Goal: Task Accomplishment & Management: Use online tool/utility

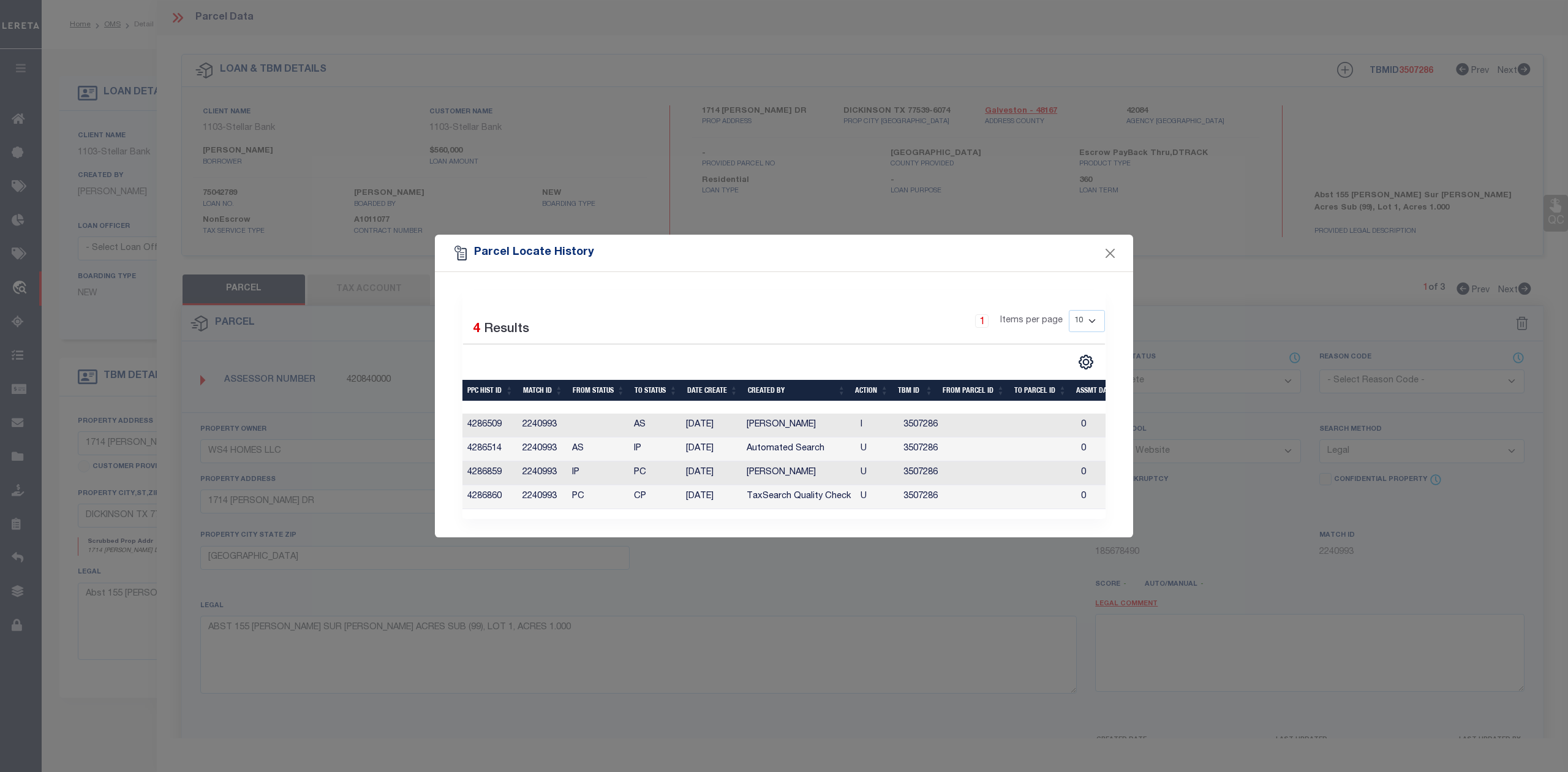
select select "CP"
select select "AGW"
select select "LEG"
select select "11315"
select select "10"
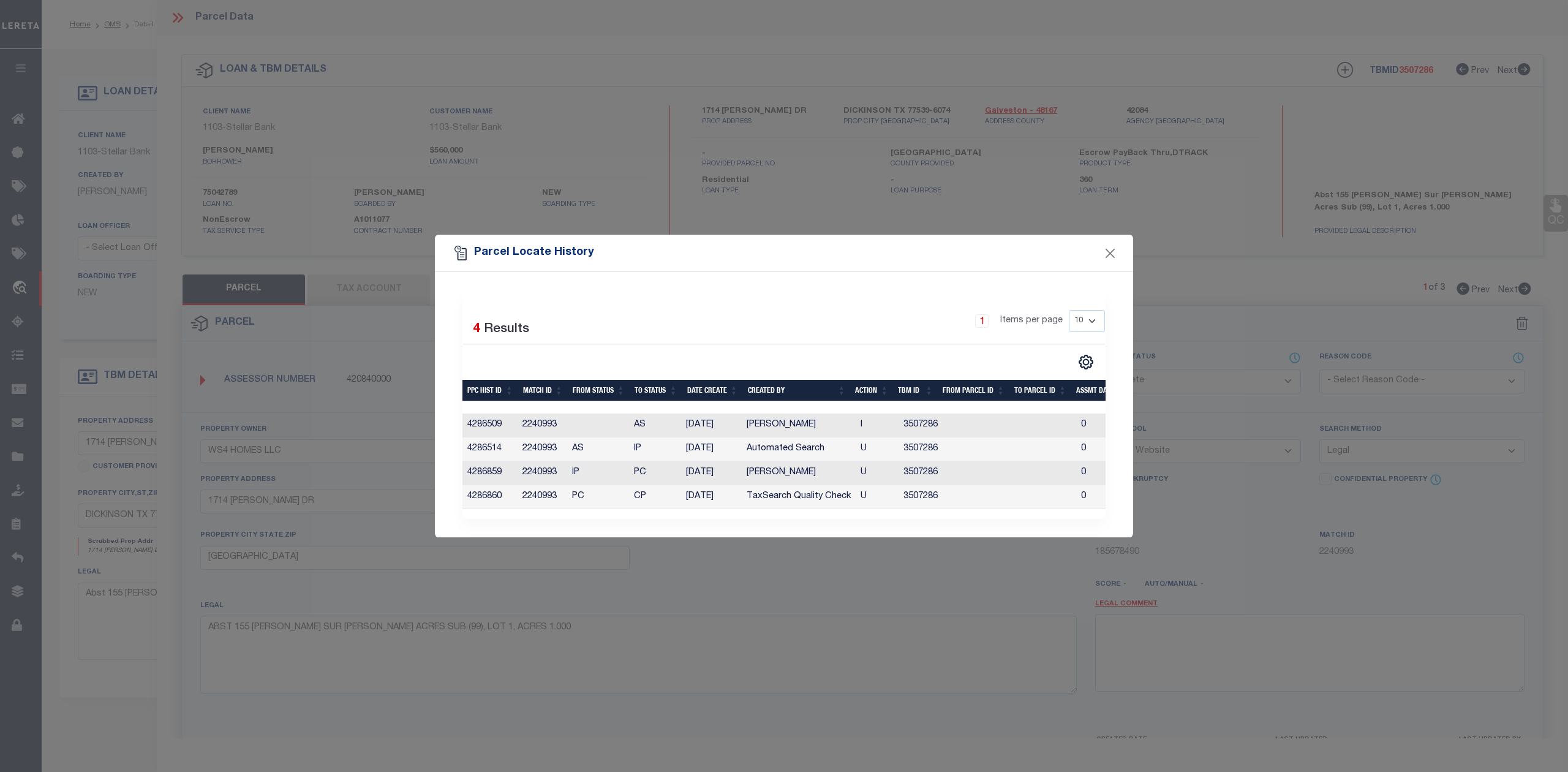
select select "NonEscrow"
click at [1112, 245] on button "Close" at bounding box center [1110, 253] width 16 height 16
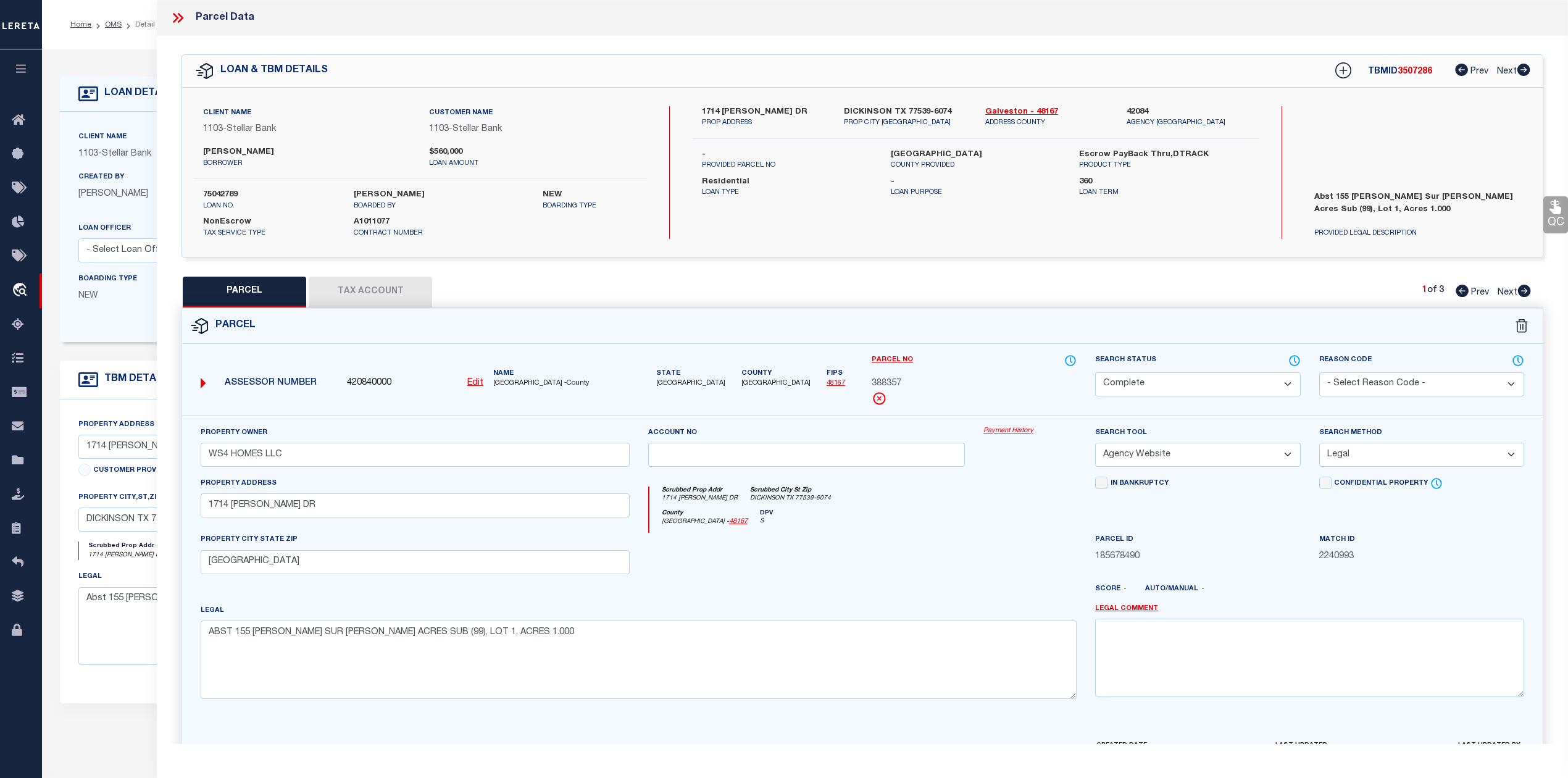
click at [374, 295] on button "Tax Account" at bounding box center [370, 292] width 124 height 31
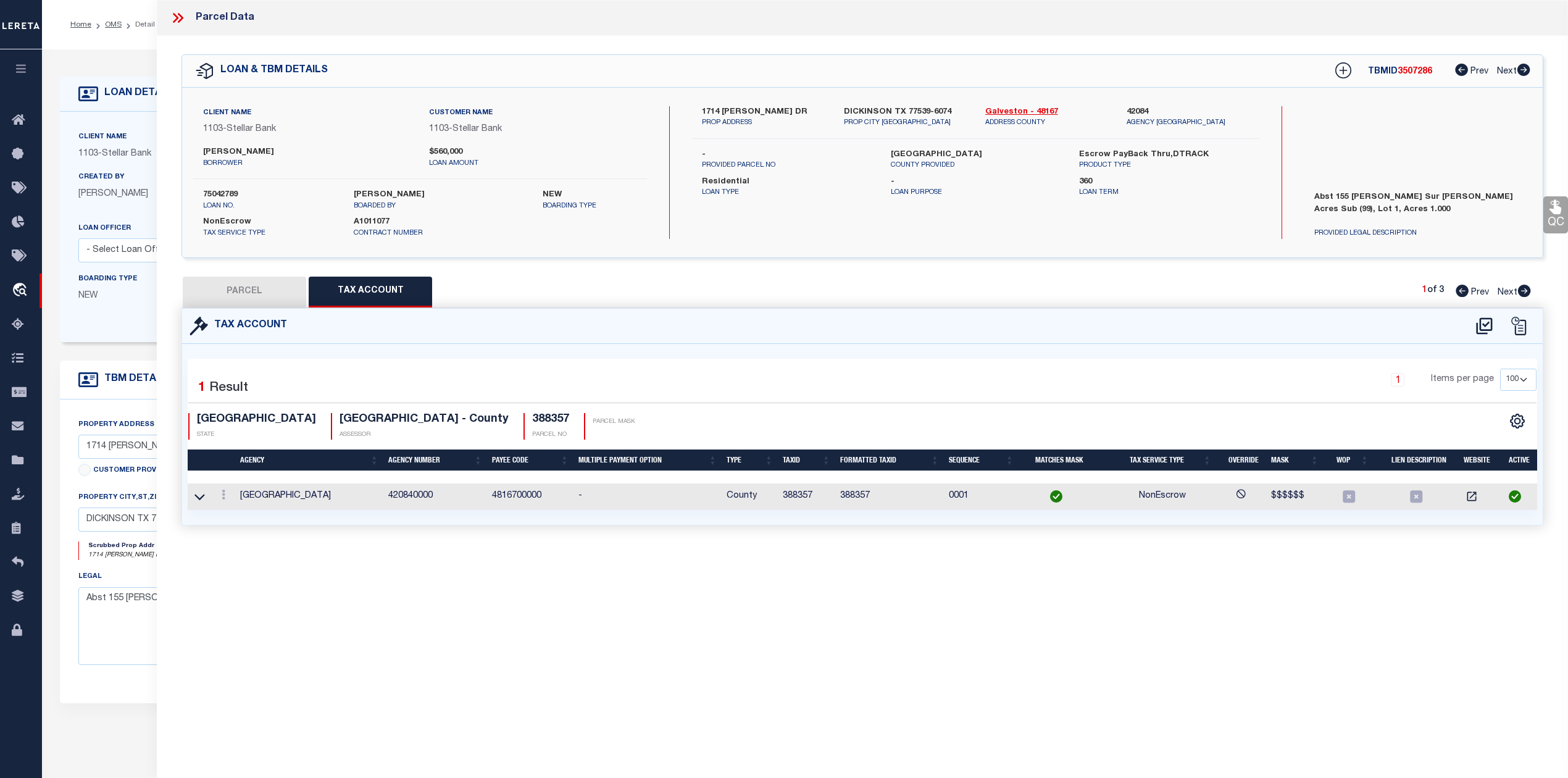
select select "100"
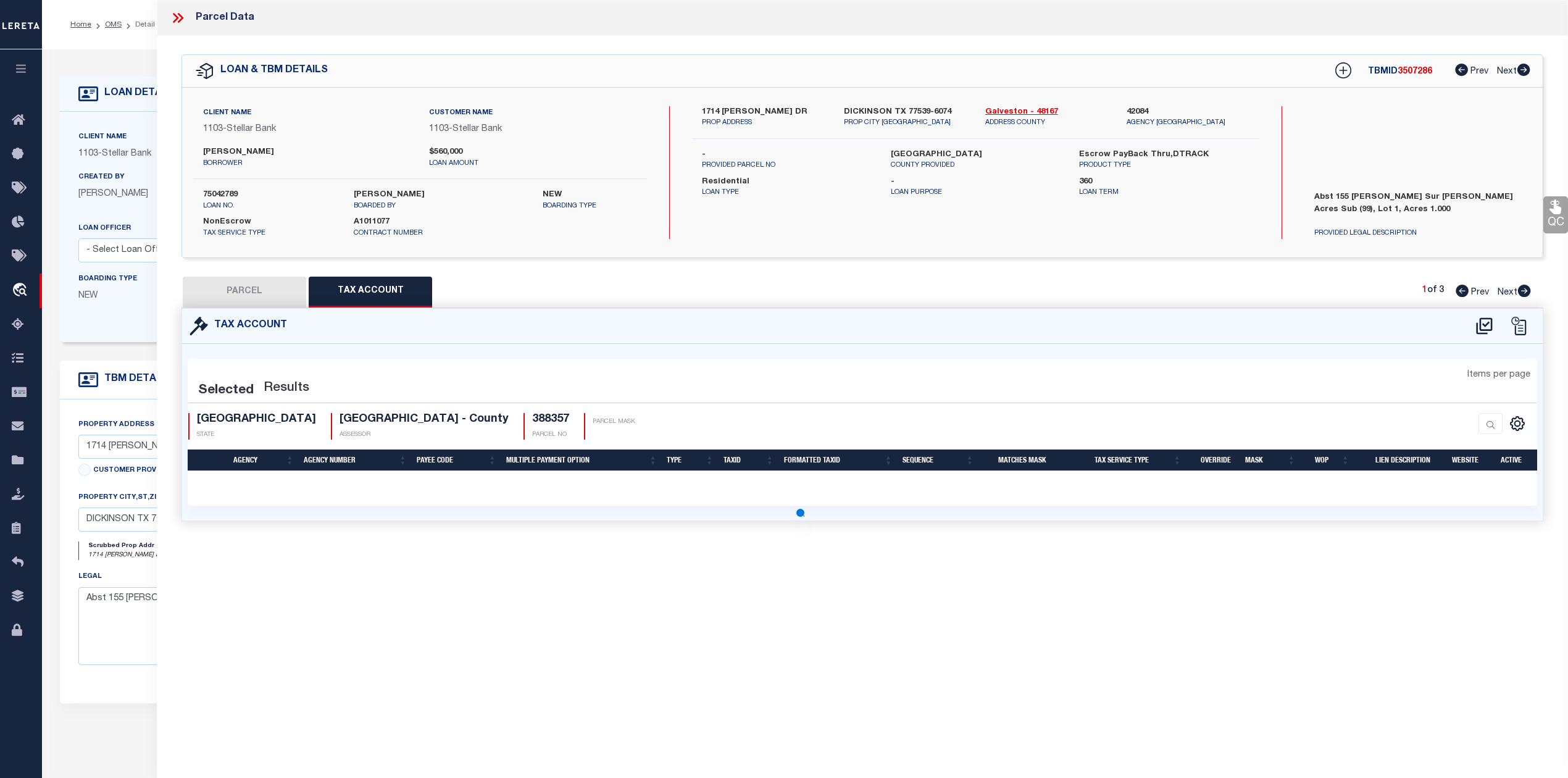
select select "100"
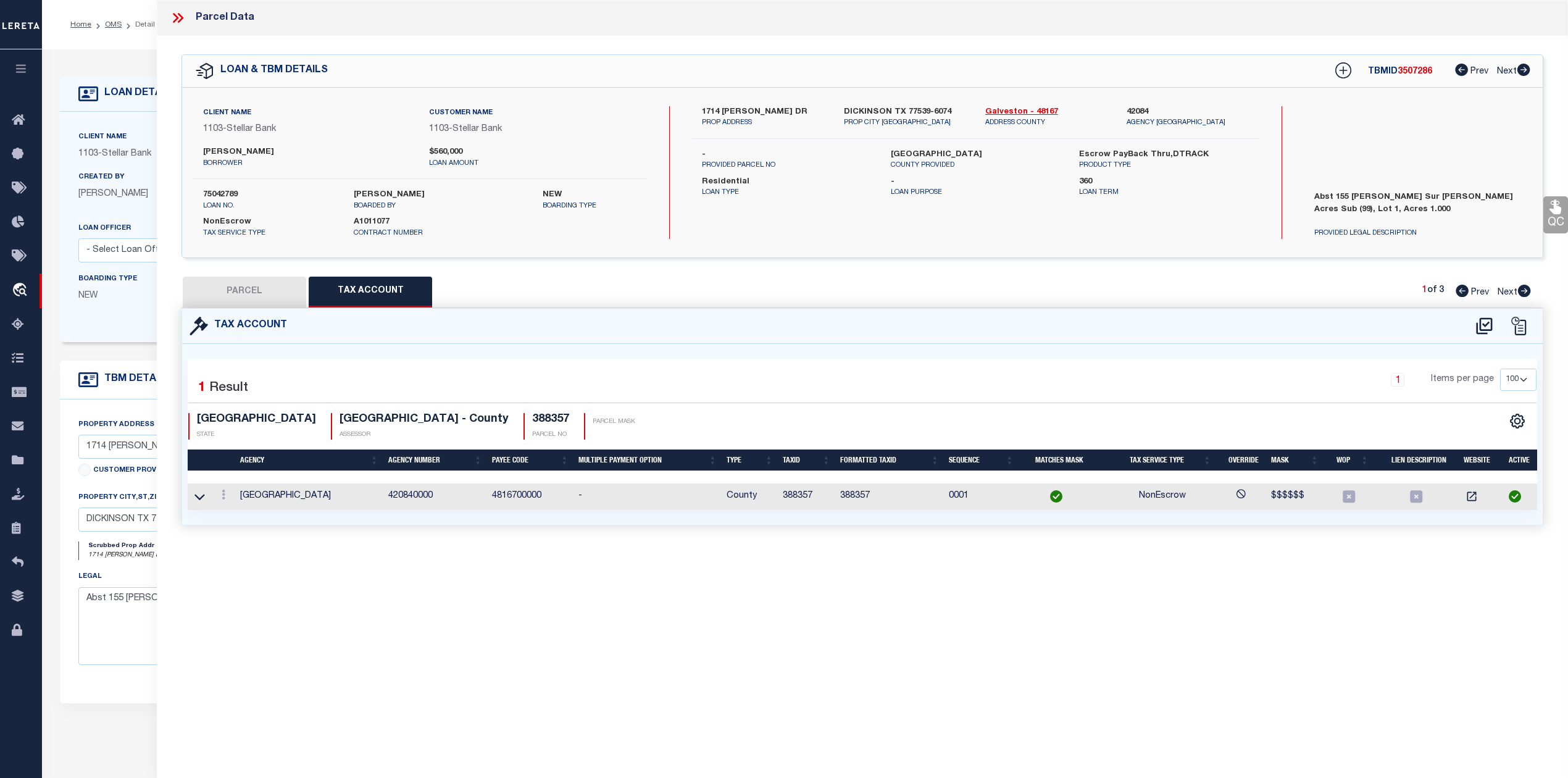
click at [179, 16] on icon at bounding box center [180, 18] width 6 height 10
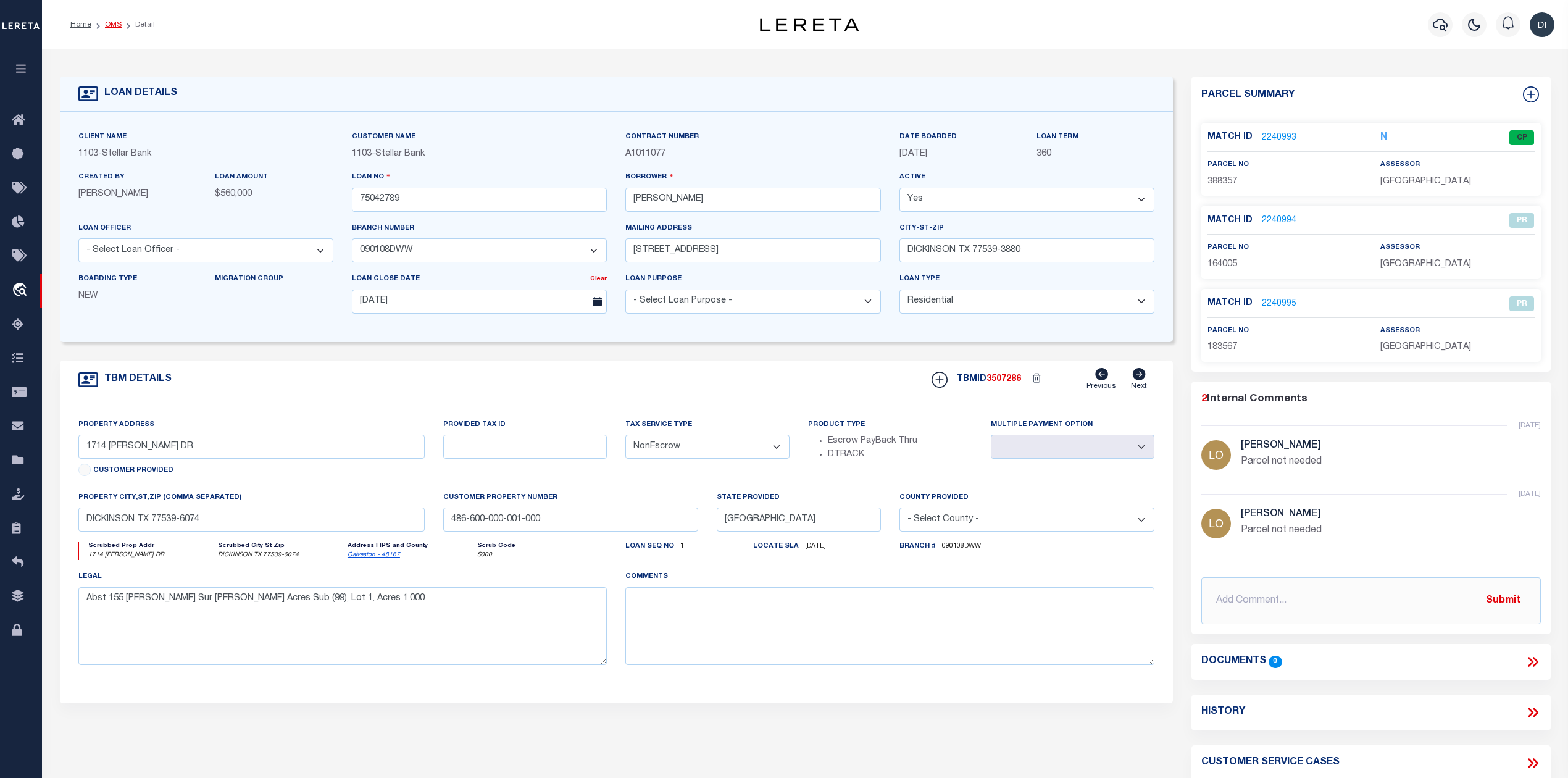
click at [117, 22] on link "OMS" at bounding box center [113, 24] width 17 height 7
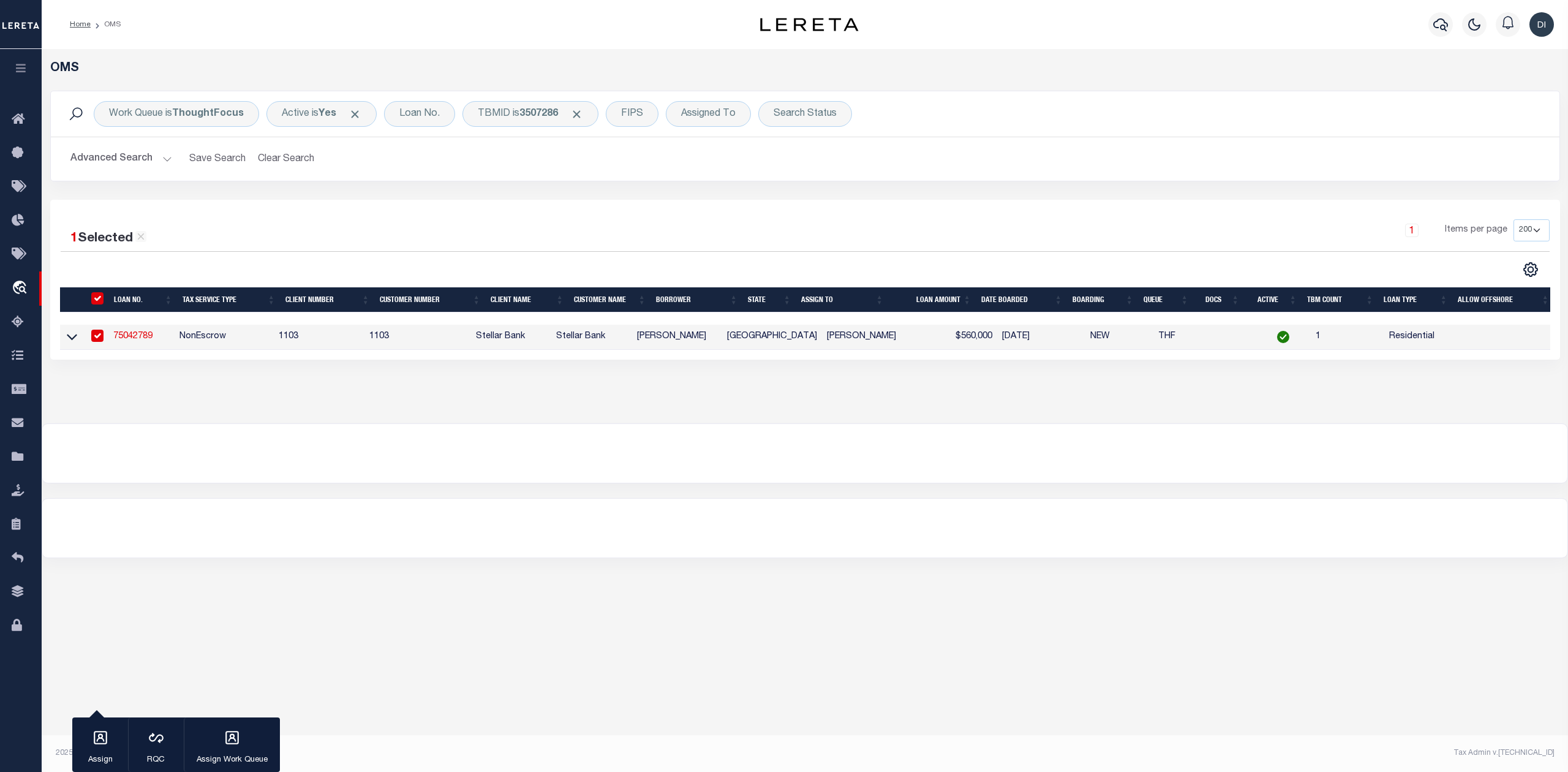
click at [774, 187] on div "Work Queue is ThoughtFocus Active is Yes Loan No. TBMID is 3507286 FIPS Assigne…" at bounding box center [805, 145] width 1528 height 109
click at [139, 337] on link "75042789" at bounding box center [132, 336] width 39 height 8
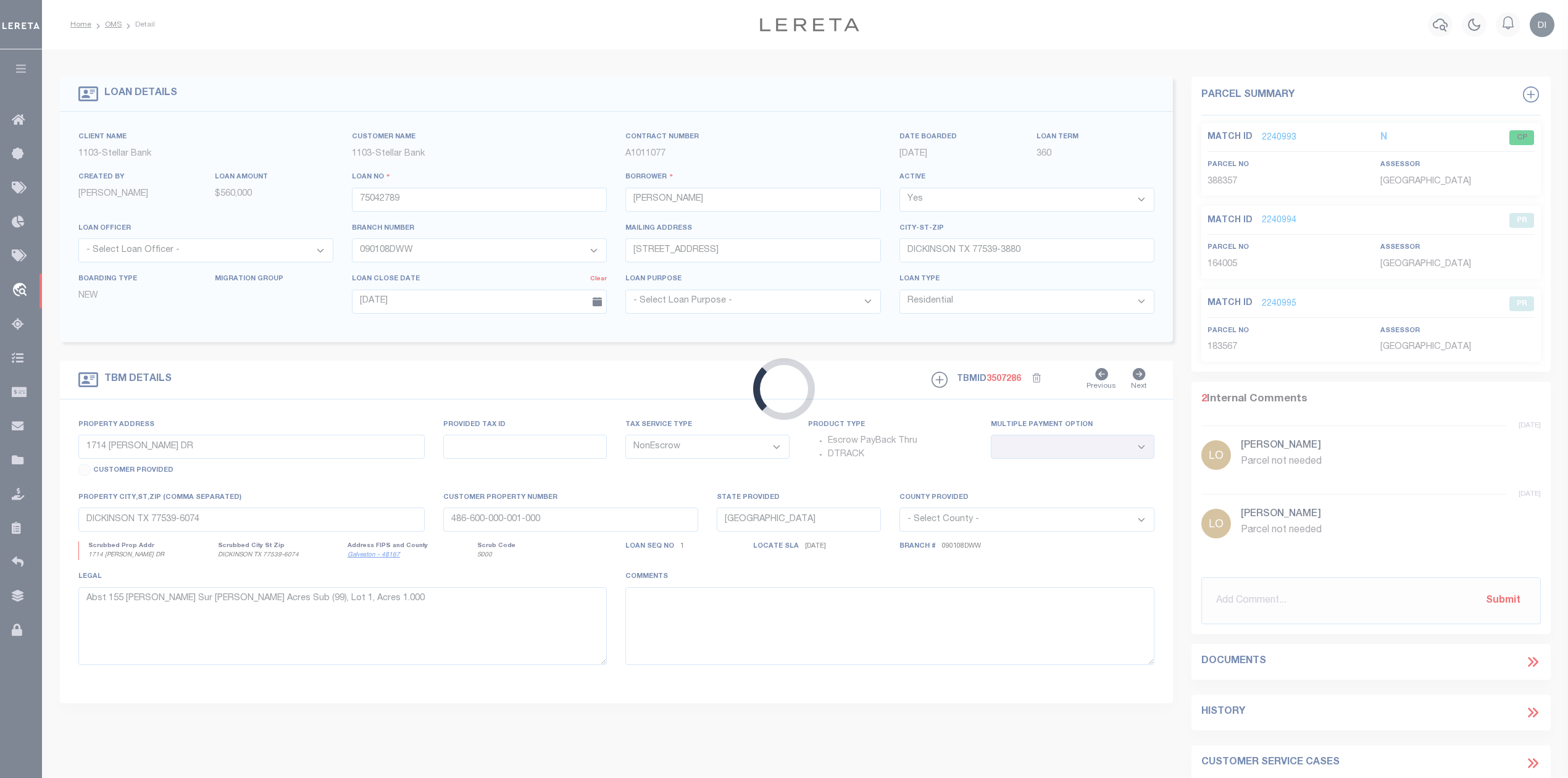
select select
select select "11315"
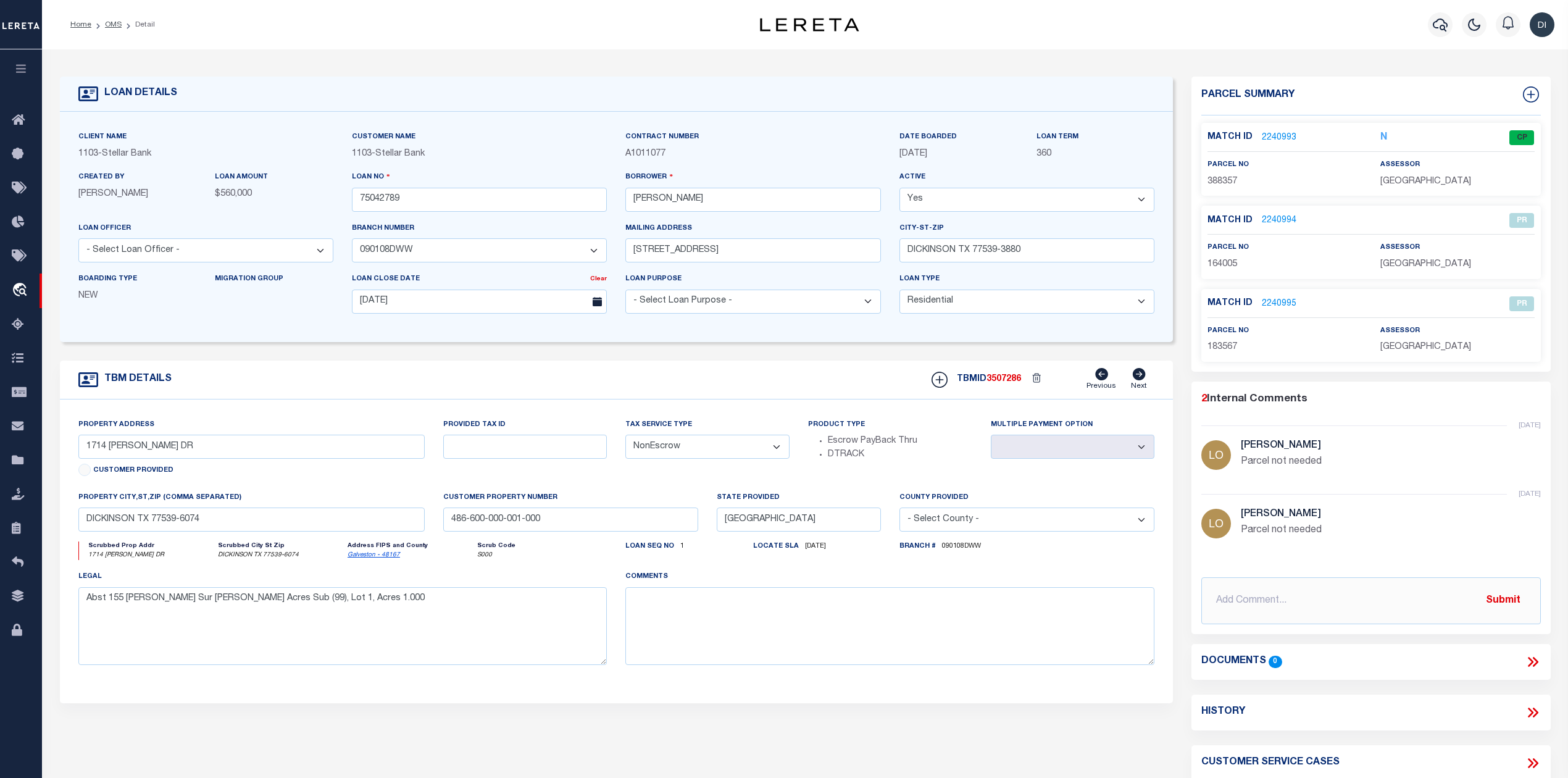
click at [1275, 135] on link "2240993" at bounding box center [1278, 138] width 34 height 13
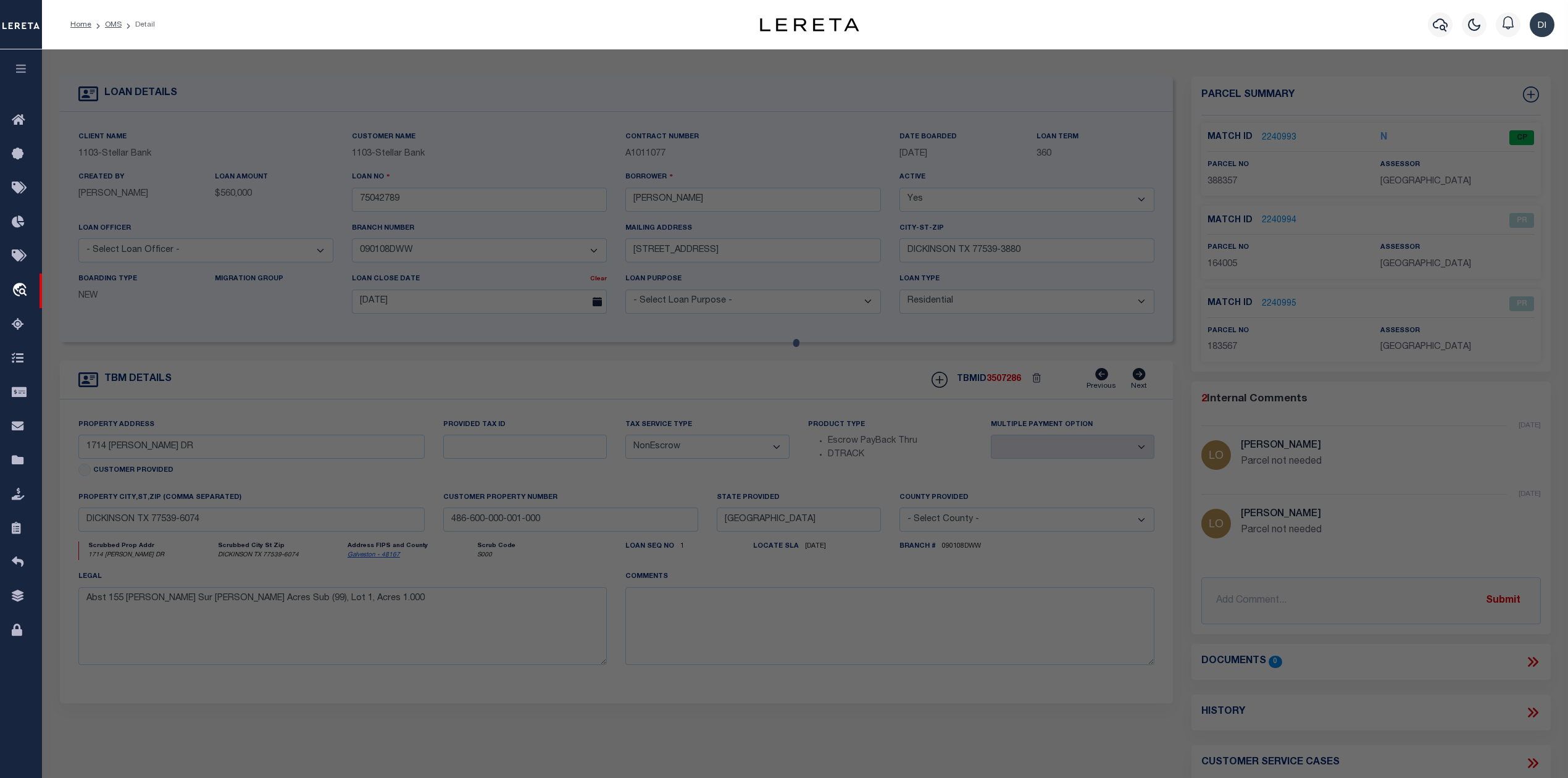
select select "AS"
select select
checkbox input "false"
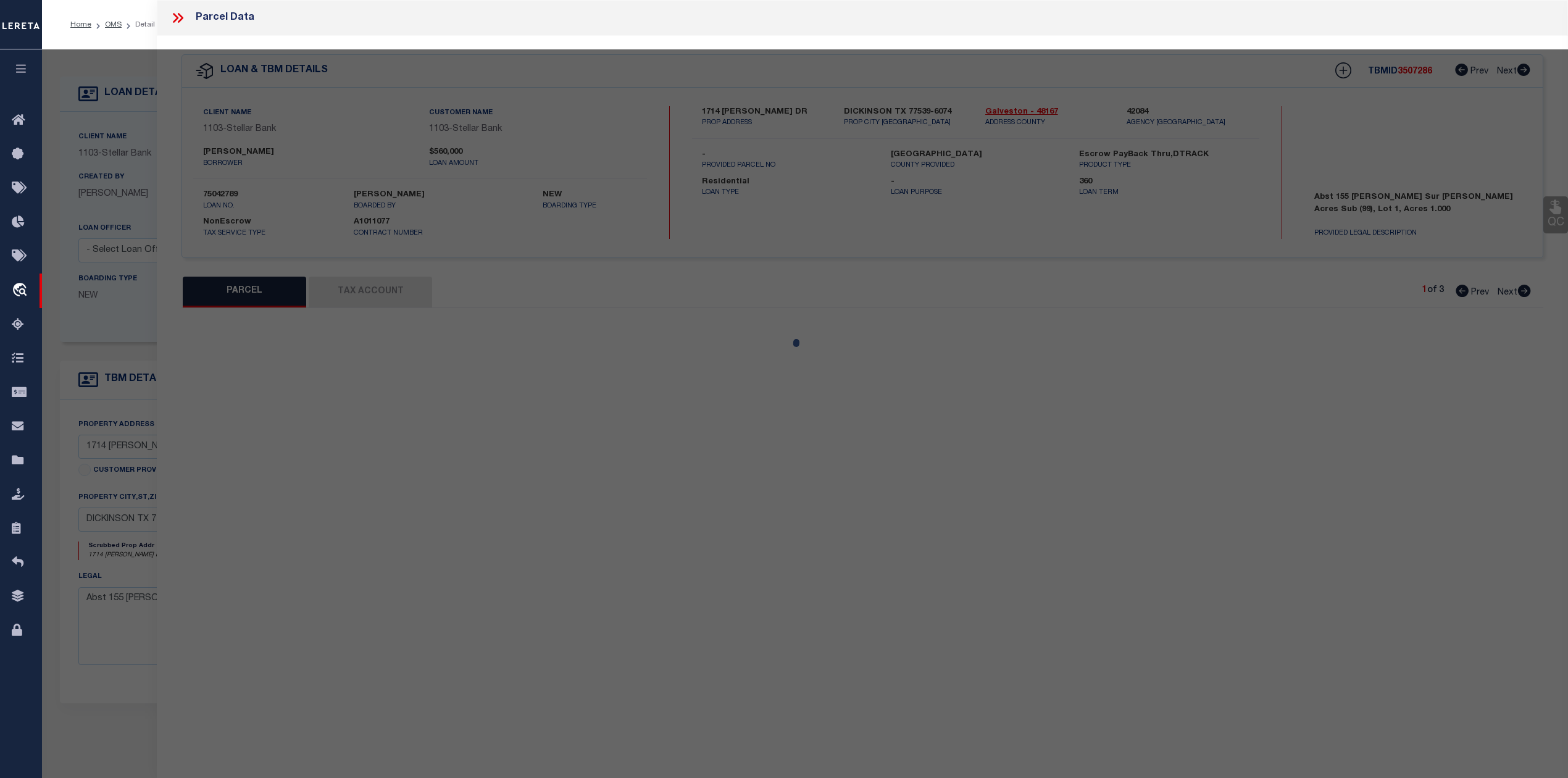
select select "CP"
type input "WS4 HOMES LLC"
select select "AGW"
select select "LEG"
type input "1714 MACKEY DR"
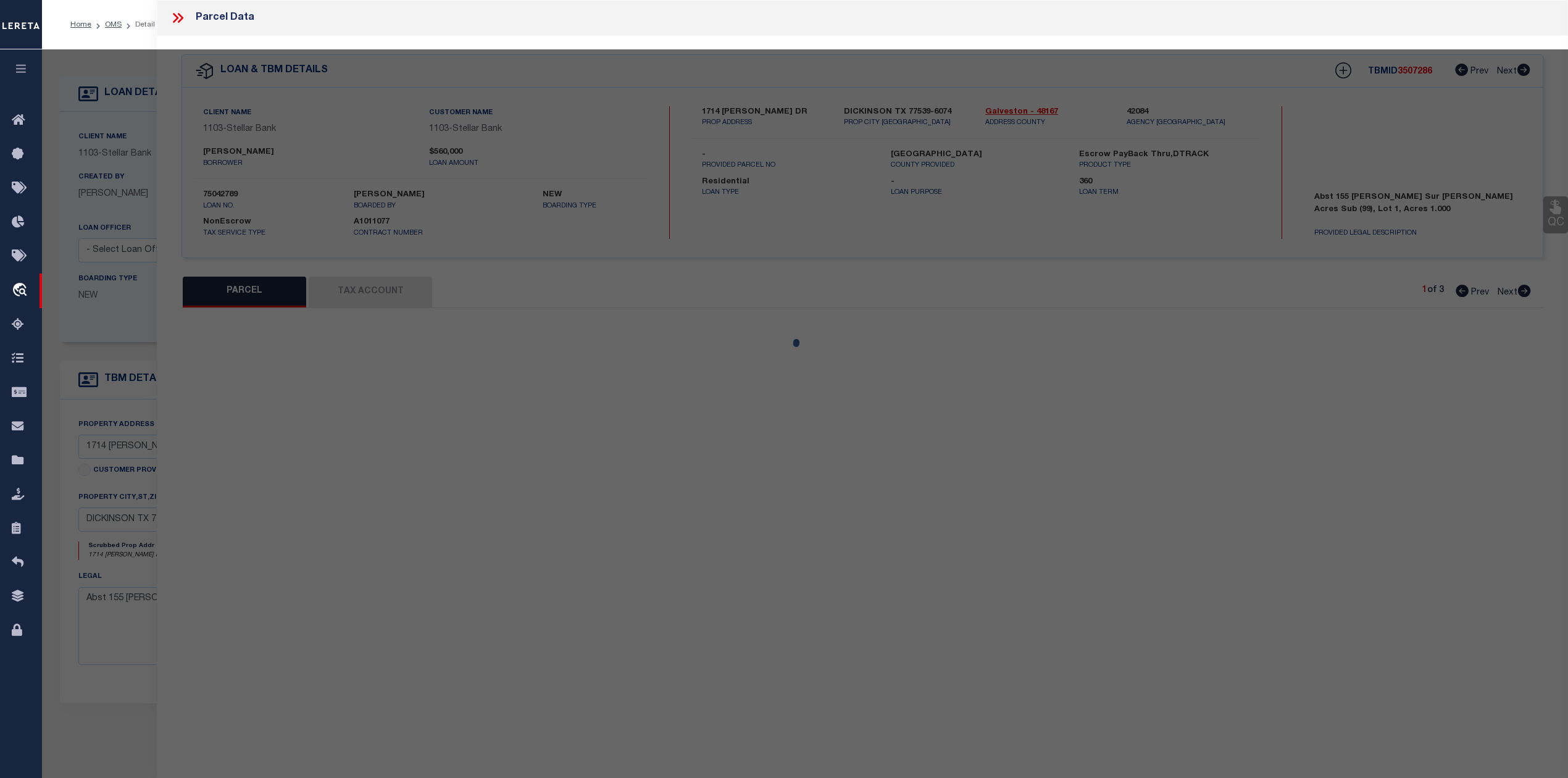
type input "DICKINSON, TX 77539"
type textarea "ABST 155 P G MERRITT SUR MACKEY ACRES SUB (99), LOT 1, ACRES 1.000"
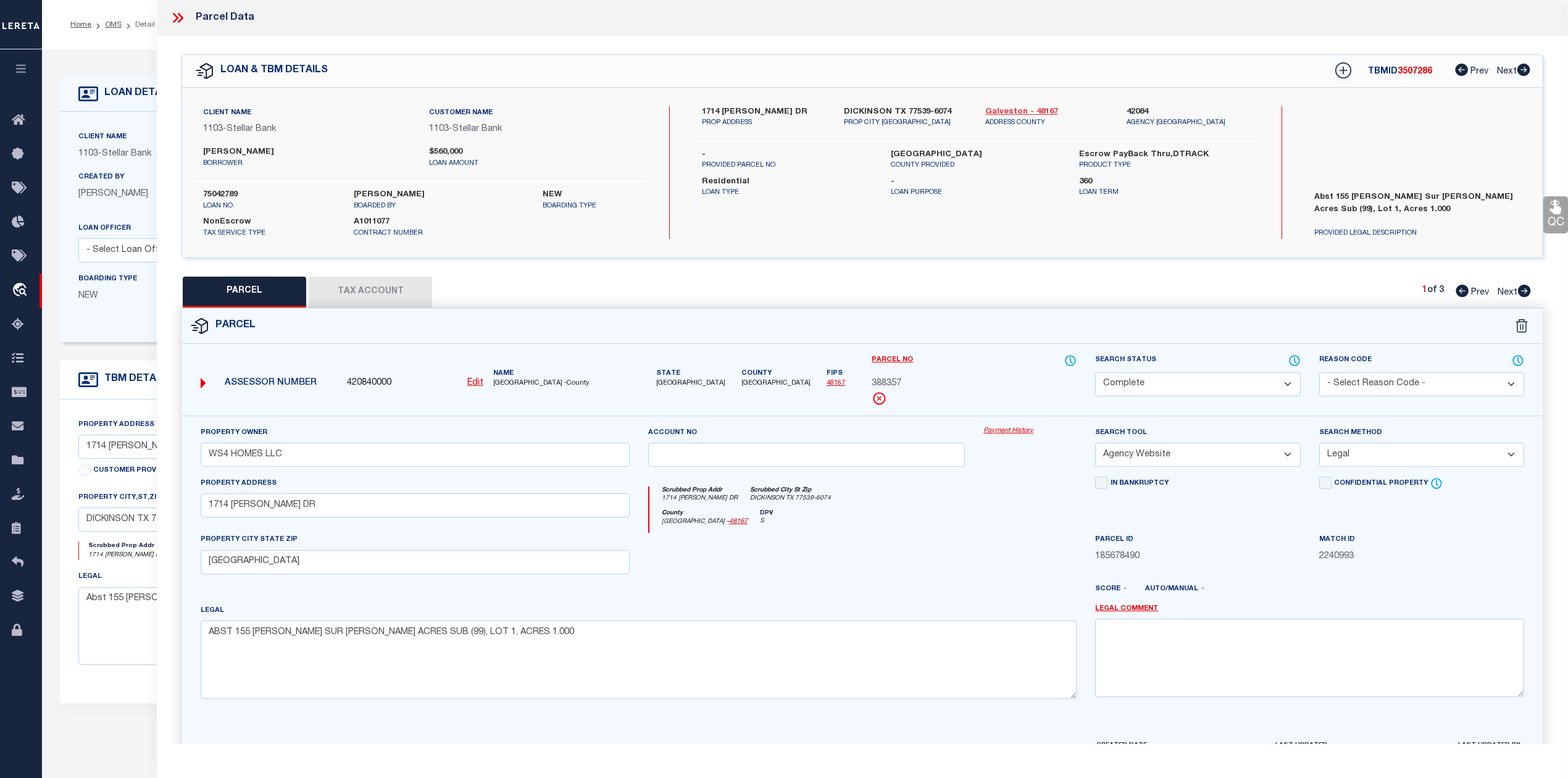
click at [997, 112] on link "Galveston - 48167" at bounding box center [1047, 112] width 123 height 12
click at [868, 188] on p "Loan Type" at bounding box center [786, 193] width 170 height 10
click at [715, 110] on label "1714 MACKEY DR" at bounding box center [763, 112] width 123 height 12
copy label "1714"
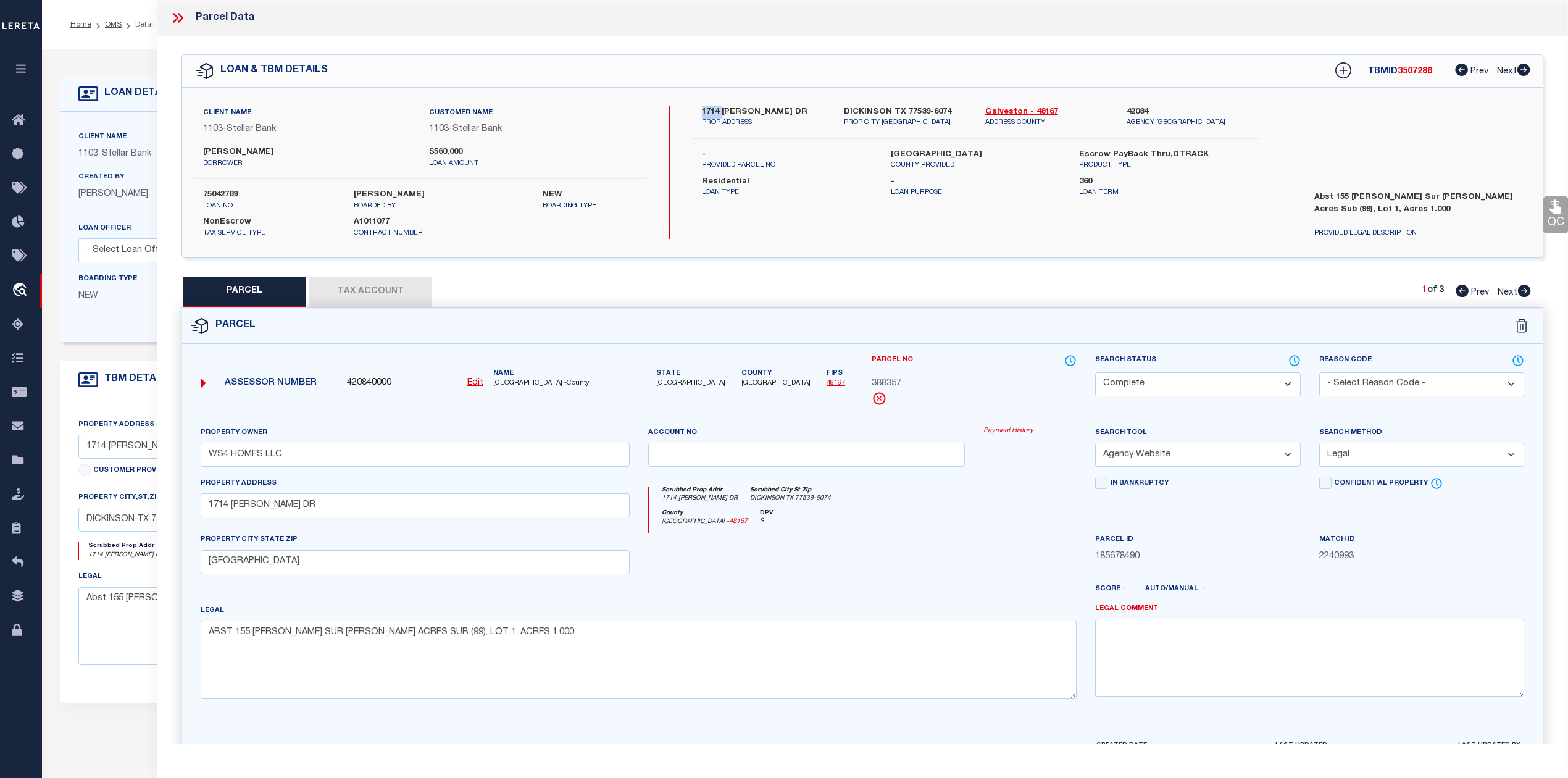
drag, startPoint x: 176, startPoint y: 20, endPoint x: 131, endPoint y: 27, distance: 45.5
click at [176, 20] on icon at bounding box center [176, 18] width 6 height 10
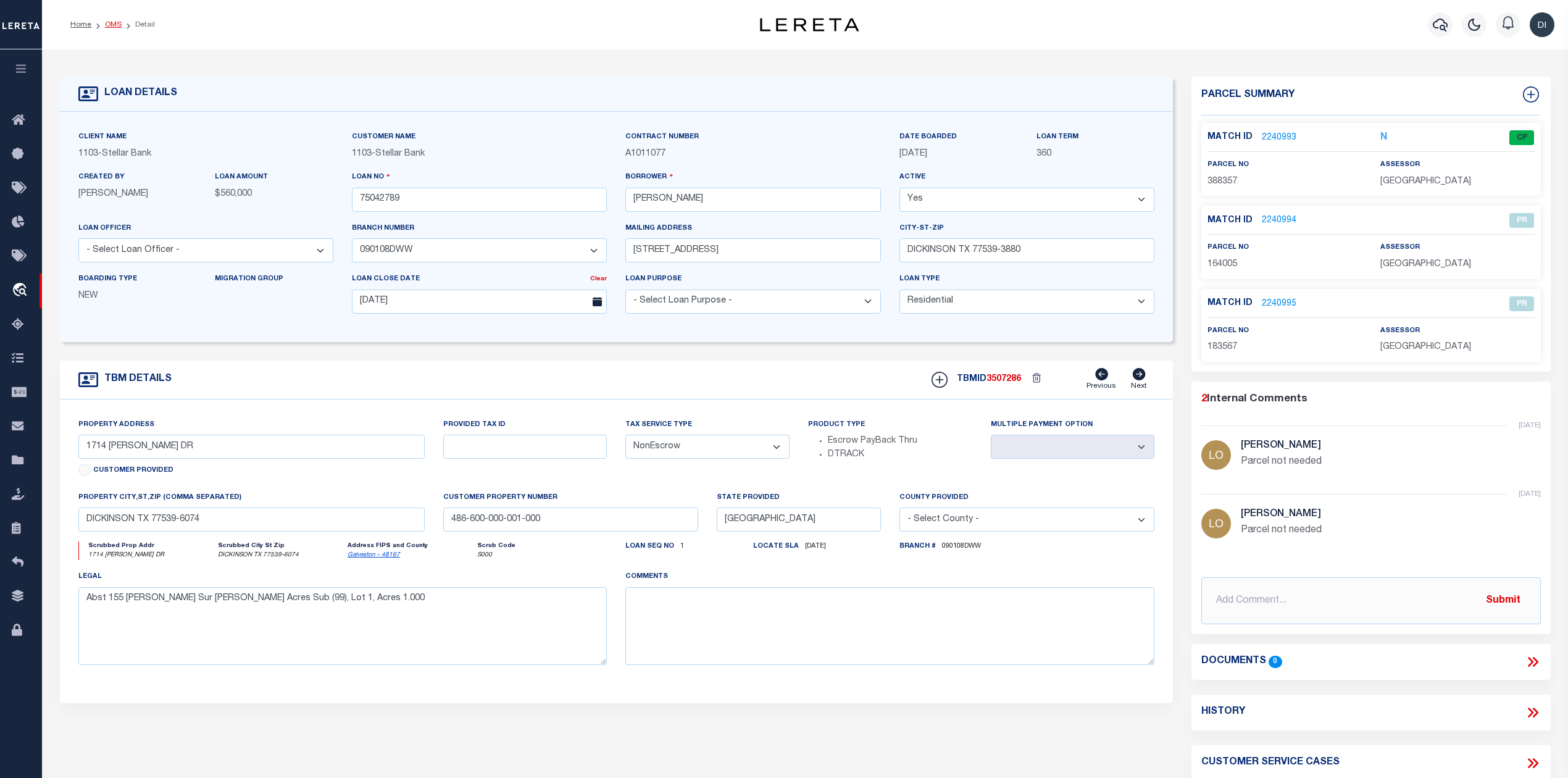
click at [110, 23] on link "OMS" at bounding box center [113, 24] width 17 height 7
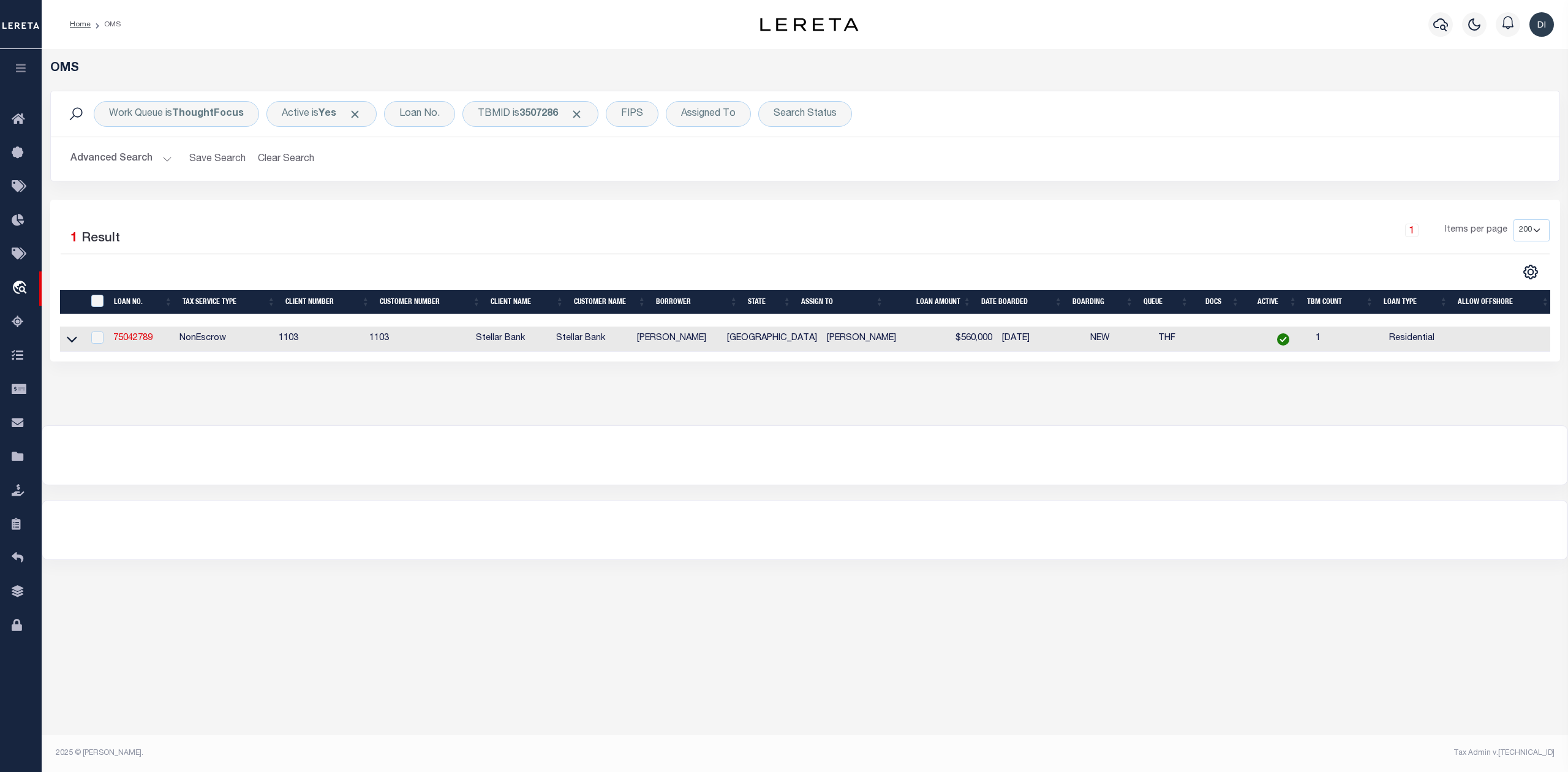
click at [742, 194] on div "Work Queue is ThoughtFocus Active is Yes Loan No. TBMID is 3507286 FIPS Assigne…" at bounding box center [805, 145] width 1528 height 109
click at [579, 116] on span "Click to Remove" at bounding box center [577, 114] width 13 height 13
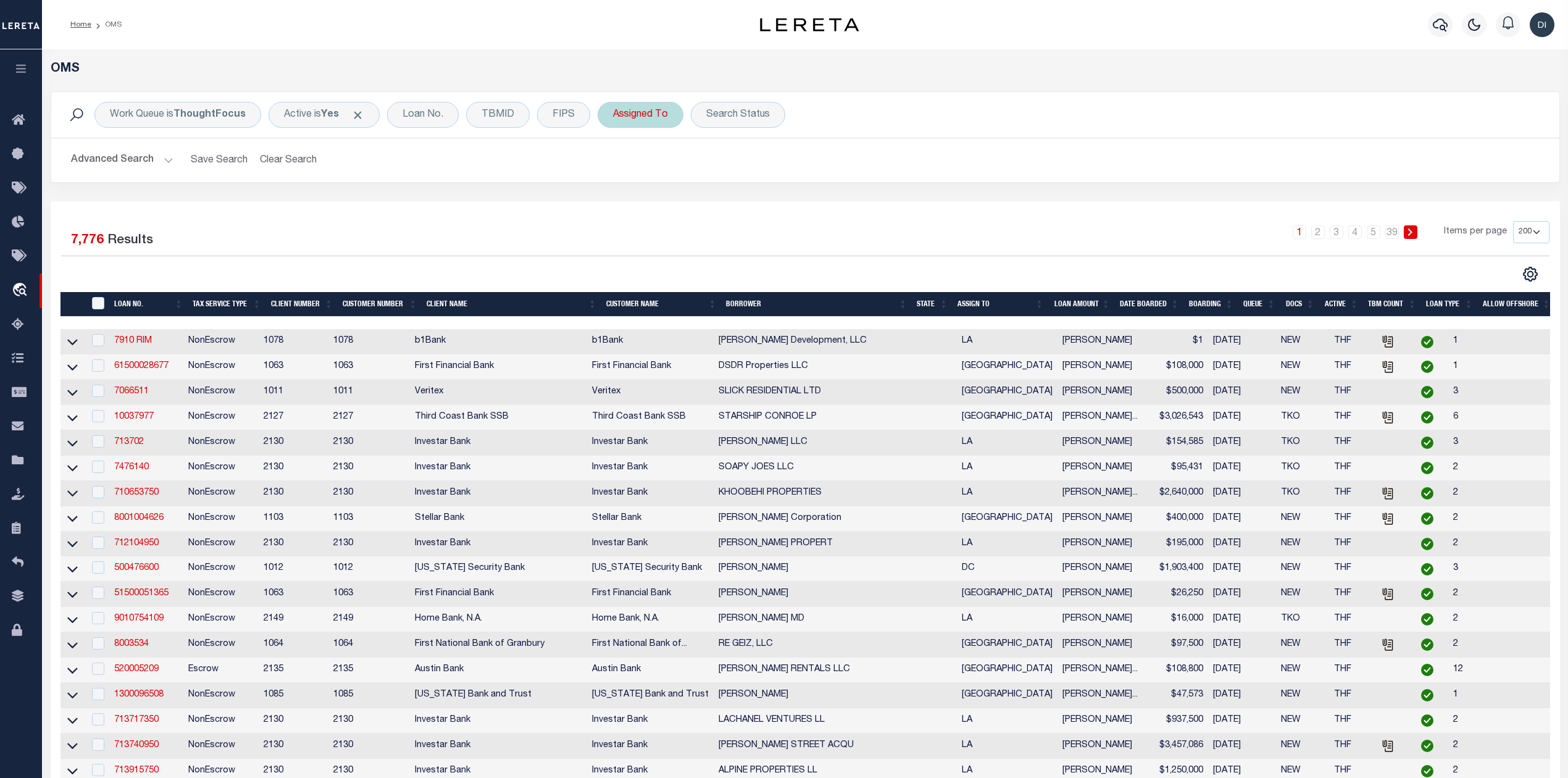
click at [655, 120] on div "Assigned To" at bounding box center [640, 115] width 86 height 26
click at [660, 166] on select "--Unassigned-- Abdul Muzain Agustin Fernandez Ahmad Darwish Alberto Estrada All…" at bounding box center [704, 175] width 182 height 23
select select "[PERSON_NAME]"
click at [614, 164] on select "--Unassigned-- Abdul Muzain Agustin Fernandez Ahmad Darwish Alberto Estrada All…" at bounding box center [704, 175] width 182 height 23
drag, startPoint x: 778, startPoint y: 206, endPoint x: 810, endPoint y: 197, distance: 33.2
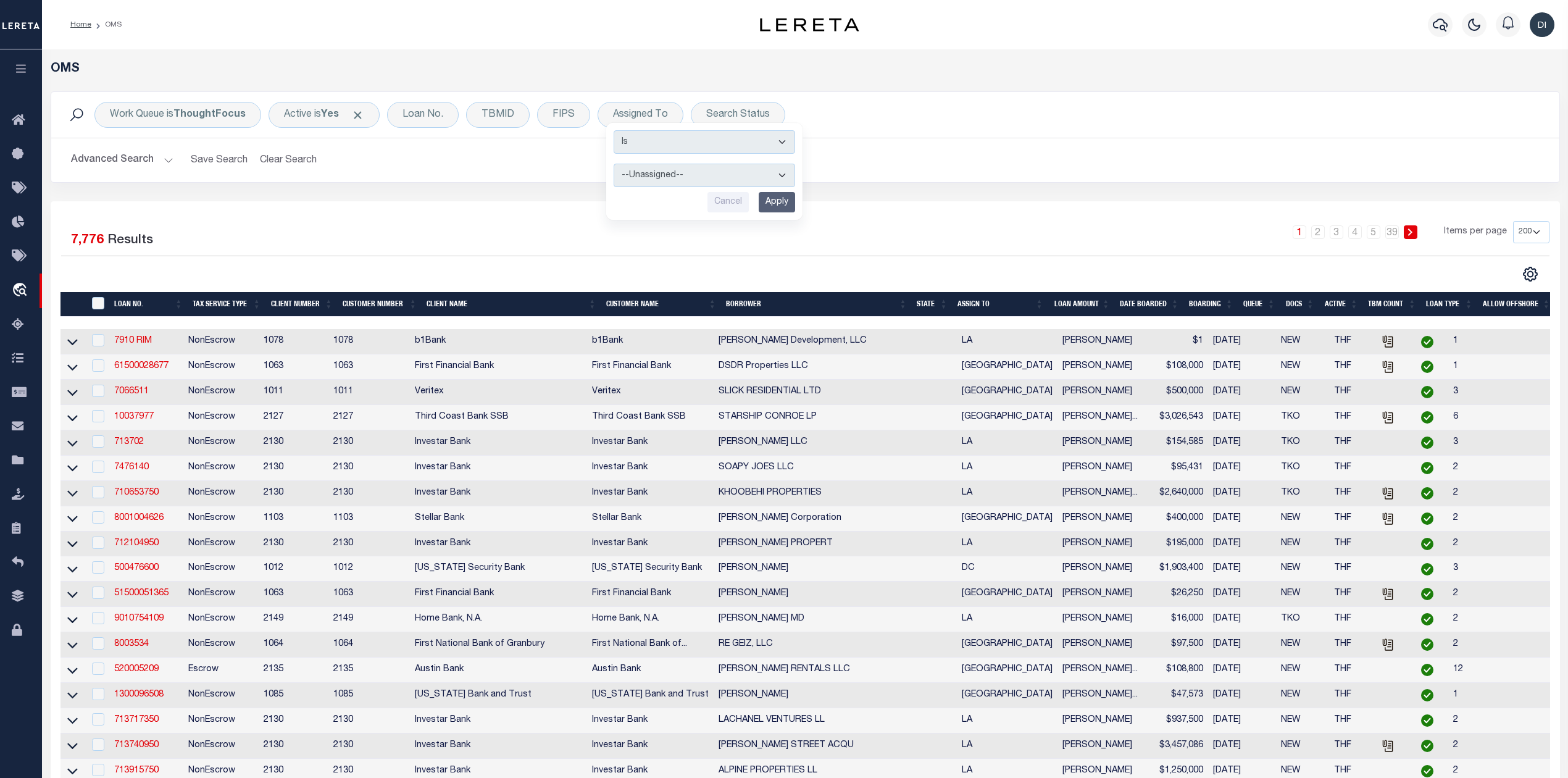
click at [778, 205] on input "Apply" at bounding box center [777, 202] width 36 height 20
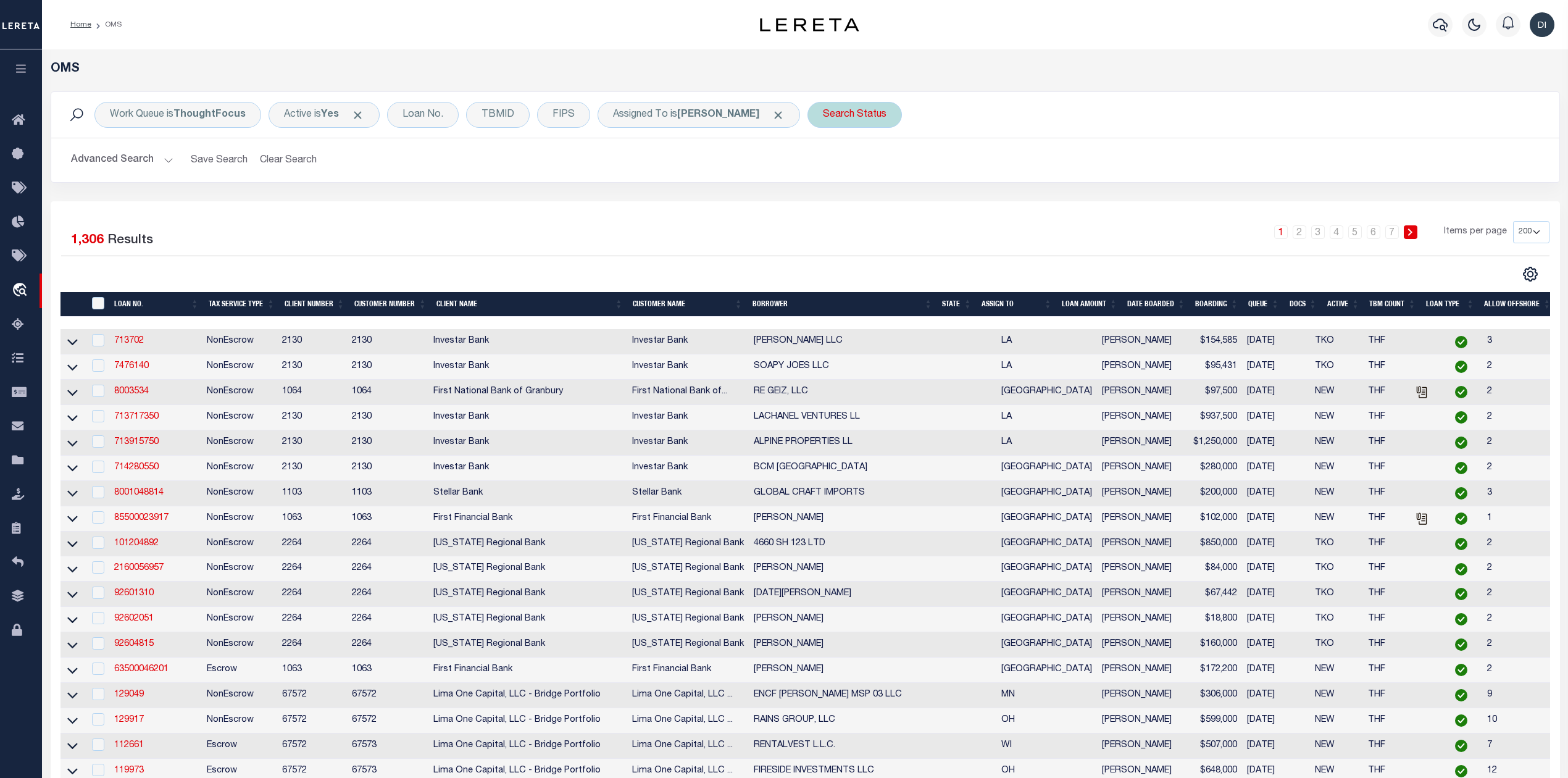
click at [857, 113] on div "Search Status" at bounding box center [854, 115] width 94 height 26
click at [879, 168] on select "Automated Search Bad Parcel Complete Duplicate Parcel High Dollar Reporting In …" at bounding box center [914, 175] width 182 height 23
select select "IP"
click at [828, 164] on select "Automated Search Bad Parcel Complete Duplicate Parcel High Dollar Reporting In …" at bounding box center [914, 175] width 182 height 23
click at [1005, 202] on input "Apply" at bounding box center [987, 202] width 36 height 20
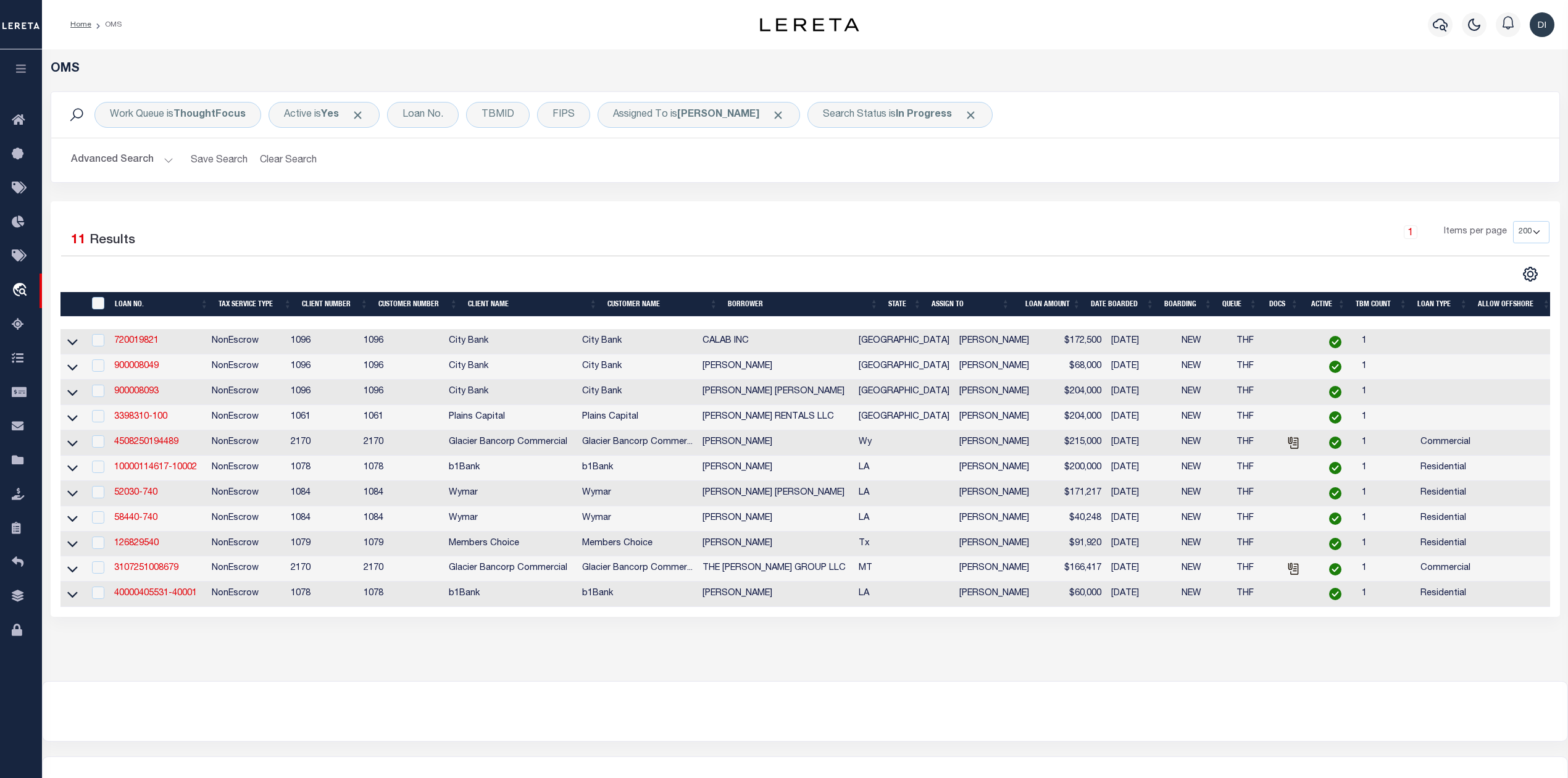
click at [1036, 681] on div "OMS Work Queue is ThoughtFocus Active is Yes Loan No. TBMID FIPS Assigned To is…" at bounding box center [805, 365] width 1526 height 632
click at [132, 340] on link "720019821" at bounding box center [136, 340] width 44 height 8
type input "720019821"
type input "CALAB INC"
select select
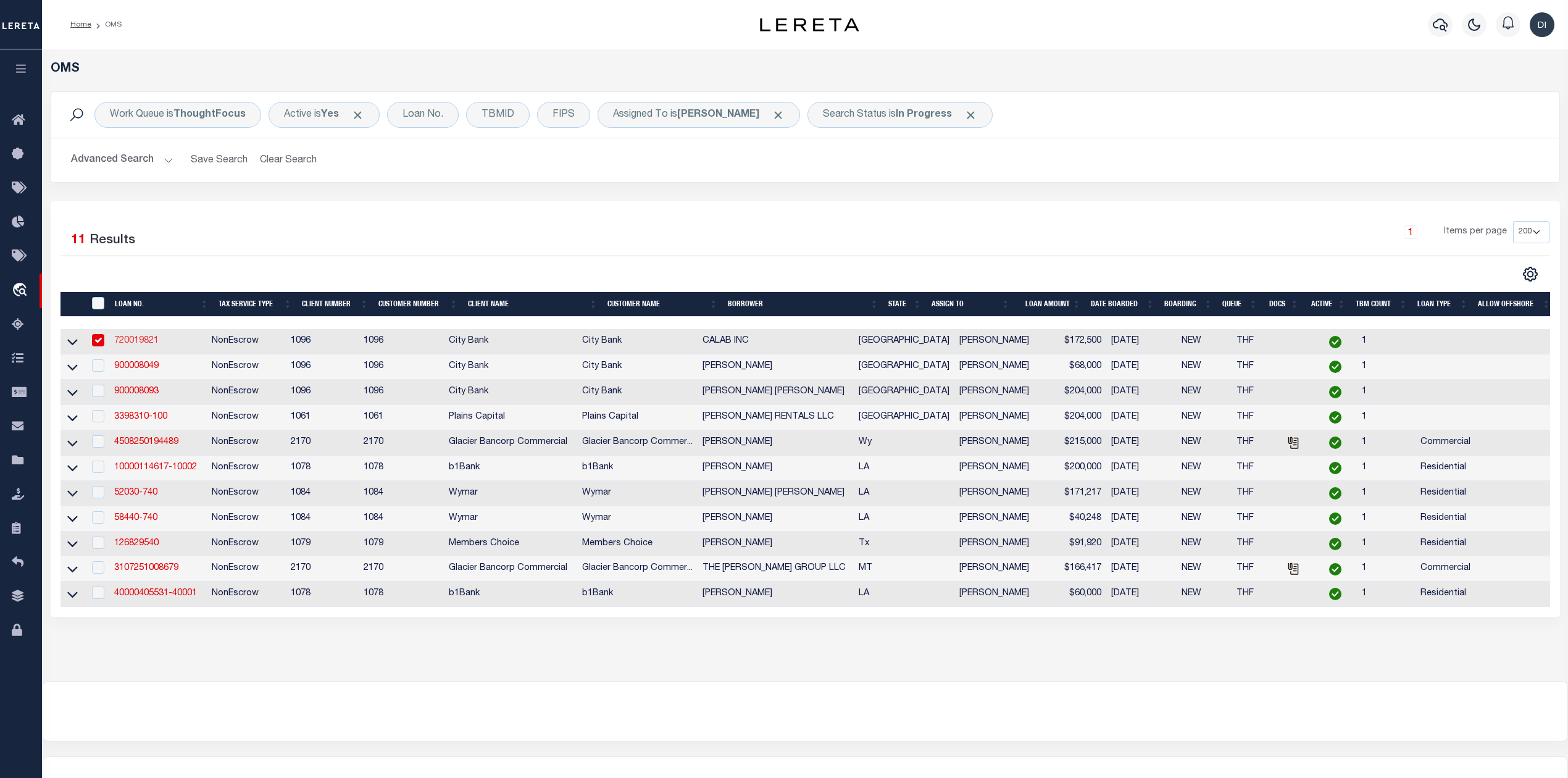
select select
select select "100"
select select
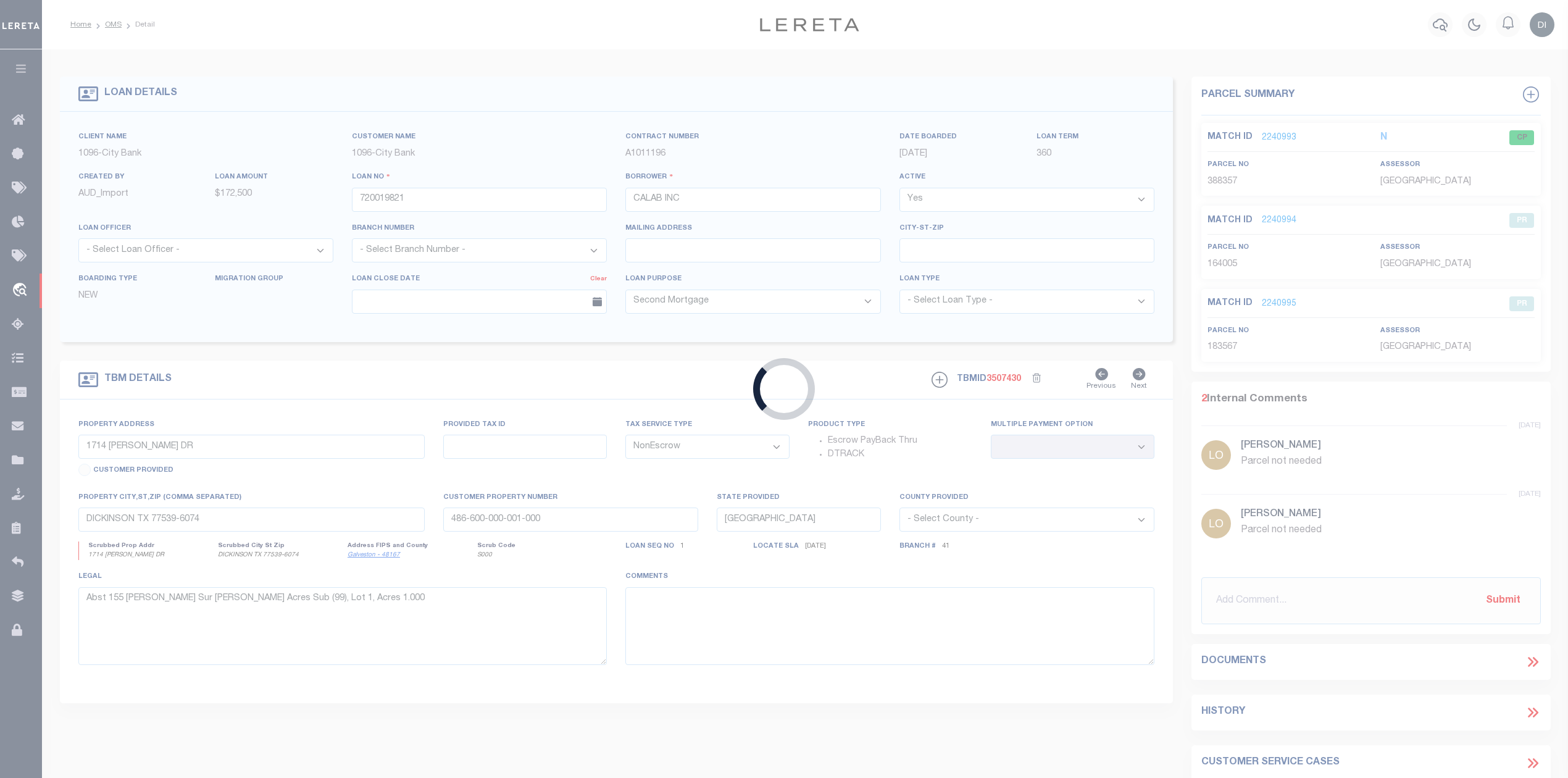
type input "10603 RALEIGH AVE"
type input "R161977"
select select
type input "LUBBOCK, TX 79424"
select select
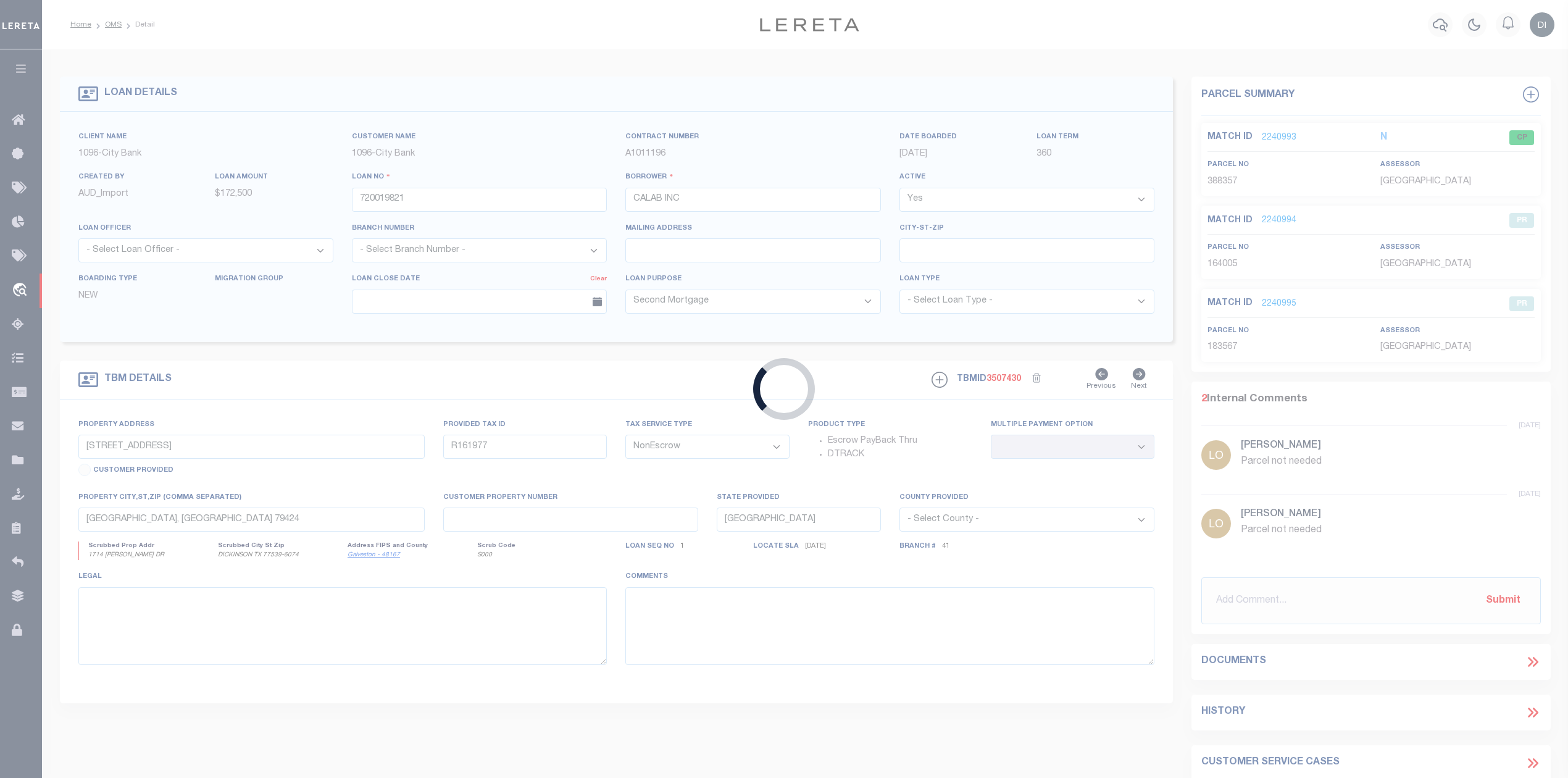
select select "2796"
select select "1353"
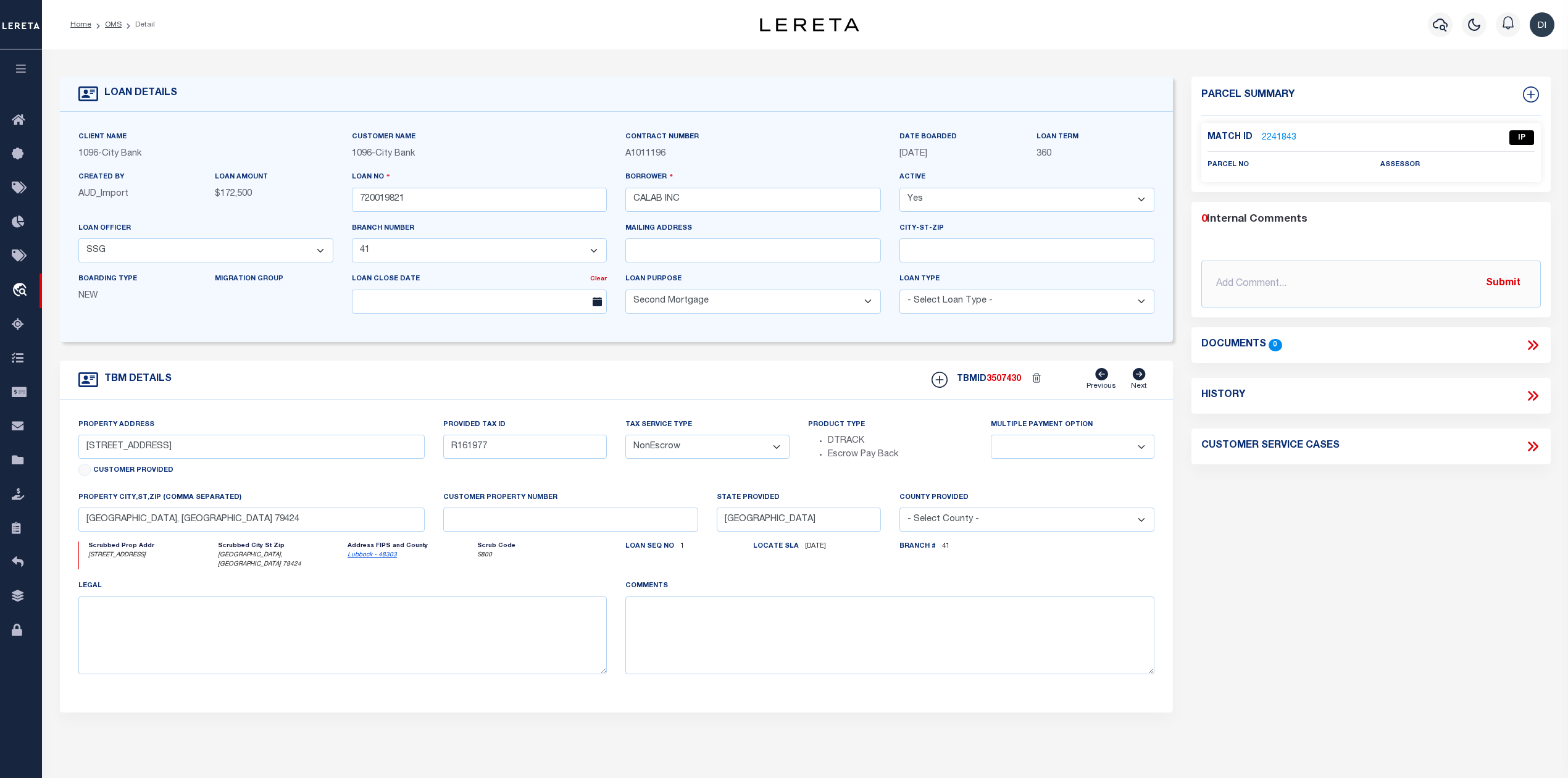
click at [1278, 132] on link "2241843" at bounding box center [1278, 138] width 34 height 13
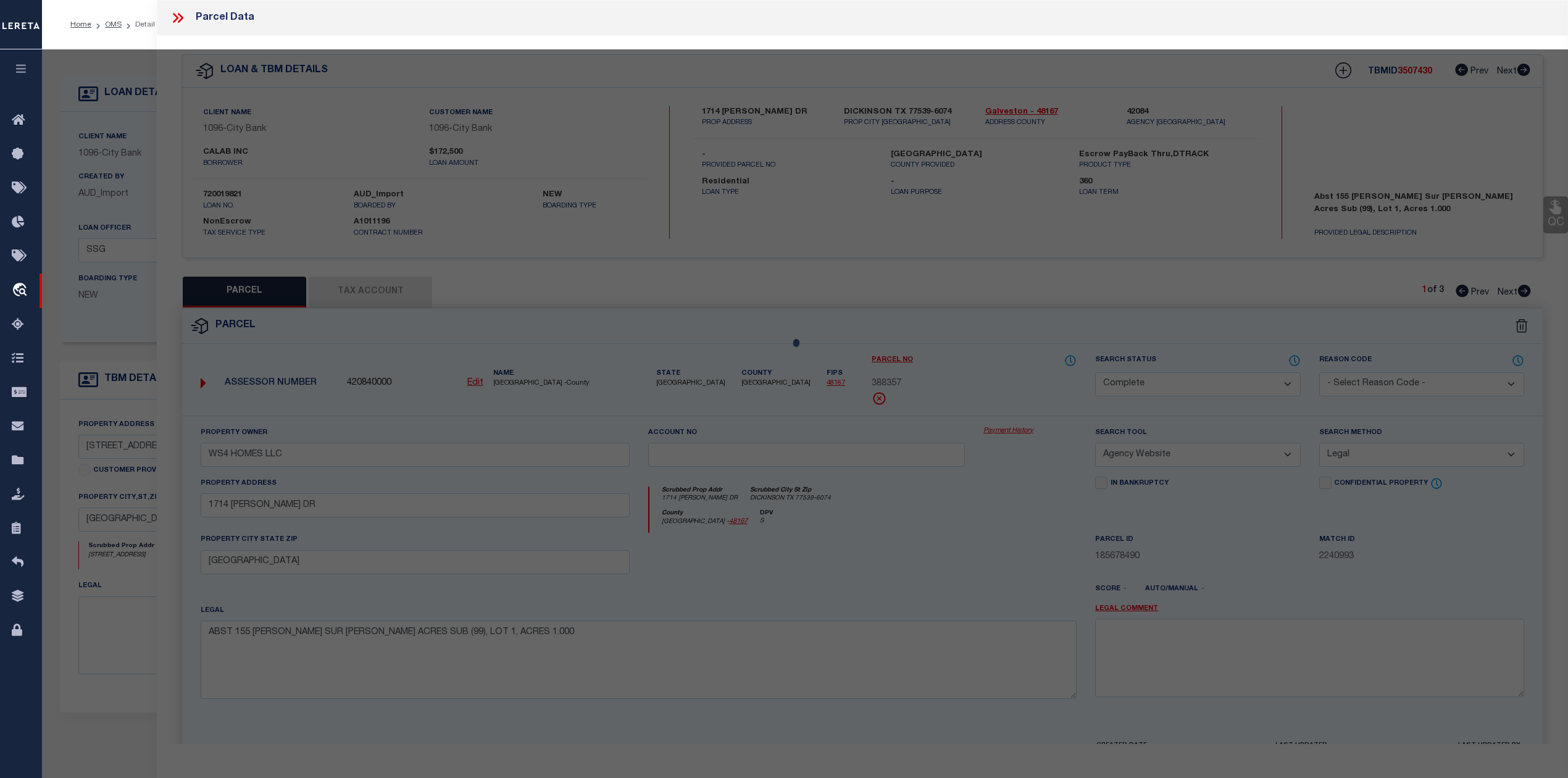
select select "AS"
select select
checkbox input "false"
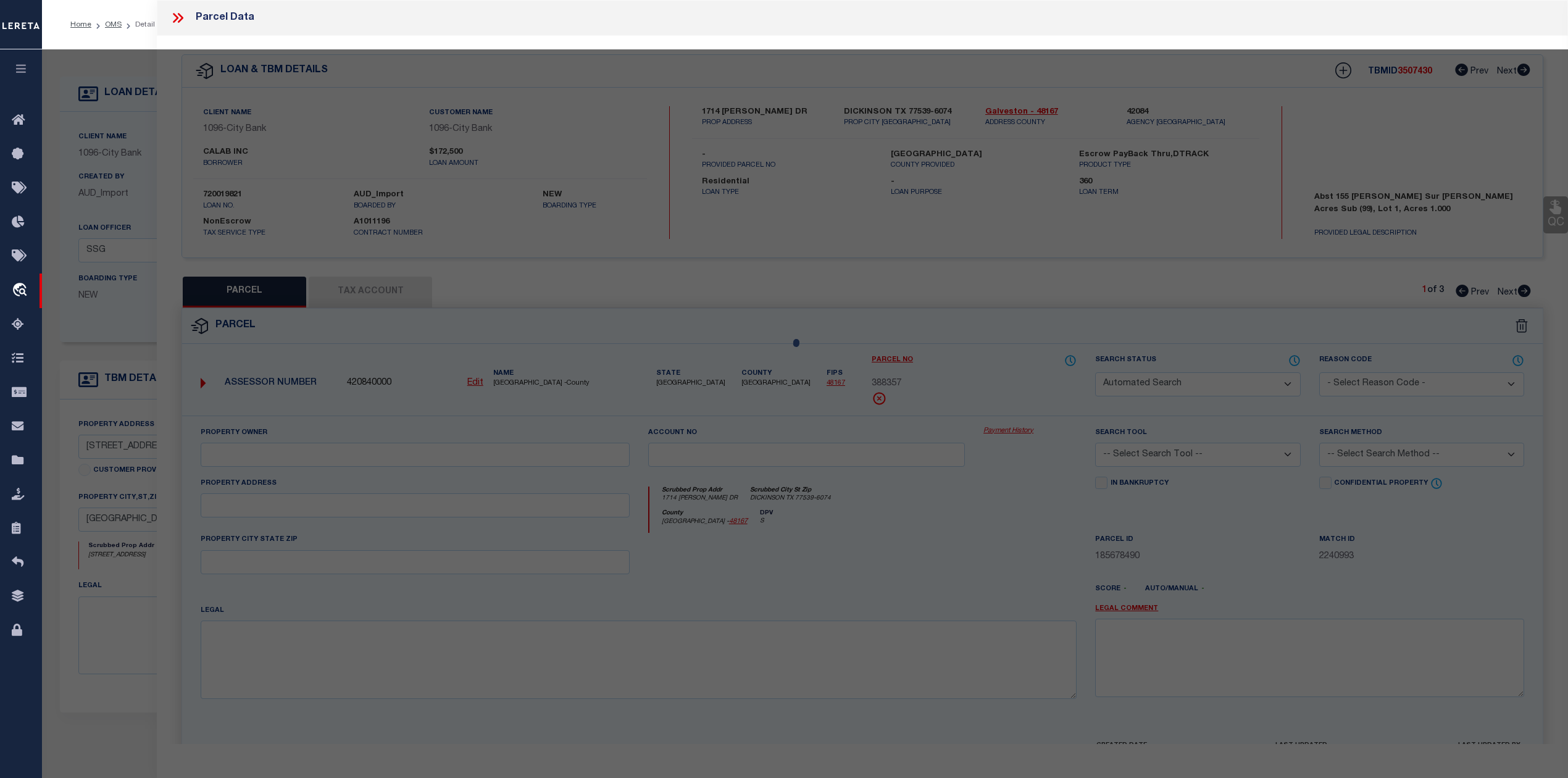
select select "IP"
checkbox input "false"
type textarea "Should be able to locate manually. MLC 9/4/2025"
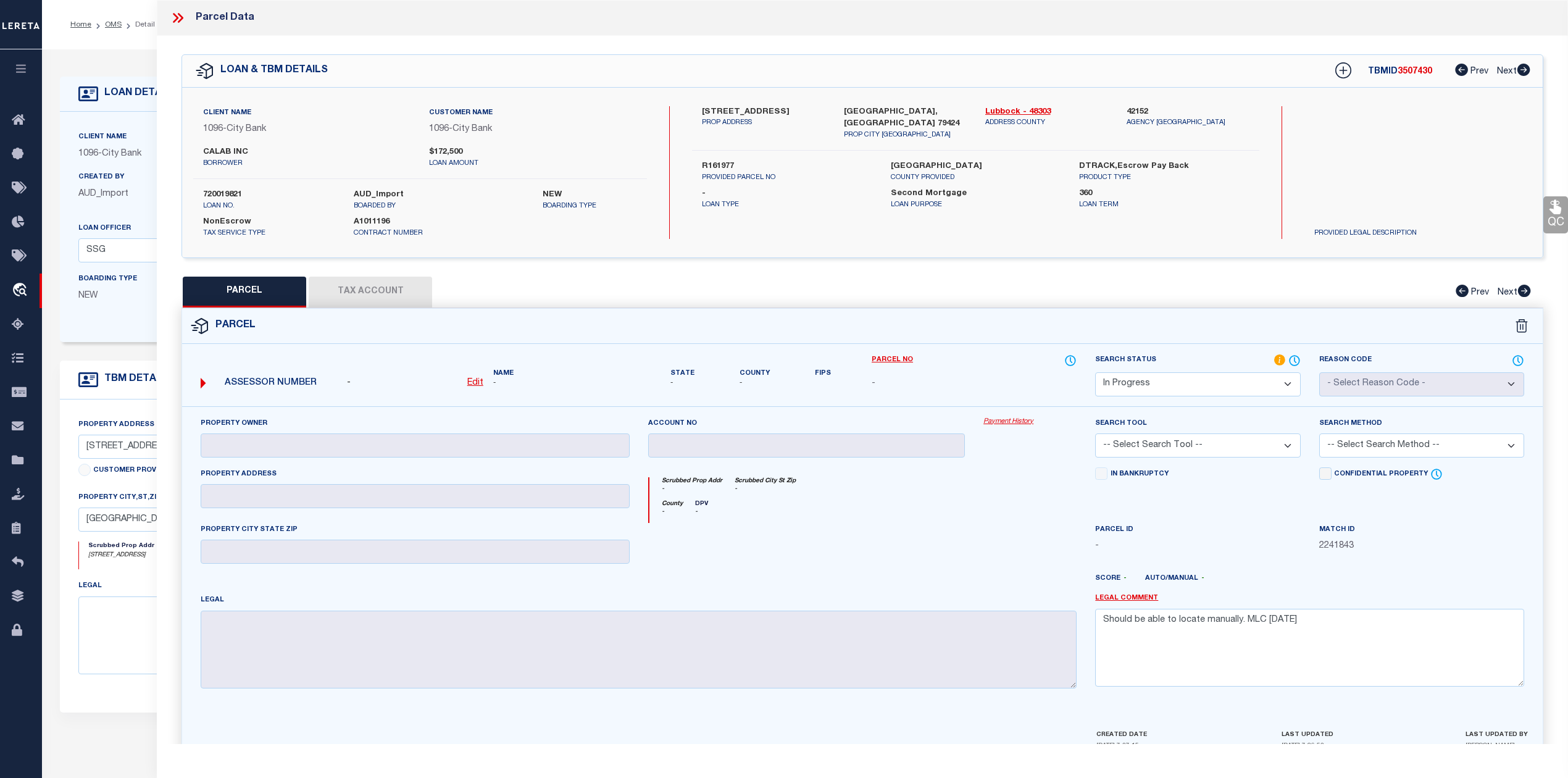
click at [799, 263] on div "QC QC QC" at bounding box center [862, 404] width 1411 height 737
click at [1006, 112] on link "Lubbock - 48303" at bounding box center [1047, 112] width 123 height 12
drag, startPoint x: 699, startPoint y: 110, endPoint x: 767, endPoint y: 107, distance: 68.1
click at [767, 107] on div "10603 RALEIGH AVE PROP ADDRESS" at bounding box center [763, 123] width 141 height 35
copy label "10603 RALEIGH"
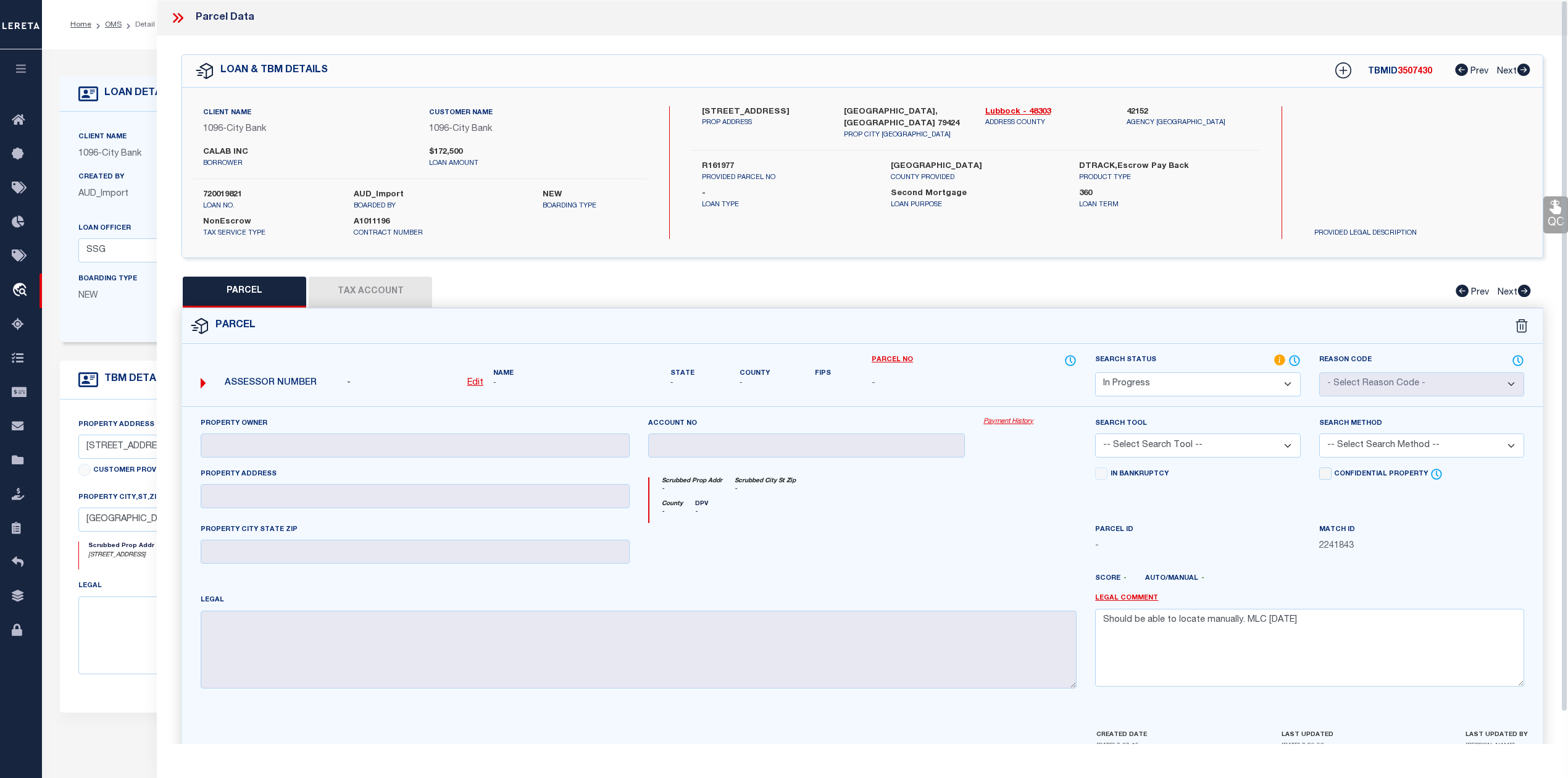
click at [878, 502] on div "County - DPV -" at bounding box center [863, 511] width 428 height 23
click at [473, 383] on u "Edit" at bounding box center [475, 382] width 16 height 8
select select "IP"
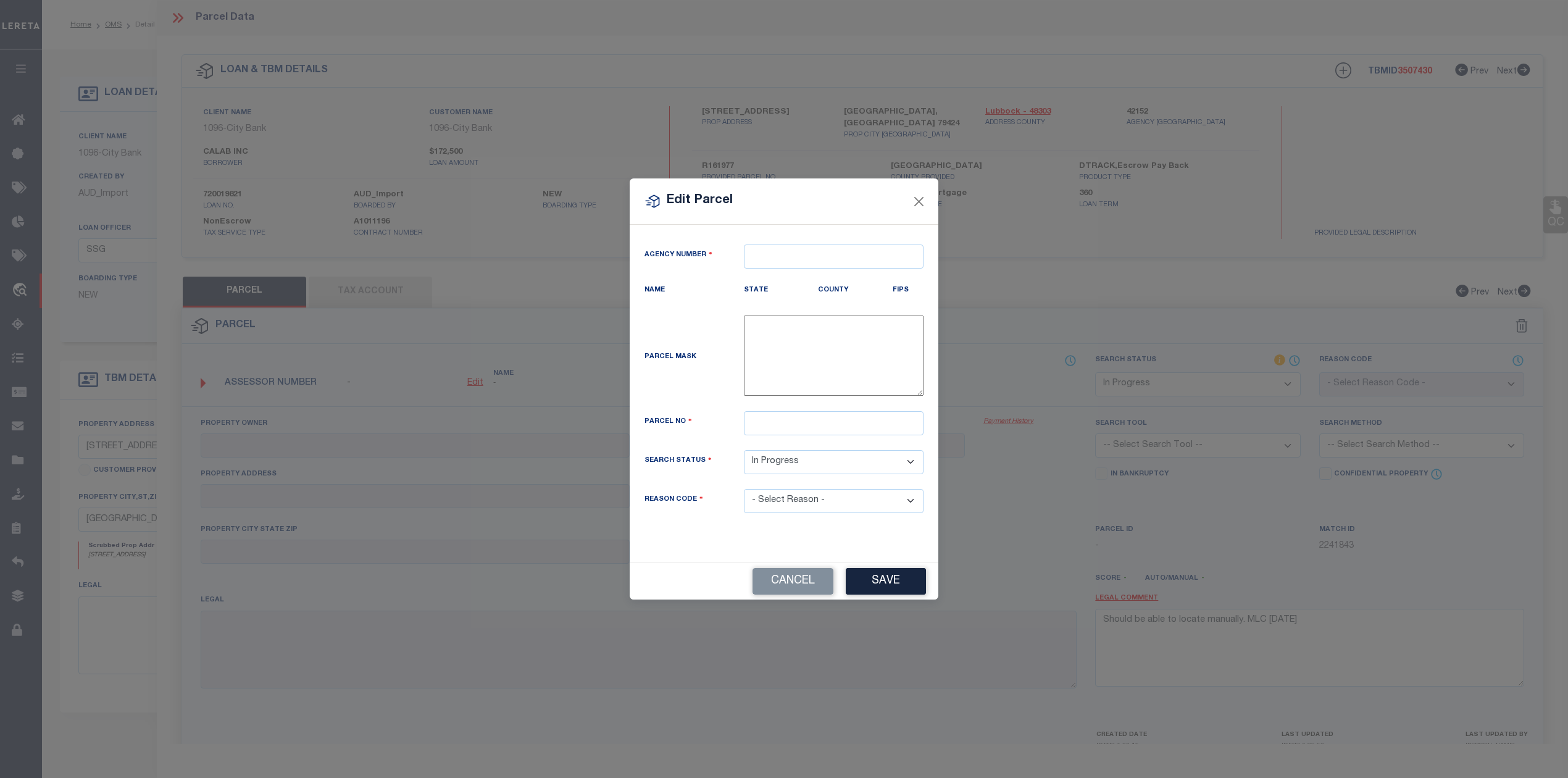
type textarea "-"
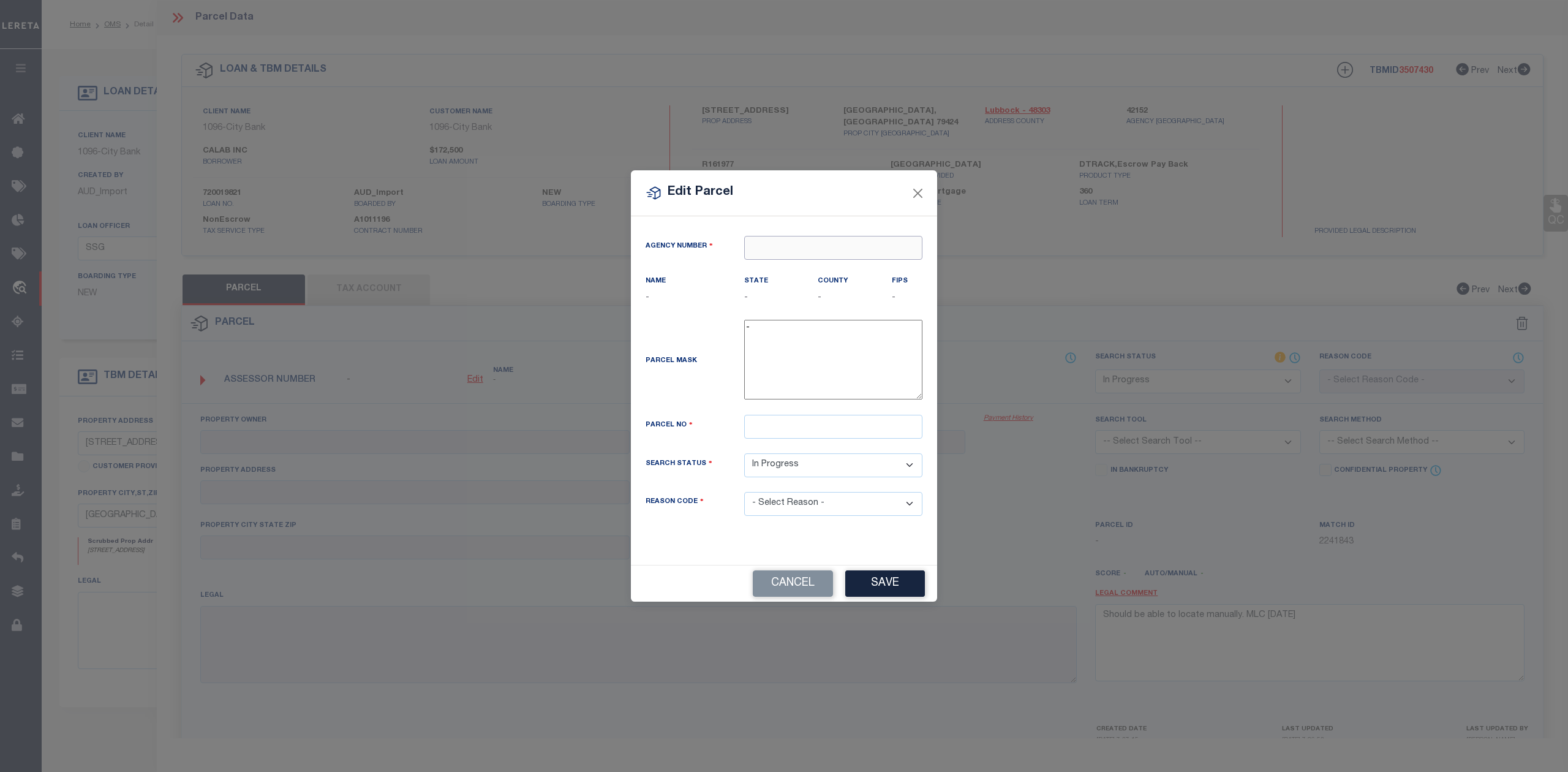
click at [772, 247] on input "text" at bounding box center [833, 247] width 178 height 24
click at [816, 267] on div "421520000 : LUBBOCK COUNTY" at bounding box center [833, 276] width 177 height 35
type input "421520000"
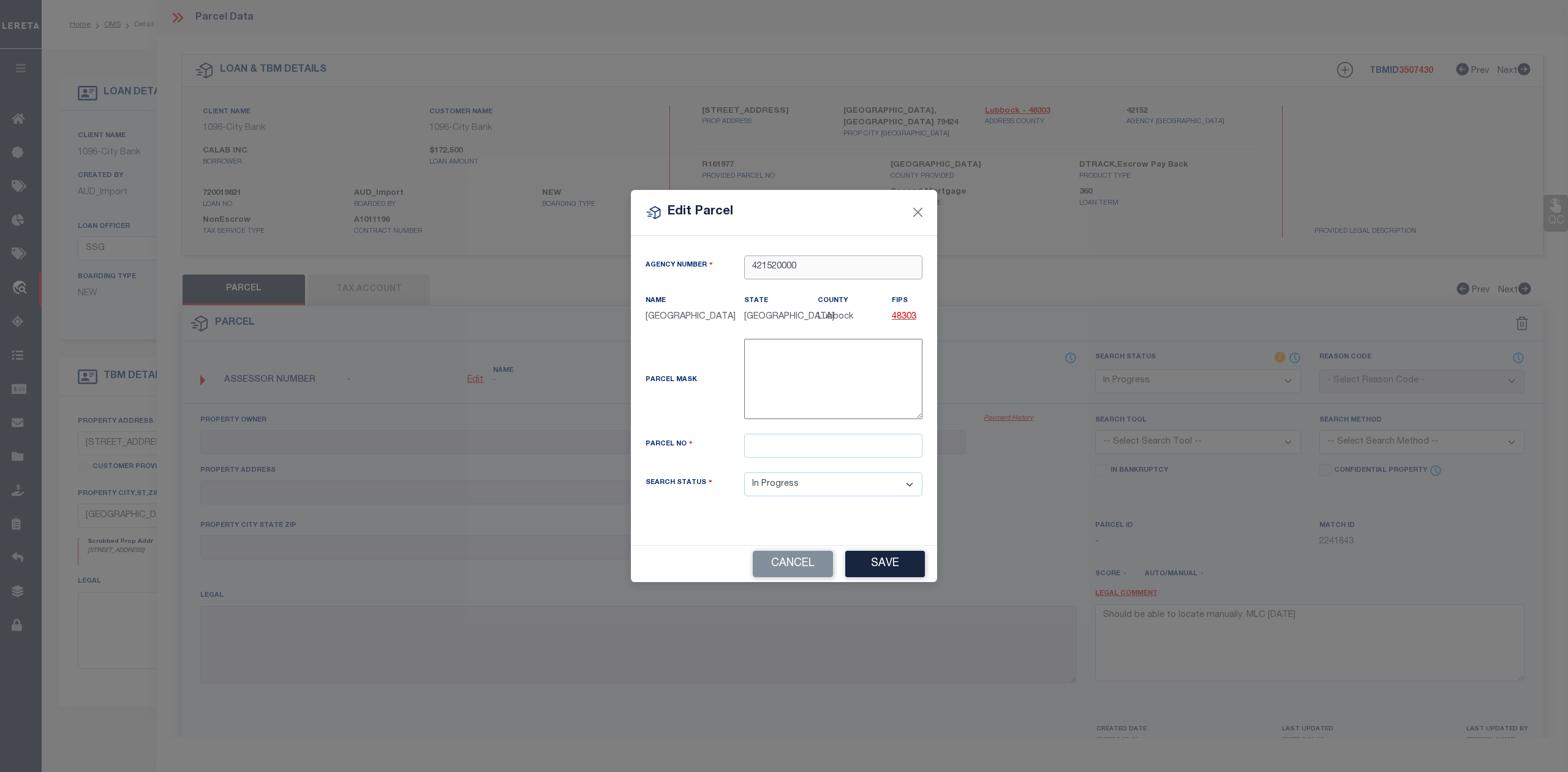
type input "421520000"
click at [803, 456] on input "text" at bounding box center [833, 445] width 178 height 24
paste input "R161977"
click at [751, 452] on input "R161977" at bounding box center [833, 445] width 178 height 24
type input "R161977"
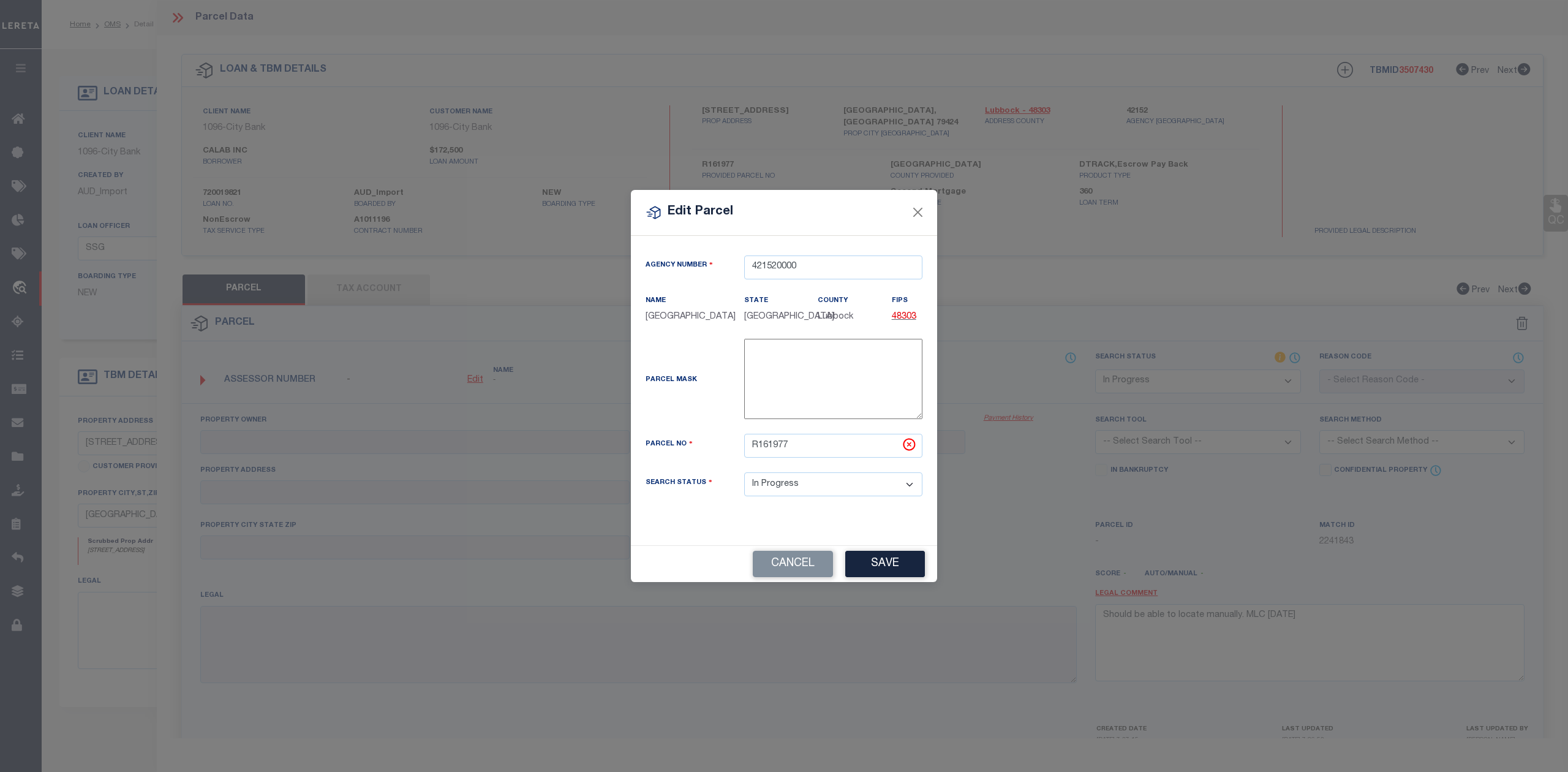
click at [705, 402] on div "Parcel Mask -" at bounding box center [783, 381] width 295 height 85
click at [891, 567] on button "Save" at bounding box center [885, 564] width 79 height 26
select select "IP"
checkbox input "false"
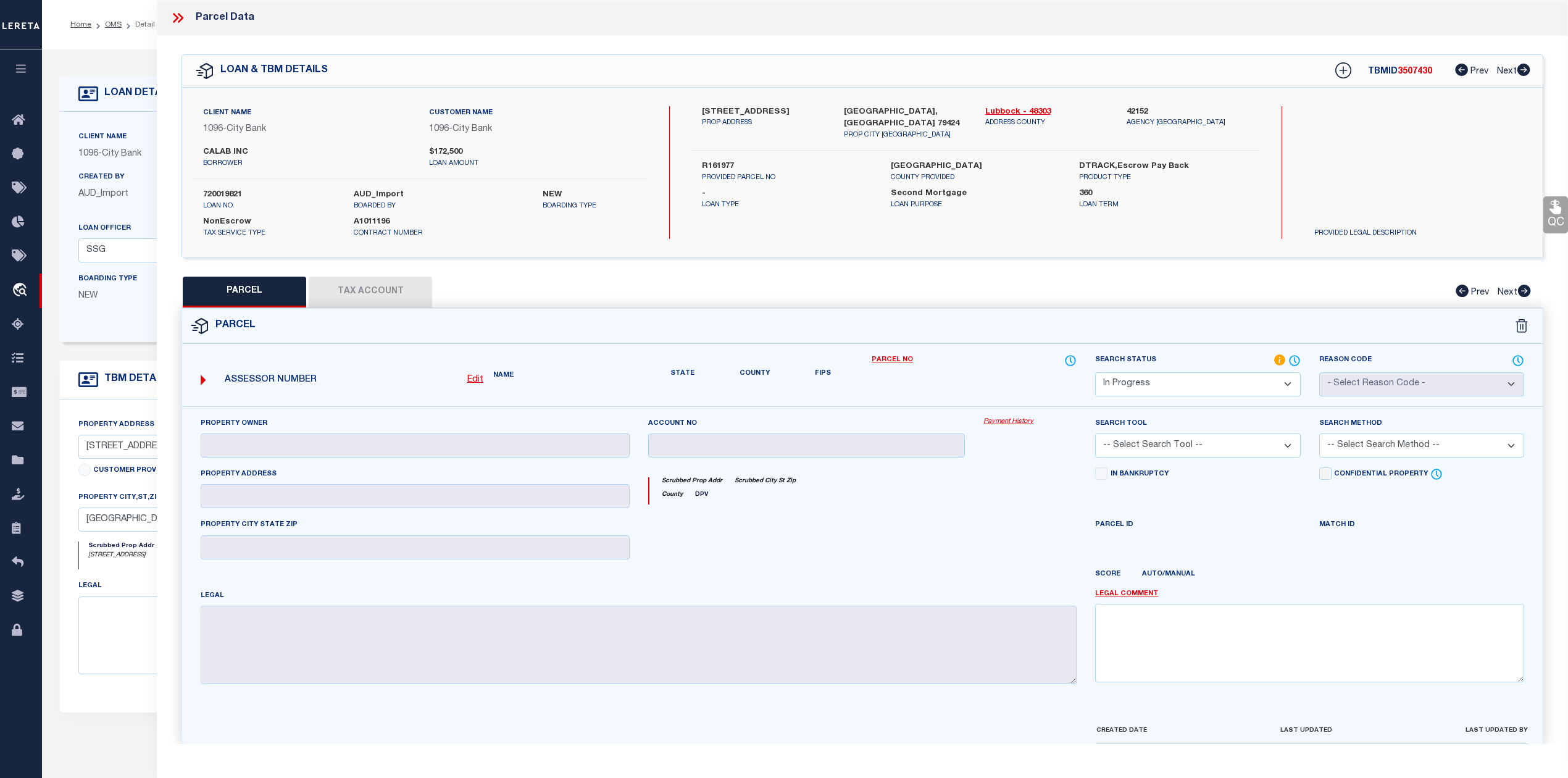
checkbox input "false"
type textarea "Should be able to locate manually. MLC 9/4/2025"
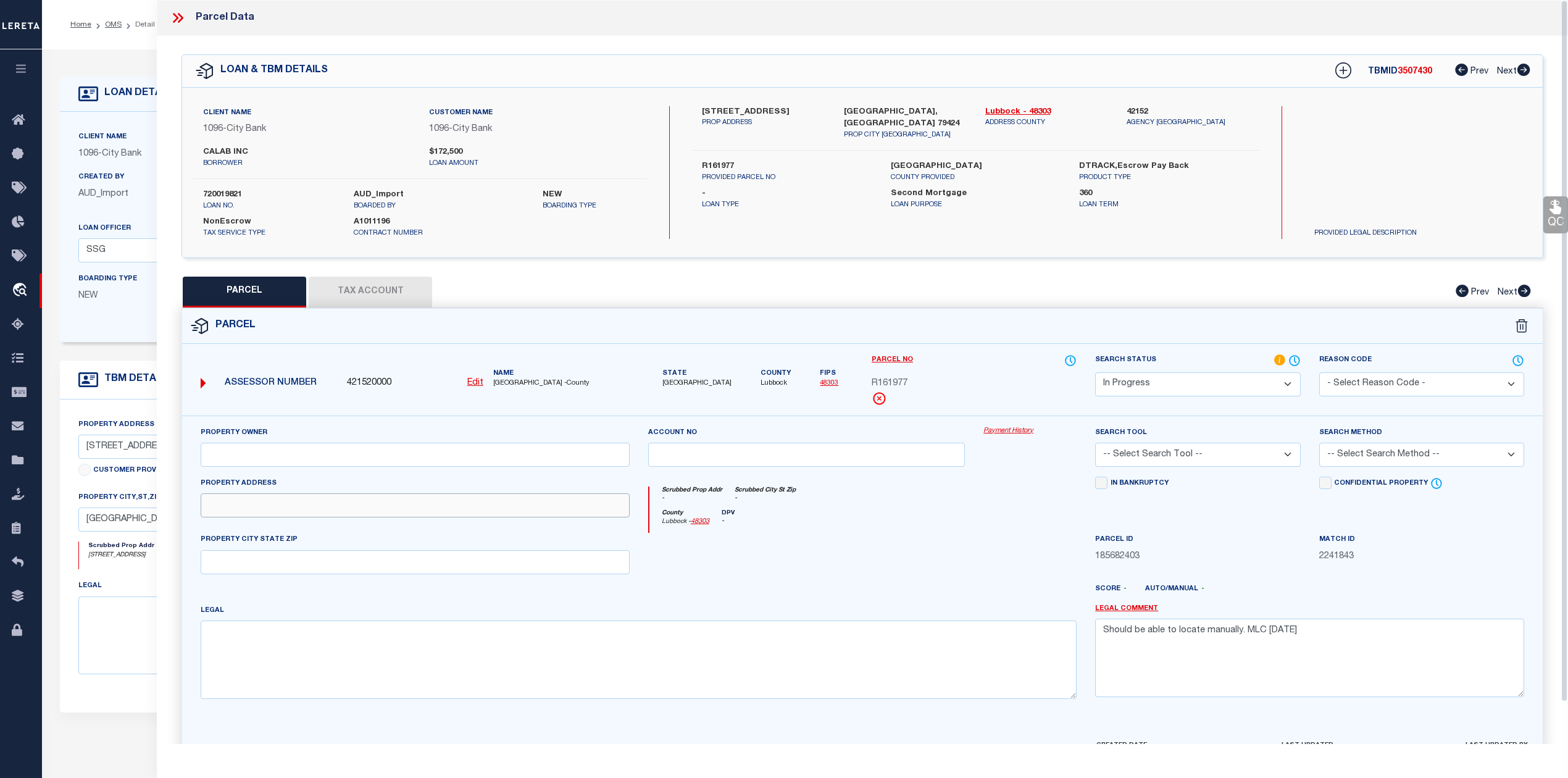
click at [282, 508] on input "text" at bounding box center [415, 505] width 429 height 24
paste input "10603 RALEIGH AVE"
click at [210, 509] on input "10603 RALEIGH AVE" at bounding box center [415, 505] width 429 height 24
type input "10603 RALEIGH AVE"
click at [292, 562] on input "text" at bounding box center [415, 562] width 429 height 24
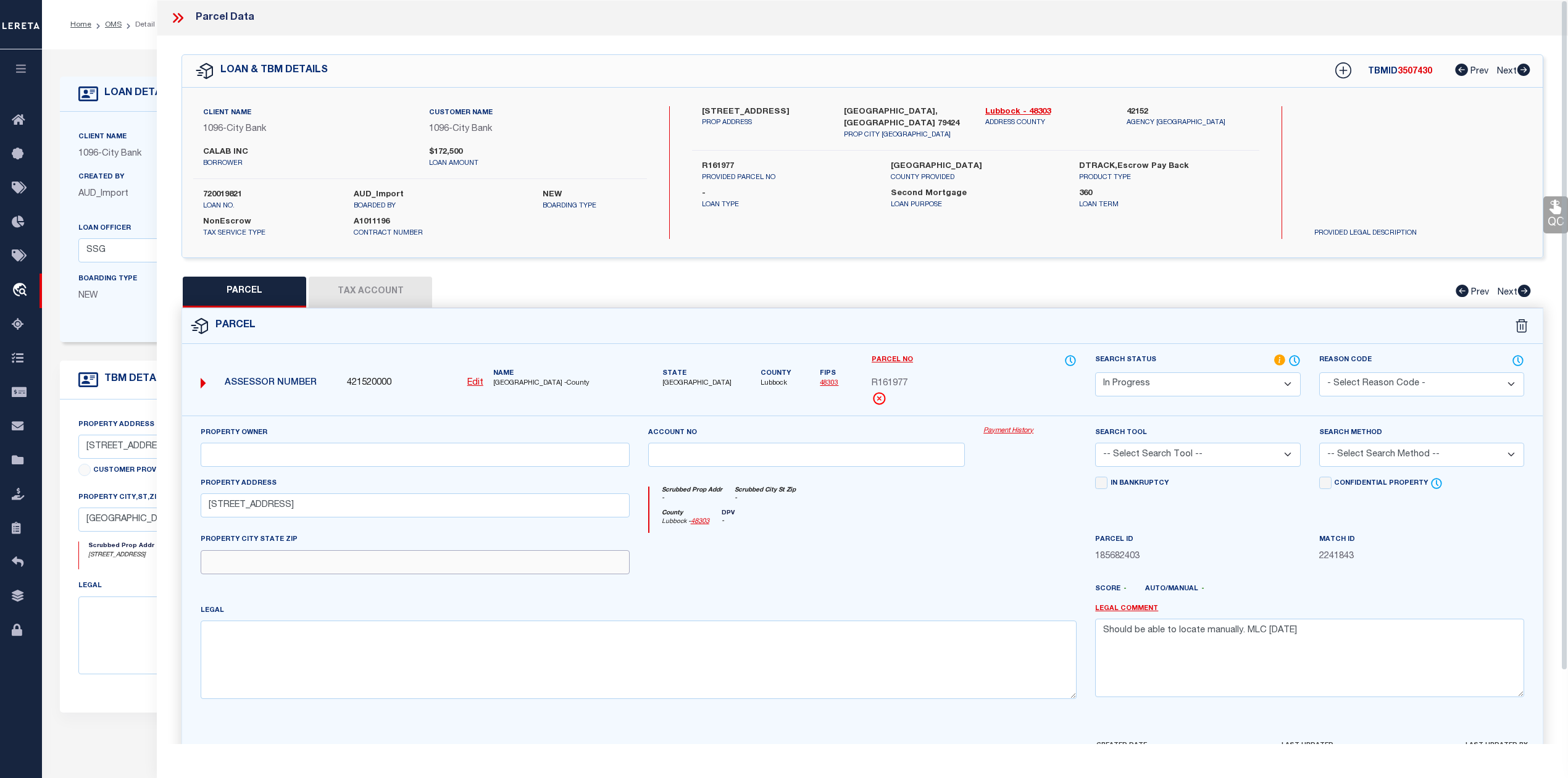
paste input "LUBBOCK, TX 79424"
type input "LUBBOCK, TX 79424"
click at [254, 460] on input "text" at bounding box center [415, 454] width 429 height 24
paste input "CALAB INC"
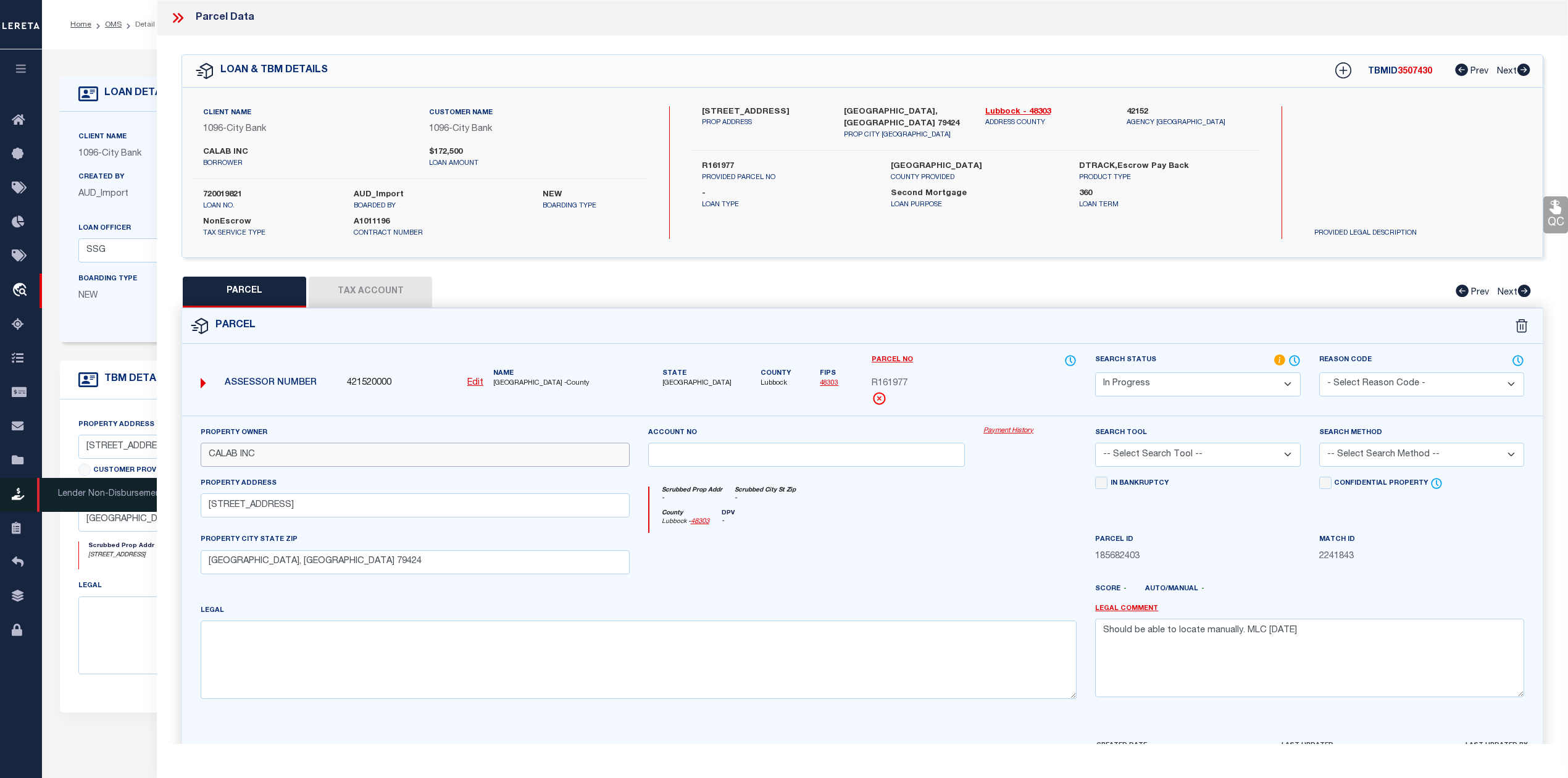
type input "CALAB INC"
click at [309, 663] on textarea at bounding box center [639, 659] width 876 height 77
paste textarea "SUNCREST L 20"
type textarea "SUNCREST L 20"
drag, startPoint x: 1317, startPoint y: 636, endPoint x: 1093, endPoint y: 640, distance: 224.0
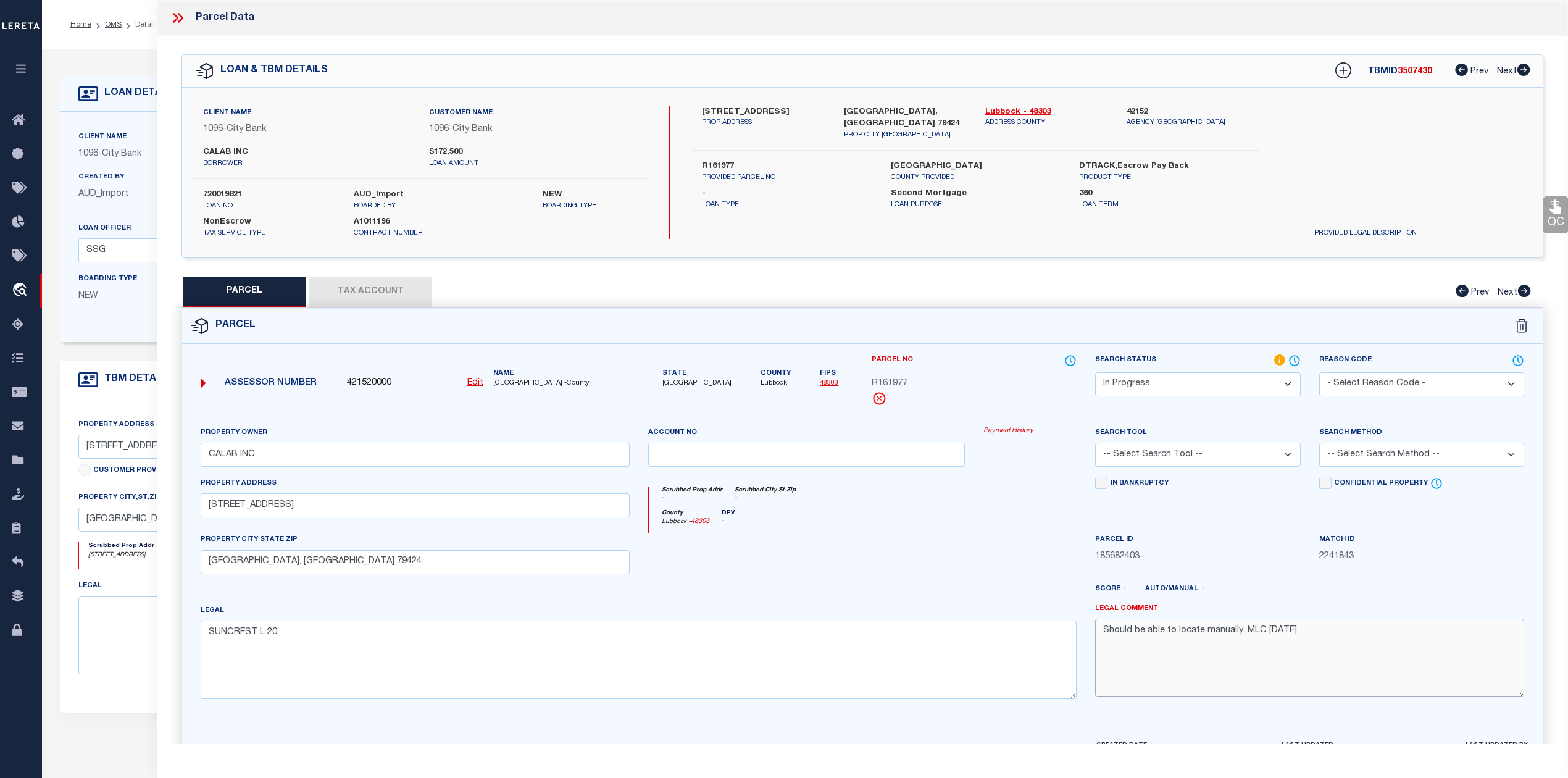
click at [1093, 640] on div "Legal Comment Should be able to locate manually. MLC 9/4/2025" at bounding box center [1310, 656] width 448 height 105
click at [1228, 457] on select "-- Select Search Tool -- 3rd Party Website Agency File Agency Website ATLS CNV-…" at bounding box center [1197, 454] width 205 height 24
select select "AGW"
click at [1095, 445] on select "-- Select Search Tool -- 3rd Party Website Agency File Agency Website ATLS CNV-…" at bounding box center [1197, 454] width 205 height 24
click at [1389, 454] on select "-- Select Search Method -- Property Address Legal Liability Info Provided" at bounding box center [1422, 454] width 205 height 24
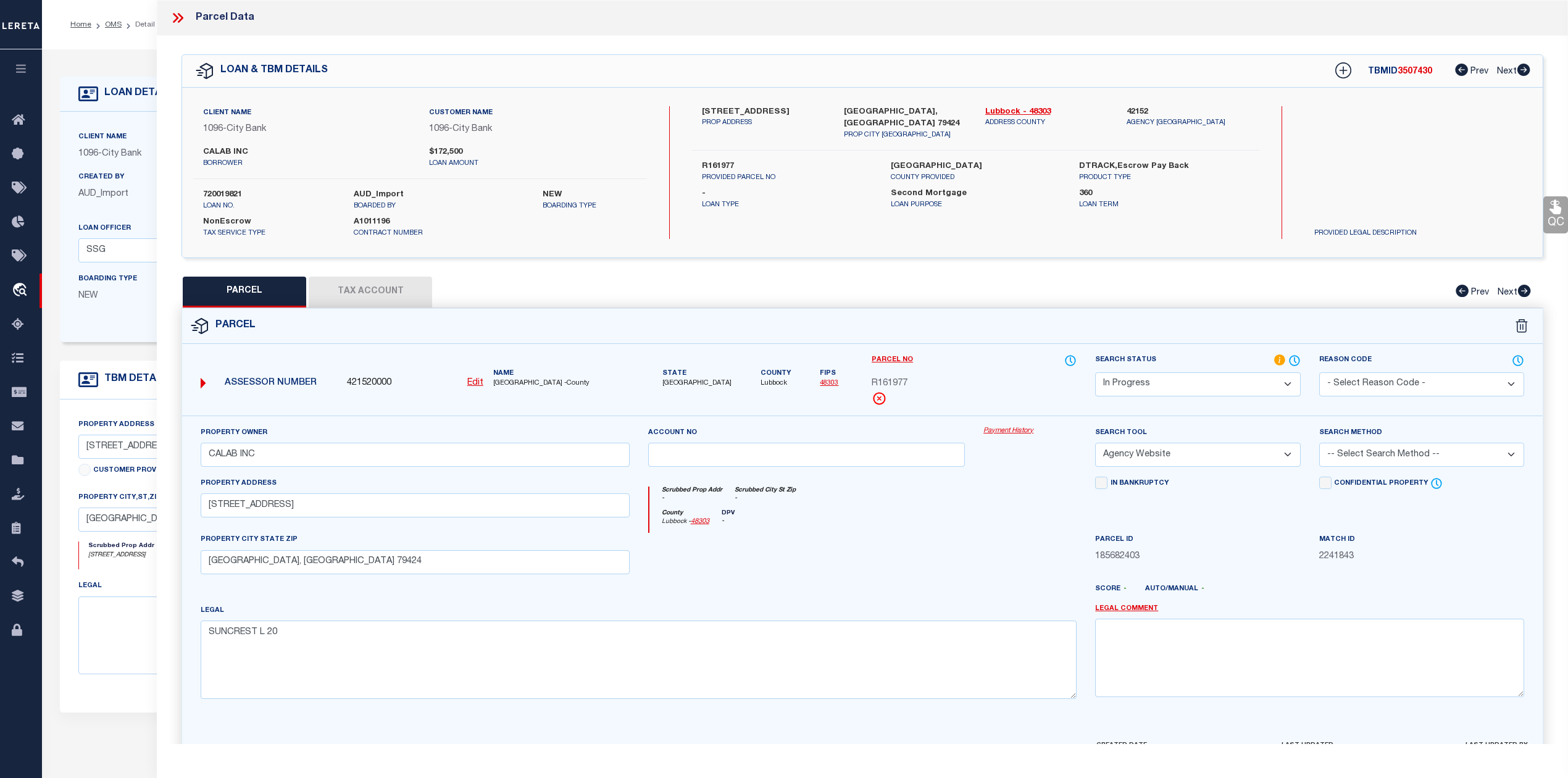
select select "ADD"
click at [1319, 445] on select "-- Select Search Method -- Property Address Legal Liability Info Provided" at bounding box center [1422, 454] width 205 height 24
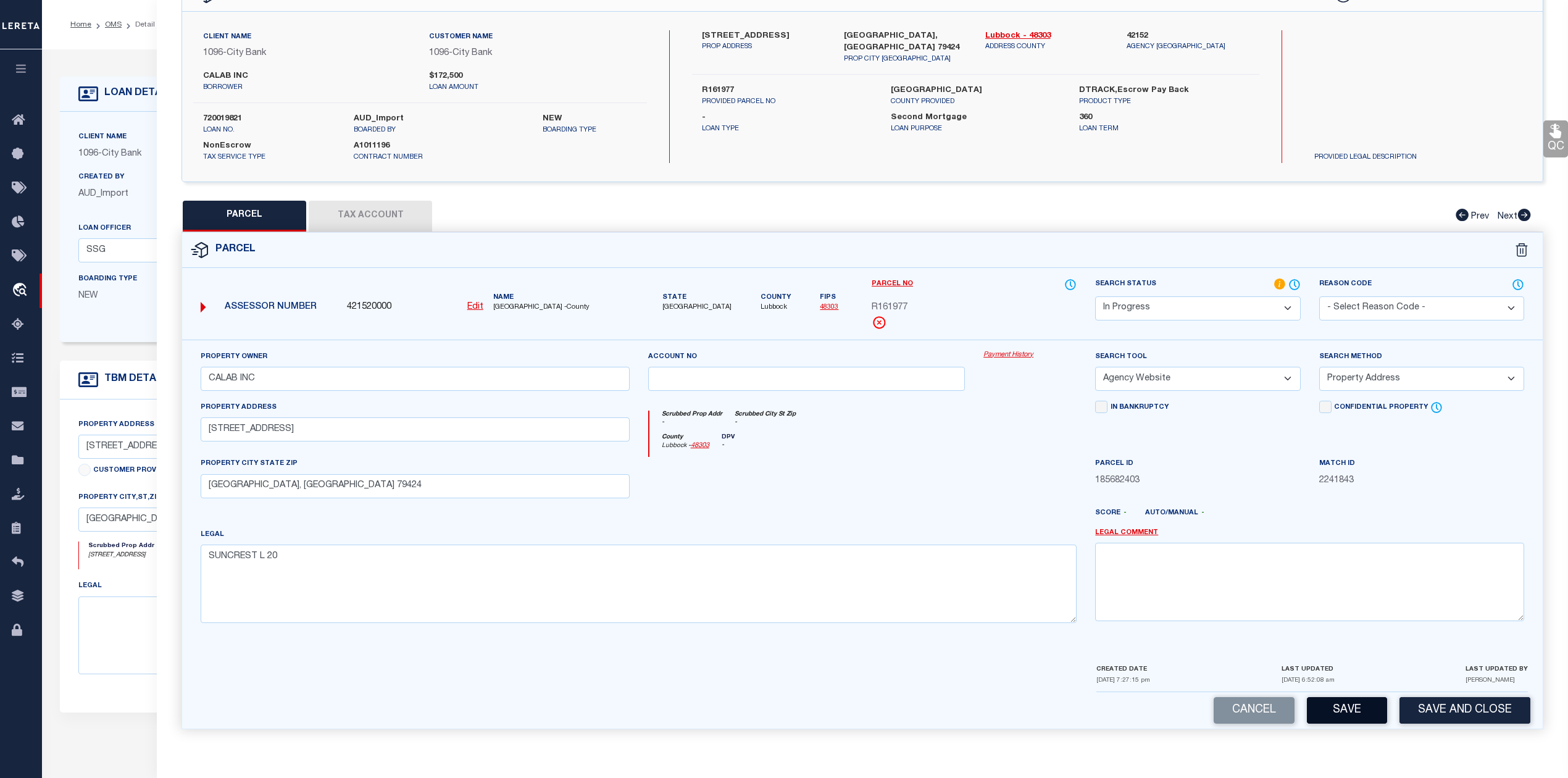
click at [1351, 710] on button "Save" at bounding box center [1347, 710] width 80 height 27
select select "AS"
select select
checkbox input "false"
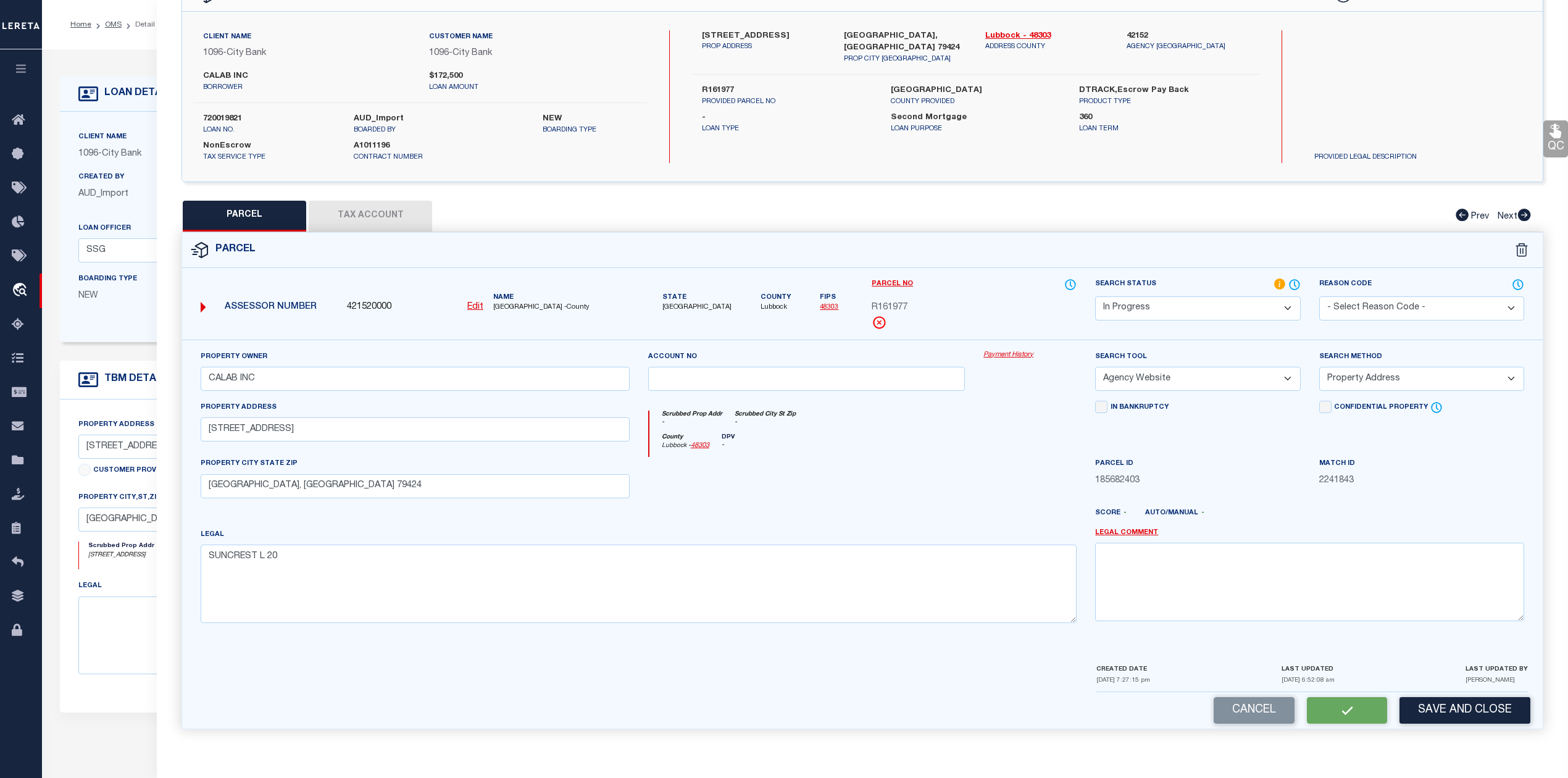
checkbox input "false"
select select "IP"
type input "CALAB INC"
select select "AGW"
select select "ADD"
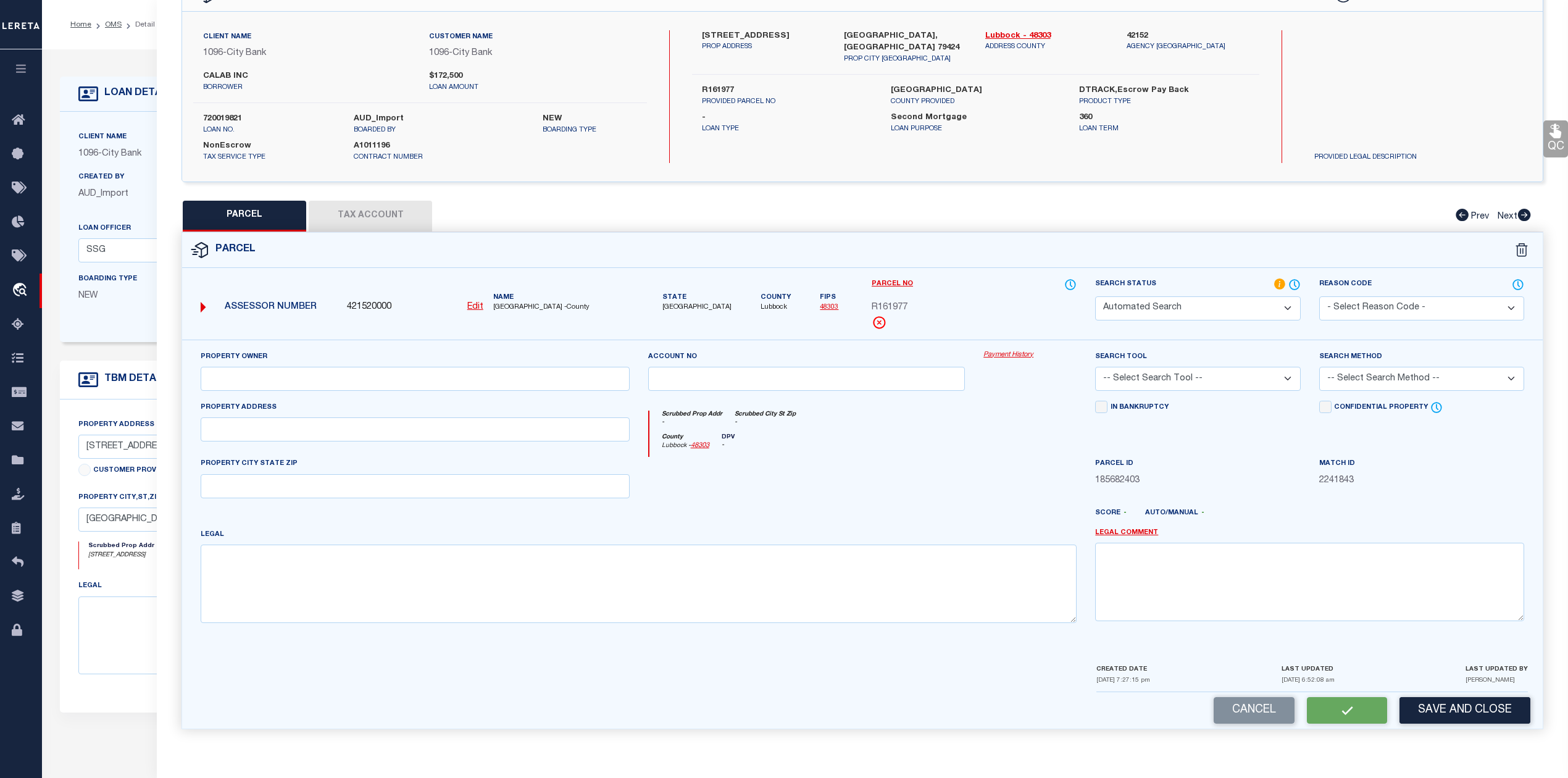
type input "10603 RALEIGH AVE"
type input "LUBBOCK, TX 79424"
type textarea "SUNCREST L 20"
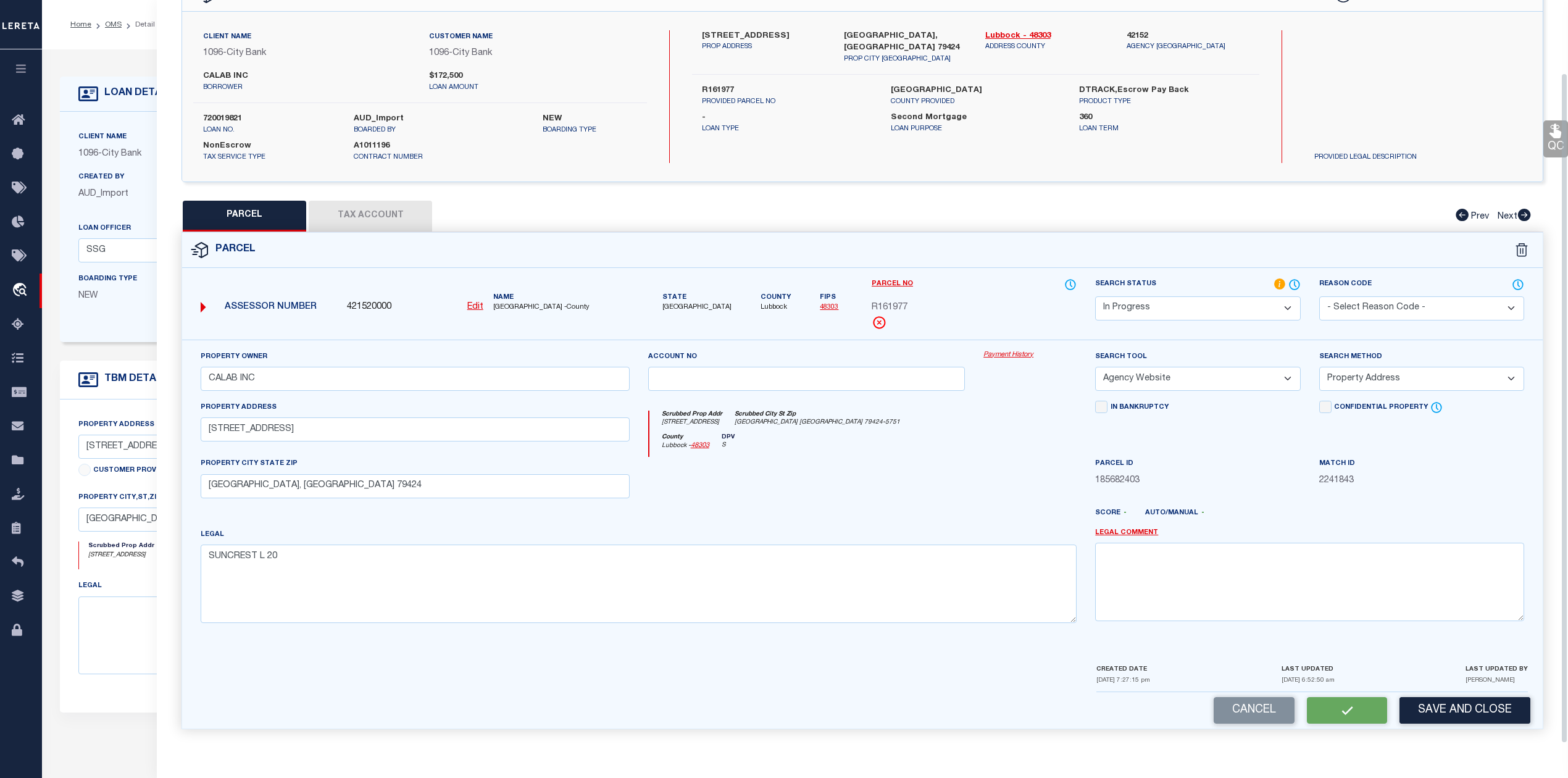
click at [389, 210] on button "Tax Account" at bounding box center [370, 215] width 124 height 31
select select "100"
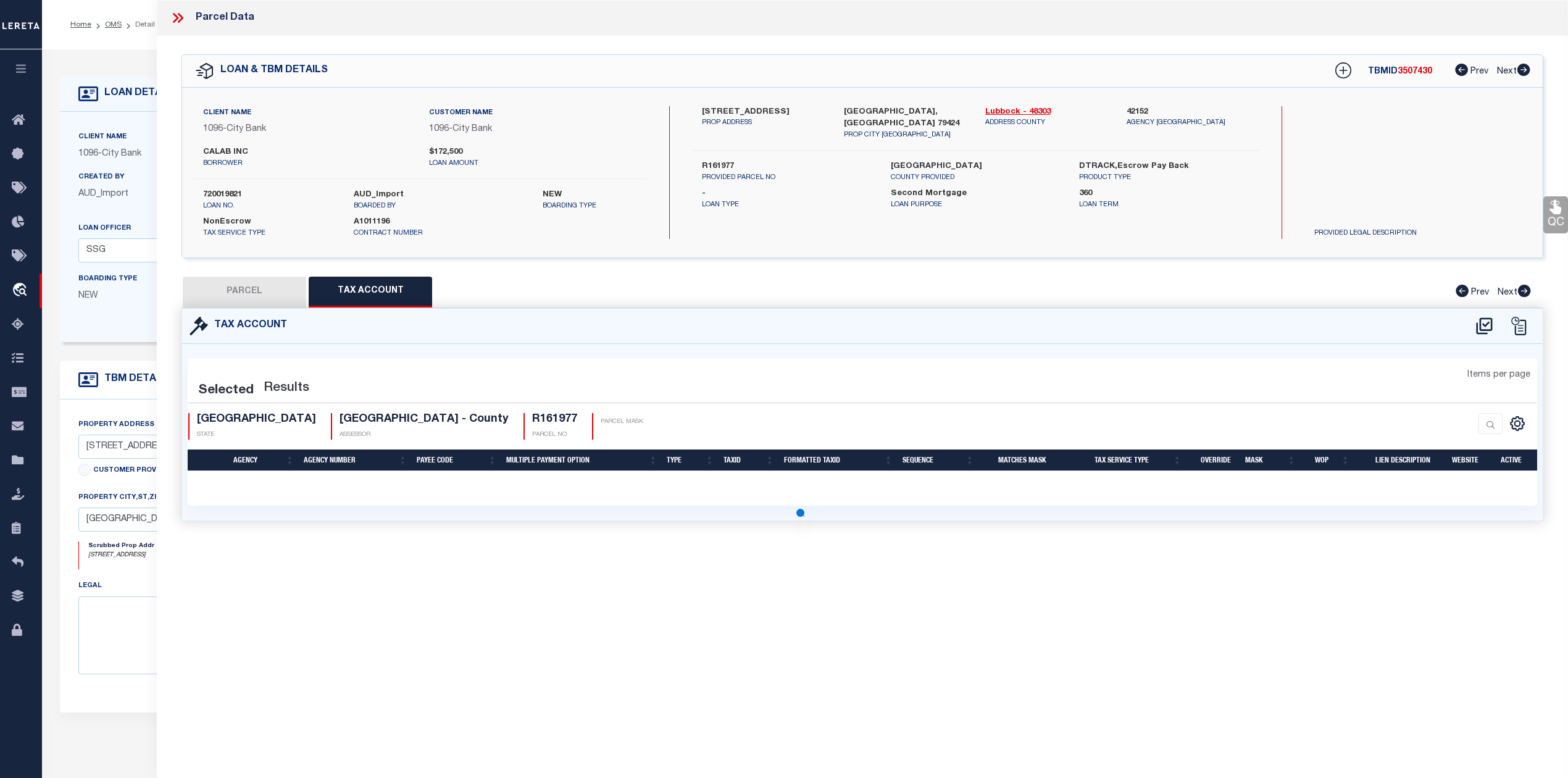
scroll to position [0, 0]
select select "100"
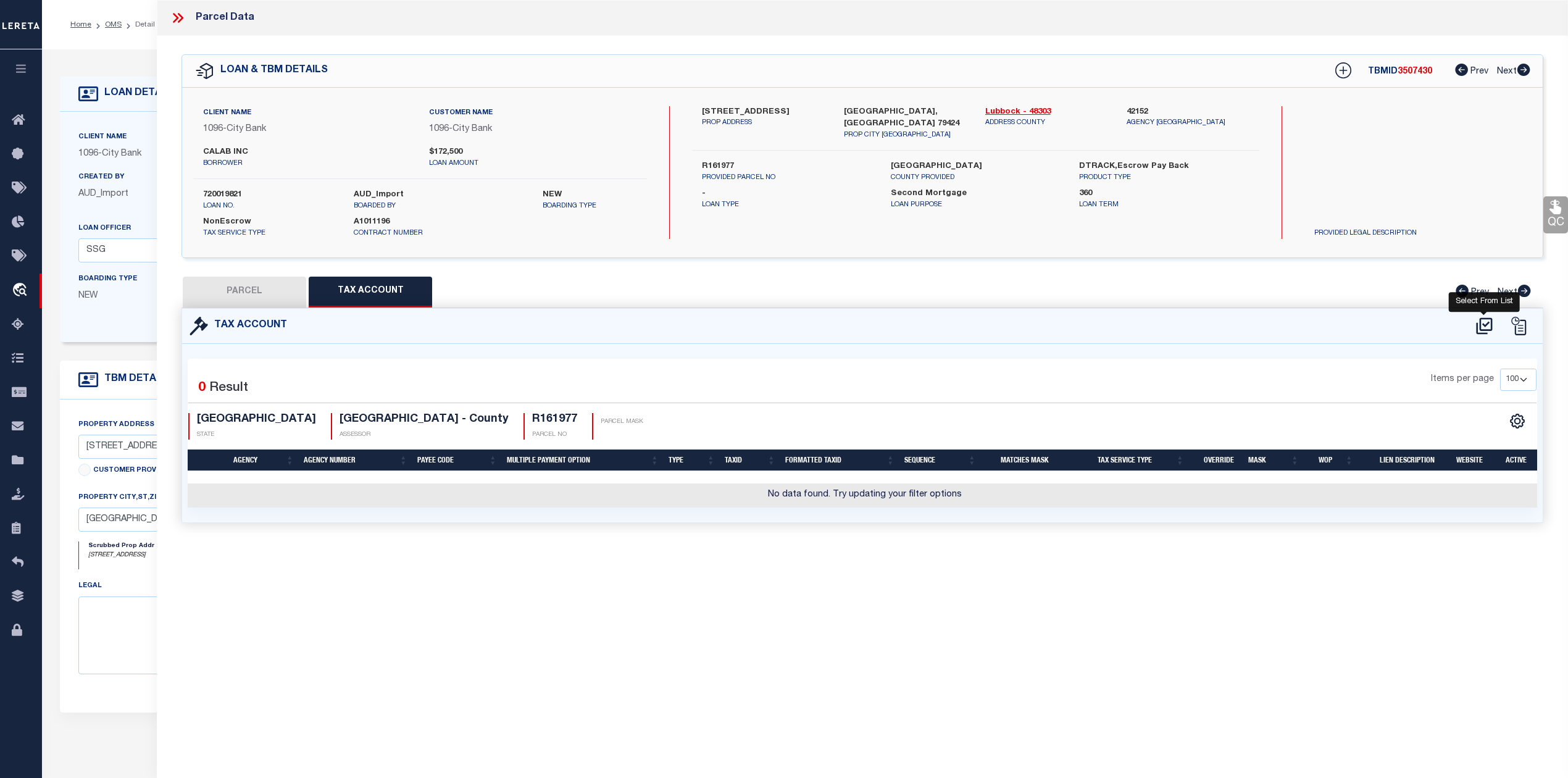
click at [1485, 324] on icon at bounding box center [1484, 326] width 20 height 20
select select "100"
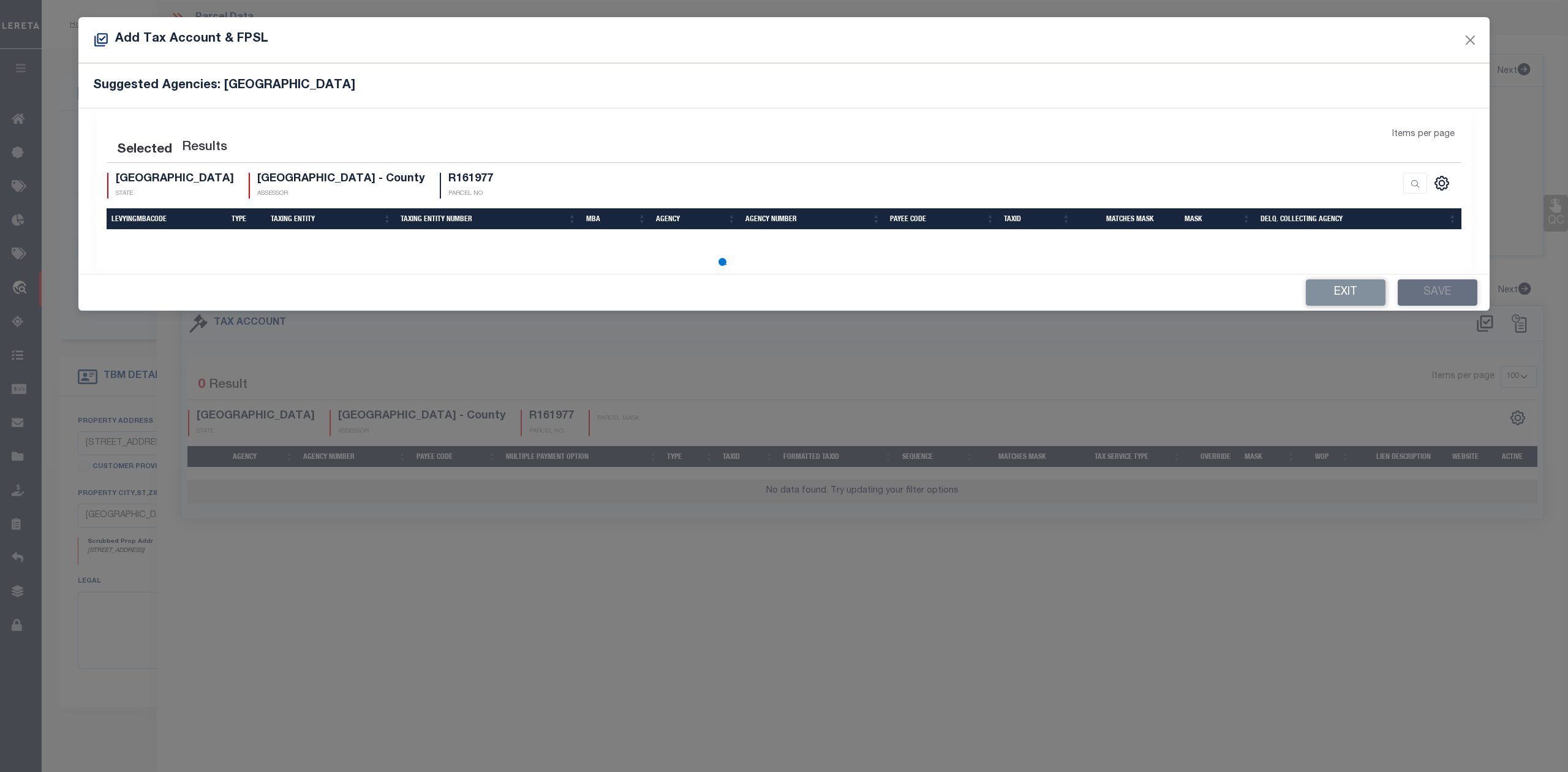
select select "100"
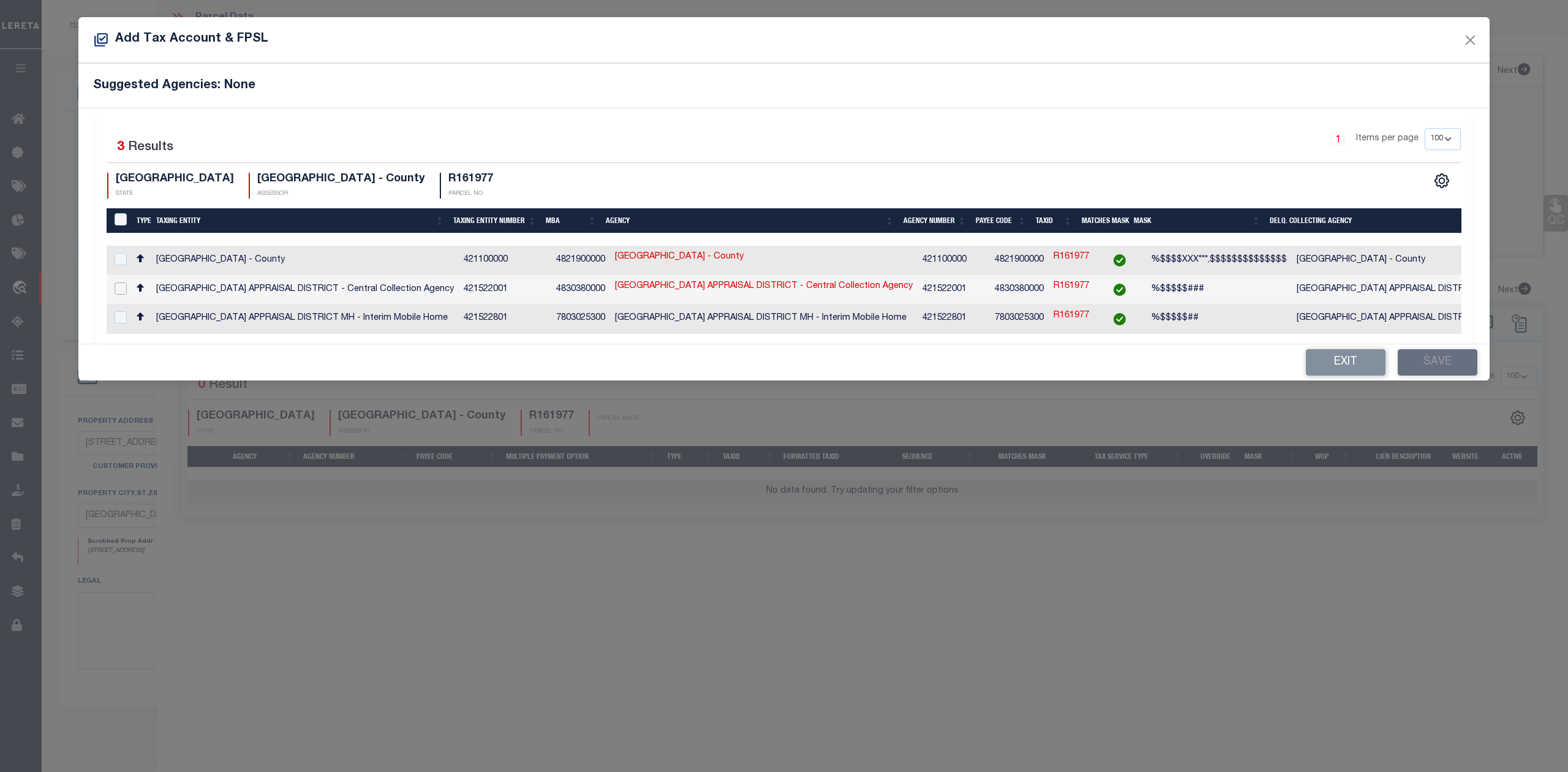
click at [118, 286] on input "checkbox" at bounding box center [120, 288] width 12 height 12
checkbox input "true"
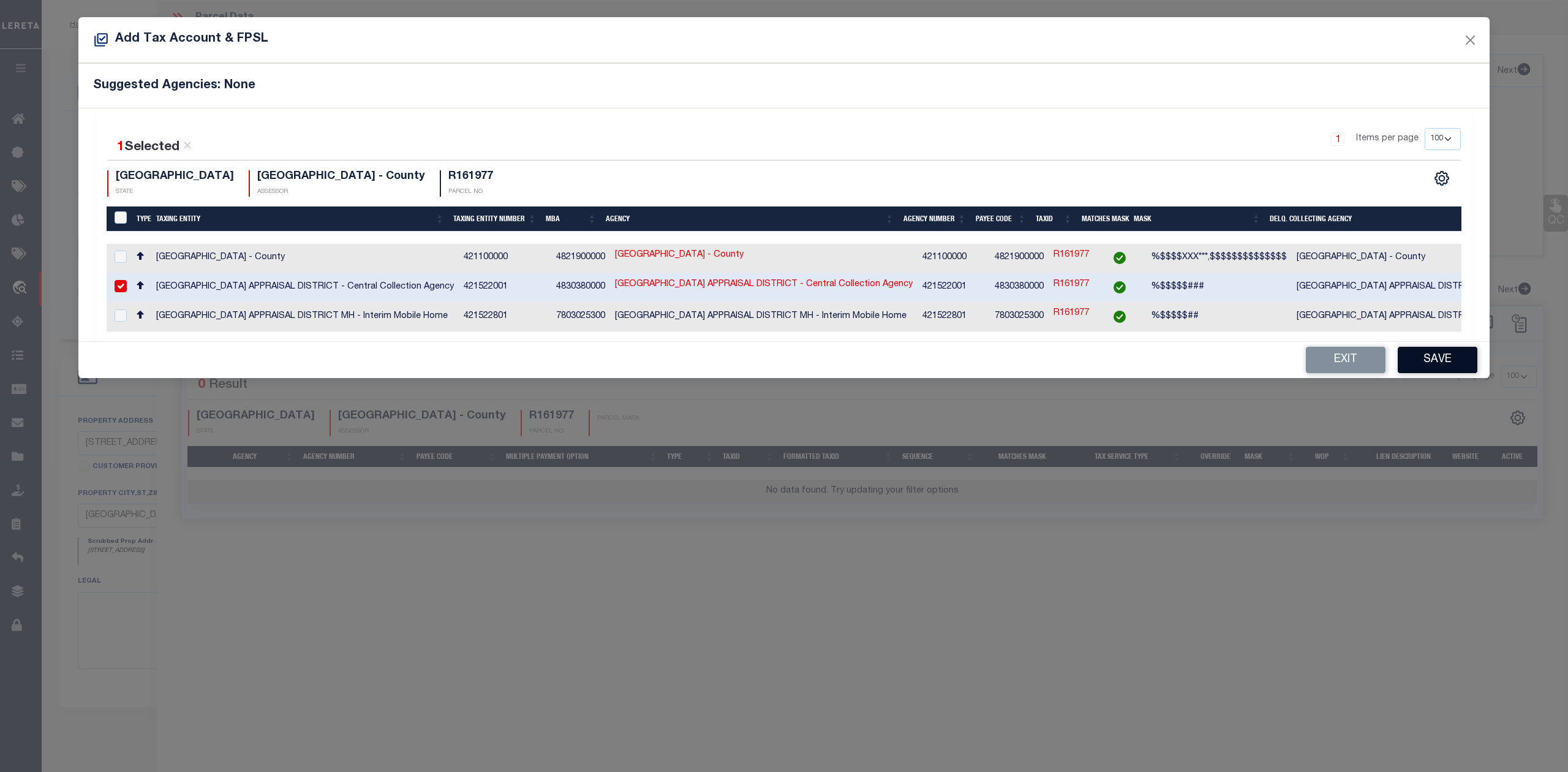
click at [1436, 361] on button "Save" at bounding box center [1437, 360] width 79 height 26
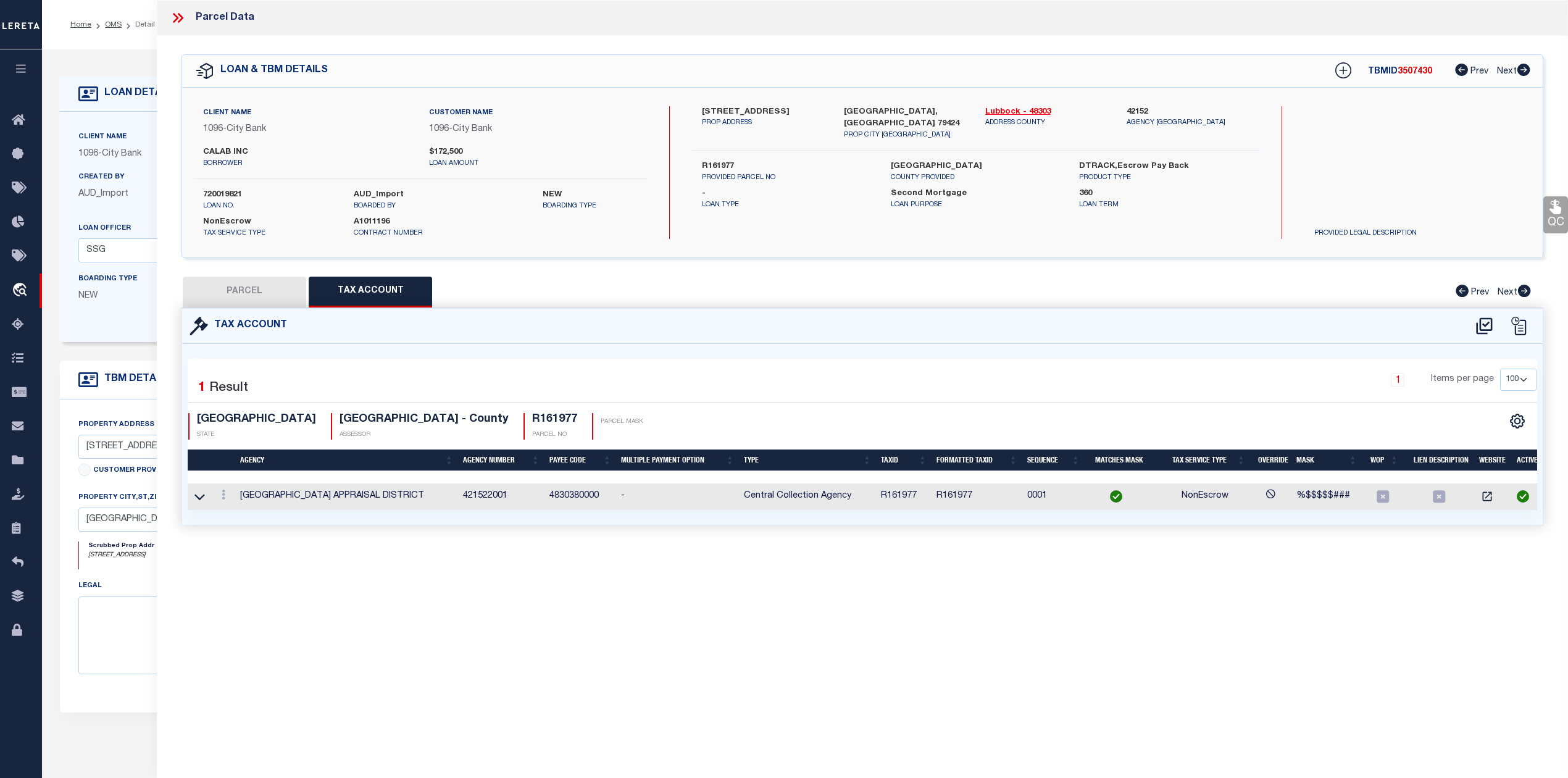
click at [950, 283] on div "PARCEL Tax Account Prev Next" at bounding box center [862, 292] width 1362 height 31
click at [726, 161] on label "R161977" at bounding box center [786, 167] width 170 height 12
copy label "R161977"
click at [269, 284] on button "PARCEL" at bounding box center [245, 292] width 124 height 31
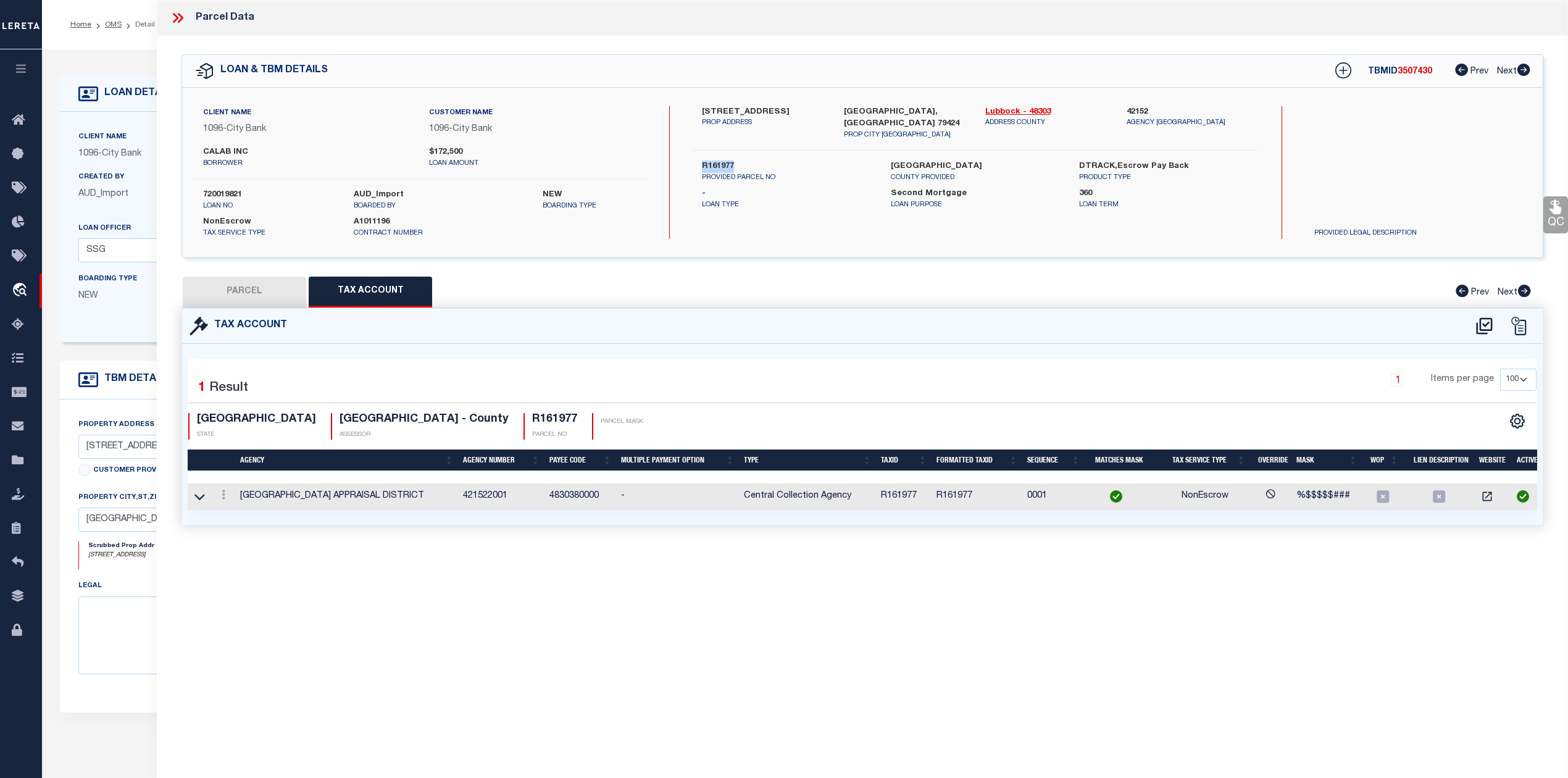
select select "AS"
select select
checkbox input "false"
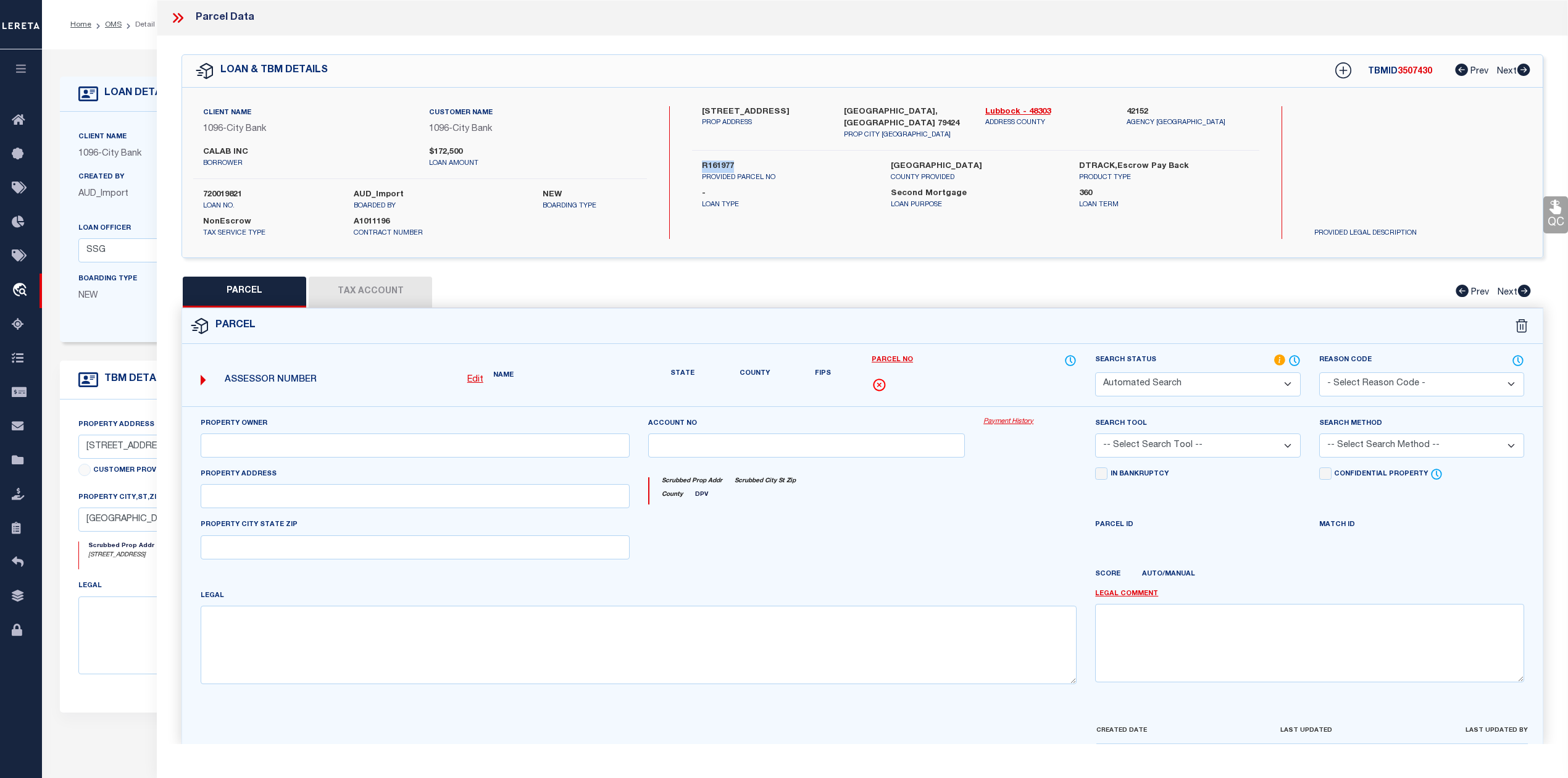
select select "IP"
type input "CALAB INC"
select select "AGW"
select select "ADD"
type input "10603 RALEIGH AVE"
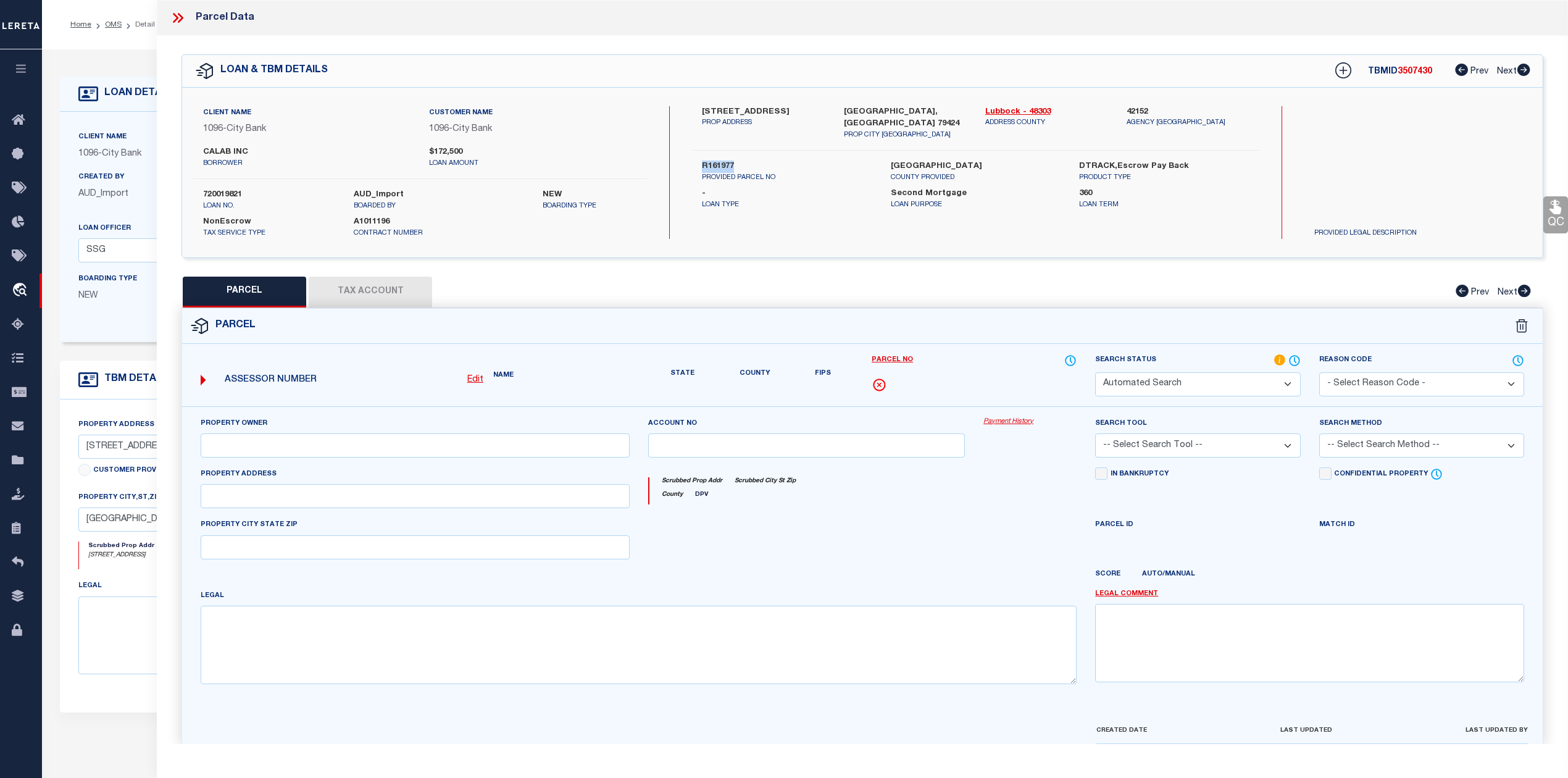
type input "LUBBOCK, TX 79424"
type textarea "SUNCREST L 20"
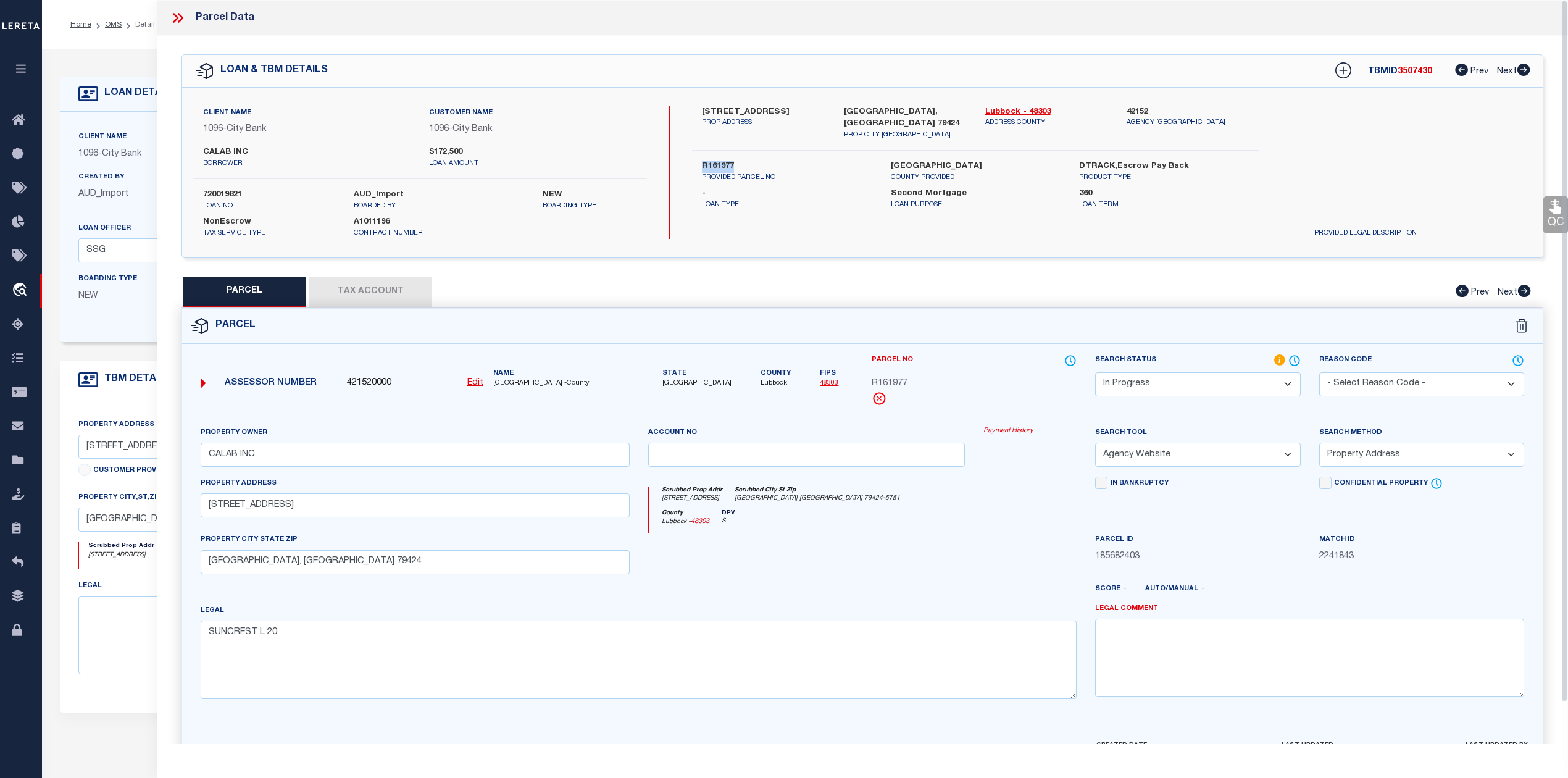
click at [402, 283] on button "Tax Account" at bounding box center [370, 292] width 124 height 31
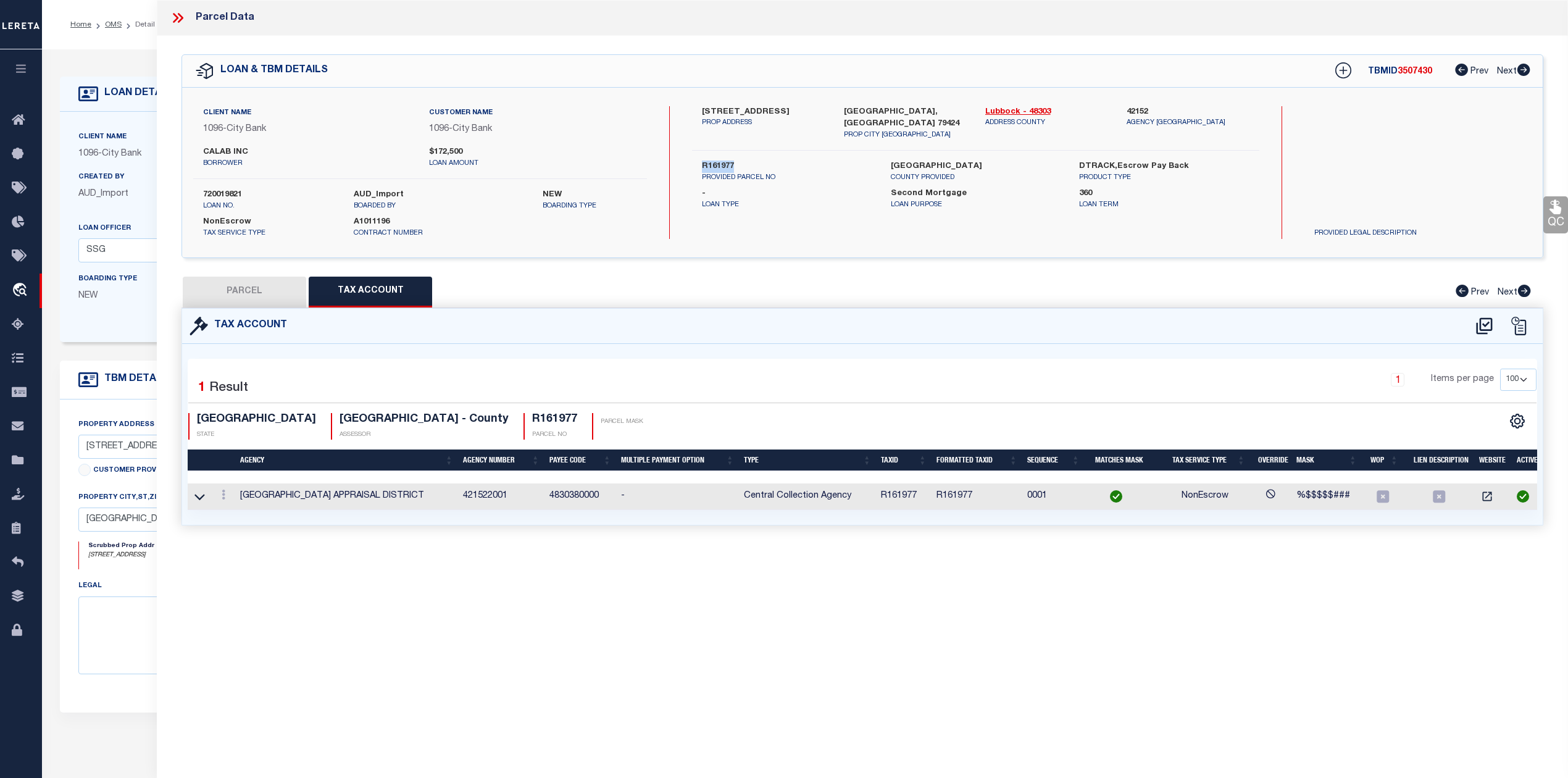
select select "100"
click at [243, 299] on button "PARCEL" at bounding box center [245, 292] width 124 height 31
select select "AS"
select select
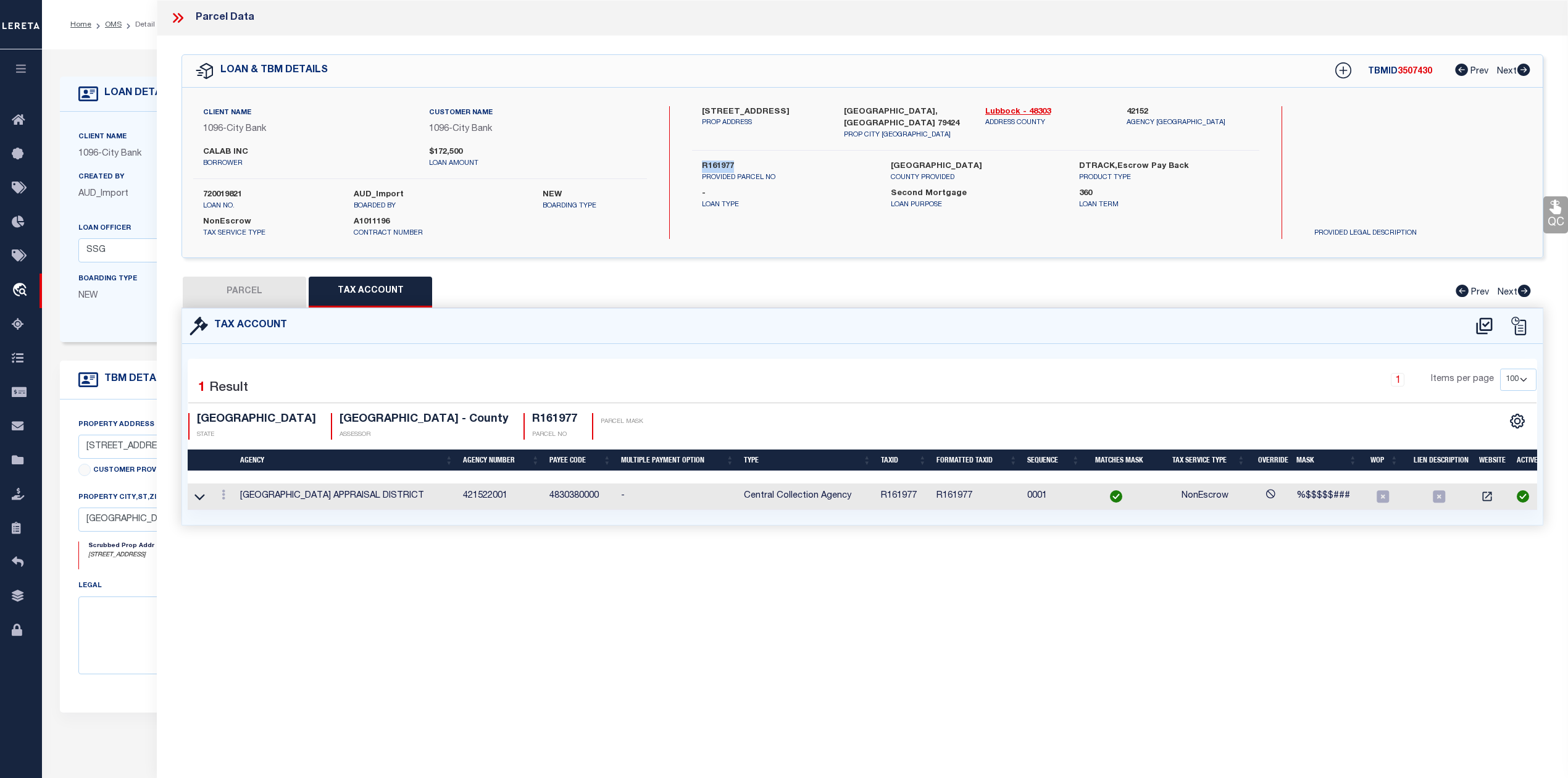
checkbox input "false"
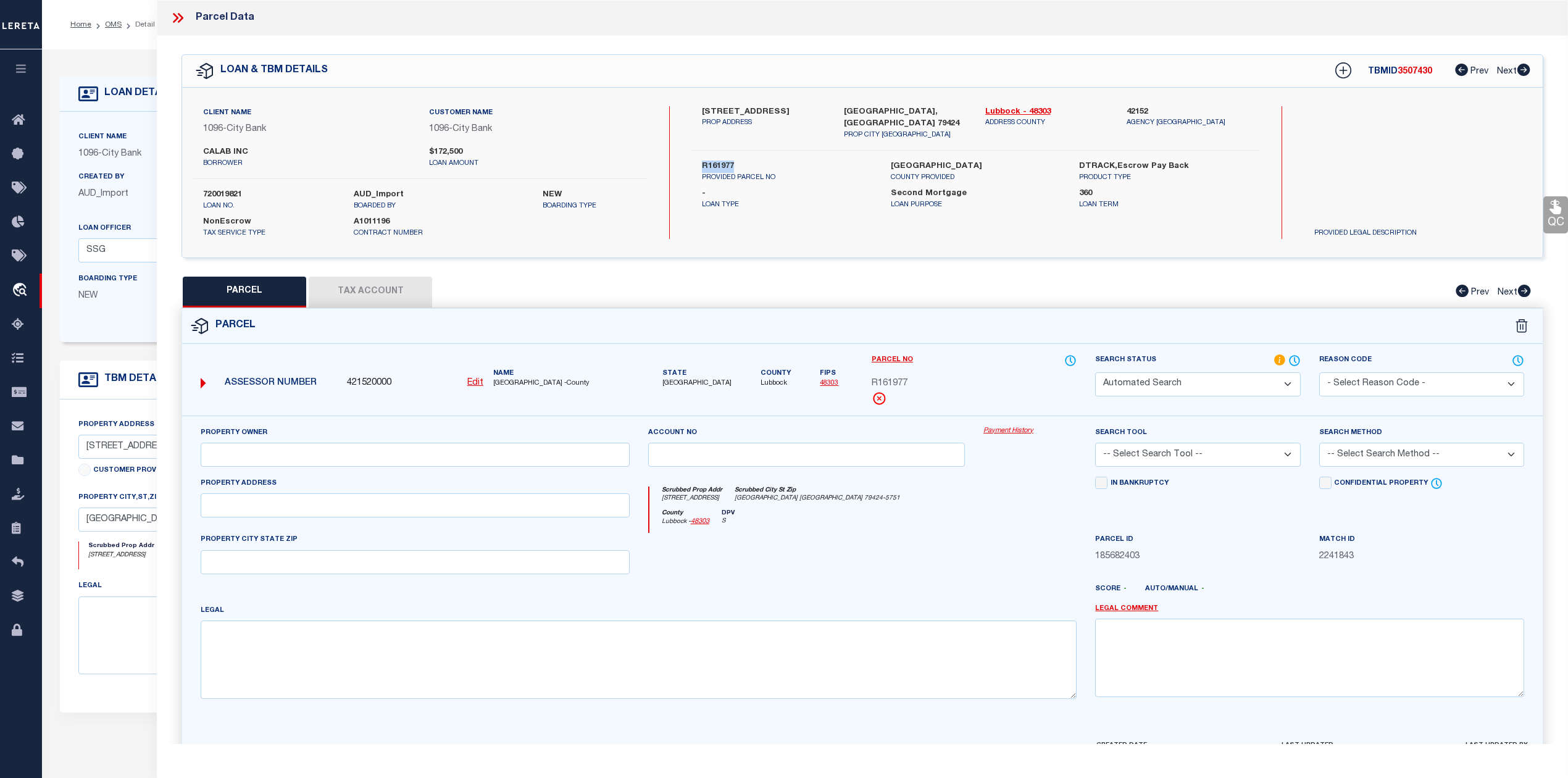
select select "IP"
type input "CALAB INC"
select select "AGW"
select select "ADD"
type input "10603 RALEIGH AVE"
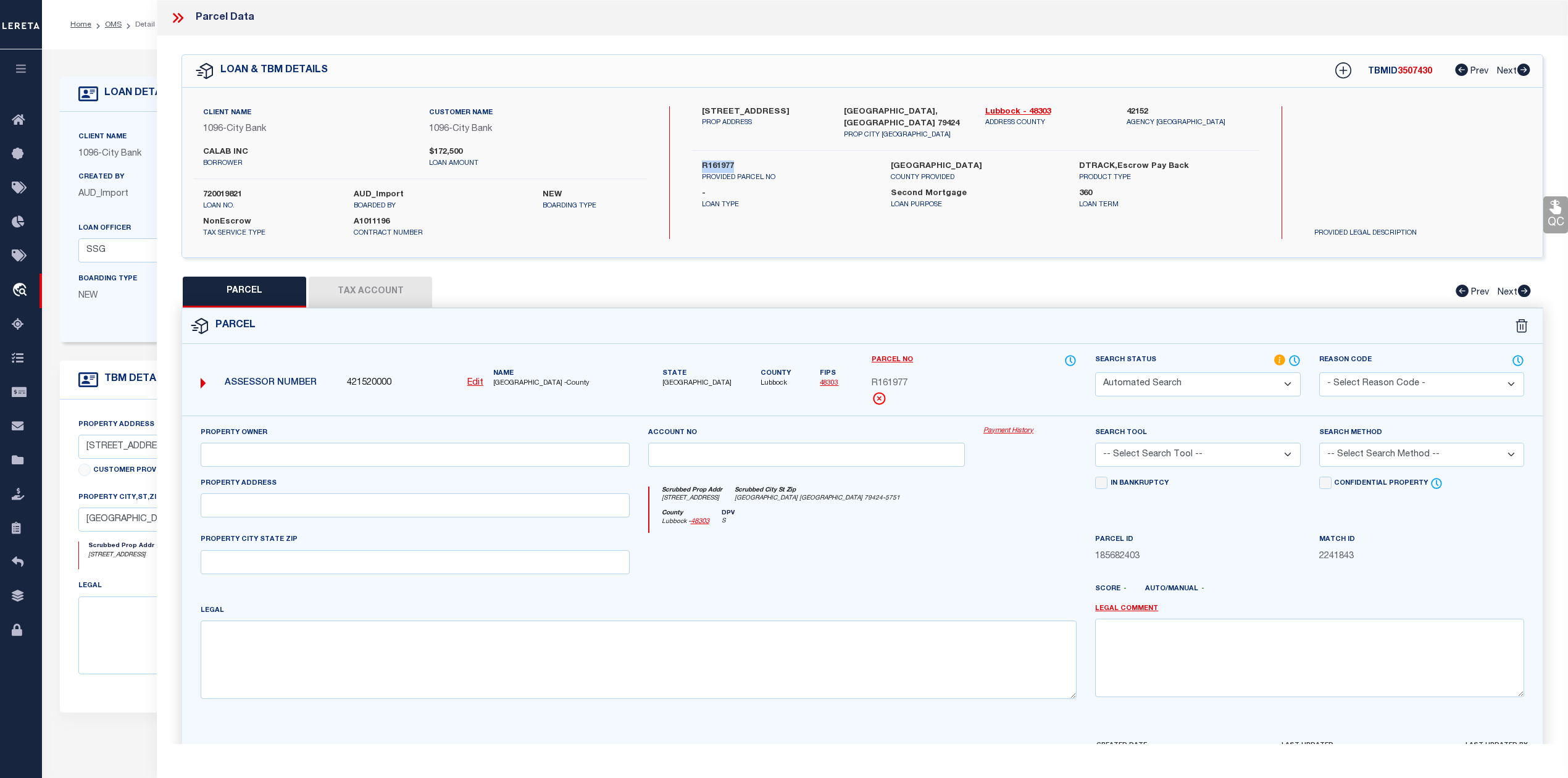
type input "LUBBOCK, TX 79424"
type textarea "SUNCREST L 20"
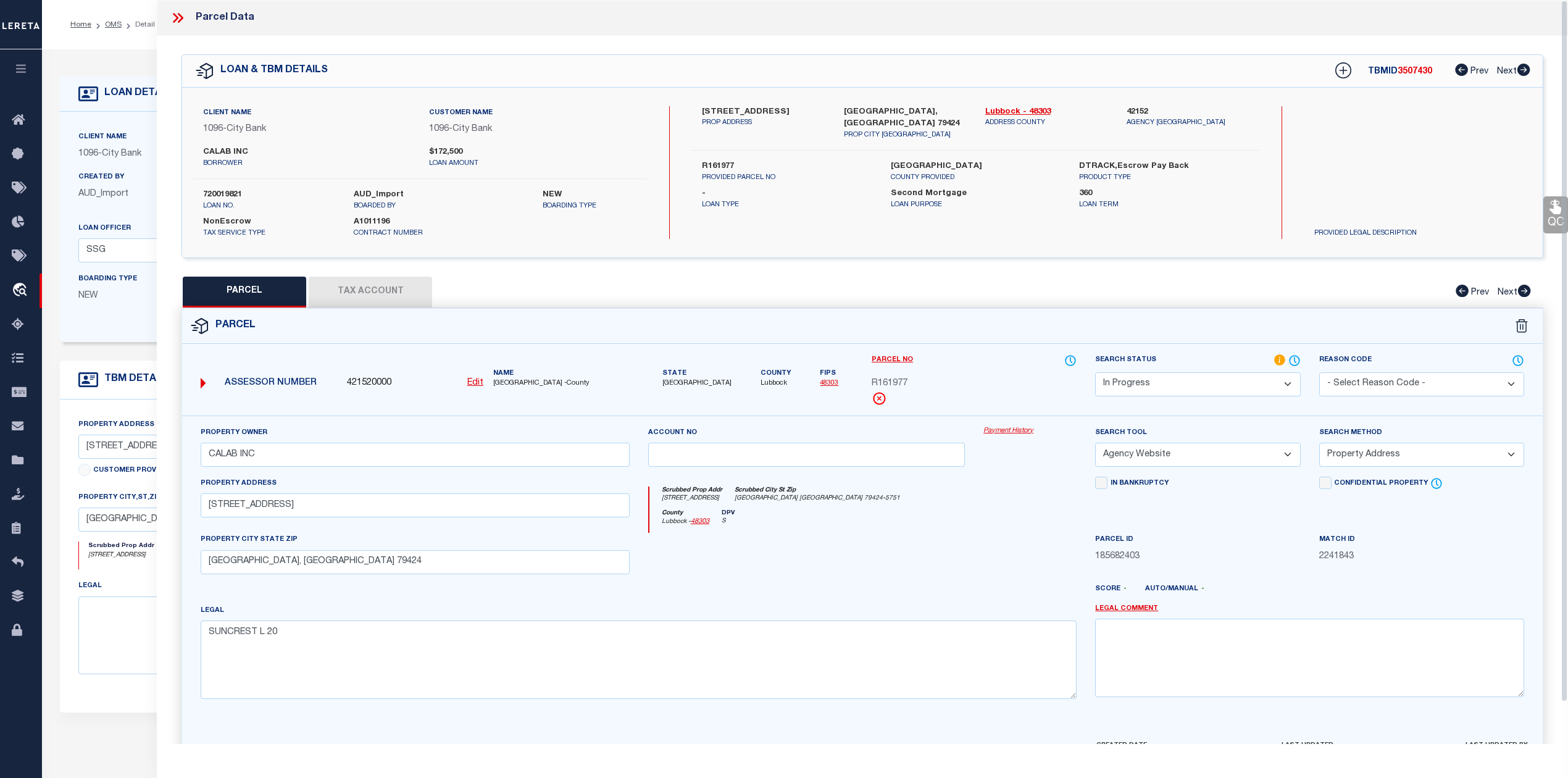
click at [964, 514] on div "County Lubbock - 48303 DPV S" at bounding box center [863, 521] width 428 height 24
click at [1280, 384] on select "Automated Search Bad Parcel Complete Duplicate Parcel High Dollar Reporting In …" at bounding box center [1197, 384] width 205 height 24
select select "PC"
click at [1095, 372] on select "Automated Search Bad Parcel Complete Duplicate Parcel High Dollar Reporting In …" at bounding box center [1197, 384] width 205 height 24
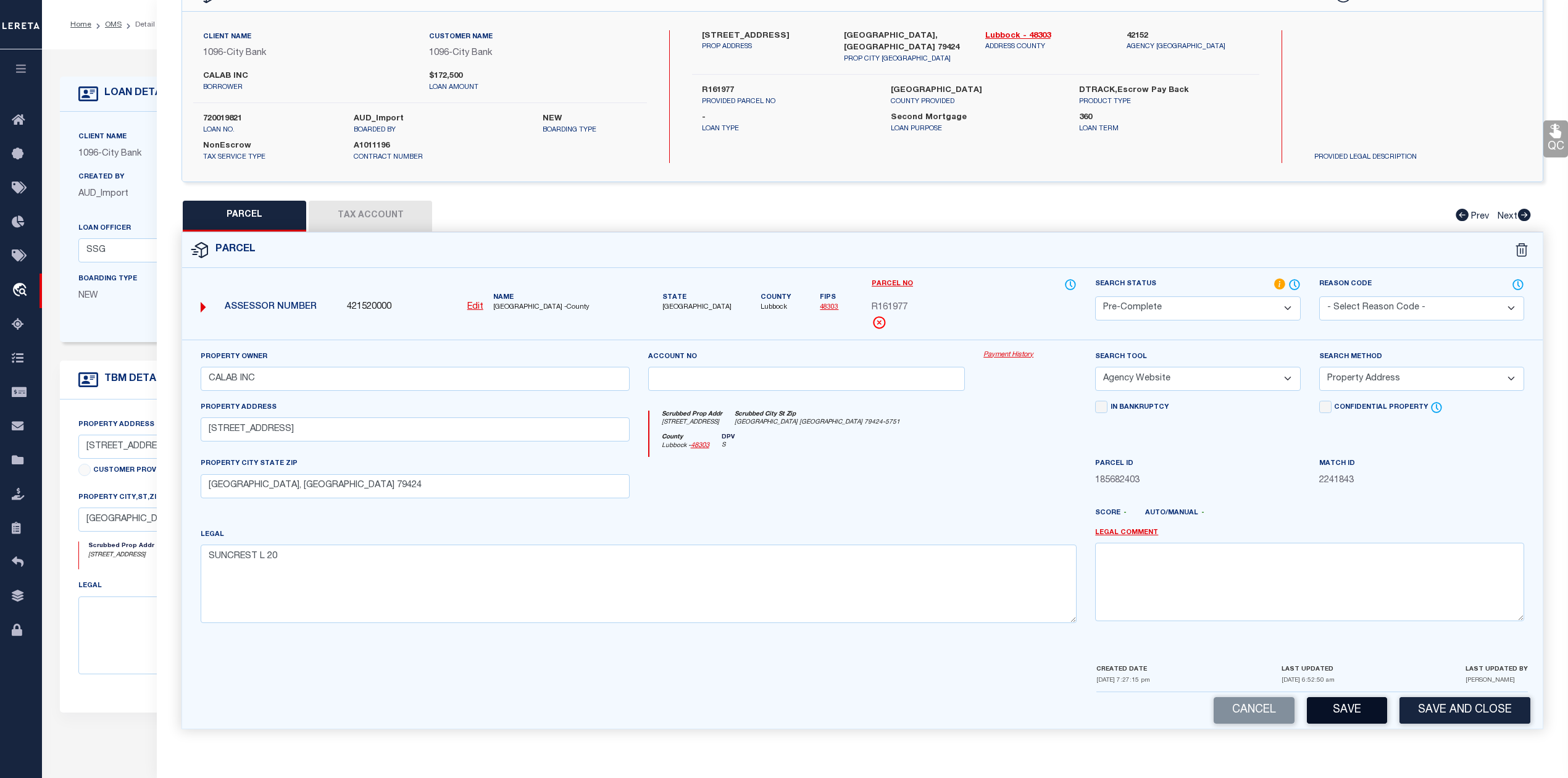
click at [1351, 708] on button "Save" at bounding box center [1347, 710] width 80 height 27
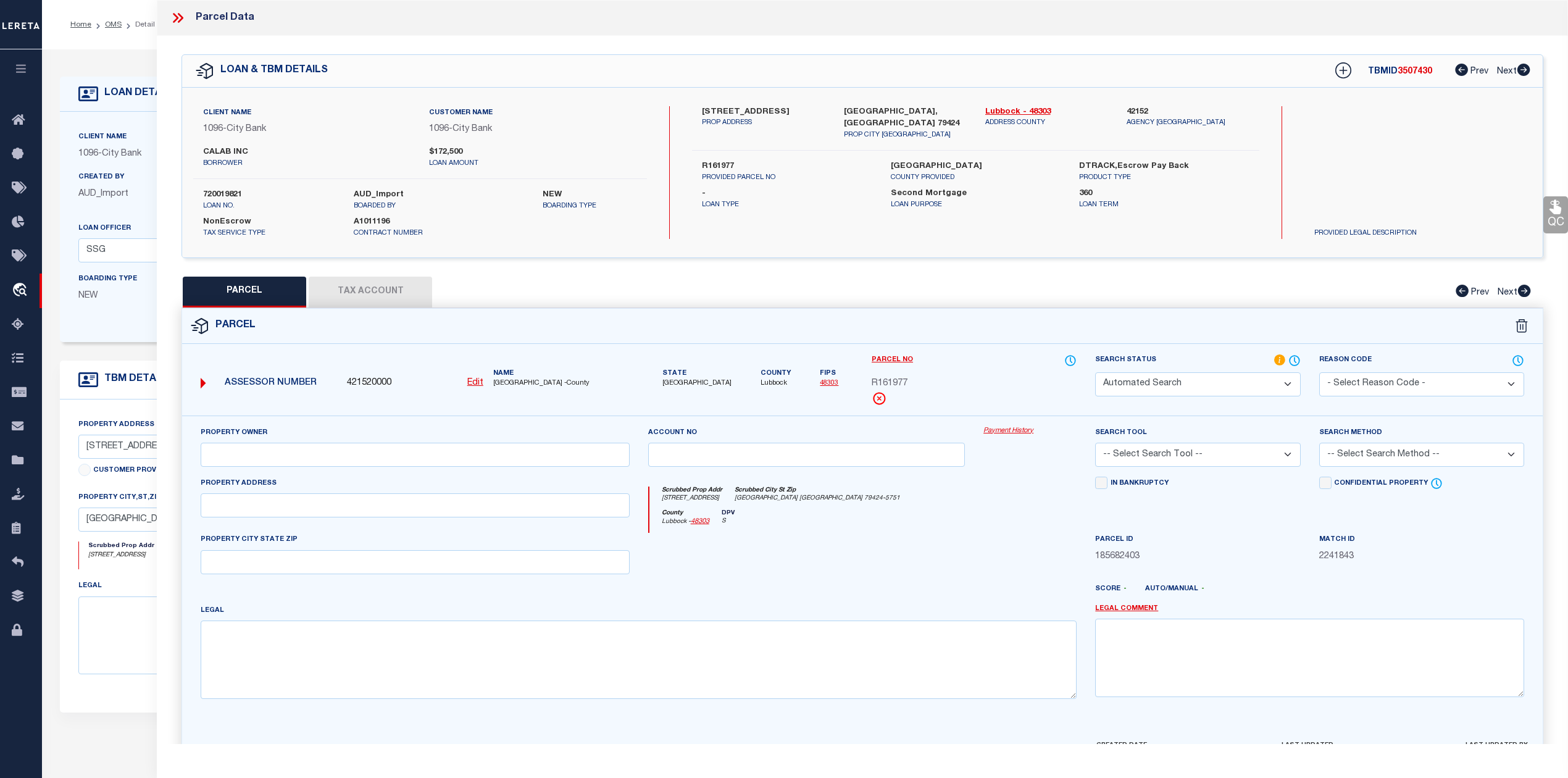
click at [388, 296] on button "Tax Account" at bounding box center [370, 292] width 124 height 31
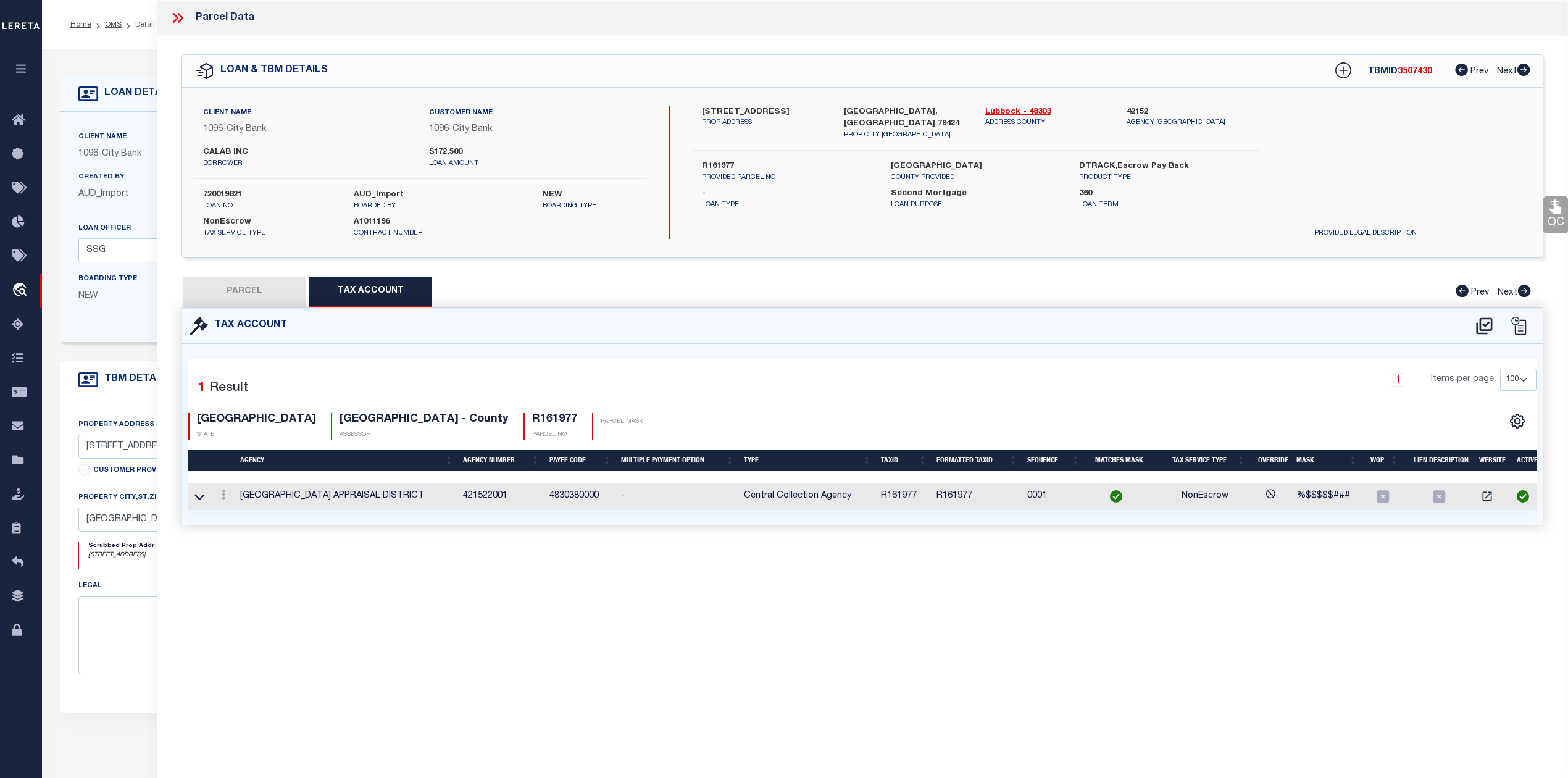
select select "100"
click at [1414, 72] on span "3507430" at bounding box center [1414, 71] width 34 height 8
copy span "3507430"
drag, startPoint x: 215, startPoint y: 297, endPoint x: 533, endPoint y: 248, distance: 321.8
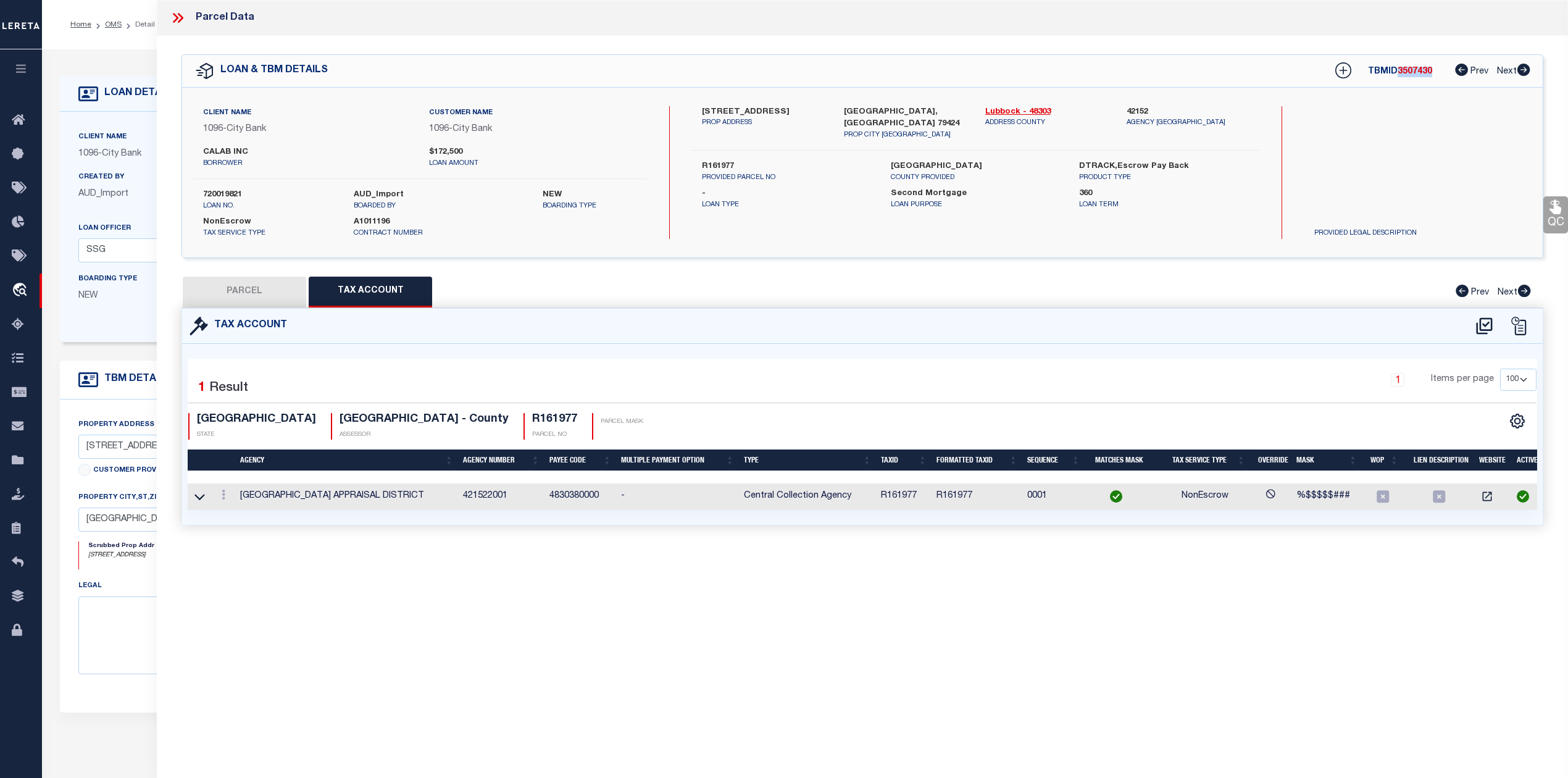
click at [215, 297] on button "PARCEL" at bounding box center [245, 292] width 124 height 31
select select "AS"
select select
checkbox input "false"
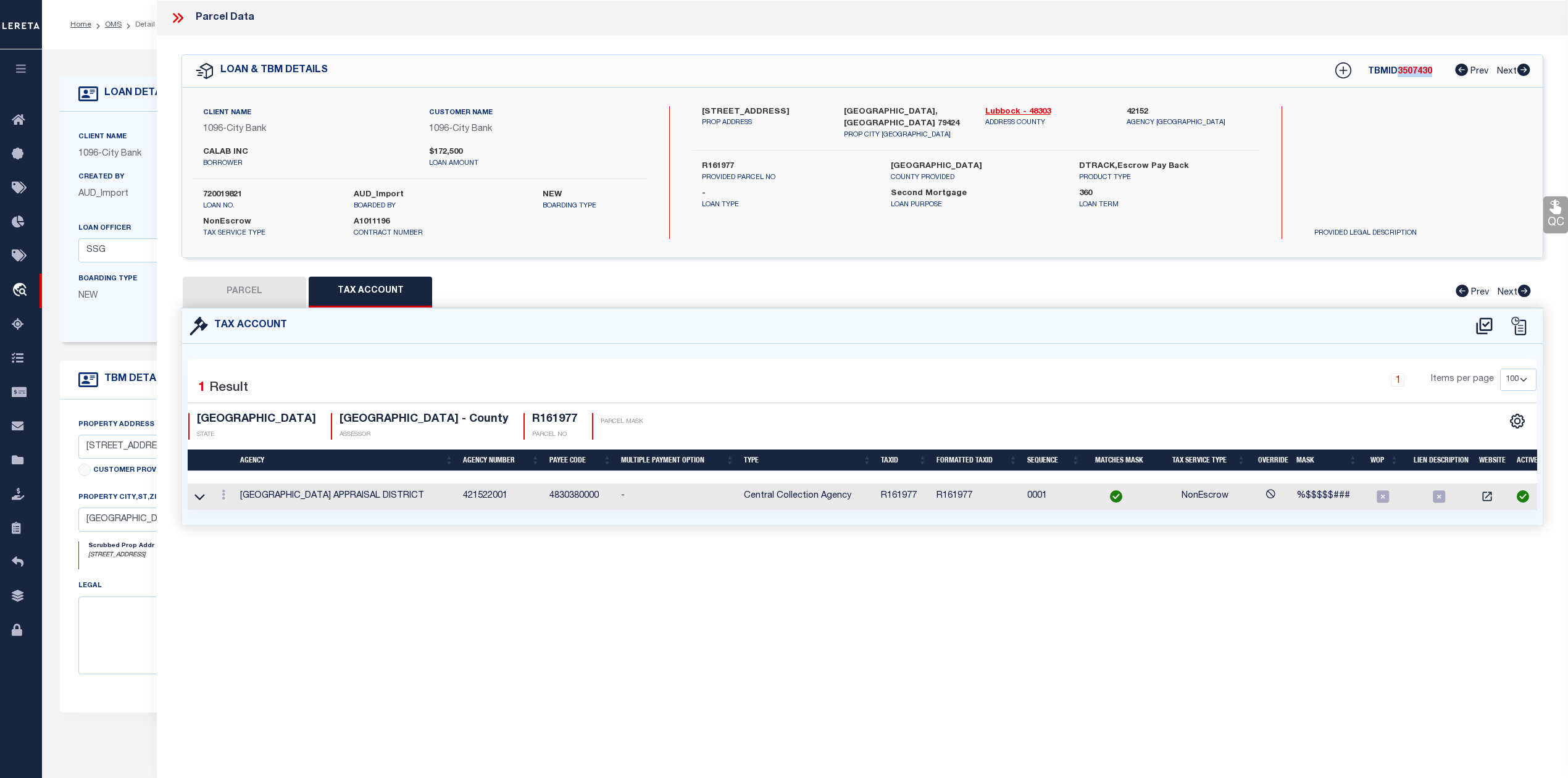
checkbox input "false"
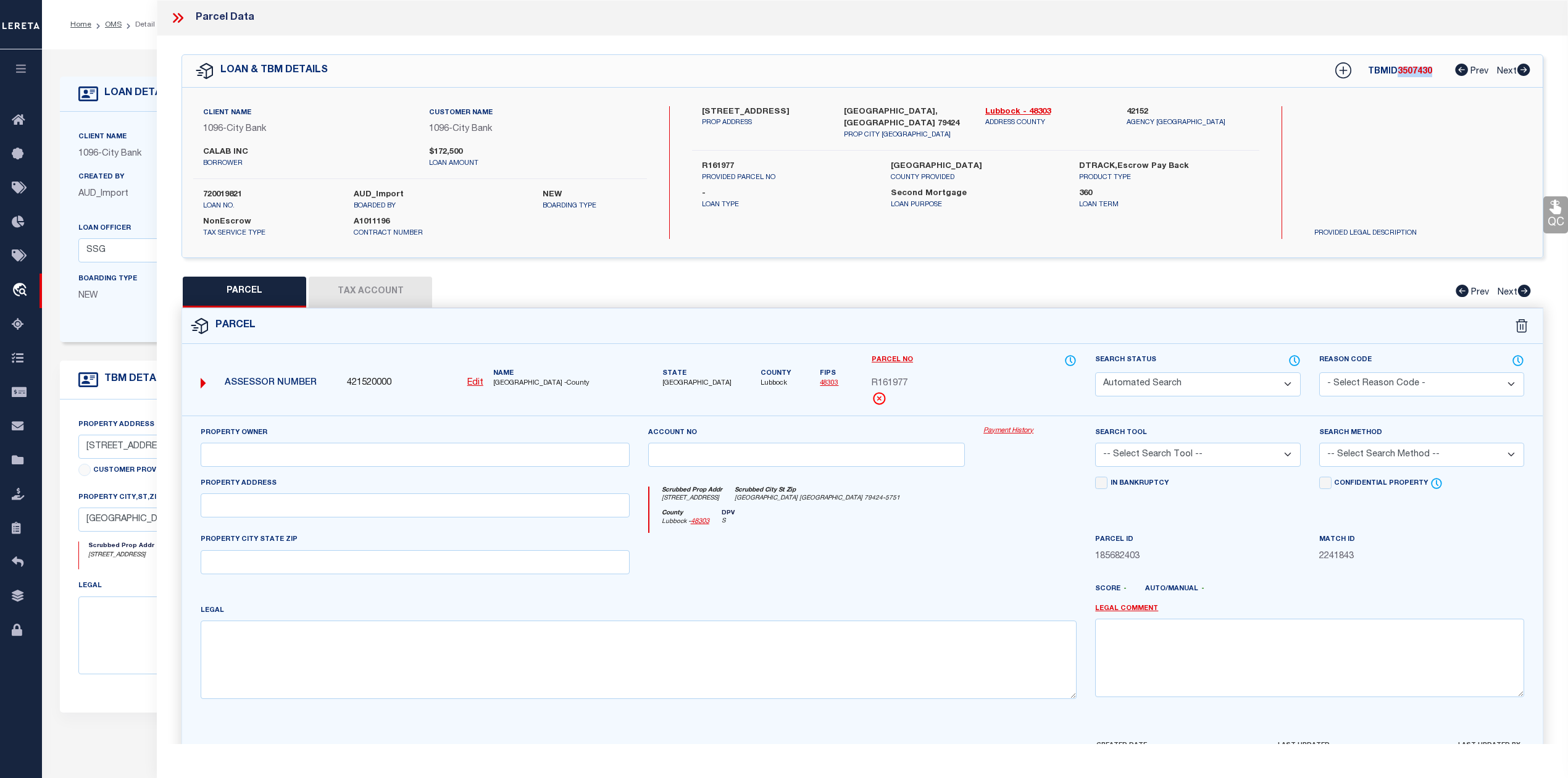
select select "CP"
type input "CALAB INC"
select select "AGW"
select select "ADD"
type input "10603 RALEIGH AVE"
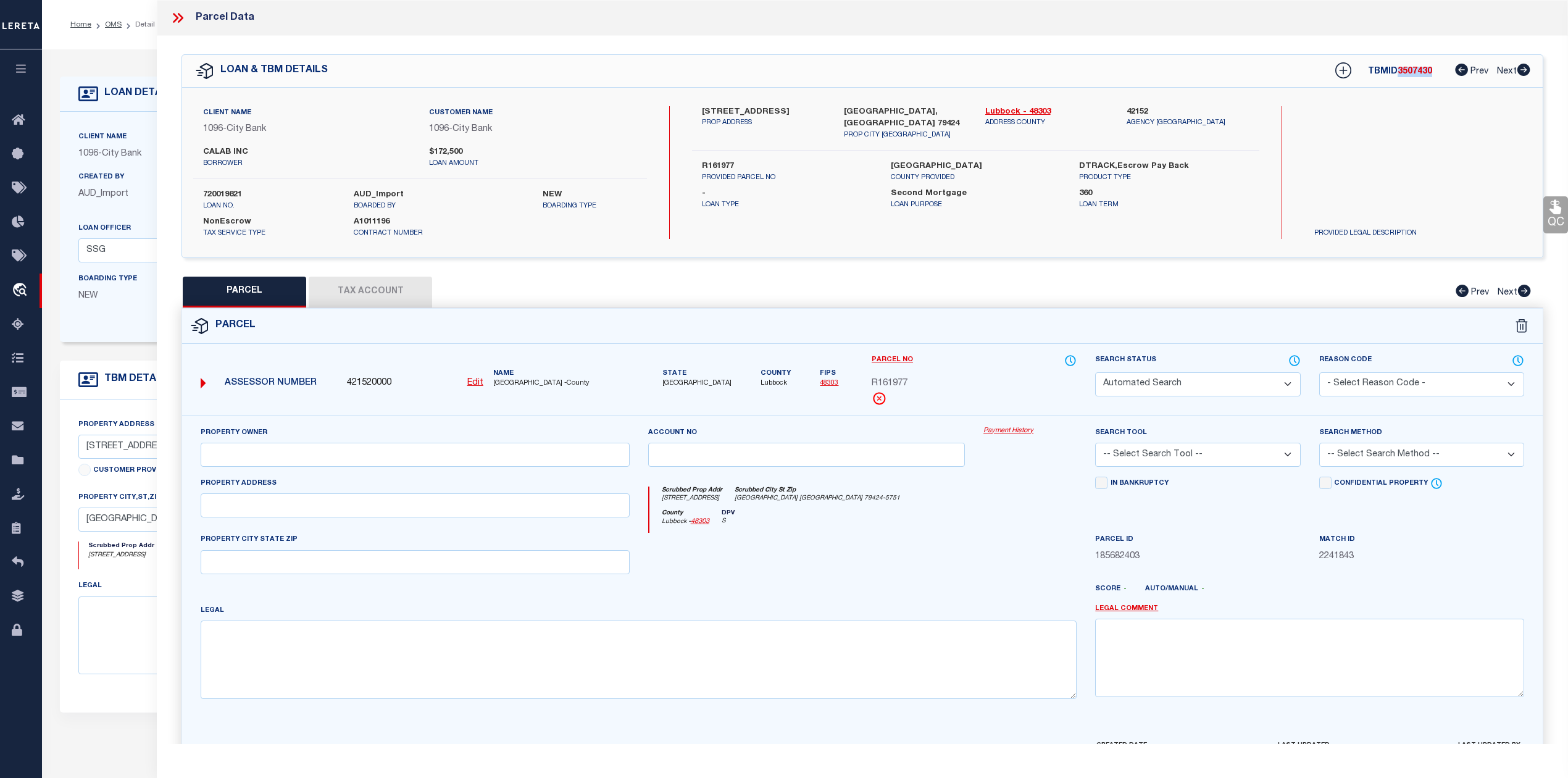
type input "LUBBOCK, TX 79424"
type textarea "SUNCREST L 20"
drag, startPoint x: 980, startPoint y: 109, endPoint x: 1020, endPoint y: 107, distance: 40.0
click at [1020, 107] on div "Lubbock - 48303 ADDRESS COUNTY" at bounding box center [1046, 123] width 141 height 35
copy link "Lubbock"
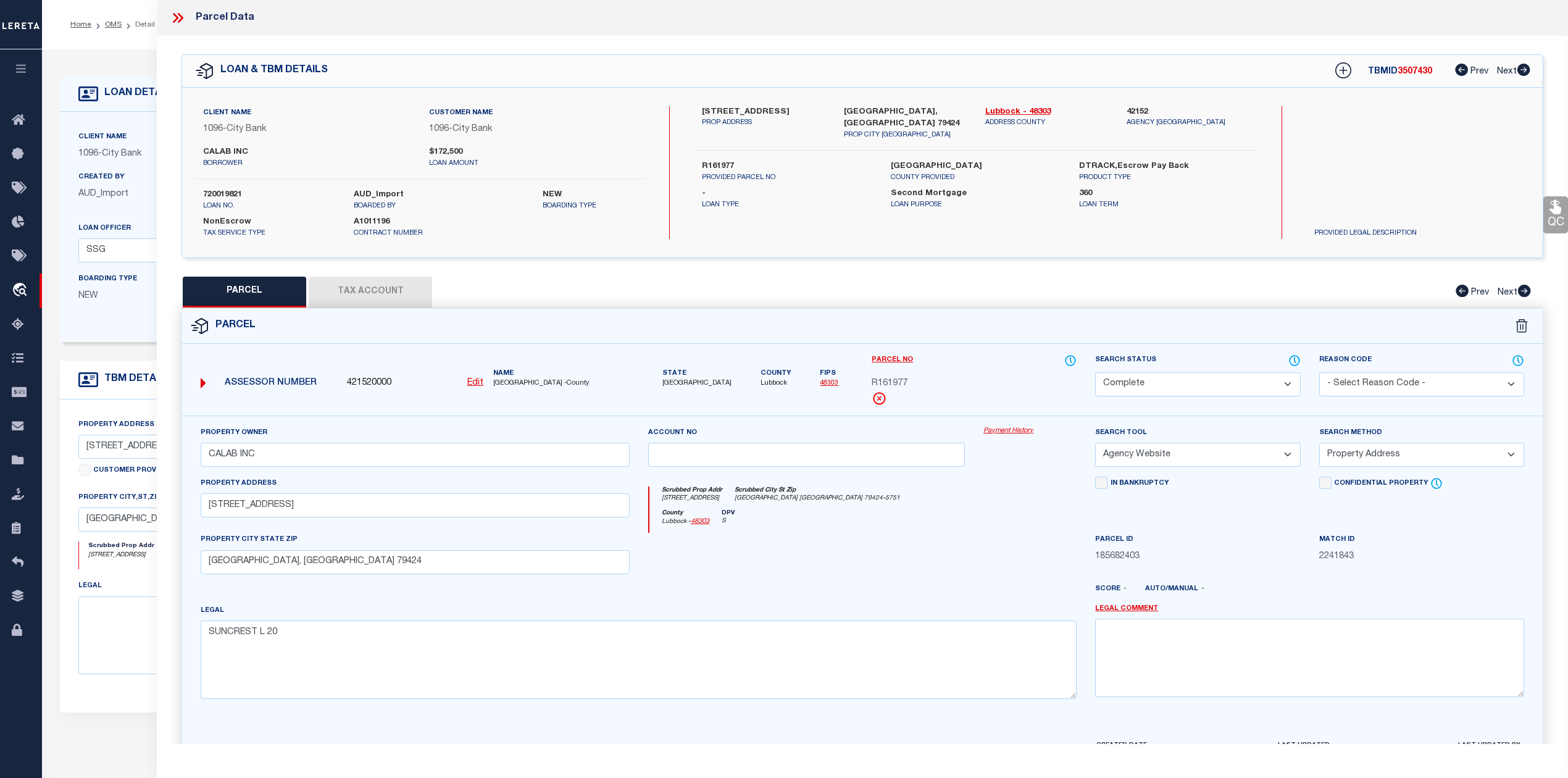
click at [882, 381] on span "R161977" at bounding box center [889, 383] width 36 height 14
copy span "R161977"
click at [426, 293] on button "Tax Account" at bounding box center [370, 292] width 124 height 31
select select "100"
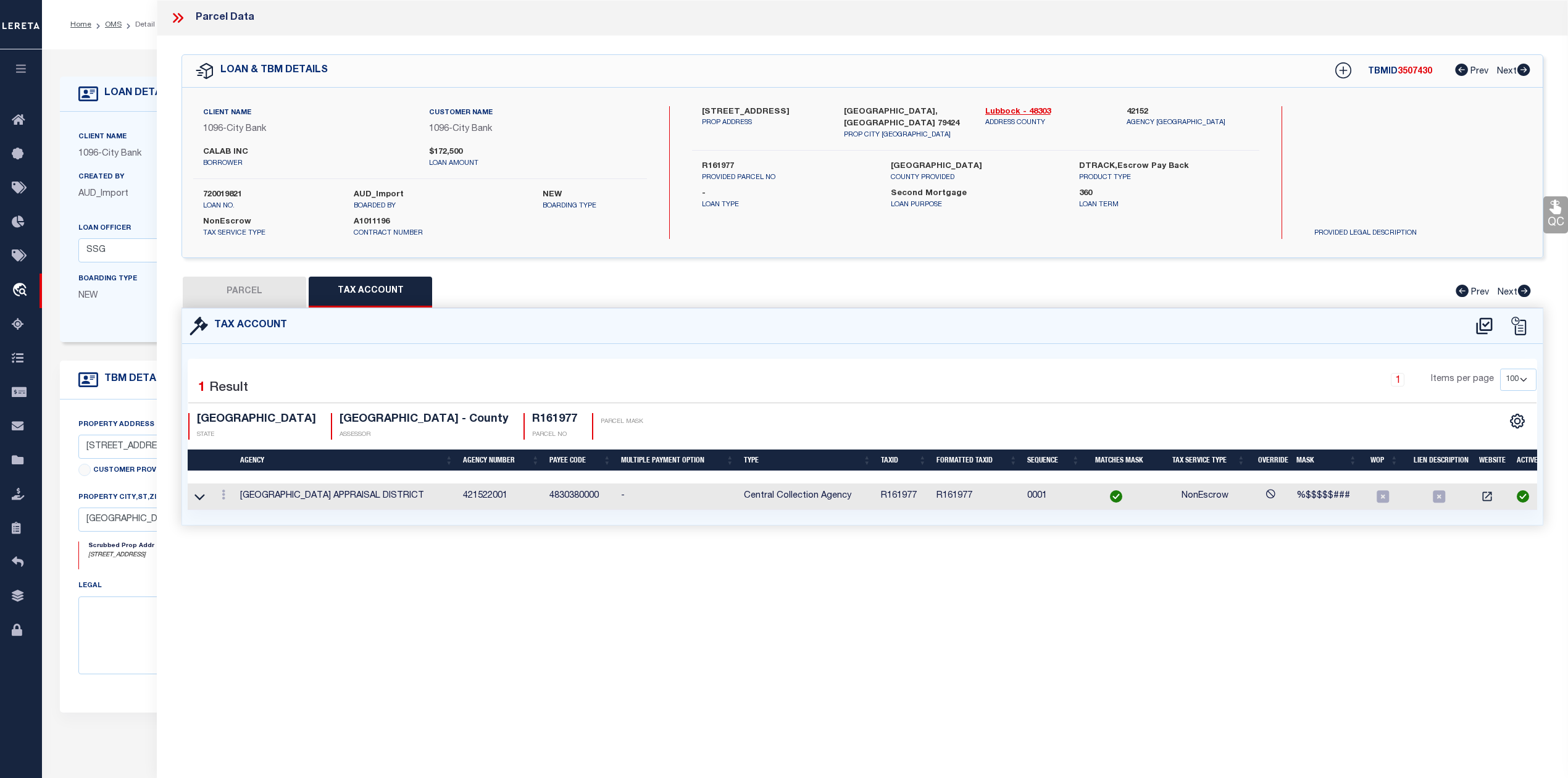
click at [245, 290] on button "PARCEL" at bounding box center [245, 292] width 124 height 31
select select "AS"
select select
checkbox input "false"
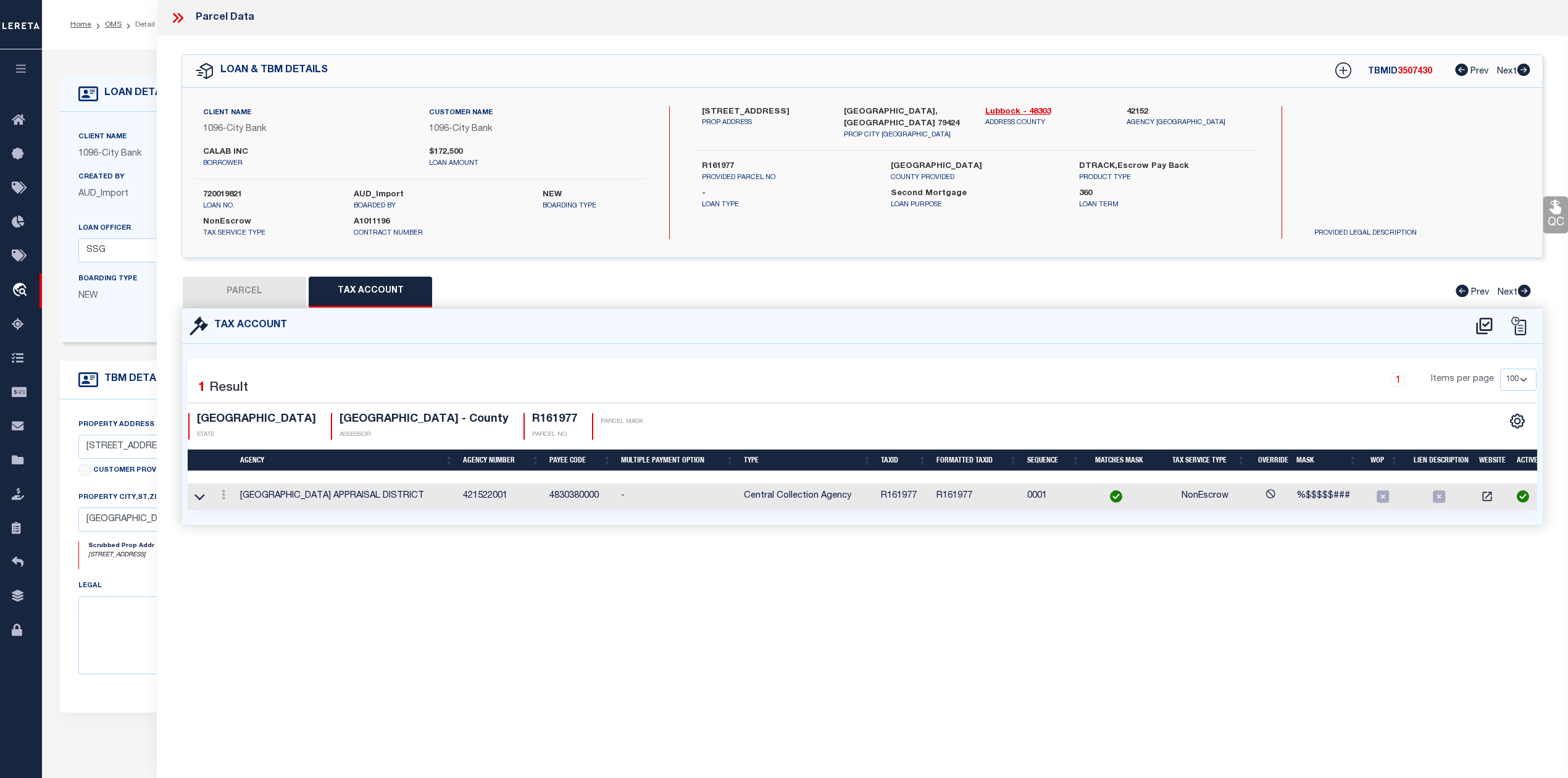
checkbox input "false"
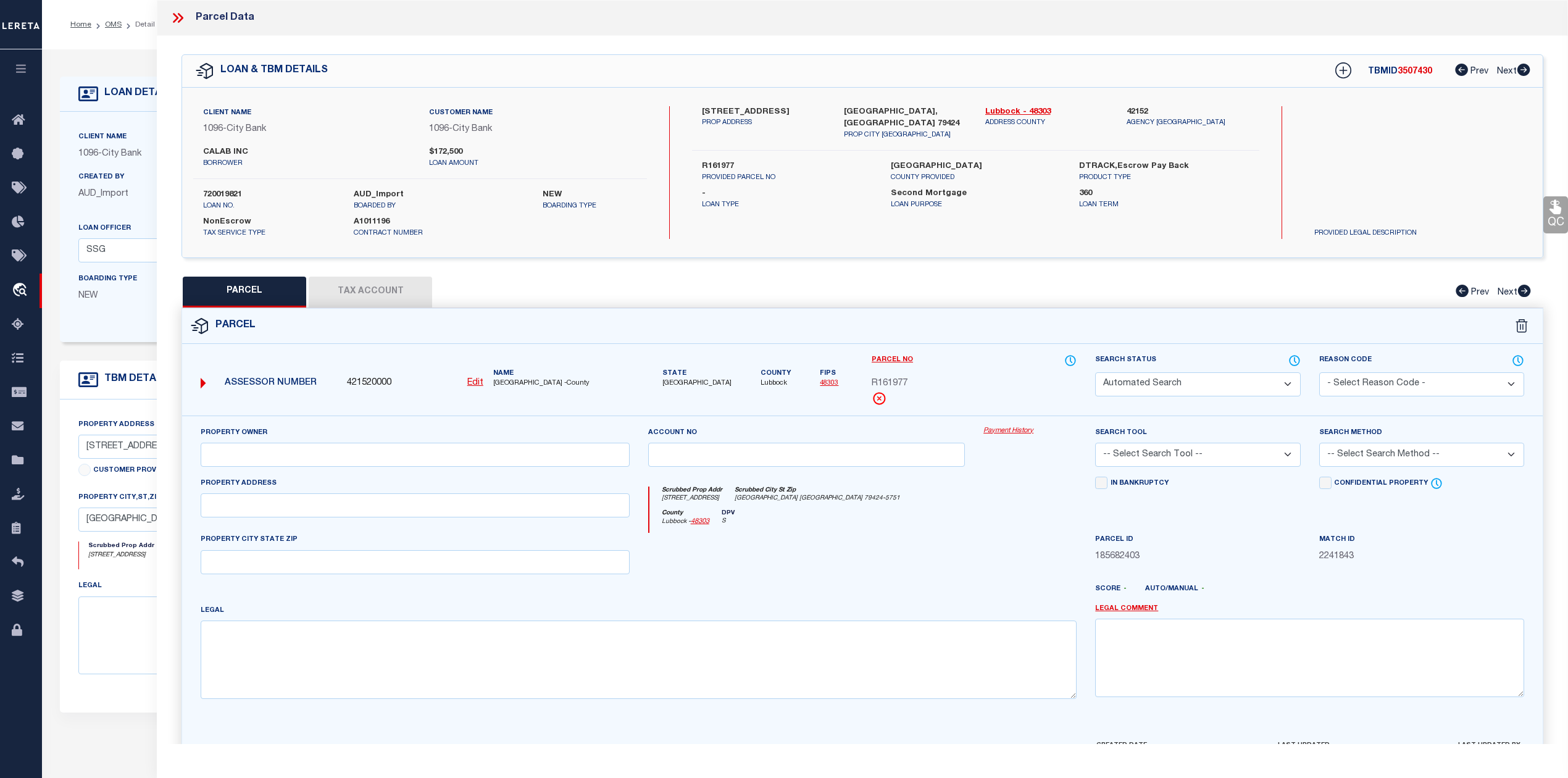
select select "CP"
type input "CALAB INC"
select select "AGW"
select select "ADD"
type input "10603 RALEIGH AVE"
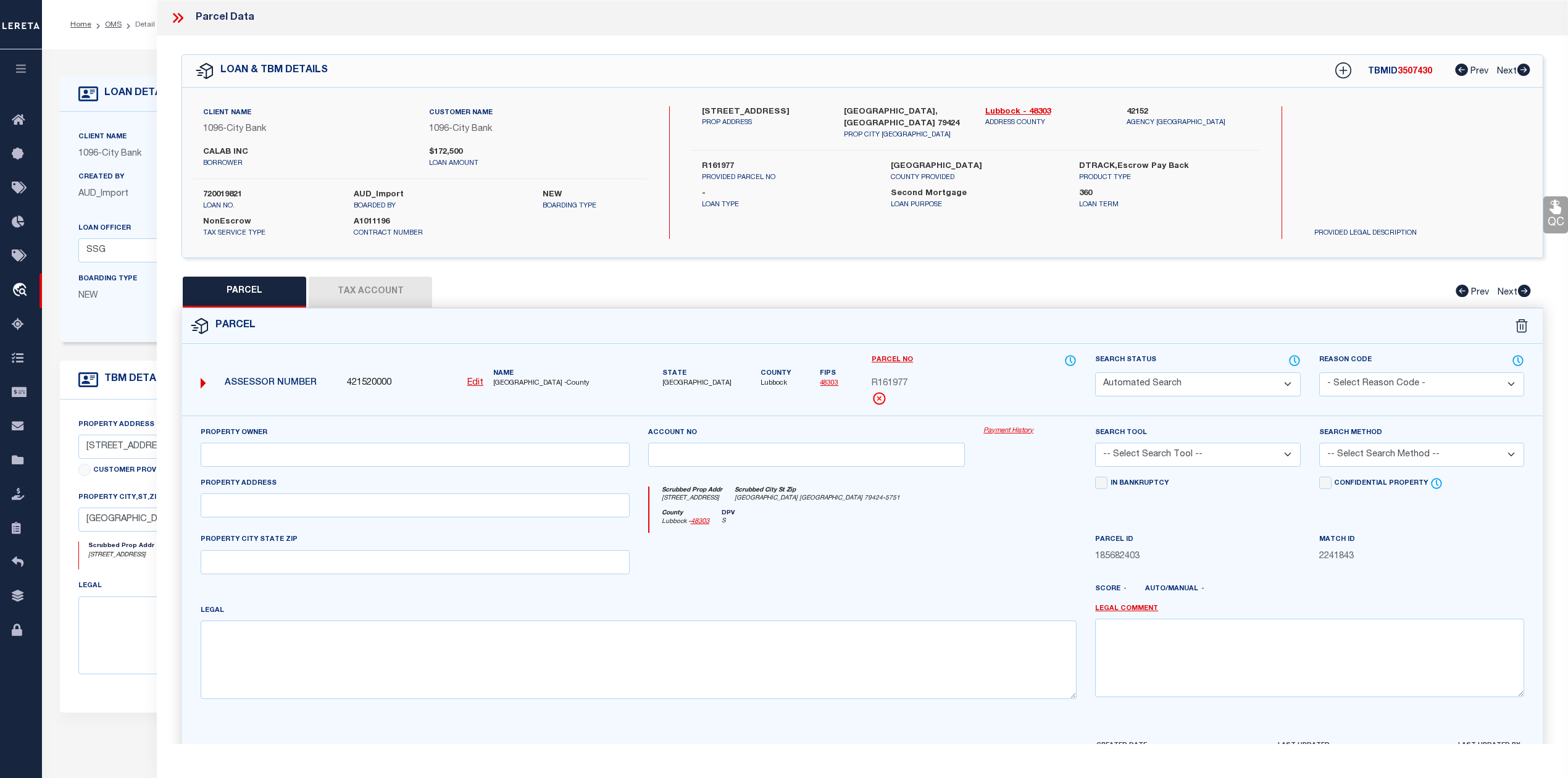
type input "LUBBOCK, TX 79424"
type textarea "SUNCREST L 20"
click at [176, 14] on icon at bounding box center [178, 18] width 16 height 16
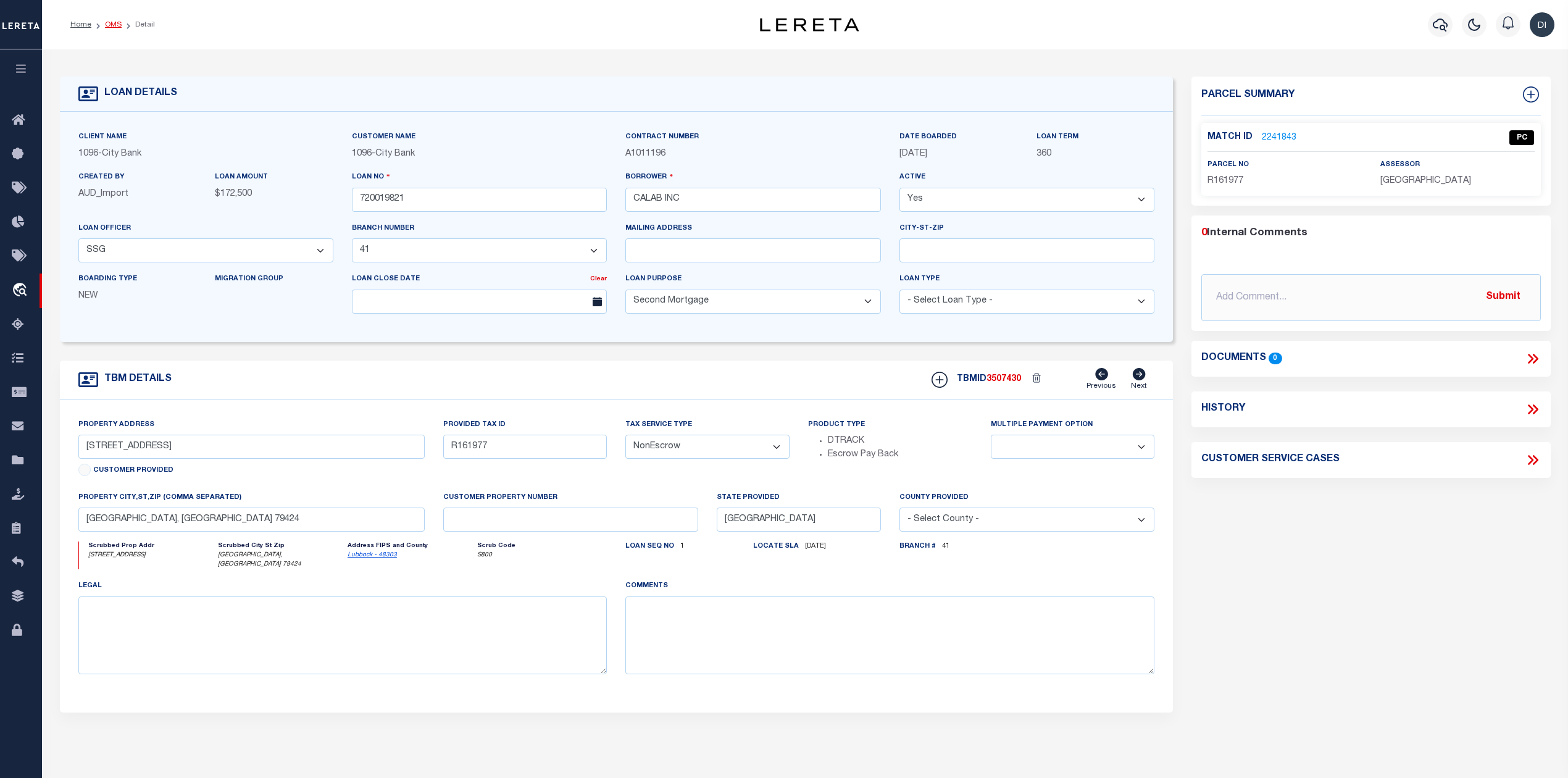
click at [109, 23] on link "OMS" at bounding box center [113, 24] width 17 height 7
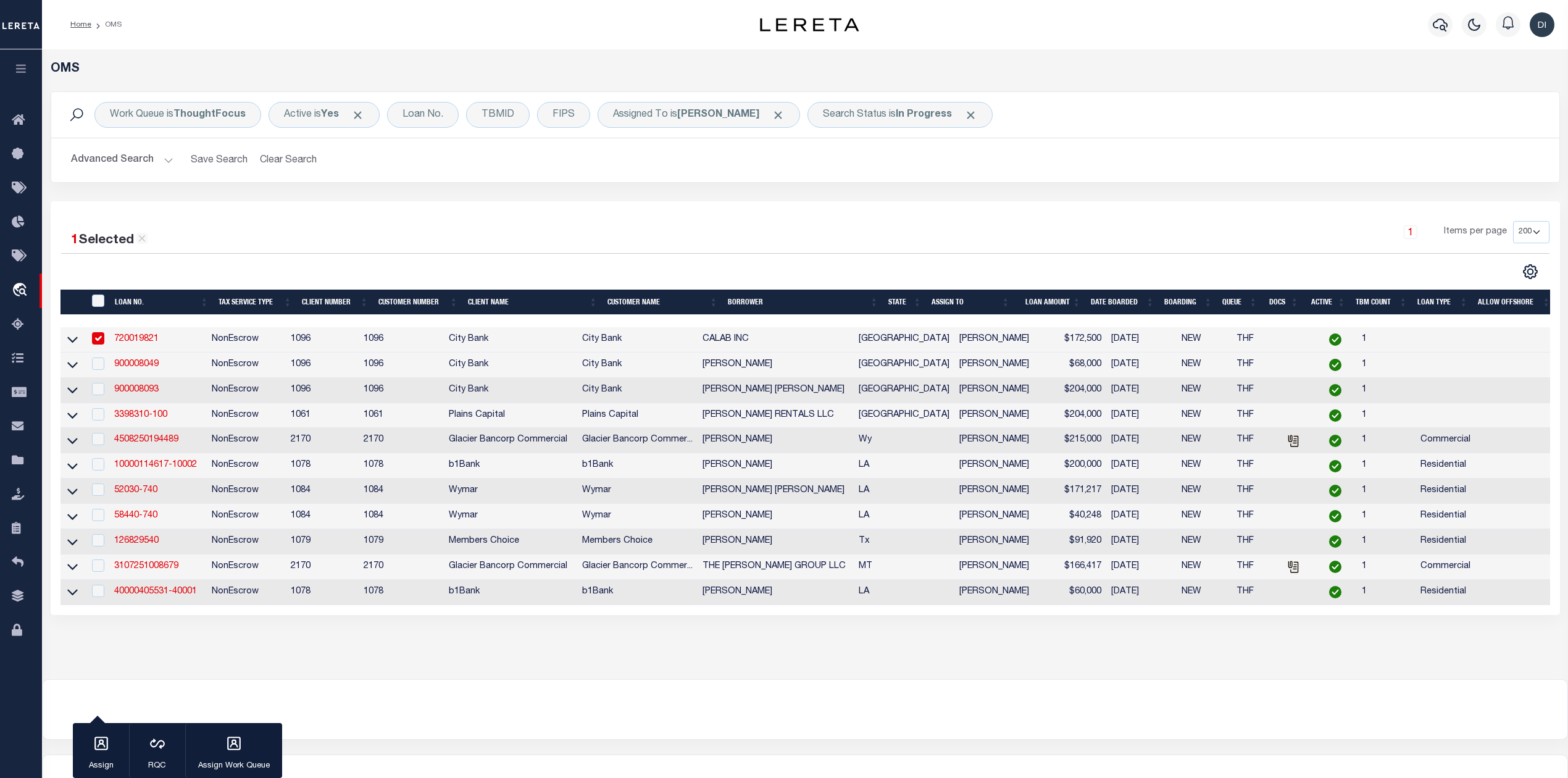
click at [402, 275] on div at bounding box center [433, 271] width 745 height 16
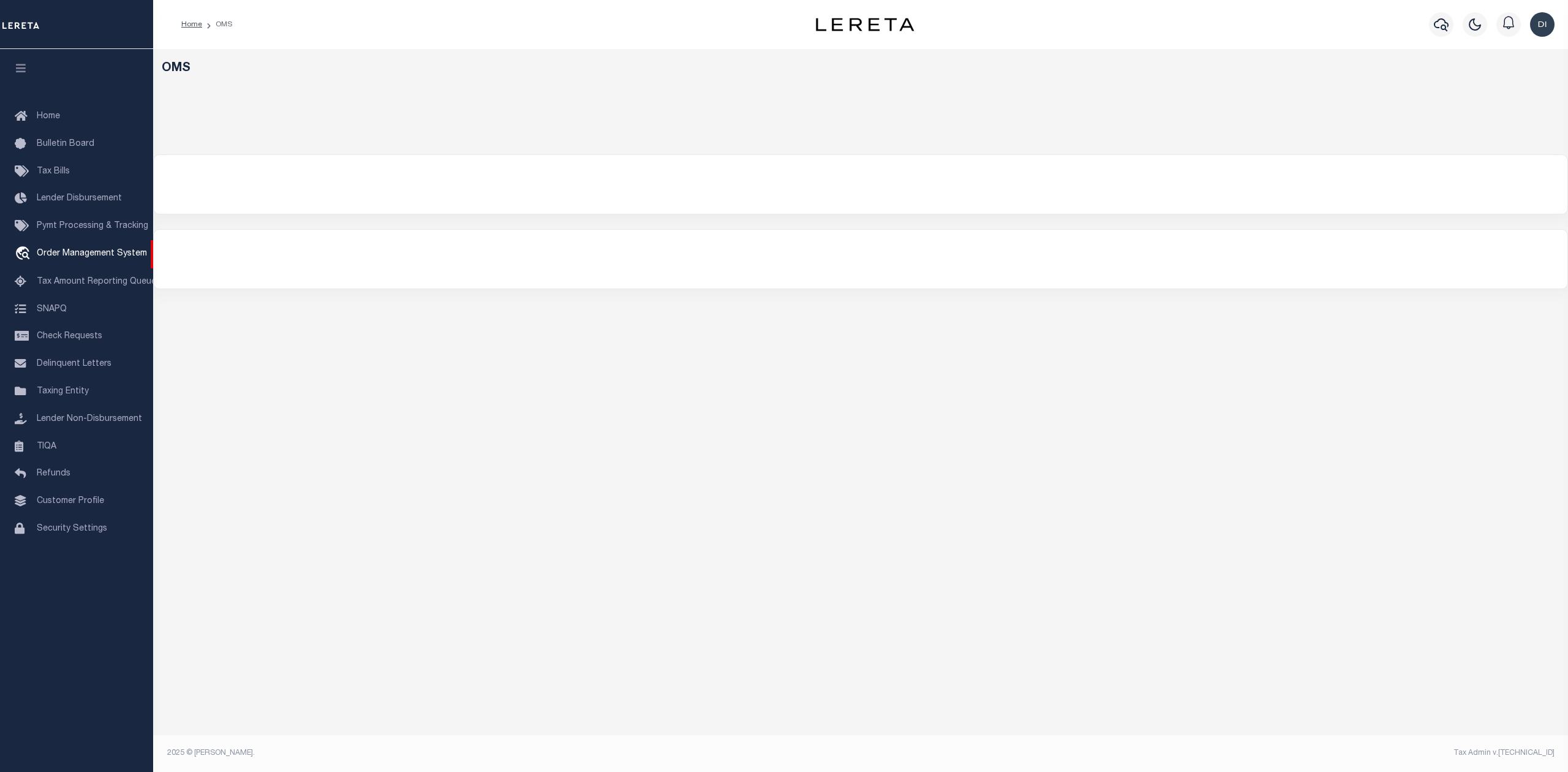
select select "200"
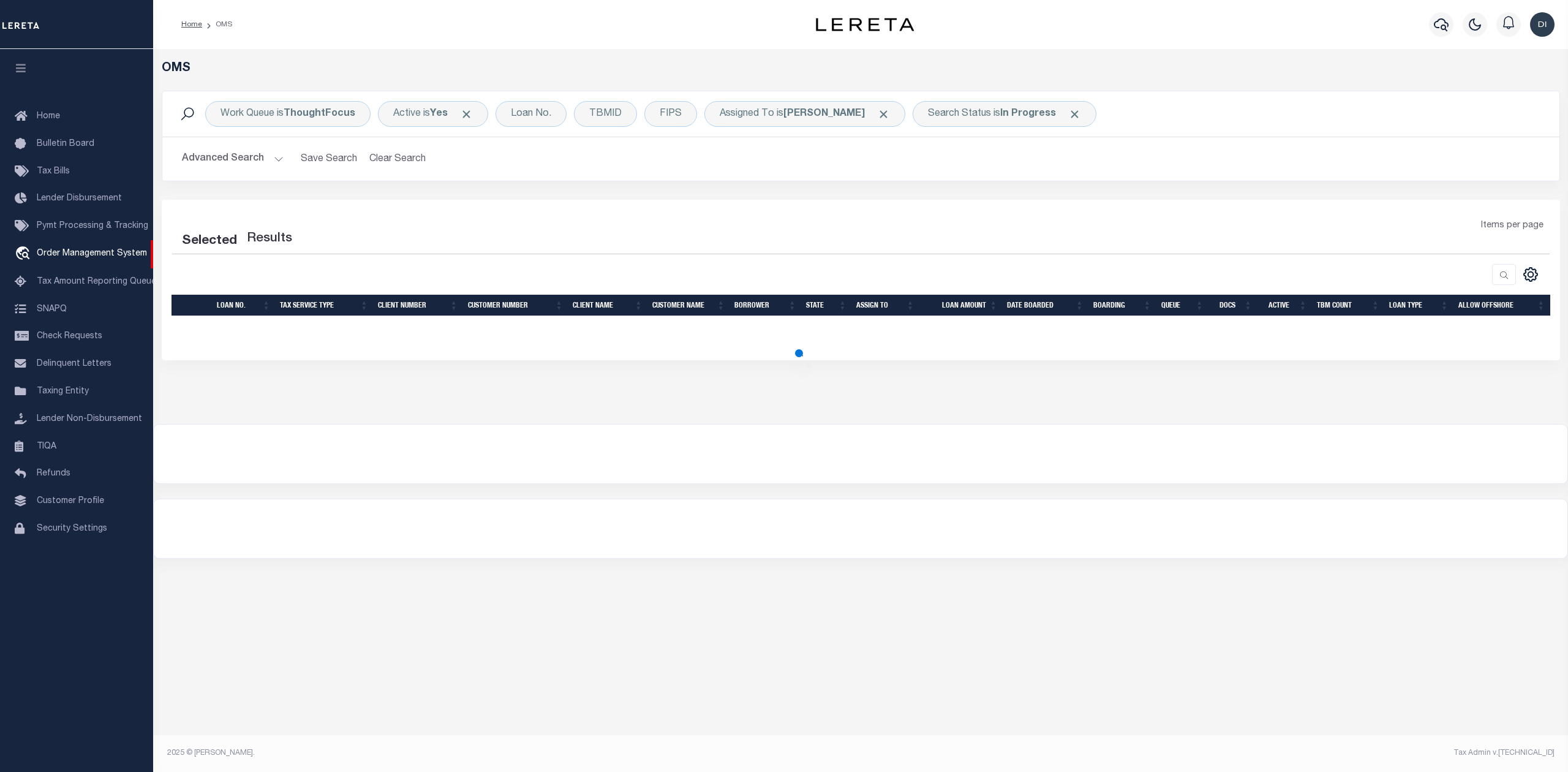
select select "200"
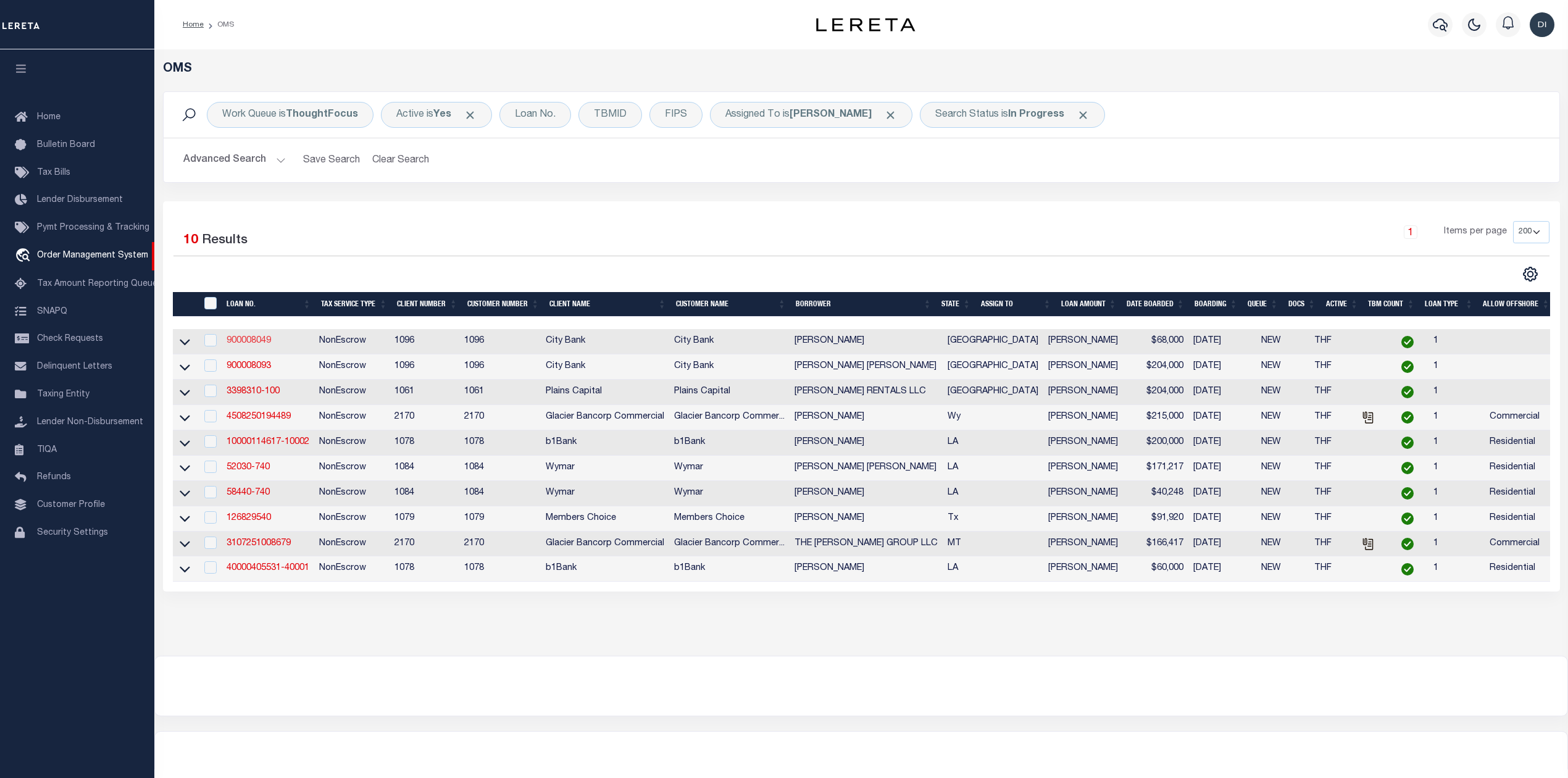
click at [250, 342] on link "900008049" at bounding box center [249, 340] width 44 height 8
type input "900008049"
type input "[PERSON_NAME]"
select select
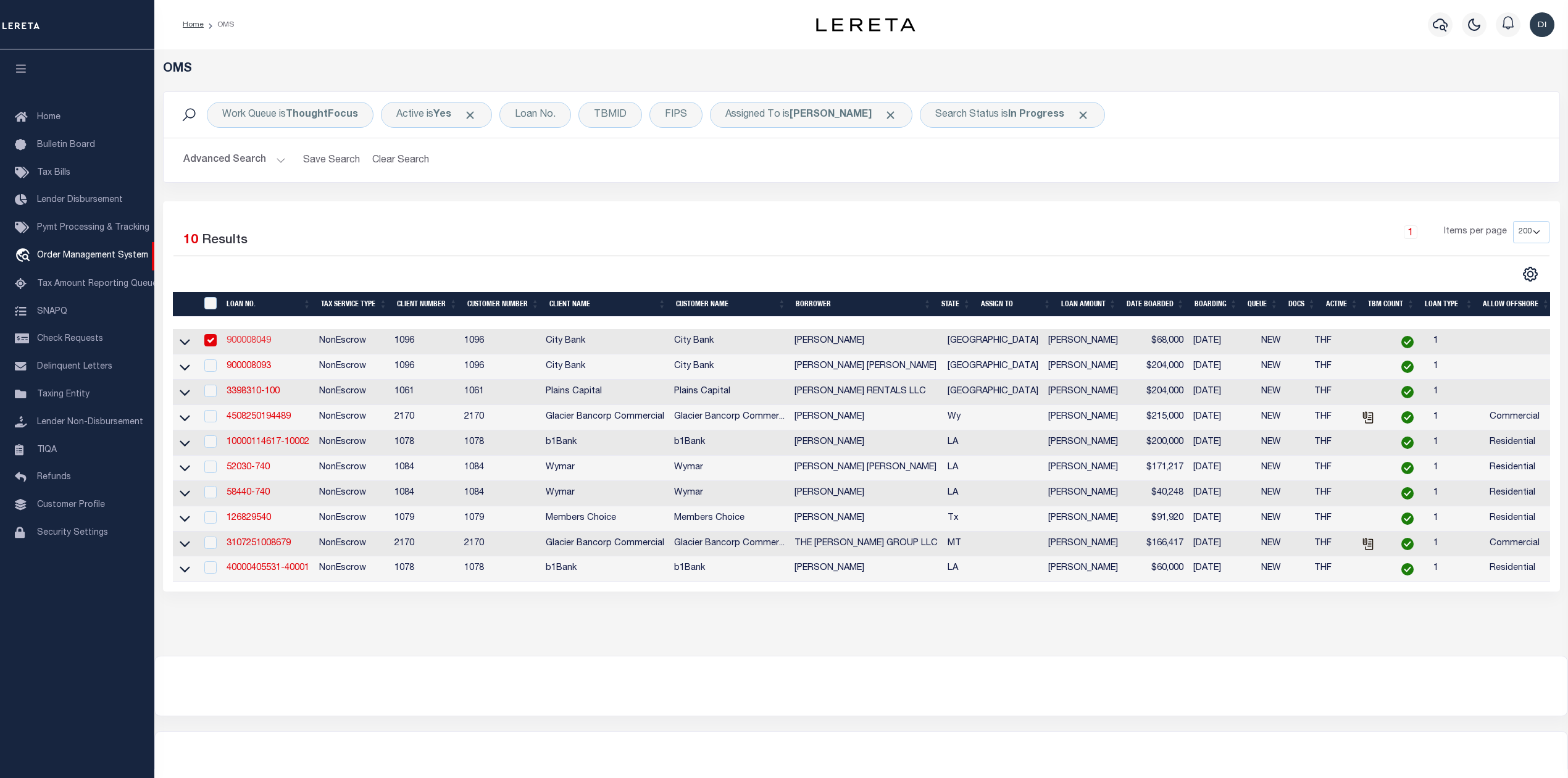
select select "100"
select select "NonEscrow"
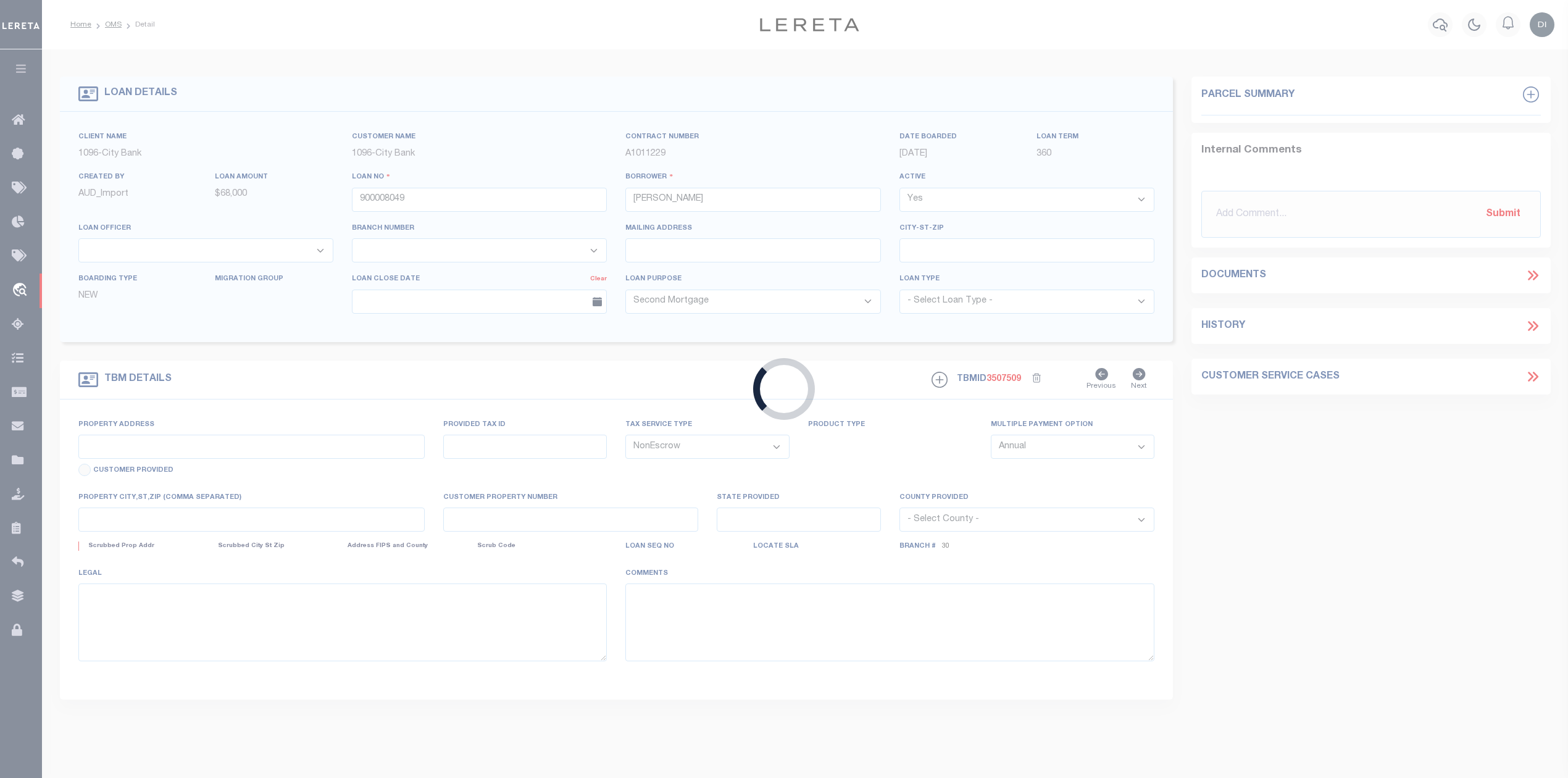
type input "1911 79TH"
type input "R173329"
select select
type input "[GEOGRAPHIC_DATA], [GEOGRAPHIC_DATA] 79423"
type input "[GEOGRAPHIC_DATA]"
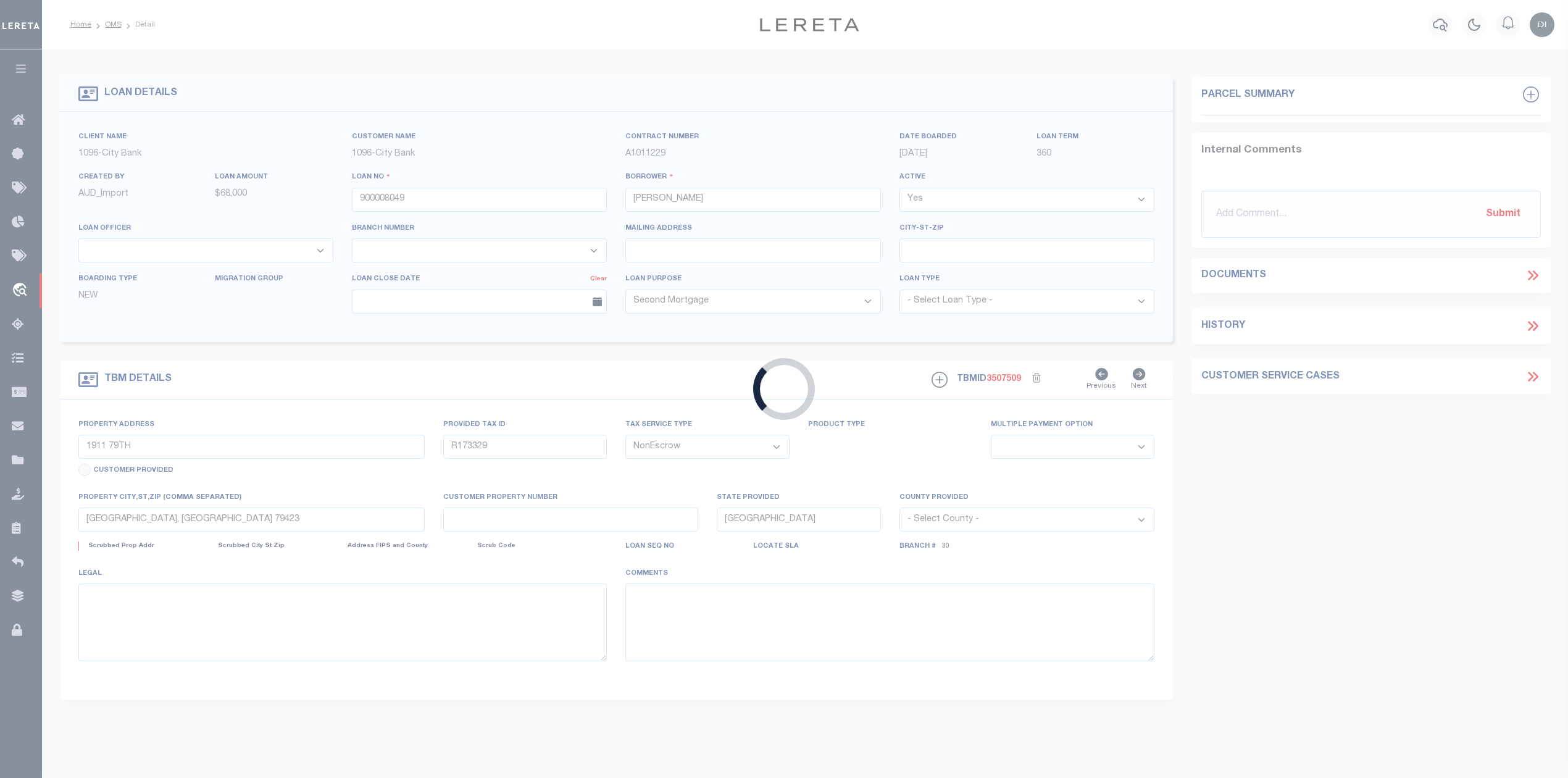
select select
select select "8877"
select select "1346"
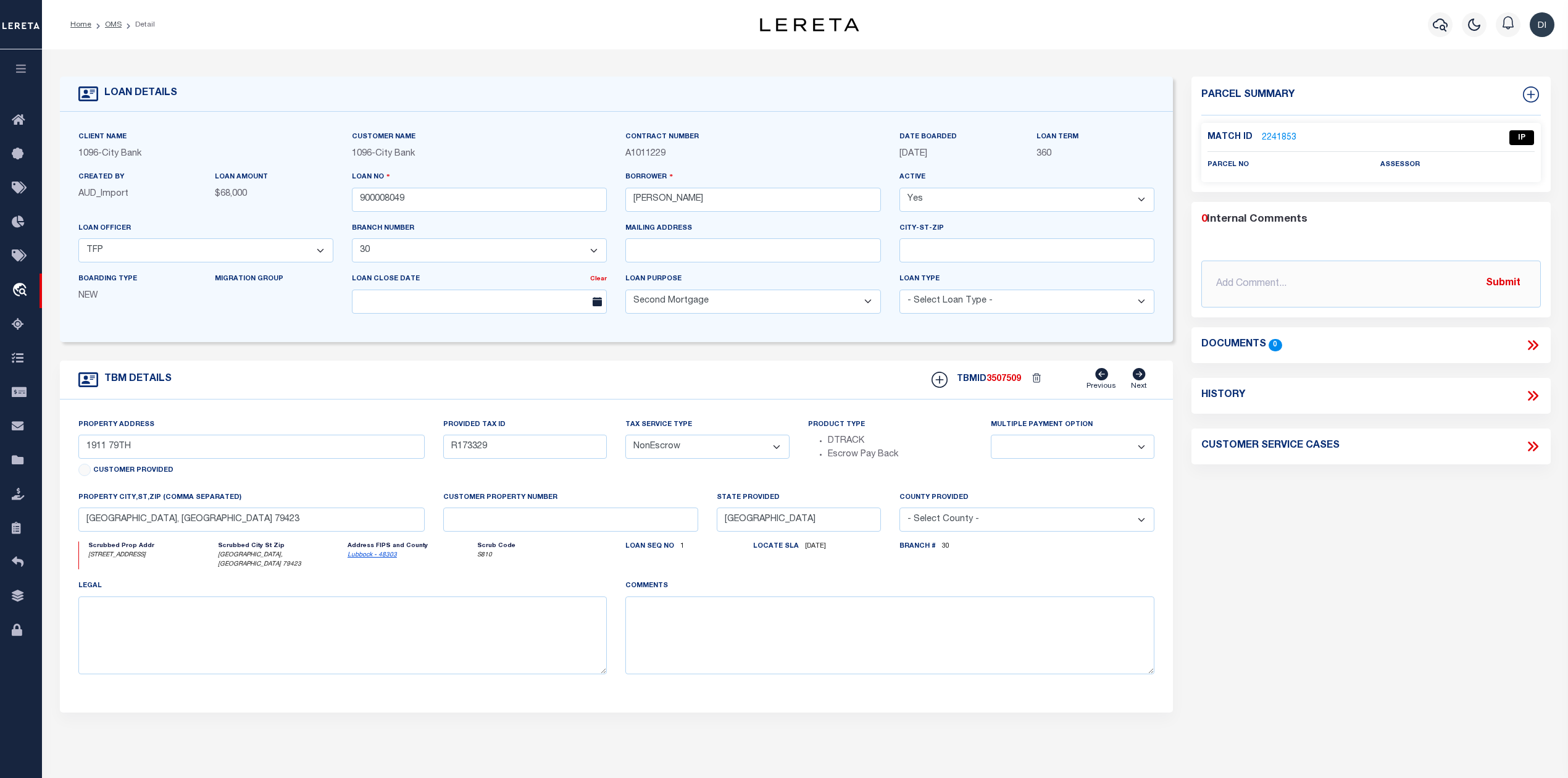
click at [1282, 135] on link "2241853" at bounding box center [1278, 138] width 34 height 13
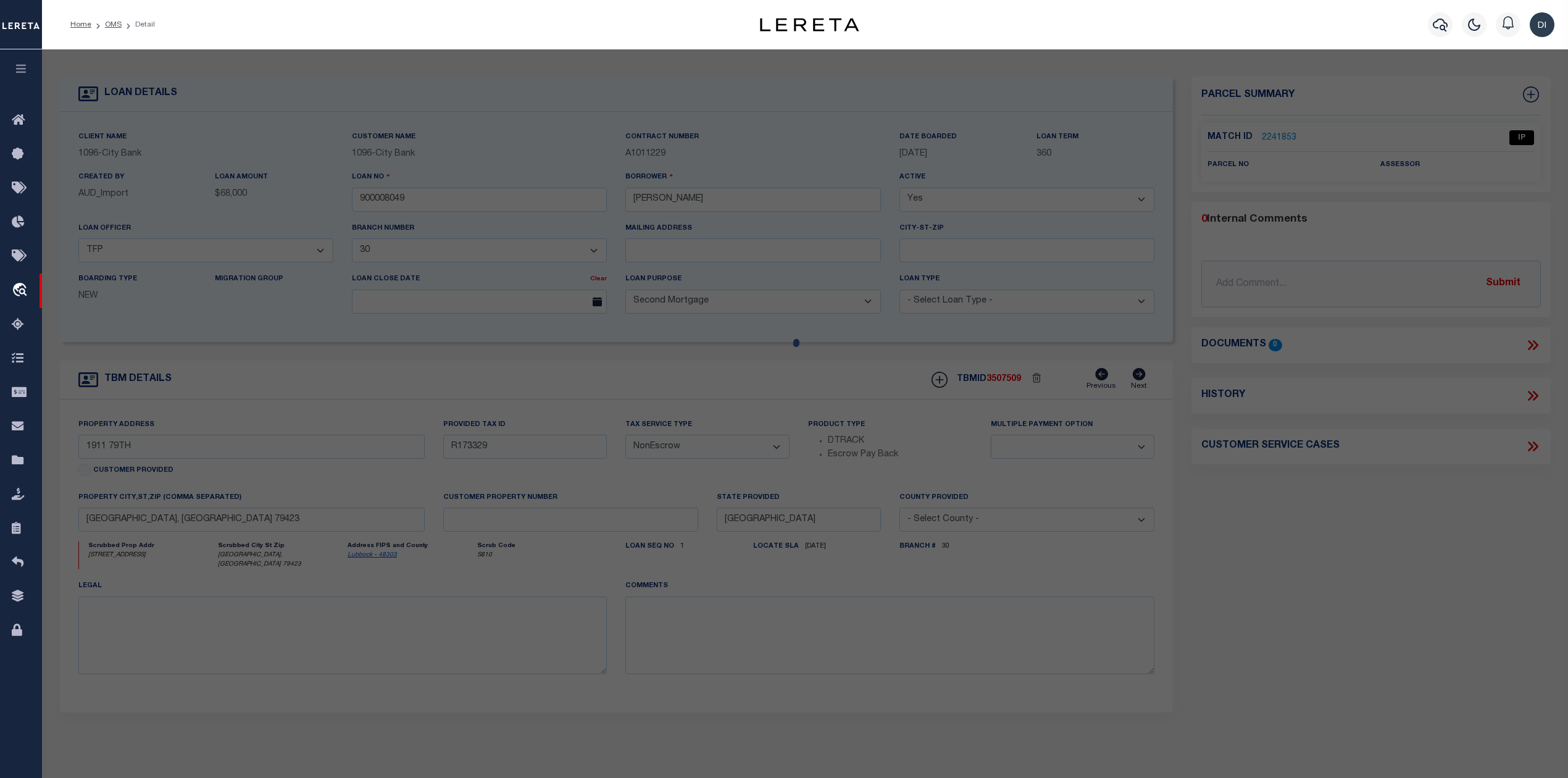
checkbox input "false"
select select "IP"
checkbox input "false"
type textarea "Should be able to locate manually. MLC [DATE]"
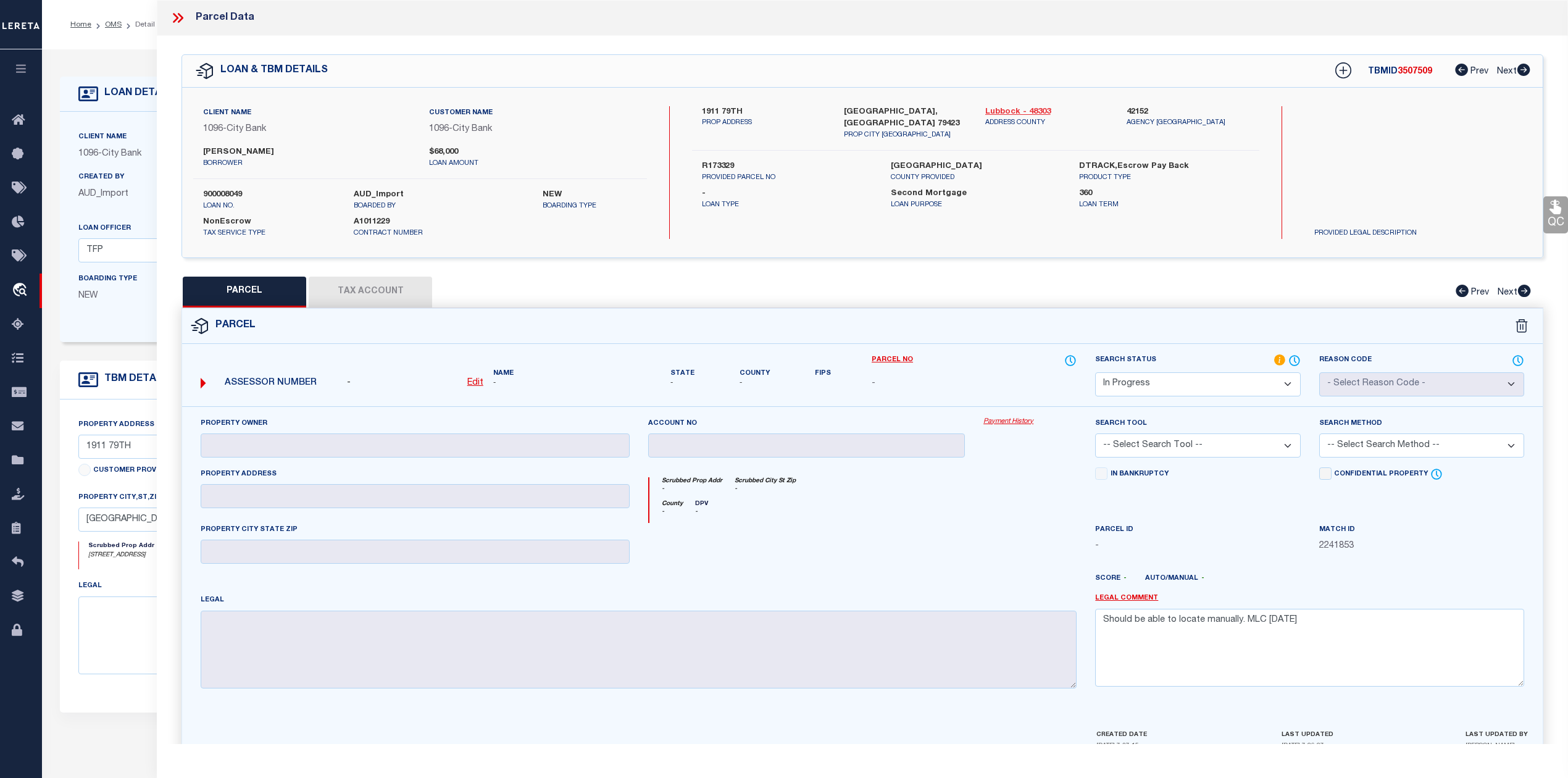
click at [1010, 111] on link "Lubbock - 48303" at bounding box center [1047, 112] width 123 height 12
drag, startPoint x: 700, startPoint y: 107, endPoint x: 745, endPoint y: 111, distance: 45.2
click at [745, 111] on div "1911 79TH PROP ADDRESS" at bounding box center [763, 123] width 141 height 35
click at [144, 620] on textarea at bounding box center [342, 635] width 529 height 77
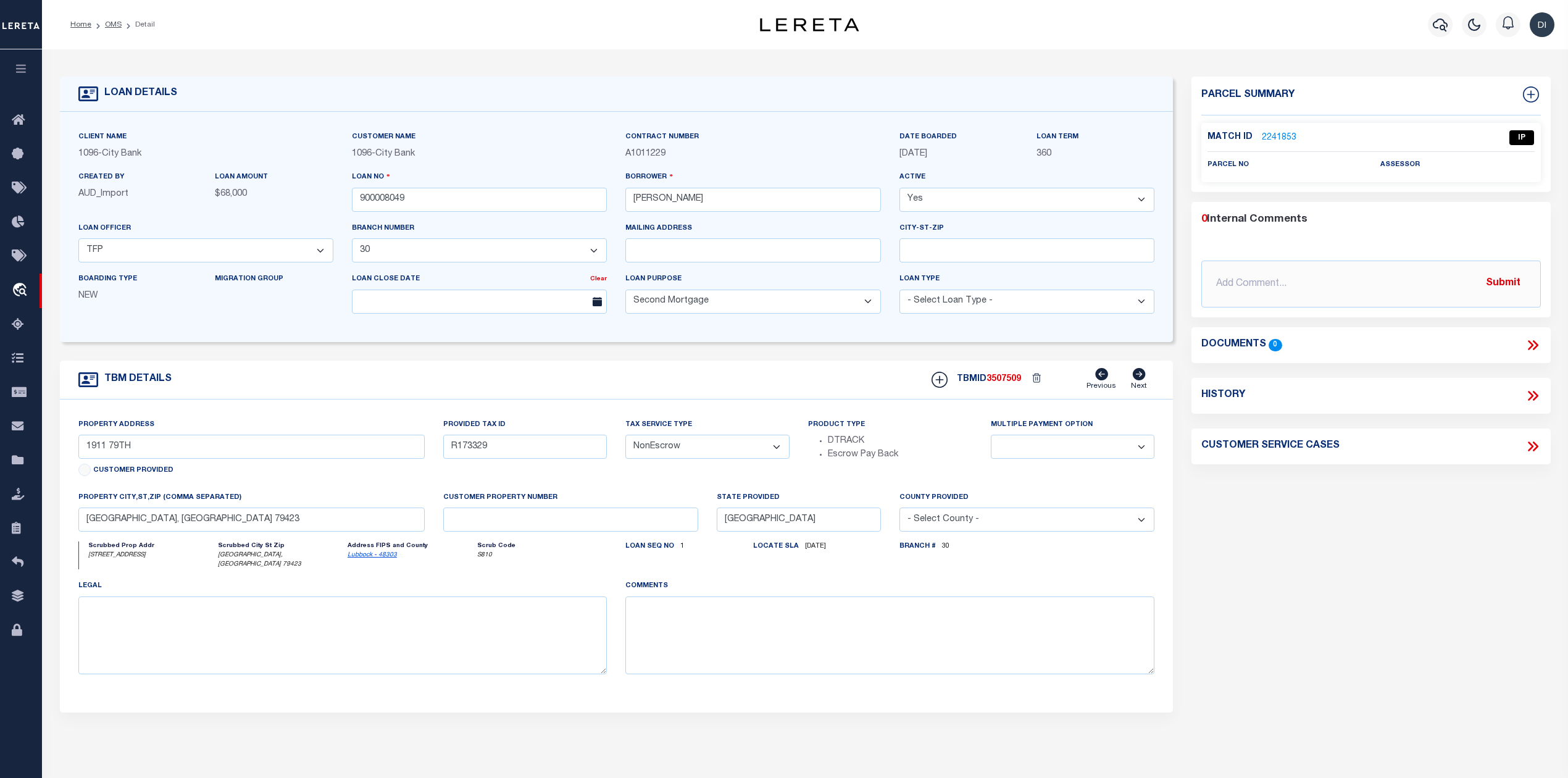
click at [1277, 133] on link "2241853" at bounding box center [1278, 138] width 34 height 13
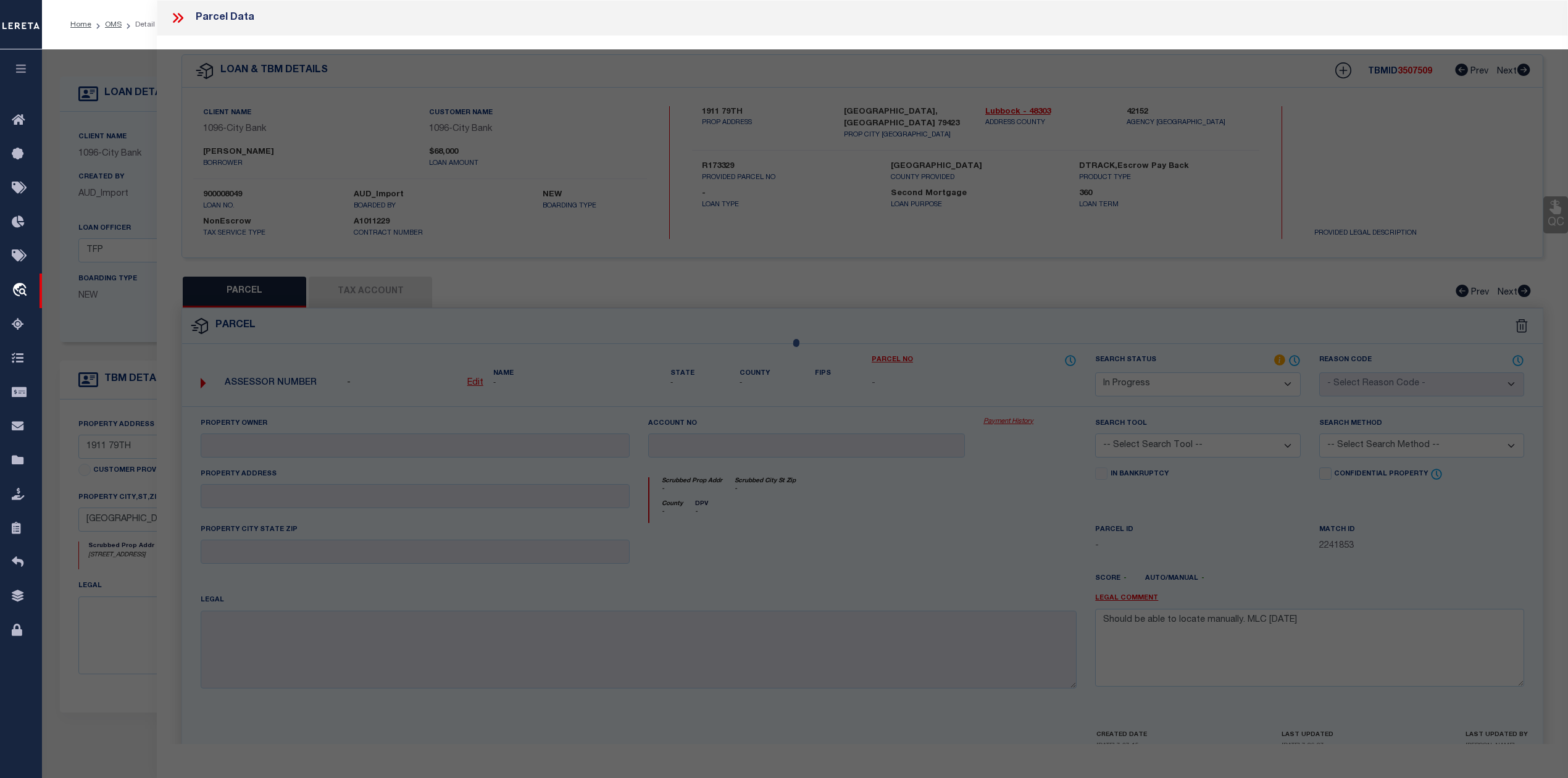
select select "AS"
checkbox input "false"
select select "IP"
checkbox input "false"
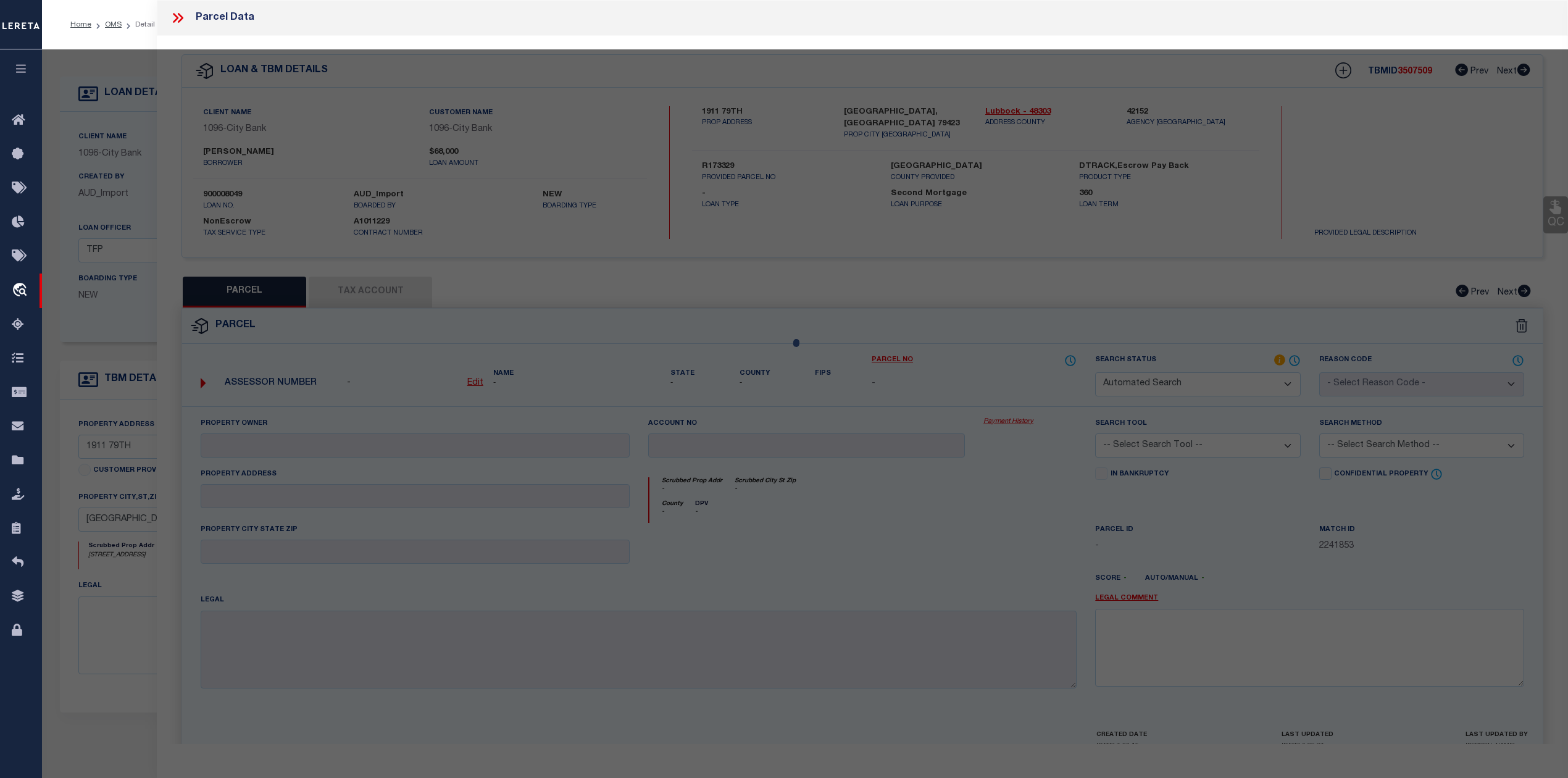
type textarea "Should be able to locate manually. MLC [DATE]"
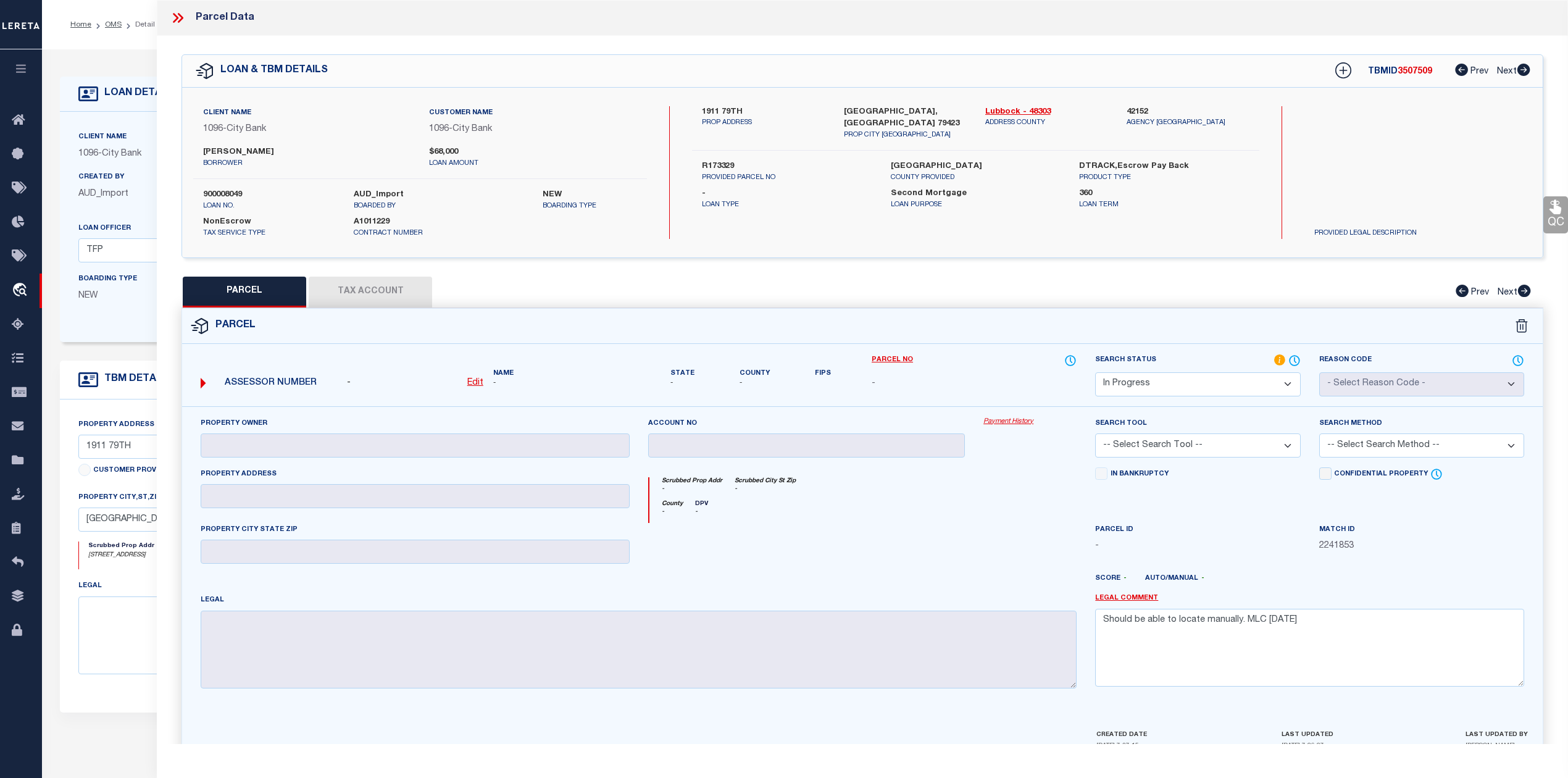
click at [475, 383] on u "Edit" at bounding box center [475, 382] width 16 height 8
select select "IP"
type textarea "-"
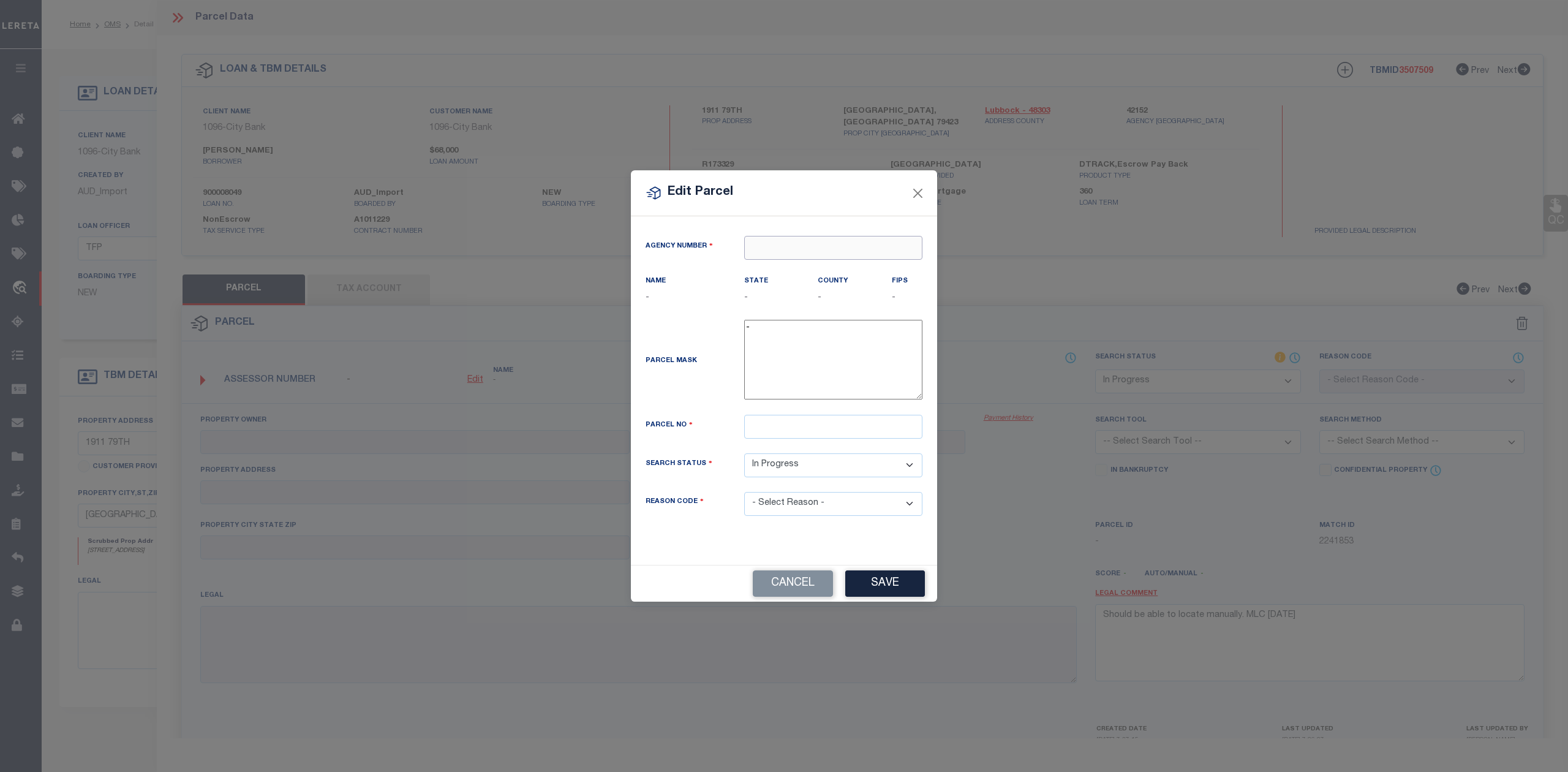
click at [789, 251] on input "text" at bounding box center [833, 247] width 178 height 24
click at [792, 273] on div "421520000 : [GEOGRAPHIC_DATA]" at bounding box center [833, 276] width 177 height 35
type input "421520000"
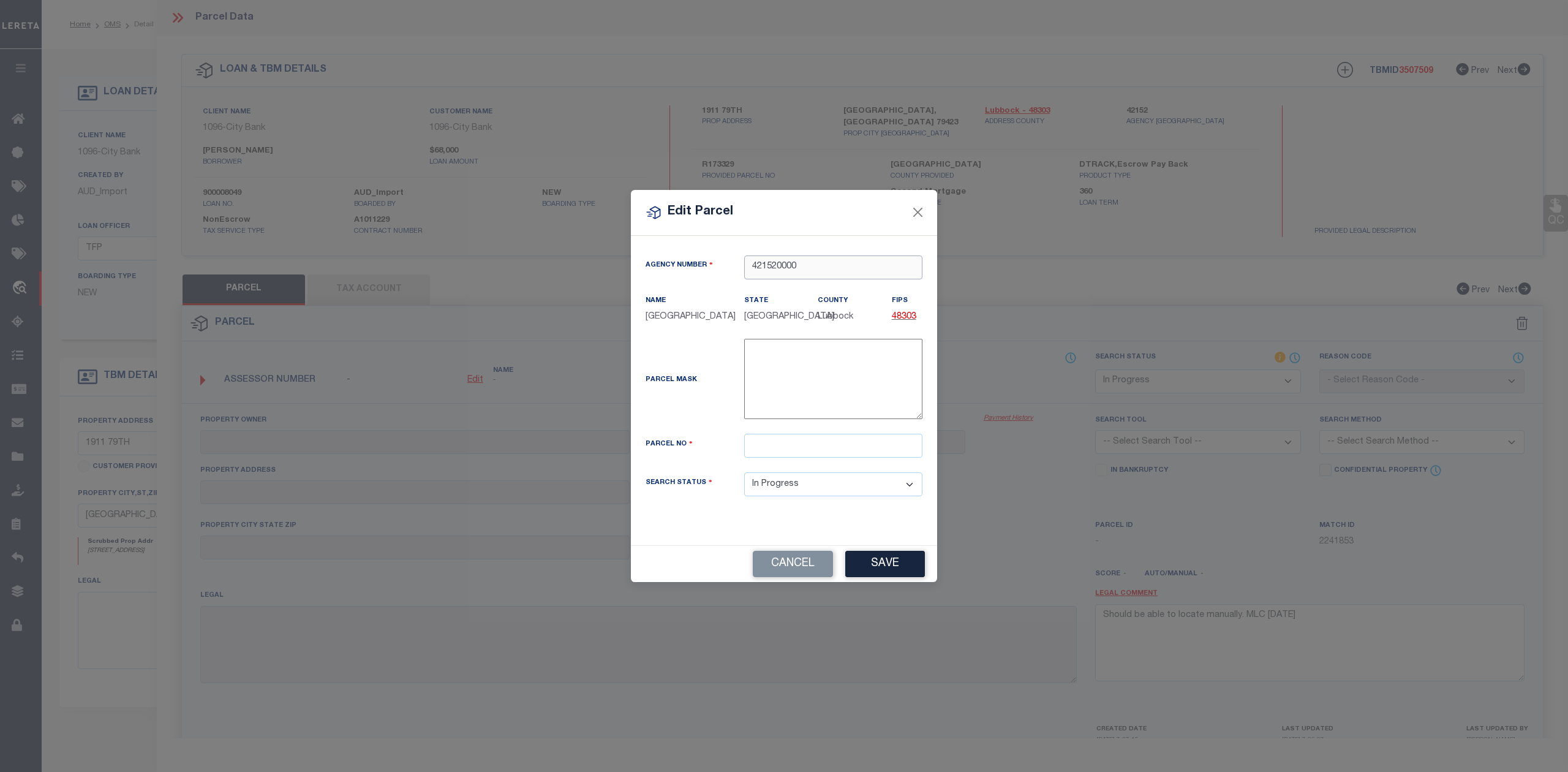
type input "421520000"
click at [787, 457] on input "text" at bounding box center [833, 445] width 178 height 24
paste input "R173329"
type input "R173329"
click at [692, 432] on div "Parcel Mask -" at bounding box center [783, 386] width 295 height 95
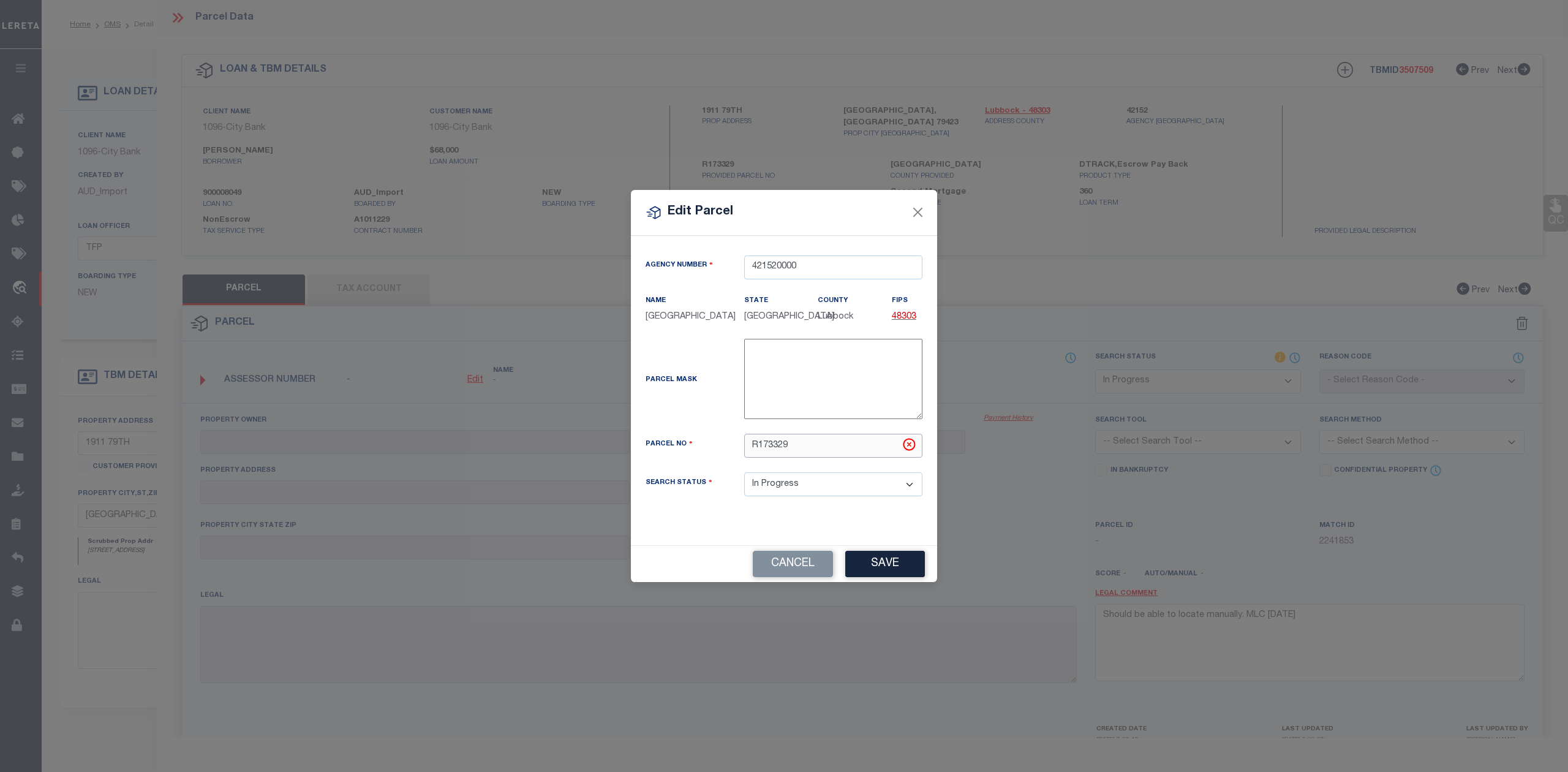
click at [751, 452] on input "R173329" at bounding box center [833, 445] width 178 height 24
click at [891, 565] on button "Save" at bounding box center [885, 564] width 79 height 26
select select "IP"
checkbox input "false"
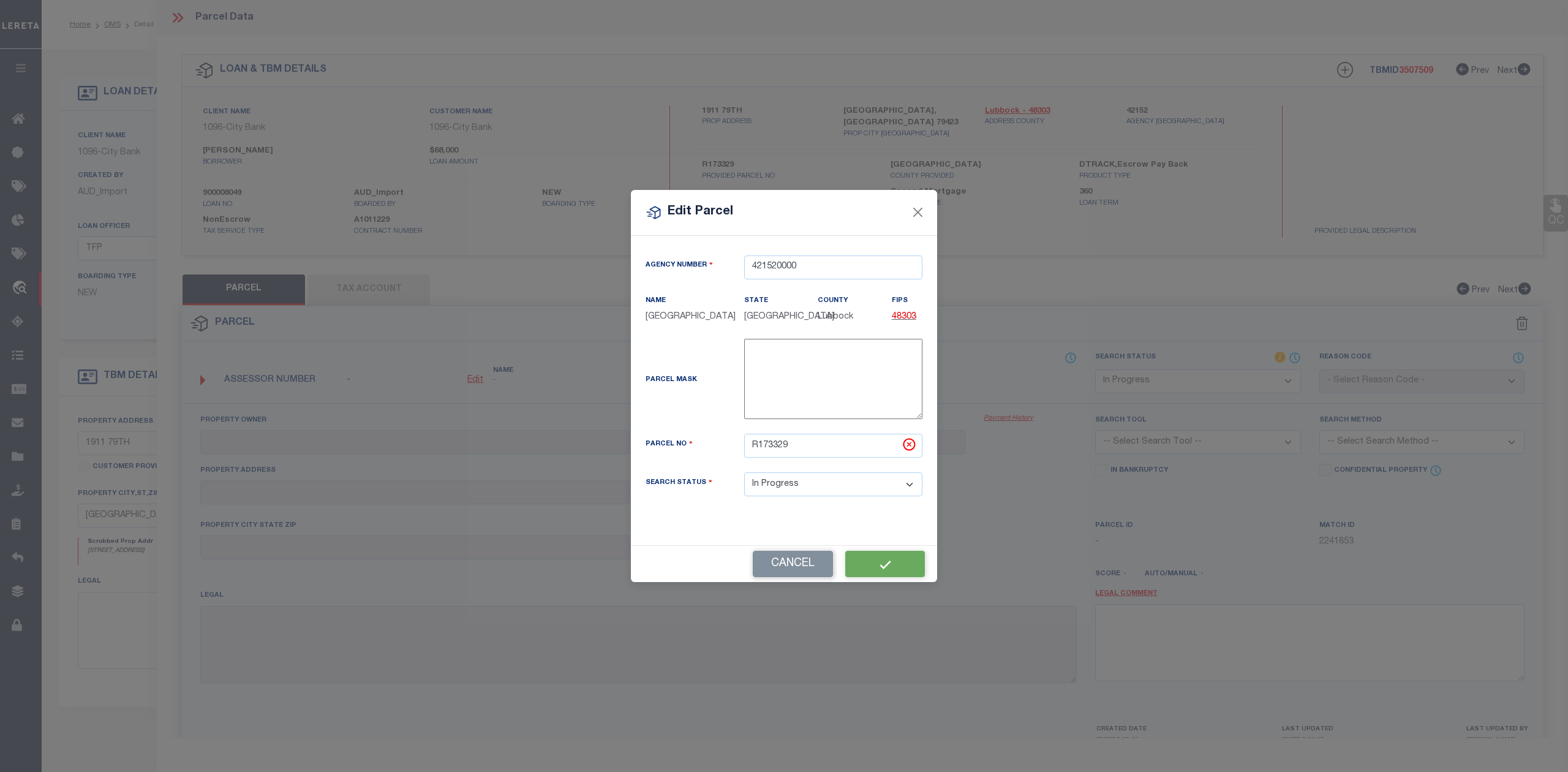
checkbox input "false"
type textarea "Should be able to locate manually. MLC [DATE]"
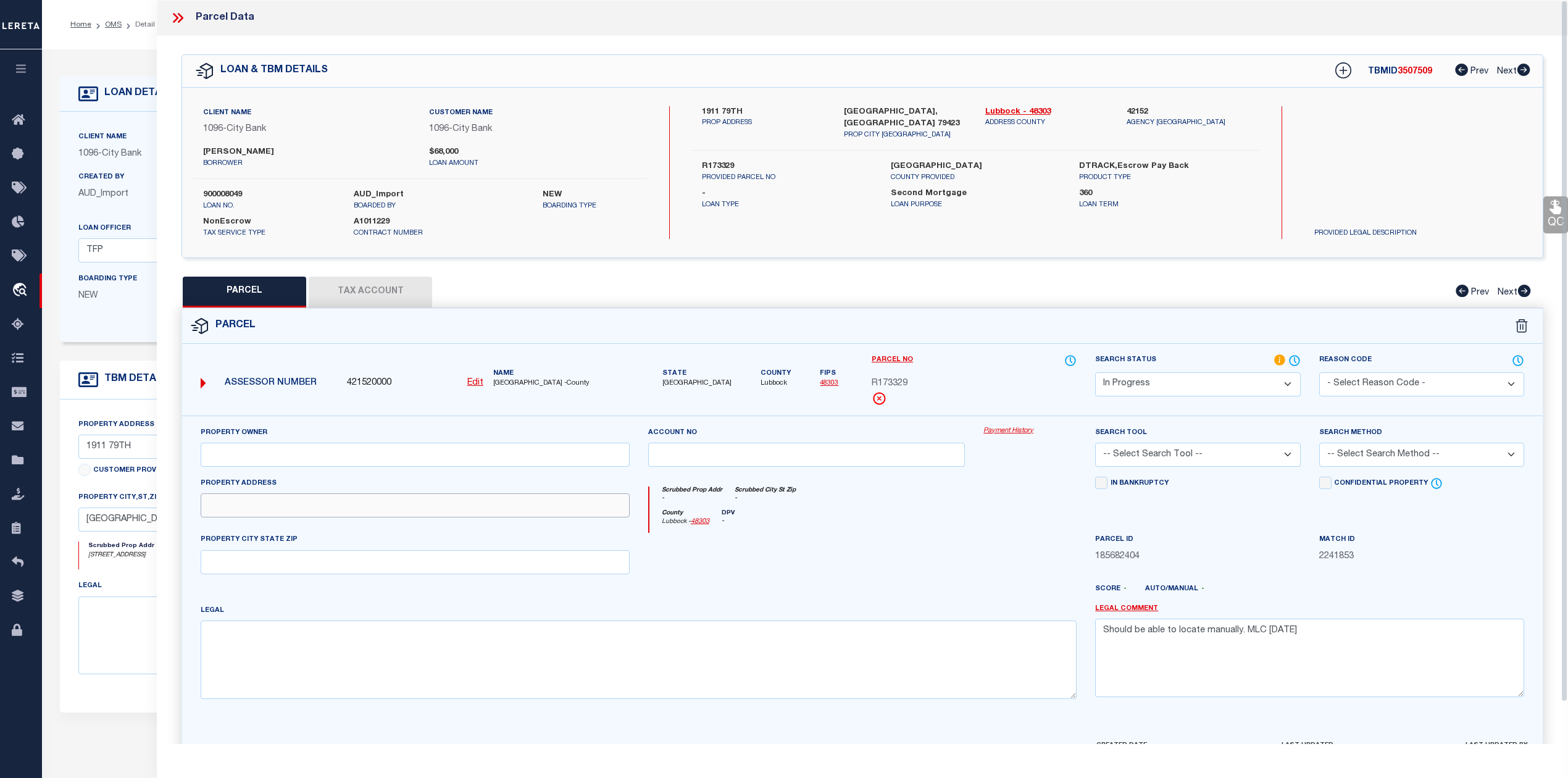
click at [252, 503] on input "text" at bounding box center [415, 505] width 429 height 24
paste input "[STREET_ADDRESS]"
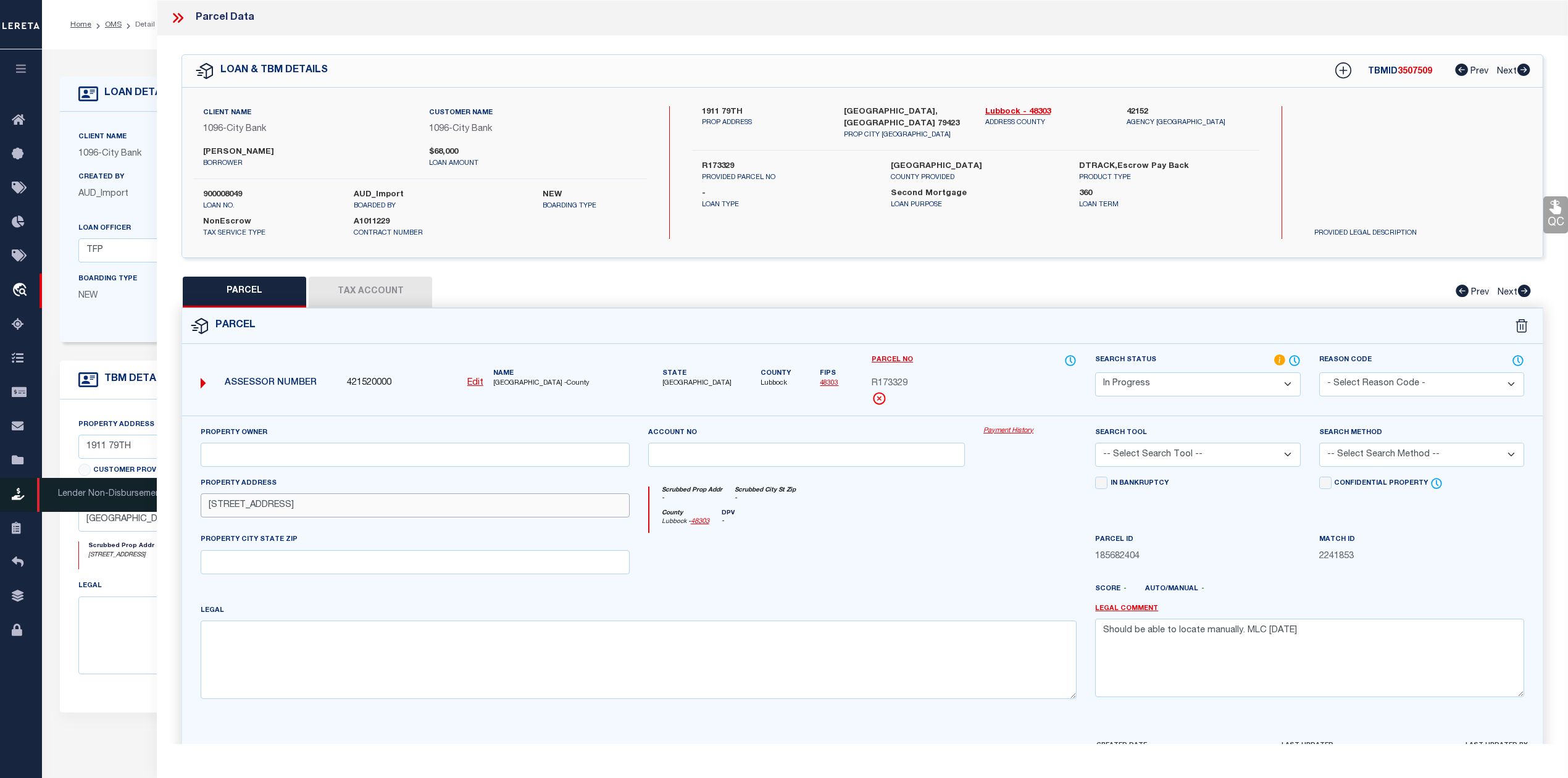
type input "[STREET_ADDRESS]"
click at [225, 566] on input "text" at bounding box center [415, 562] width 429 height 24
paste input "[GEOGRAPHIC_DATA], [GEOGRAPHIC_DATA] 79423"
type input "[GEOGRAPHIC_DATA], [GEOGRAPHIC_DATA] 79423"
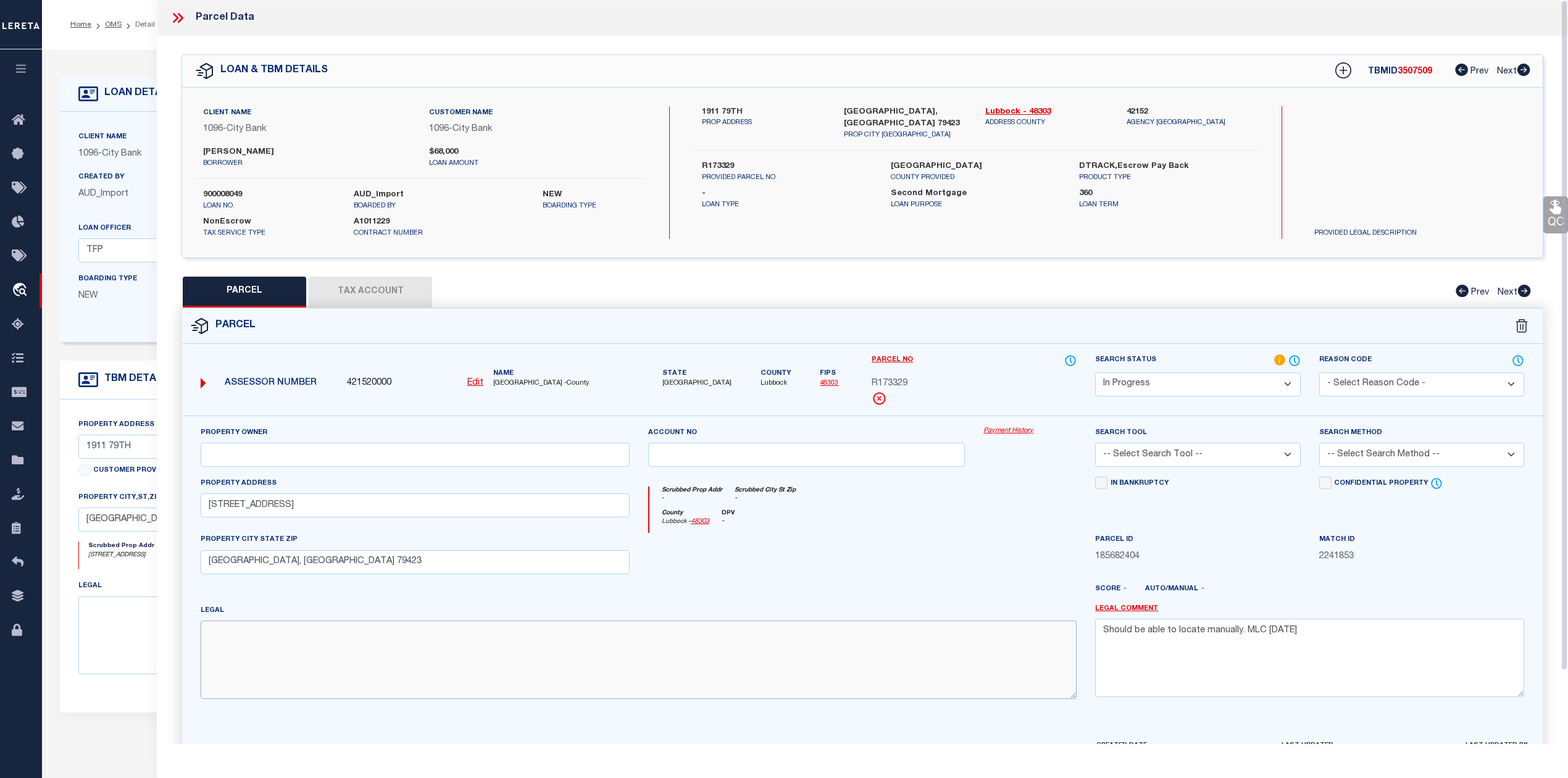
click at [259, 656] on textarea at bounding box center [639, 659] width 876 height 77
paste textarea "SOUTH POINTE L 190"
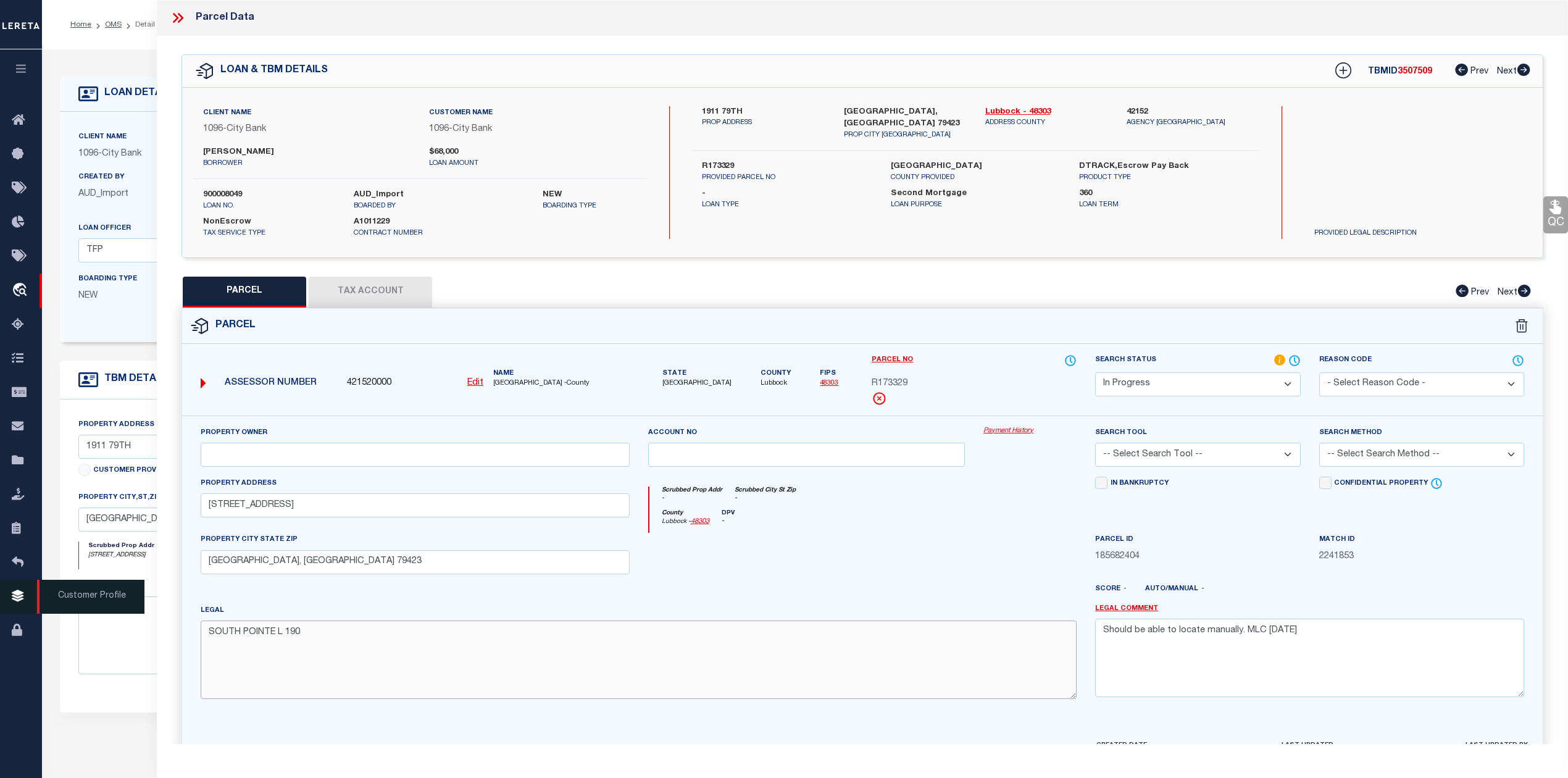
type textarea "SOUTH POINTE L 190"
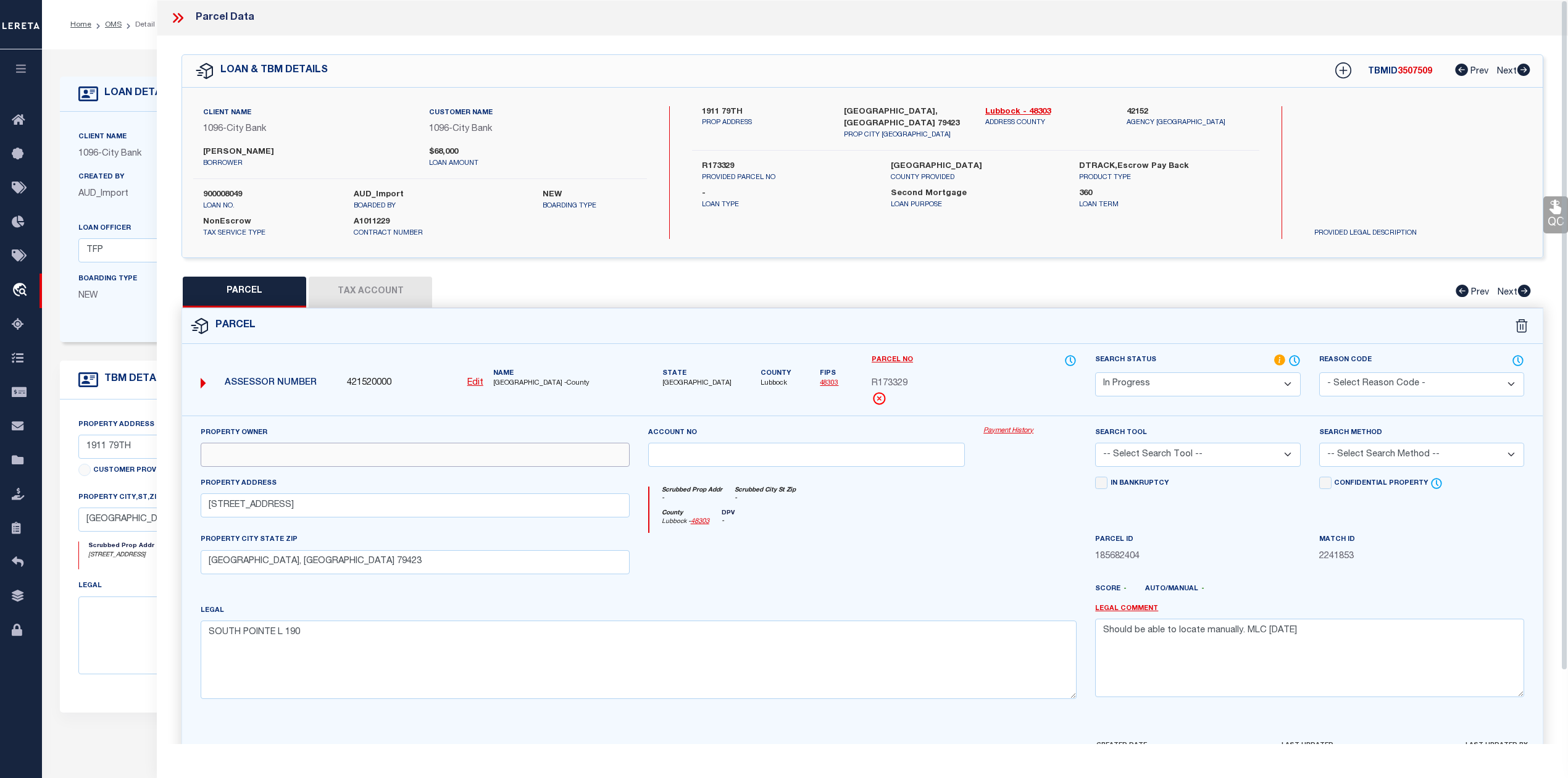
click at [303, 456] on input "text" at bounding box center [415, 454] width 429 height 24
paste input "[PERSON_NAME]"
type input "[PERSON_NAME]"
click at [1025, 558] on div at bounding box center [1030, 558] width 112 height 51
drag, startPoint x: 1323, startPoint y: 635, endPoint x: 1090, endPoint y: 640, distance: 233.1
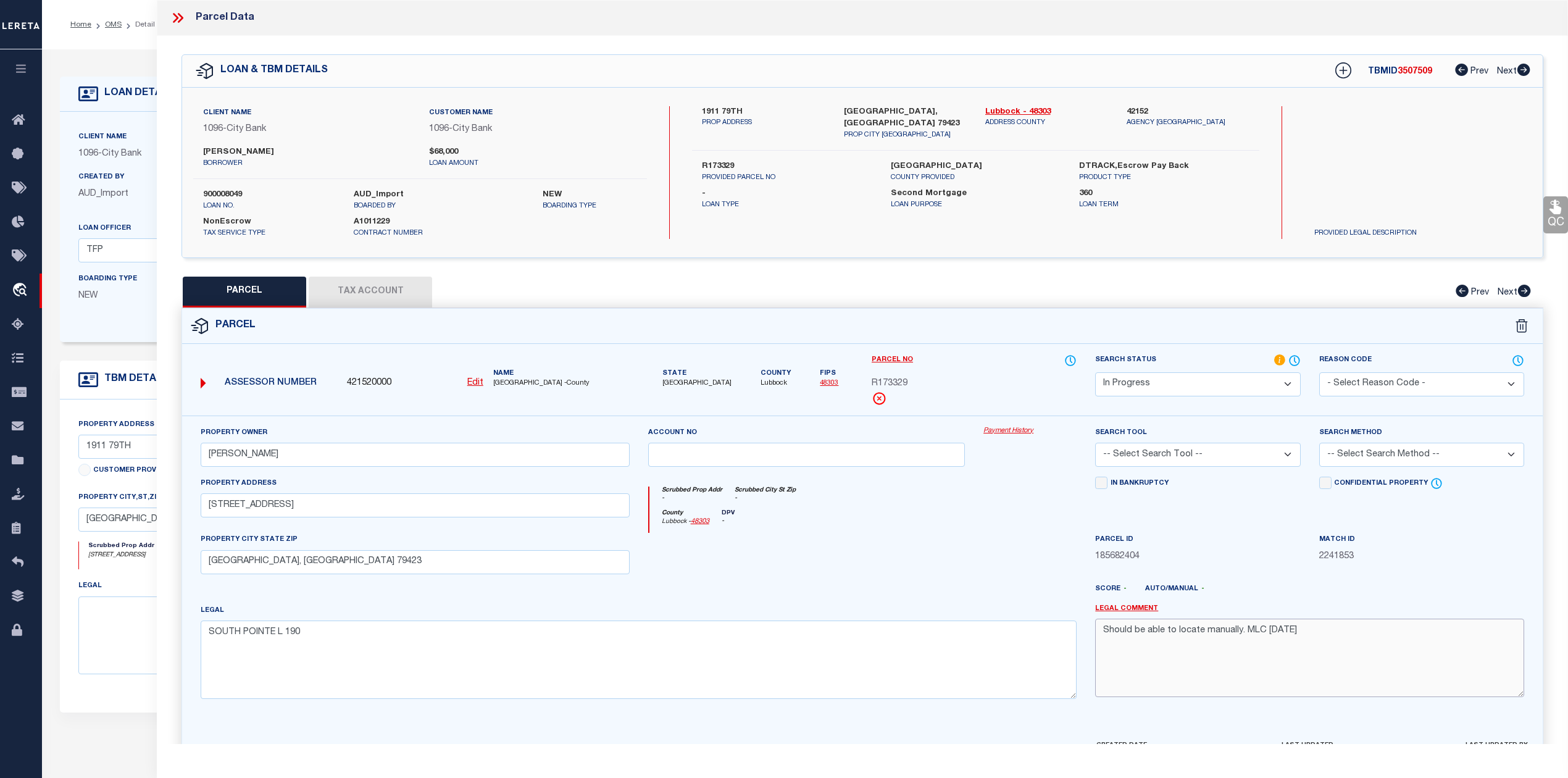
click at [1090, 640] on div "Legal Comment Should be able to locate manually. MLC 9/4/2025" at bounding box center [1310, 656] width 448 height 105
click at [1260, 456] on select "-- Select Search Tool -- 3rd Party Website Agency File Agency Website ATLS CNV-…" at bounding box center [1197, 454] width 205 height 24
select select "AGW"
click at [1095, 445] on select "-- Select Search Tool -- 3rd Party Website Agency File Agency Website ATLS CNV-…" at bounding box center [1197, 454] width 205 height 24
click at [1368, 454] on select "-- Select Search Method -- Property Address Legal Liability Info Provided" at bounding box center [1422, 454] width 205 height 24
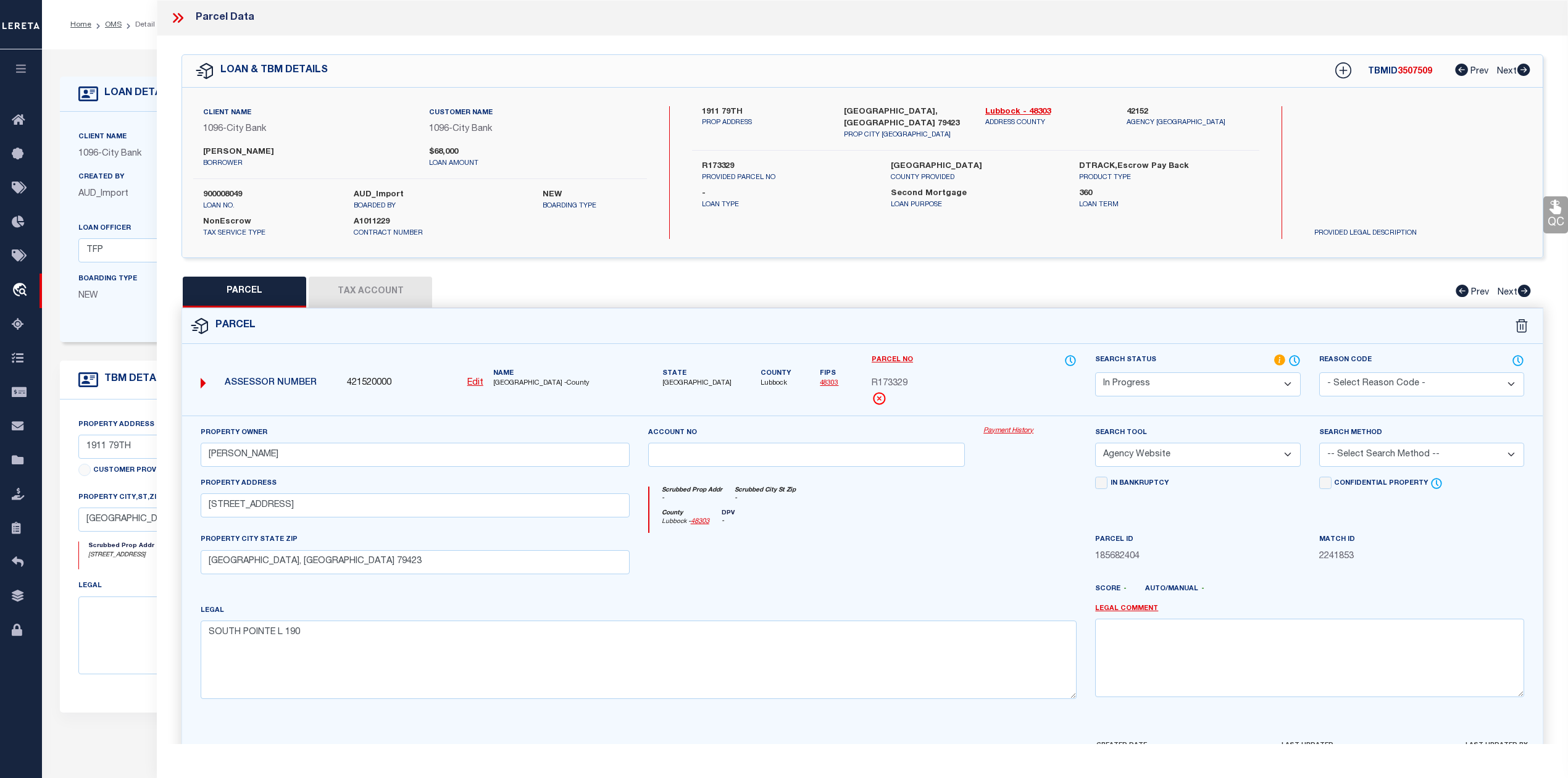
select select "ADD"
click at [1319, 445] on select "-- Select Search Method -- Property Address Legal Liability Info Provided" at bounding box center [1422, 454] width 205 height 24
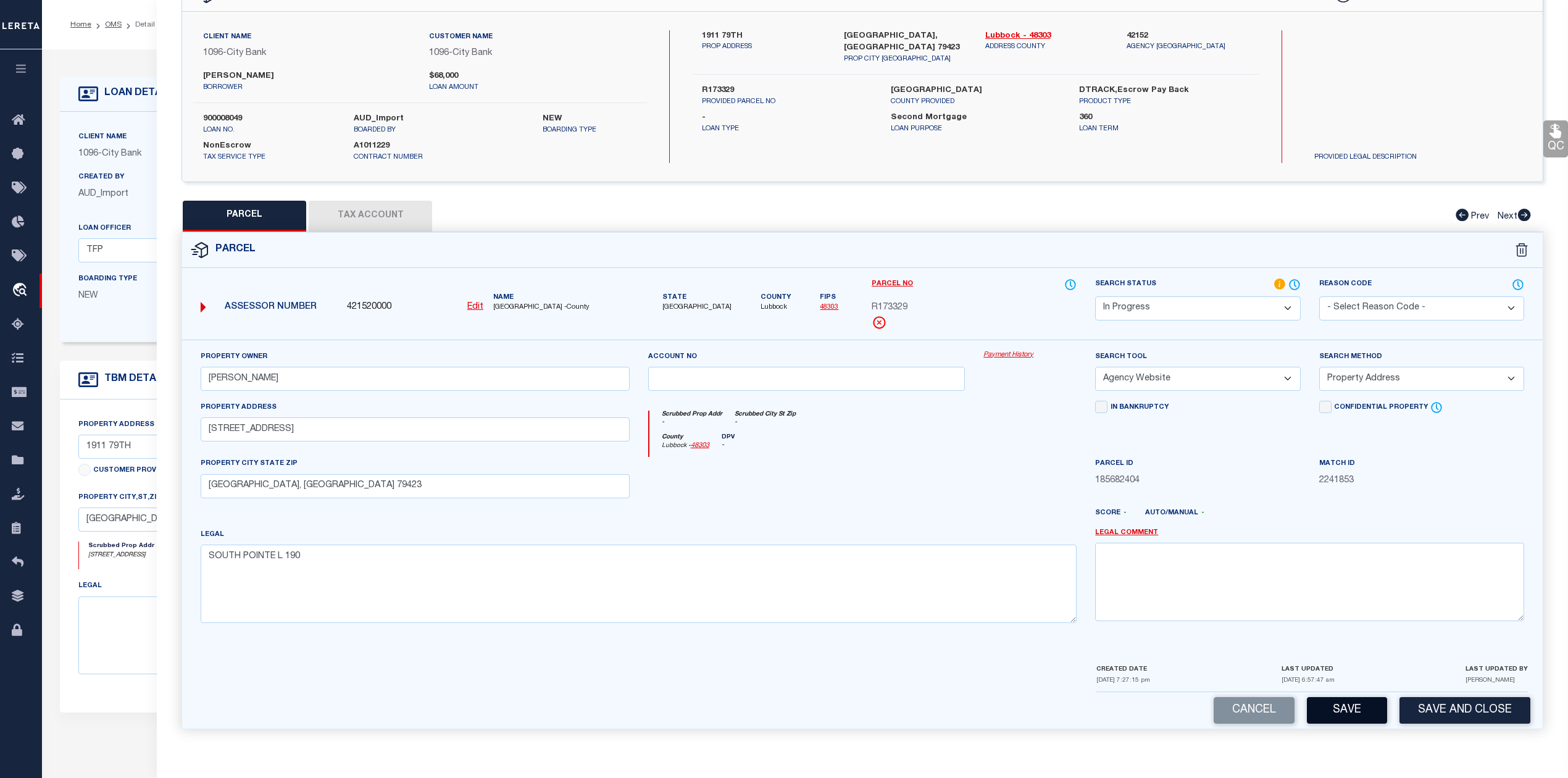
click at [1346, 701] on button "Save" at bounding box center [1347, 710] width 80 height 27
select select "AS"
select select
checkbox input "false"
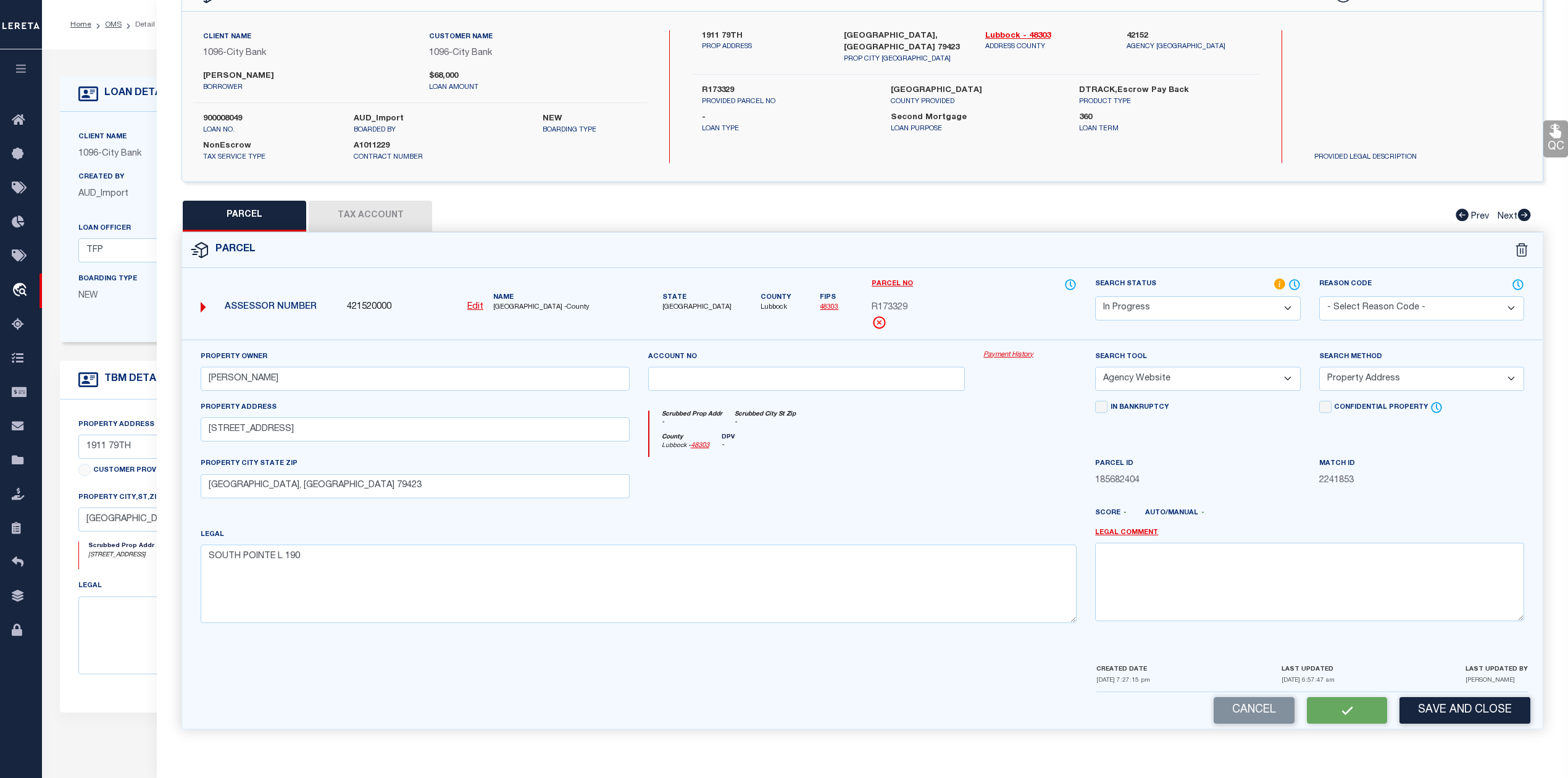
checkbox input "false"
click at [383, 215] on div "QC QC QC" at bounding box center [862, 352] width 1411 height 784
select select "IP"
type input "[PERSON_NAME]"
select select "AGW"
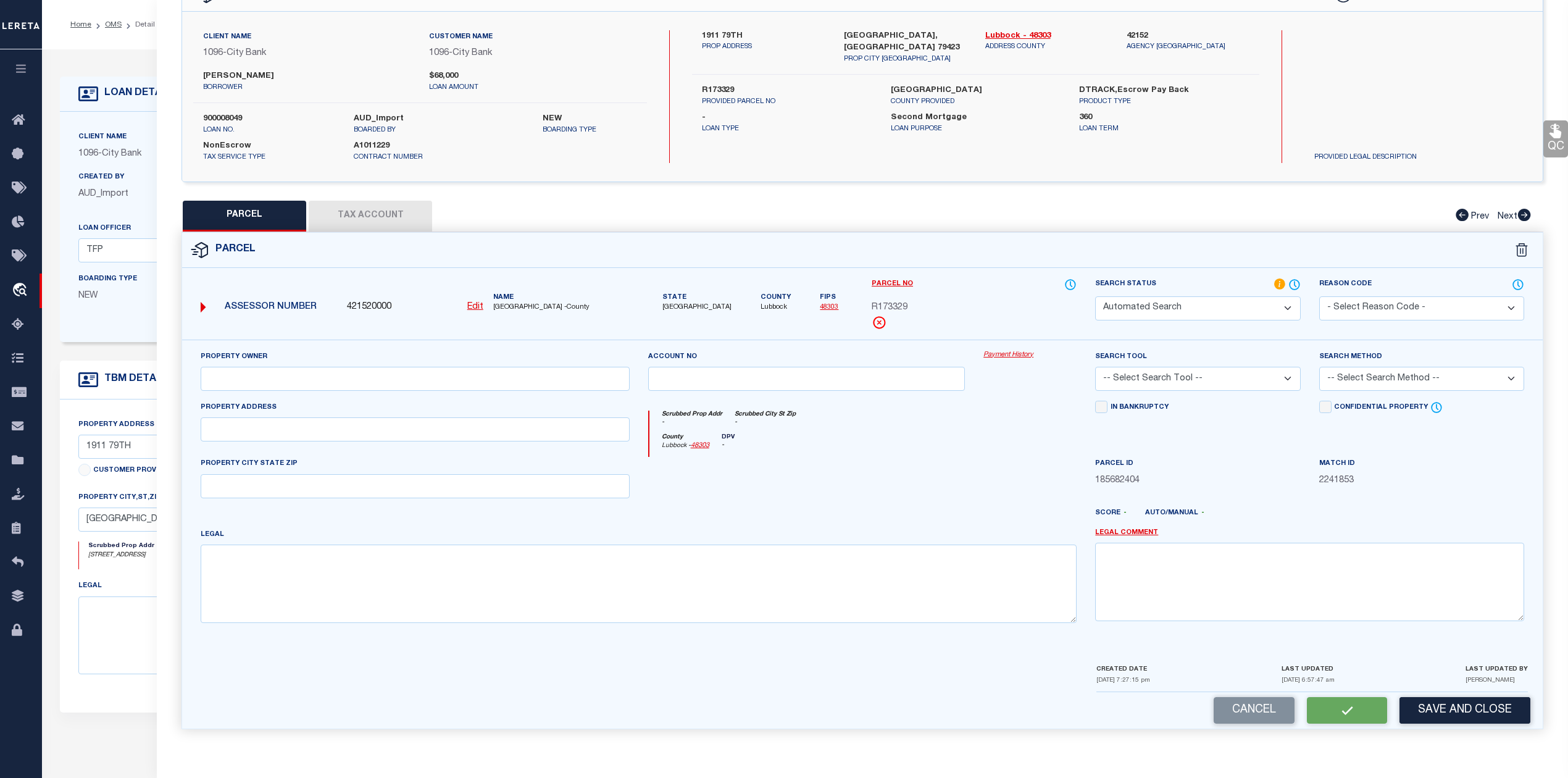
select select "ADD"
type input "[STREET_ADDRESS]"
type input "[GEOGRAPHIC_DATA], [GEOGRAPHIC_DATA] 79423"
type textarea "SOUTH POINTE L 190"
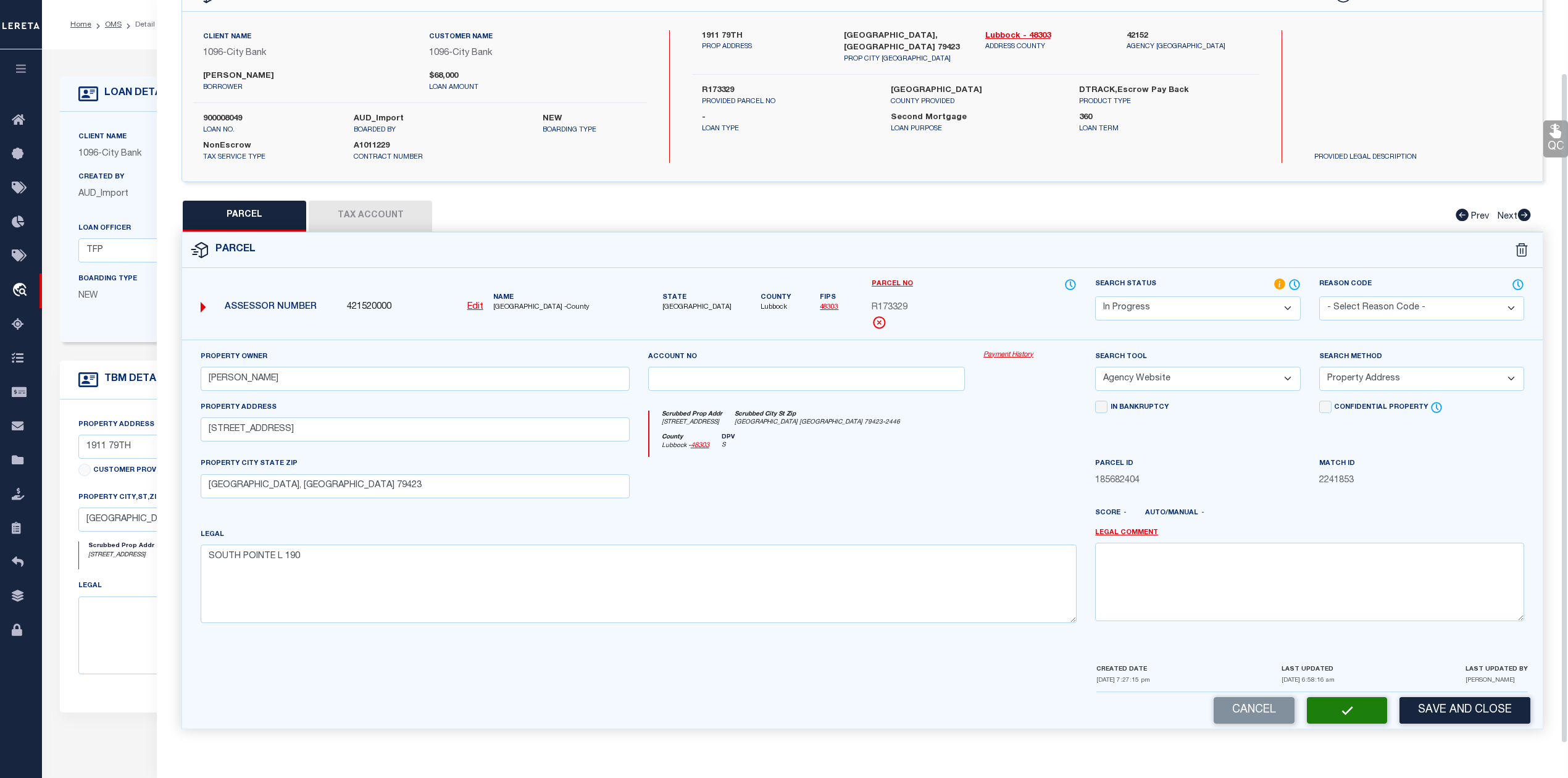
click at [381, 216] on button "Tax Account" at bounding box center [370, 215] width 124 height 31
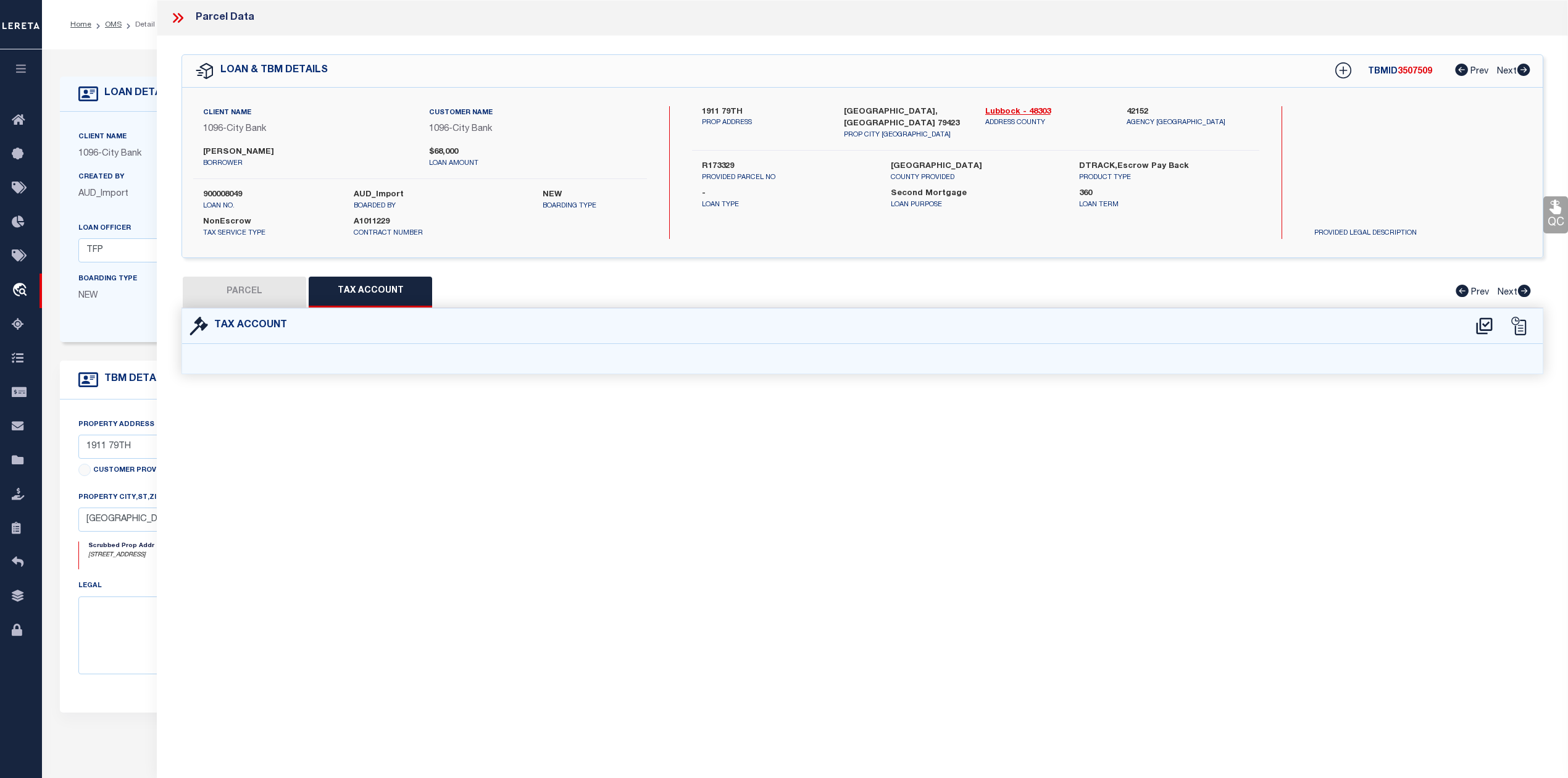
scroll to position [0, 0]
select select "100"
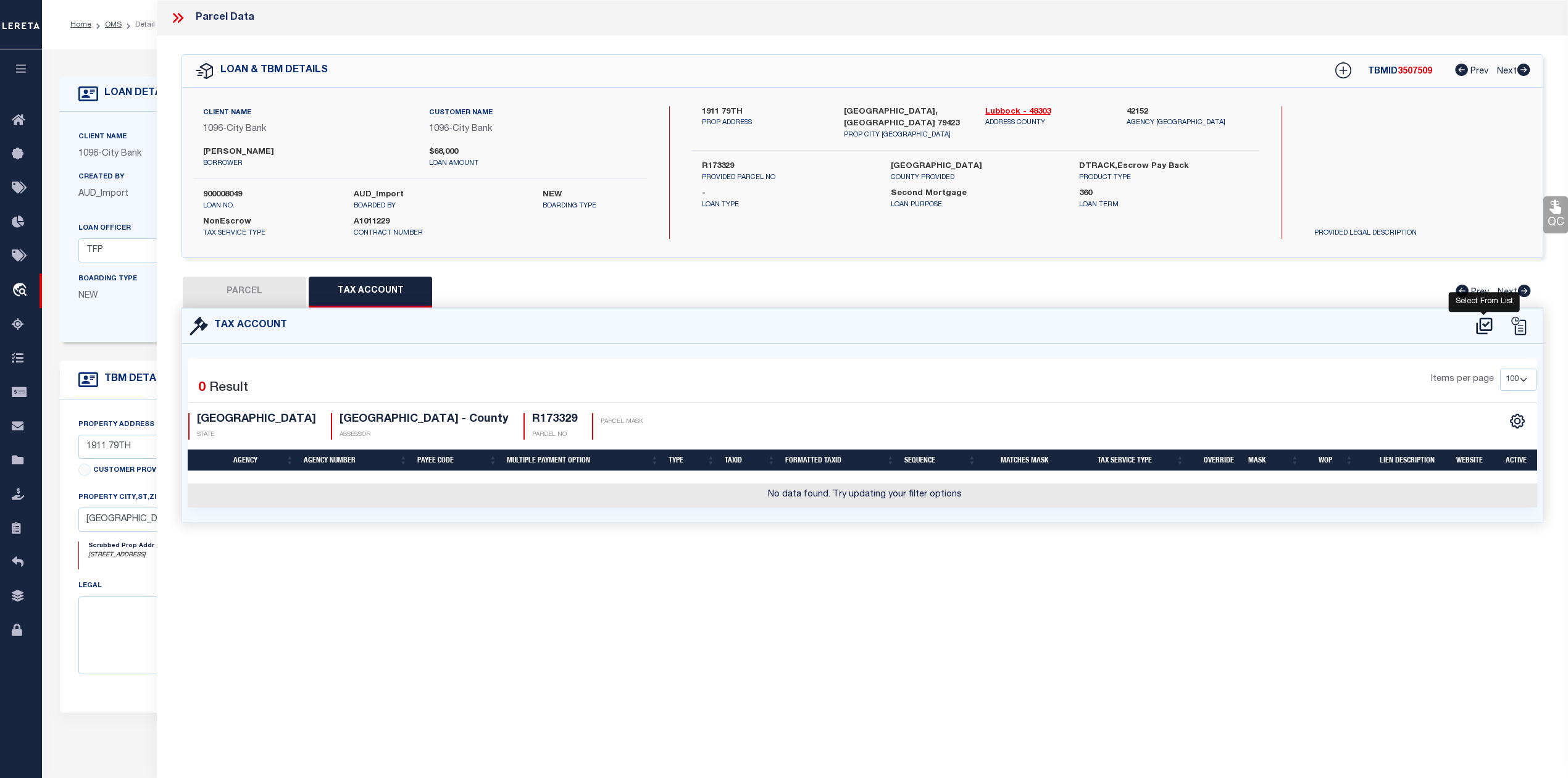
click at [1481, 326] on icon at bounding box center [1484, 326] width 20 height 20
select select "100"
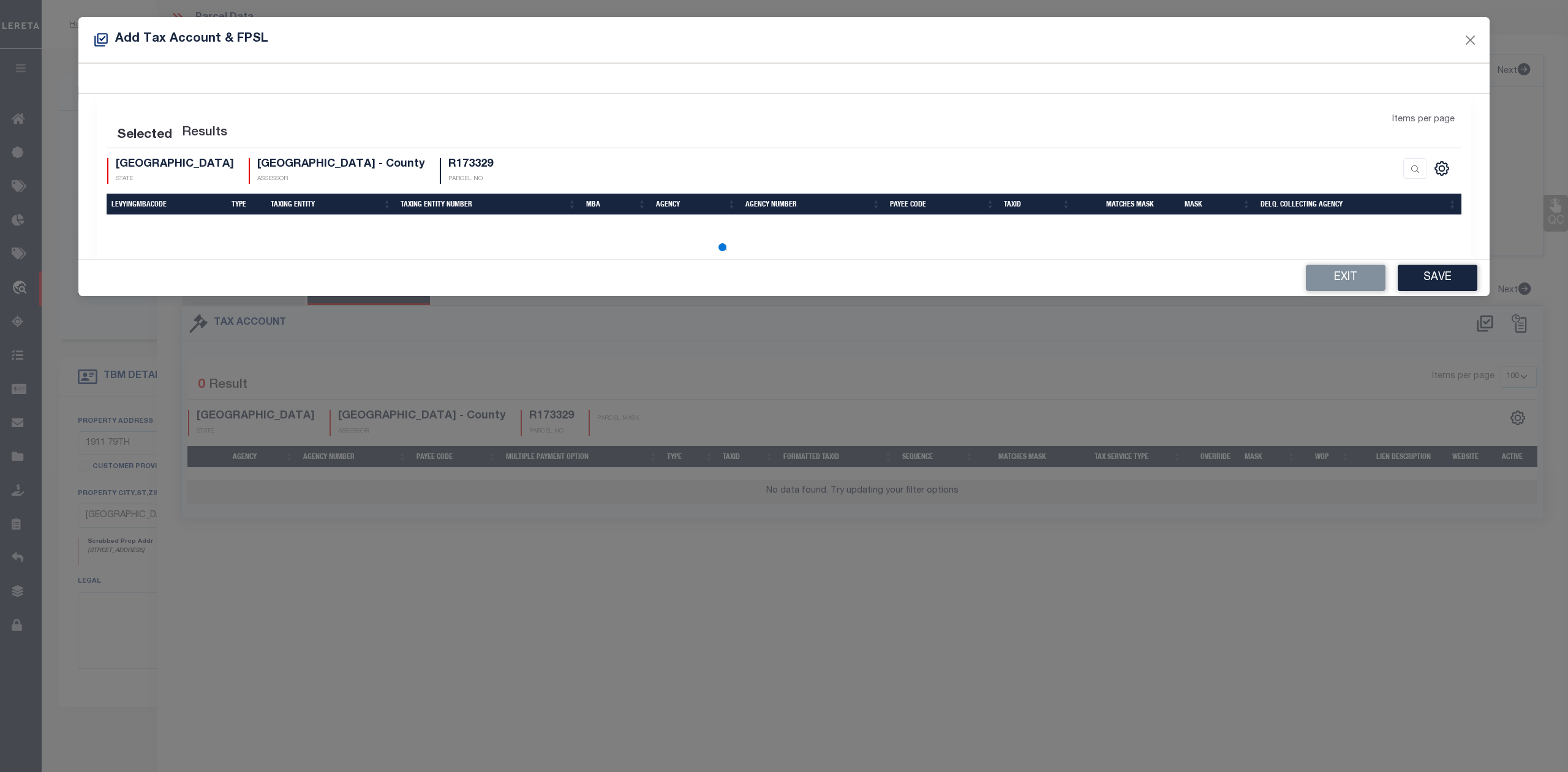
select select "100"
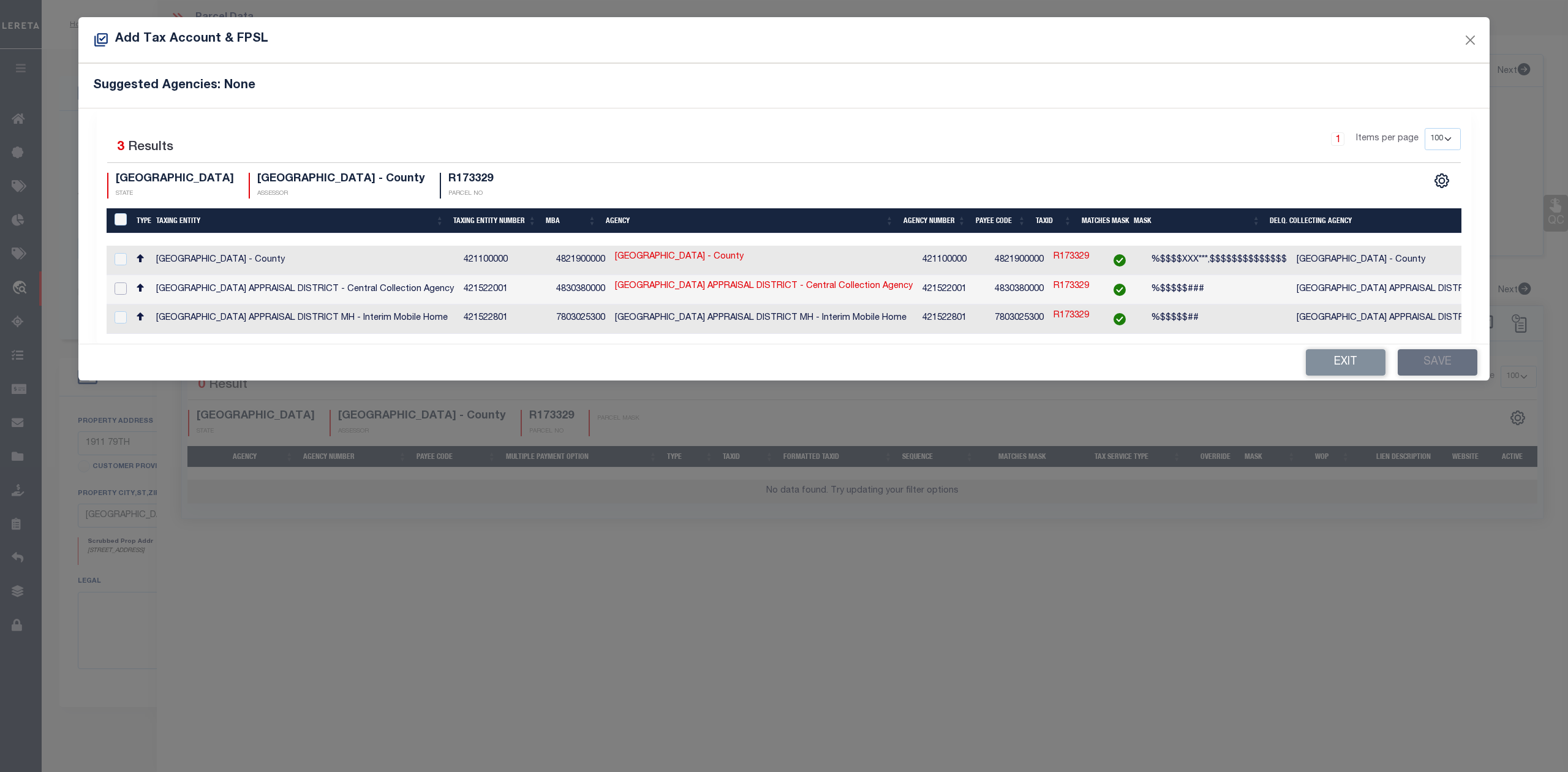
click at [121, 291] on input "checkbox" at bounding box center [120, 288] width 12 height 12
checkbox input "true"
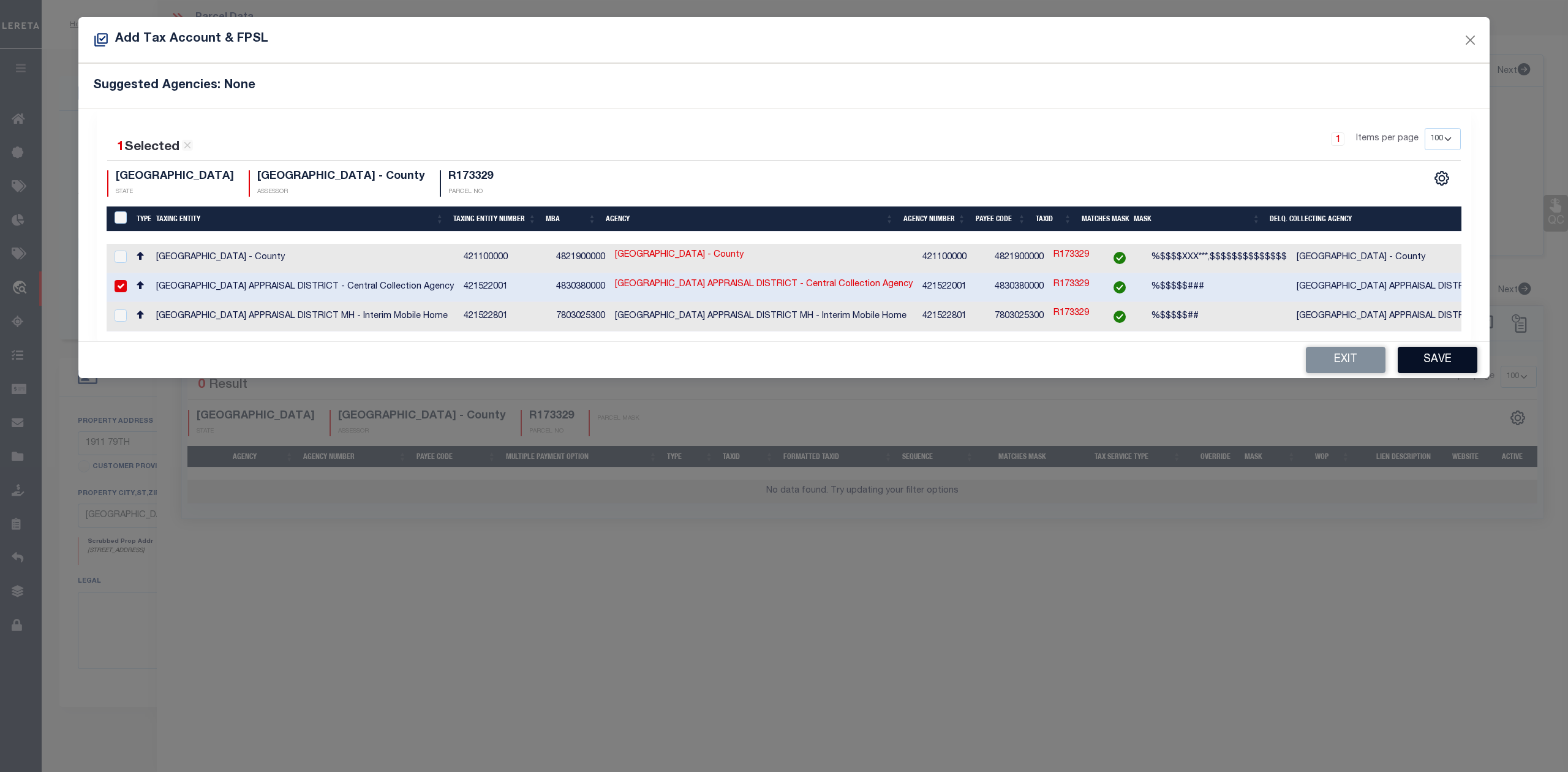
click at [1444, 364] on button "Save" at bounding box center [1437, 360] width 79 height 26
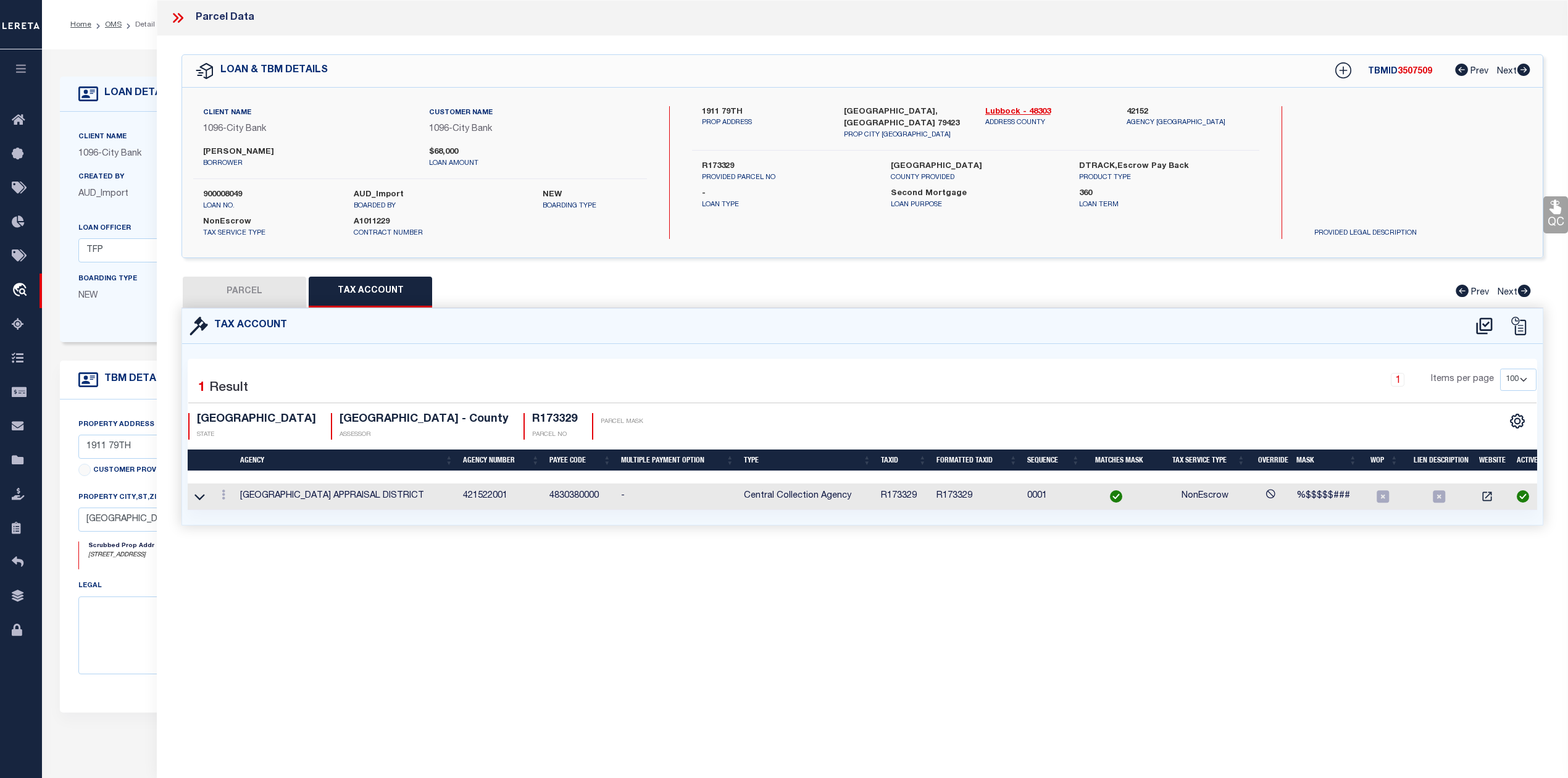
click at [241, 290] on button "PARCEL" at bounding box center [245, 292] width 124 height 31
select select "AS"
select select
checkbox input "false"
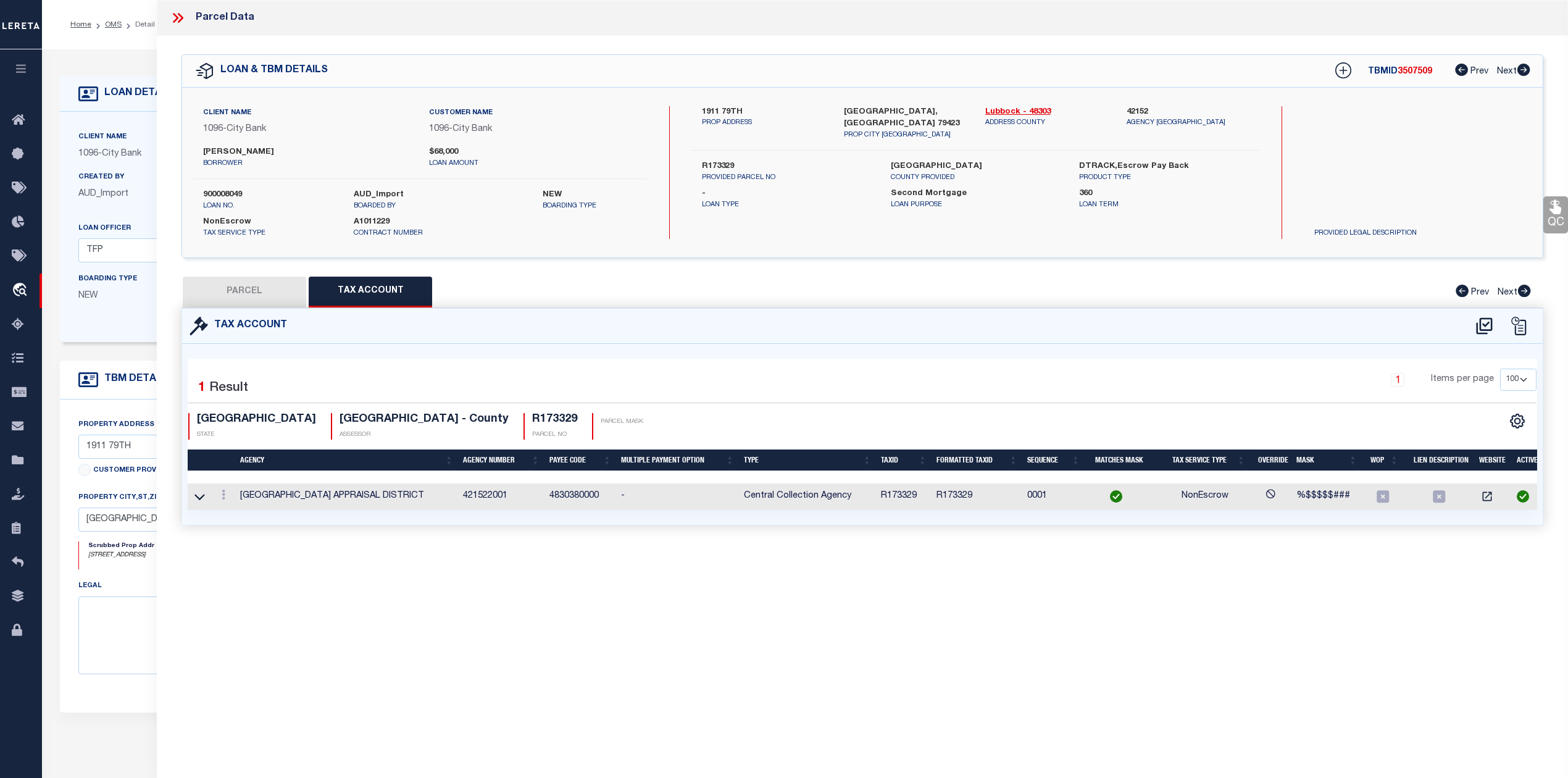
checkbox input "false"
select select "IP"
type input "[PERSON_NAME]"
select select "AGW"
select select "ADD"
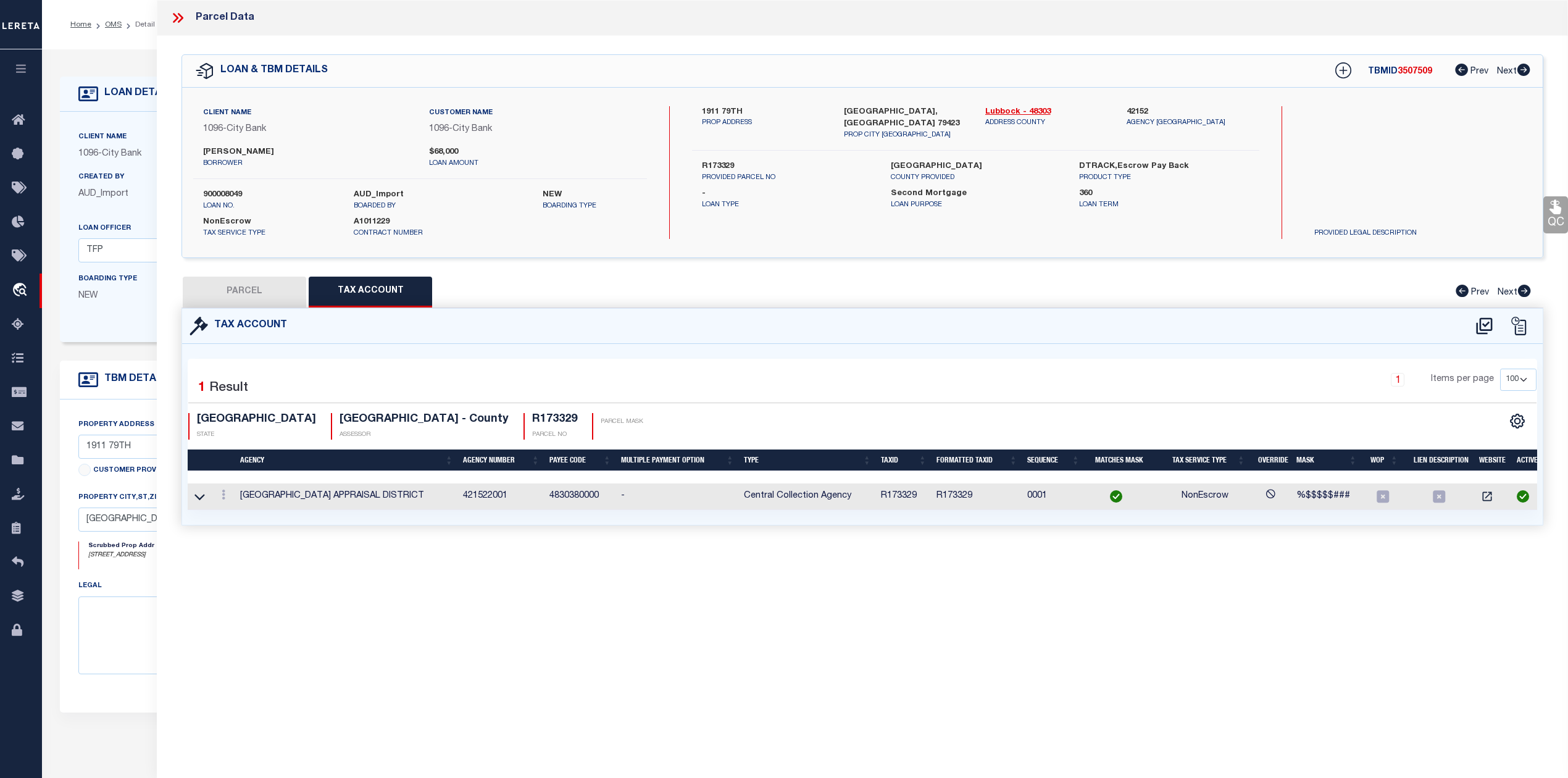
type input "[STREET_ADDRESS]"
type input "[GEOGRAPHIC_DATA], [GEOGRAPHIC_DATA] 79423"
type textarea "SOUTH POINTE L 190"
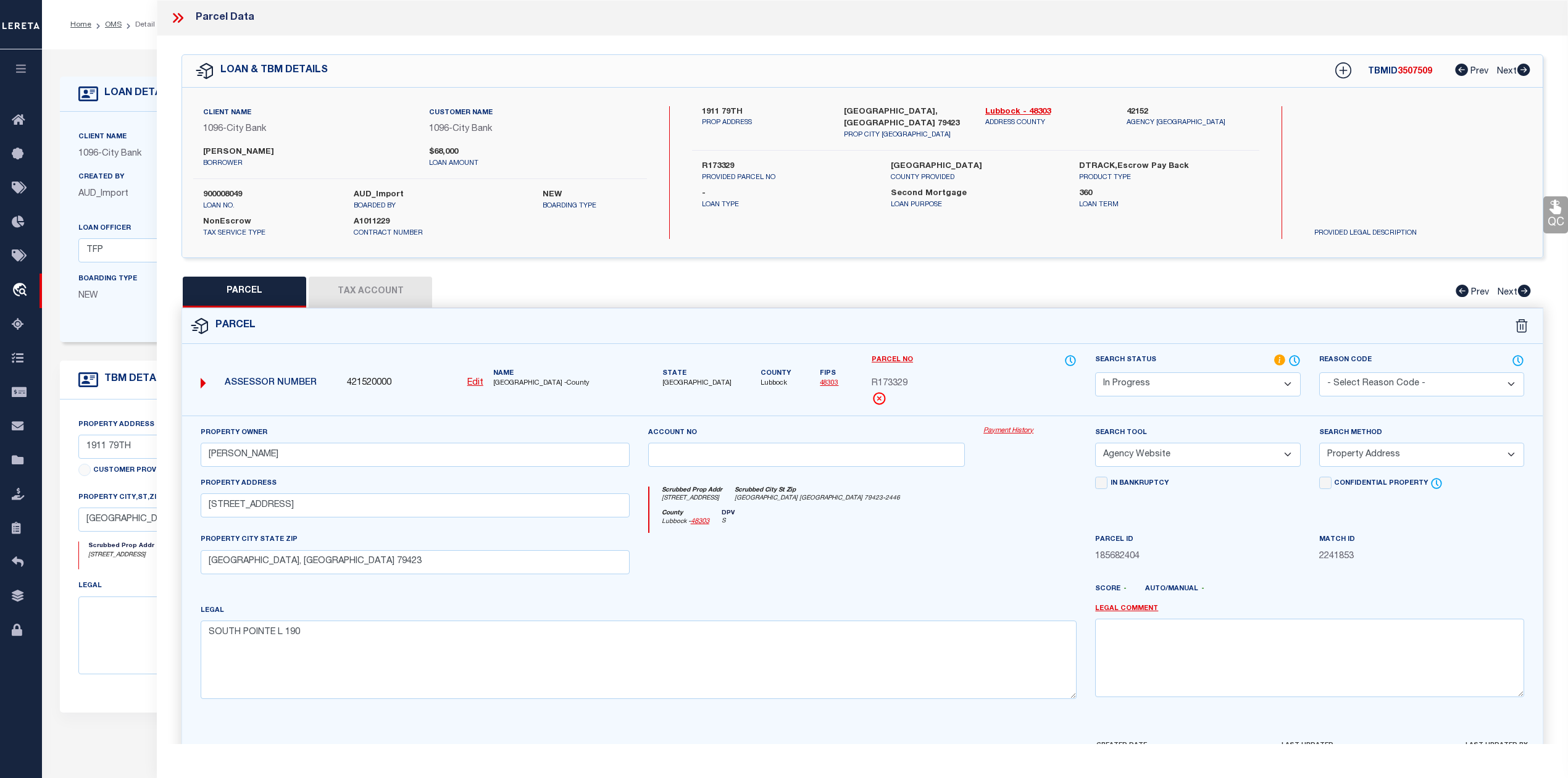
click at [1285, 379] on select "Automated Search Bad Parcel Complete Duplicate Parcel High Dollar Reporting In …" at bounding box center [1197, 384] width 205 height 24
click at [1095, 372] on select "Automated Search Bad Parcel Complete Duplicate Parcel High Dollar Reporting In …" at bounding box center [1197, 384] width 205 height 24
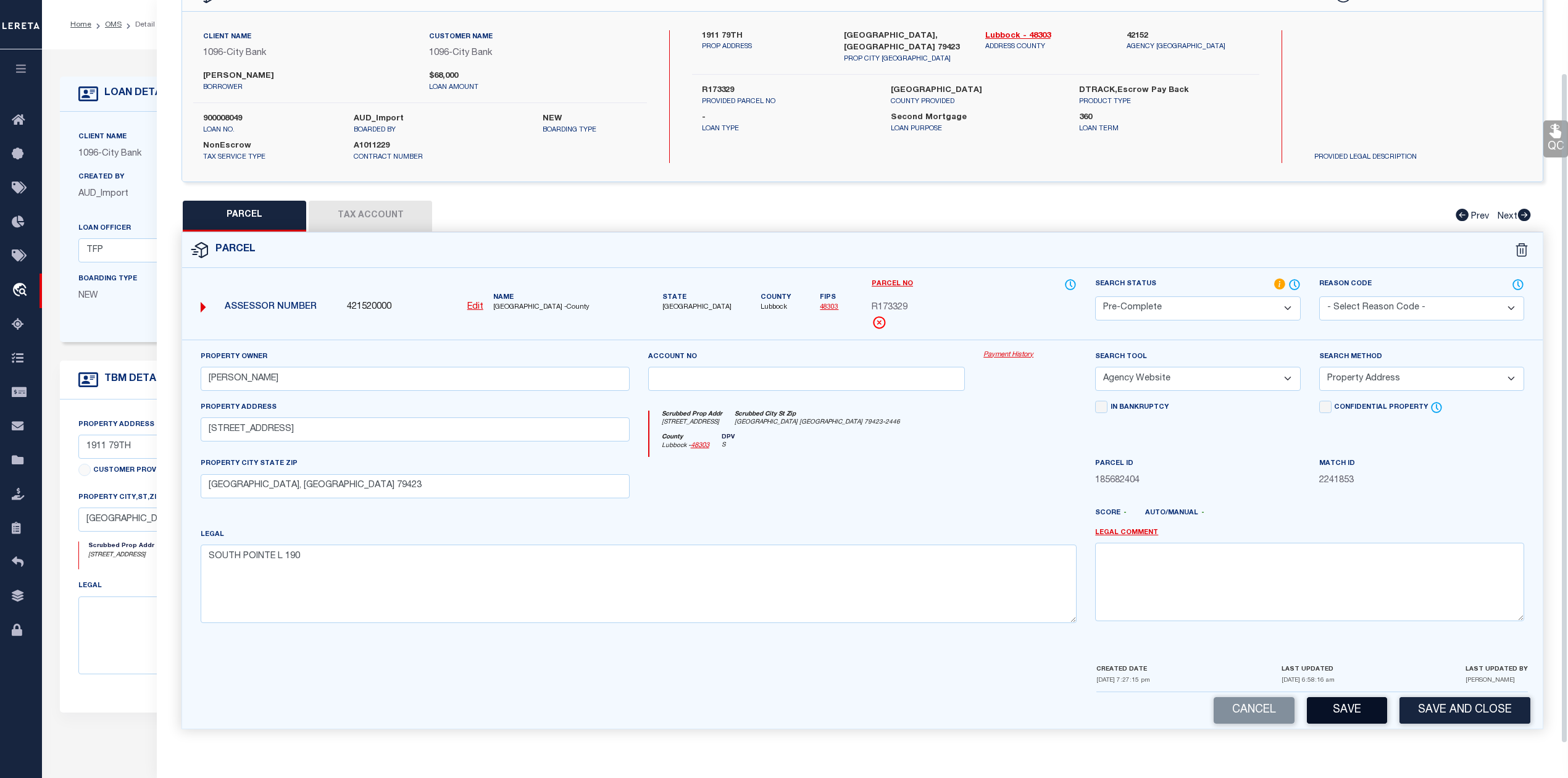
click at [1332, 710] on button "Save" at bounding box center [1347, 710] width 80 height 27
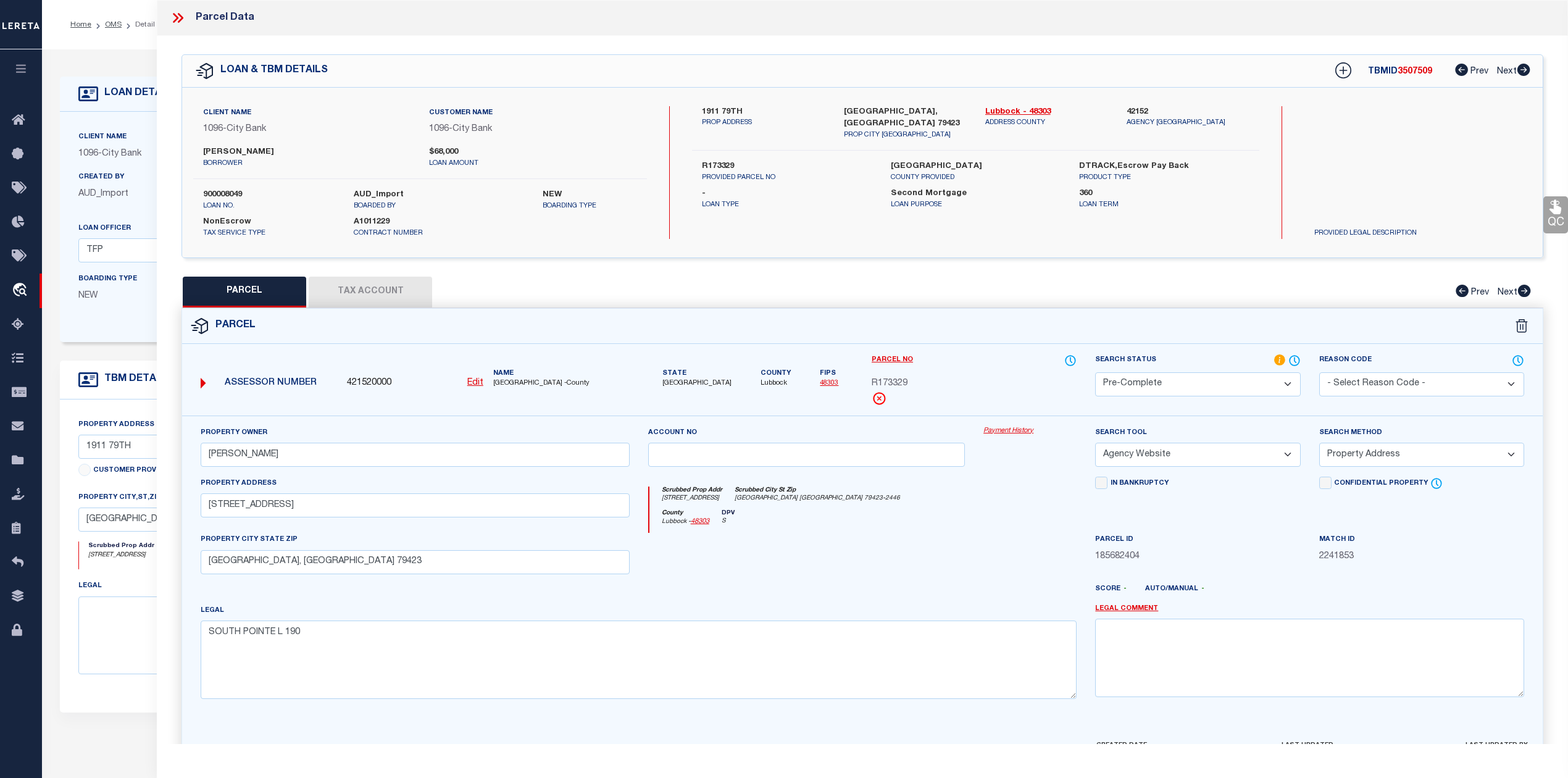
select select "AS"
select select
checkbox input "false"
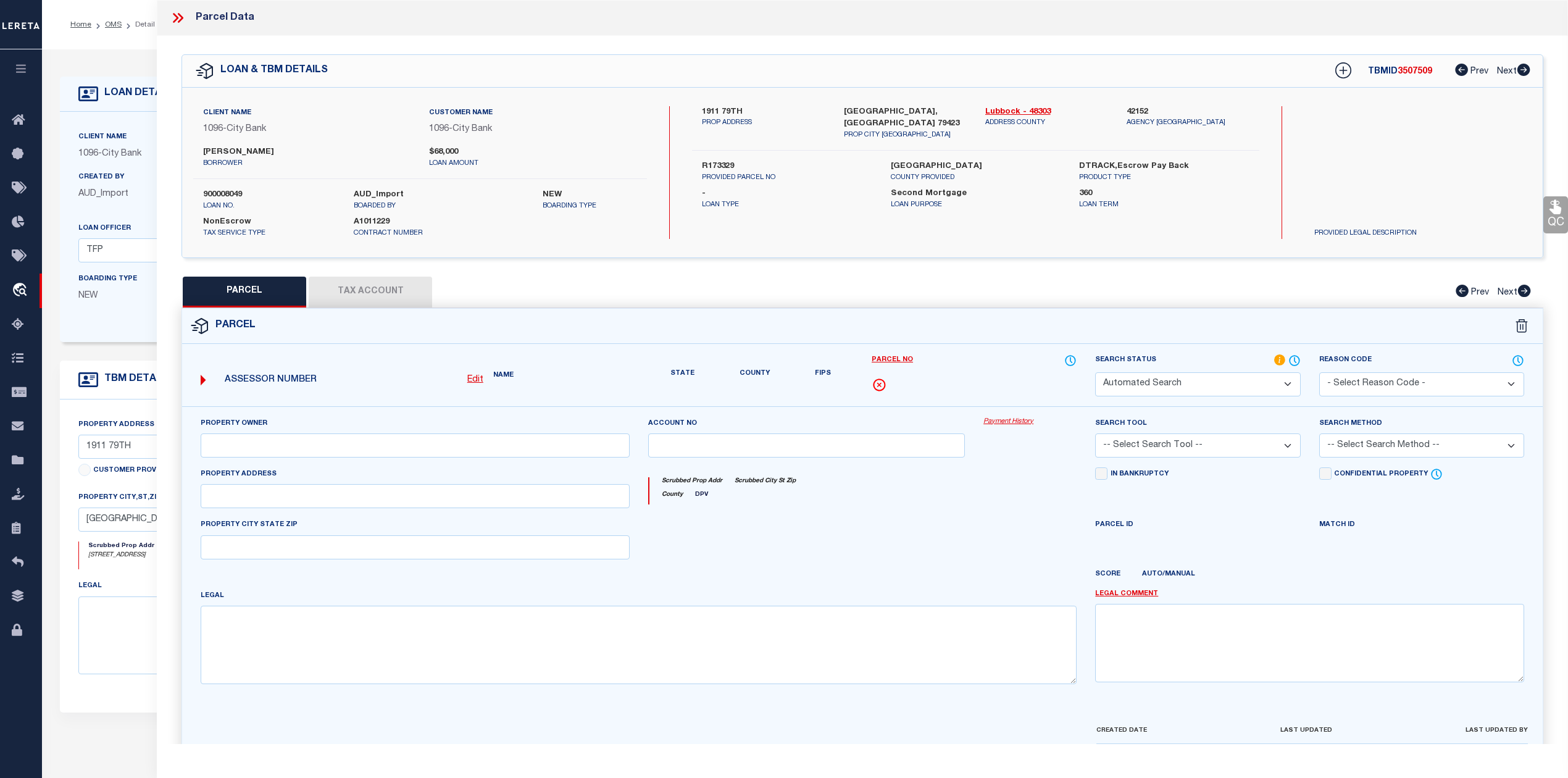
select select "PC"
type input "[PERSON_NAME]"
select select "AGW"
select select "ADD"
type input "[STREET_ADDRESS]"
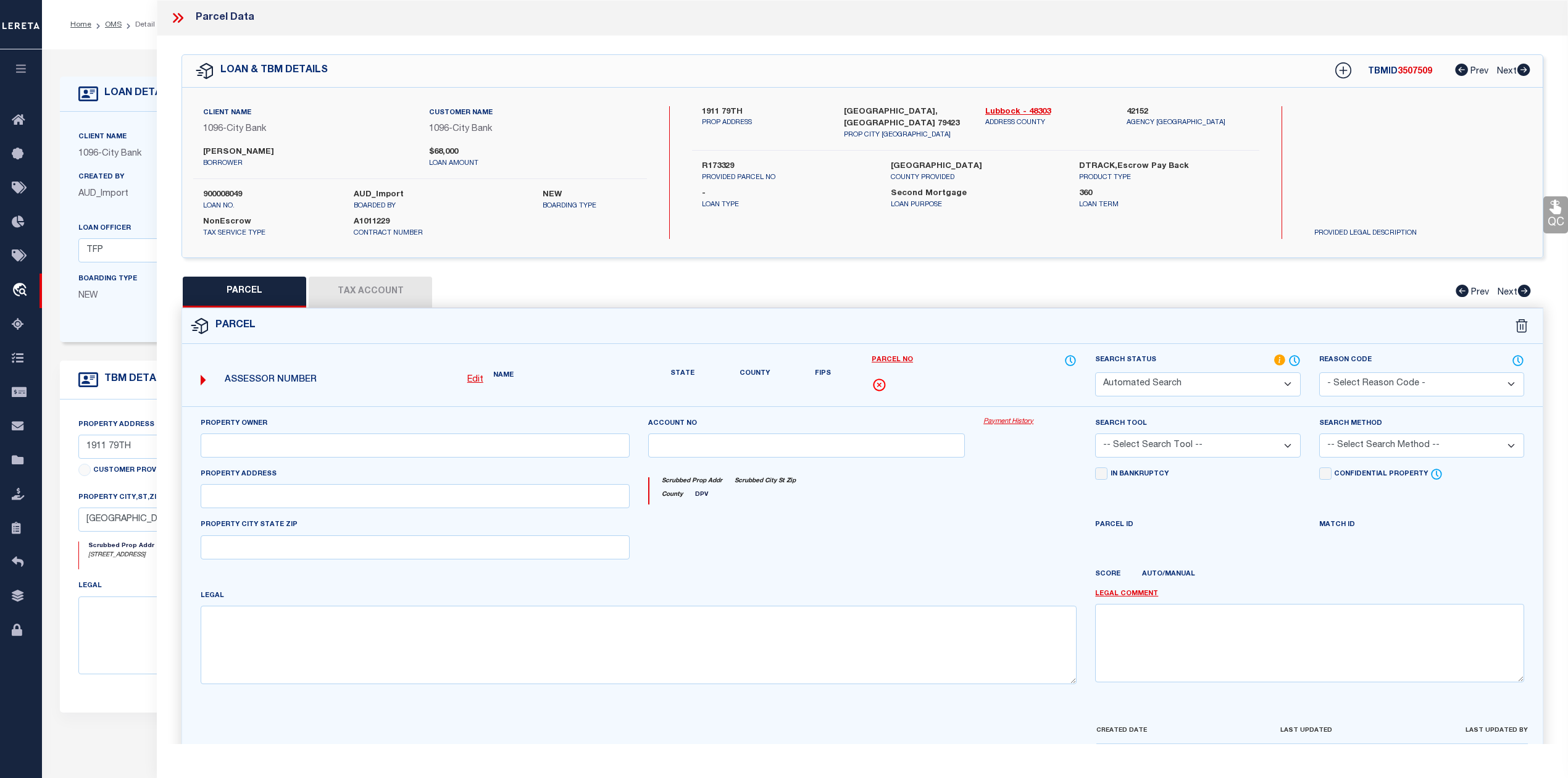
type input "[GEOGRAPHIC_DATA], [GEOGRAPHIC_DATA] 79423"
type textarea "SOUTH POINTE L 190"
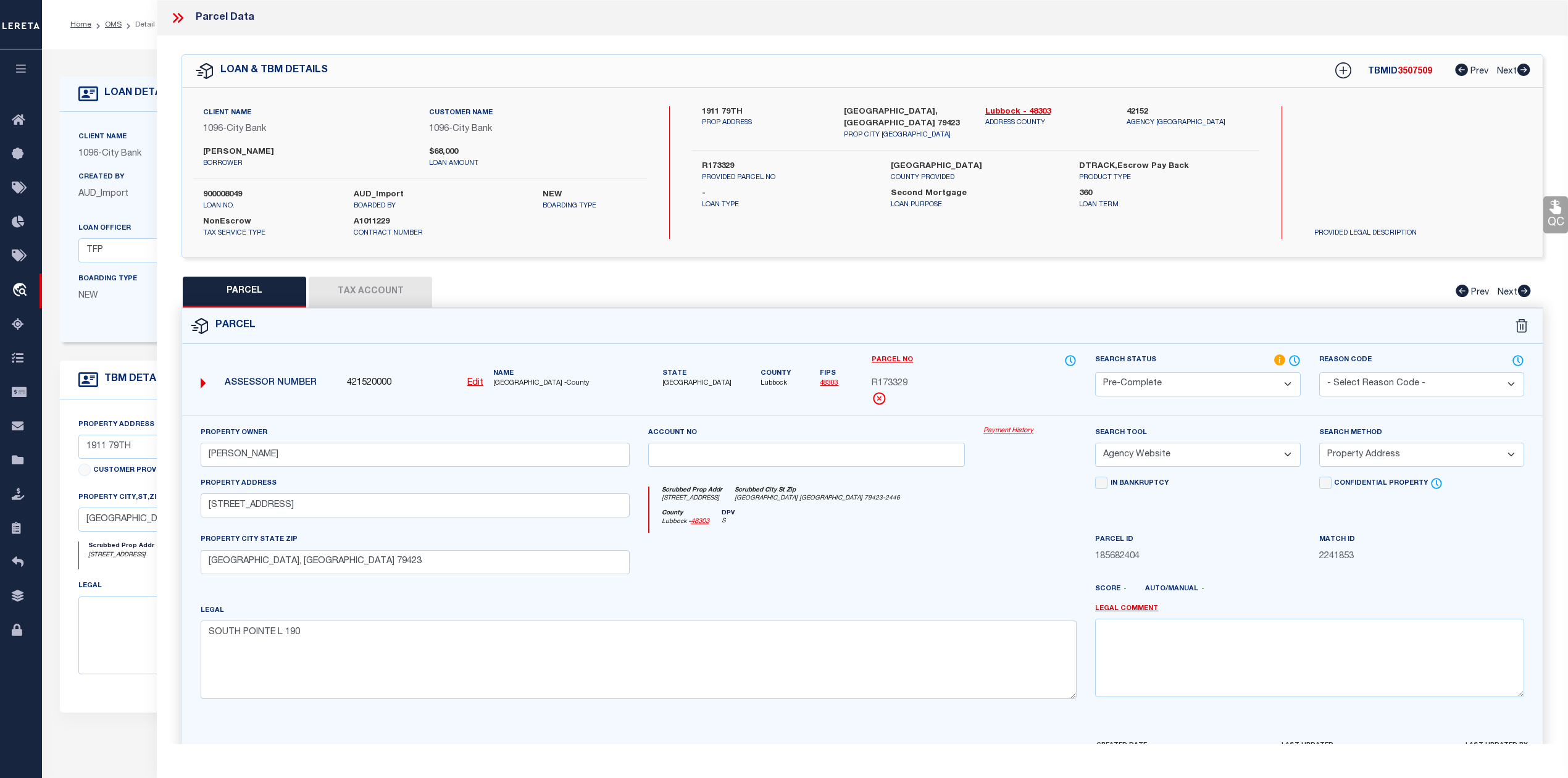
click at [1412, 72] on span "3507509" at bounding box center [1414, 71] width 34 height 8
copy span "3507509"
click at [897, 381] on span "R173329" at bounding box center [889, 383] width 36 height 14
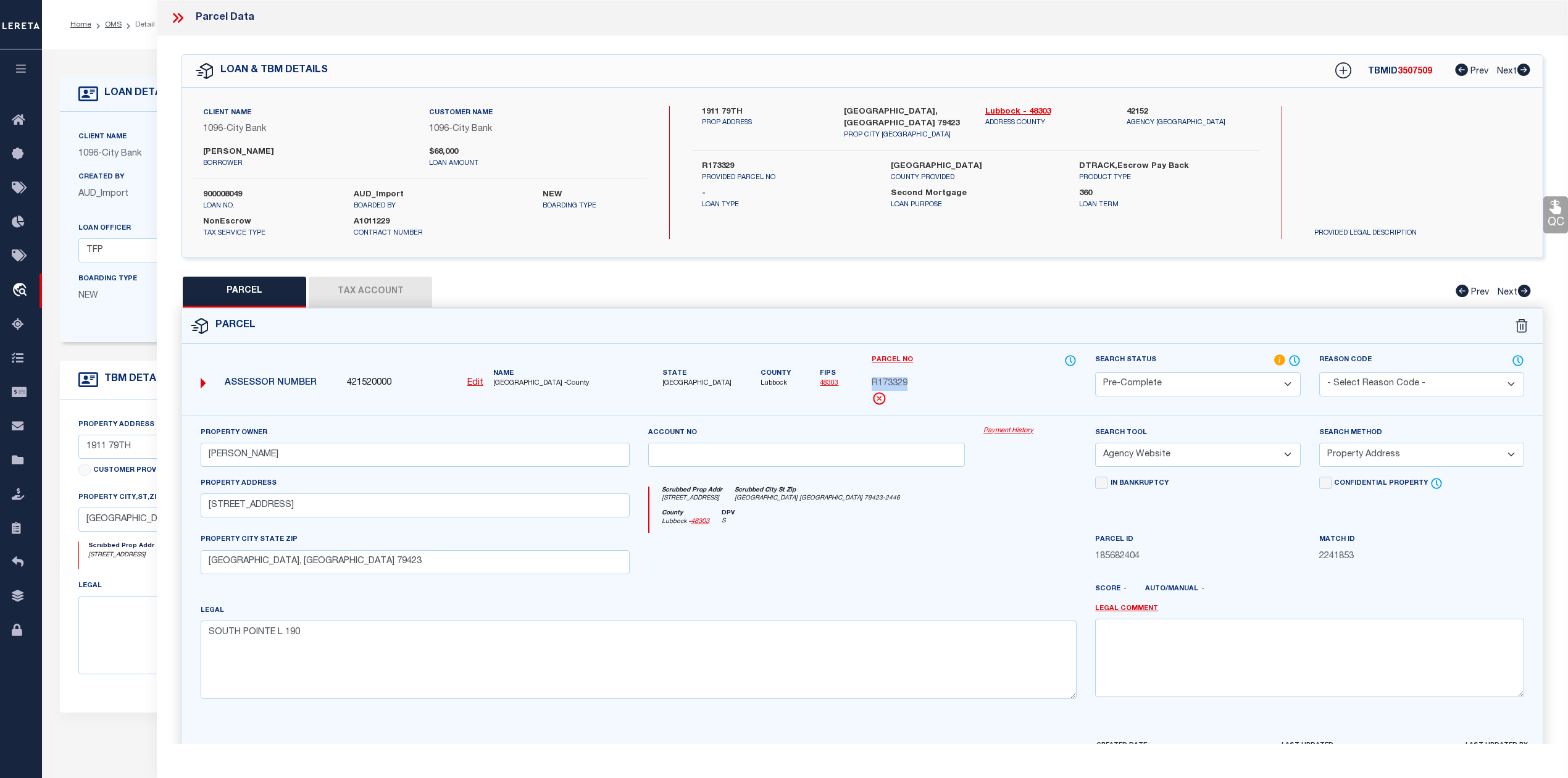
copy span "R173329"
click at [380, 297] on button "Tax Account" at bounding box center [370, 292] width 124 height 31
select select "100"
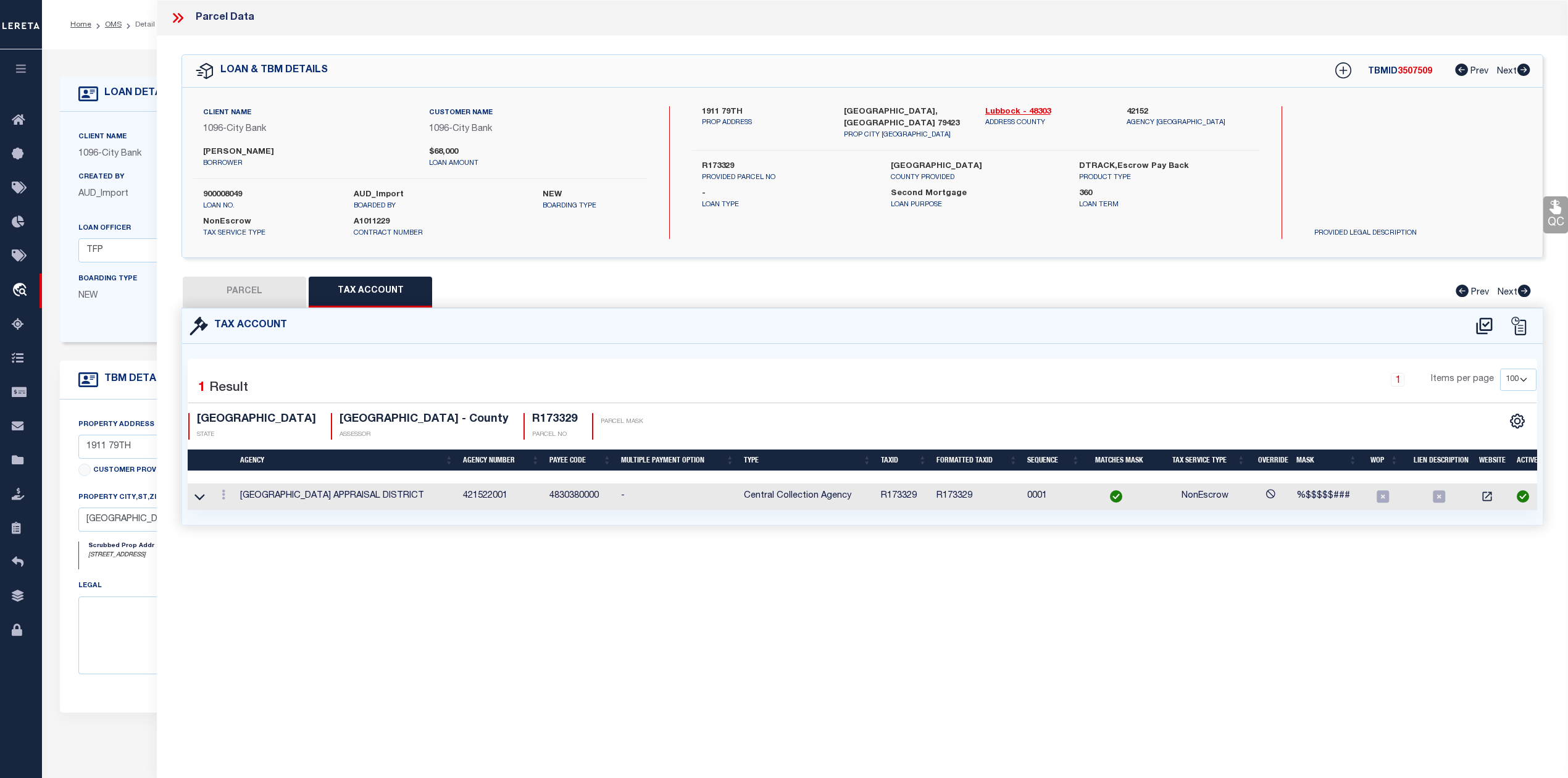
click at [248, 296] on button "PARCEL" at bounding box center [245, 292] width 124 height 31
select select "AS"
select select
checkbox input "false"
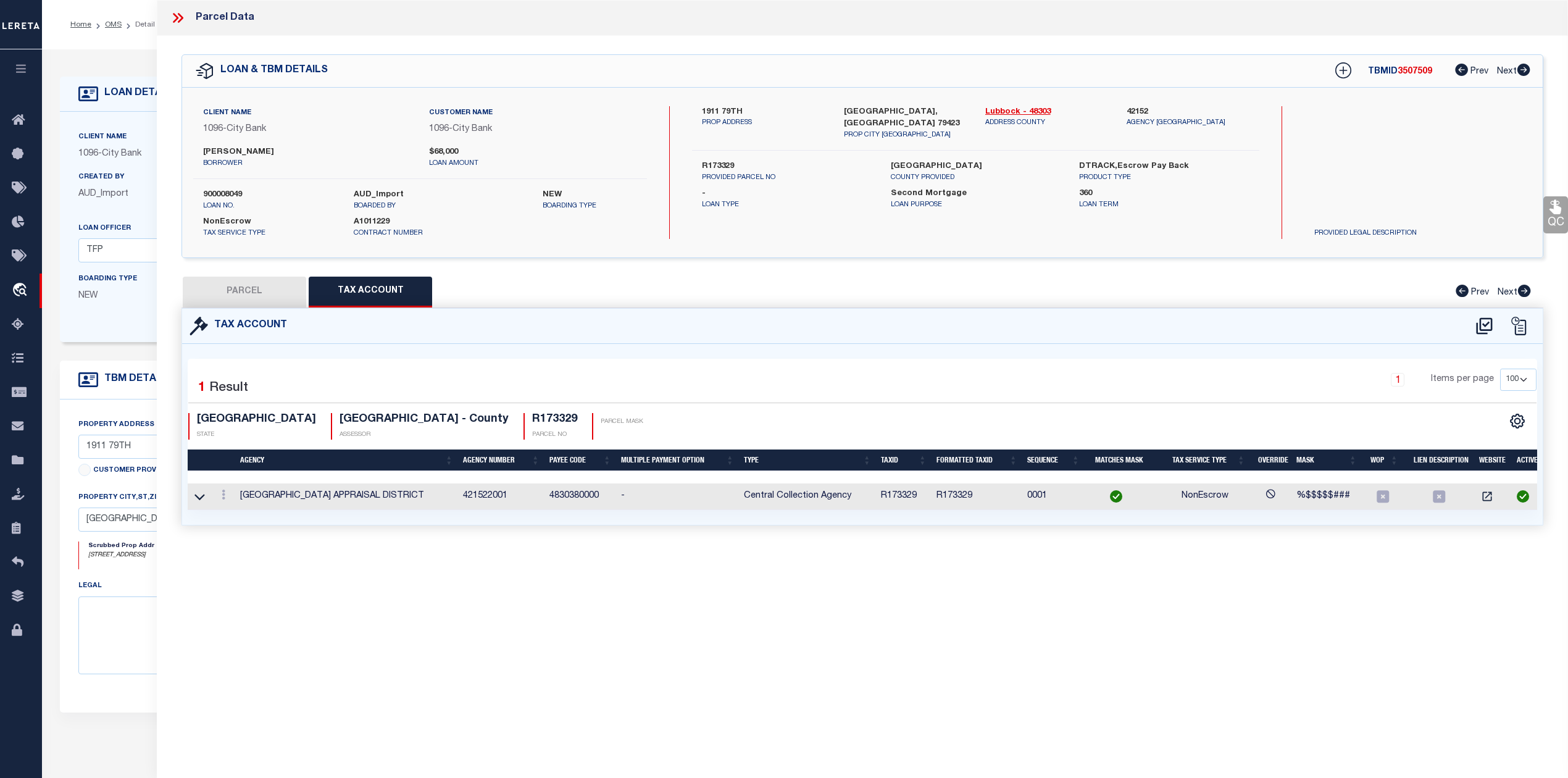
checkbox input "false"
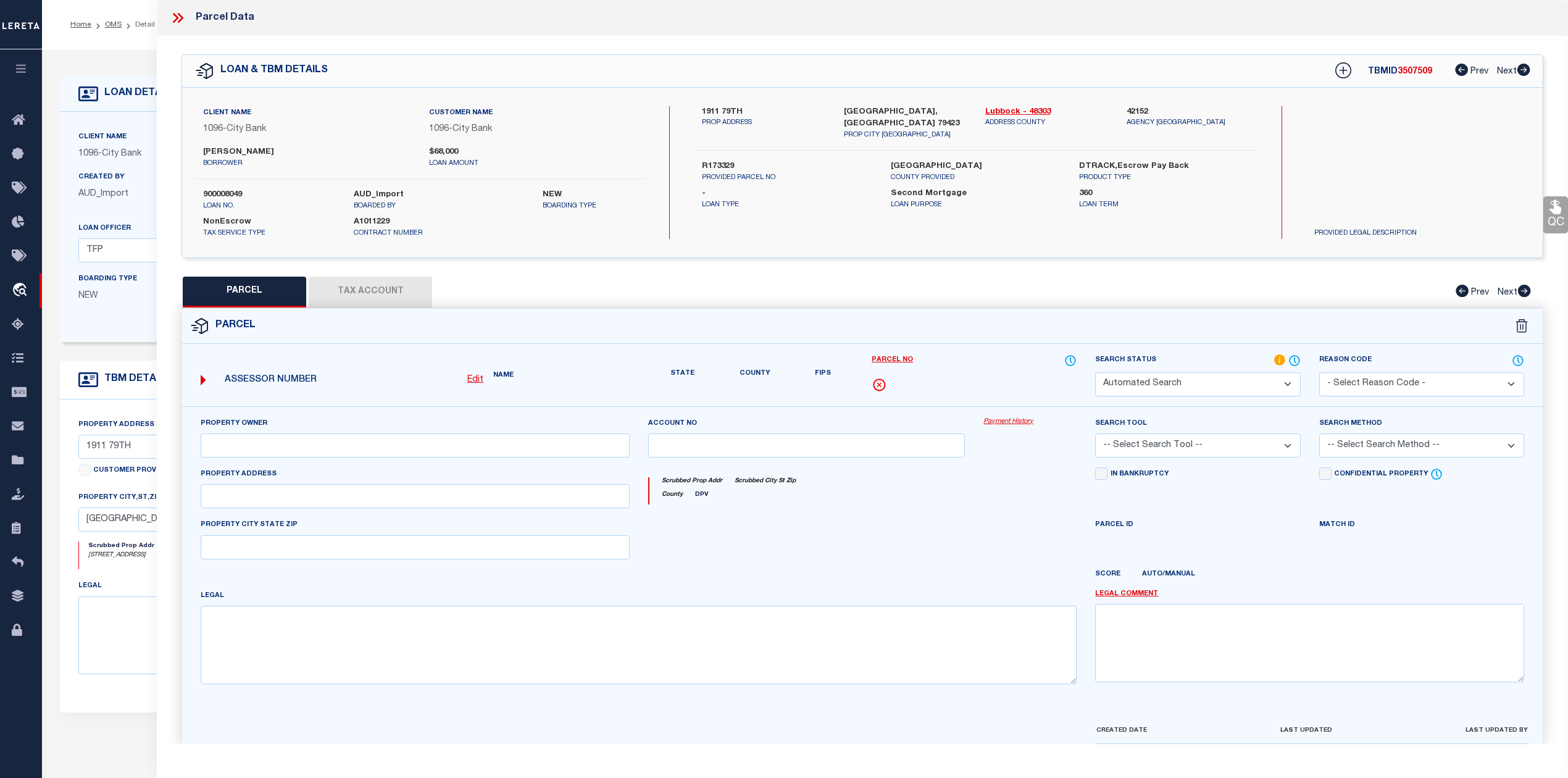
select select "CP"
type input "[PERSON_NAME]"
select select "AGW"
select select "ADD"
type input "[STREET_ADDRESS]"
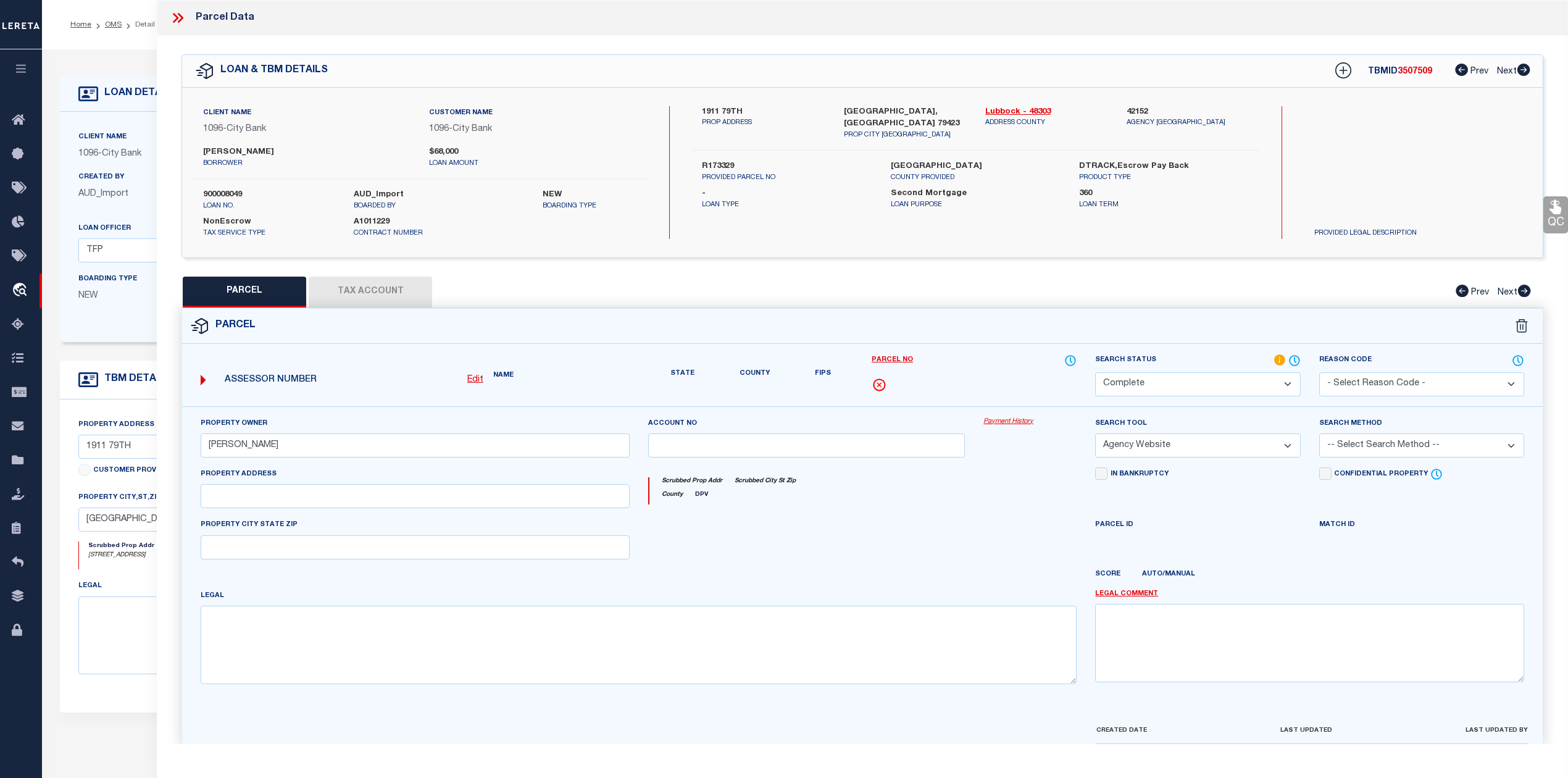
type input "[GEOGRAPHIC_DATA], [GEOGRAPHIC_DATA] 79423"
type textarea "SOUTH POINTE L 190"
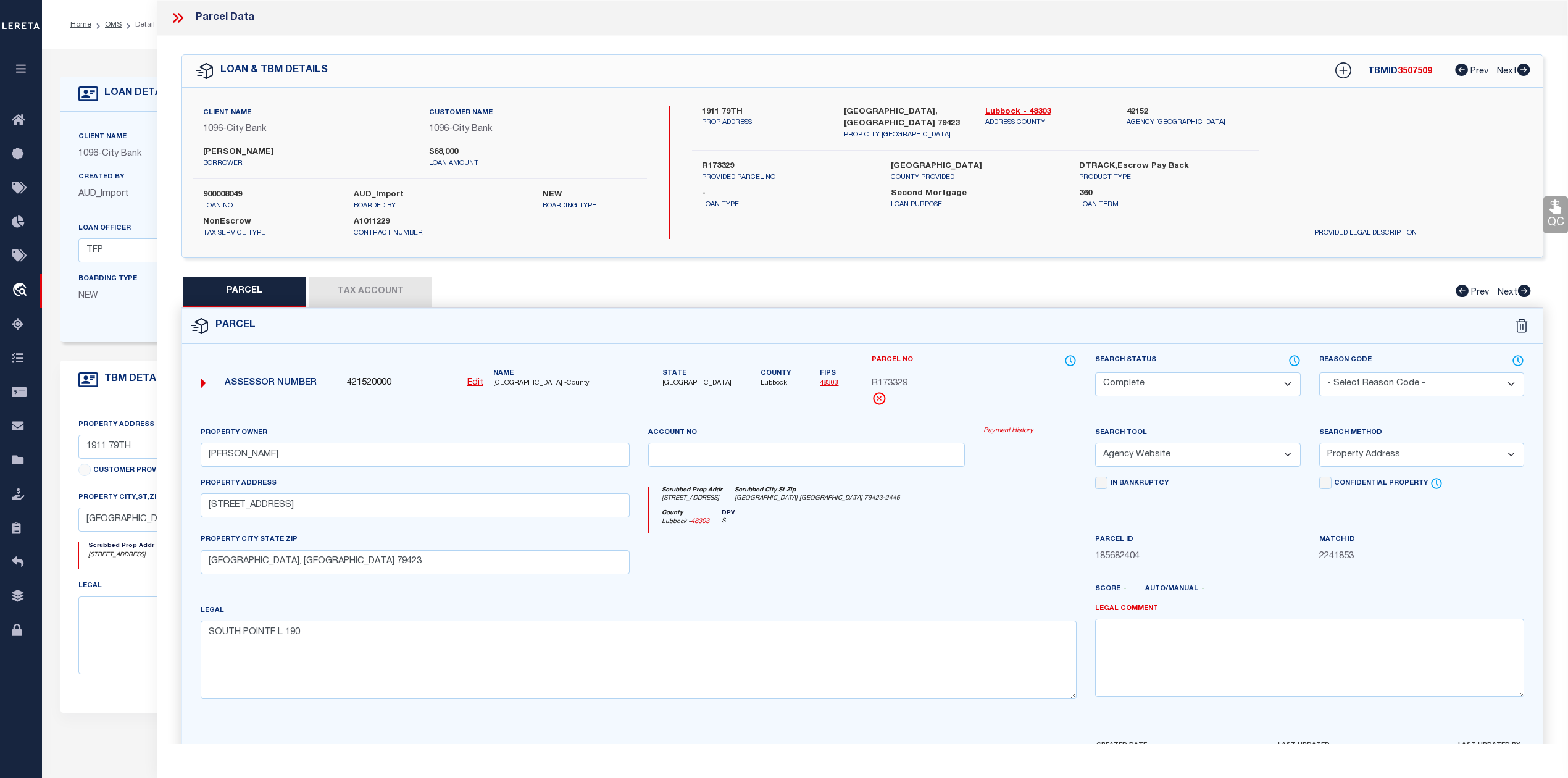
click at [180, 18] on icon at bounding box center [178, 18] width 16 height 16
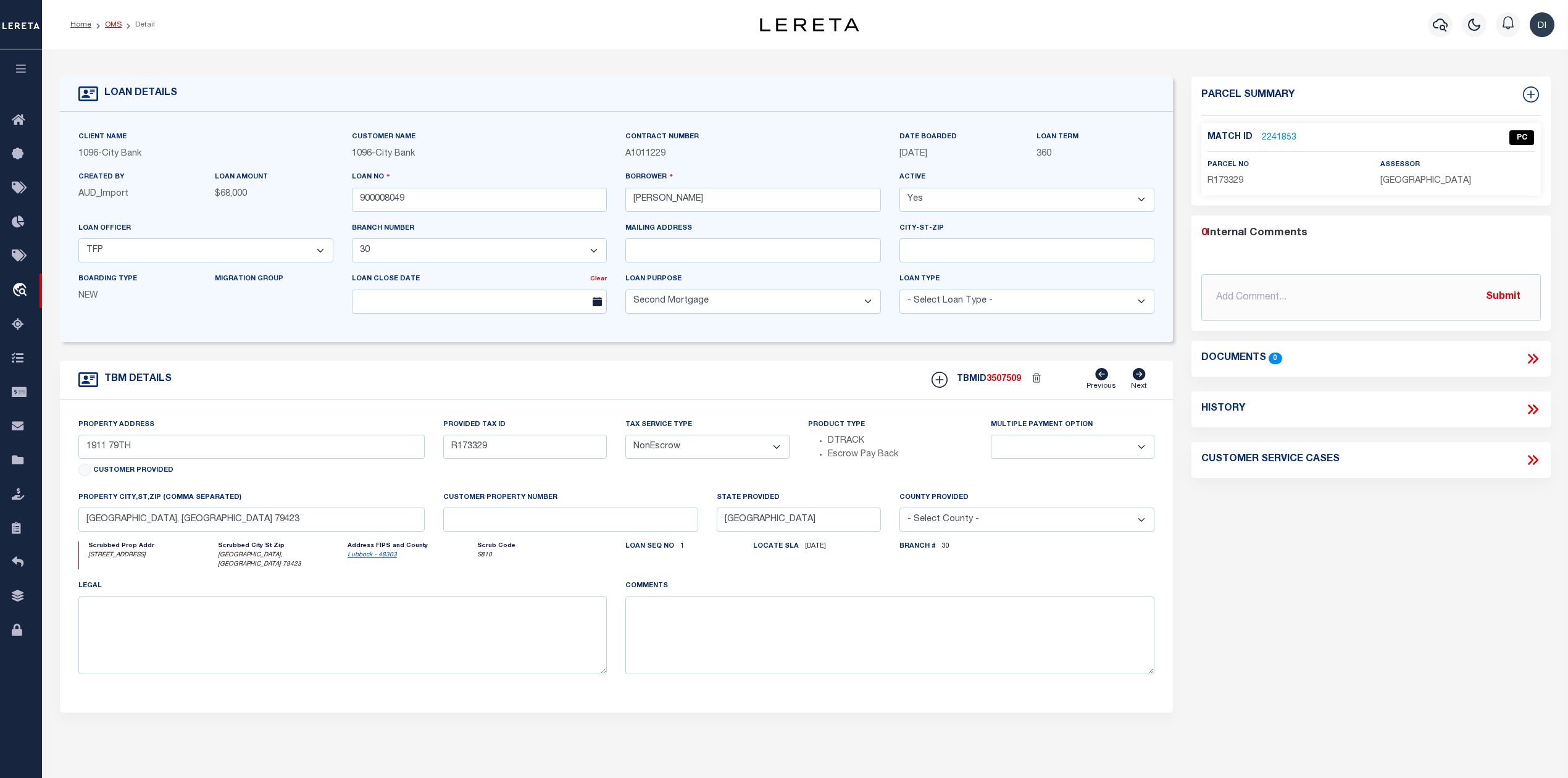
click at [117, 22] on link "OMS" at bounding box center [113, 24] width 17 height 7
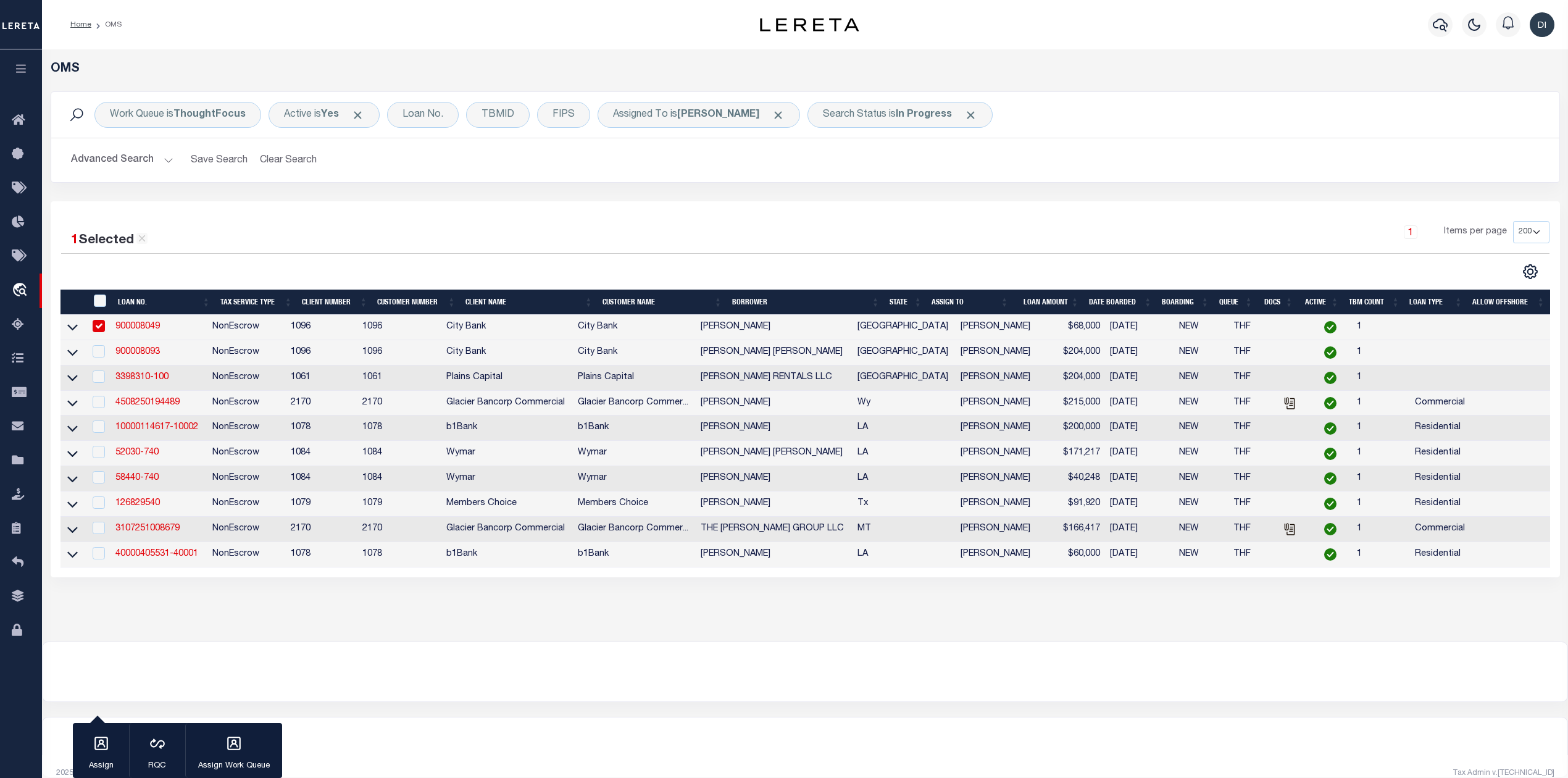
click at [501, 259] on div "1 Selected 10 Results 1 Items per page 10 25 50 100 200" at bounding box center [805, 251] width 1508 height 59
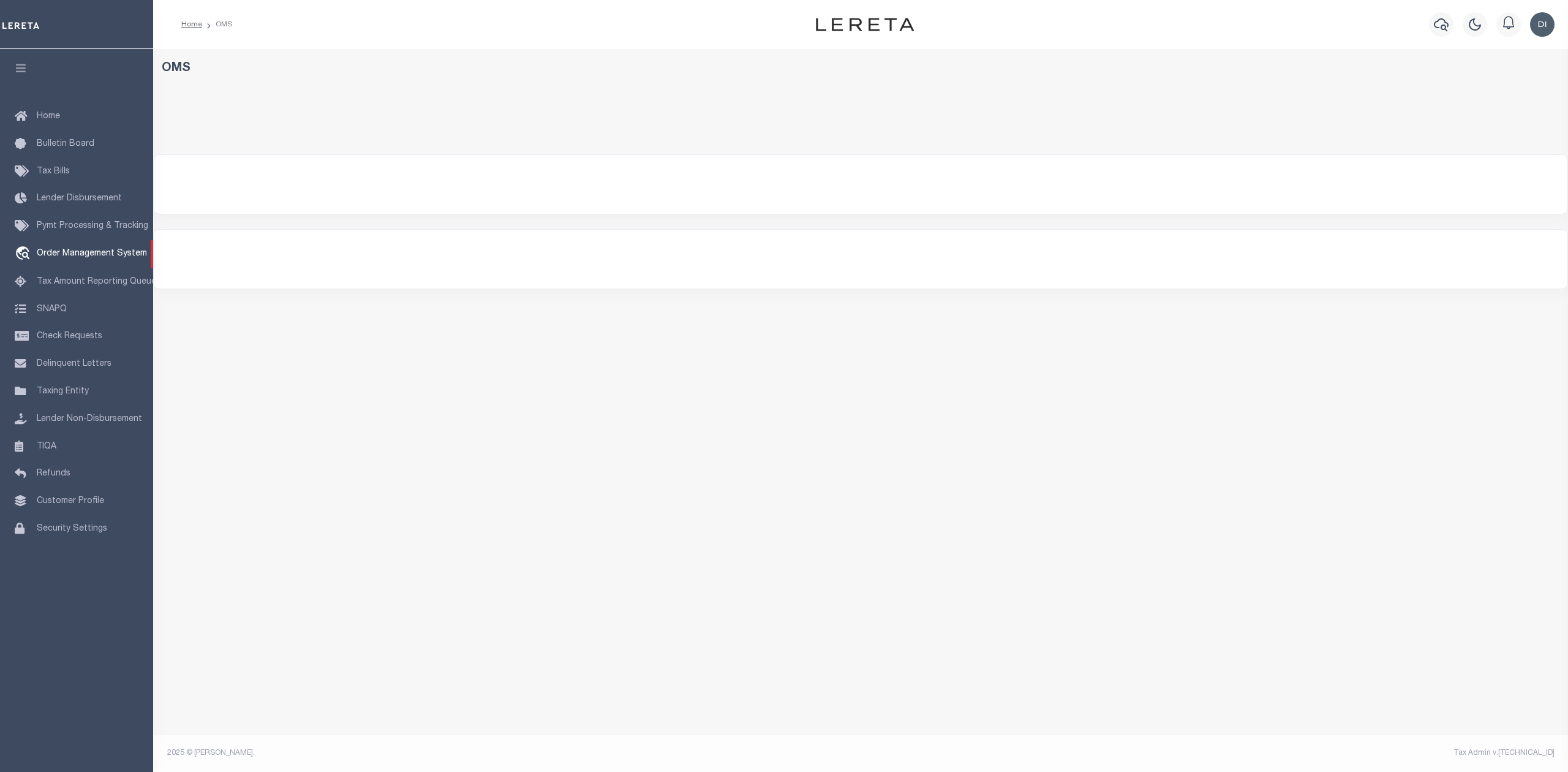
select select "200"
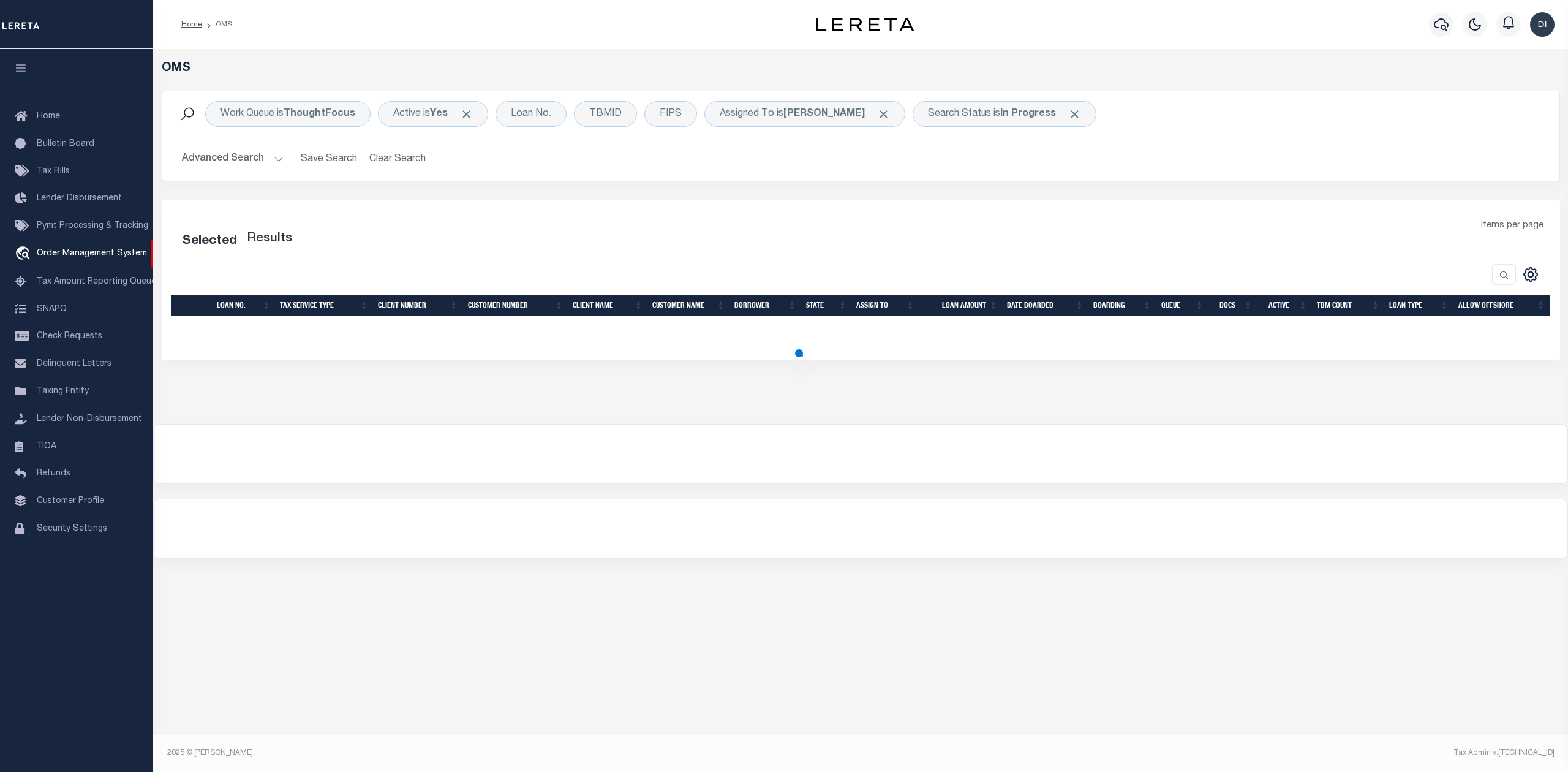
select select "200"
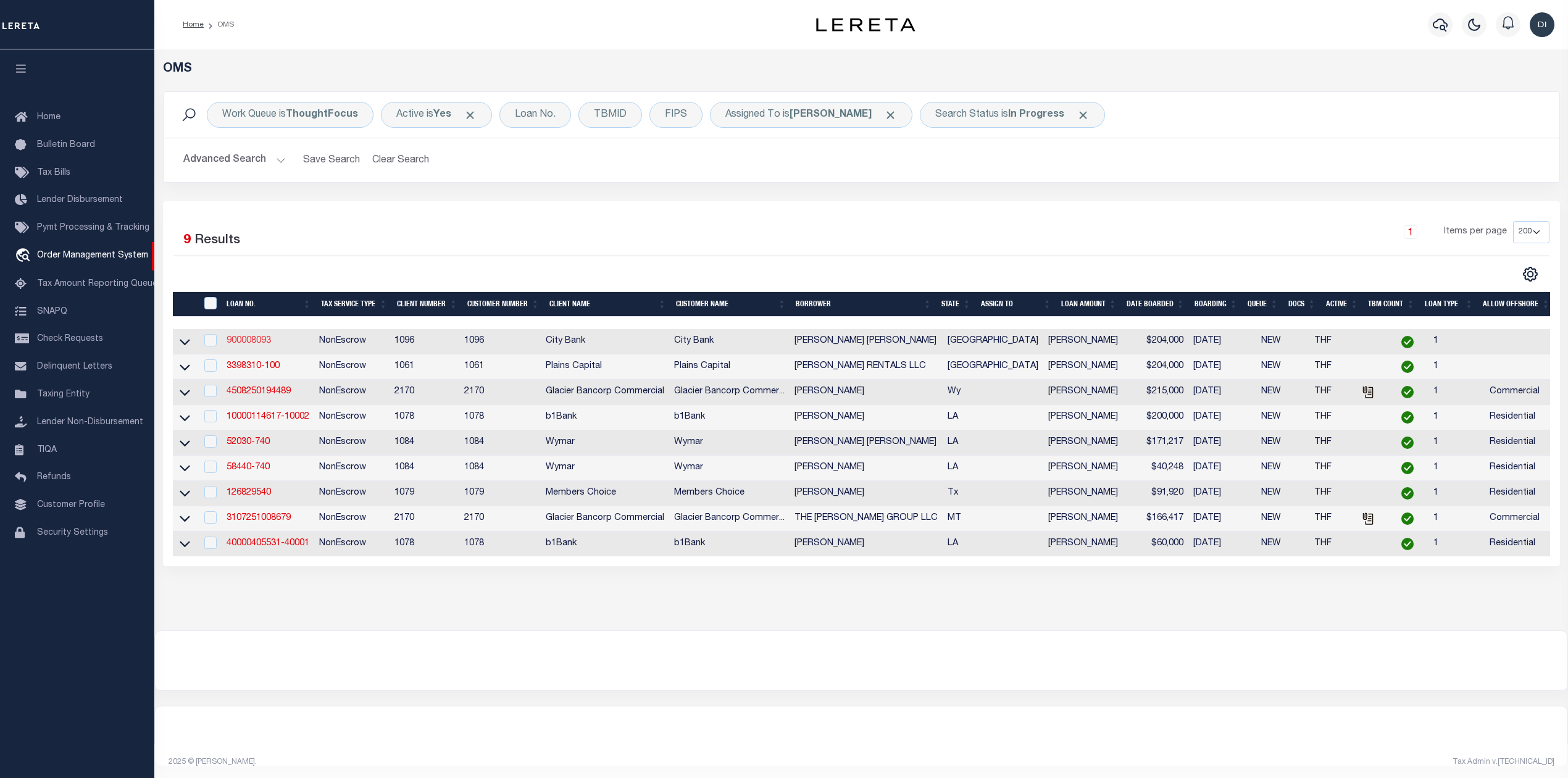
click at [258, 341] on link "900008093" at bounding box center [249, 340] width 44 height 8
type input "900008093"
type input "BARRON JAY ROYE"
select select
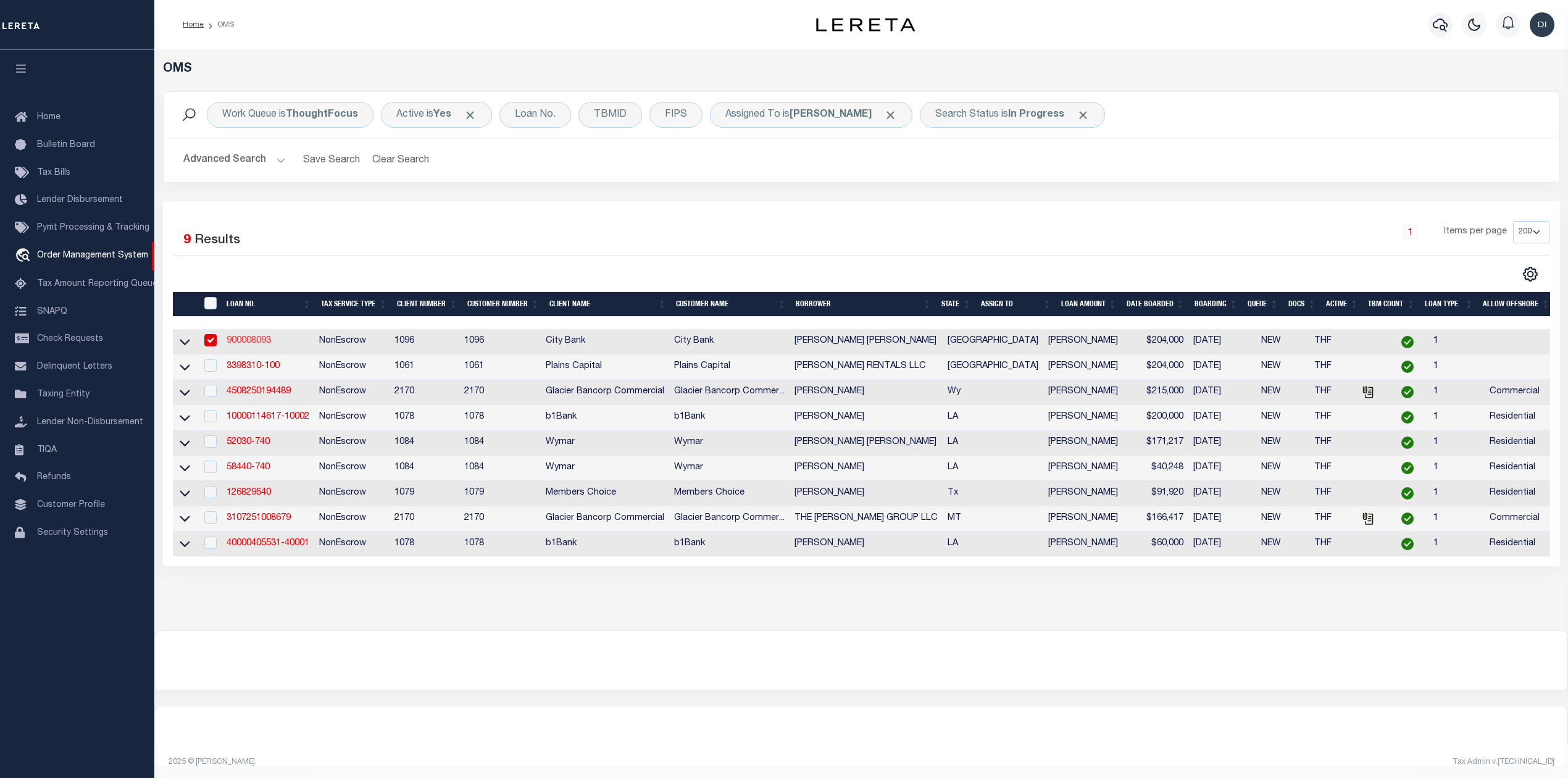
select select "100"
select select "NonEscrow"
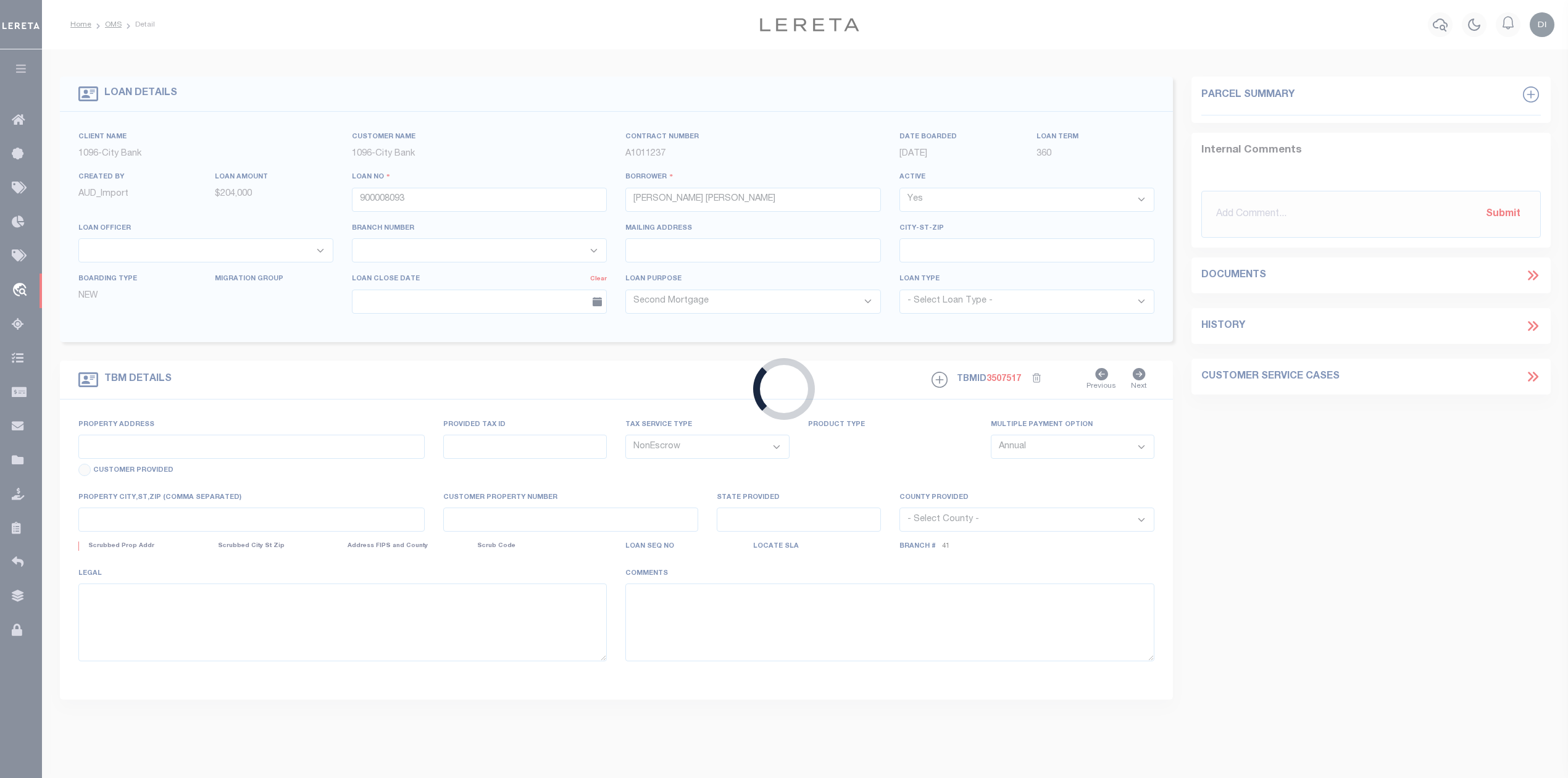
type input "5239 ITASCA ST"
type input "R301713"
select select
type input "LUBBOCK, TX 79416"
type input "[GEOGRAPHIC_DATA]"
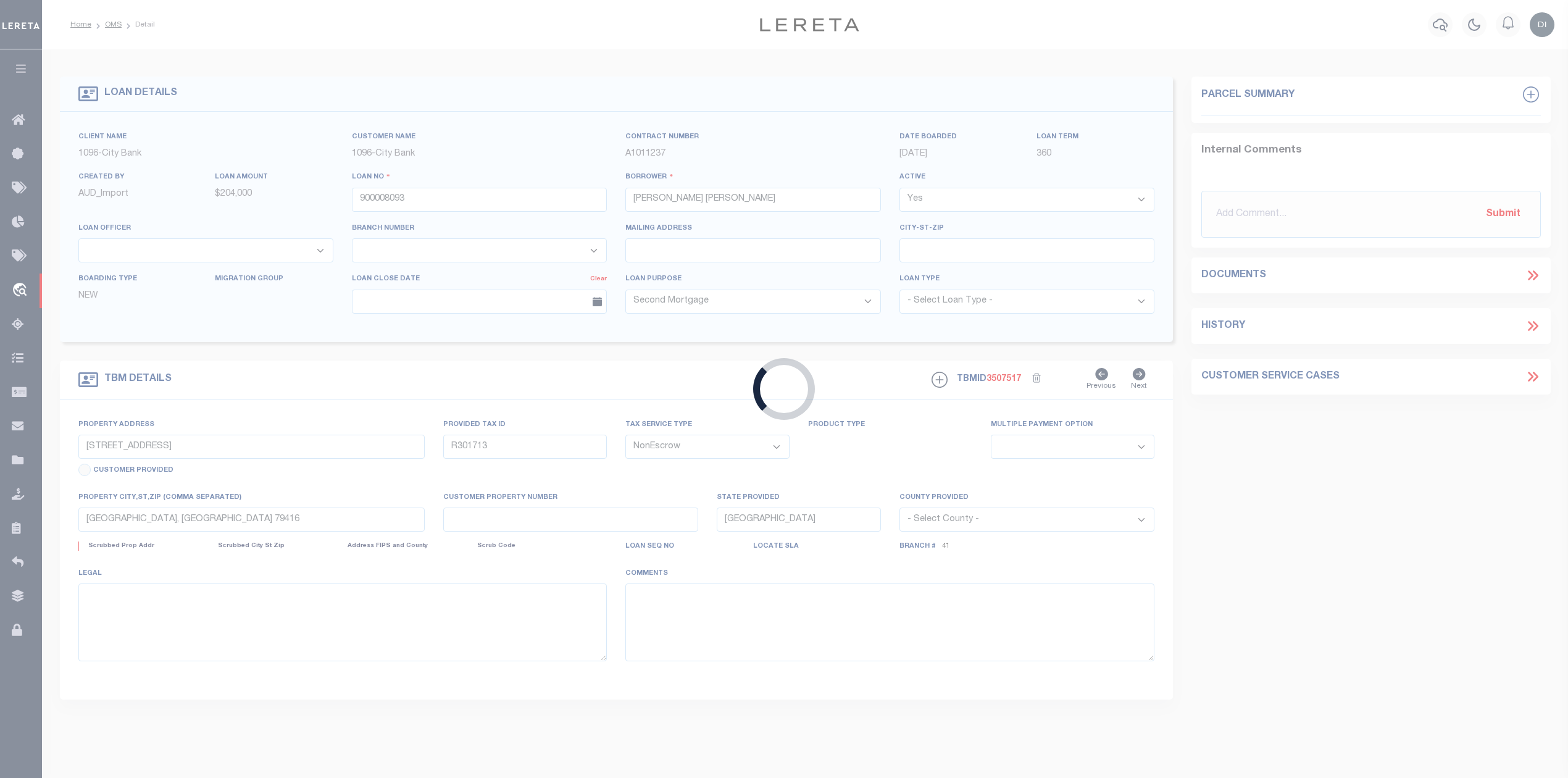
select select
select select "2796"
select select "1353"
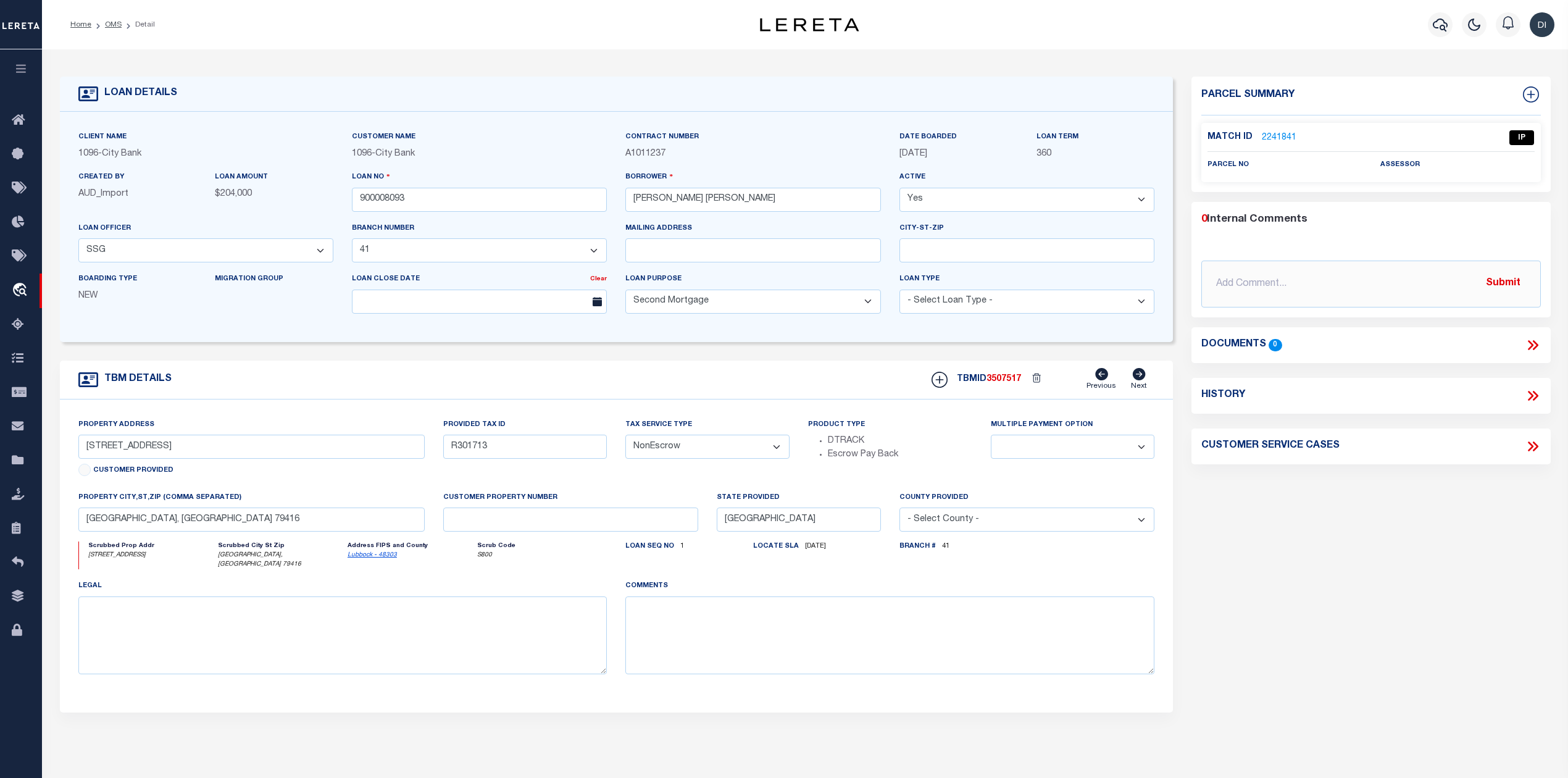
click at [1286, 133] on link "2241841" at bounding box center [1278, 138] width 34 height 13
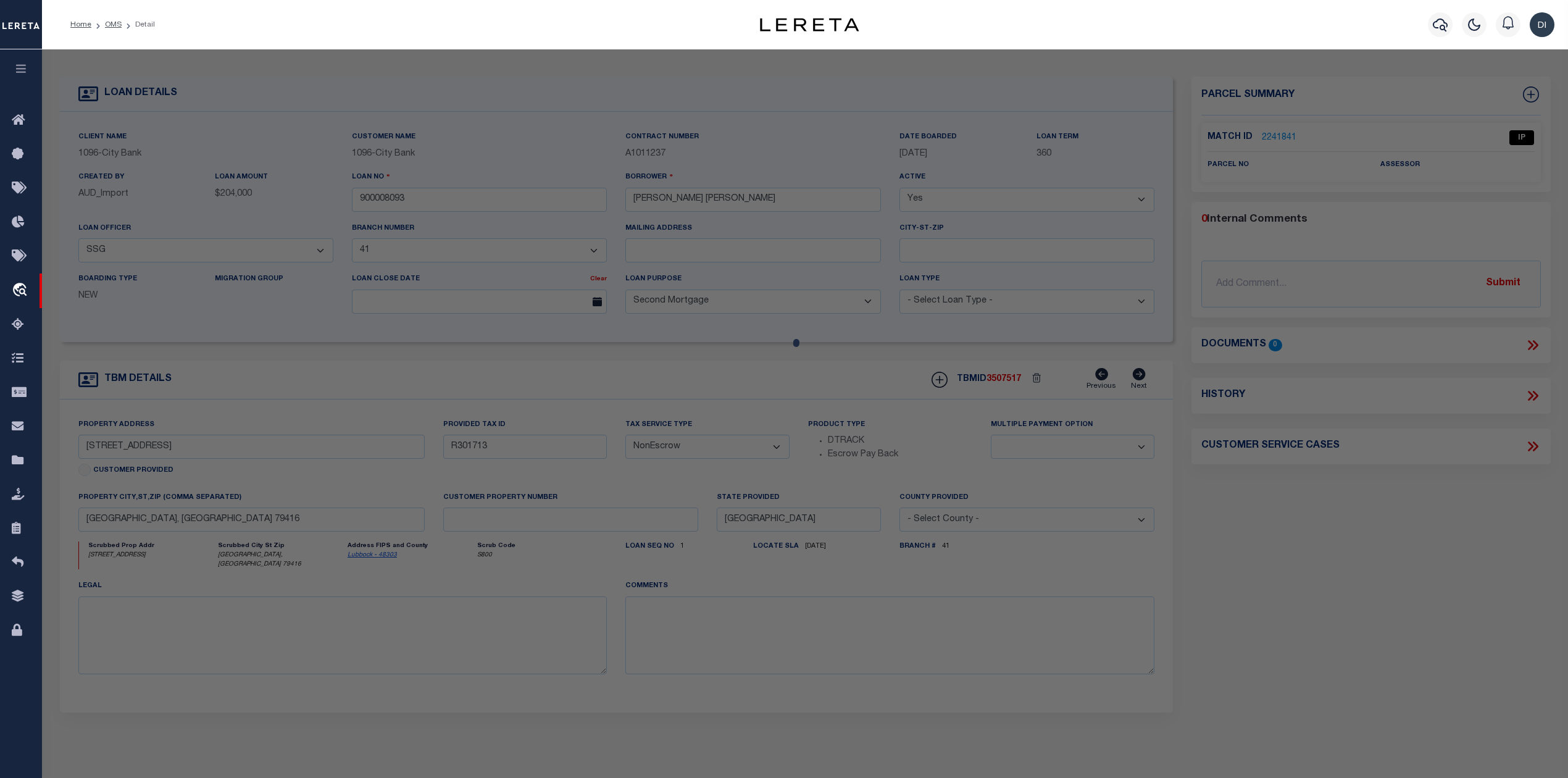
checkbox input "false"
select select "IP"
checkbox input "false"
type textarea "Should be able to locate manually. MLC [DATE]"
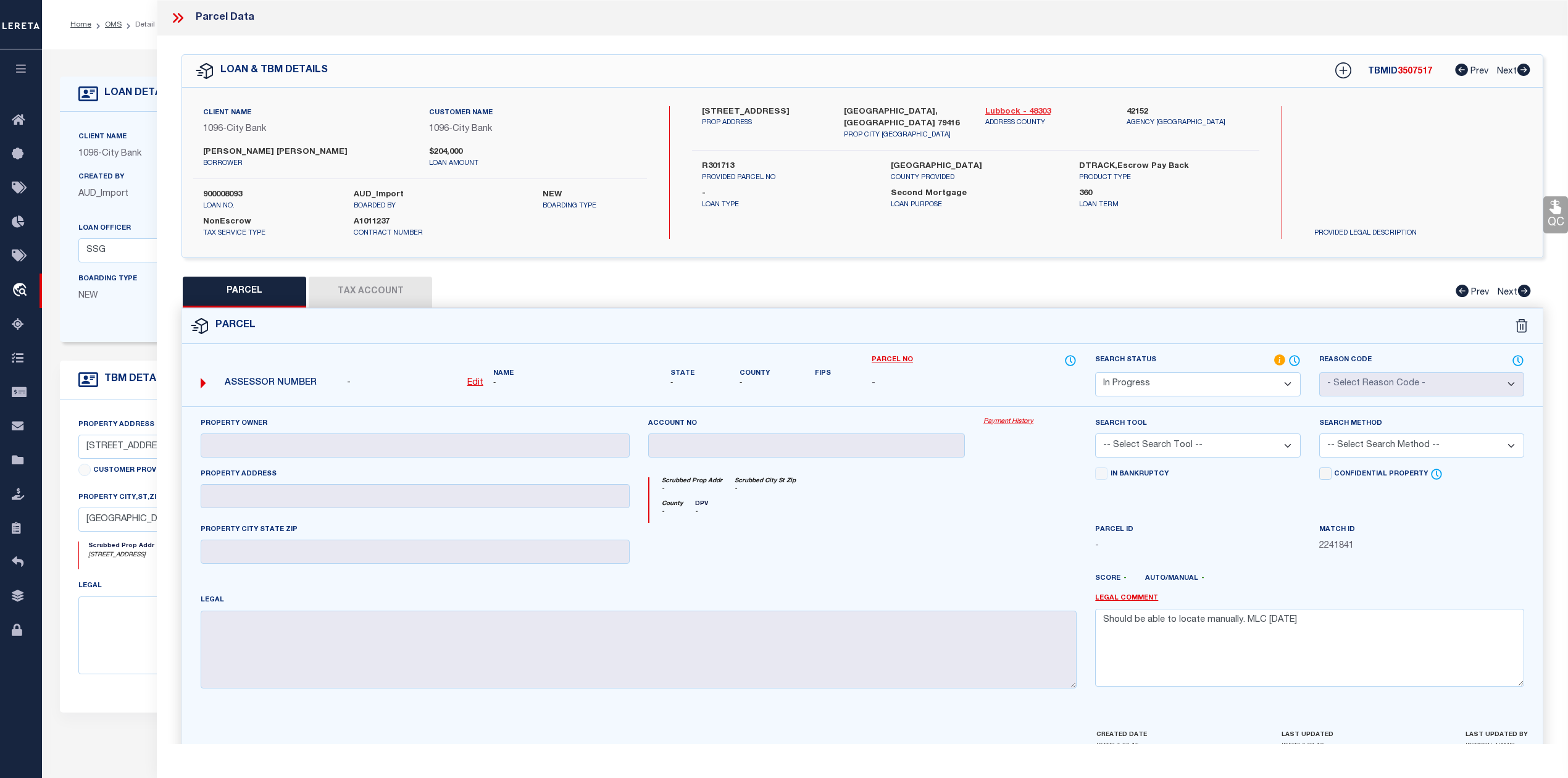
click at [998, 109] on link "Lubbock - 48303" at bounding box center [1047, 112] width 123 height 12
click at [816, 183] on div "- Loan Type Second Mortgage Loan Purpose 360 Loan Term" at bounding box center [975, 197] width 585 height 27
click at [722, 161] on label "R301713" at bounding box center [786, 167] width 170 height 12
drag, startPoint x: 684, startPoint y: 105, endPoint x: 742, endPoint y: 110, distance: 58.2
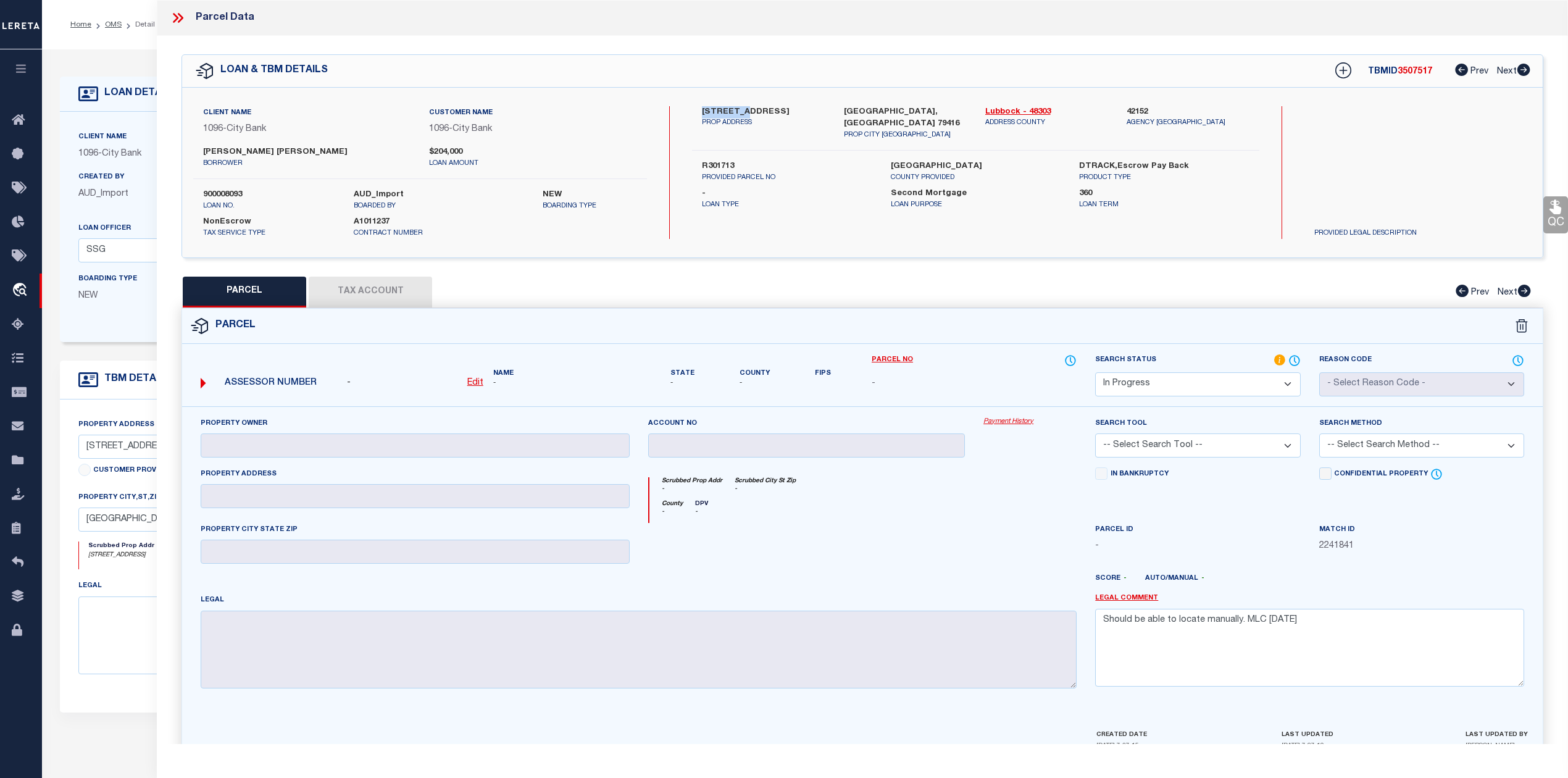
click at [742, 110] on div "5239 ITASCA ST PROP ADDRESS LUBBOCK, TX 79416 PROP CITY ST ZIP Lubbock - 48303 …" at bounding box center [975, 123] width 585 height 35
copy label "5239 ITAS"
click at [471, 382] on u "Edit" at bounding box center [475, 382] width 16 height 8
select select "IP"
type textarea "-"
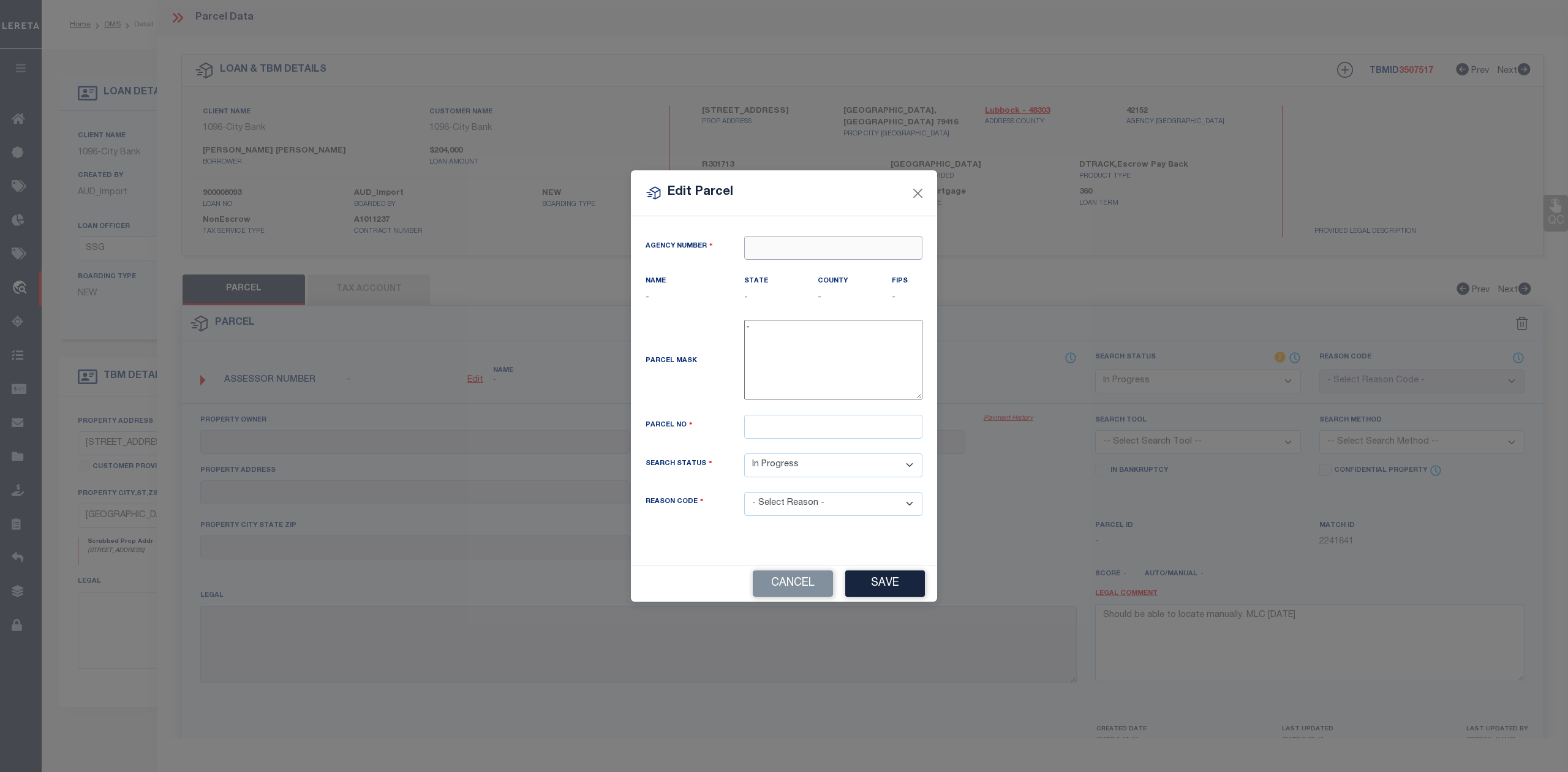
click at [796, 245] on input "text" at bounding box center [833, 247] width 178 height 24
click at [812, 270] on div "421520000 : [GEOGRAPHIC_DATA]" at bounding box center [833, 276] width 178 height 35
type input "421520000"
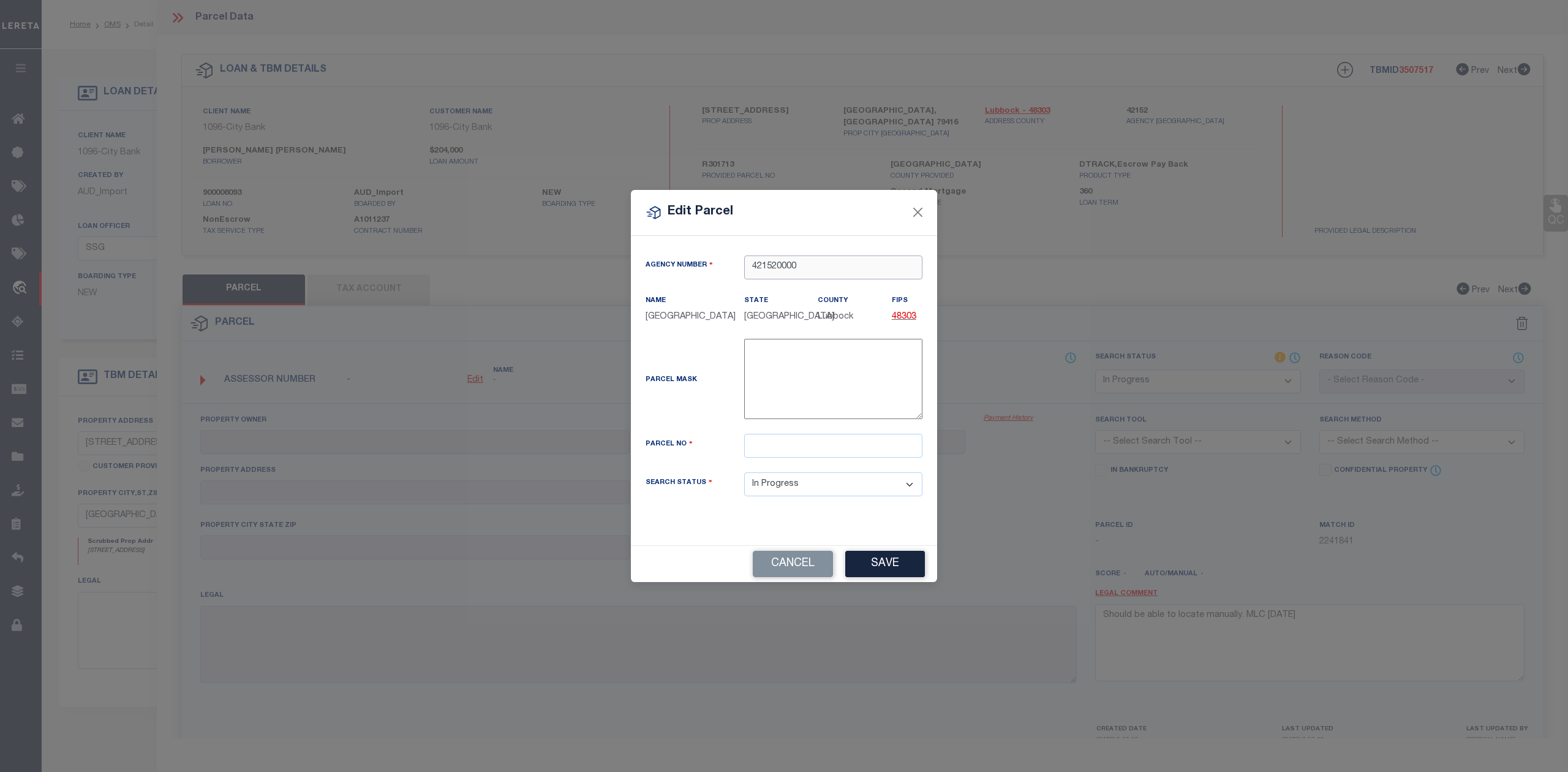
type input "421520000"
click at [794, 451] on input "text" at bounding box center [833, 445] width 178 height 24
paste input "R301713"
type input "R301713"
click at [686, 386] on label "Parcel Mask" at bounding box center [672, 380] width 52 height 10
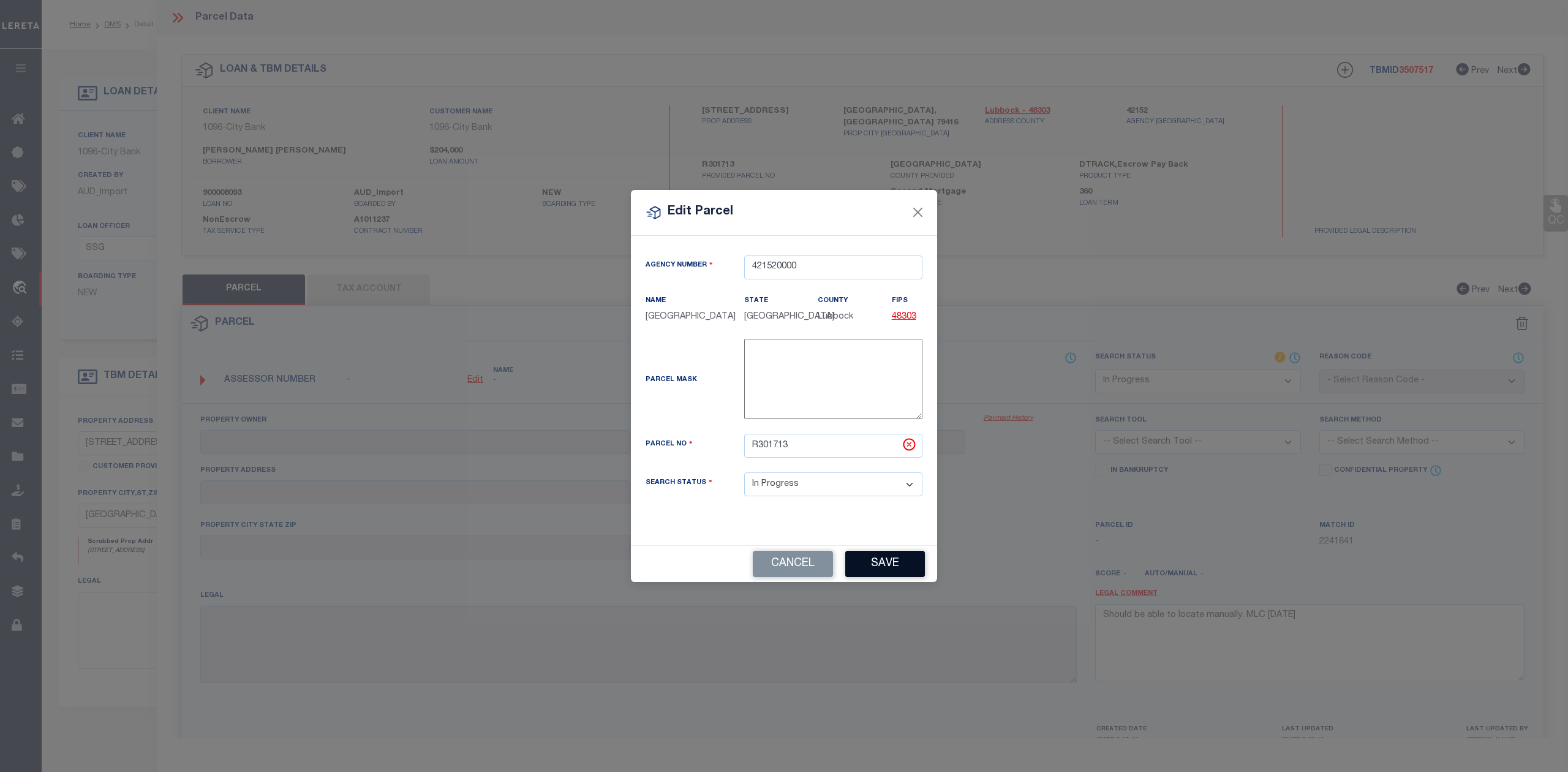
click at [884, 574] on button "Save" at bounding box center [885, 564] width 79 height 26
select select "IP"
checkbox input "false"
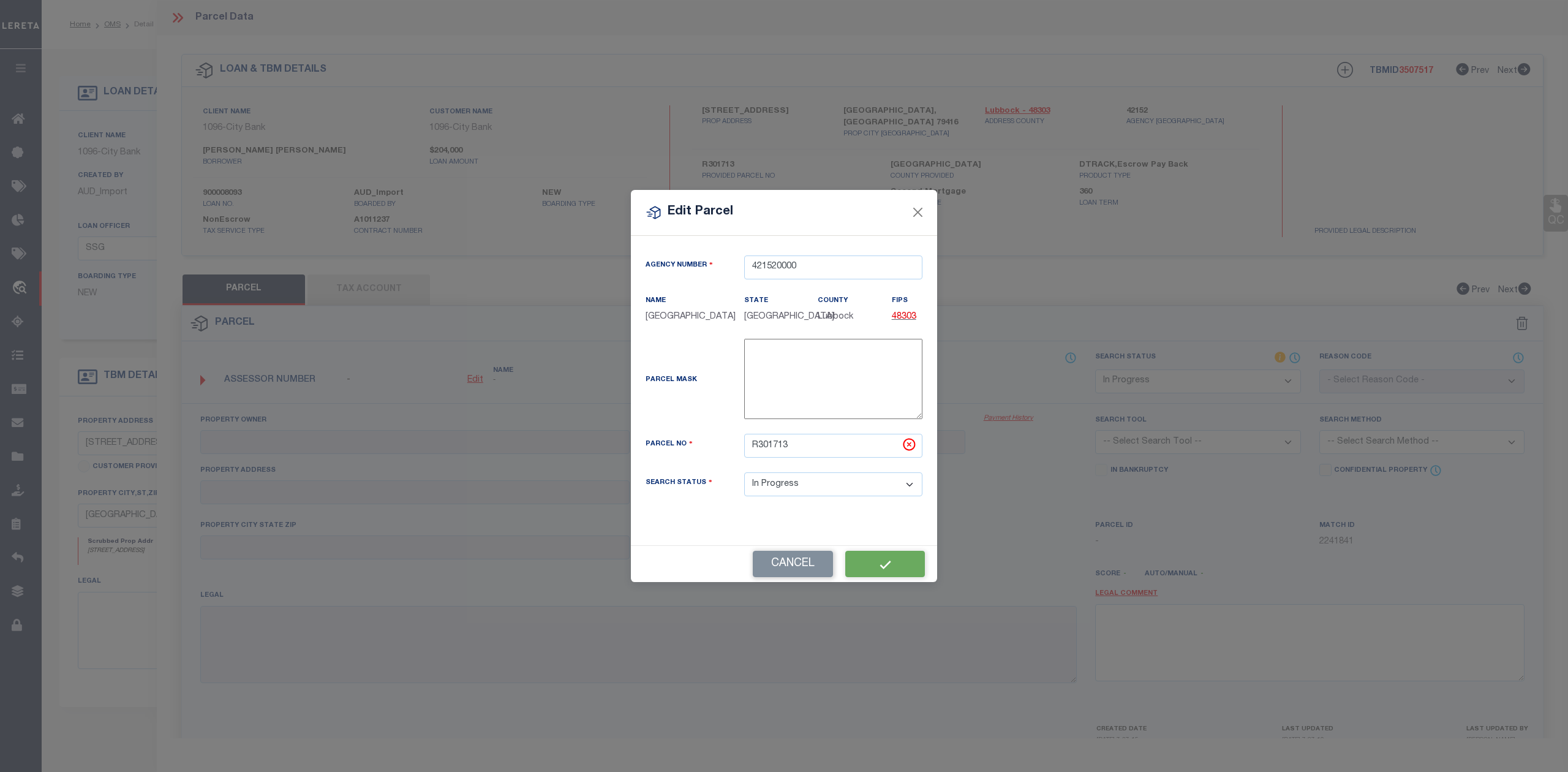
type textarea "Should be able to locate manually. MLC [DATE]"
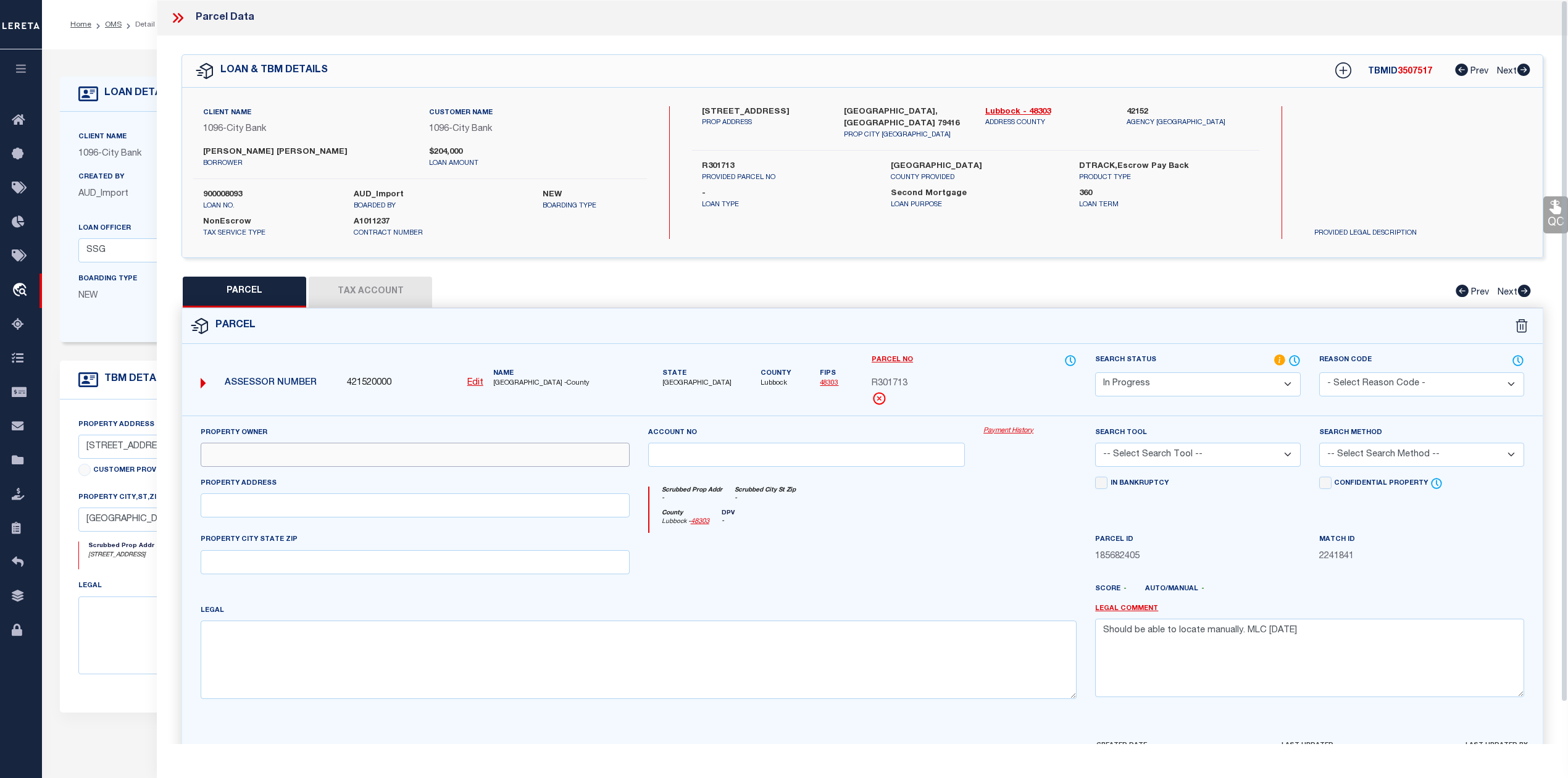
click at [243, 456] on input "text" at bounding box center [415, 454] width 429 height 24
paste input "ROYE BARRON & KANDRA & BRINSON"
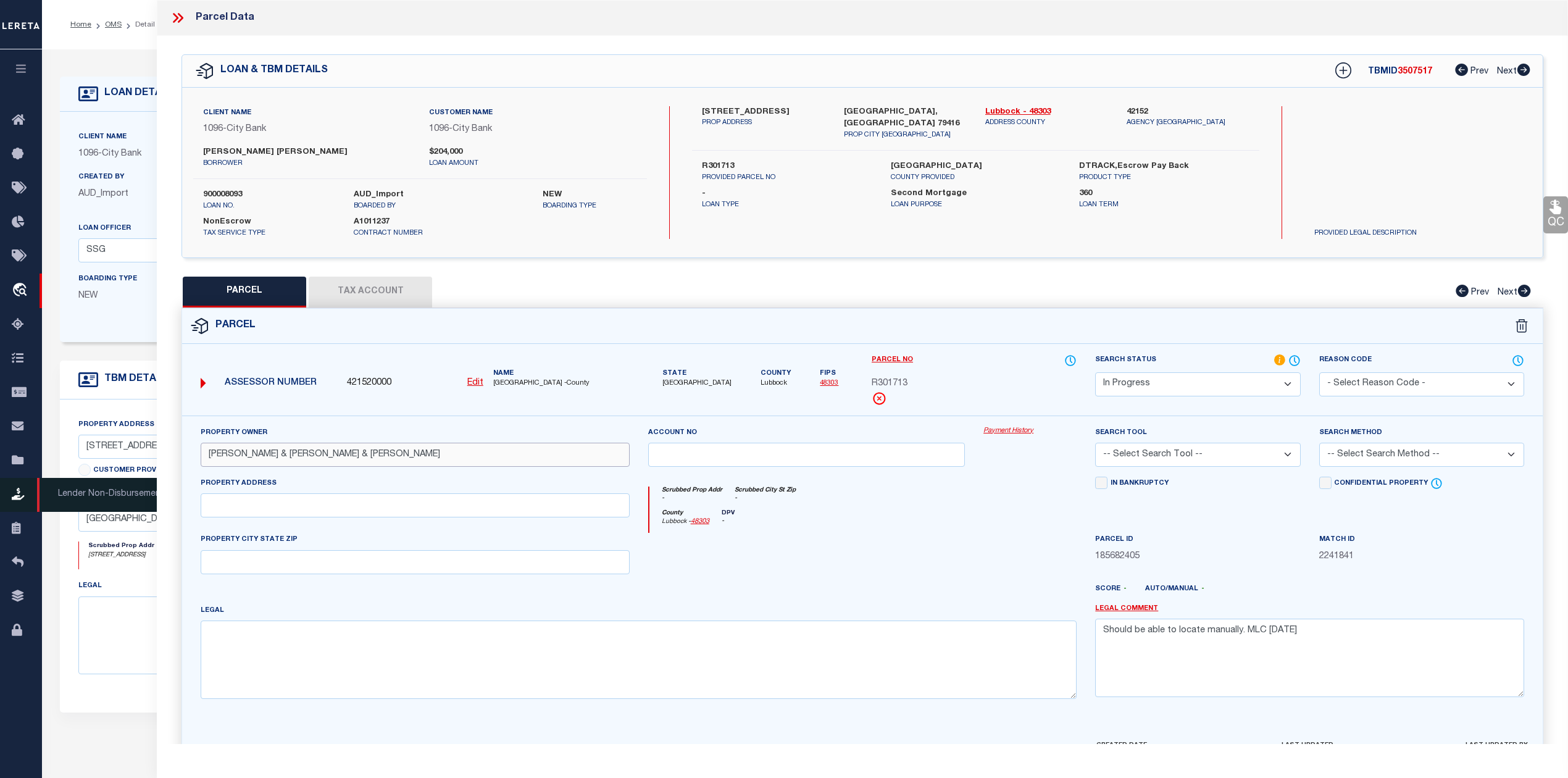
type input "ROYE BARRON & KANDRA & BRINSON"
click at [277, 514] on input "text" at bounding box center [415, 505] width 429 height 24
paste input "5239 ITASCA ST"
type input "5239 ITASCA ST"
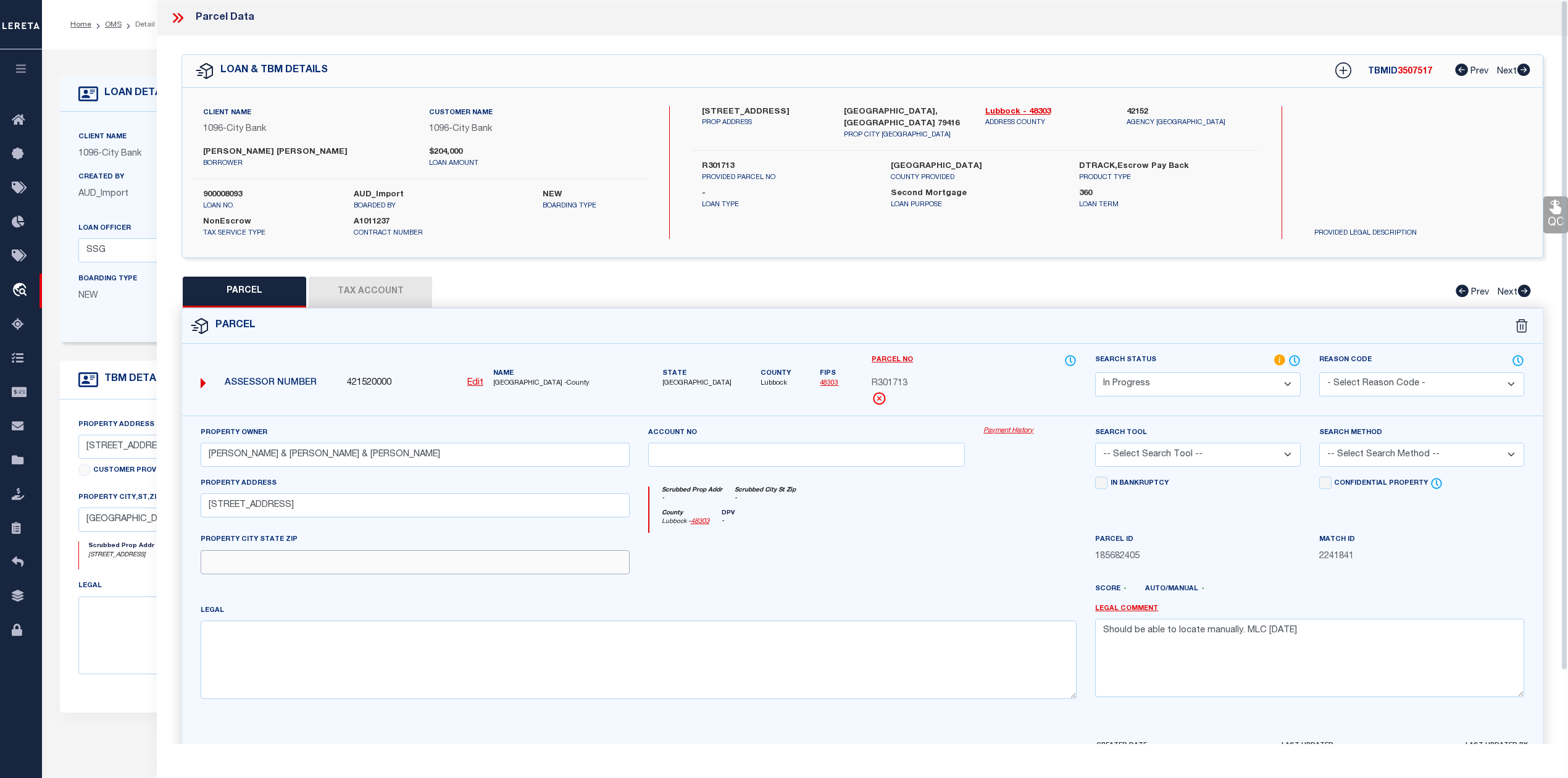
click at [248, 562] on input "text" at bounding box center [415, 562] width 429 height 24
paste input "LUBBOCK, TX 79416"
type input "LUBBOCK, TX 79416"
click at [295, 637] on textarea at bounding box center [639, 659] width 876 height 77
paste textarea "NORTH POINTE L 22"
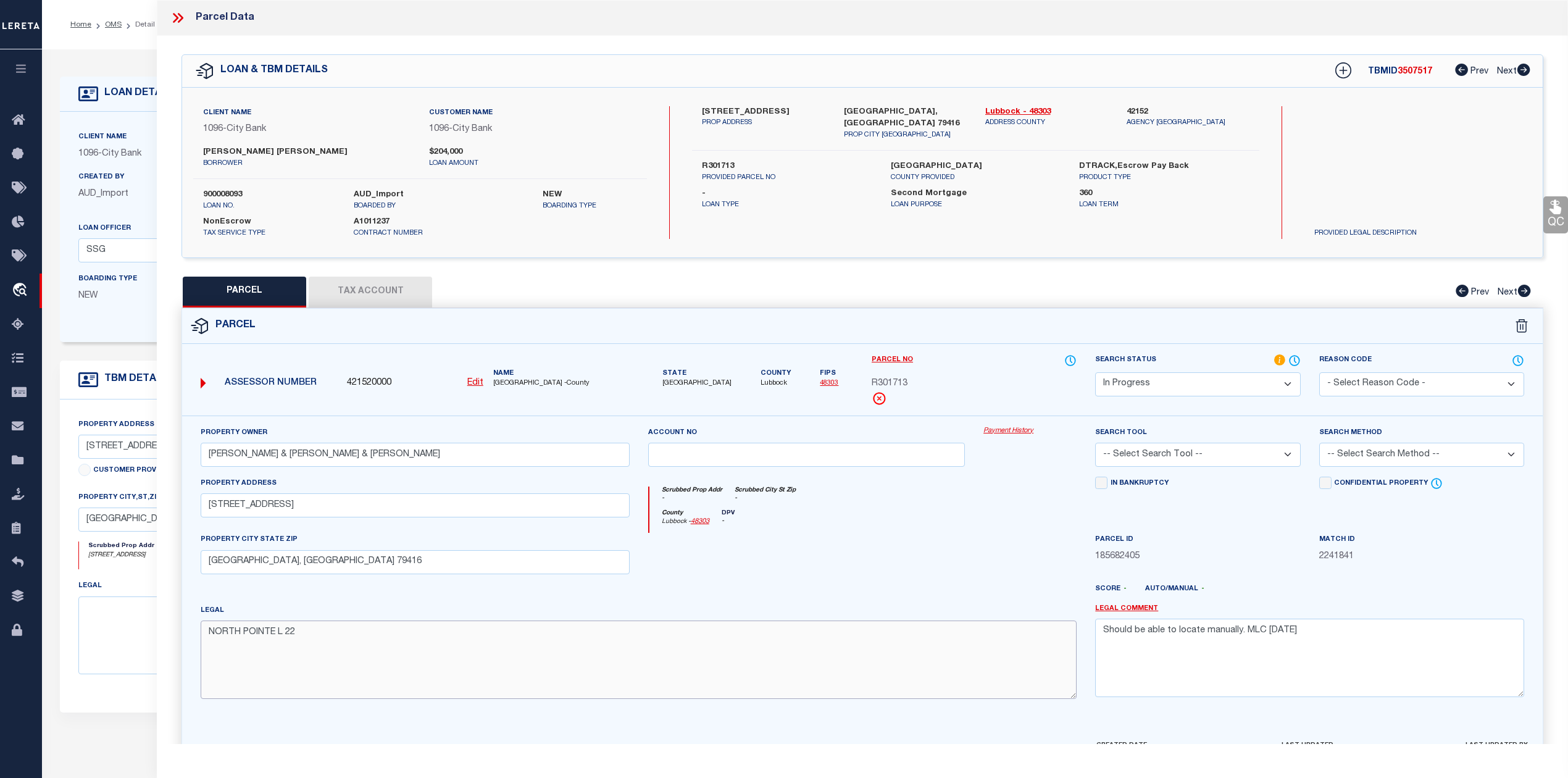
type textarea "NORTH POINTE L 22"
click at [213, 455] on input "ROYE BARRON & KANDRA & BRINSON" at bounding box center [415, 454] width 429 height 24
type input "ROYE BARRON & KANDRA & BRINSON"
drag, startPoint x: 1304, startPoint y: 632, endPoint x: 1099, endPoint y: 635, distance: 205.0
click at [1099, 635] on textarea "Should be able to locate manually. MLC [DATE]" at bounding box center [1309, 657] width 429 height 77
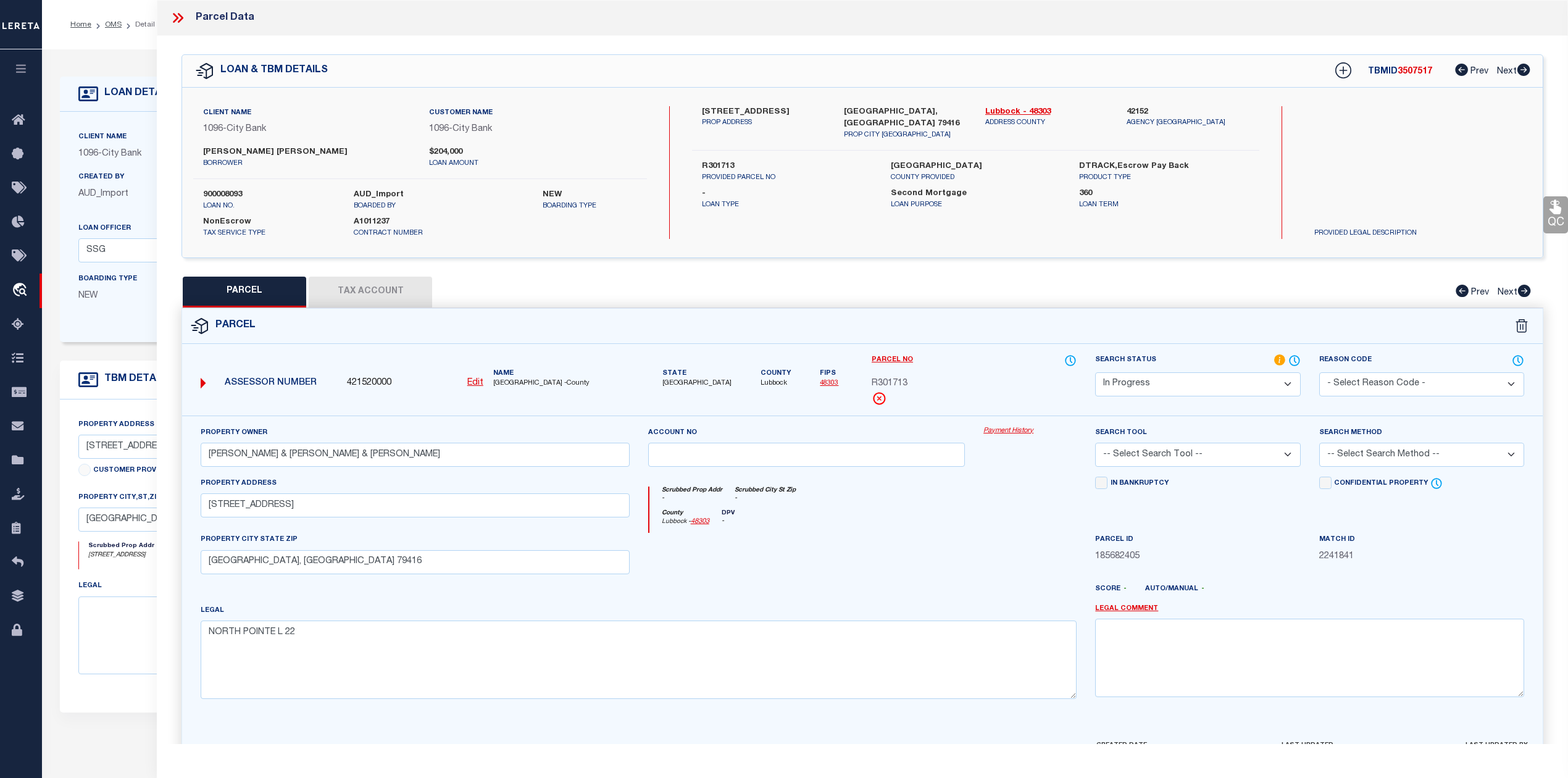
click at [1261, 450] on select "-- Select Search Tool -- 3rd Party Website Agency File Agency Website ATLS CNV-…" at bounding box center [1197, 454] width 205 height 24
select select "AGW"
click at [1095, 445] on select "-- Select Search Tool -- 3rd Party Website Agency File Agency Website ATLS CNV-…" at bounding box center [1197, 454] width 205 height 24
click at [1422, 455] on select "-- Select Search Method -- Property Address Legal Liability Info Provided" at bounding box center [1422, 454] width 205 height 24
select select "ADD"
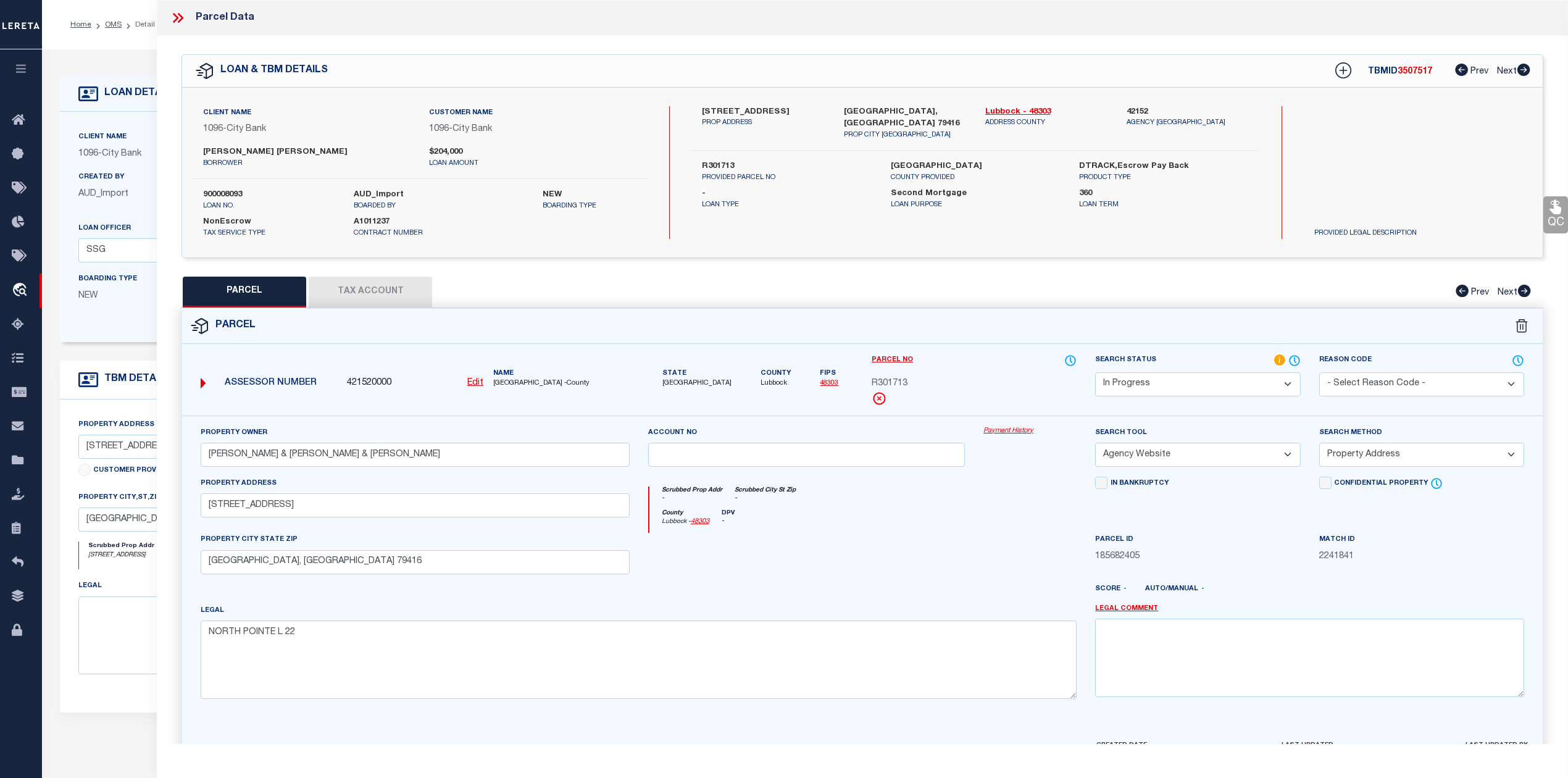
click at [1319, 445] on select "-- Select Search Method -- Property Address Legal Liability Info Provided" at bounding box center [1422, 454] width 205 height 24
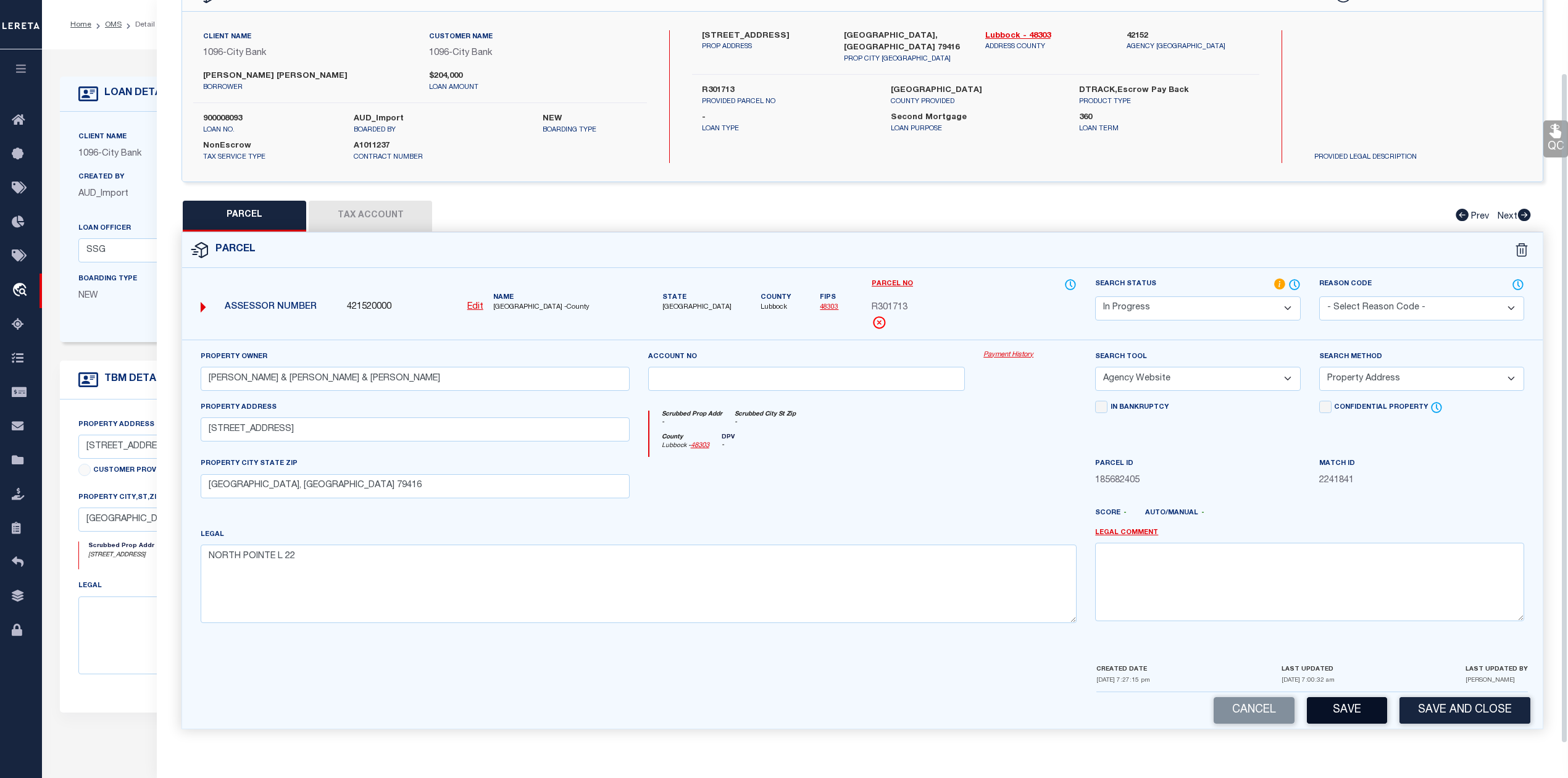
click at [1336, 706] on button "Save" at bounding box center [1347, 710] width 80 height 27
click at [388, 225] on button "Tax Account" at bounding box center [370, 215] width 124 height 31
select select "100"
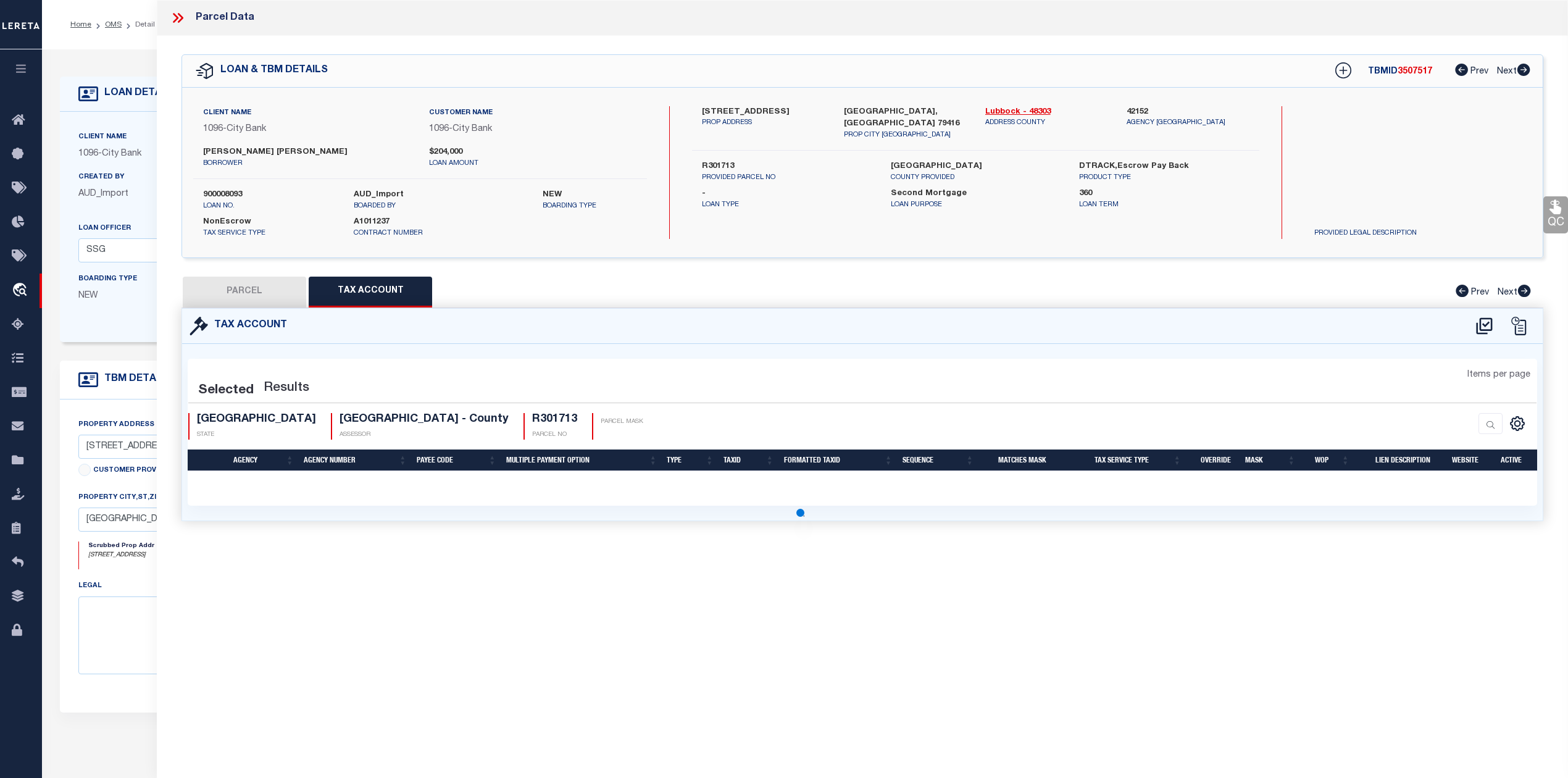
scroll to position [0, 0]
select select "100"
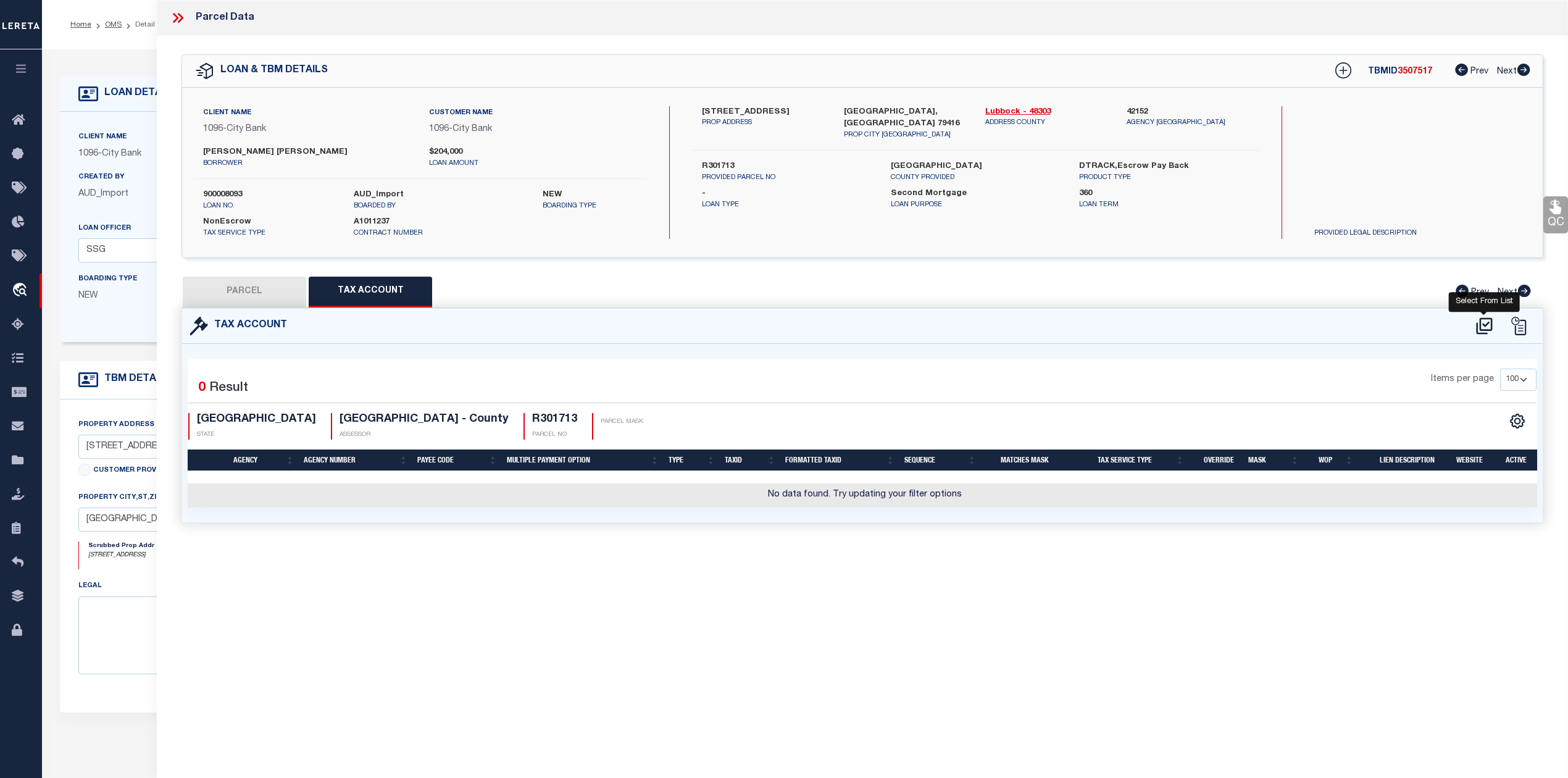
click at [1485, 324] on icon at bounding box center [1484, 326] width 20 height 20
select select "100"
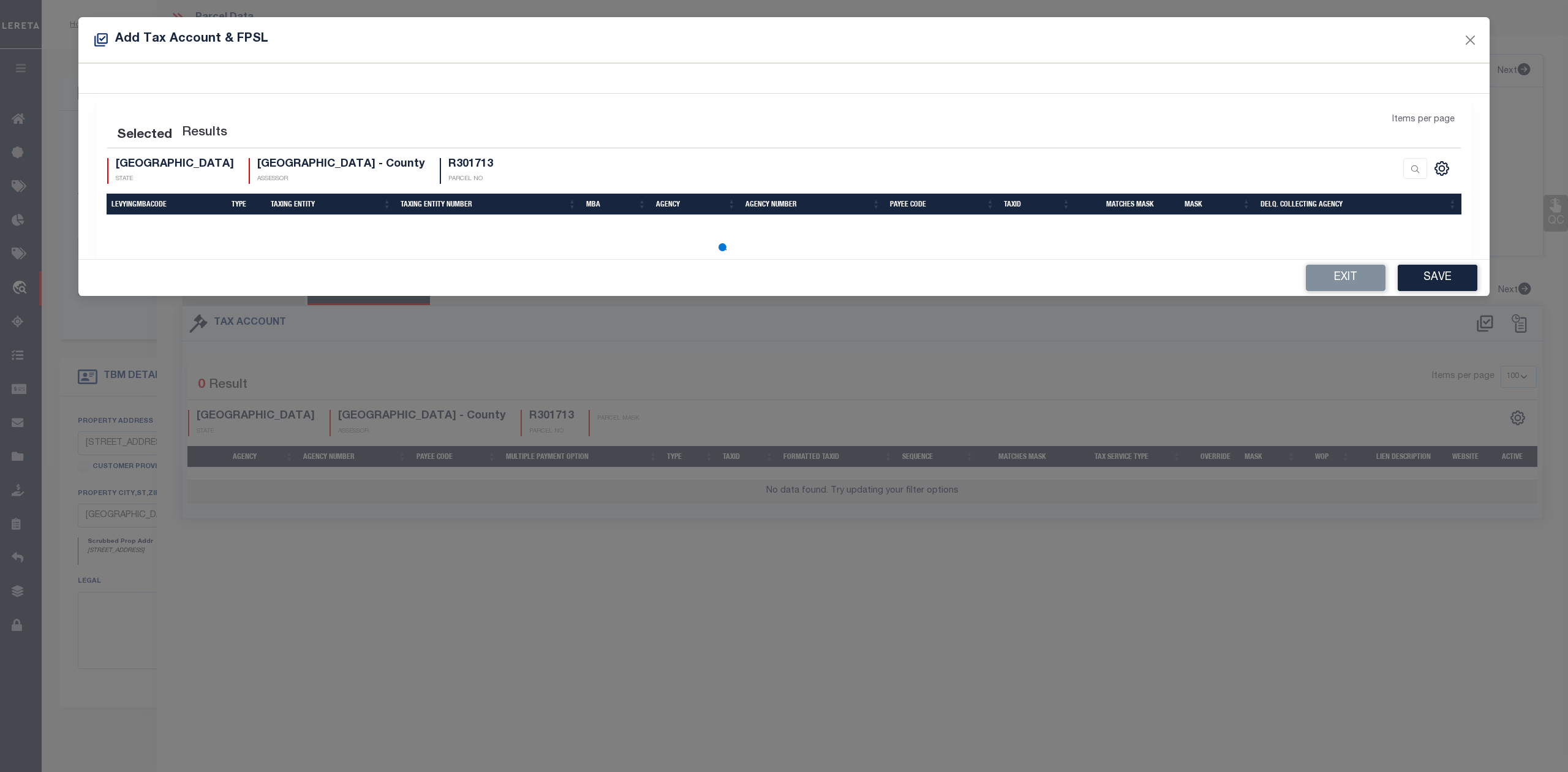
select select "100"
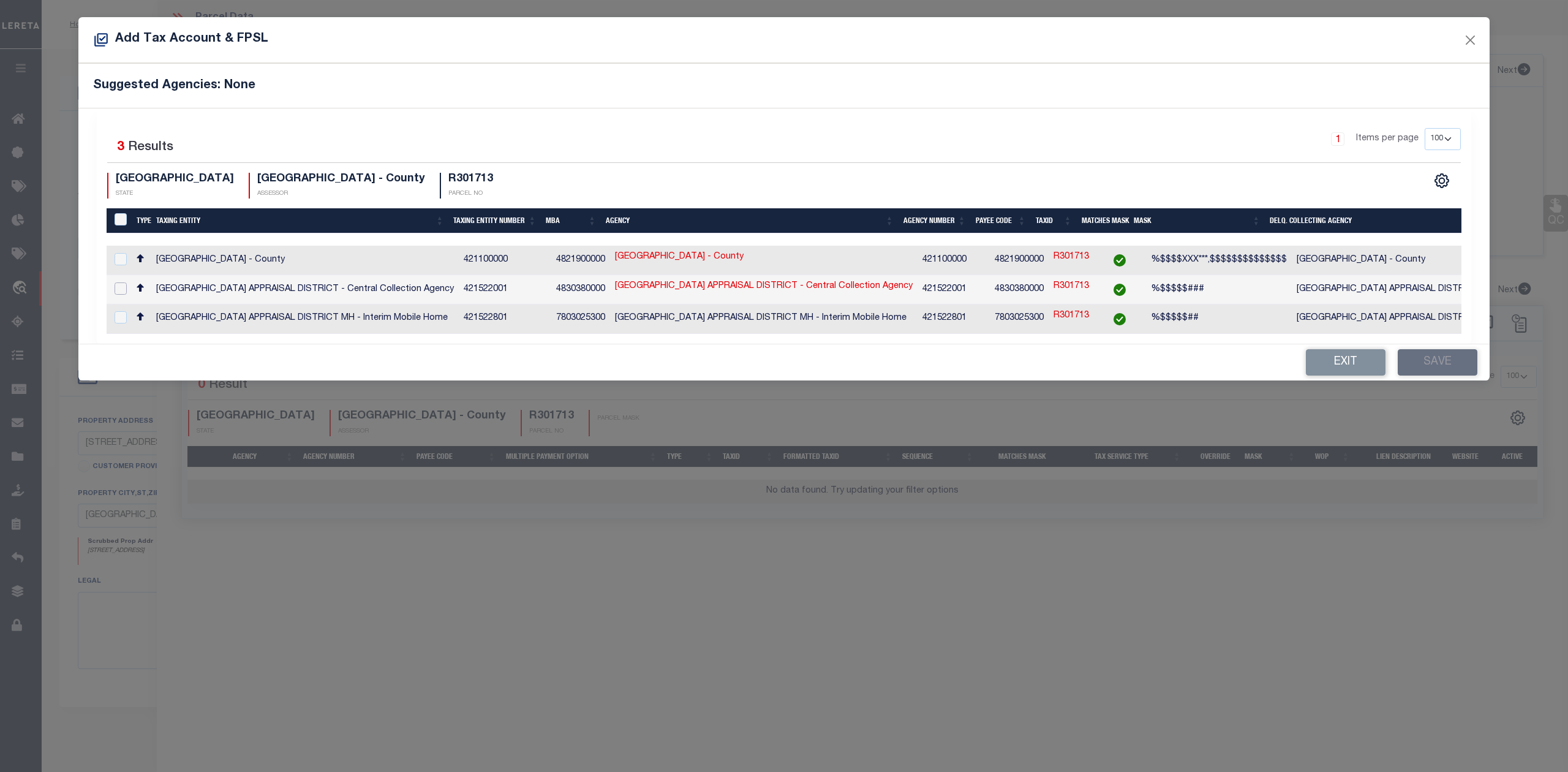
click at [125, 291] on input "checkbox" at bounding box center [120, 288] width 12 height 12
checkbox input "true"
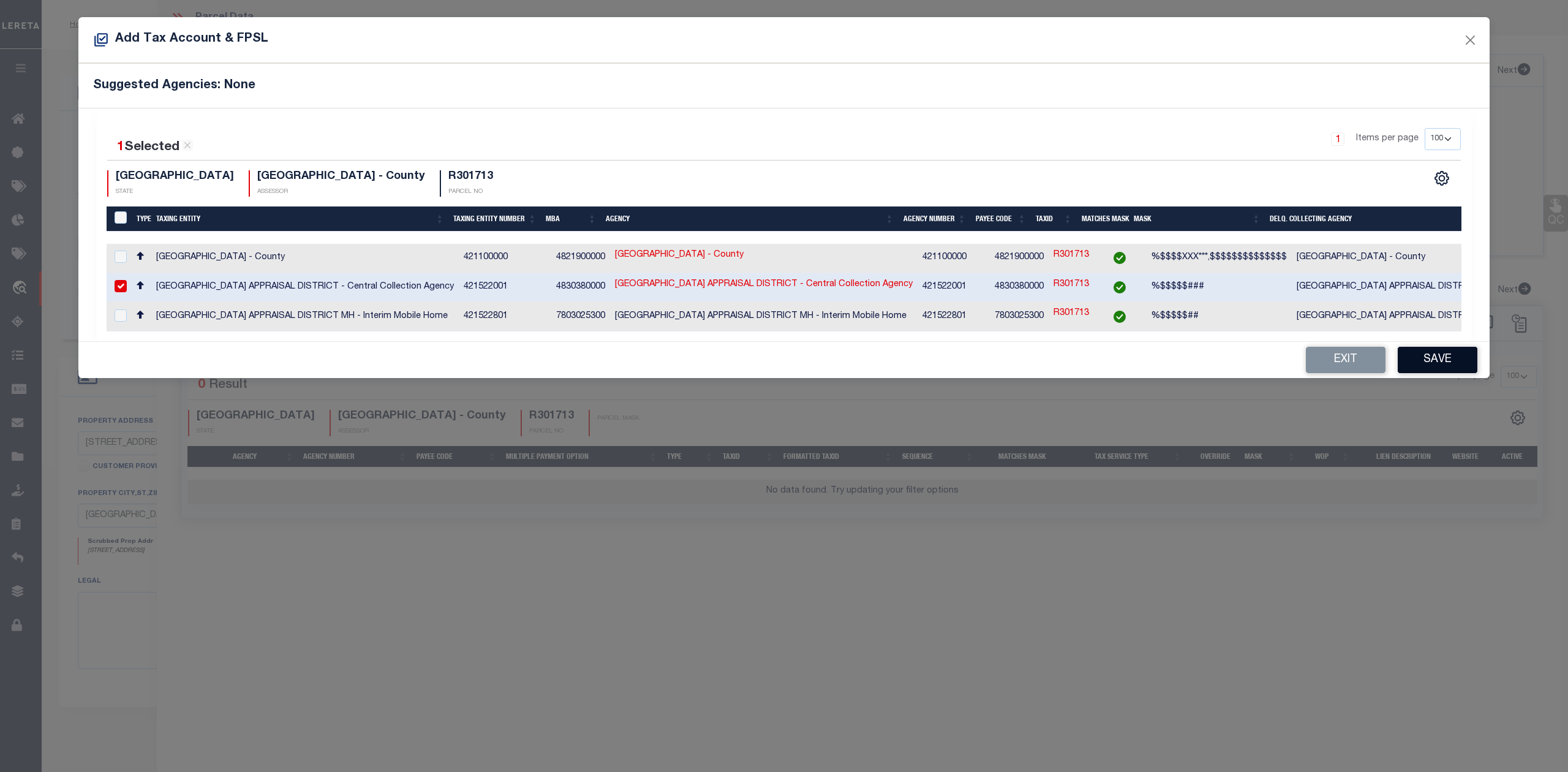
click at [1443, 363] on button "Save" at bounding box center [1437, 360] width 79 height 26
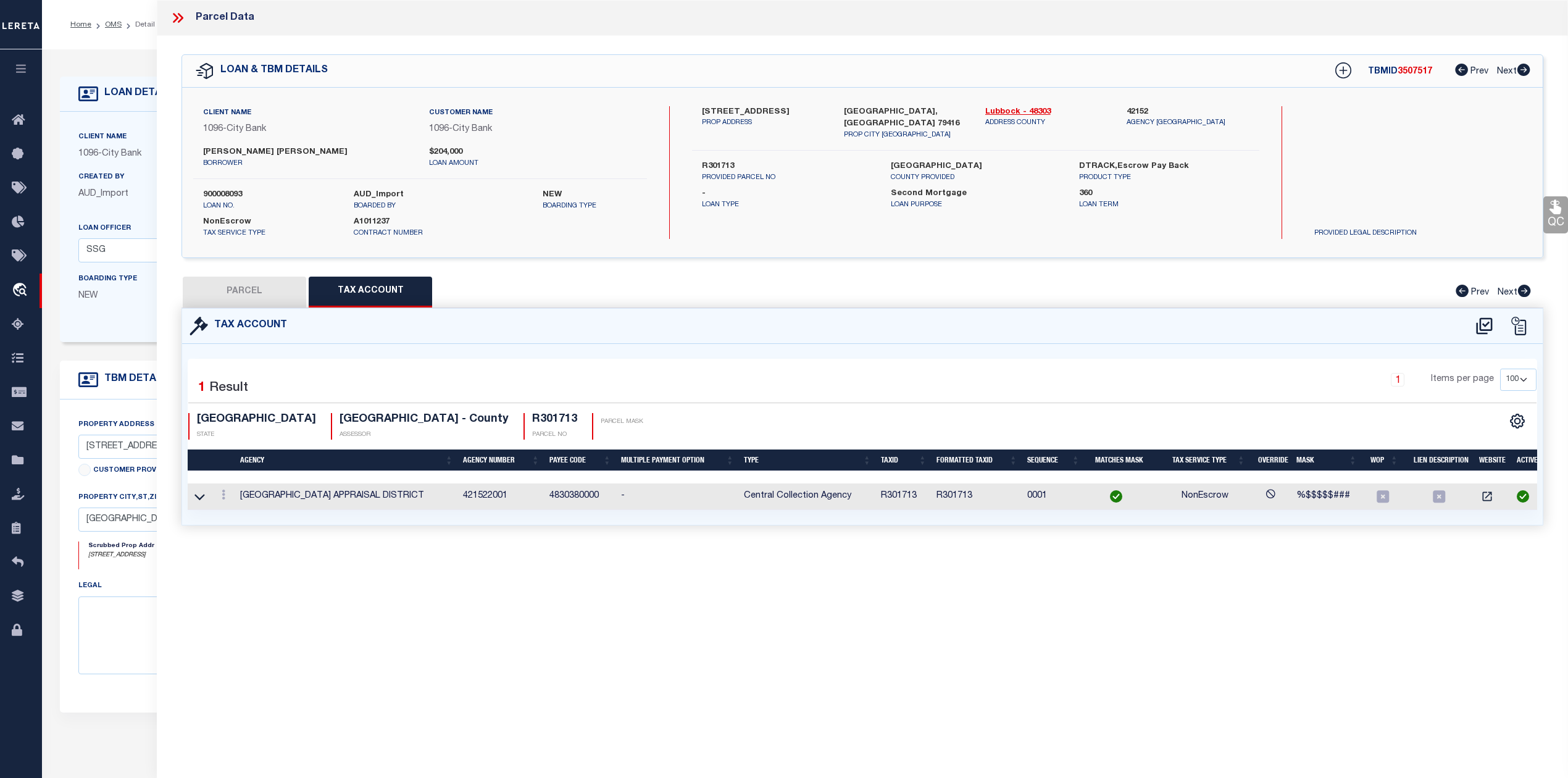
click at [272, 295] on button "PARCEL" at bounding box center [245, 292] width 124 height 31
select select "AS"
select select
checkbox input "false"
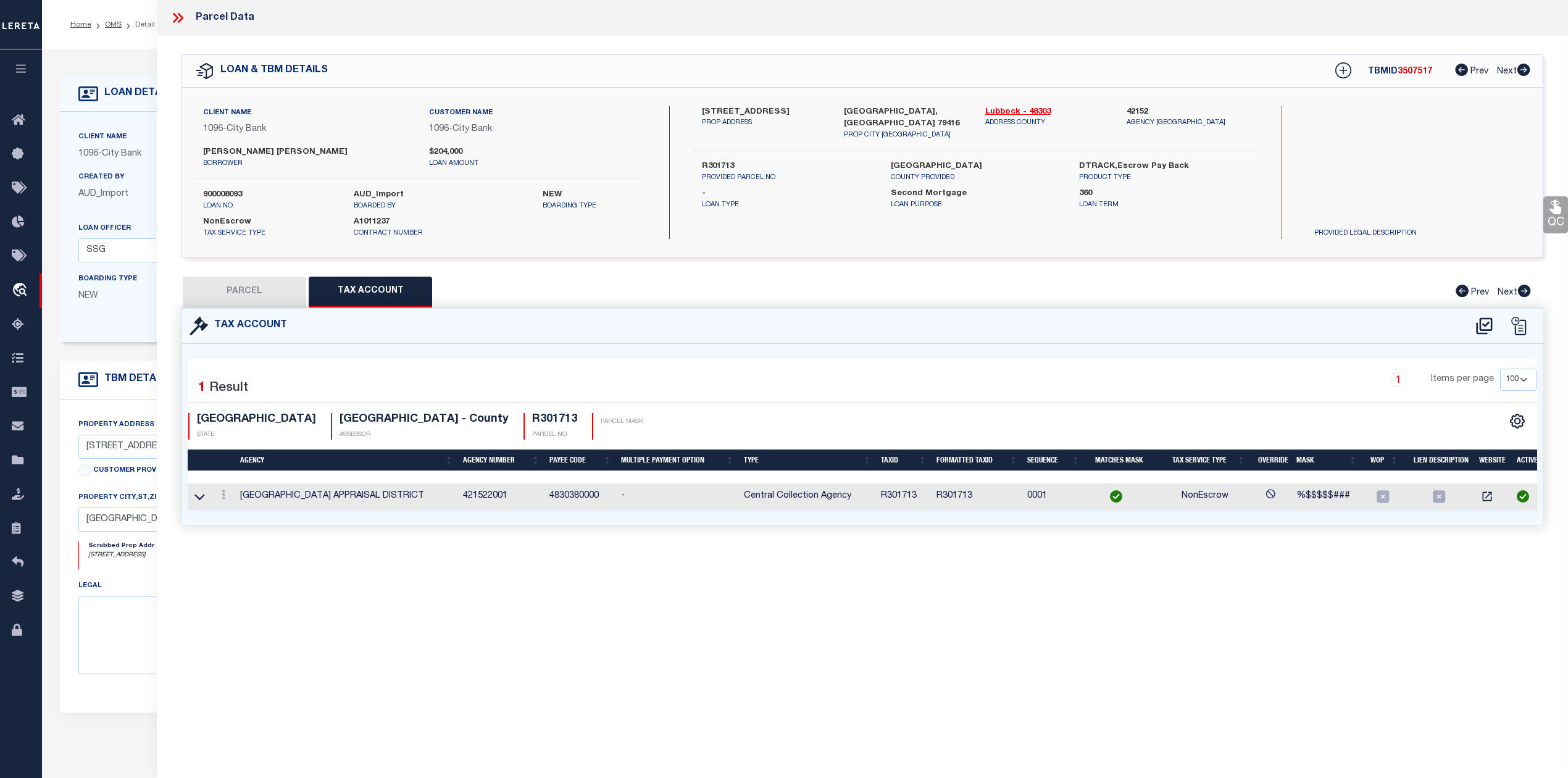
checkbox input "false"
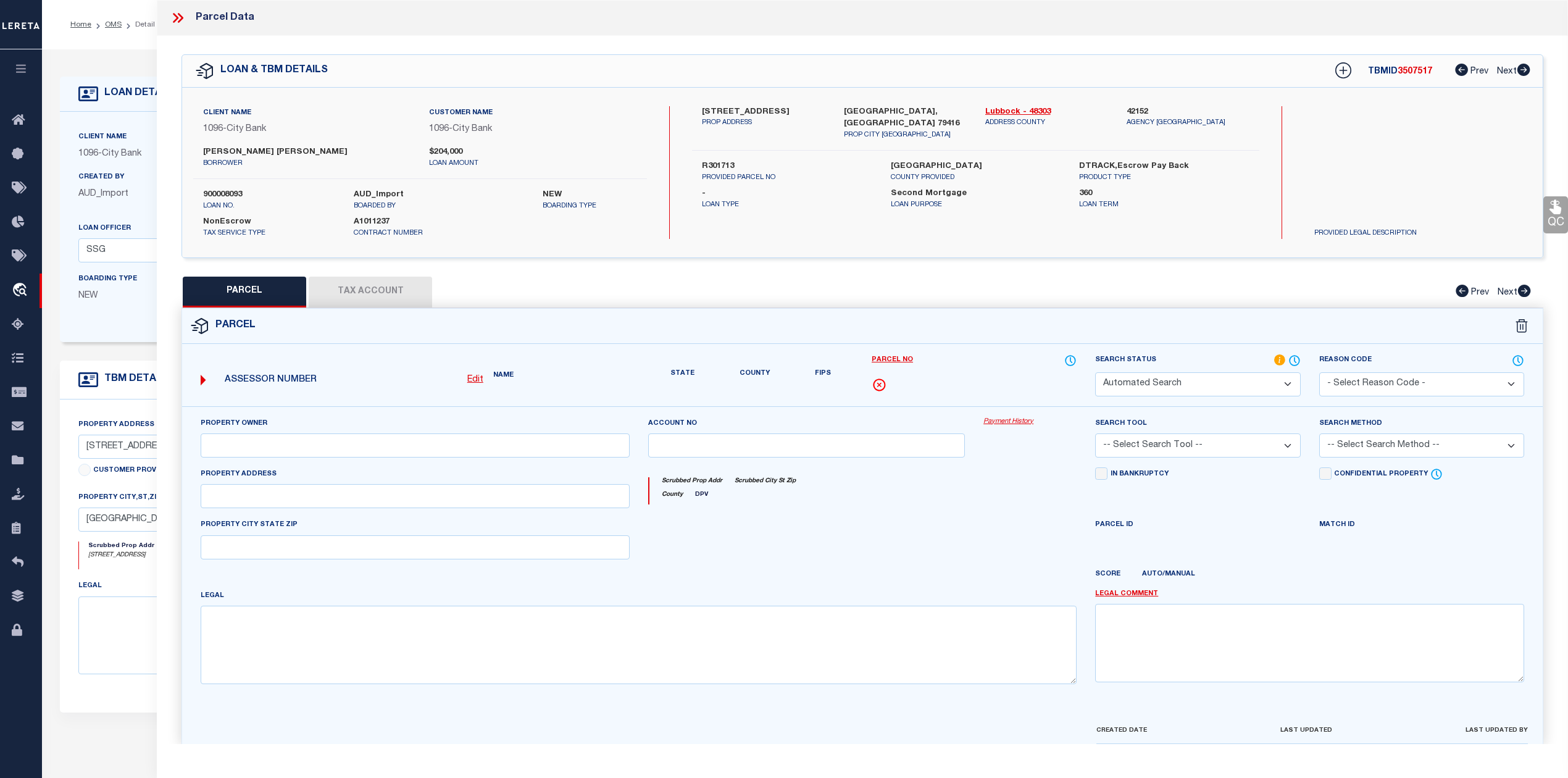
select select "IP"
type input "ROYE BARRON & KANDRA & BRINSON"
select select "AGW"
select select "ADD"
type input "5239 ITASCA ST"
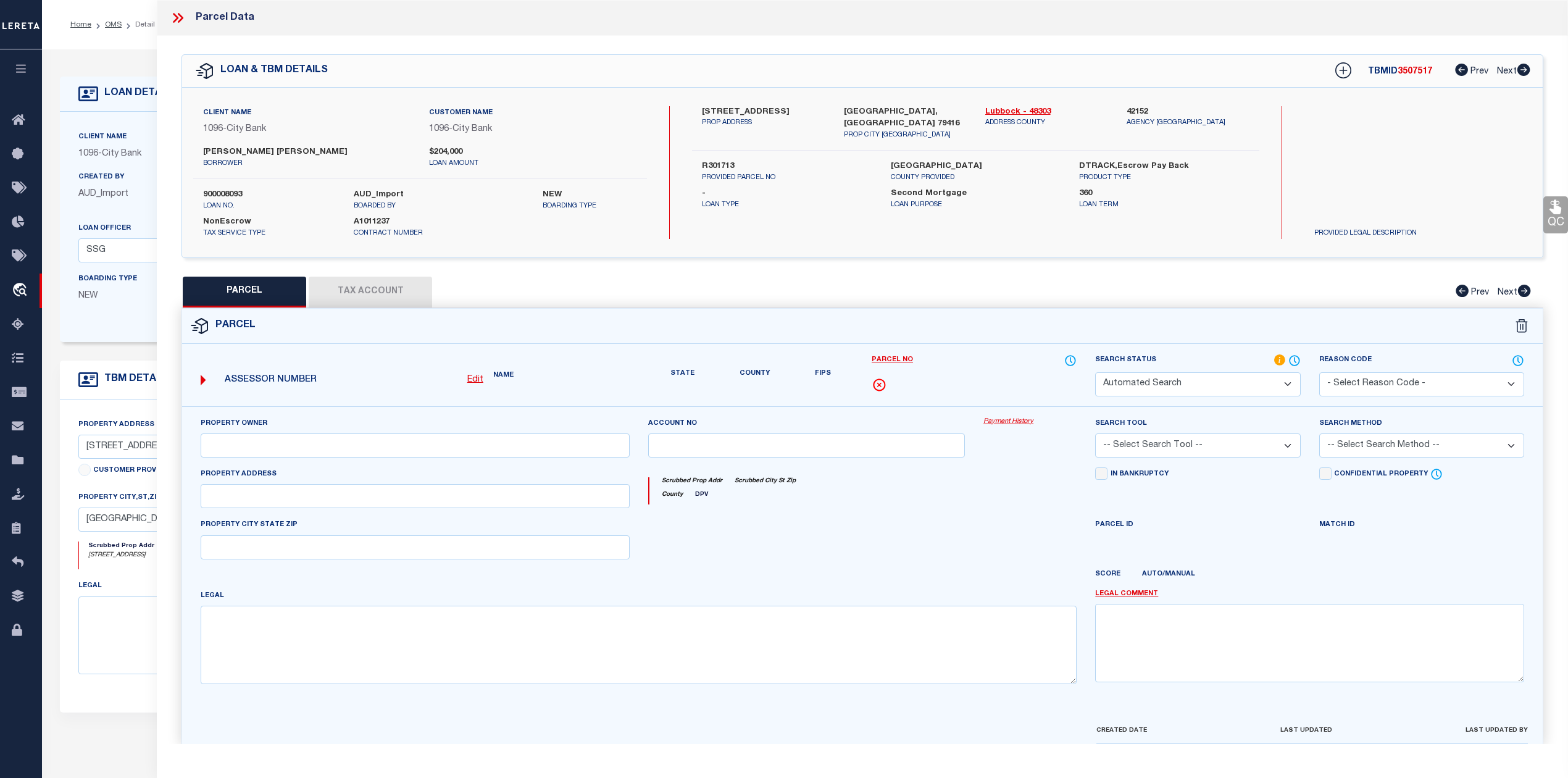
type input "LUBBOCK, TX 79416"
type textarea "NORTH POINTE L 22"
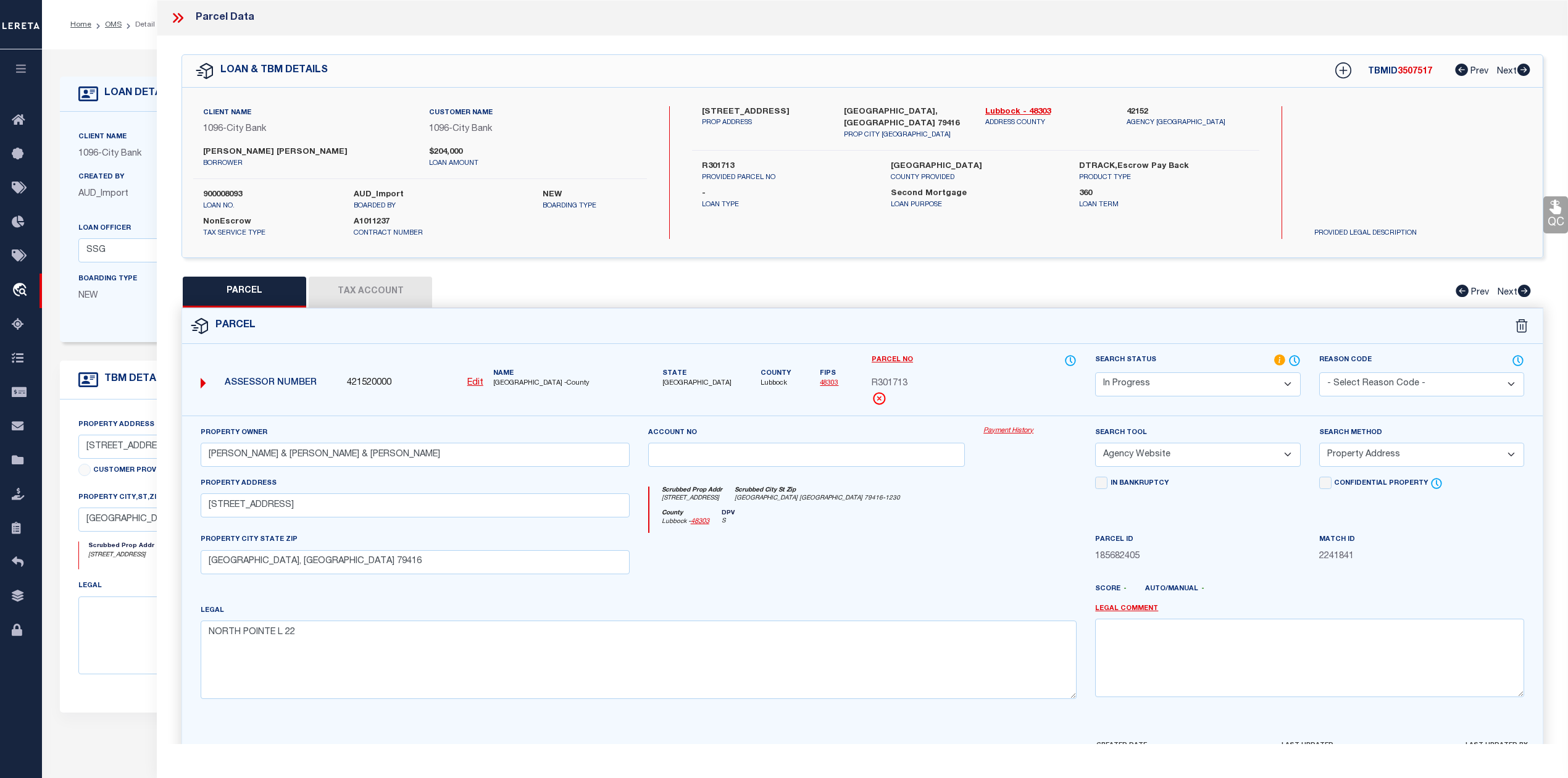
click at [1283, 376] on select "Automated Search Bad Parcel Complete Duplicate Parcel High Dollar Reporting In …" at bounding box center [1197, 384] width 205 height 24
click at [1095, 372] on select "Automated Search Bad Parcel Complete Duplicate Parcel High Dollar Reporting In …" at bounding box center [1197, 384] width 205 height 24
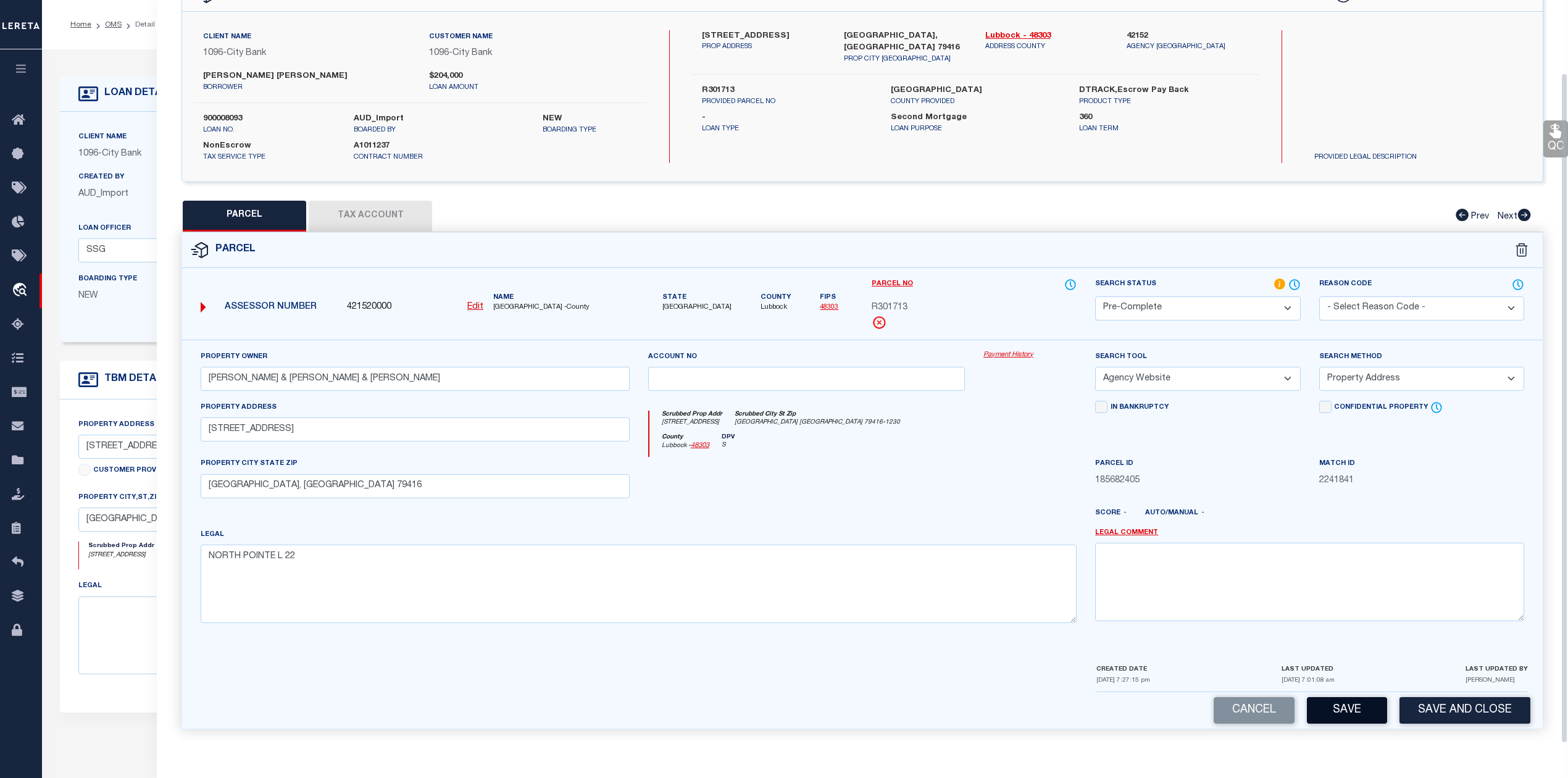
click at [1348, 714] on button "Save" at bounding box center [1347, 710] width 80 height 27
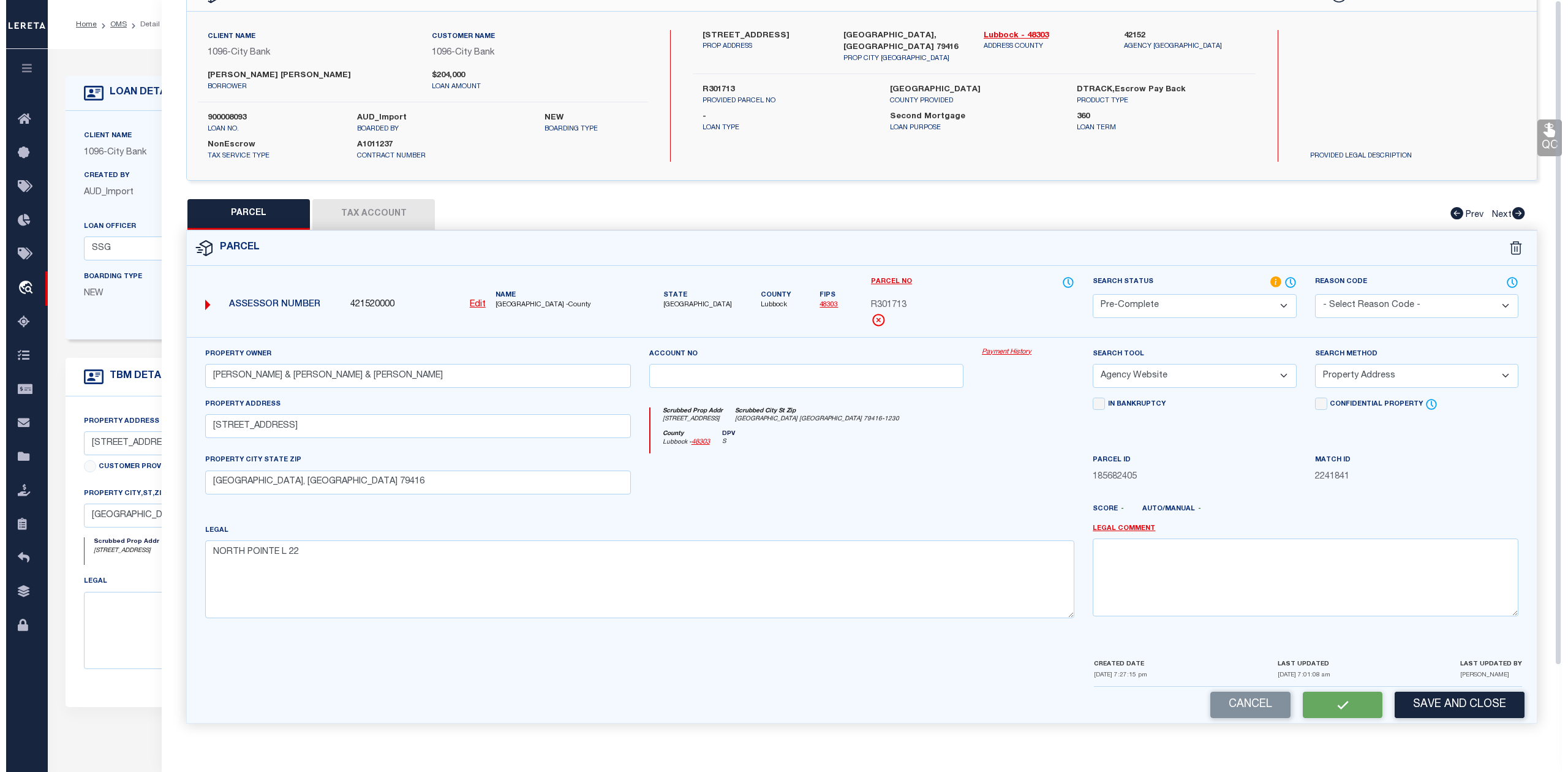
scroll to position [0, 0]
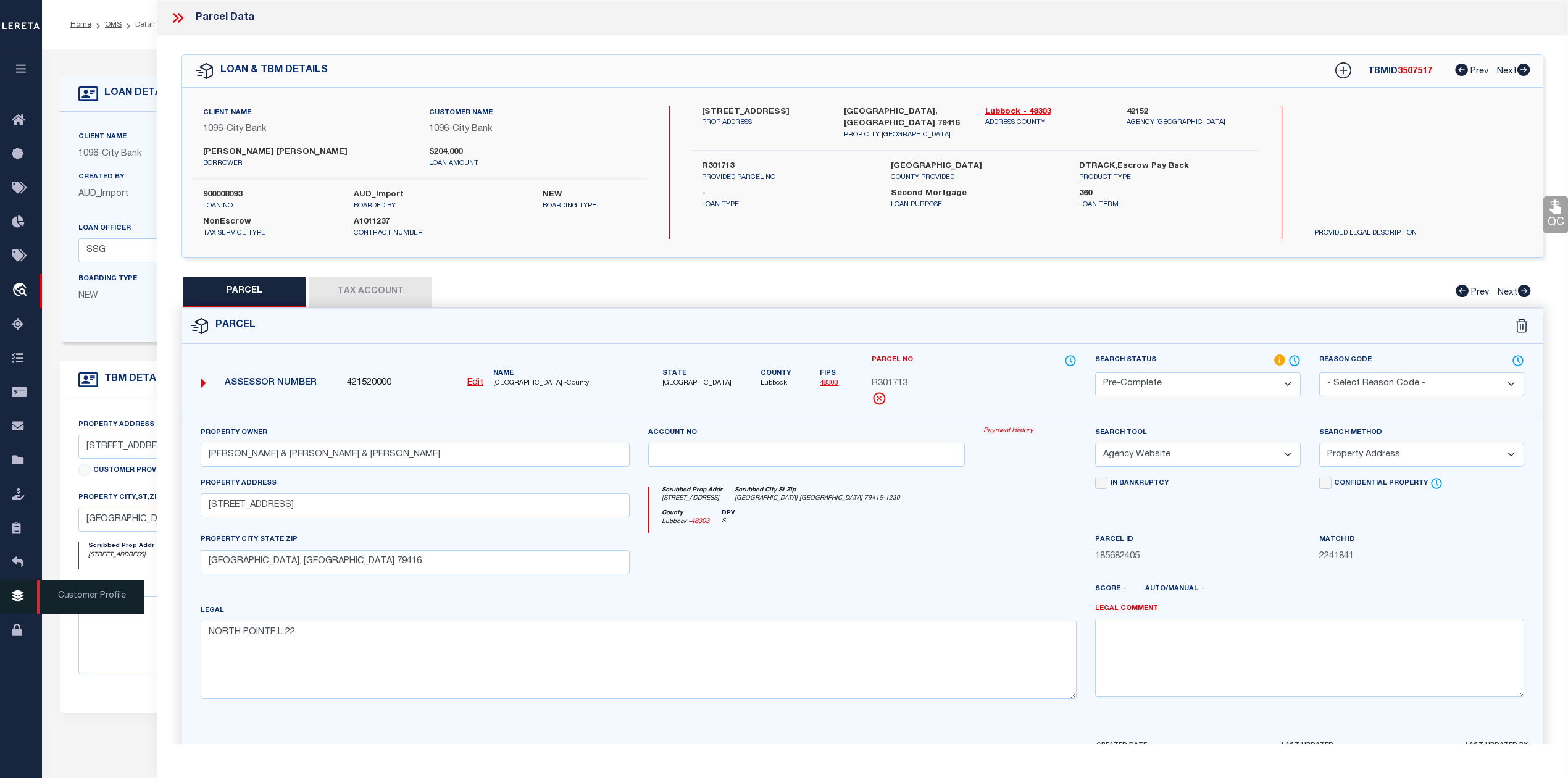
select select "AS"
select select
checkbox input "false"
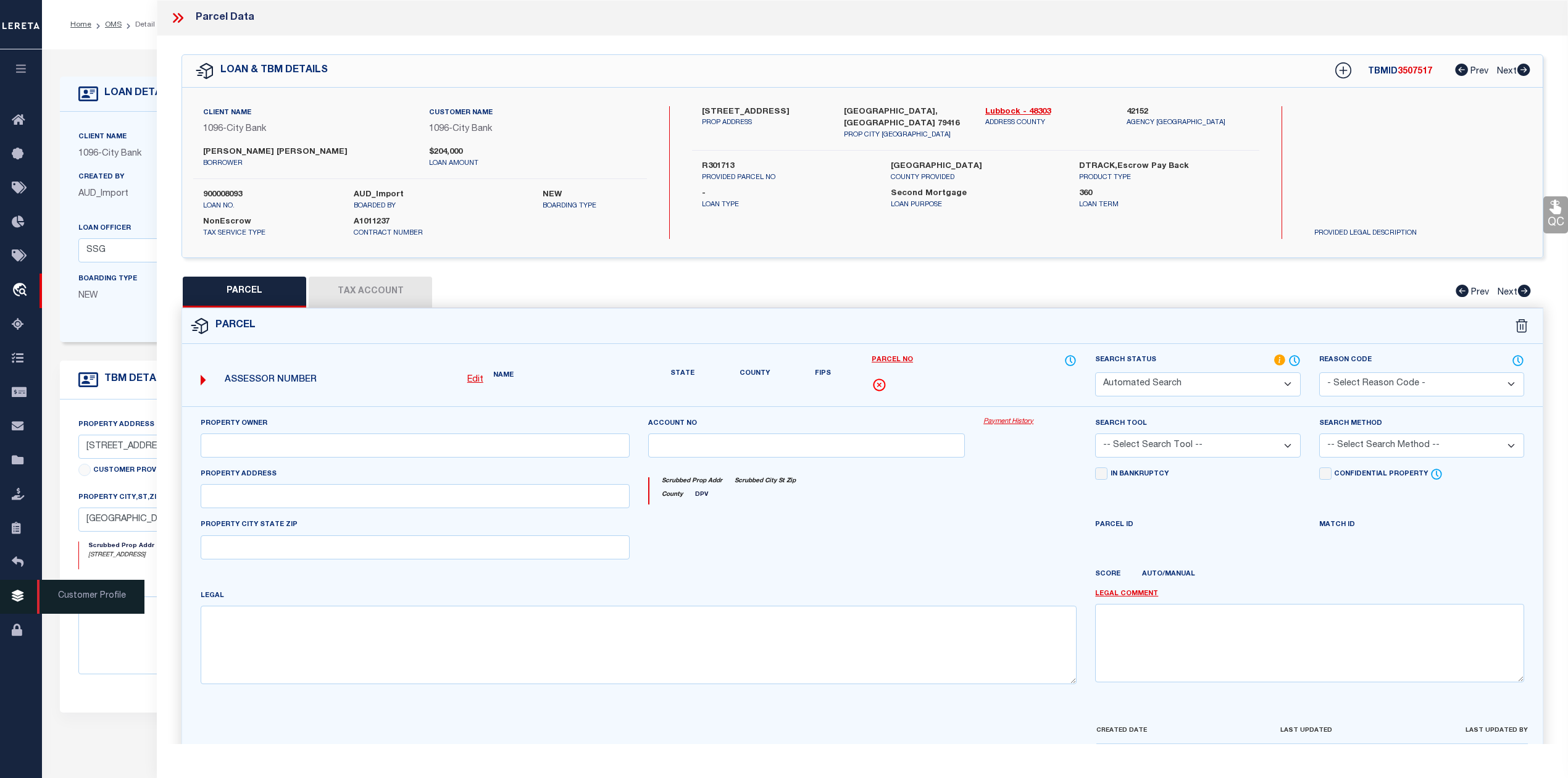
select select "PC"
type input "ROYE BARRON & KANDRA & BRINSON"
select select "AGW"
select select "ADD"
type input "5239 ITASCA ST"
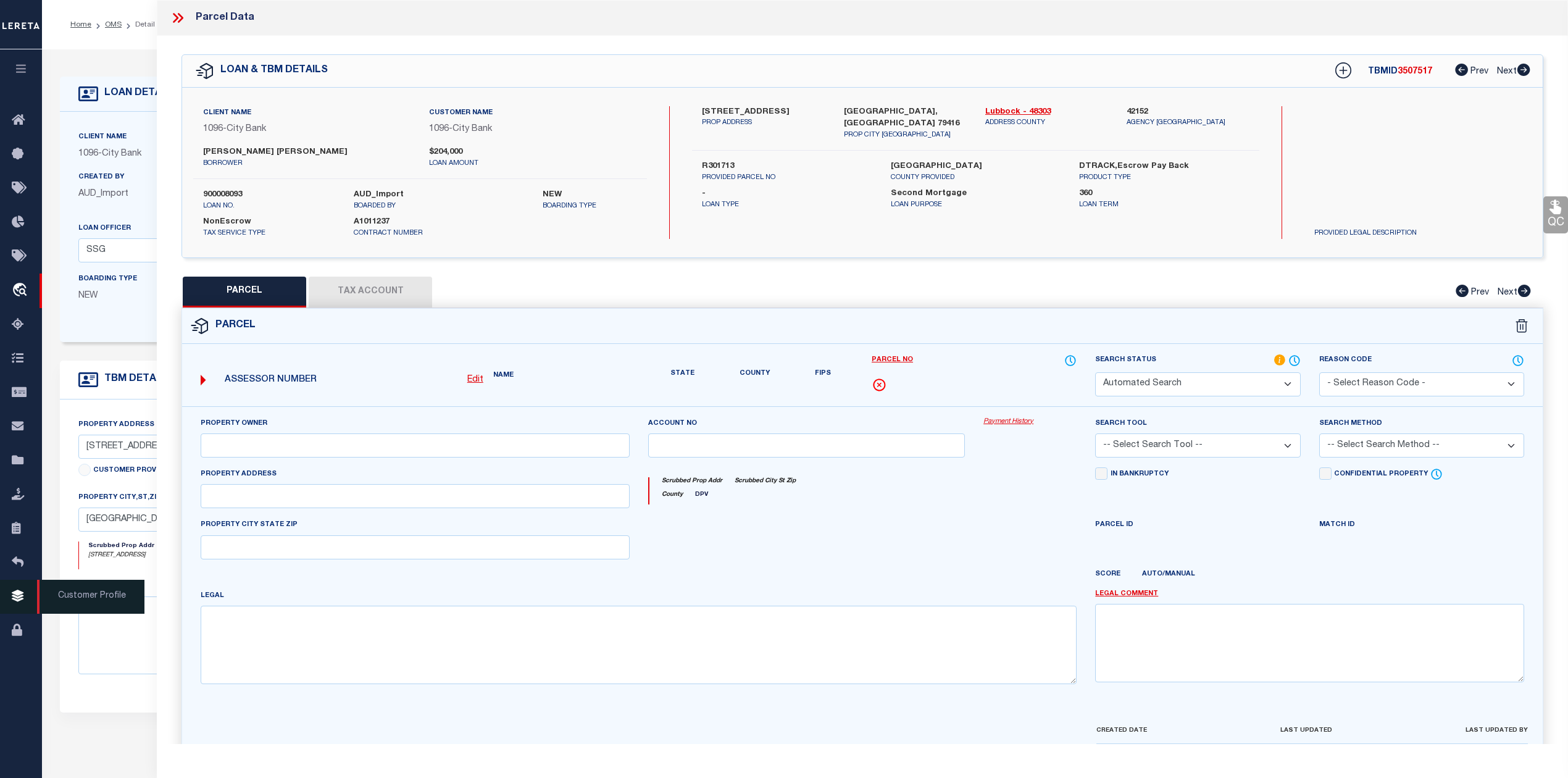
type input "LUBBOCK, TX 79416"
type textarea "NORTH POINTE L 22"
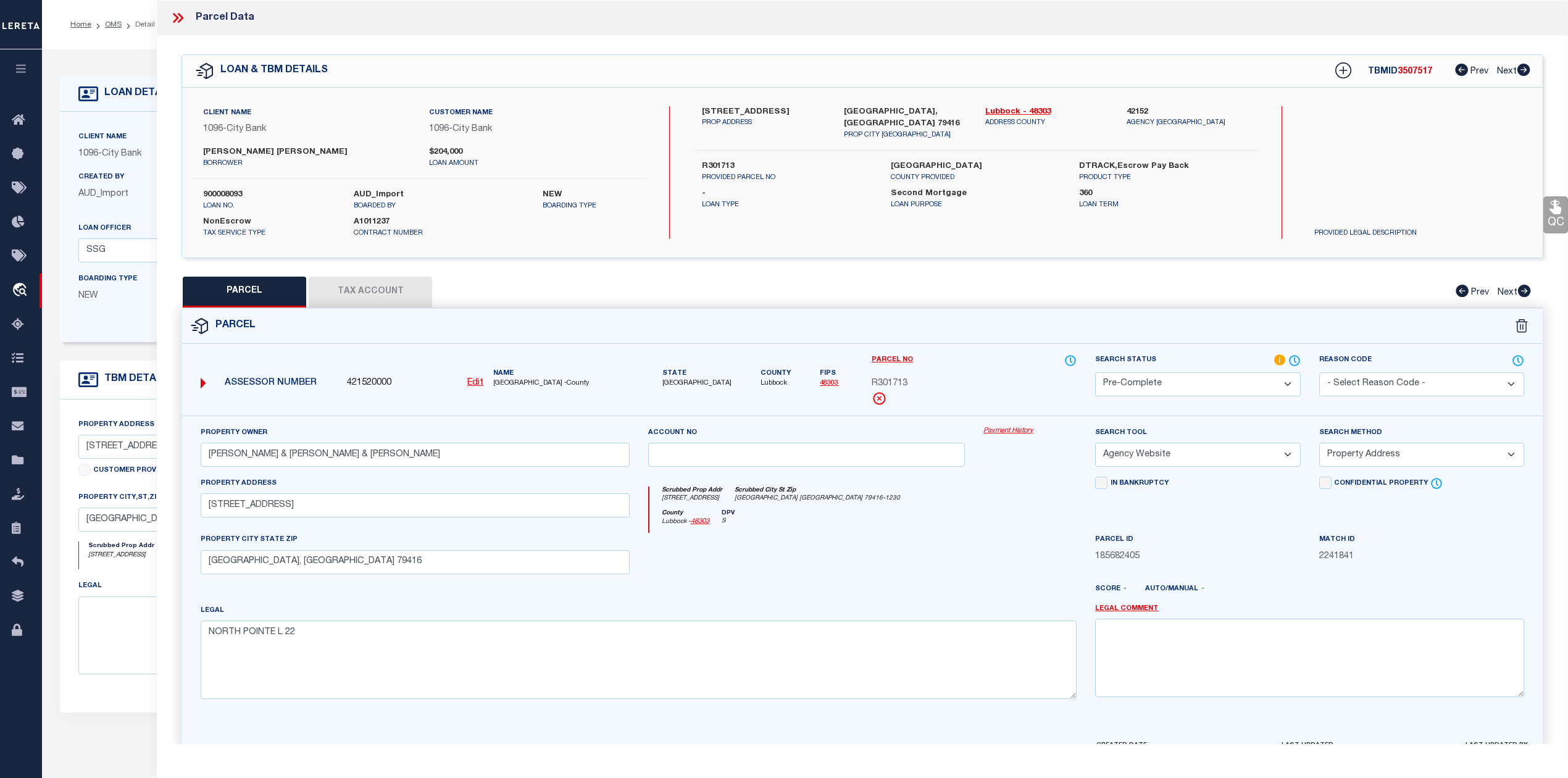
click at [1408, 68] on span "3507517" at bounding box center [1414, 71] width 34 height 8
copy span "3507517"
click at [722, 161] on label "R301713" at bounding box center [786, 167] width 170 height 12
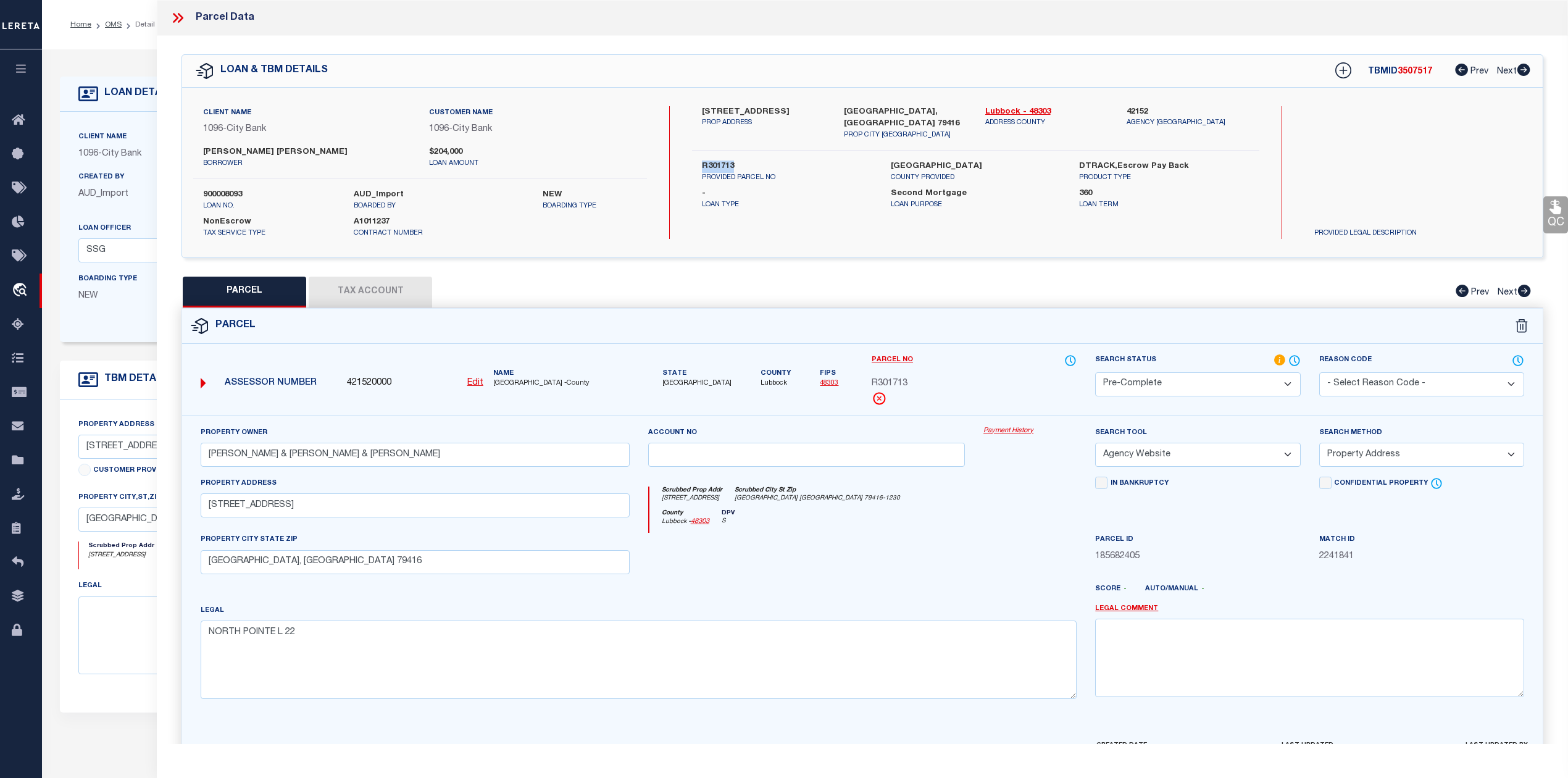
copy label "R301713"
click at [411, 299] on button "Tax Account" at bounding box center [370, 292] width 124 height 31
select select "100"
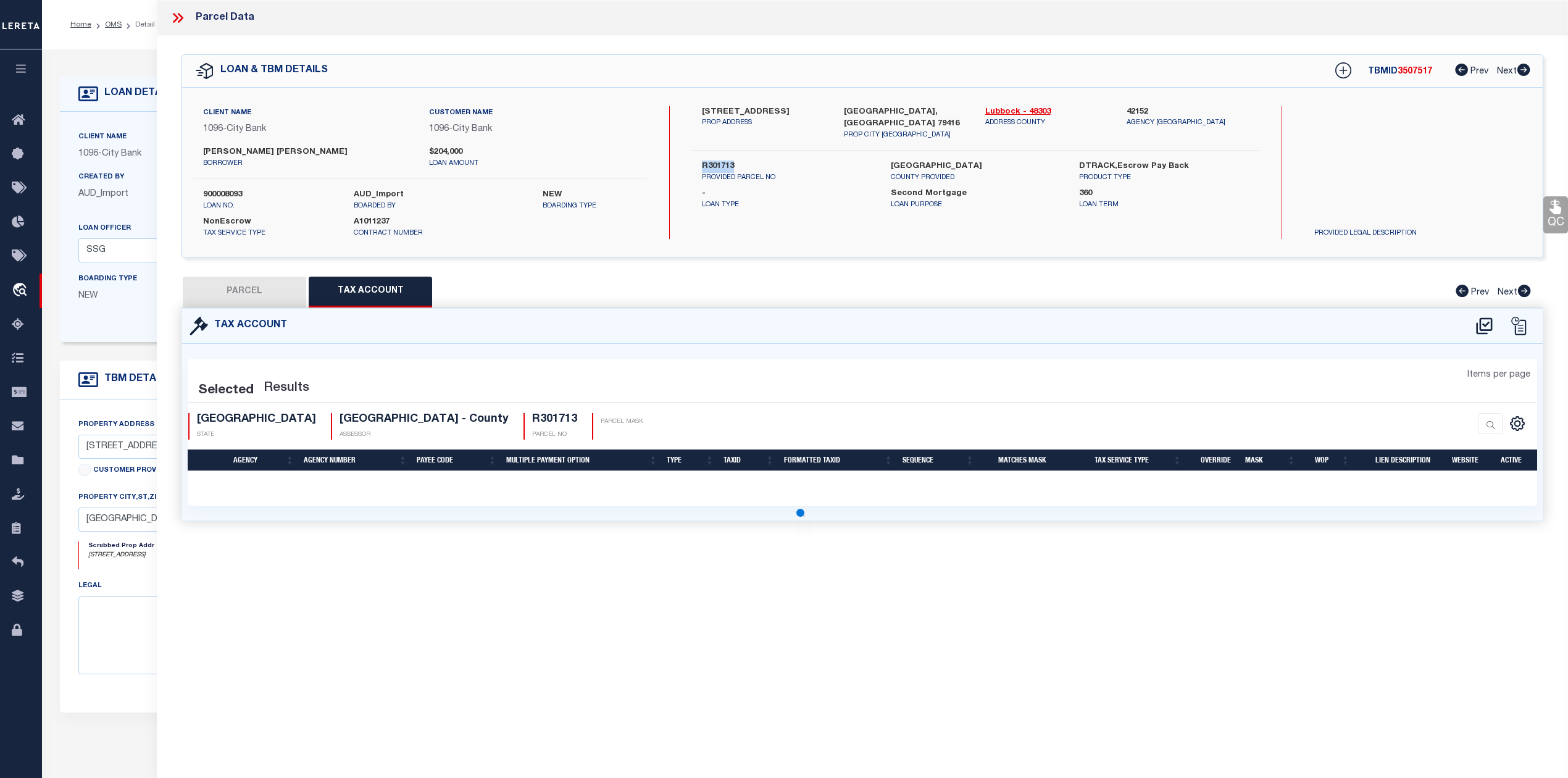
select select "100"
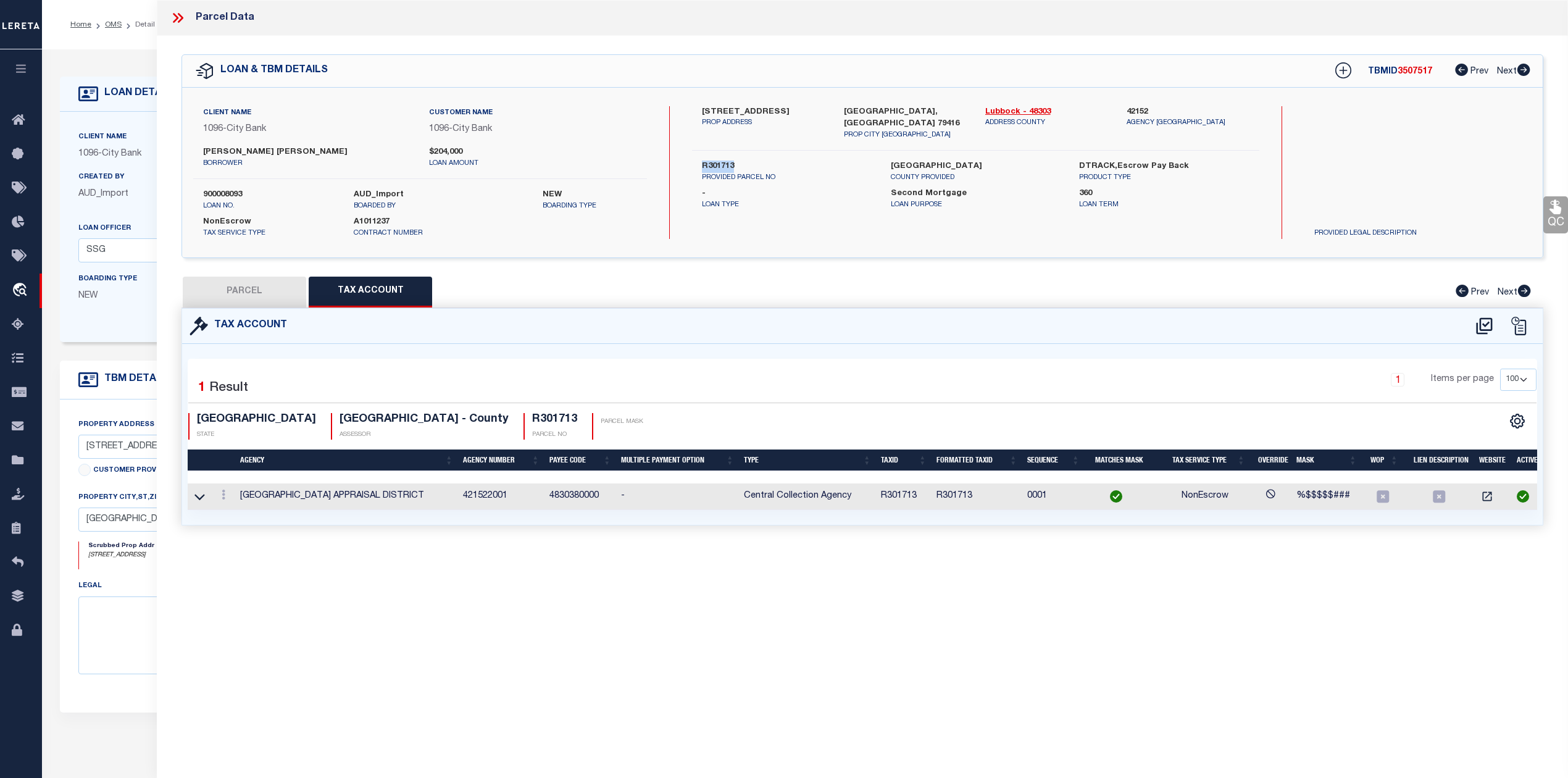
click at [279, 284] on button "PARCEL" at bounding box center [245, 292] width 124 height 31
select select "AS"
select select
checkbox input "false"
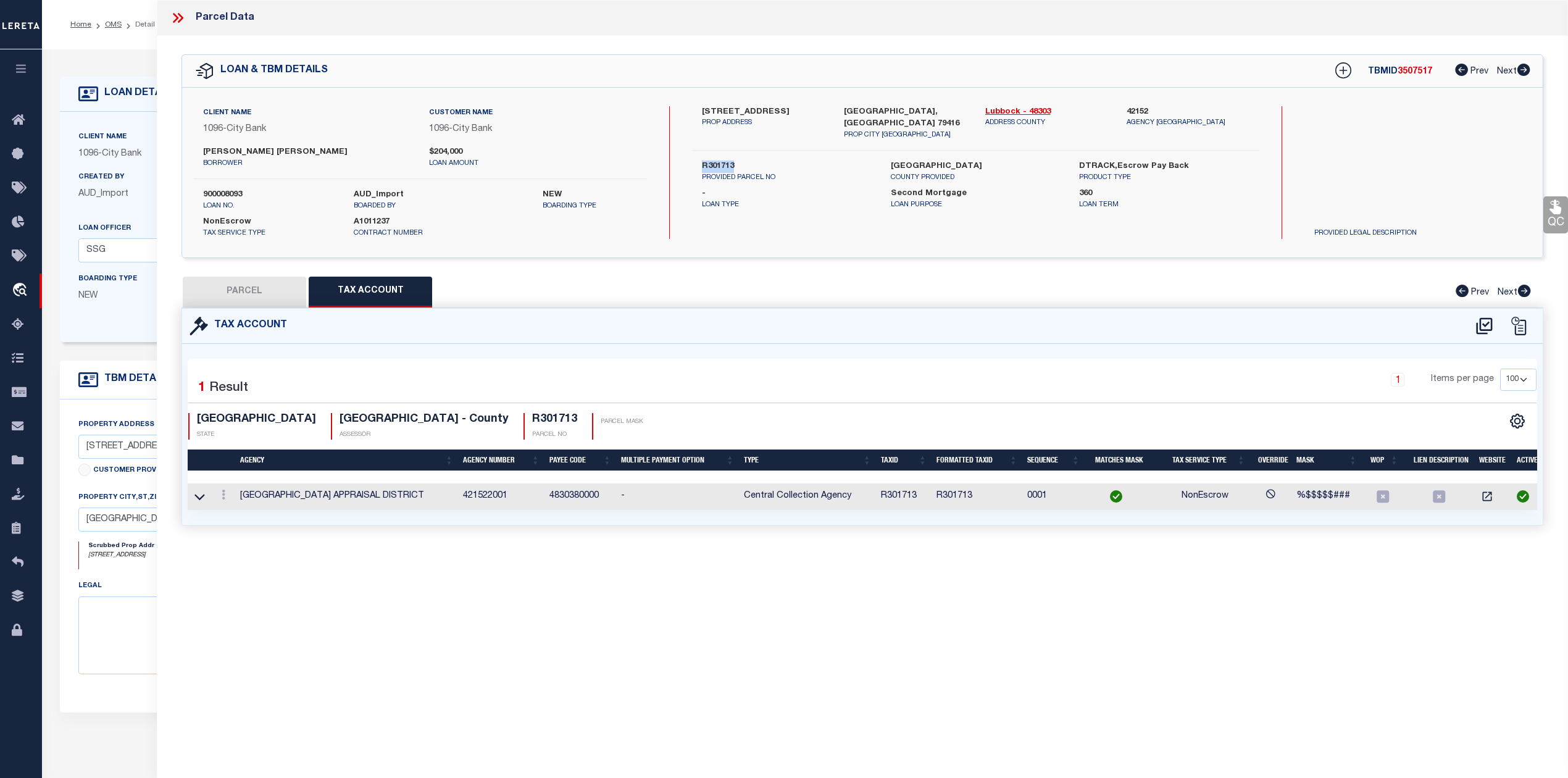
checkbox input "false"
select select "PC"
type input "ROYE BARRON & KANDRA & BRINSON"
select select "AGW"
select select "ADD"
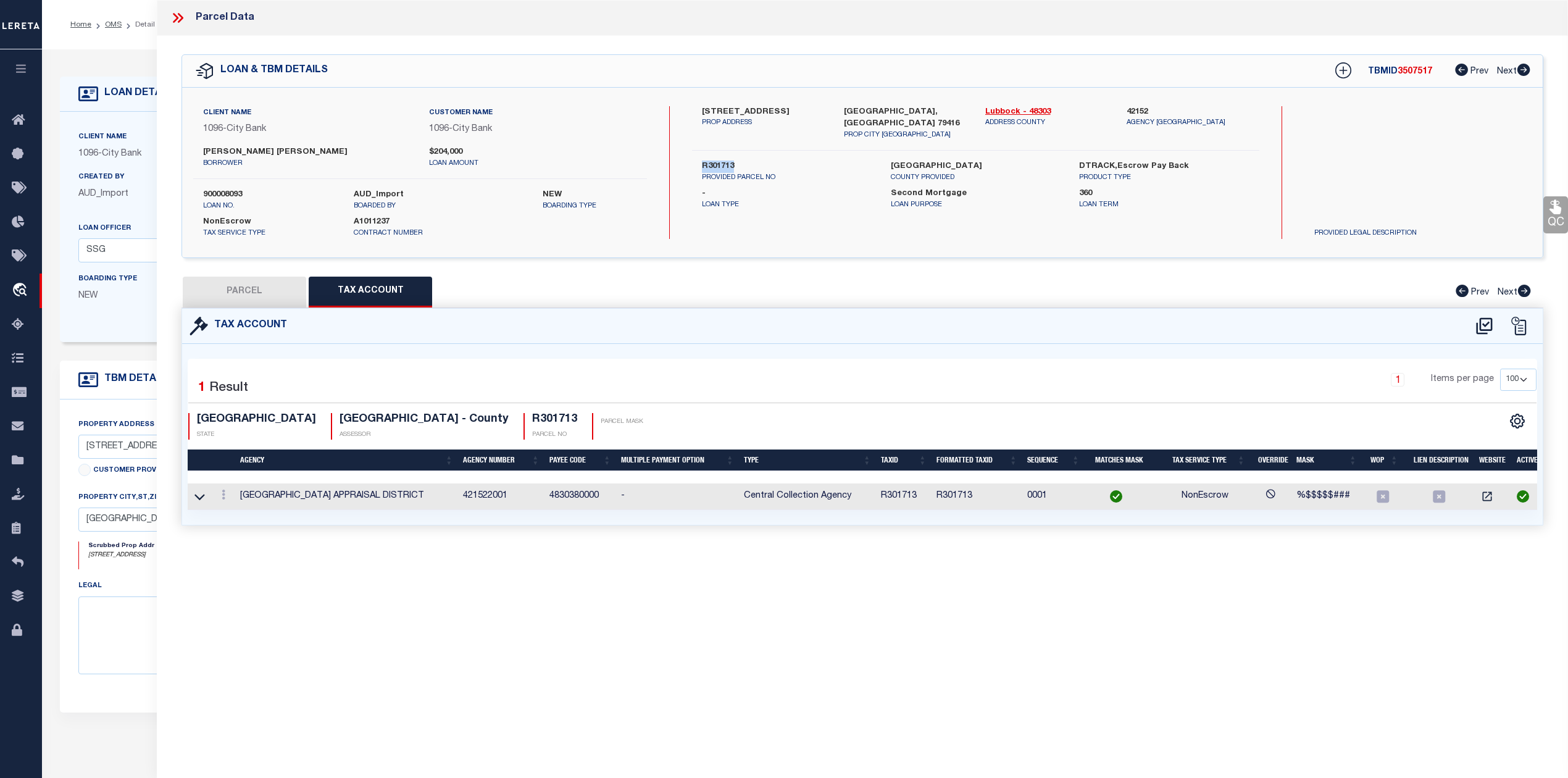
type input "5239 ITASCA ST"
type input "LUBBOCK, TX 79416"
type textarea "NORTH POINTE L 22"
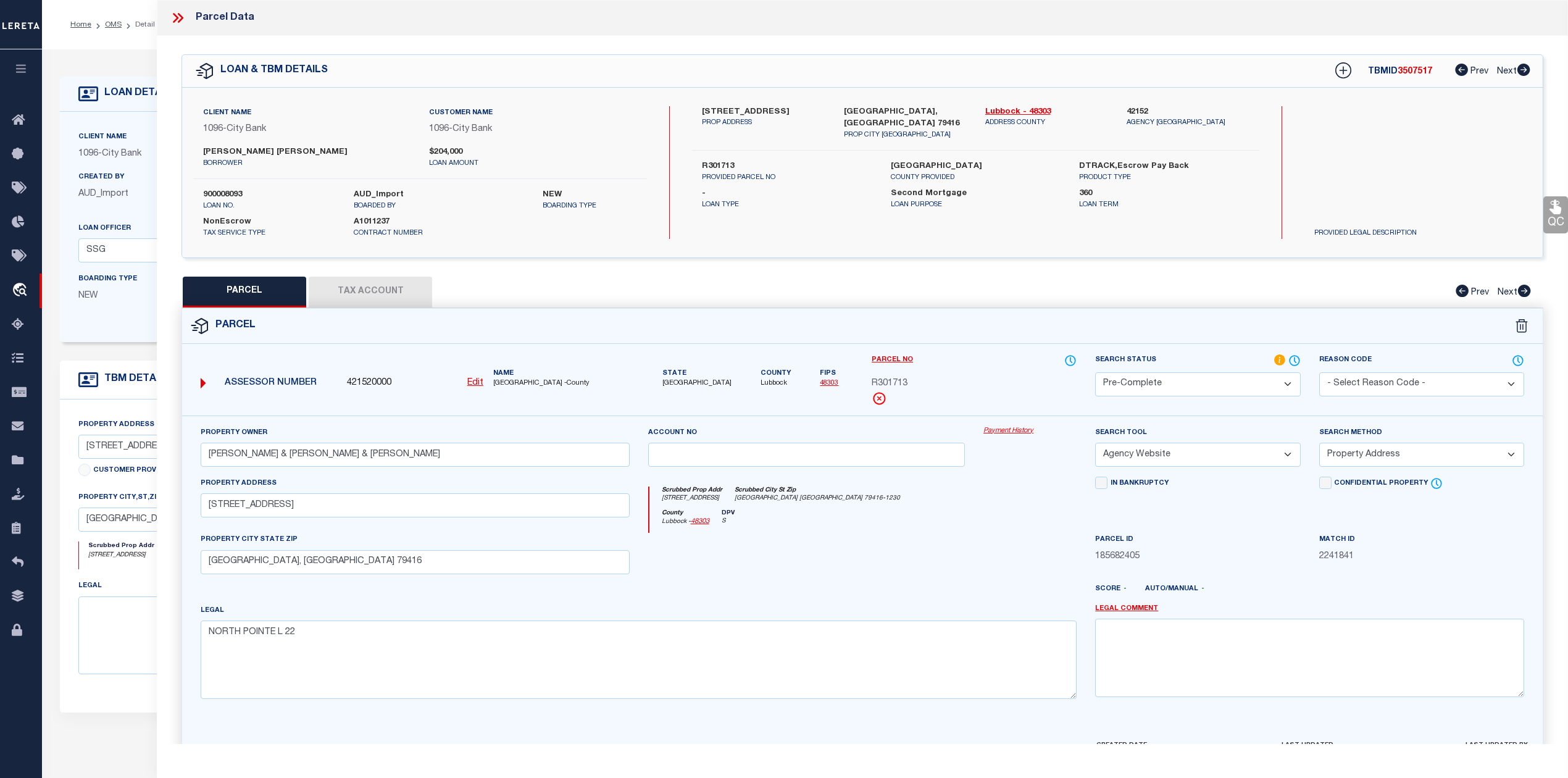
click at [173, 20] on icon at bounding box center [178, 18] width 16 height 16
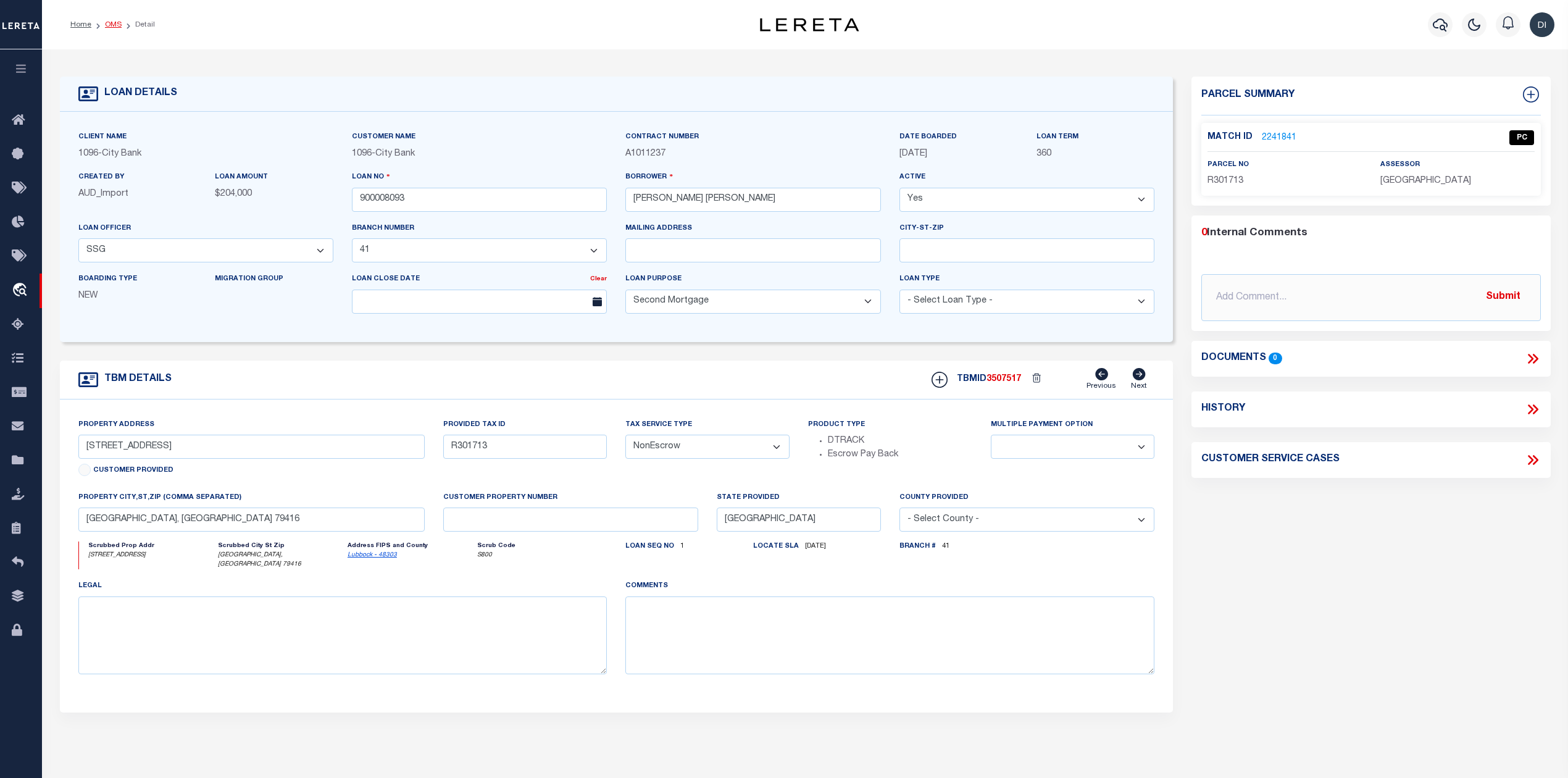
click at [117, 21] on link "OMS" at bounding box center [113, 24] width 17 height 7
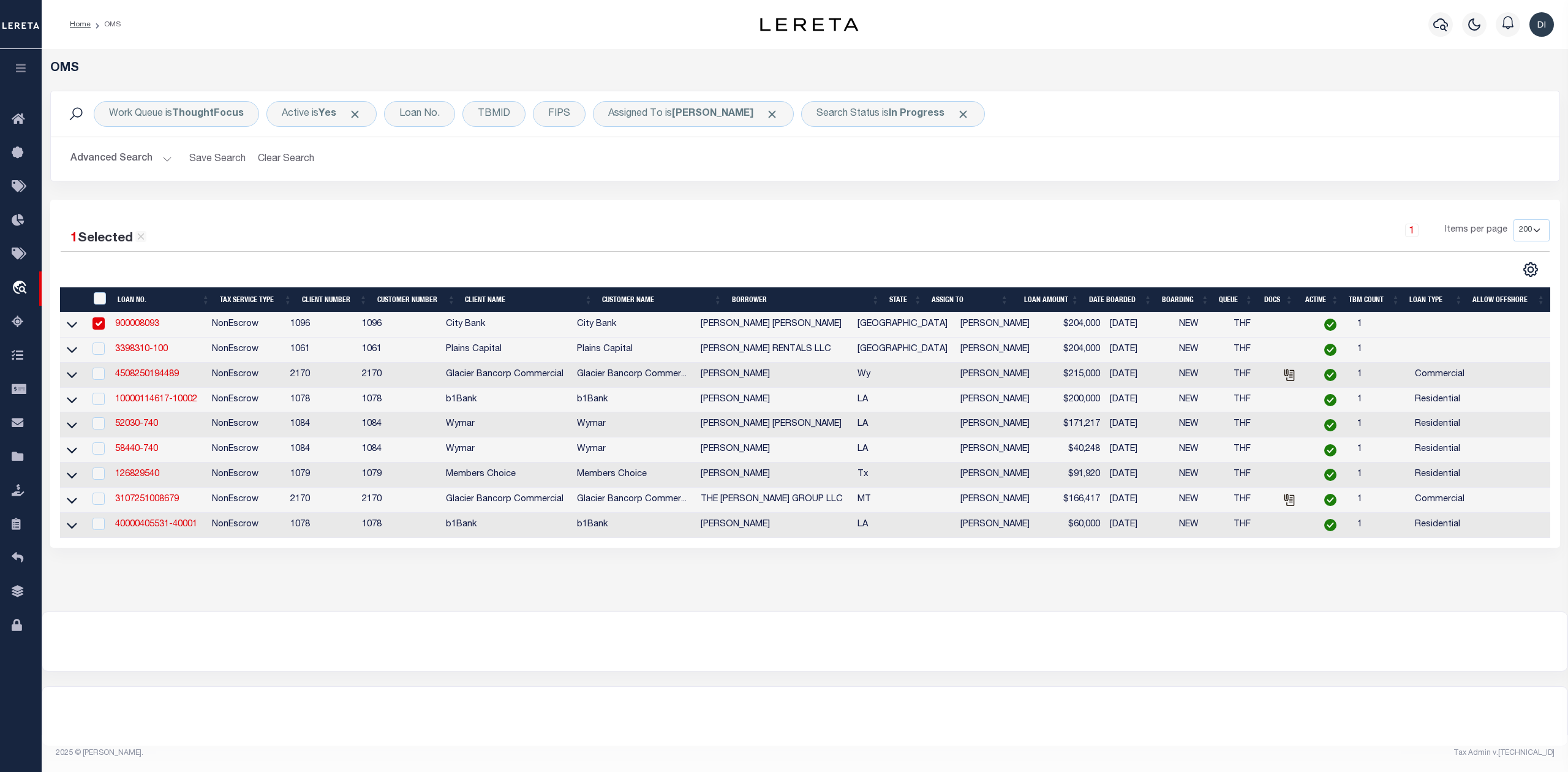
click at [694, 216] on div "1 Selected 9 Results 1 Items per page 10 25 50 100 200" at bounding box center [805, 373] width 1510 height 348
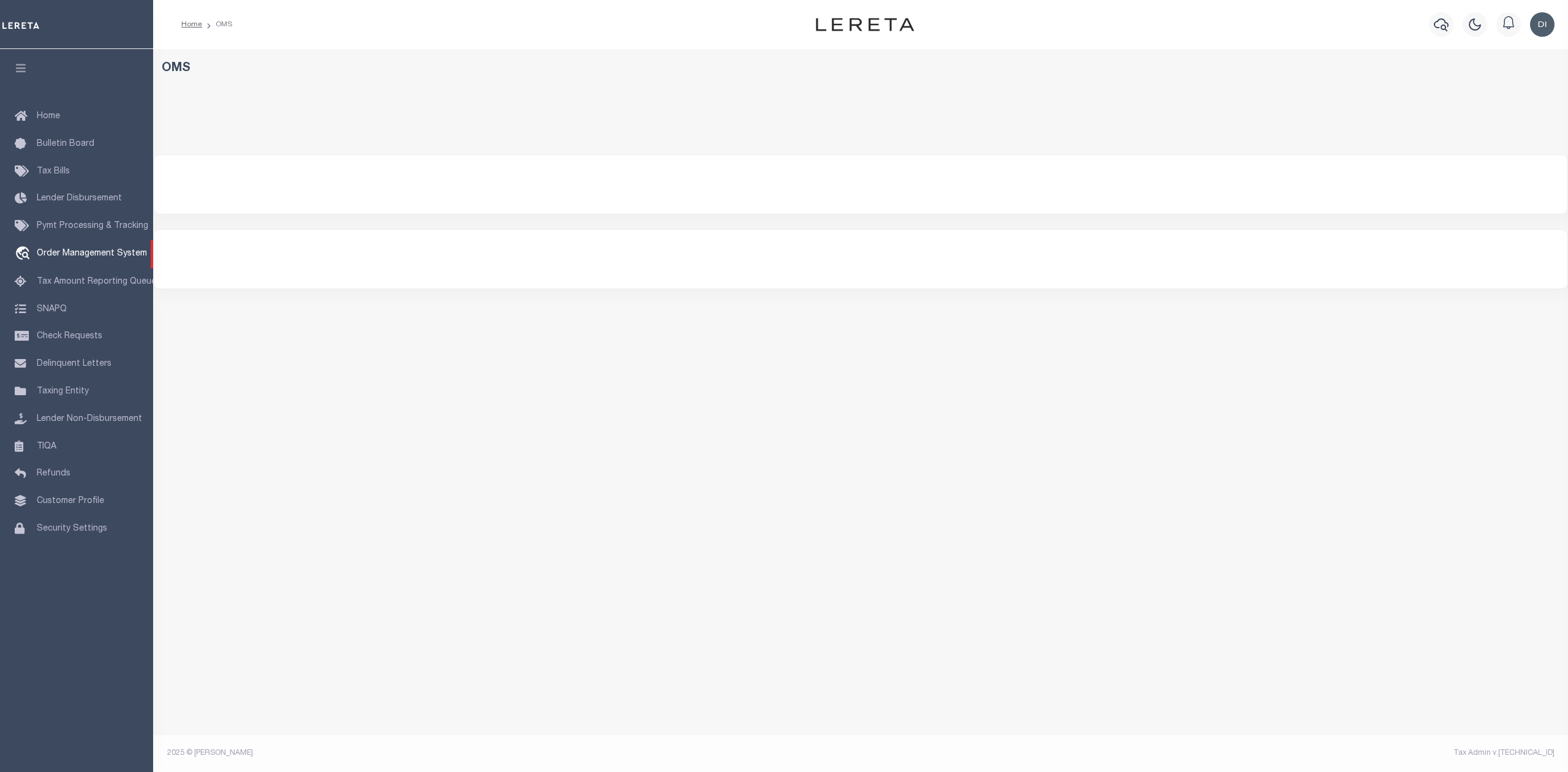
select select "200"
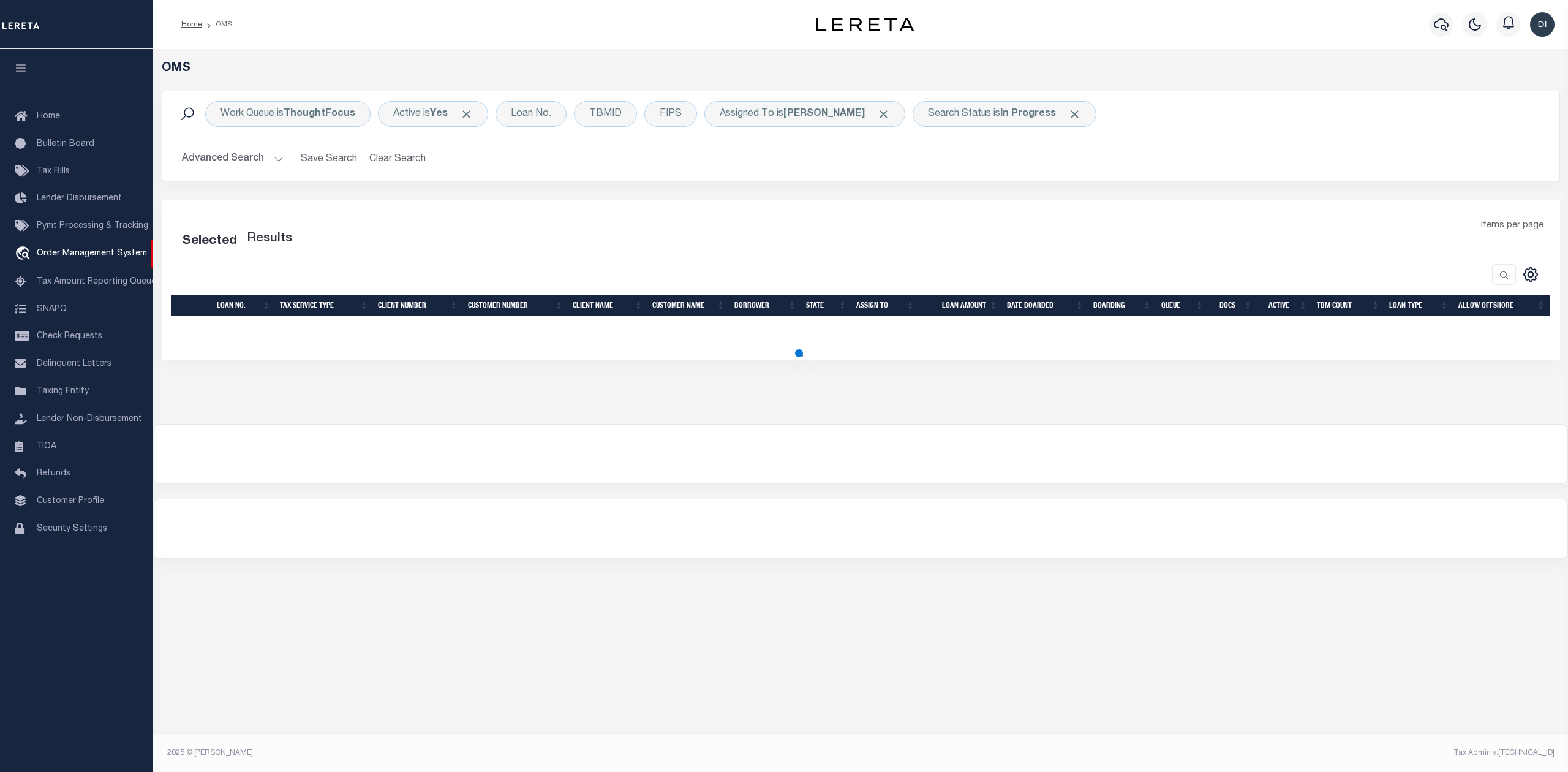
select select "200"
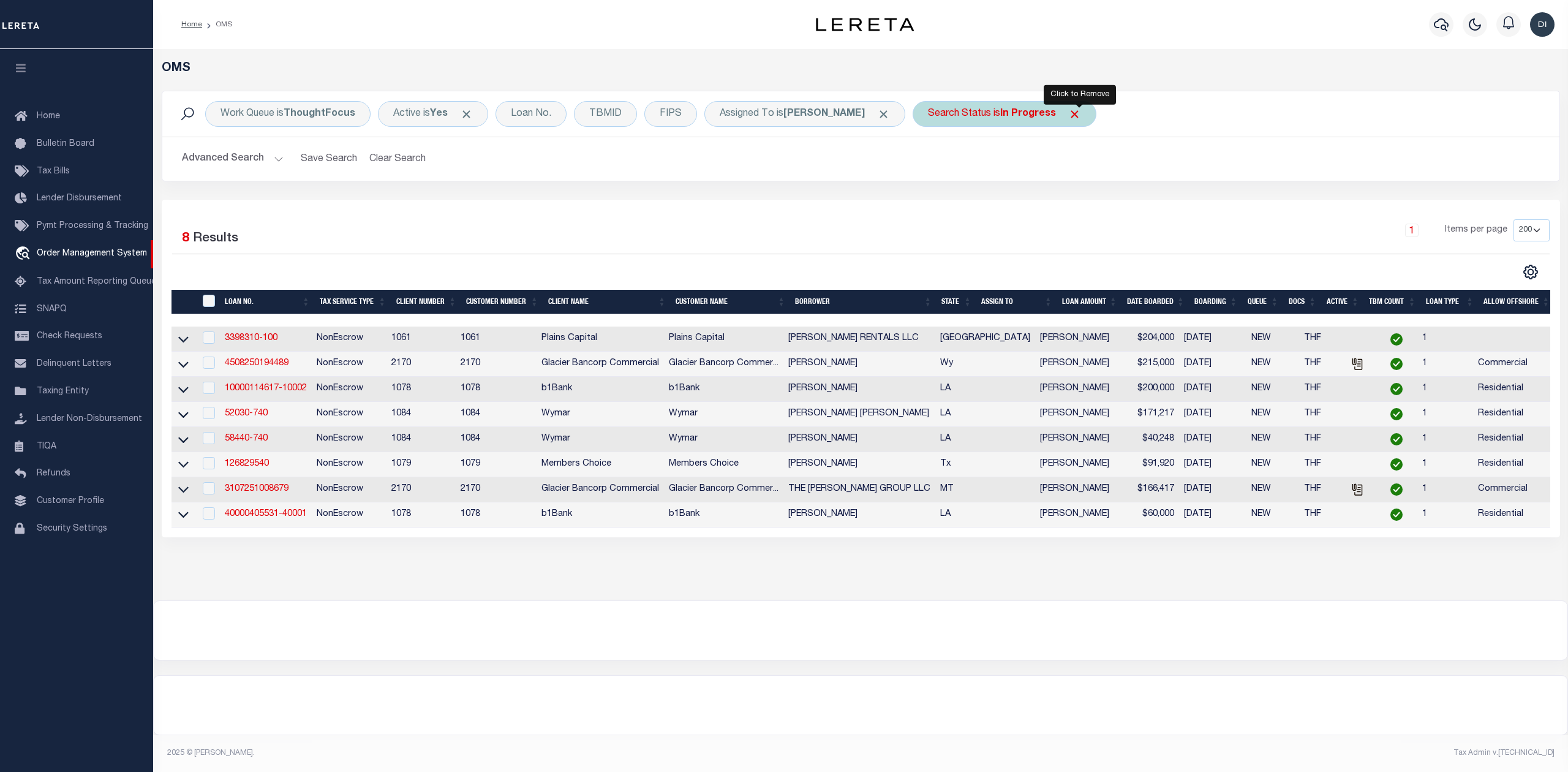
click at [1078, 116] on span "Click to Remove" at bounding box center [1075, 114] width 13 height 13
click at [777, 238] on div "1 Items per page 10 25 50 100 200" at bounding box center [1035, 235] width 1028 height 32
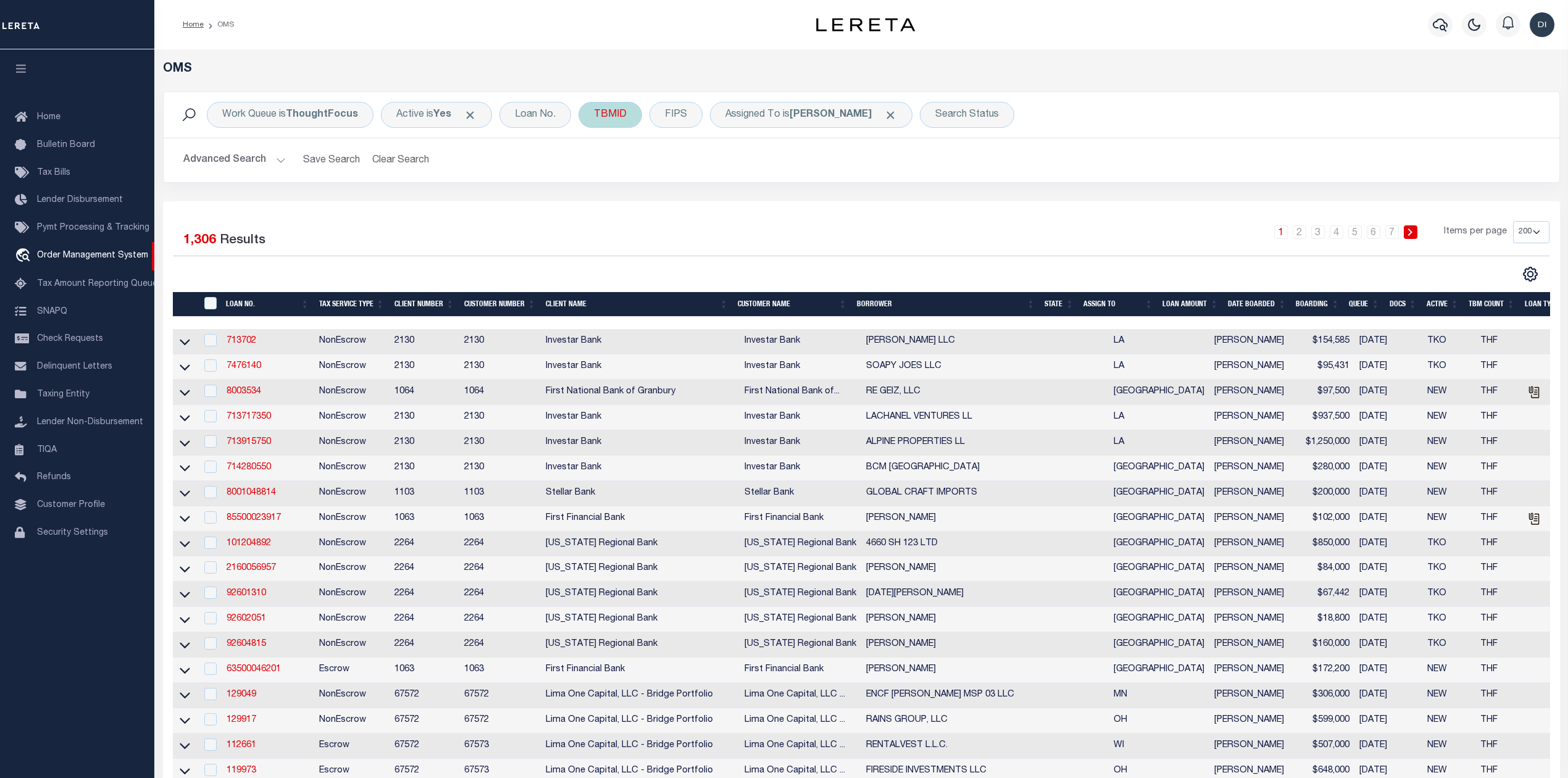
click at [615, 122] on div "TBMID" at bounding box center [611, 115] width 64 height 26
click at [633, 169] on input "number" at bounding box center [685, 171] width 182 height 23
type input "3507430"
click at [764, 196] on input "Apply" at bounding box center [758, 197] width 36 height 20
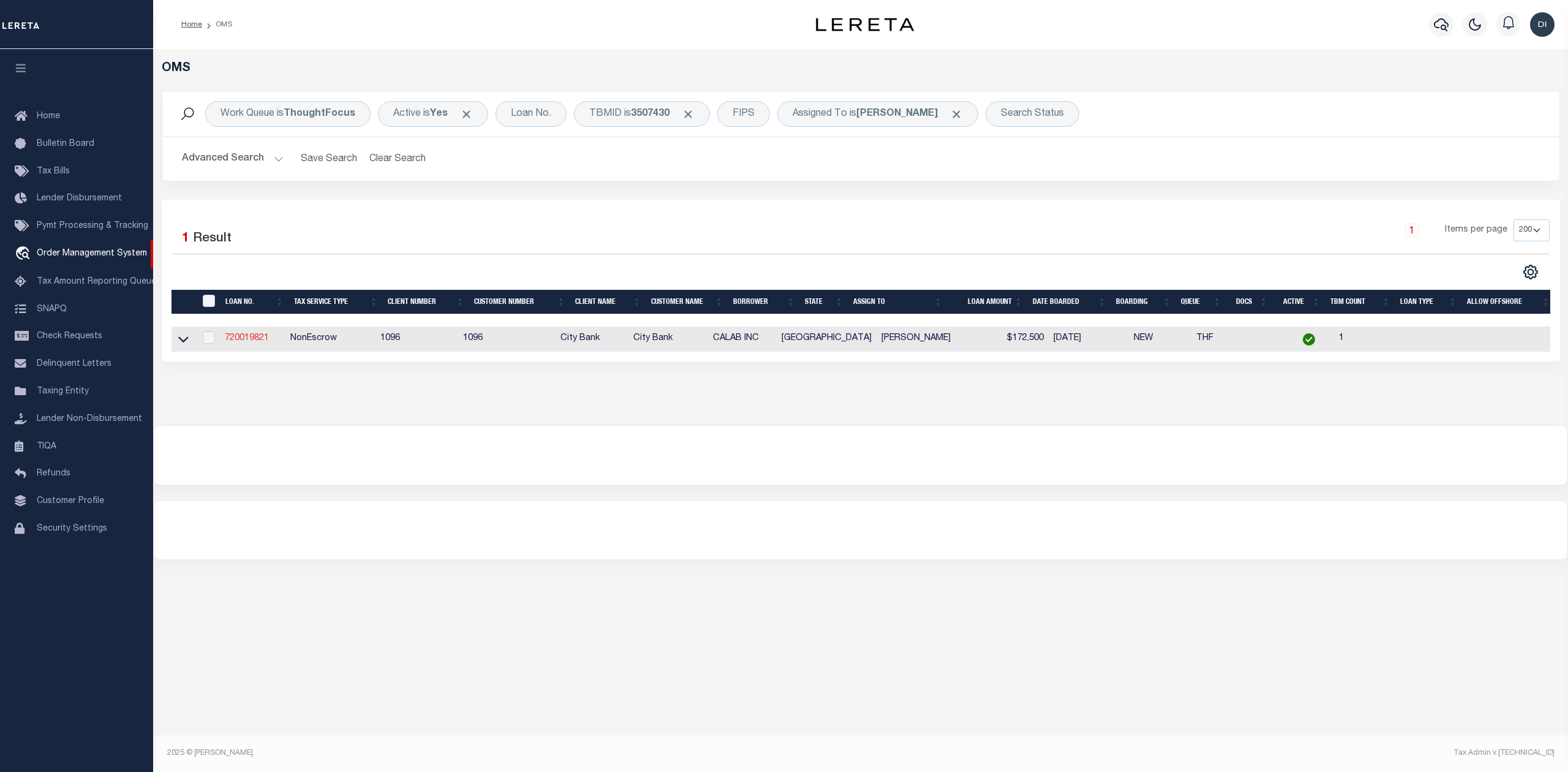
click at [249, 342] on link "720019821" at bounding box center [247, 338] width 44 height 8
type input "720019821"
type input "CALAB INC"
select select
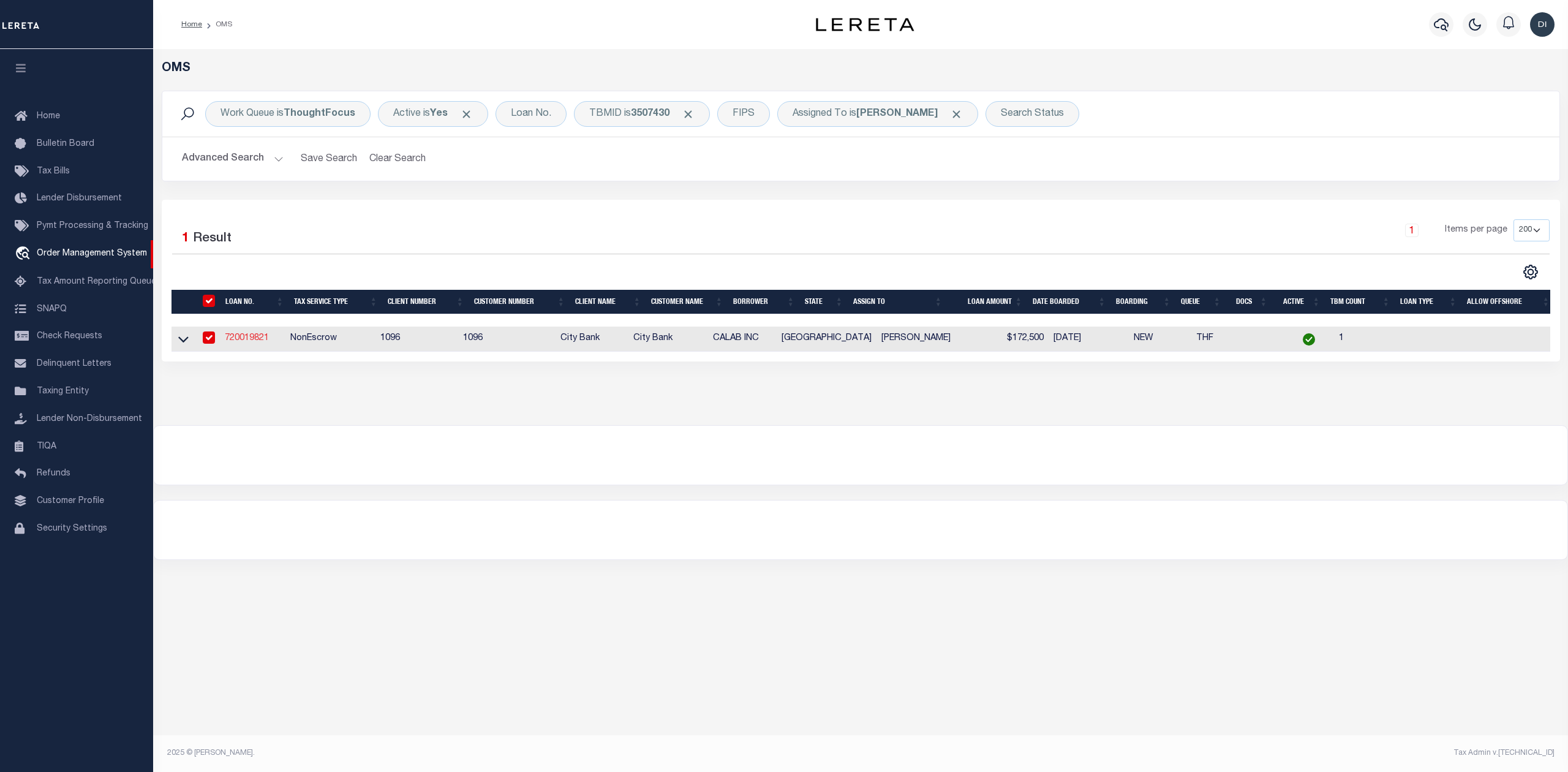
select select "100"
select select "NonEscrow"
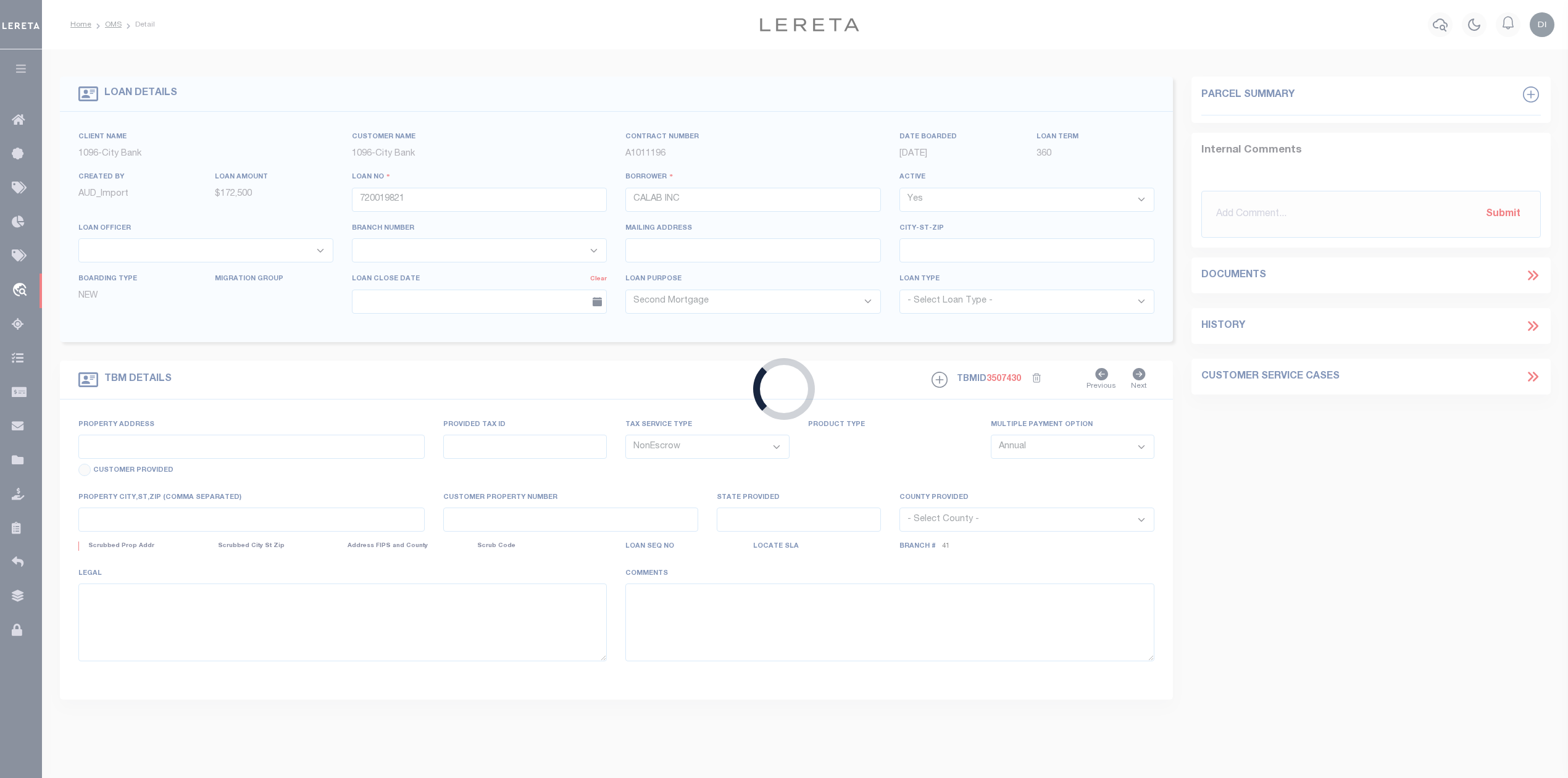
type input "[STREET_ADDRESS]"
type input "R161977"
select select
type input "[GEOGRAPHIC_DATA], [GEOGRAPHIC_DATA] 79424"
type input "[GEOGRAPHIC_DATA]"
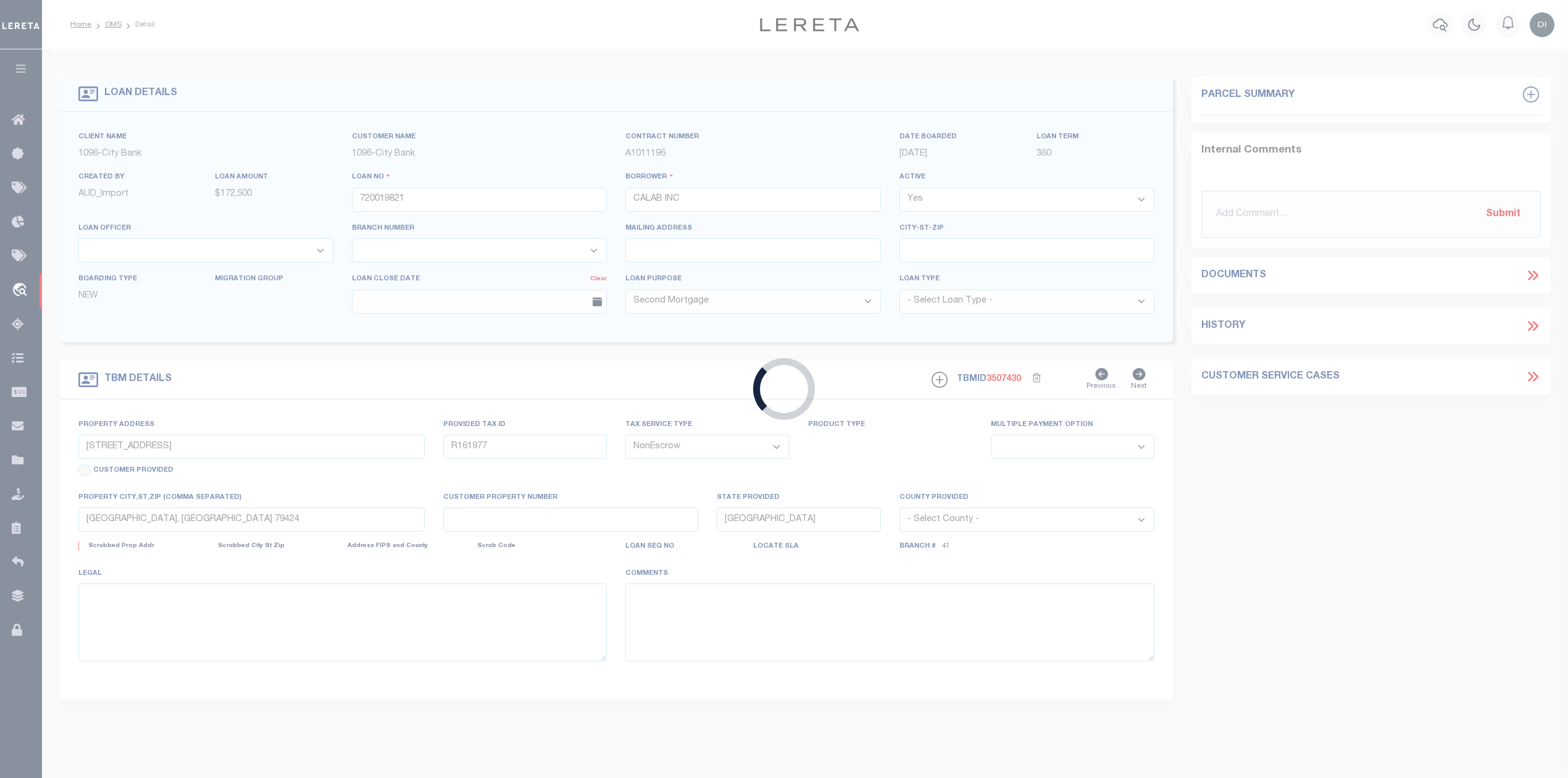
select select
select select "2796"
select select "1353"
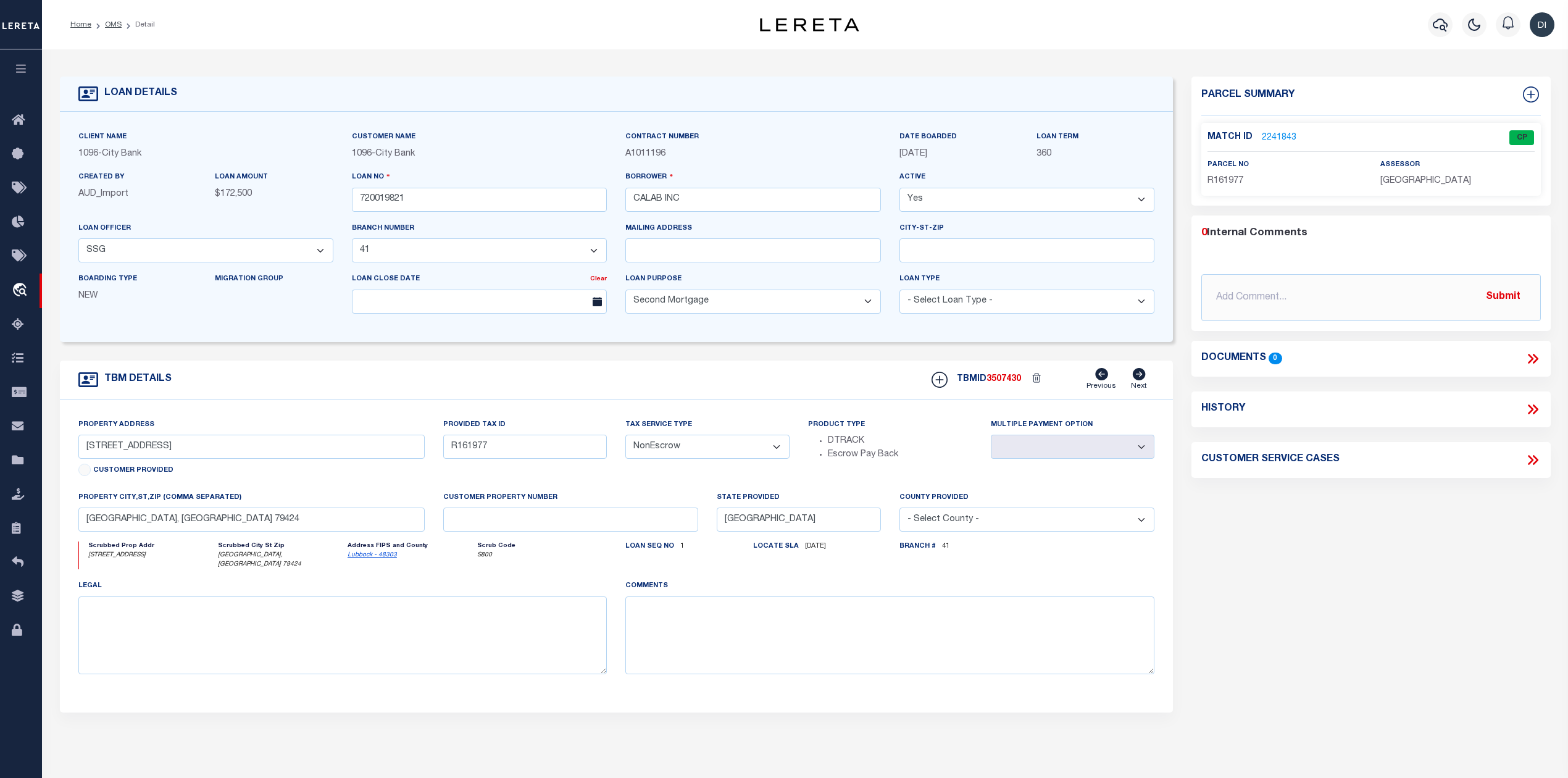
click at [1283, 134] on link "2241843" at bounding box center [1278, 138] width 34 height 13
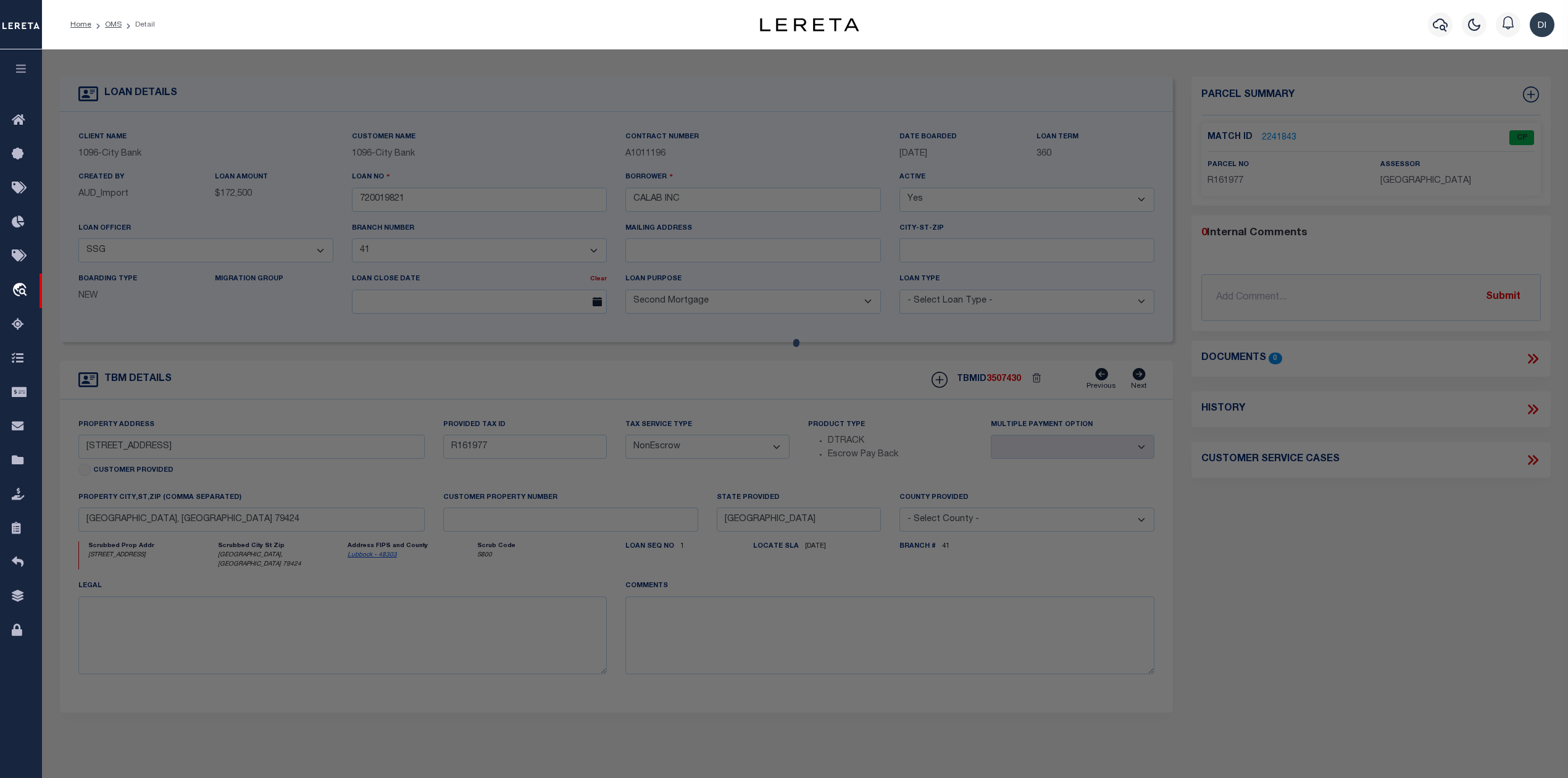
checkbox input "false"
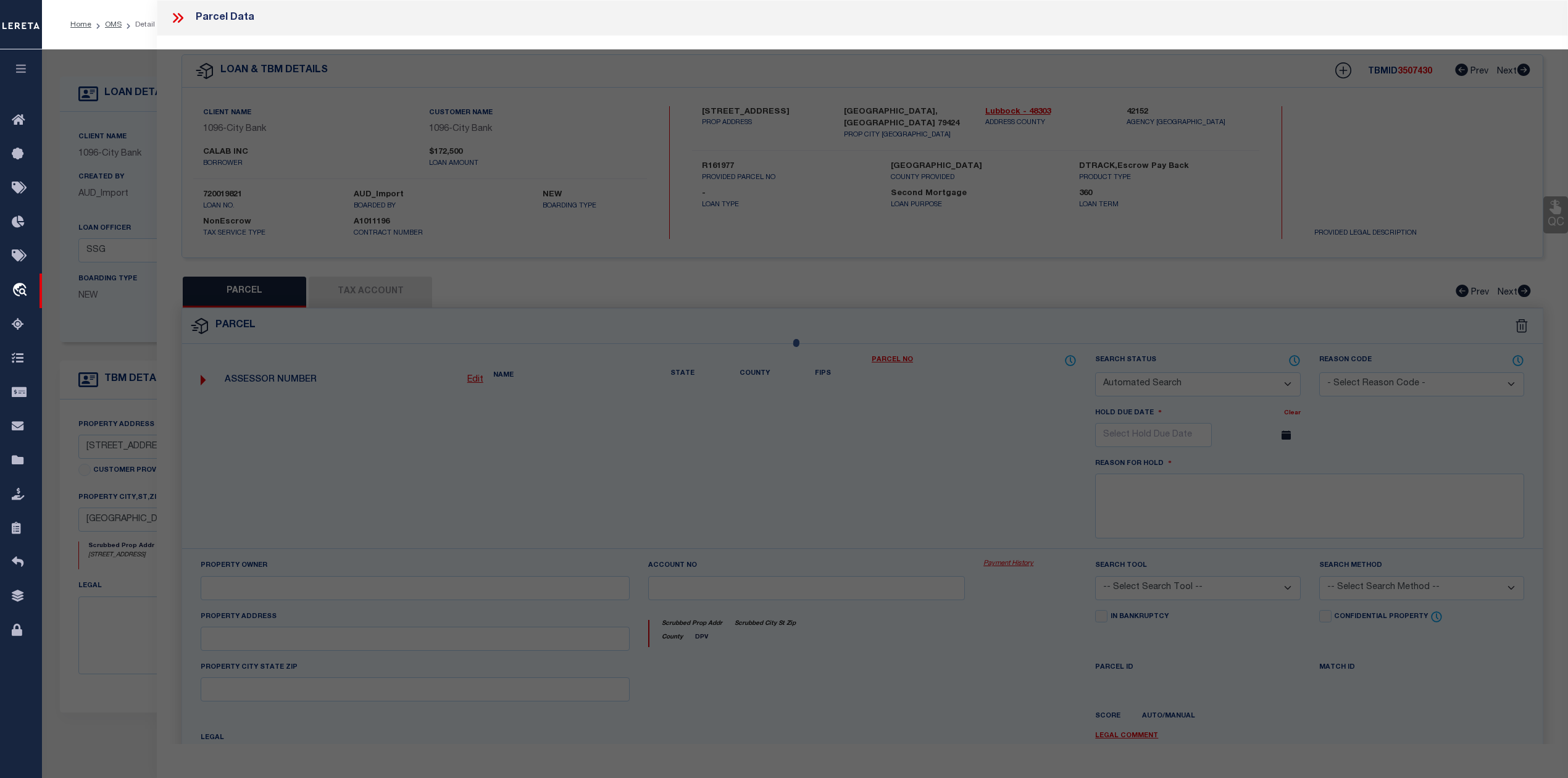
select select "CP"
type input "CALAB INC"
select select "AGW"
select select "ADD"
type input "10603 RALEIGH AVE"
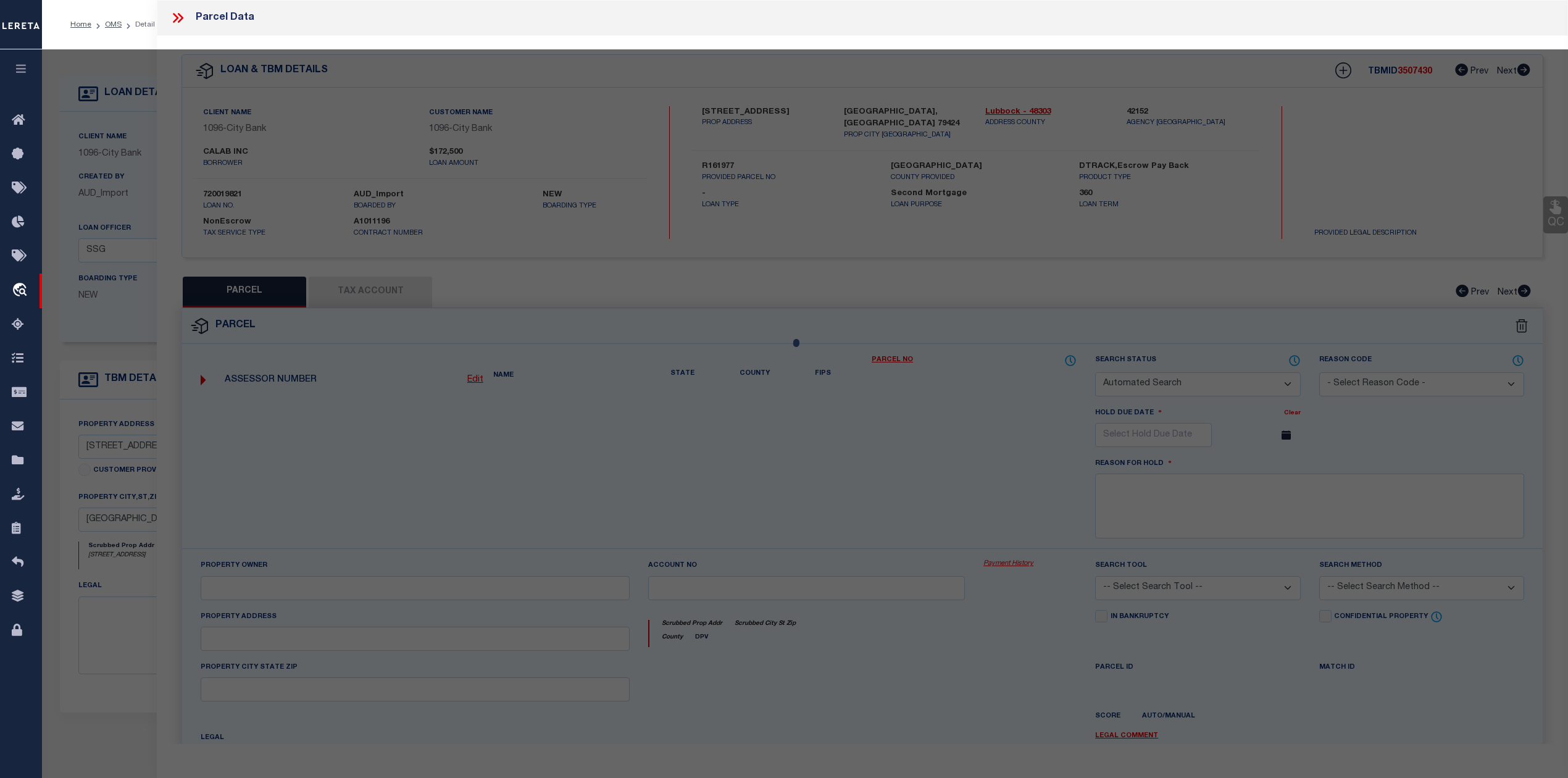
type input "LUBBOCK, TX 79424"
type textarea "SUNCREST L 20"
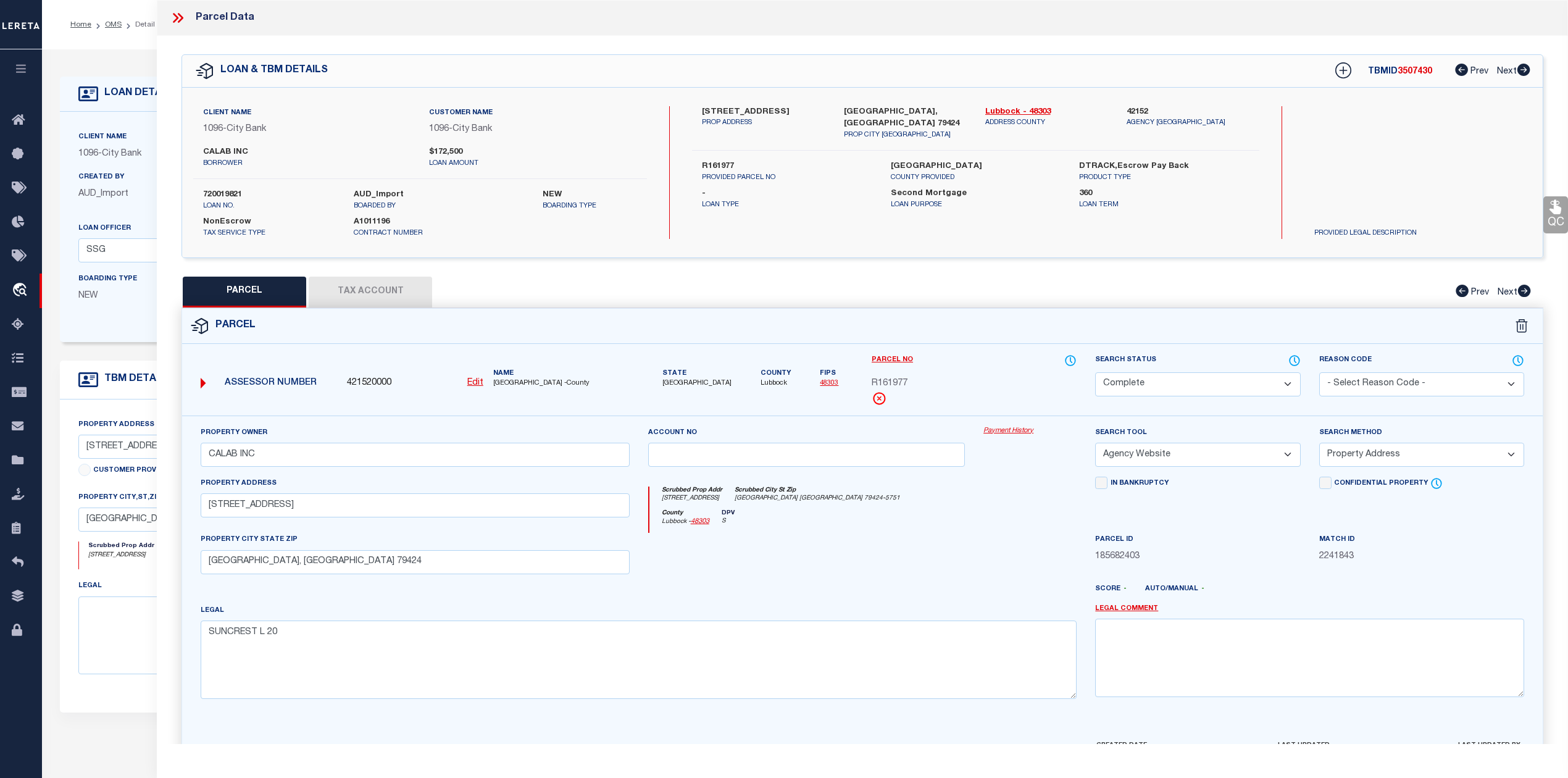
click at [374, 292] on button "Tax Account" at bounding box center [370, 292] width 124 height 31
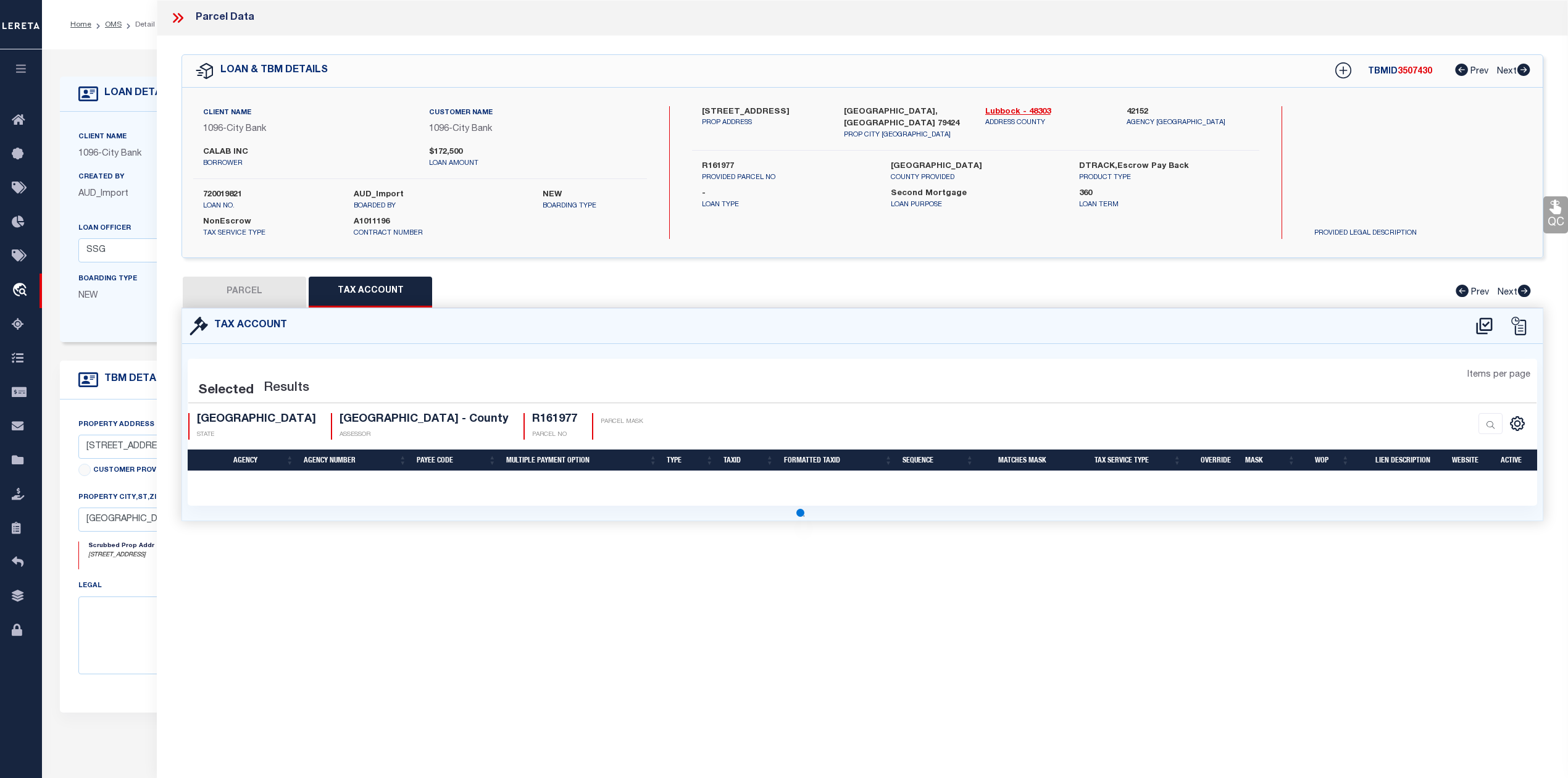
select select "100"
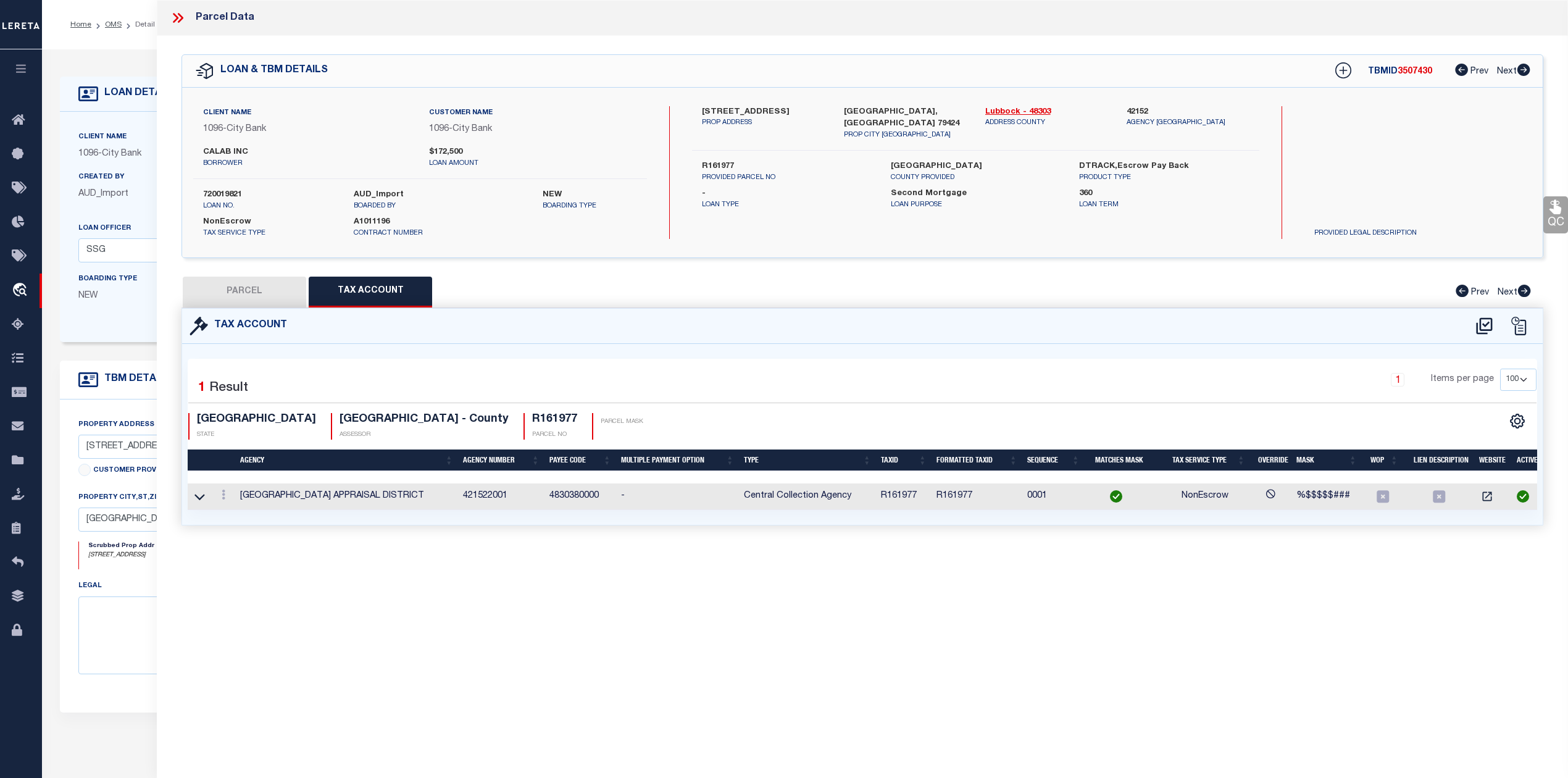
click at [268, 295] on button "PARCEL" at bounding box center [245, 292] width 124 height 31
select select "AS"
select select
checkbox input "false"
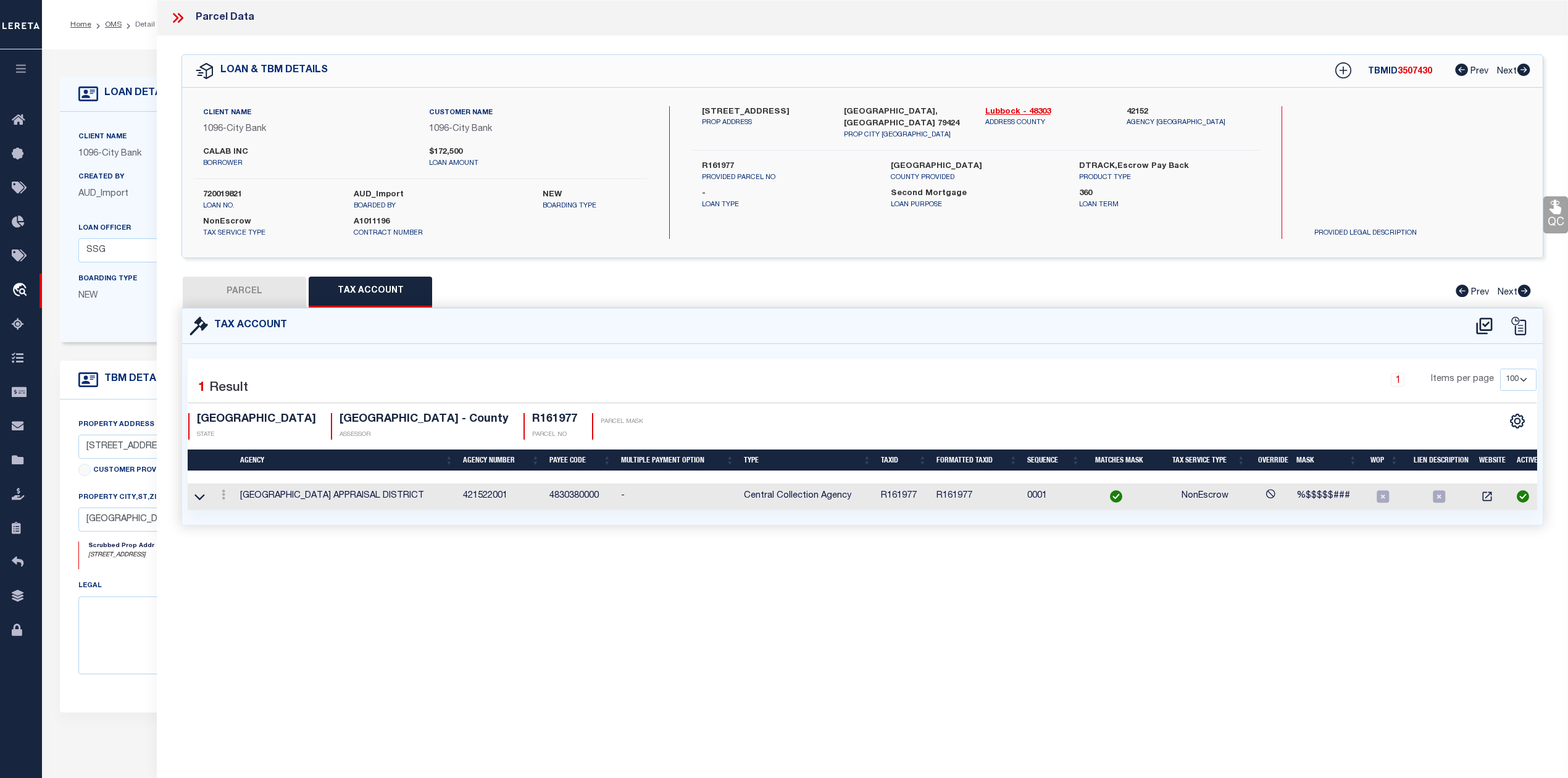
checkbox input "false"
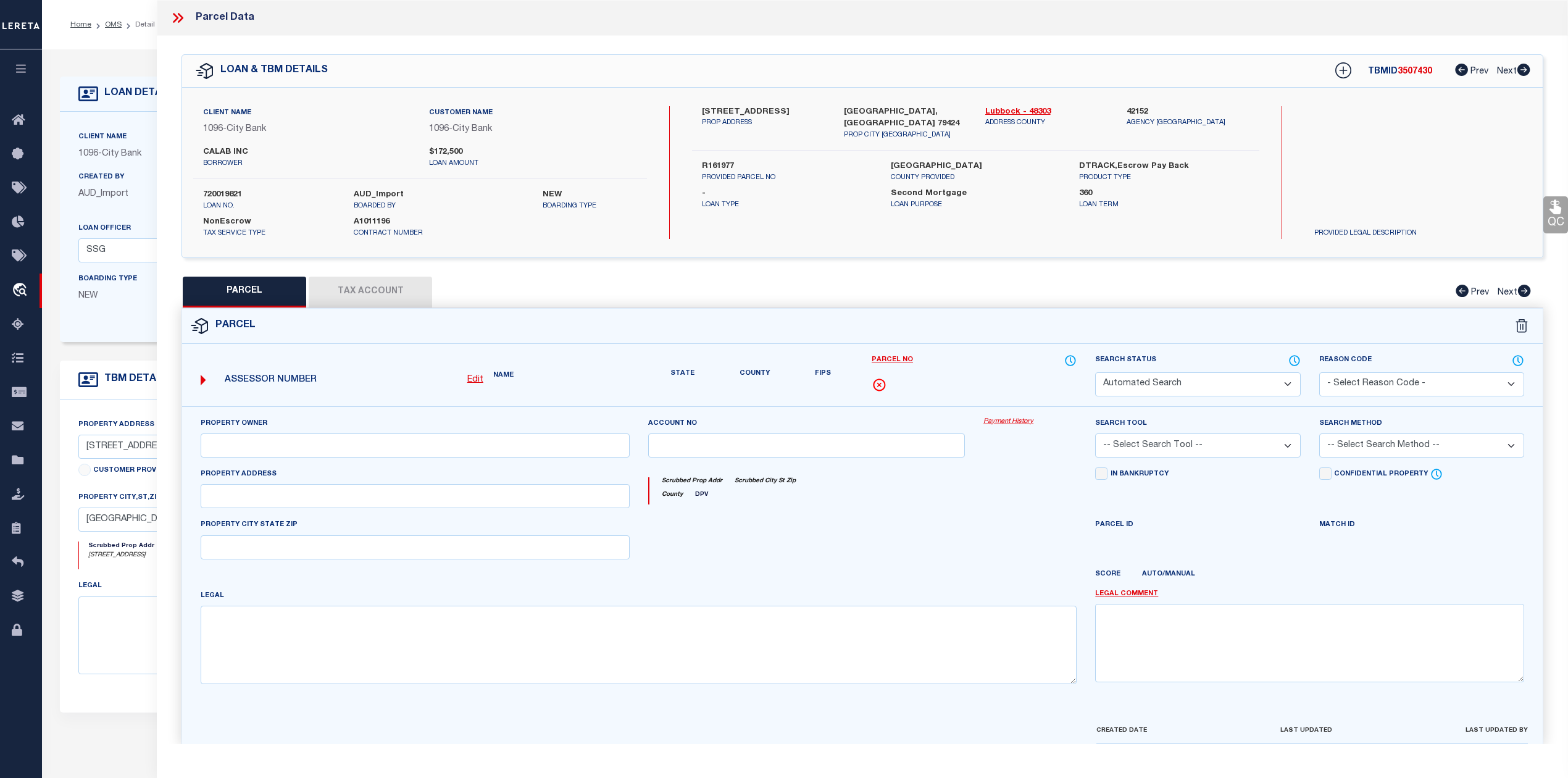
select select "CP"
type input "CALAB INC"
select select "AGW"
select select "ADD"
type input "10603 RALEIGH AVE"
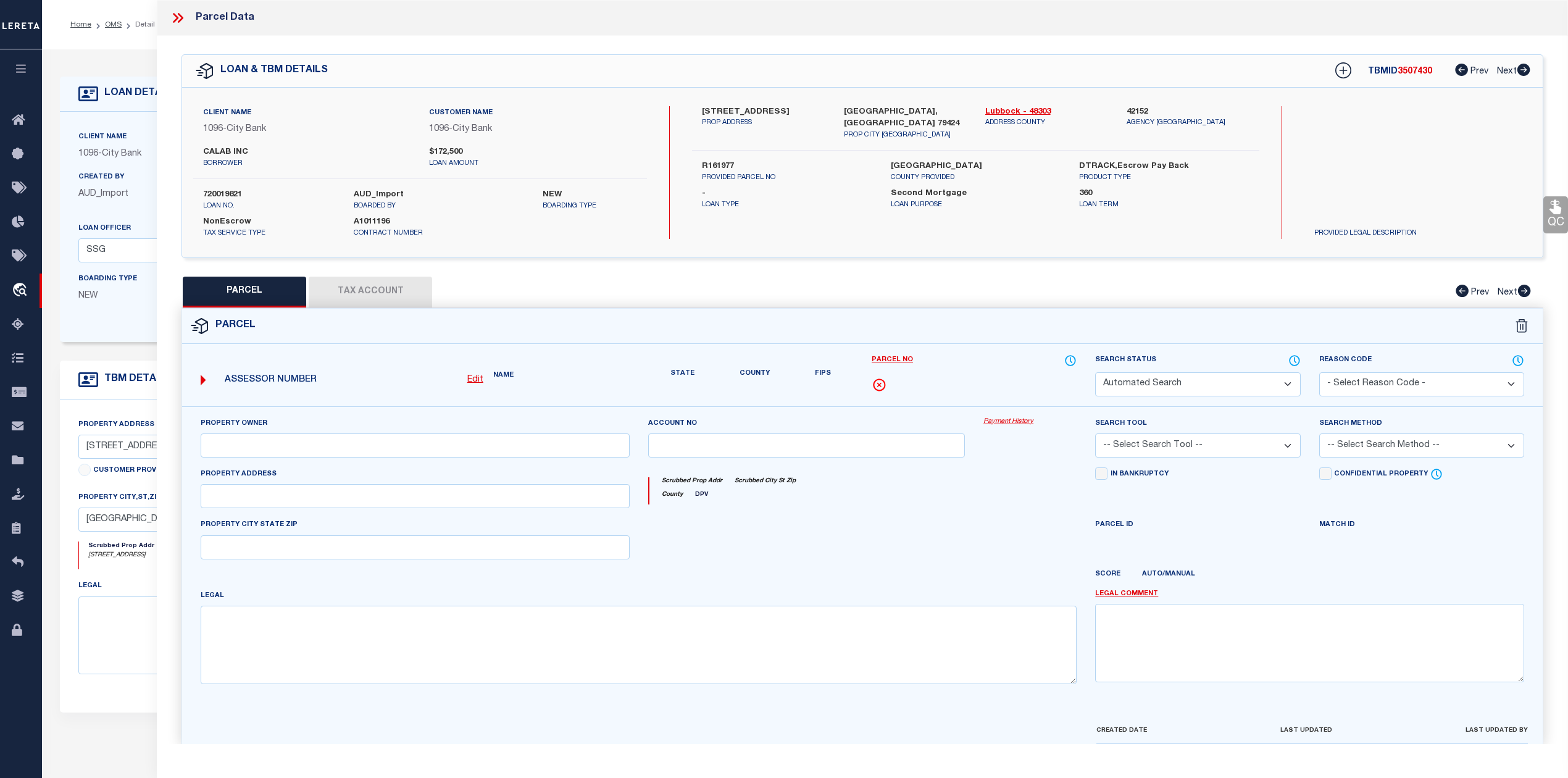
type input "LUBBOCK, TX 79424"
type textarea "SUNCREST L 20"
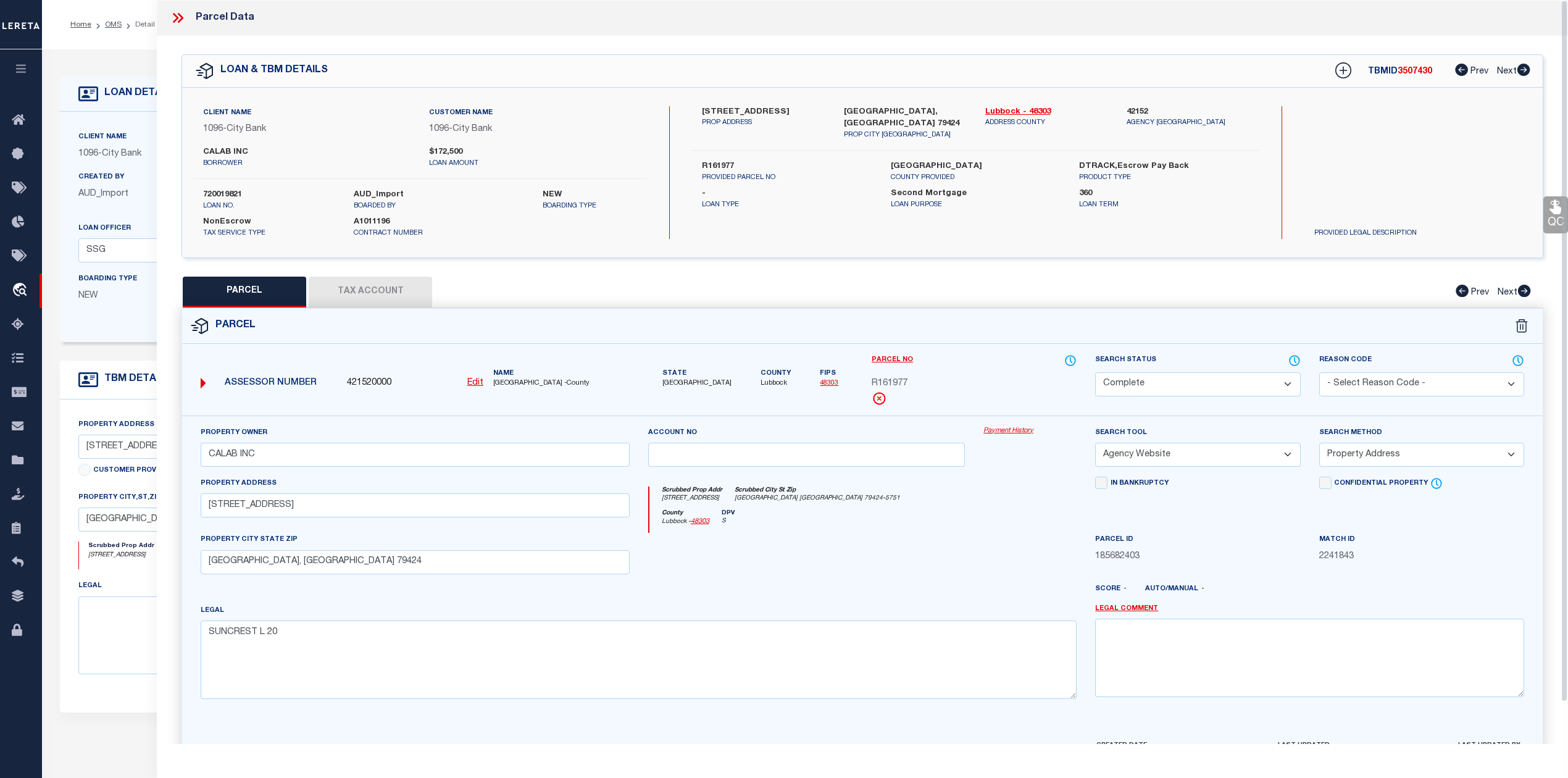
click at [186, 20] on div at bounding box center [183, 18] width 26 height 16
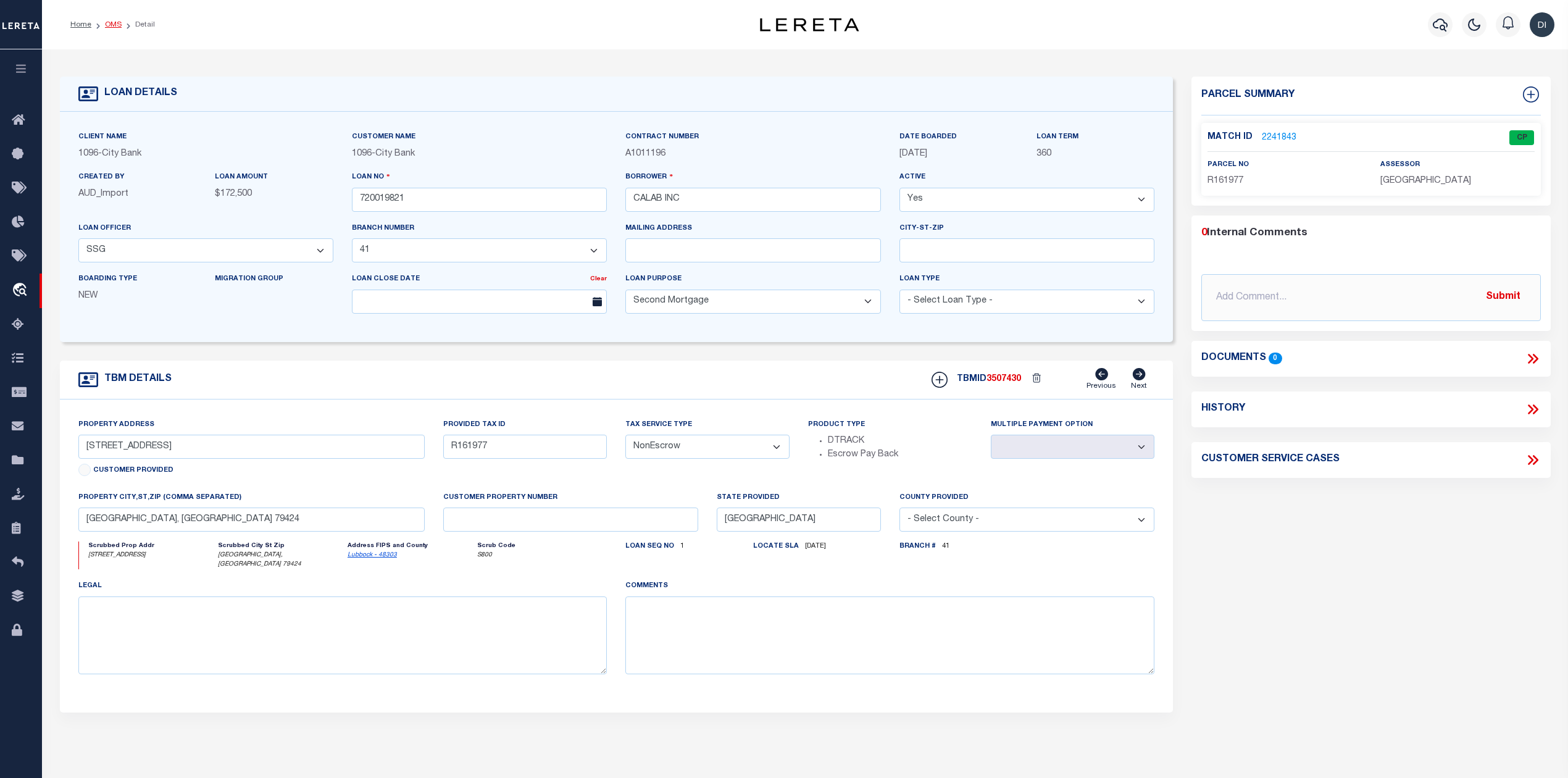
click at [118, 25] on link "OMS" at bounding box center [113, 24] width 17 height 7
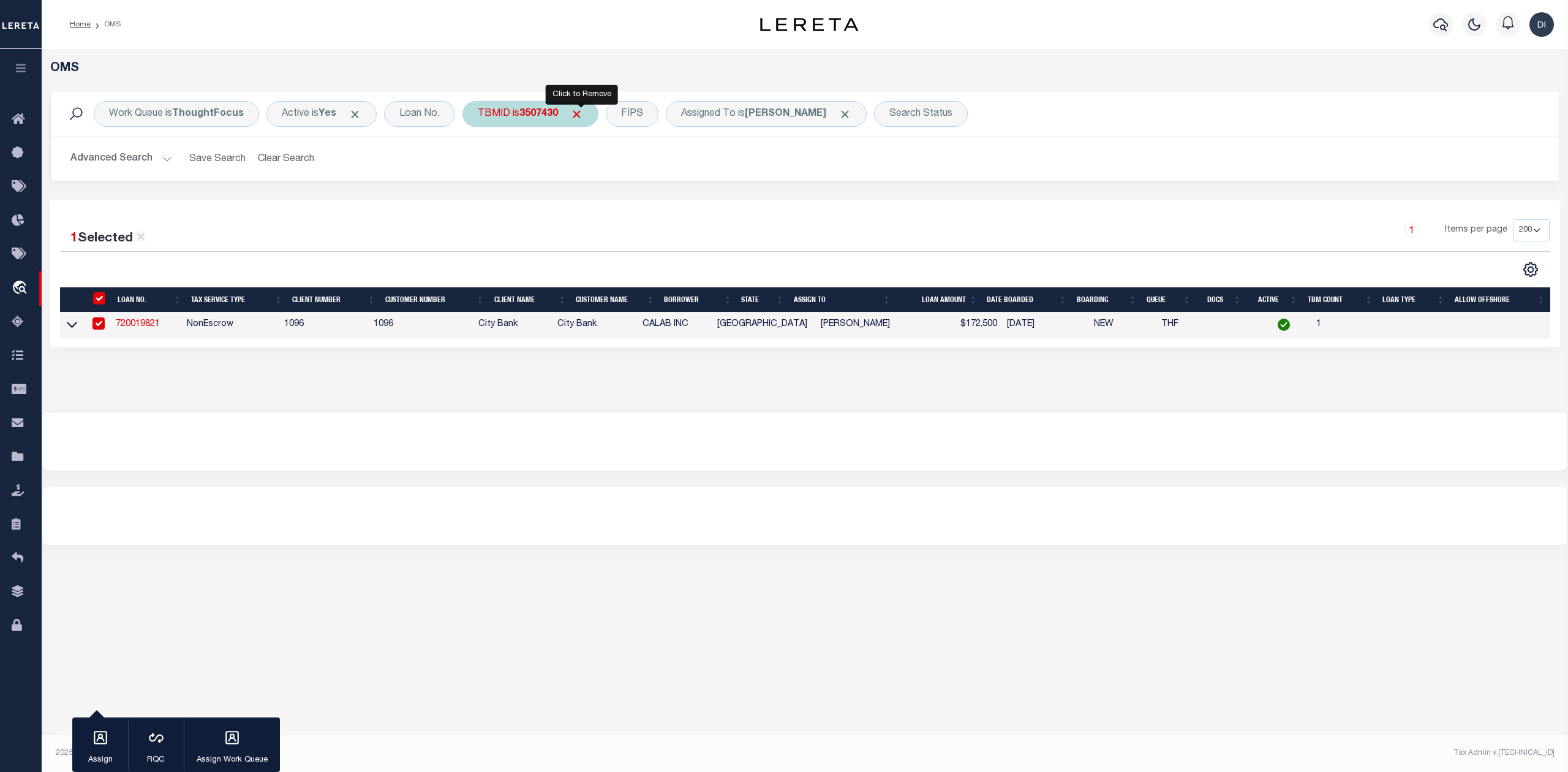
click at [582, 110] on span "Click to Remove" at bounding box center [577, 114] width 13 height 13
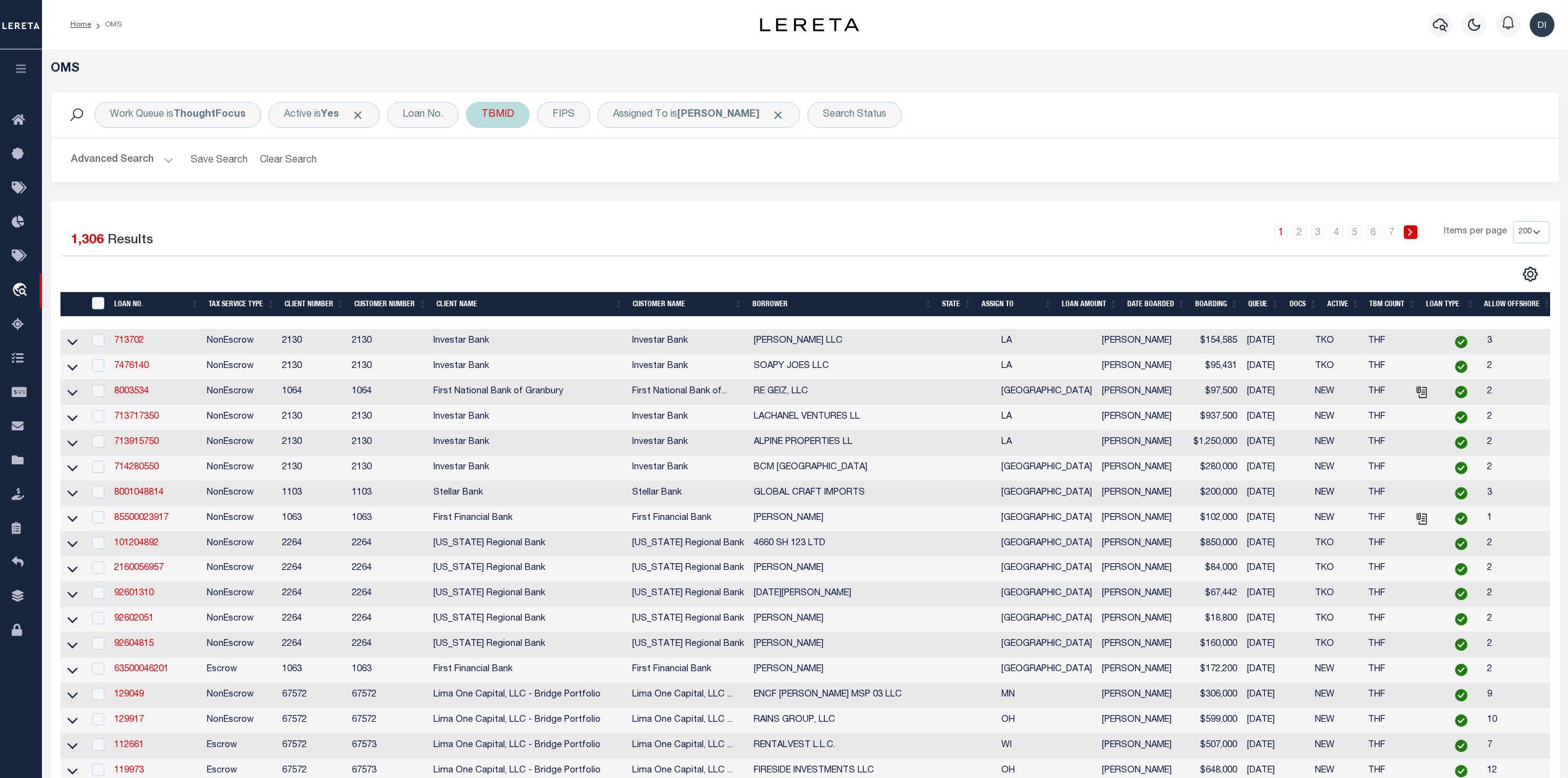
click at [499, 118] on div "TBMID" at bounding box center [498, 115] width 64 height 26
click at [502, 176] on input "number" at bounding box center [573, 171] width 182 height 23
type input "3507509"
click at [643, 195] on input "Apply" at bounding box center [646, 197] width 36 height 20
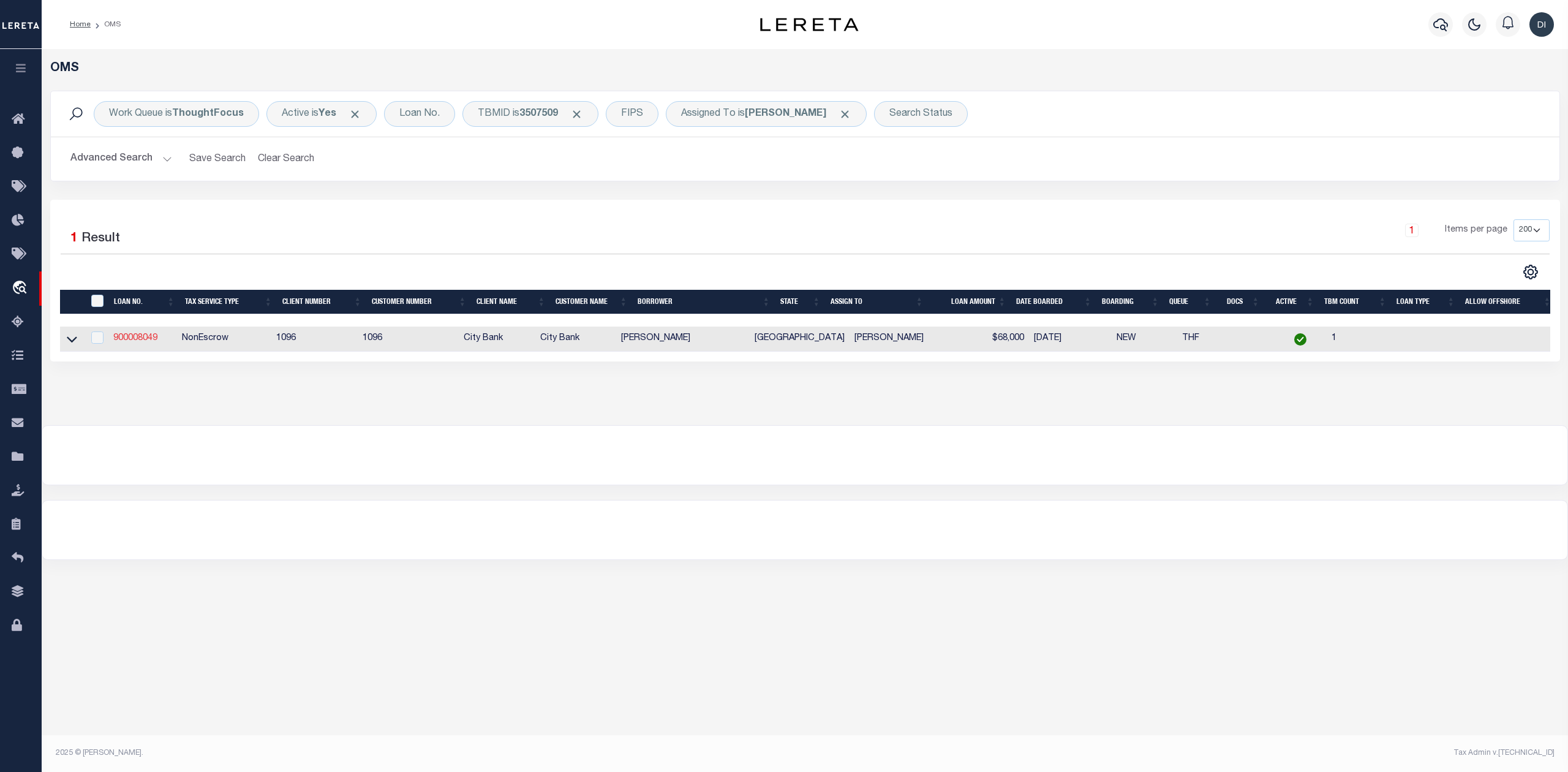
click at [131, 339] on link "900008049" at bounding box center [135, 338] width 44 height 8
checkbox input "true"
type input "900008049"
type input "TERRY LEE HUMPHREY"
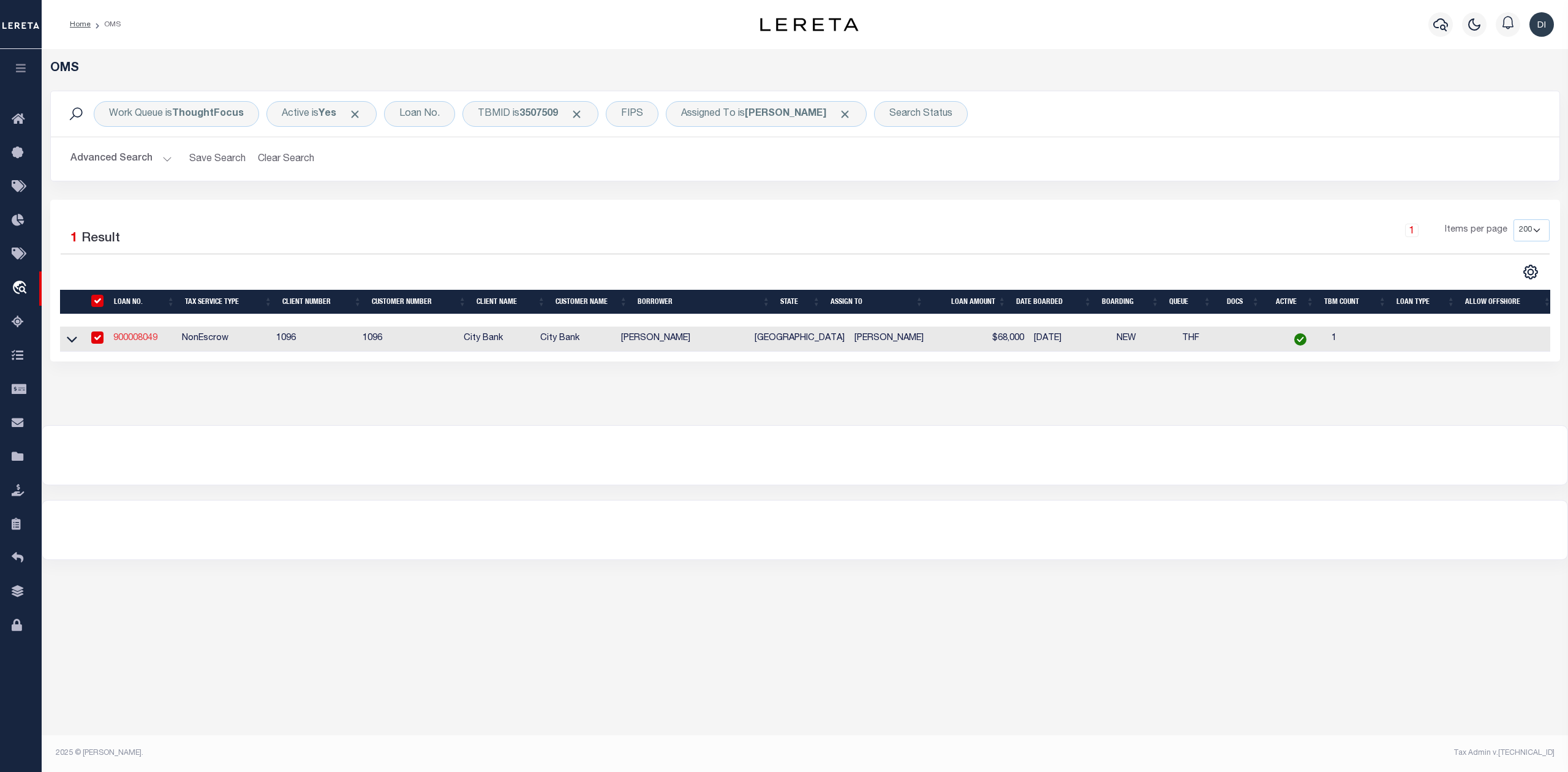
select select "8877"
select select "1346"
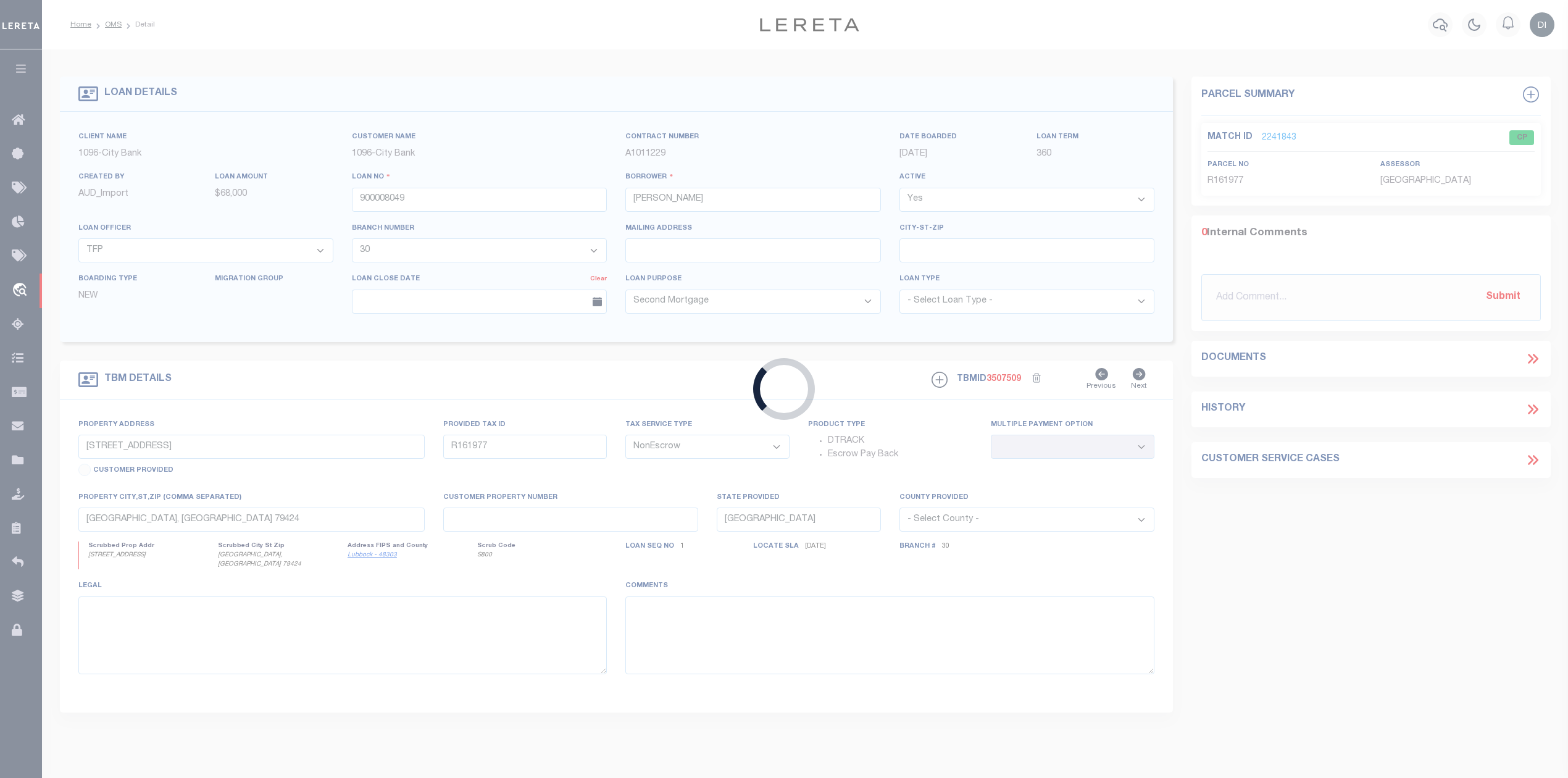
type input "1911 79TH"
type input "R173329"
select select
type input "LUBBOCK, TX 79423"
select select
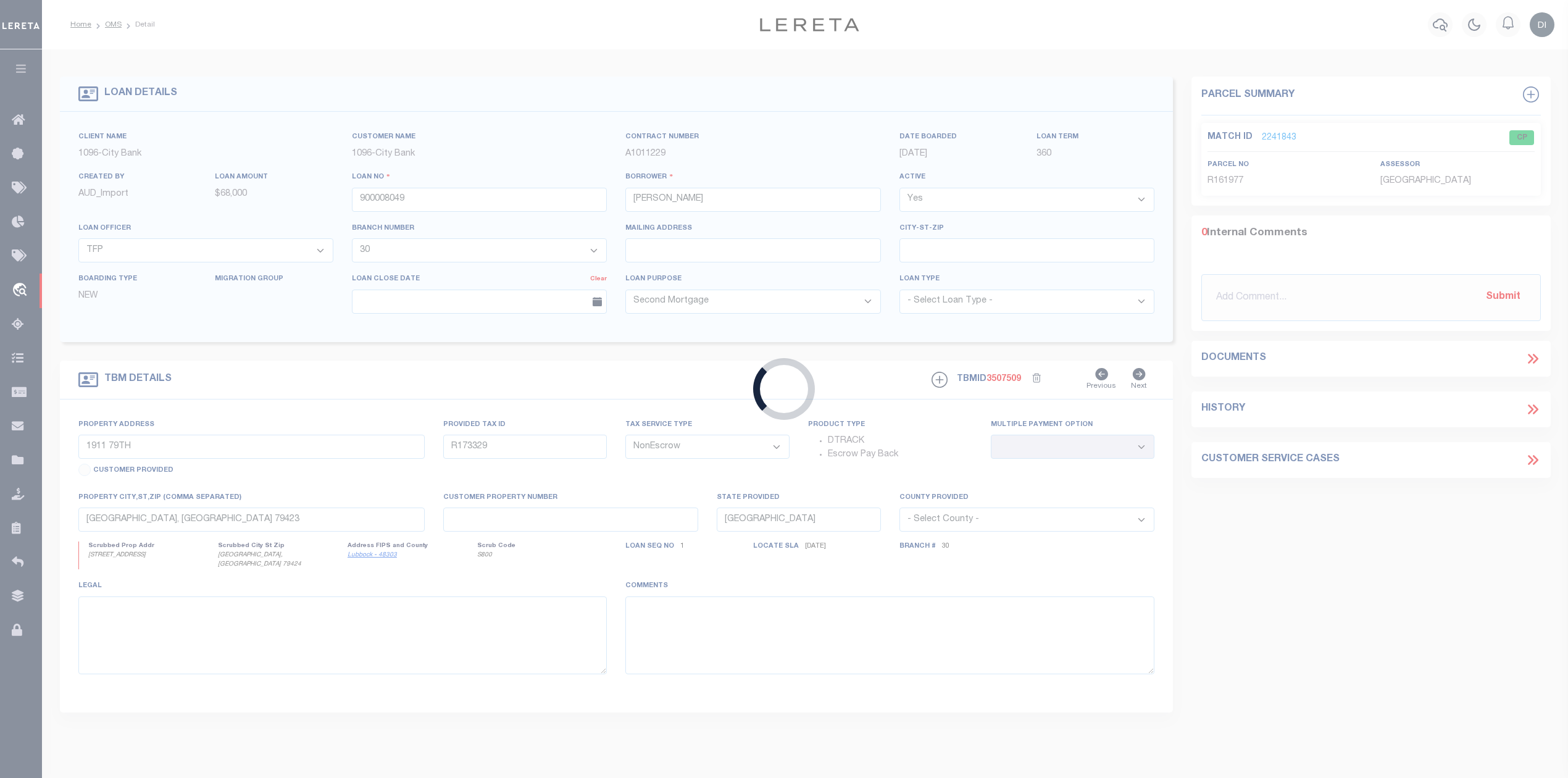
select select "8877"
select select "1346"
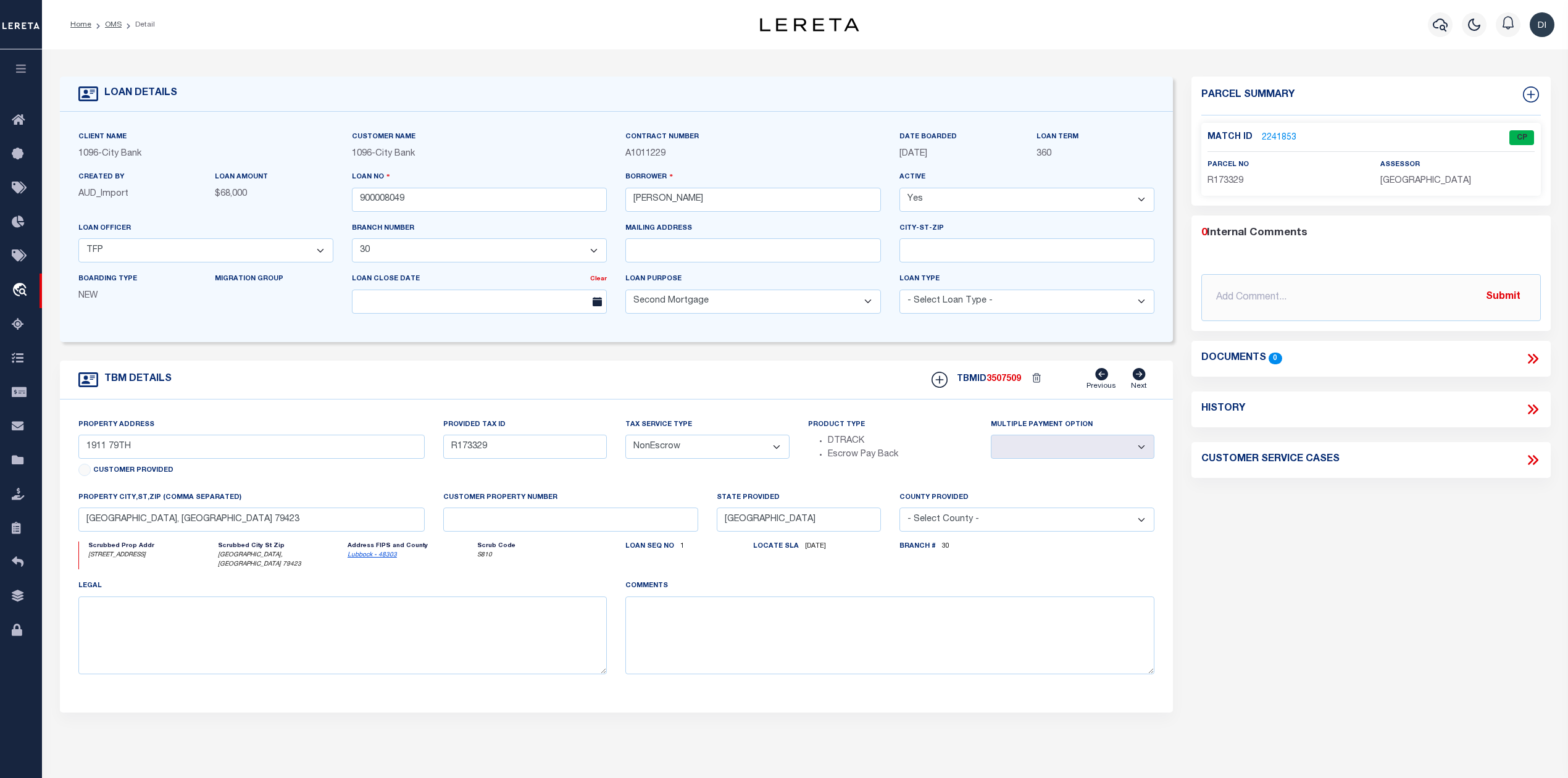
click at [1267, 136] on link "2241853" at bounding box center [1278, 138] width 34 height 13
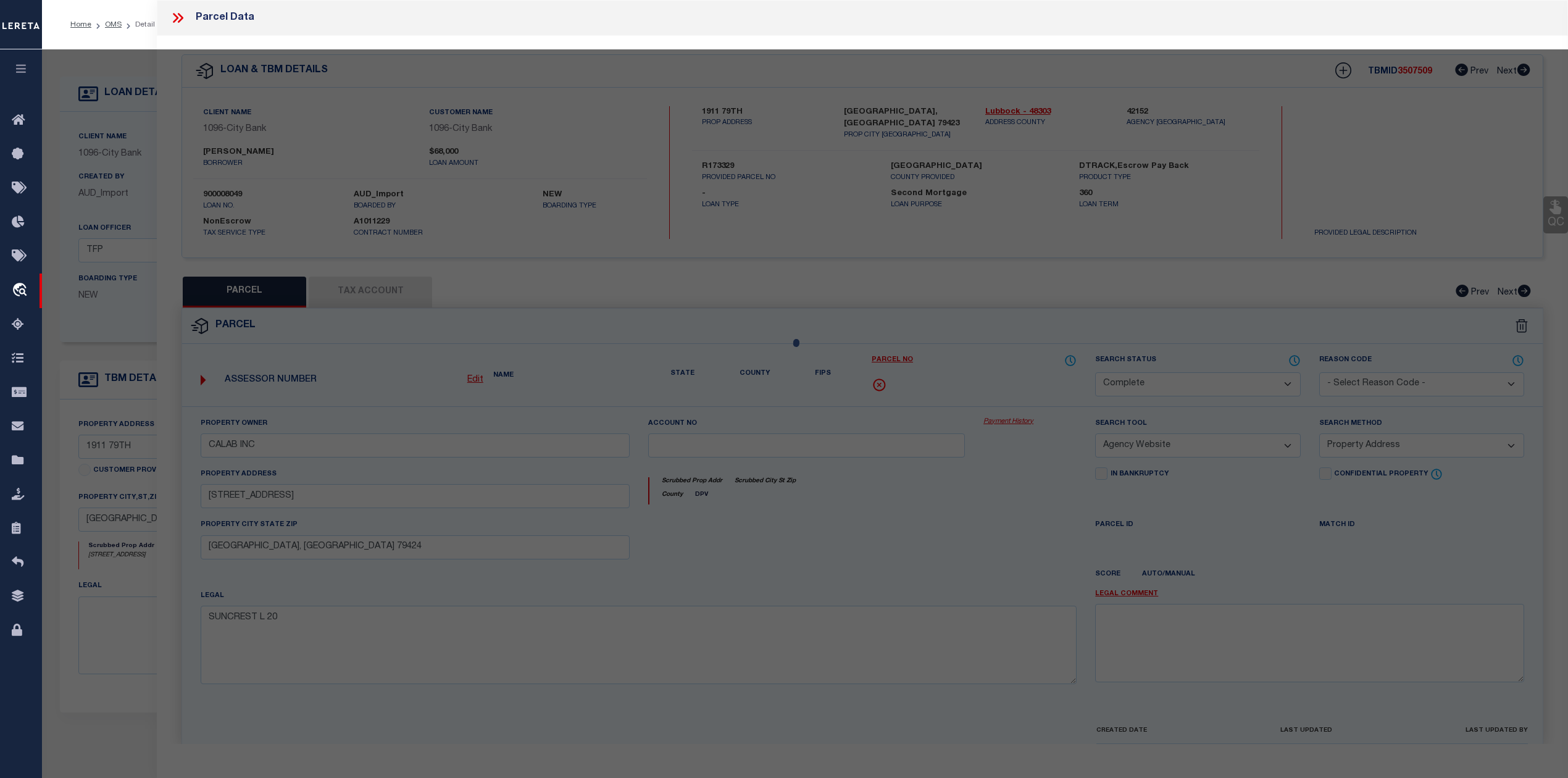
select select "AS"
select select
checkbox input "false"
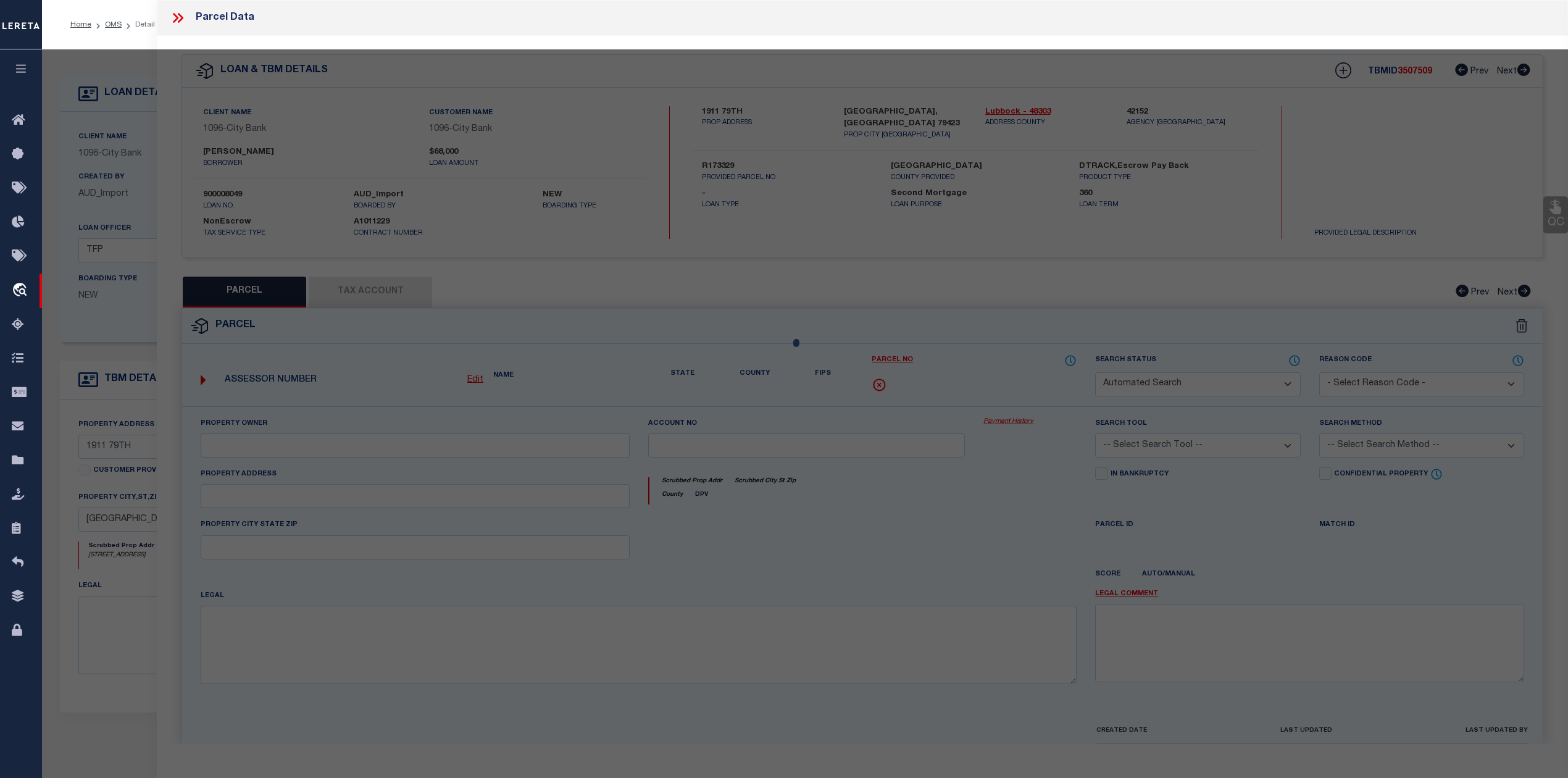
select select "CP"
type input "HUMPHREY, TERRY"
select select "AGW"
select select "ADD"
type input "1911 79TH ST"
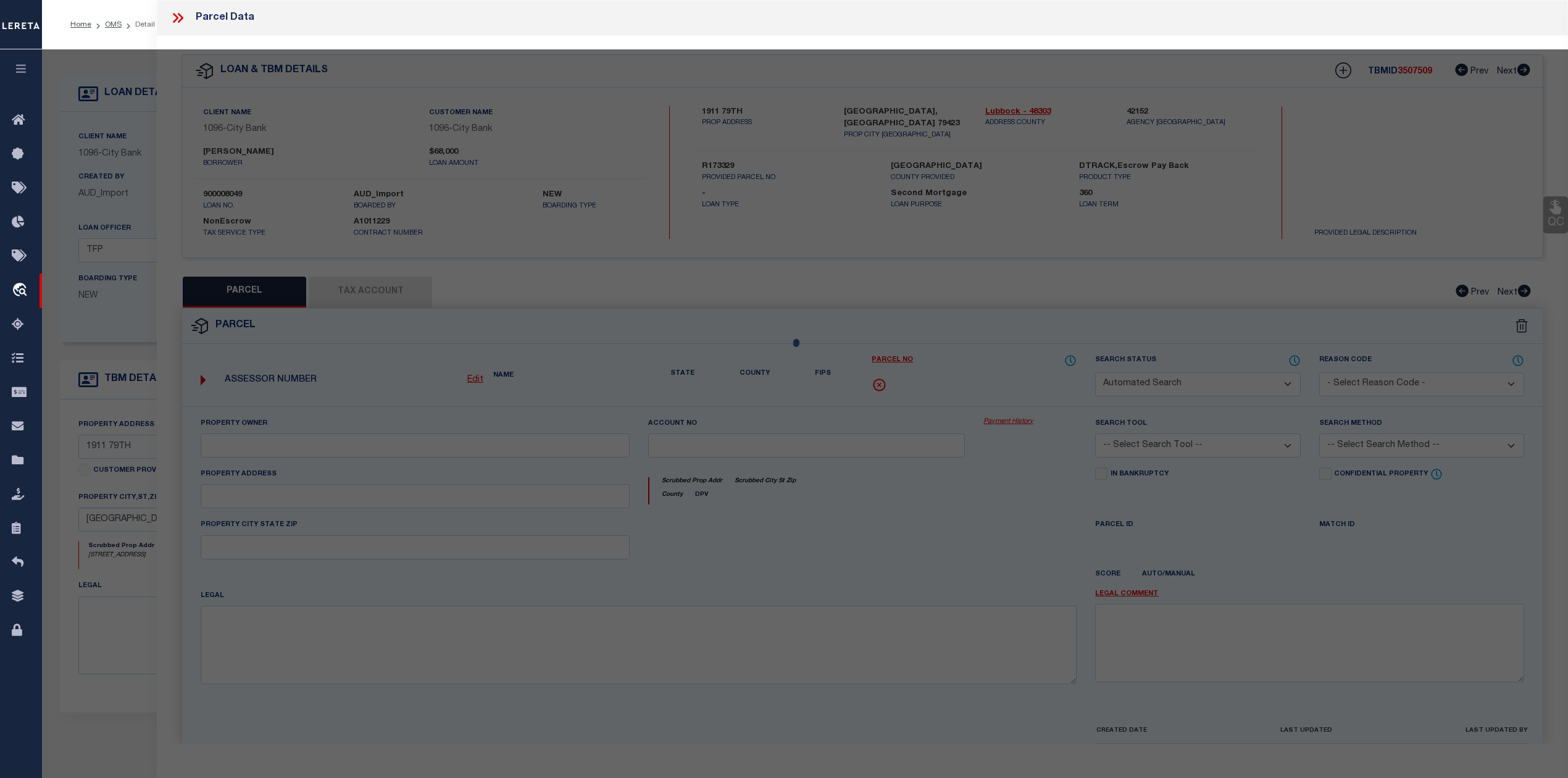
type input "LUBBOCK, TX 79423"
type textarea "SOUTH POINTE L 190"
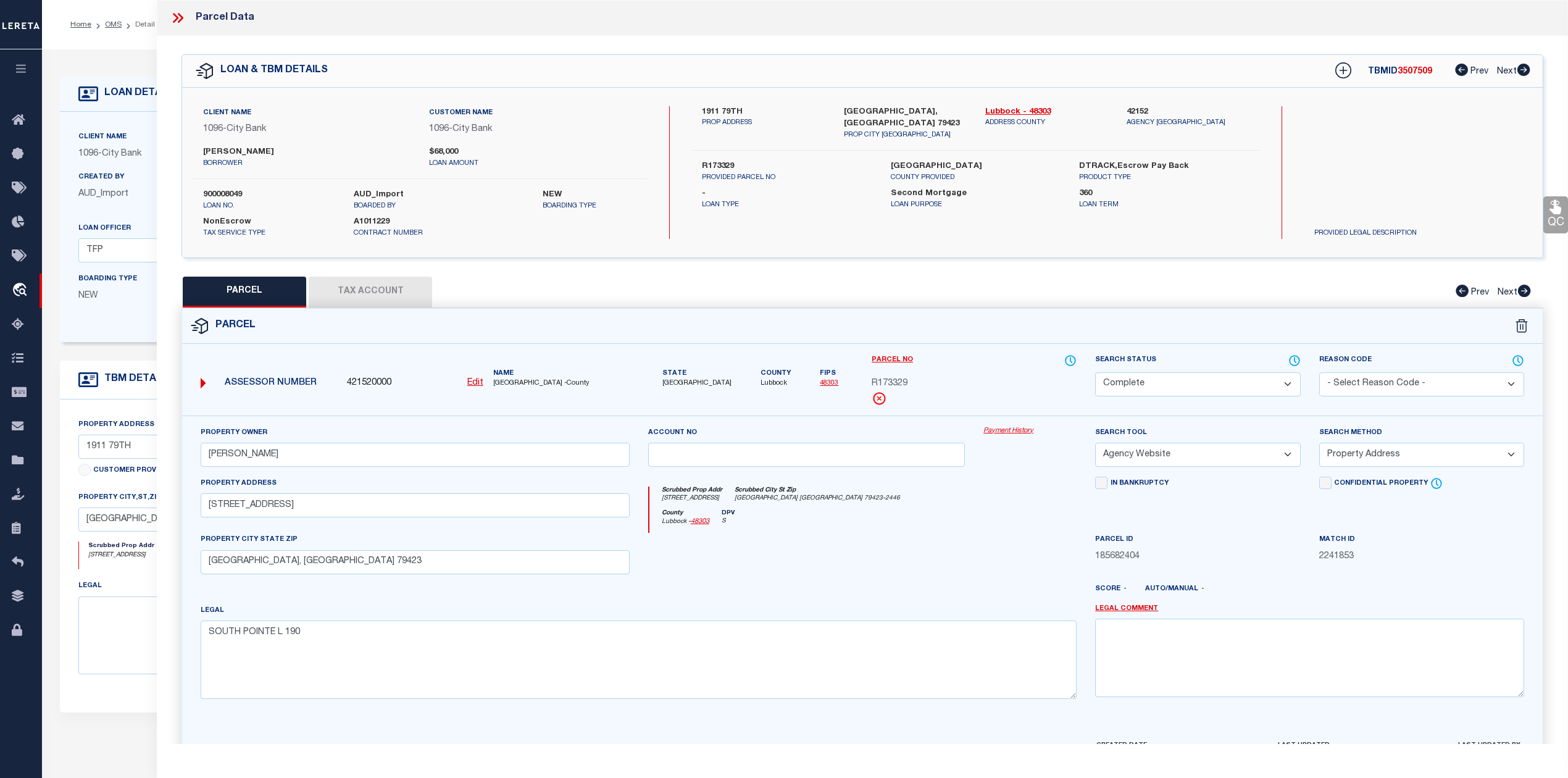
click at [398, 302] on button "Tax Account" at bounding box center [370, 292] width 124 height 31
select select "100"
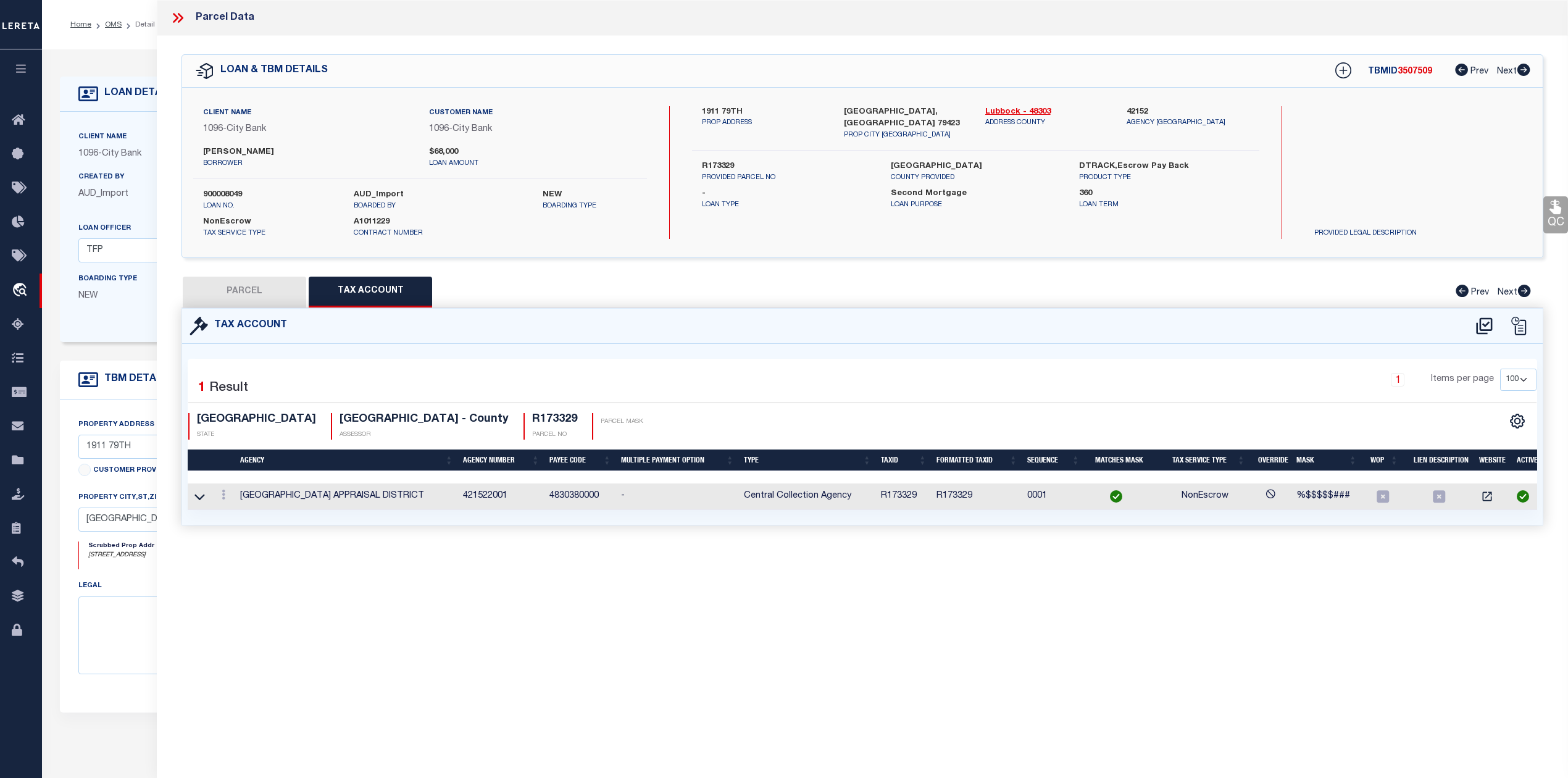
click at [255, 301] on button "PARCEL" at bounding box center [245, 292] width 124 height 31
select select "AS"
select select
checkbox input "false"
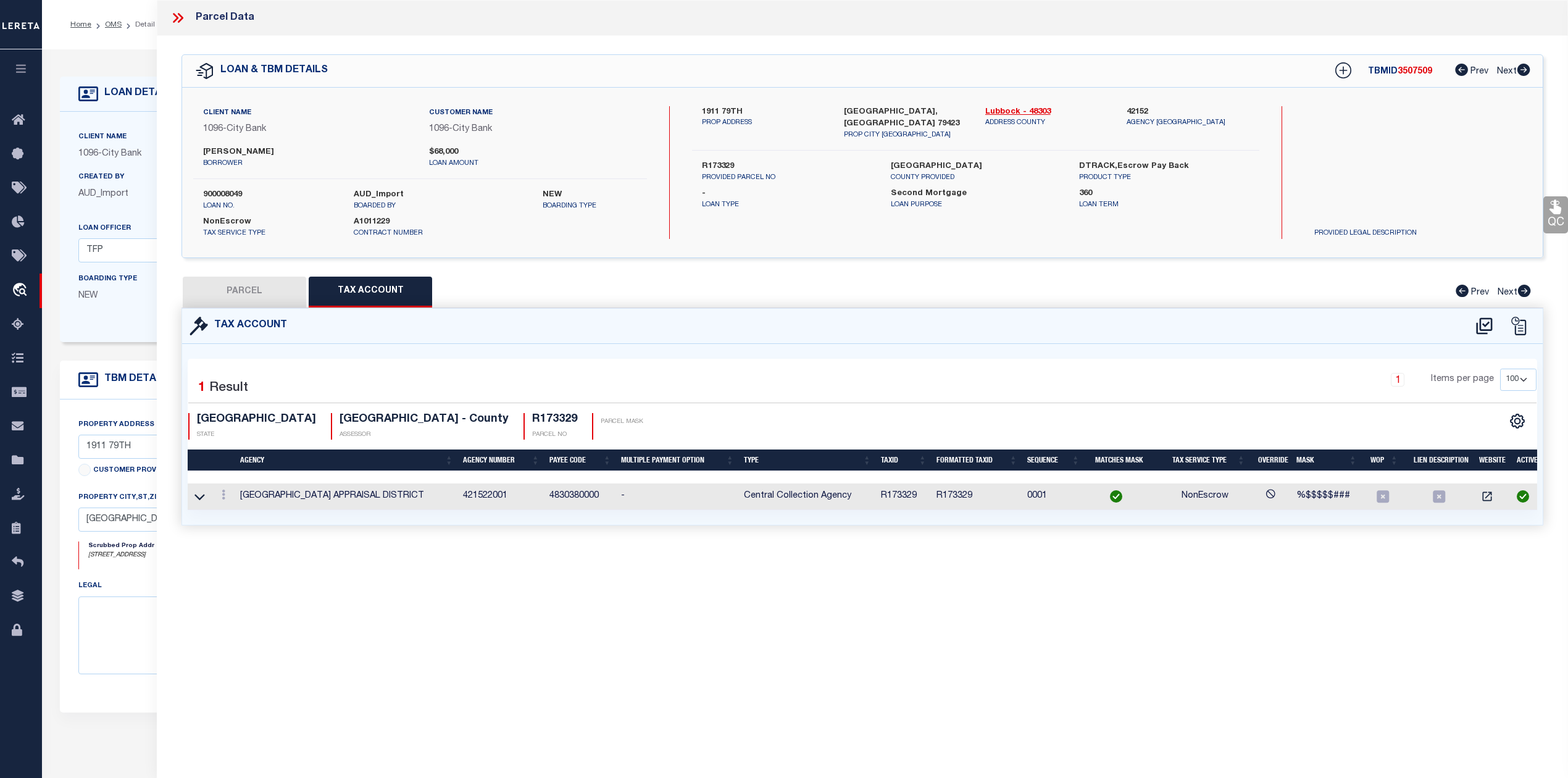
checkbox input "false"
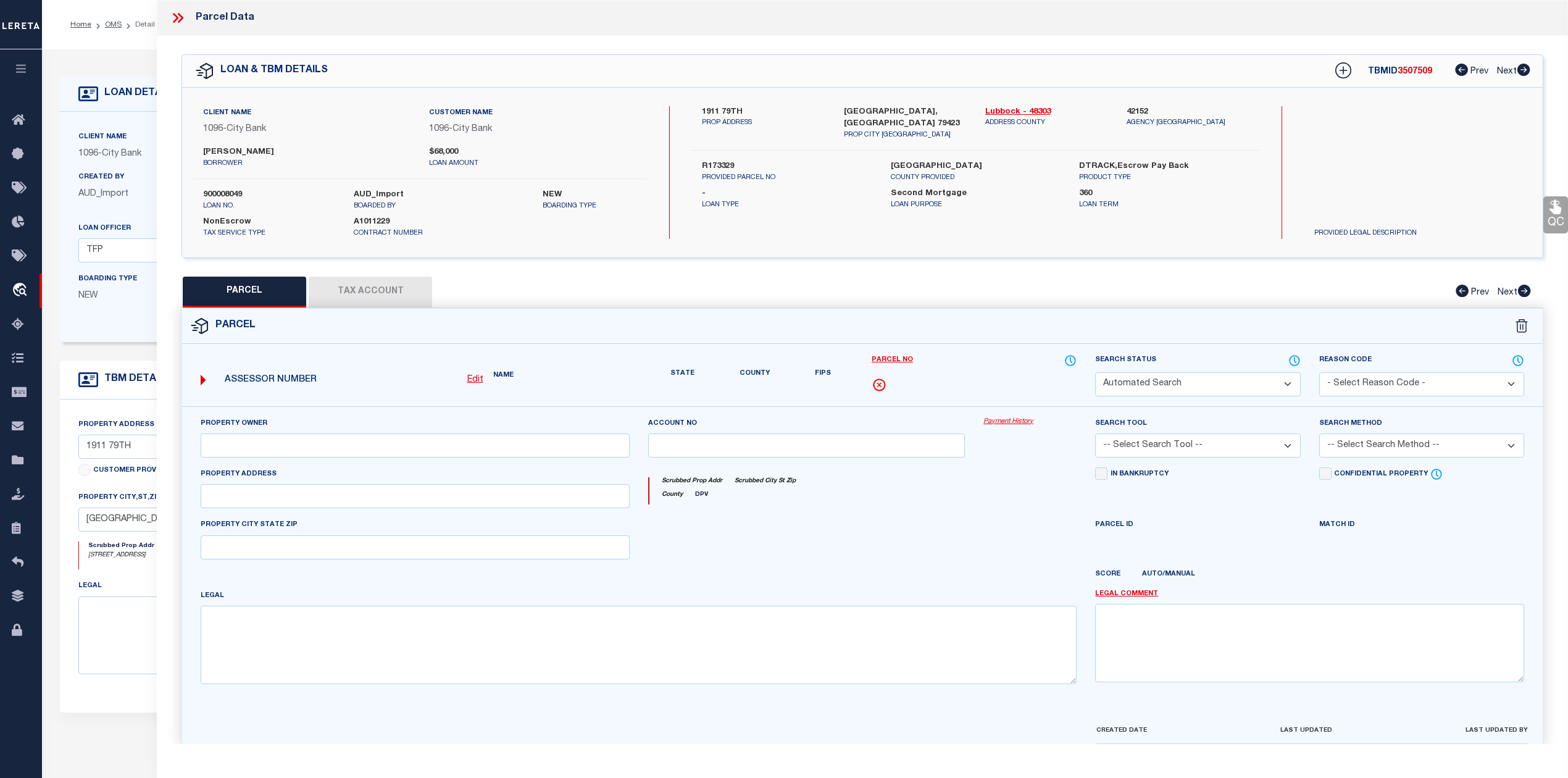
select select "CP"
type input "HUMPHREY, TERRY"
select select "AGW"
select select "ADD"
type input "1911 79TH ST"
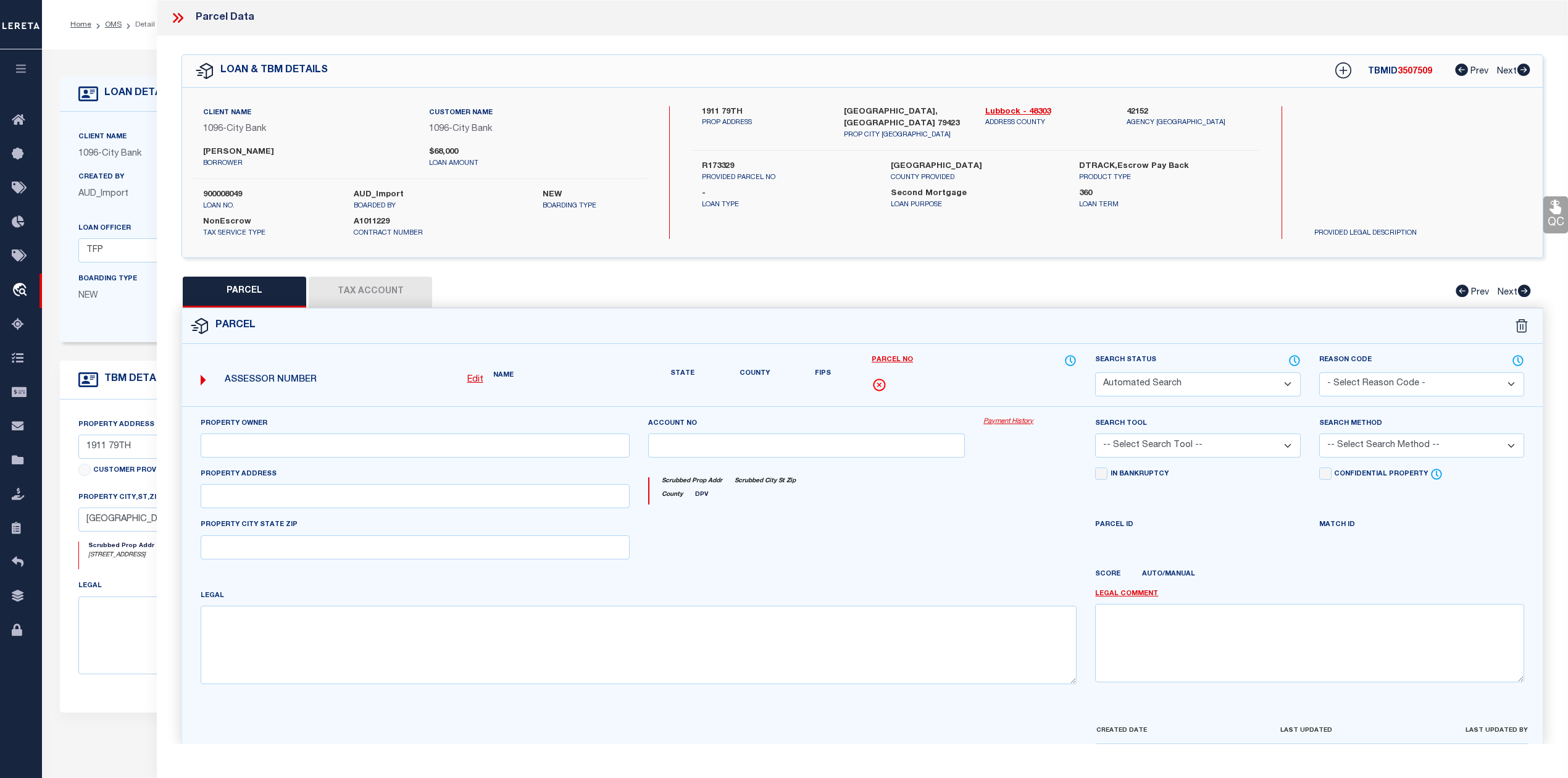
type input "LUBBOCK, TX 79423"
type textarea "SOUTH POINTE L 190"
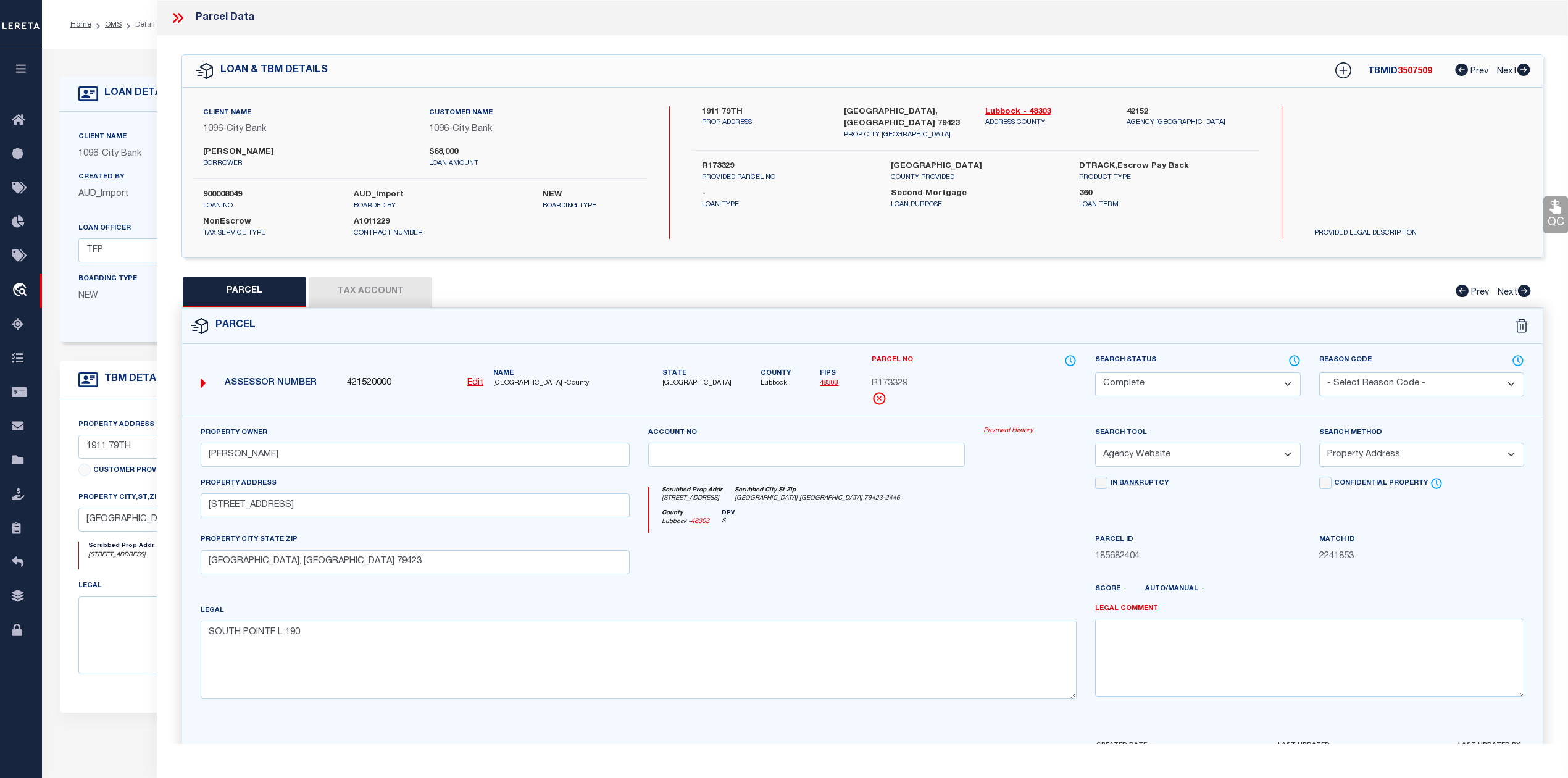
click at [186, 18] on icon at bounding box center [178, 18] width 16 height 16
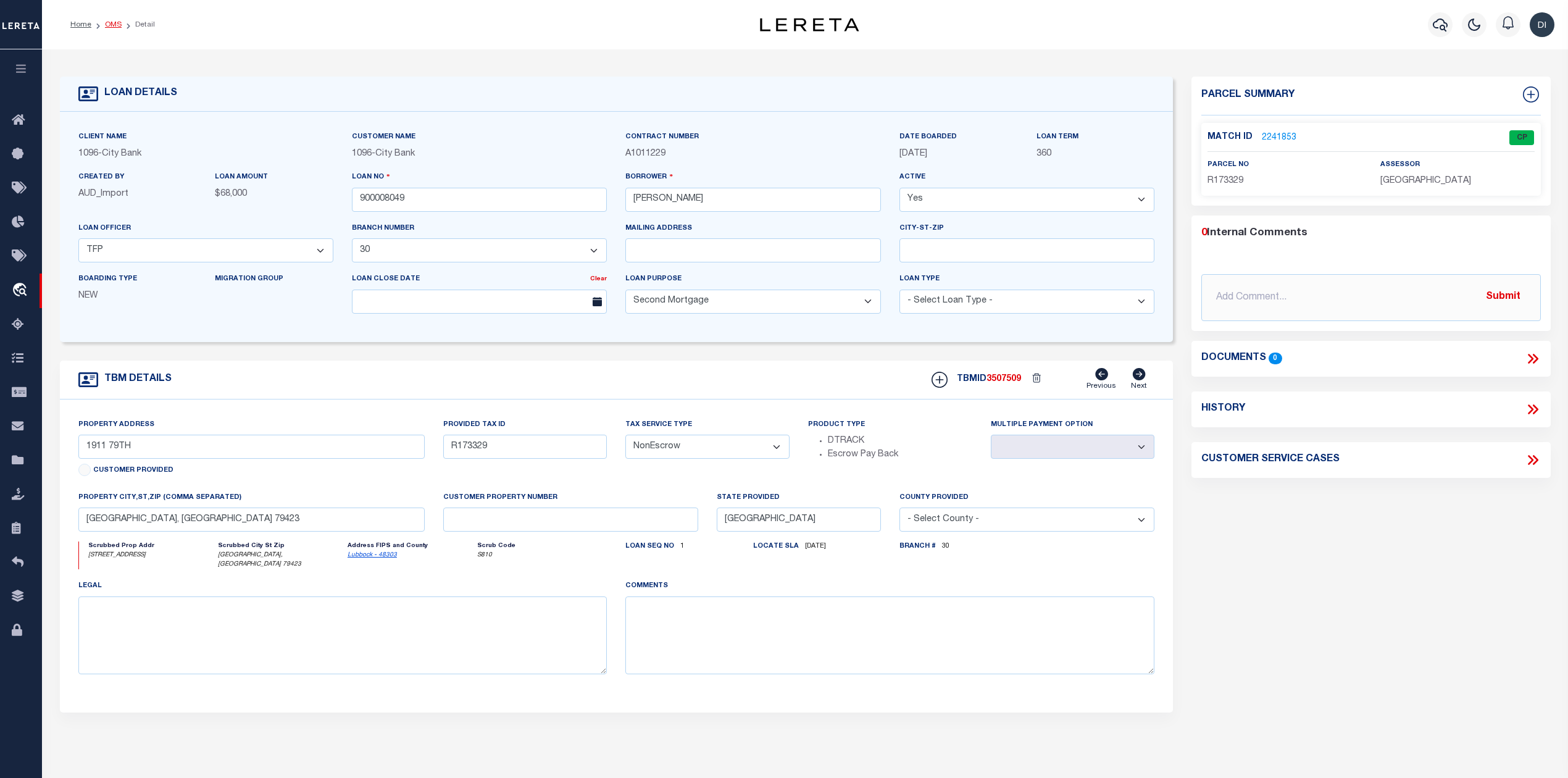
click at [113, 21] on link "OMS" at bounding box center [113, 24] width 17 height 7
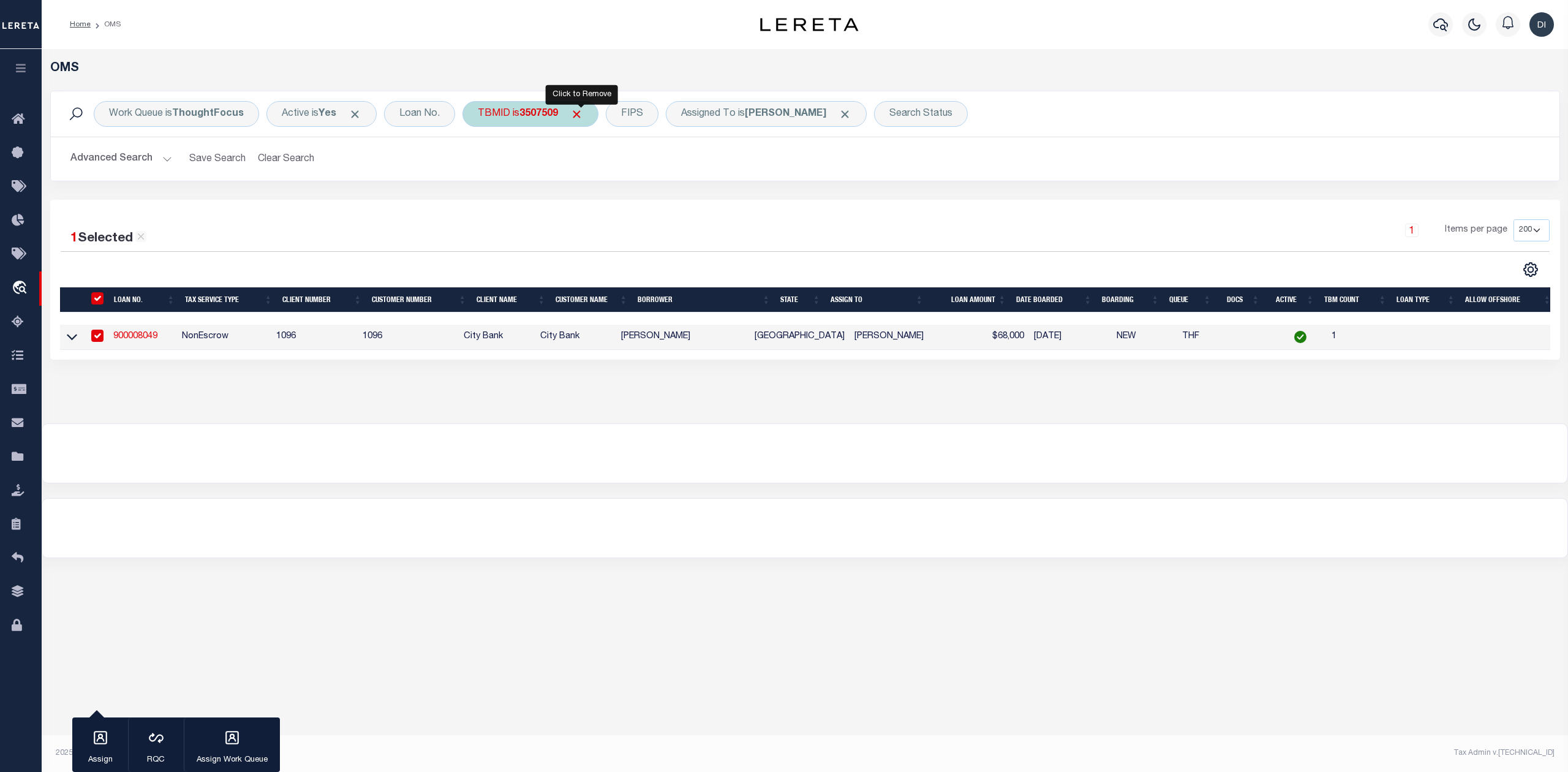
click at [583, 113] on span "Click to Remove" at bounding box center [577, 114] width 13 height 13
click at [672, 190] on div "Work Queue is ThoughtFocus Active is Yes Loan No. TBMID FIPS Assigned To is Din…" at bounding box center [805, 145] width 1528 height 109
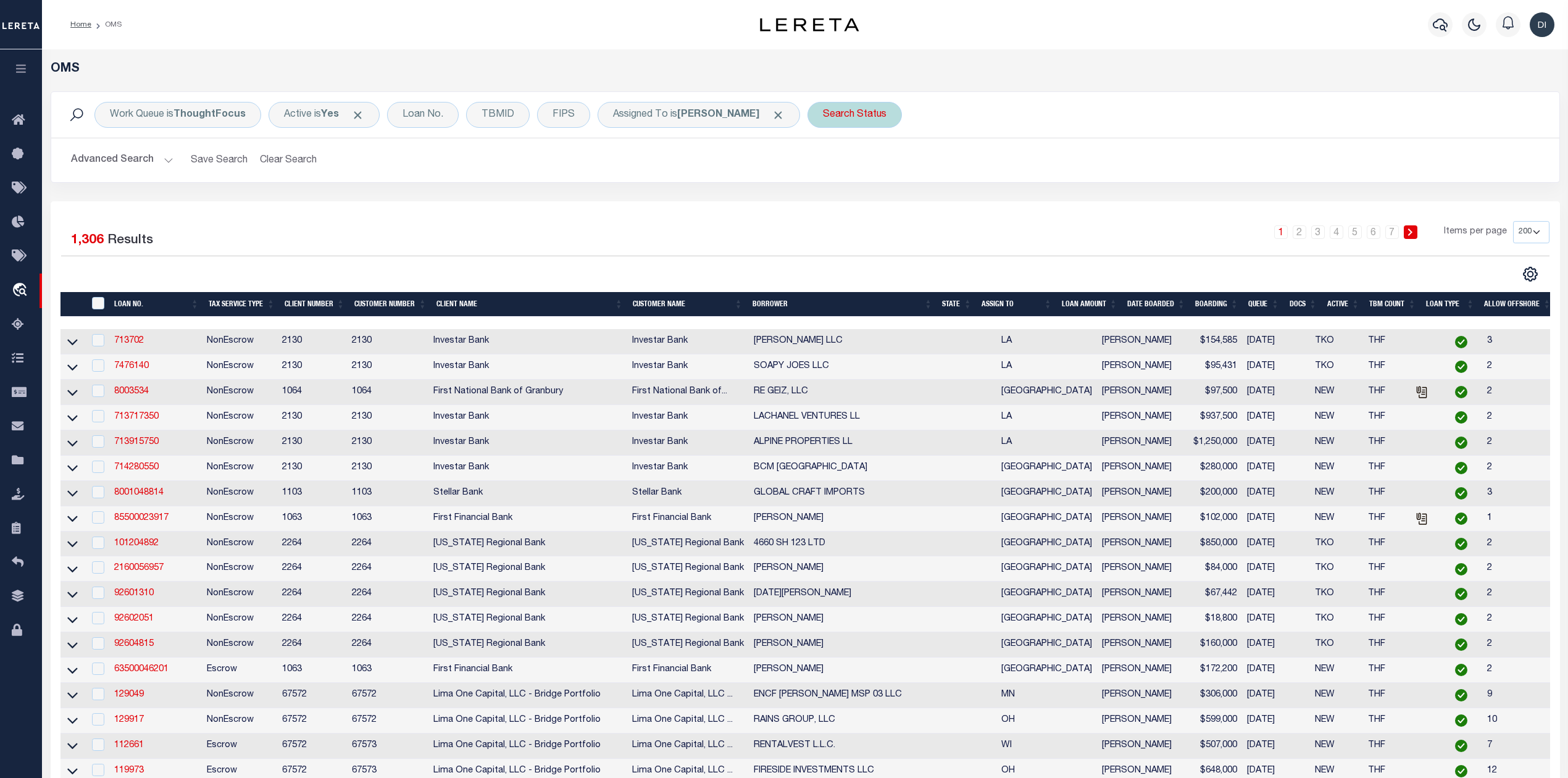
click at [872, 120] on div "Search Status" at bounding box center [854, 115] width 94 height 26
click at [866, 173] on select "Automated Search Bad Parcel Complete Duplicate Parcel High Dollar Reporting In …" at bounding box center [914, 175] width 182 height 23
select select "IP"
click at [828, 164] on select "Automated Search Bad Parcel Complete Duplicate Parcel High Dollar Reporting In …" at bounding box center [914, 175] width 182 height 23
click at [990, 211] on input "Apply" at bounding box center [987, 202] width 36 height 20
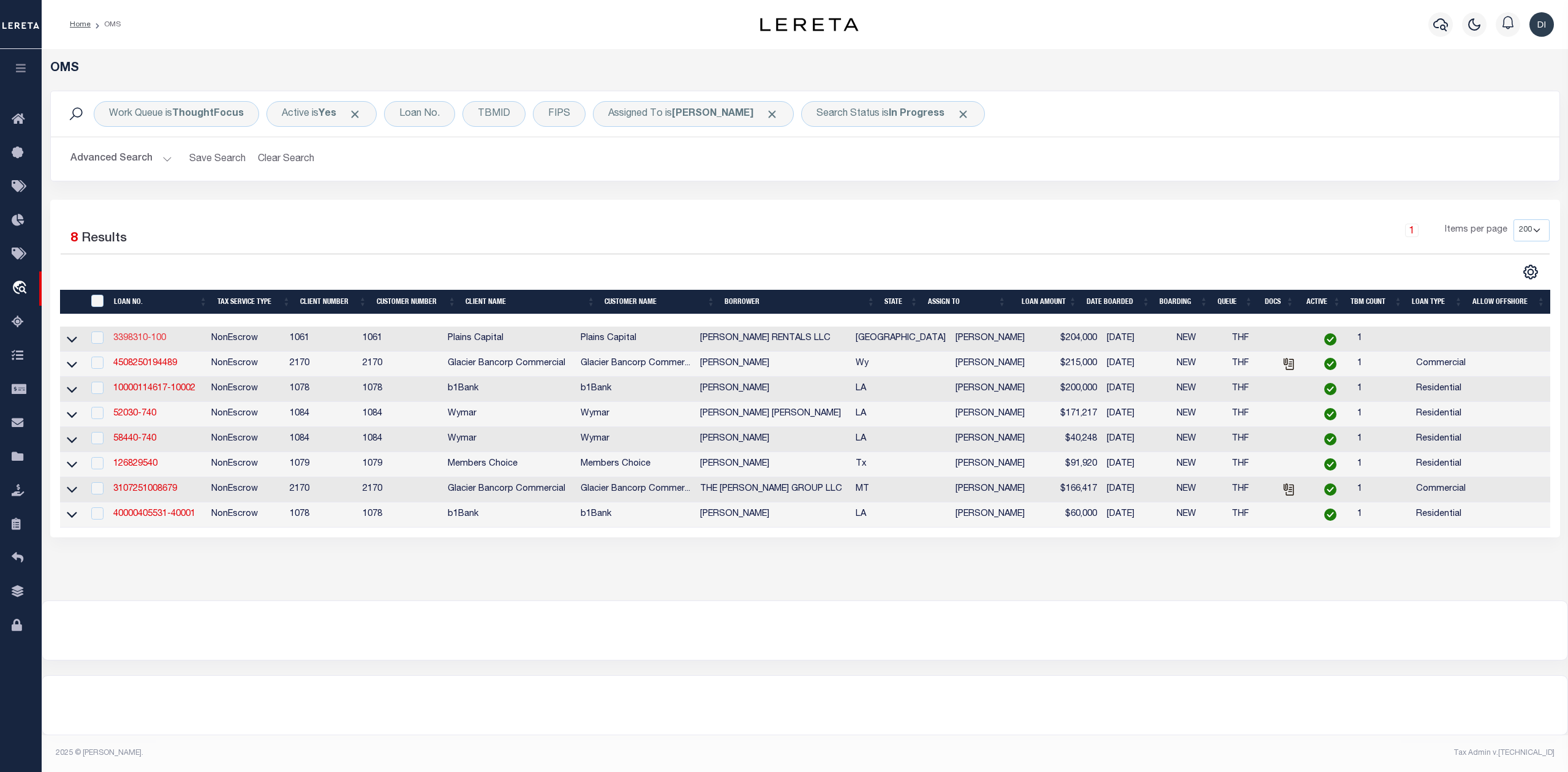
click at [150, 339] on link "3398310-100" at bounding box center [139, 338] width 53 height 8
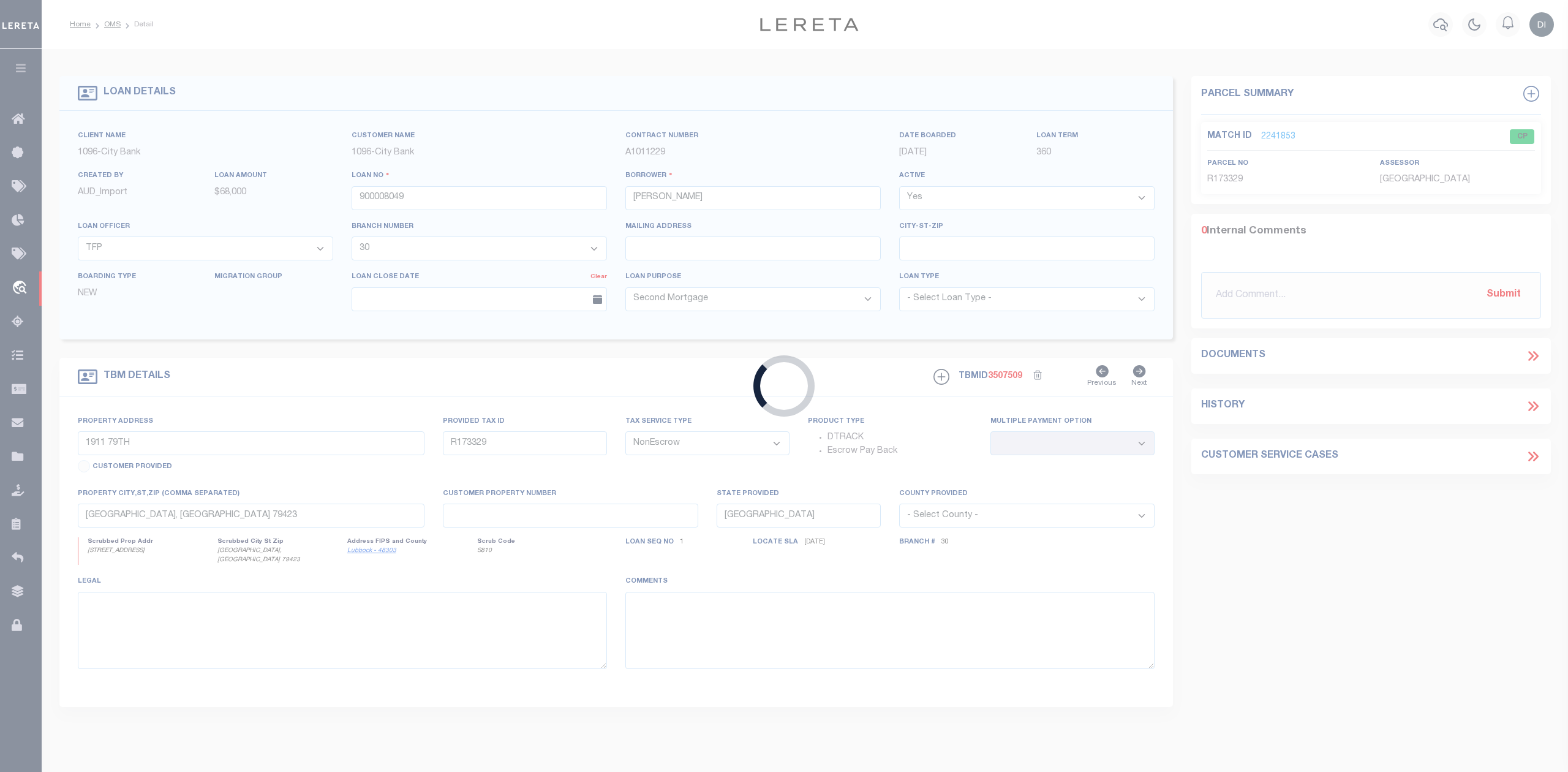
type input "3398310-100"
type input "FERGUSON RENTALS LLC"
select select
type input "11007 RICHMOND AVE"
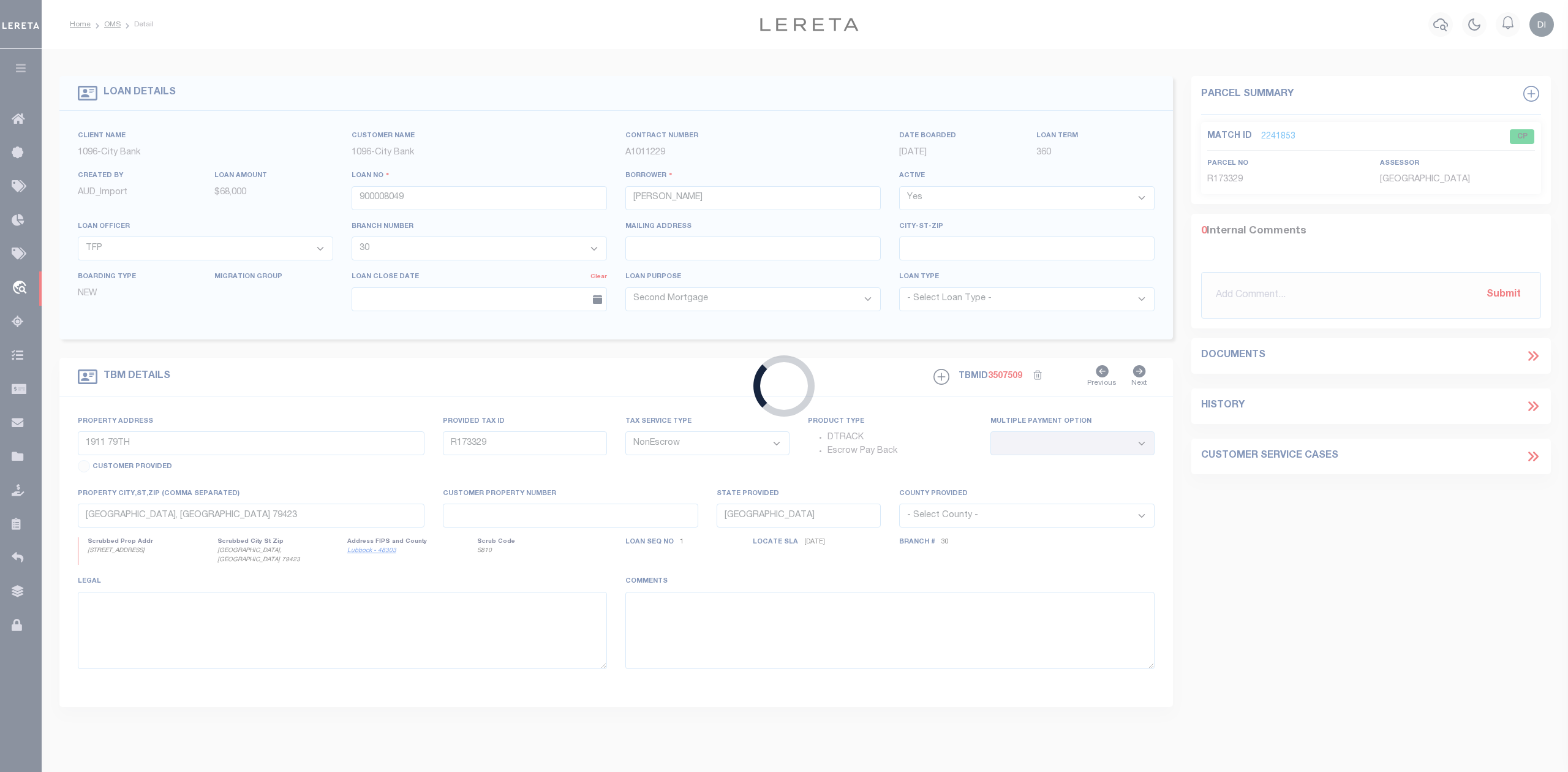
type input "LUBBOCK TX 79424"
select select
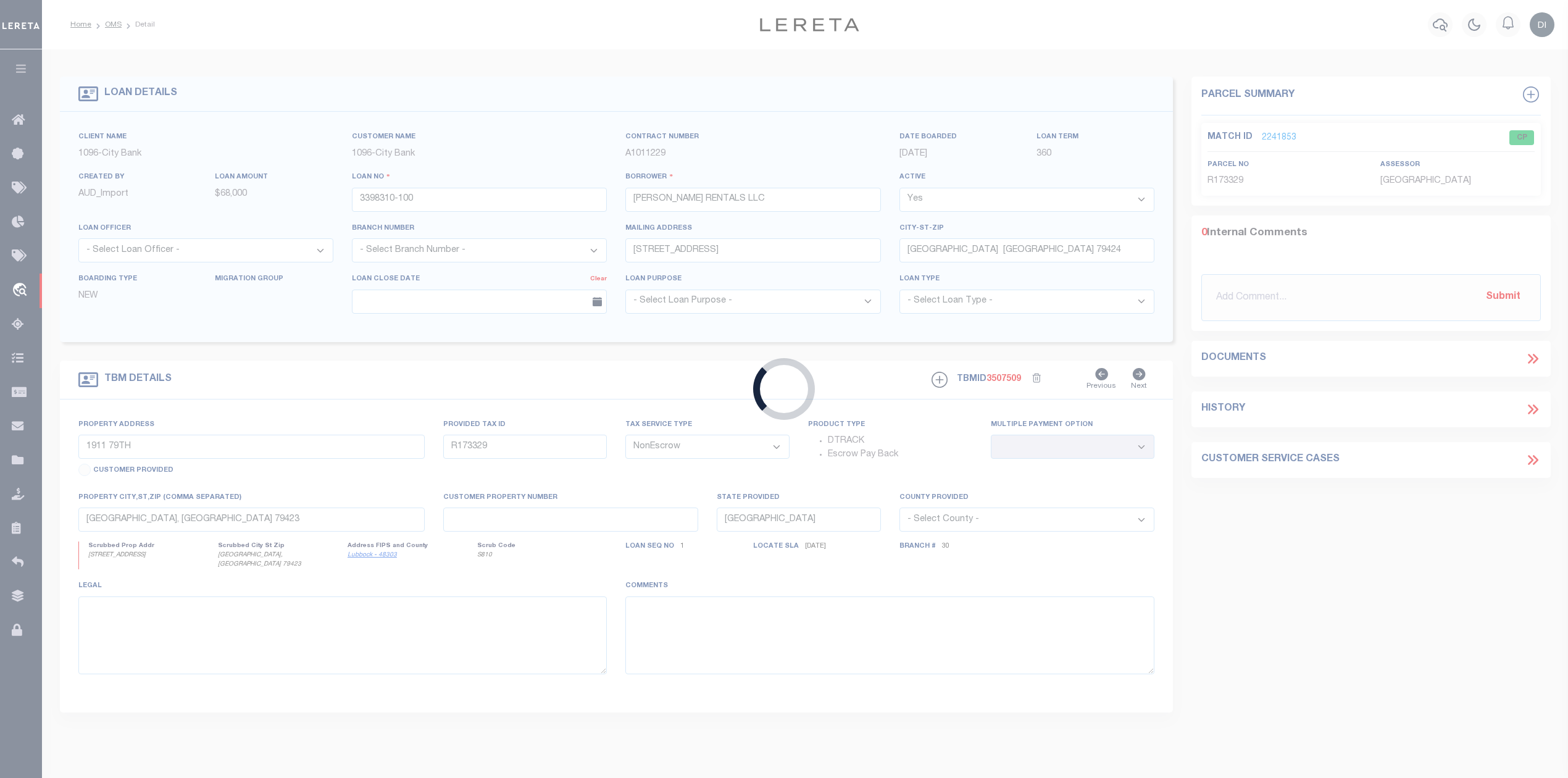
type input "5504 112TH ST"
select select
type input "LUBBOCK TX 79424"
select select
type textarea "LOT 431 SPRINGFIELD ADD, LUBBOCK CO TX"
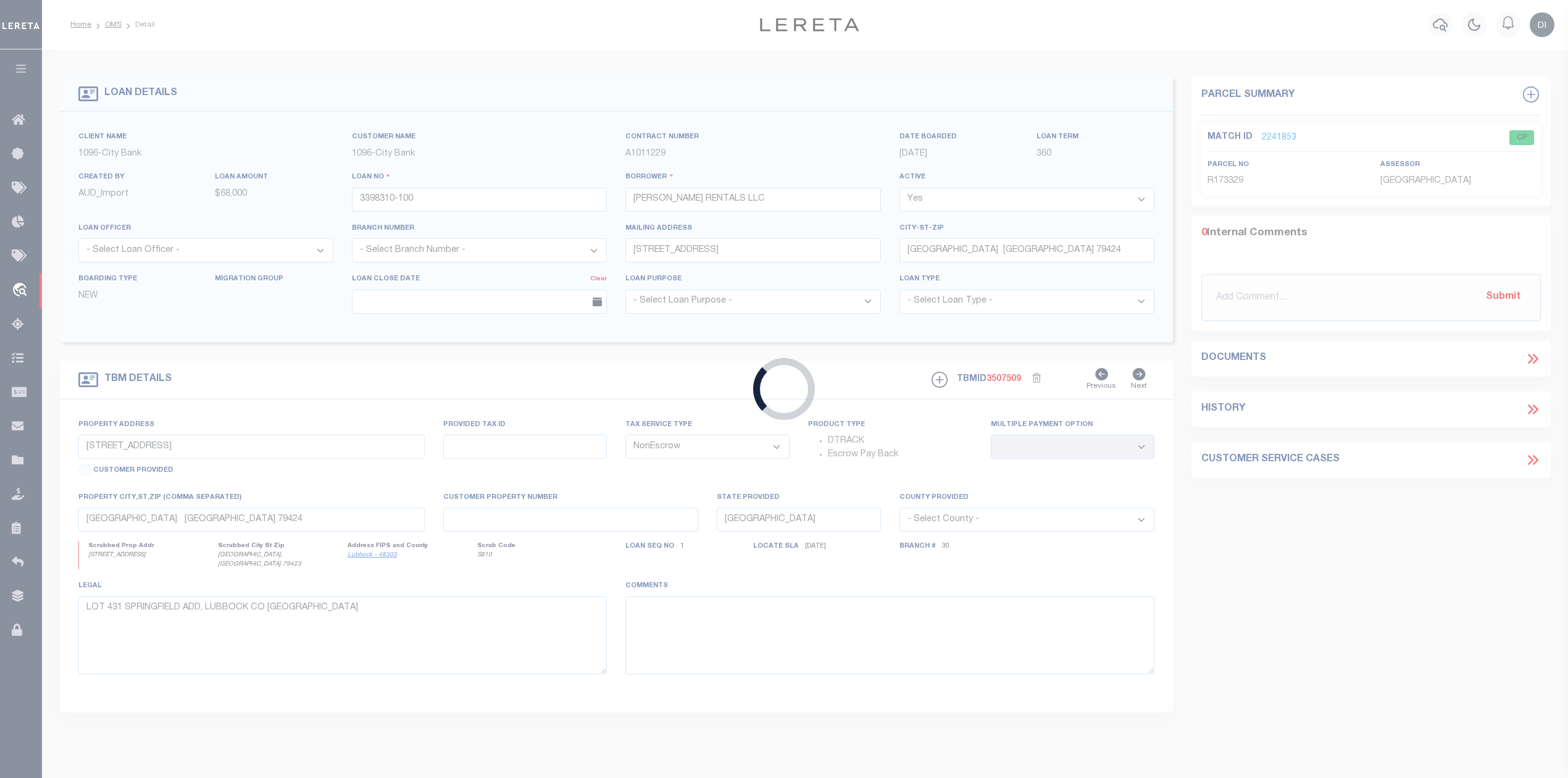
select select "167196"
select select "1416"
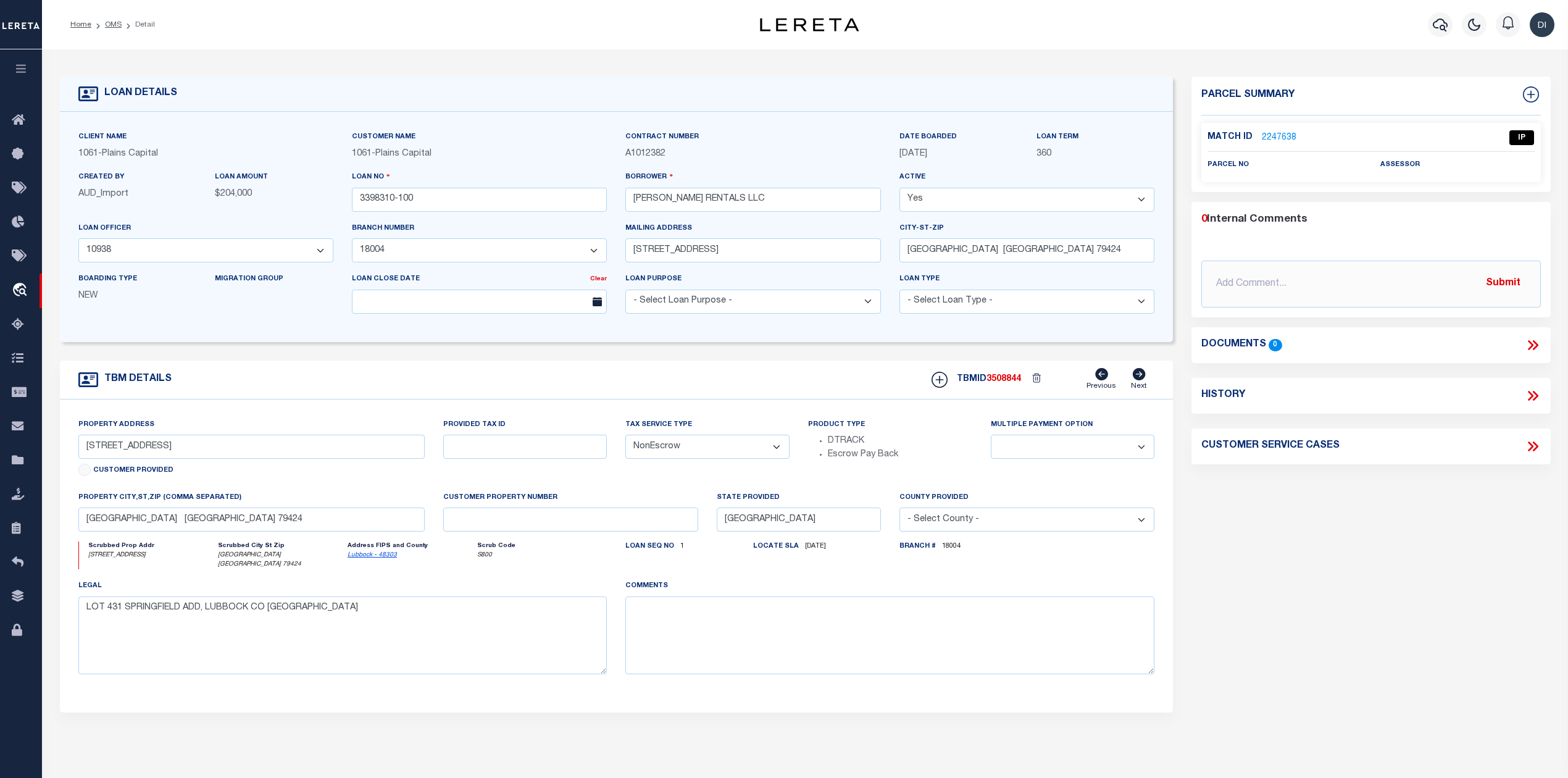
click at [1279, 137] on link "2247638" at bounding box center [1278, 138] width 34 height 13
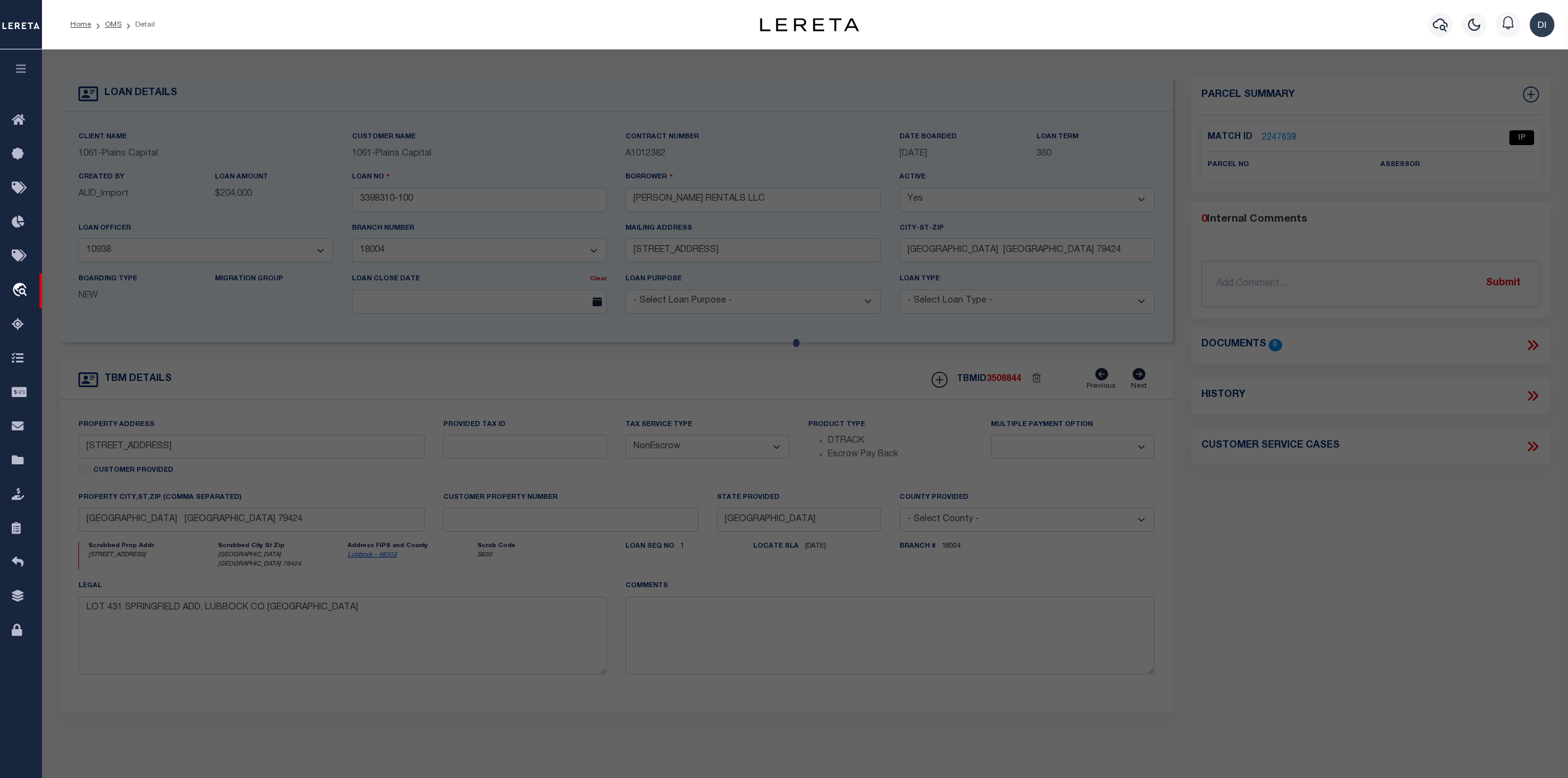
select select "AS"
select select
checkbox input "false"
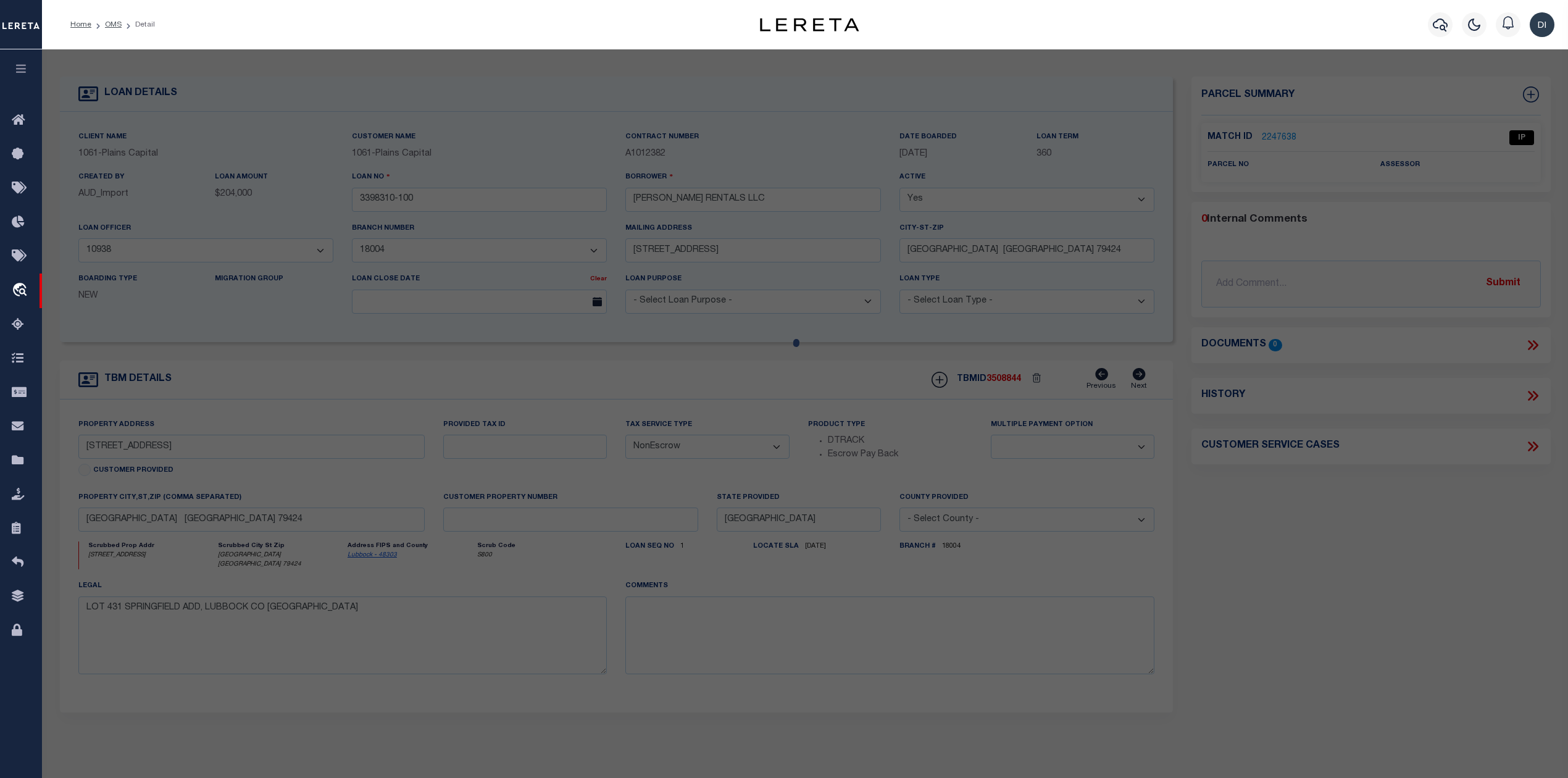
select select "IP"
checkbox input "false"
type textarea "Should be able to locate manually. MLC 9/4/2025"
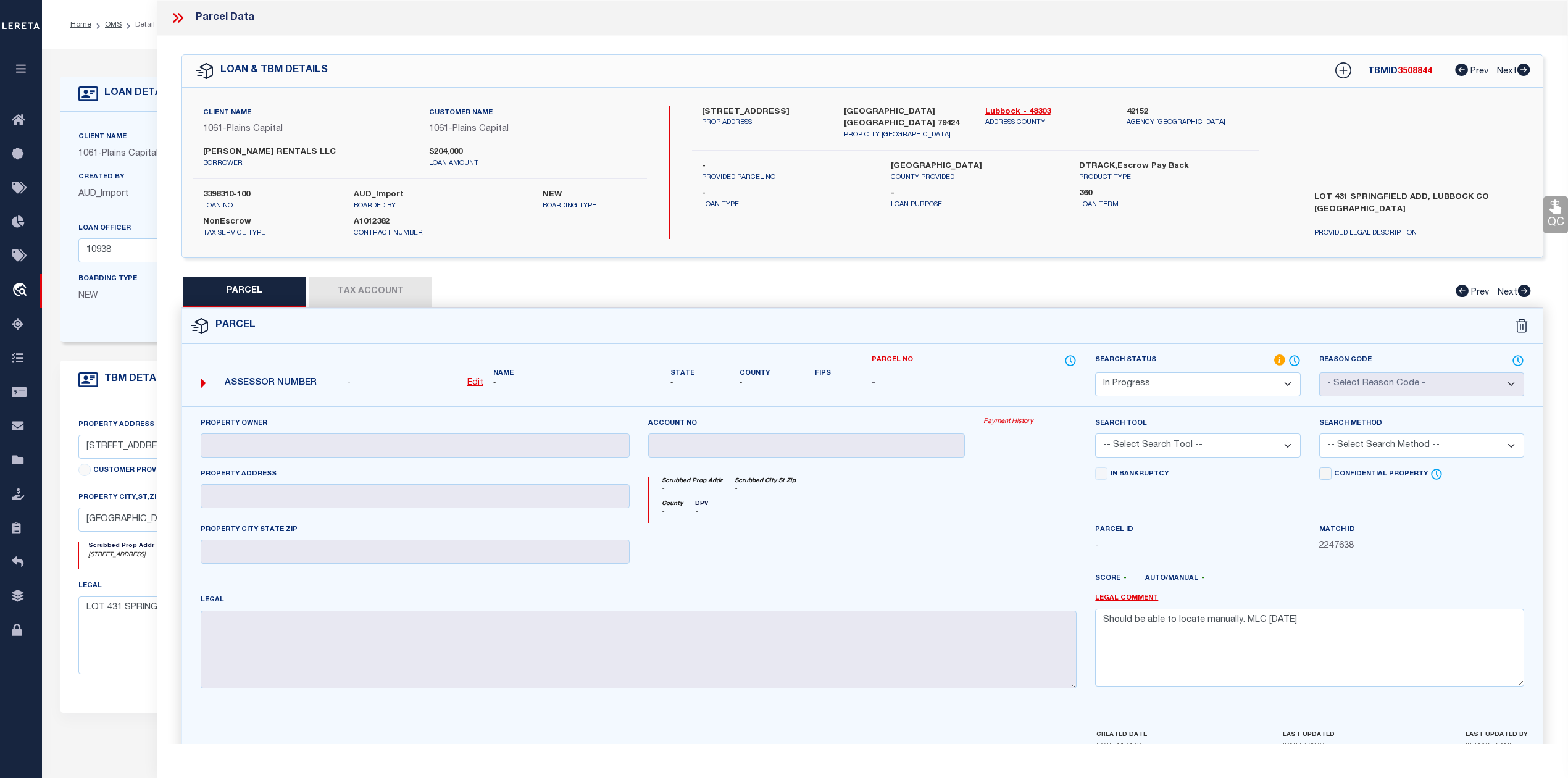
click at [1067, 236] on div "5504 112TH ST PROP ADDRESS LUBBOCK TX 79424 PROP CITY ST ZIP Lubbock - 48303 AD…" at bounding box center [975, 173] width 567 height 133
click at [998, 107] on link "Lubbock - 48303" at bounding box center [1047, 112] width 123 height 12
click at [778, 136] on div "5504 112TH ST PROP ADDRESS LUBBOCK TX 79424 PROP CITY ST ZIP Lubbock - 48303 AD…" at bounding box center [975, 128] width 567 height 45
drag, startPoint x: 692, startPoint y: 106, endPoint x: 753, endPoint y: 107, distance: 61.0
click at [753, 107] on div "5504 112TH ST PROP ADDRESS" at bounding box center [763, 123] width 141 height 35
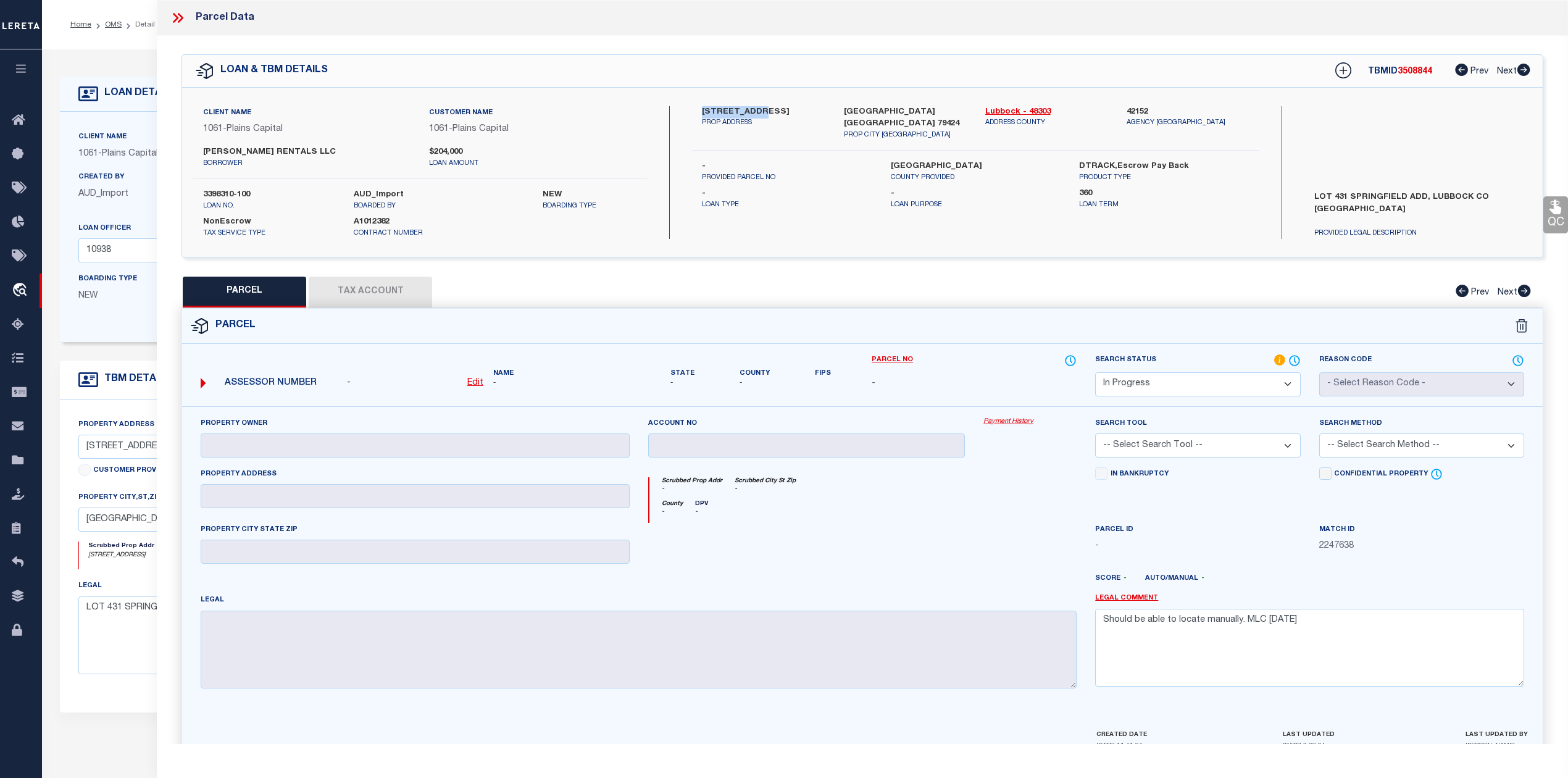
copy label "5504 112TH S"
click at [472, 382] on u "Edit" at bounding box center [475, 382] width 16 height 8
select select "IP"
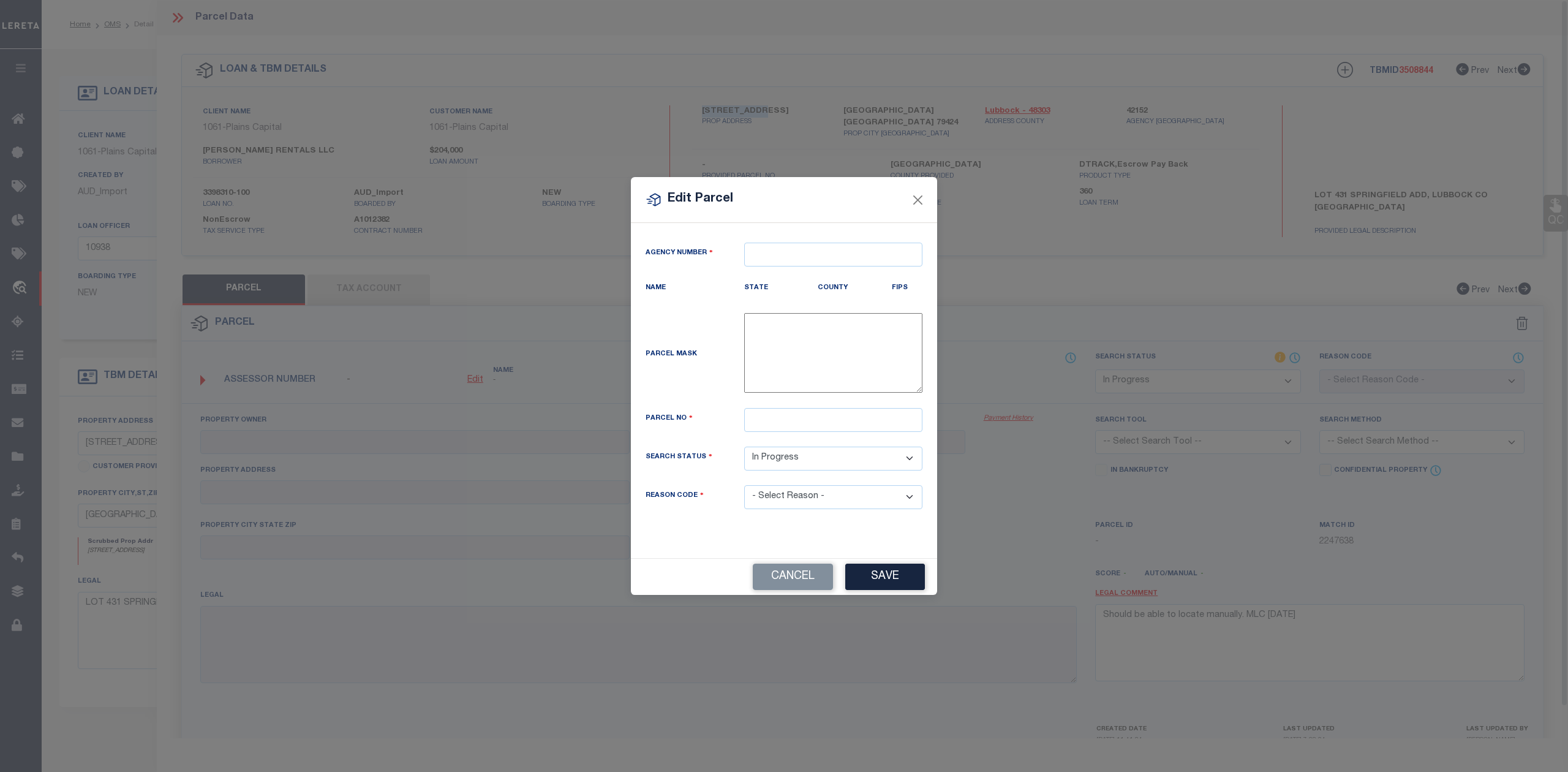
type textarea "-"
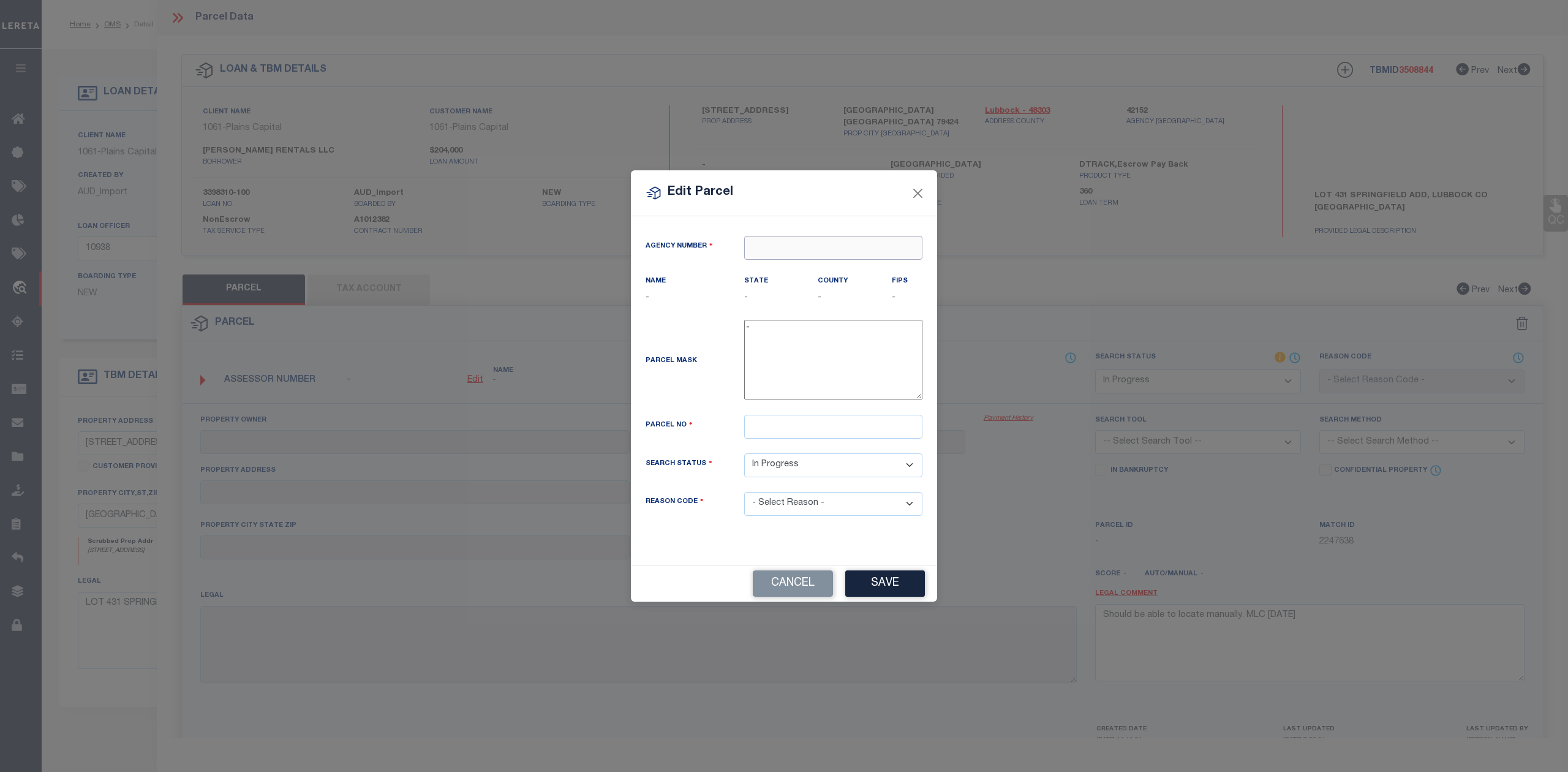
click at [809, 245] on input "text" at bounding box center [833, 247] width 178 height 24
click at [805, 266] on div "421520000 : LUBBOCK COUNTY" at bounding box center [833, 276] width 177 height 35
type input "421520000"
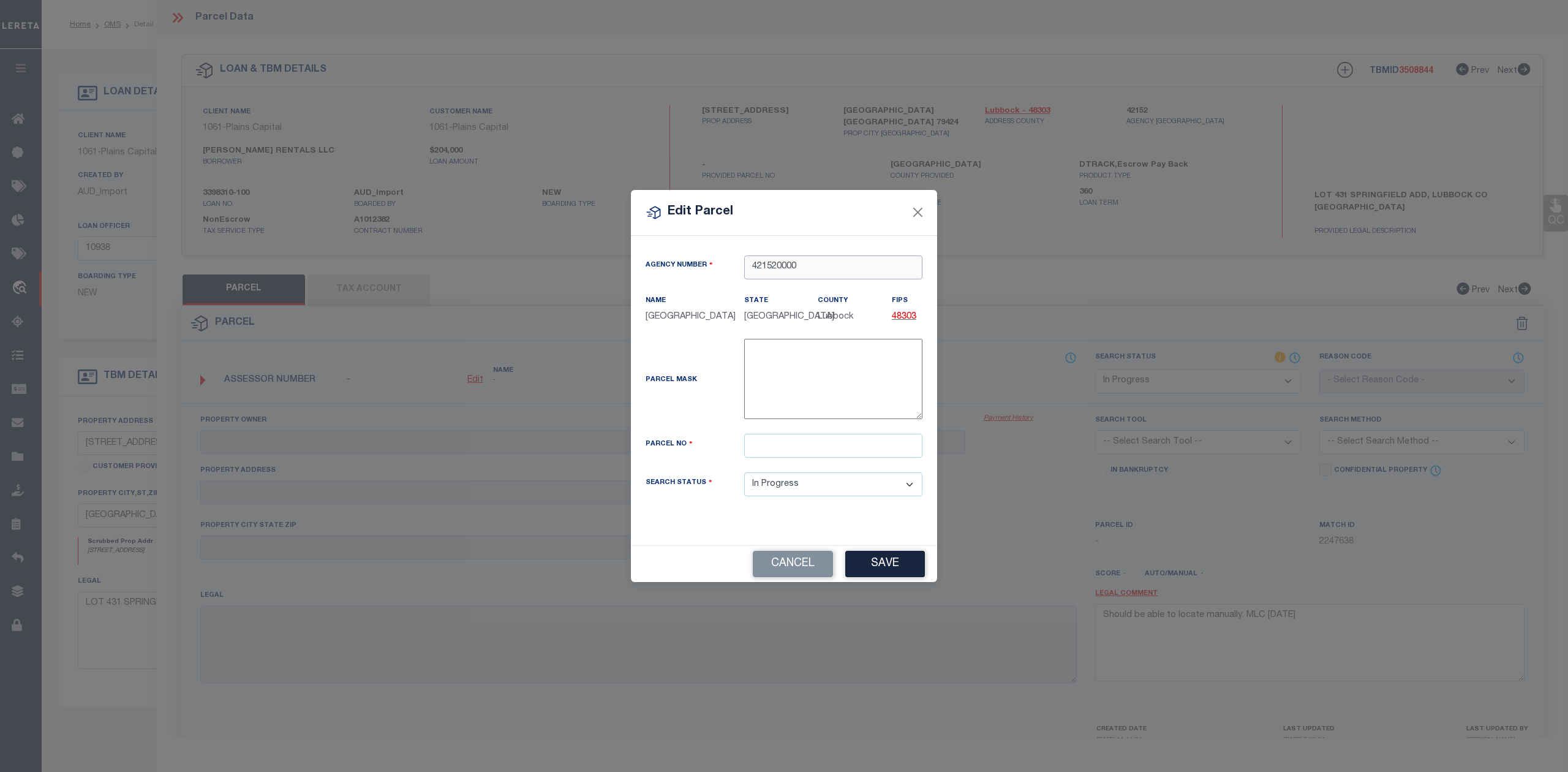
type input "421520000"
click at [773, 457] on input "text" at bounding box center [833, 445] width 178 height 24
paste input "R323023"
type input "R323023"
click at [681, 402] on div "Parcel Mask -" at bounding box center [783, 381] width 295 height 85
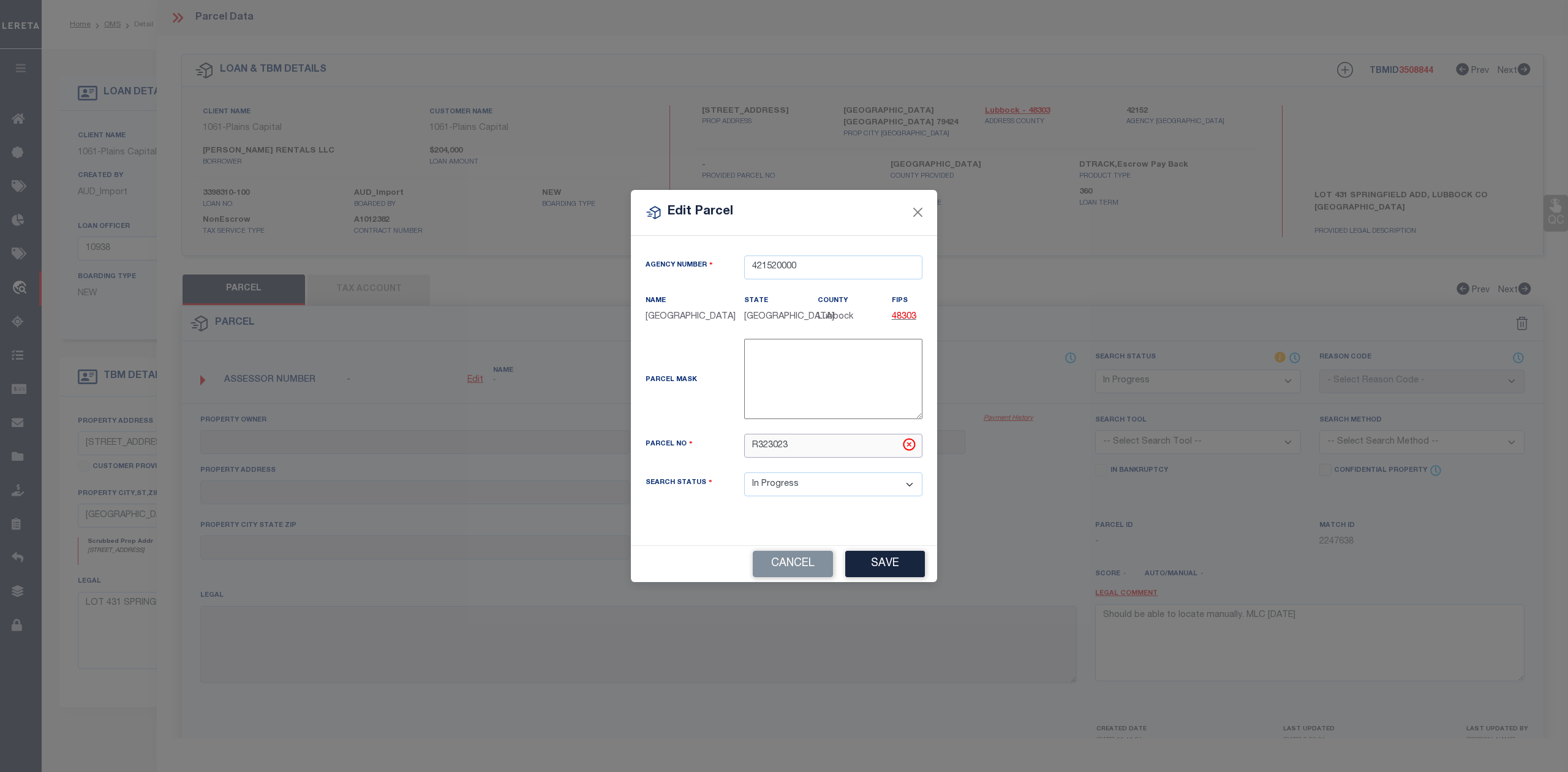
click at [753, 450] on input "R323023" at bounding box center [833, 445] width 178 height 24
click at [877, 564] on button "Save" at bounding box center [885, 564] width 79 height 26
select select "IP"
checkbox input "false"
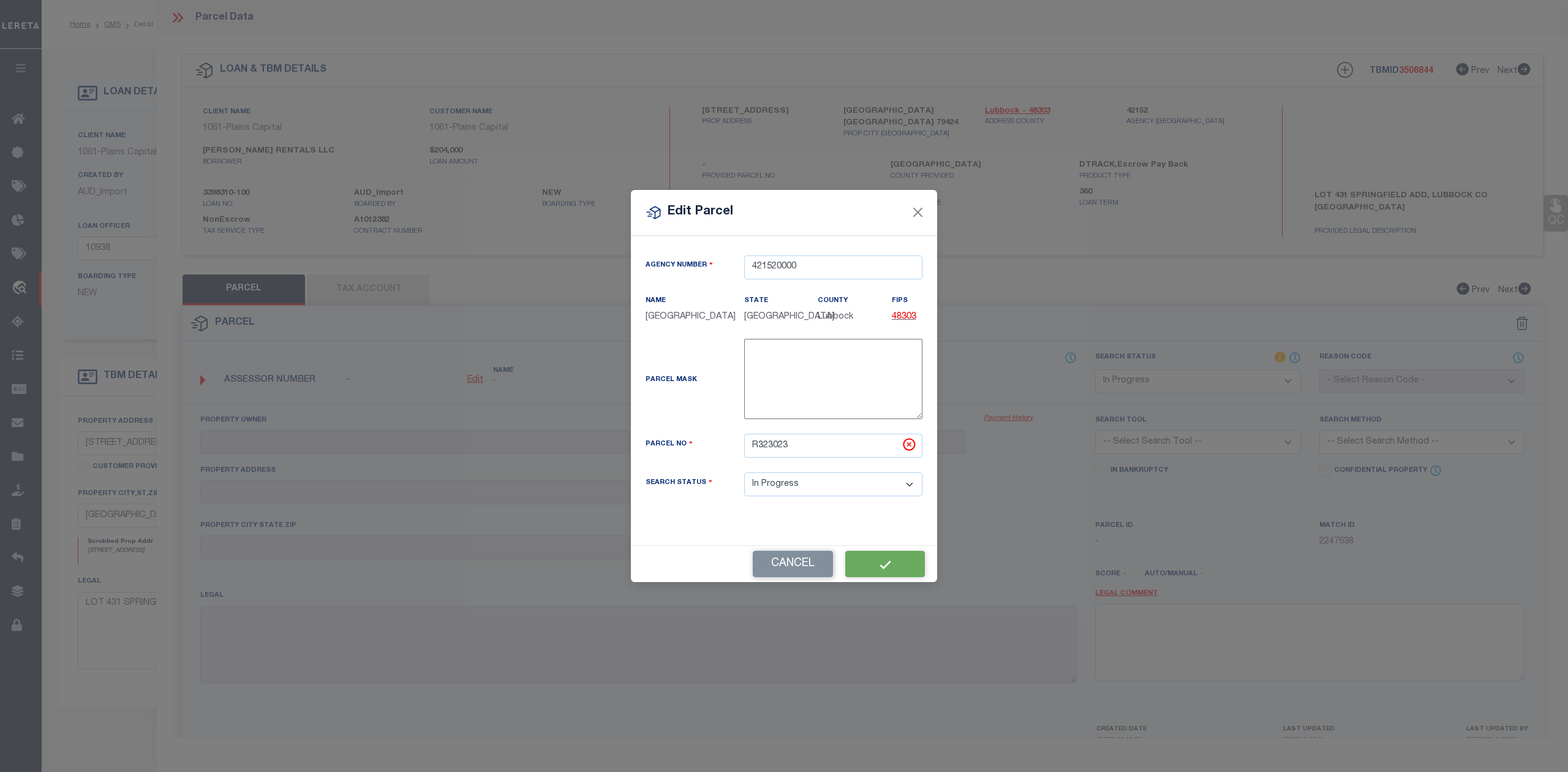
checkbox input "false"
type textarea "Should be able to locate manually. MLC 9/4/2025"
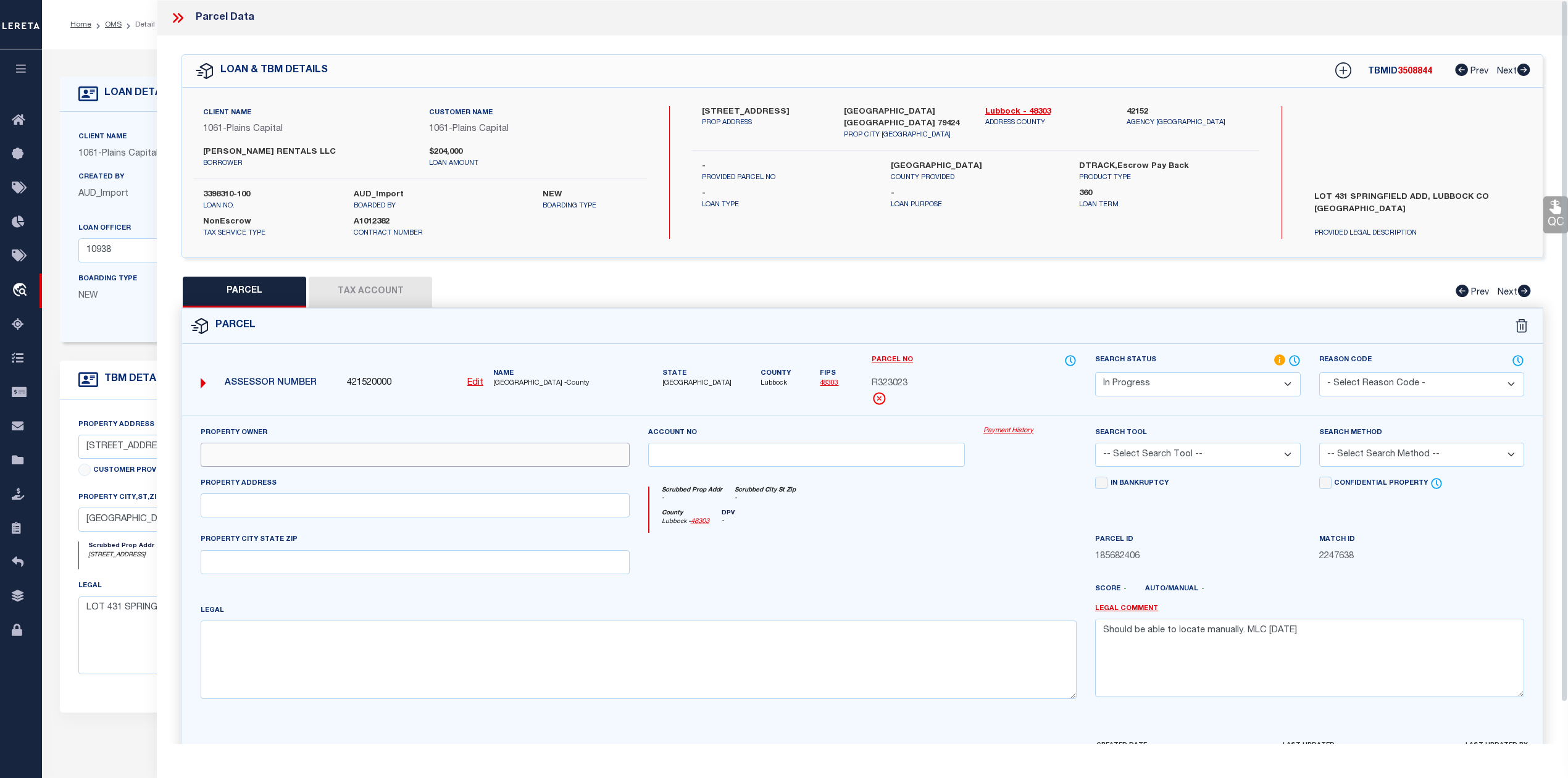
click at [271, 460] on input "text" at bounding box center [415, 454] width 429 height 24
paste input "FERGUSON RENTAL LLC"
type input "FERGUSON RENTAL LLC"
click at [248, 505] on input "text" at bounding box center [415, 505] width 429 height 24
paste input "5504 112TH ST,"
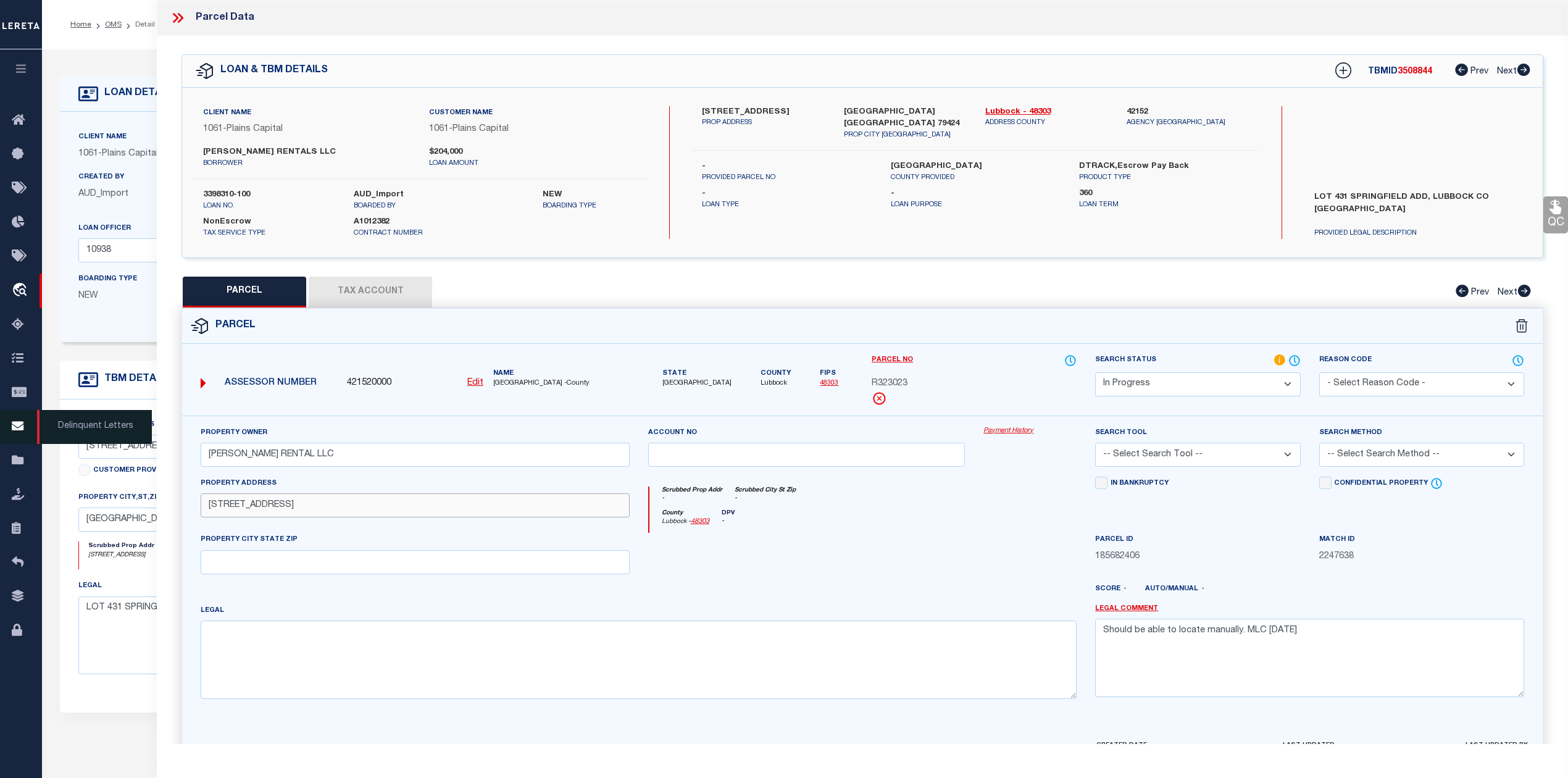
type input "5504 112TH ST"
click at [221, 562] on input "text" at bounding box center [415, 562] width 429 height 24
paste input "LUBBOCK, TX 79424"
type input "LUBBOCK, TX 79424"
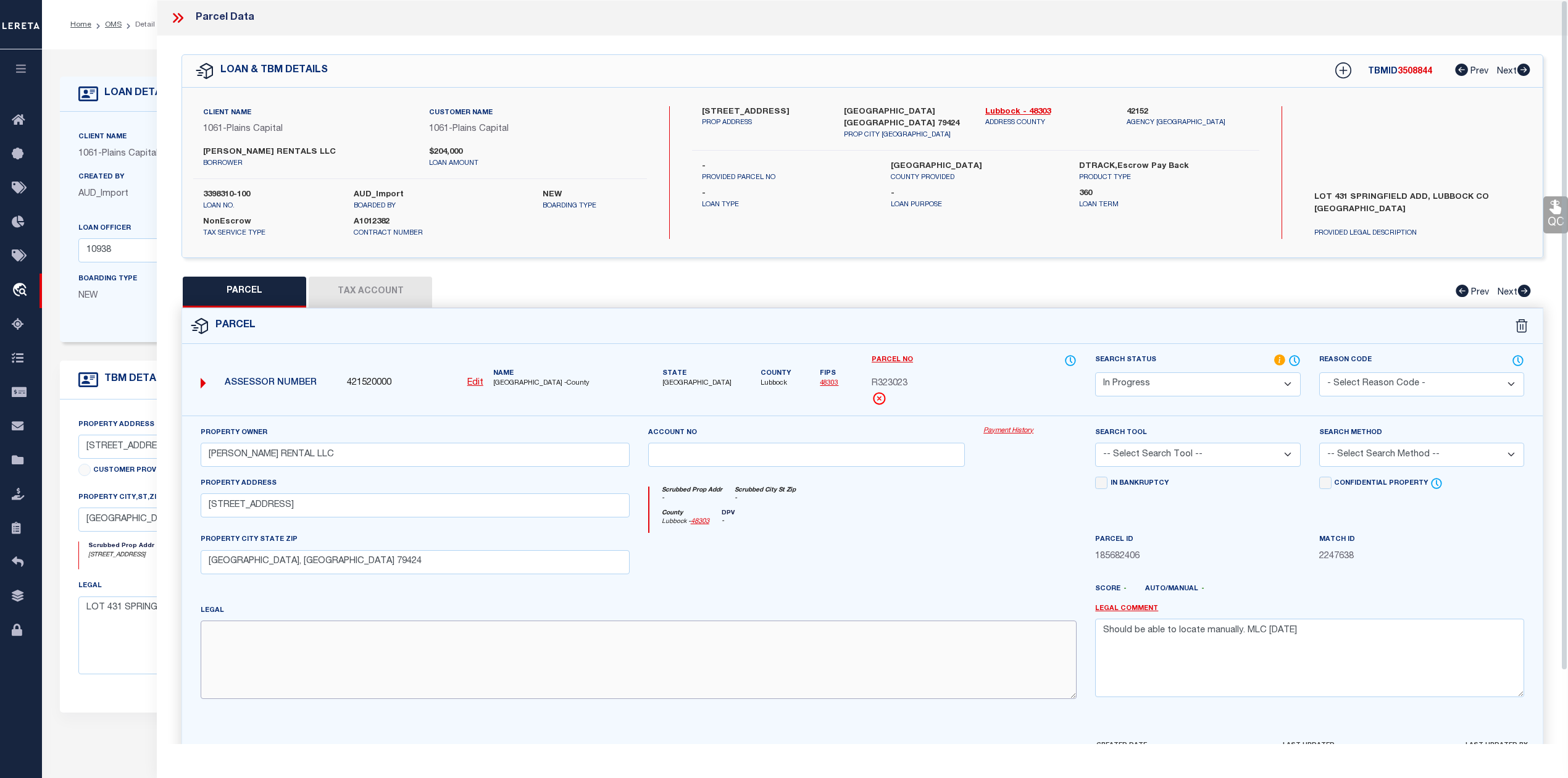
click at [443, 663] on textarea at bounding box center [639, 659] width 876 height 77
paste textarea "SPRINGFIELD L 431"
type textarea "SPRINGFIELD L 431"
drag, startPoint x: 1317, startPoint y: 642, endPoint x: 1100, endPoint y: 638, distance: 217.0
click at [1100, 638] on textarea "Should be able to locate manually. MLC 9/4/2025" at bounding box center [1309, 657] width 429 height 77
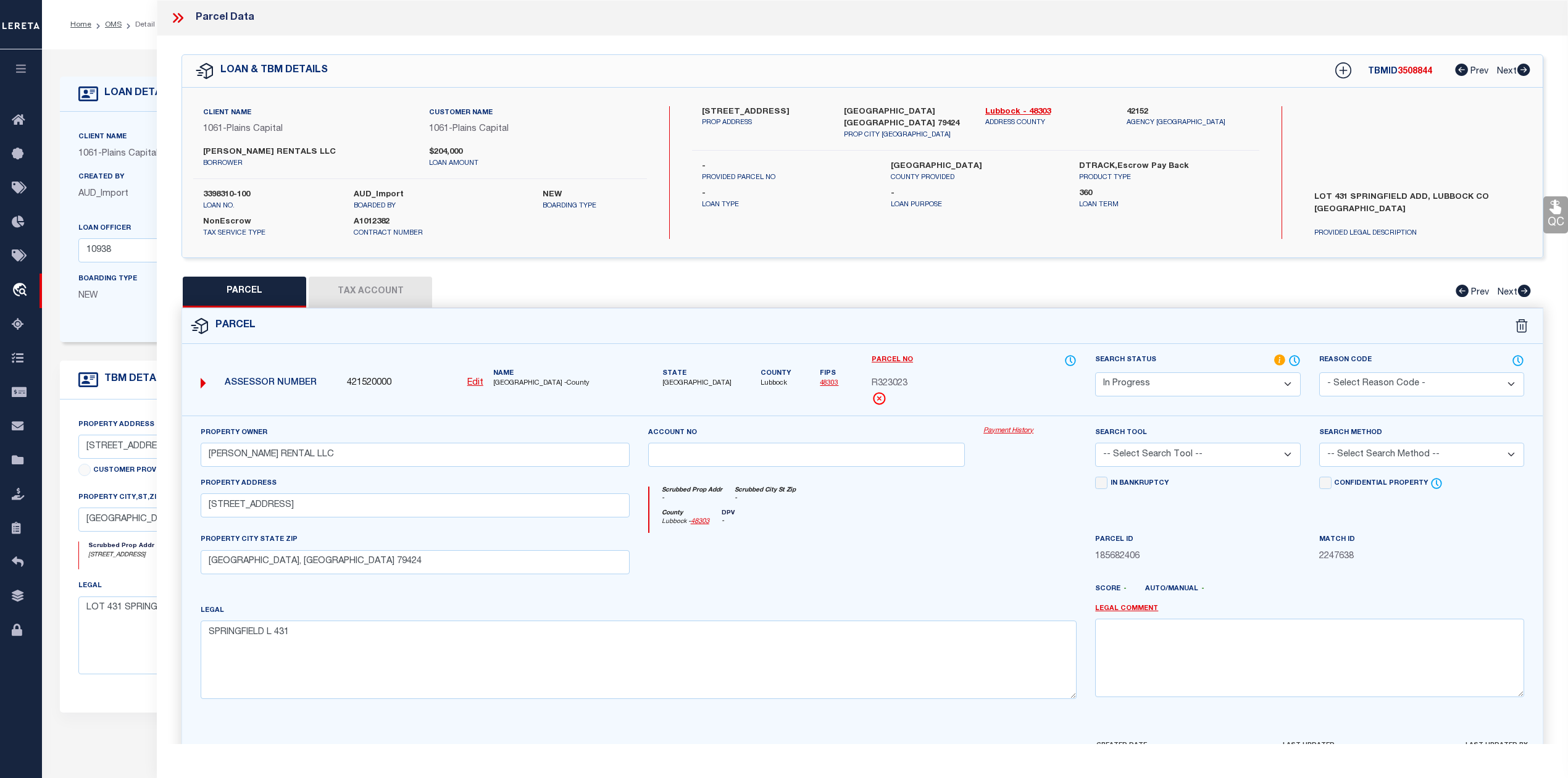
click at [1189, 453] on select "-- Select Search Tool -- 3rd Party Website Agency File Agency Website ATLS CNV-…" at bounding box center [1197, 454] width 205 height 24
select select "AGW"
click at [1095, 445] on select "-- Select Search Tool -- 3rd Party Website Agency File Agency Website ATLS CNV-…" at bounding box center [1197, 454] width 205 height 24
click at [1371, 453] on select "-- Select Search Method -- Property Address Legal Liability Info Provided" at bounding box center [1422, 454] width 205 height 24
select select "LEG"
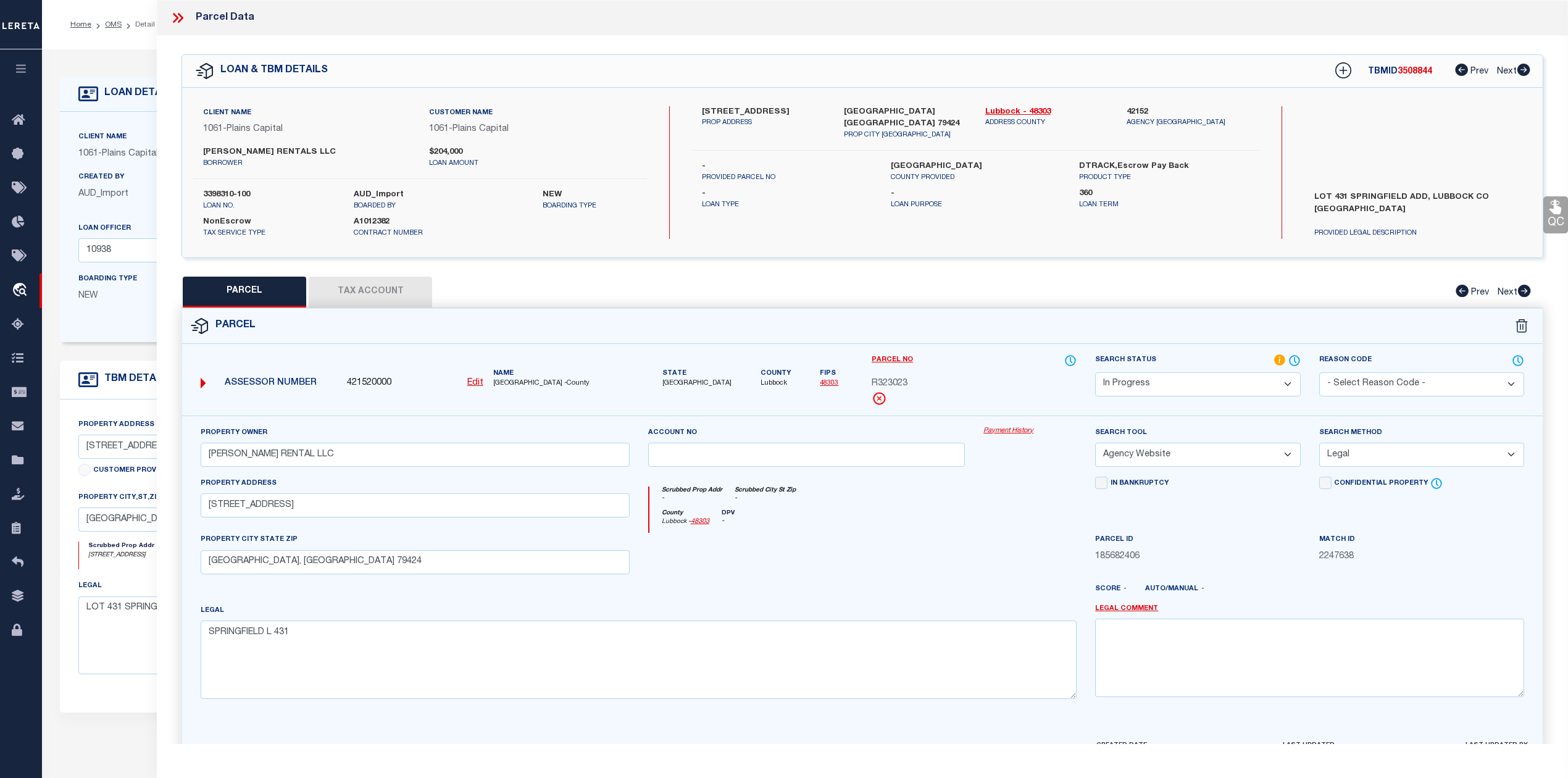
click at [1319, 445] on select "-- Select Search Method -- Property Address Legal Liability Info Provided" at bounding box center [1422, 454] width 205 height 24
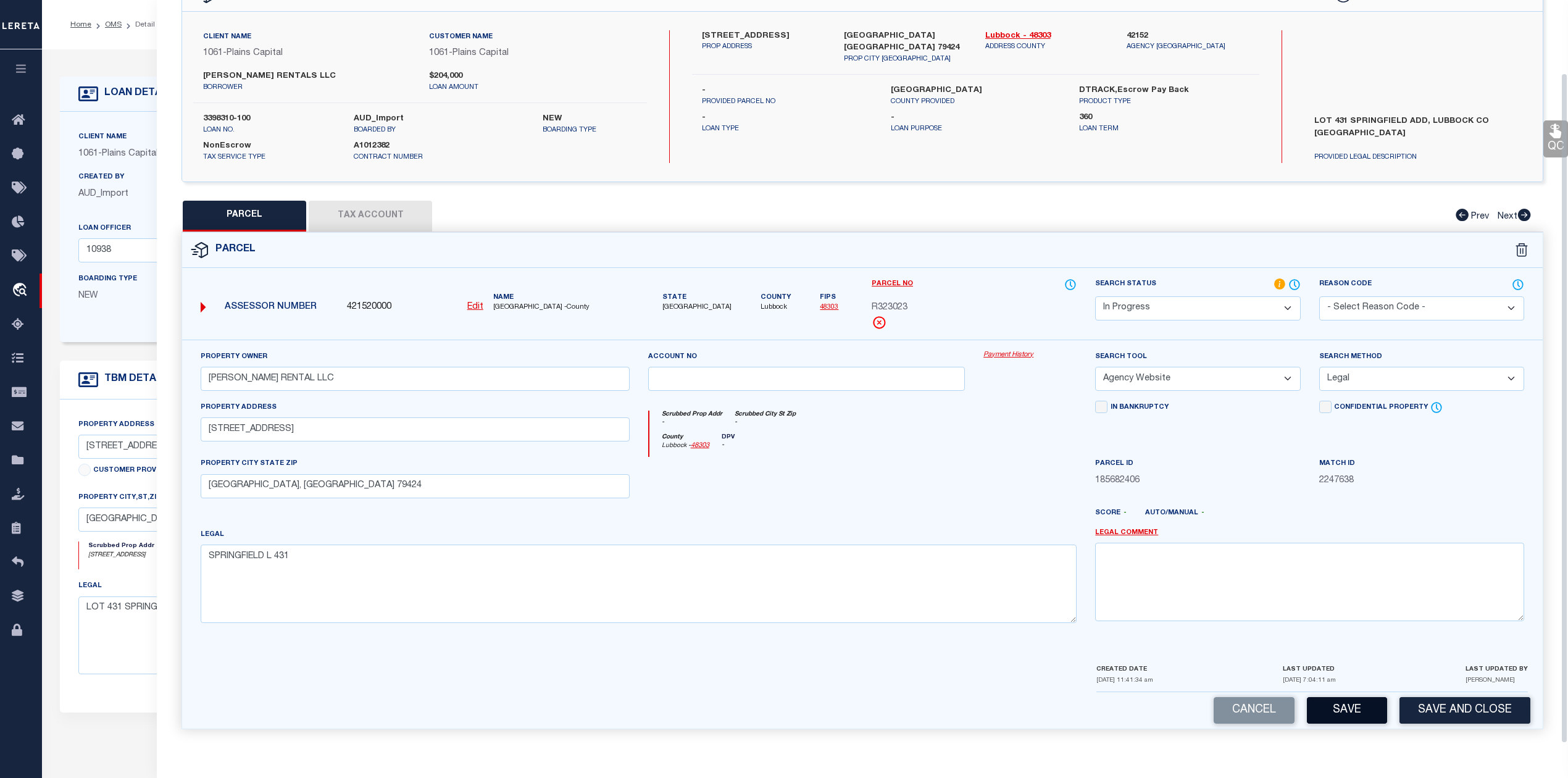
click at [1336, 701] on button "Save" at bounding box center [1347, 710] width 80 height 27
click at [389, 206] on button "Tax Account" at bounding box center [370, 215] width 124 height 31
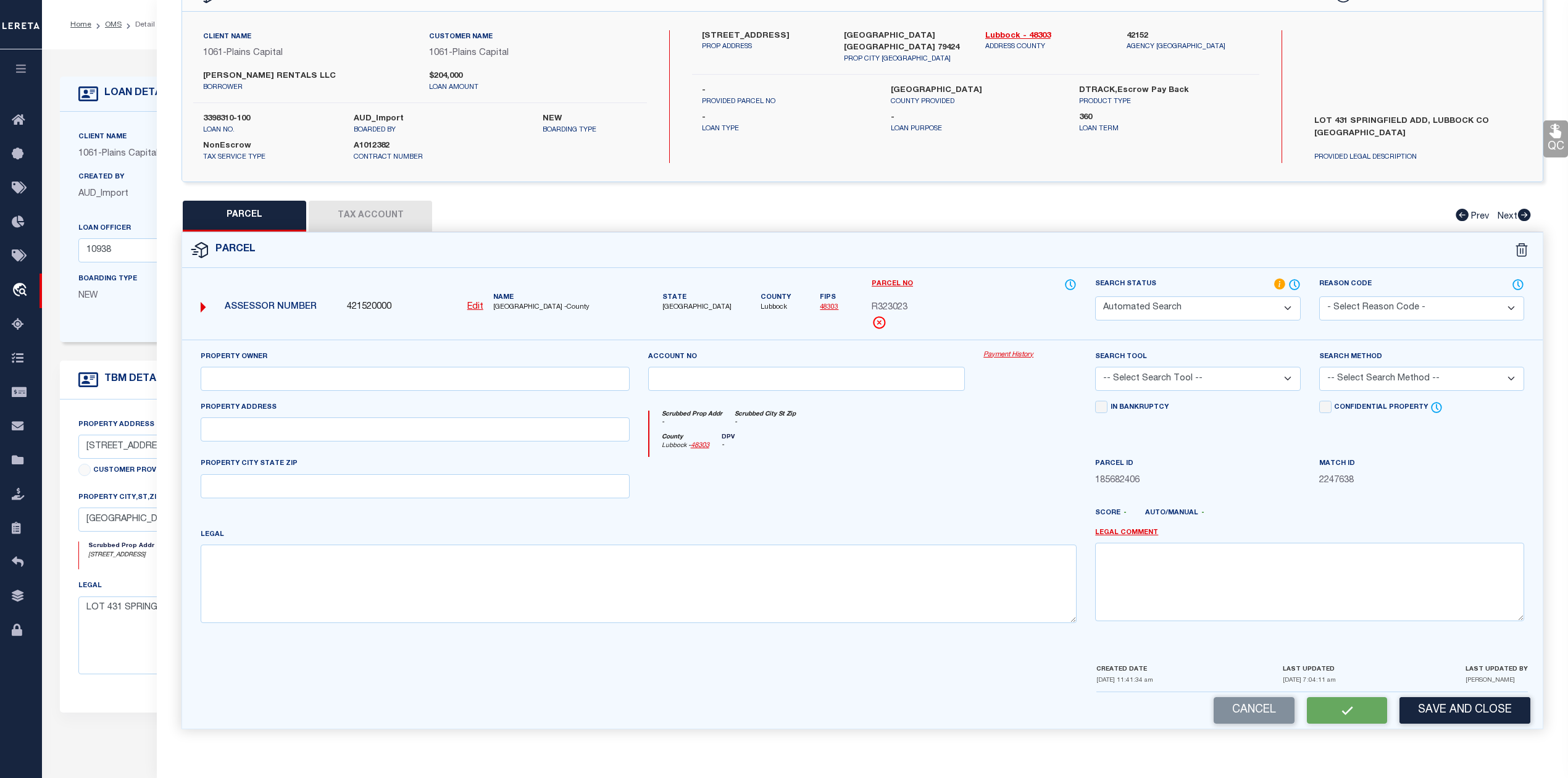
select select "100"
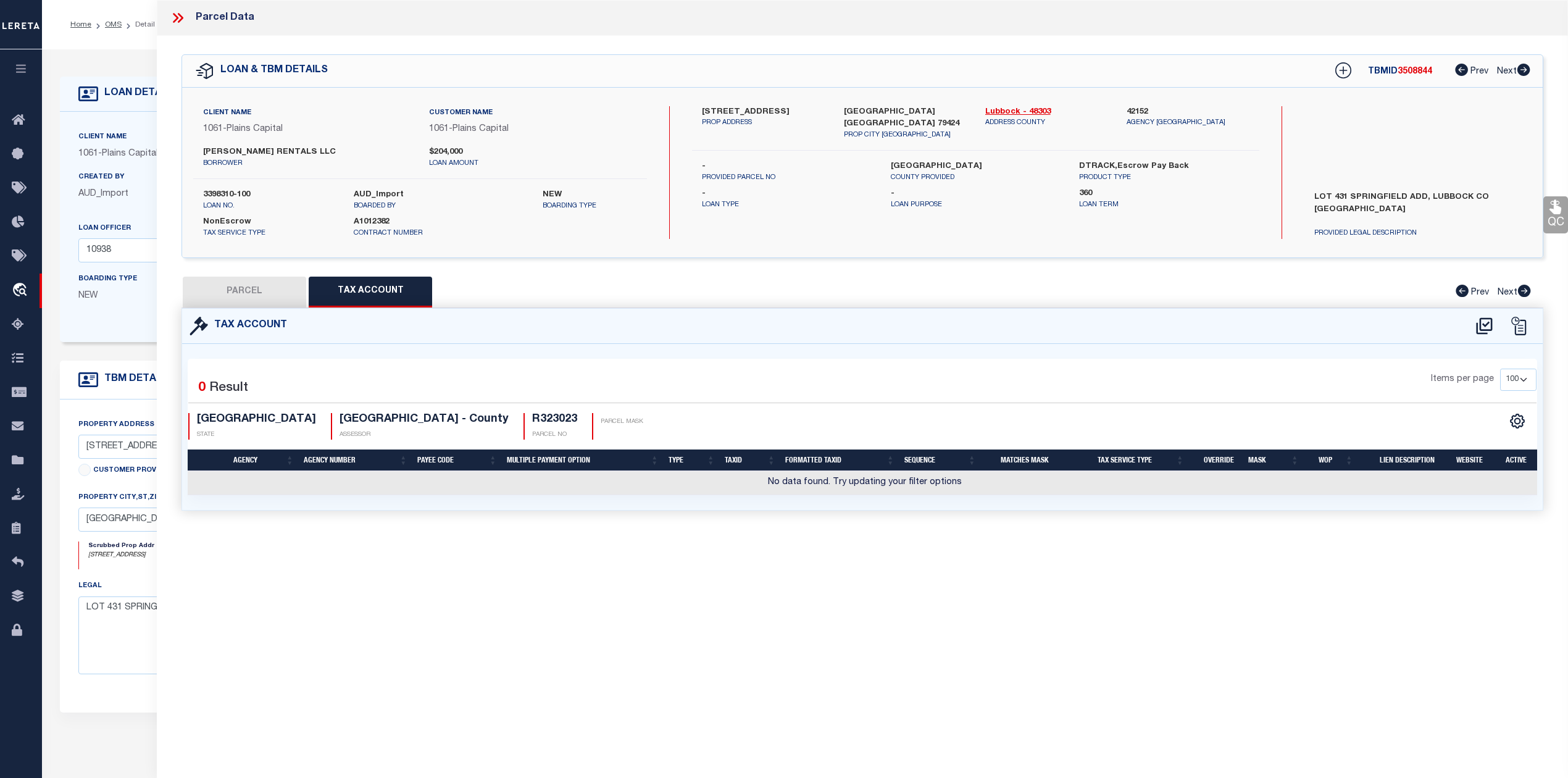
scroll to position [0, 0]
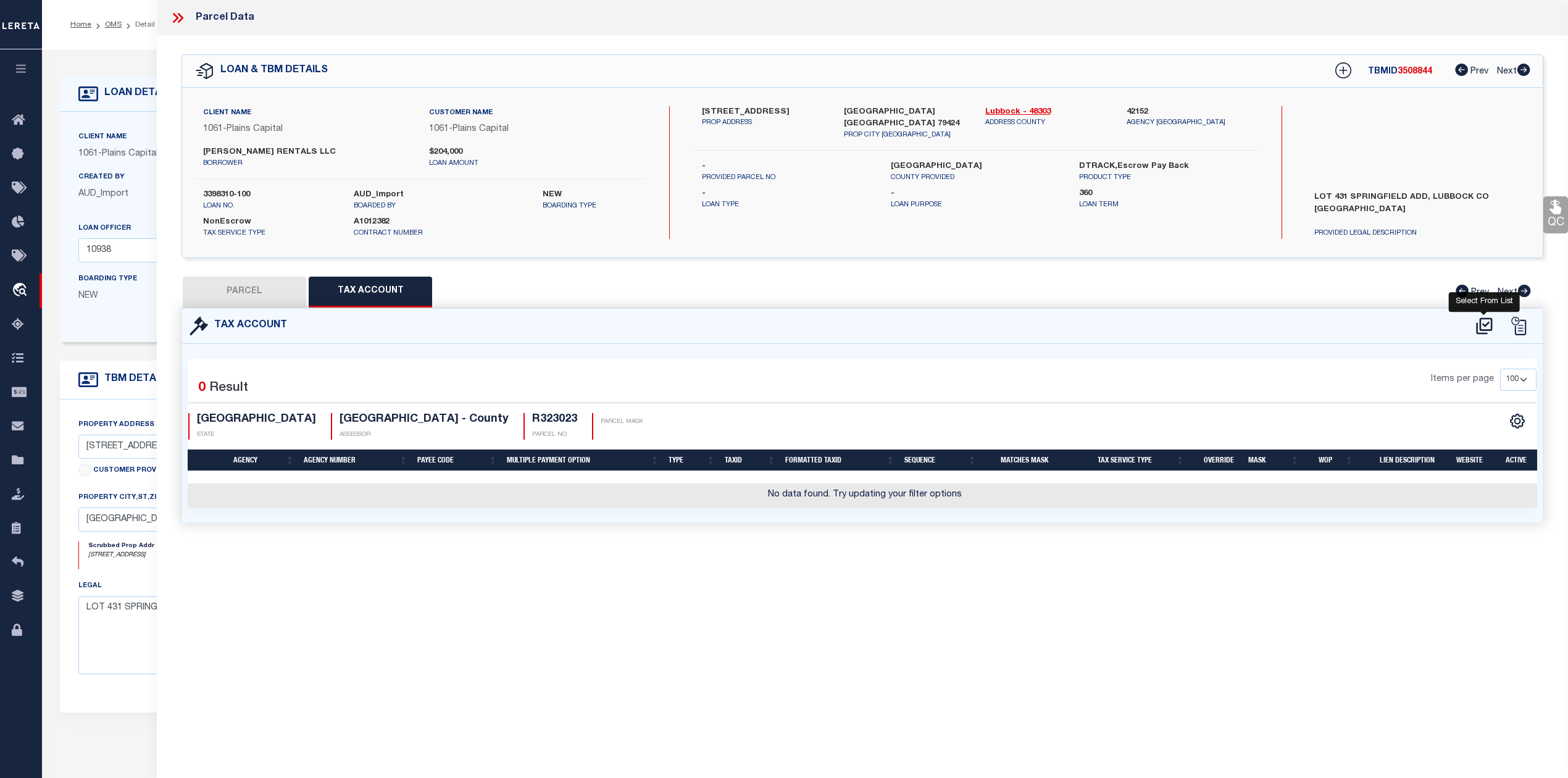
click at [1485, 329] on icon at bounding box center [1483, 326] width 16 height 17
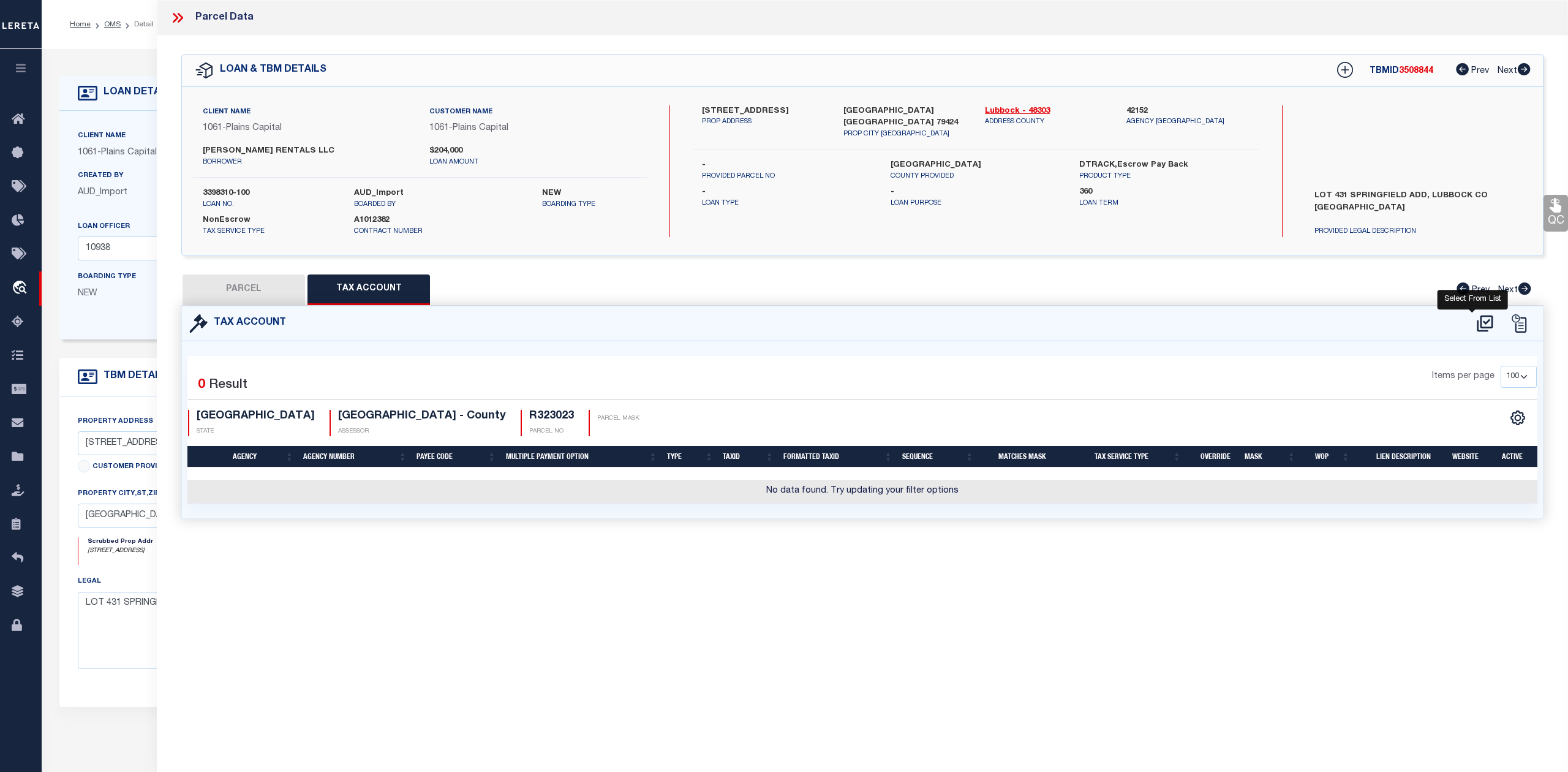
select select "100"
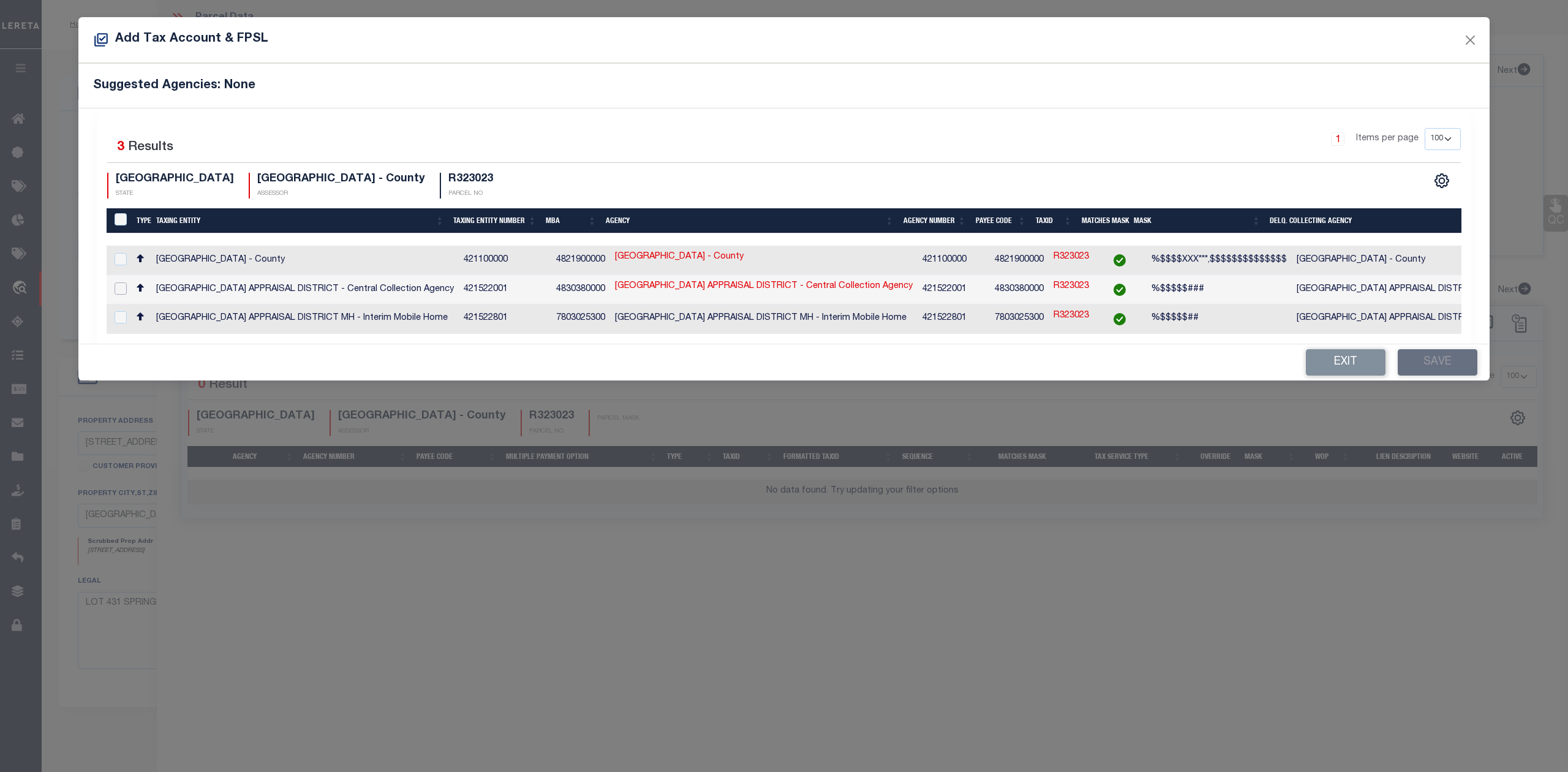
click at [118, 285] on input "checkbox" at bounding box center [120, 288] width 12 height 12
checkbox input "true"
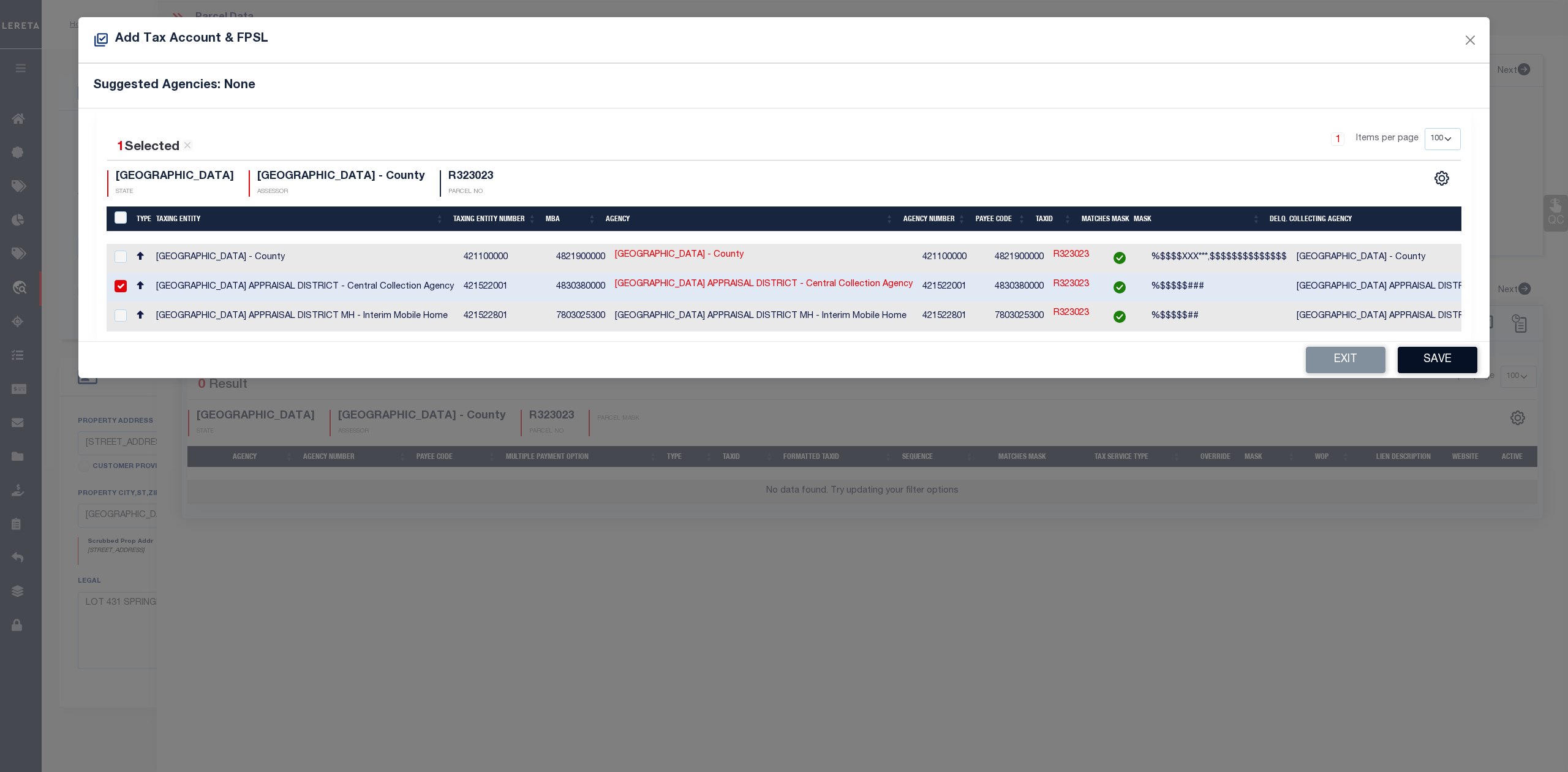
click at [1431, 365] on button "Save" at bounding box center [1437, 360] width 79 height 26
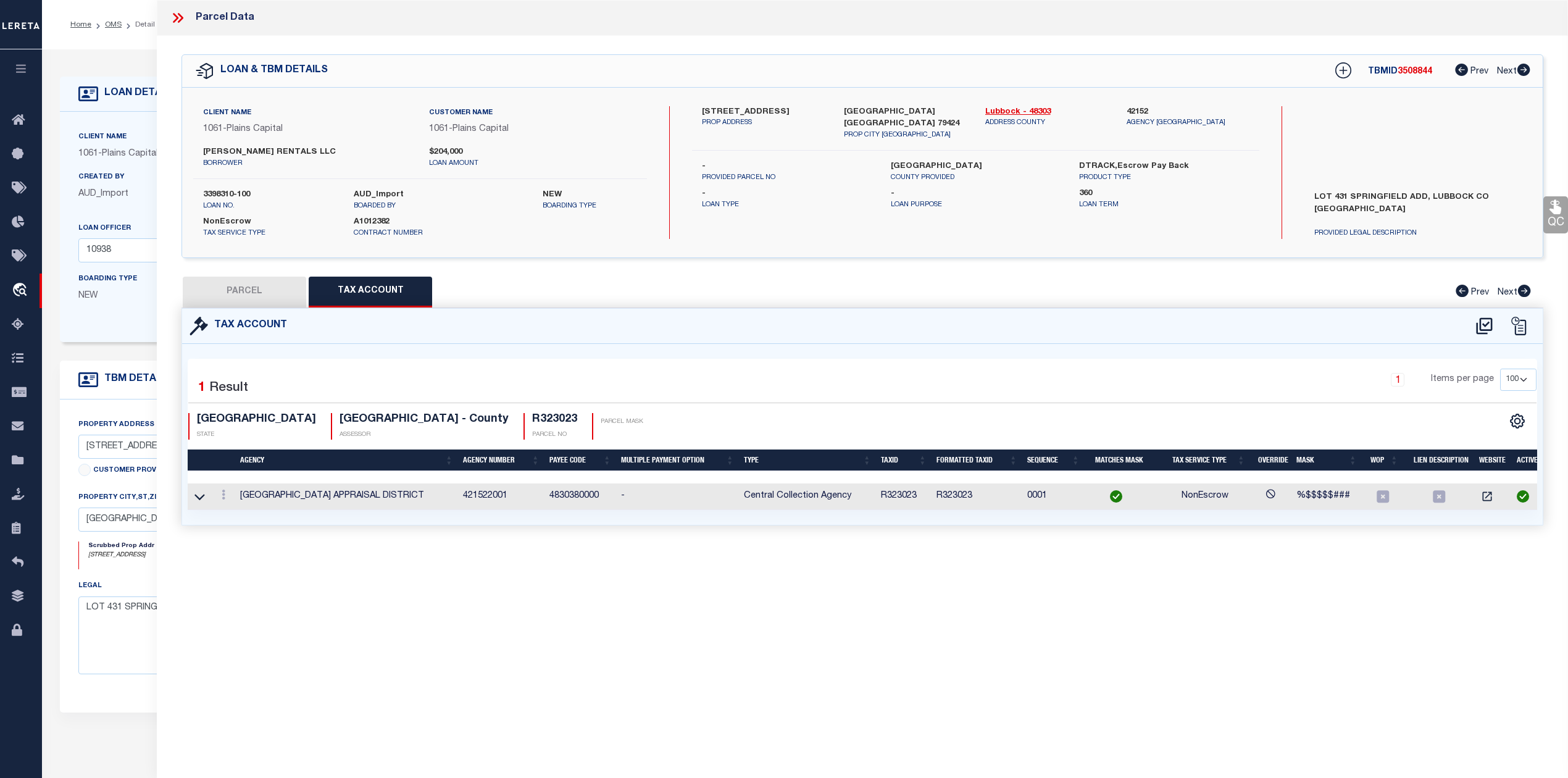
click at [271, 290] on button "PARCEL" at bounding box center [245, 292] width 124 height 31
select select "AS"
select select
checkbox input "false"
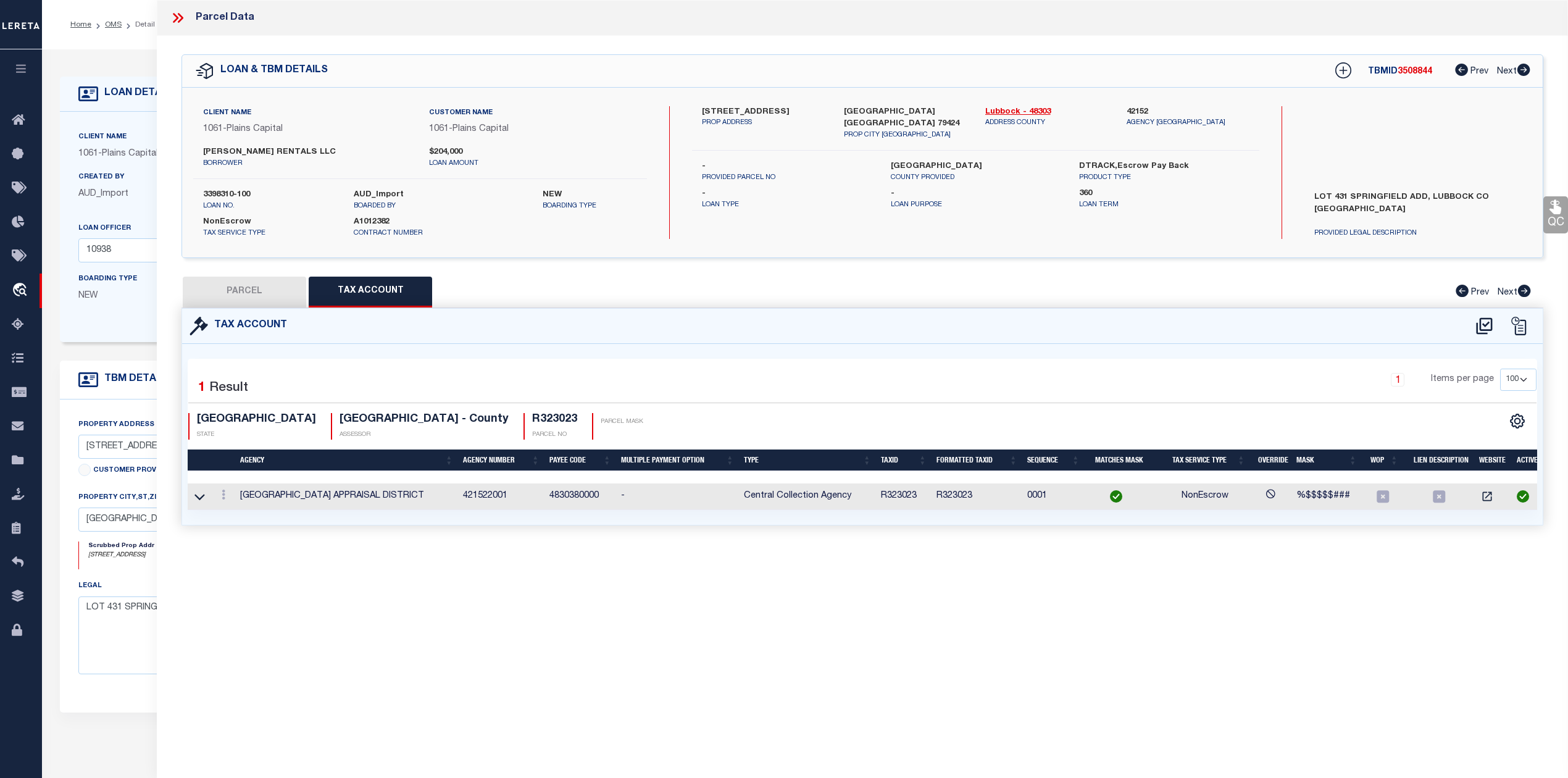
checkbox input "false"
select select "IP"
type input "FERGUSON RENTAL LLC"
select select "AGW"
select select "LEG"
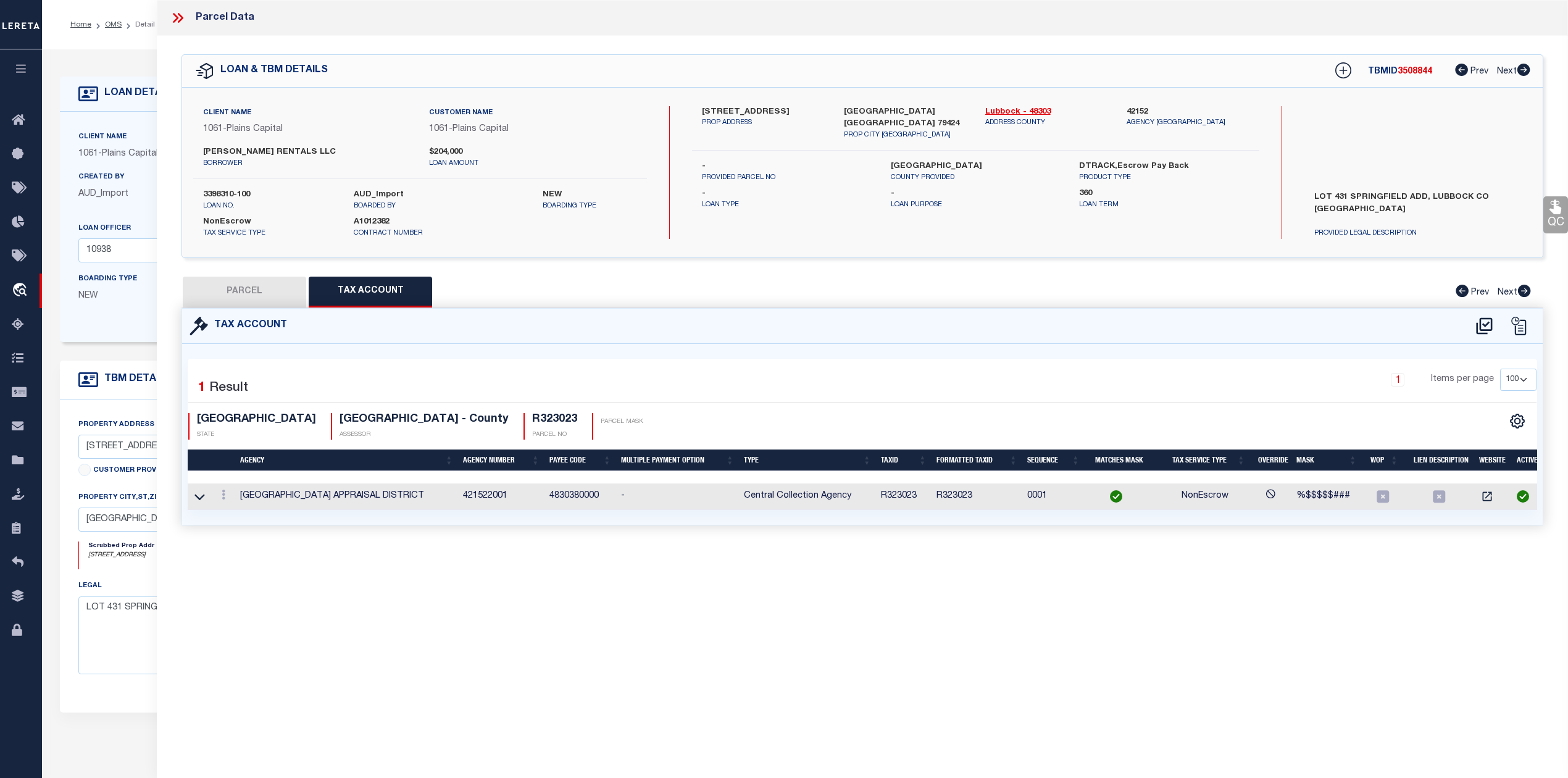
type input "5504 112TH ST"
type input "LUBBOCK, TX 79424"
type textarea "SPRINGFIELD L 431"
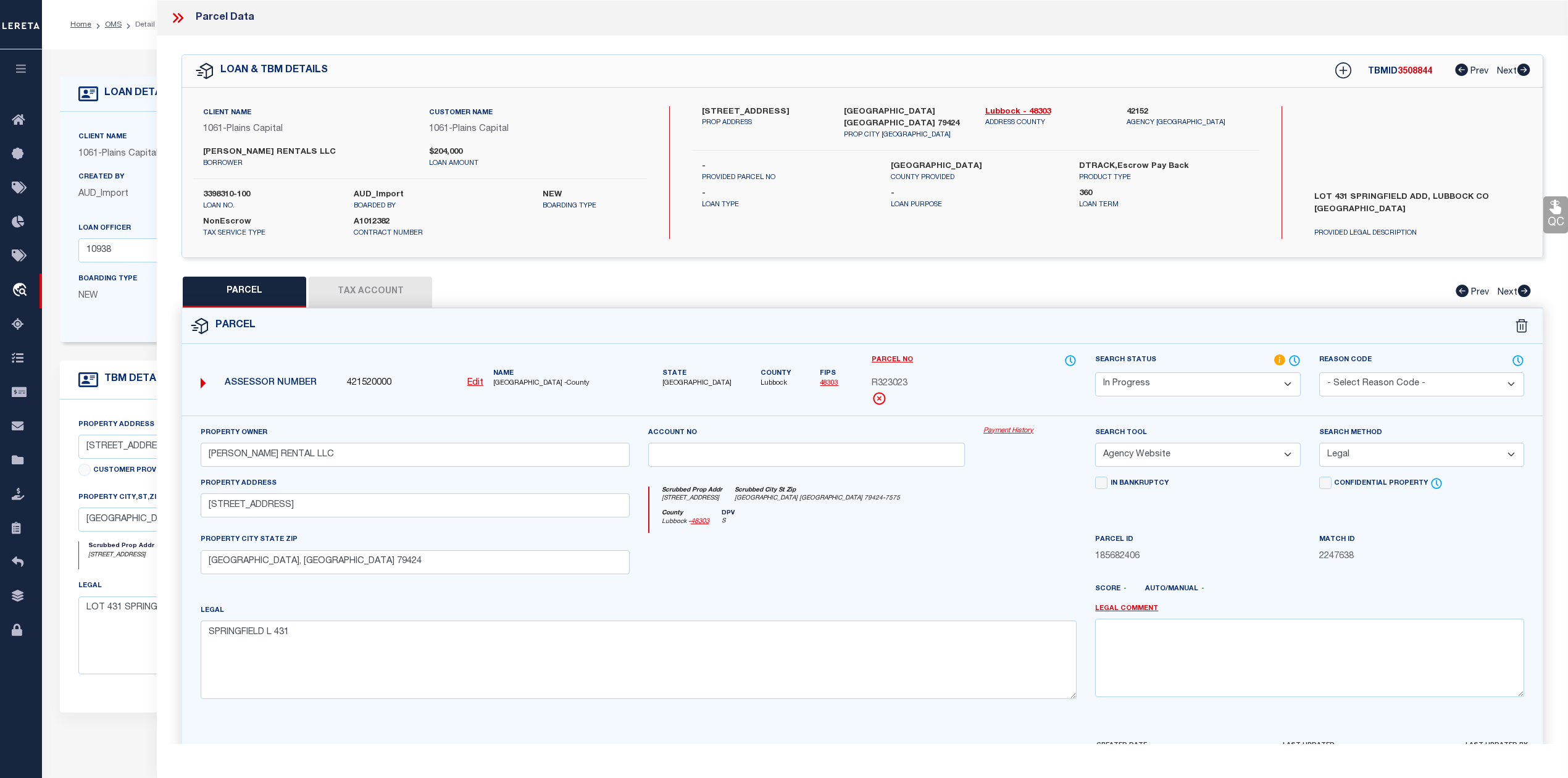
click at [1420, 72] on span "3508844" at bounding box center [1414, 71] width 34 height 8
copy span "3508844"
click at [900, 383] on span "R323023" at bounding box center [889, 383] width 36 height 14
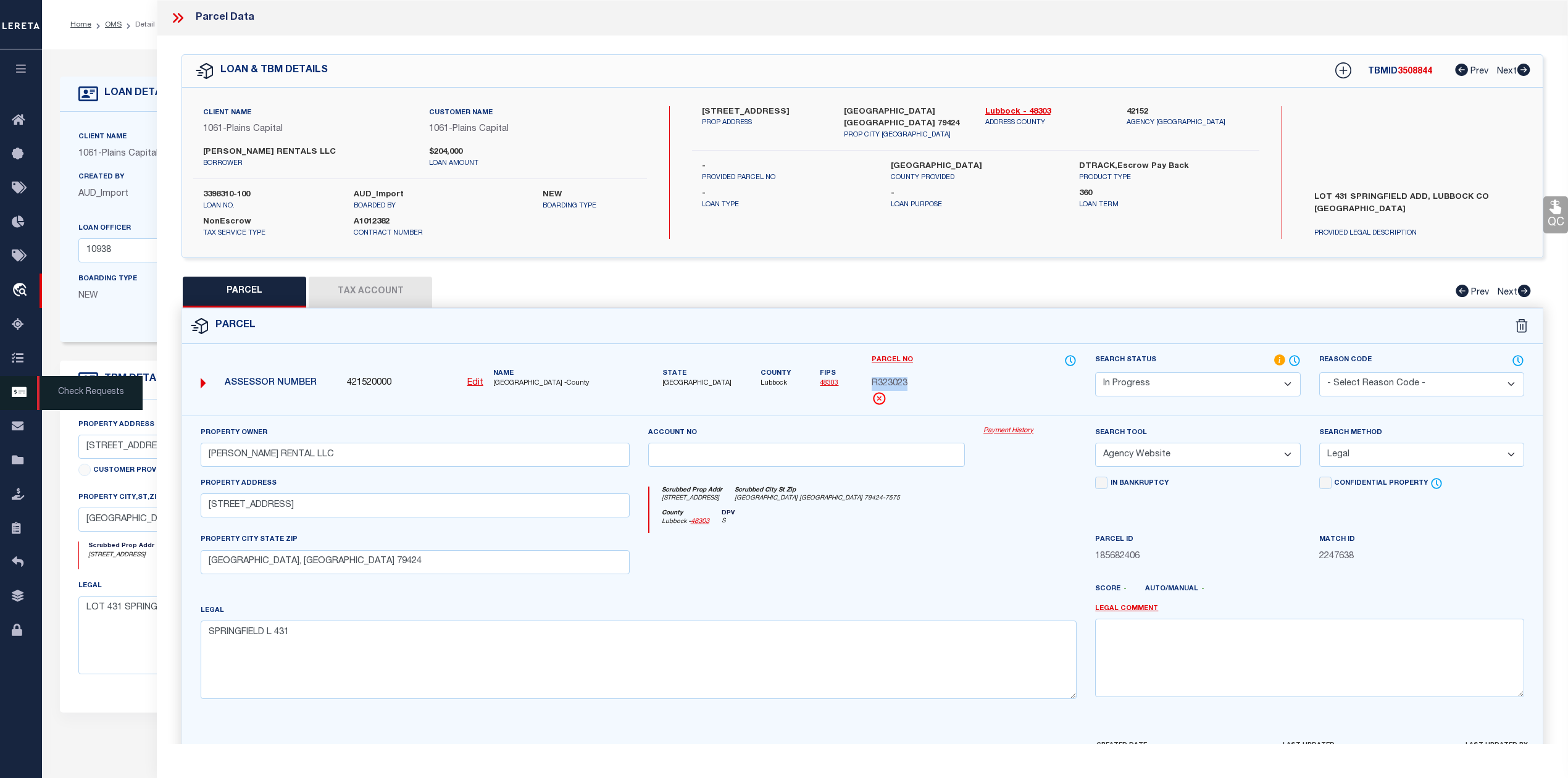
copy span "R323023"
click at [896, 383] on span "R323023" at bounding box center [889, 383] width 36 height 14
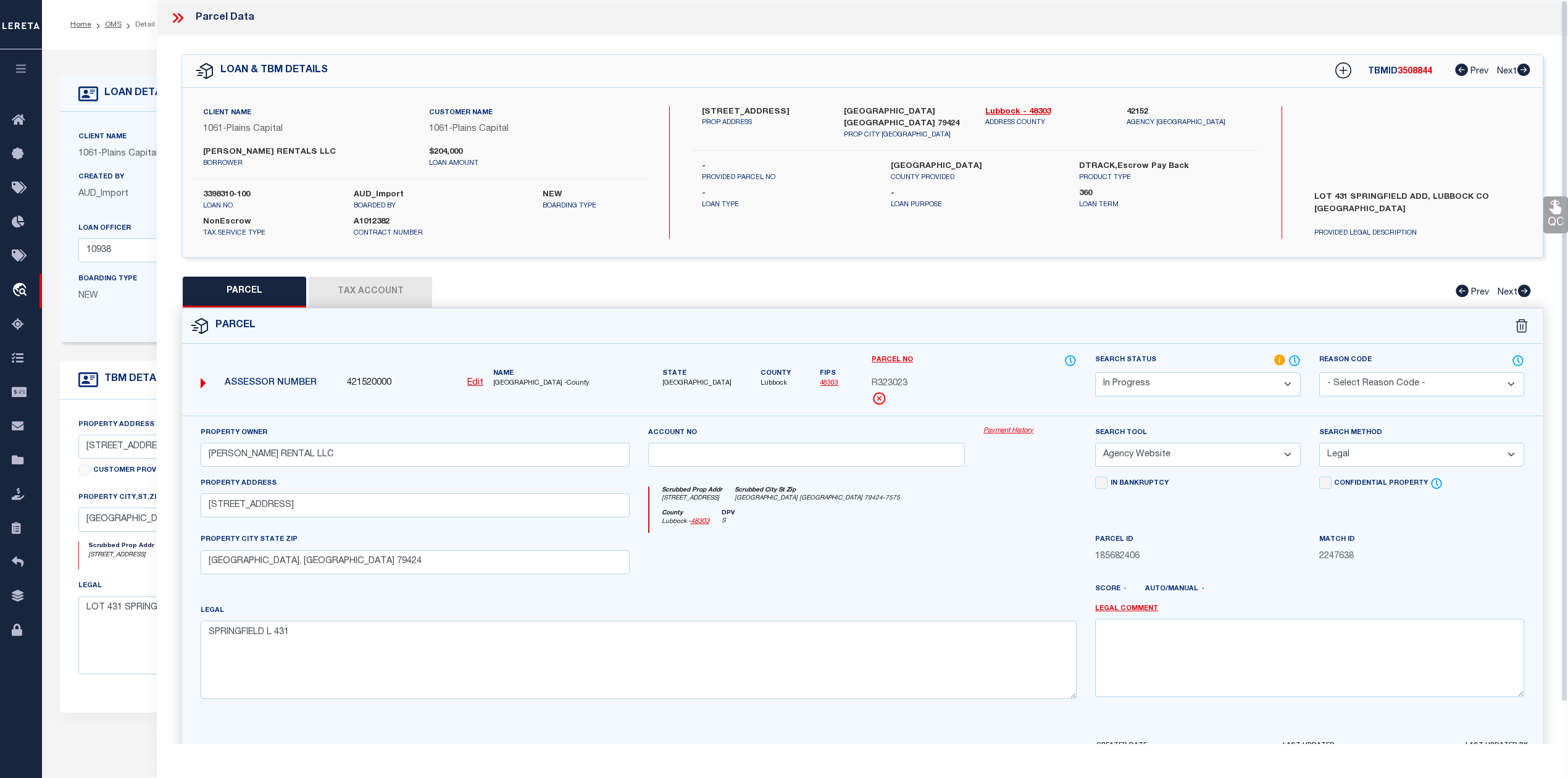
click at [896, 383] on span "R323023" at bounding box center [889, 383] width 36 height 14
click at [423, 292] on button "Tax Account" at bounding box center [370, 292] width 124 height 31
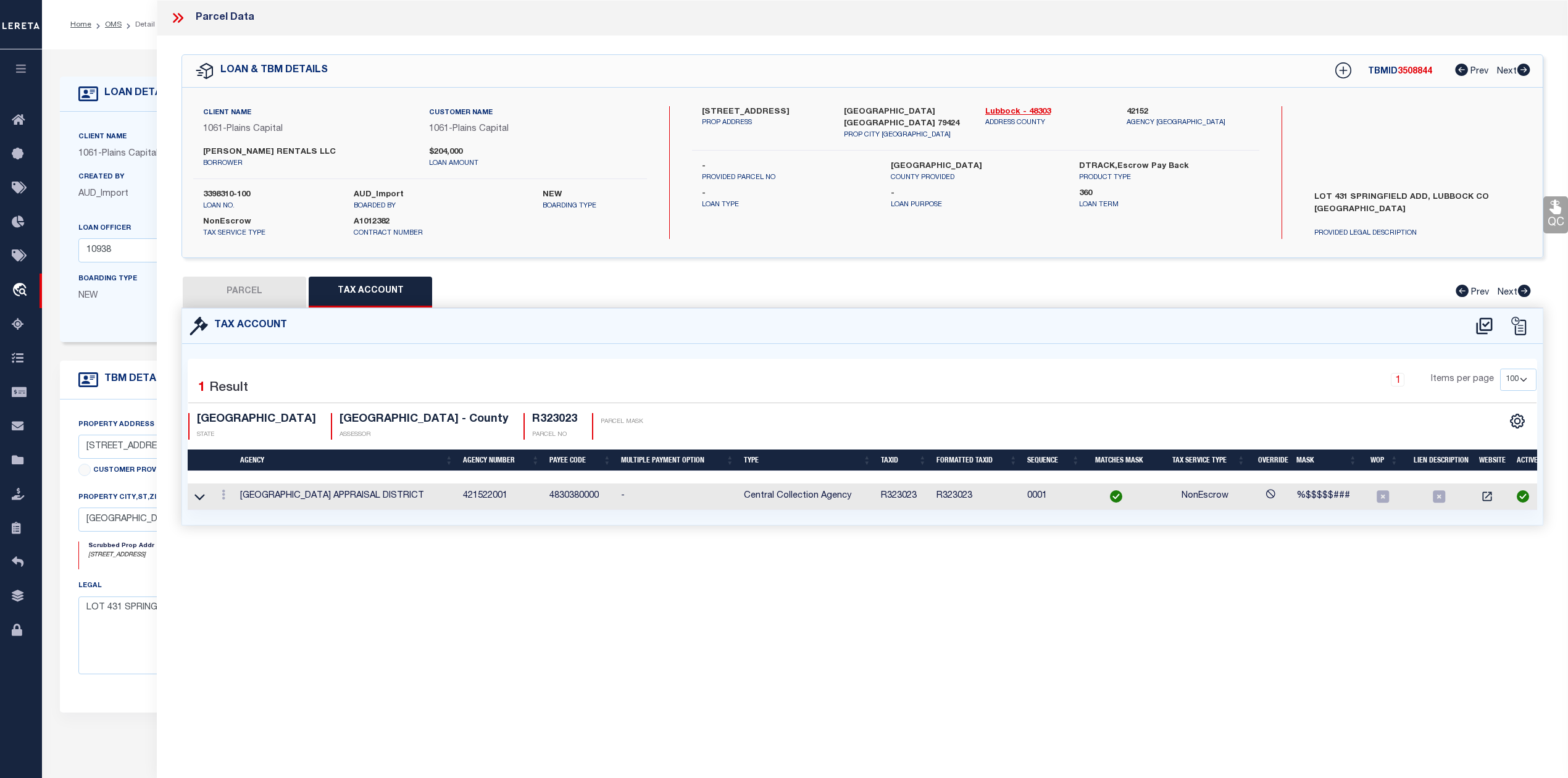
select select "100"
click at [259, 296] on button "PARCEL" at bounding box center [245, 292] width 124 height 31
select select "AS"
select select
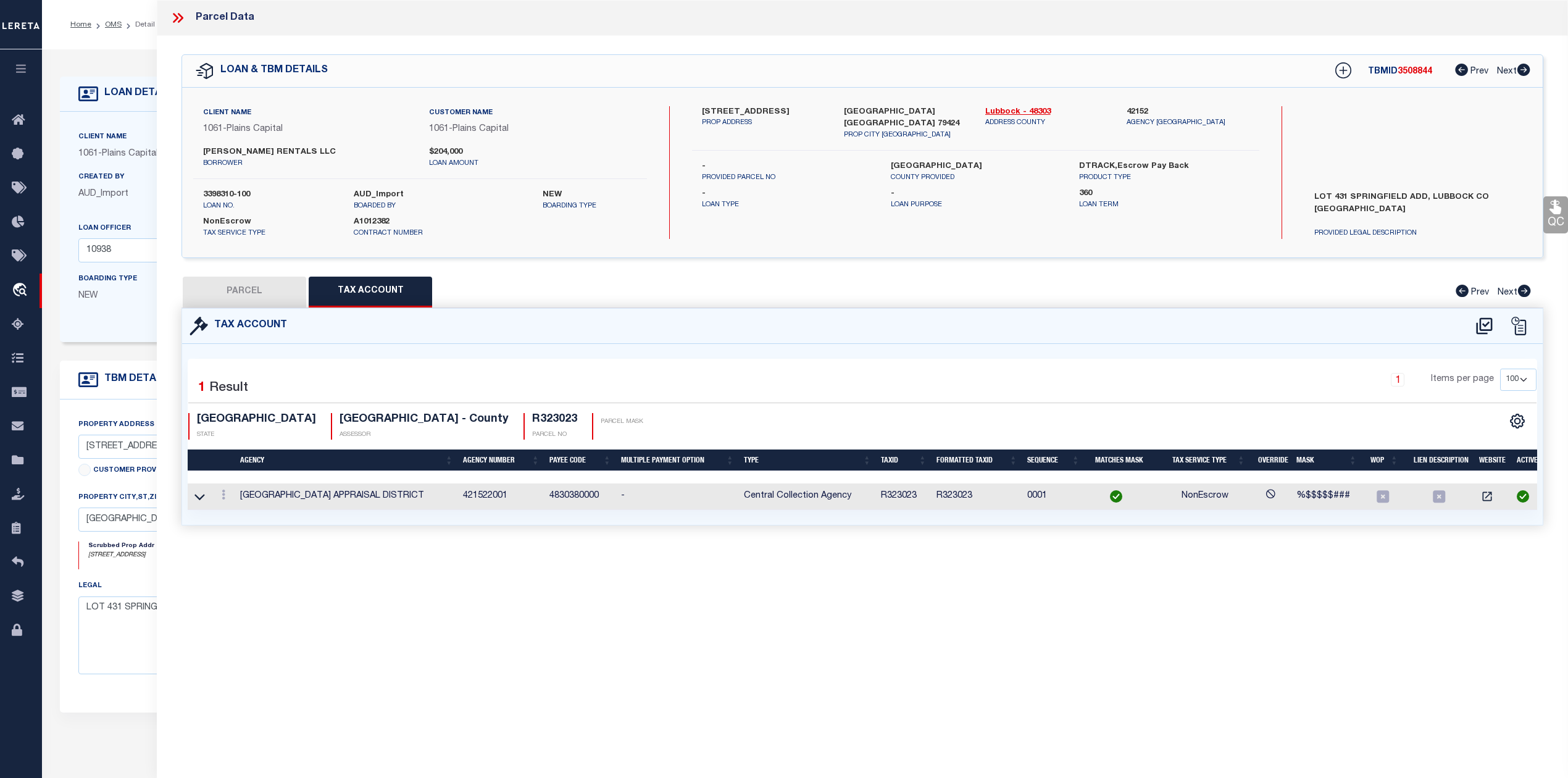
checkbox input "false"
select select "IP"
type input "FERGUSON RENTAL LLC"
select select "AGW"
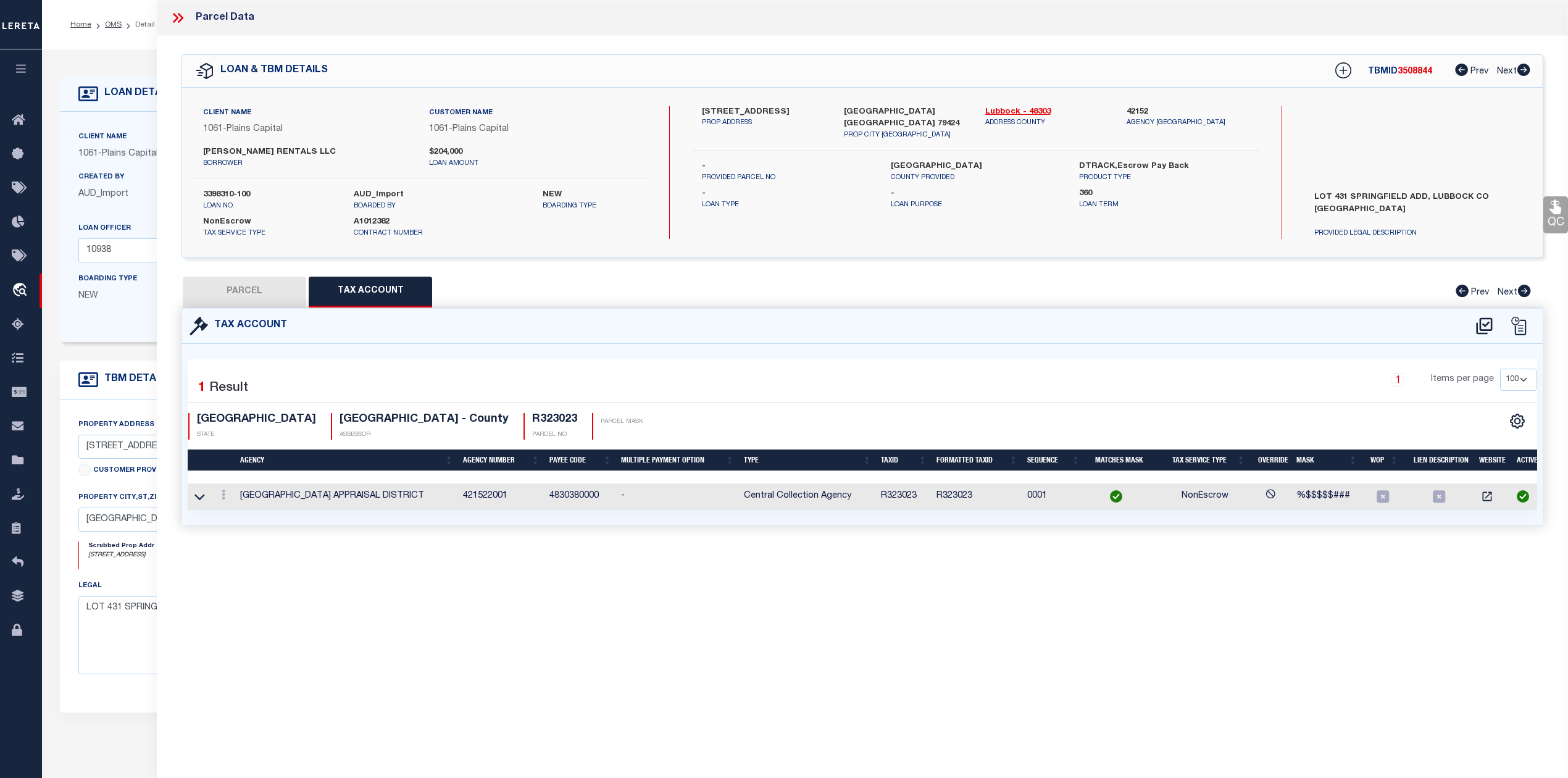
select select "LEG"
type input "5504 112TH ST"
type input "LUBBOCK, TX 79424"
type textarea "SPRINGFIELD L 431"
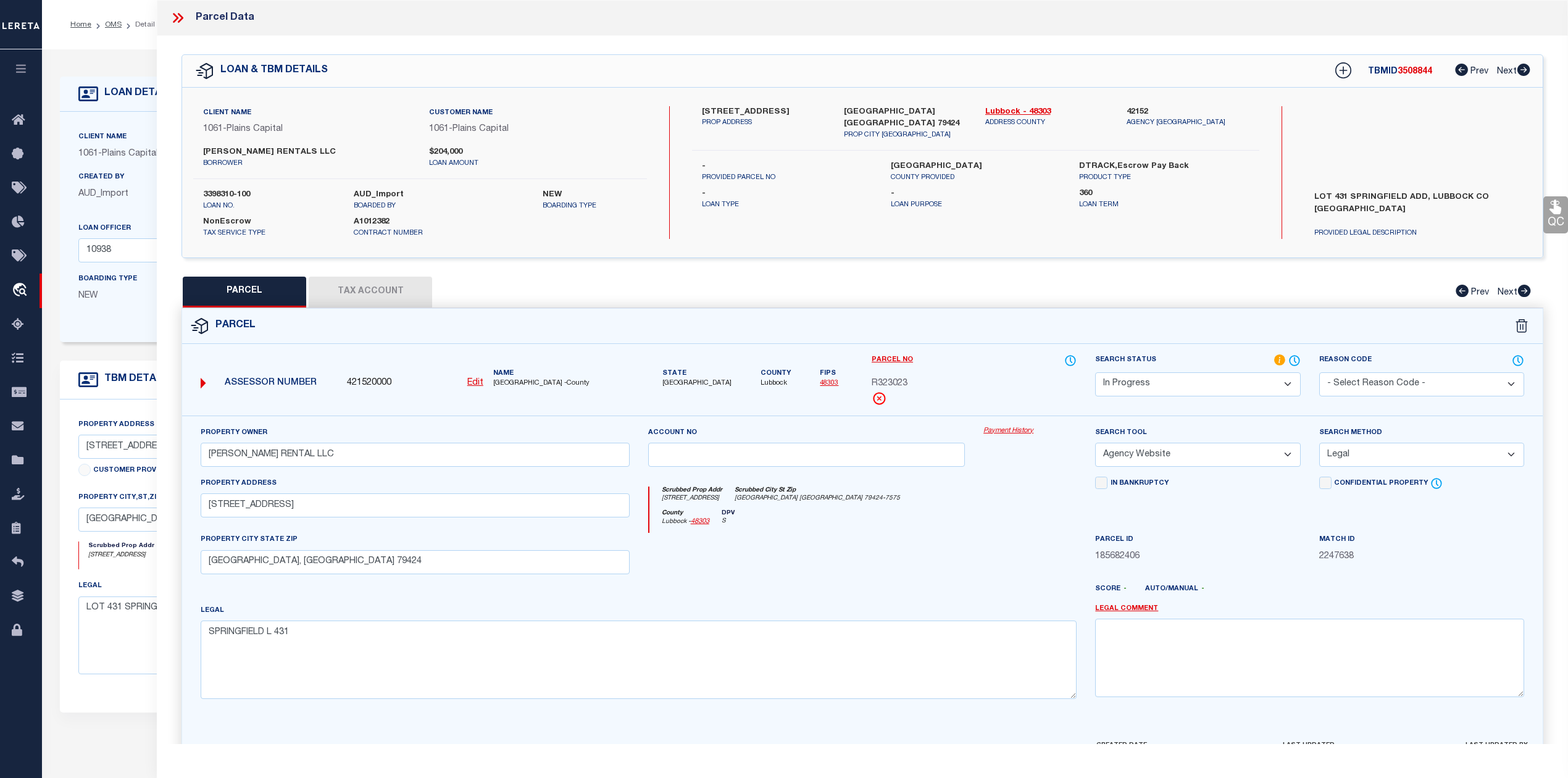
click at [1268, 384] on select "Automated Search Bad Parcel Complete Duplicate Parcel High Dollar Reporting In …" at bounding box center [1197, 384] width 205 height 24
select select "PC"
click at [1095, 372] on select "Automated Search Bad Parcel Complete Duplicate Parcel High Dollar Reporting In …" at bounding box center [1197, 384] width 205 height 24
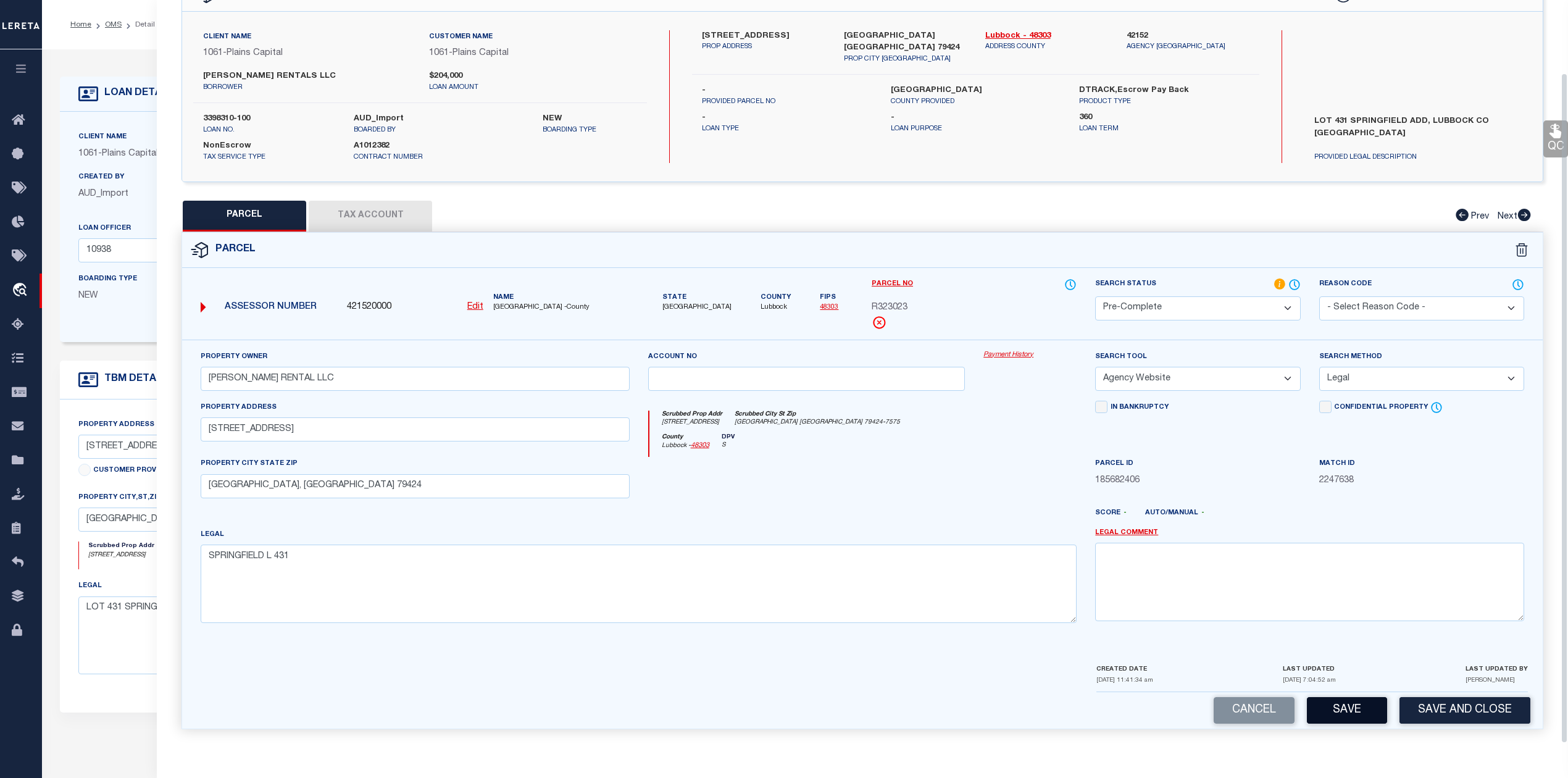
click at [1336, 714] on button "Save" at bounding box center [1347, 710] width 80 height 27
click at [383, 225] on button "Tax Account" at bounding box center [370, 215] width 124 height 31
select select "100"
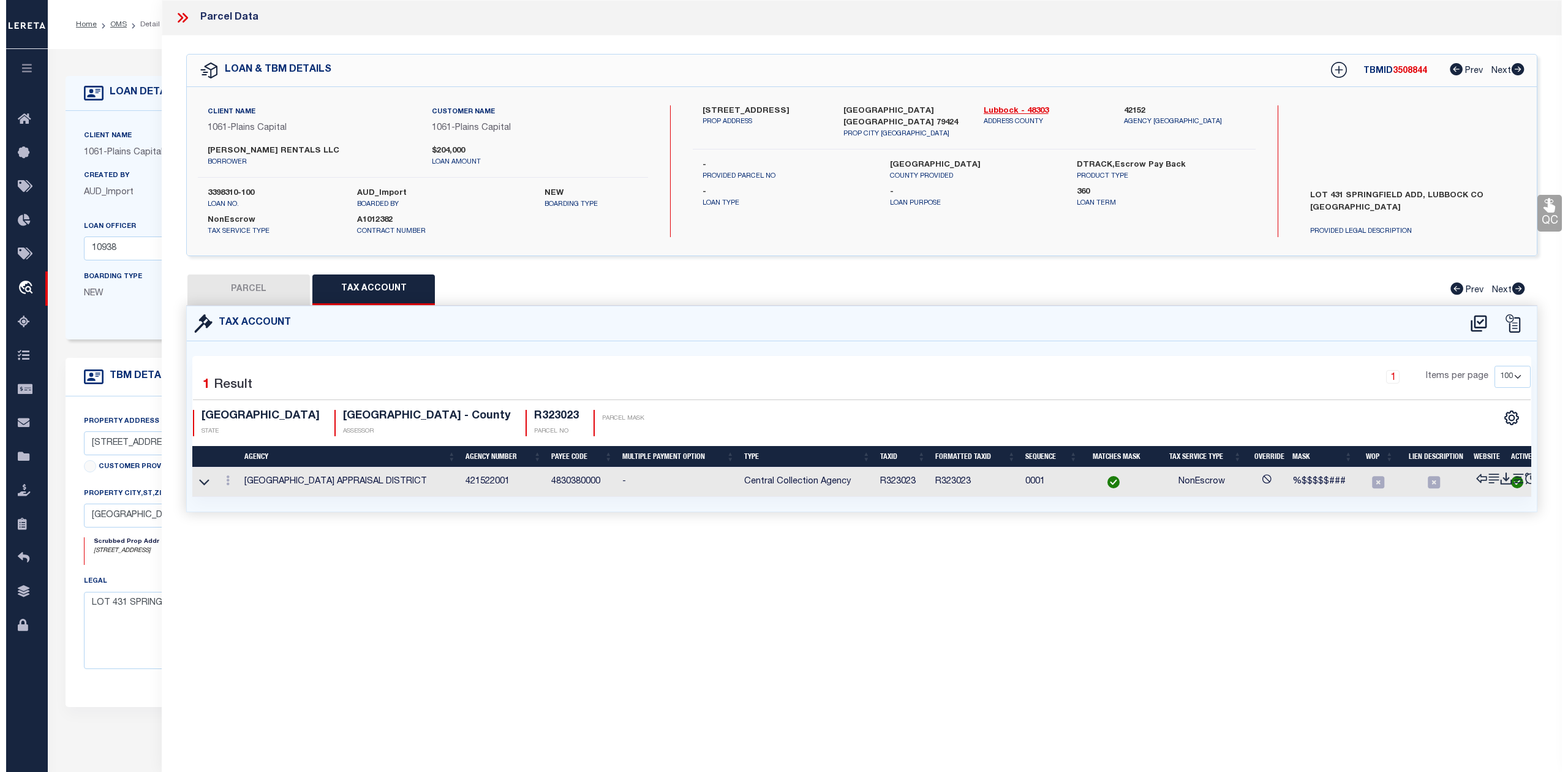
scroll to position [0, 0]
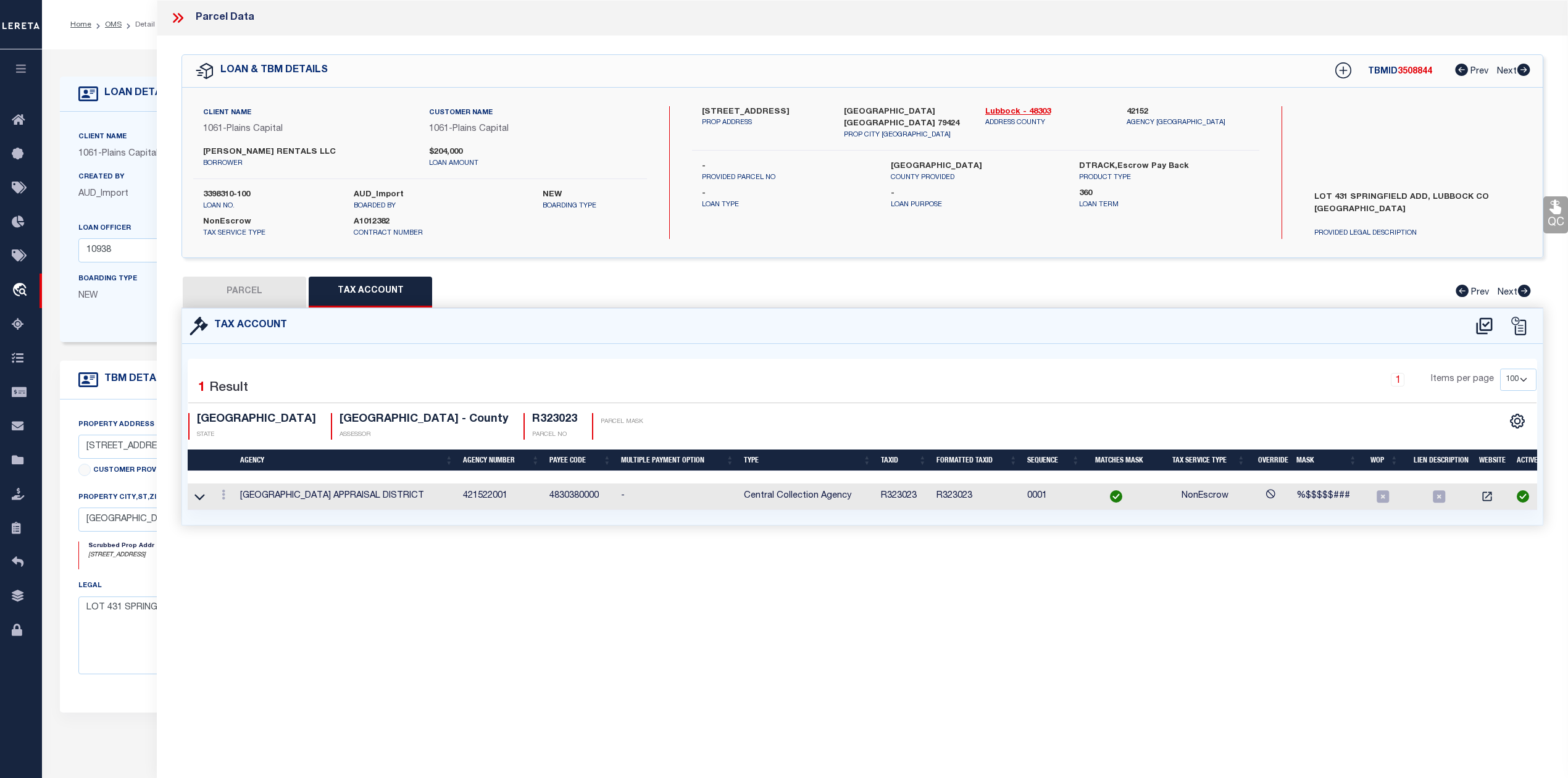
click at [252, 292] on button "PARCEL" at bounding box center [245, 292] width 124 height 31
select select "AS"
select select
checkbox input "false"
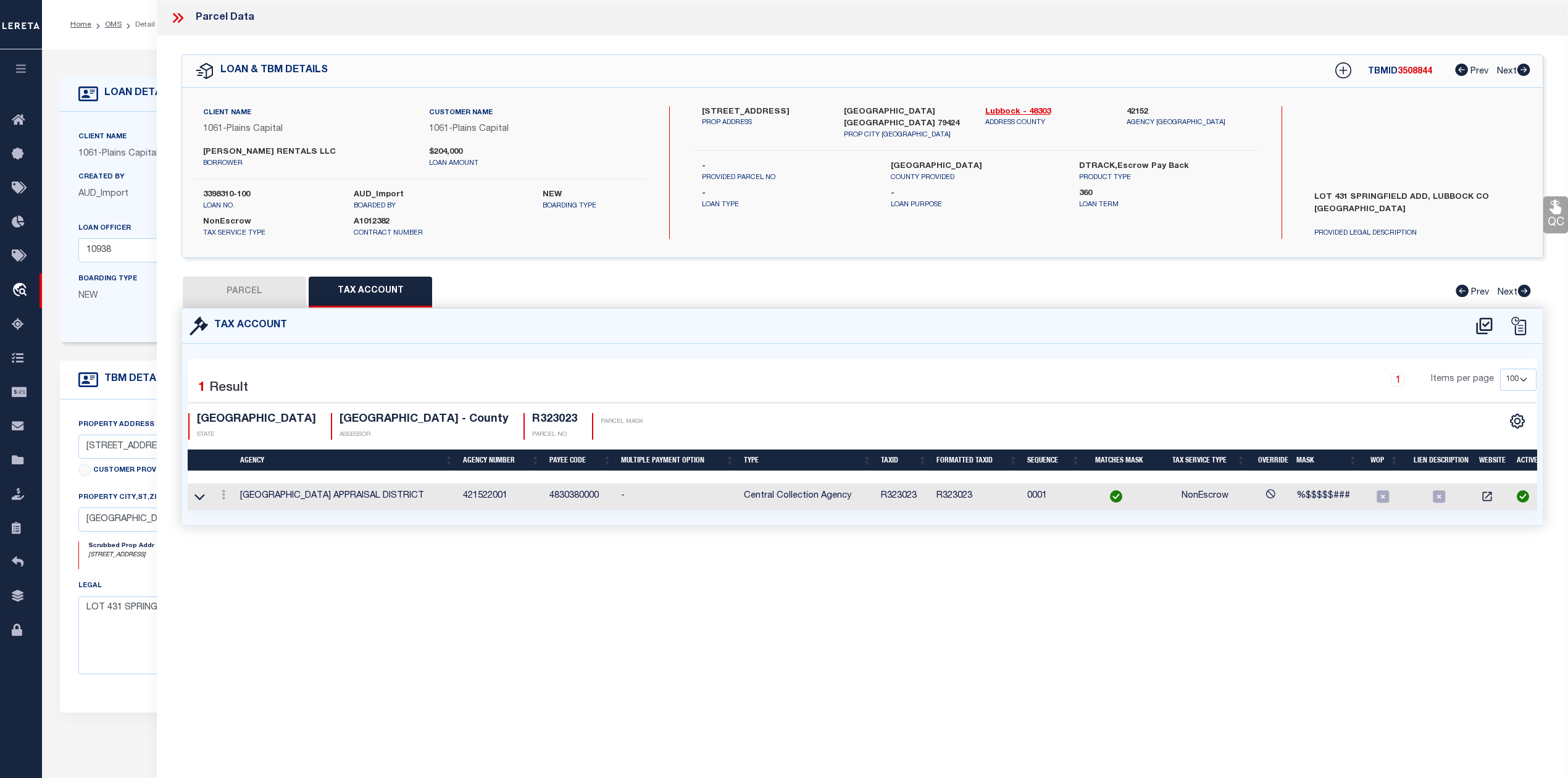
checkbox input "false"
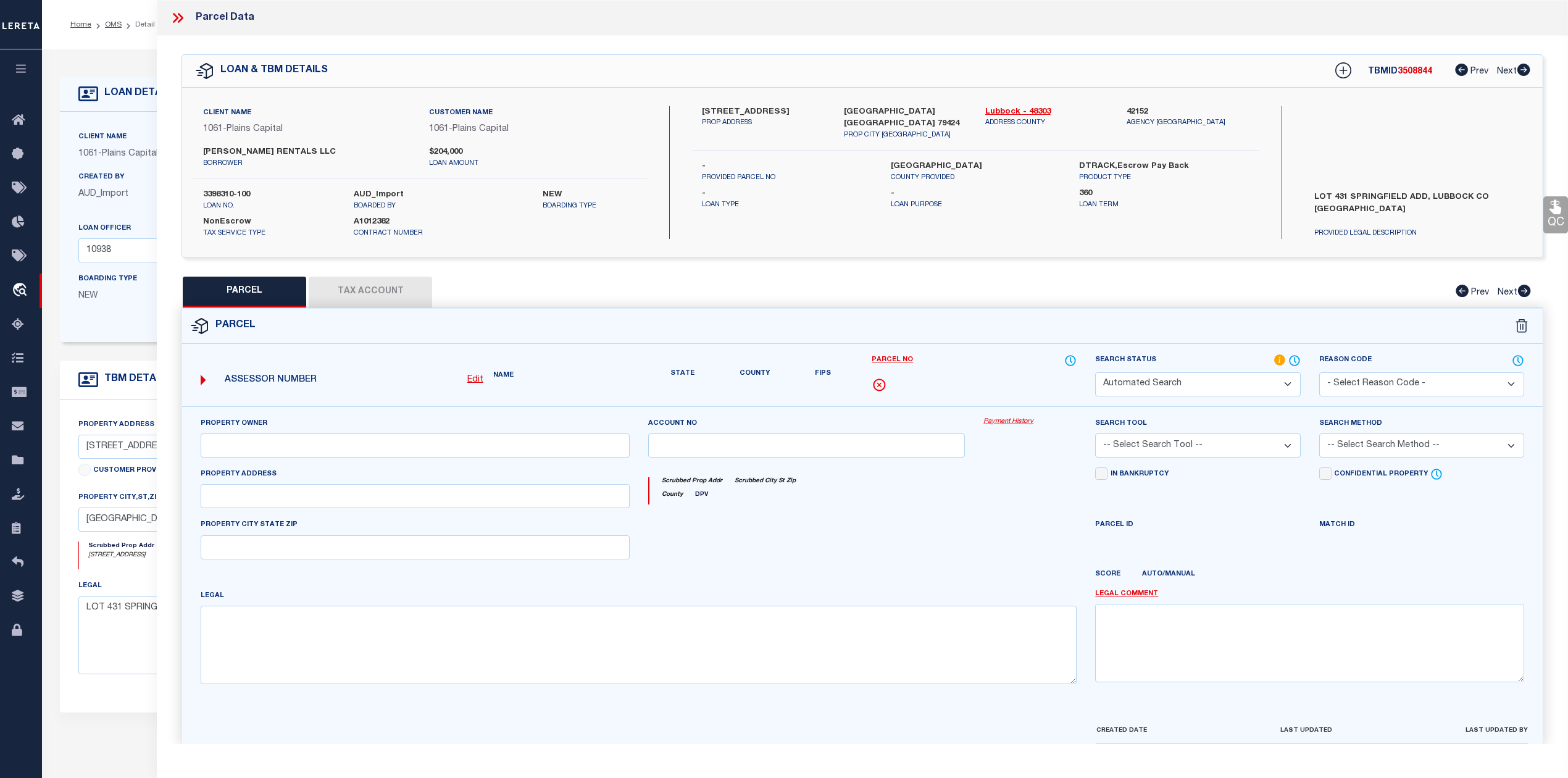
select select "PC"
type input "FERGUSON RENTAL LLC"
select select "AGW"
select select "LEG"
type input "5504 112TH ST"
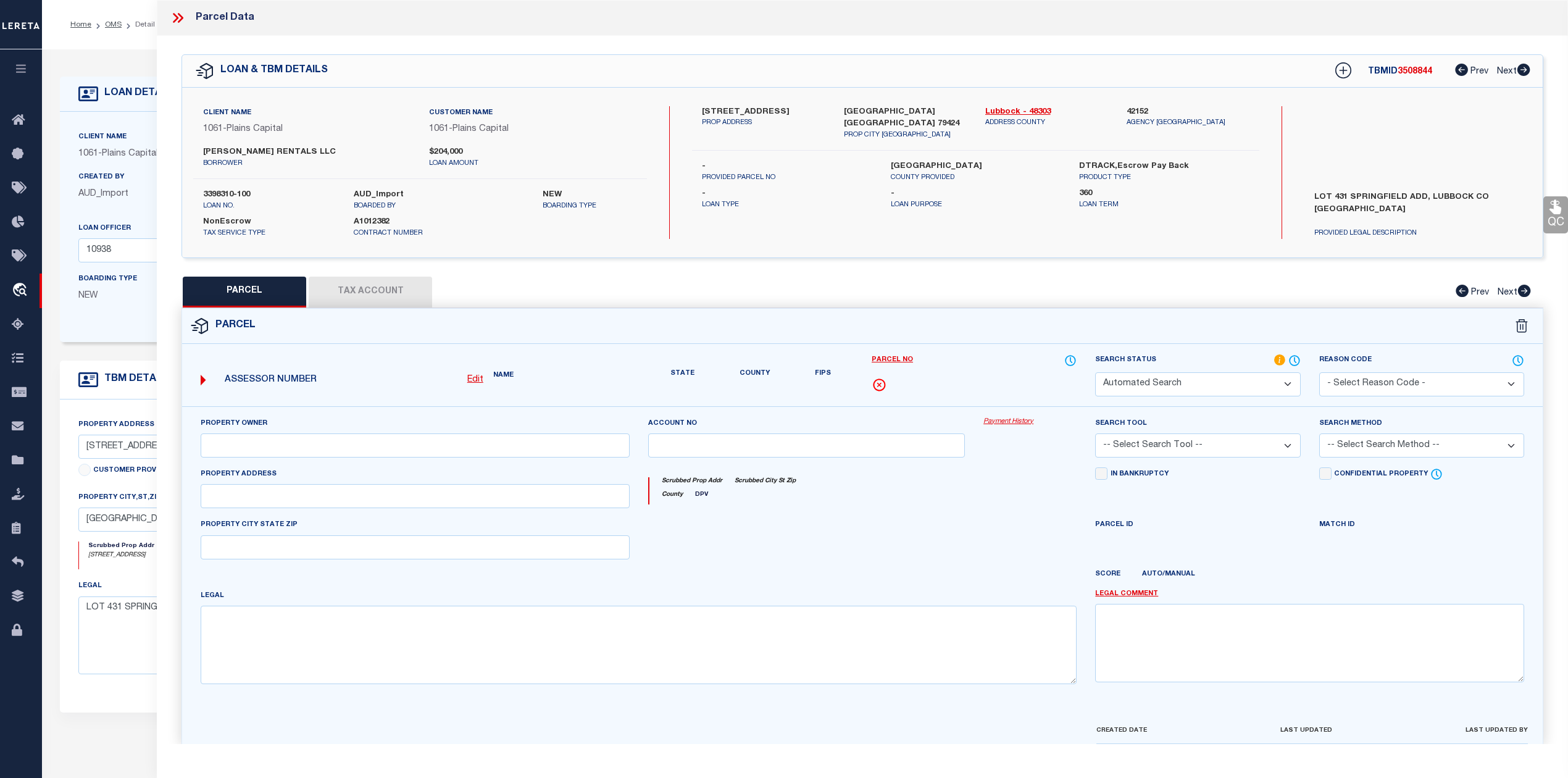
type input "LUBBOCK, TX 79424"
type textarea "SPRINGFIELD L 431"
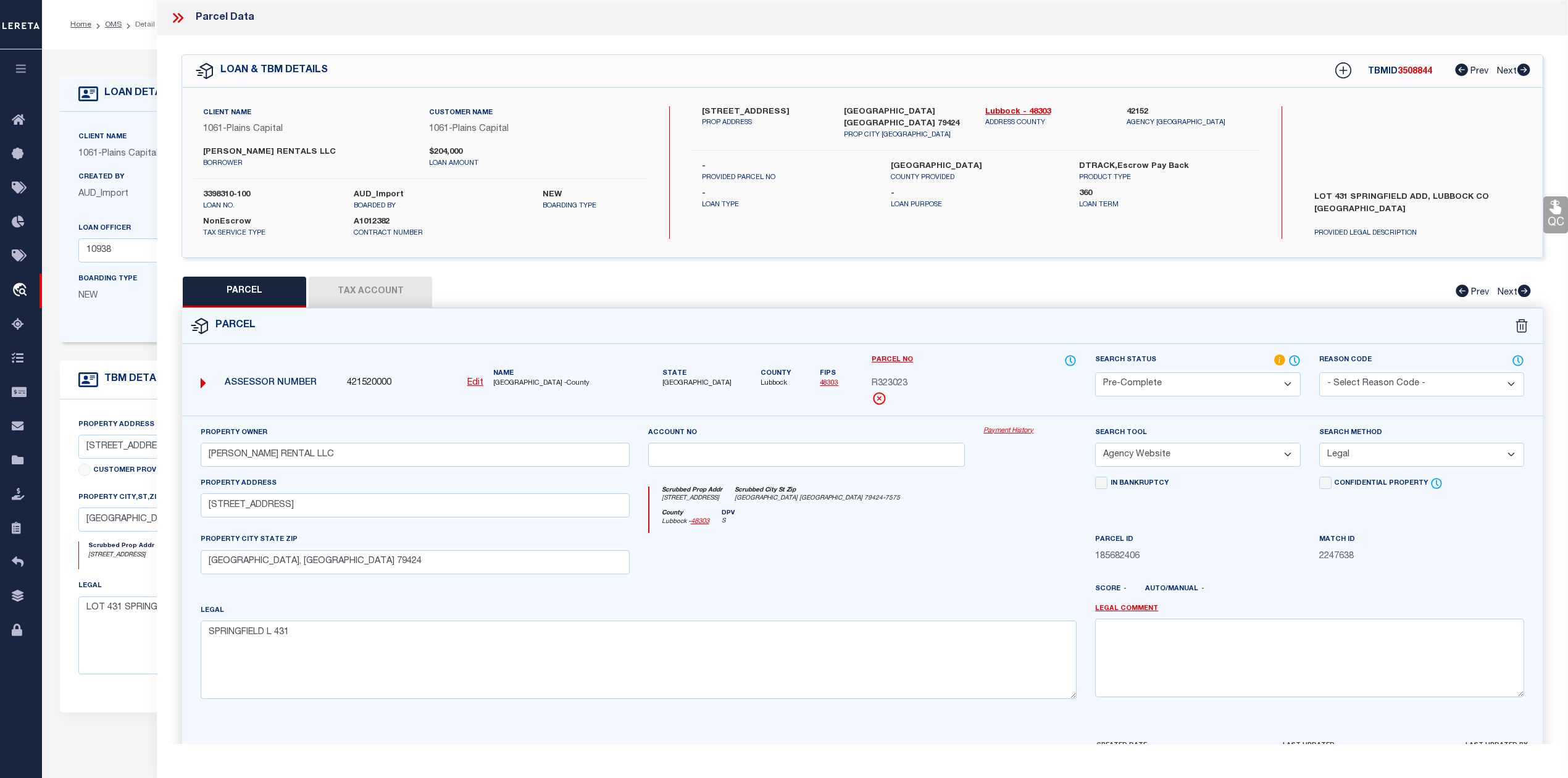
click at [176, 18] on icon at bounding box center [176, 18] width 6 height 10
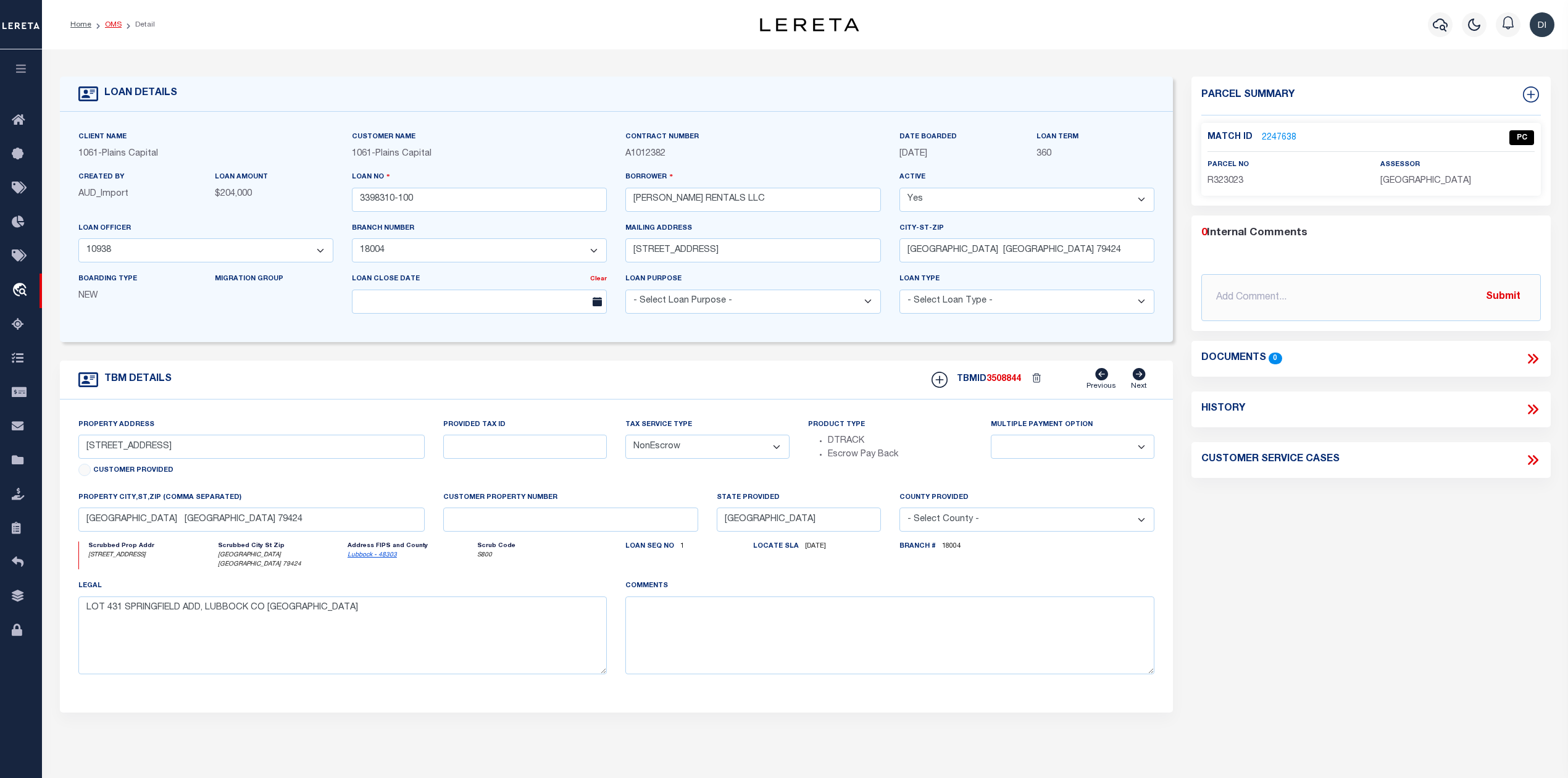
click at [107, 23] on link "OMS" at bounding box center [113, 24] width 17 height 7
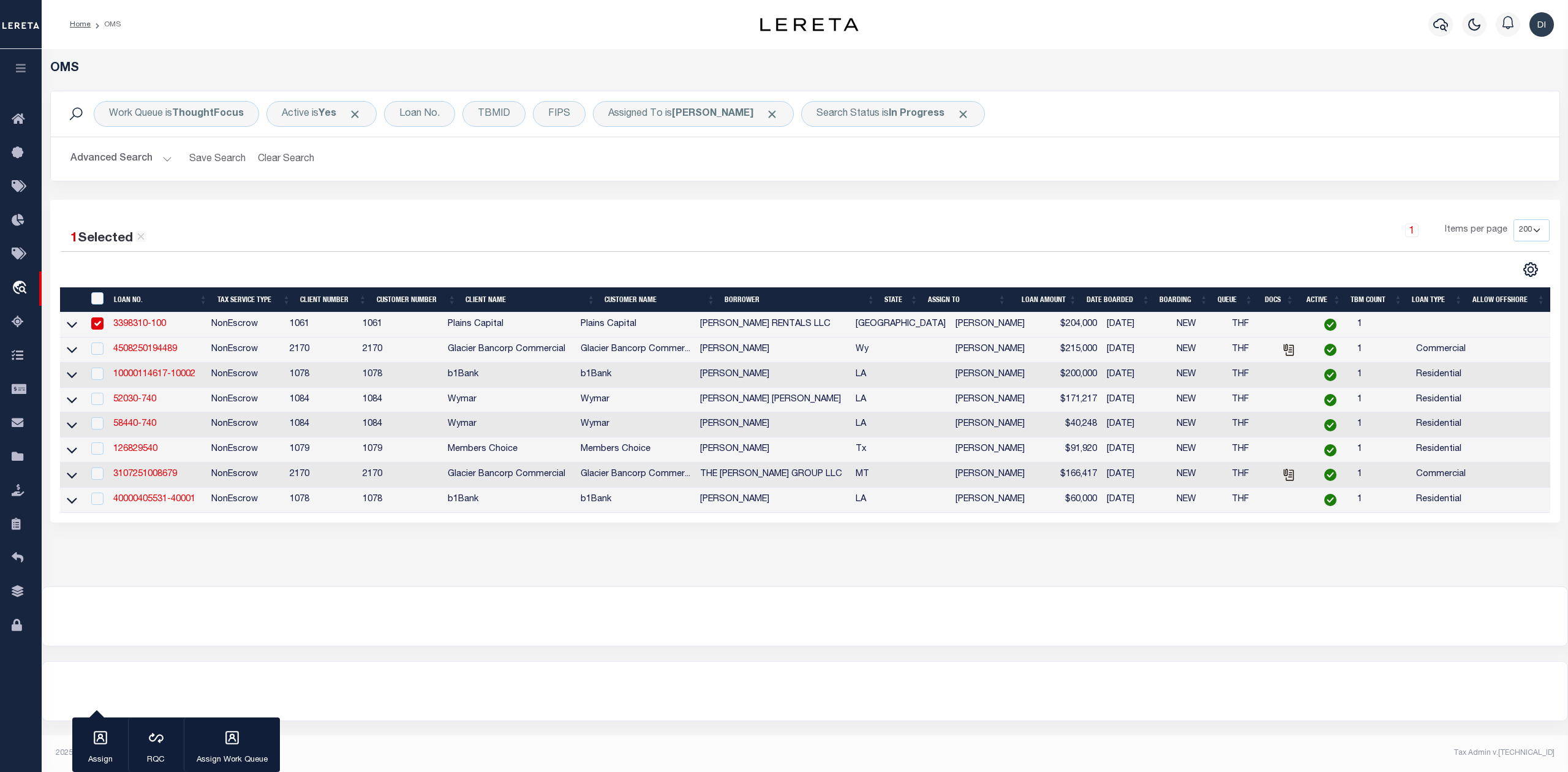
click at [466, 275] on div at bounding box center [433, 269] width 745 height 16
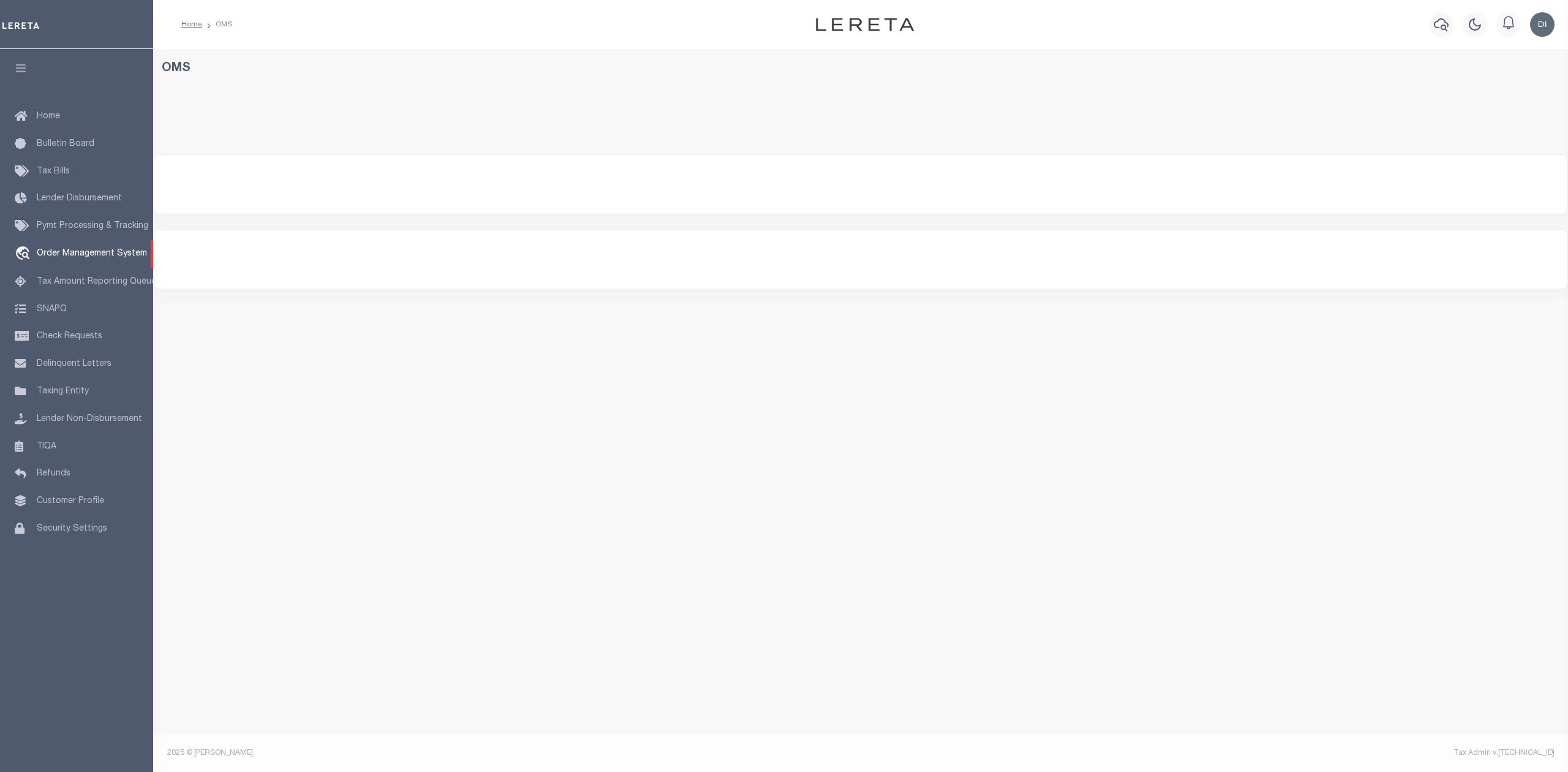
select select "200"
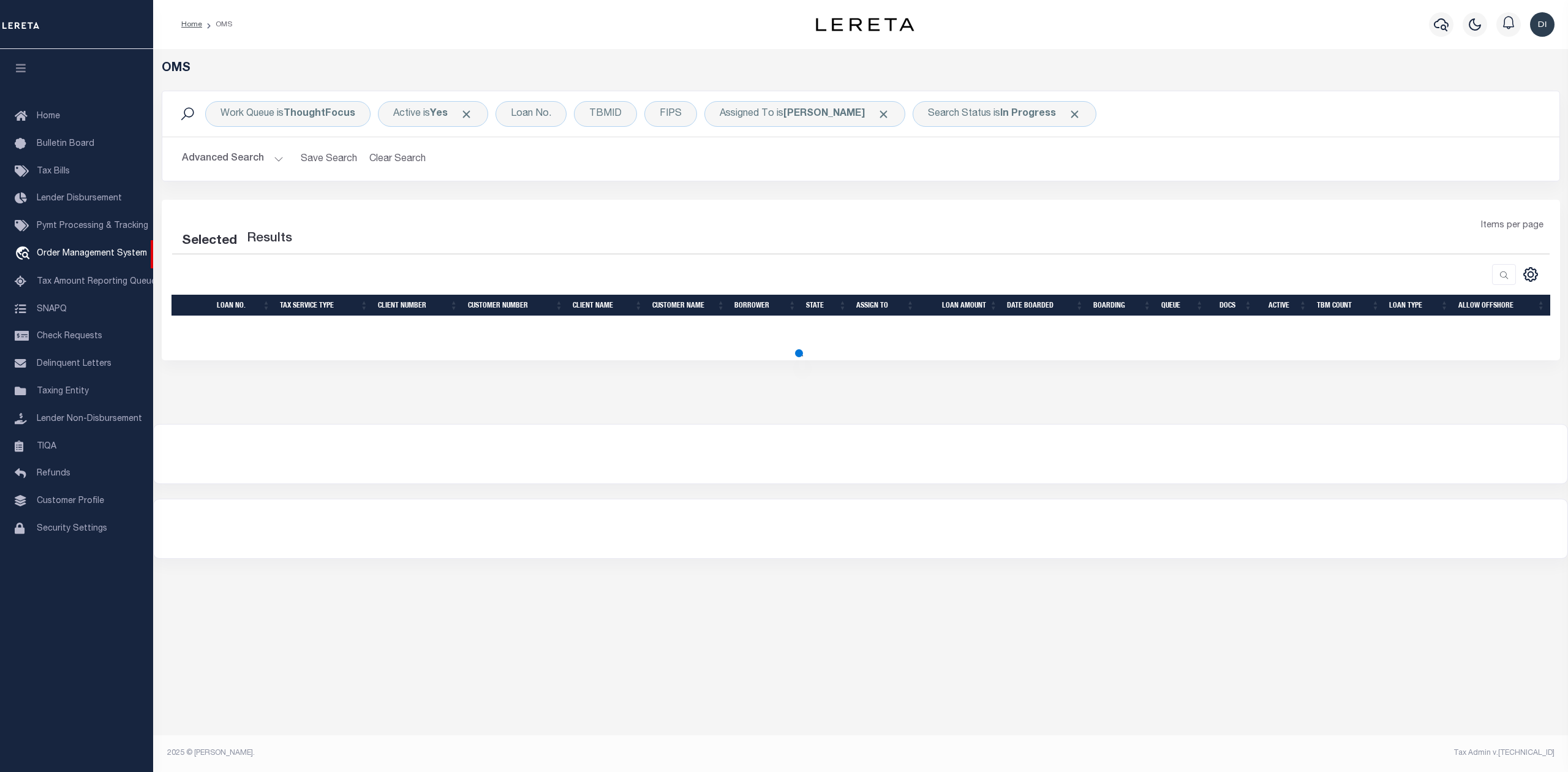
select select "200"
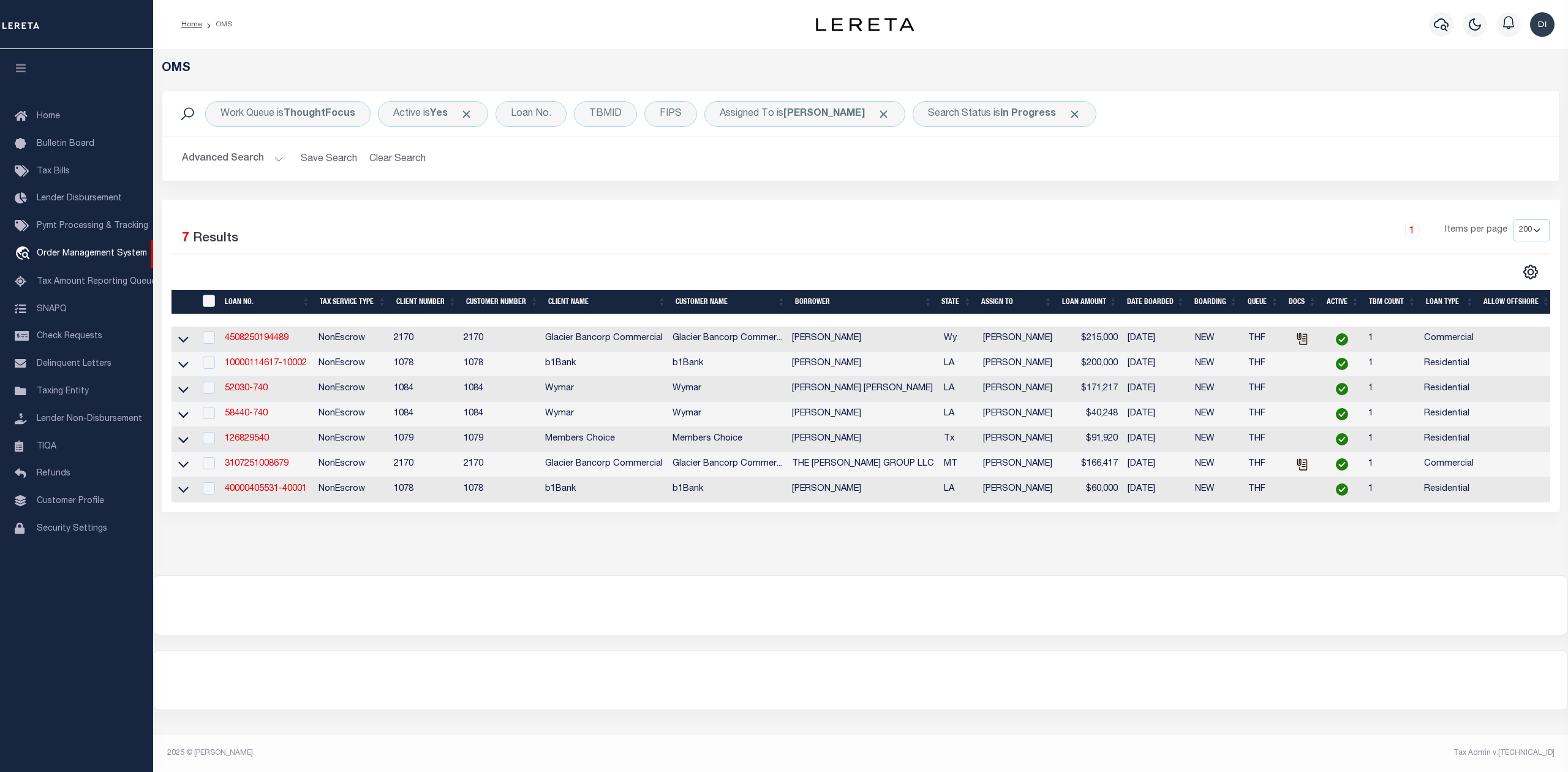
click at [716, 611] on div at bounding box center [860, 605] width 1414 height 59
click at [261, 338] on link "4508250194489" at bounding box center [256, 338] width 64 height 8
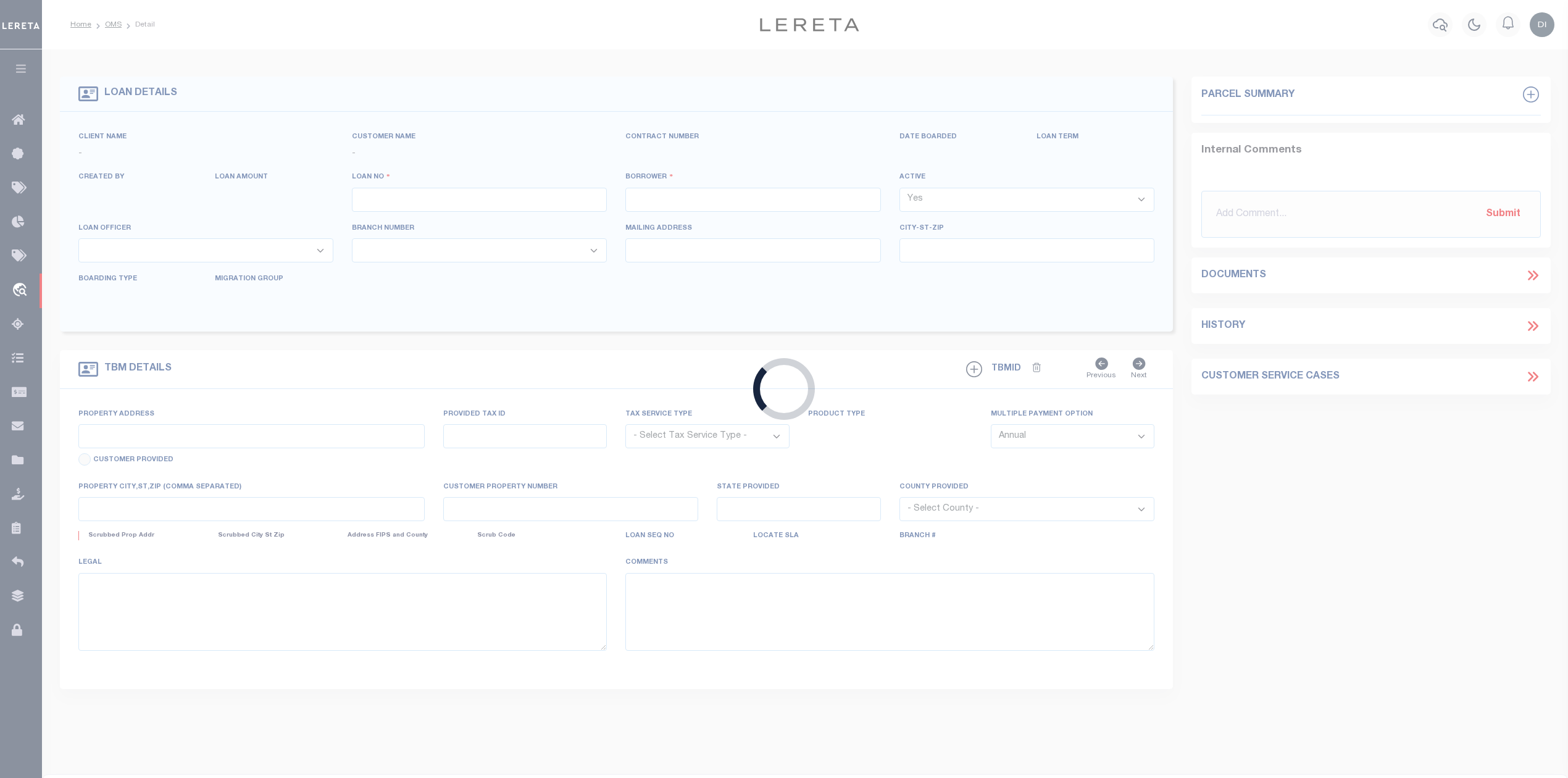
type input "4508250194489"
type input "[PERSON_NAME]"
select select
type input "[STREET_ADDRESS]"
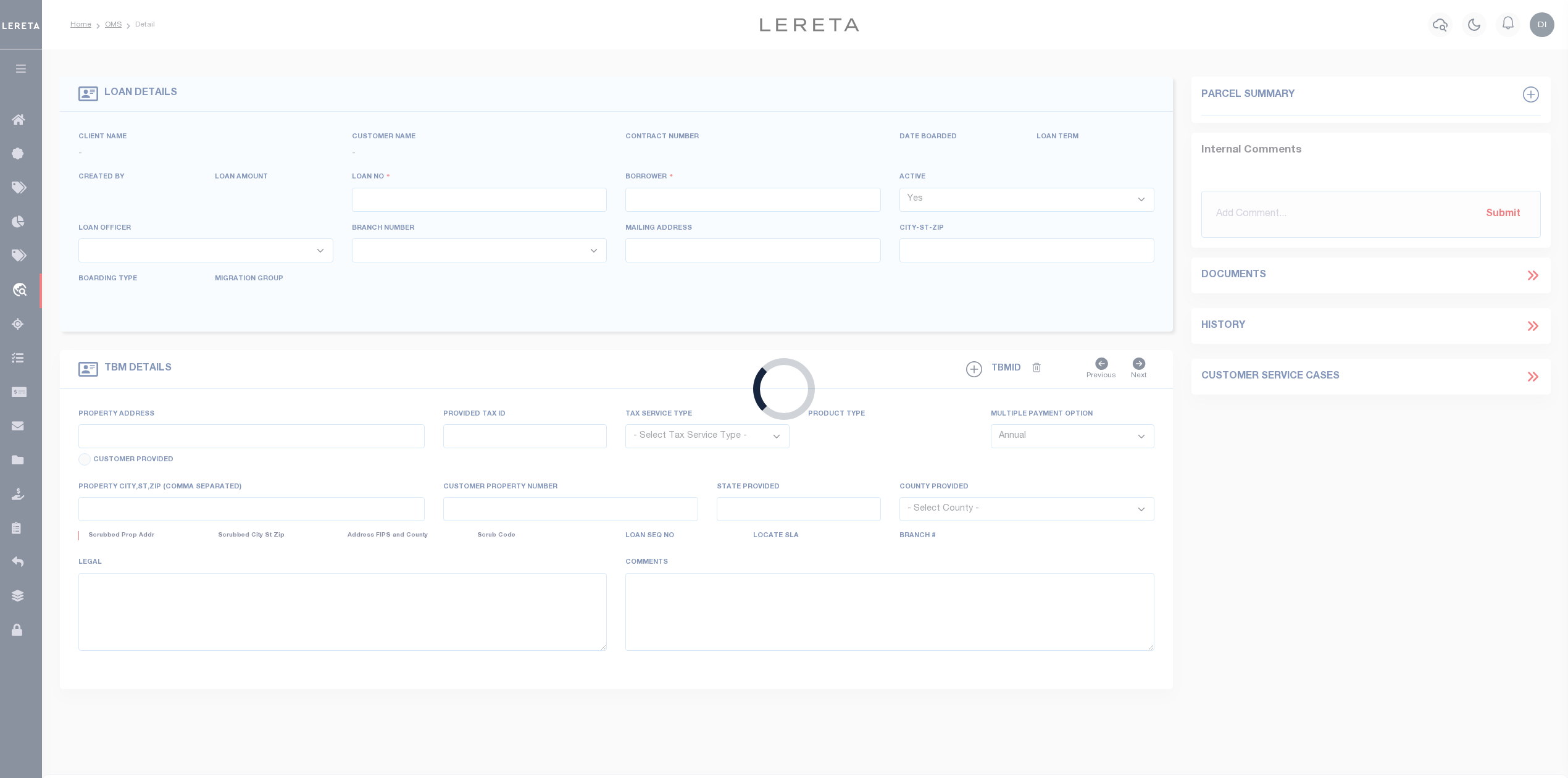
type input "WHEATLAND WY 82201-9230"
type input "[DATE]"
select select "100"
select select "20"
select select "NonEscrow"
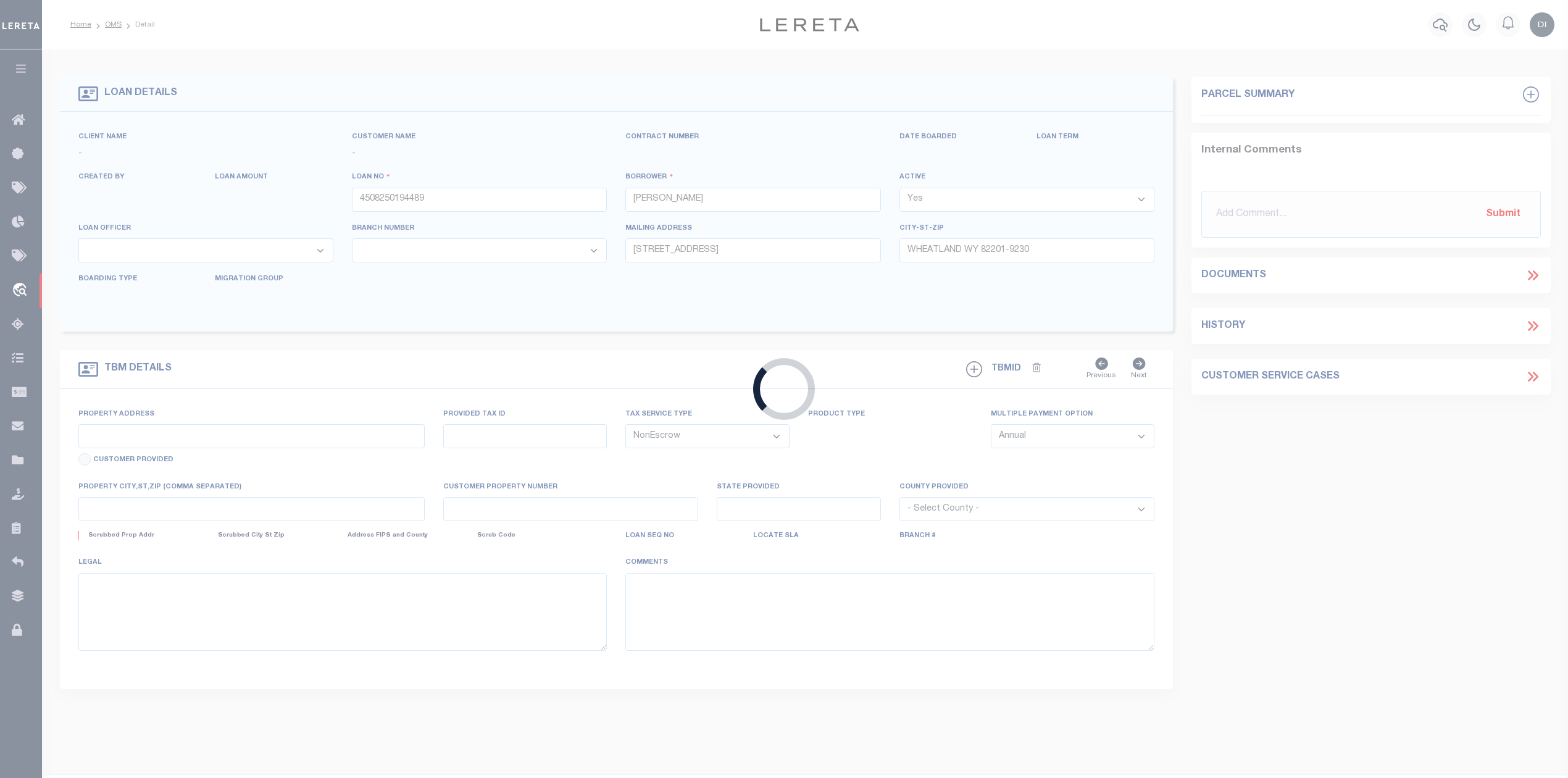
select select "4578"
type input "[GEOGRAPHIC_DATA]"
type input "R0004743"
select select
type input "Wheatland Wy 82201"
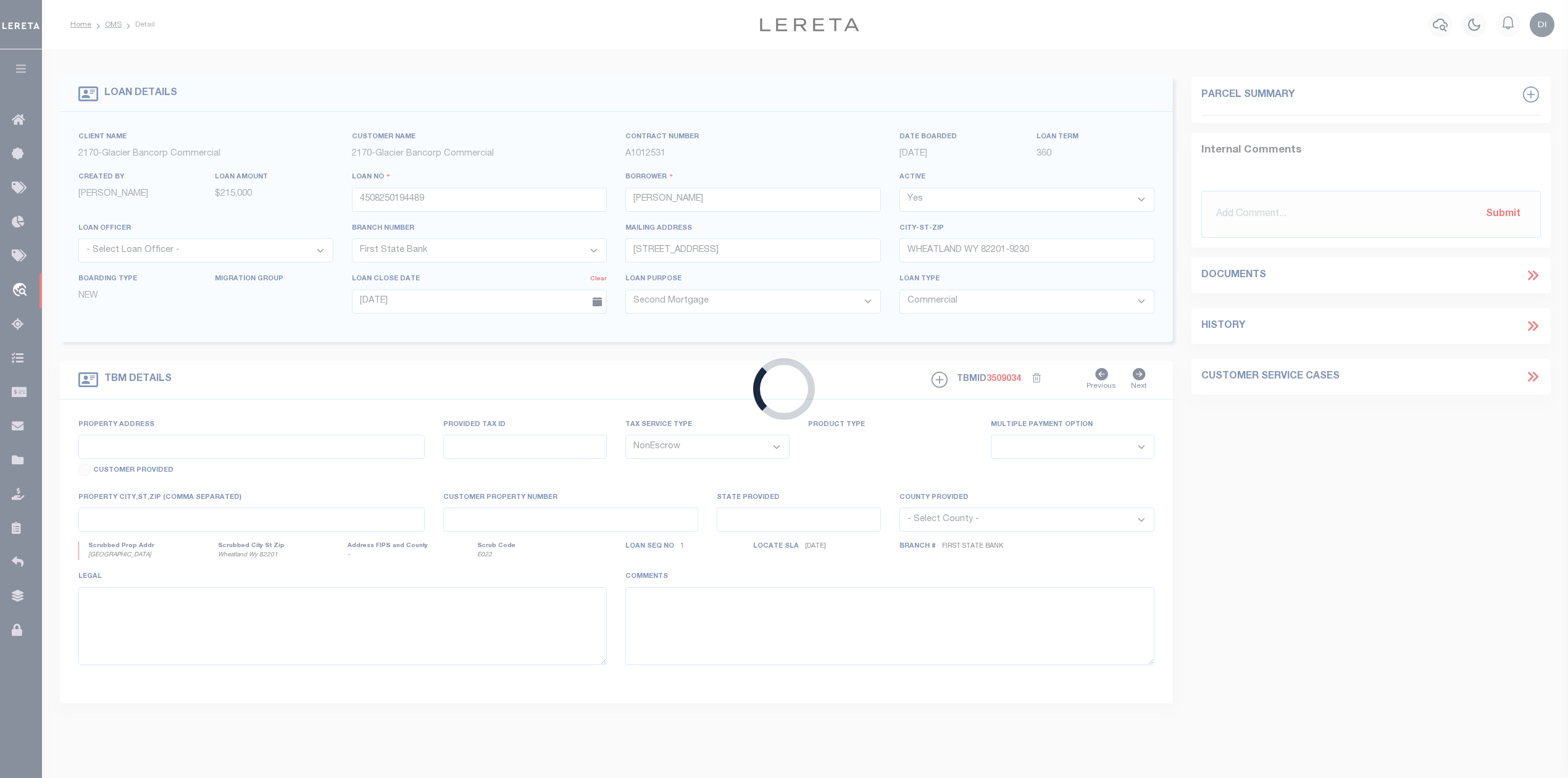
type input "Wy"
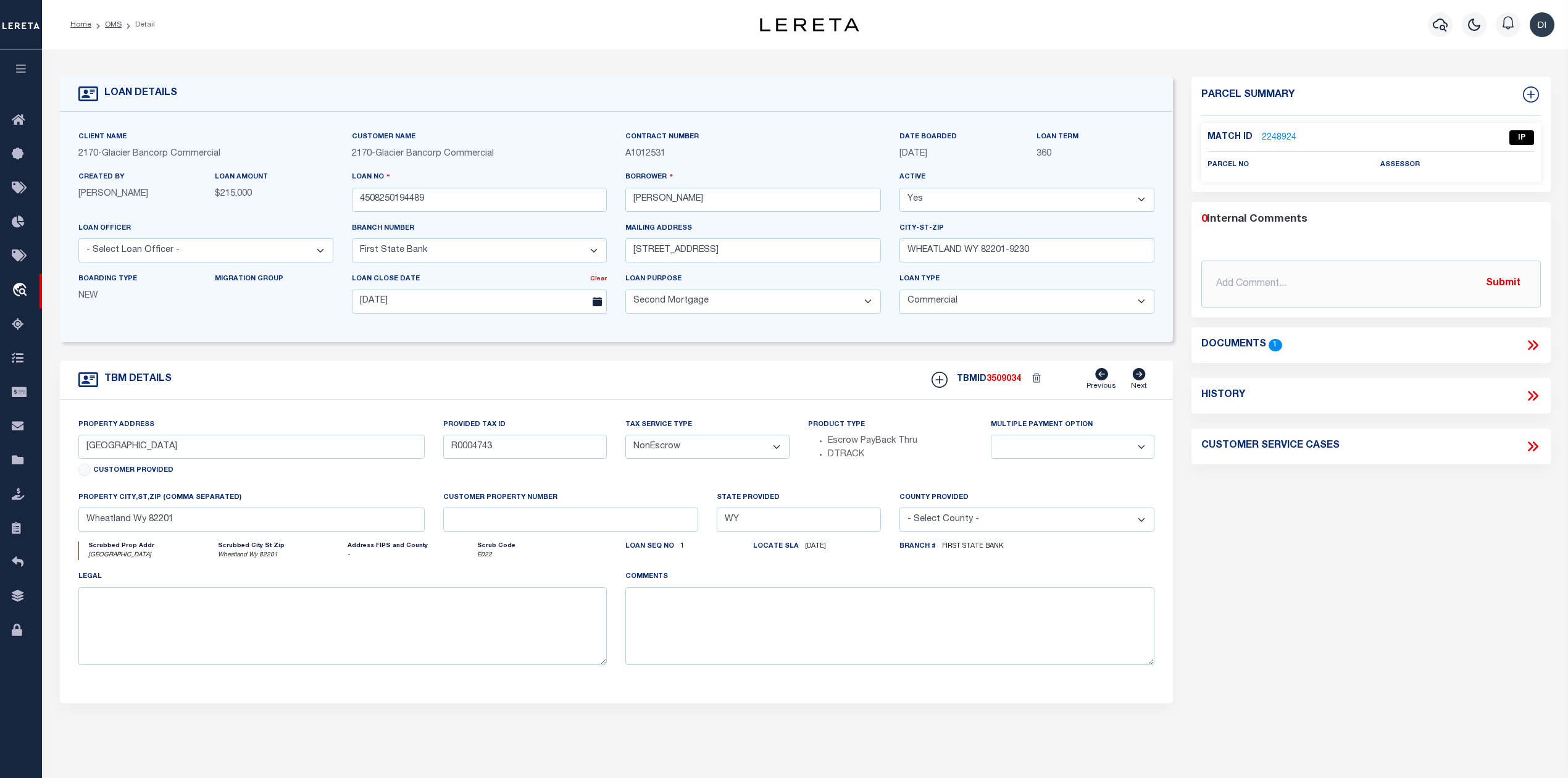
click at [1528, 342] on icon at bounding box center [1530, 345] width 6 height 10
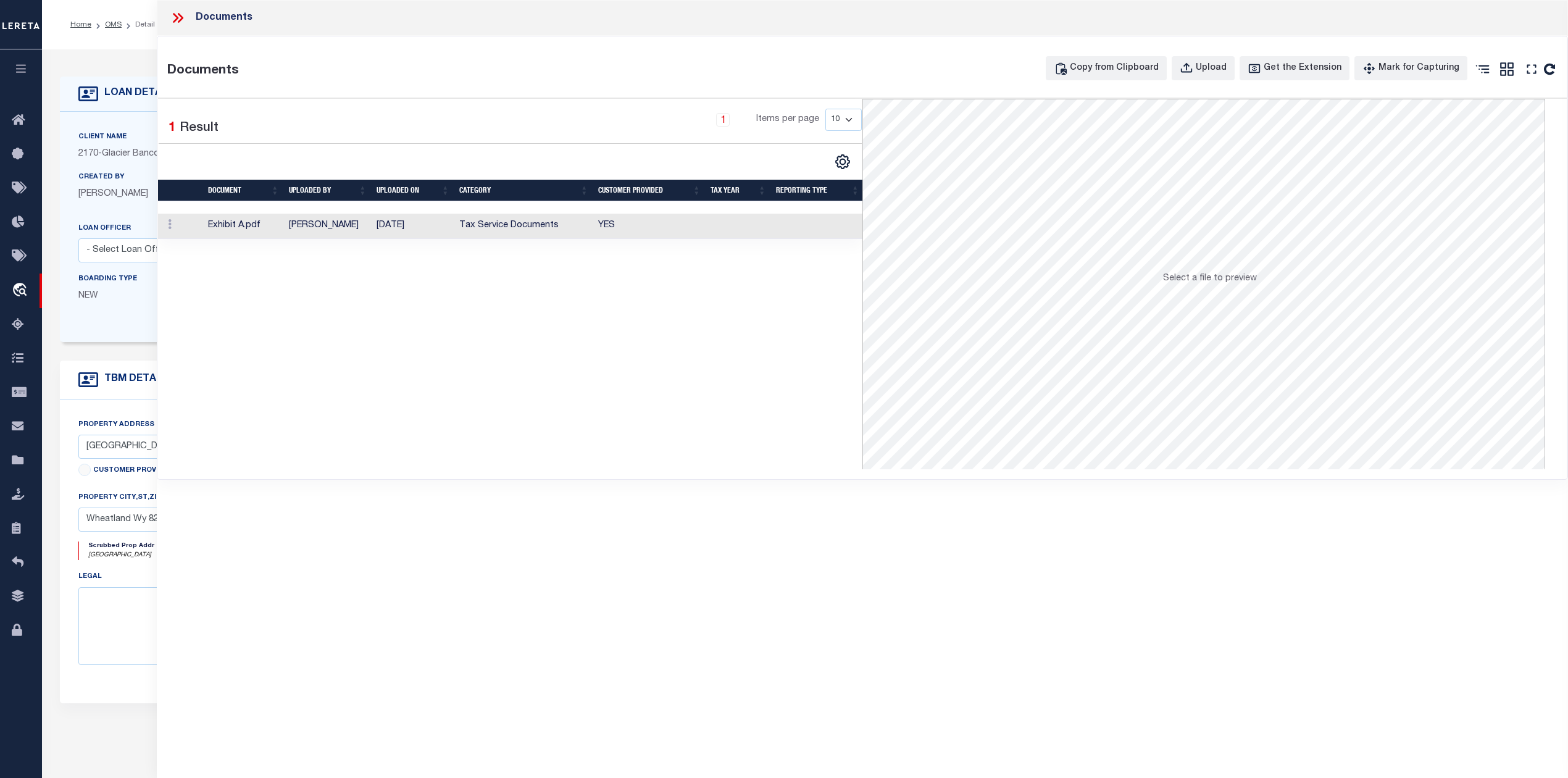
click at [404, 227] on td "[DATE]" at bounding box center [413, 226] width 83 height 25
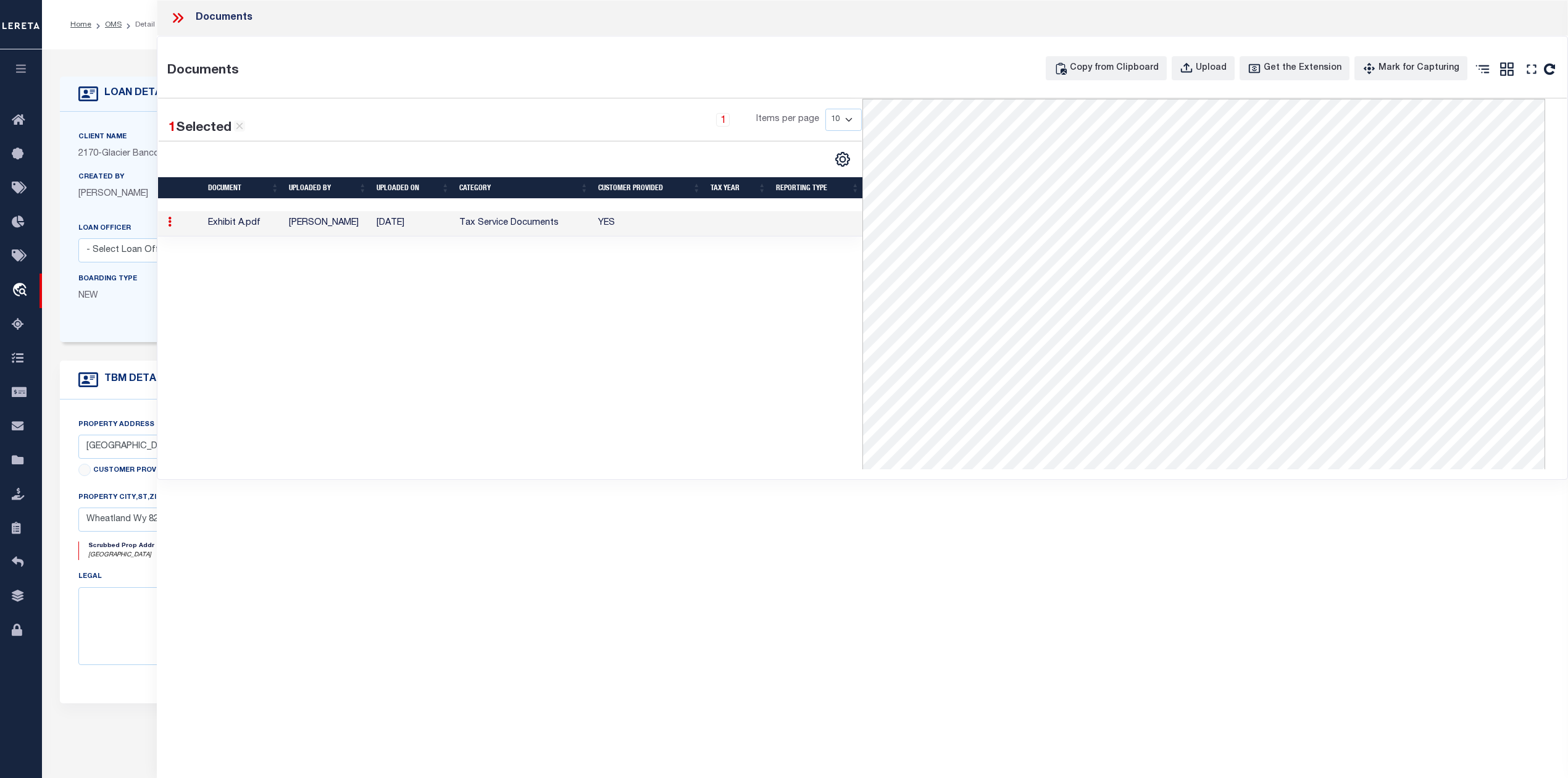
click at [172, 16] on icon at bounding box center [178, 18] width 16 height 16
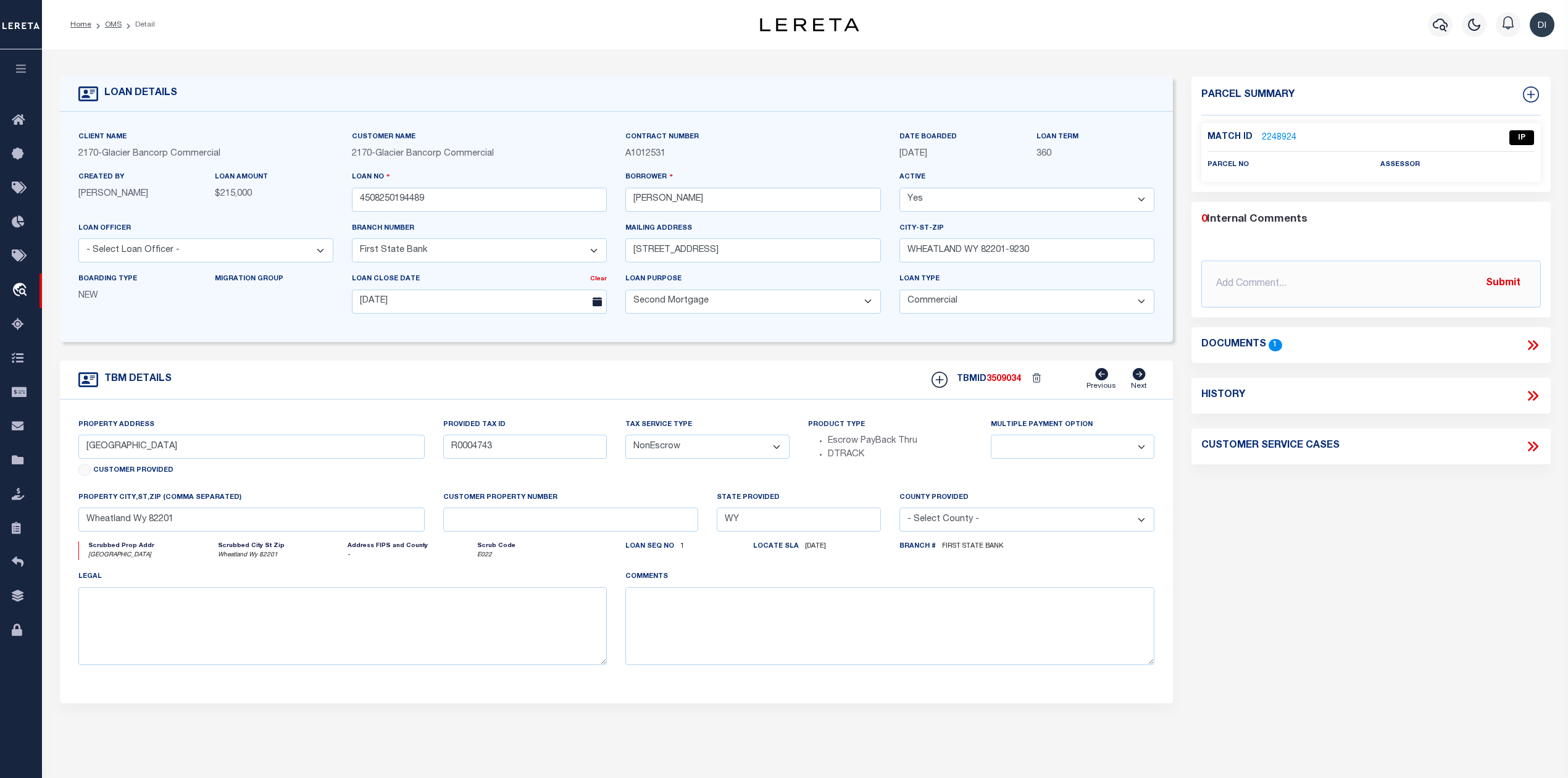
click at [1267, 134] on link "2248924" at bounding box center [1278, 138] width 34 height 13
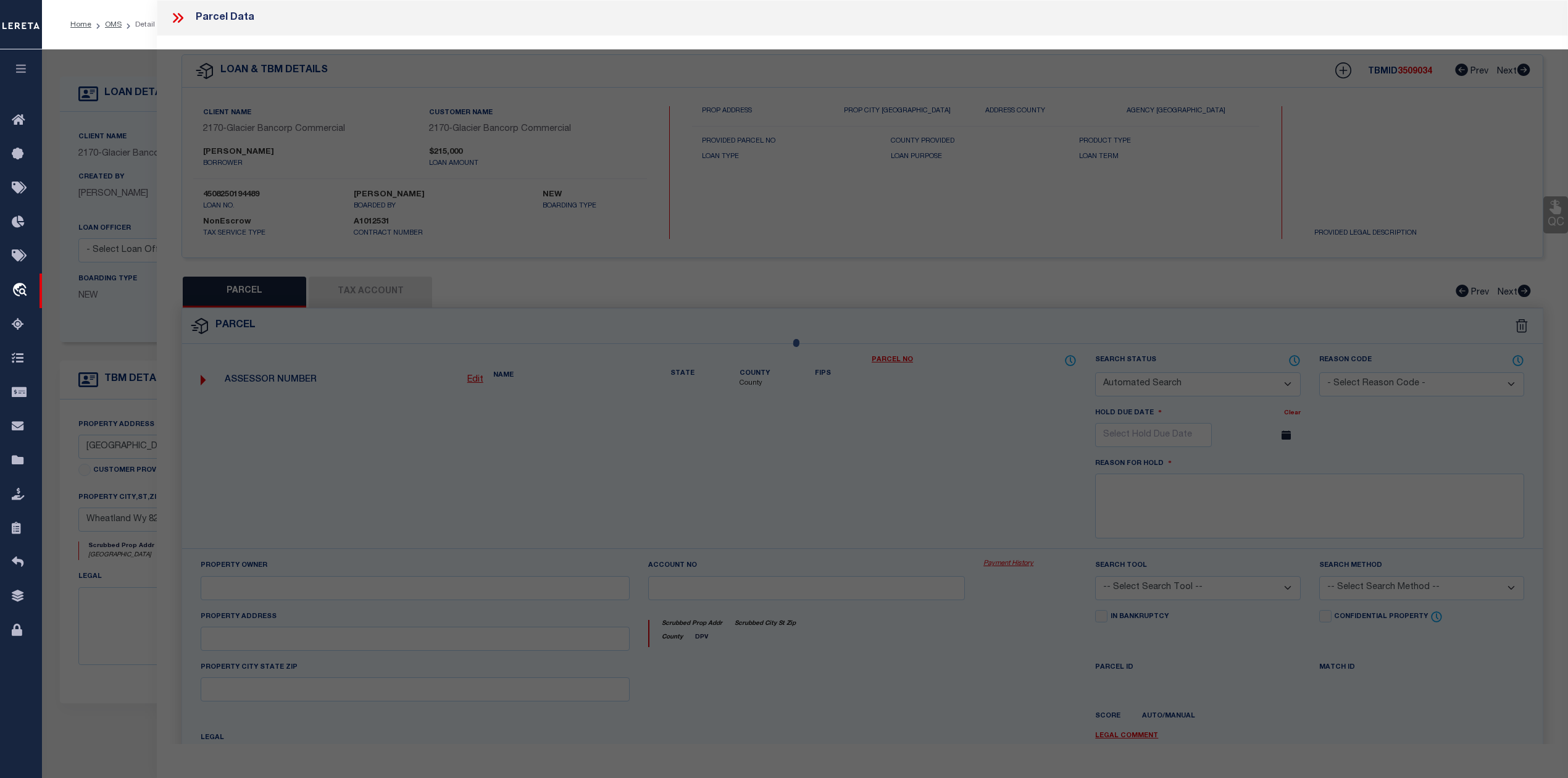
checkbox input "false"
select select "IP"
checkbox input "false"
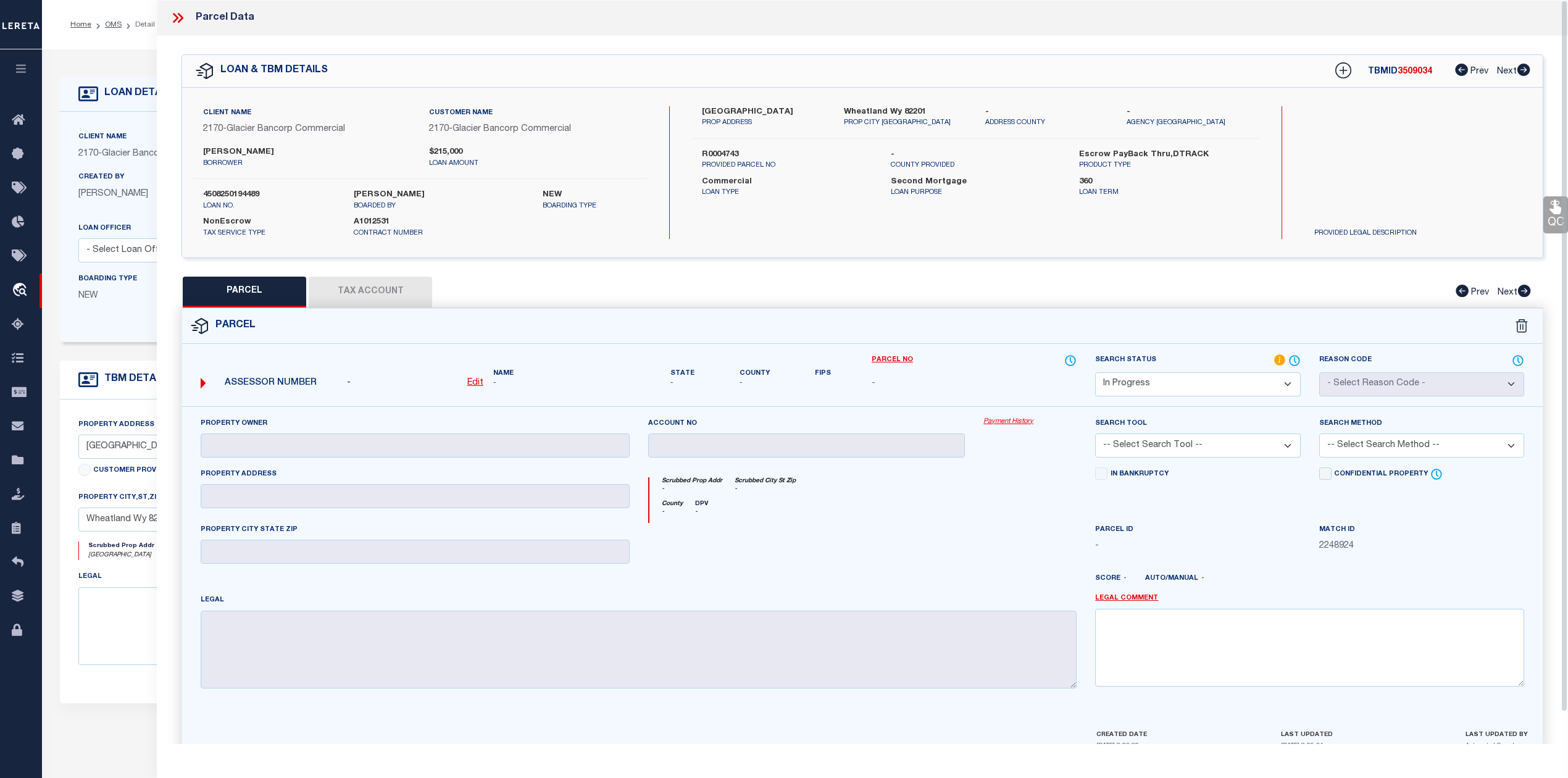
click at [723, 154] on label "R0004743" at bounding box center [786, 155] width 170 height 12
copy label "R0004743"
click at [178, 20] on icon at bounding box center [178, 18] width 16 height 16
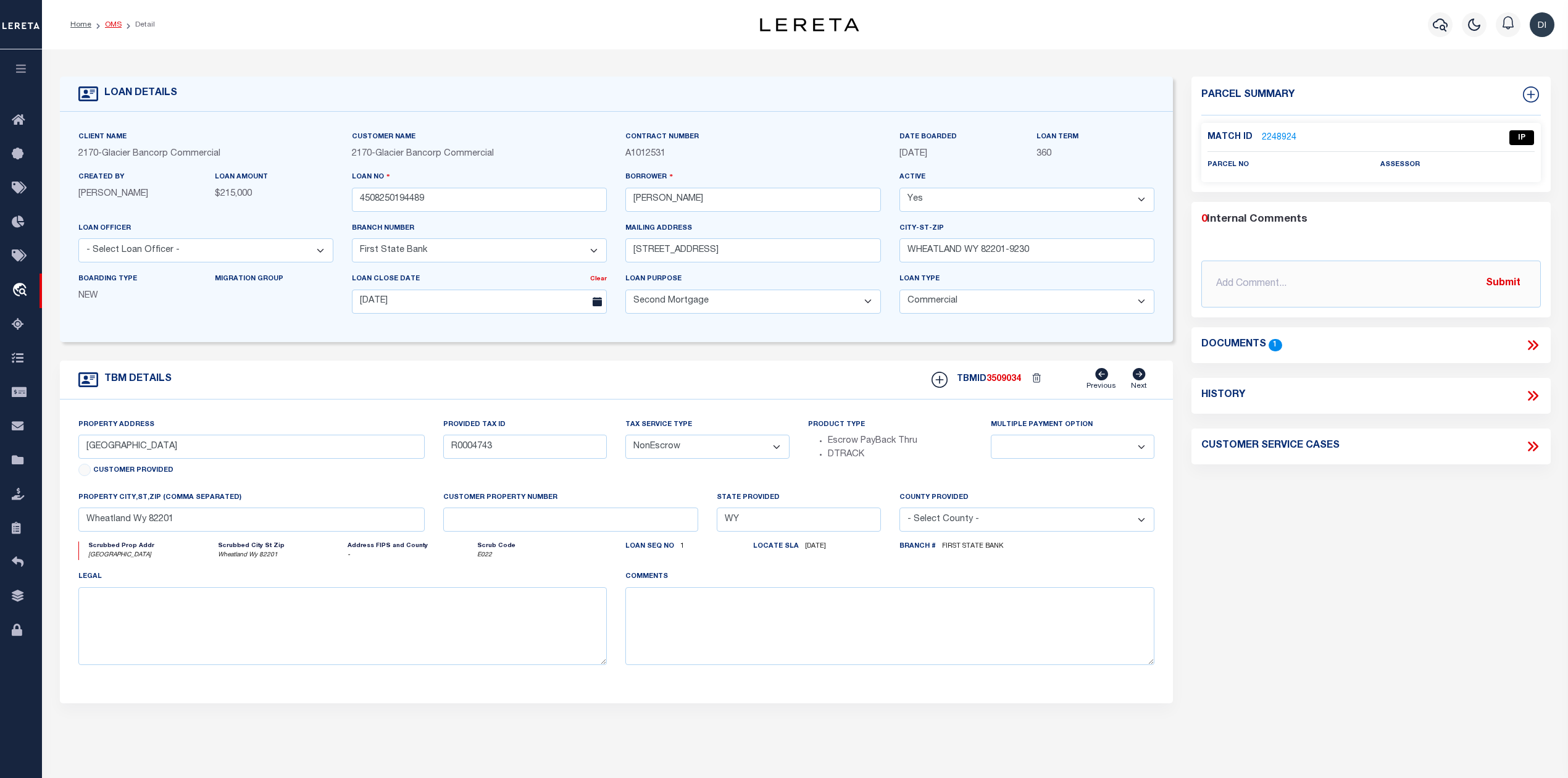
click at [113, 27] on link "OMS" at bounding box center [113, 24] width 17 height 7
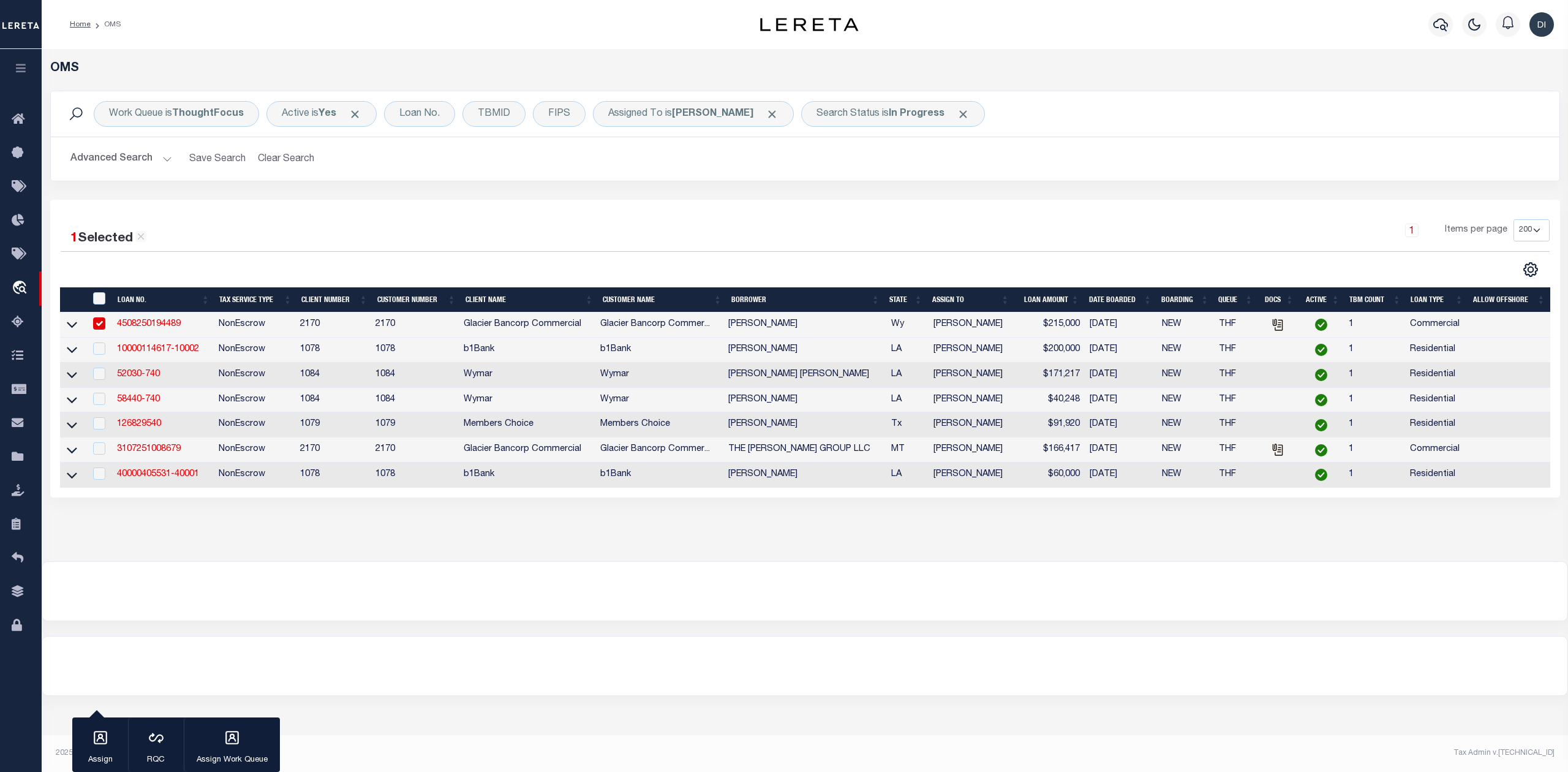
click at [99, 331] on div at bounding box center [98, 324] width 17 height 14
checkbox input "false"
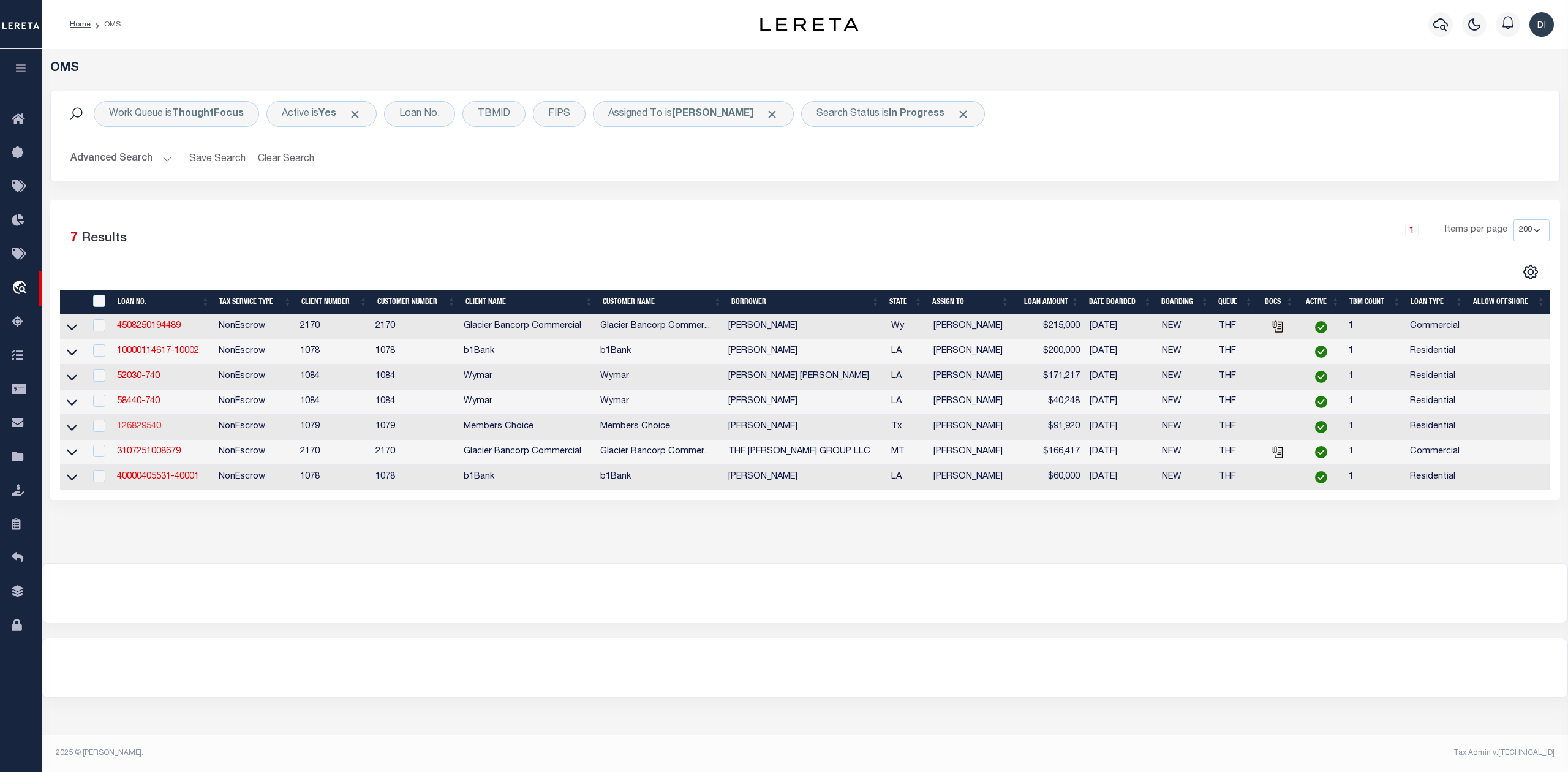
click at [150, 428] on link "126829540" at bounding box center [139, 426] width 44 height 8
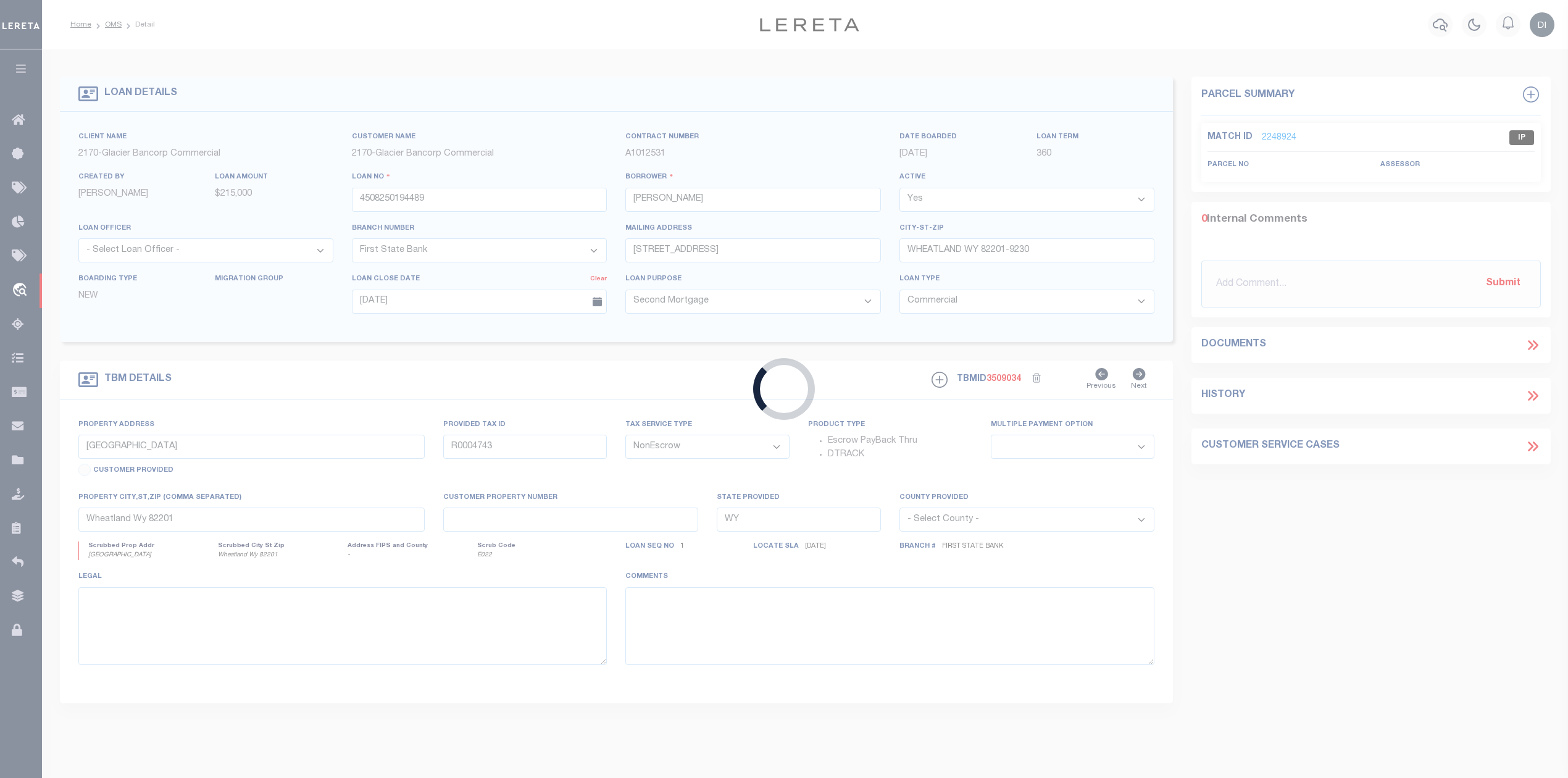
type input "126829540"
type input "Karen Slagle"
select select
type input "08/28/2025"
select select
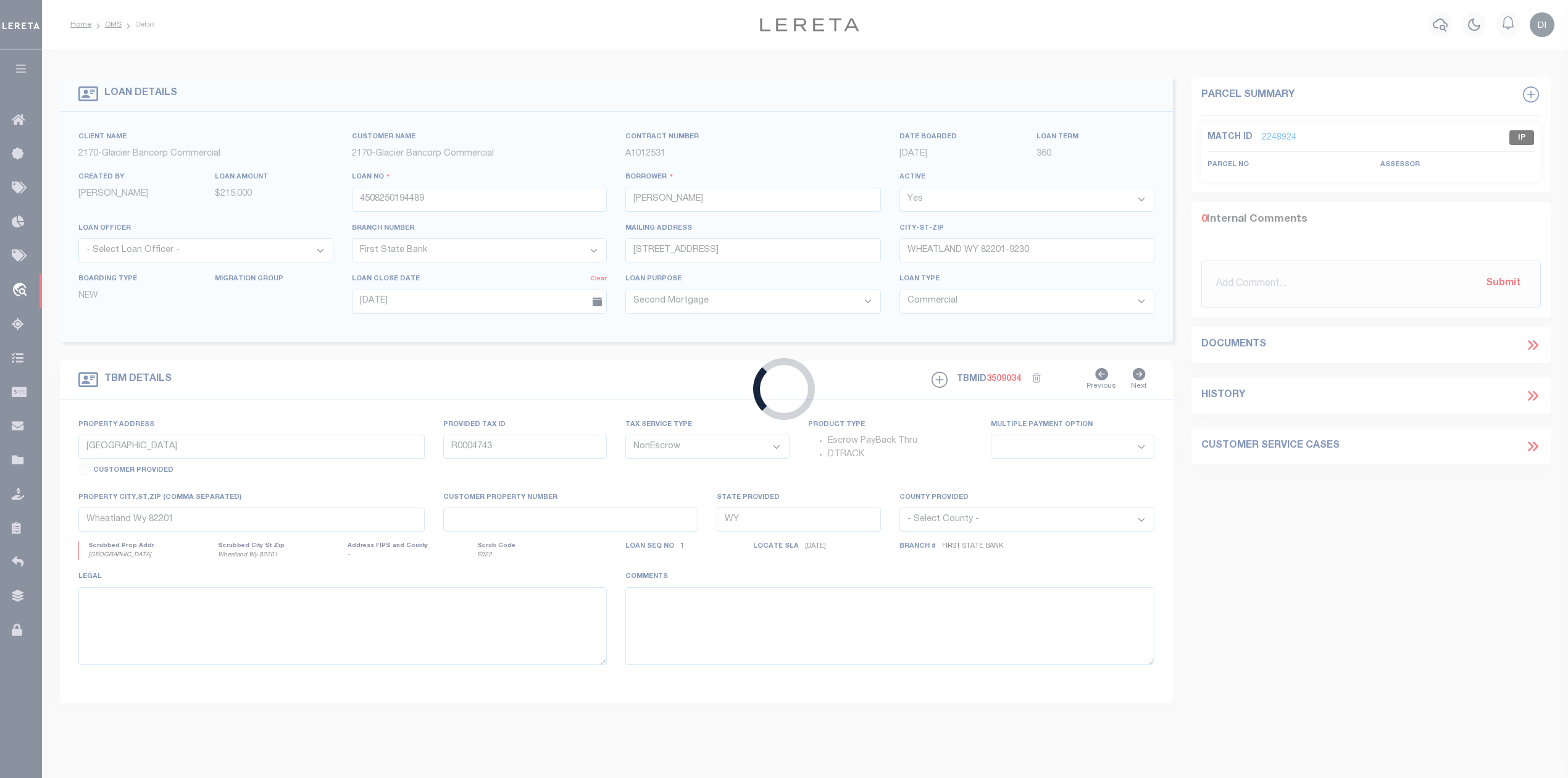
select select "10"
type input "Lot 120 Hidden Creek Ranch"
select select
type input "Jonesboro Tx 76538"
type input "Tx"
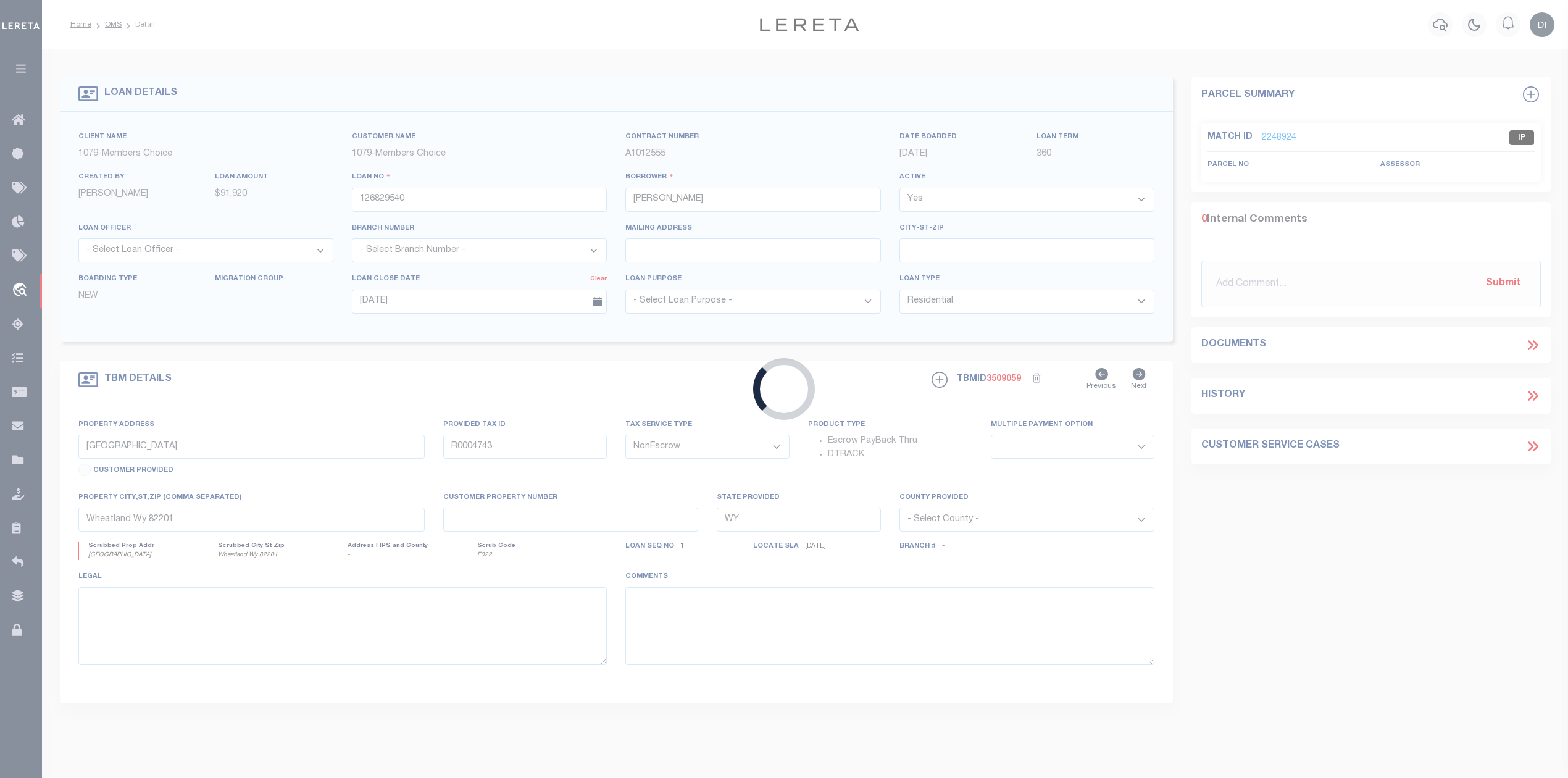
type textarea "SEE EXHIBIT A ATTATCHED HERETO AND INCORPORATED HEREIN FOR ALL PURPOSES."
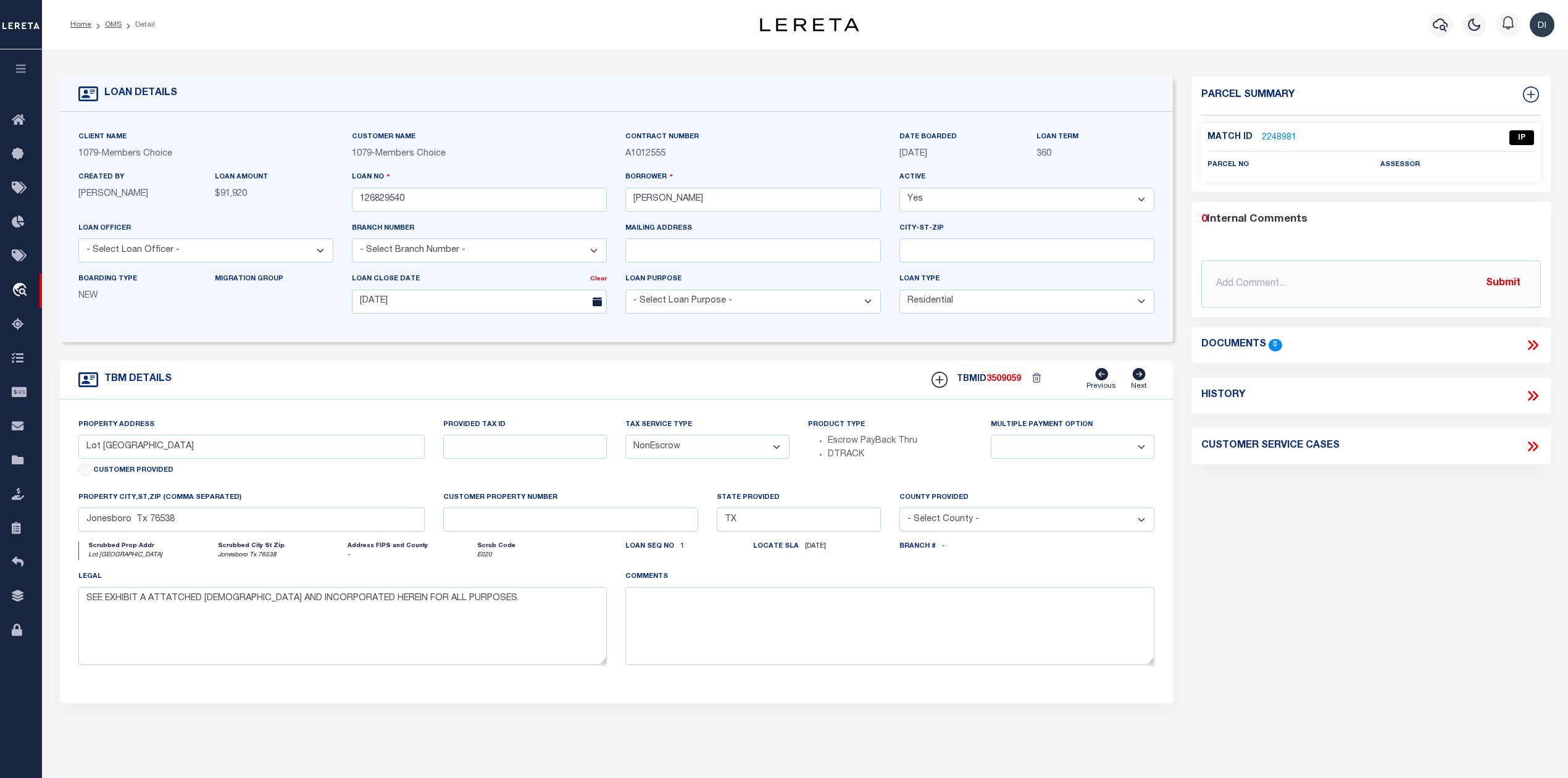
click at [1286, 134] on link "2248981" at bounding box center [1278, 138] width 34 height 13
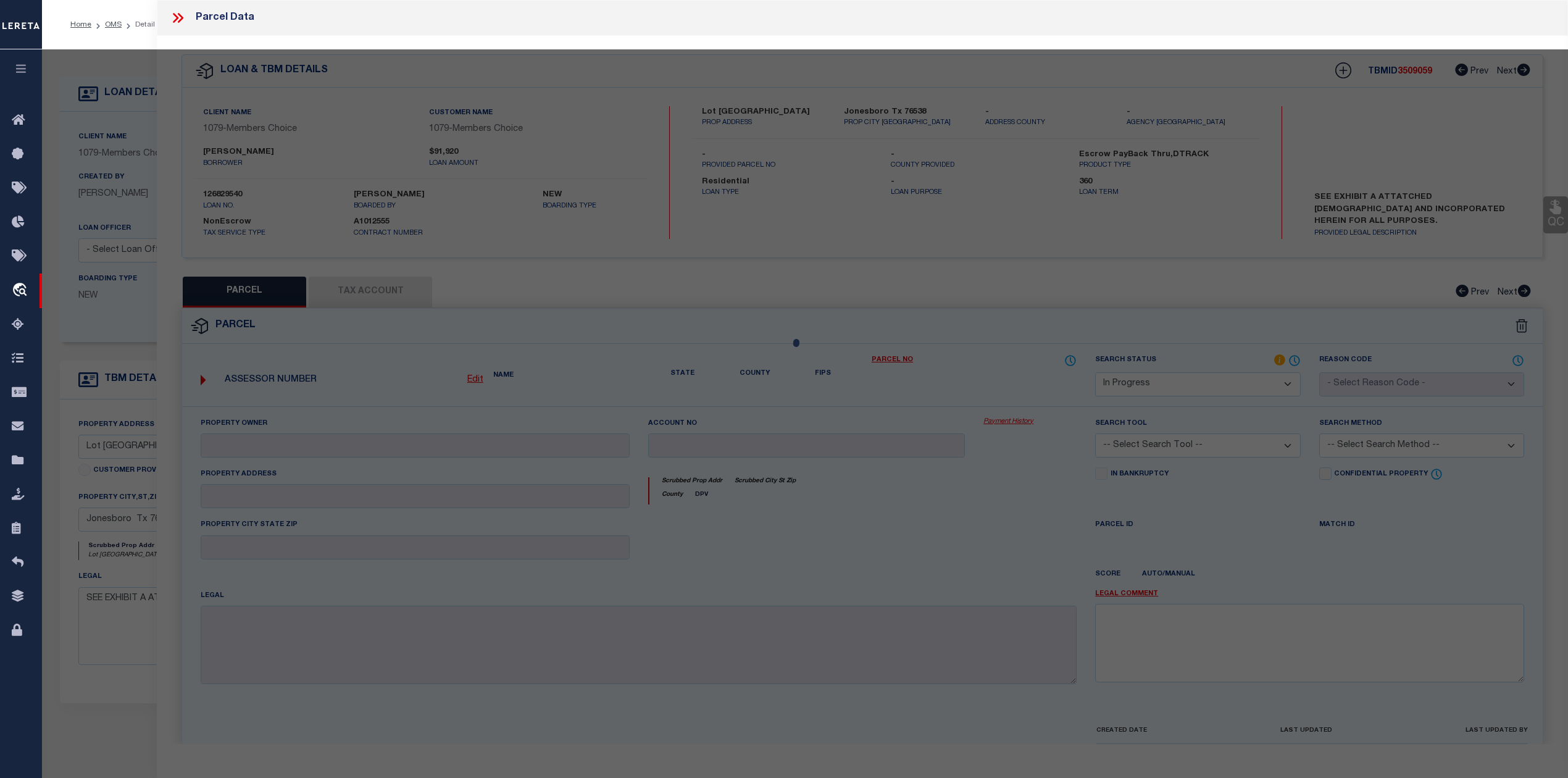
select select "AS"
checkbox input "false"
select select "IP"
checkbox input "false"
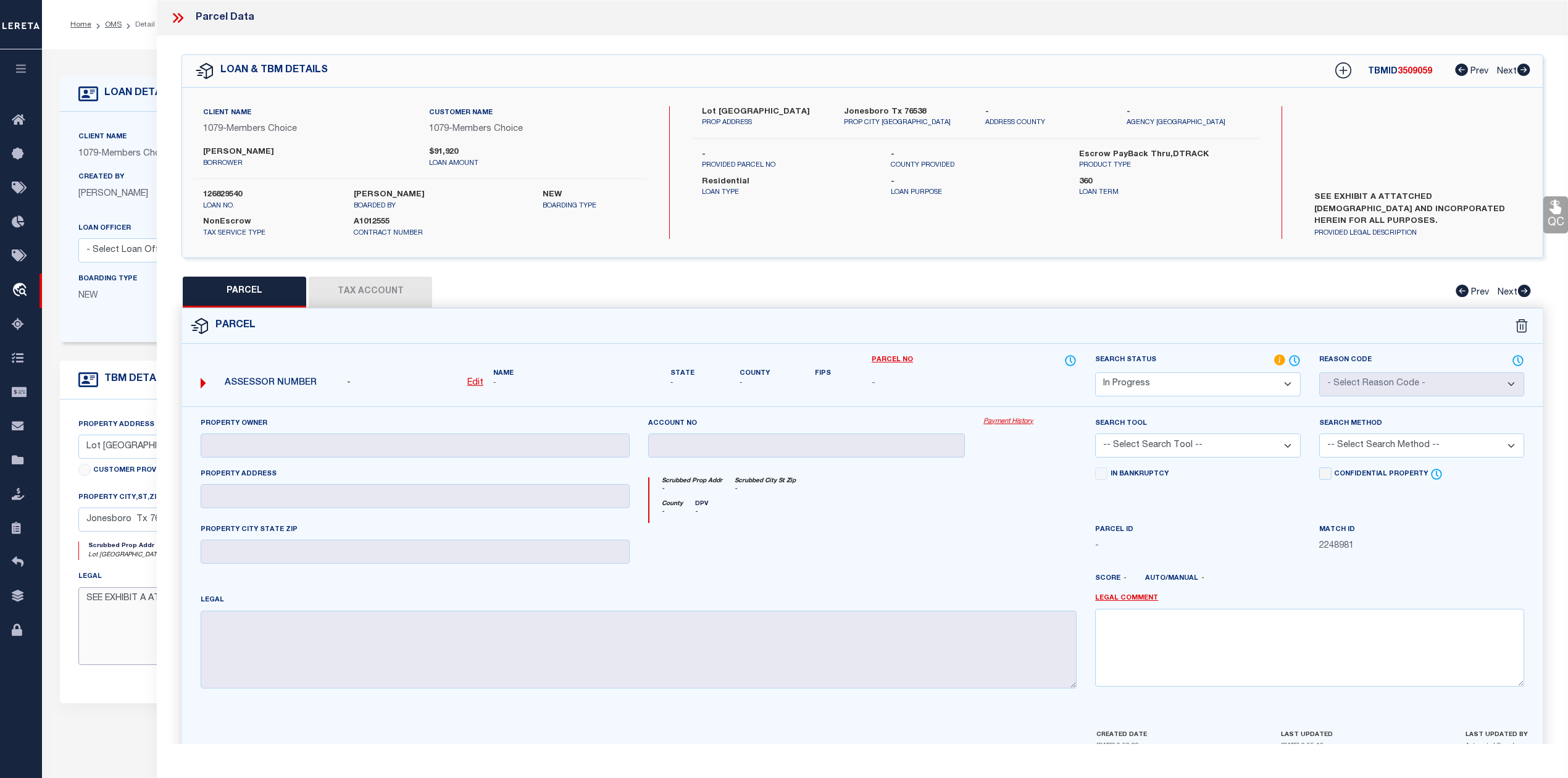
click at [125, 643] on textarea "SEE EXHIBIT A ATTATCHED HERETO AND INCORPORATED HEREIN FOR ALL PURPOSES." at bounding box center [342, 626] width 529 height 77
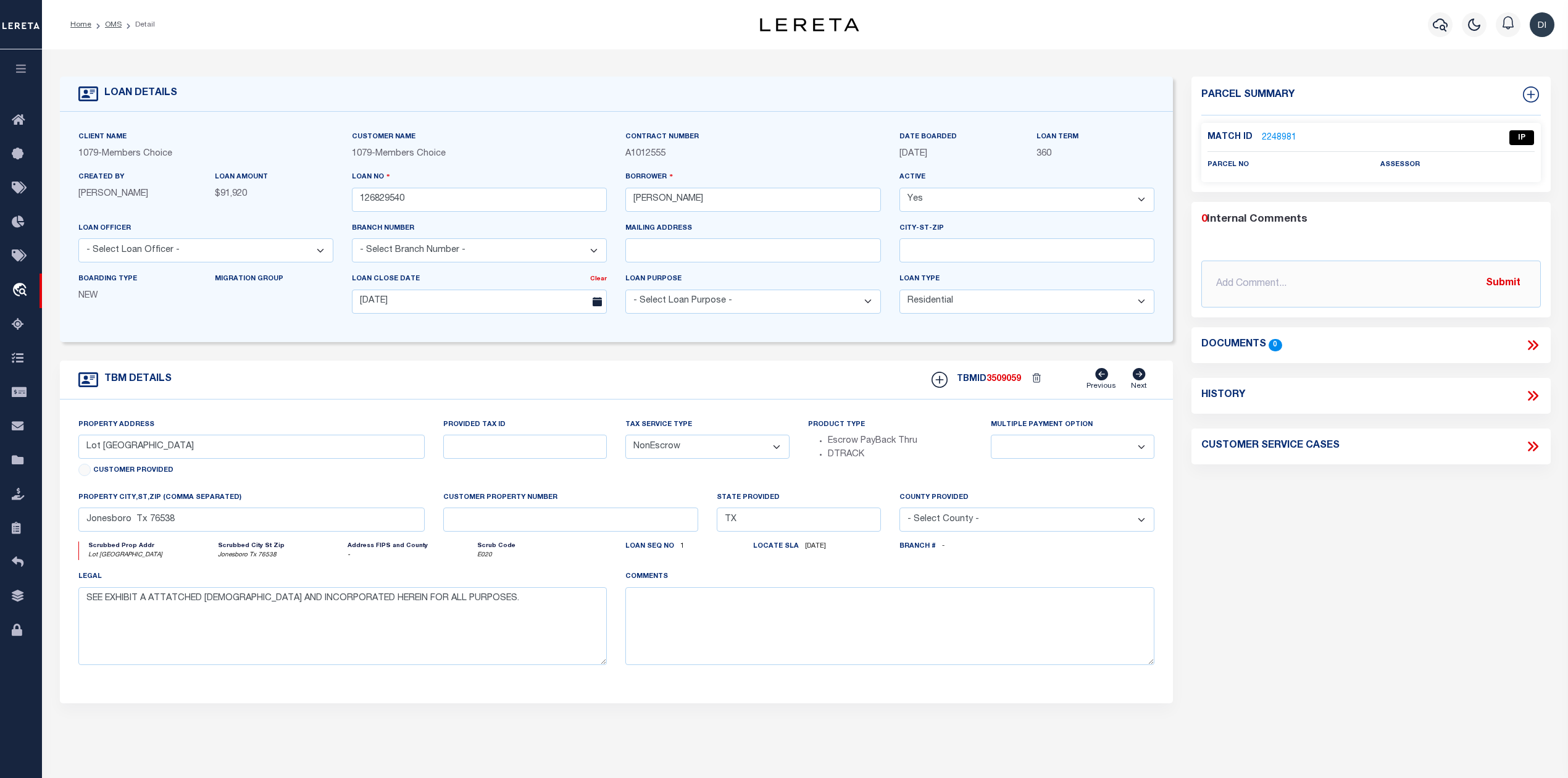
click at [1286, 137] on link "2248981" at bounding box center [1278, 138] width 34 height 13
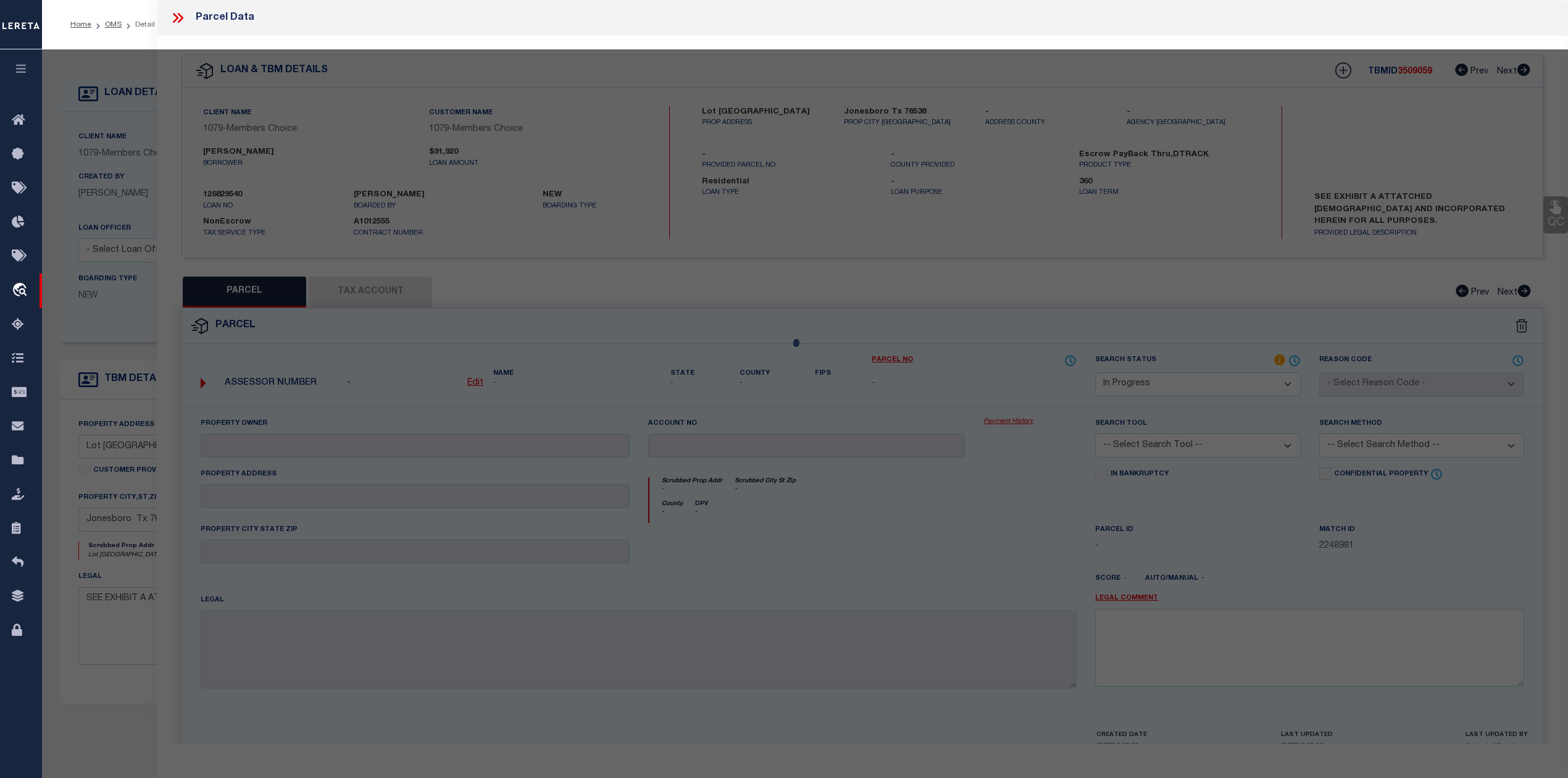
select select "AS"
checkbox input "false"
select select "IP"
checkbox input "false"
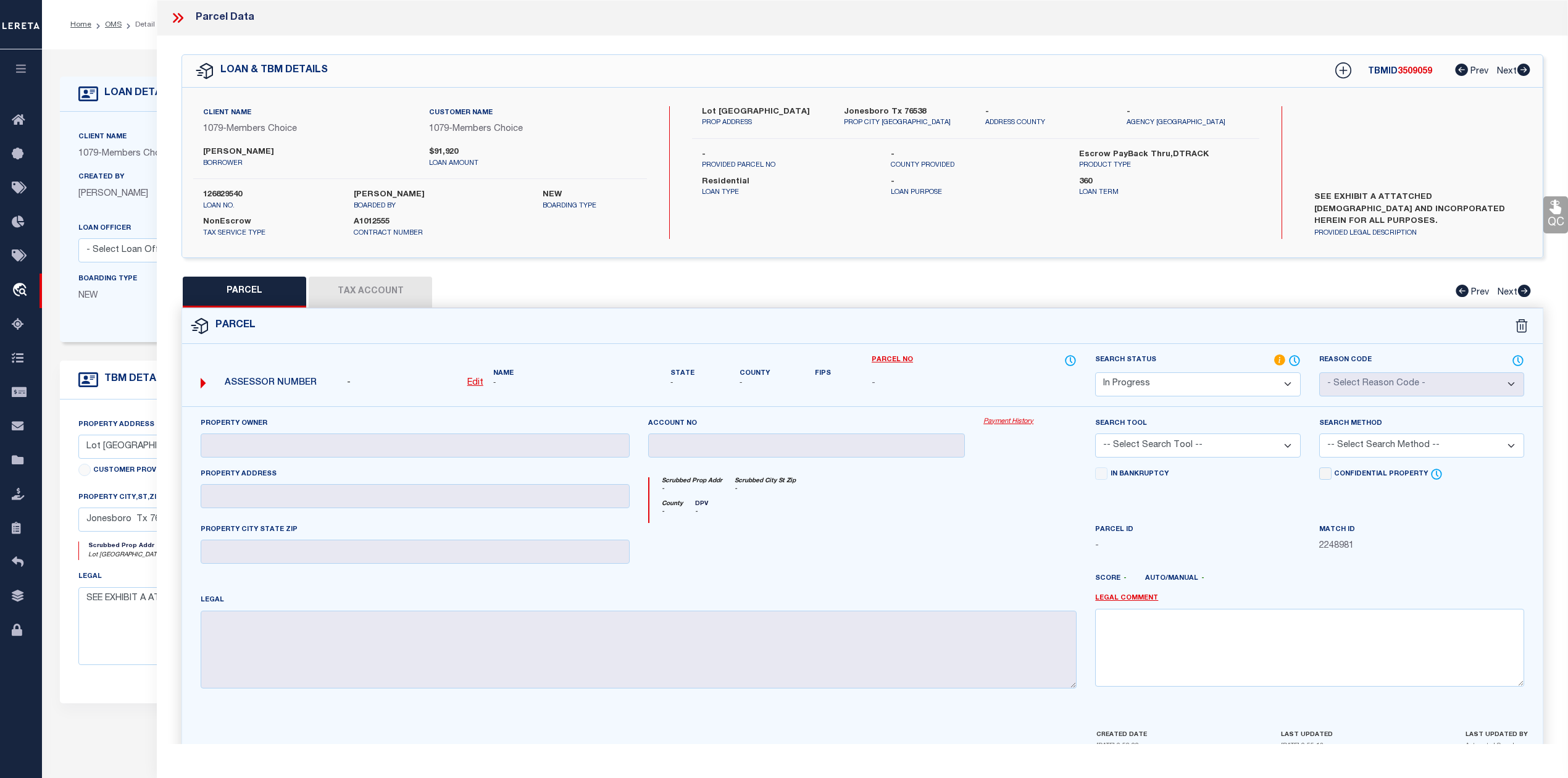
click at [1238, 383] on select "Automated Search Bad Parcel Complete Duplicate Parcel High Dollar Reporting In …" at bounding box center [1197, 384] width 205 height 24
select select "ND"
click at [1095, 372] on select "Automated Search Bad Parcel Complete Duplicate Parcel High Dollar Reporting In …" at bounding box center [1197, 384] width 205 height 24
click at [1152, 596] on link "Legal Comment" at bounding box center [1126, 598] width 63 height 10
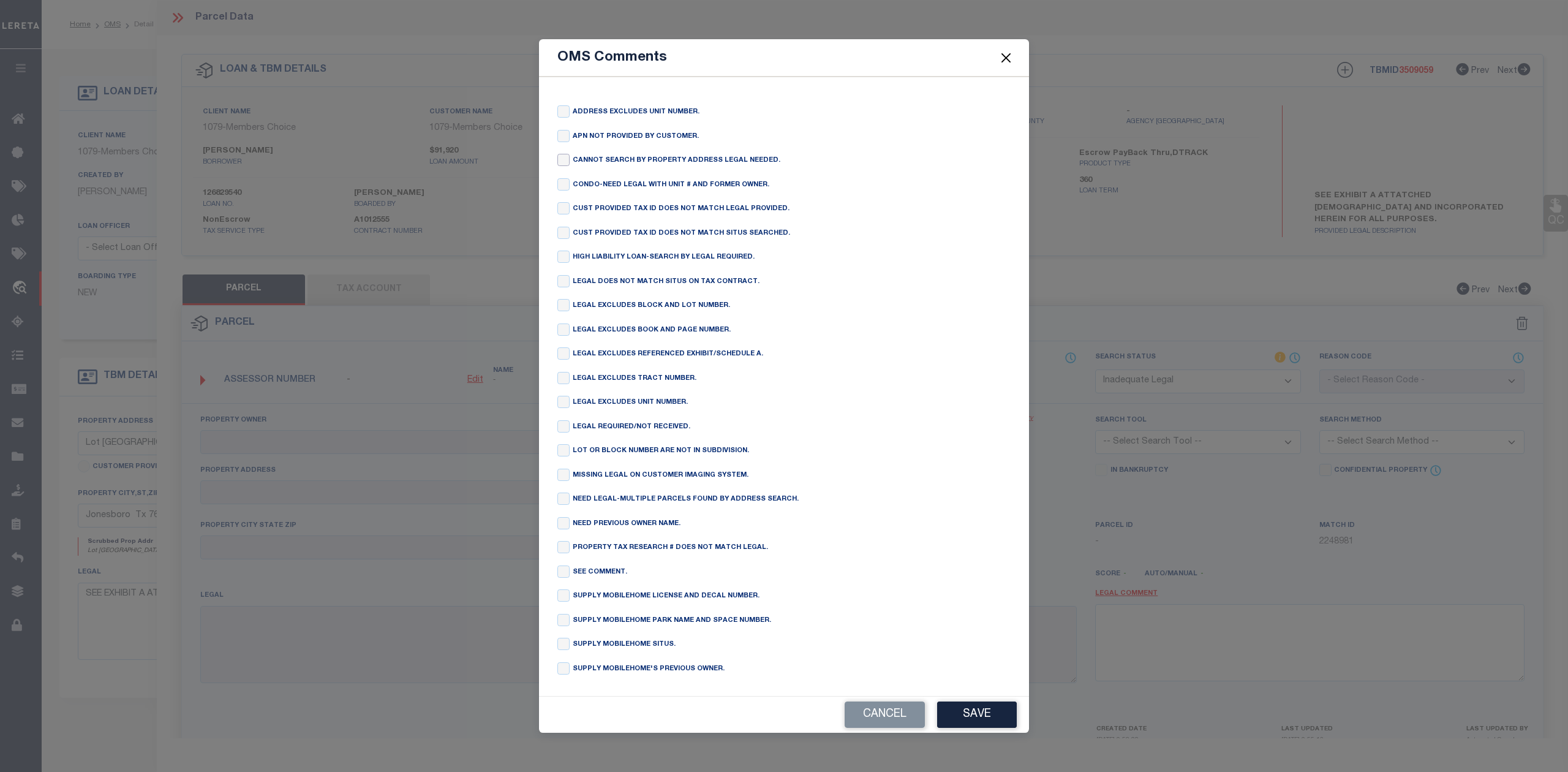
click at [561, 154] on input "checkbox" at bounding box center [563, 160] width 12 height 12
checkbox input "true"
click at [980, 721] on button "Save" at bounding box center [976, 715] width 79 height 26
type textarea "CANNOT SEARCH BY PROPERTY ADDRESS LEGAL NEEDED."
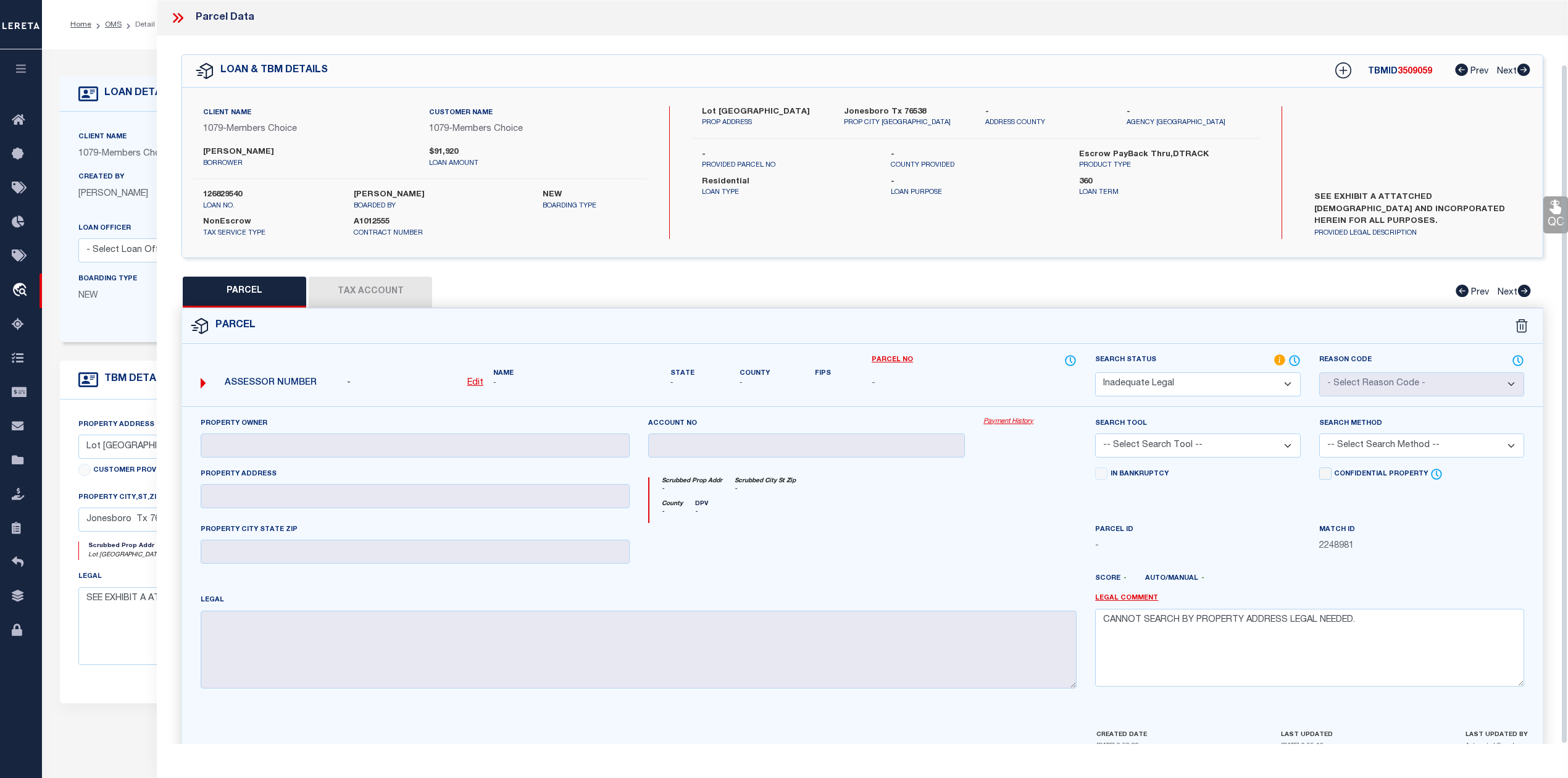
scroll to position [70, 0]
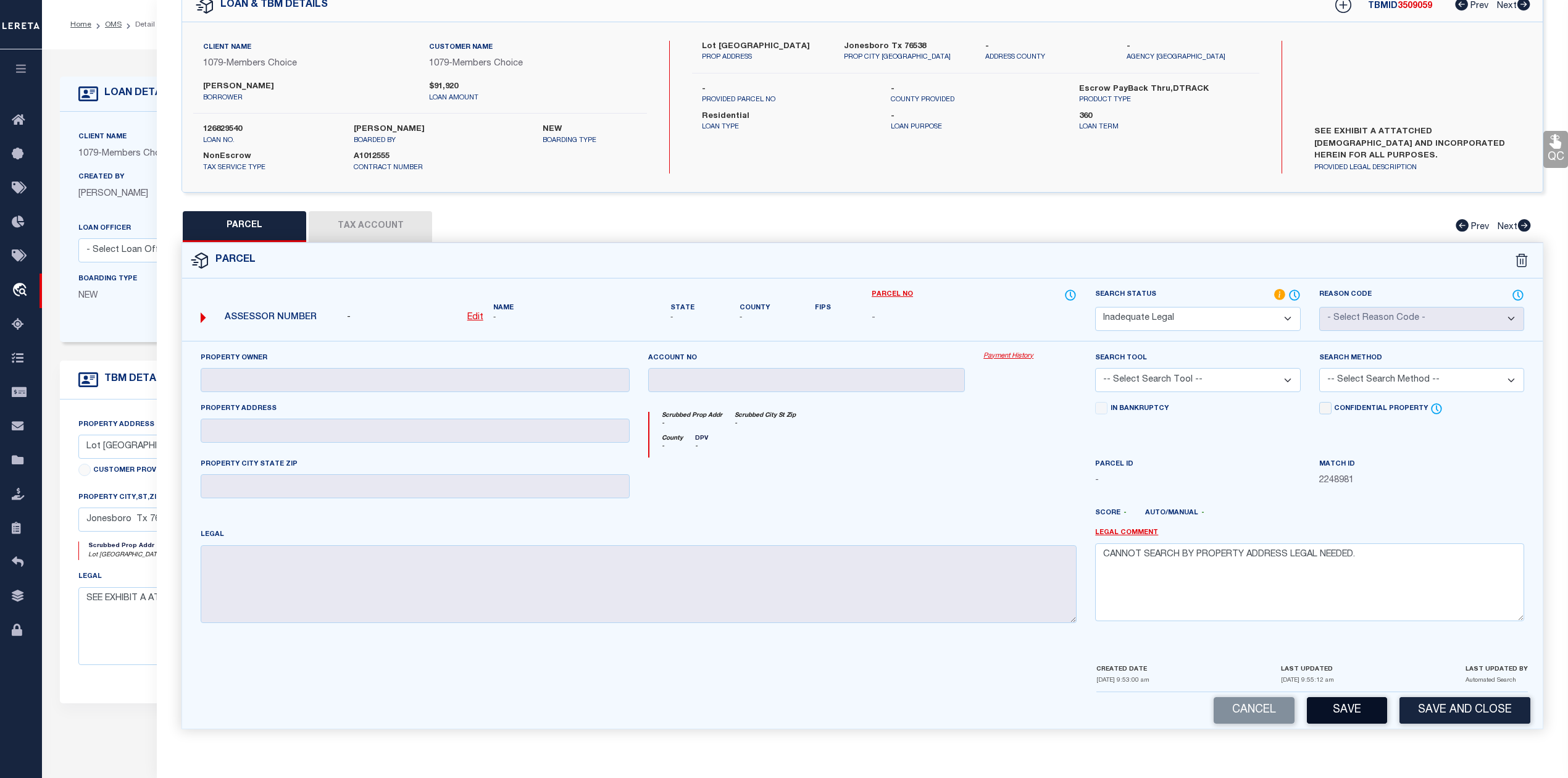
click at [1351, 705] on button "Save" at bounding box center [1347, 710] width 80 height 27
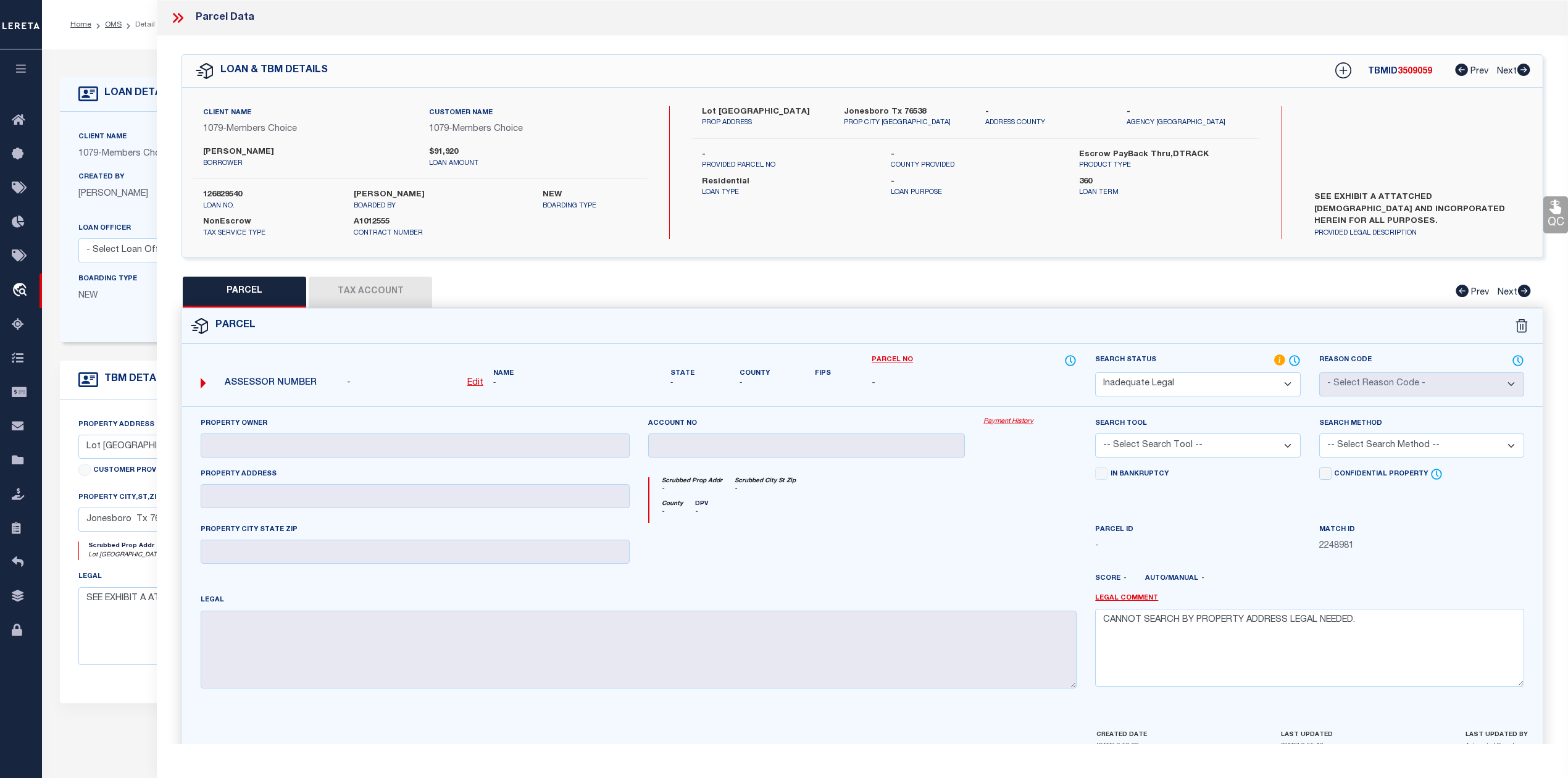
select select "AS"
checkbox input "false"
select select "ND"
checkbox input "false"
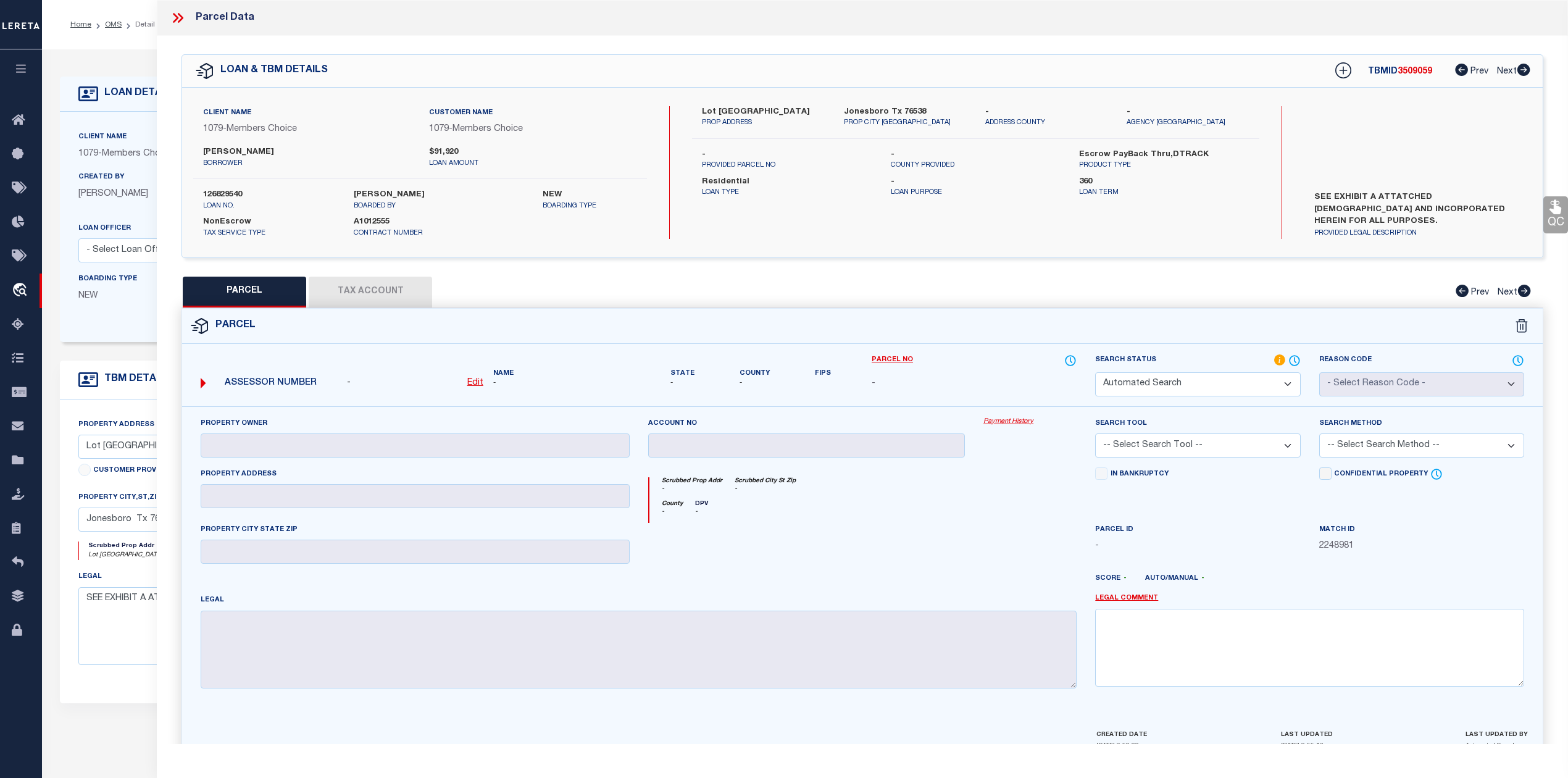
type textarea "CANNOT SEARCH BY PROPERTY ADDRESS LEGAL NEEDED."
click at [1408, 67] on span "3509059" at bounding box center [1414, 71] width 34 height 8
copy span "3509059"
click at [406, 290] on div "PARCEL Tax Account Prev Next" at bounding box center [862, 292] width 1362 height 31
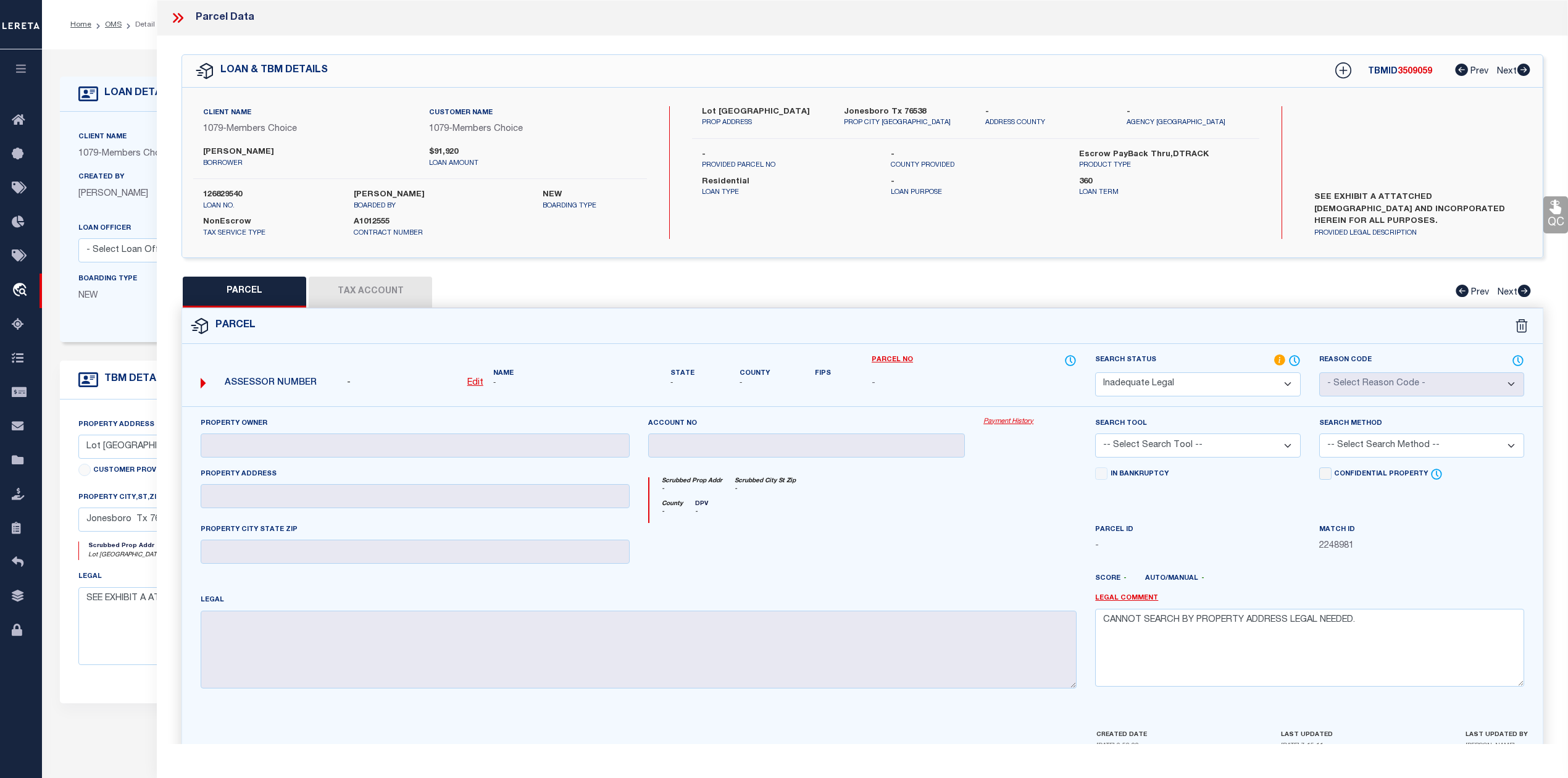
scroll to position [82, 0]
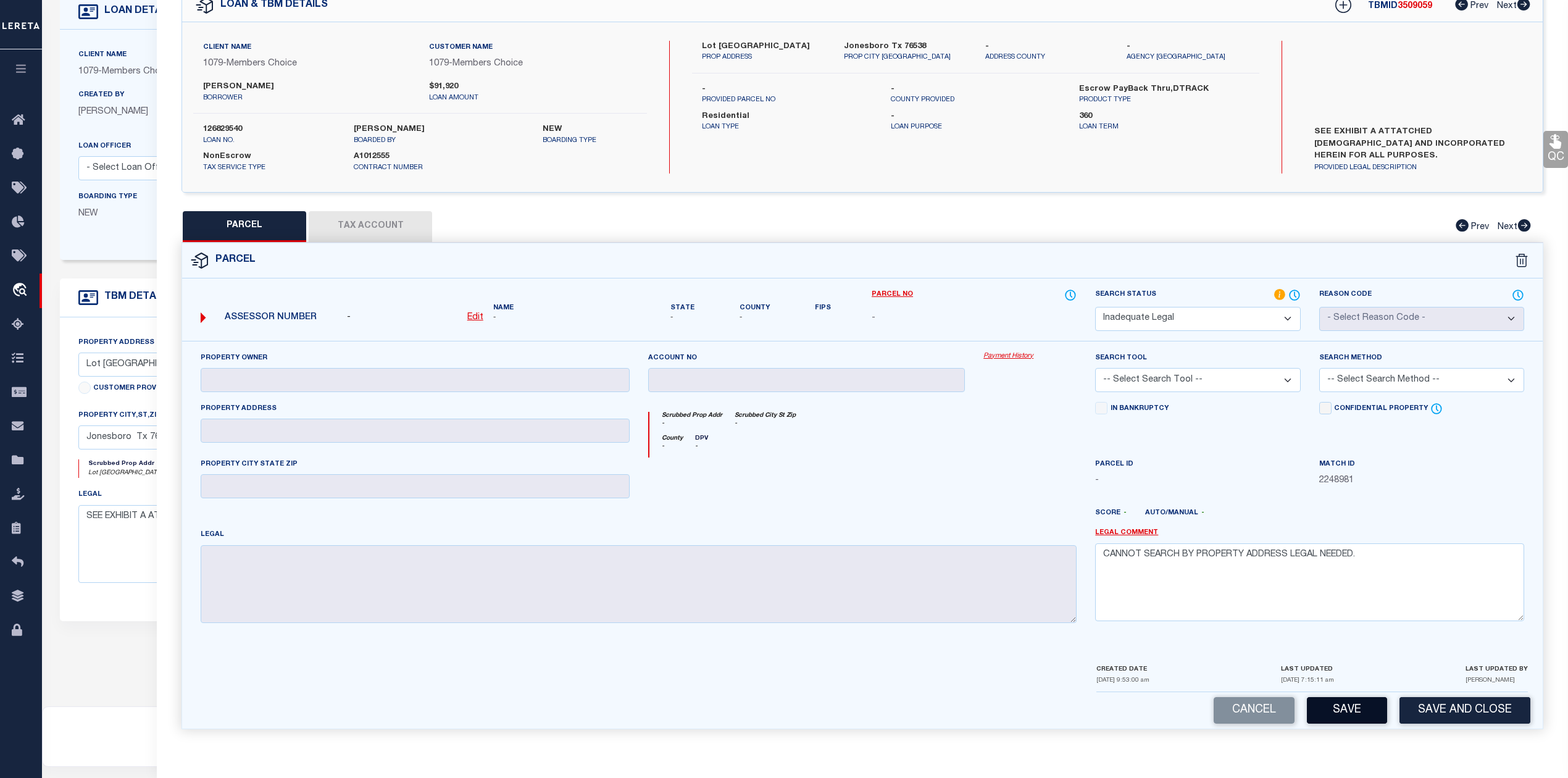
click at [1355, 706] on button "Save" at bounding box center [1347, 710] width 80 height 27
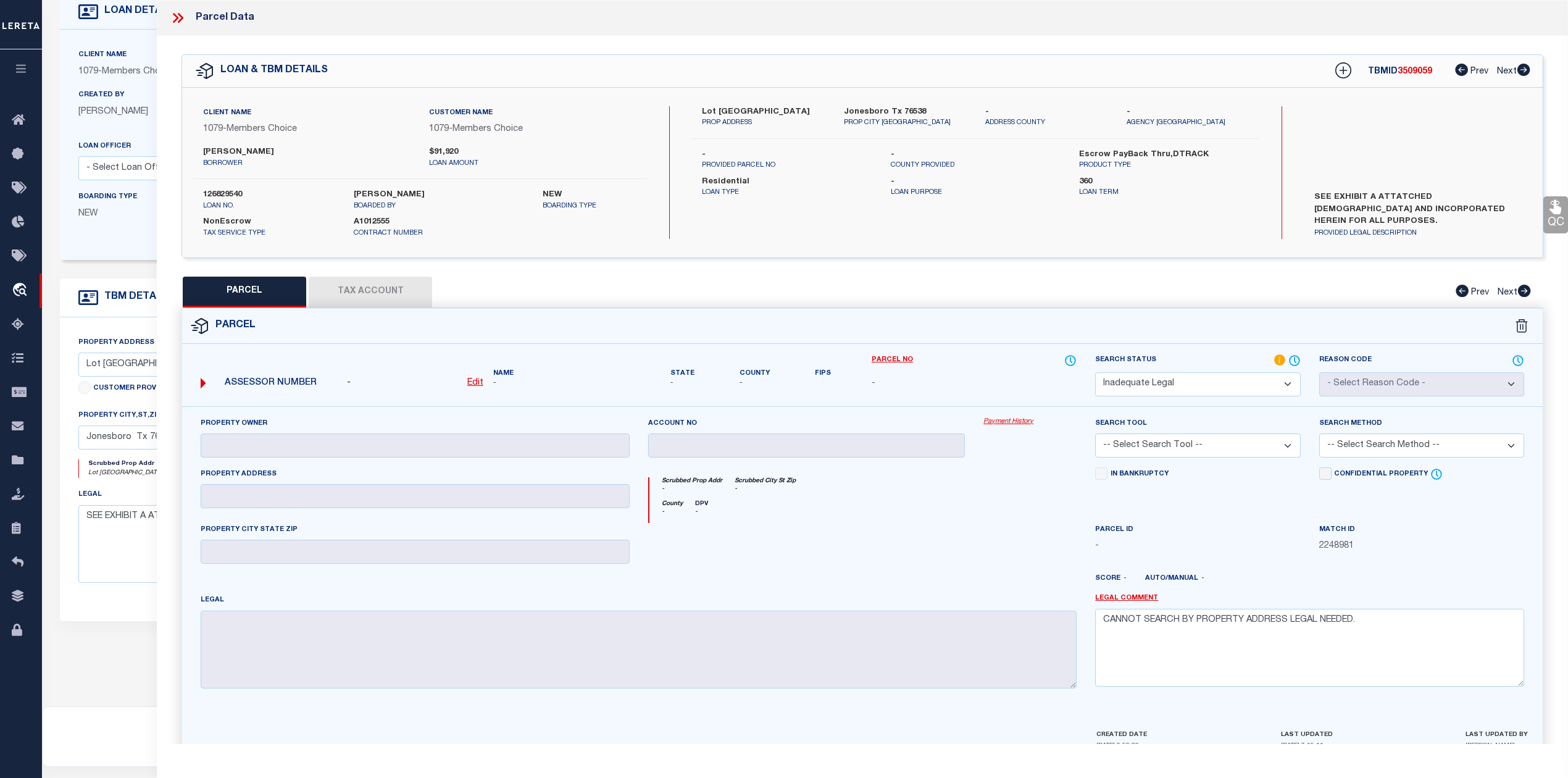
select select "AS"
checkbox input "false"
select select "ND"
checkbox input "false"
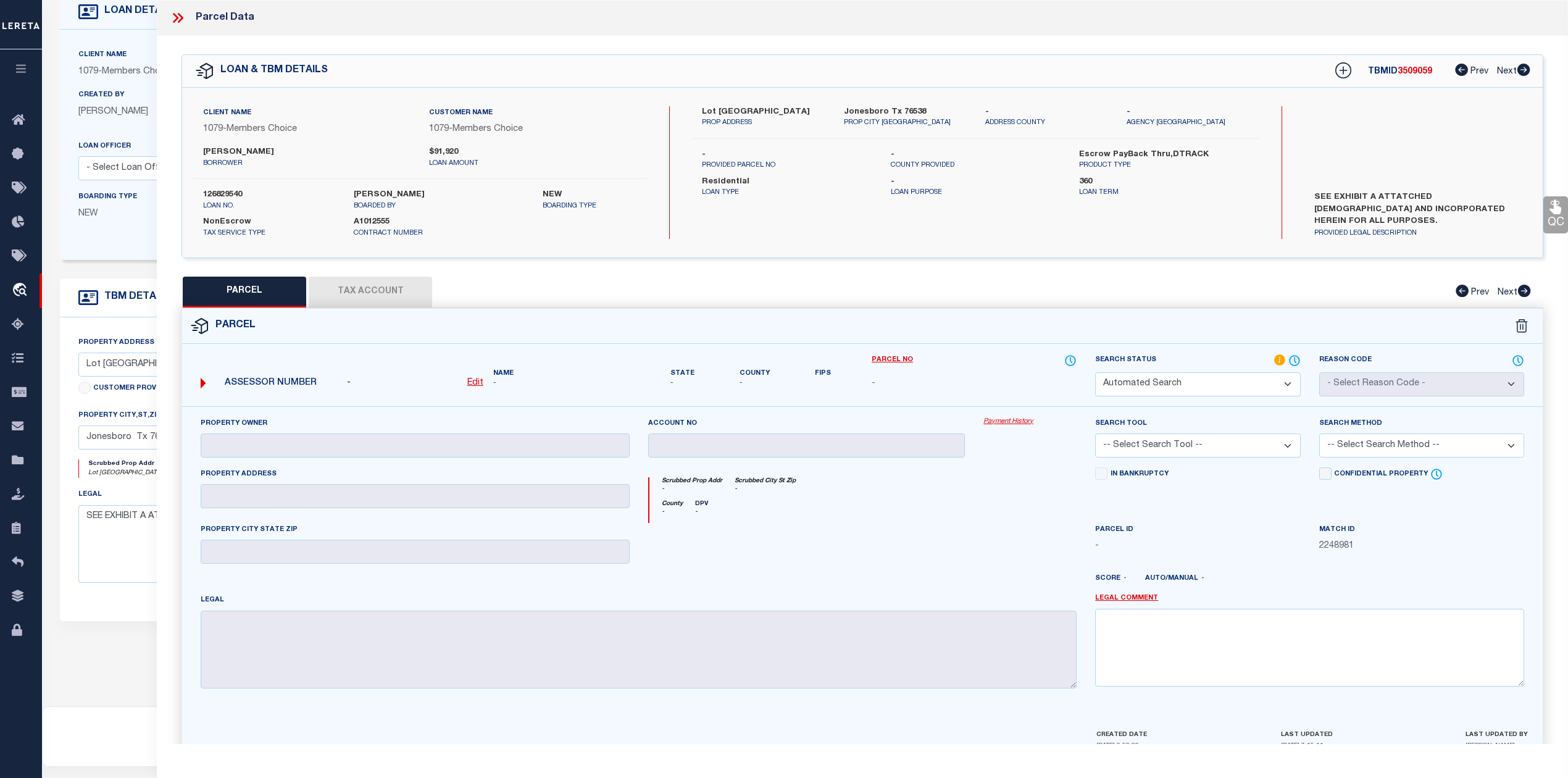
type textarea "CANNOT SEARCH BY PROPERTY ADDRESS LEGAL NEEDED."
click at [174, 16] on icon at bounding box center [176, 18] width 6 height 10
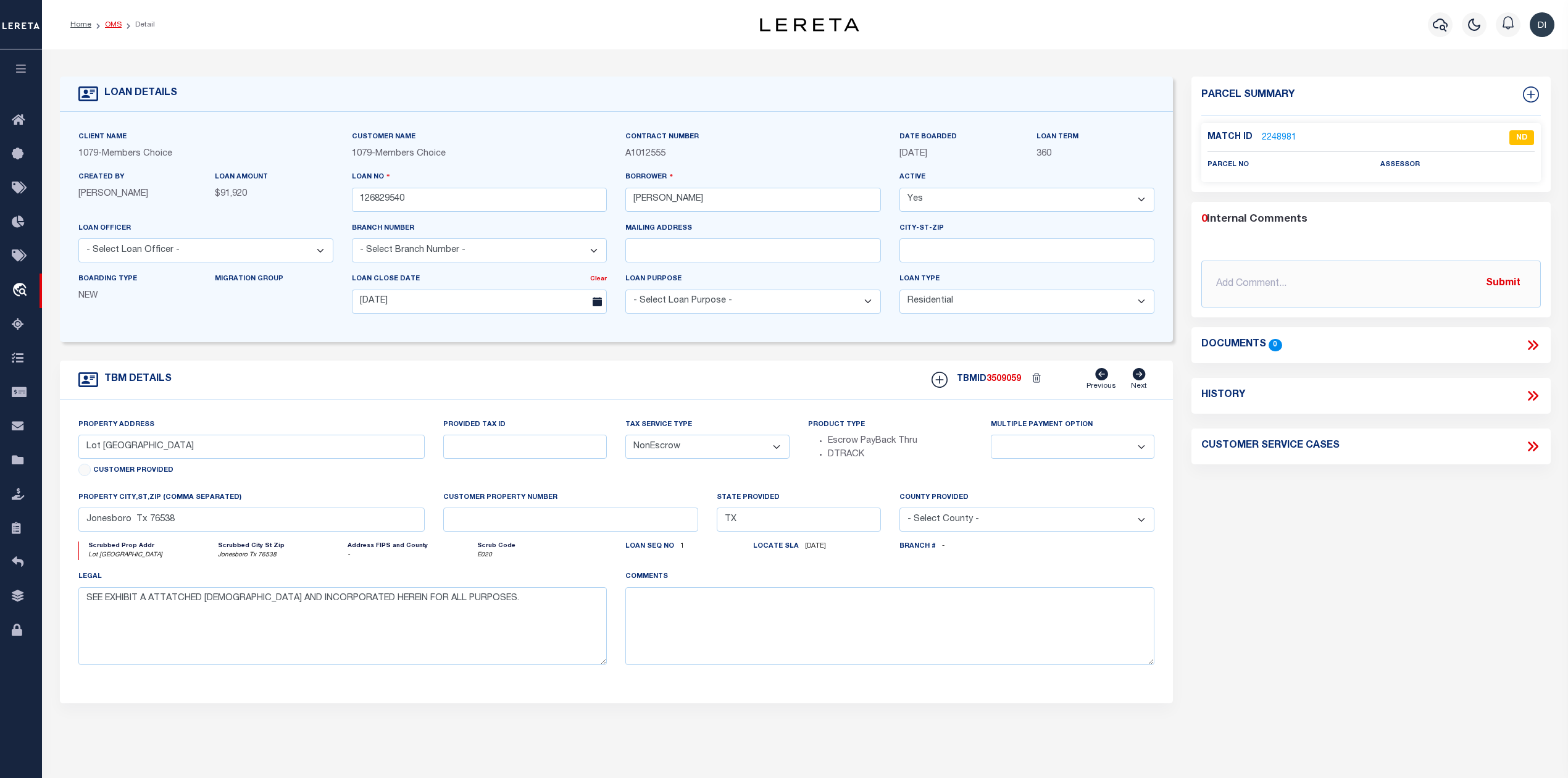
click at [117, 21] on link "OMS" at bounding box center [113, 24] width 17 height 7
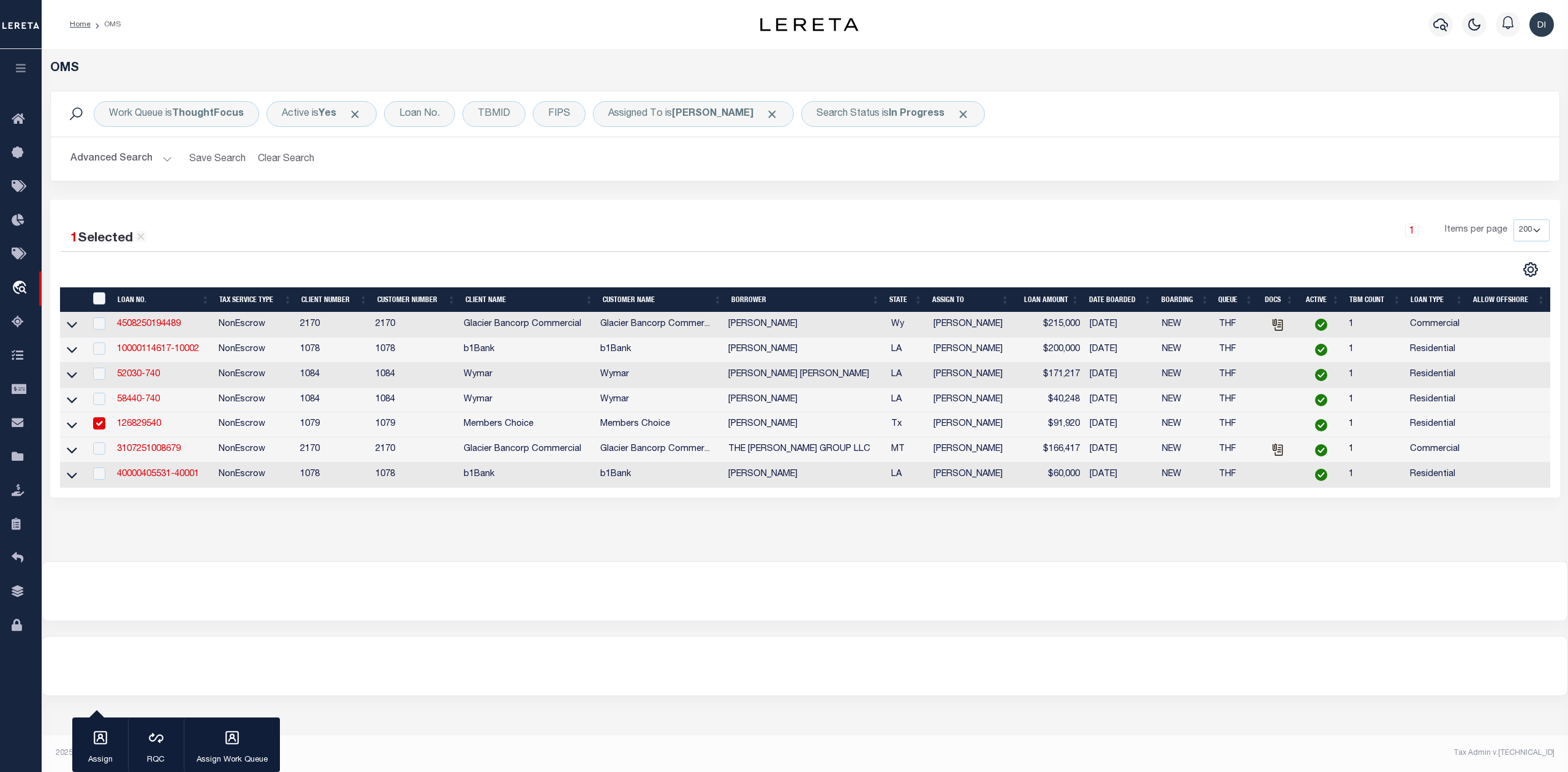
click at [326, 262] on div at bounding box center [433, 269] width 745 height 16
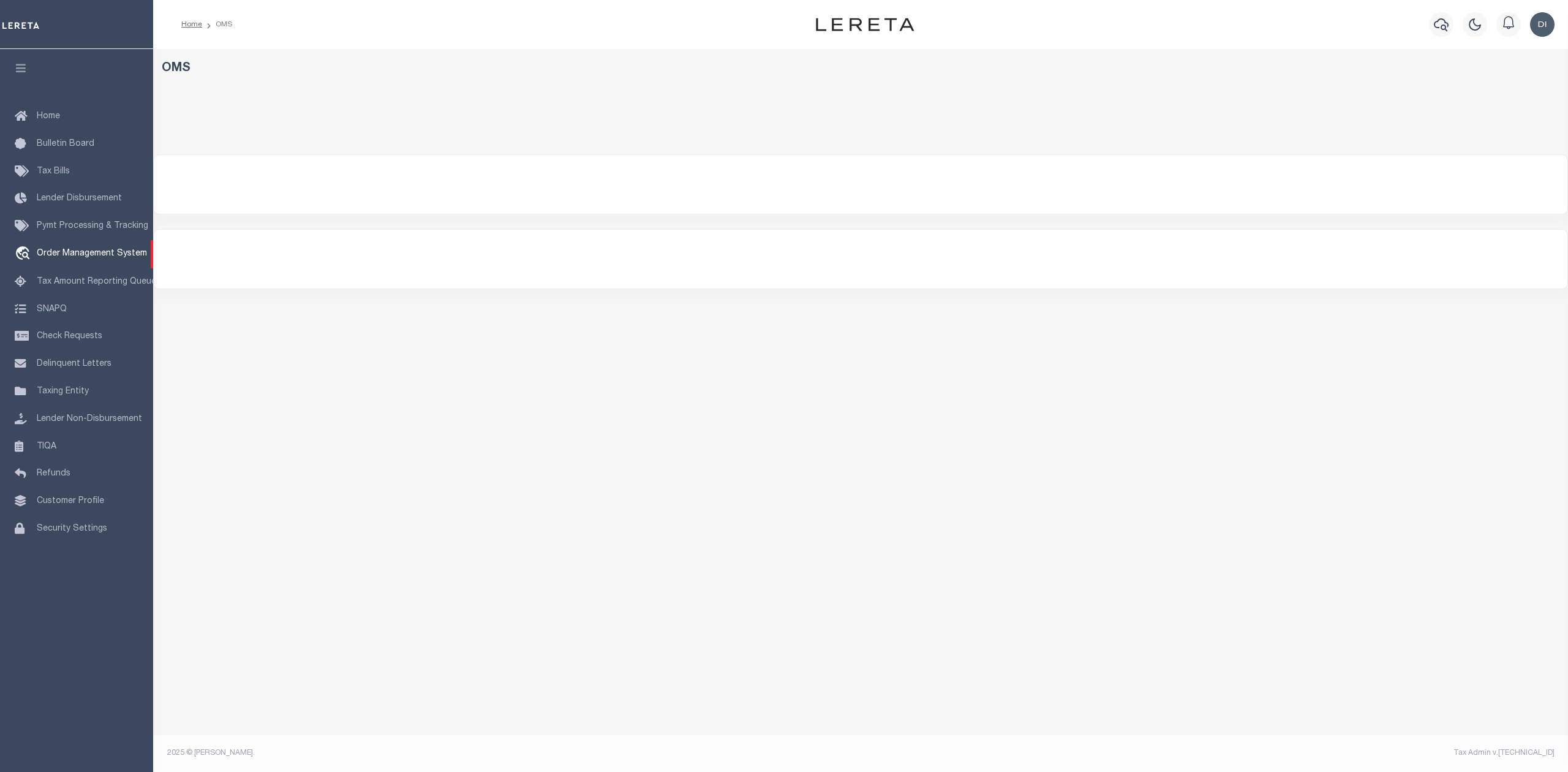
select select "200"
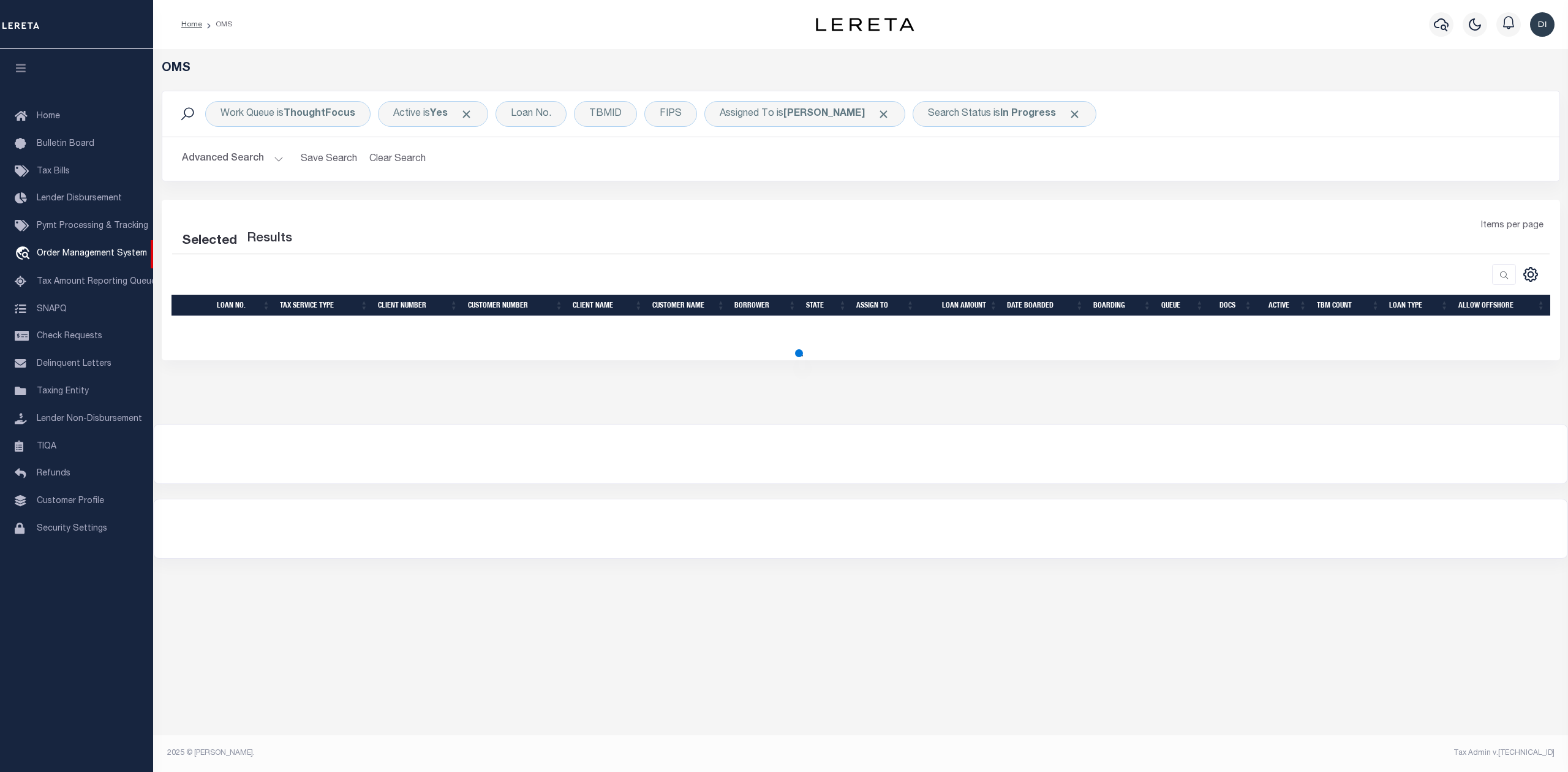
select select "200"
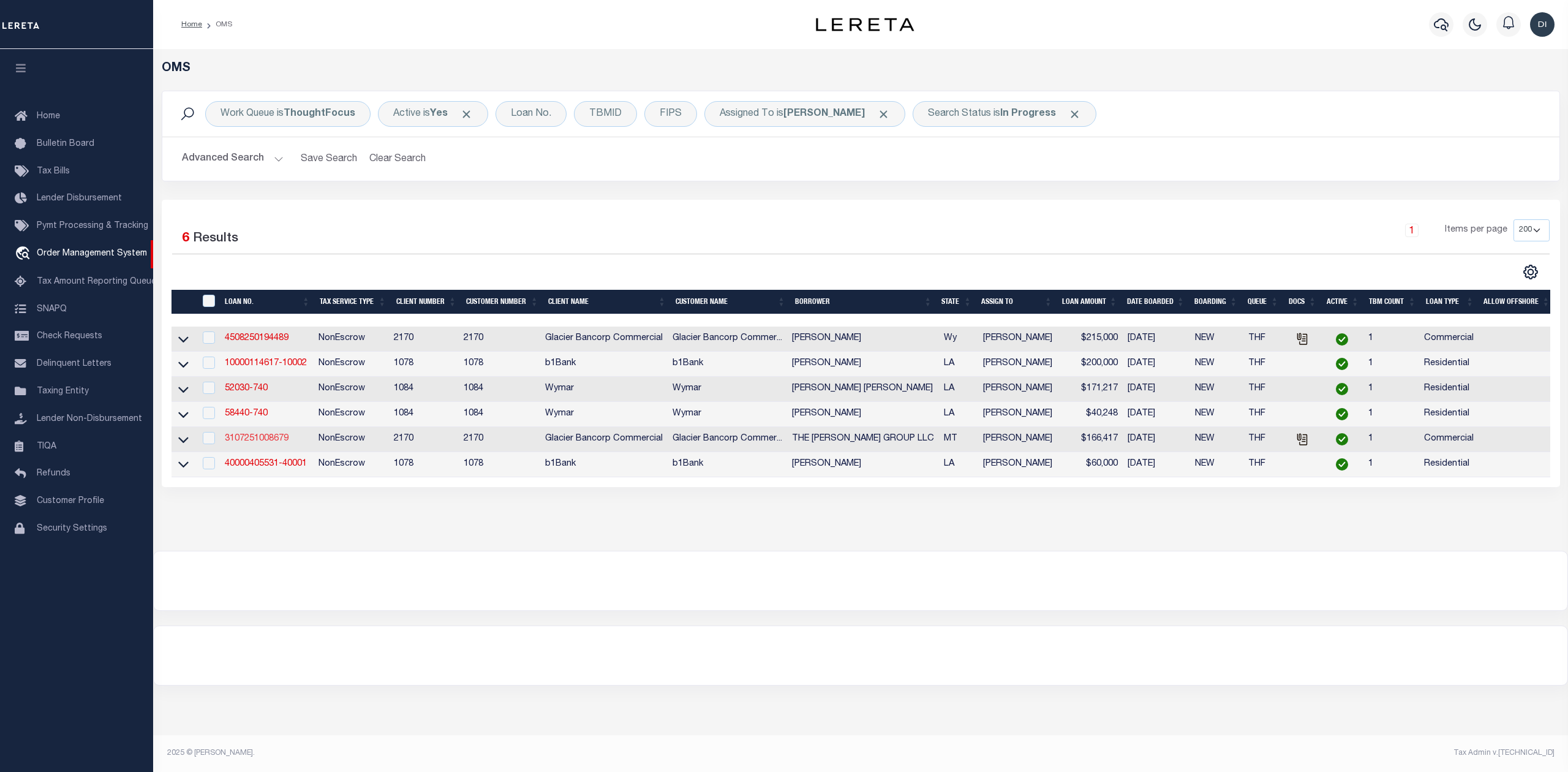
click at [253, 443] on link "3107251008679" at bounding box center [256, 438] width 64 height 8
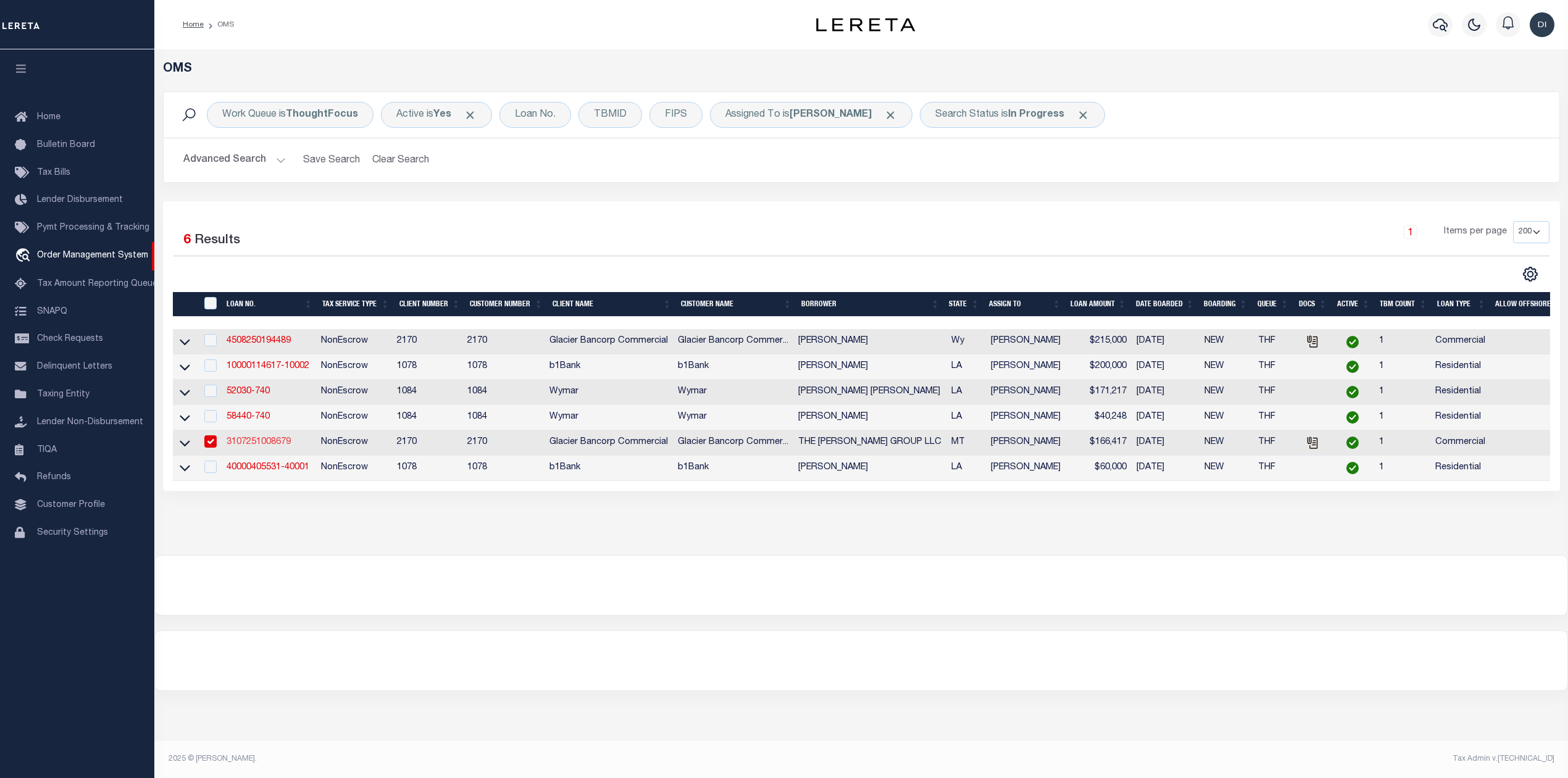
type input "3107251008679"
type input "THE [PERSON_NAME] GROUP LLC"
select select
type input "49 GLACIER CIR"
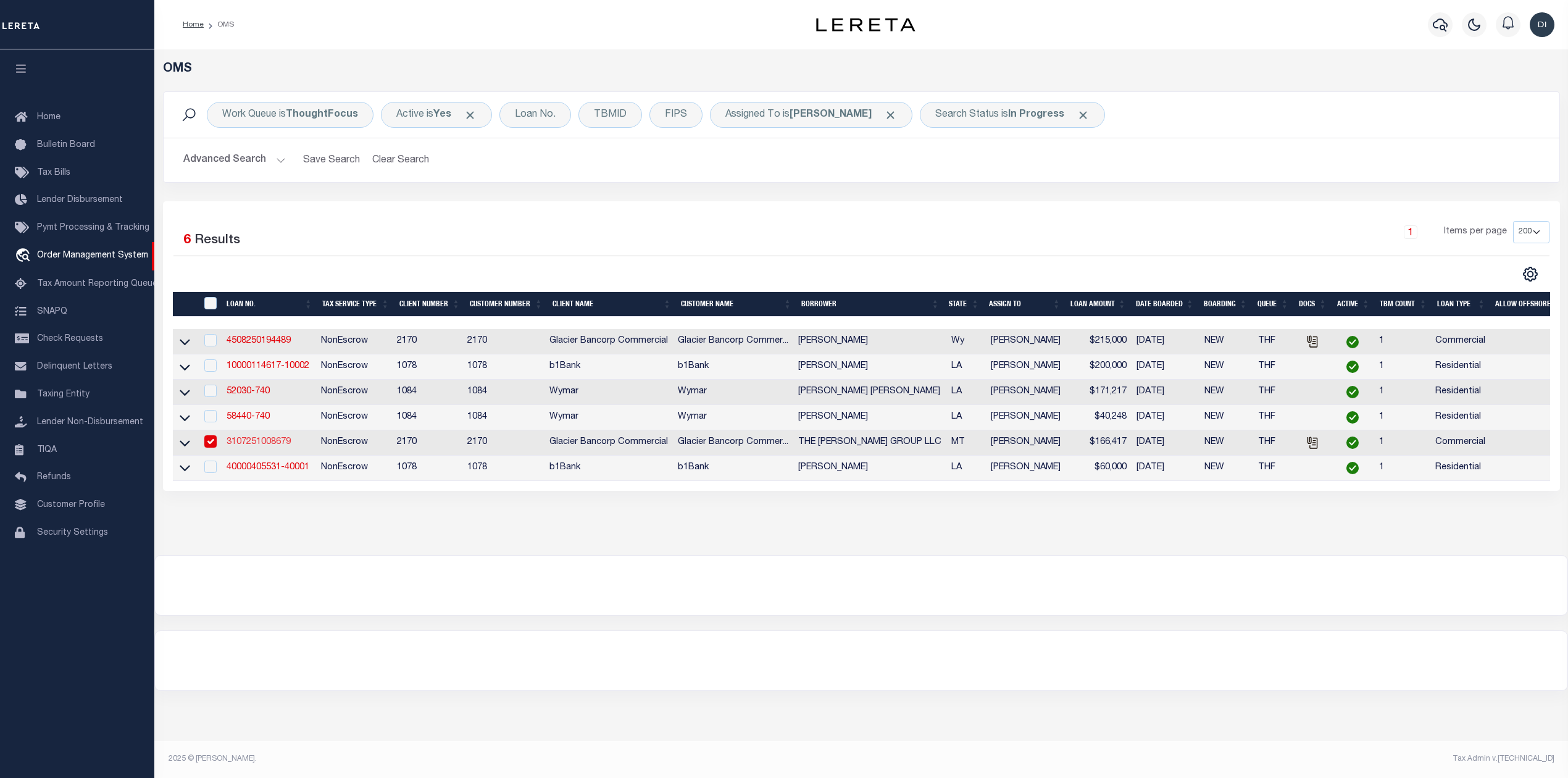
type input "KALISPELL MT 59901-2120"
type input "[DATE]"
select select "20"
select select "NonEscrow"
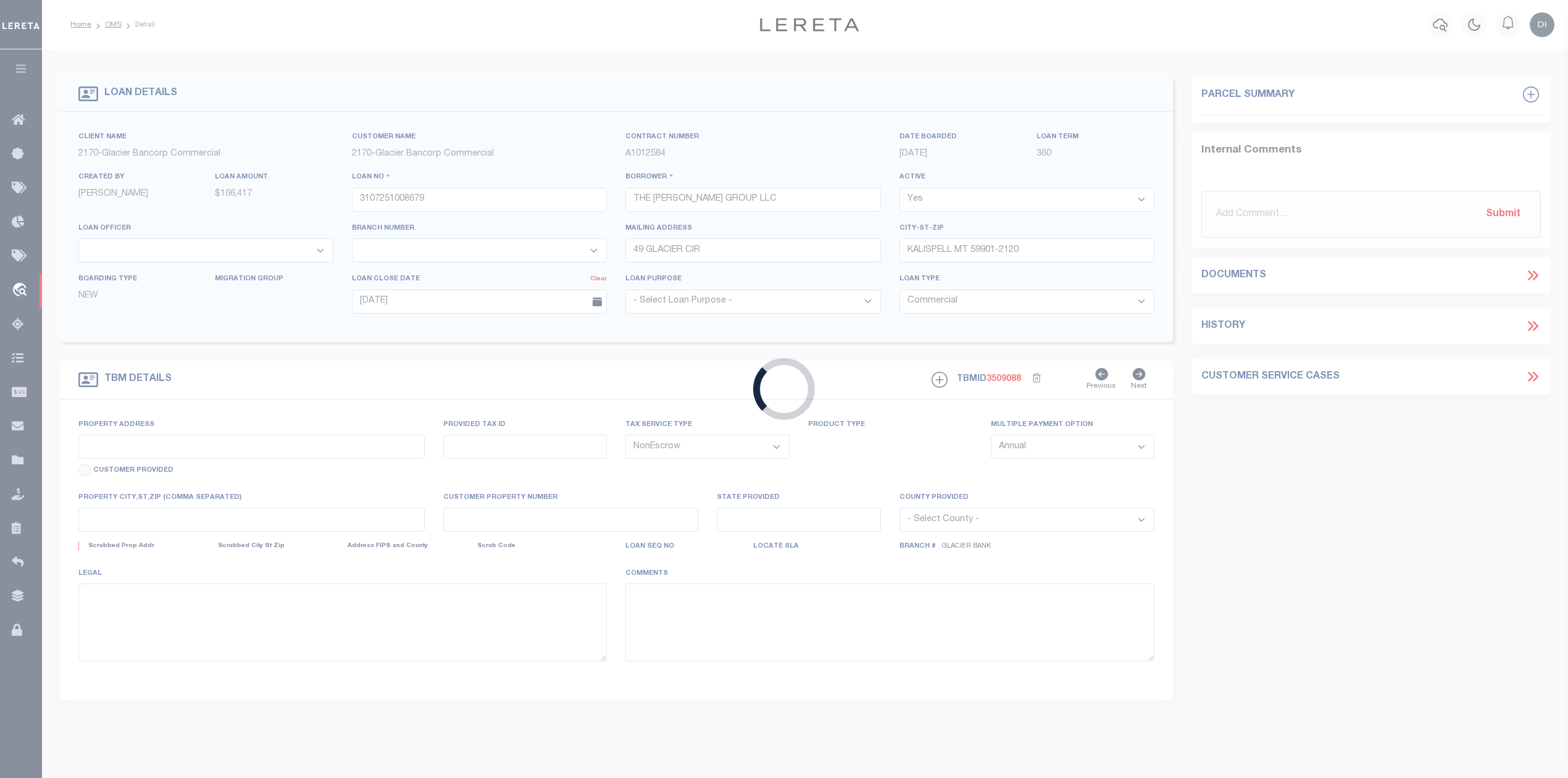
type input "[STREET_ADDRESS]"
type input "263485130"
select select
type input "KALISPELL MT 59901"
type input "MT"
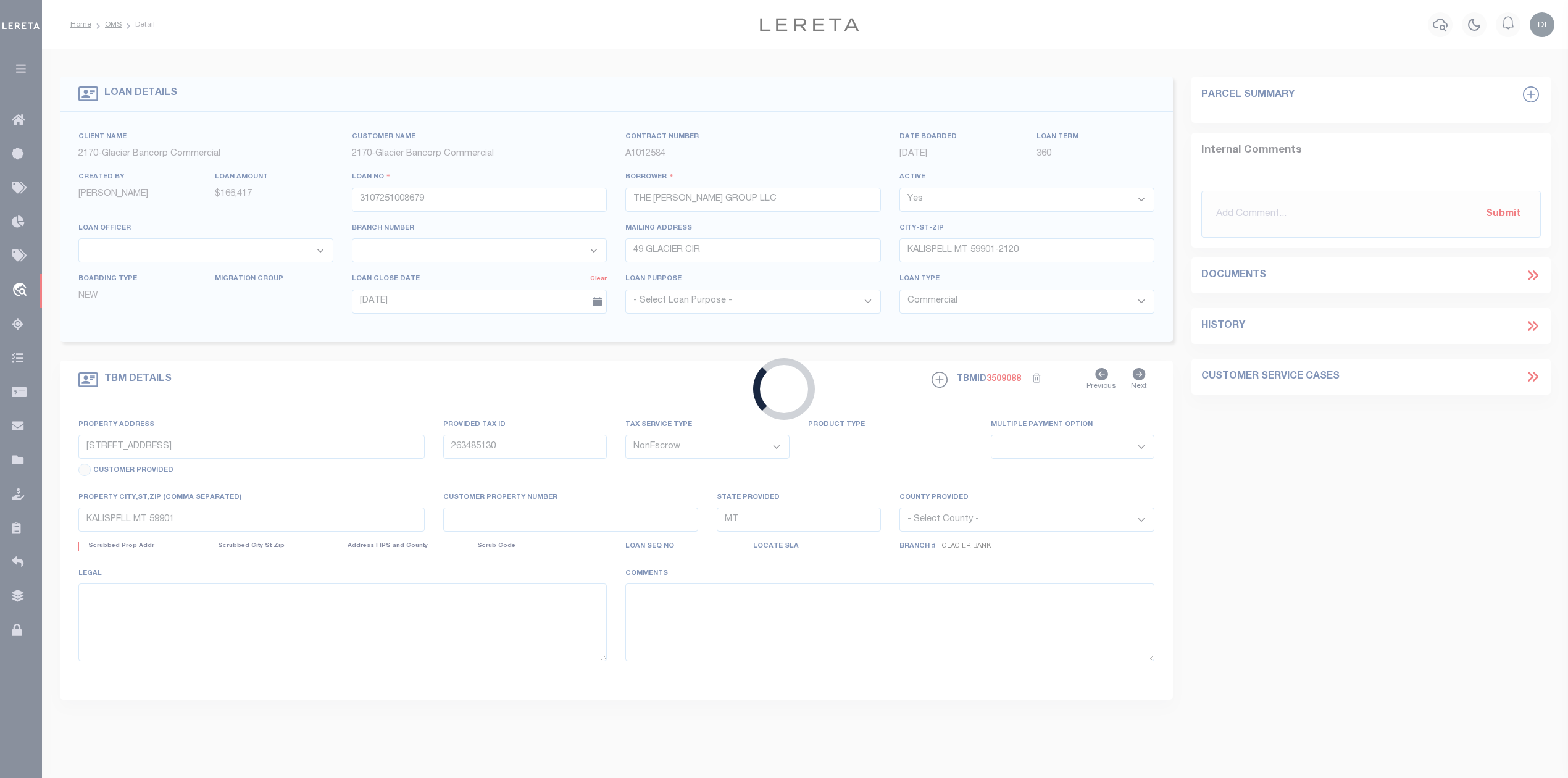
select select "4569"
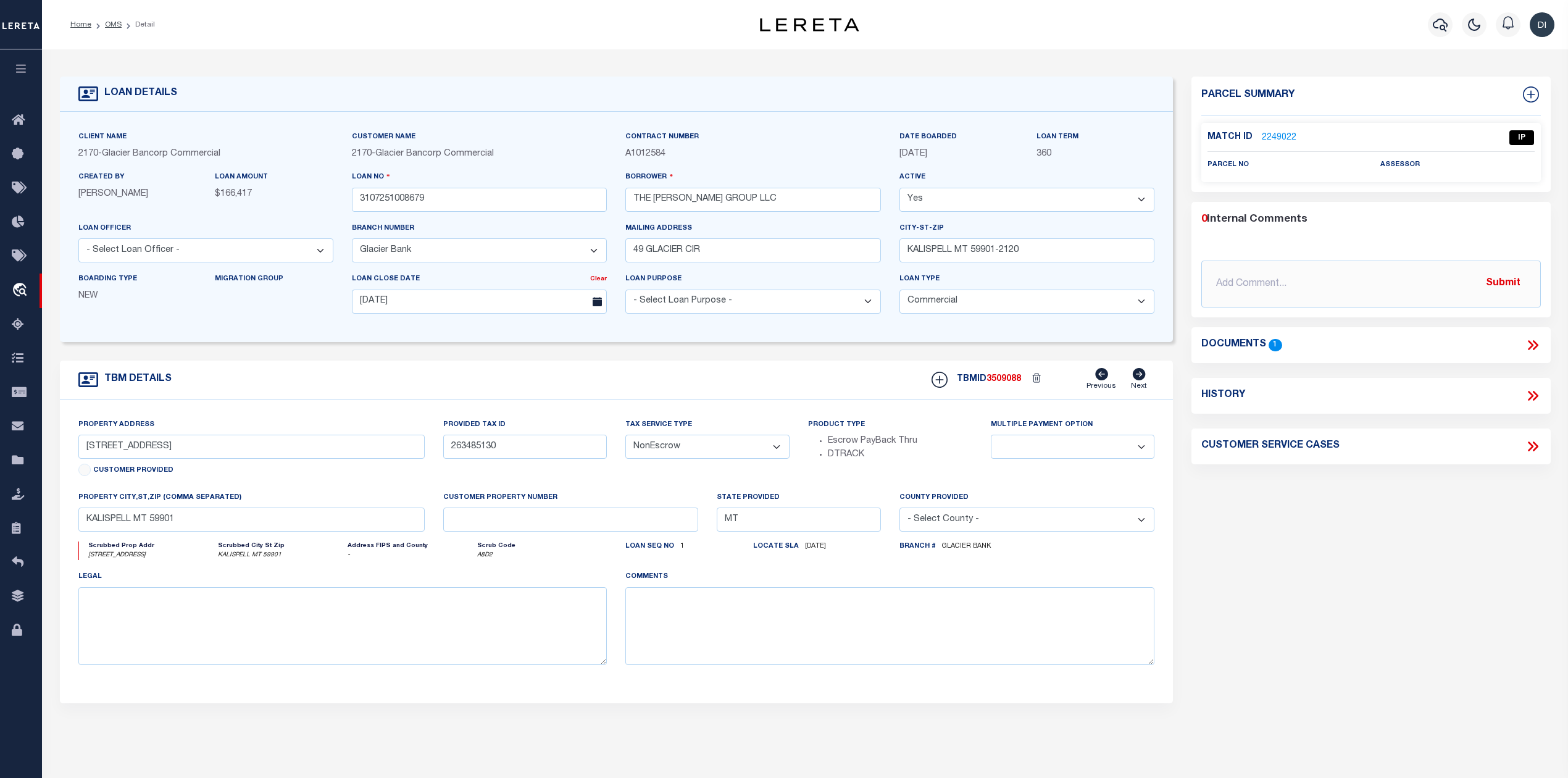
click at [1528, 346] on icon at bounding box center [1532, 345] width 16 height 16
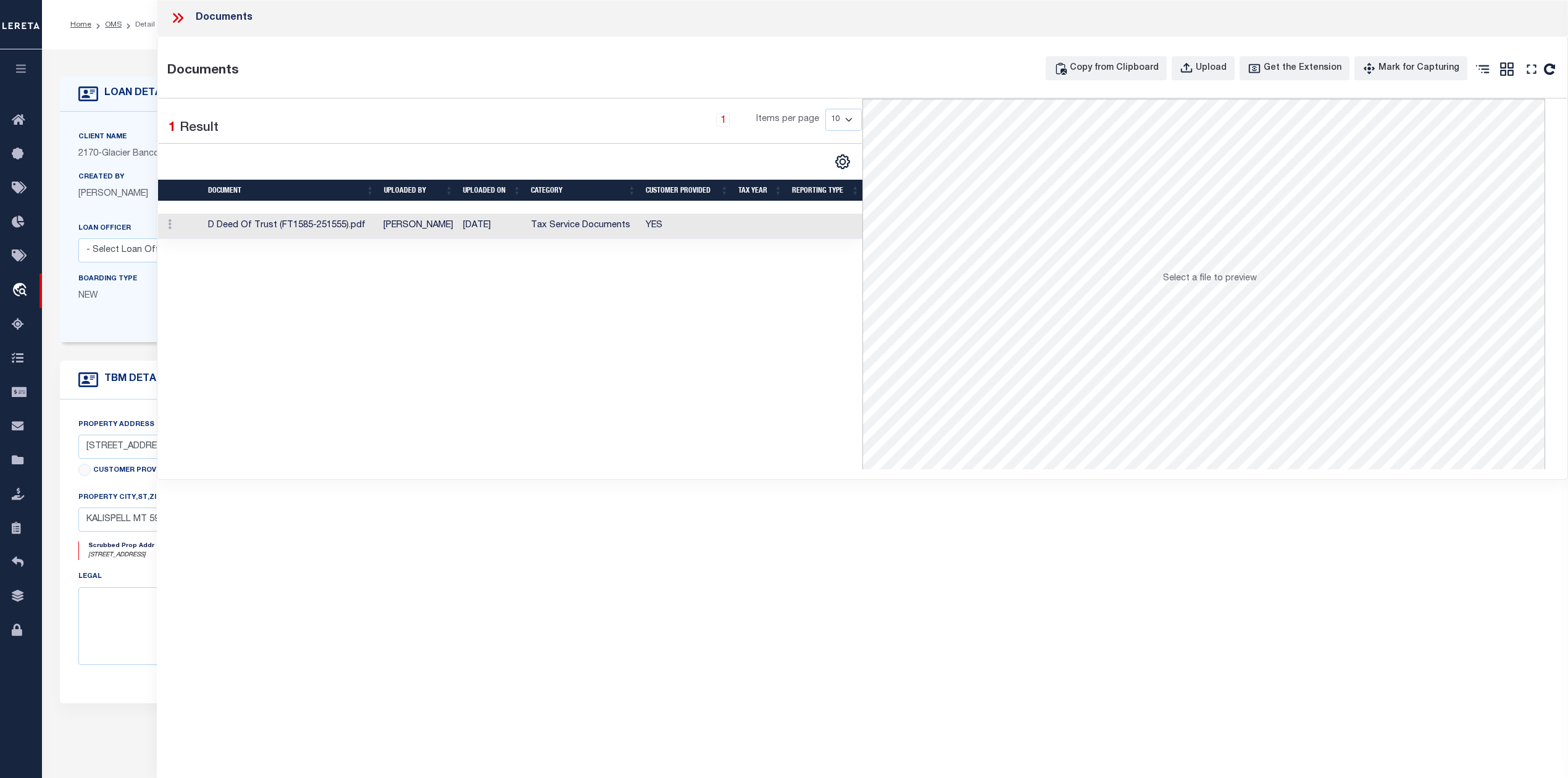
click at [510, 231] on td "[DATE]" at bounding box center [492, 226] width 68 height 25
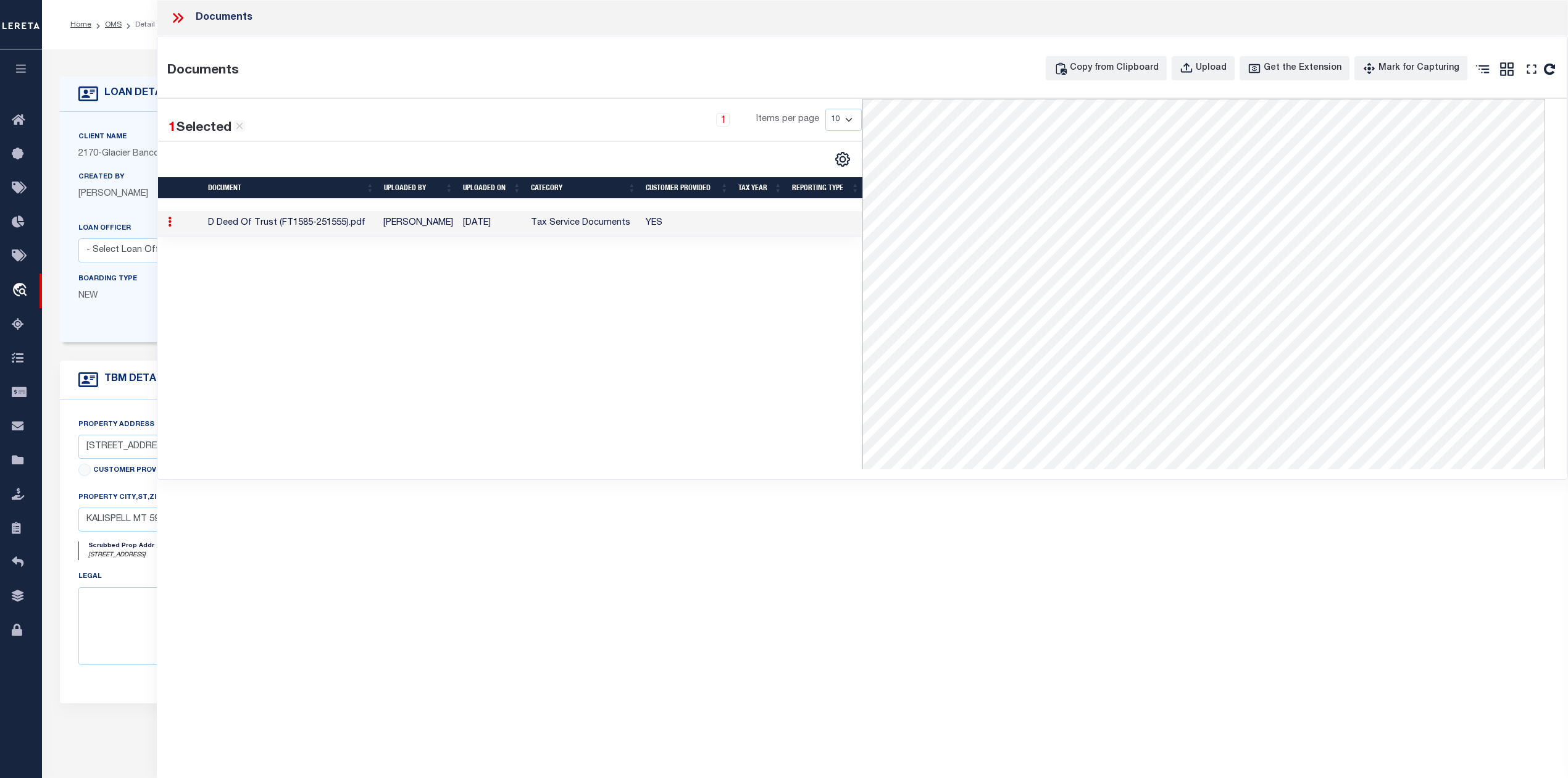
click at [186, 14] on icon at bounding box center [178, 18] width 16 height 16
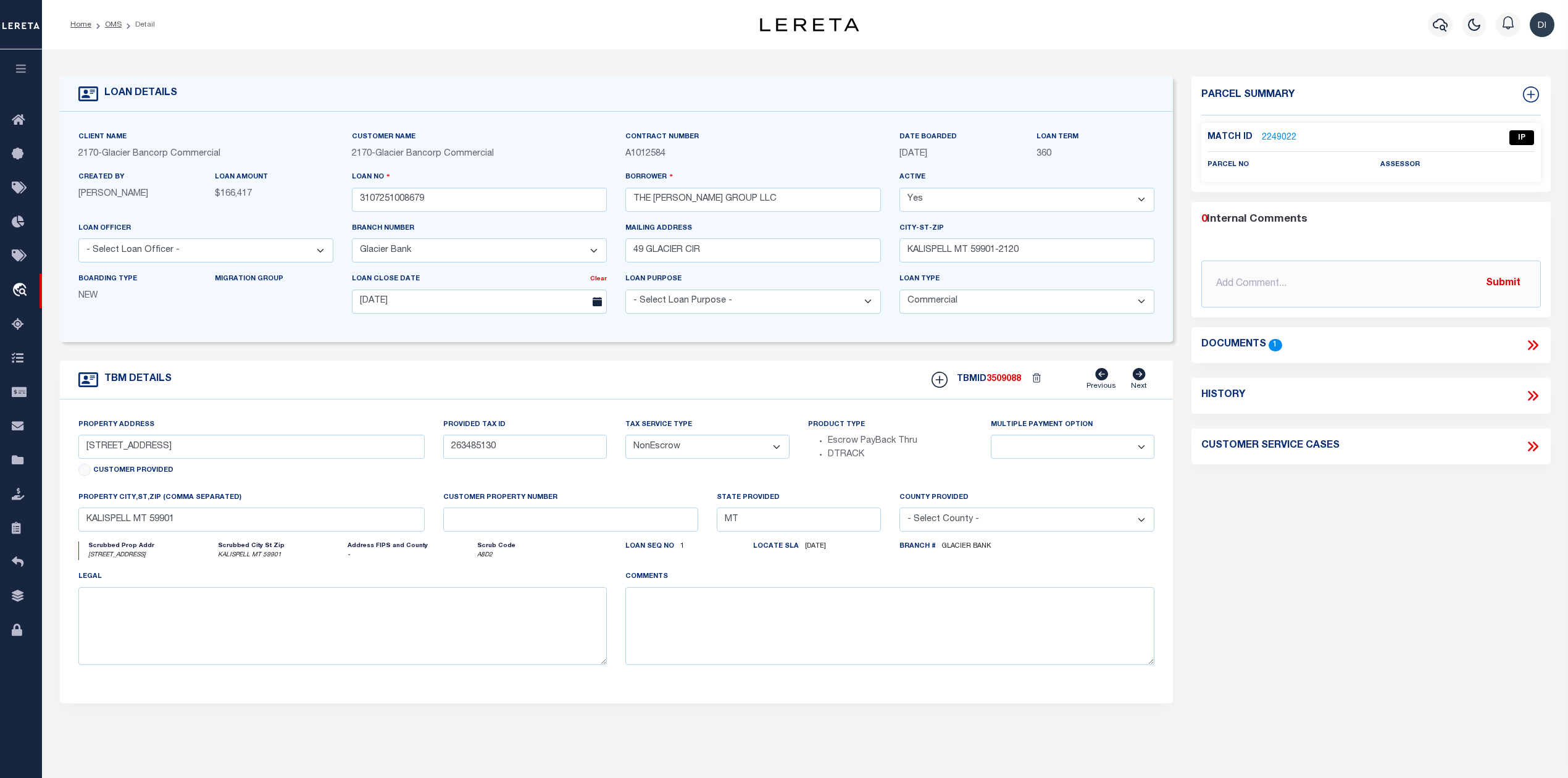
click at [1272, 134] on link "2249022" at bounding box center [1278, 138] width 34 height 13
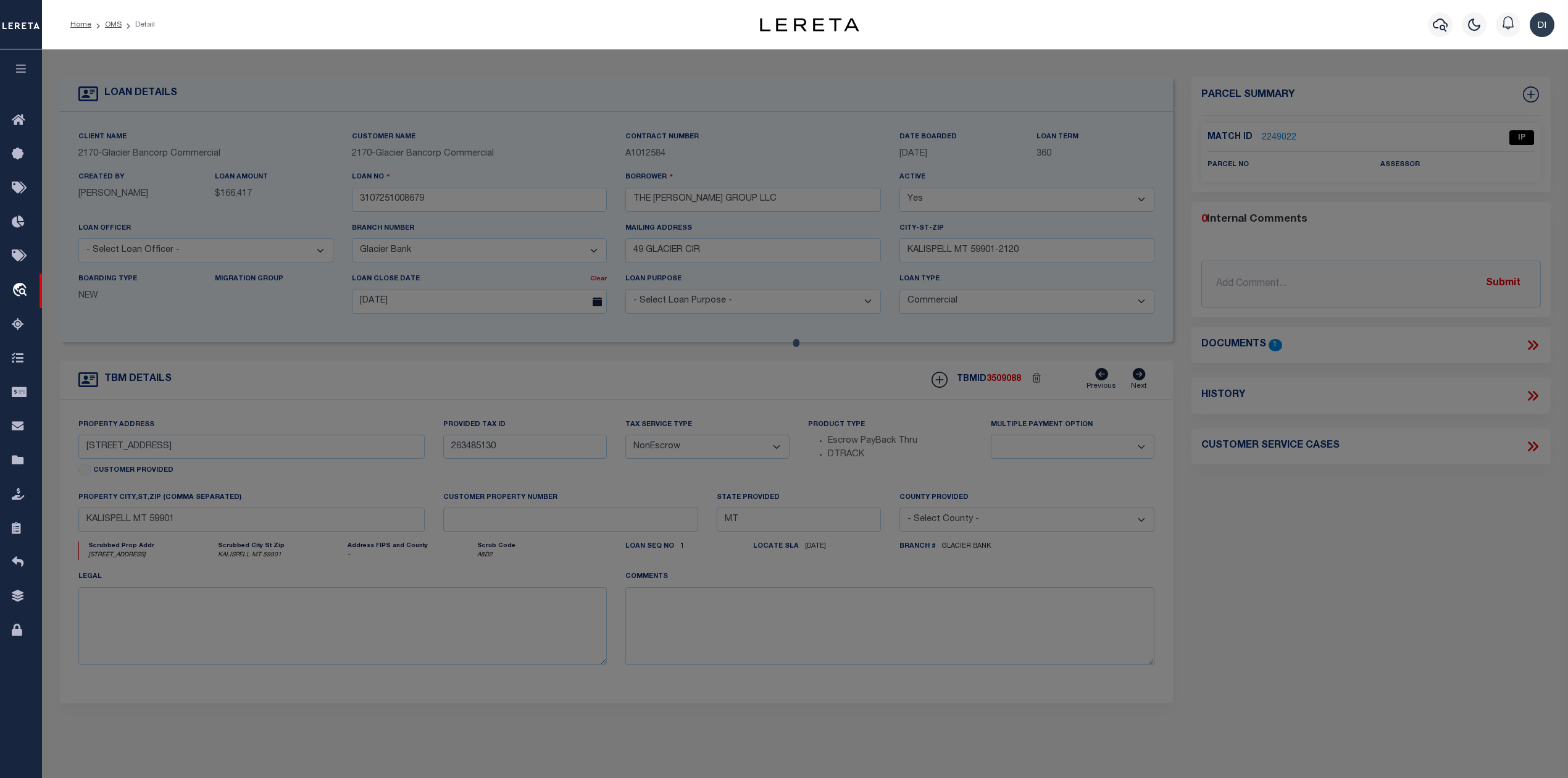
checkbox input "false"
select select "IP"
checkbox input "false"
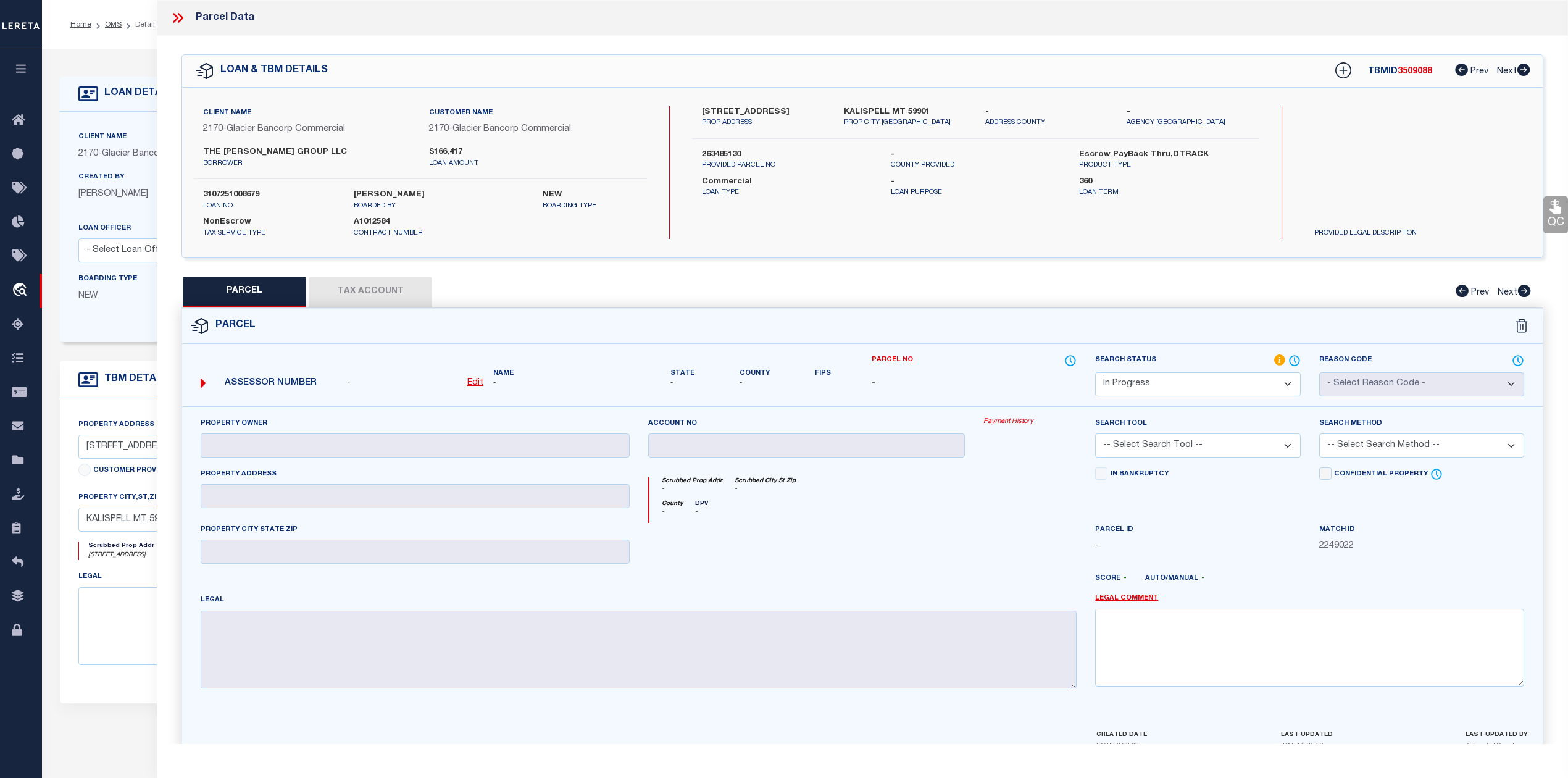
click at [853, 275] on div "QC QC QC" at bounding box center [862, 404] width 1411 height 737
click at [860, 107] on label "KALISPELL MT 59901" at bounding box center [905, 112] width 123 height 12
copy label "KALISPELL"
drag, startPoint x: 704, startPoint y: 106, endPoint x: 732, endPoint y: 110, distance: 28.3
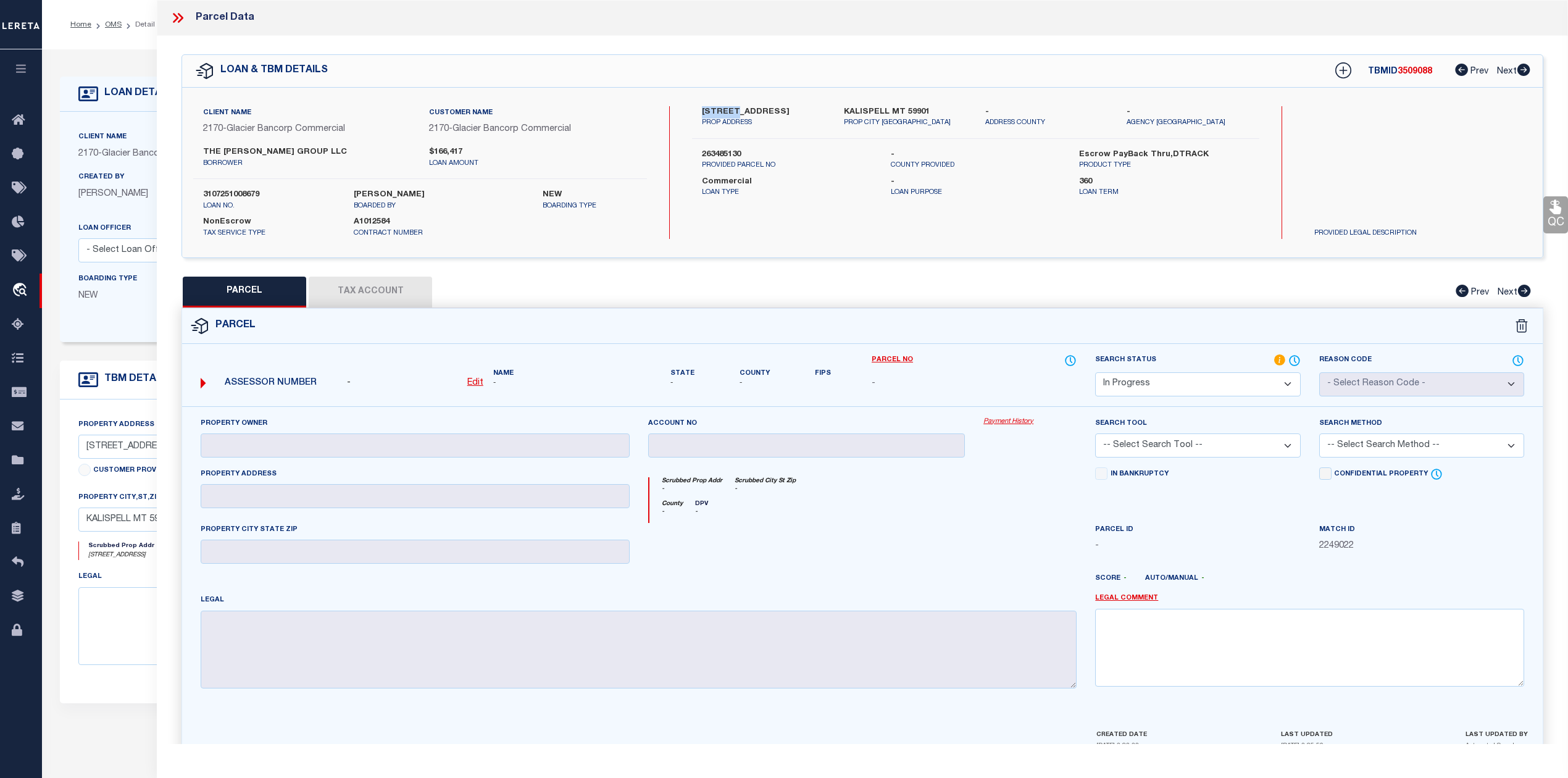
click at [732, 110] on label "[STREET_ADDRESS]" at bounding box center [763, 112] width 123 height 12
copy label "568 1ST"
click at [476, 380] on u "Edit" at bounding box center [475, 382] width 16 height 8
select select "IP"
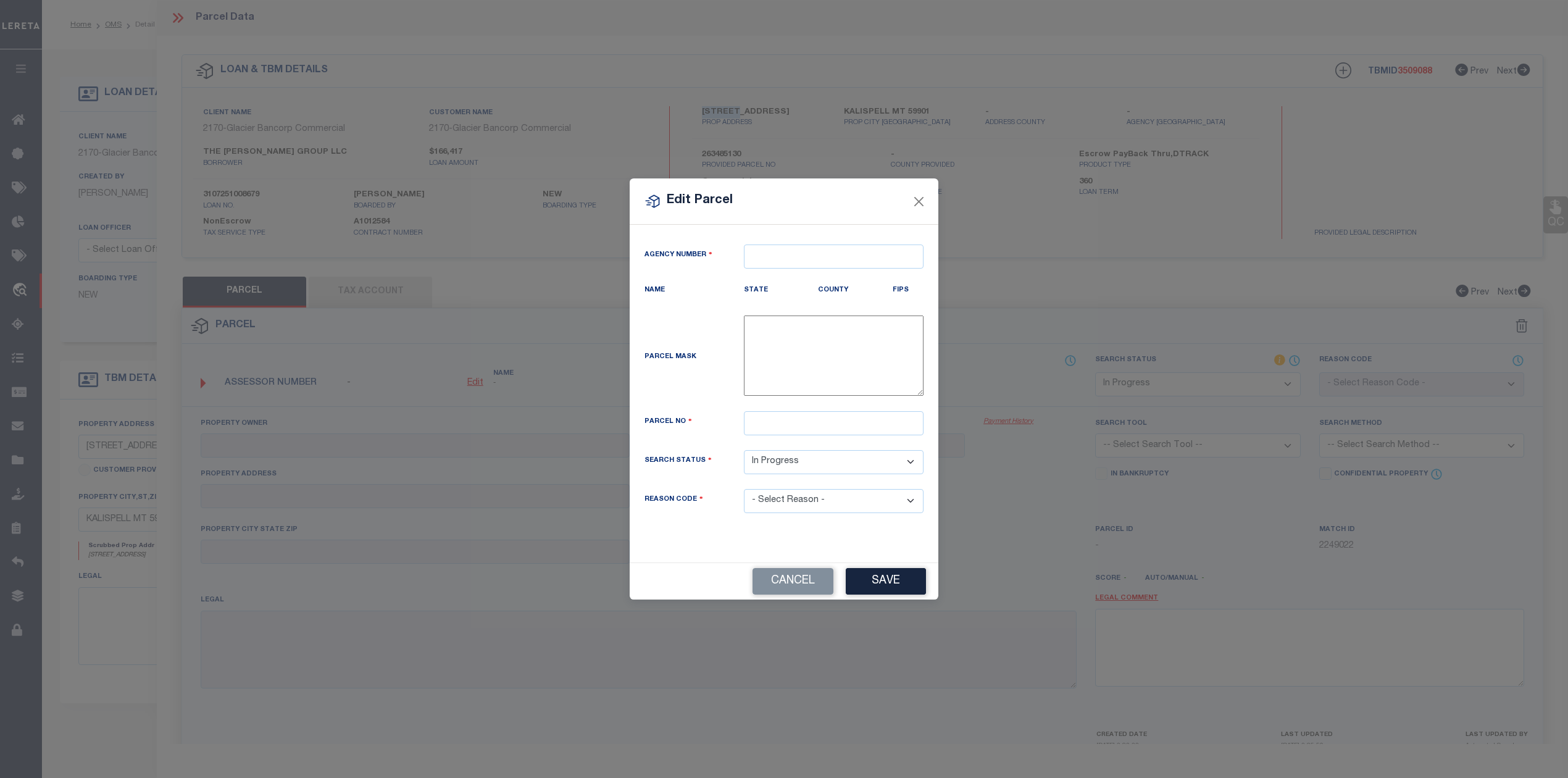
type textarea "-"
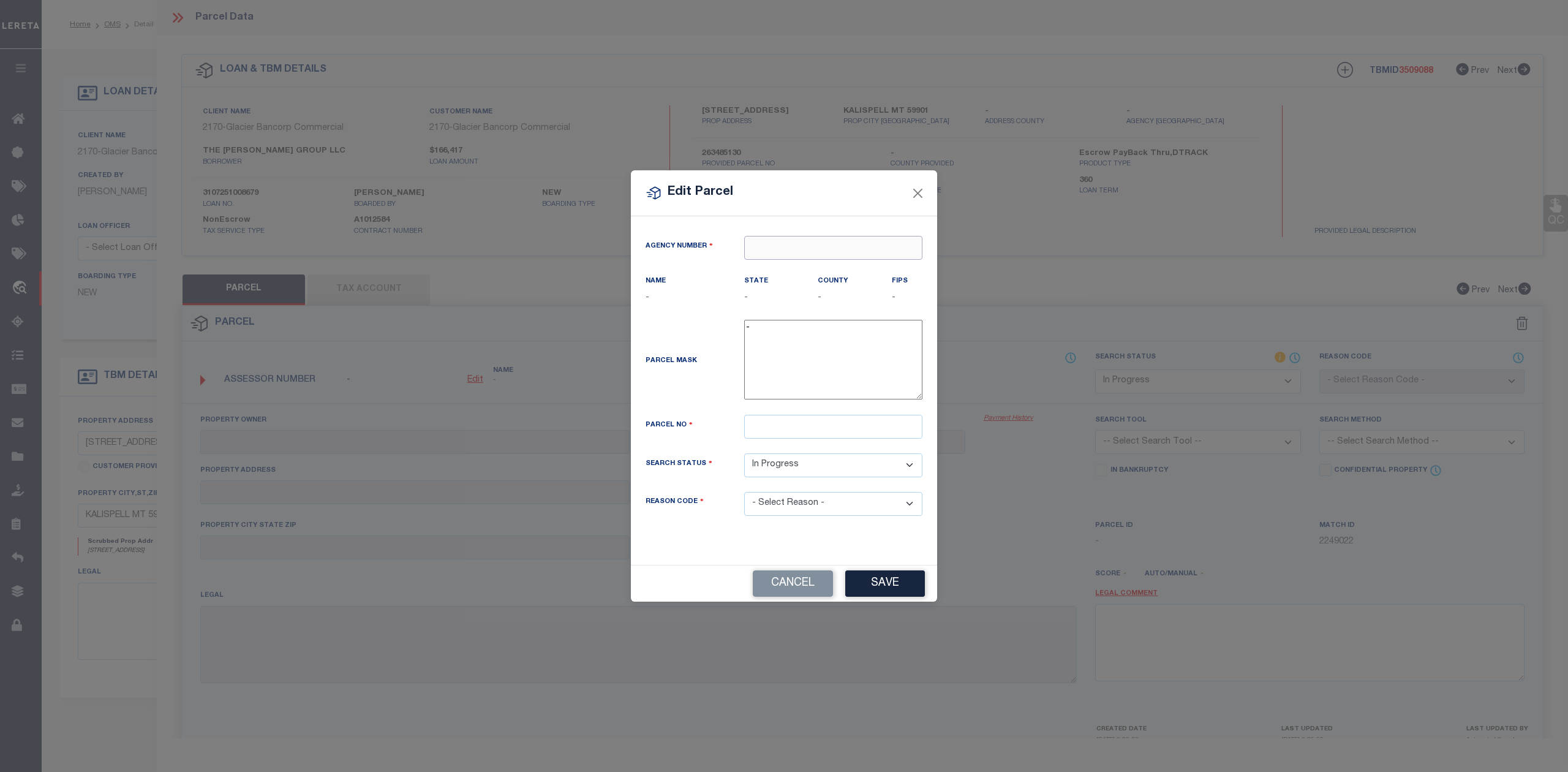
click at [768, 245] on input "text" at bounding box center [833, 247] width 178 height 24
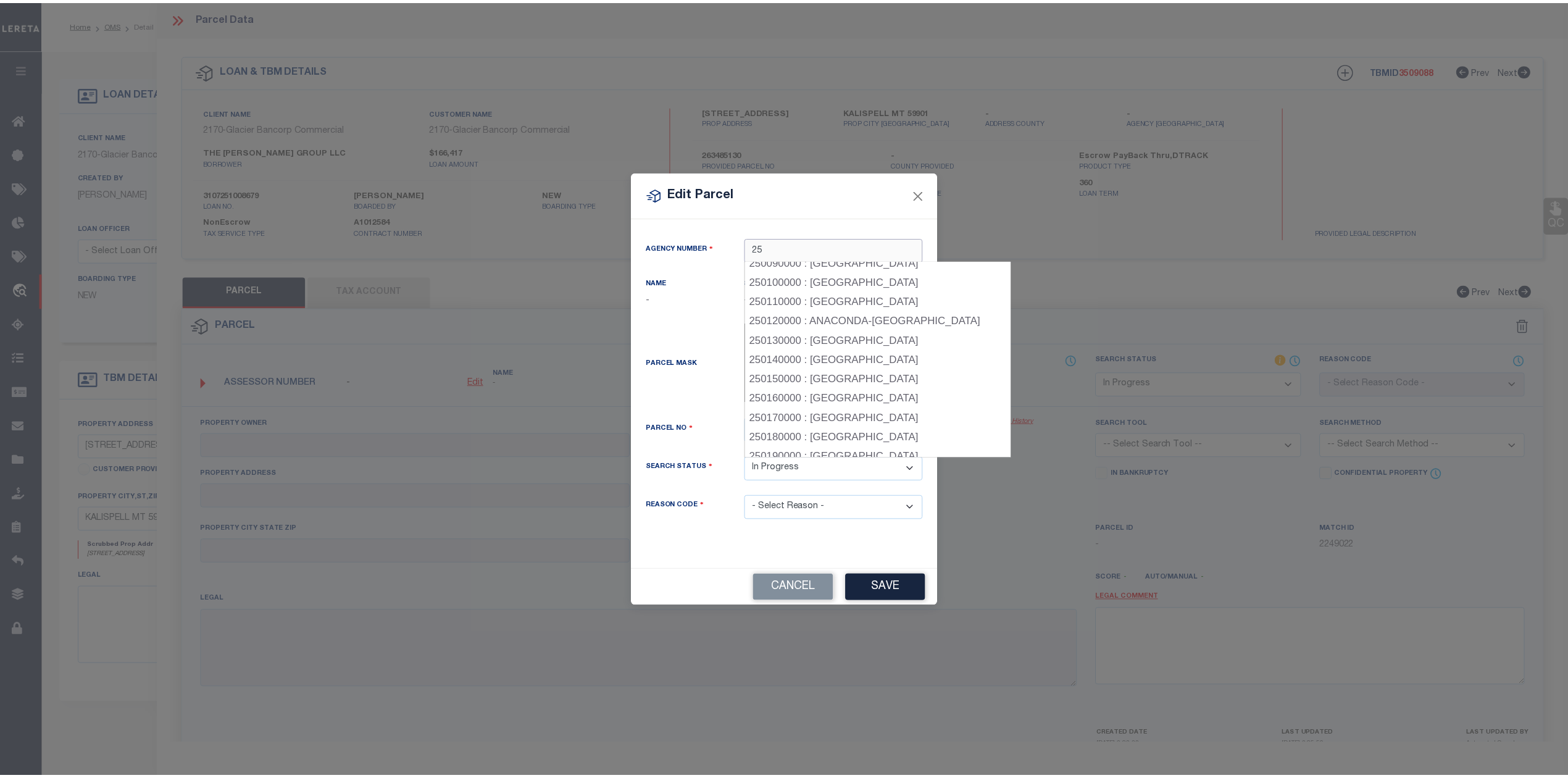
scroll to position [197, 0]
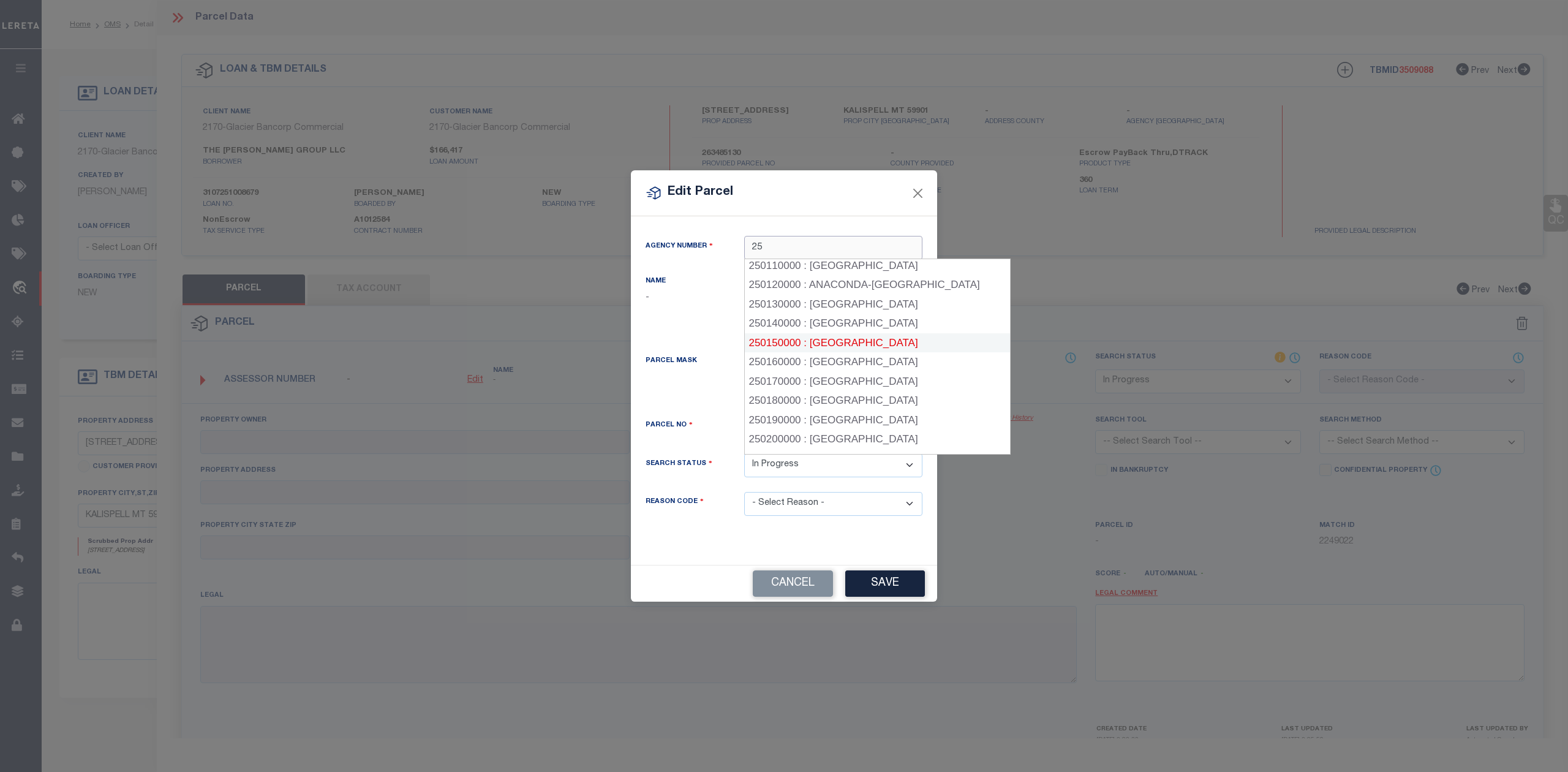
click at [836, 338] on div "250150000 : [GEOGRAPHIC_DATA]" at bounding box center [878, 343] width 266 height 19
type input "250150000"
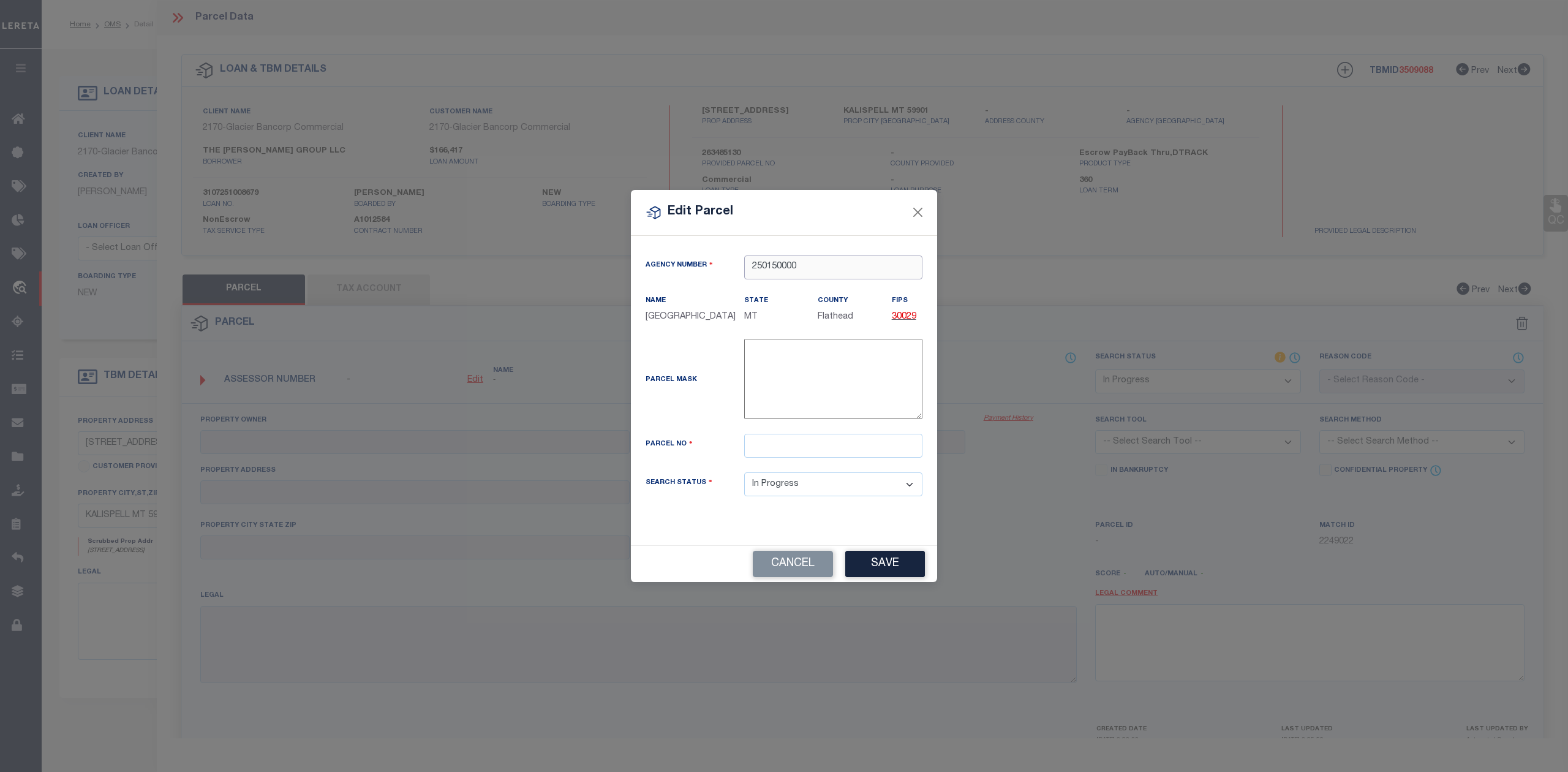
type input "250150000"
click at [772, 454] on input "text" at bounding box center [833, 445] width 178 height 24
paste input "0910550"
type input "0910550"
click at [721, 424] on div "Parcel Mask -" at bounding box center [783, 381] width 295 height 85
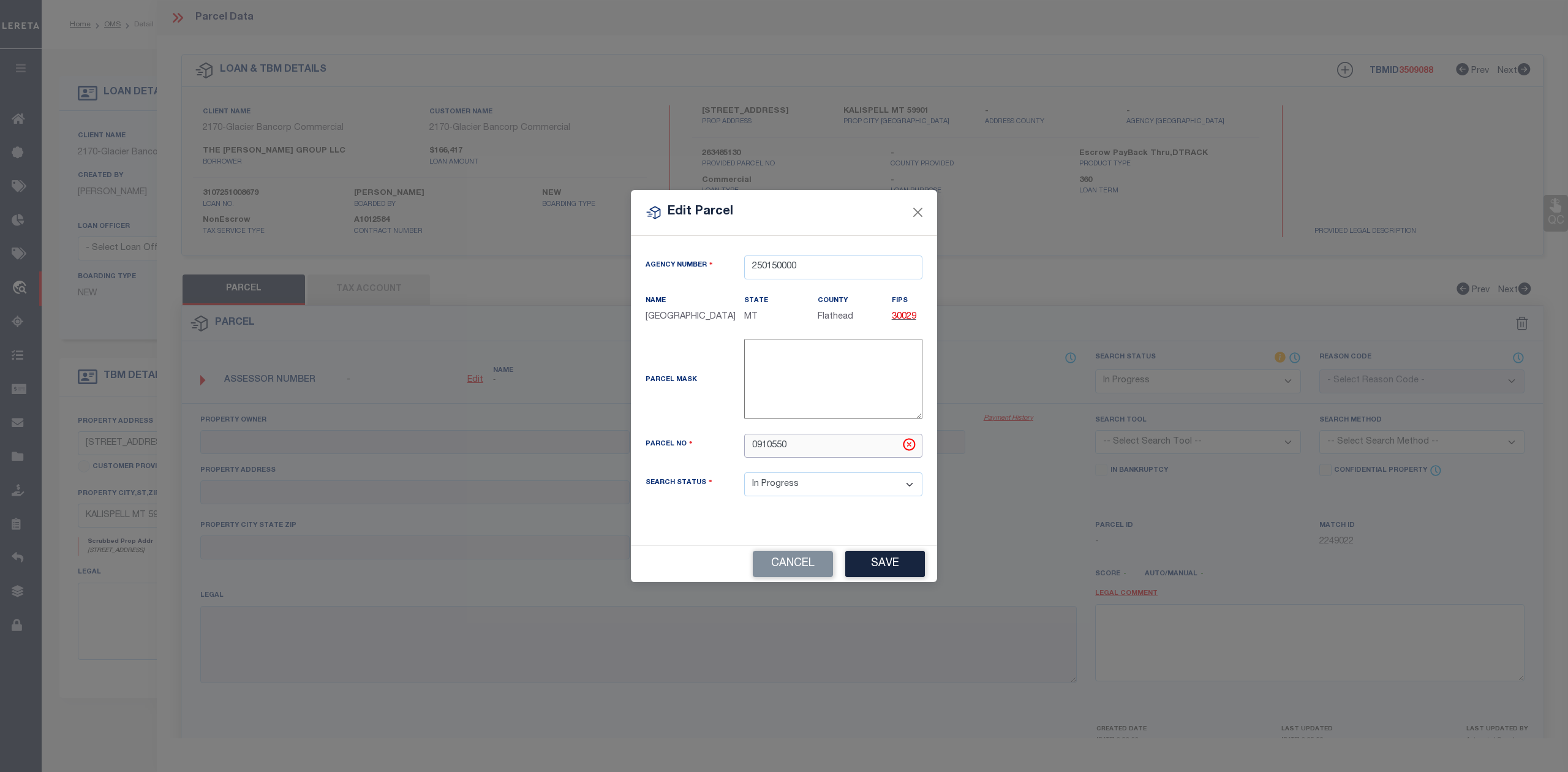
click at [754, 454] on input "0910550" at bounding box center [833, 445] width 178 height 24
click at [882, 575] on button "Save" at bounding box center [885, 564] width 79 height 26
select select "IP"
checkbox input "false"
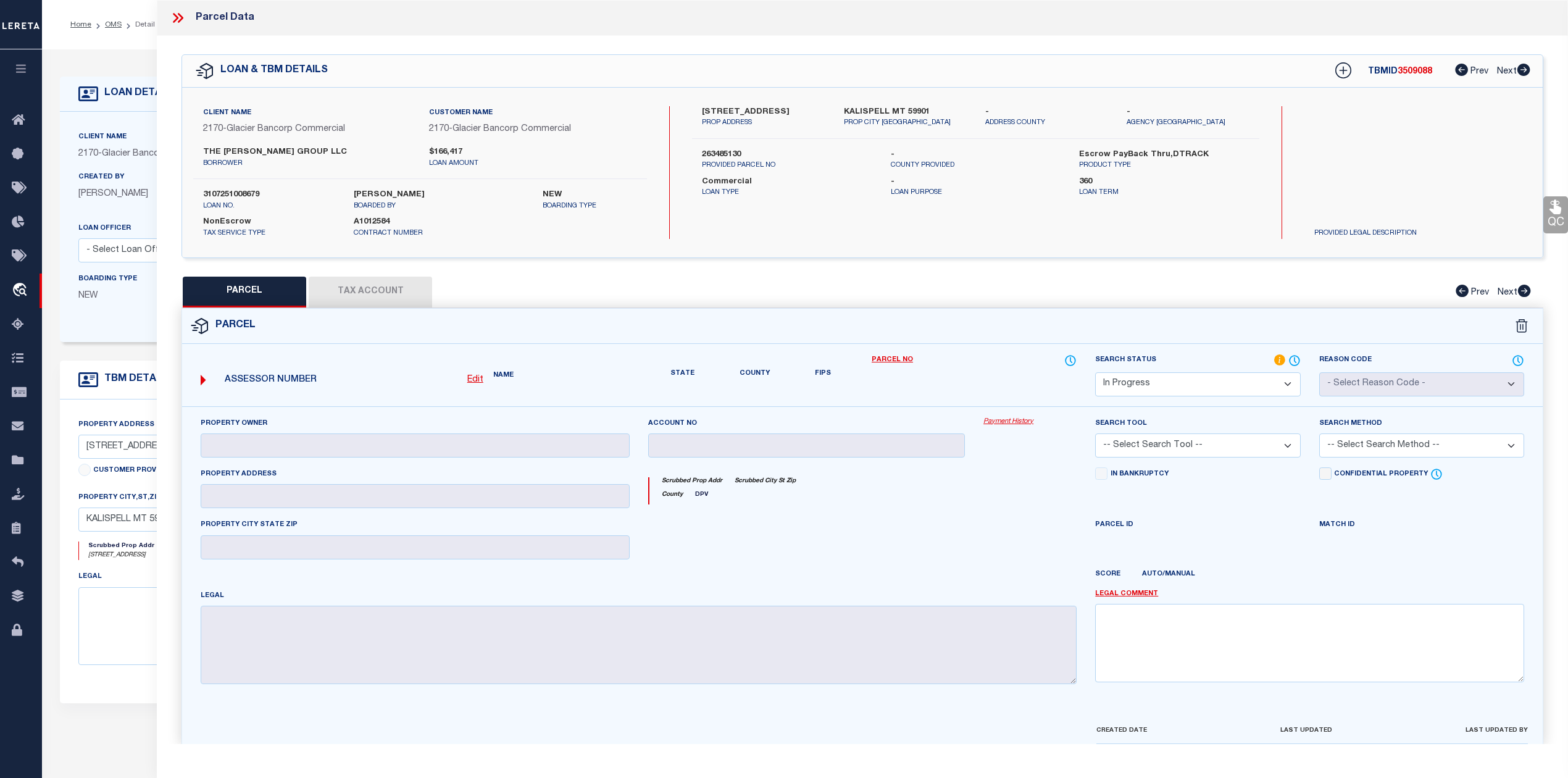
checkbox input "false"
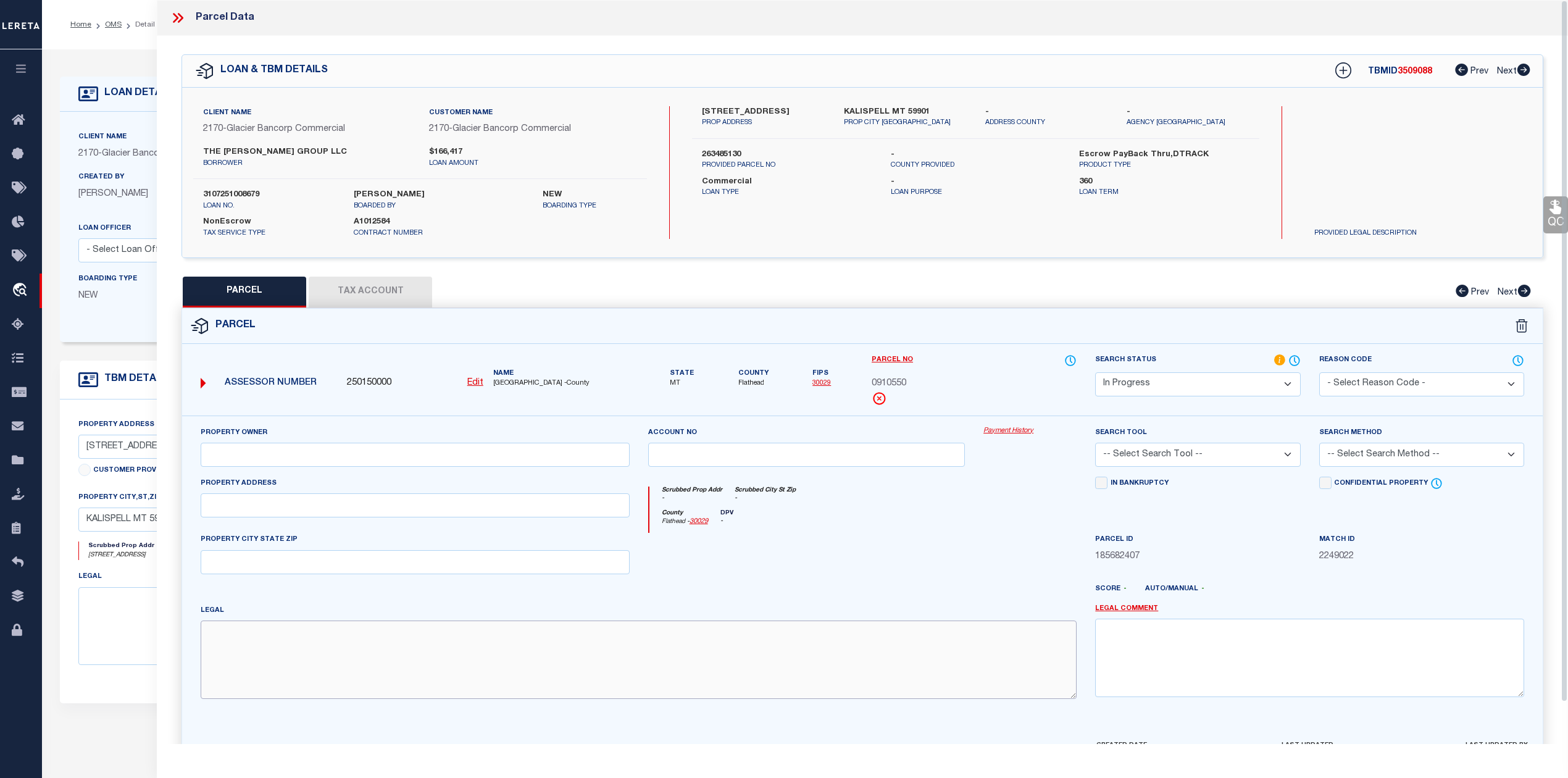
click at [245, 652] on textarea at bounding box center [639, 659] width 876 height 77
paste textarea "[STREET_ADDRESS]"
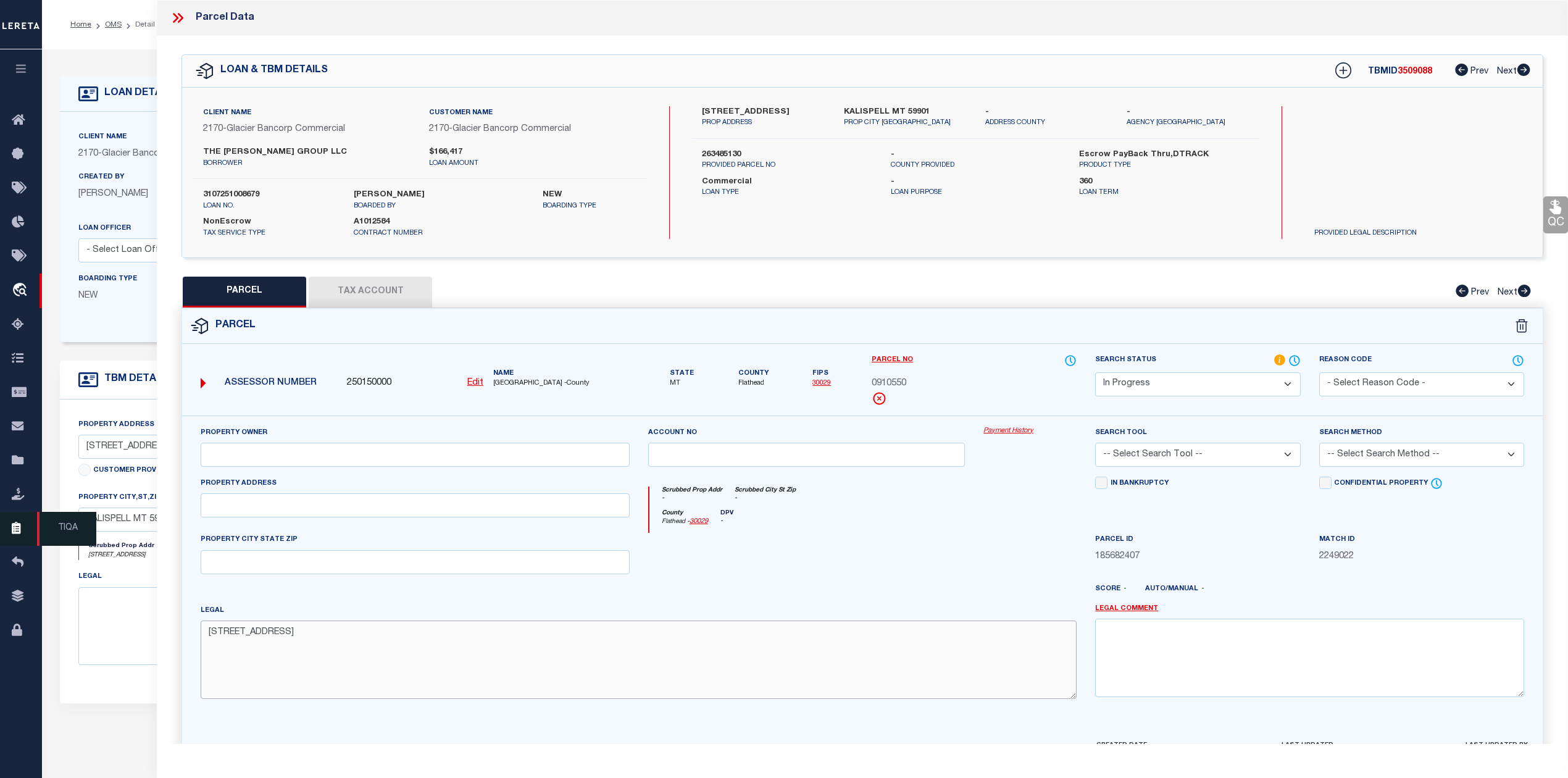
type textarea "[STREET_ADDRESS]"
click at [299, 456] on input "text" at bounding box center [415, 454] width 429 height 24
paste input "[PERSON_NAME]"
type input "[PERSON_NAME]"
click at [254, 515] on input "text" at bounding box center [415, 505] width 429 height 24
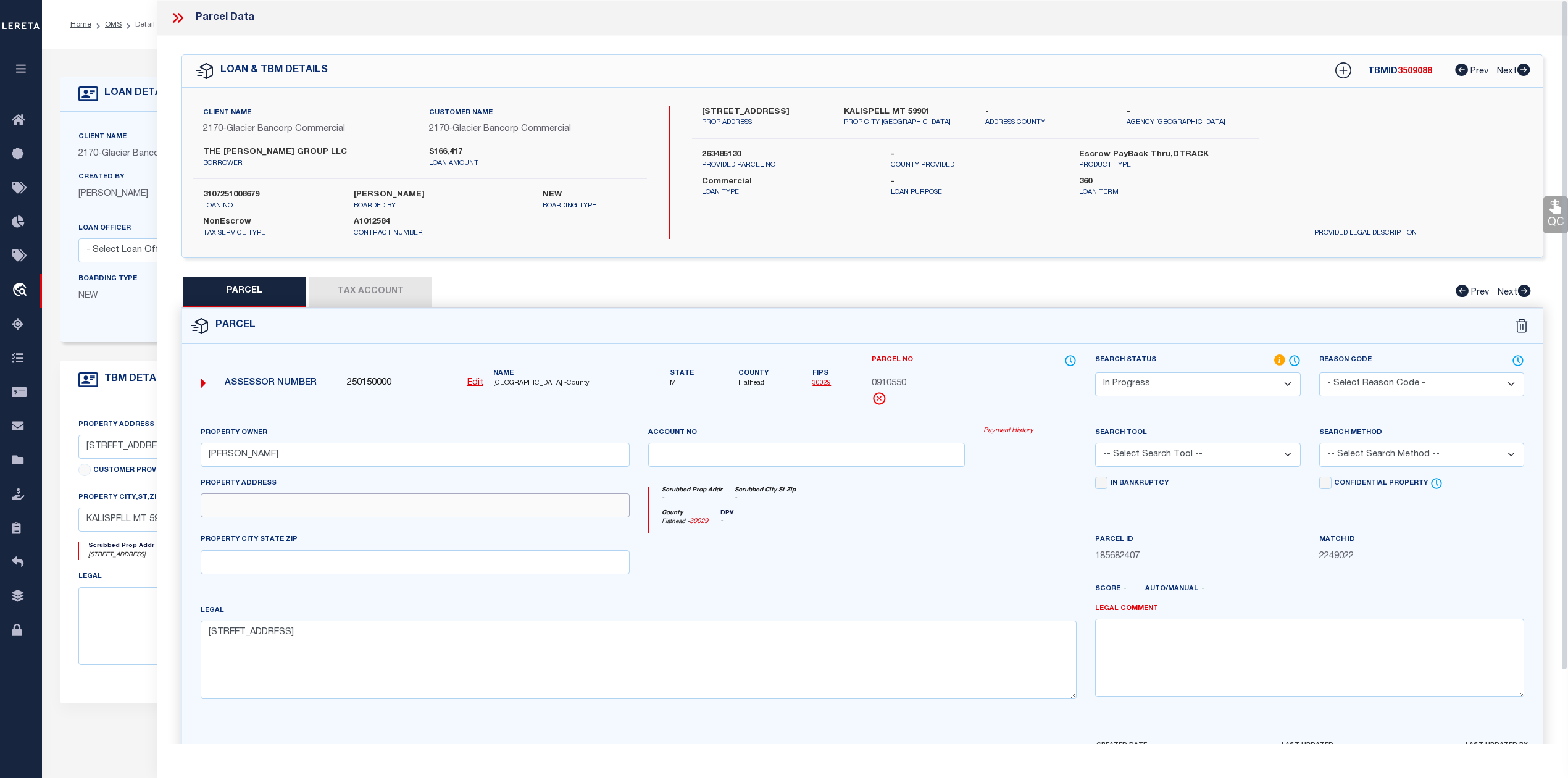
paste input "[STREET_ADDRESS]"
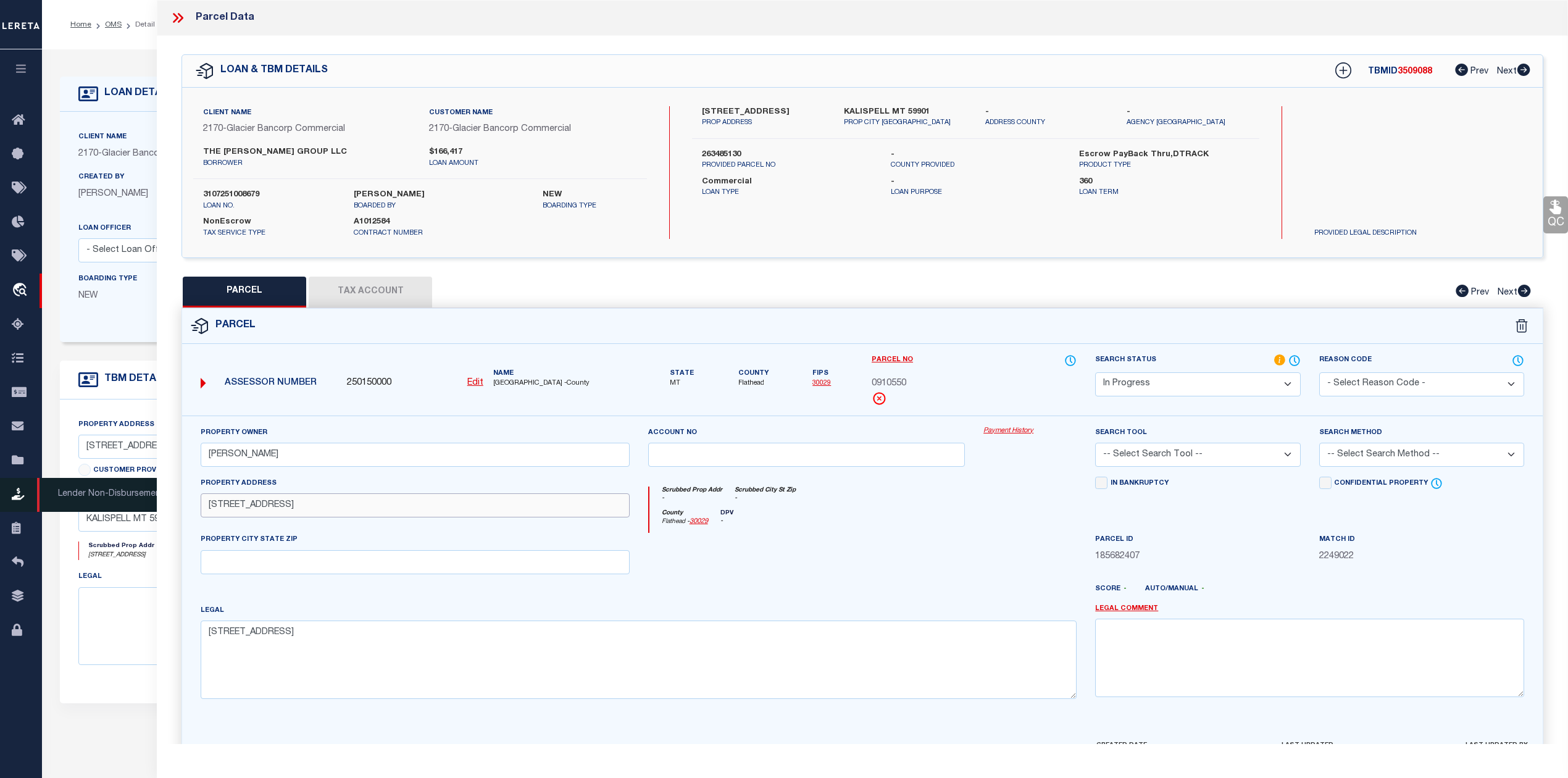
type input "[STREET_ADDRESS]"
click at [263, 571] on input "text" at bounding box center [415, 562] width 429 height 24
paste input "KALISPELL MT 59901"
type input "KALISPELL MT 59901"
click at [208, 505] on input "[STREET_ADDRESS]" at bounding box center [415, 505] width 429 height 24
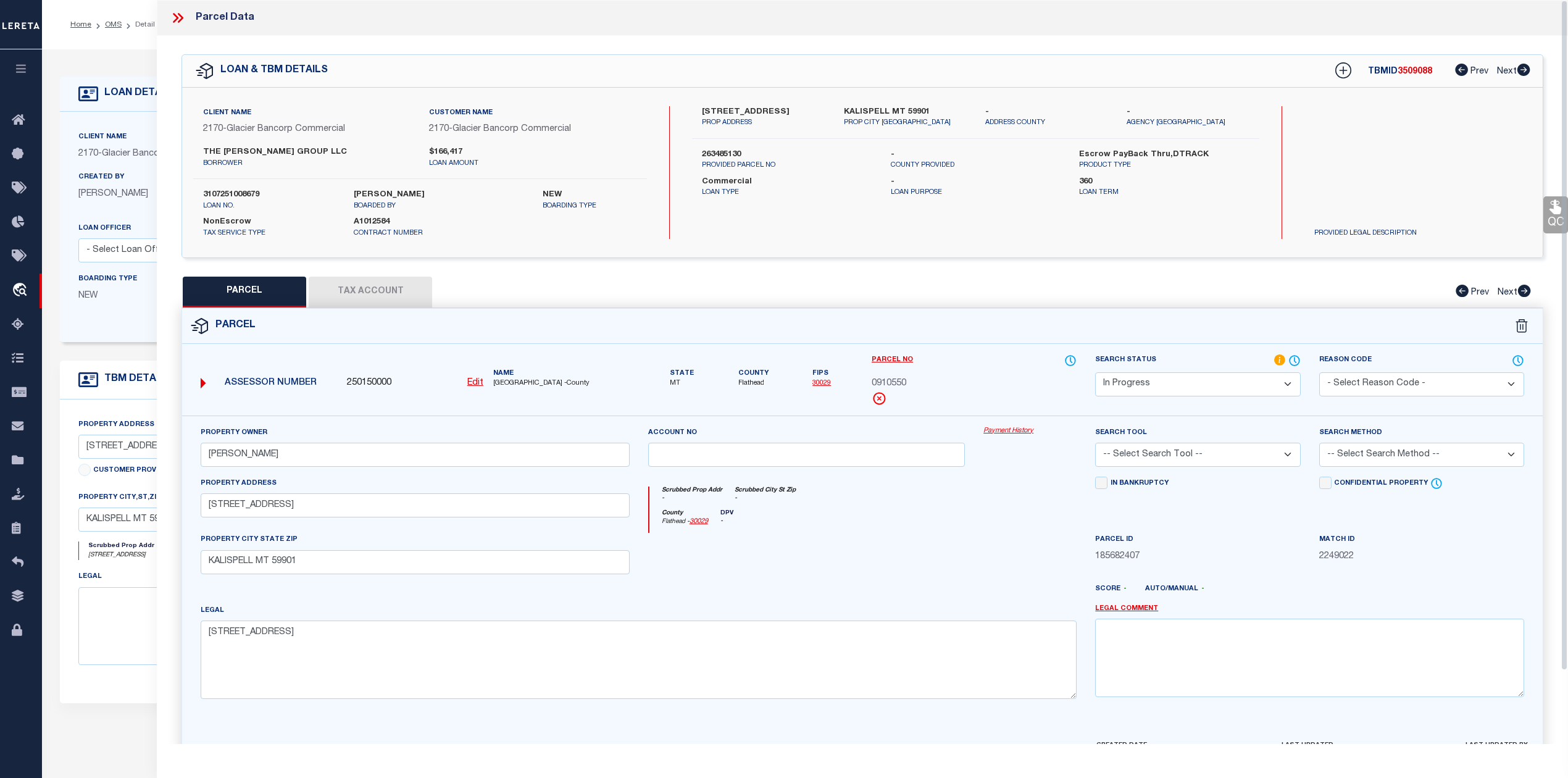
click at [1009, 514] on div "County [GEOGRAPHIC_DATA] - 30029 DPV -" at bounding box center [863, 521] width 428 height 24
click at [1225, 452] on select "-- Select Search Tool -- 3rd Party Website Agency File Agency Website ATLS CNV-…" at bounding box center [1197, 454] width 205 height 24
select select "AGW"
click at [1095, 445] on select "-- Select Search Tool -- 3rd Party Website Agency File Agency Website ATLS CNV-…" at bounding box center [1197, 454] width 205 height 24
click at [1418, 451] on select "-- Select Search Method -- Property Address Legal Liability Info Provided" at bounding box center [1422, 454] width 205 height 24
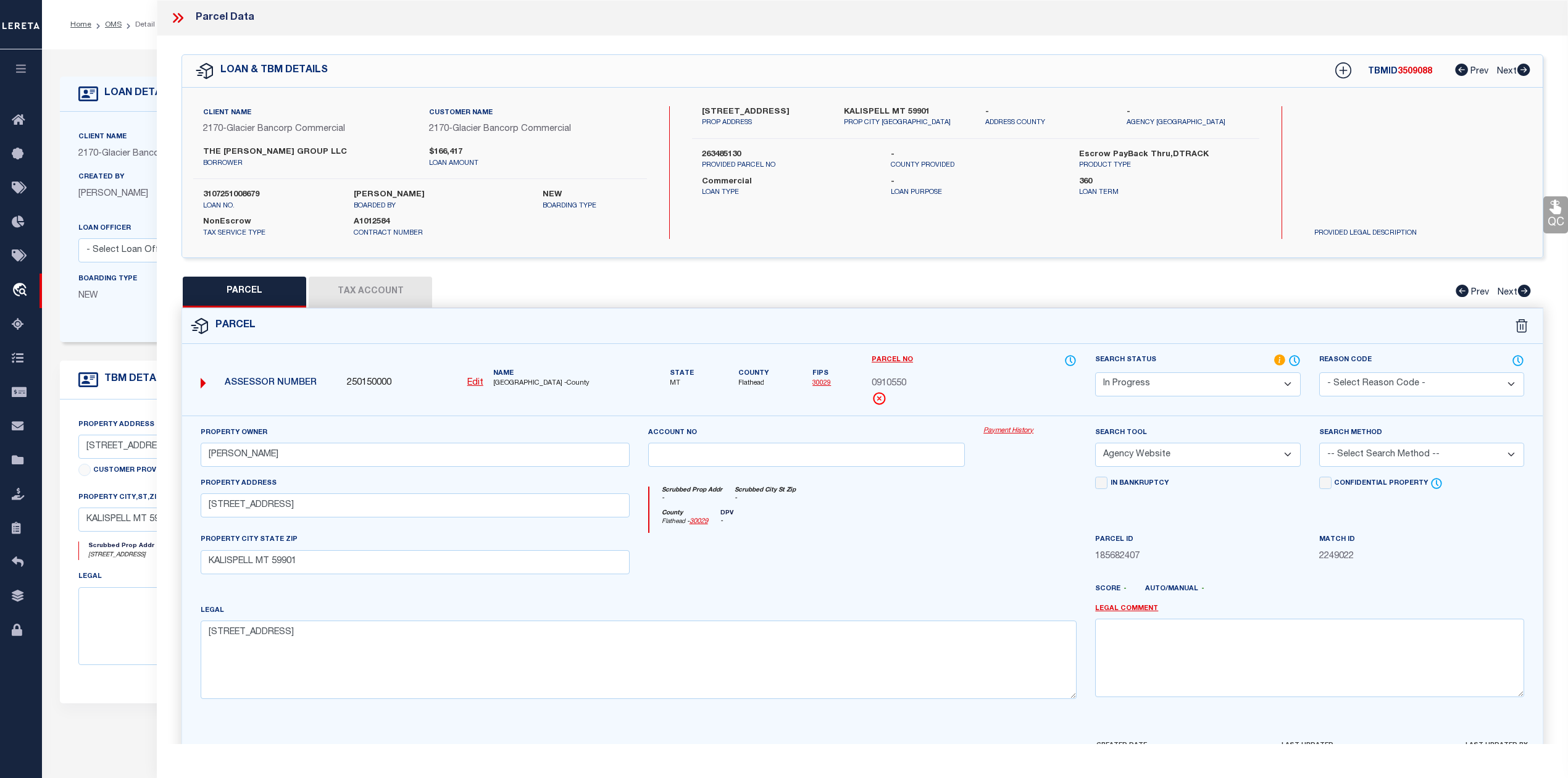
select select "LEG"
click at [1319, 445] on select "-- Select Search Method -- Property Address Legal Liability Info Provided" at bounding box center [1422, 454] width 205 height 24
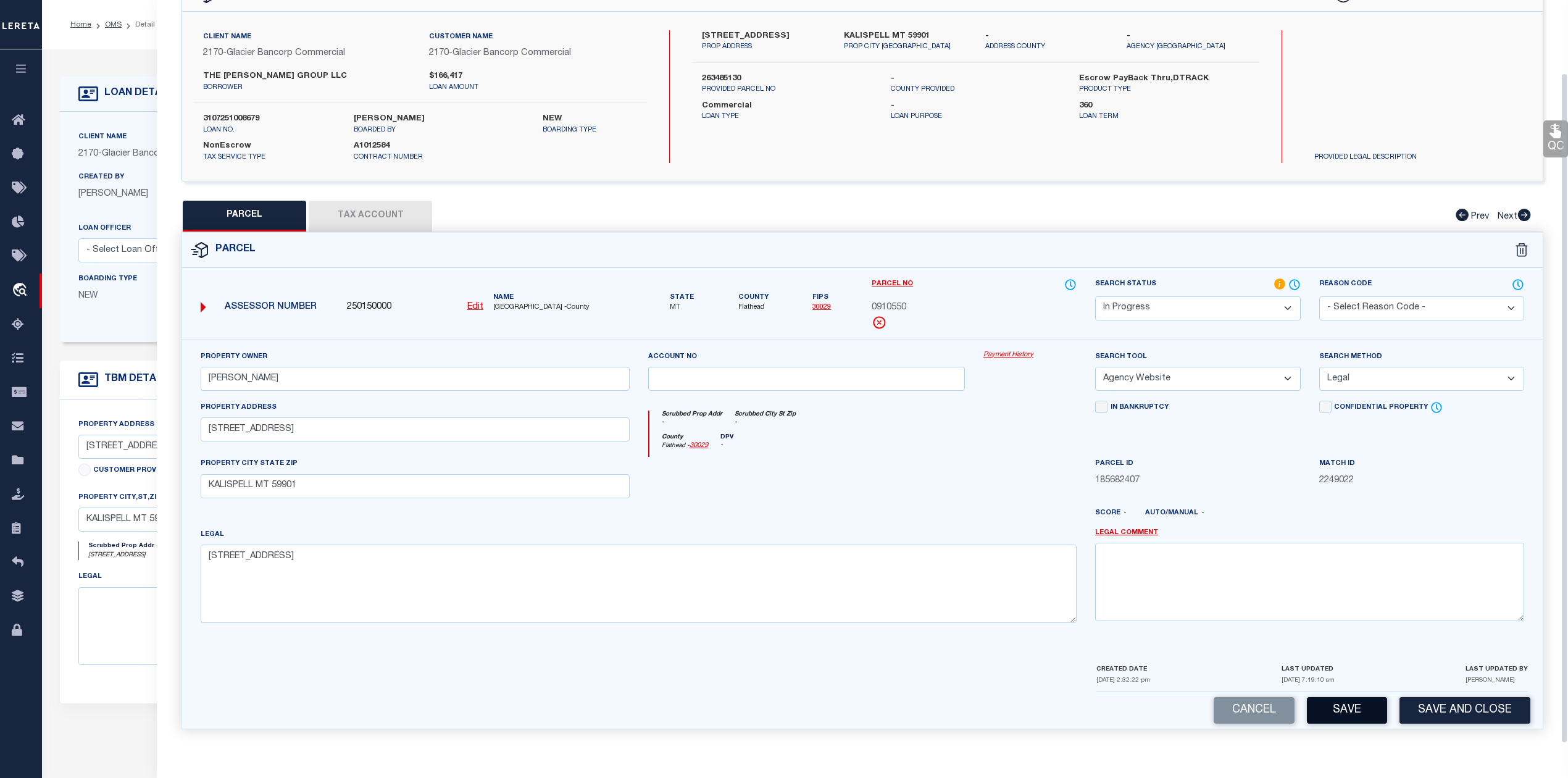
click at [1351, 699] on button "Save" at bounding box center [1347, 710] width 80 height 27
click at [386, 232] on div "Parcel Edit" at bounding box center [862, 480] width 1362 height 497
select select "AS"
select select
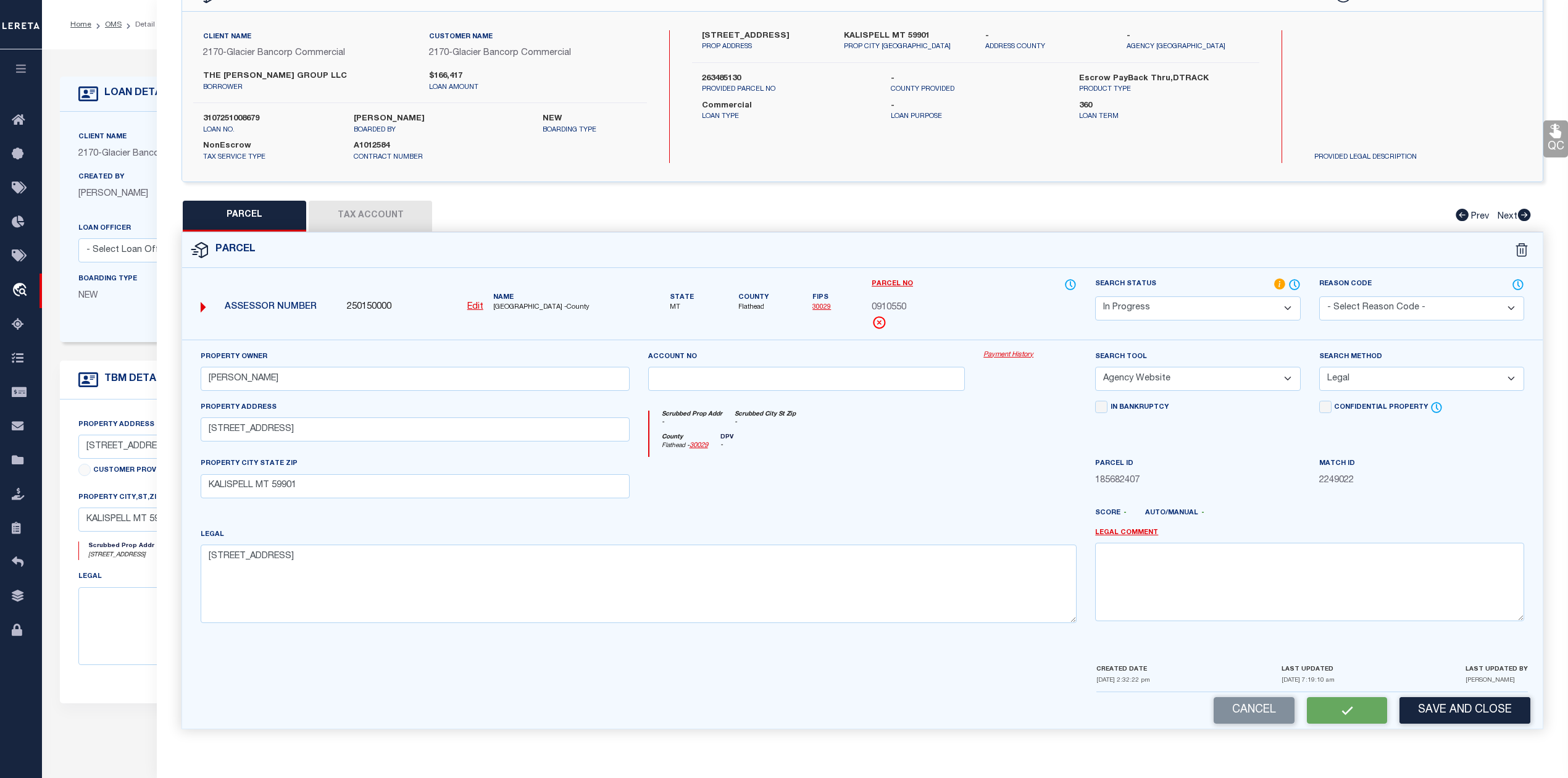
checkbox input "false"
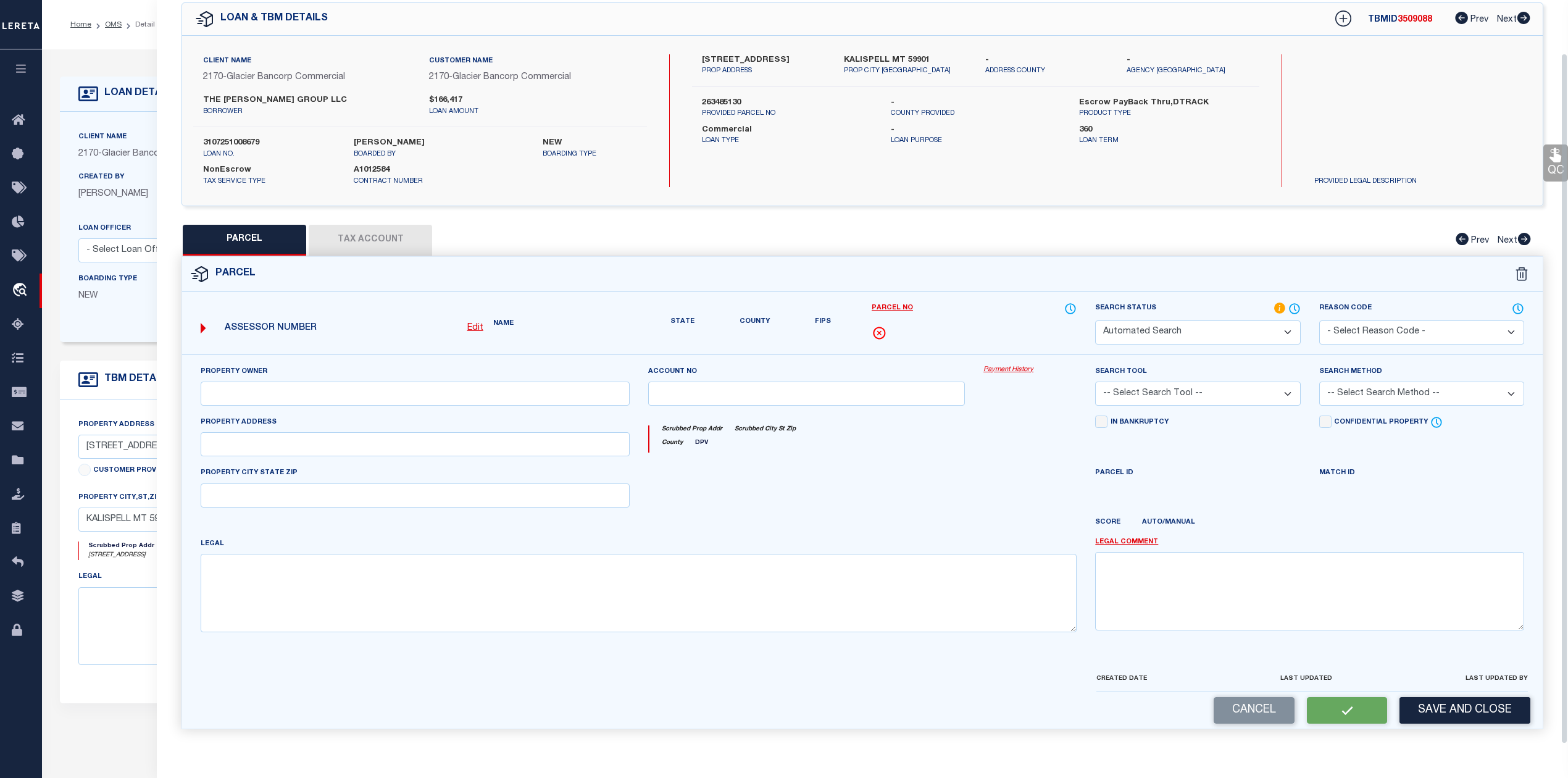
select select "IP"
type input "[PERSON_NAME]"
select select "AGW"
select select "LEG"
type input "[STREET_ADDRESS]"
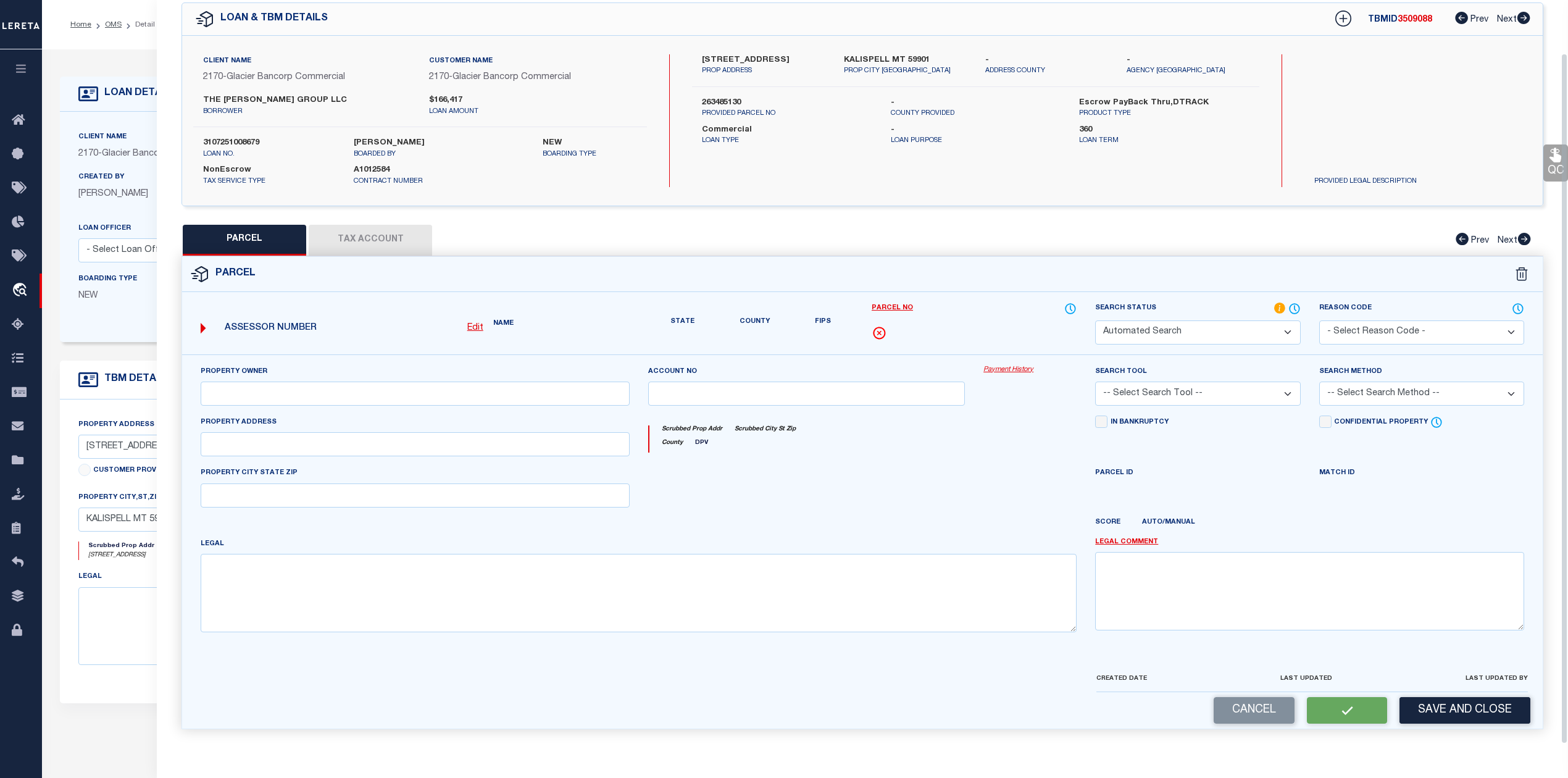
type input "KALISPELL MT 59901"
type textarea "[STREET_ADDRESS]"
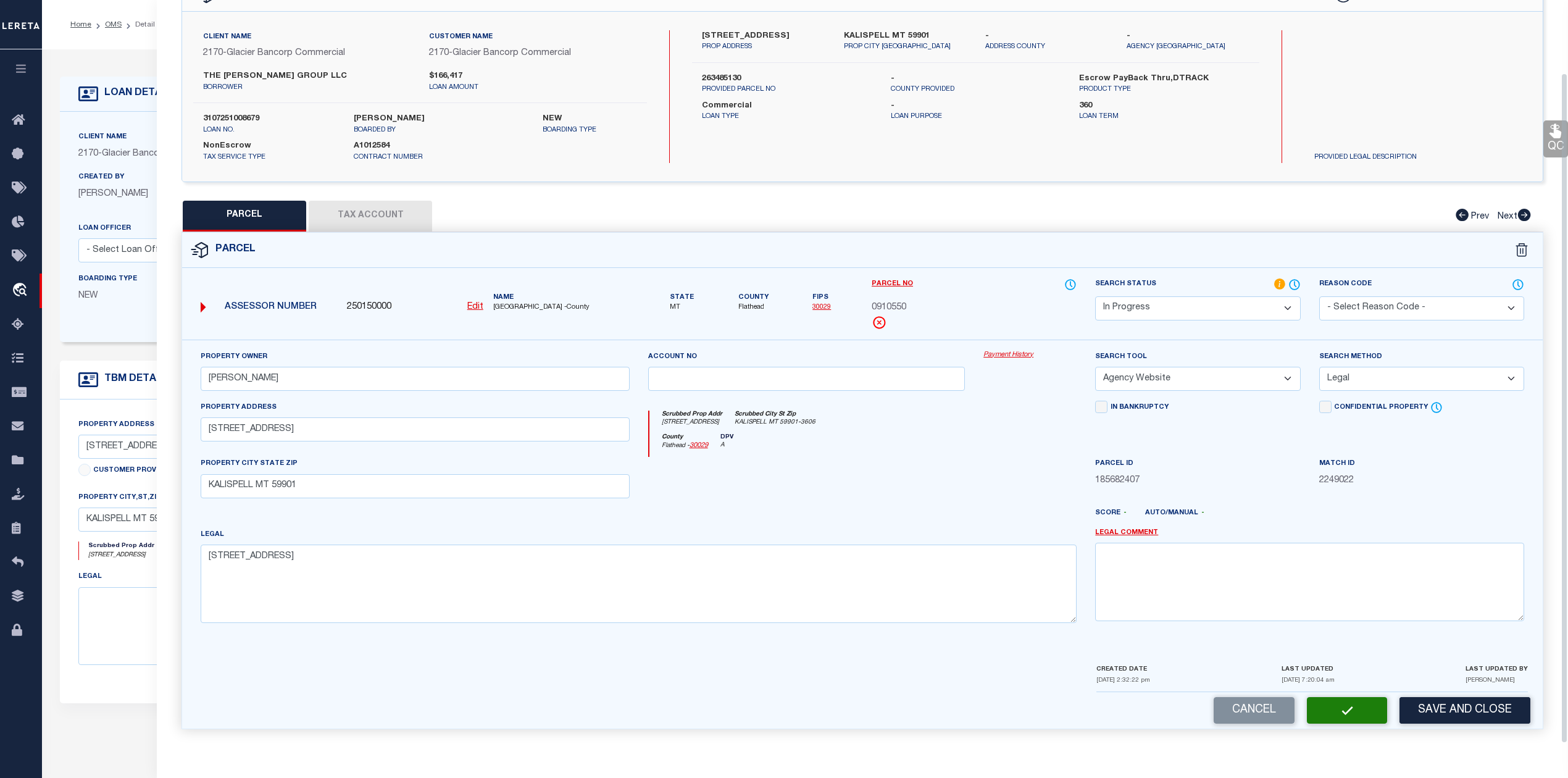
click at [370, 218] on button "Tax Account" at bounding box center [370, 215] width 124 height 31
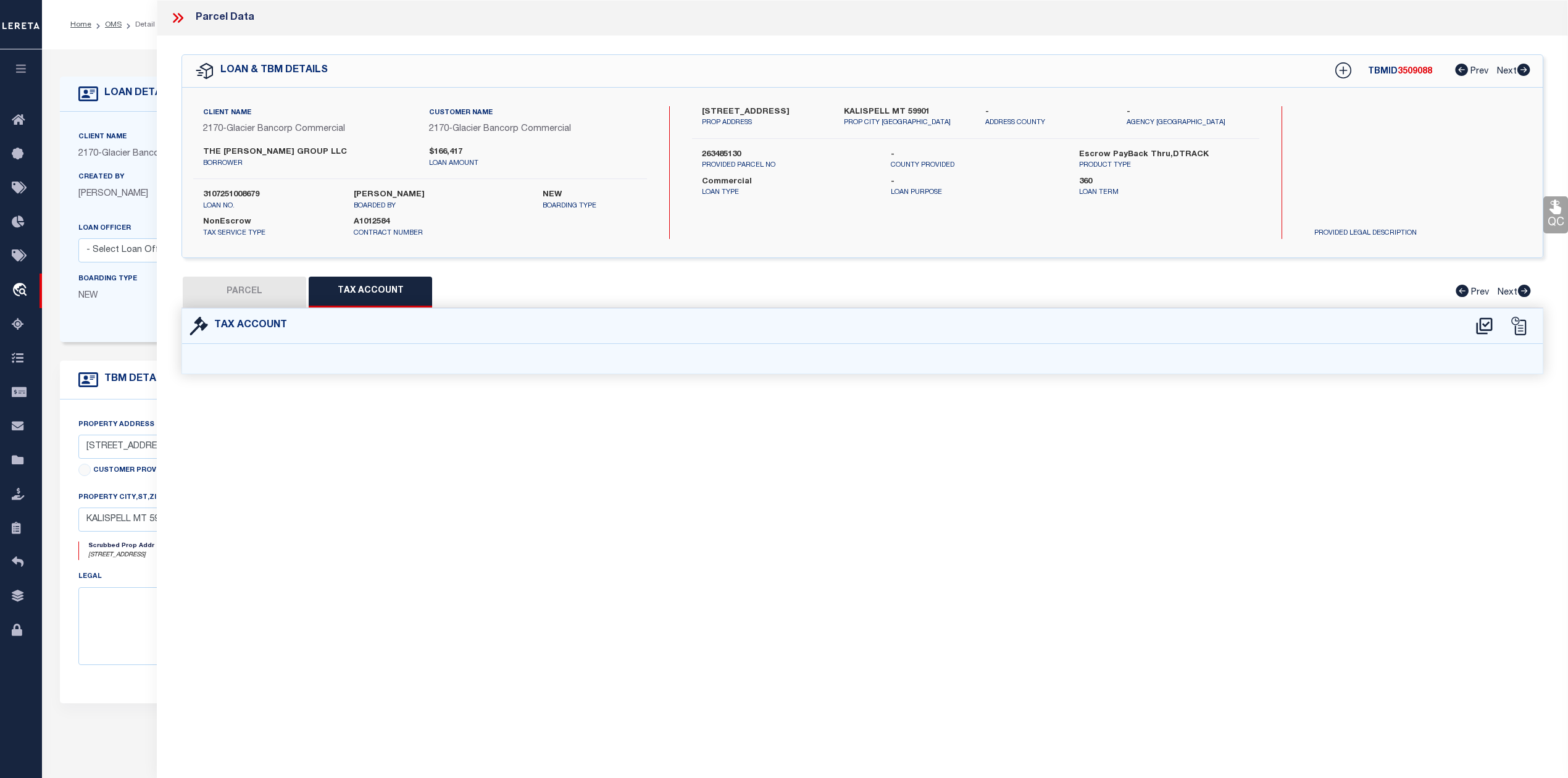
scroll to position [0, 0]
select select "100"
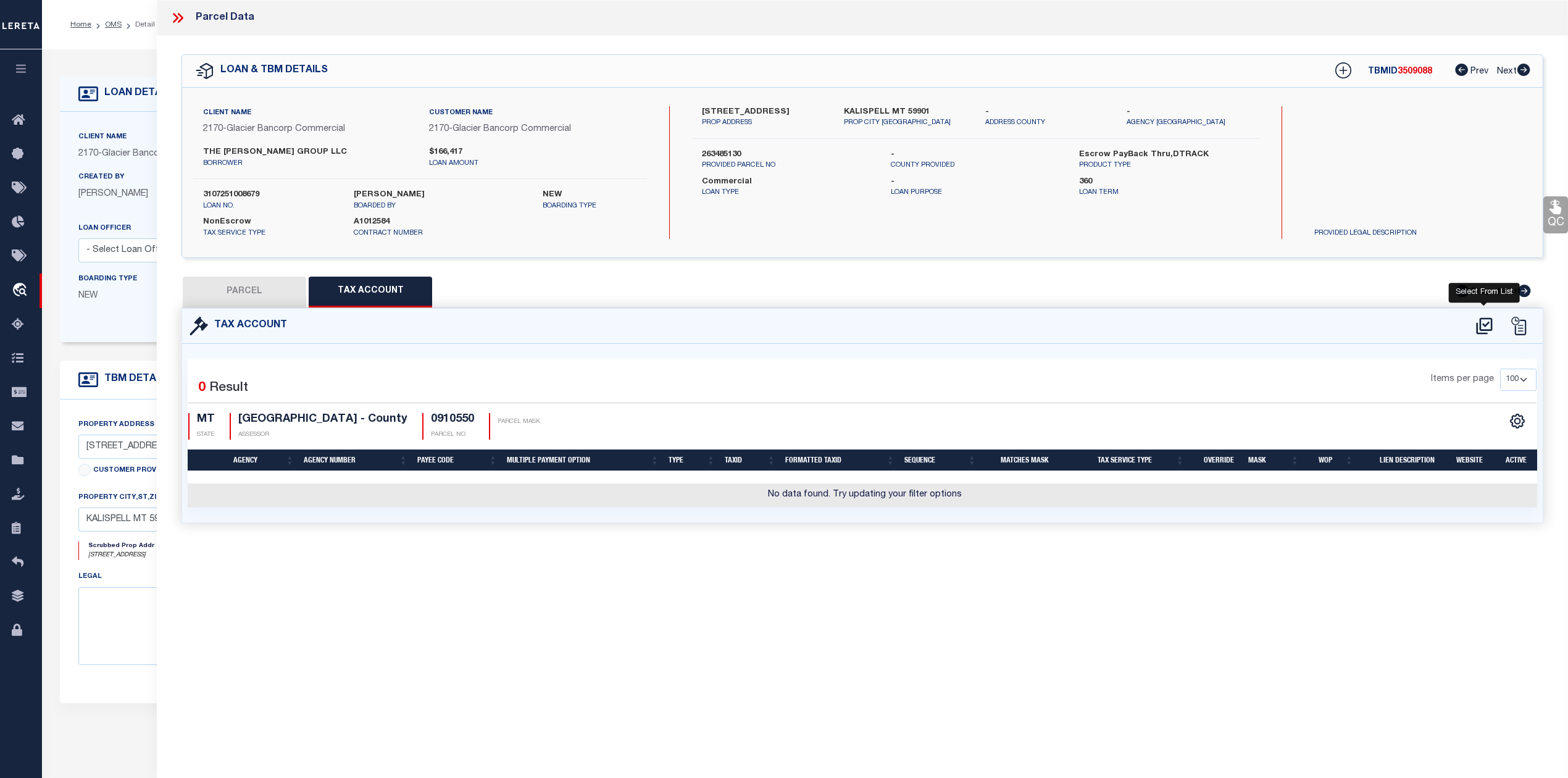
click at [1478, 331] on icon at bounding box center [1484, 326] width 20 height 20
select select "100"
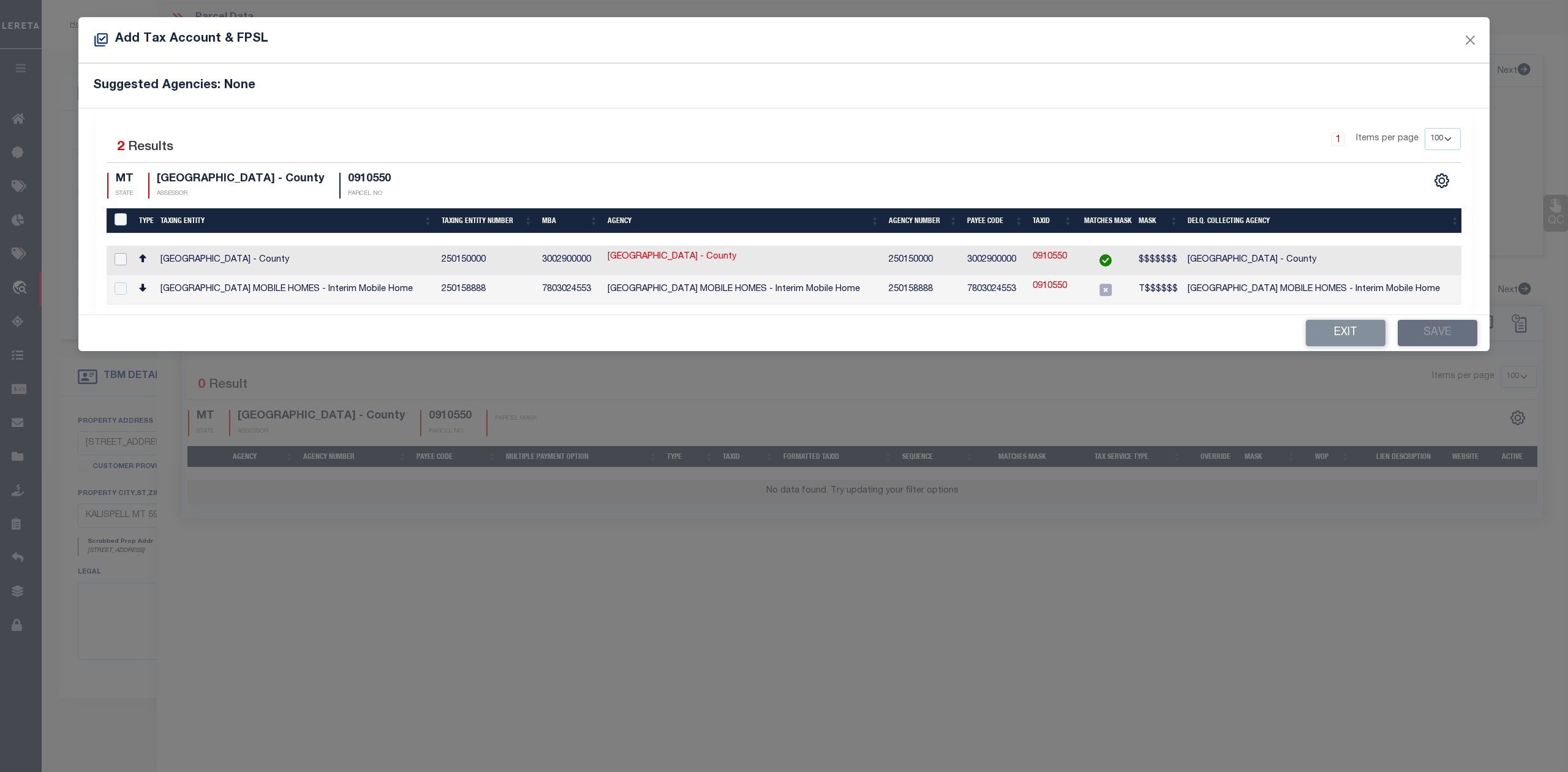
click at [121, 258] on input "checkbox" at bounding box center [120, 259] width 12 height 12
checkbox input "true"
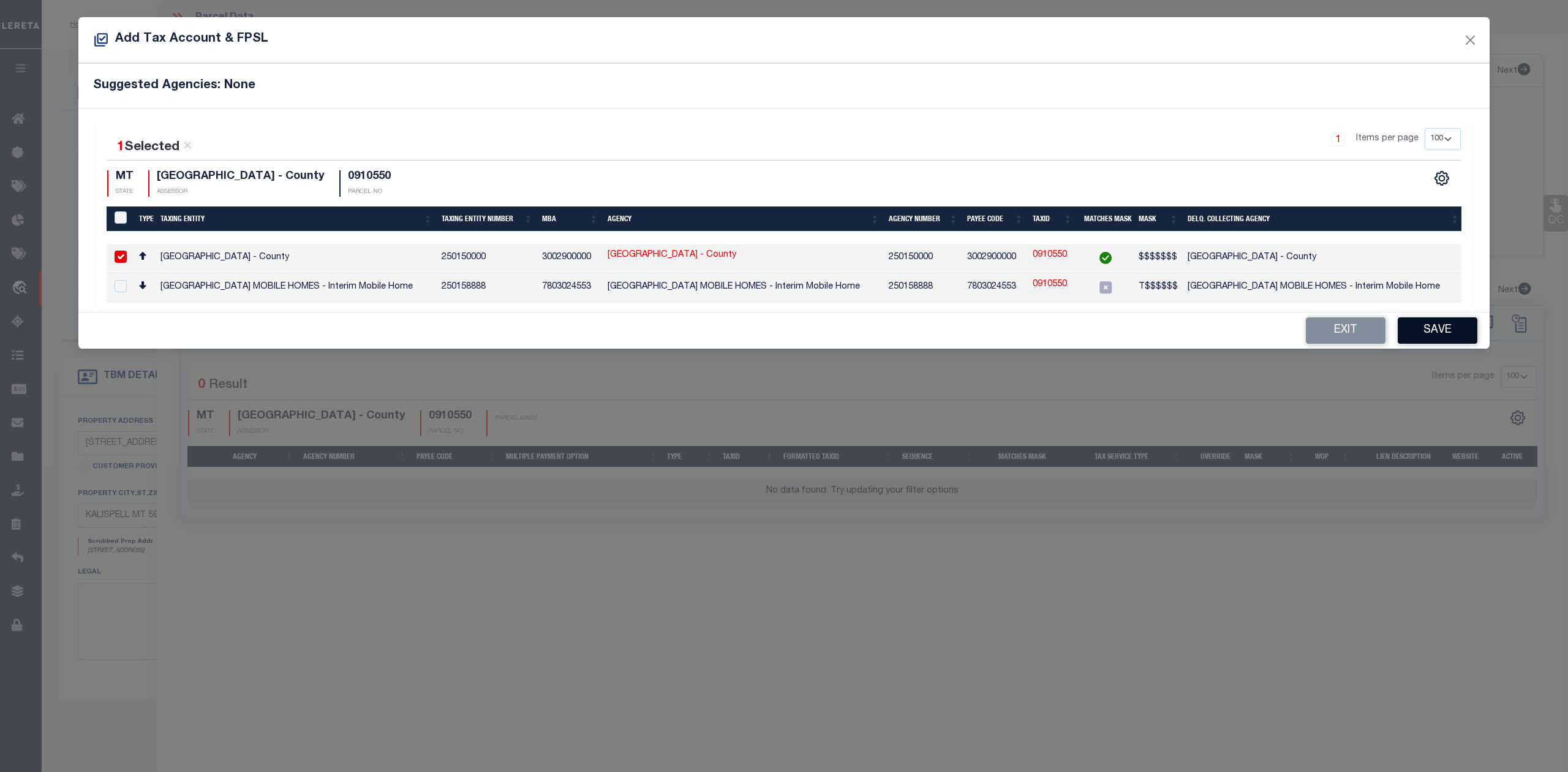
click at [1425, 336] on button "Save" at bounding box center [1437, 330] width 79 height 26
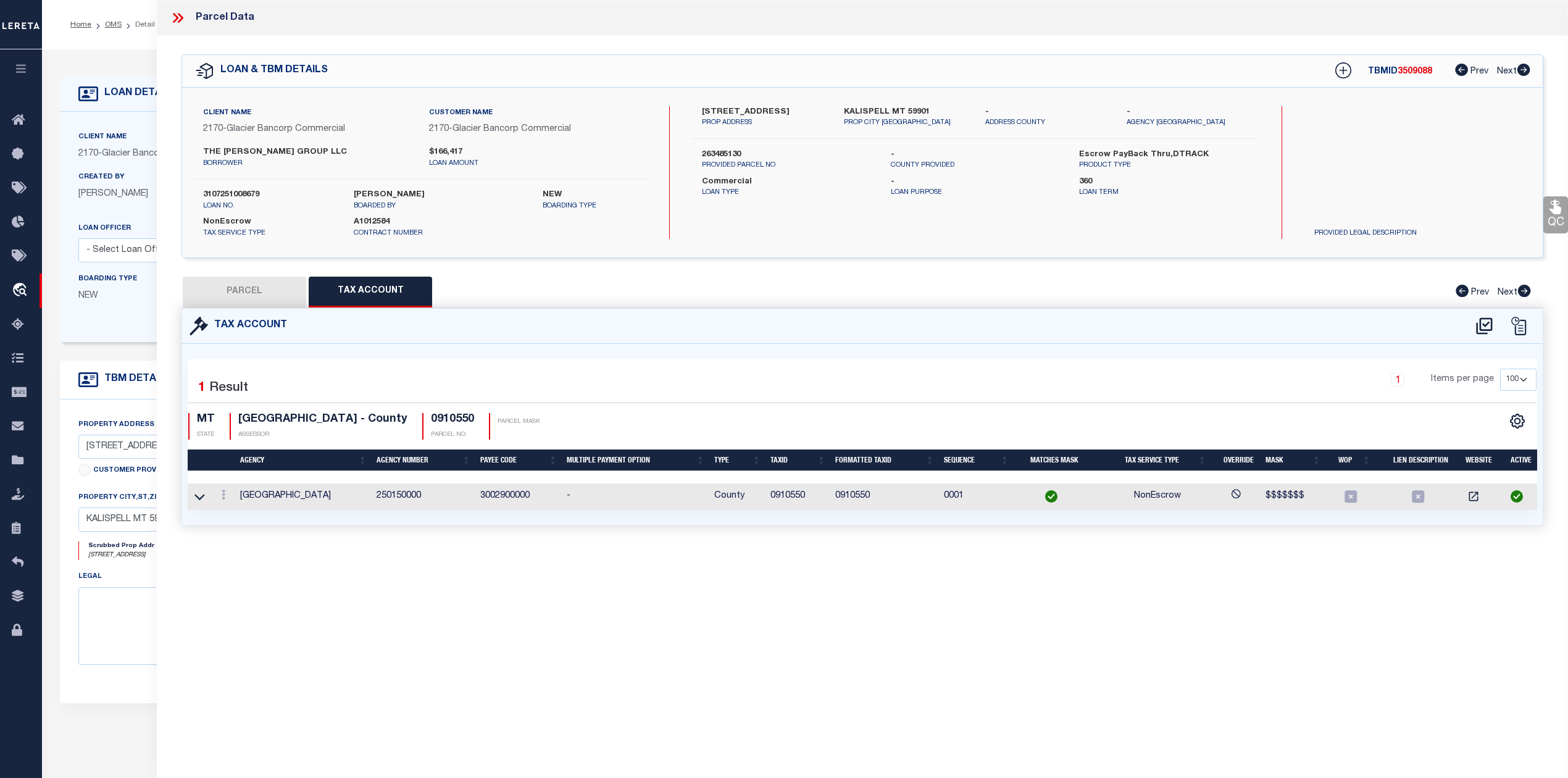
click at [235, 298] on button "PARCEL" at bounding box center [245, 292] width 124 height 31
select select "AS"
select select
checkbox input "false"
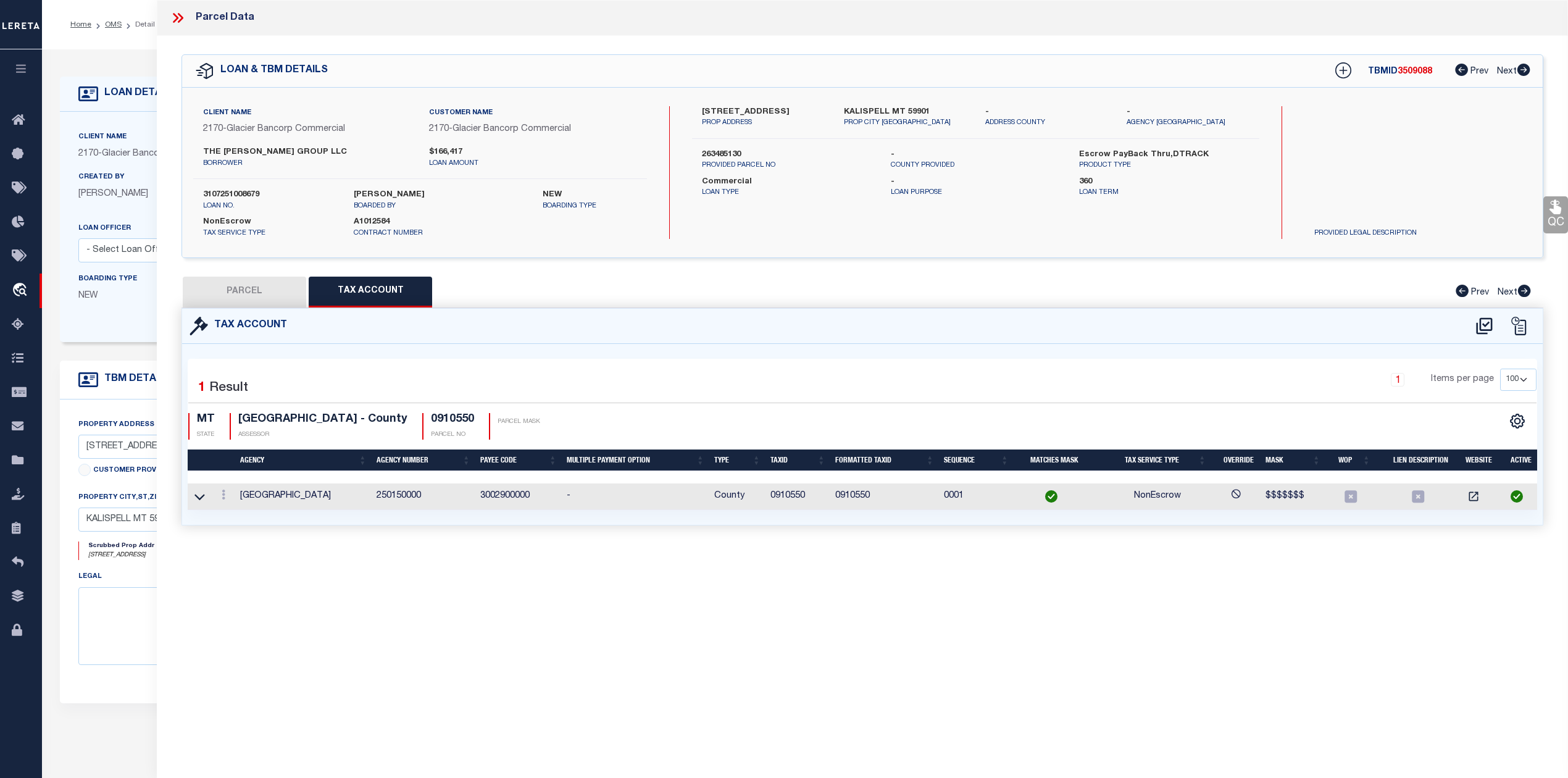
checkbox input "false"
select select "IP"
type input "[PERSON_NAME]"
select select "AGW"
select select "LEG"
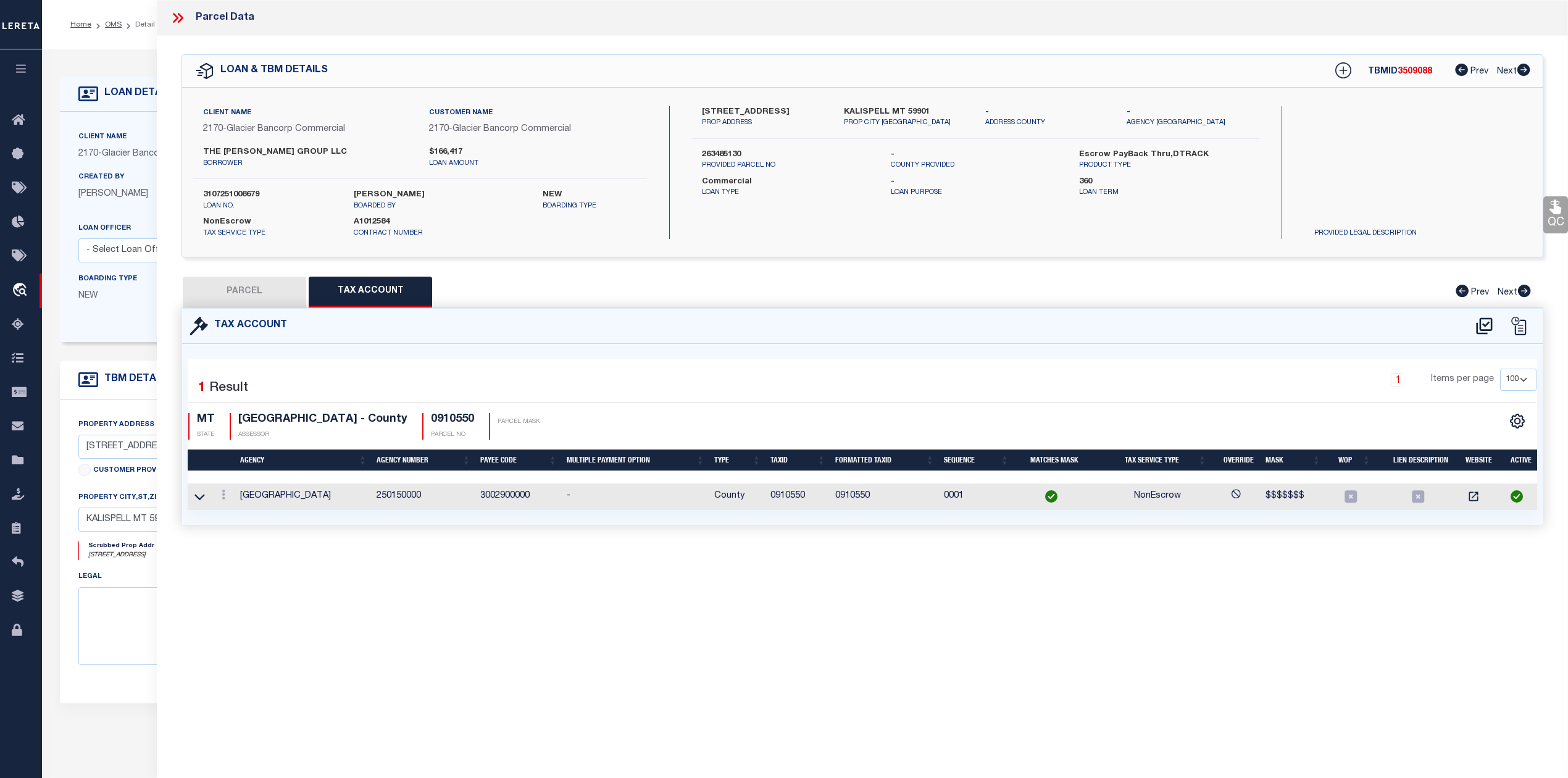
type input "[STREET_ADDRESS]"
type input "KALISPELL MT 59901"
type textarea "[STREET_ADDRESS]"
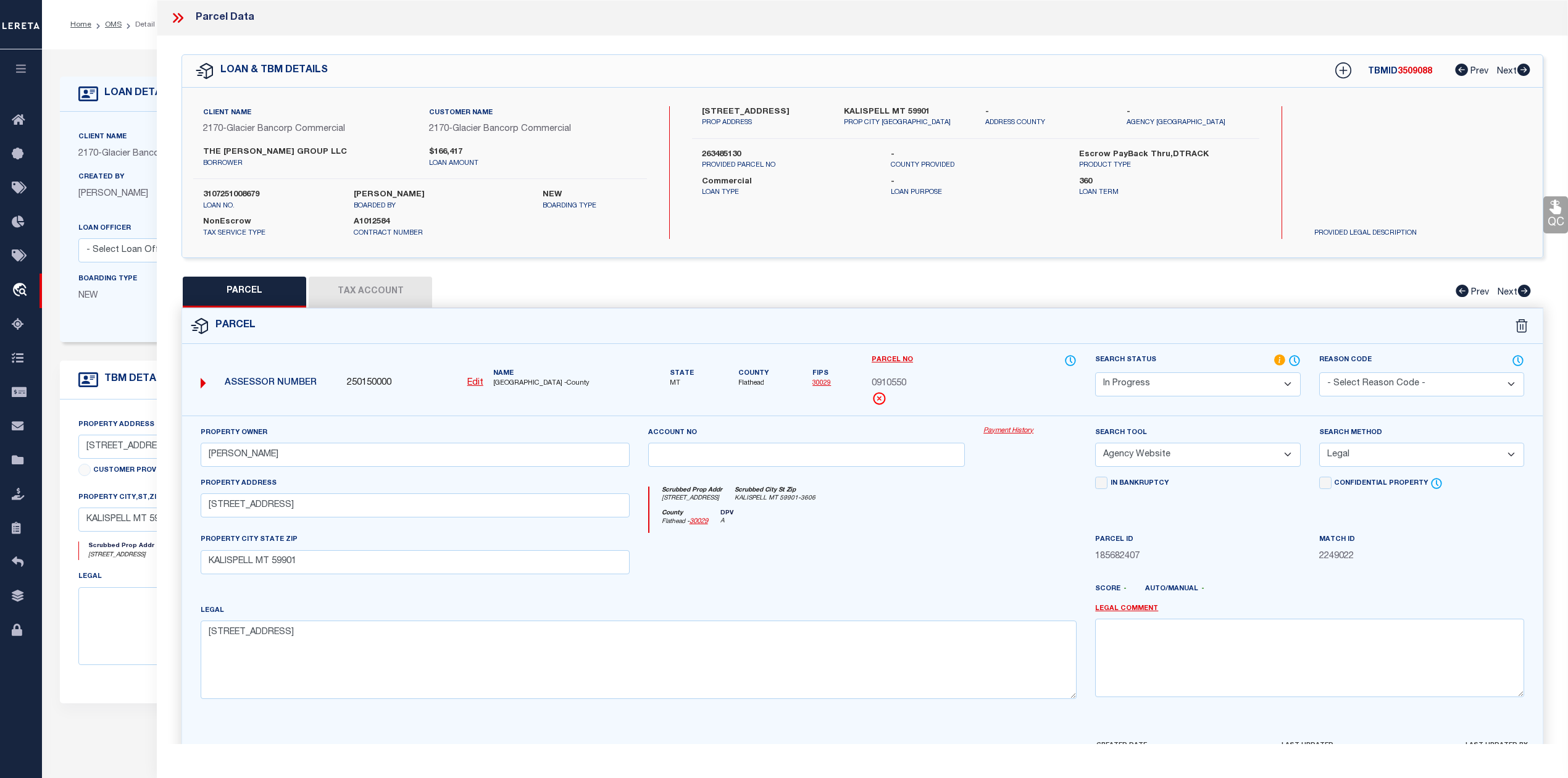
click at [393, 292] on button "Tax Account" at bounding box center [370, 292] width 124 height 31
select select "100"
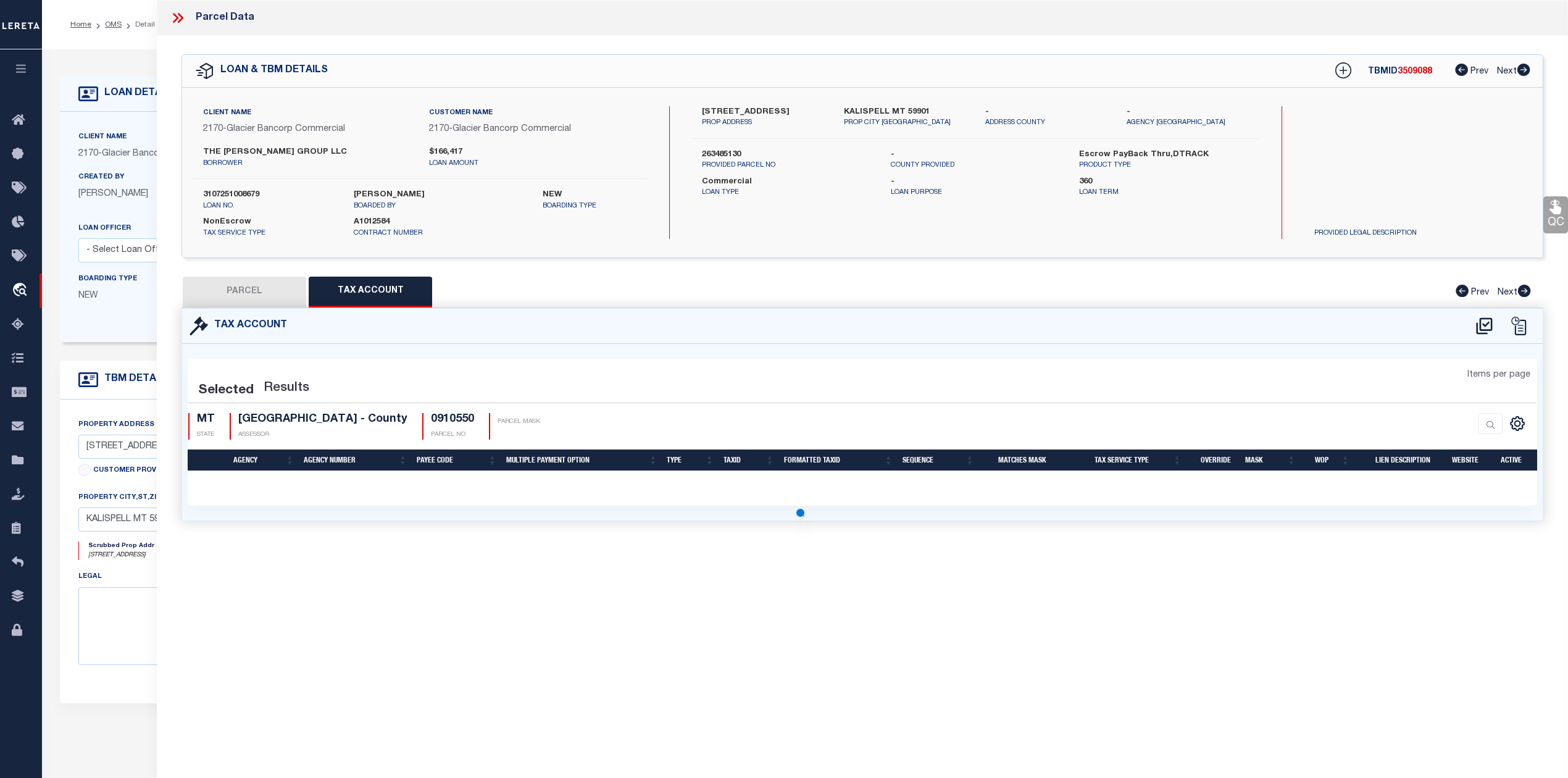
select select "100"
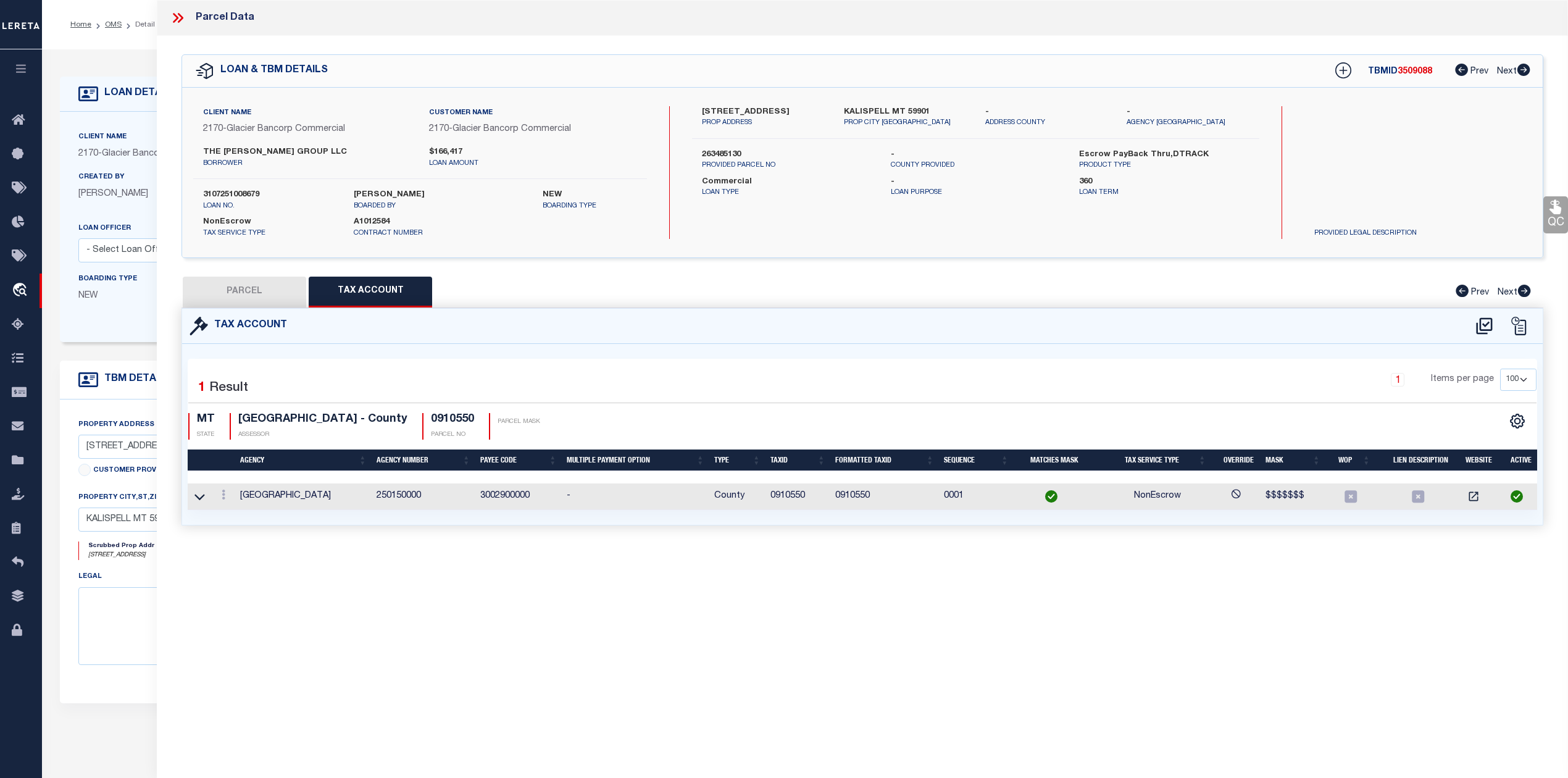
click at [300, 292] on button "PARCEL" at bounding box center [245, 292] width 124 height 31
select select "AS"
select select
checkbox input "false"
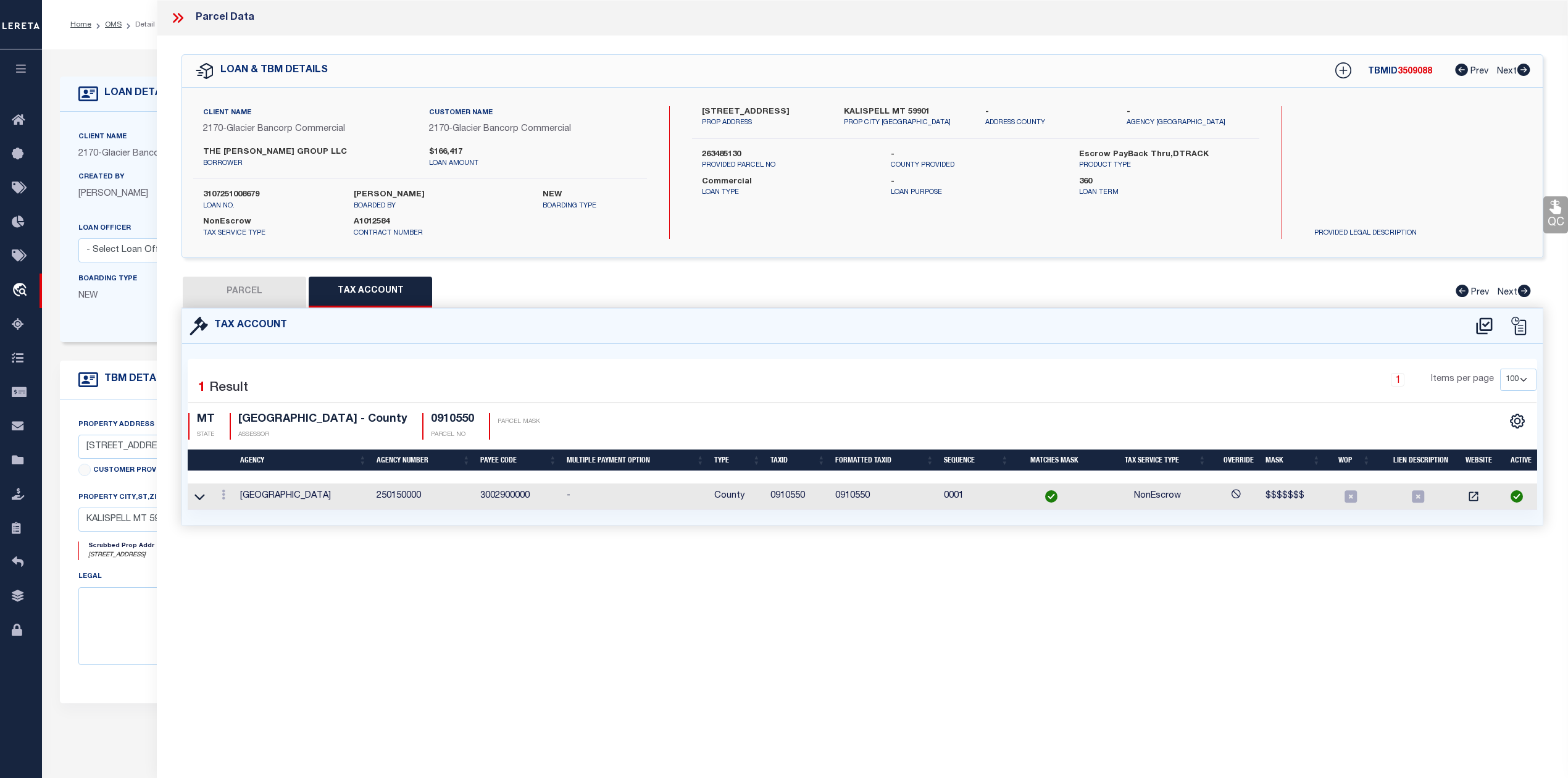
checkbox input "false"
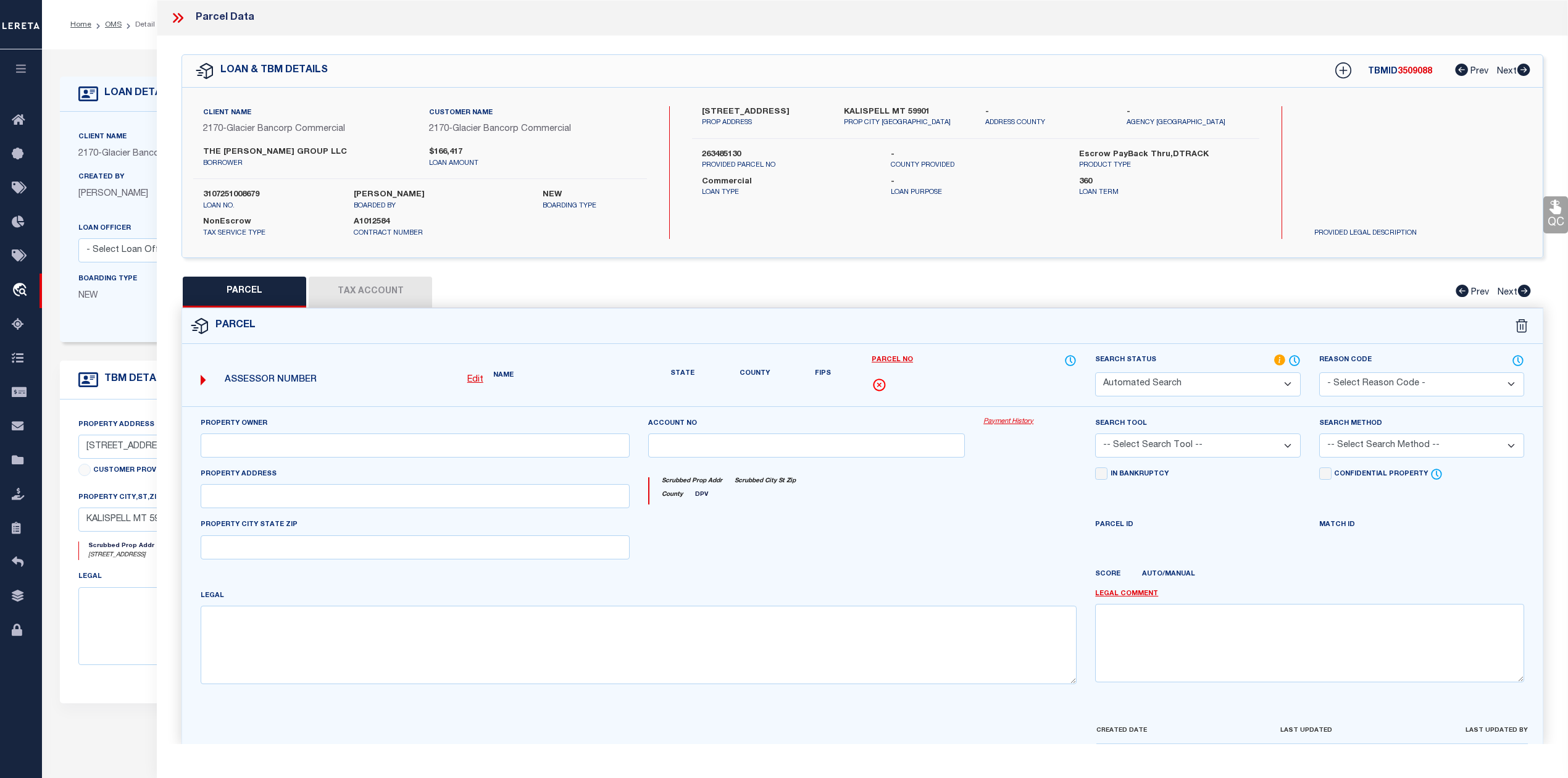
select select "IP"
type input "[PERSON_NAME]"
select select "AGW"
select select "LEG"
type input "[STREET_ADDRESS]"
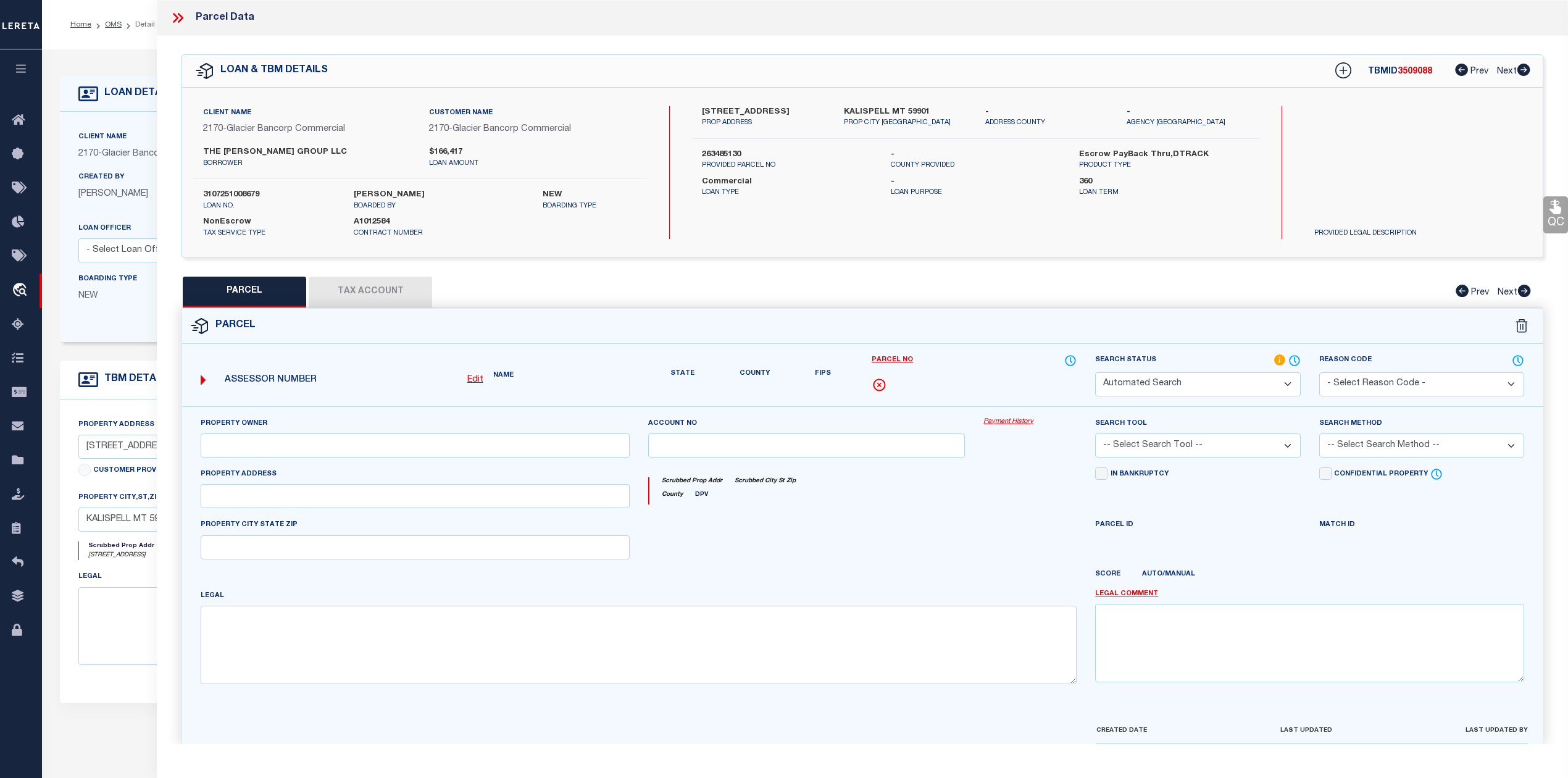
type input "KALISPELL MT 59901"
type textarea "[STREET_ADDRESS]"
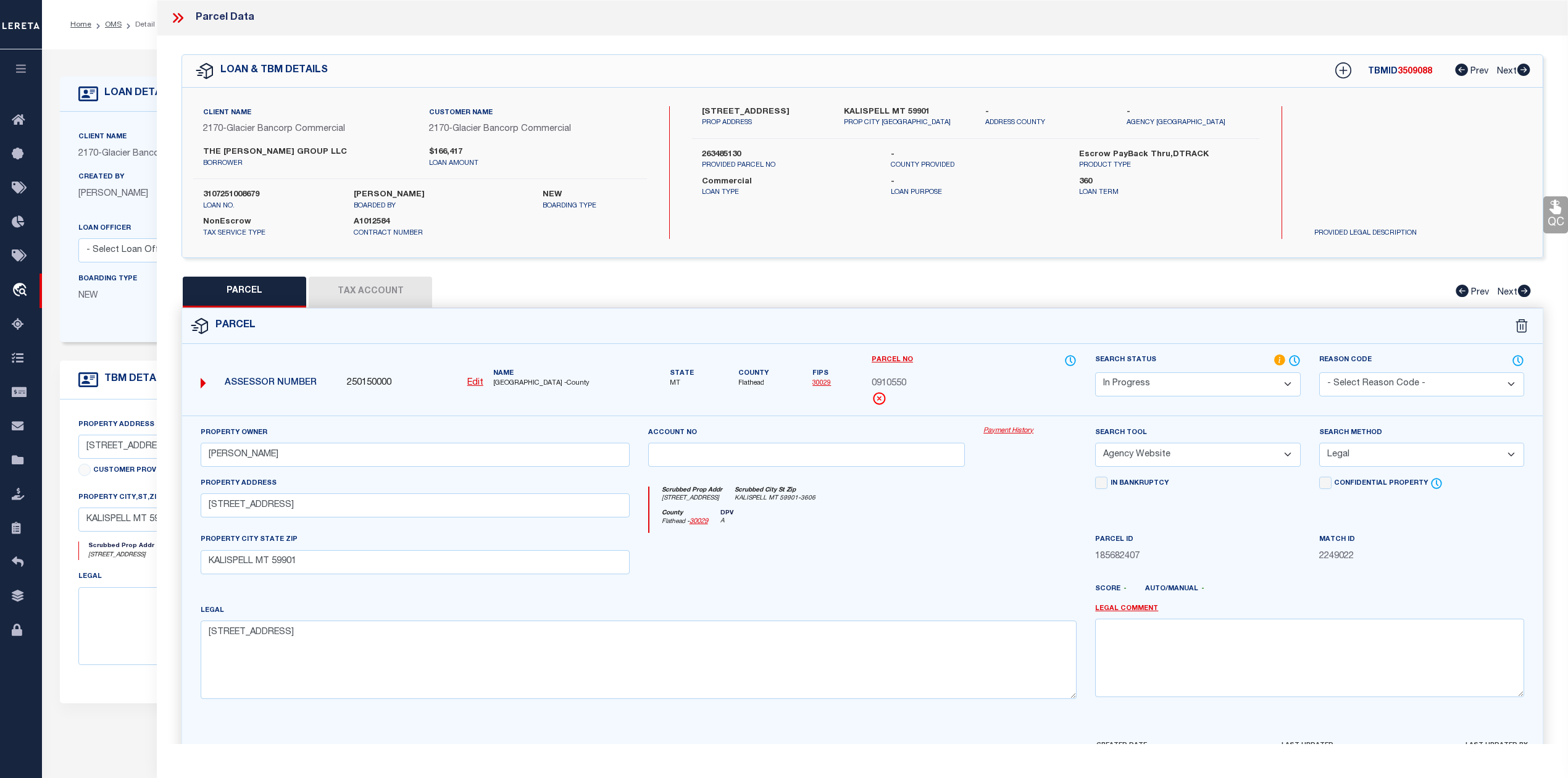
click at [1230, 386] on select "Automated Search Bad Parcel Complete Duplicate Parcel High Dollar Reporting In …" at bounding box center [1197, 384] width 205 height 24
click at [1095, 372] on select "Automated Search Bad Parcel Complete Duplicate Parcel High Dollar Reporting In …" at bounding box center [1197, 384] width 205 height 24
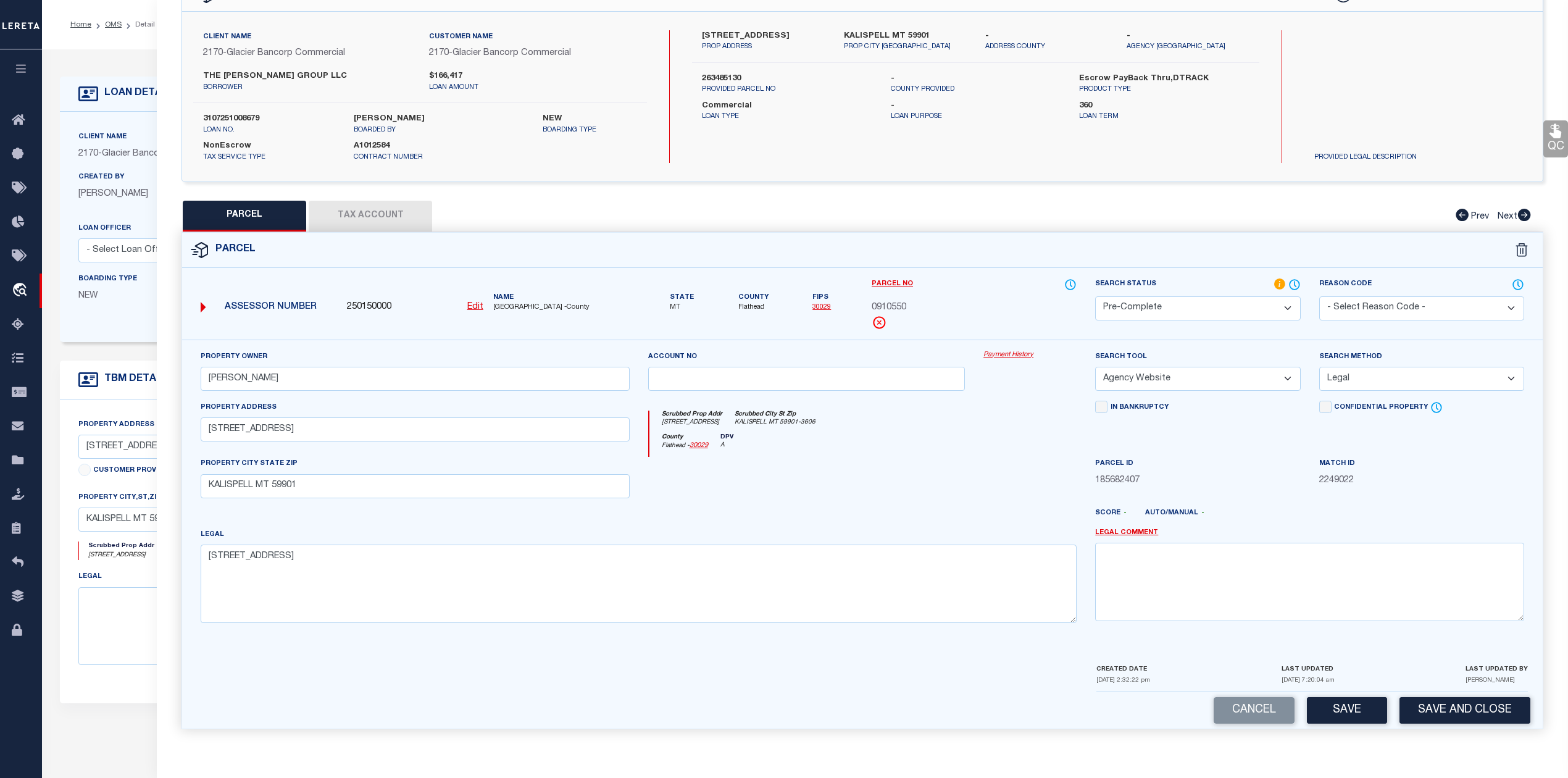
scroll to position [82, 0]
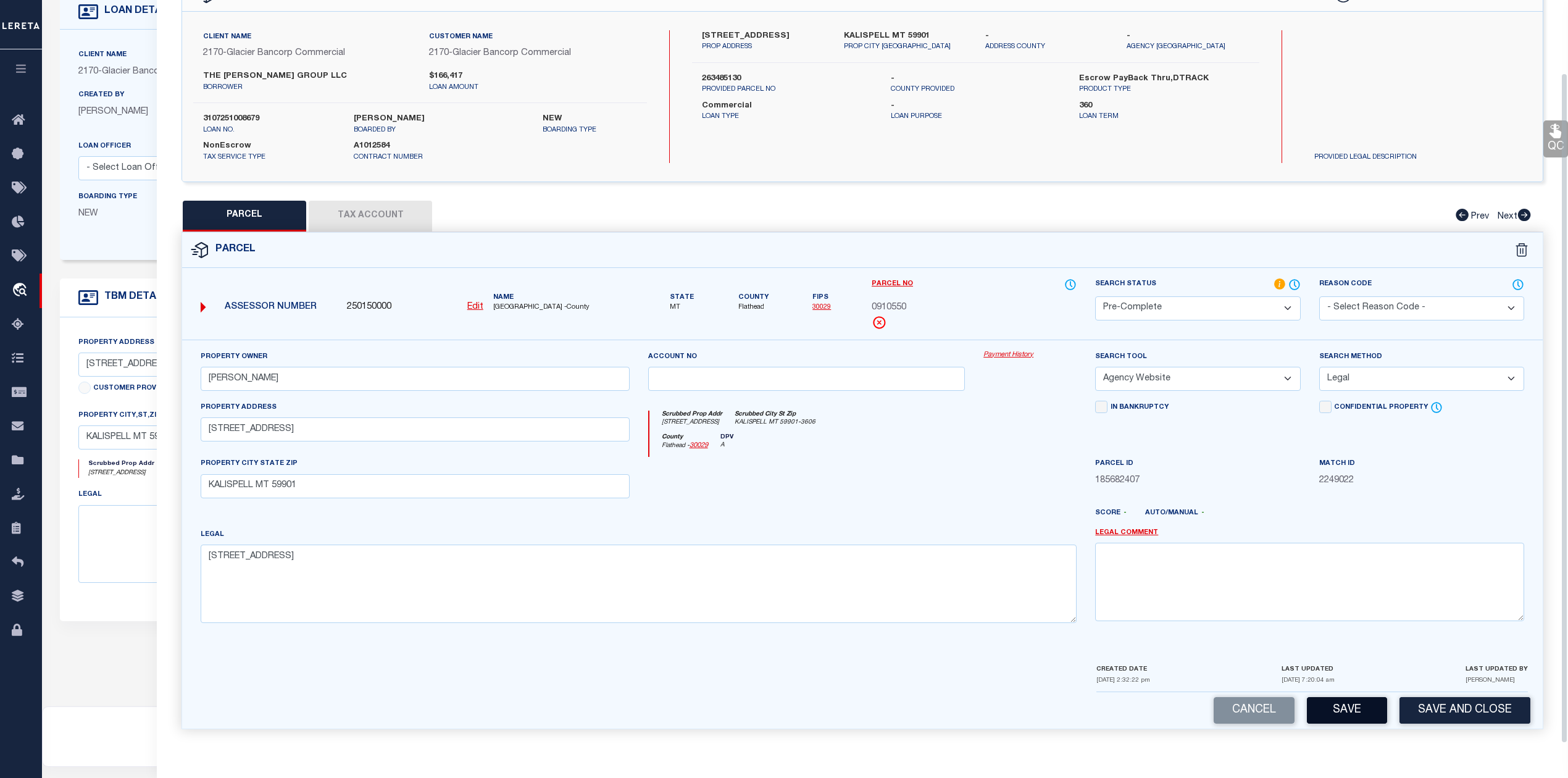
click at [1341, 705] on button "Save" at bounding box center [1347, 710] width 80 height 27
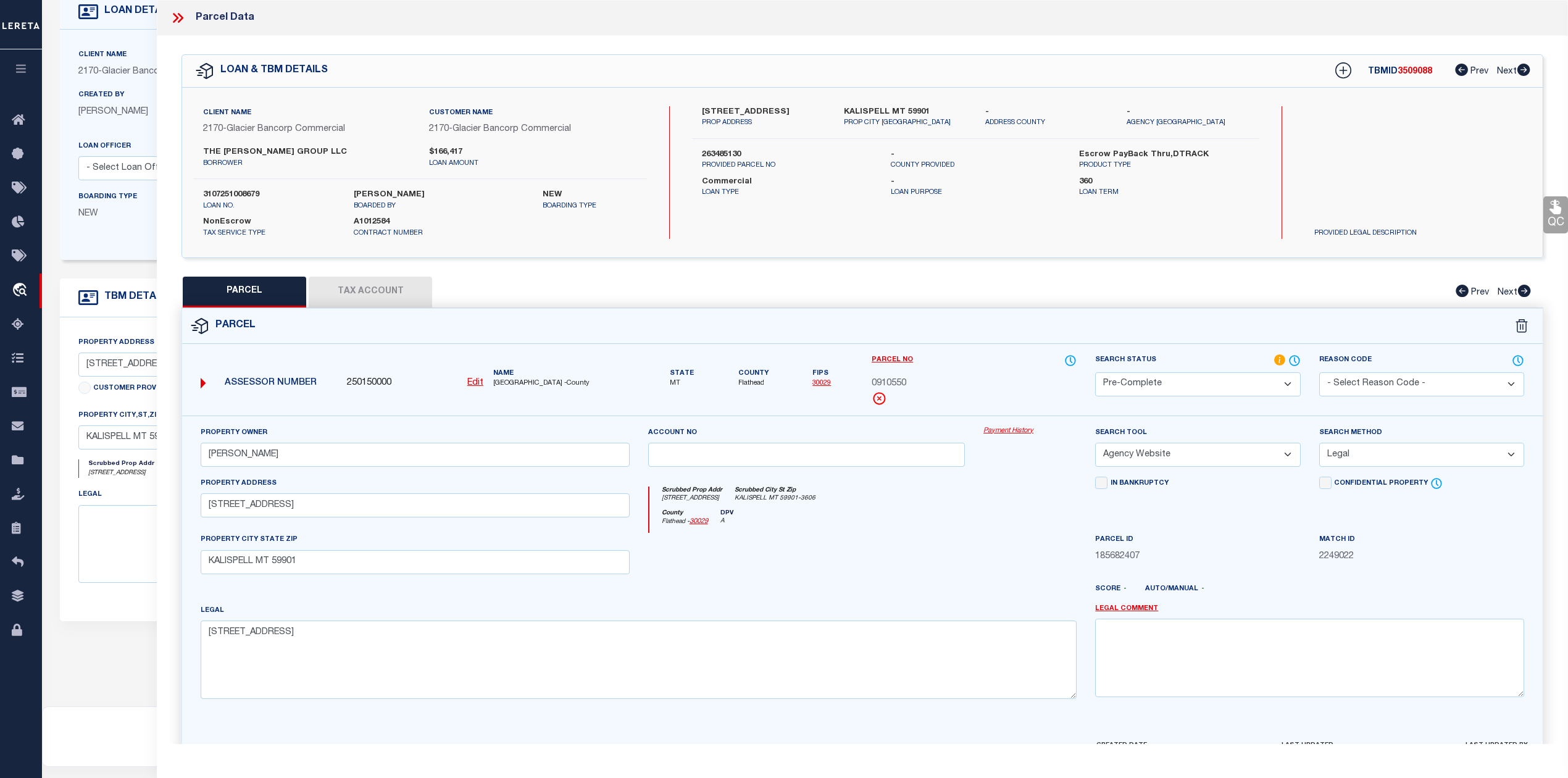
select select "AS"
select select
checkbox input "false"
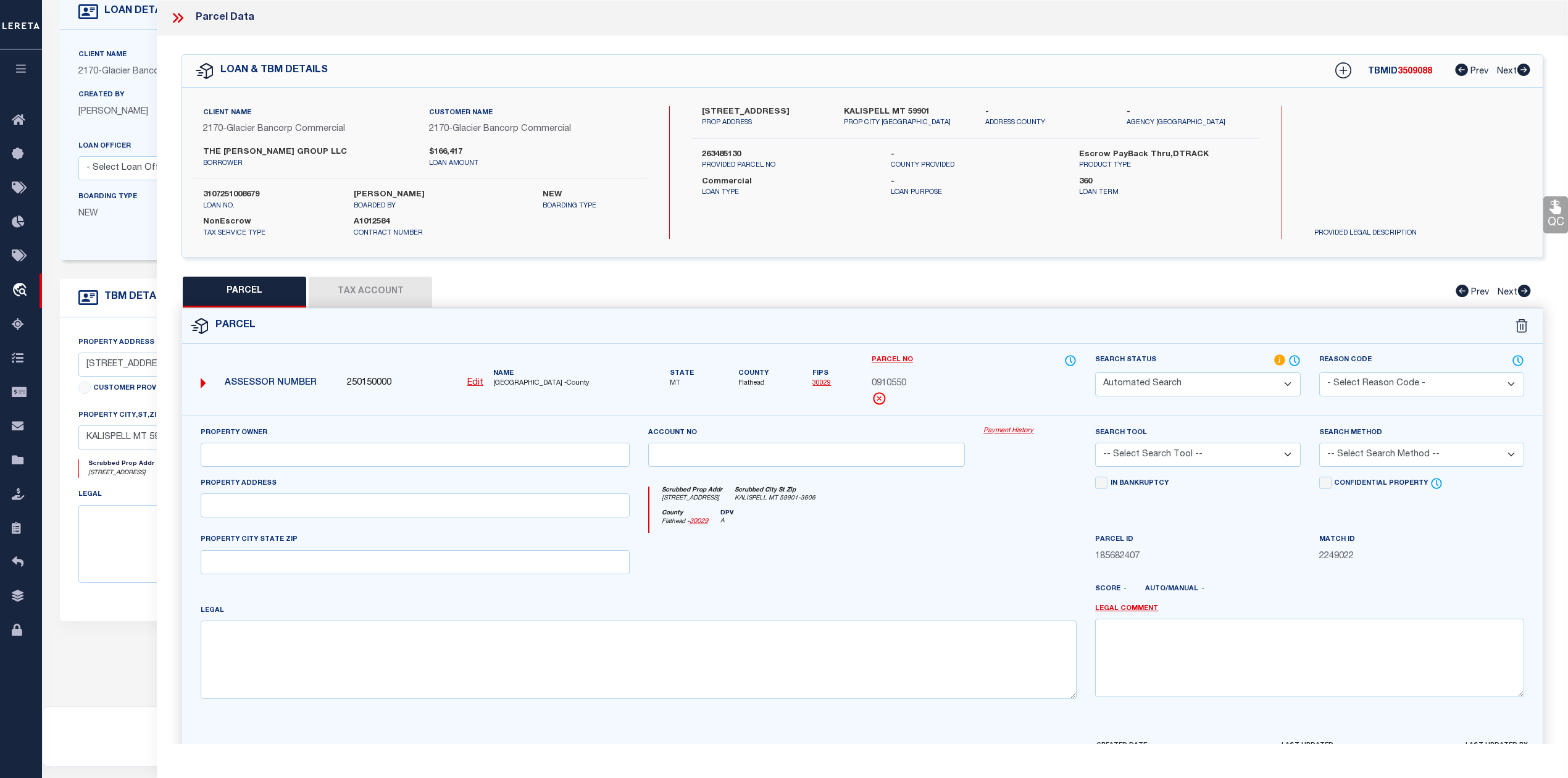
select select "PC"
type input "[PERSON_NAME]"
select select "AGW"
select select "LEG"
type input "[STREET_ADDRESS]"
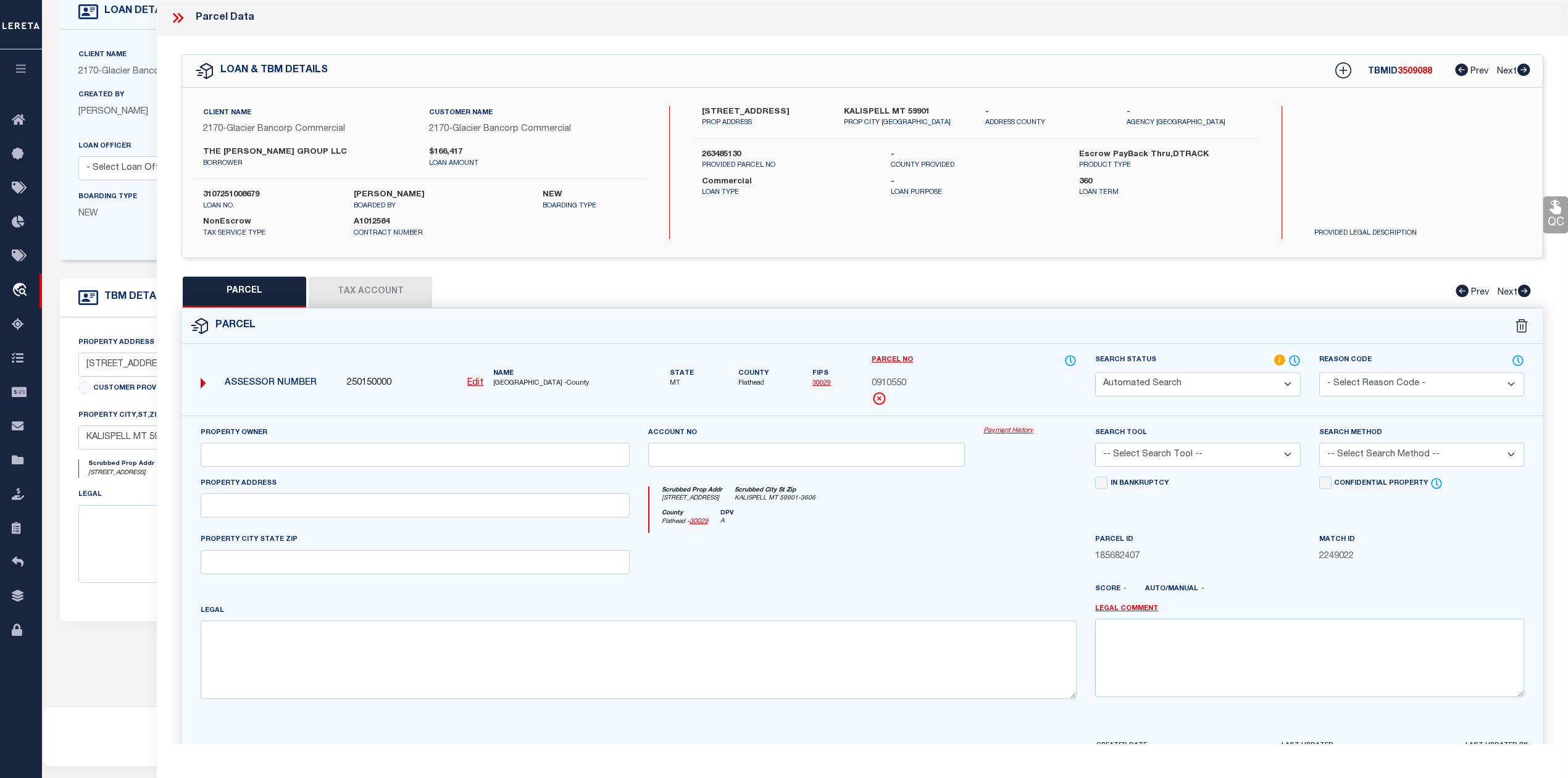
type input "KALISPELL MT 59901"
type textarea "[STREET_ADDRESS]"
click at [1416, 72] on span "3509088" at bounding box center [1414, 71] width 34 height 8
copy span "3509088"
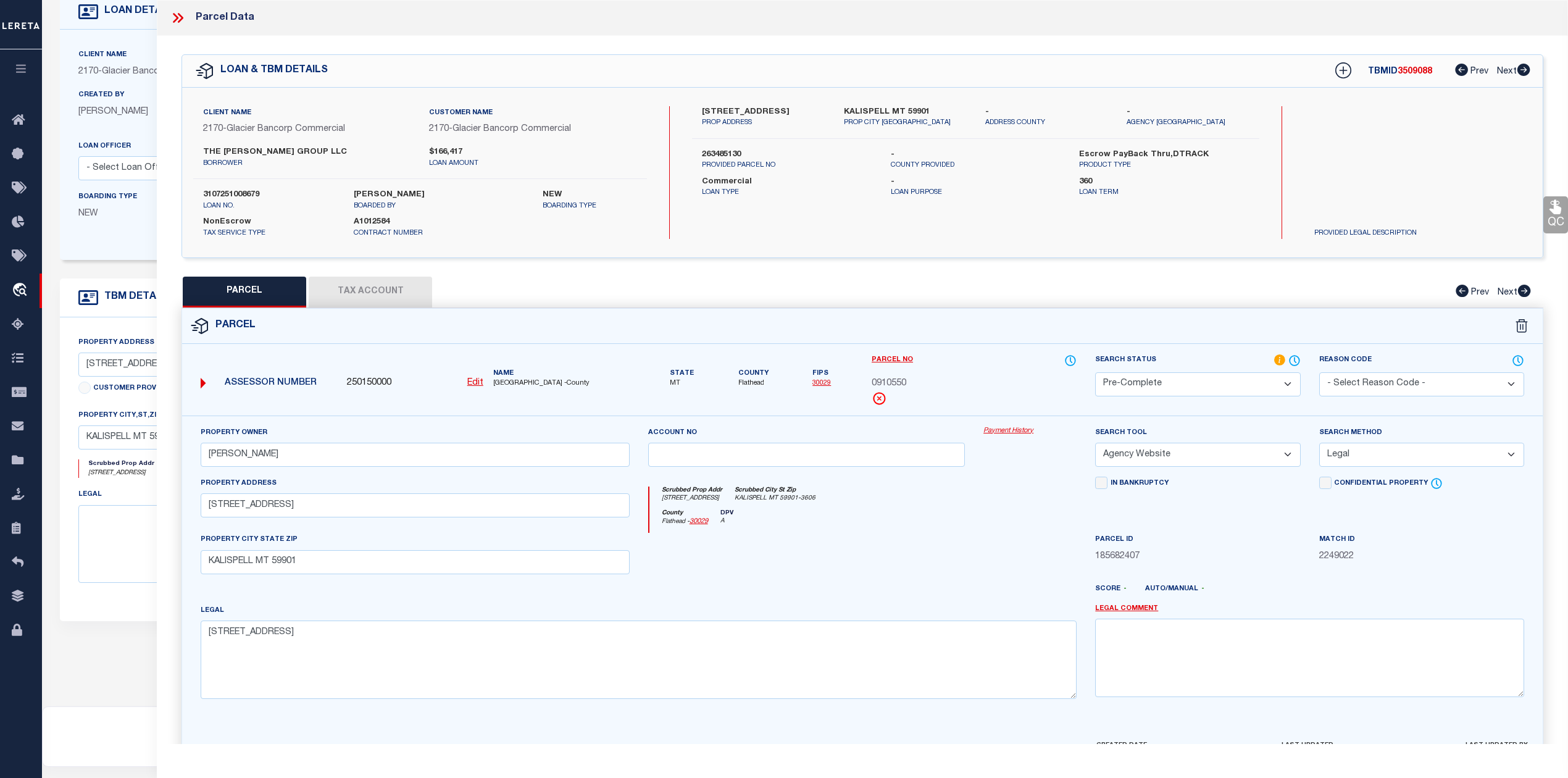
click at [874, 551] on div at bounding box center [807, 558] width 336 height 51
click at [380, 282] on button "Tax Account" at bounding box center [370, 292] width 124 height 31
select select "100"
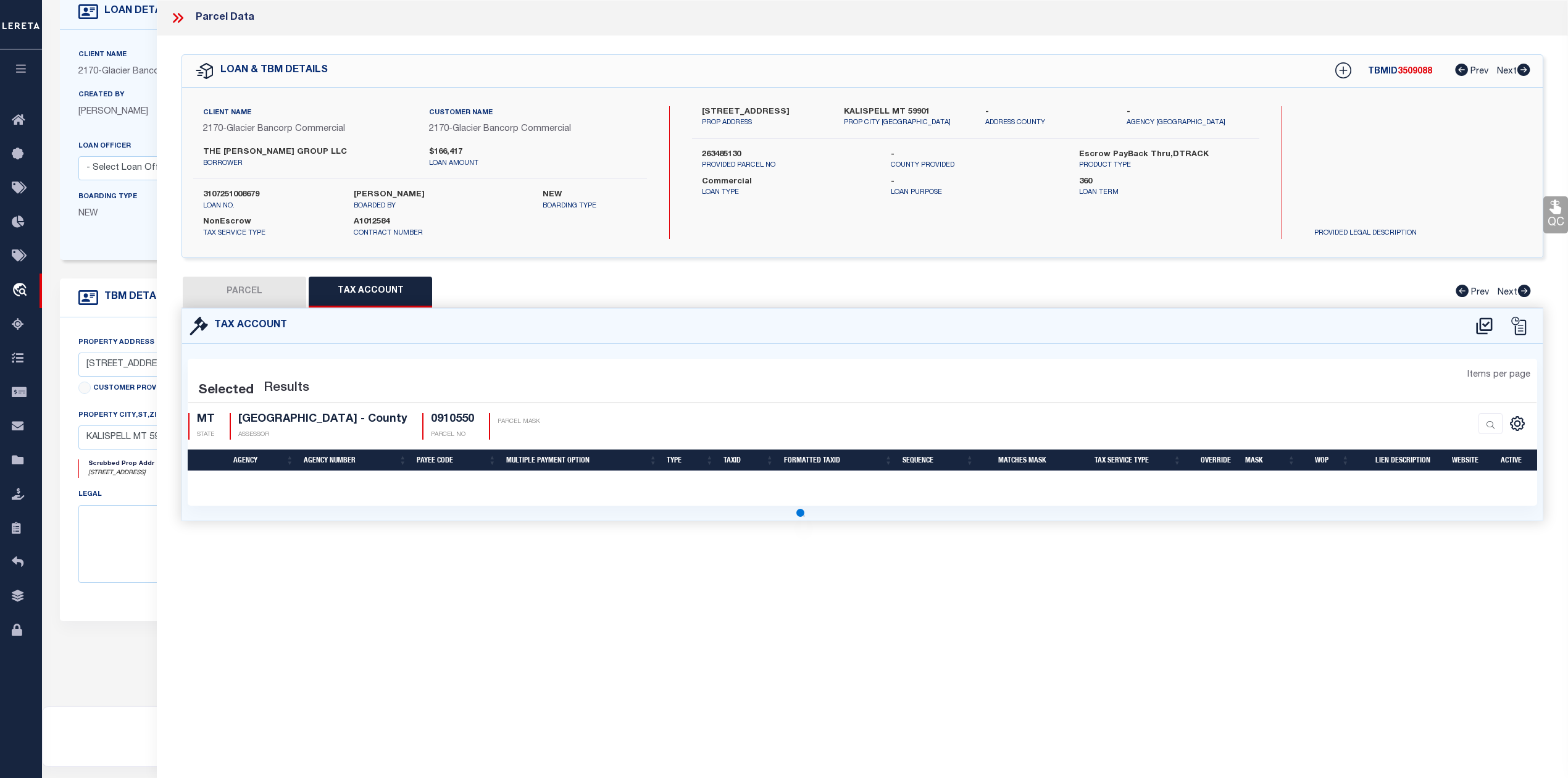
select select "100"
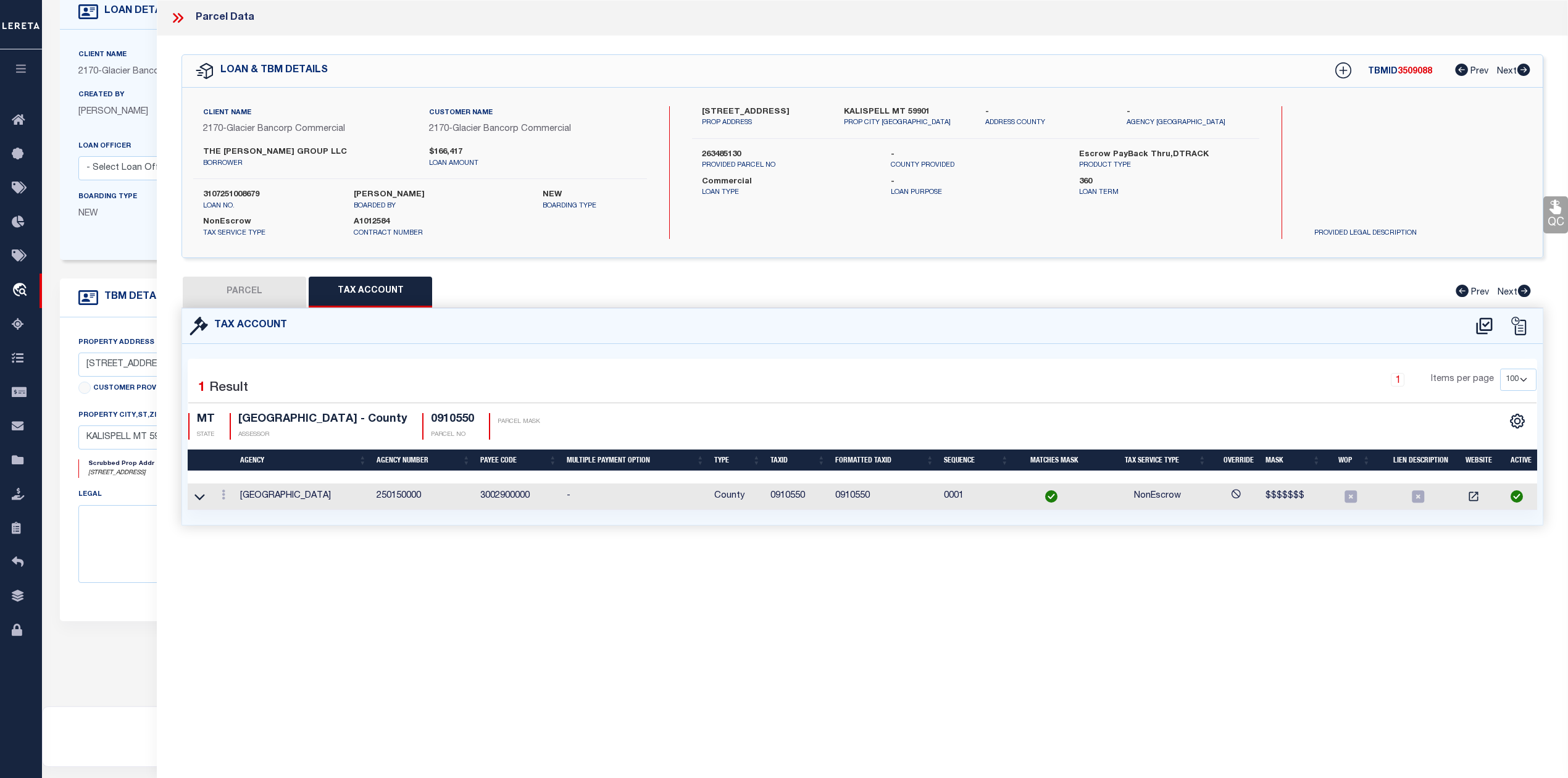
click at [225, 292] on button "PARCEL" at bounding box center [245, 292] width 124 height 31
select select "AS"
select select
checkbox input "false"
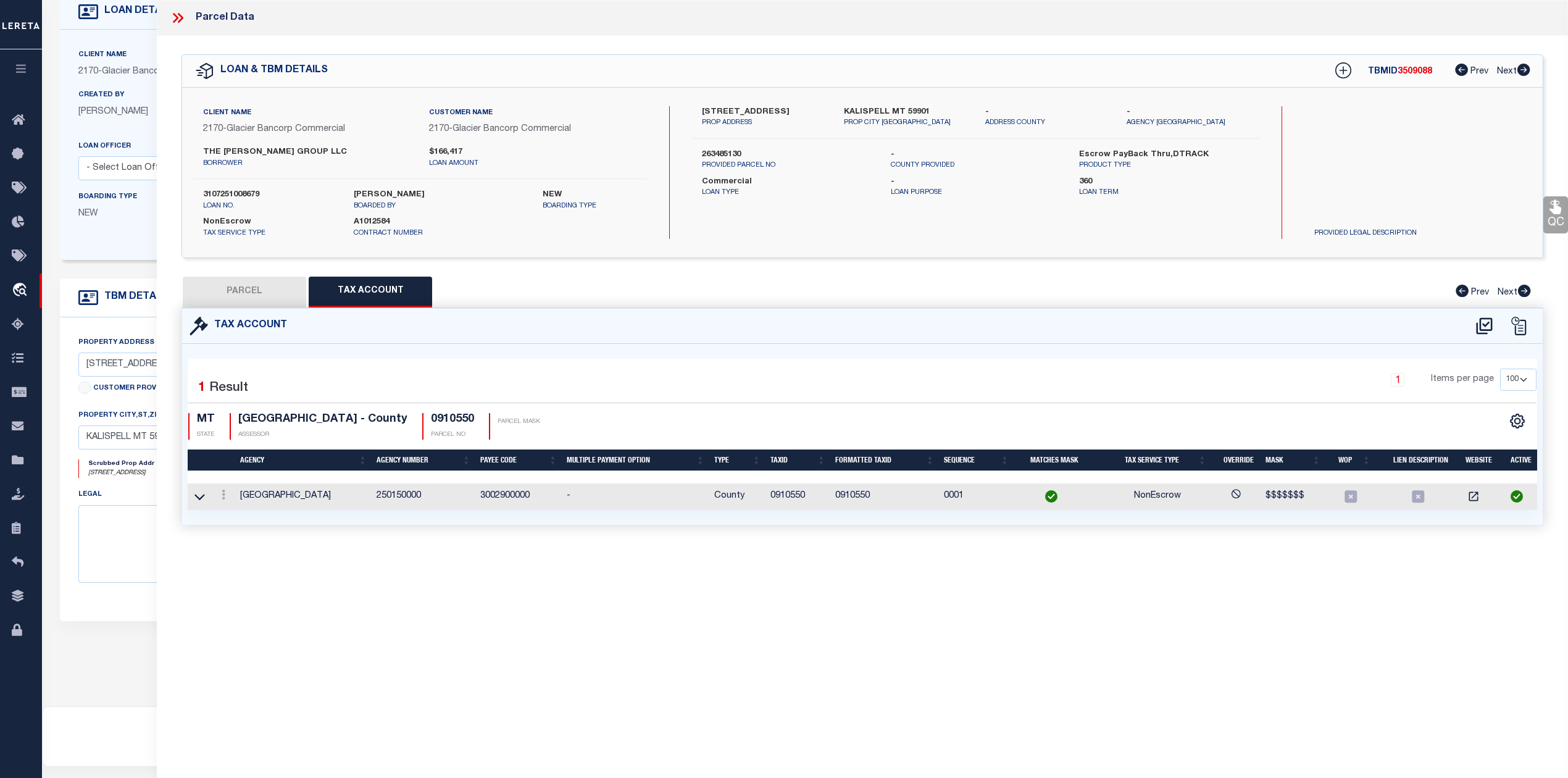
checkbox input "false"
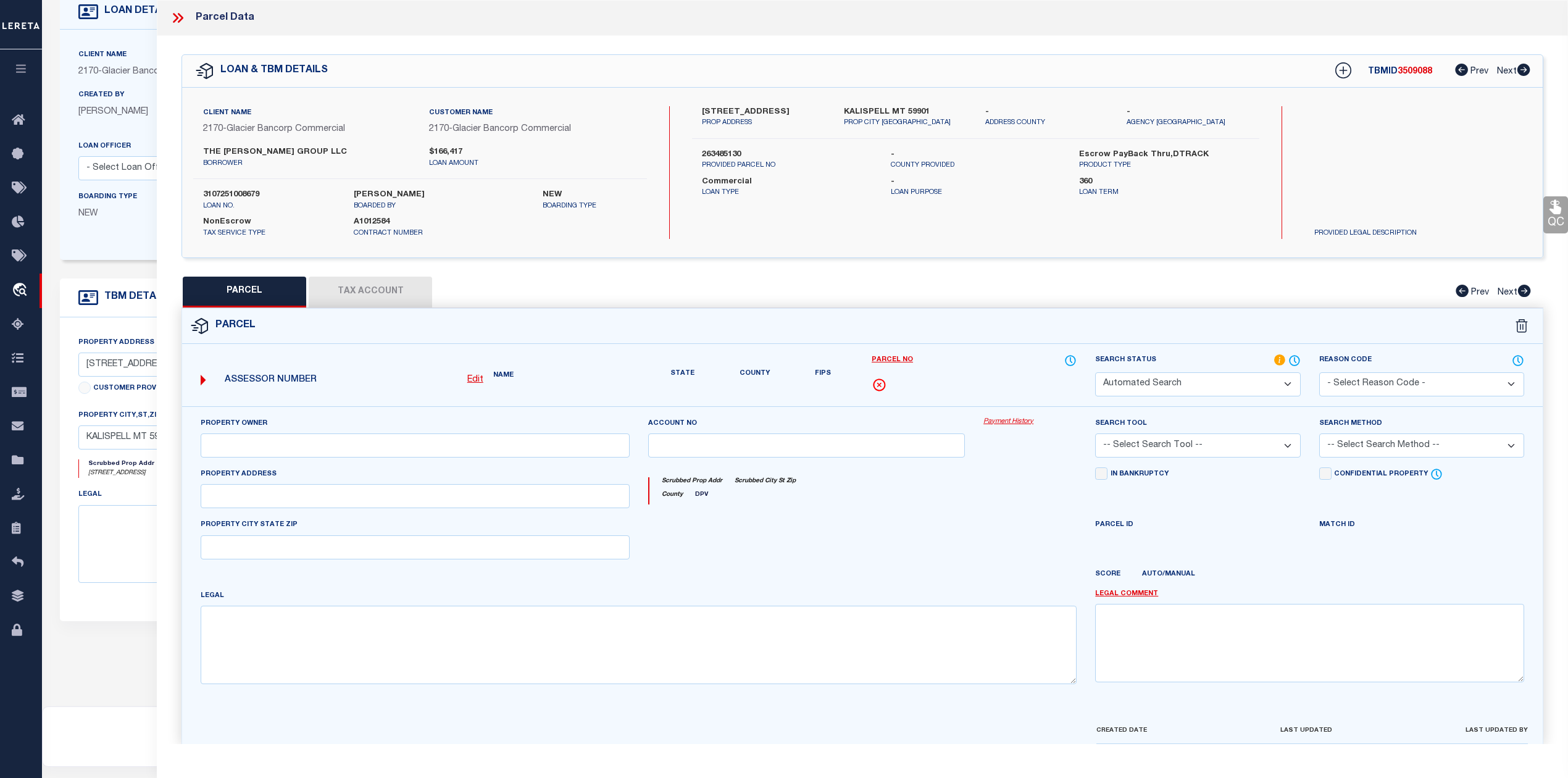
select select "QC"
type input "[PERSON_NAME]"
select select "AGW"
select select "LEG"
type input "[STREET_ADDRESS]"
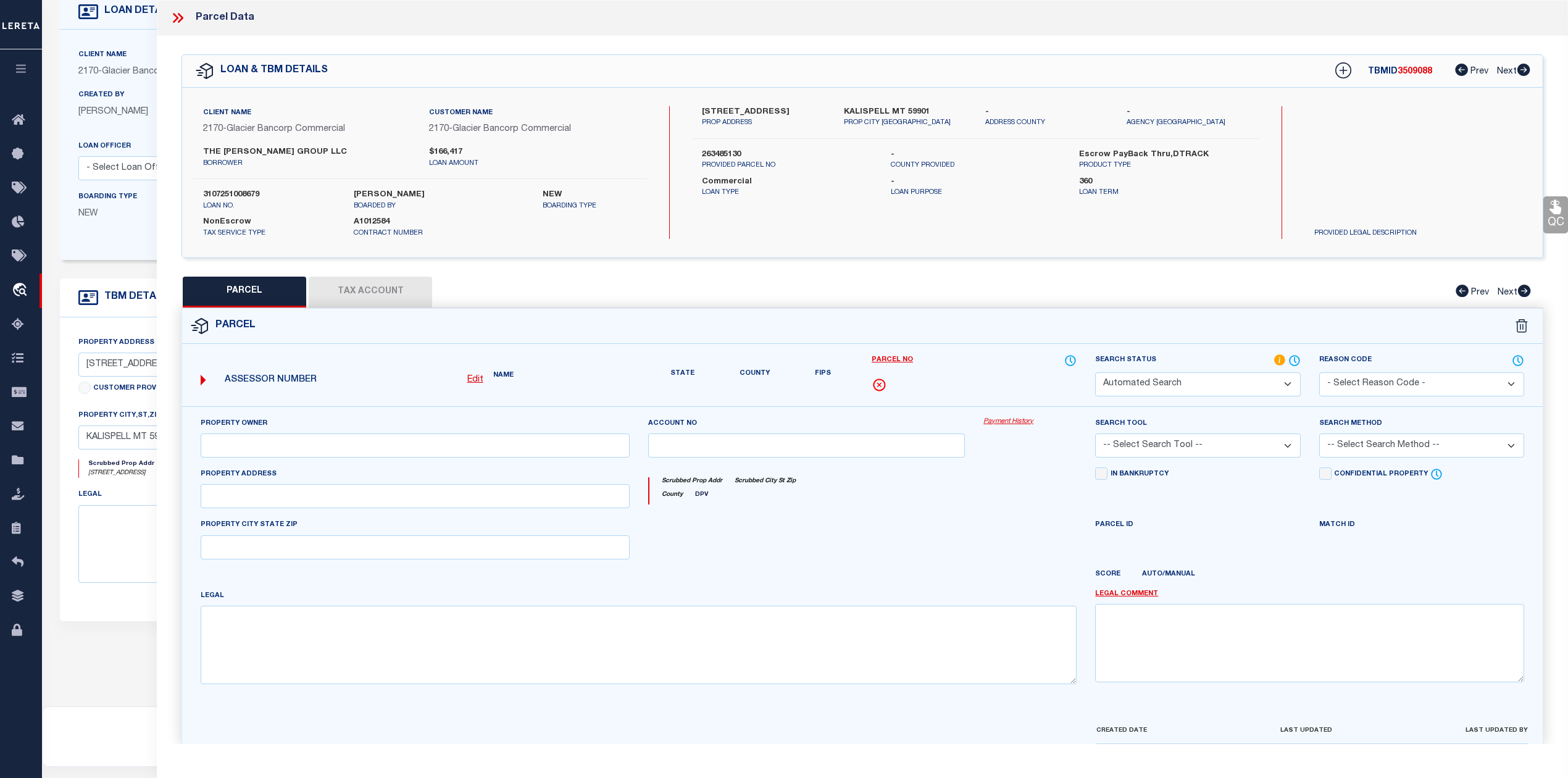
type input "KALISPELL MT 59901"
type textarea "KAL ADD 6, S07, T28 N, R21 W, BLOCK 236, Lot 003"
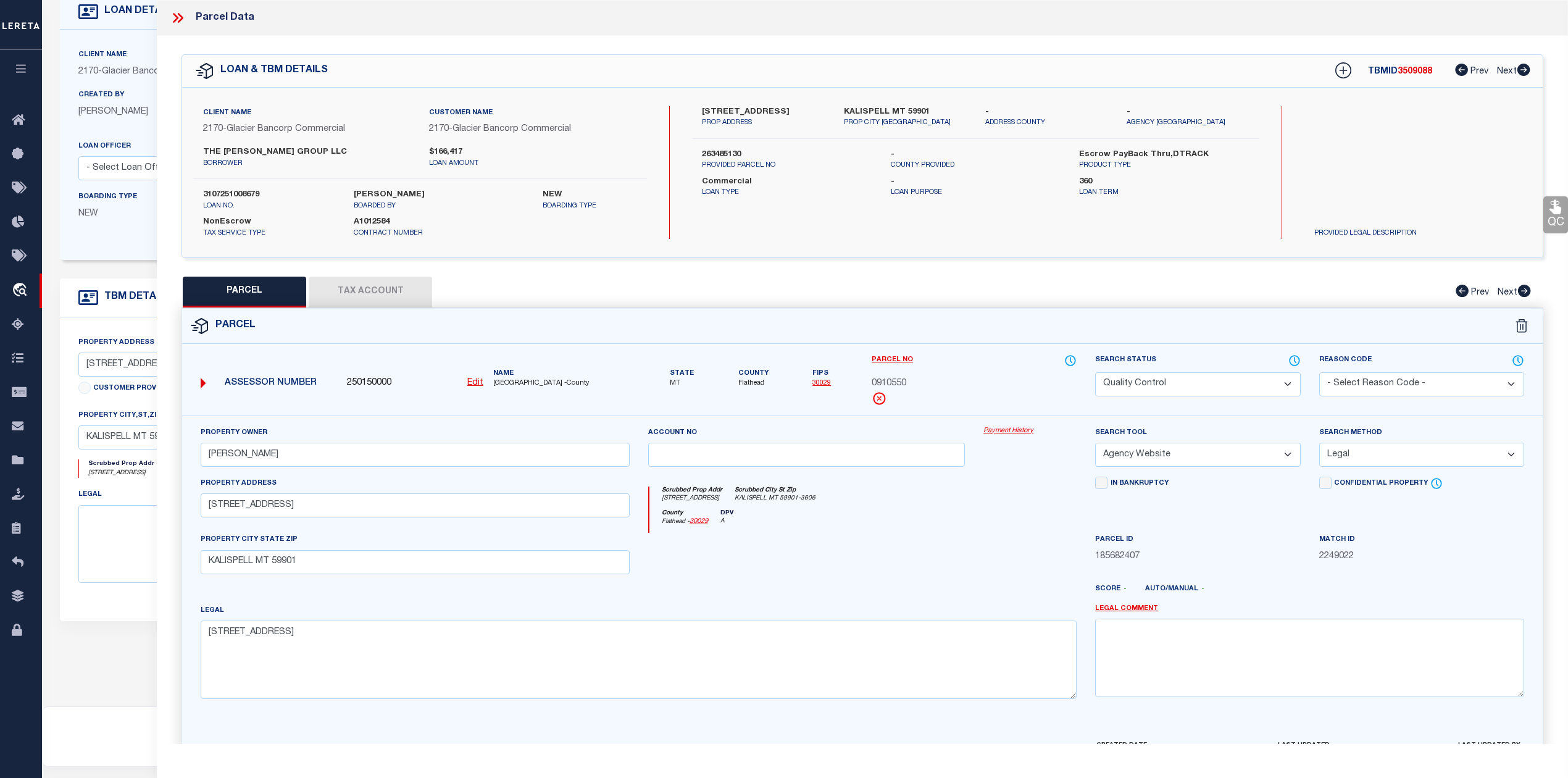
click at [1406, 72] on span "3509088" at bounding box center [1414, 71] width 34 height 8
copy span "3509088"
click at [514, 383] on span "FLATHEAD COUNTY -County" at bounding box center [562, 383] width 137 height 10
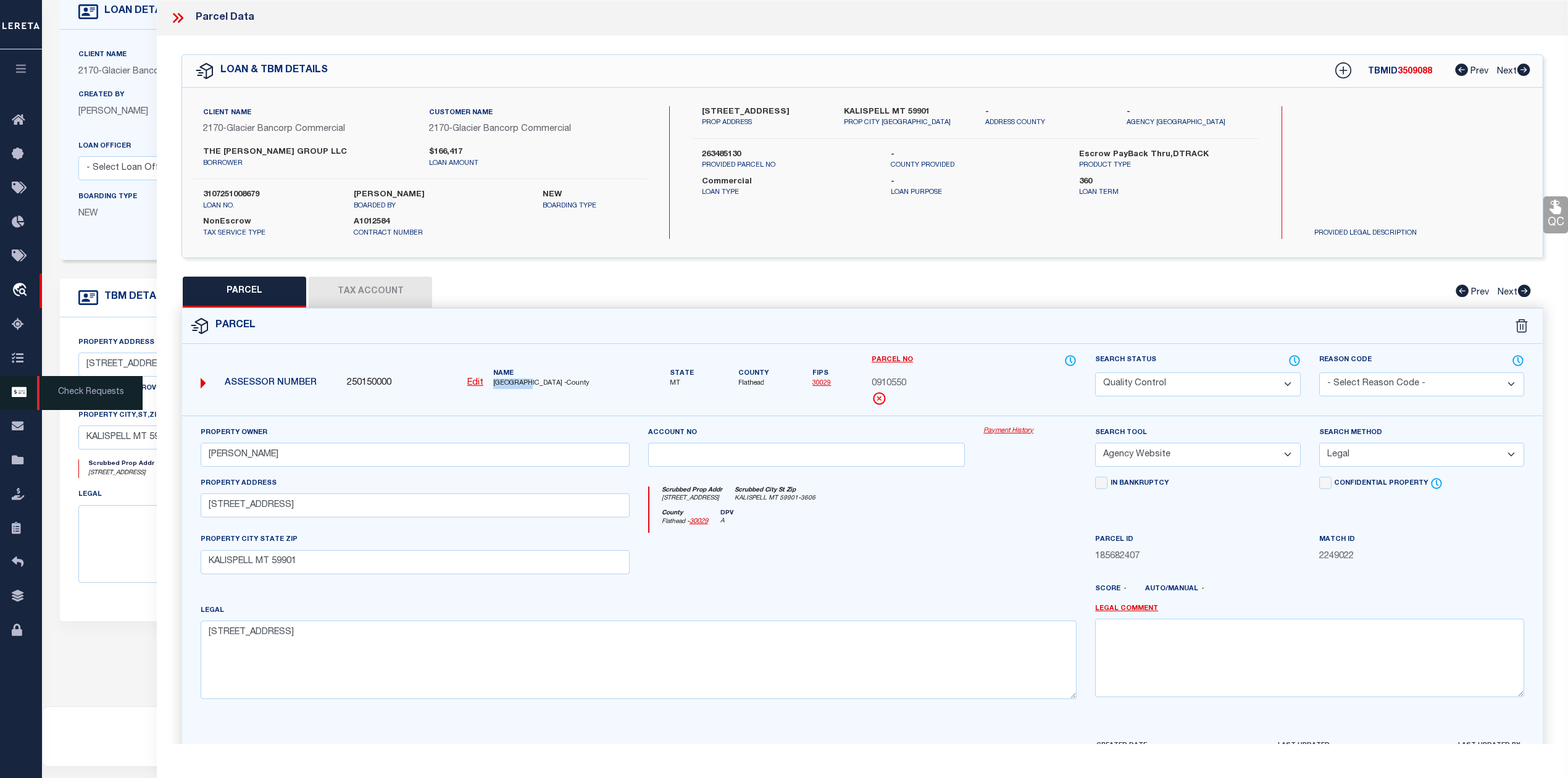
copy span "FLATHEAD"
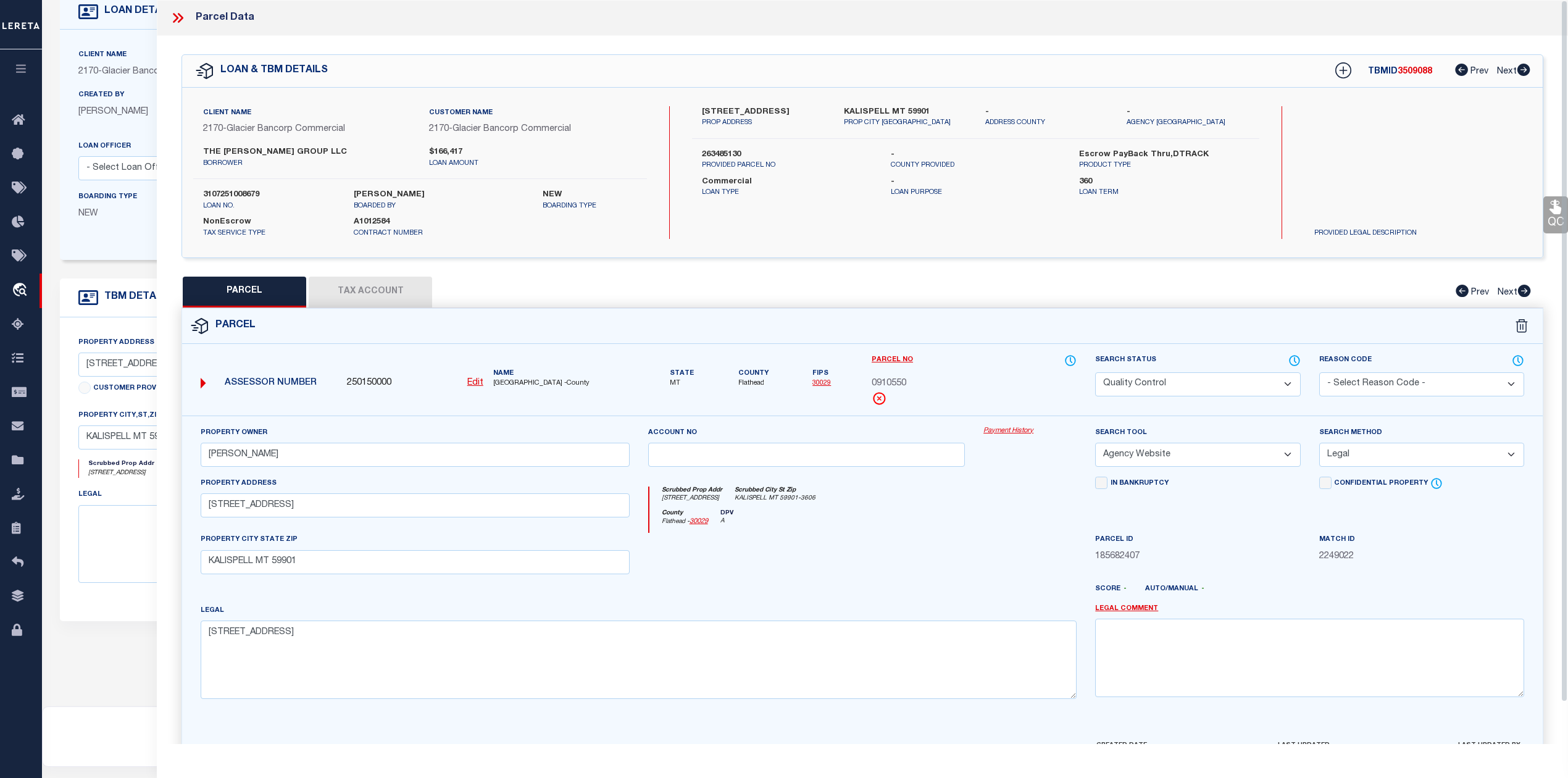
click at [891, 385] on span "0910550" at bounding box center [888, 383] width 34 height 14
copy span "0910550"
click at [374, 304] on button "Tax Account" at bounding box center [370, 292] width 124 height 31
select select "100"
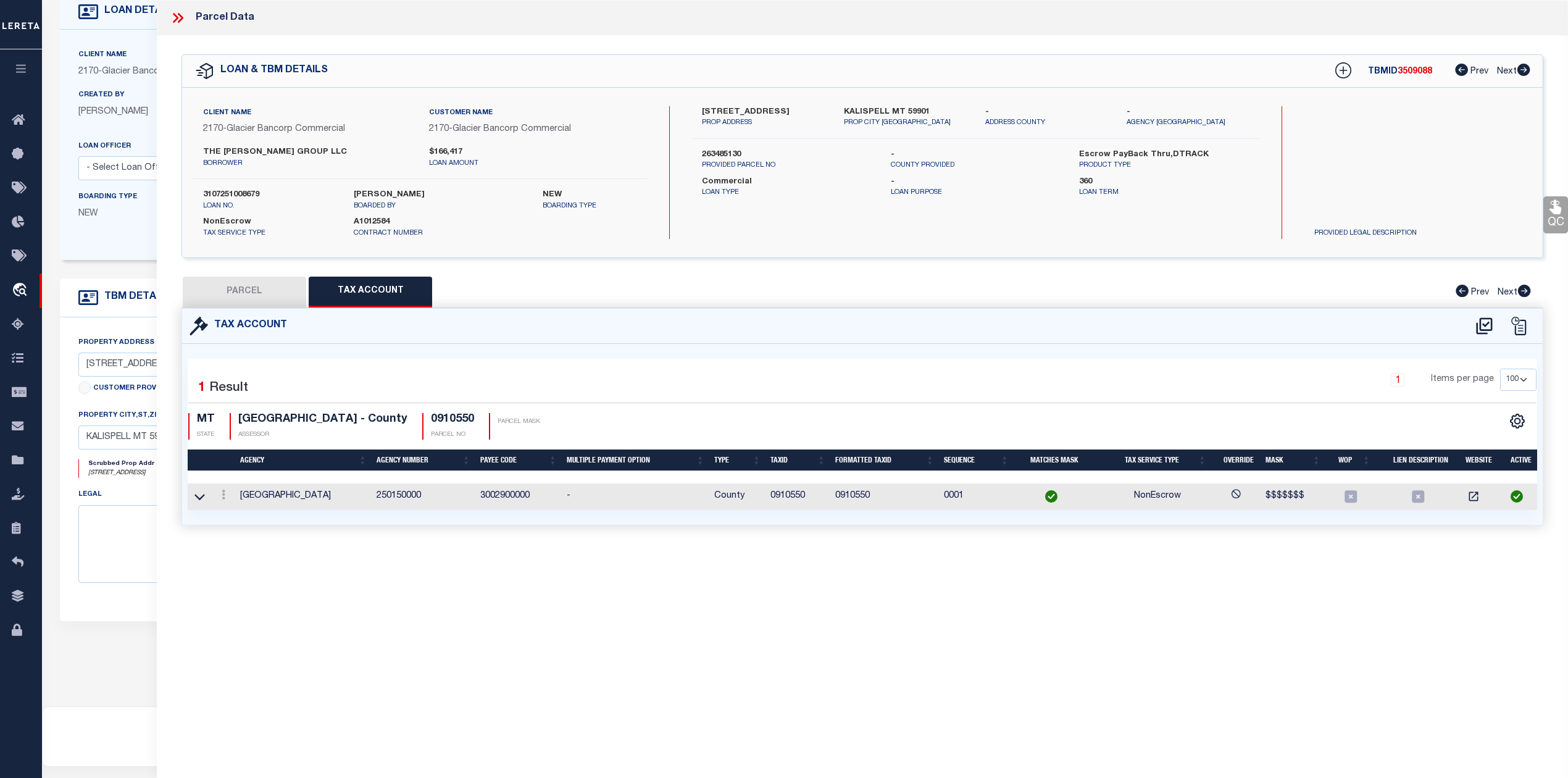
click at [256, 296] on button "PARCEL" at bounding box center [245, 292] width 124 height 31
select select "AS"
select select
checkbox input "false"
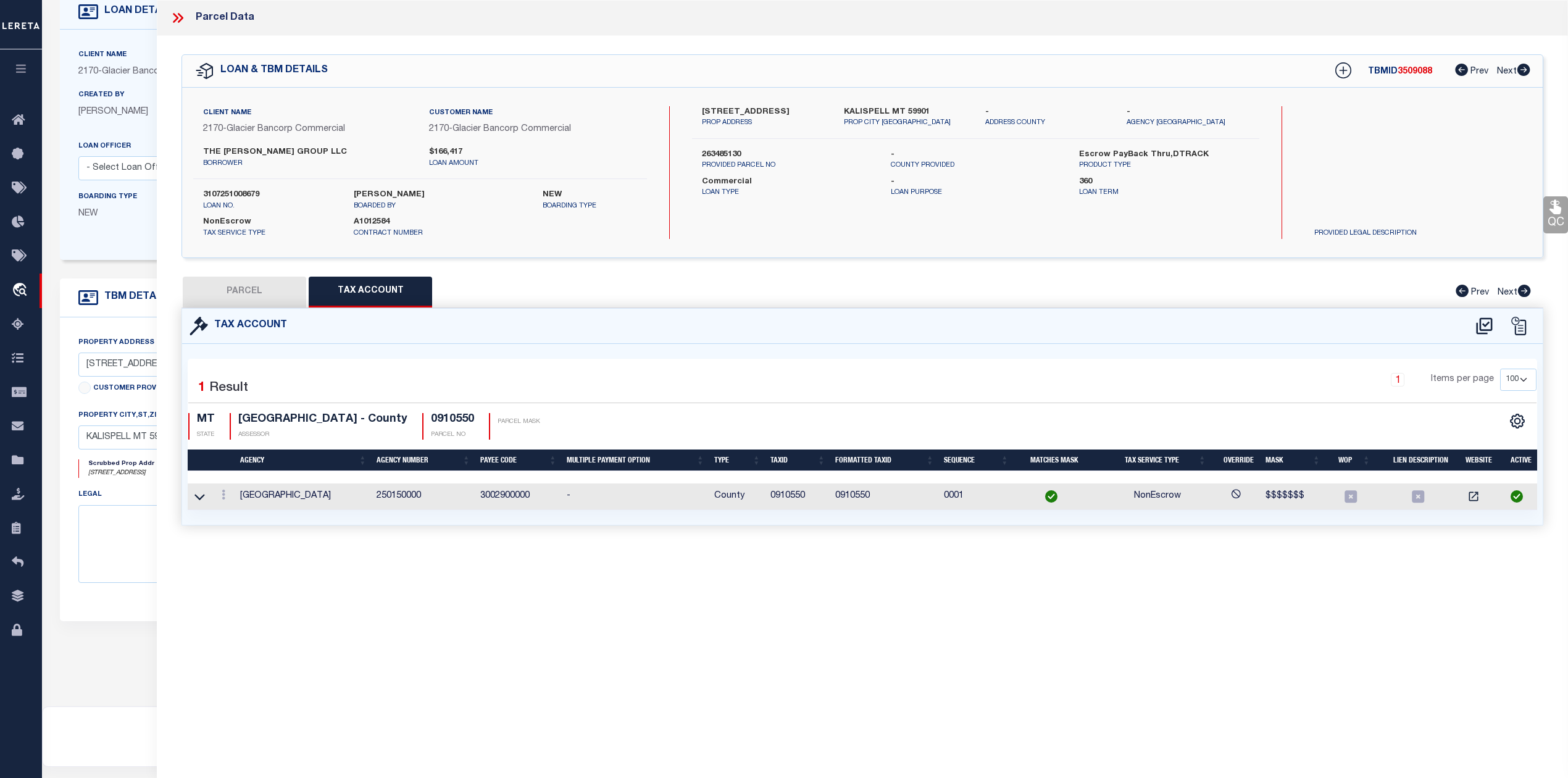
checkbox input "false"
select select "QC"
type input "NELSON, LISA A"
select select "AGW"
select select "LEG"
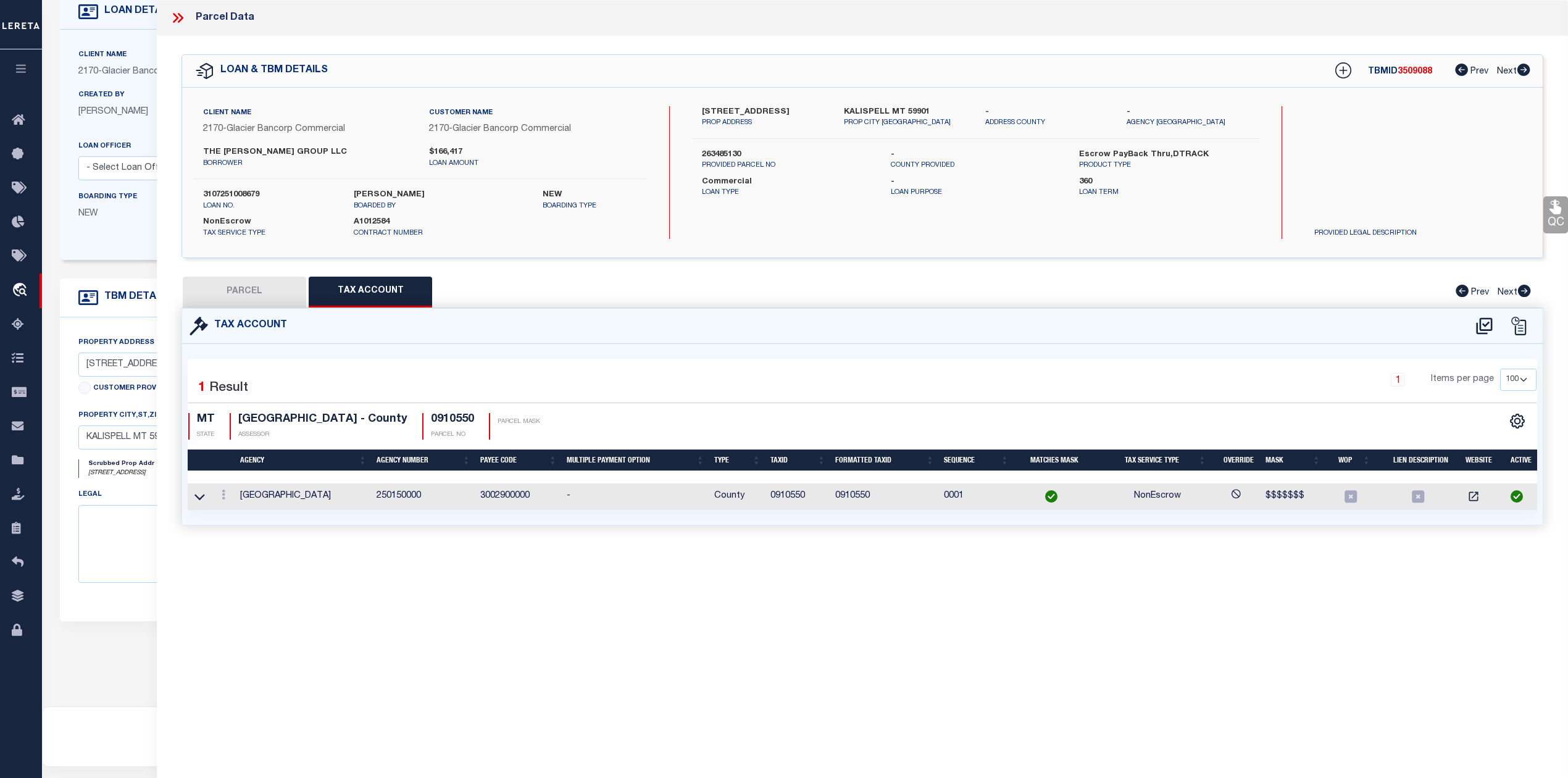
type input "568 1ST AVE WN"
type input "KALISPELL MT 59901"
type textarea "KAL ADD 6, S07, T28 N, R21 W, BLOCK 236, Lot 003"
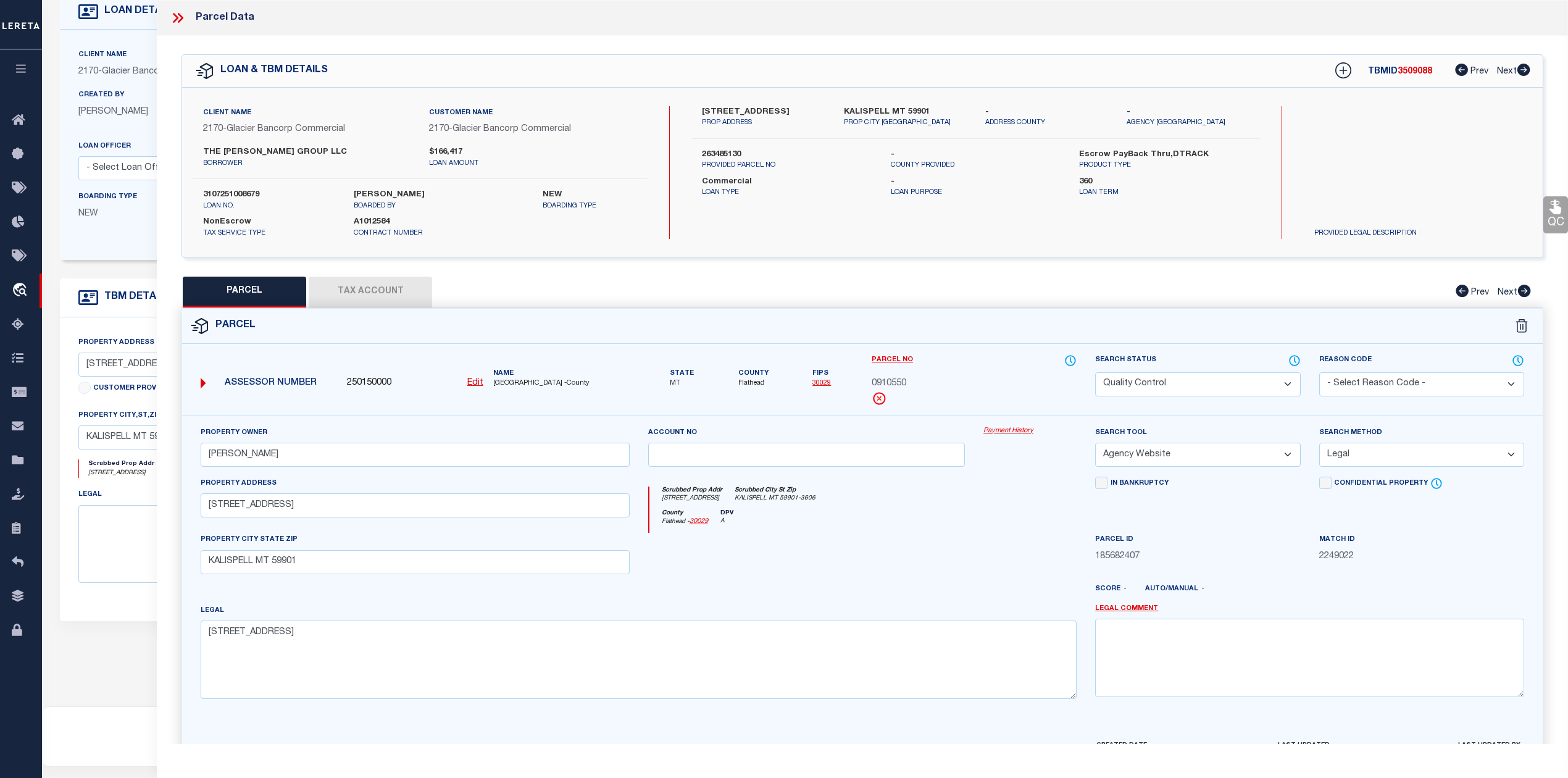
click at [183, 18] on icon at bounding box center [180, 18] width 6 height 10
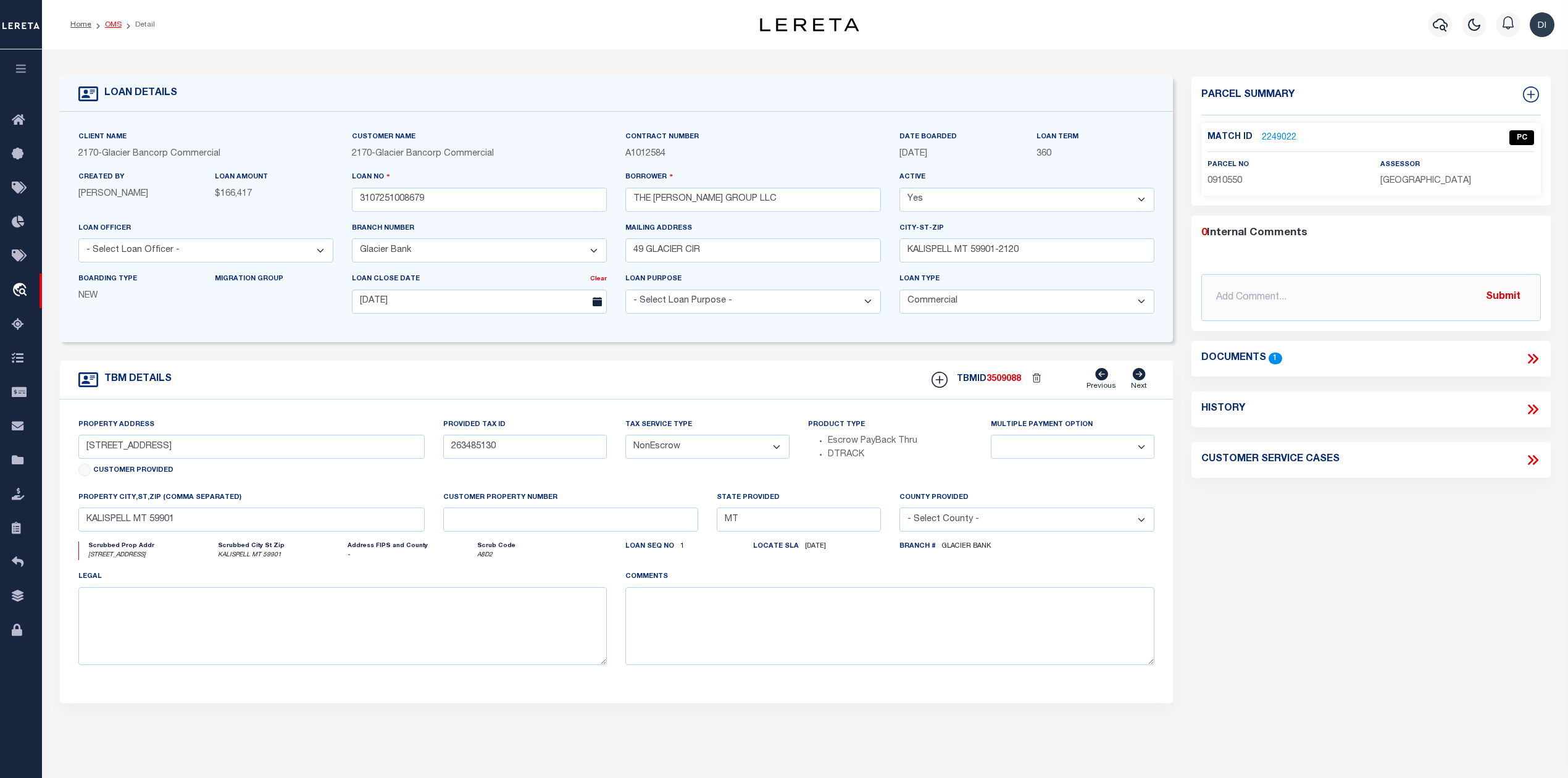
click at [111, 25] on link "OMS" at bounding box center [113, 24] width 17 height 7
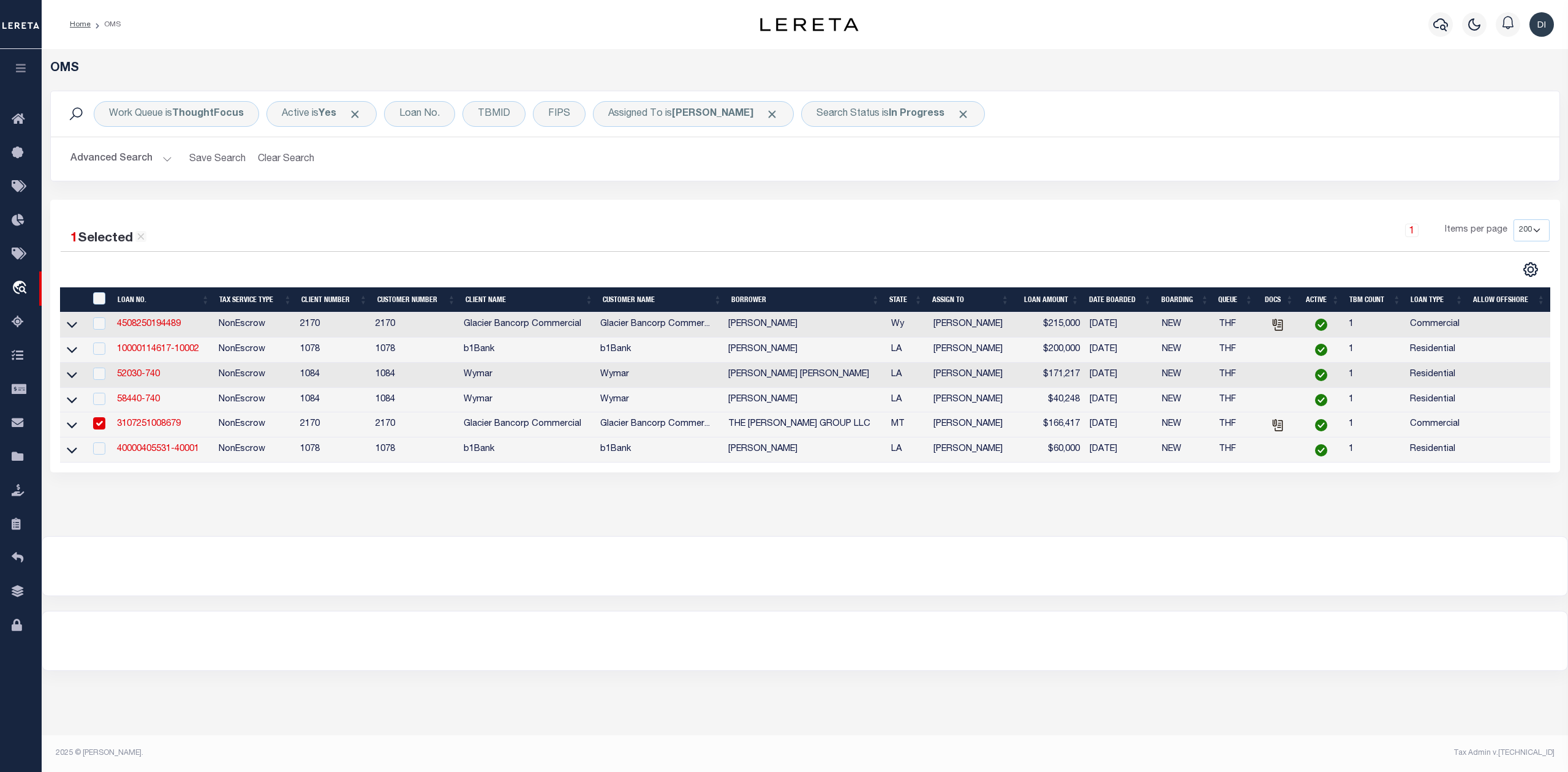
click at [515, 264] on div at bounding box center [433, 269] width 745 height 16
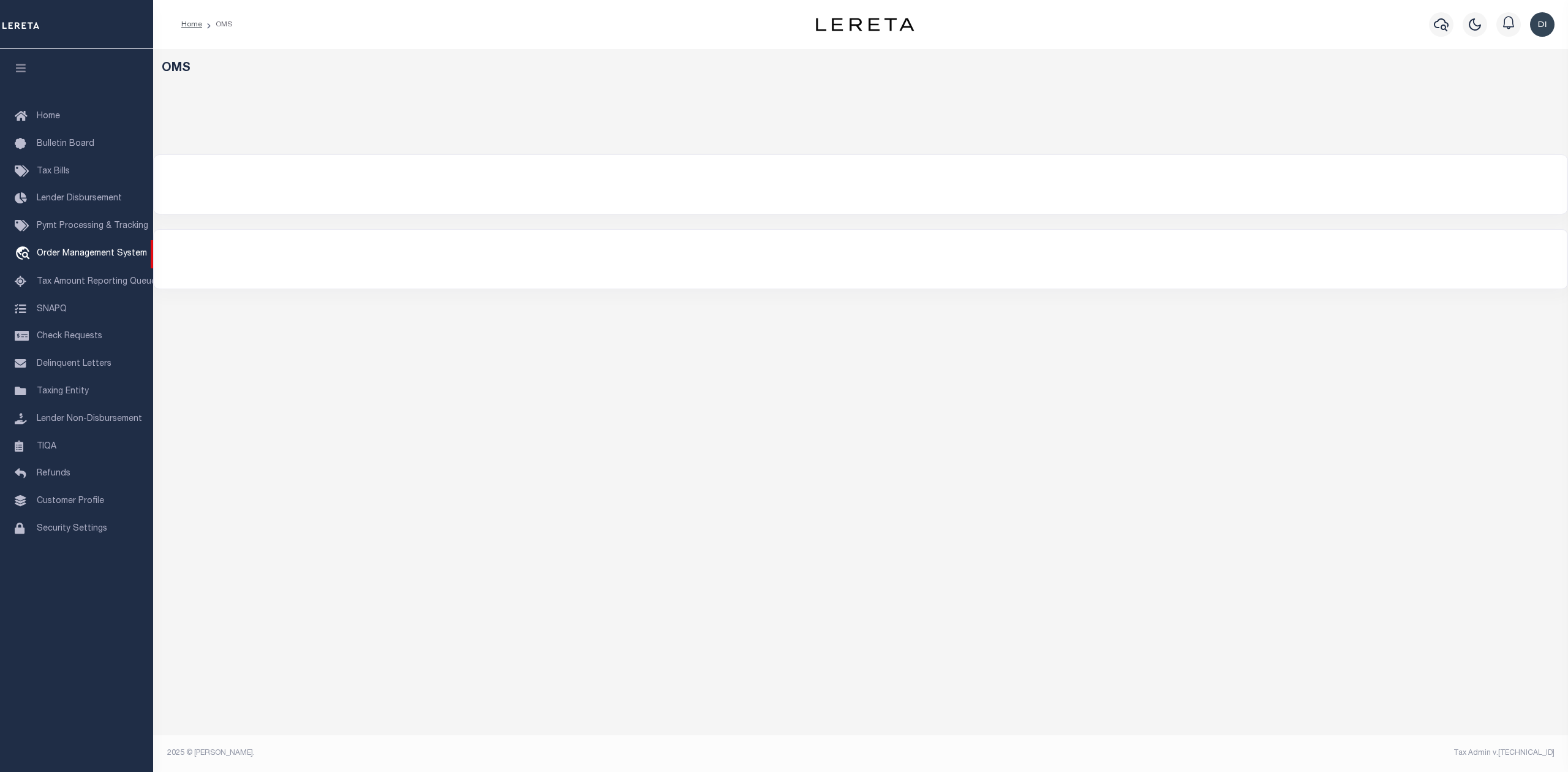
select select "200"
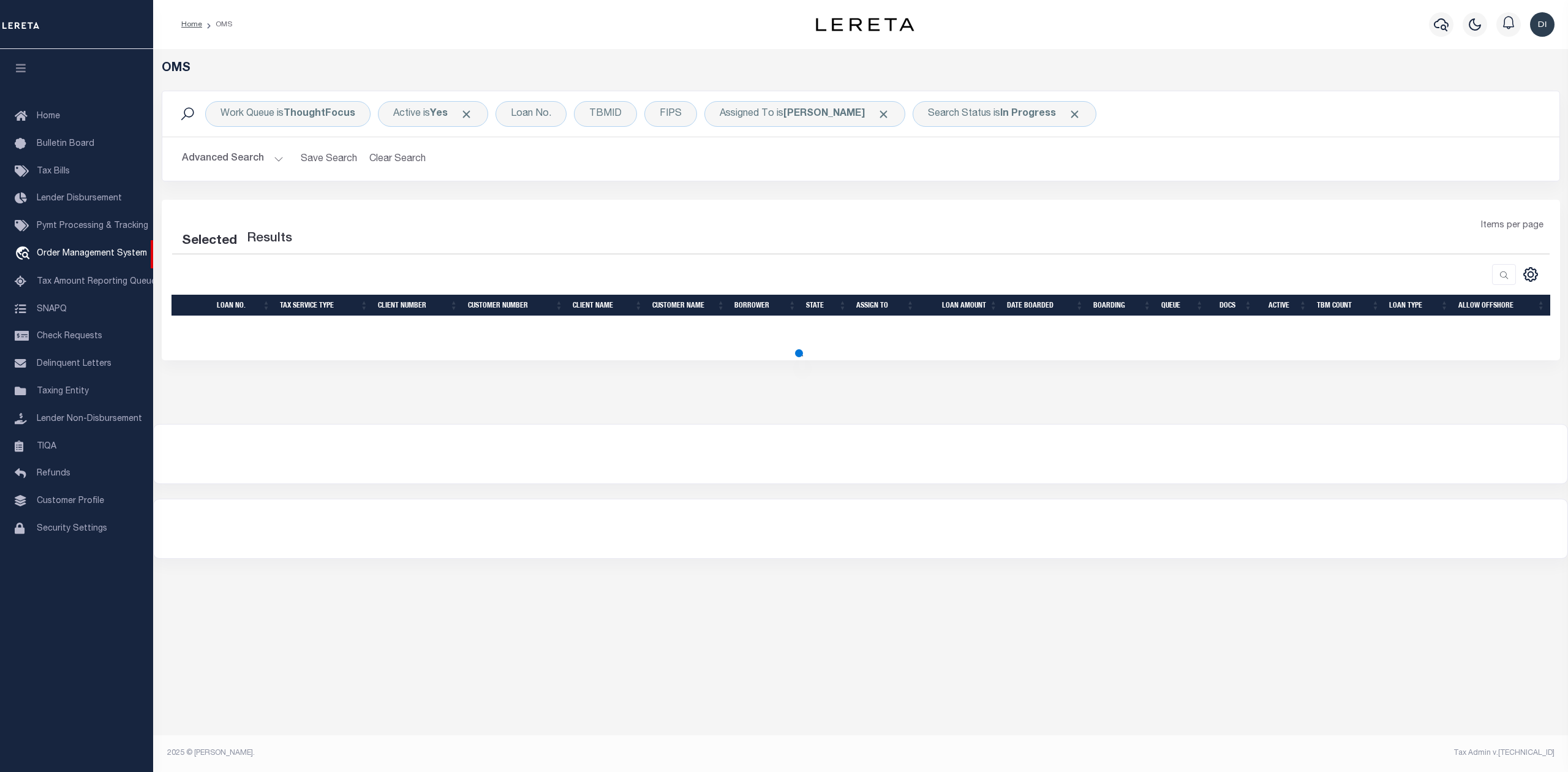
select select "200"
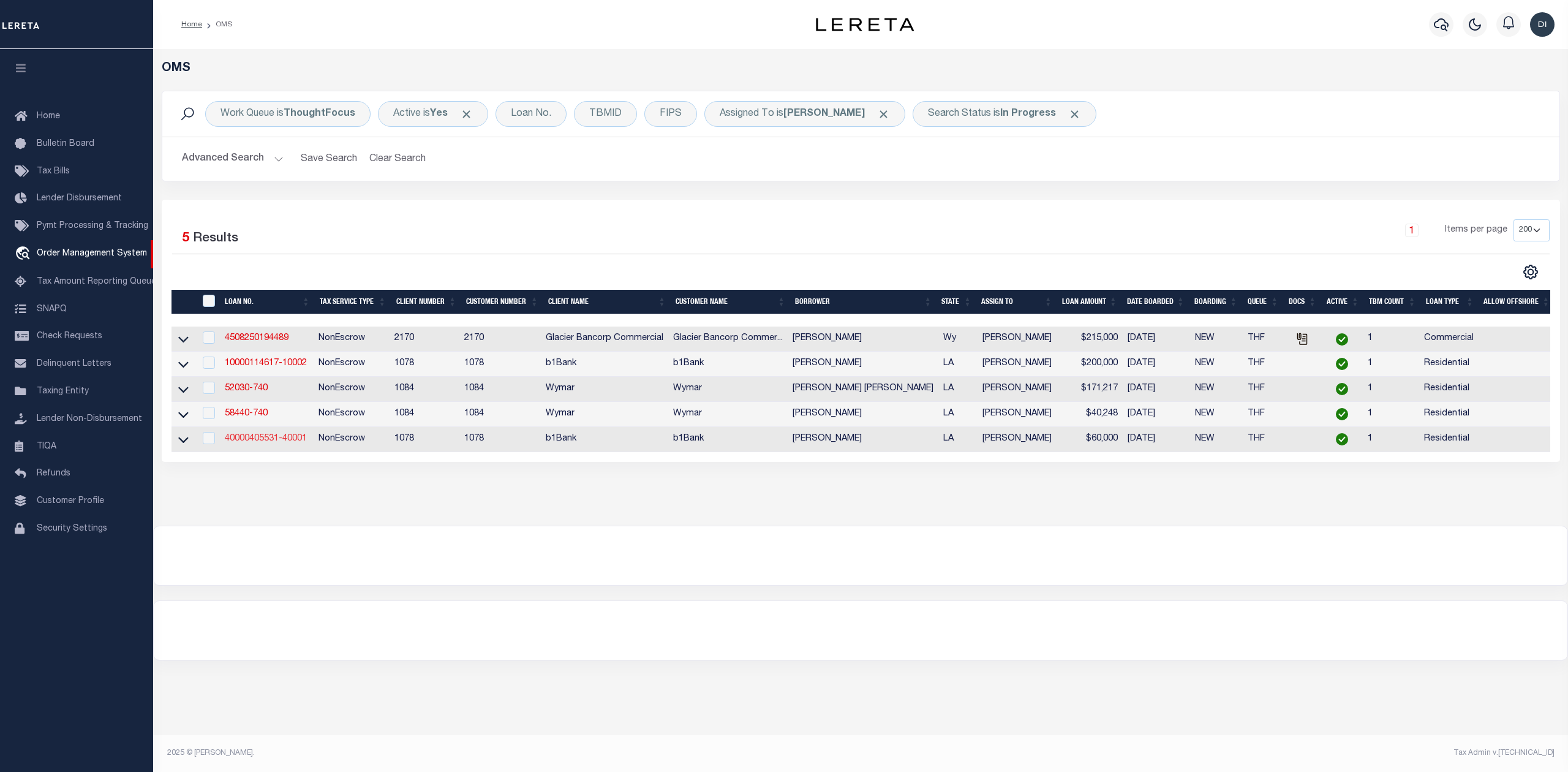
click at [273, 443] on link "40000405531-40001" at bounding box center [265, 438] width 82 height 8
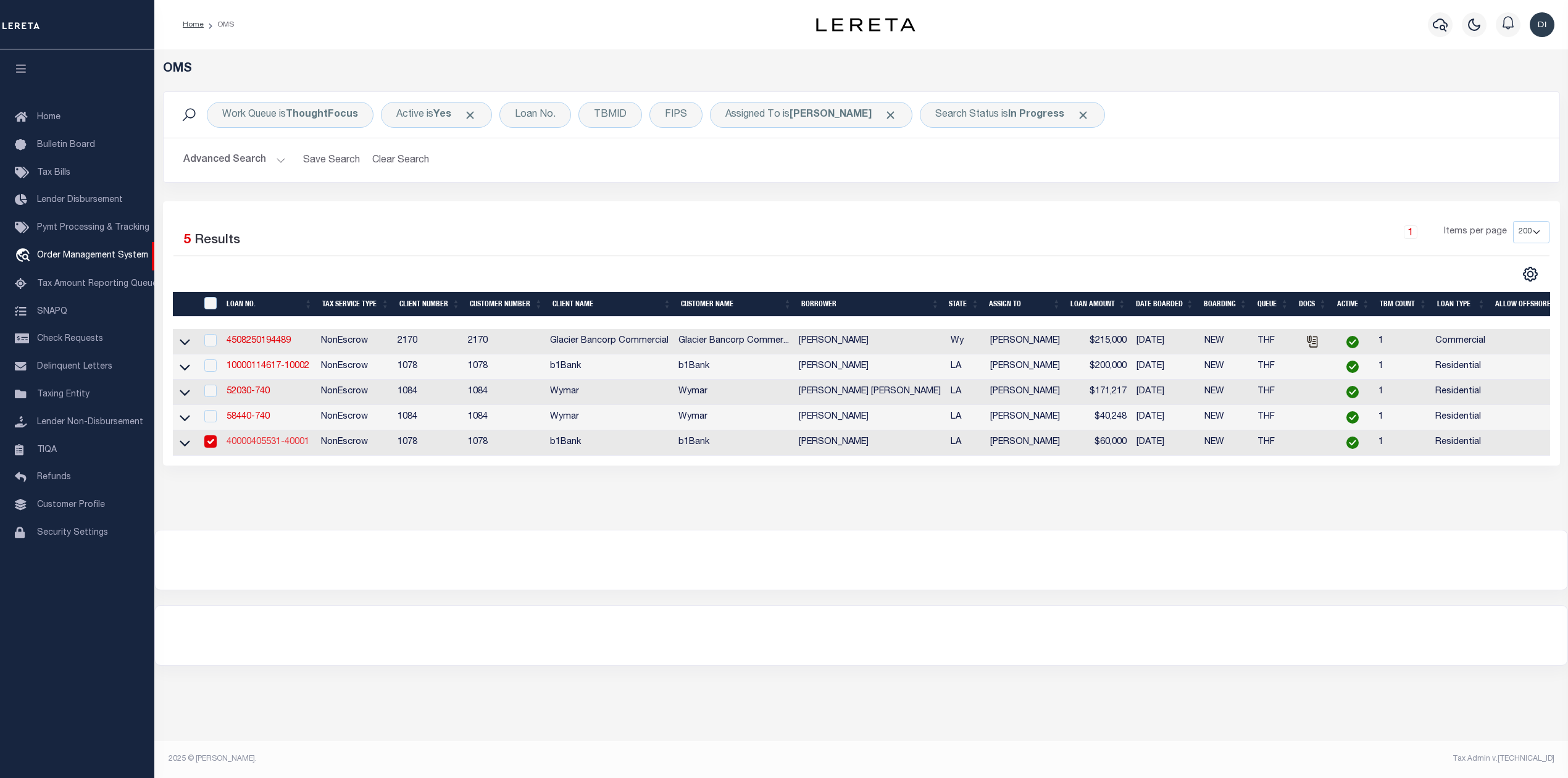
type input "40000405531-40001"
type input "[PERSON_NAME]"
select select
type input "[DATE]"
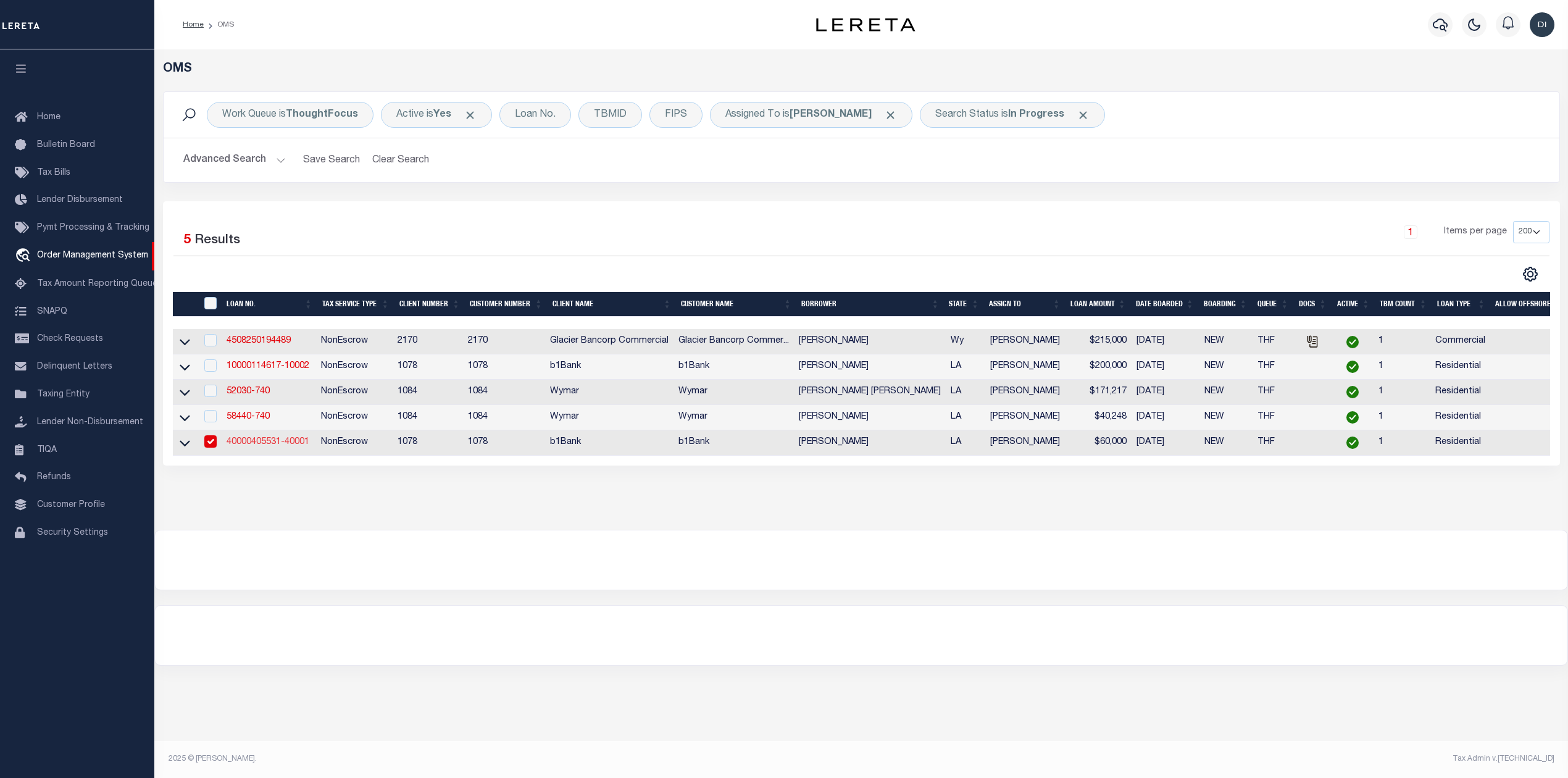
select select "10"
select select "NonEscrow"
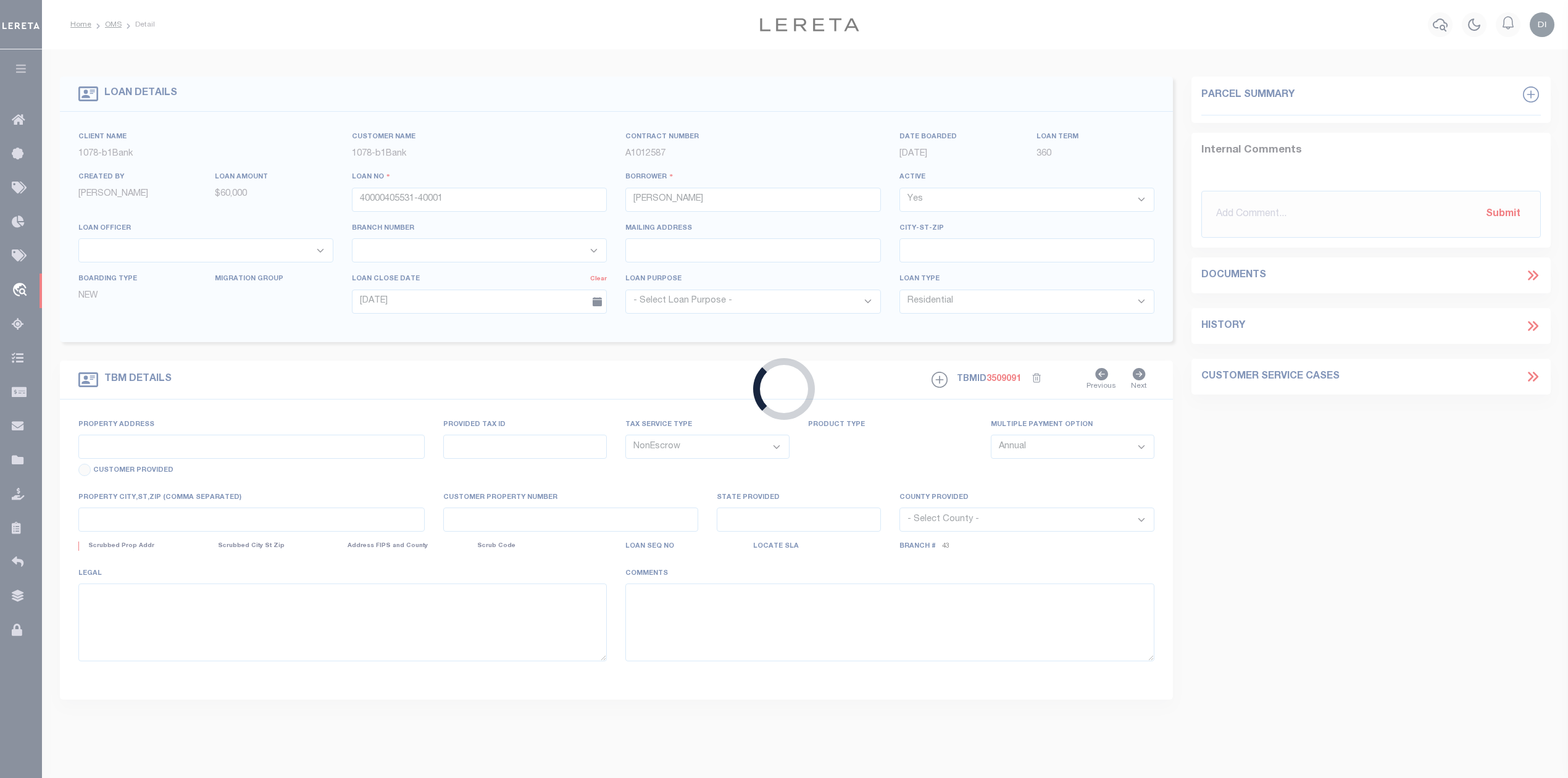
select select "14080"
select select "3738"
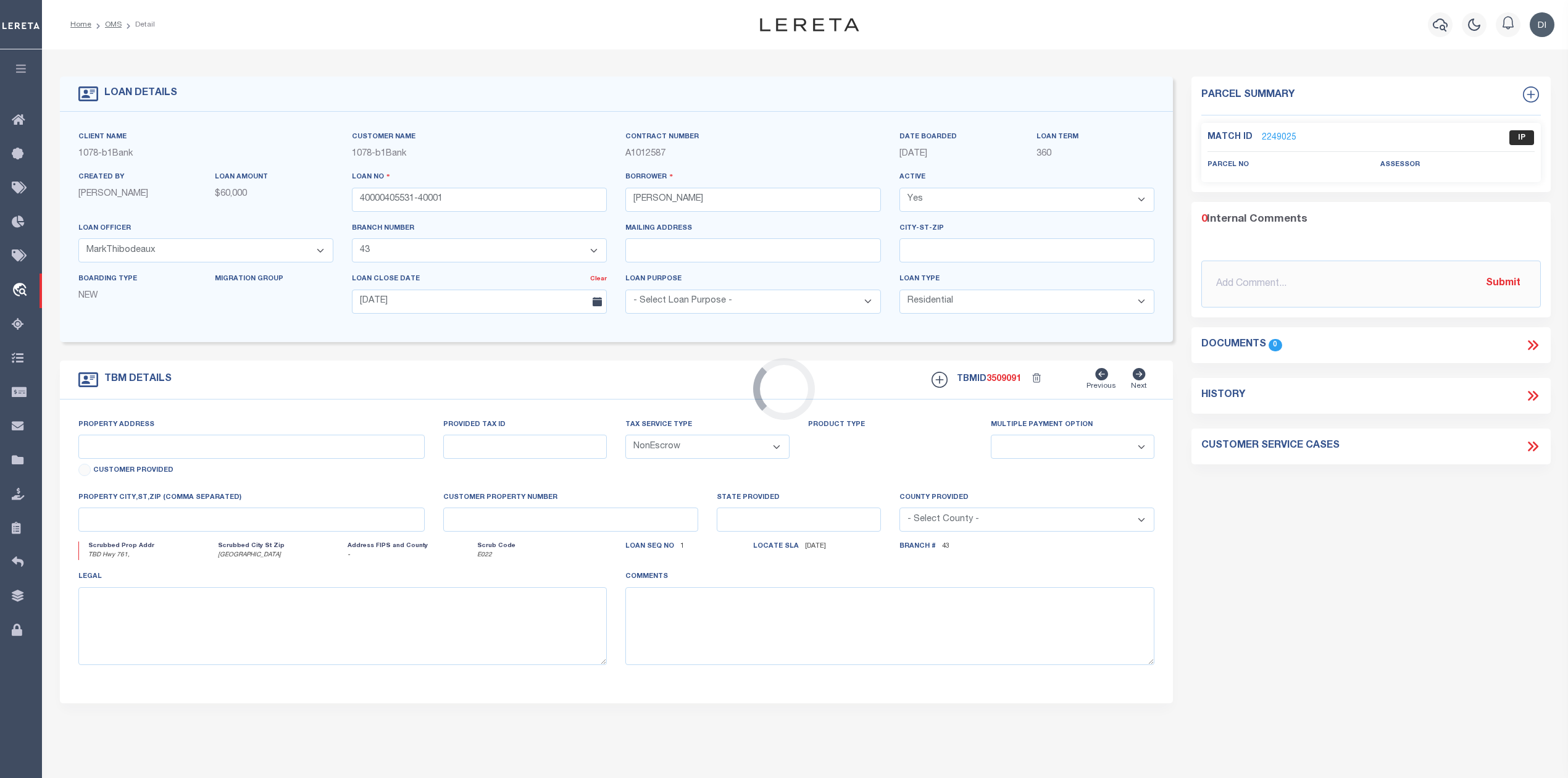
type input "TBD Hwy 761,"
select select
type input "[GEOGRAPHIC_DATA]"
type input "LA"
type textarea "Lot 6B-1, Section 25, T-8-S, R-3-E"
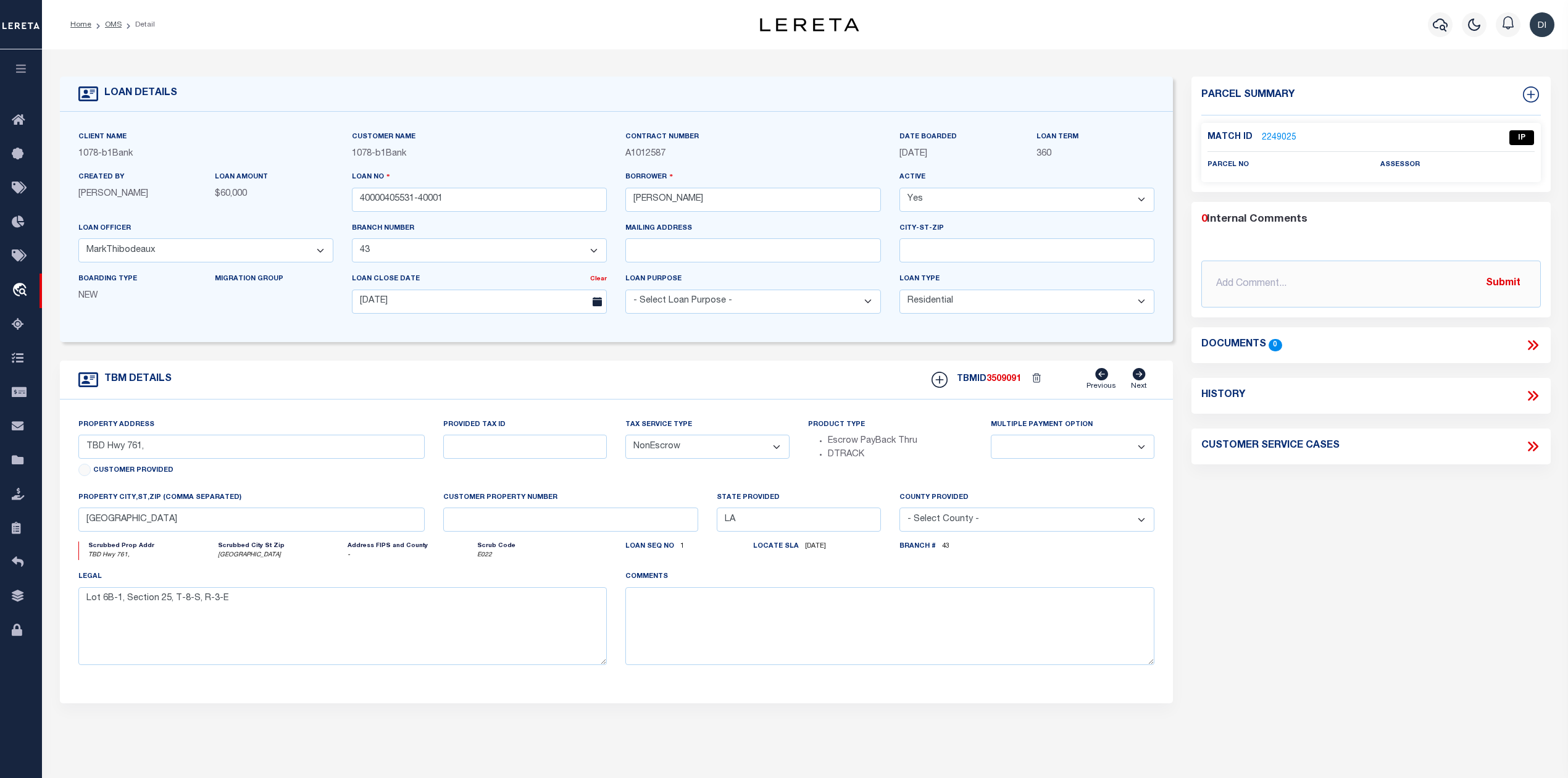
click at [1282, 134] on link "2249025" at bounding box center [1278, 138] width 34 height 13
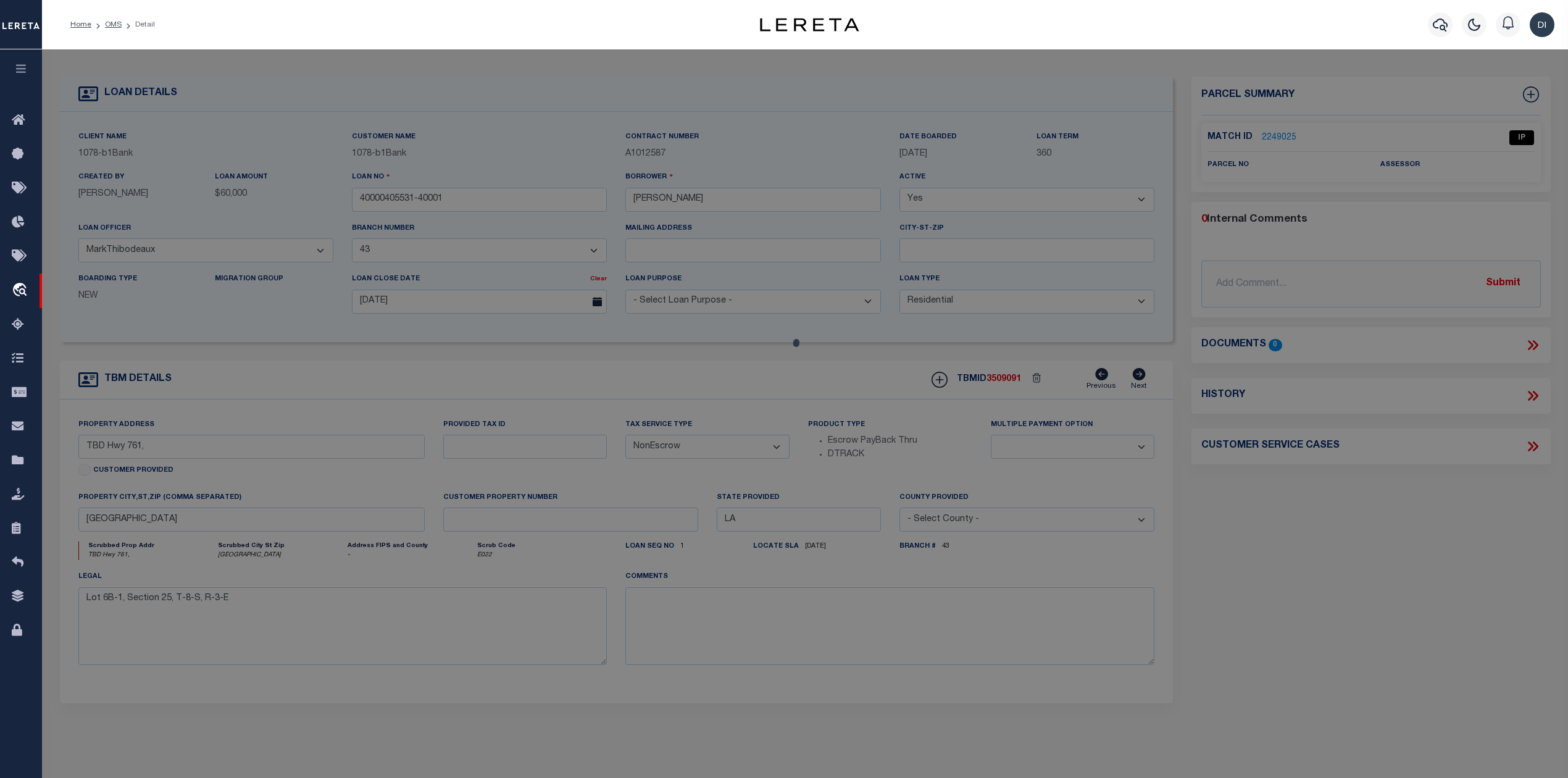
checkbox input "false"
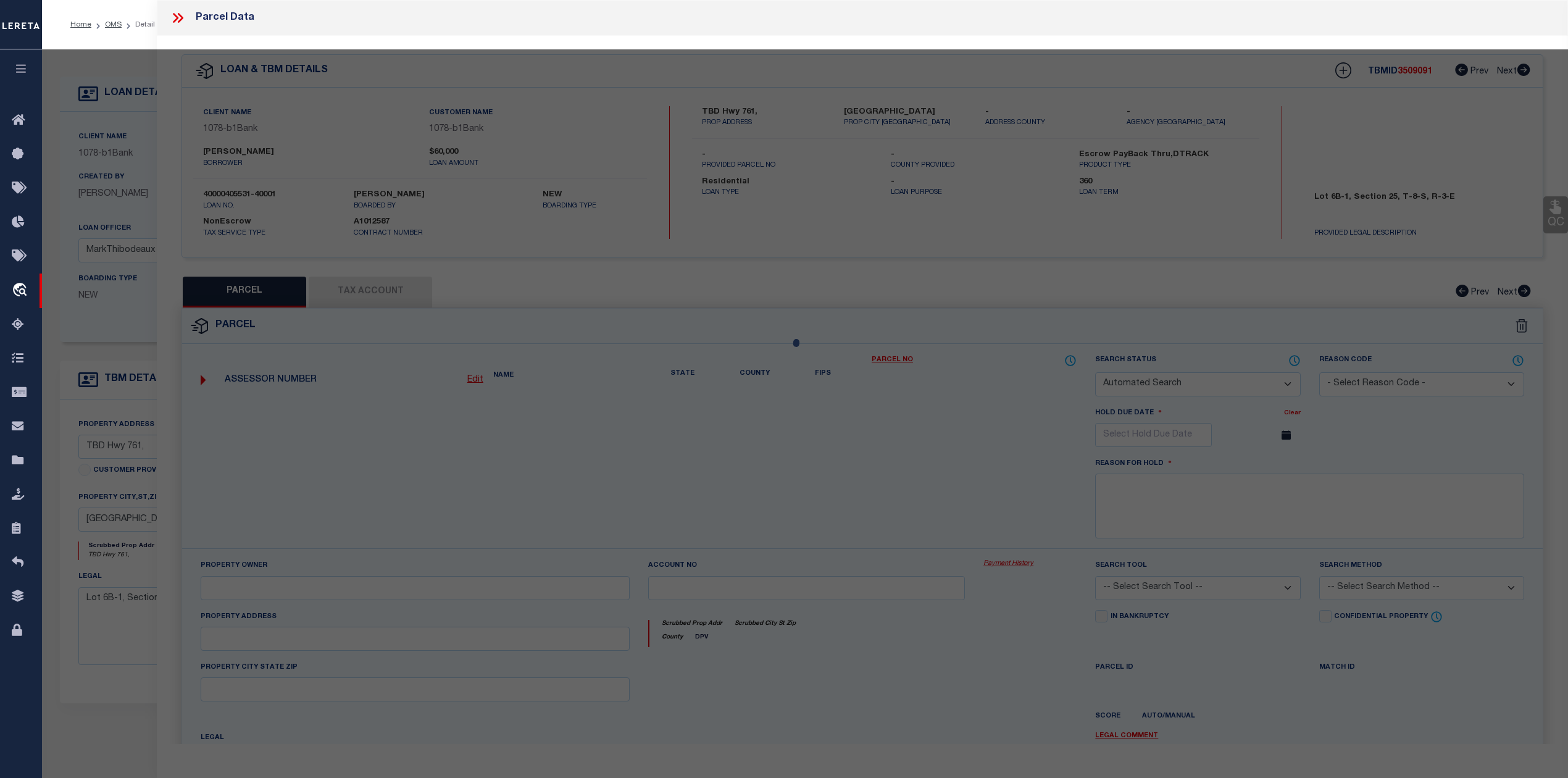
select select "IP"
checkbox input "false"
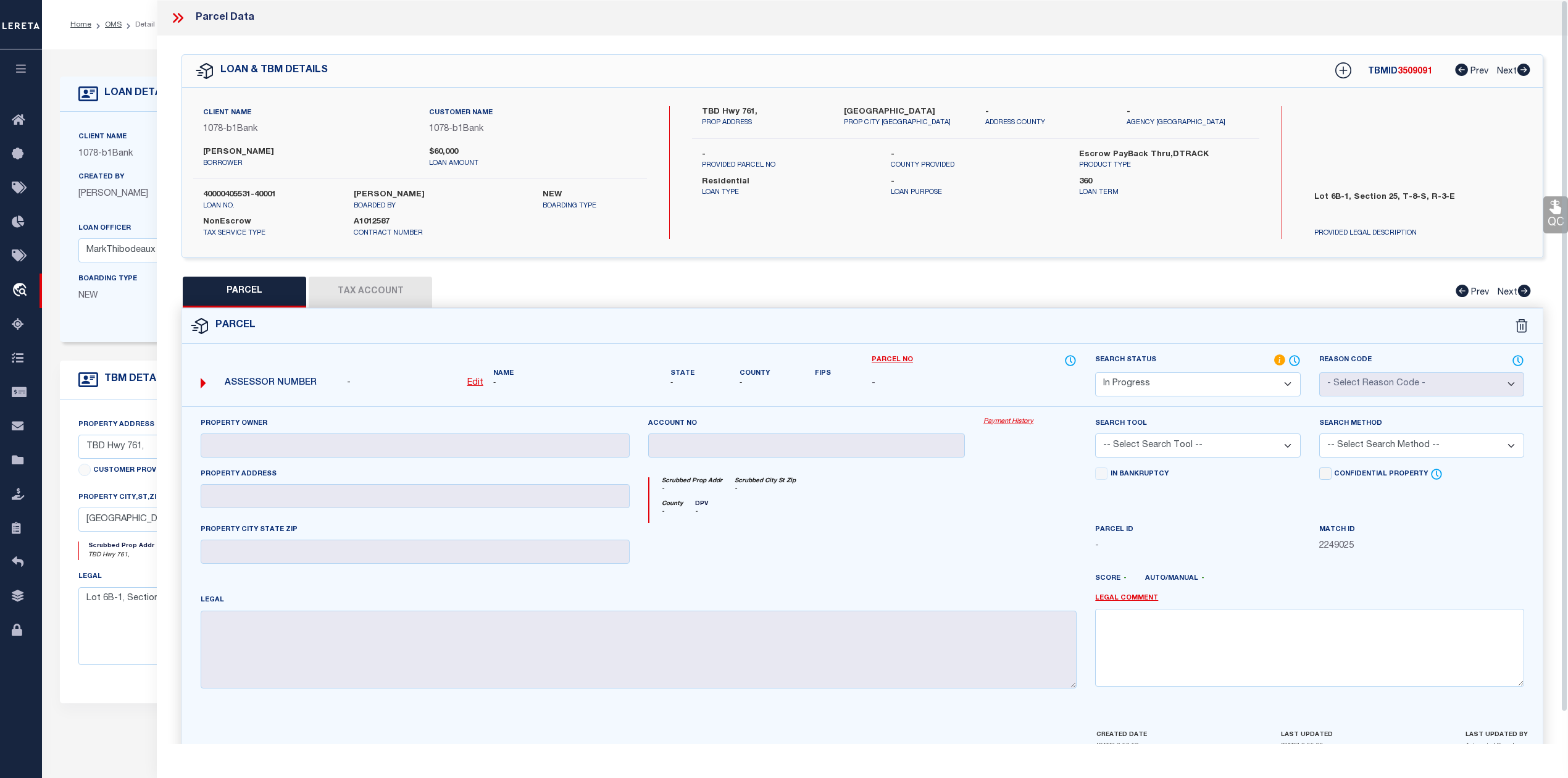
click at [751, 145] on div "TBD Hwy 761, PROP ADDRESS [GEOGRAPHIC_DATA] LA [STREET_ADDRESS] - ADDRESS COUNT…" at bounding box center [975, 173] width 567 height 133
drag, startPoint x: 843, startPoint y: 107, endPoint x: 894, endPoint y: 111, distance: 51.2
click at [894, 111] on div "Church Point LA 70525 PROP CITY ST ZIP" at bounding box center [905, 117] width 141 height 22
copy label "Church Point"
click at [857, 216] on div "TBD Hwy 761, PROP ADDRESS Church Point LA 70525 PROP CITY ST ZIP - ADDRESS COUN…" at bounding box center [975, 173] width 567 height 133
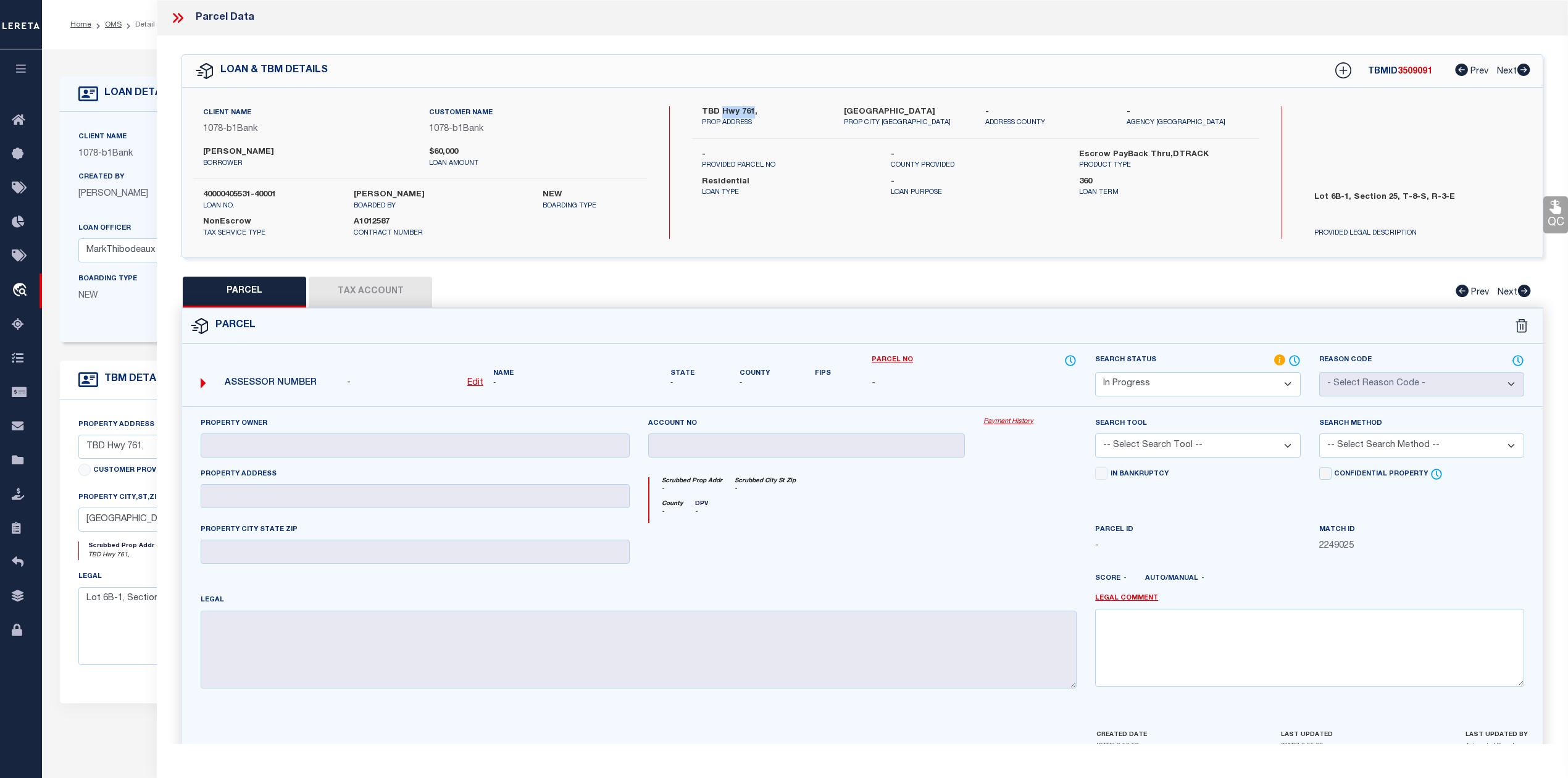
drag, startPoint x: 722, startPoint y: 111, endPoint x: 753, endPoint y: 113, distance: 31.1
click at [753, 113] on label "TBD Hwy 761," at bounding box center [763, 112] width 123 height 12
copy label "Hwy 761"
click at [265, 149] on label "[PERSON_NAME]" at bounding box center [307, 152] width 208 height 12
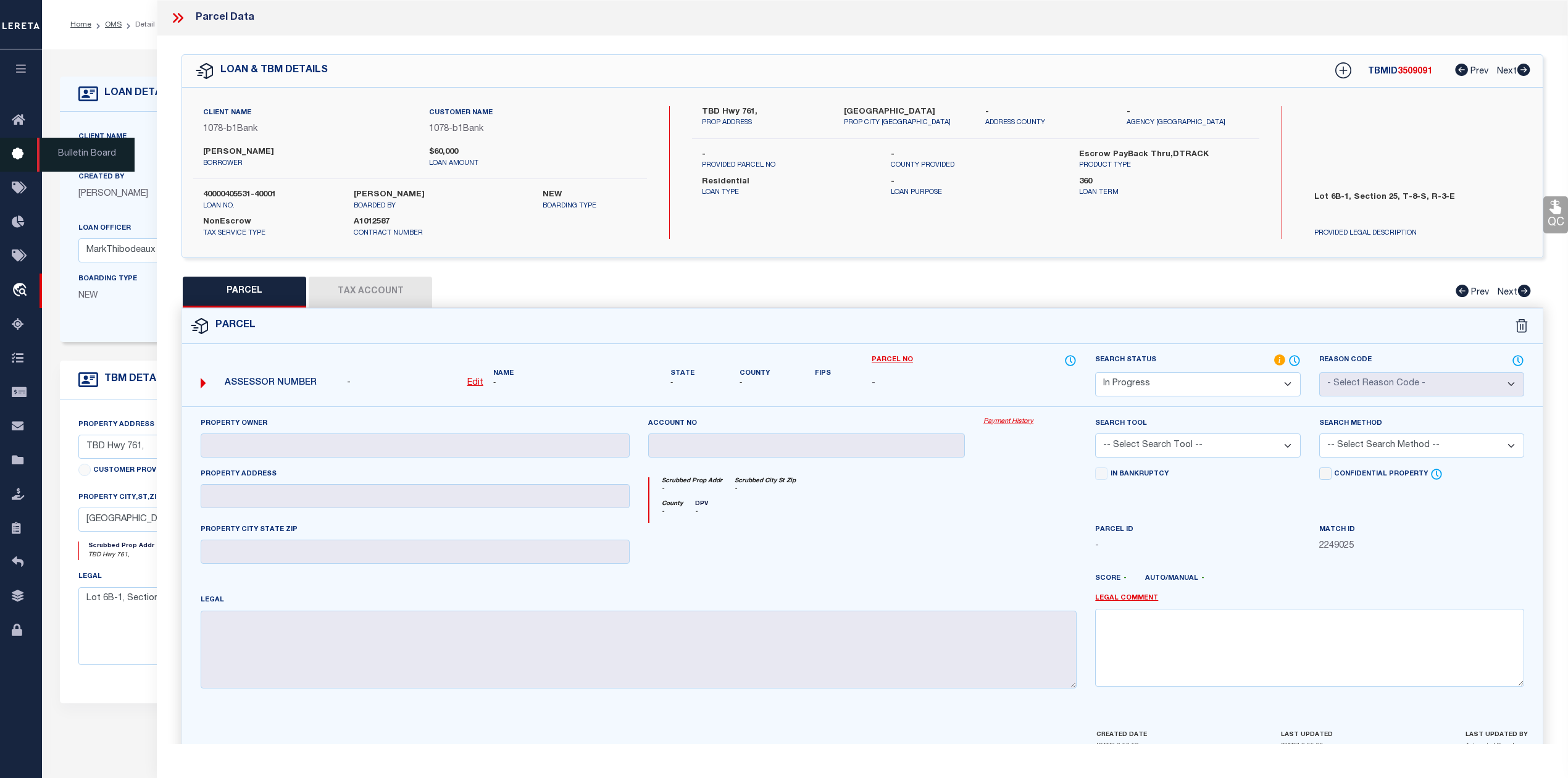
copy label "Boudreaux"
click at [745, 111] on label "TBD Hwy 761," at bounding box center [763, 112] width 123 height 12
copy label "761"
click at [215, 149] on label "[PERSON_NAME]" at bounding box center [307, 152] width 208 height 12
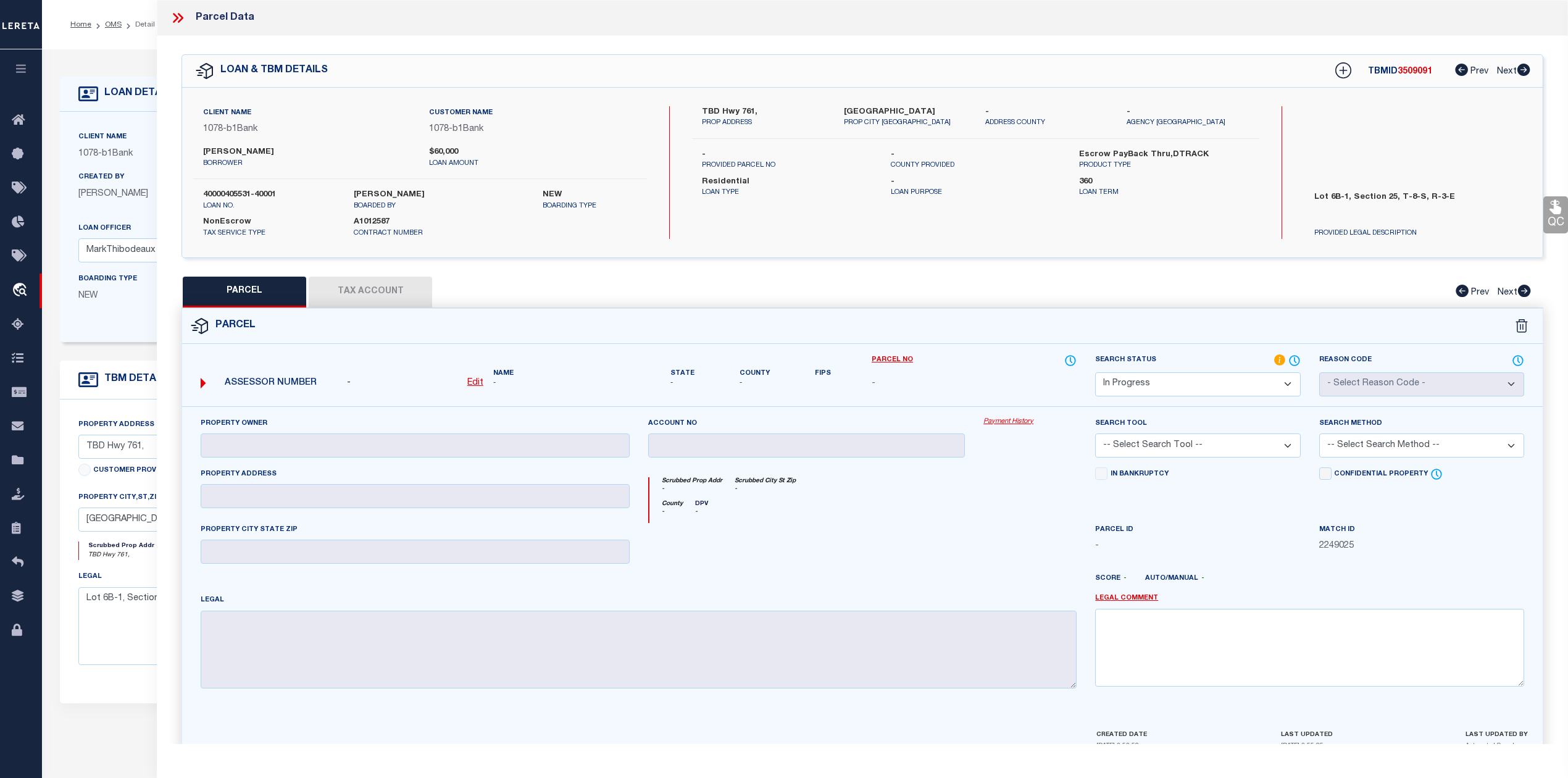
click at [215, 149] on label "[PERSON_NAME]" at bounding box center [307, 152] width 208 height 12
copy label "Paige"
click at [1018, 259] on div "QC QC QC" at bounding box center [862, 404] width 1411 height 737
click at [245, 150] on label "[PERSON_NAME]" at bounding box center [307, 152] width 208 height 12
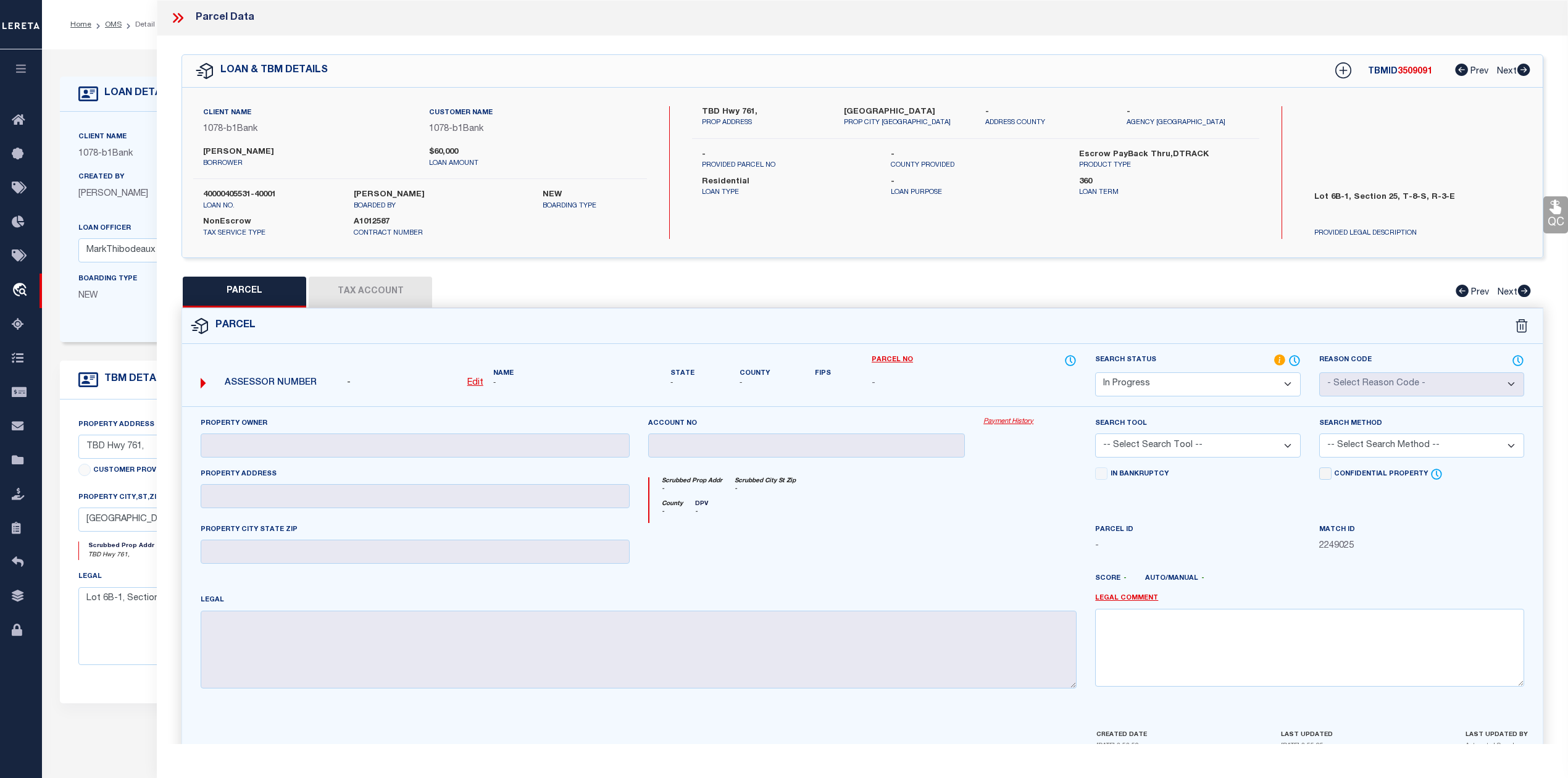
copy label "Boudreaux"
click at [216, 151] on label "[PERSON_NAME]" at bounding box center [307, 152] width 208 height 12
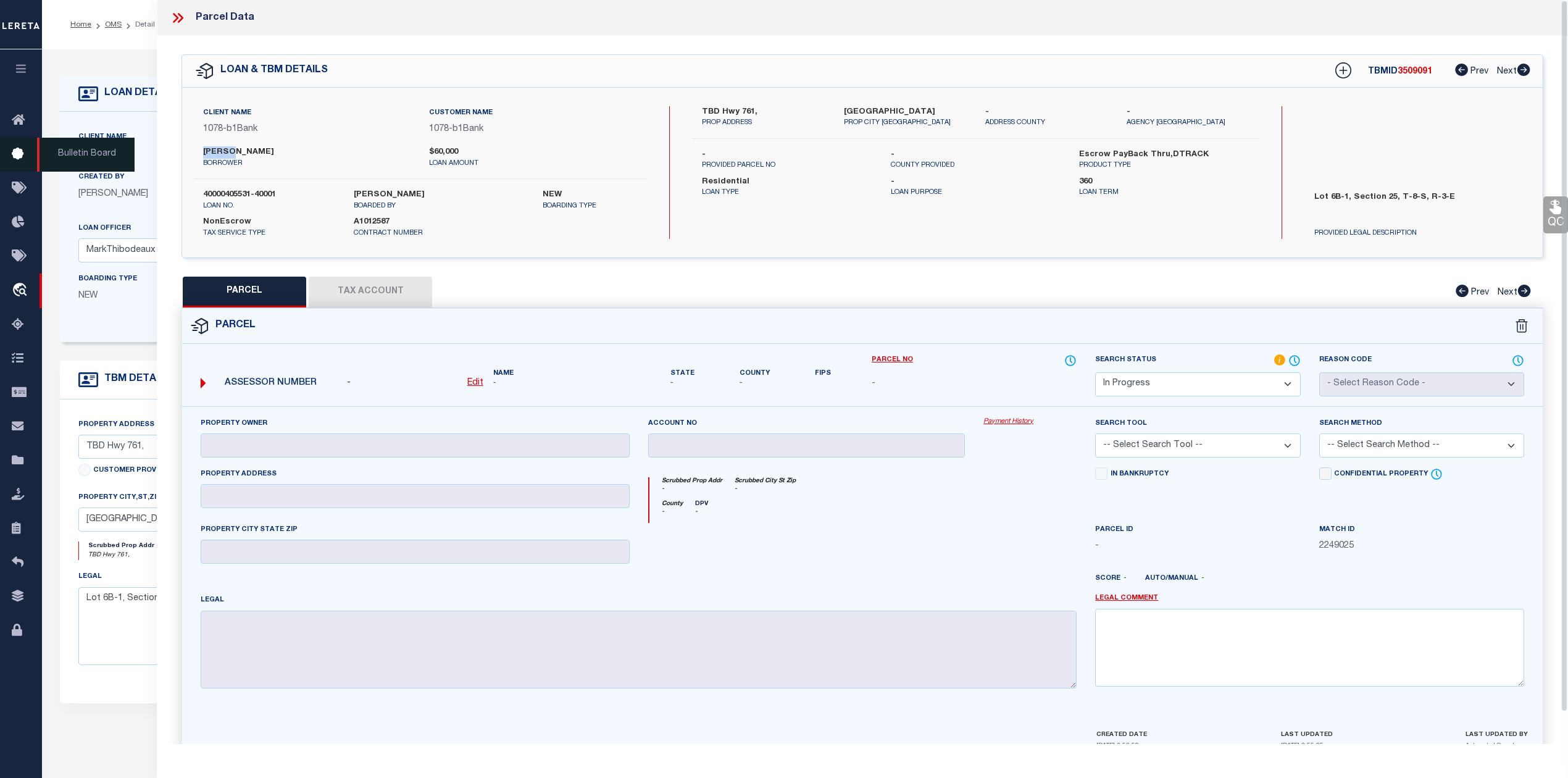
copy label "Paige"
click at [863, 176] on label "Residential" at bounding box center [786, 182] width 170 height 12
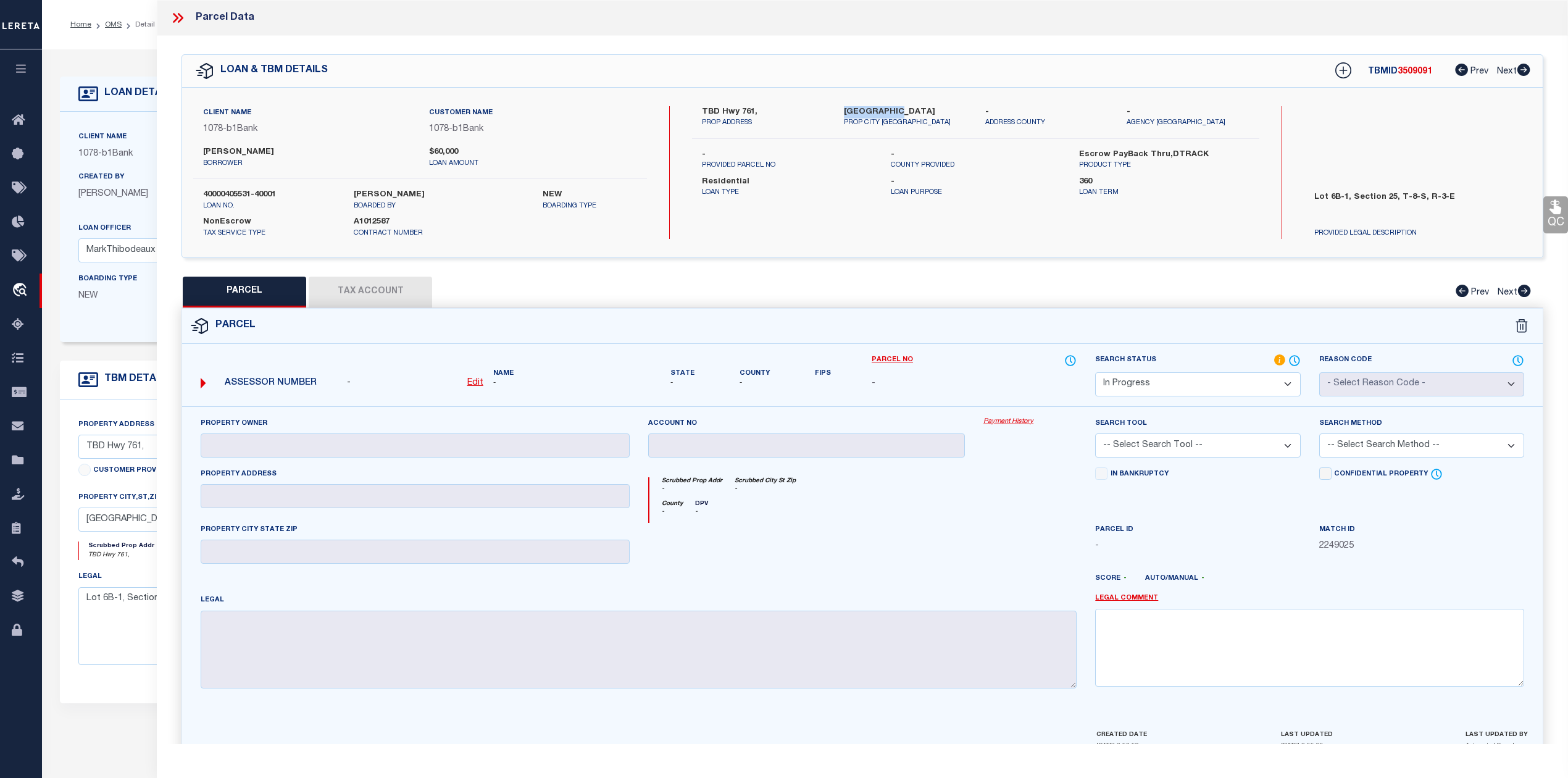
drag, startPoint x: 845, startPoint y: 106, endPoint x: 892, endPoint y: 111, distance: 47.3
click at [892, 111] on label "Church Point LA 70525" at bounding box center [905, 112] width 123 height 12
click at [747, 110] on label "TBD Hwy 761," at bounding box center [763, 112] width 123 height 12
copy label "761"
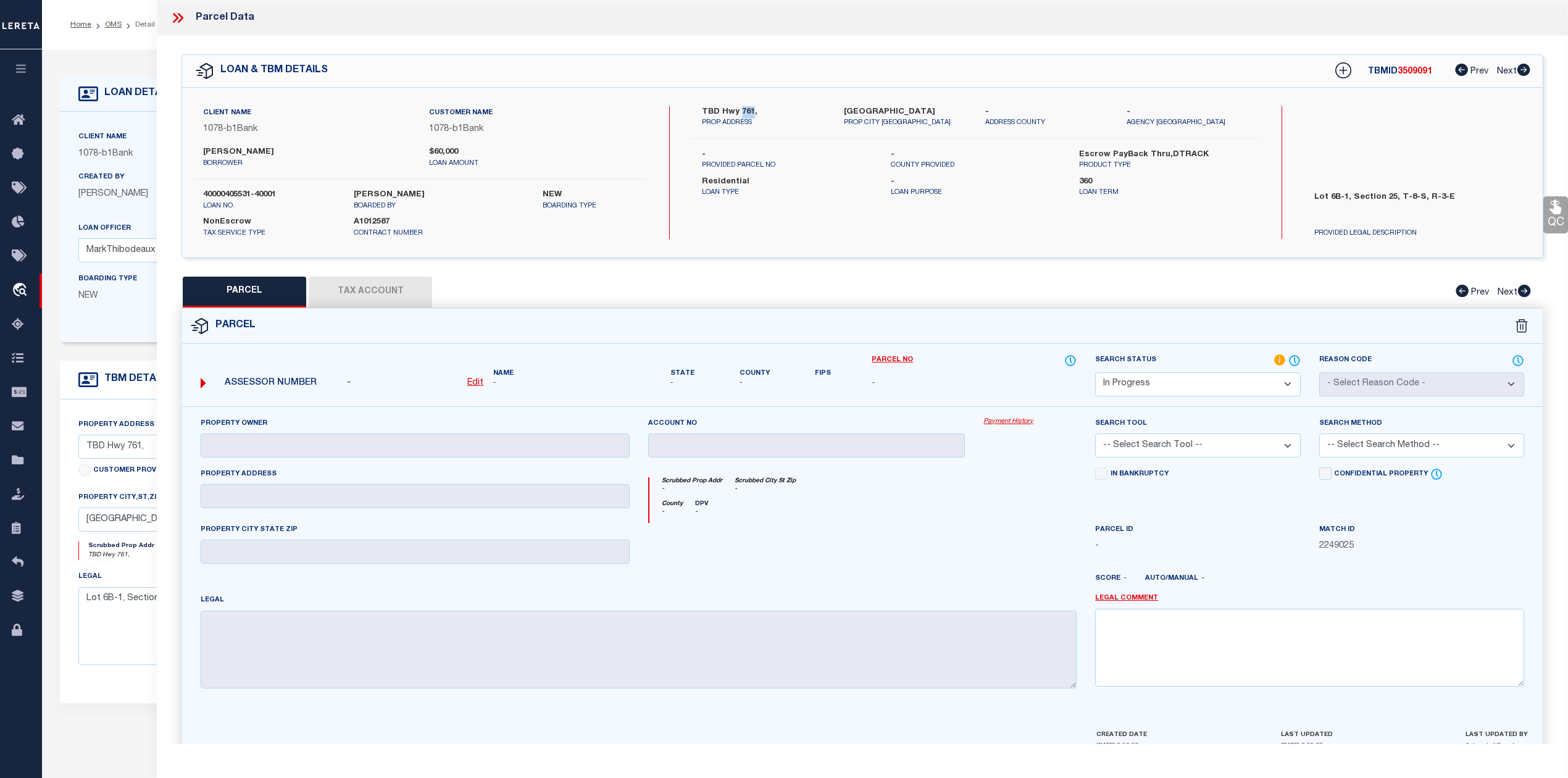
click at [737, 107] on label "TBD Hwy 761," at bounding box center [763, 112] width 123 height 12
drag, startPoint x: 723, startPoint y: 109, endPoint x: 752, endPoint y: 111, distance: 29.1
click at [752, 111] on label "TBD Hwy 761," at bounding box center [763, 112] width 123 height 12
copy label "Hwy 761"
click at [514, 208] on p "boarded by" at bounding box center [438, 206] width 170 height 10
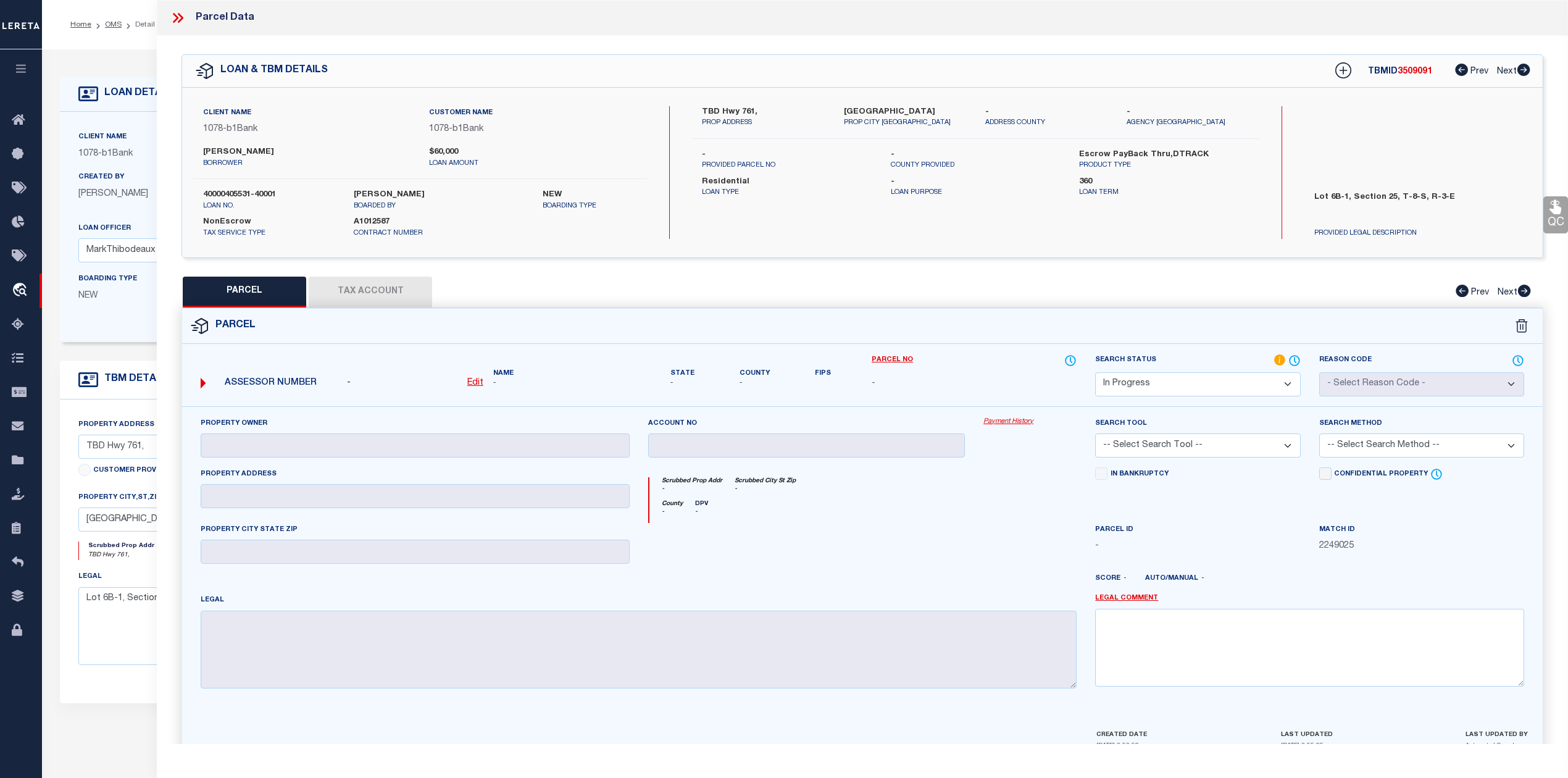
click at [262, 154] on label "[PERSON_NAME]" at bounding box center [307, 152] width 208 height 12
copy label "Boudreaux"
click at [975, 256] on div "Client Name 1078 - b1Bank Customer Name 1078 - b1Bank NEW" at bounding box center [862, 173] width 1360 height 170
click at [174, 16] on icon at bounding box center [176, 18] width 6 height 10
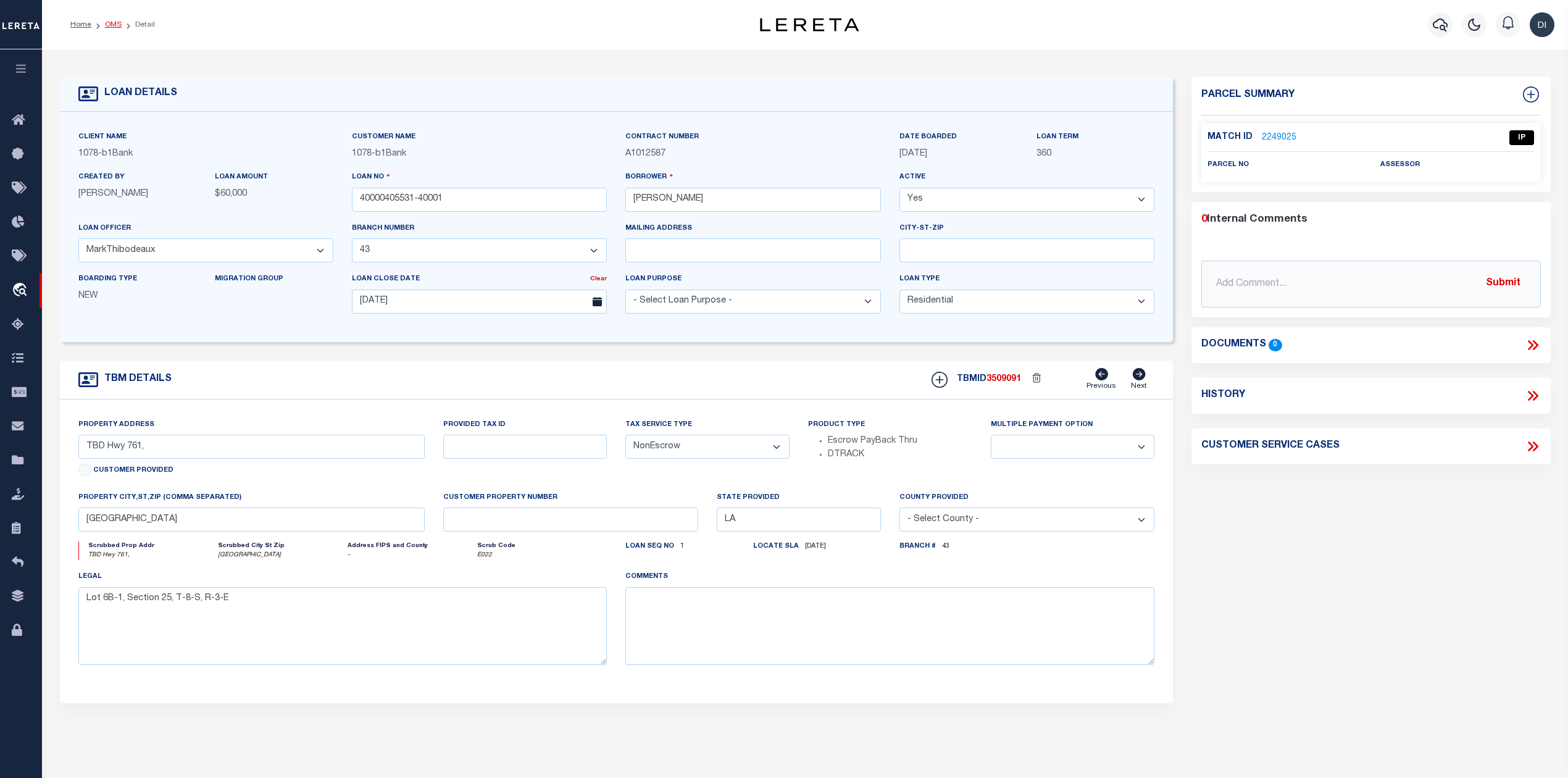
click at [119, 25] on link "OMS" at bounding box center [113, 24] width 17 height 7
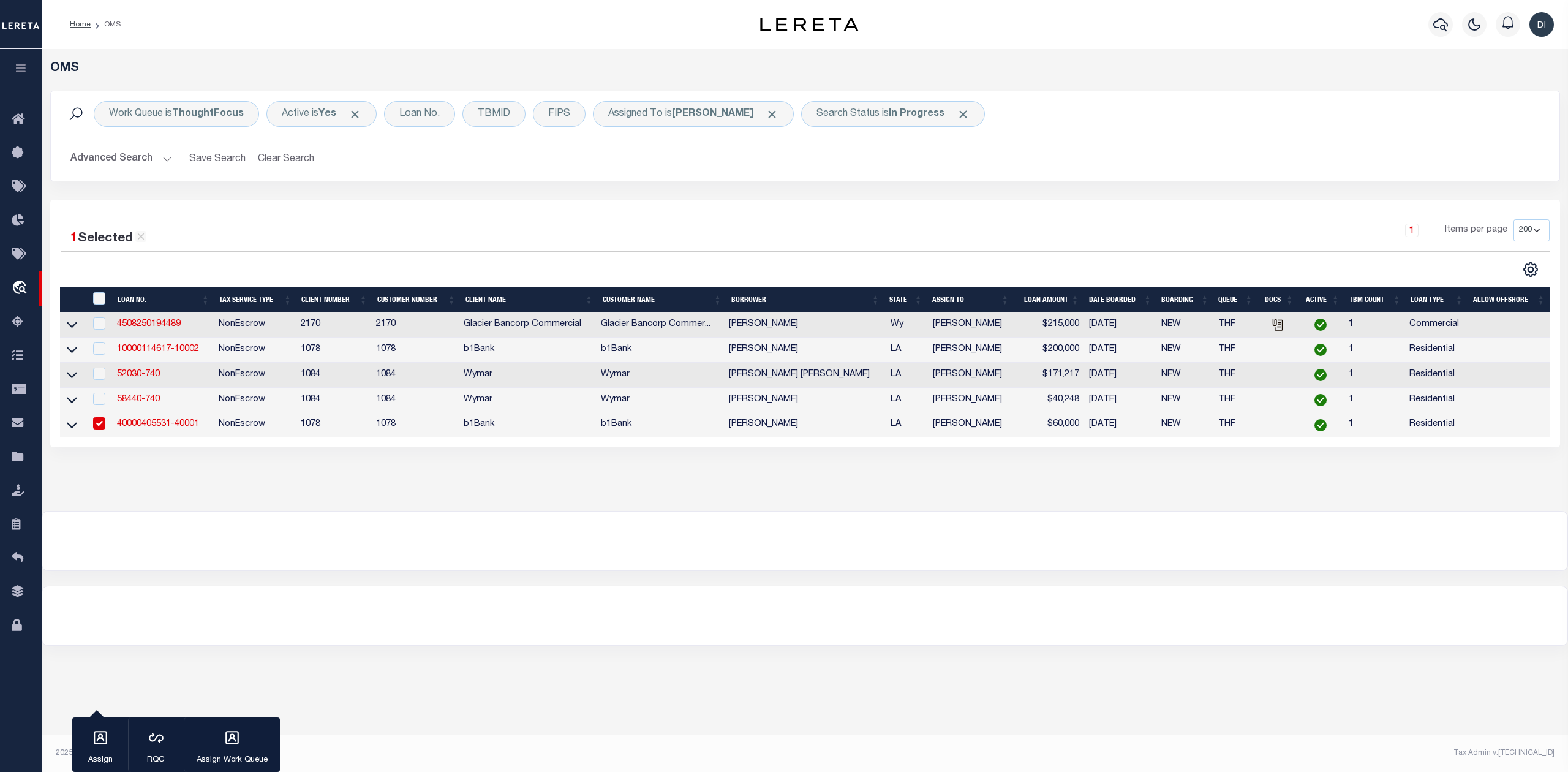
click at [96, 430] on input "checkbox" at bounding box center [99, 423] width 12 height 12
checkbox input "false"
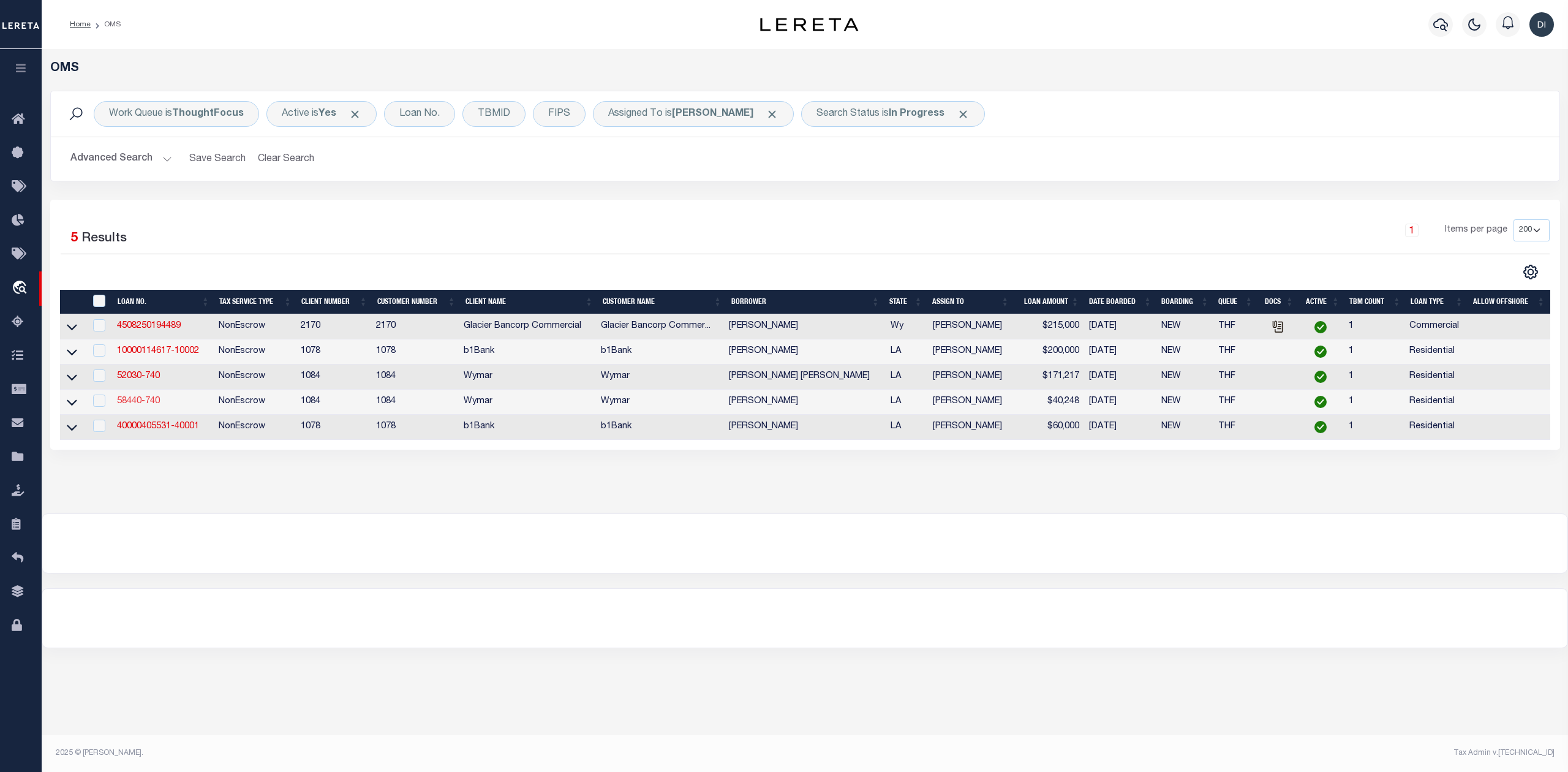
click at [148, 406] on link "58440-740" at bounding box center [138, 401] width 43 height 8
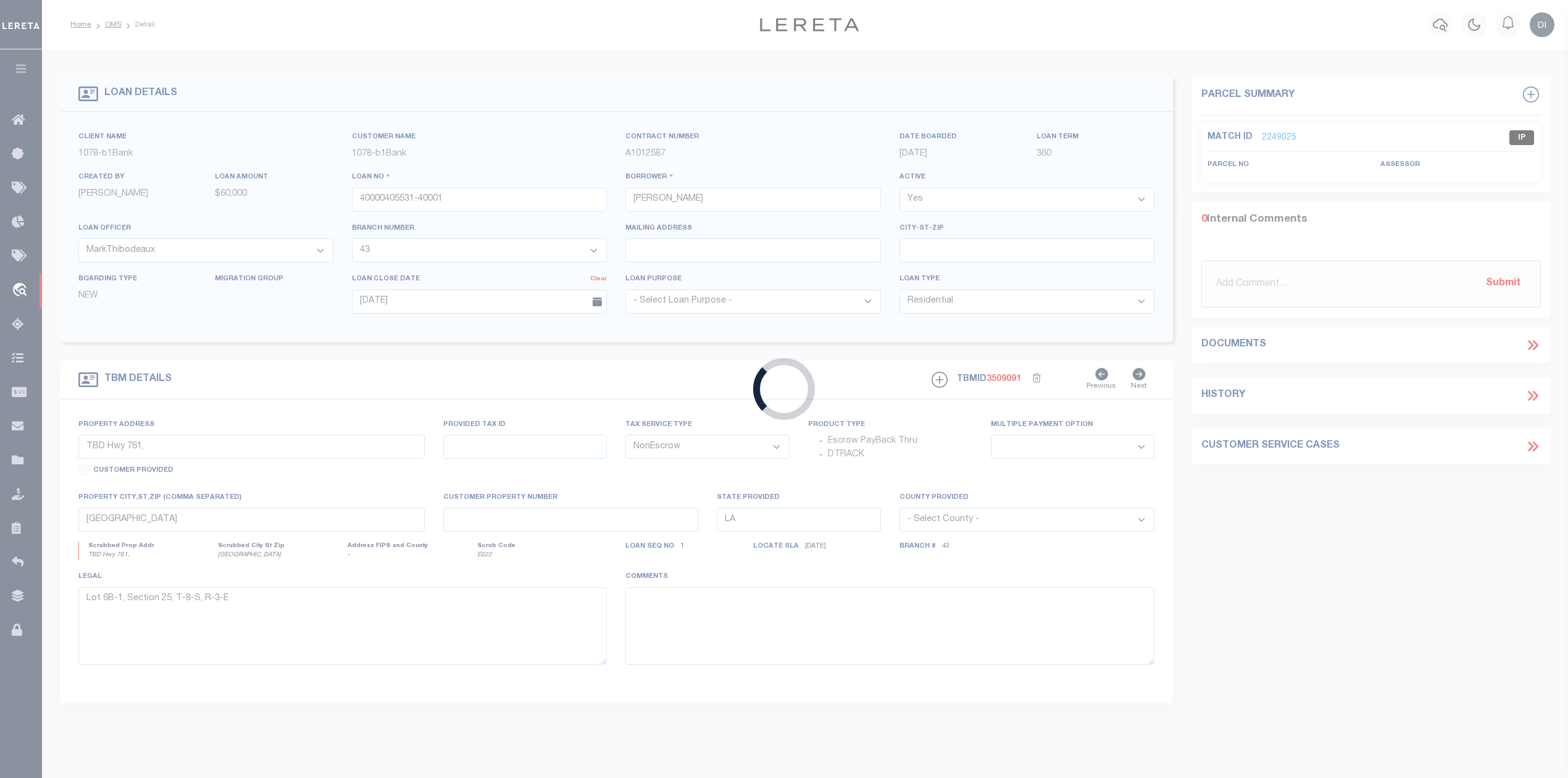
type input "58440-740"
type input "MYRANDA A DUET"
select select
type input "08/17/2025"
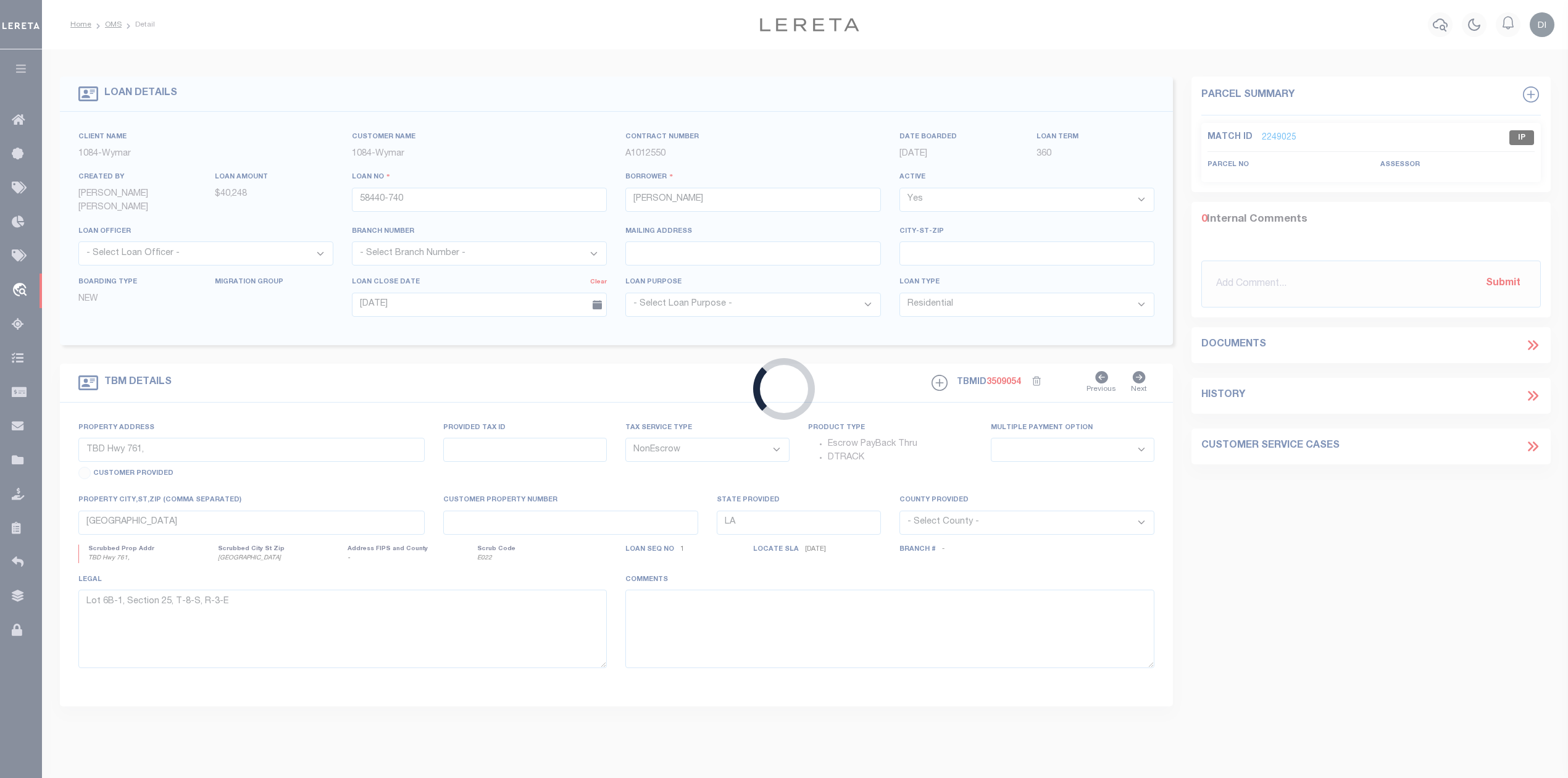
type input "TBD TRACT E LA HWY 16"
select select
type input "DENHAM SPRINGS LA 70706"
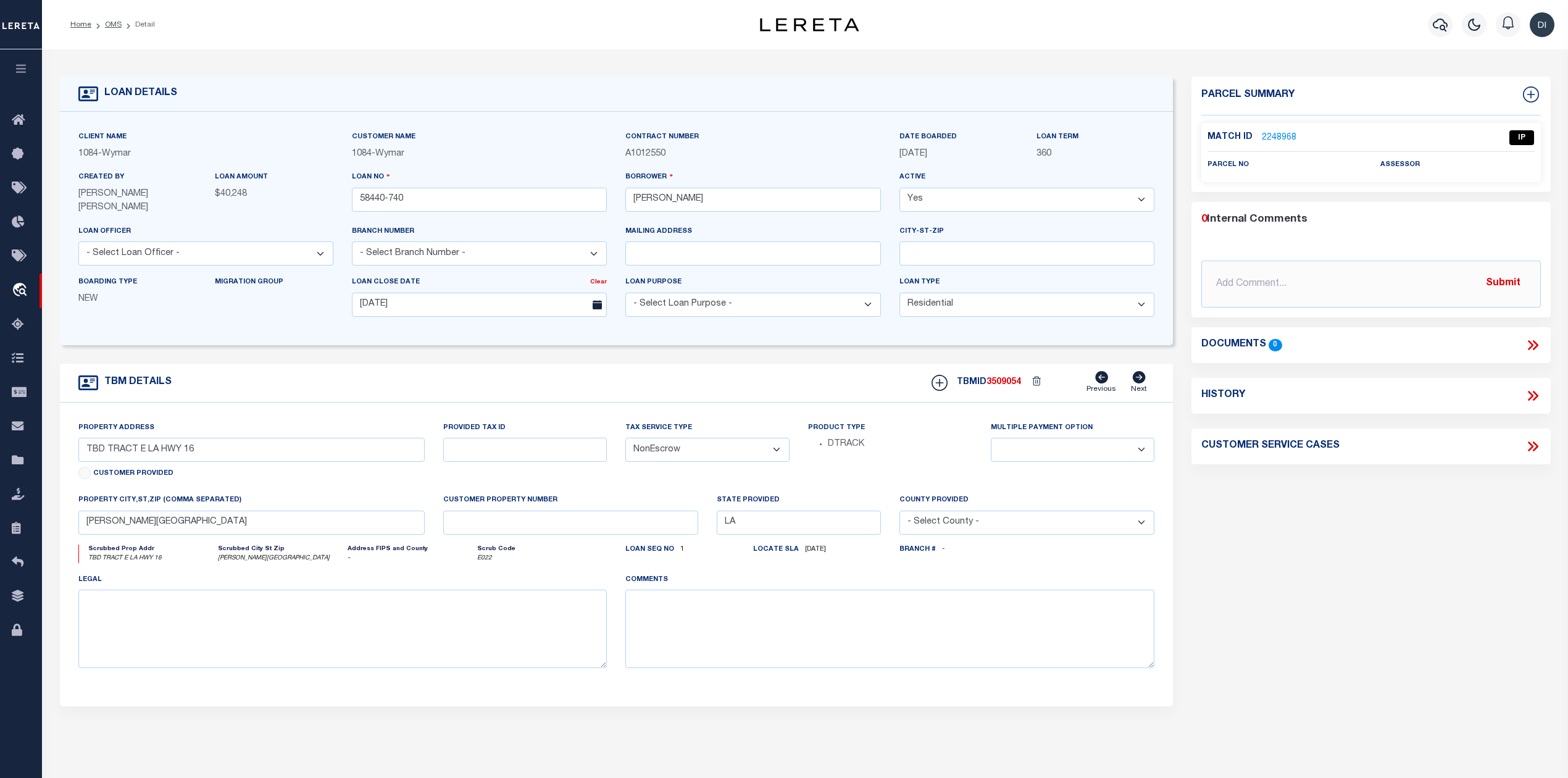
click at [1280, 133] on link "2248968" at bounding box center [1278, 138] width 34 height 13
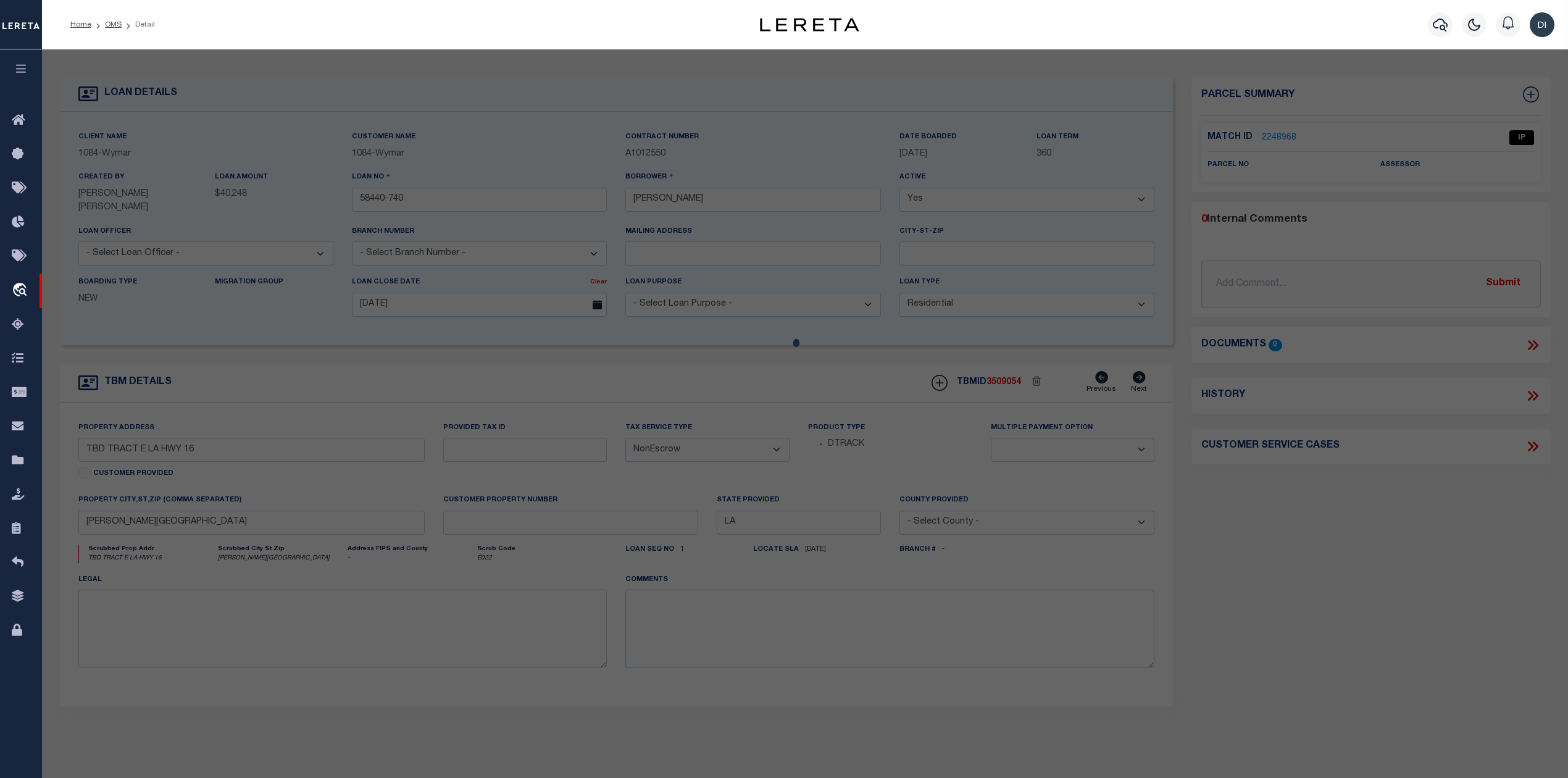
select select "AS"
checkbox input "false"
select select "IP"
checkbox input "false"
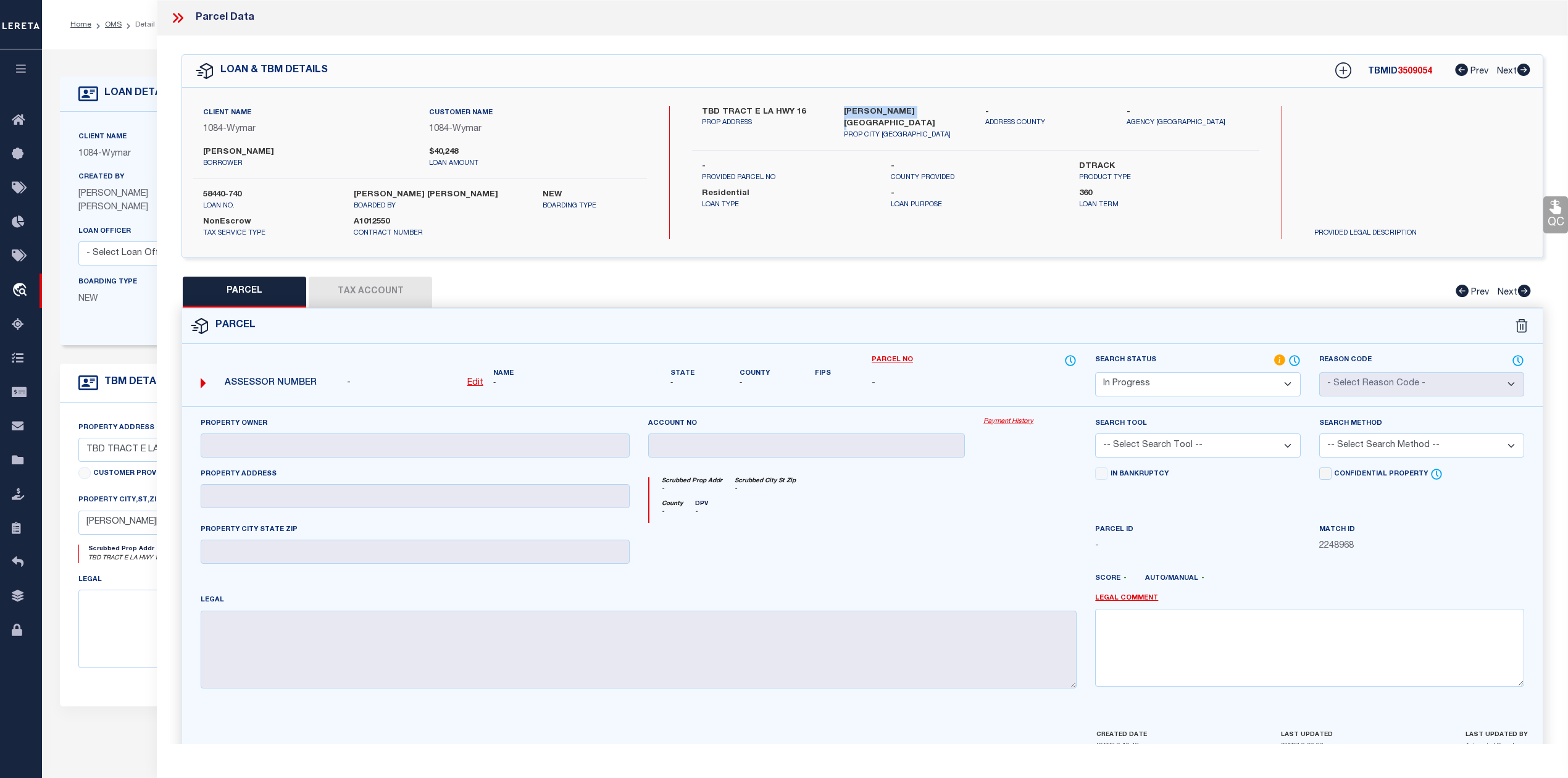
drag, startPoint x: 847, startPoint y: 106, endPoint x: 916, endPoint y: 113, distance: 69.4
click at [916, 113] on label "DENHAM SPRINGS LA 70706" at bounding box center [905, 118] width 123 height 24
click at [220, 149] on label "MYRANDA A DUET" at bounding box center [307, 152] width 208 height 12
click at [1261, 379] on select "Automated Search Bad Parcel Complete Duplicate Parcel High Dollar Reporting In …" at bounding box center [1197, 384] width 205 height 24
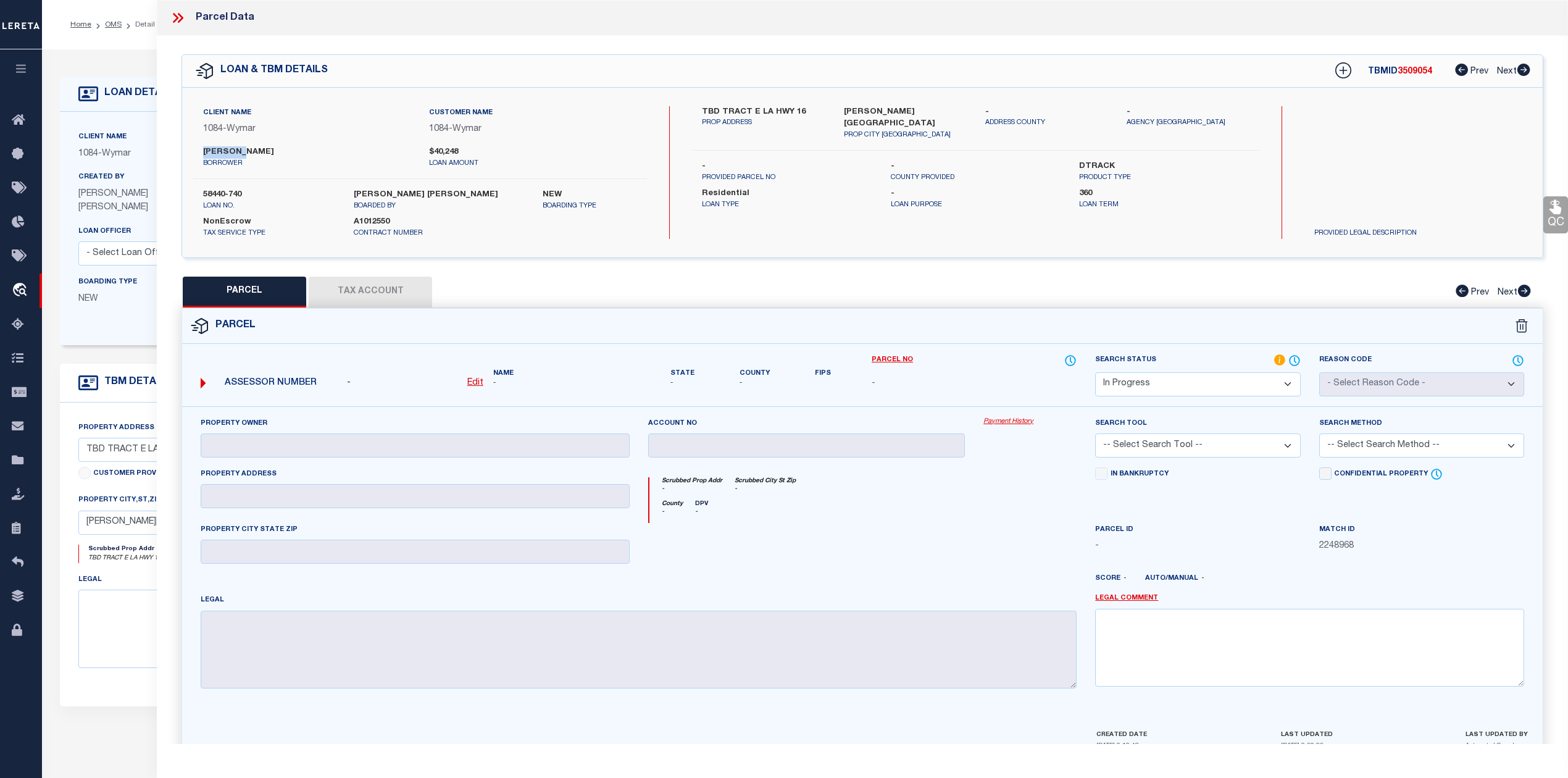
select select "ND"
click at [1095, 372] on select "Automated Search Bad Parcel Complete Duplicate Parcel High Dollar Reporting In …" at bounding box center [1197, 384] width 205 height 24
click at [1136, 601] on link "Legal Comment" at bounding box center [1126, 598] width 63 height 10
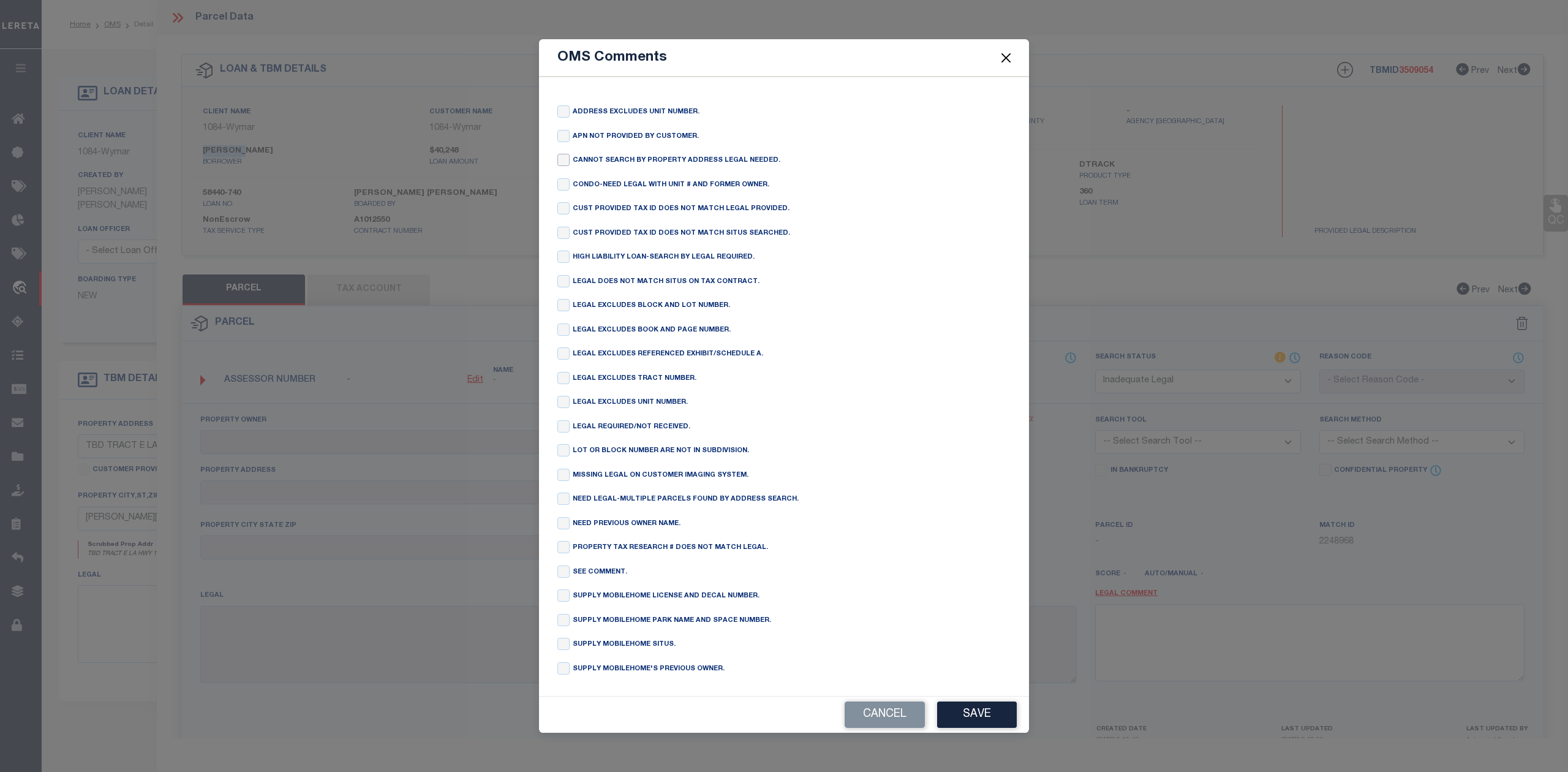
click at [562, 154] on input "checkbox" at bounding box center [563, 160] width 12 height 12
checkbox input "true"
click at [995, 717] on button "Save" at bounding box center [976, 715] width 79 height 26
type textarea "CANNOT SEARCH BY PROPERTY ADDRESS LEGAL NEEDED."
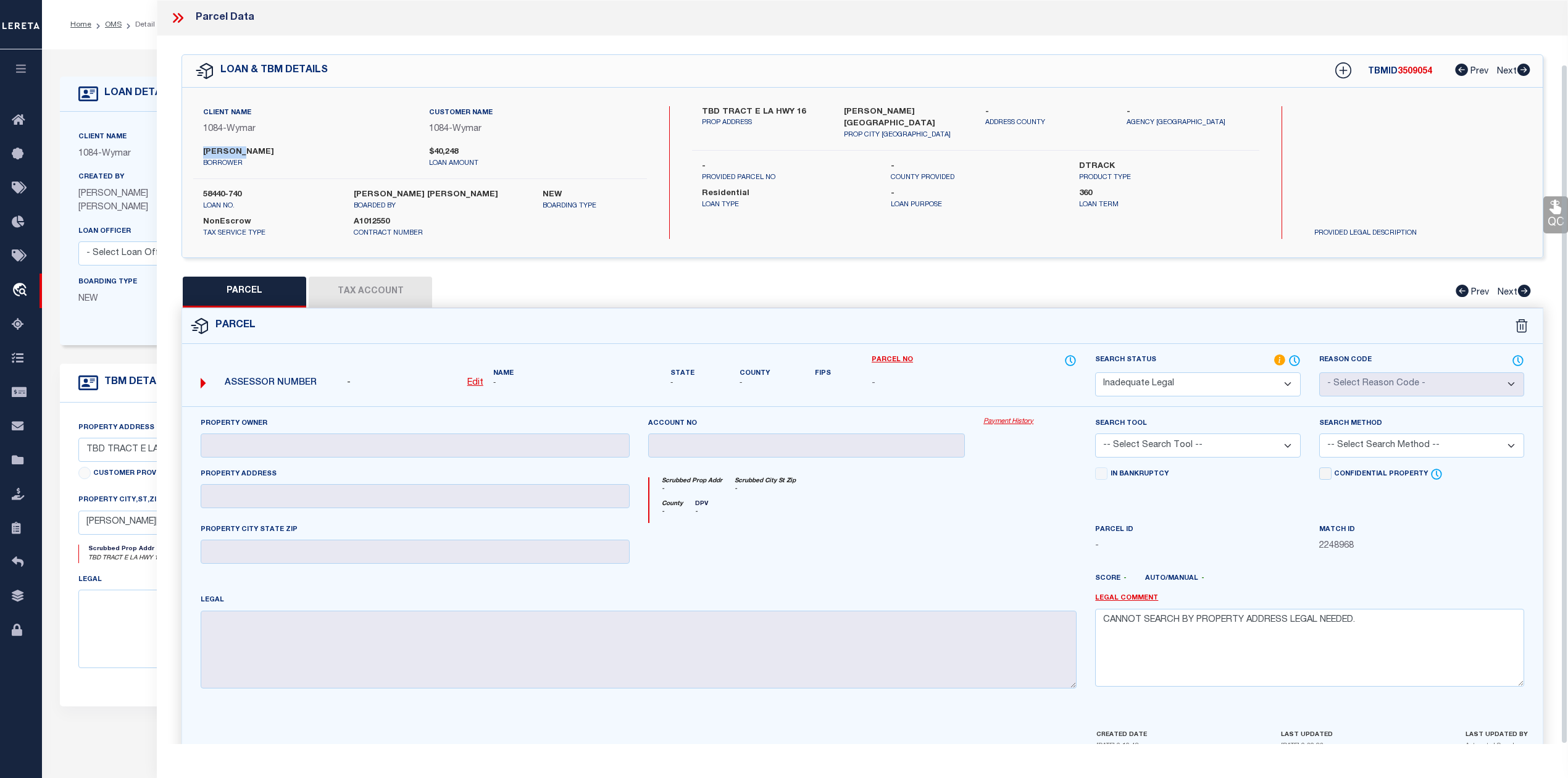
scroll to position [70, 0]
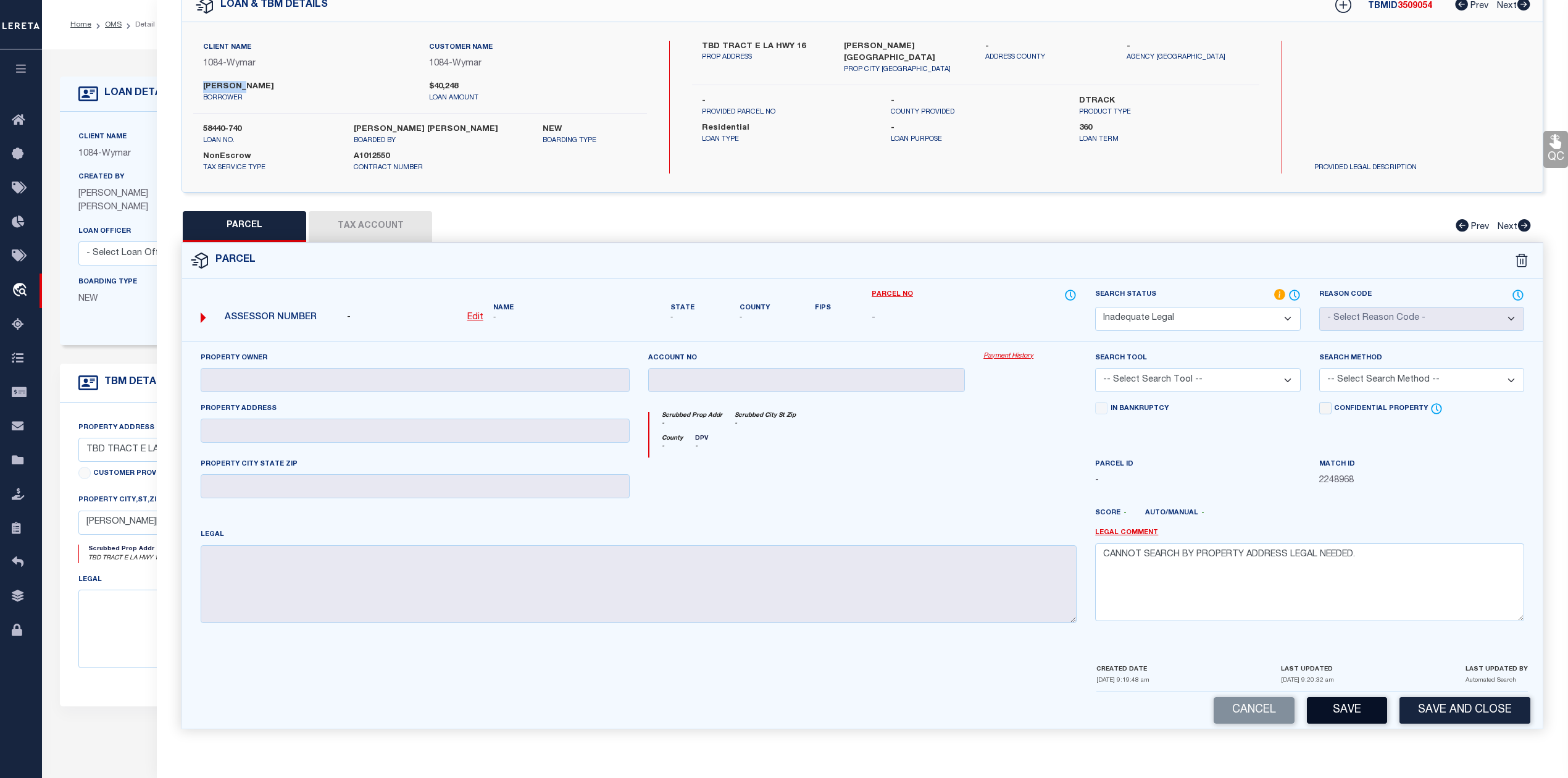
click at [1336, 699] on button "Save" at bounding box center [1347, 710] width 80 height 27
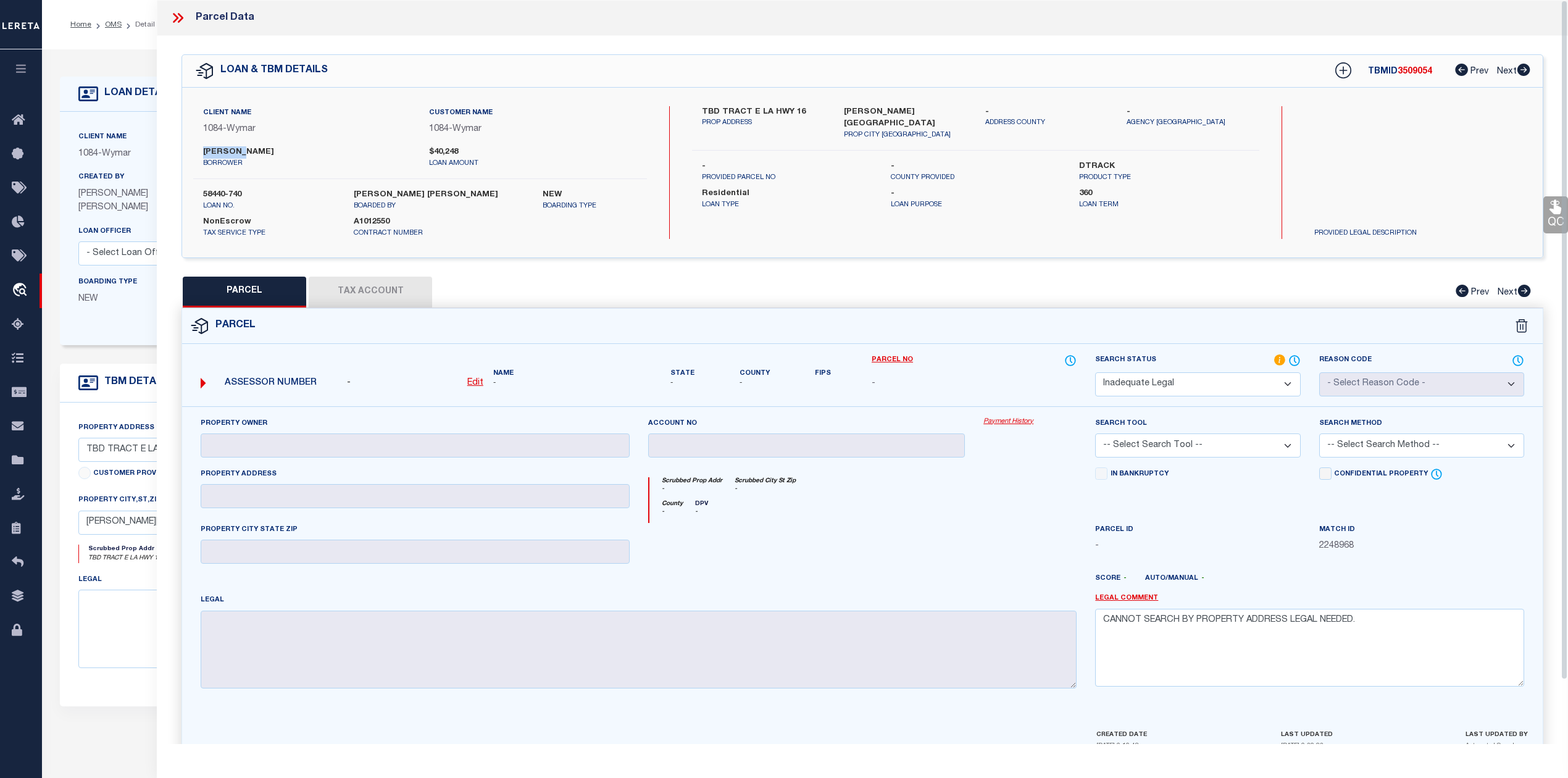
select select "AS"
checkbox input "false"
select select "ND"
checkbox input "false"
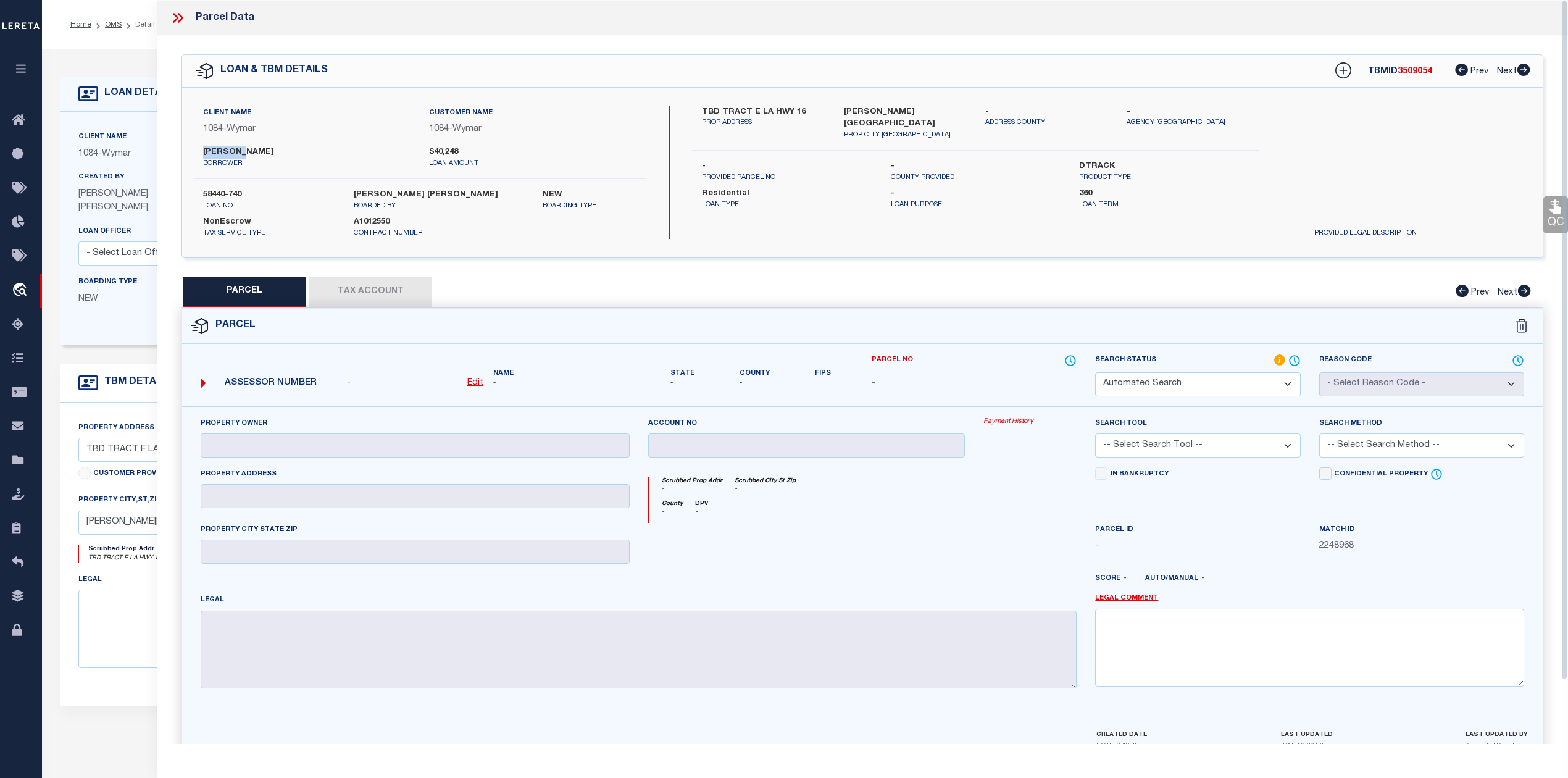
type textarea "CANNOT SEARCH BY PROPERTY ADDRESS LEGAL NEEDED."
click at [1408, 72] on span "3509054" at bounding box center [1414, 71] width 34 height 8
click at [176, 16] on icon at bounding box center [176, 18] width 6 height 10
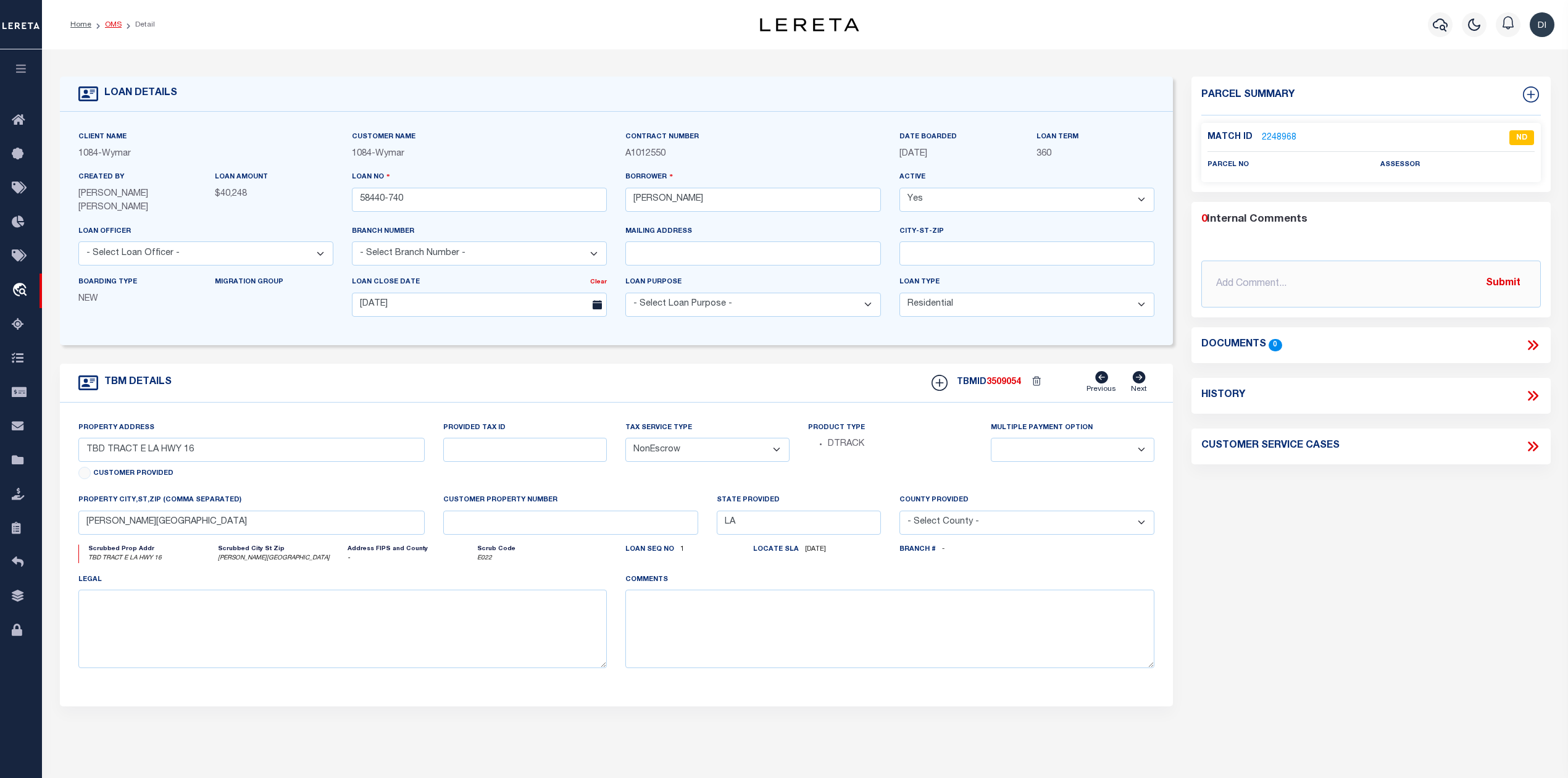
click at [107, 23] on link "OMS" at bounding box center [113, 24] width 17 height 7
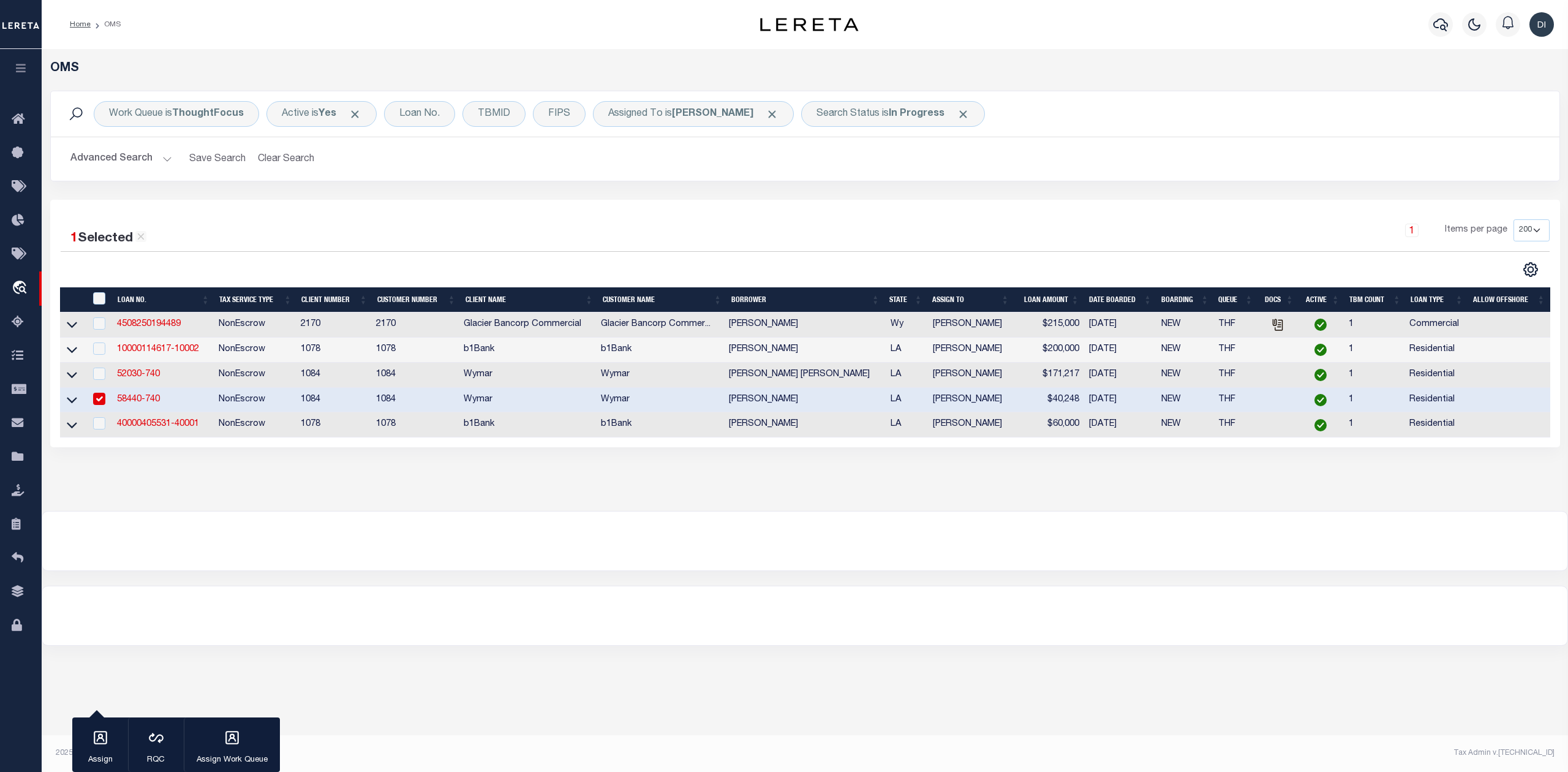
click at [532, 268] on div at bounding box center [433, 269] width 745 height 16
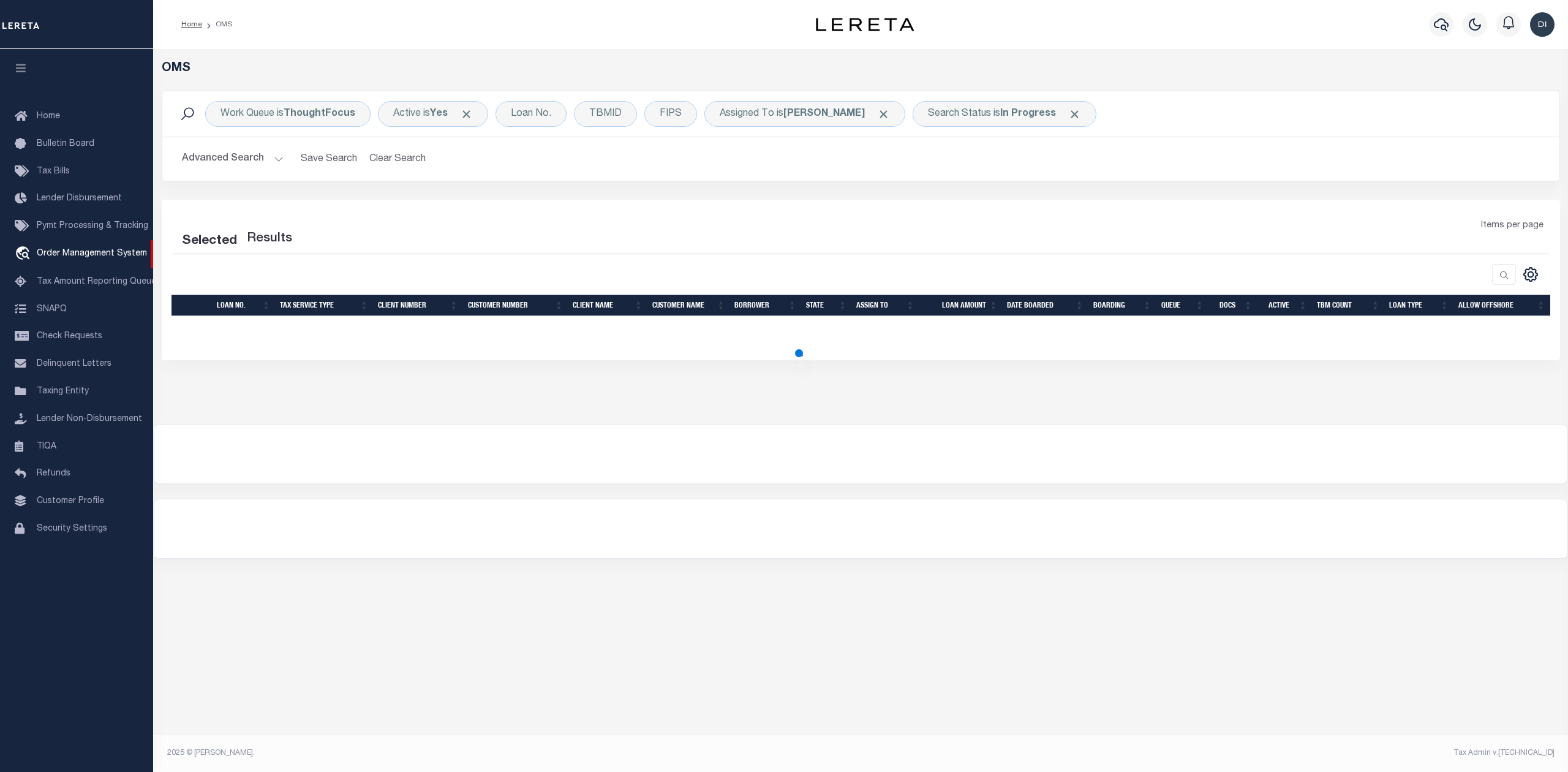
select select "200"
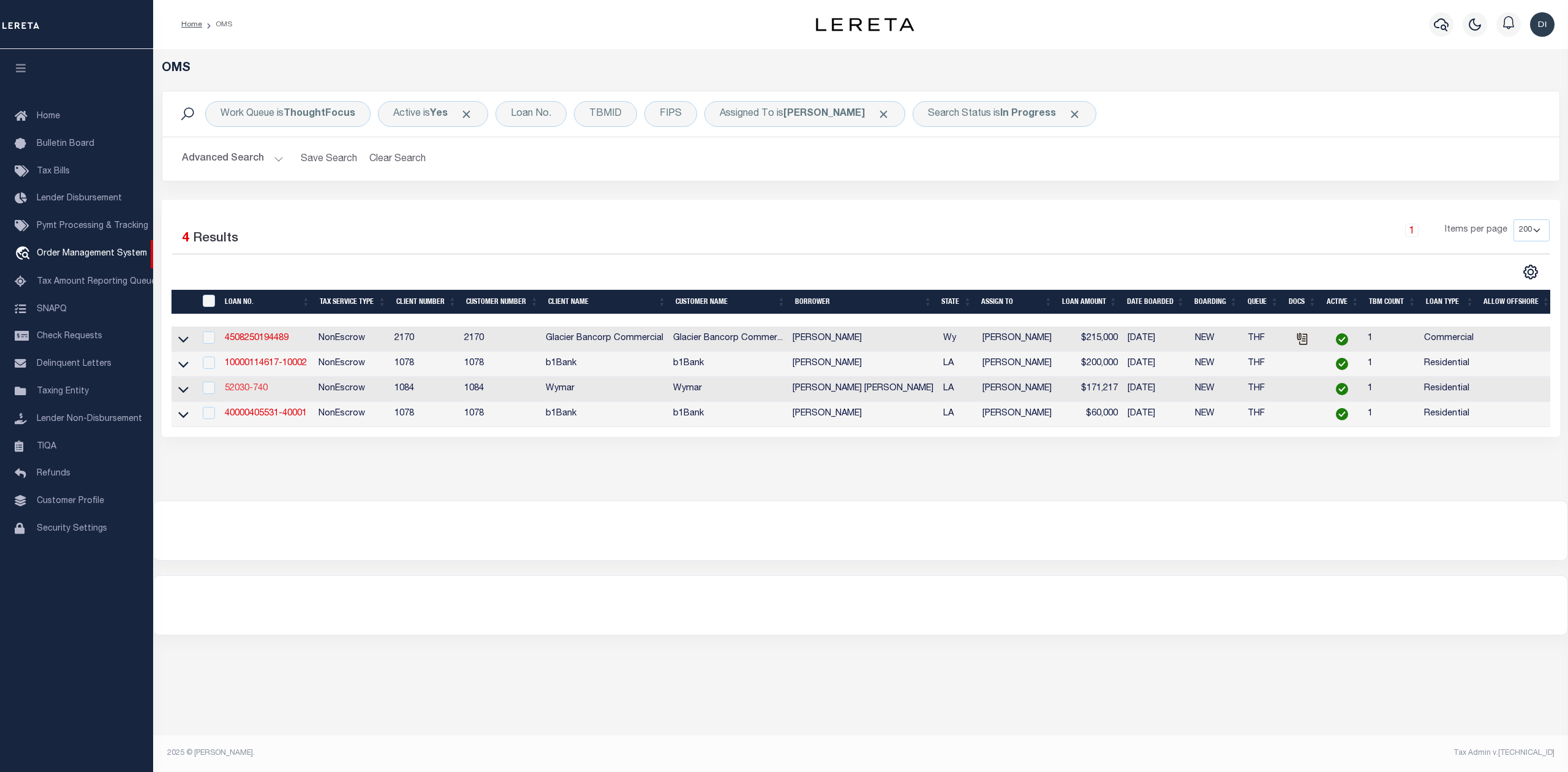
click at [240, 390] on link "52030-740" at bounding box center [246, 388] width 43 height 8
type input "52030-740"
type input "[PERSON_NAME] [PERSON_NAME]"
select select
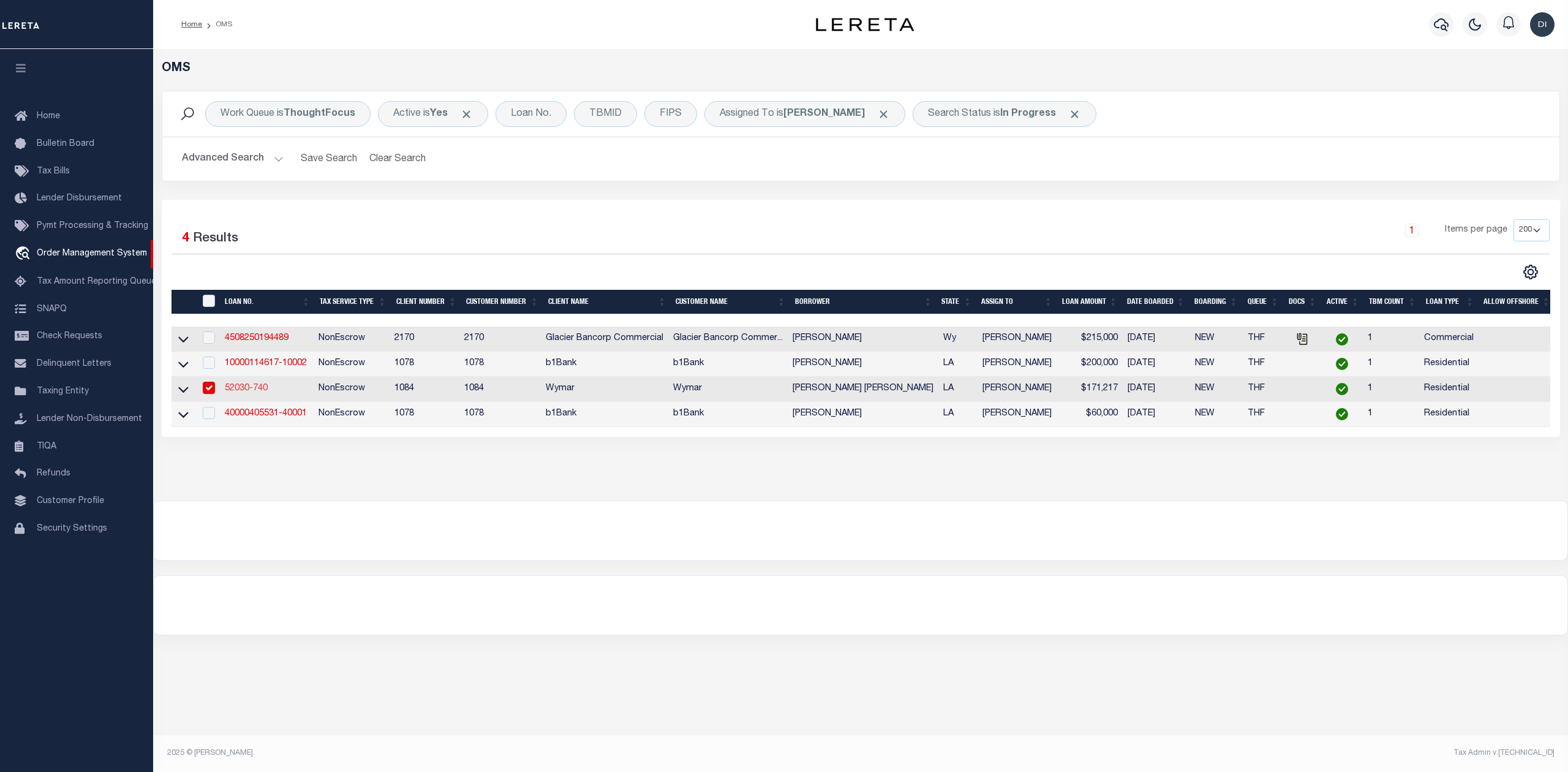
type input "[DATE]"
select select "10"
select select "NonEscrow"
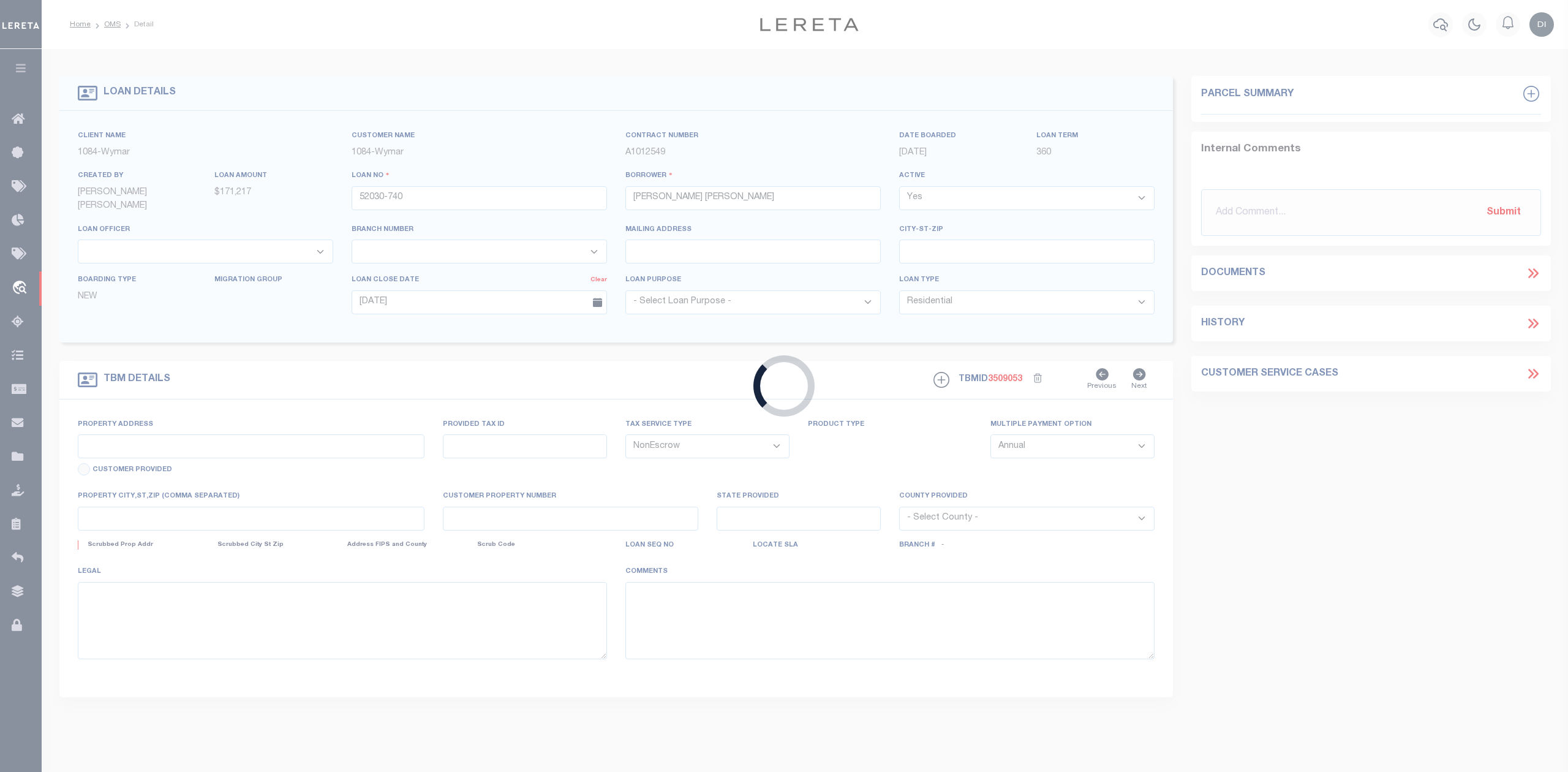
type input "[STREET_ADDRESS]"
select select
type input "SAINT AMANT LA 70774-5040"
type input "LA"
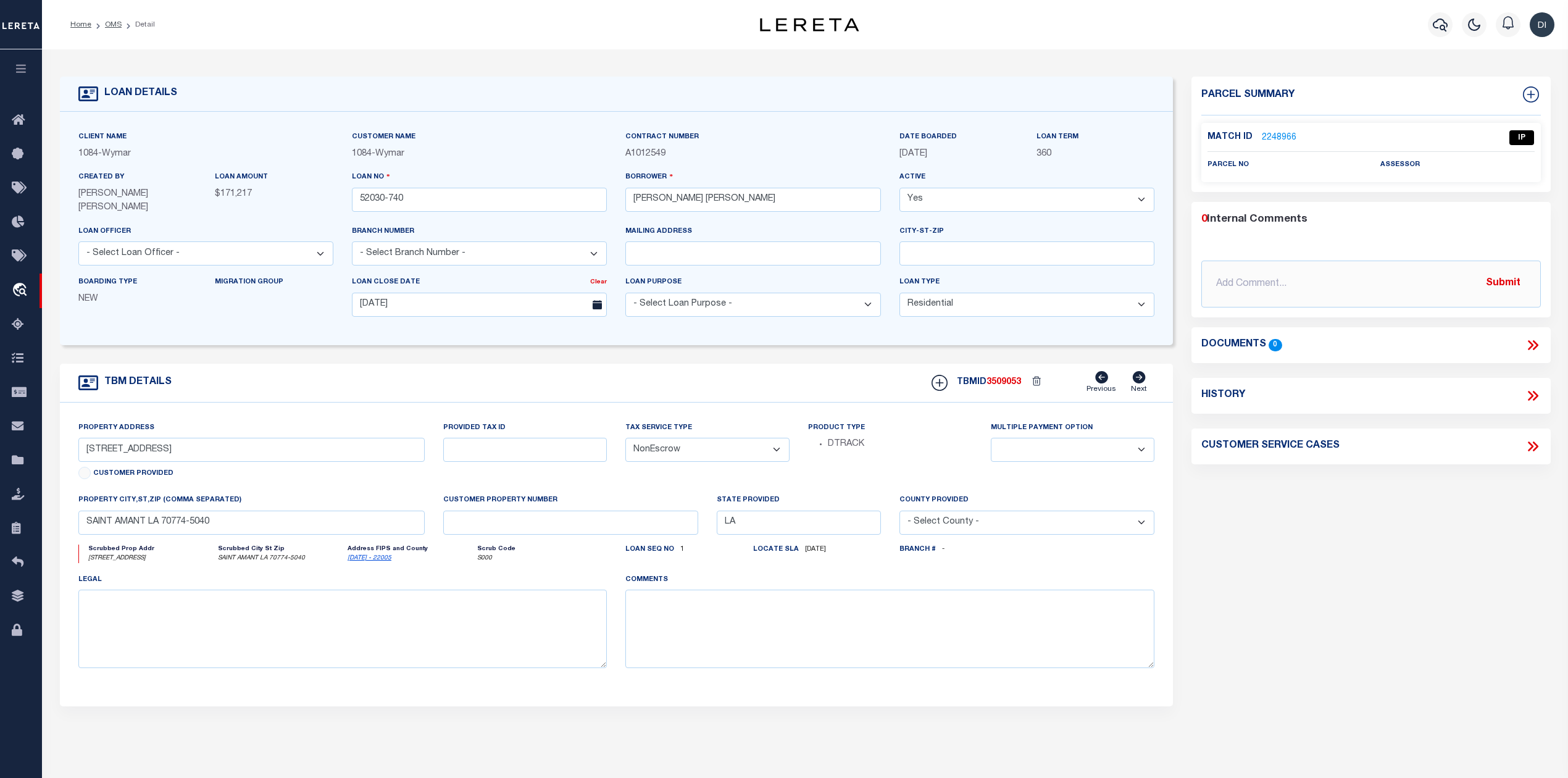
click at [1276, 132] on link "2248966" at bounding box center [1278, 138] width 34 height 13
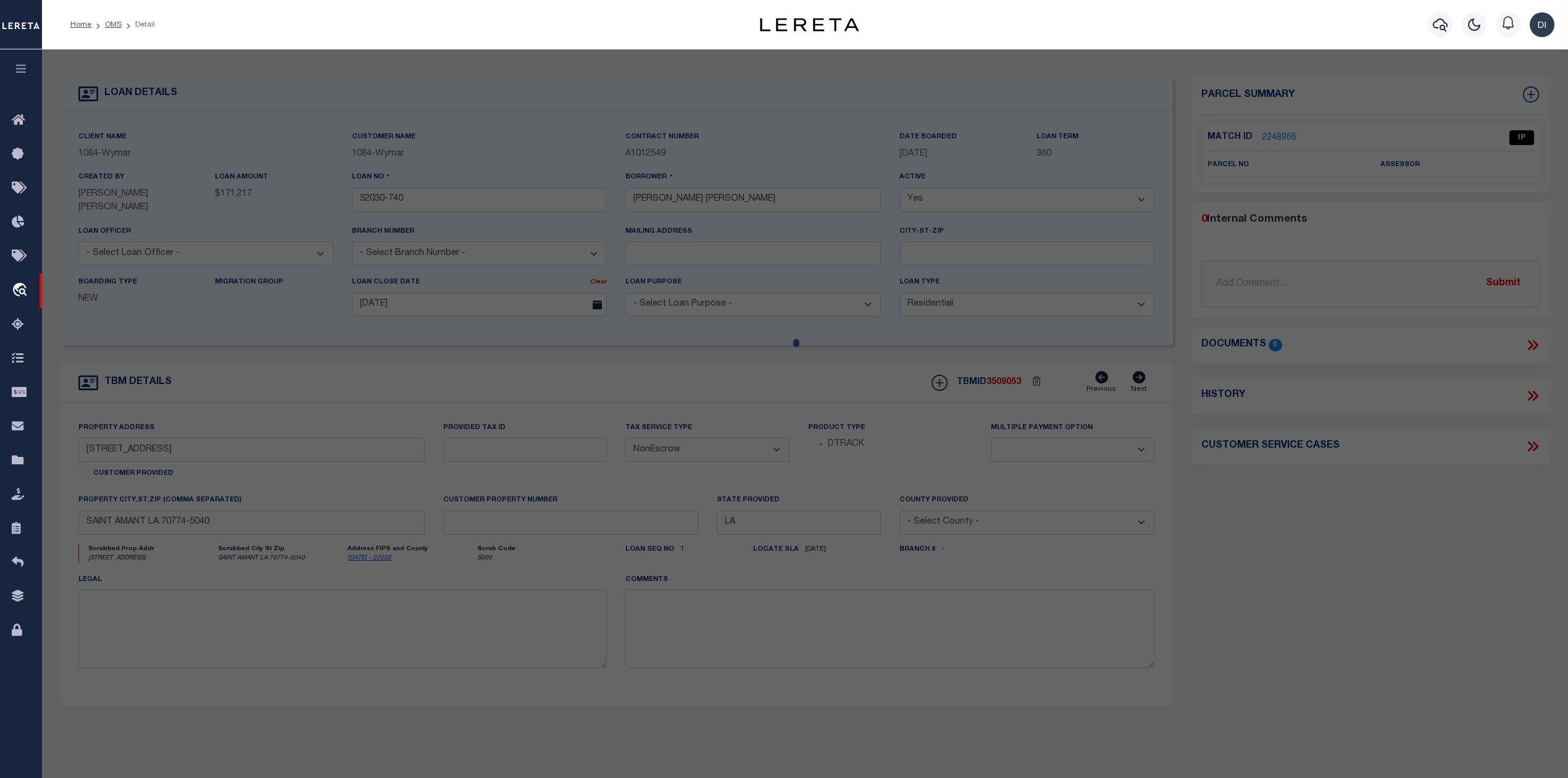
checkbox input "false"
select select "IP"
checkbox input "false"
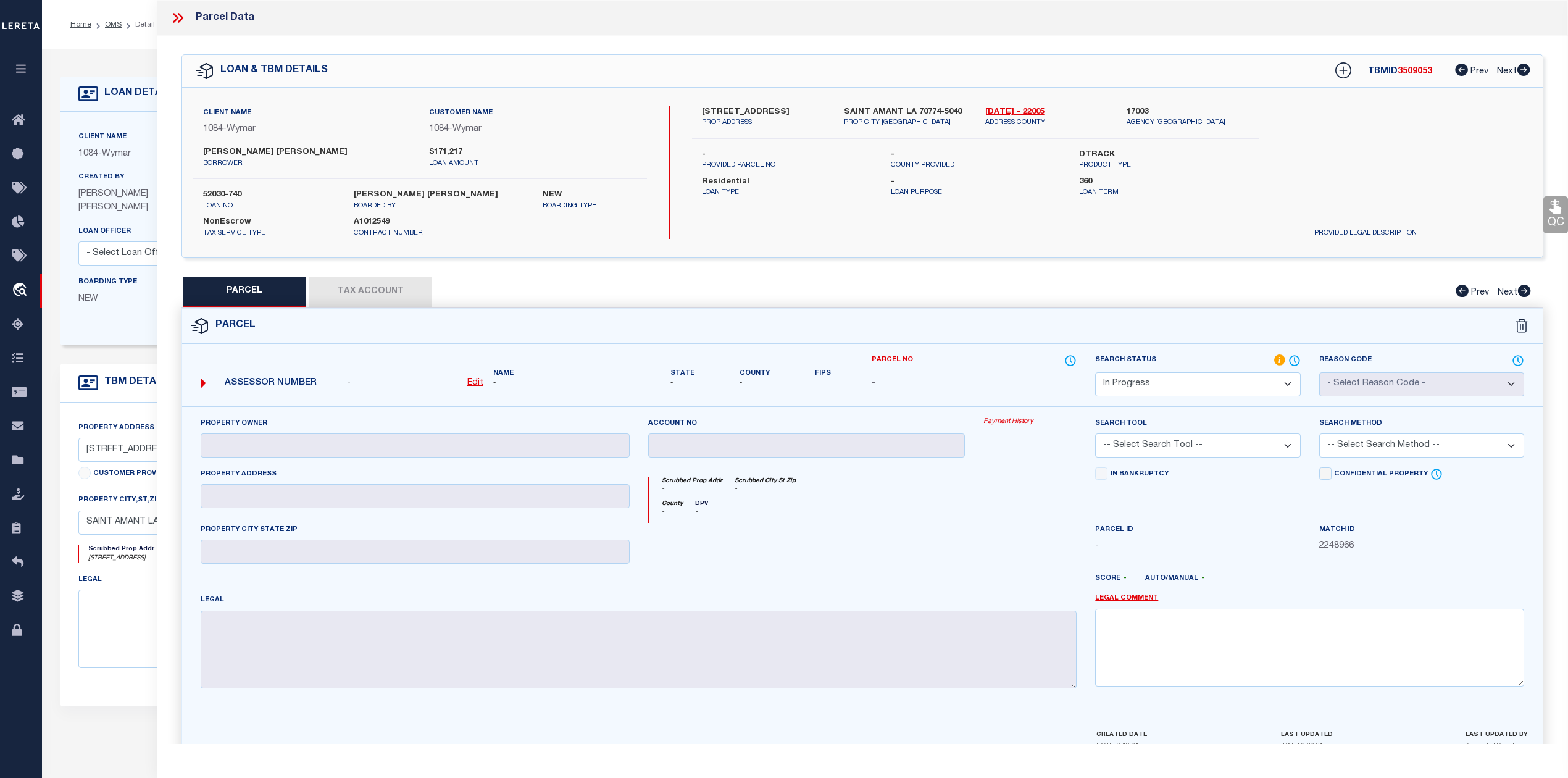
click at [841, 236] on div "[STREET_ADDRESS] PROP ADDRESS [GEOGRAPHIC_DATA] LA 70774-[STREET_ADDRESS] [DATE…" at bounding box center [975, 173] width 567 height 133
click at [996, 109] on link "[DATE] - 22005" at bounding box center [1047, 112] width 123 height 12
drag, startPoint x: 696, startPoint y: 107, endPoint x: 745, endPoint y: 107, distance: 49.0
click at [745, 107] on div "[STREET_ADDRESS] PROP ADDRESS" at bounding box center [763, 117] width 141 height 22
copy label "10300 RED"
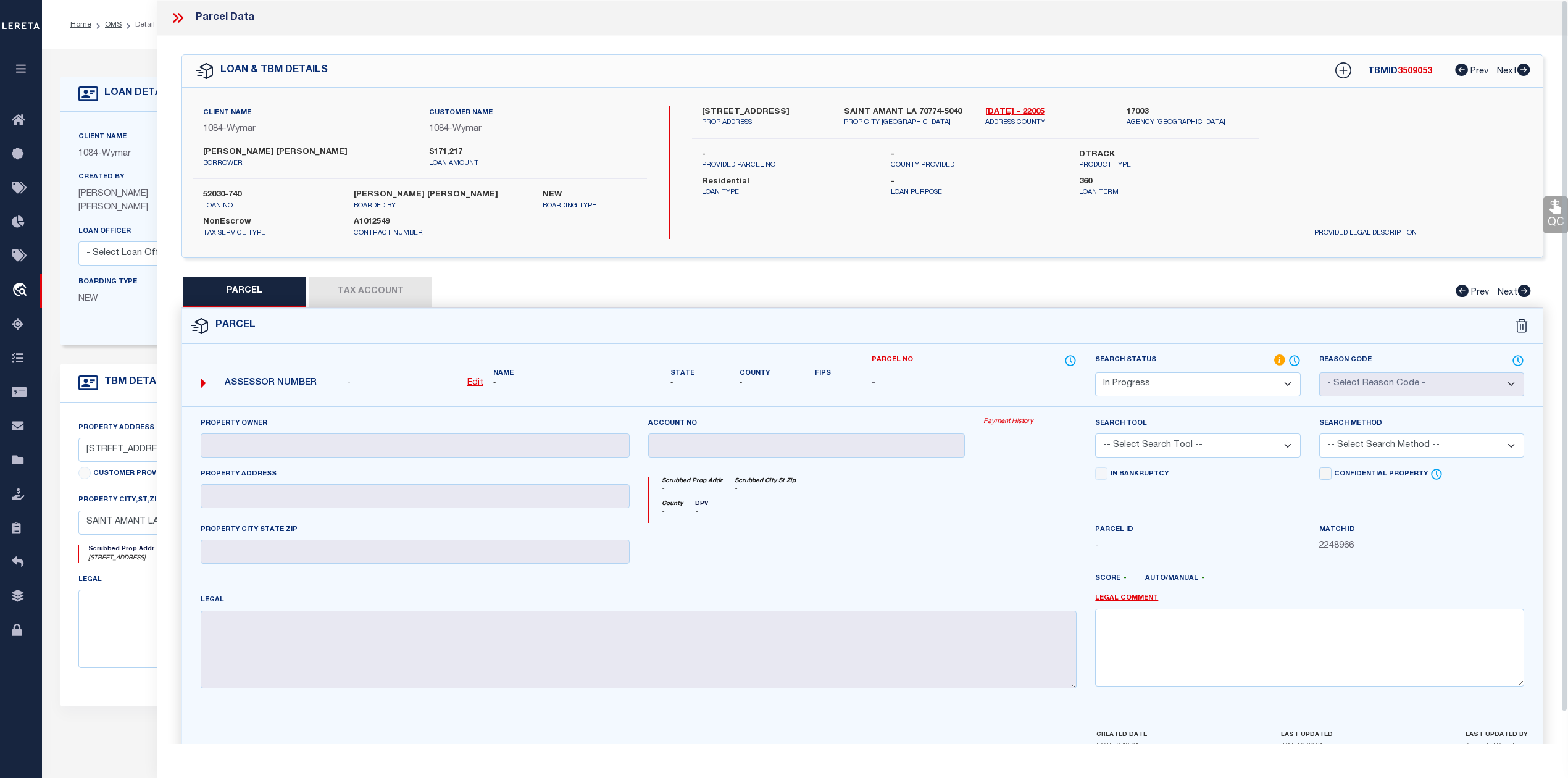
click at [750, 262] on div "QC QC QC" at bounding box center [862, 404] width 1411 height 737
click at [471, 380] on u "Edit" at bounding box center [475, 382] width 16 height 8
select select "IP"
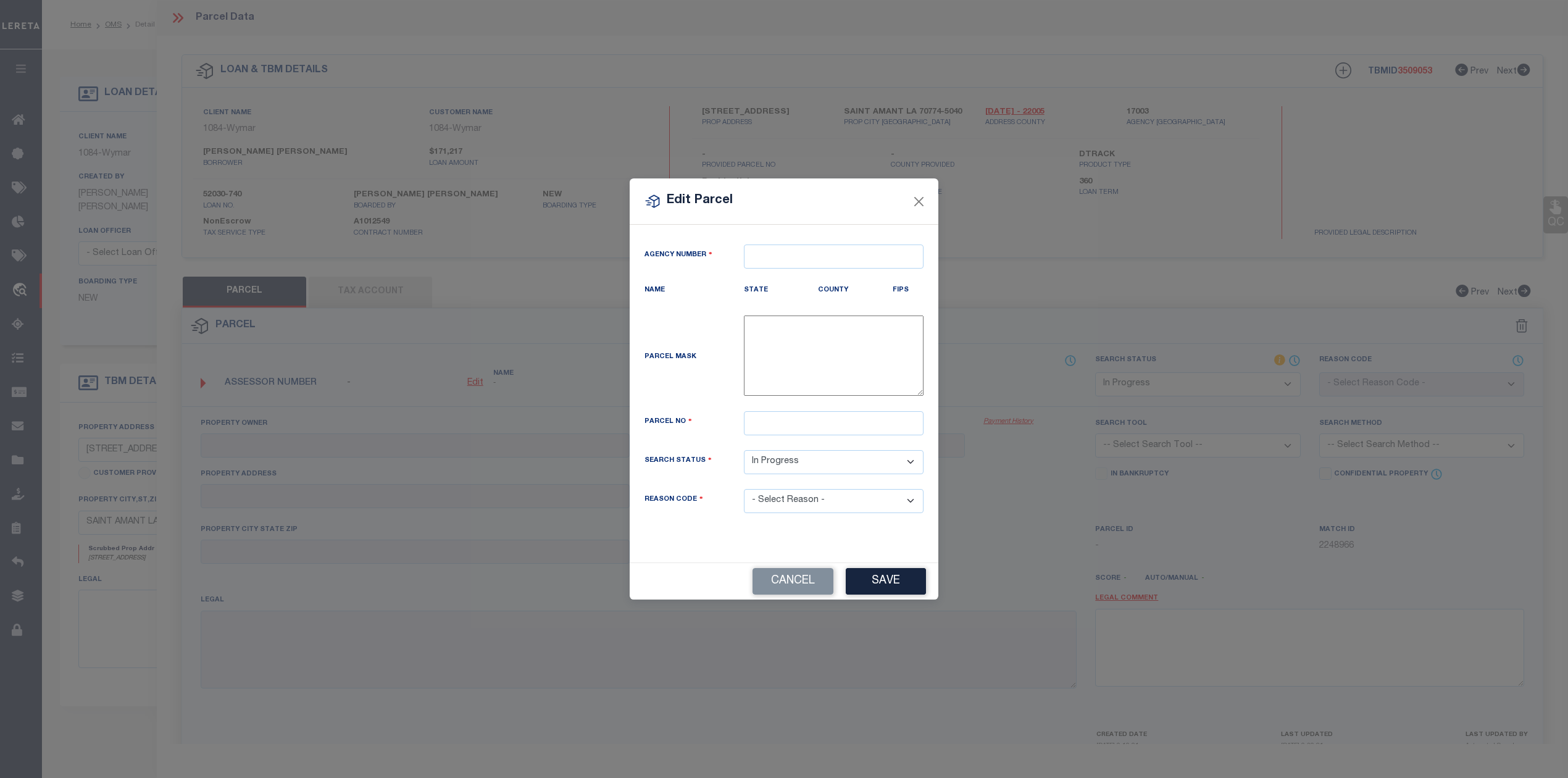
type textarea "-"
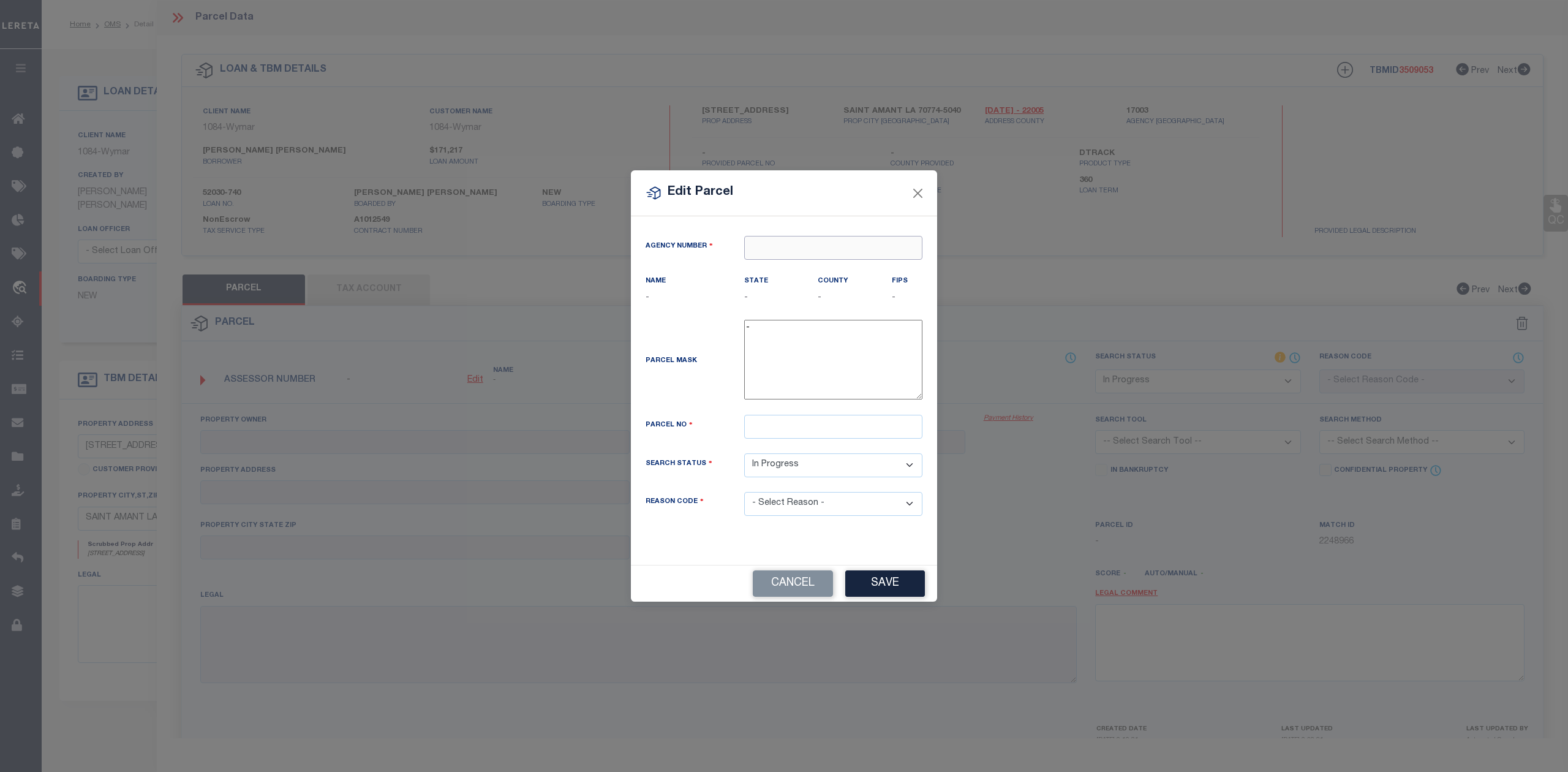
click at [801, 249] on input "text" at bounding box center [833, 247] width 178 height 24
click at [792, 275] on div "170030000 : [DATE][GEOGRAPHIC_DATA]" at bounding box center [834, 276] width 178 height 35
type input "170030000"
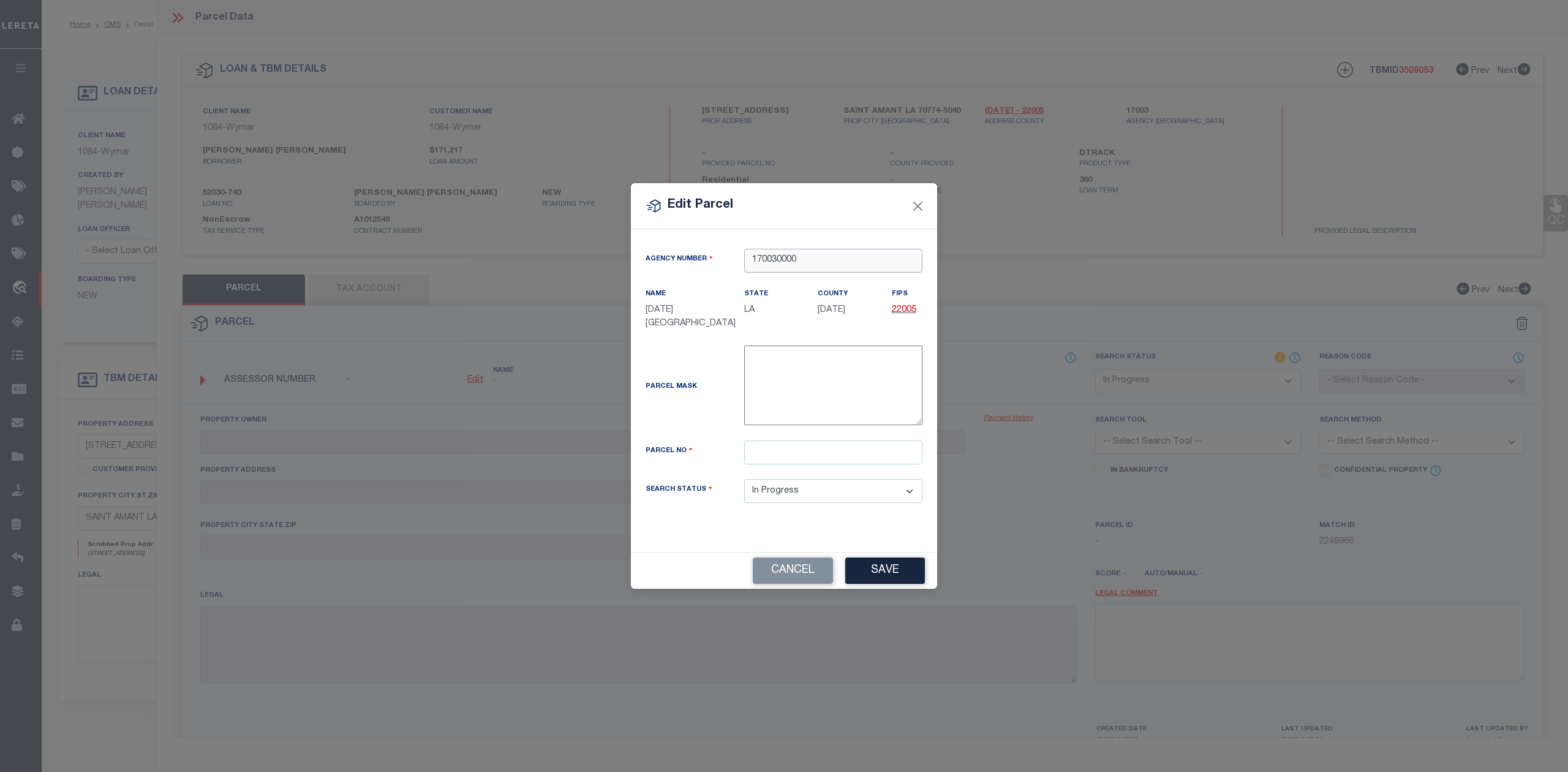
type input "170030000"
click at [781, 446] on input "text" at bounding box center [833, 452] width 178 height 24
paste input "8753200"
type input "8753200"
click at [699, 408] on div "Parcel Mask -" at bounding box center [783, 388] width 295 height 85
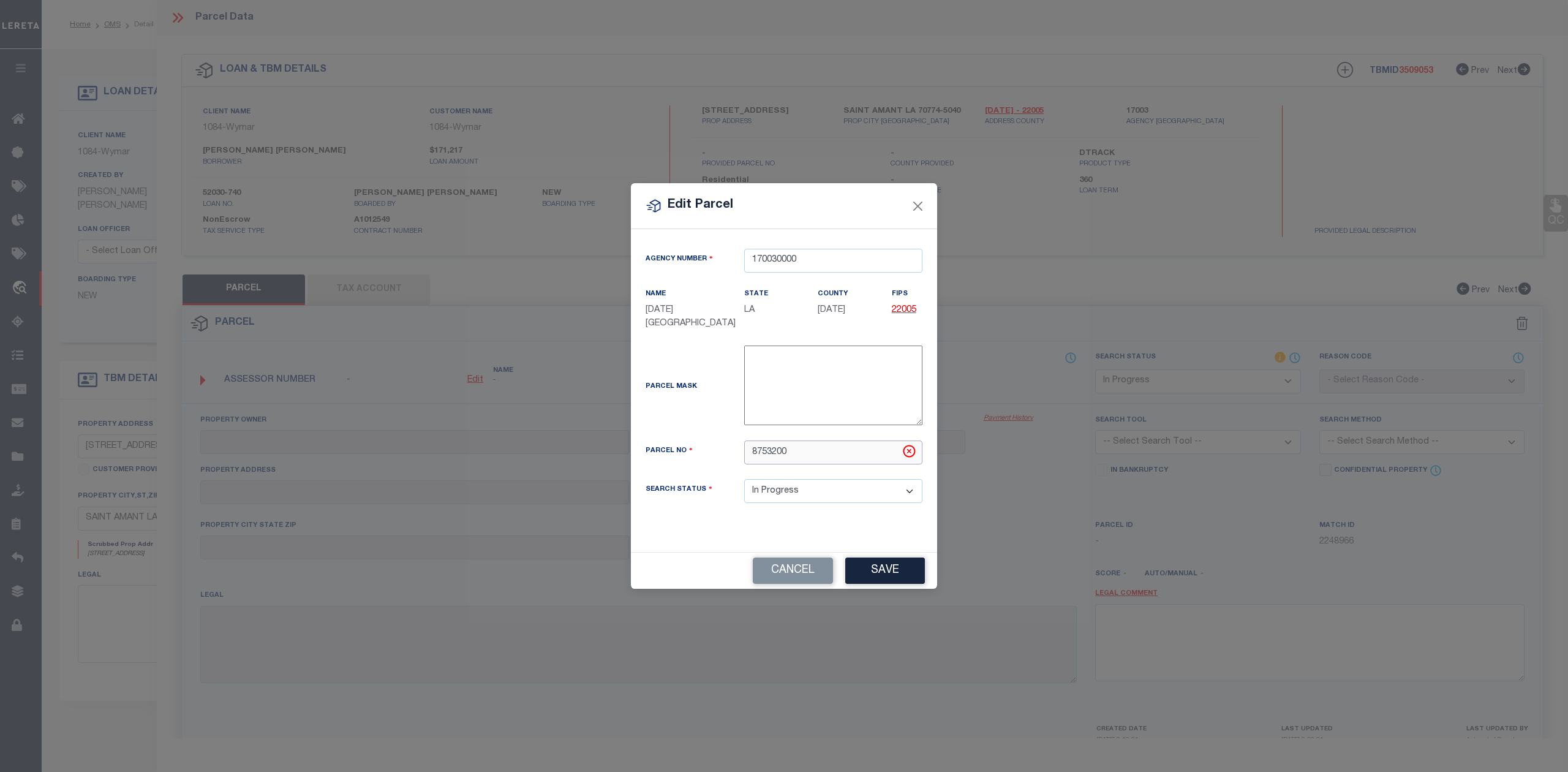
click at [753, 455] on input "8753200" at bounding box center [833, 452] width 178 height 24
click at [888, 570] on button "Save" at bounding box center [885, 570] width 79 height 26
select select "IP"
checkbox input "false"
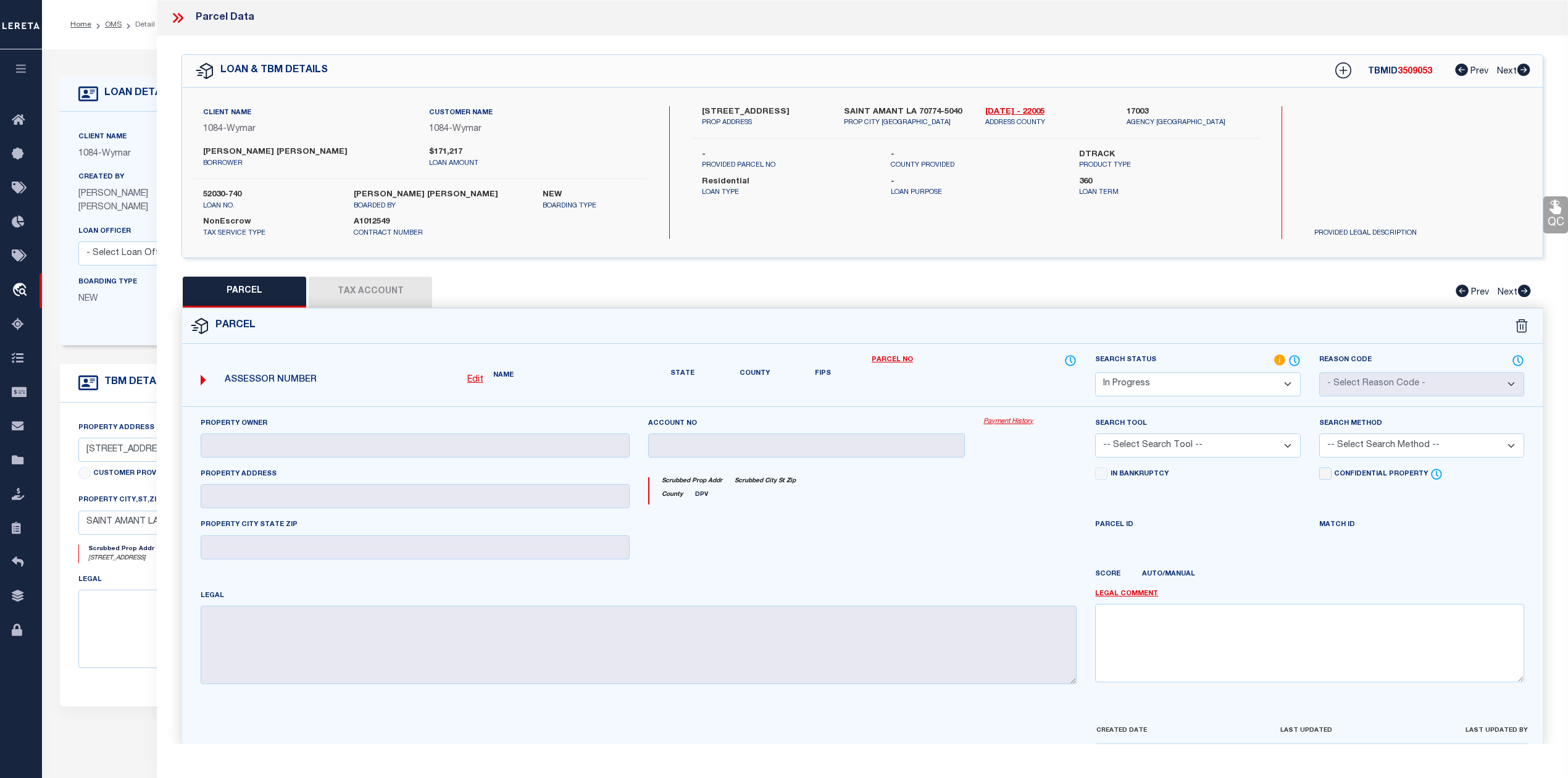
type input "[PERSON_NAME] R"
type input "LOT Z HWY. 22"
checkbox input "false"
type input "ST AMANT LA 70774"
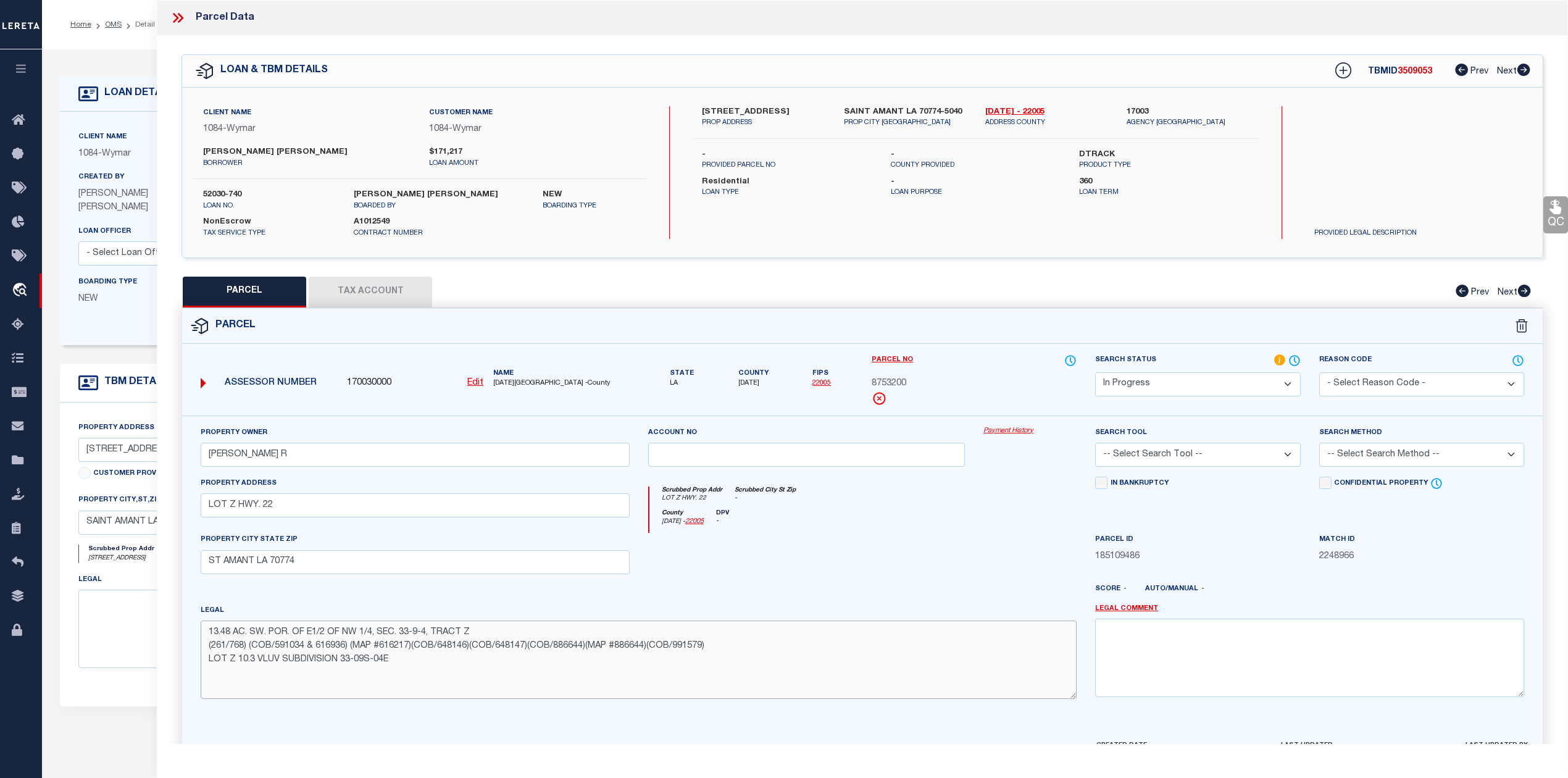
drag, startPoint x: 398, startPoint y: 667, endPoint x: 197, endPoint y: 653, distance: 201.5
click at [197, 653] on div "Legal 13.48 AC. SW. POR. OF E1/2 OF NW 1/4, SEC. 33-9-4, TRACT Z (261/768) (COB…" at bounding box center [639, 656] width 894 height 105
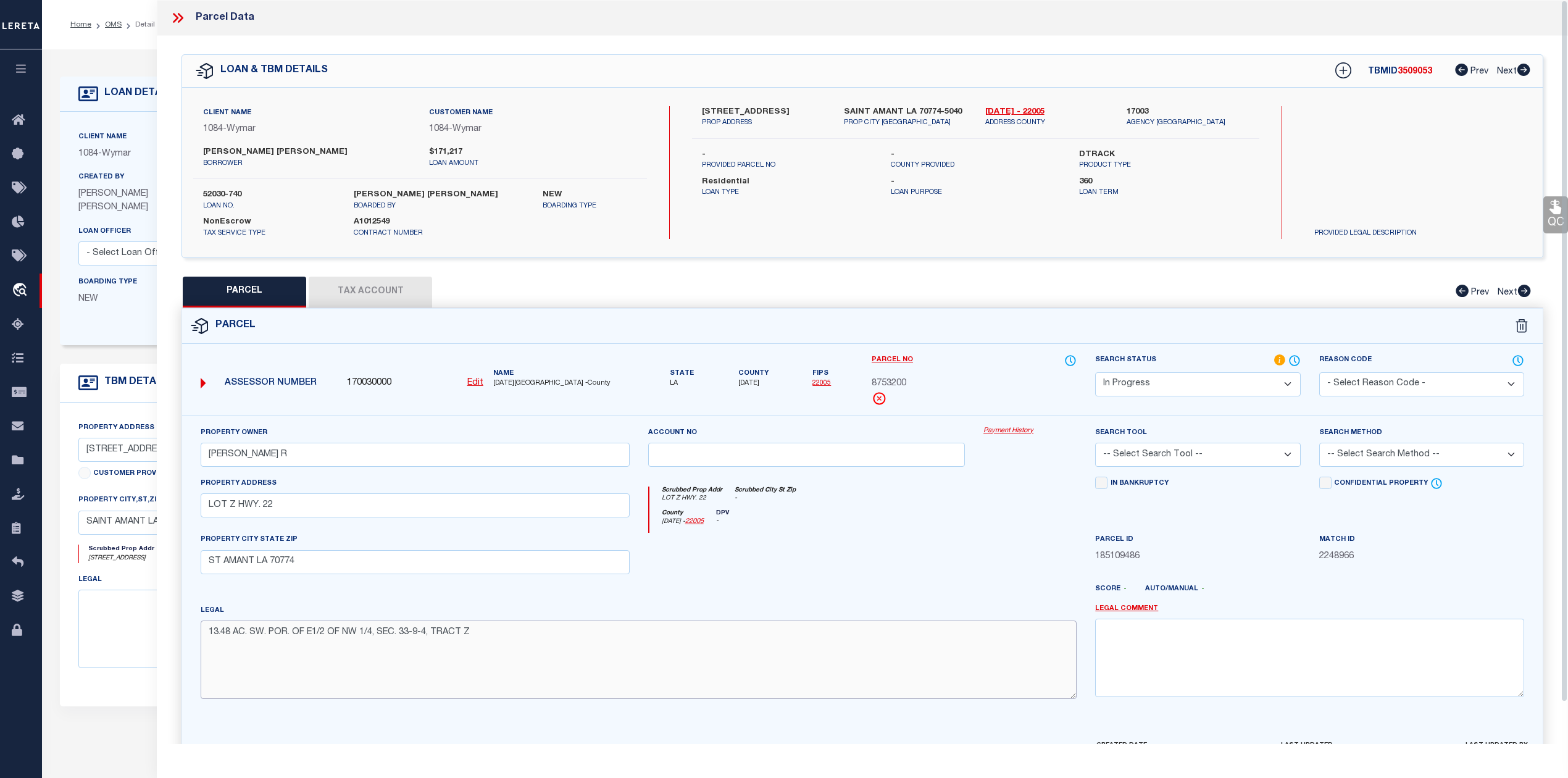
type textarea "13.48 AC. SW. POR. OF E1/2 OF NW 1/4, SEC. 33-9-4, TRACT Z"
click at [1250, 453] on select "-- Select Search Tool -- 3rd Party Website Agency File Agency Website ATLS CNV-…" at bounding box center [1197, 454] width 205 height 24
select select "AGW"
click at [1095, 445] on select "-- Select Search Tool -- 3rd Party Website Agency File Agency Website ATLS CNV-…" at bounding box center [1197, 454] width 205 height 24
click at [1443, 452] on select "-- Select Search Method -- Property Address Legal Liability Info Provided" at bounding box center [1422, 454] width 205 height 24
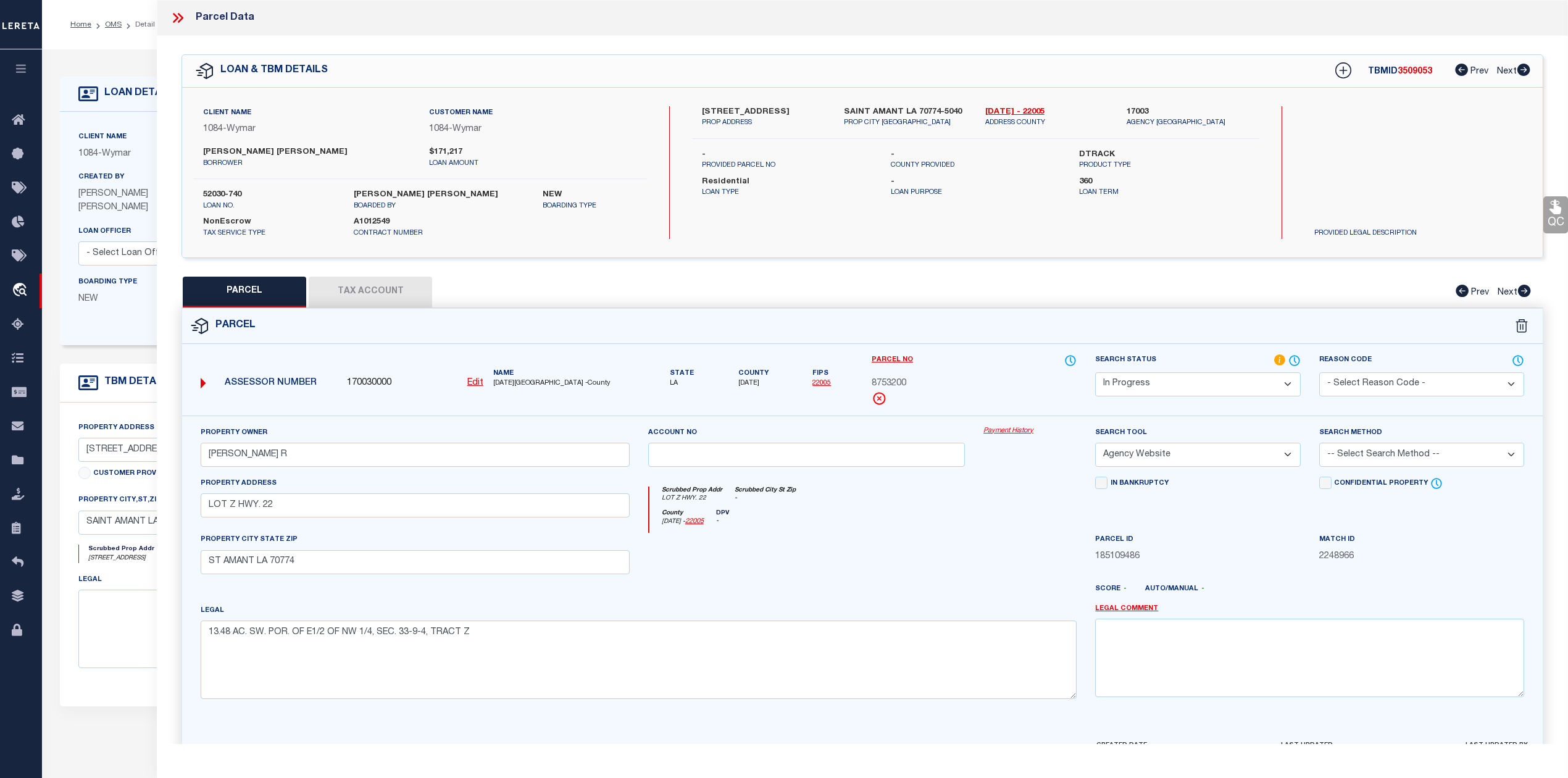
select select "ADD"
click at [1319, 445] on select "-- Select Search Method -- Property Address Legal Liability Info Provided" at bounding box center [1422, 454] width 205 height 24
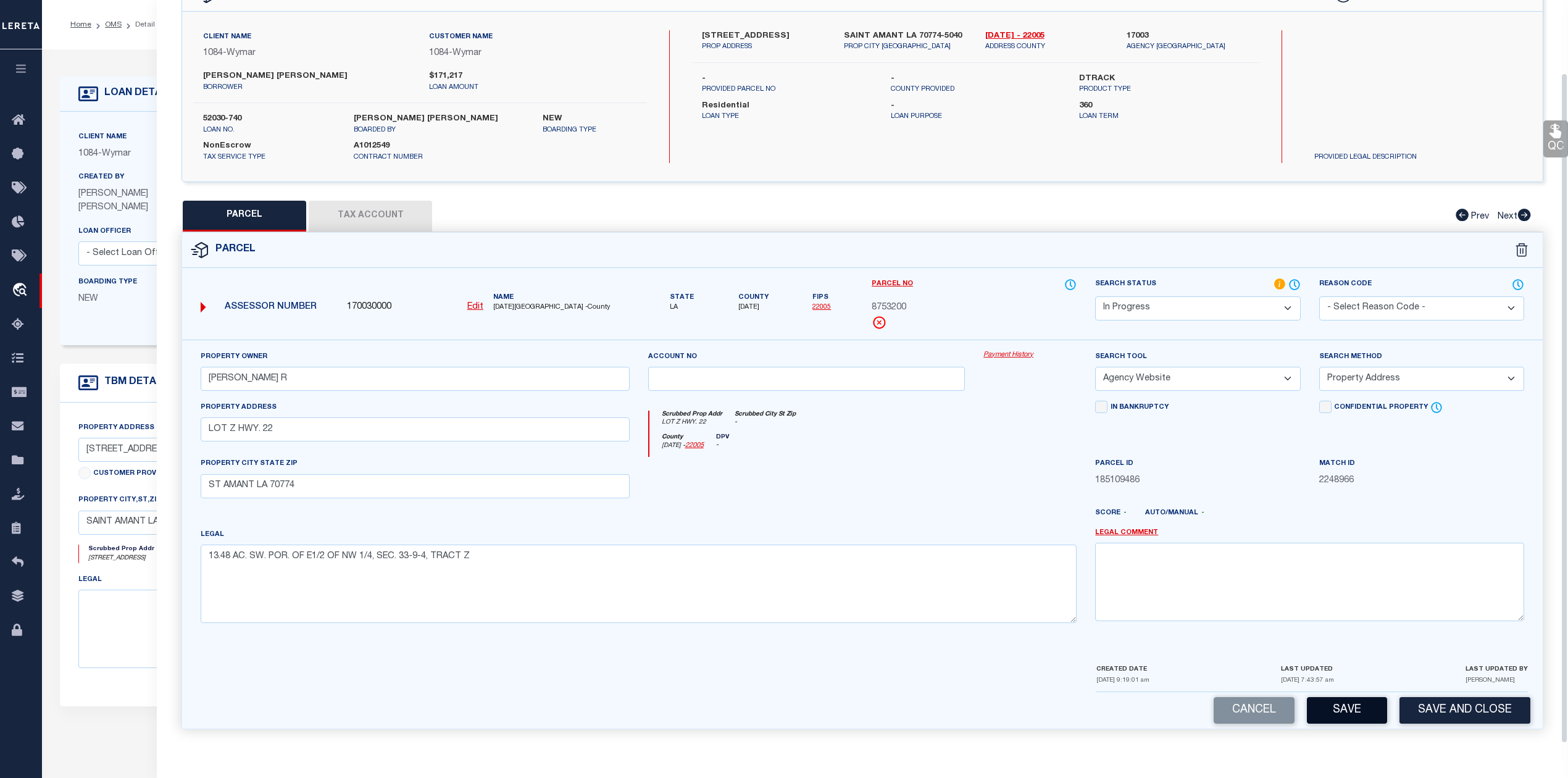
click at [1334, 711] on button "Save" at bounding box center [1347, 710] width 80 height 27
select select "AS"
select select
checkbox input "false"
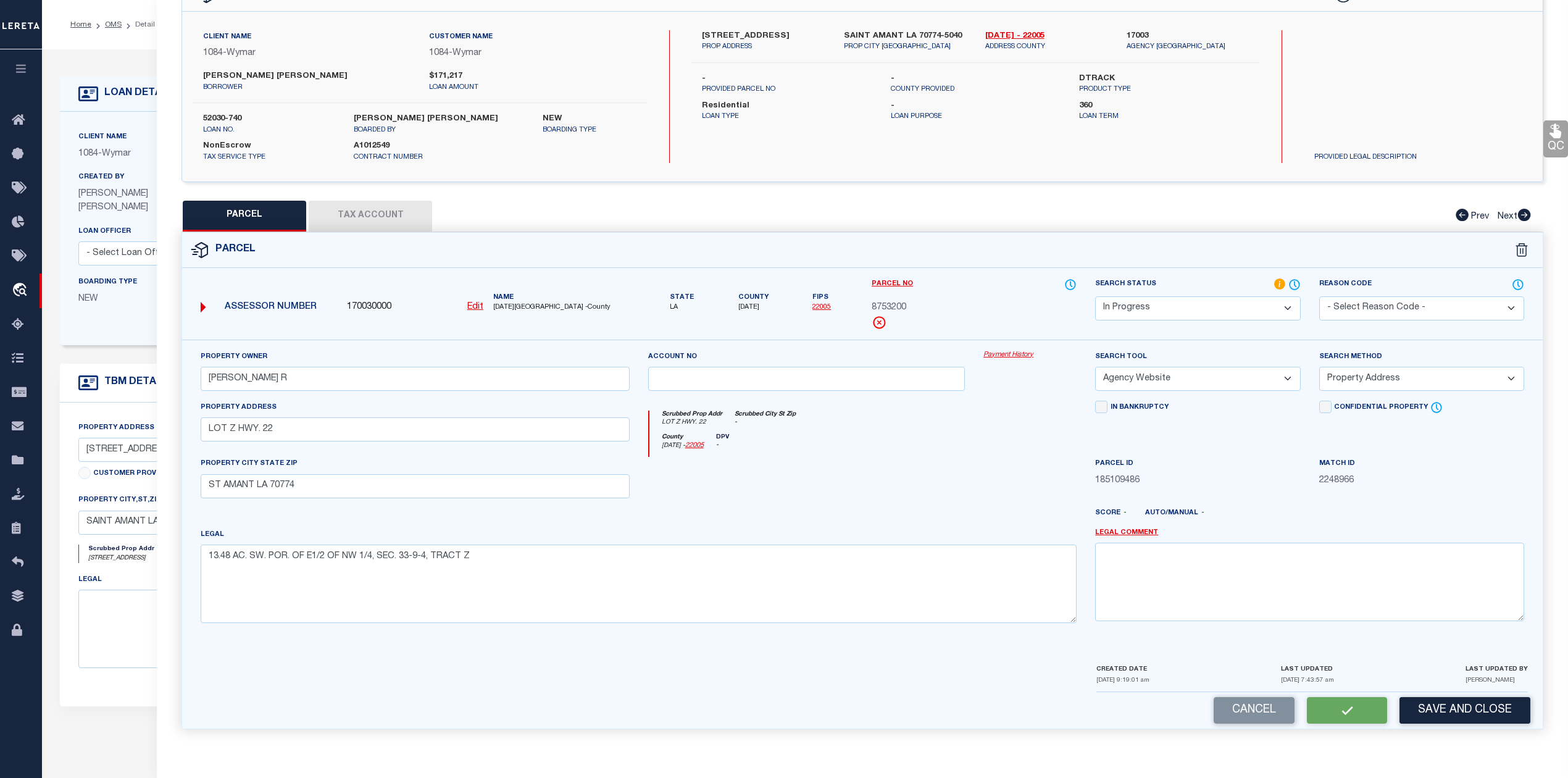
checkbox input "false"
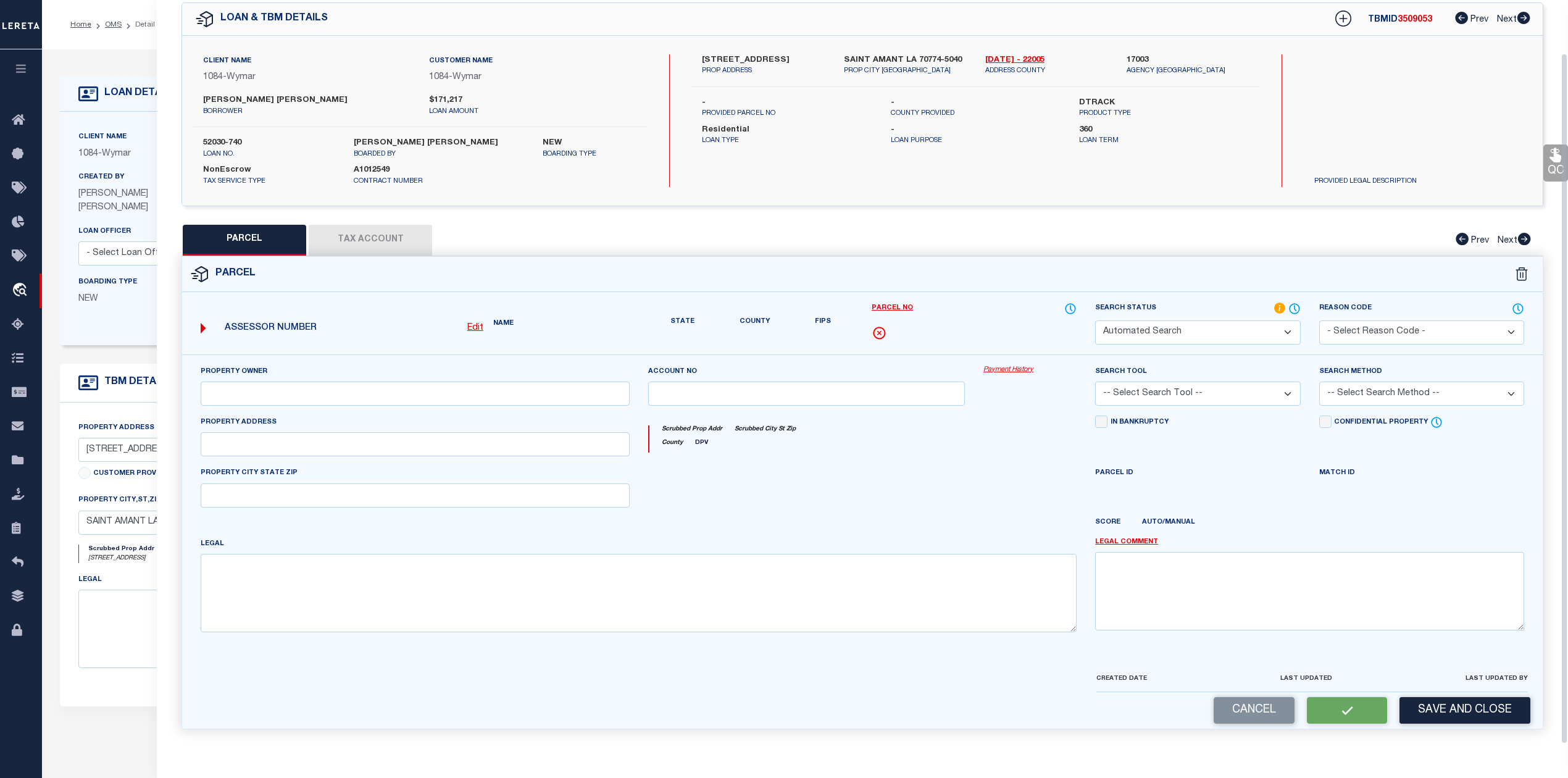
select select "IP"
type input "[PERSON_NAME] R"
select select "AGW"
select select "ADD"
type input "LOT Z HWY. 22"
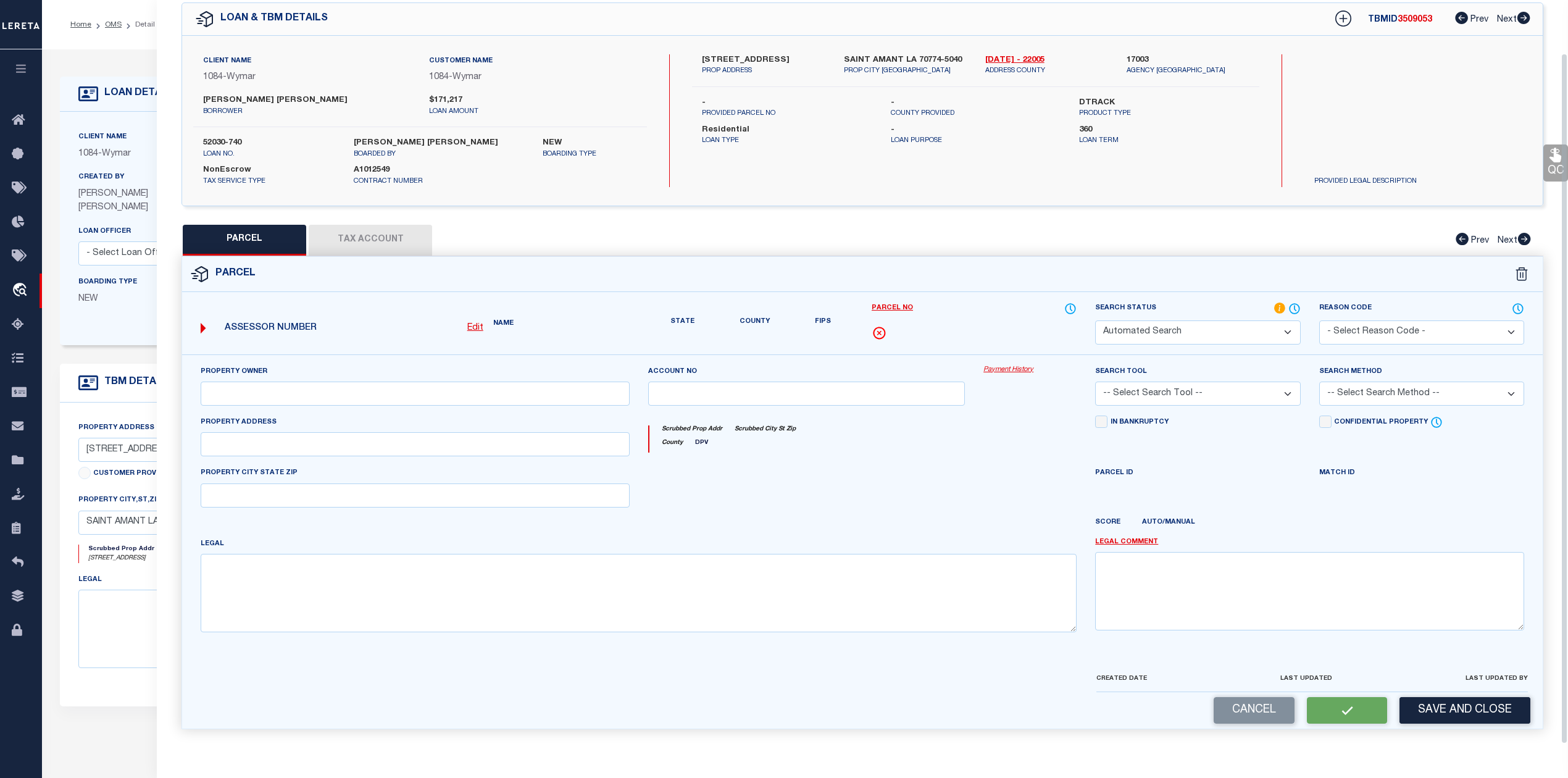
type input "ST AMANT LA 70774"
type textarea "13.48 AC. SW. POR. OF E1/2 OF NW 1/4, SEC. 33-9-4, TRACT Z"
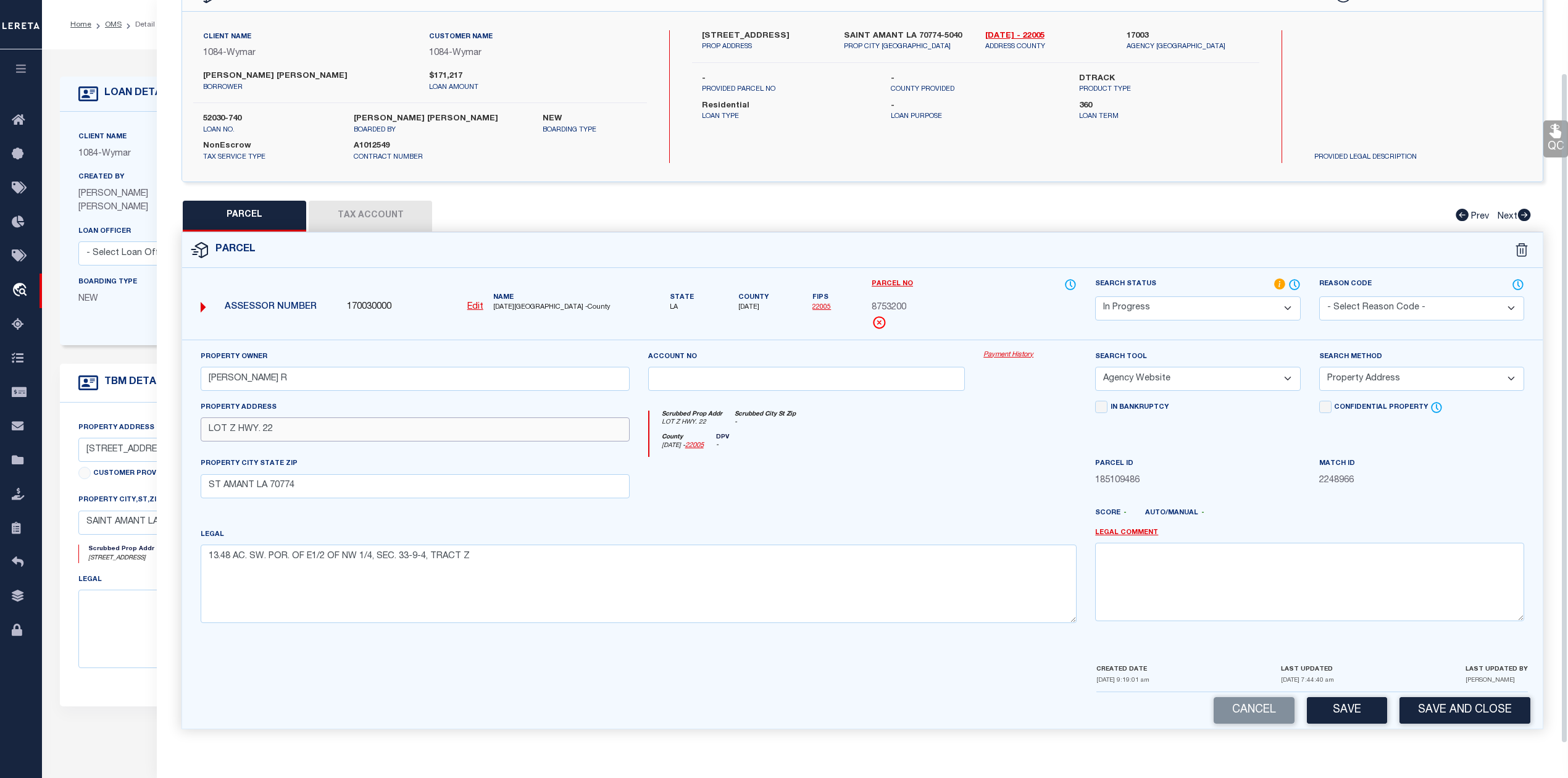
click at [290, 431] on input "LOT Z HWY. 22" at bounding box center [415, 429] width 429 height 24
paste input "[STREET_ADDRESS]"
type input "[STREET_ADDRESS]"
click at [327, 376] on input "[PERSON_NAME] R" at bounding box center [415, 378] width 429 height 24
paste input ", MEAGAN R [PERSON_NAME]"
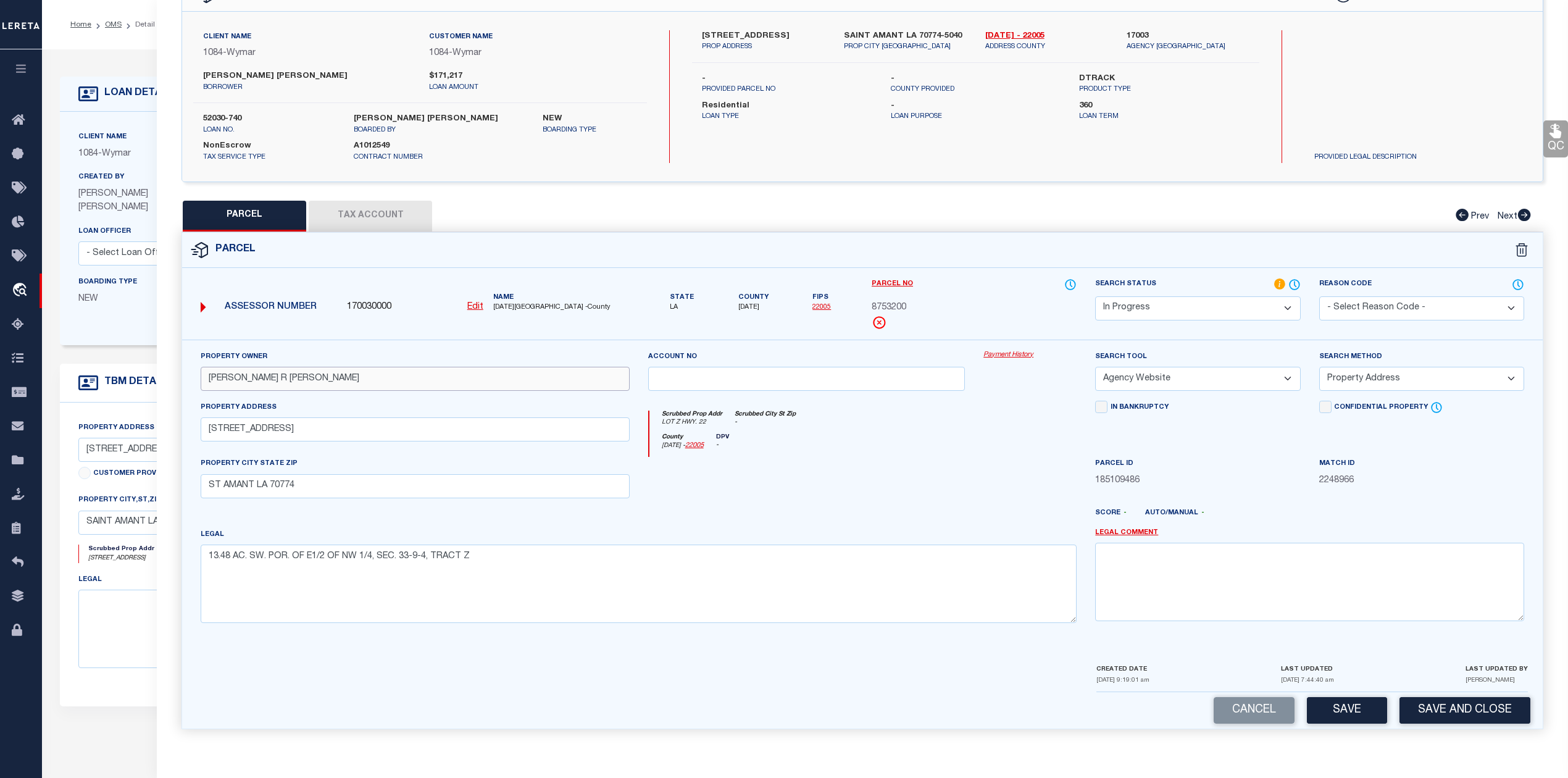
type input "[PERSON_NAME] R [PERSON_NAME]"
drag, startPoint x: 302, startPoint y: 486, endPoint x: 241, endPoint y: 487, distance: 61.0
click at [241, 487] on input "ST AMANT LA 70774" at bounding box center [415, 486] width 429 height 24
type input "S"
click at [974, 475] on div at bounding box center [1030, 482] width 112 height 51
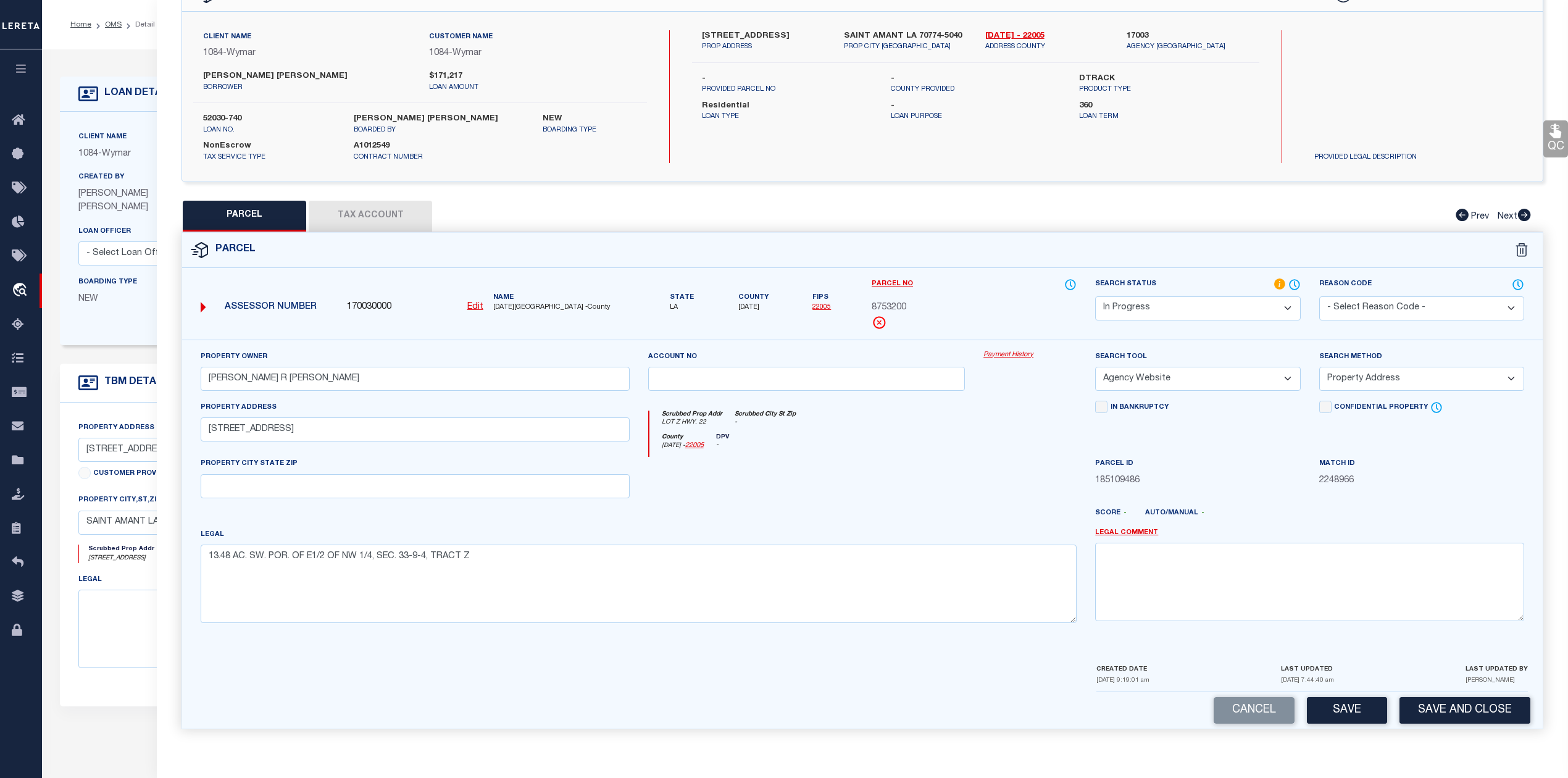
click at [1341, 706] on button "Save" at bounding box center [1347, 710] width 80 height 27
click at [385, 208] on button "Tax Account" at bounding box center [370, 215] width 124 height 31
select select "100"
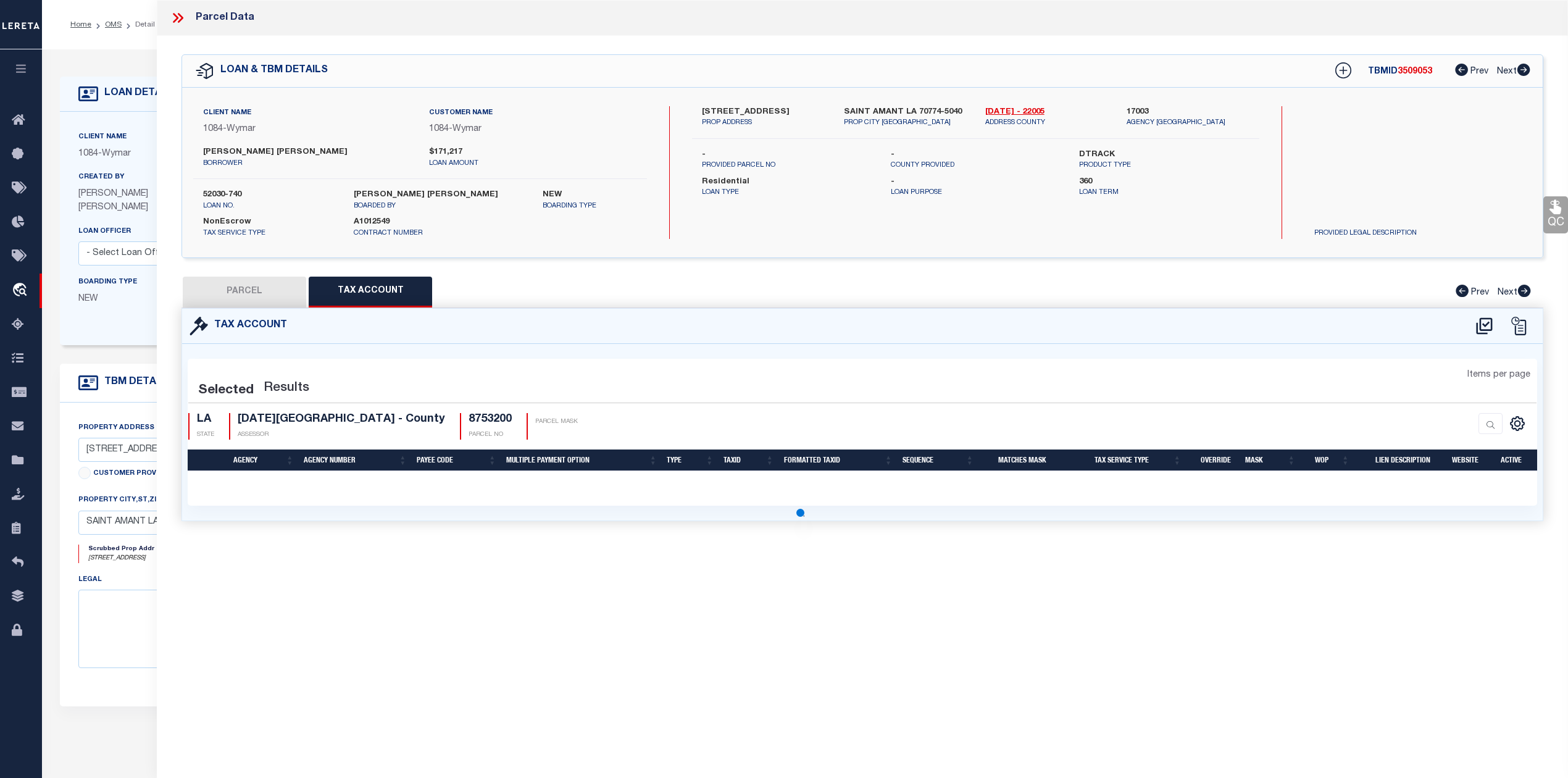
scroll to position [0, 0]
select select "100"
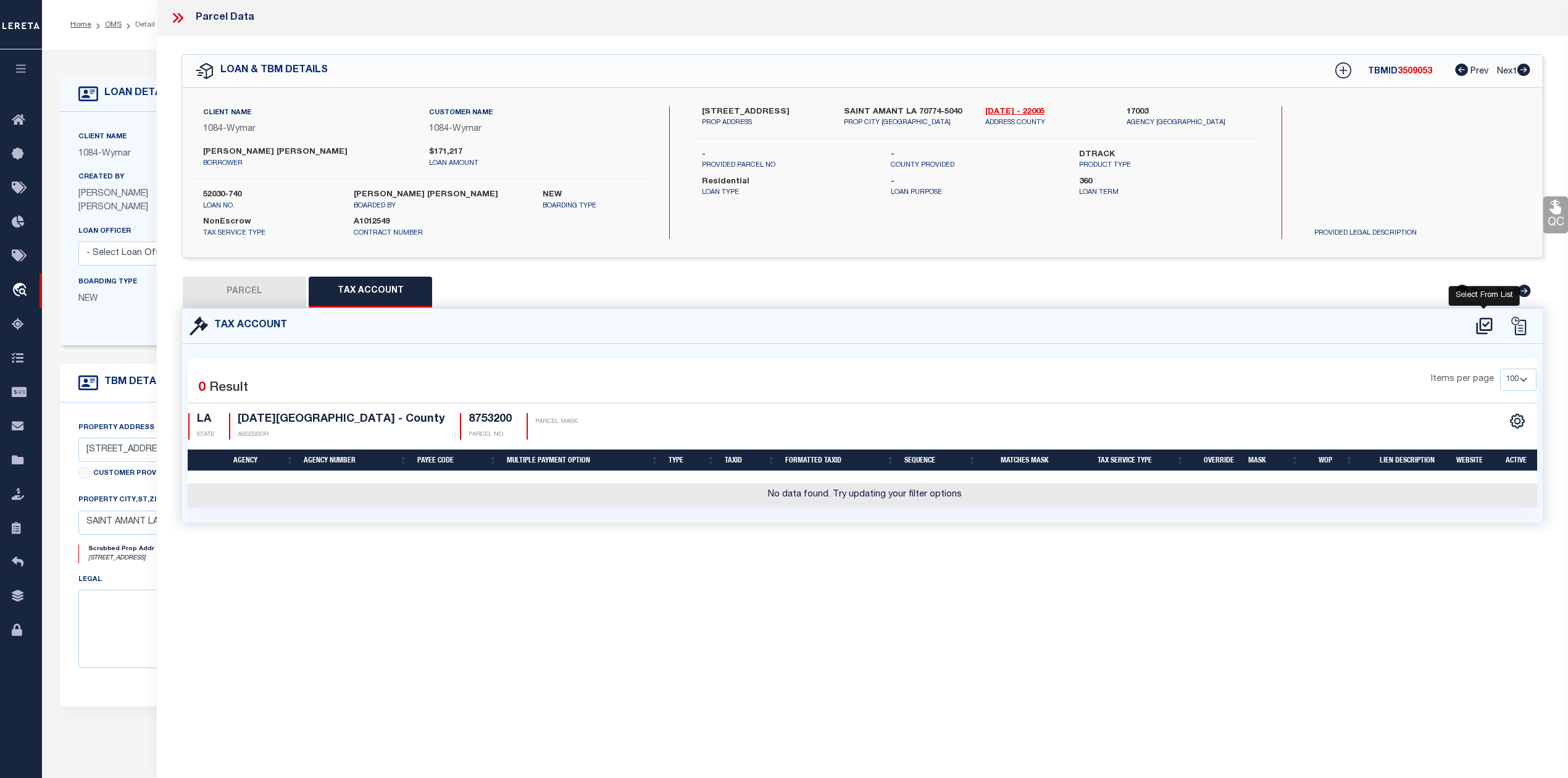
click at [1480, 327] on icon at bounding box center [1483, 326] width 16 height 17
select select "100"
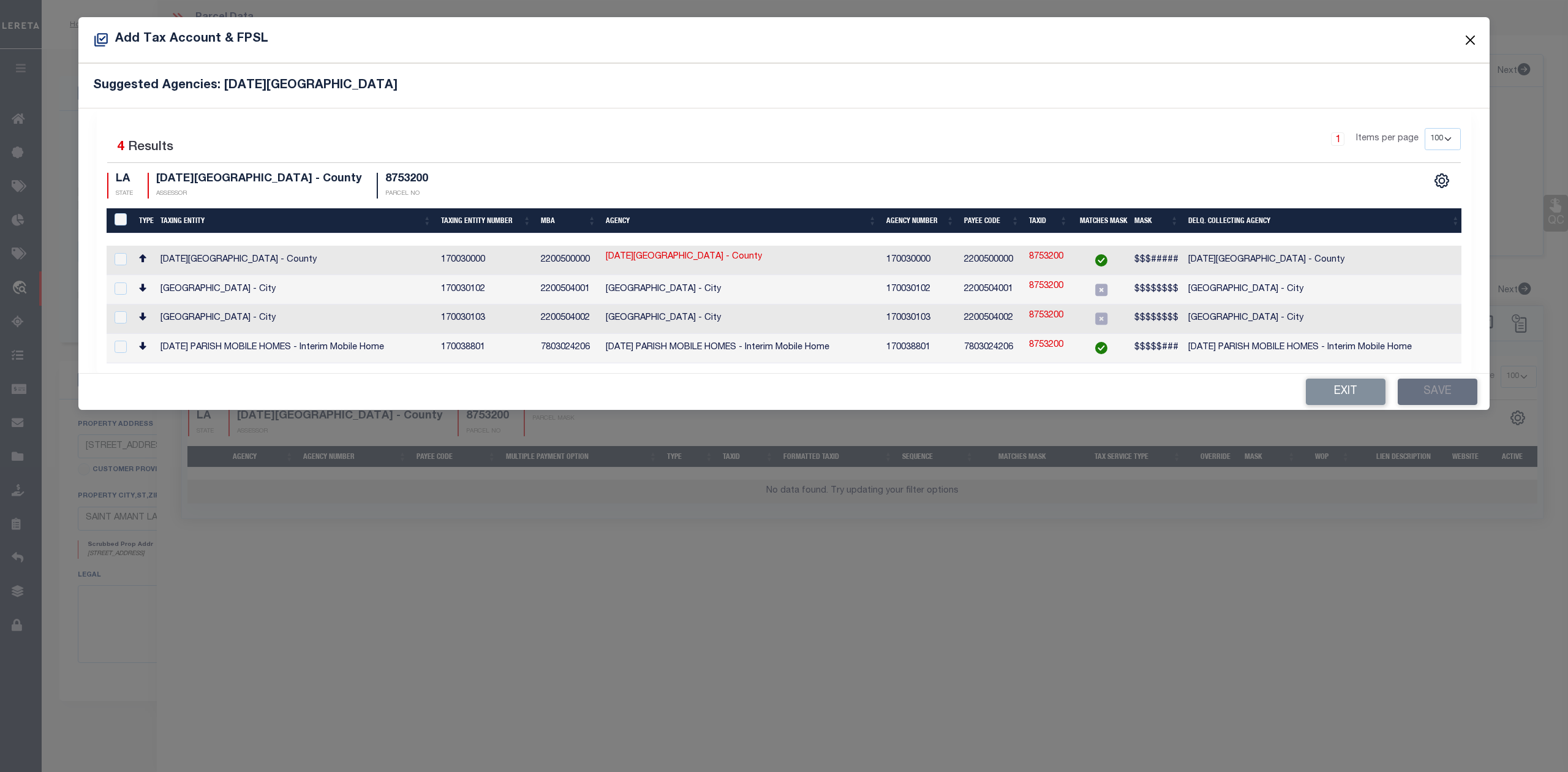
click at [1470, 36] on button "Close" at bounding box center [1470, 39] width 16 height 16
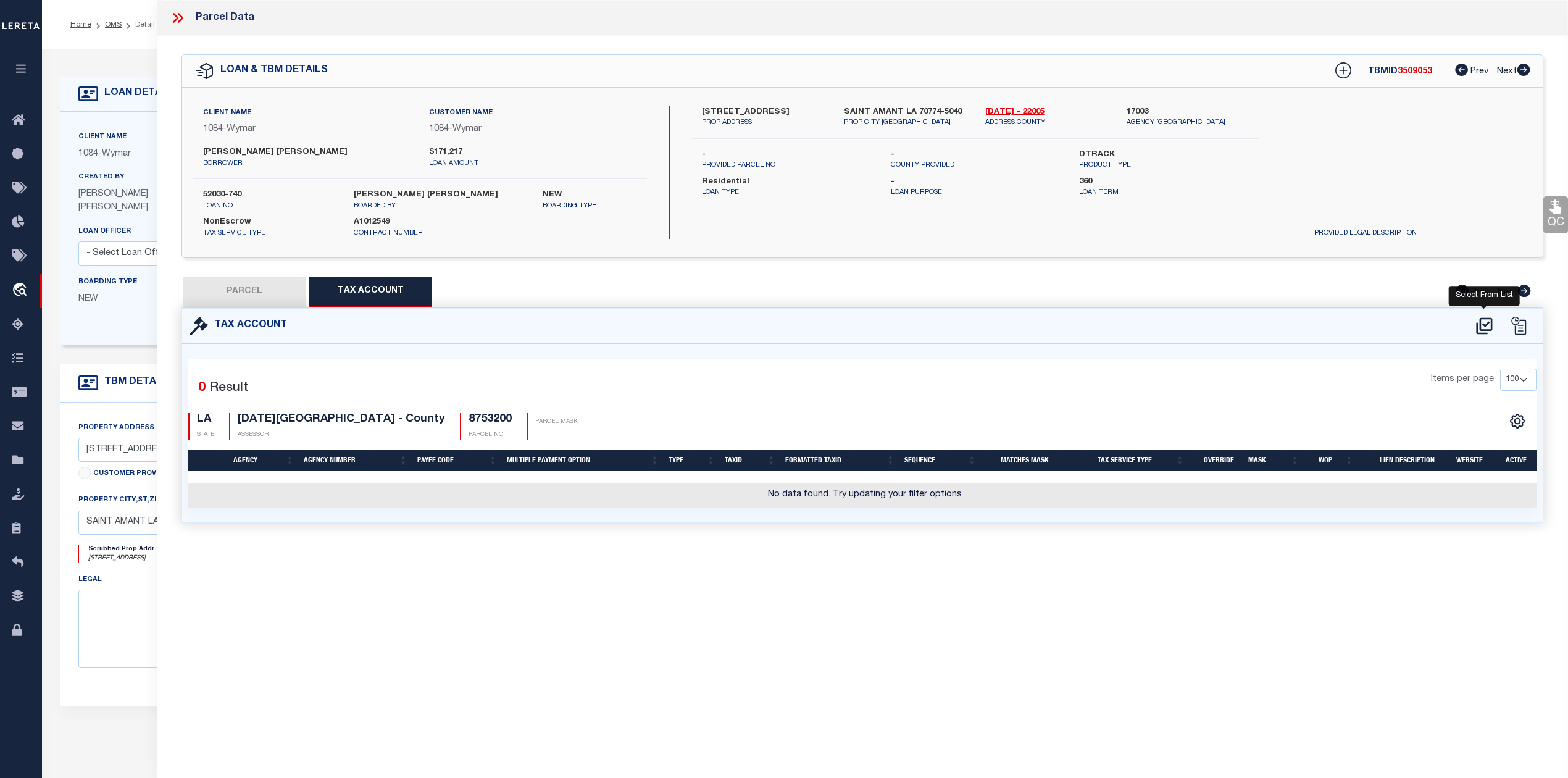
click at [1483, 324] on icon at bounding box center [1483, 326] width 16 height 17
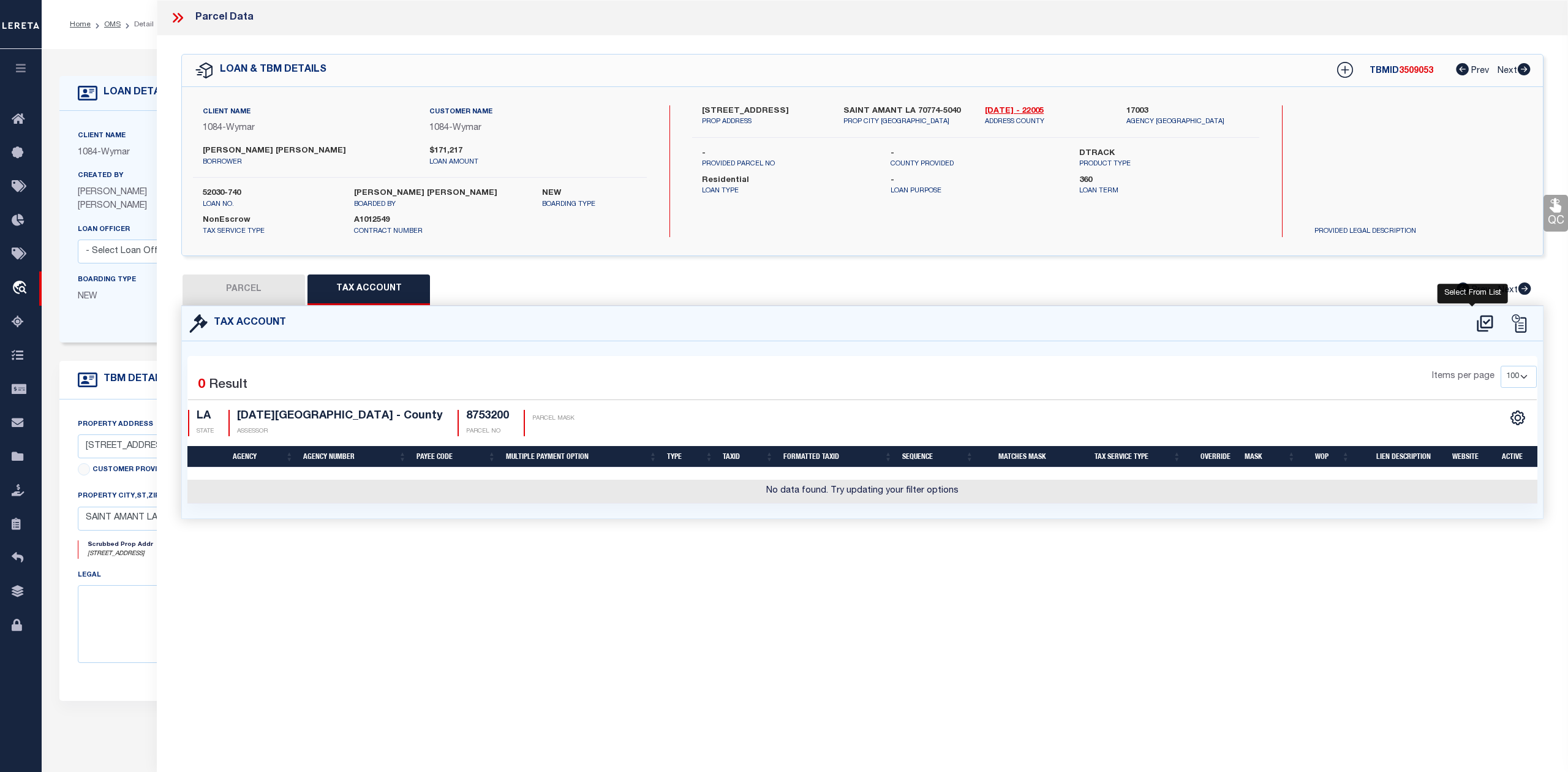
select select "100"
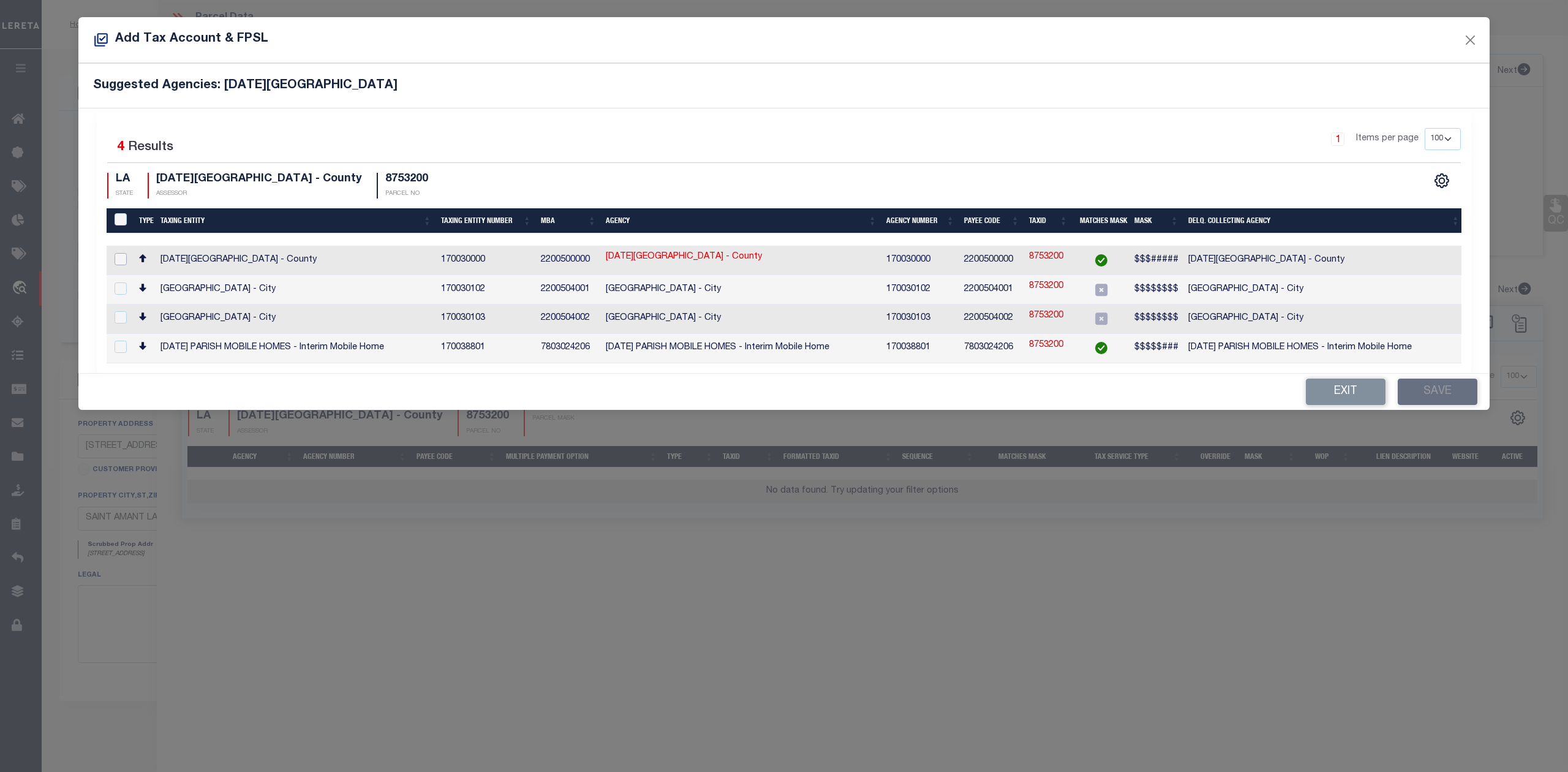
click at [121, 258] on input "checkbox" at bounding box center [120, 259] width 12 height 12
checkbox input "true"
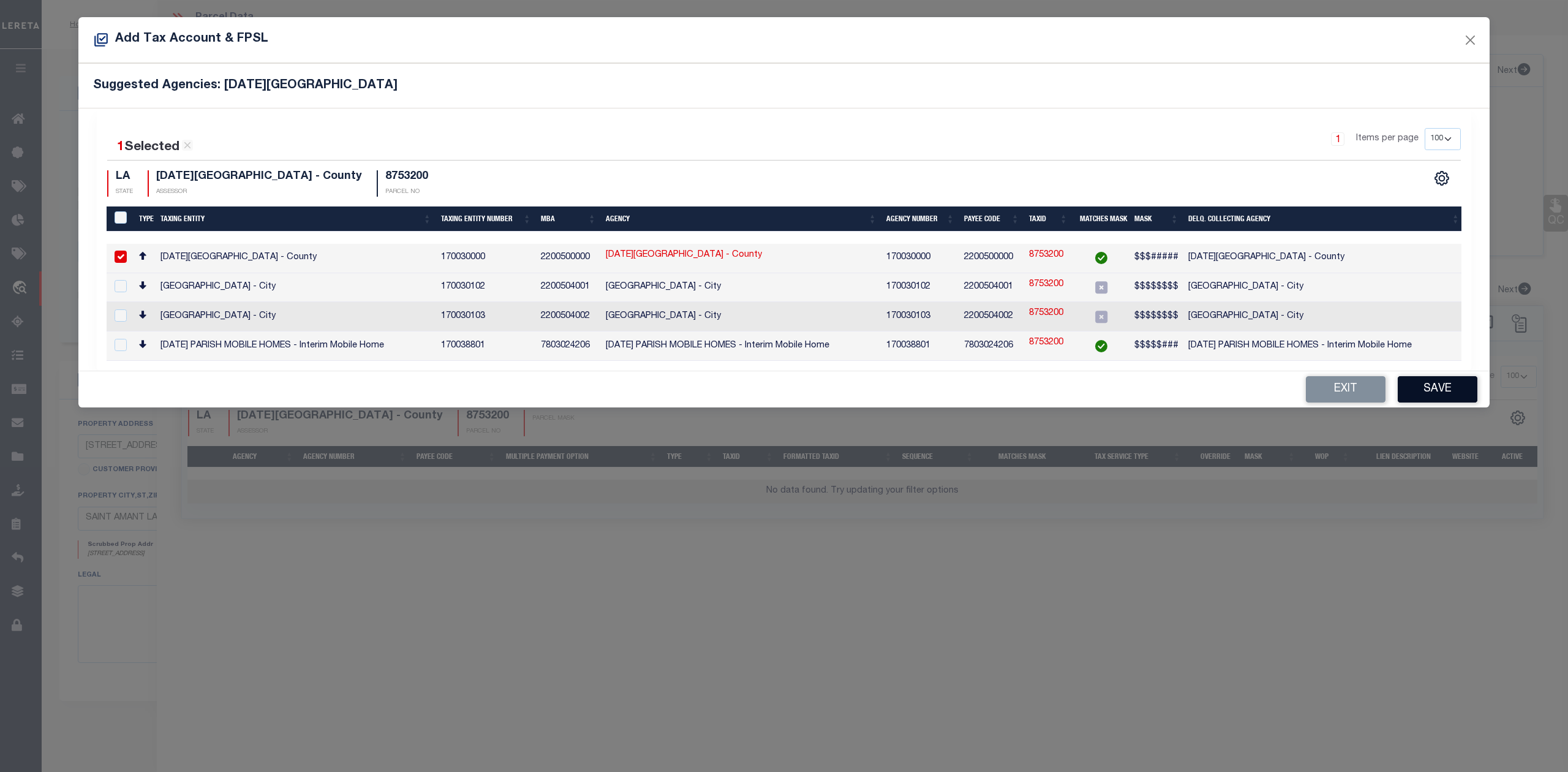
click at [1449, 393] on button "Save" at bounding box center [1437, 389] width 79 height 26
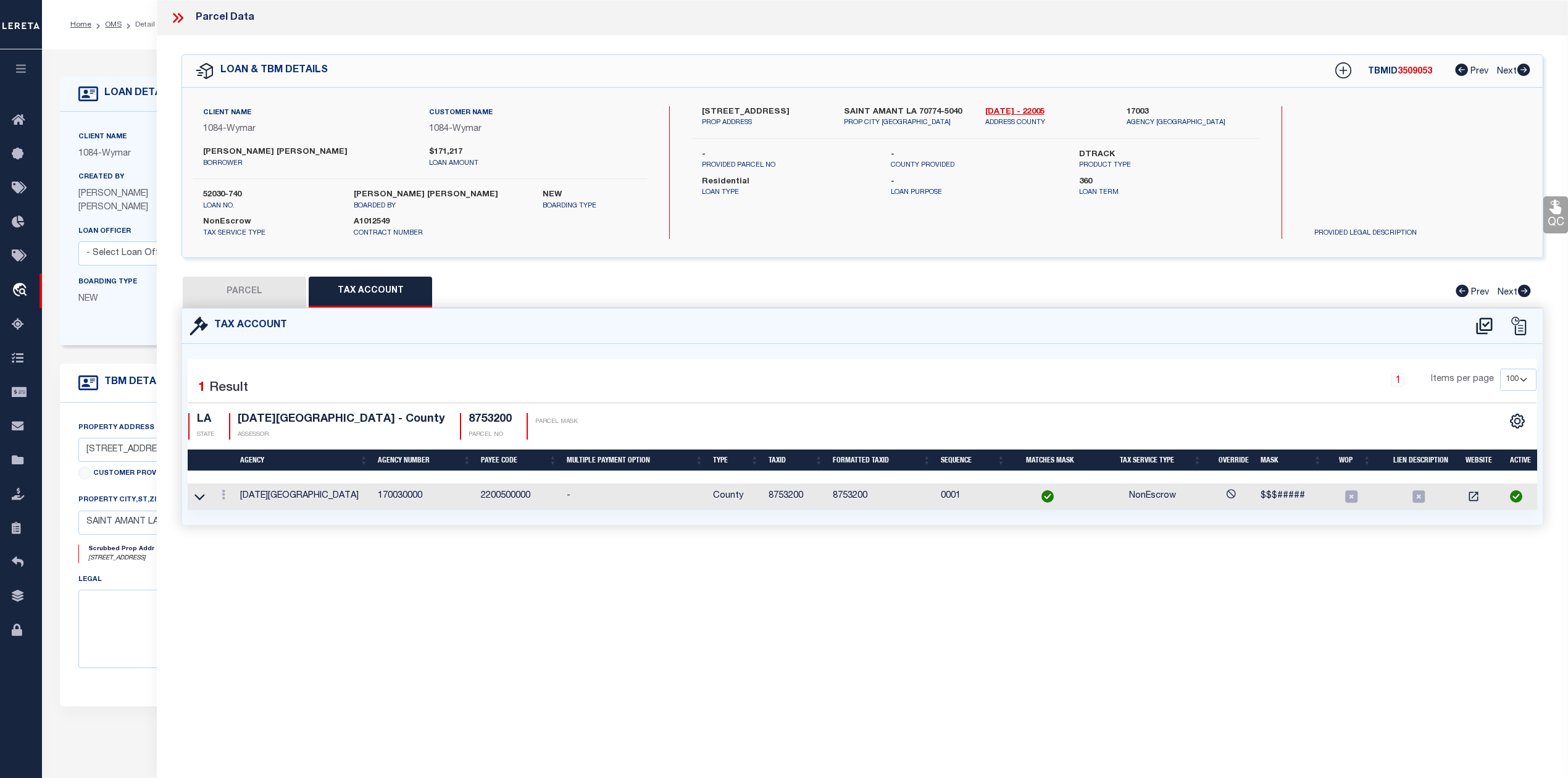
click at [266, 294] on button "PARCEL" at bounding box center [245, 292] width 124 height 31
select select "AS"
select select
checkbox input "false"
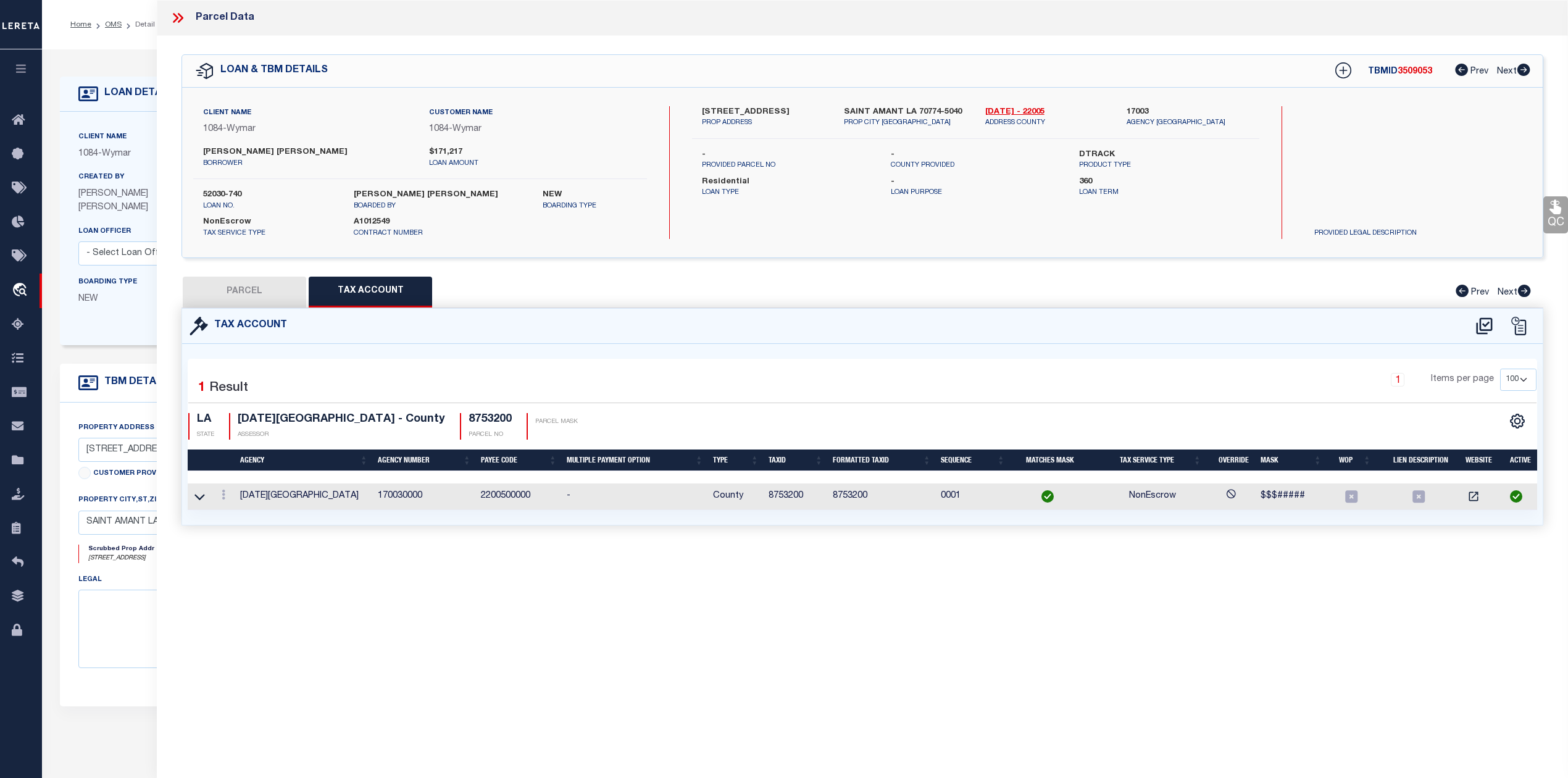
checkbox input "false"
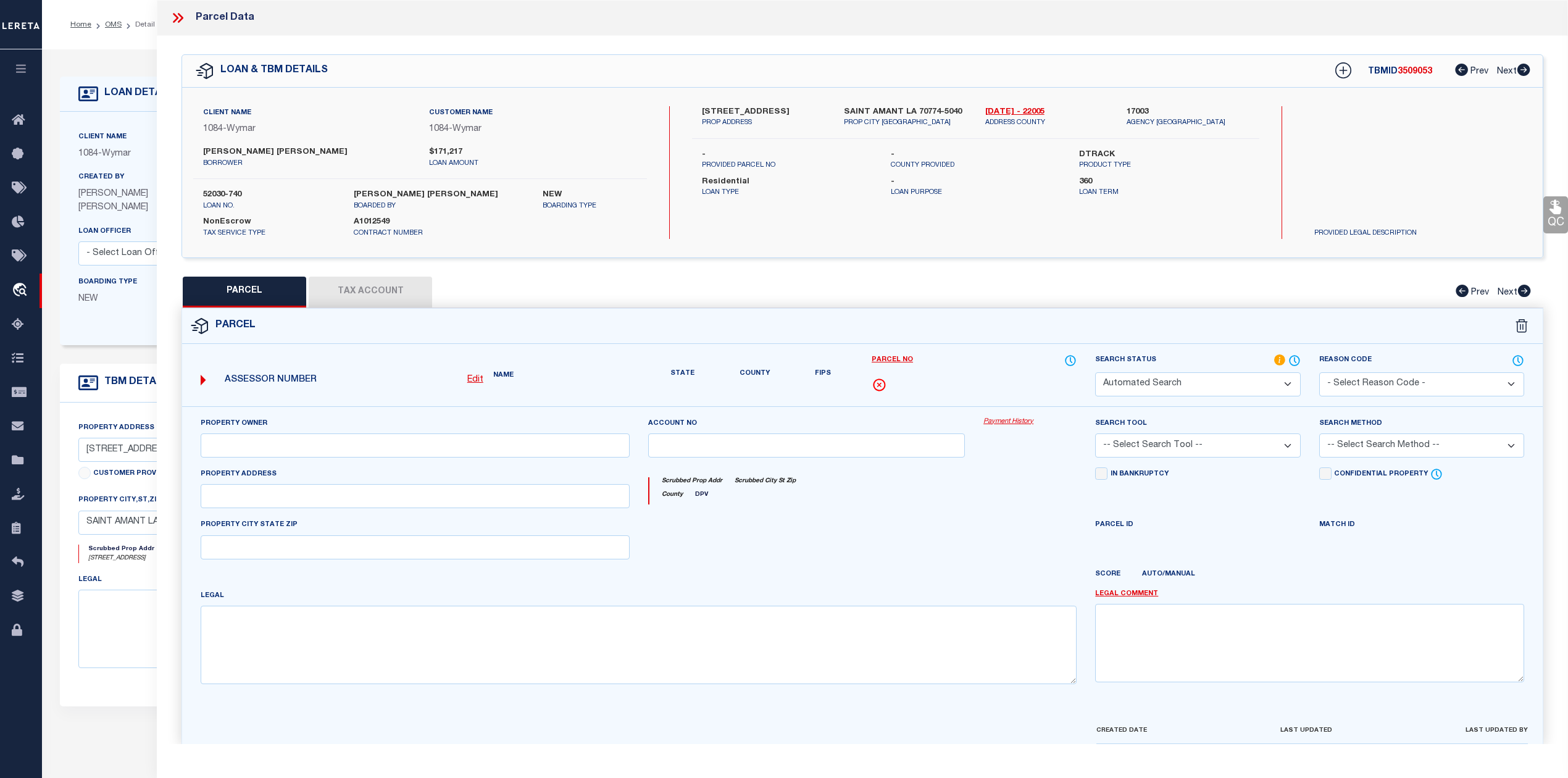
select select "IP"
type input "FAZZIO, MEAGAN R PHILLIP J MARCHAND"
select select "AGW"
select select "ADD"
type input "10300 RED DOT RD"
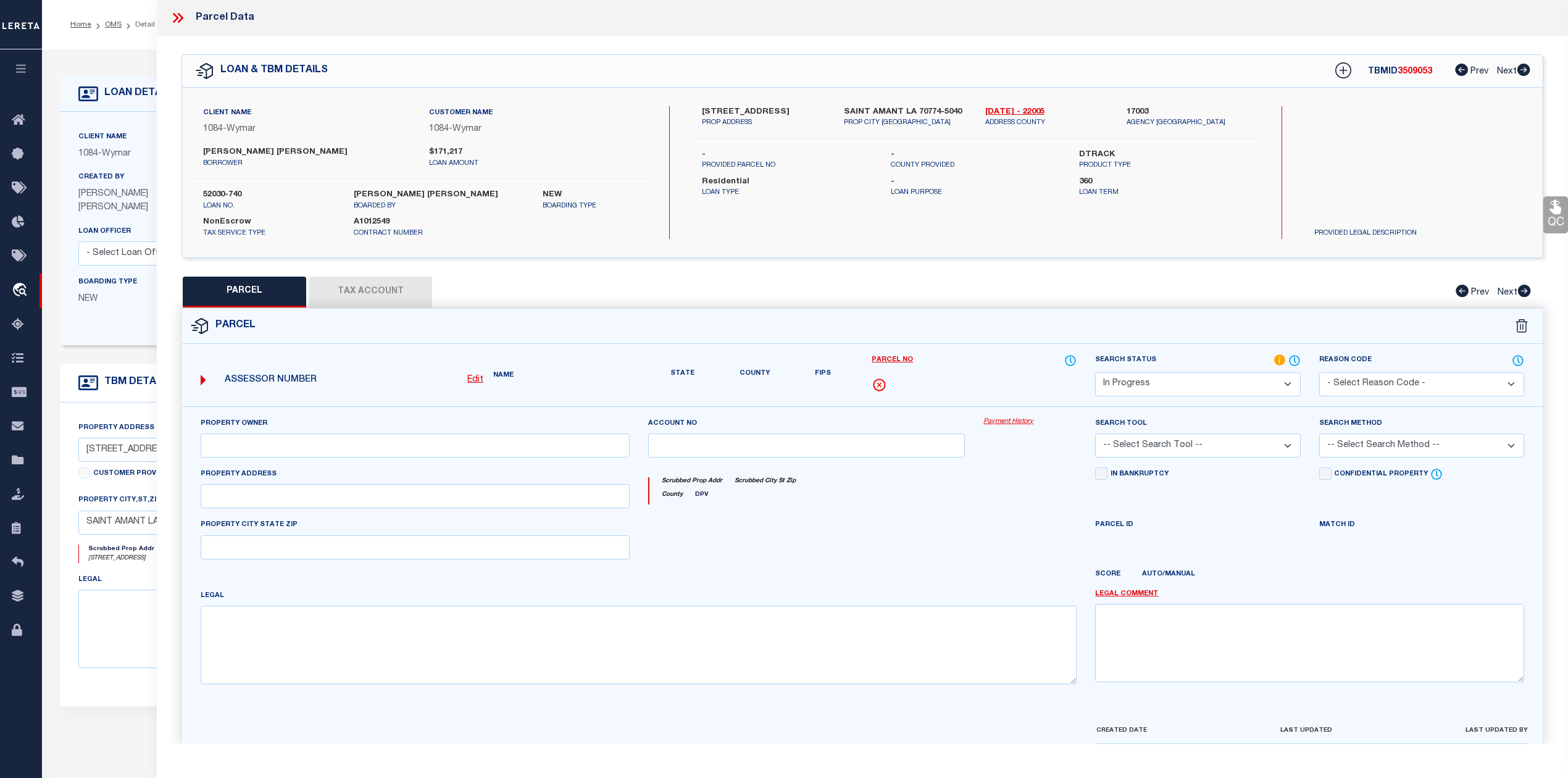
type textarea "13.48 AC. SW. POR. OF E1/2 OF NW 1/4, SEC. 33-9-4, TRACT Z"
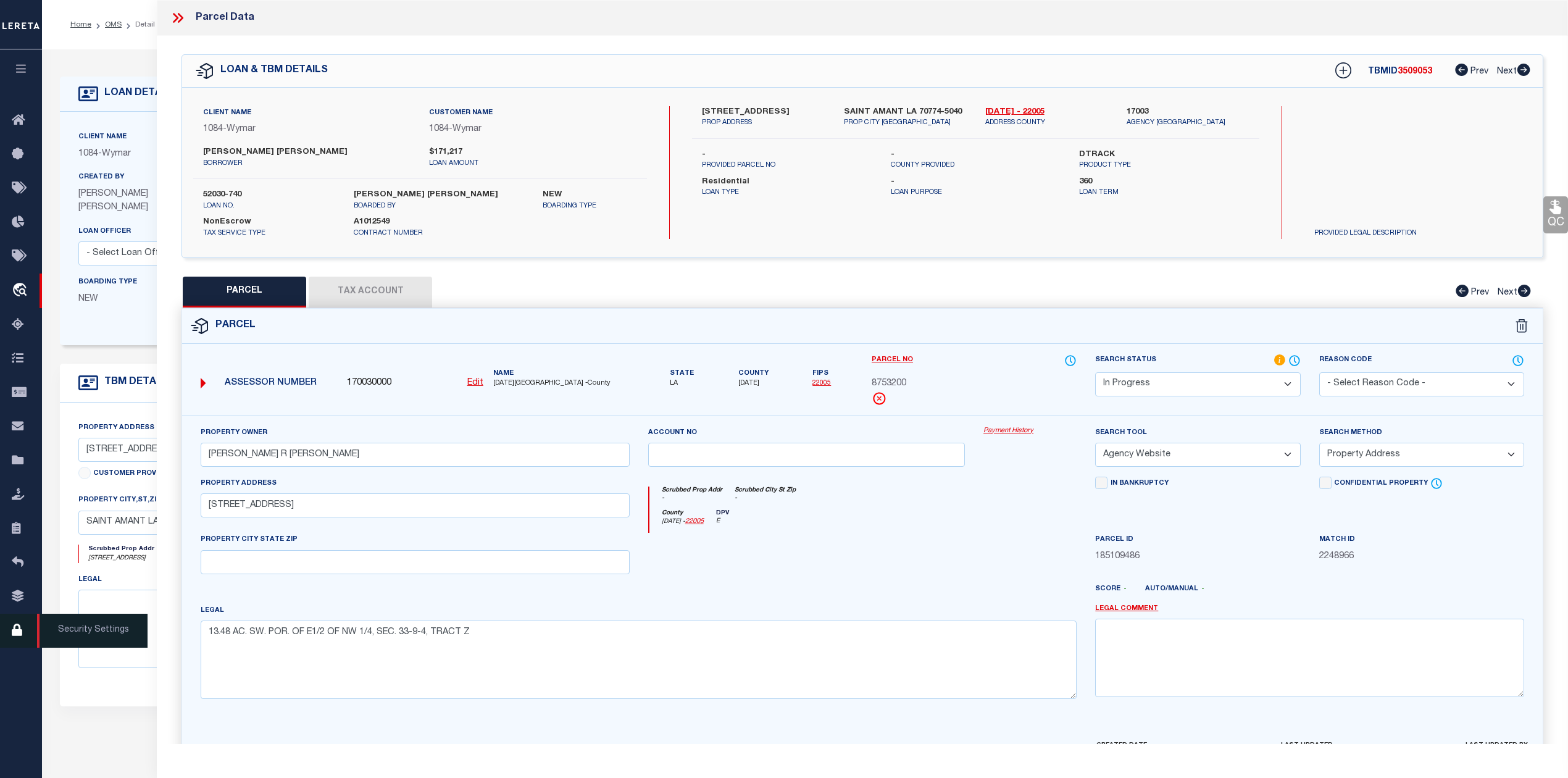
click at [100, 622] on span "Security Settings" at bounding box center [92, 631] width 111 height 34
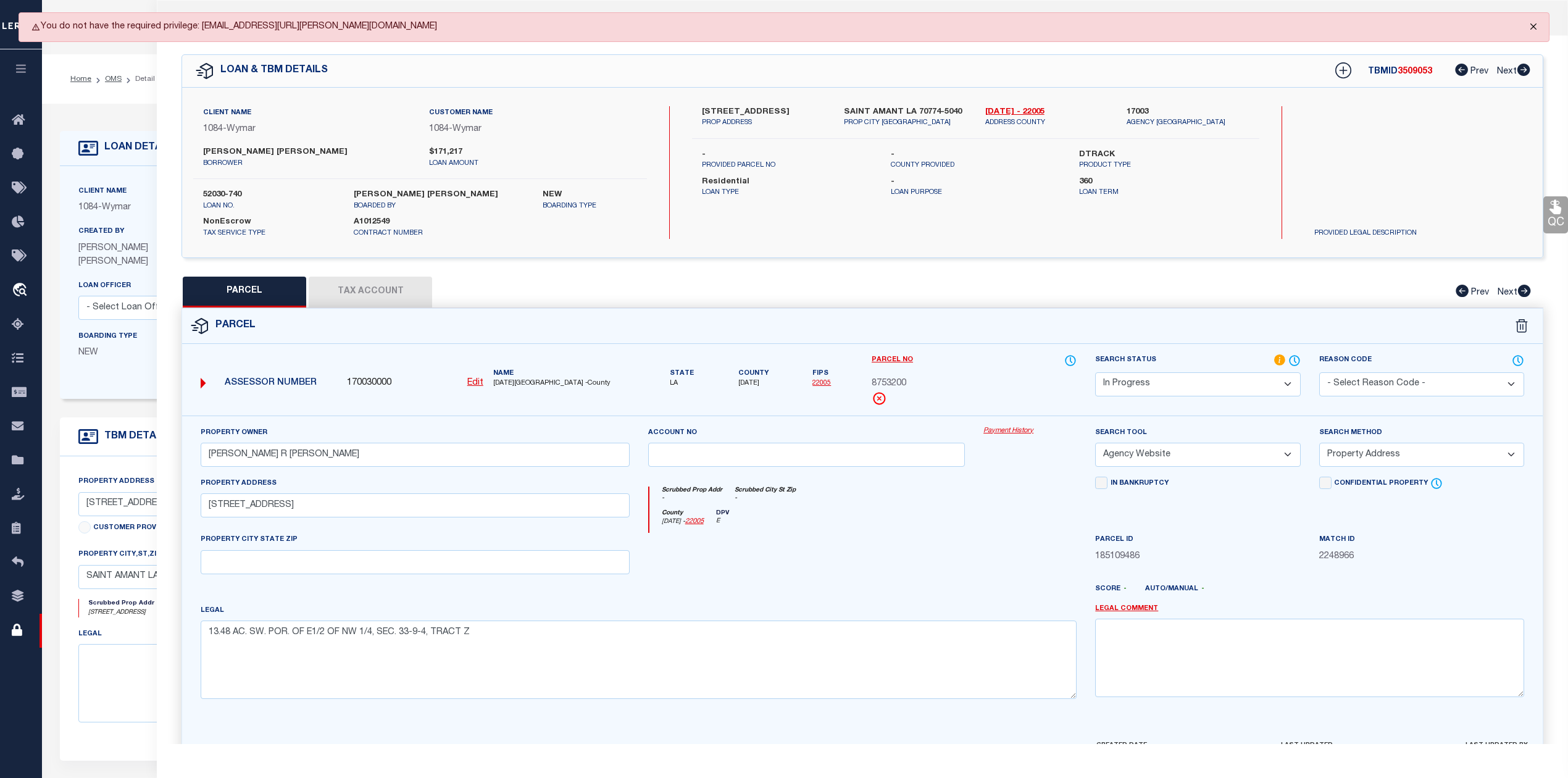
click at [1535, 25] on button "Close" at bounding box center [1533, 27] width 31 height 27
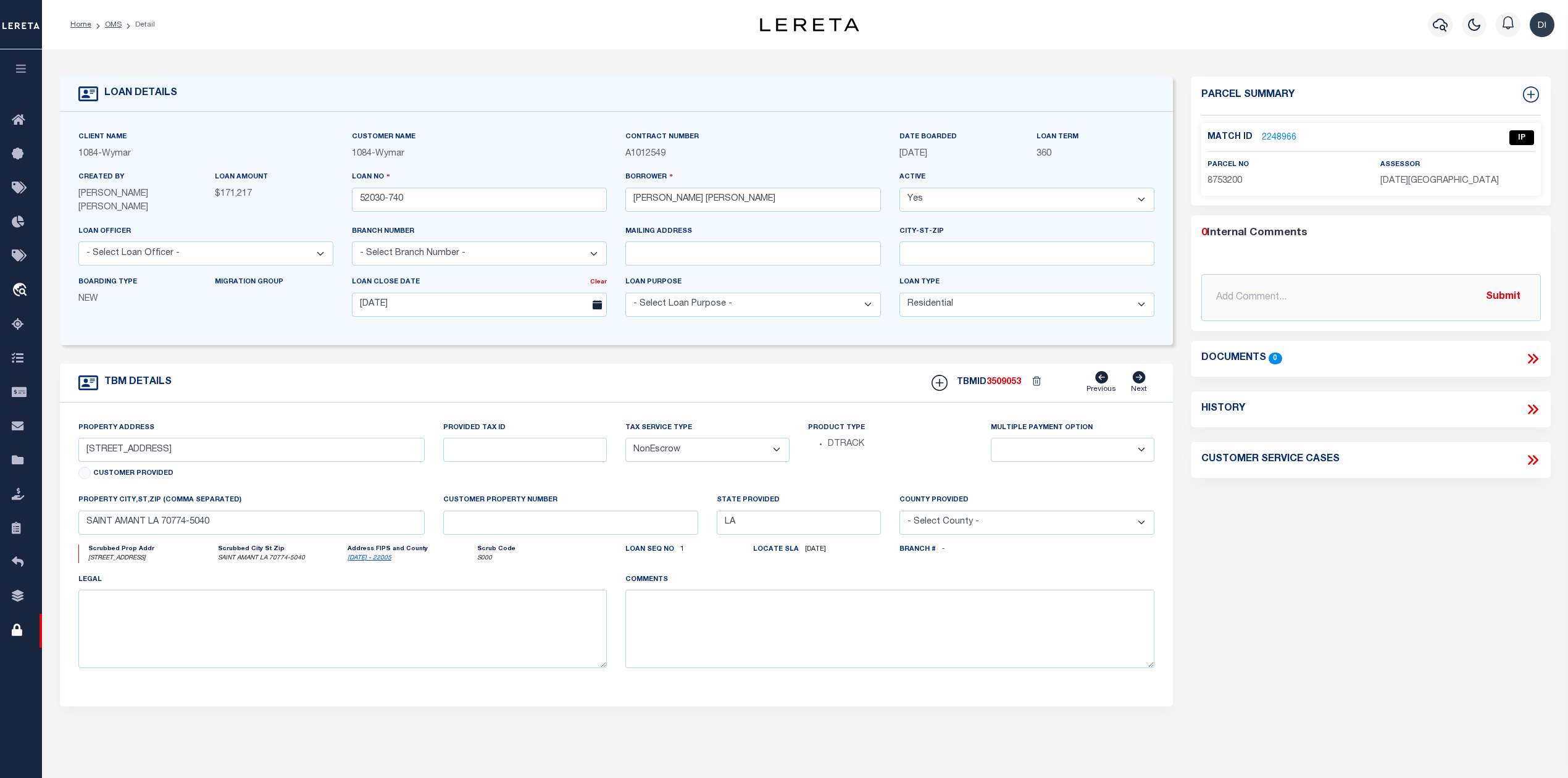
click at [1274, 133] on link "2248966" at bounding box center [1278, 138] width 34 height 13
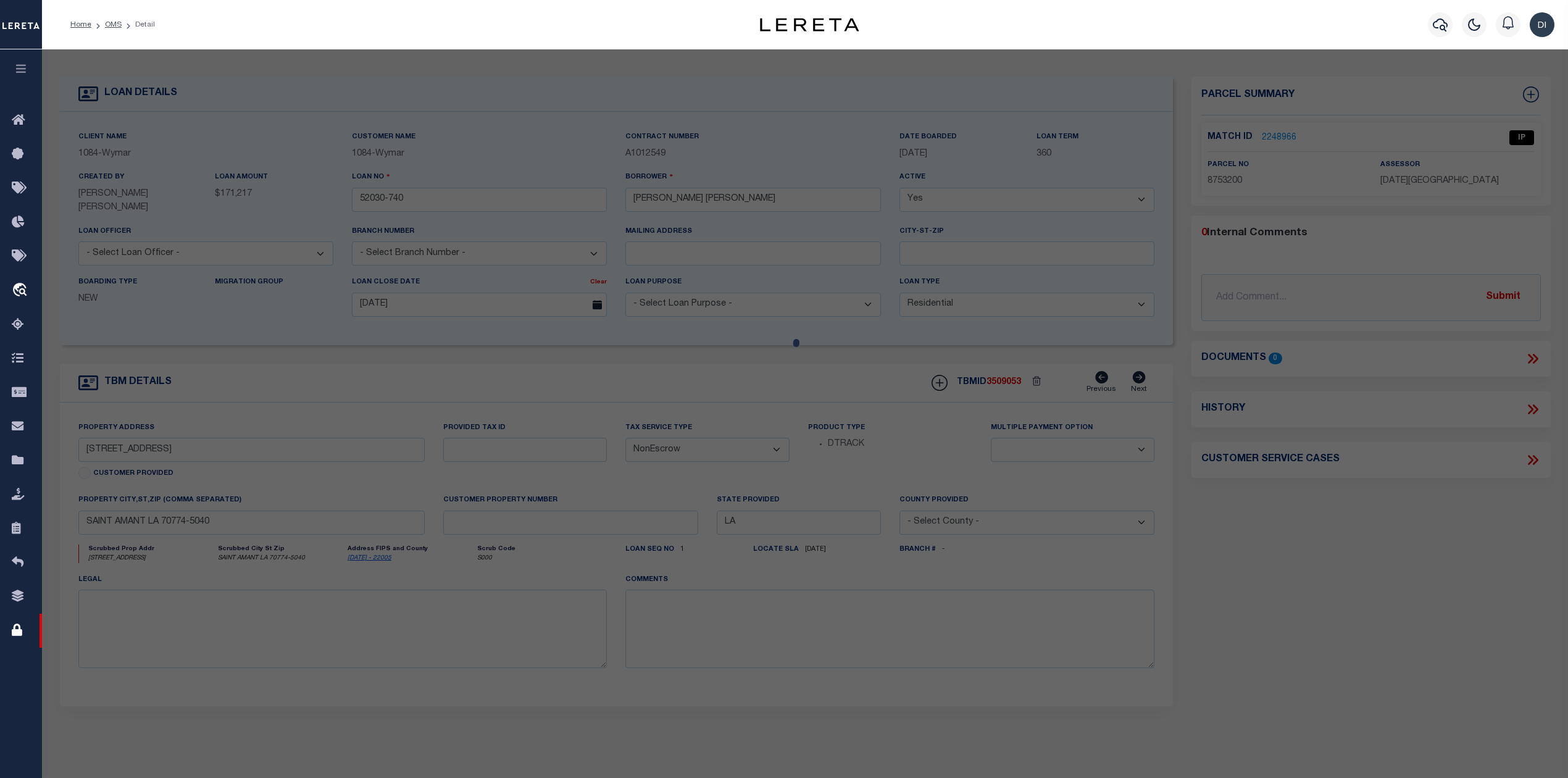
select select "AS"
select select
checkbox input "false"
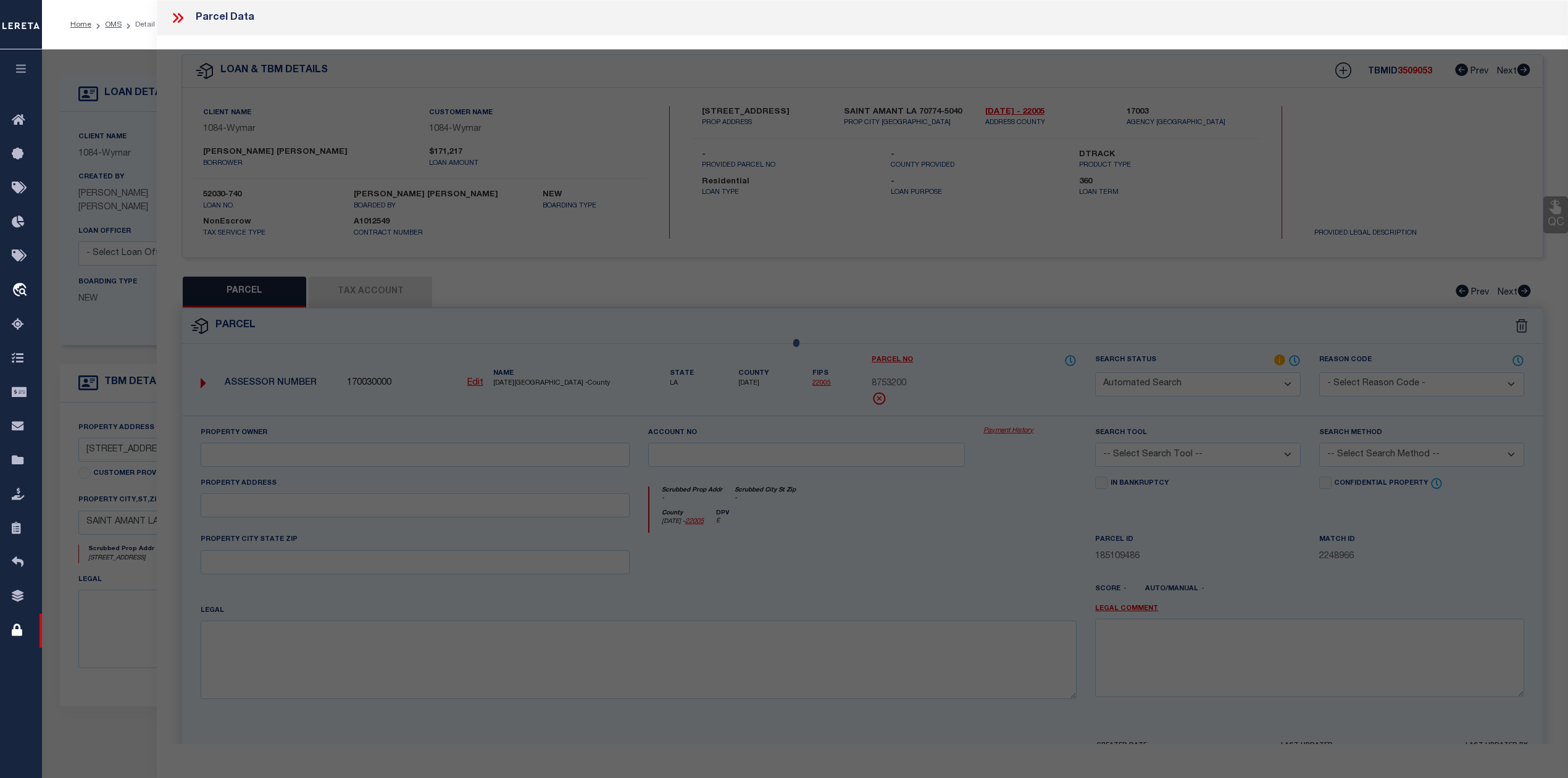
select select "IP"
type input "FAZZIO, MEAGAN R PHILLIP J MARCHAND"
select select "AGW"
select select "ADD"
type input "10300 RED DOT RD"
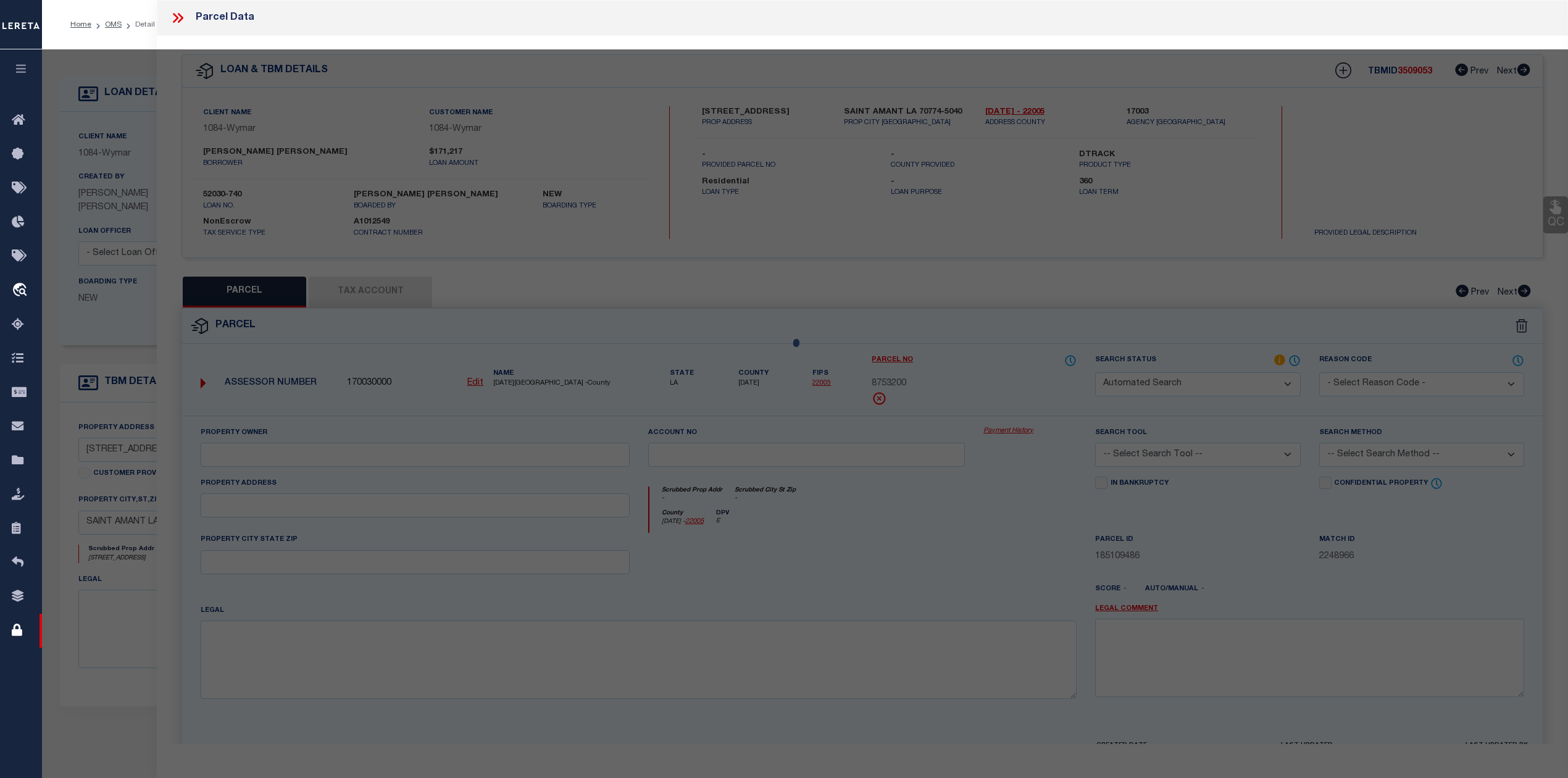
type textarea "13.48 AC. SW. POR. OF E1/2 OF NW 1/4, SEC. 33-9-4, TRACT Z"
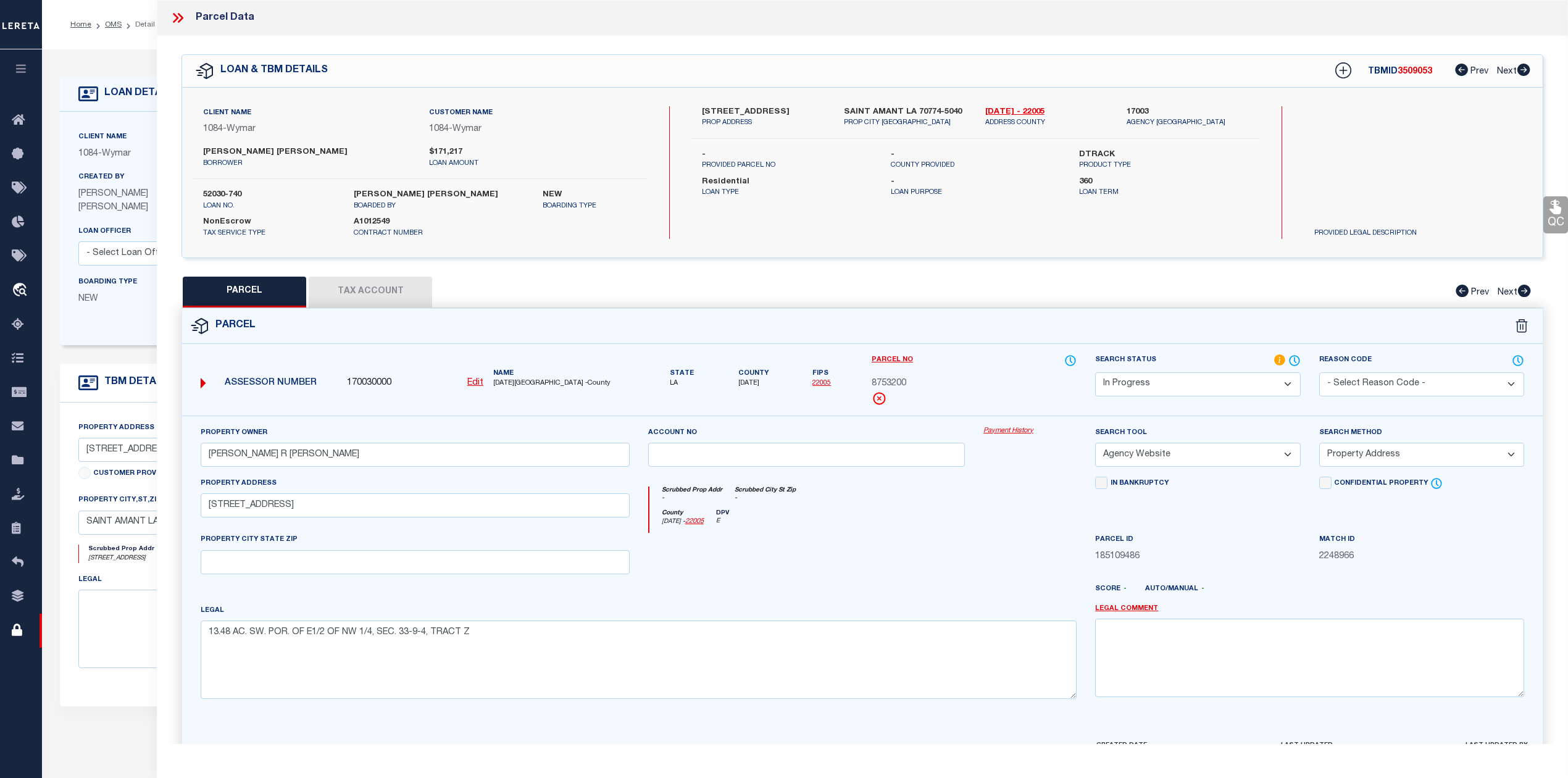
click at [378, 293] on button "Tax Account" at bounding box center [370, 292] width 124 height 31
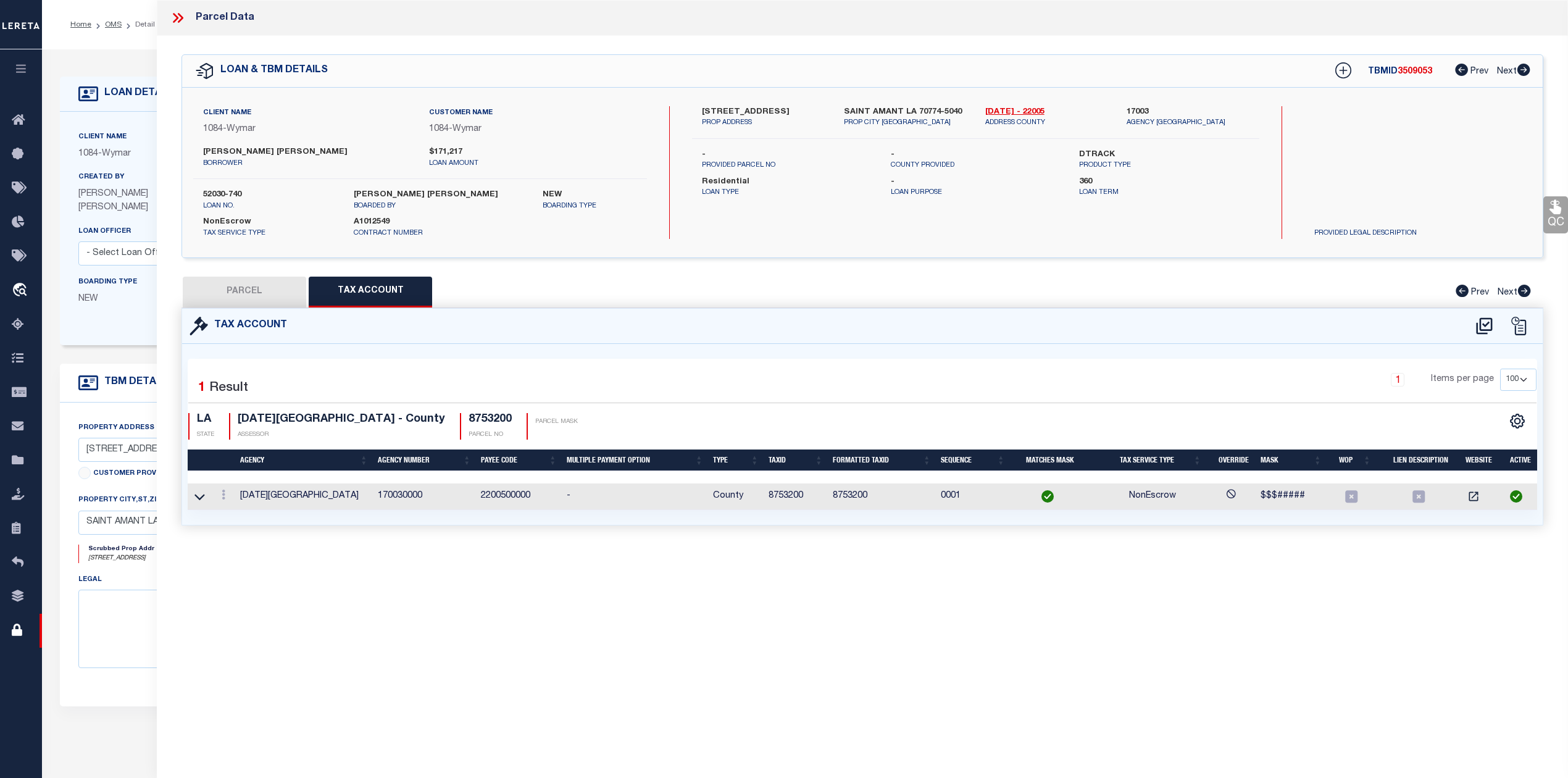
select select "100"
click at [233, 296] on button "PARCEL" at bounding box center [245, 292] width 124 height 31
select select "AS"
select select
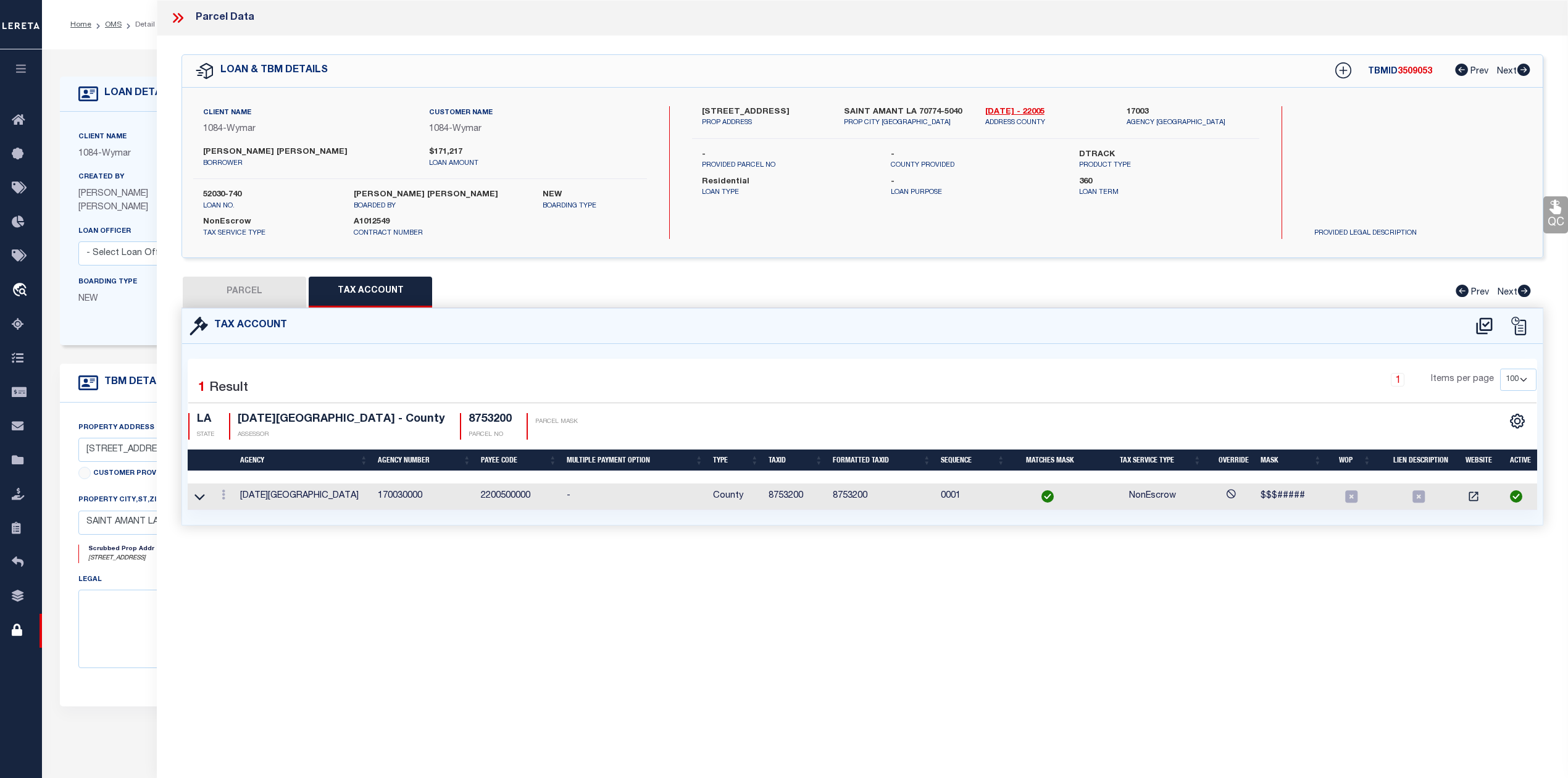
checkbox input "false"
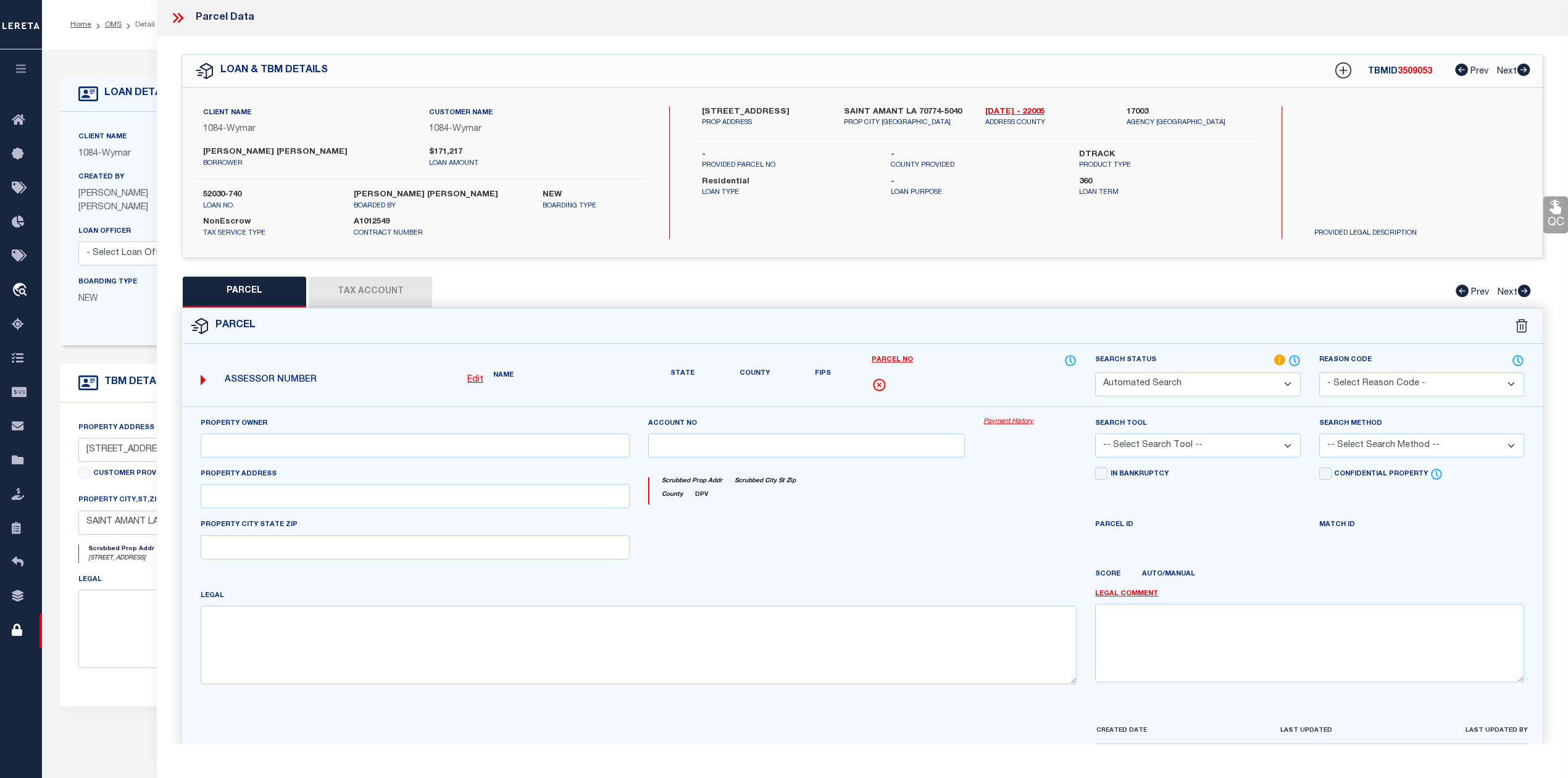
select select "IP"
type input "FAZZIO, MEAGAN R PHILLIP J MARCHAND"
select select "AGW"
select select "ADD"
type input "10300 RED DOT RD"
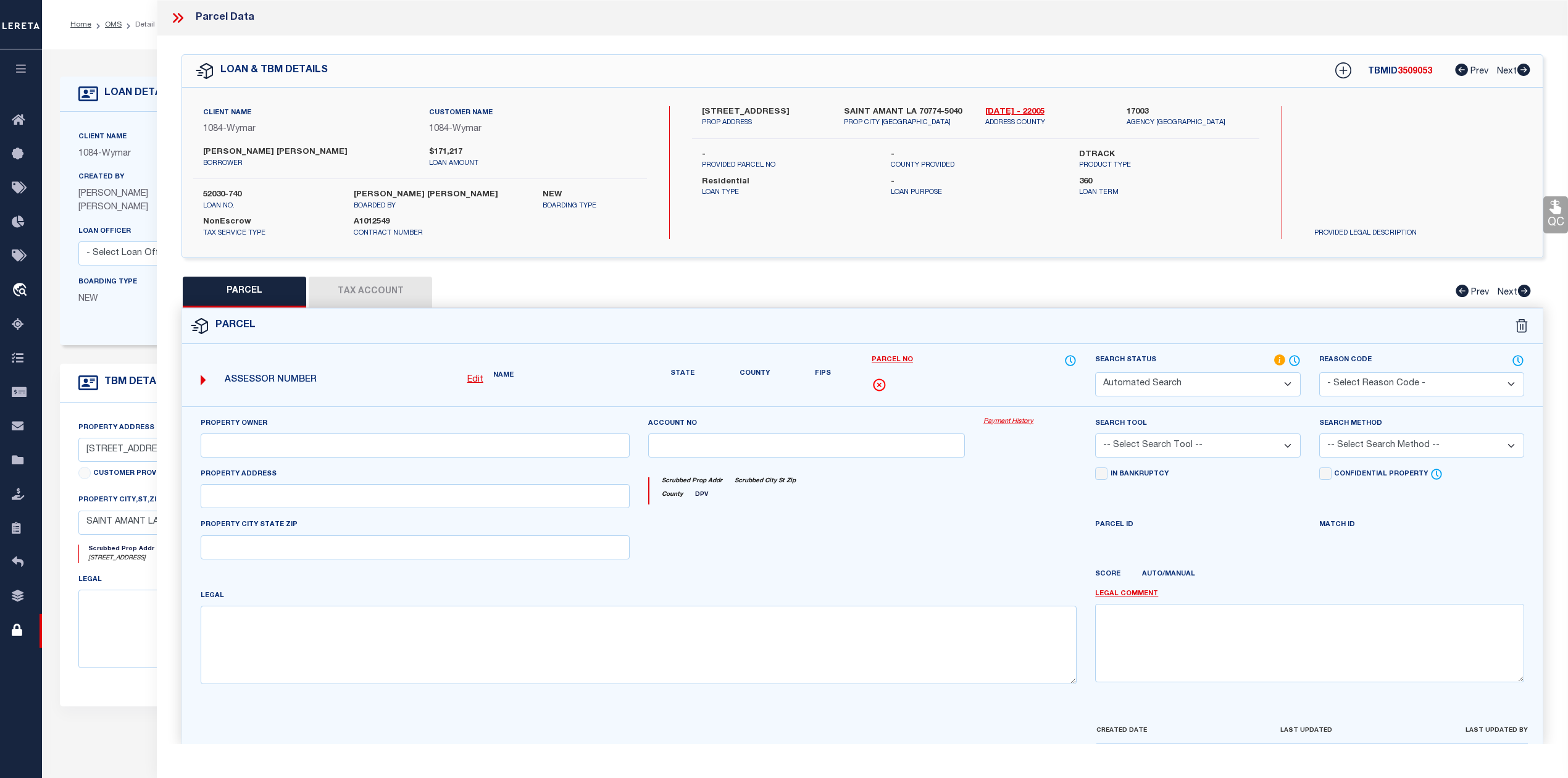
type textarea "13.48 AC. SW. POR. OF E1/2 OF NW 1/4, SEC. 33-9-4, TRACT Z"
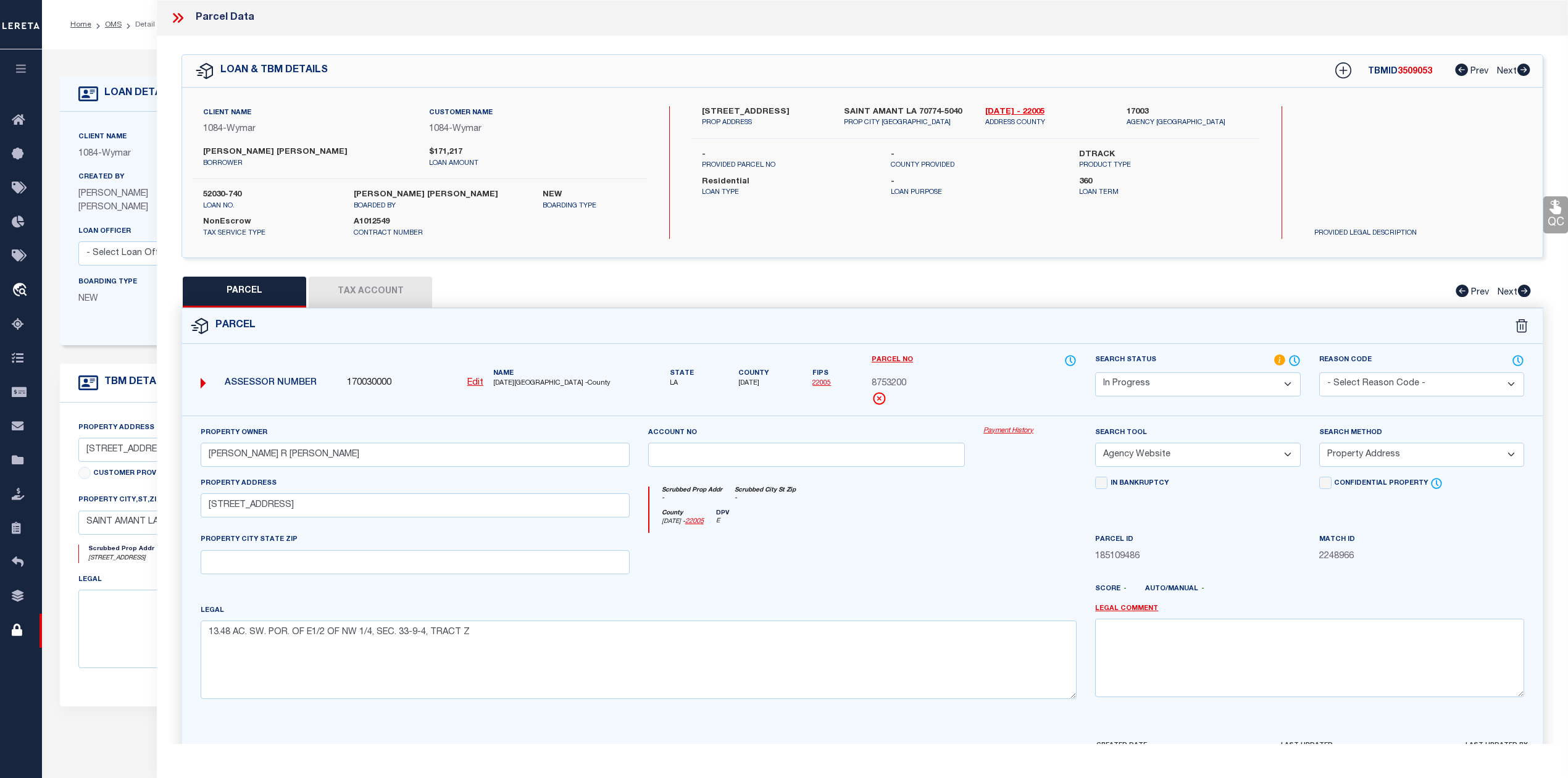
click at [388, 290] on button "Tax Account" at bounding box center [370, 292] width 124 height 31
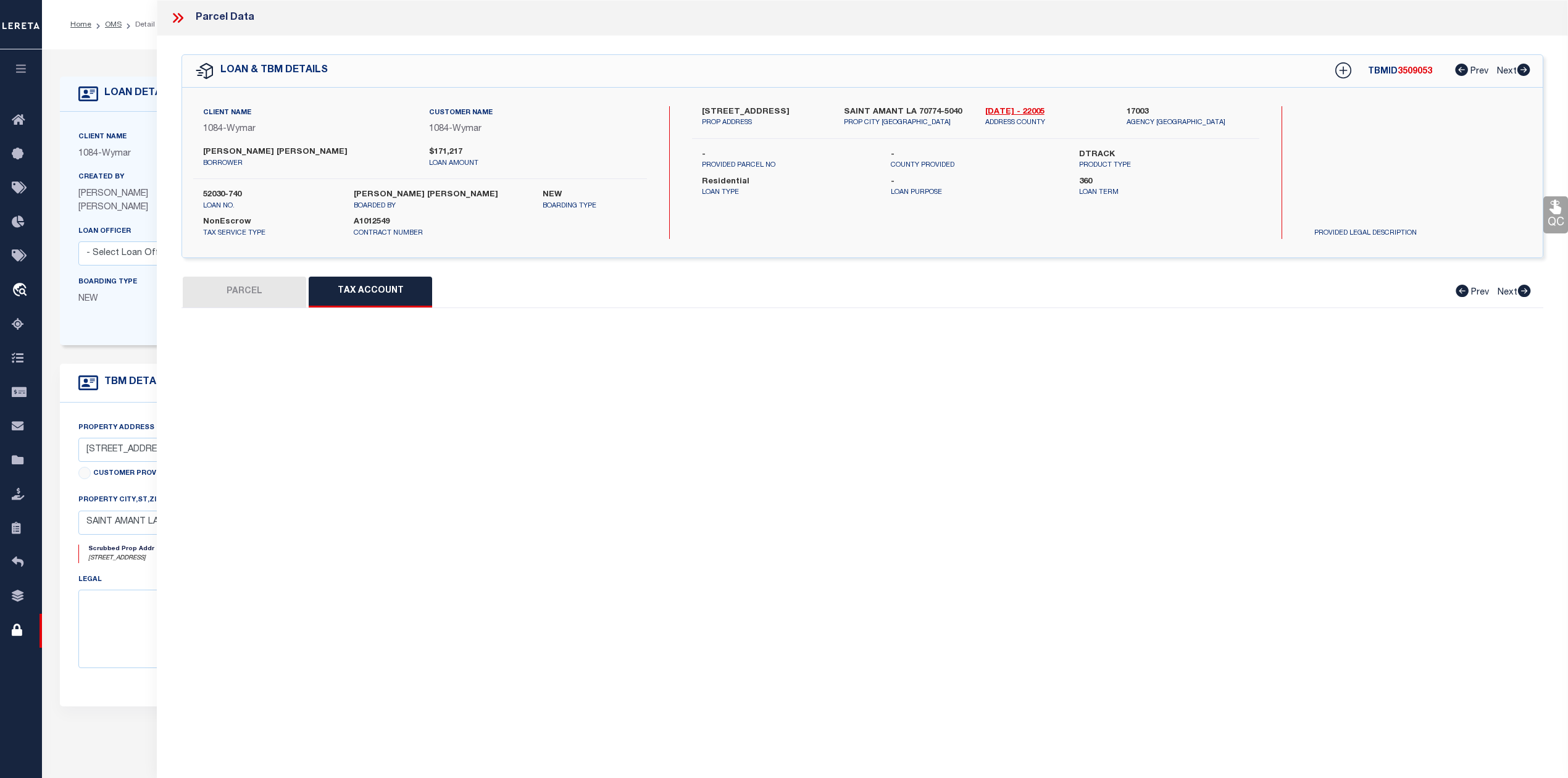
select select "100"
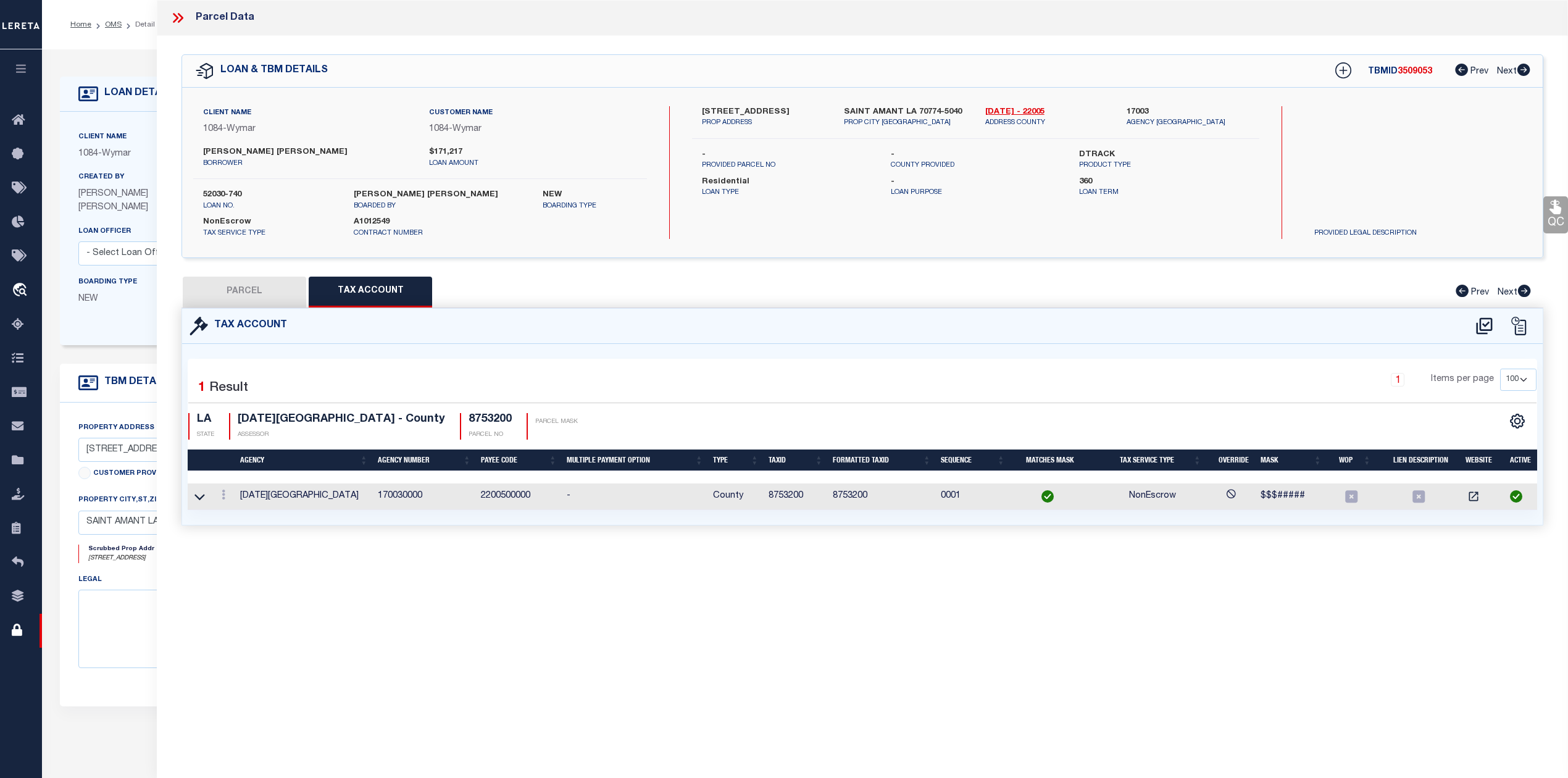
click at [253, 290] on button "PARCEL" at bounding box center [245, 292] width 124 height 31
select select "AS"
select select
checkbox input "false"
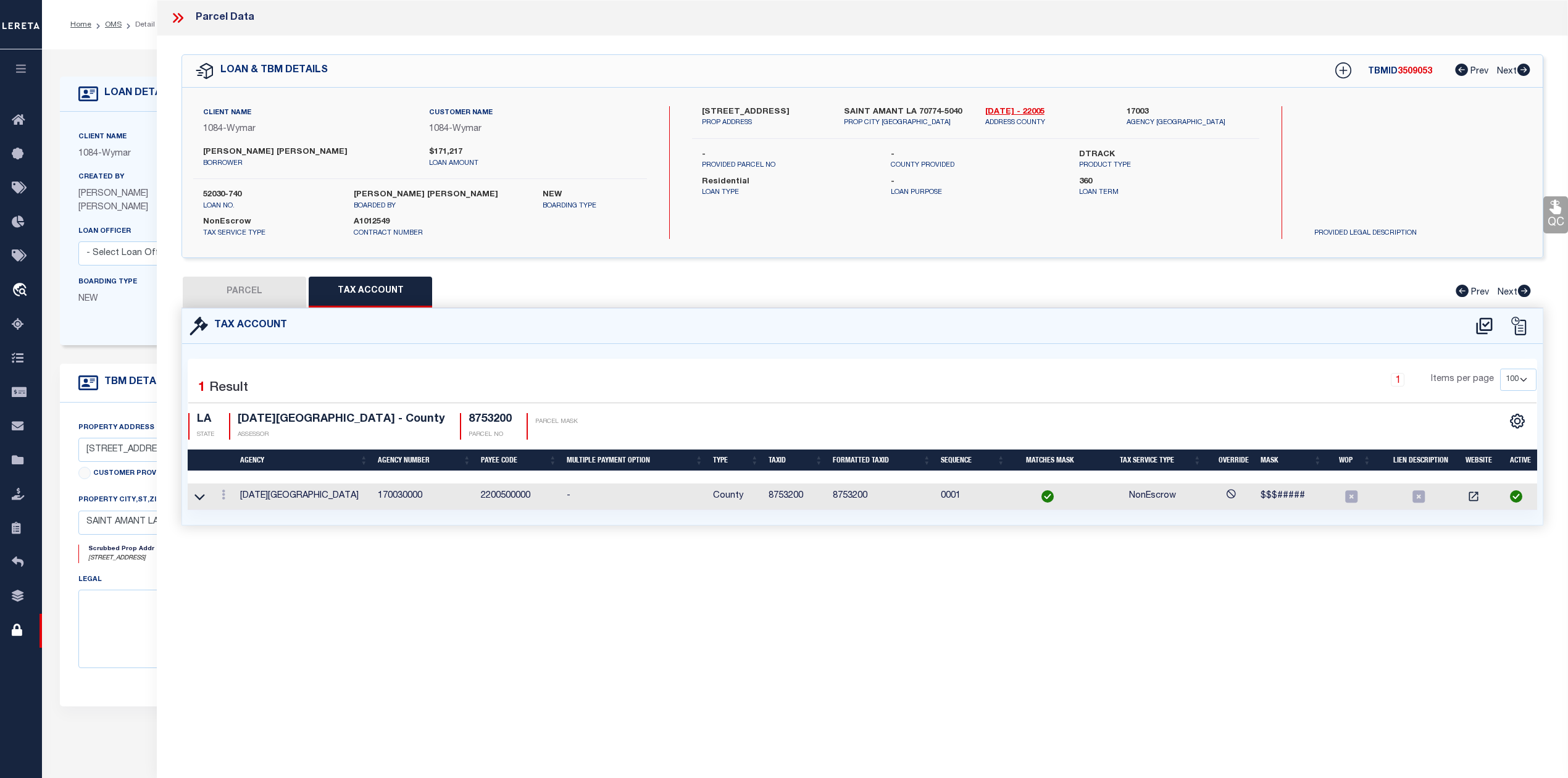
checkbox input "false"
select select "IP"
type input "FAZZIO, MEAGAN R PHILLIP J MARCHAND"
select select "AGW"
select select "ADD"
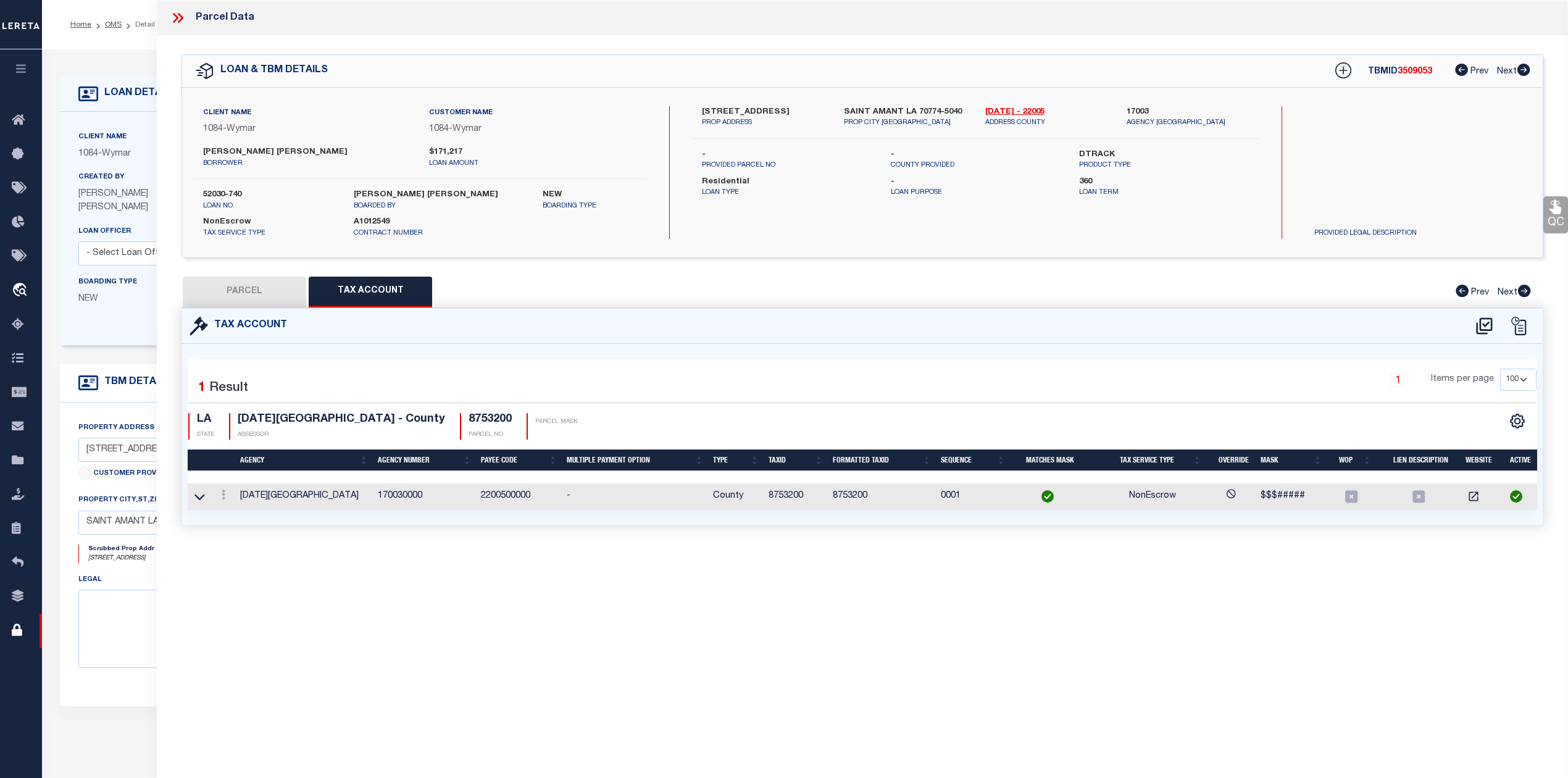
type input "10300 RED DOT RD"
type textarea "13.48 AC. SW. POR. OF E1/2 OF NW 1/4, SEC. 33-9-4, TRACT Z"
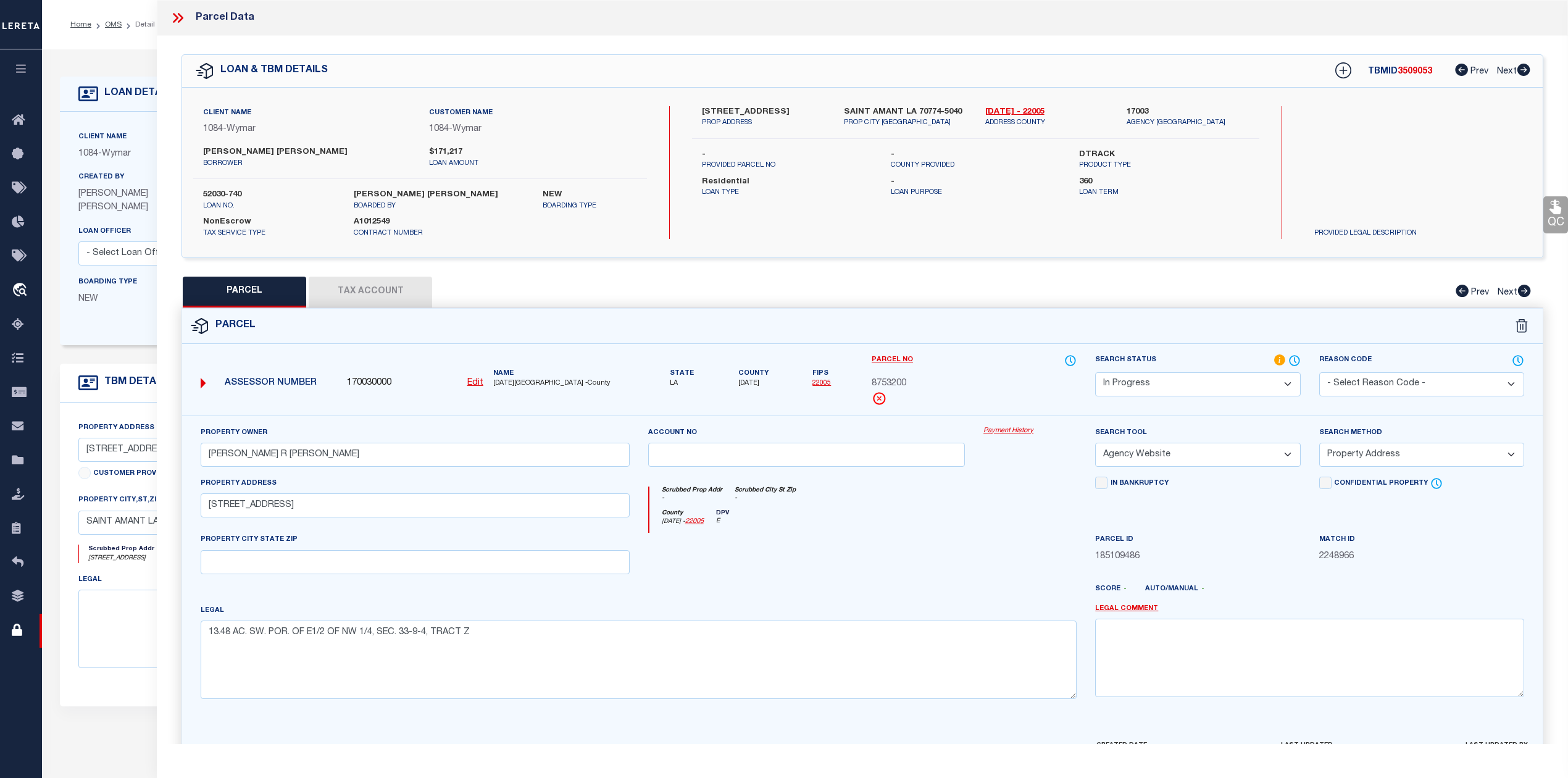
click at [1263, 383] on select "Automated Search Bad Parcel Complete Duplicate Parcel High Dollar Reporting In …" at bounding box center [1197, 384] width 205 height 24
click at [1095, 372] on select "Automated Search Bad Parcel Complete Duplicate Parcel High Dollar Reporting In …" at bounding box center [1197, 384] width 205 height 24
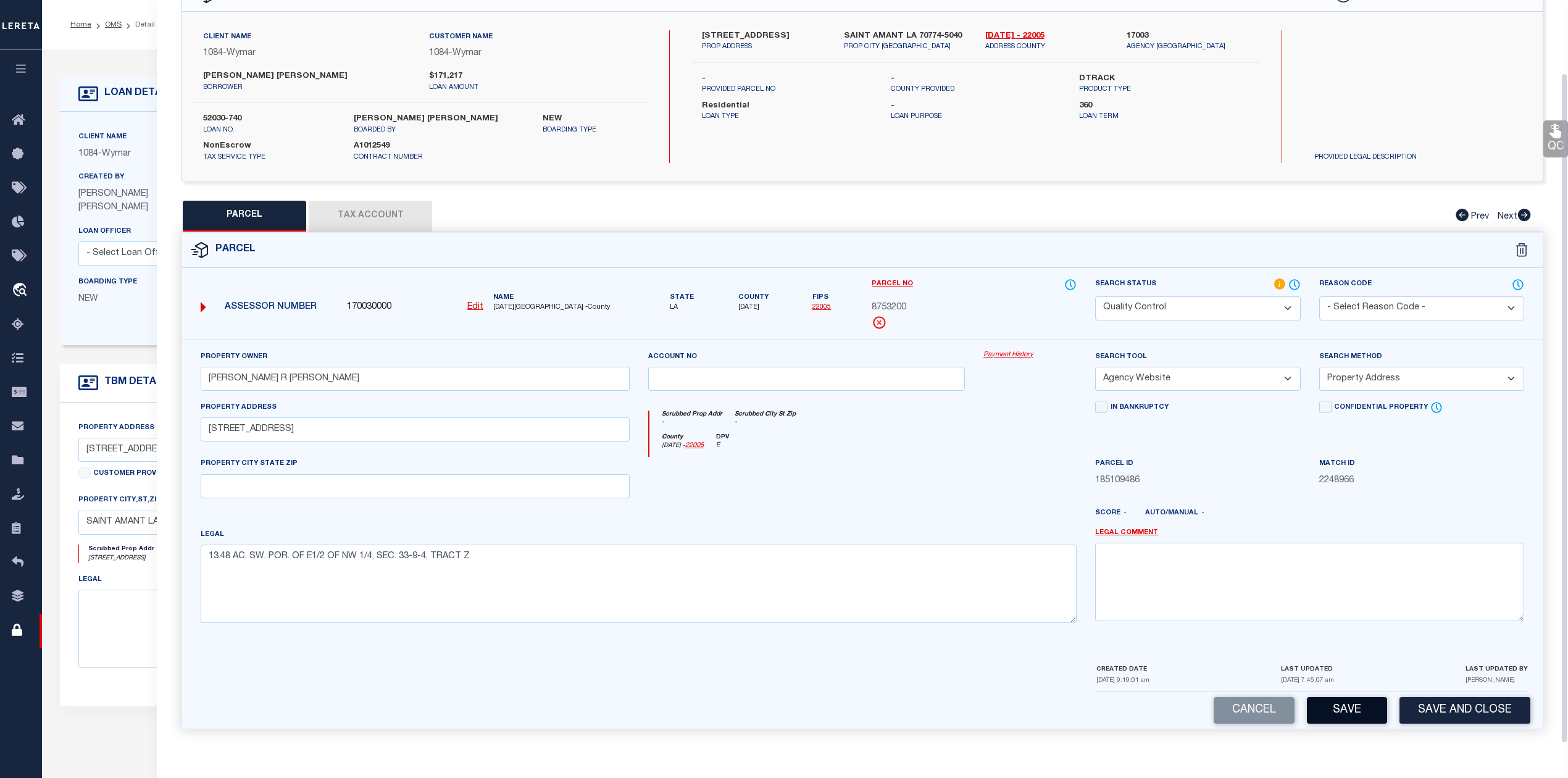
click at [1354, 710] on button "Save" at bounding box center [1347, 710] width 80 height 27
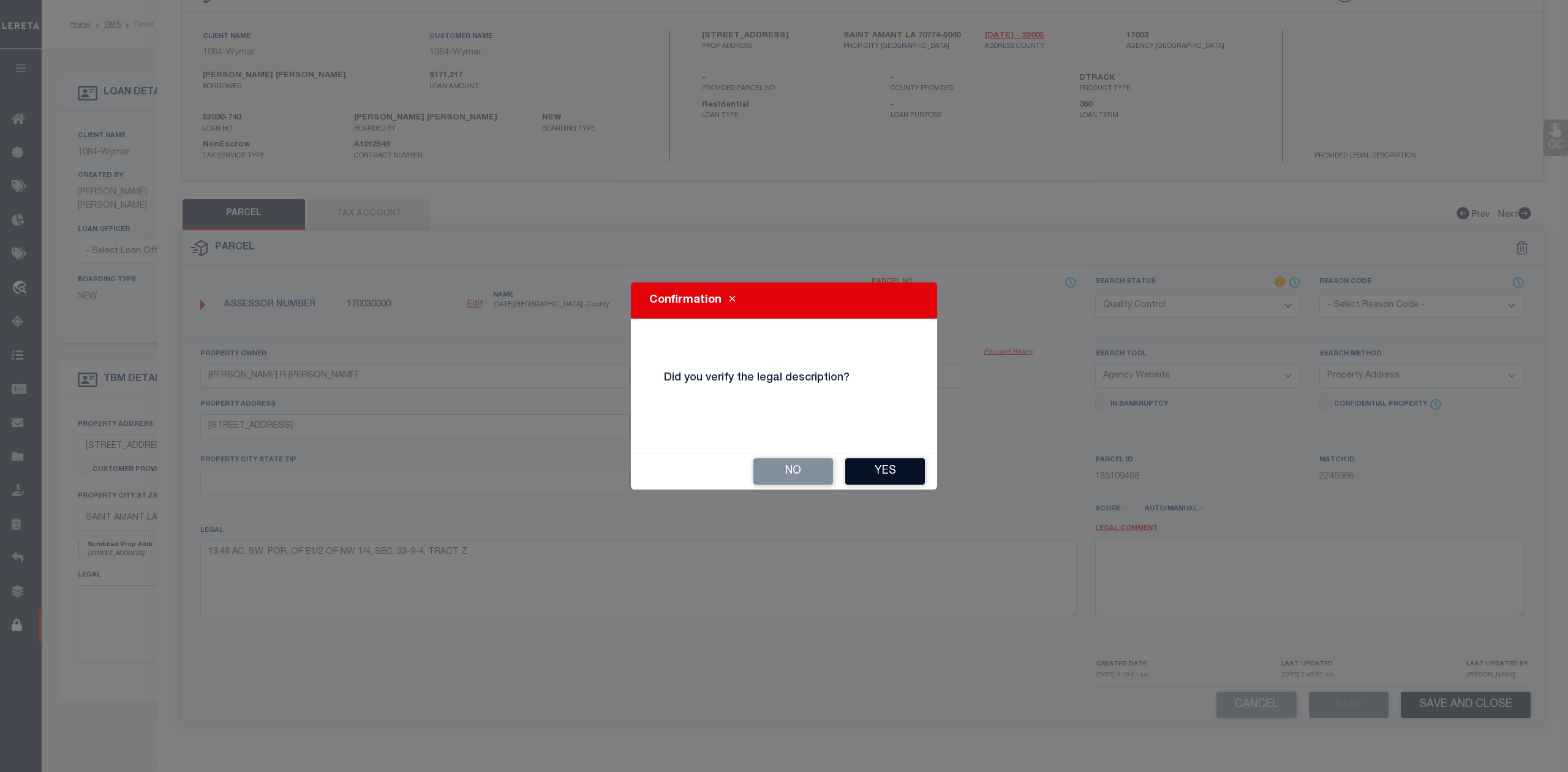
click at [897, 471] on button "Yes" at bounding box center [885, 471] width 79 height 26
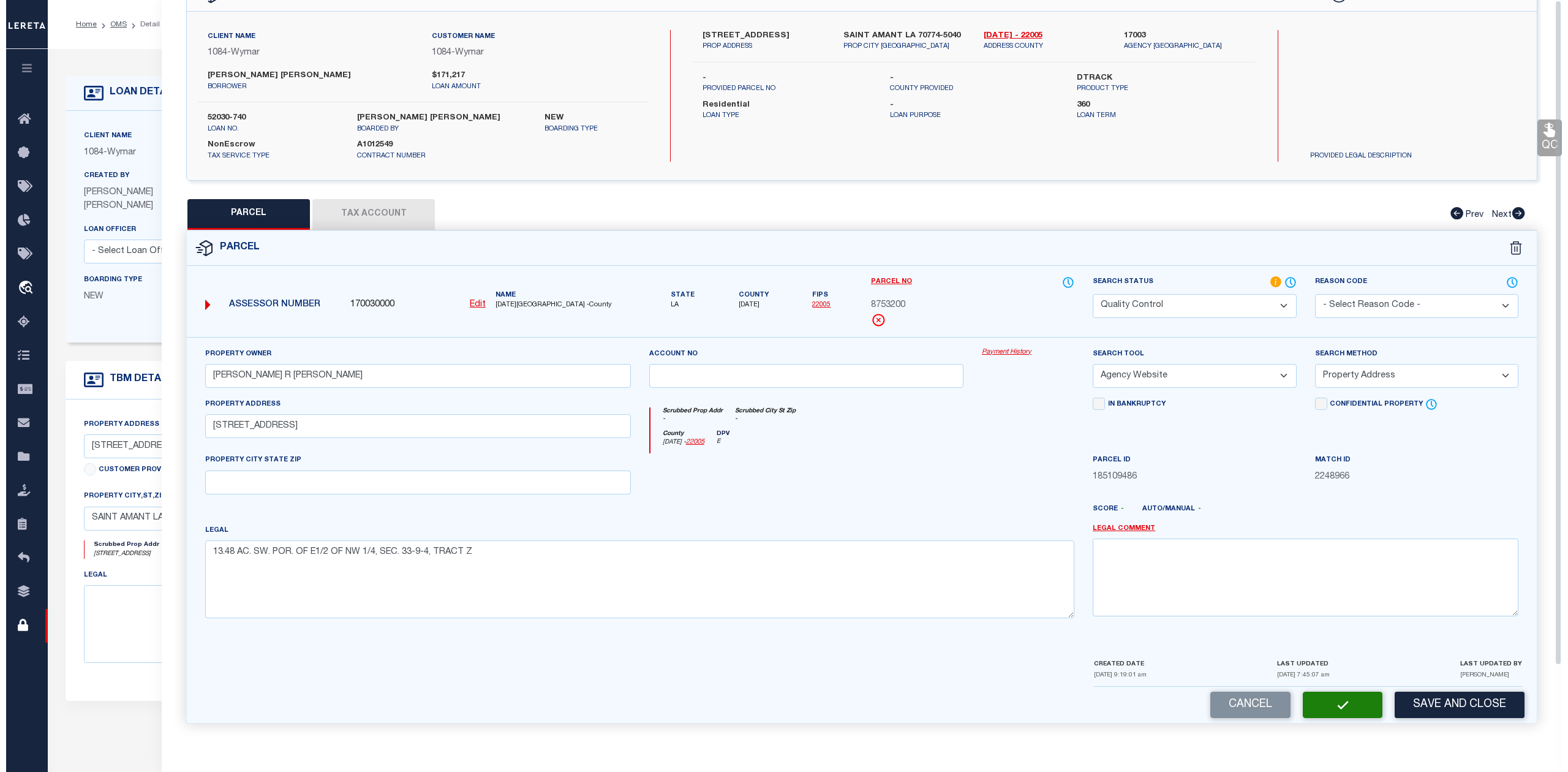
scroll to position [0, 0]
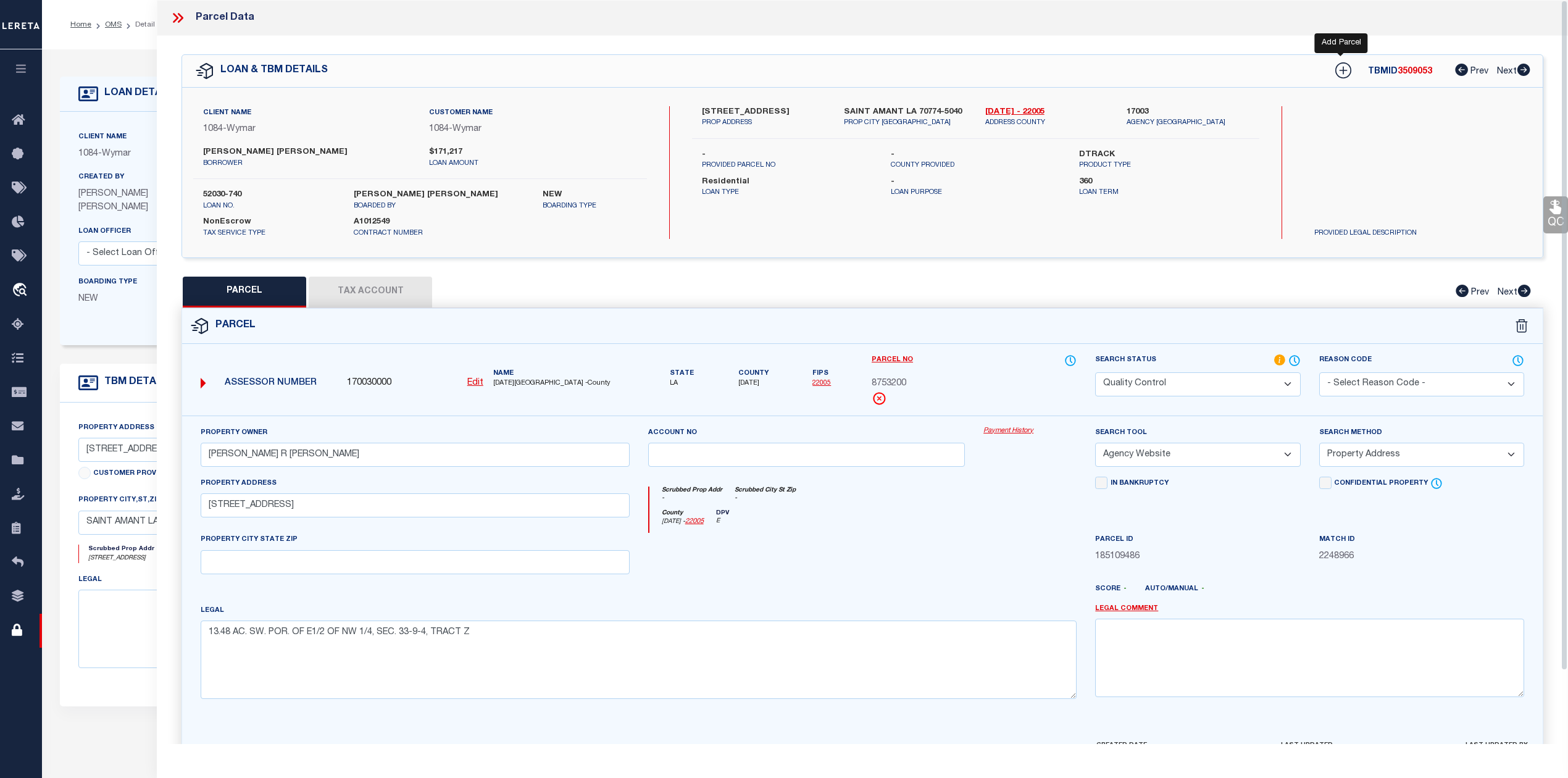
select select "AS"
select select
checkbox input "false"
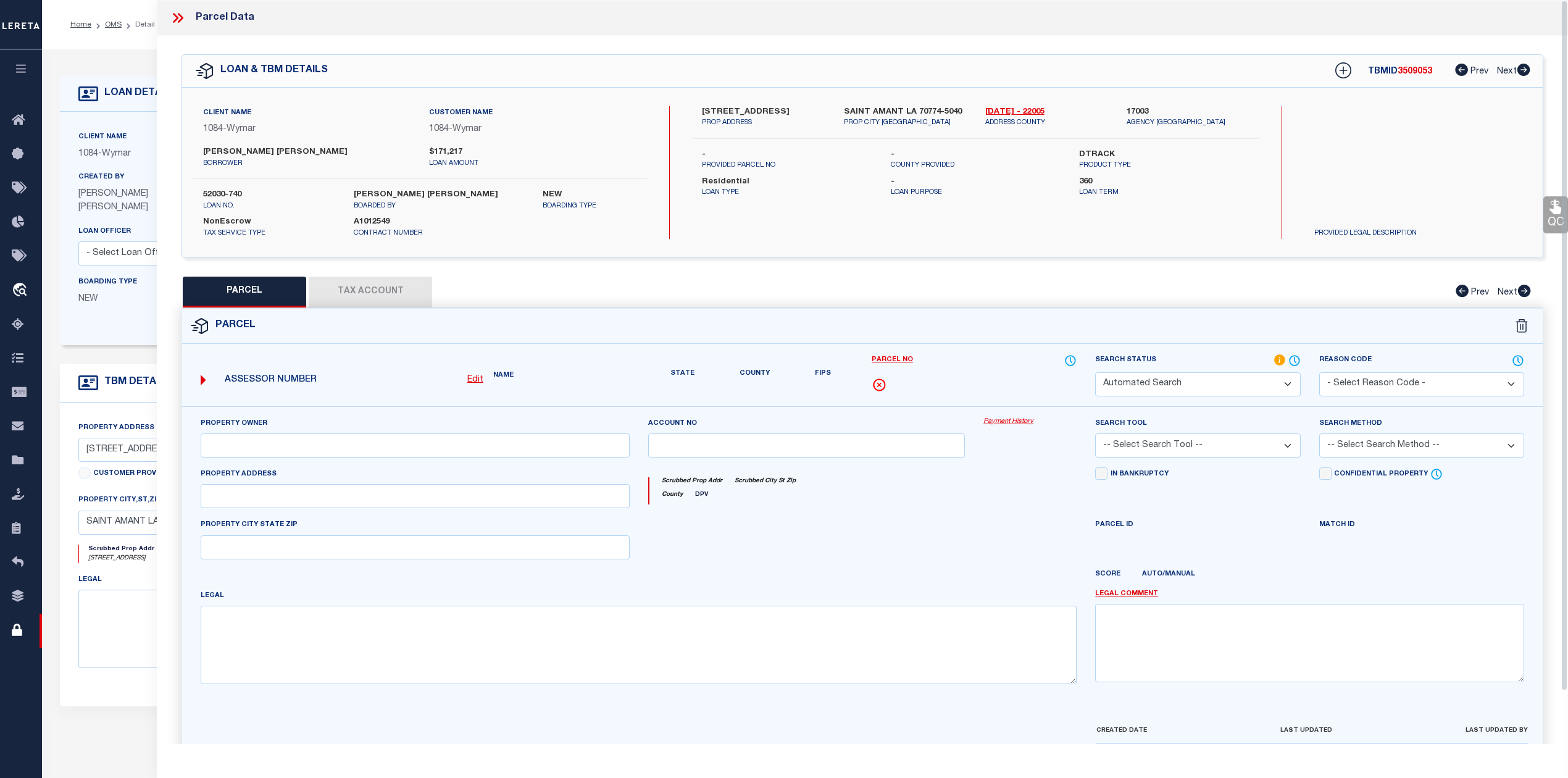
select select "QC"
type input "FAZZIO, MEAGAN R PHILLIP J MARCHAND"
select select "AGW"
select select "ADD"
type input "10300 RED DOT RD"
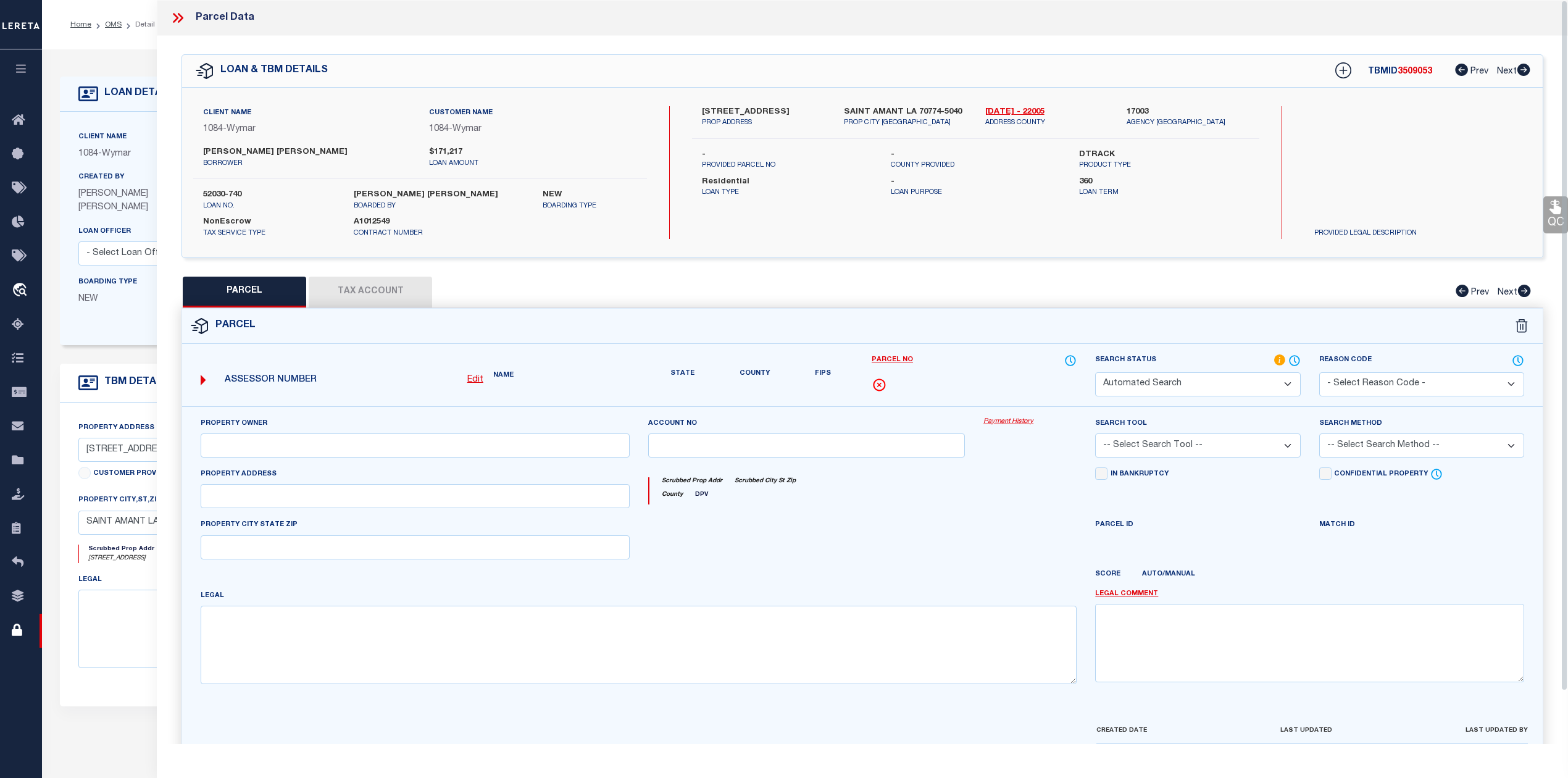
type textarea "13.48 AC. SW. POR. OF E1/2 OF NW 1/4, SEC. 33-9-4, TRACT Z"
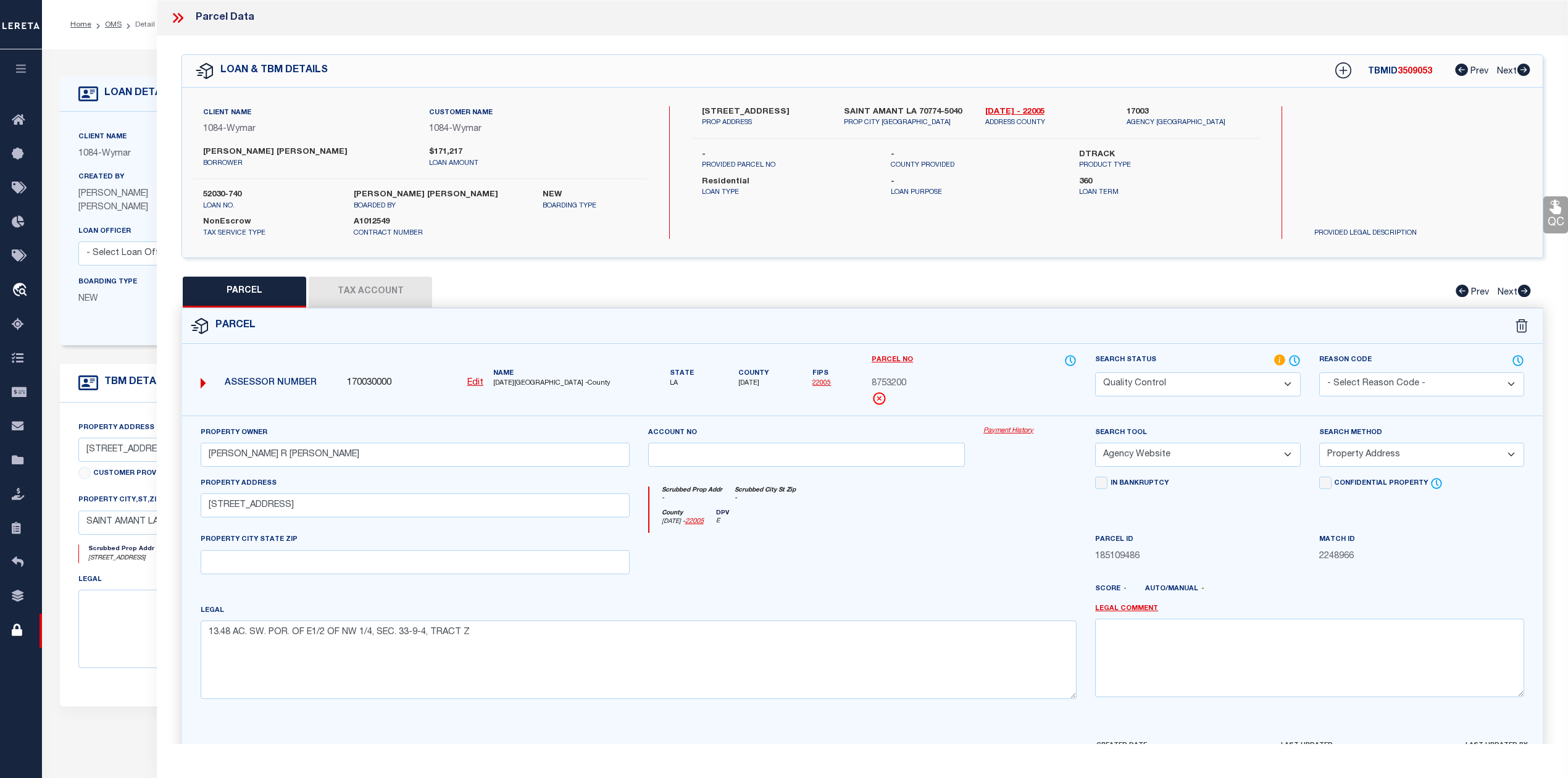
click at [1403, 72] on span "3509053" at bounding box center [1414, 71] width 34 height 8
copy span "3509053"
click at [512, 386] on span "ASCENSION PARISH -County" at bounding box center [562, 383] width 137 height 10
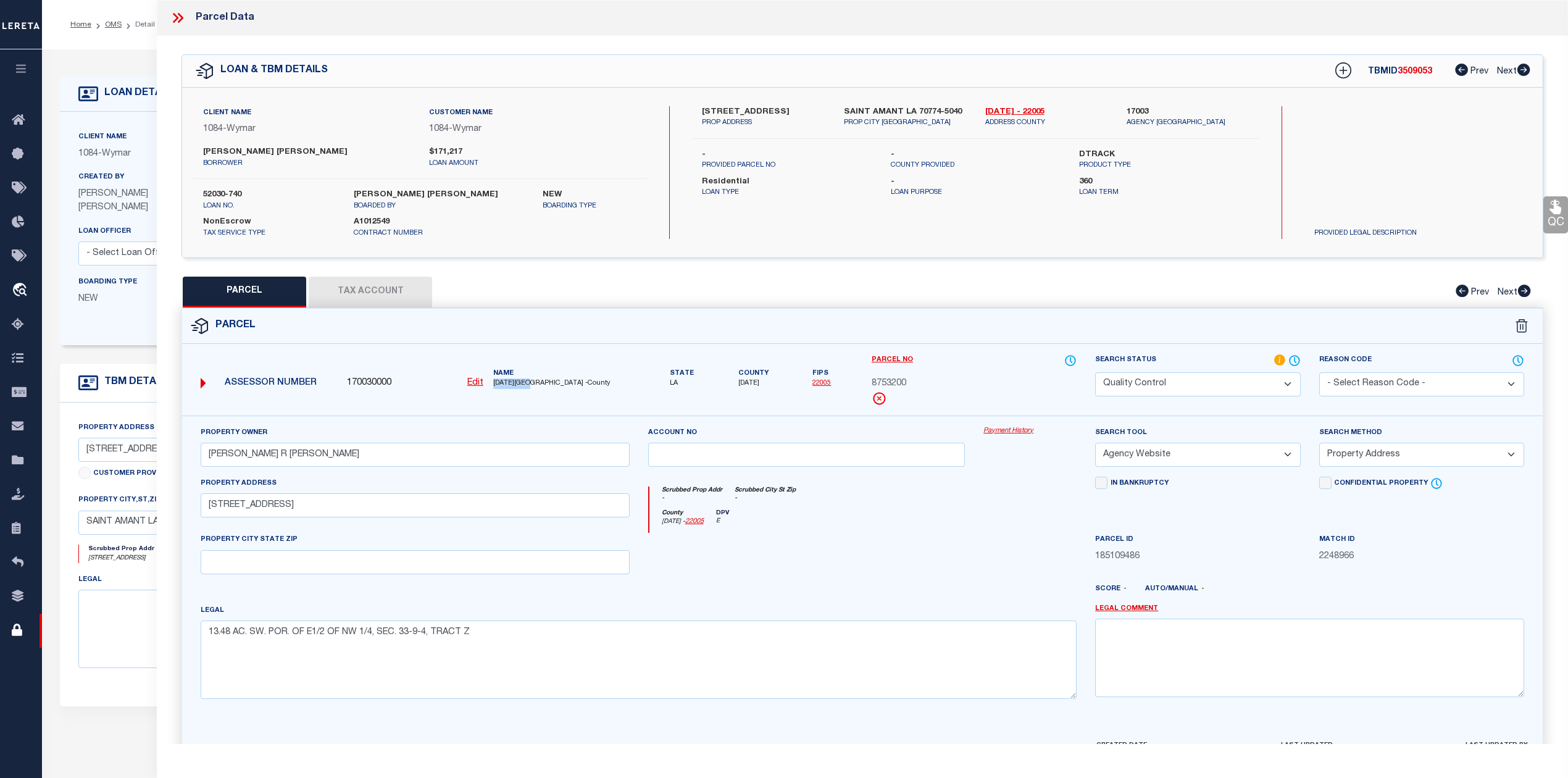
copy span "ASCENSION"
click at [887, 384] on span "8753200" at bounding box center [888, 383] width 34 height 14
copy span "8753200"
click at [363, 287] on button "Tax Account" at bounding box center [370, 292] width 124 height 31
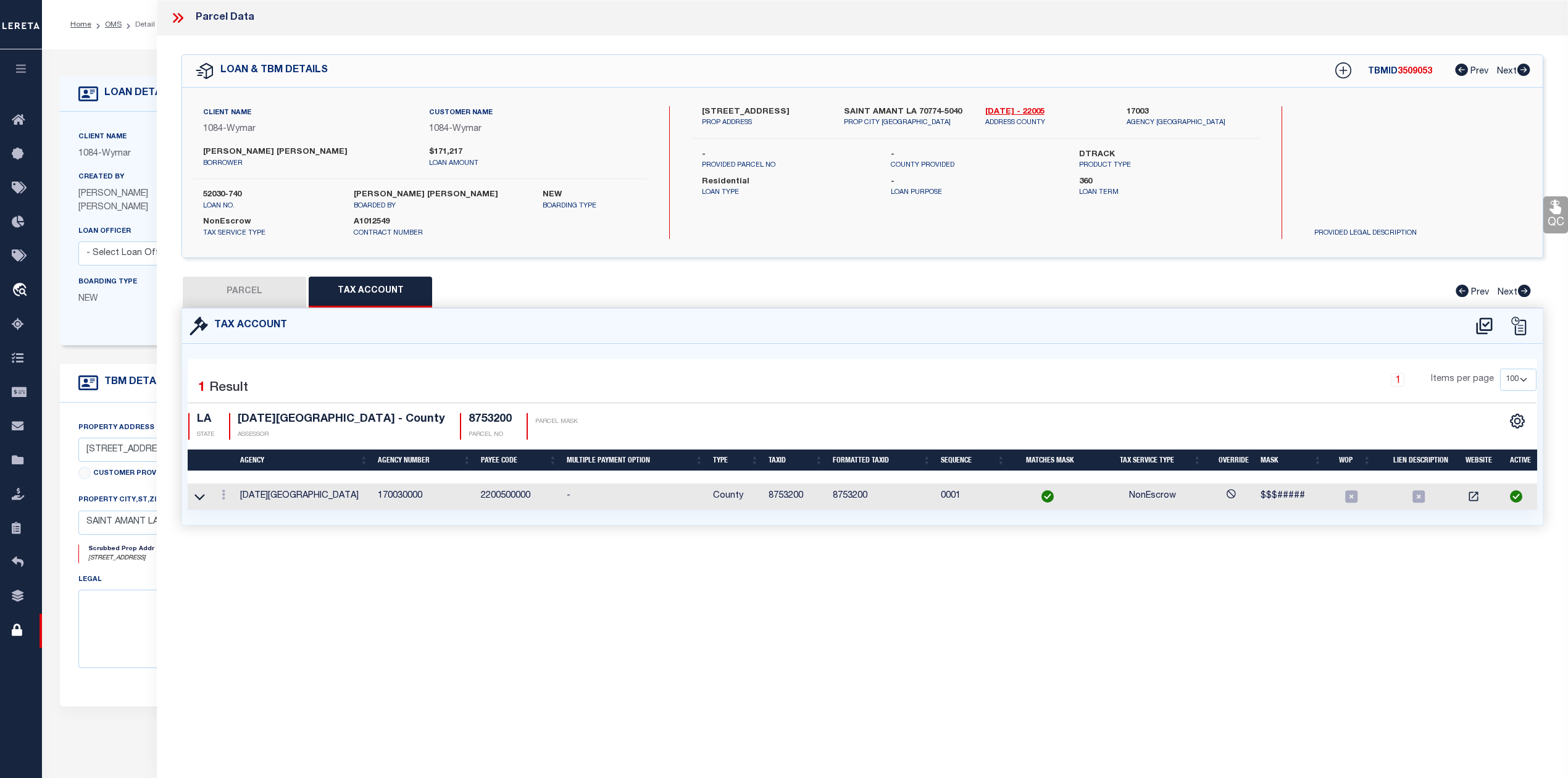
select select "100"
click at [269, 294] on button "PARCEL" at bounding box center [245, 292] width 124 height 31
select select "AS"
select select
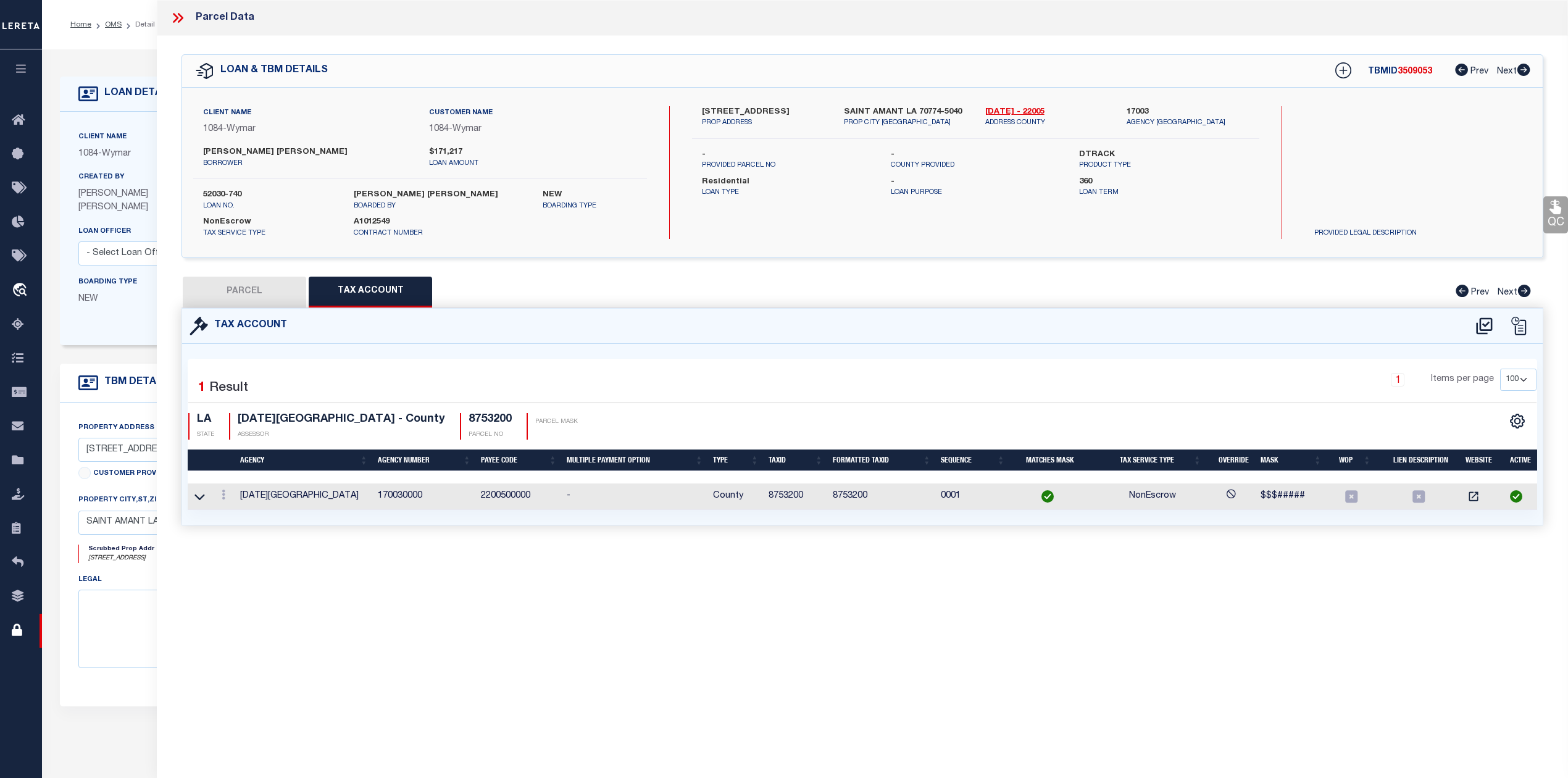
checkbox input "false"
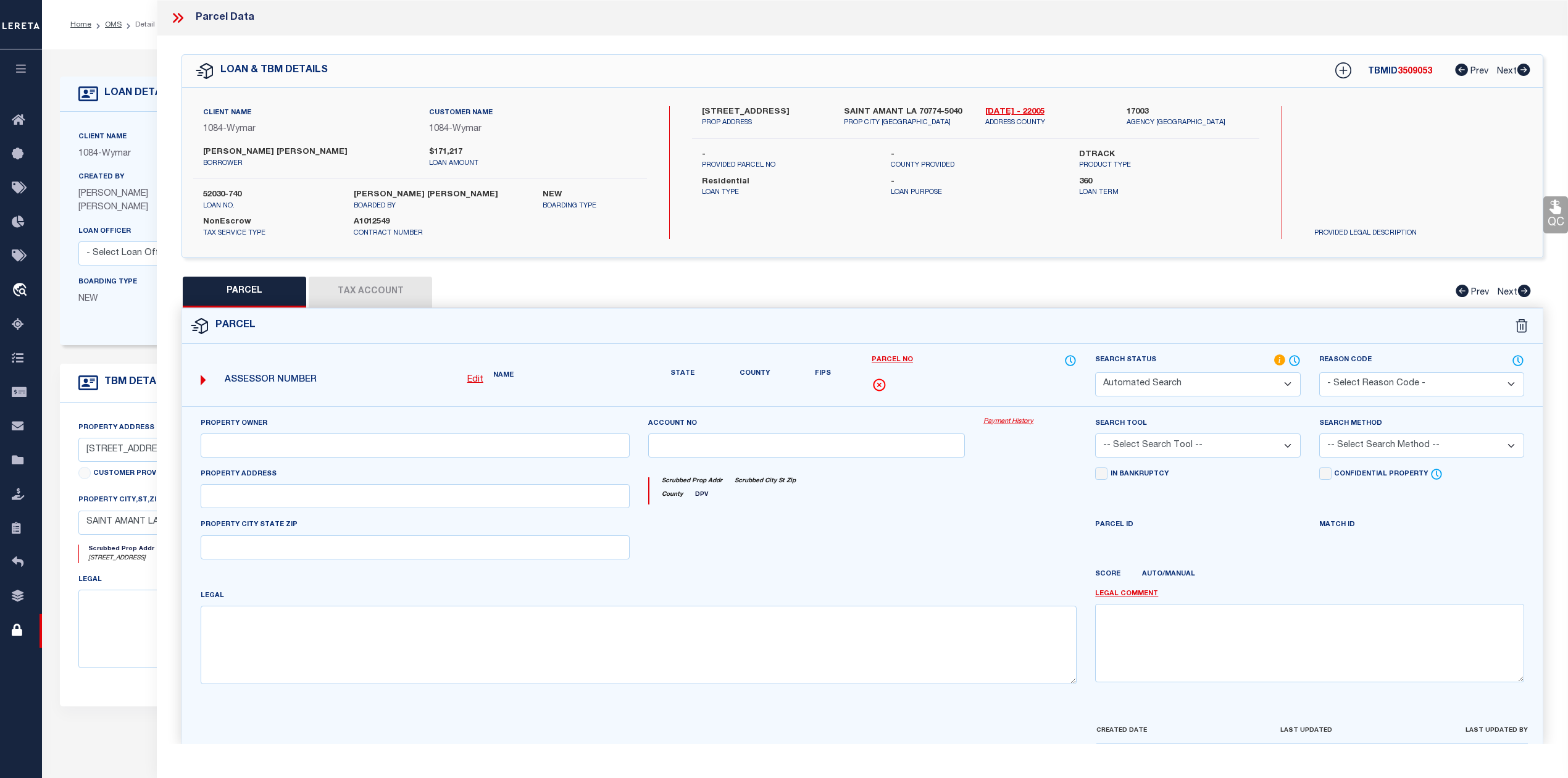
select select "QC"
type input "FAZZIO, MEAGAN R PHILLIP J MARCHAND"
select select "AGW"
select select "ADD"
type input "10300 RED DOT RD"
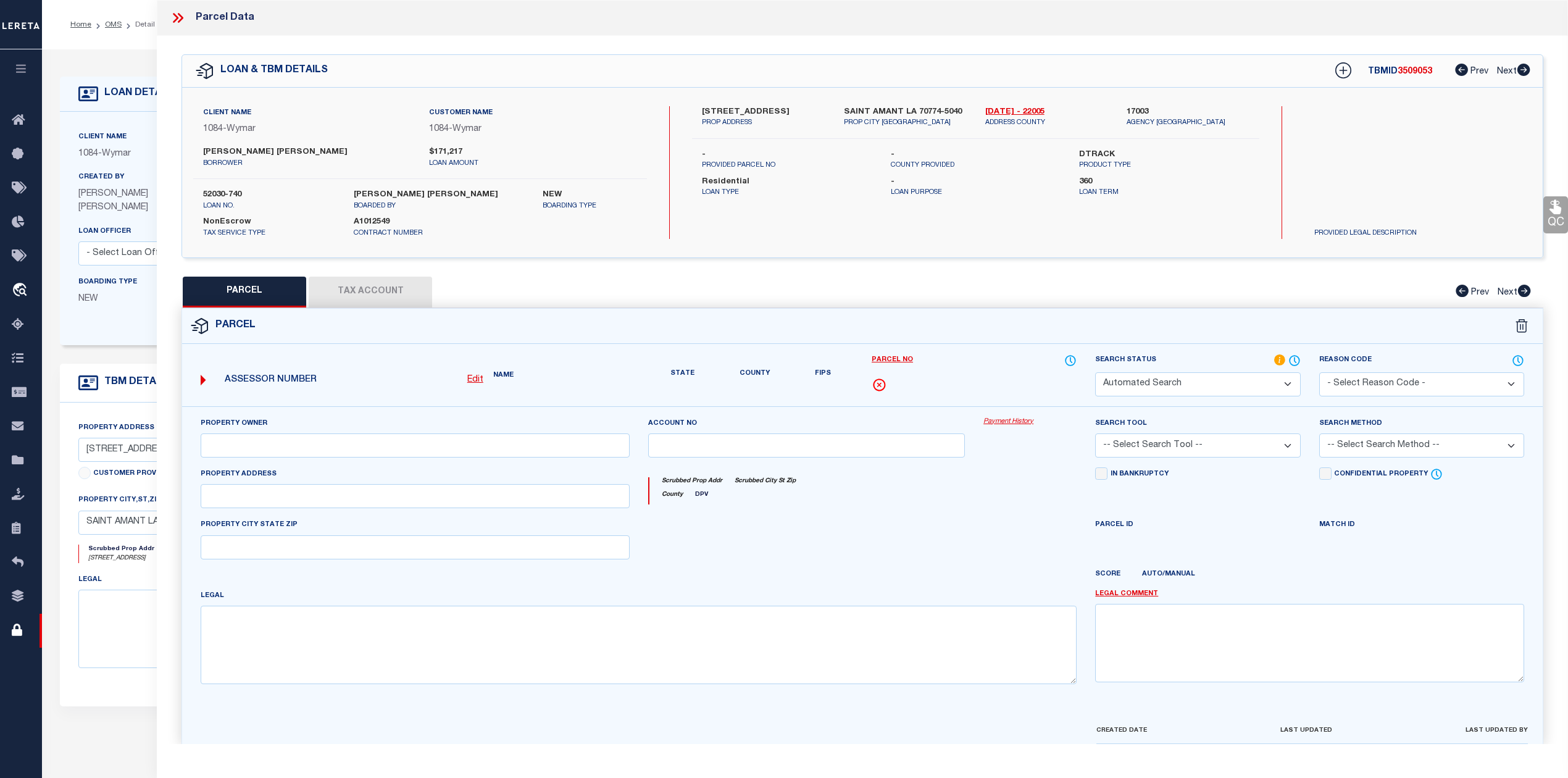
type textarea "13.48 AC. SW. POR. OF E1/2 OF NW 1/4, SEC. 33-9-4, TRACT Z"
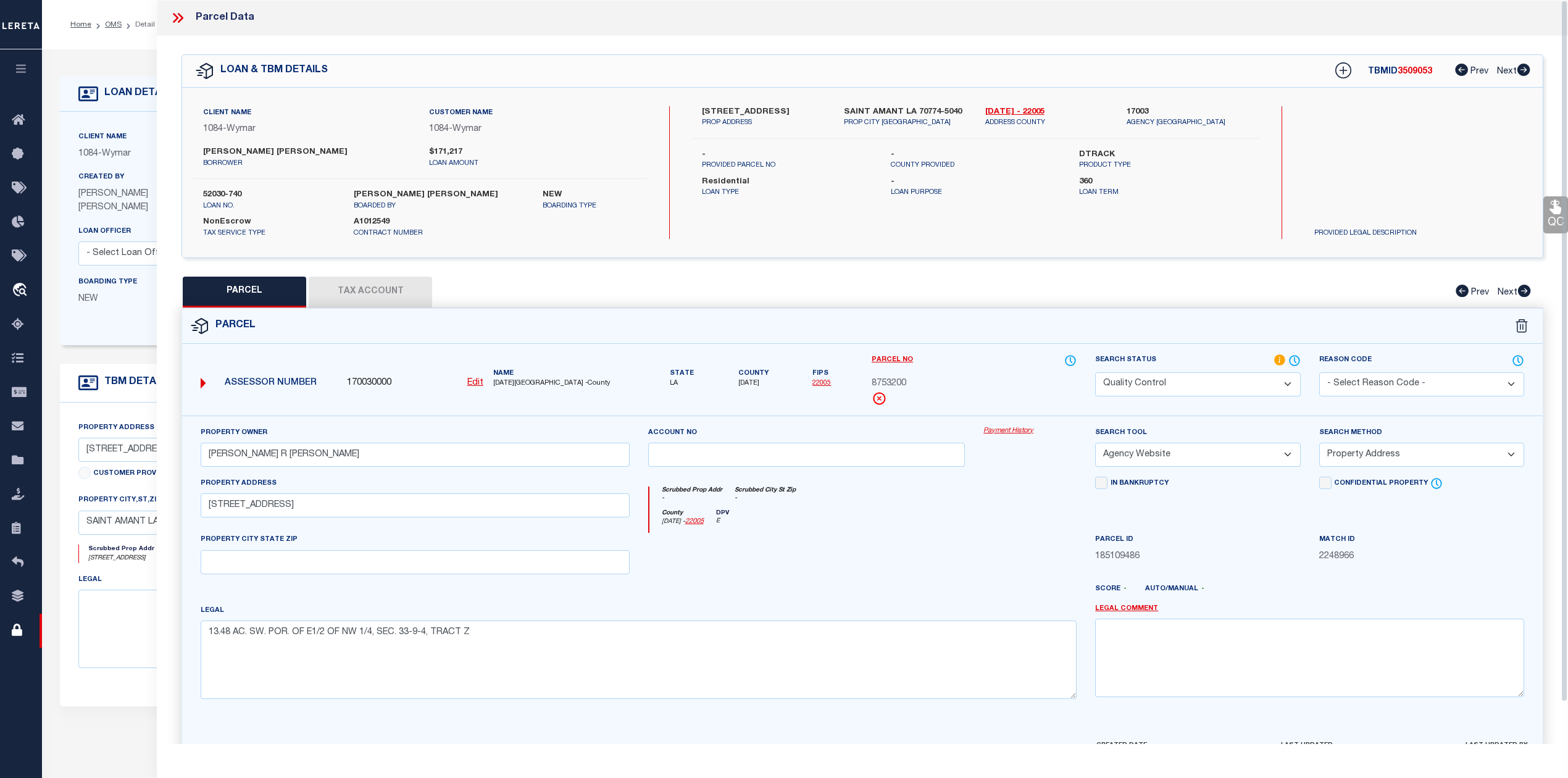
click at [991, 520] on div "County Ascension - 22005 DPV E" at bounding box center [863, 521] width 428 height 24
click at [392, 292] on button "Tax Account" at bounding box center [370, 292] width 124 height 31
select select "100"
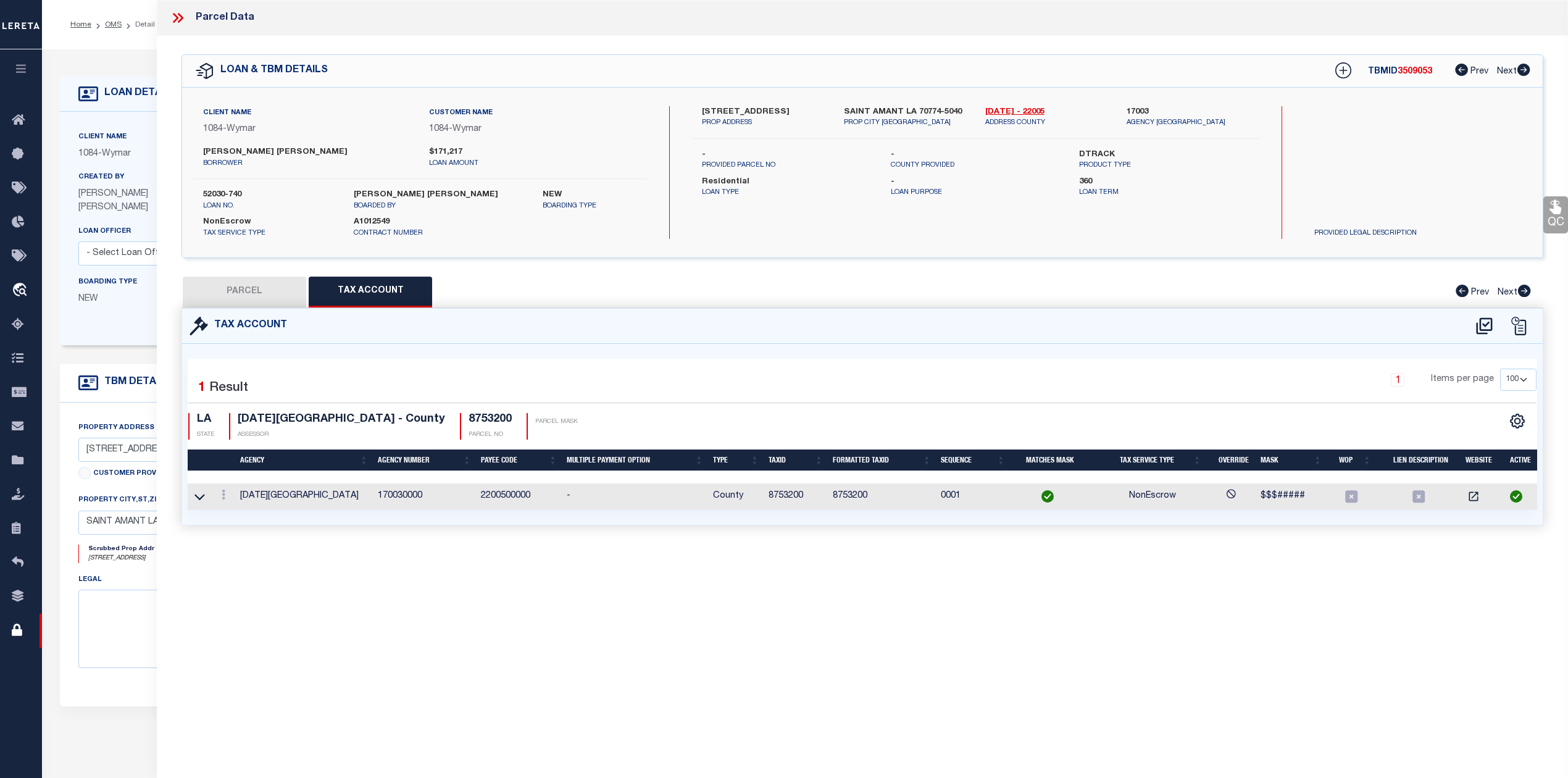
click at [233, 288] on button "PARCEL" at bounding box center [245, 292] width 124 height 31
select select "AS"
select select
checkbox input "false"
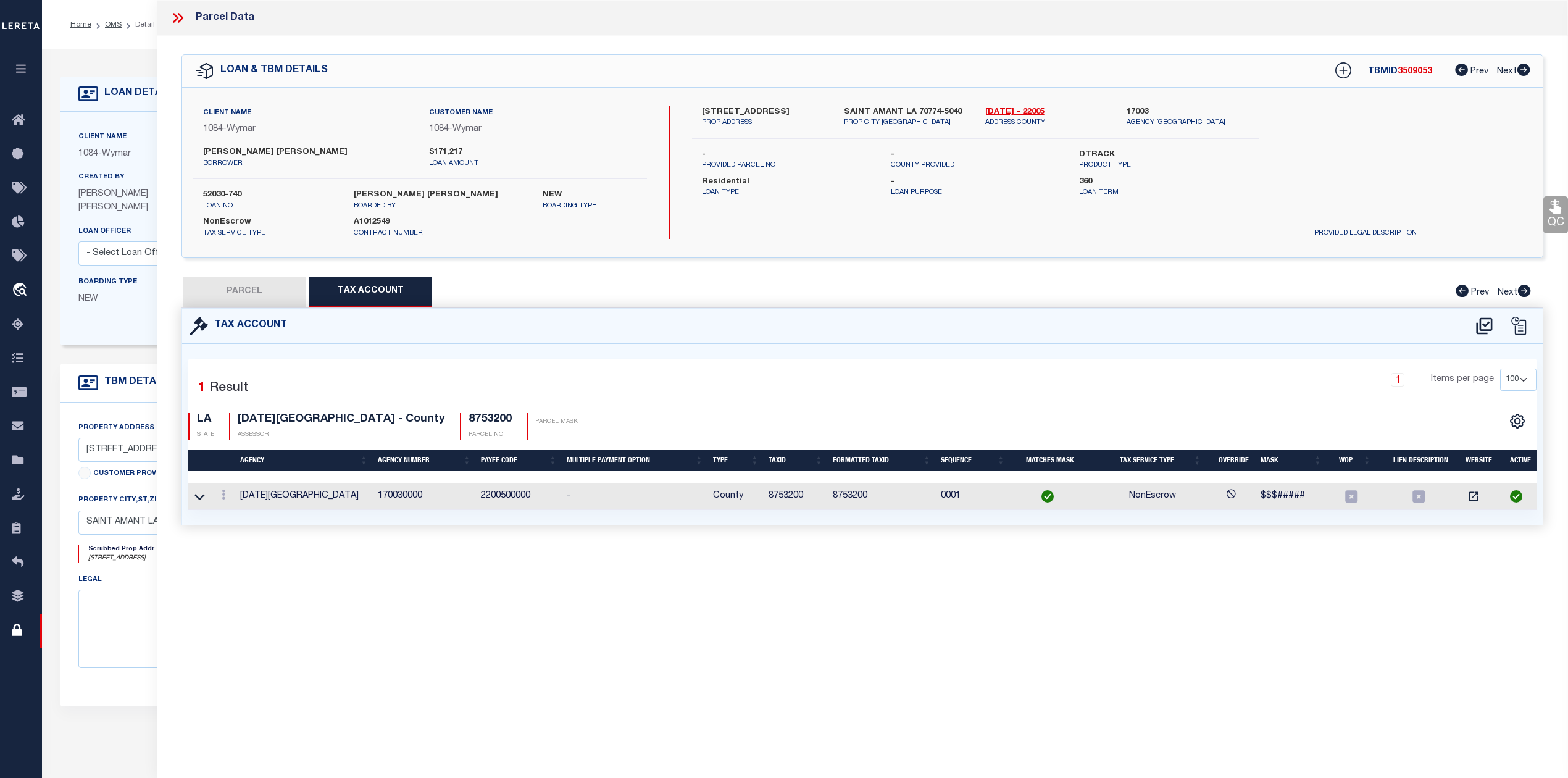
checkbox input "false"
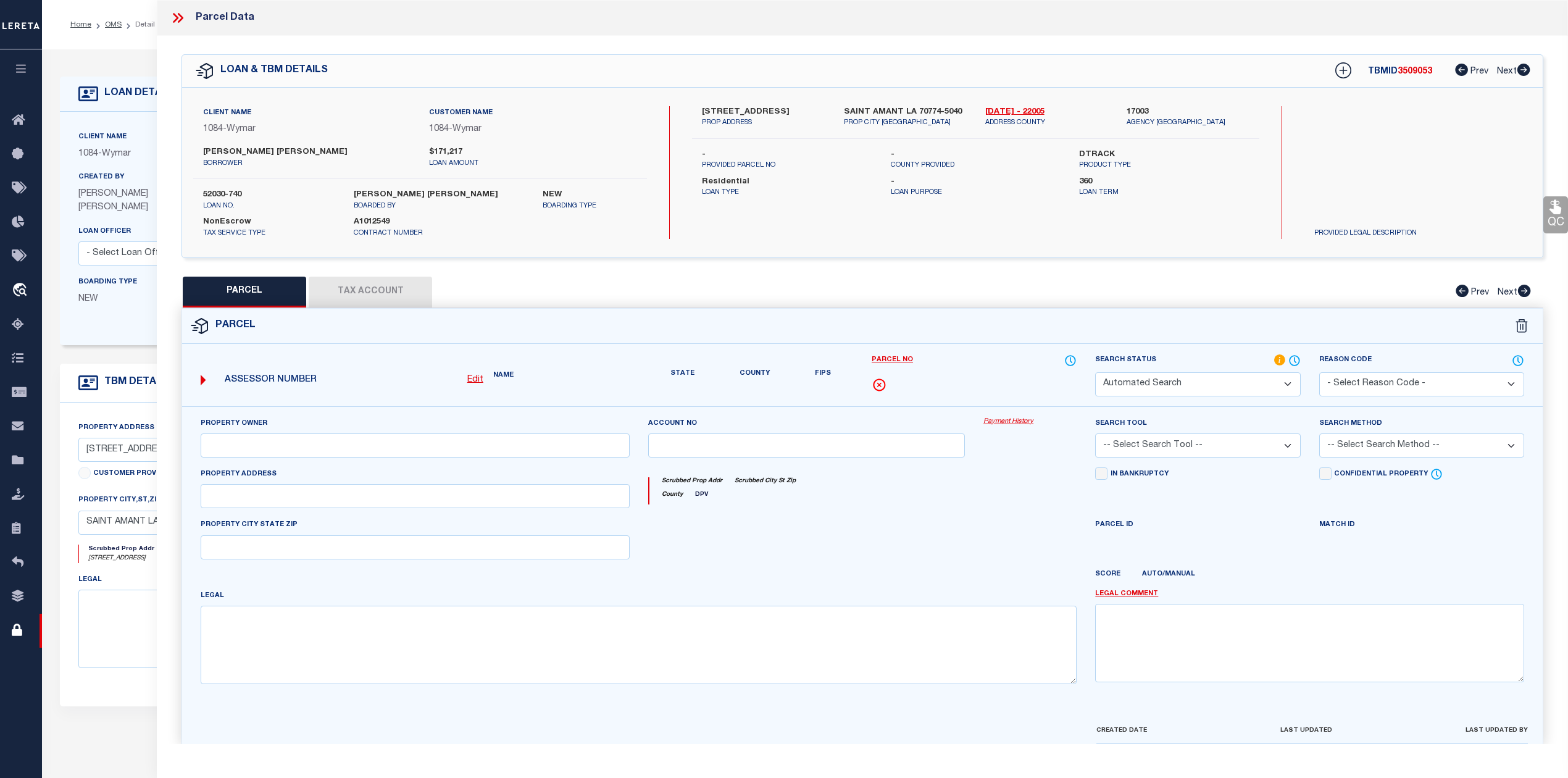
select select "QC"
type input "FAZZIO, MEAGAN R PHILLIP J MARCHAND"
select select "AGW"
select select "ADD"
type input "10300 RED DOT RD"
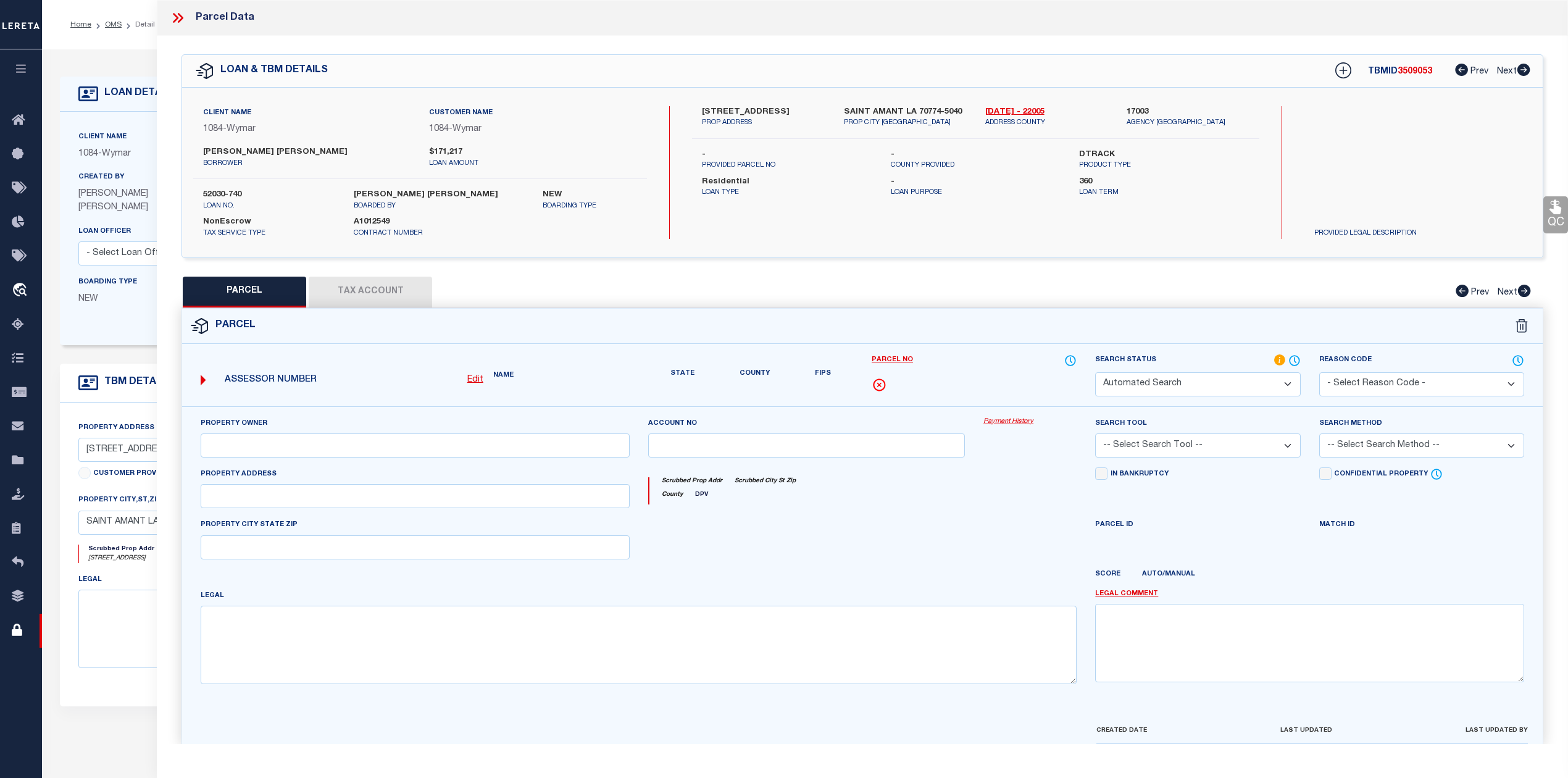
type textarea "13.48 AC. SW. POR. OF E1/2 OF NW 1/4, SEC. 33-9-4, TRACT Z"
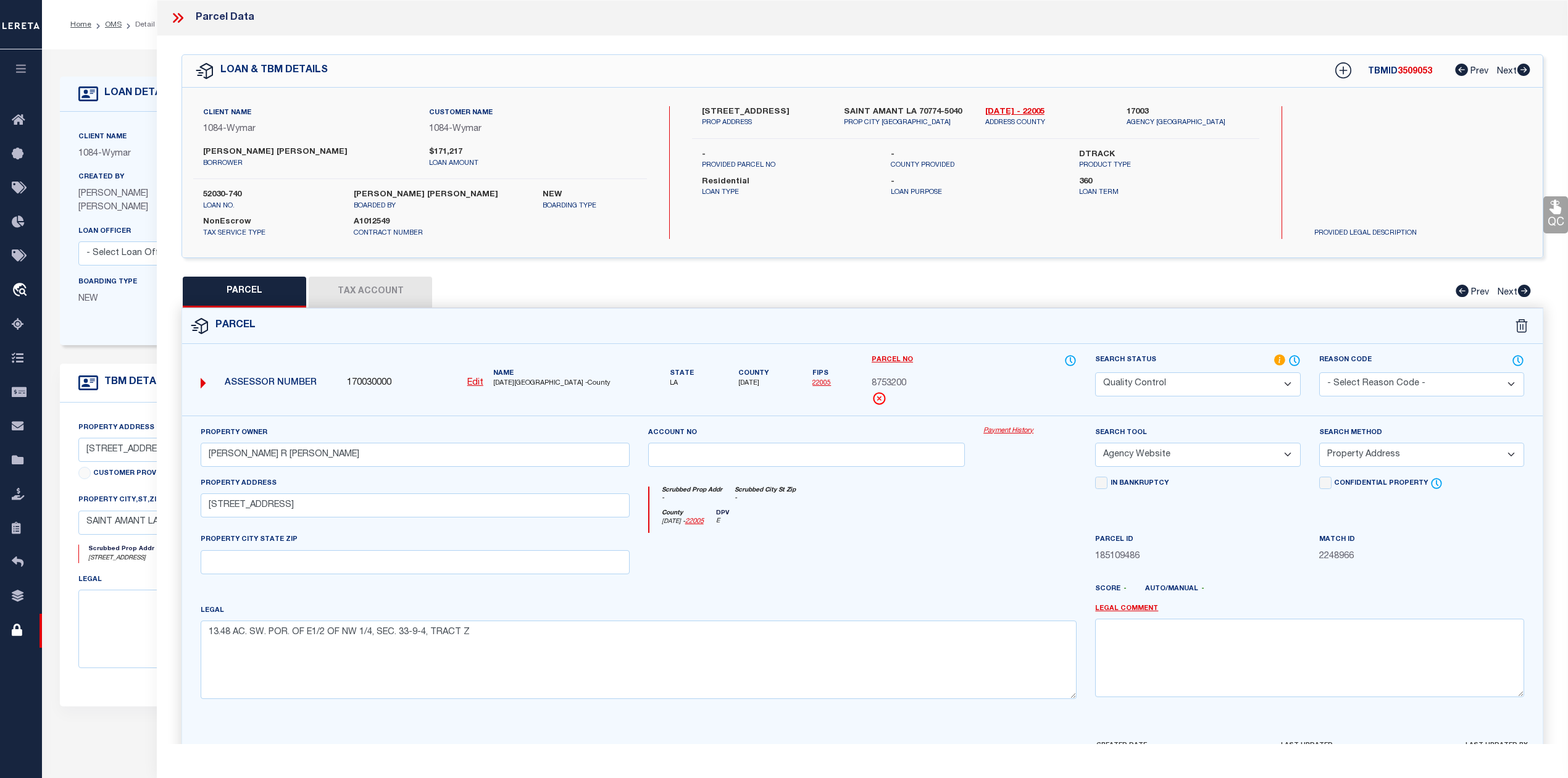
click at [183, 16] on icon at bounding box center [178, 18] width 16 height 16
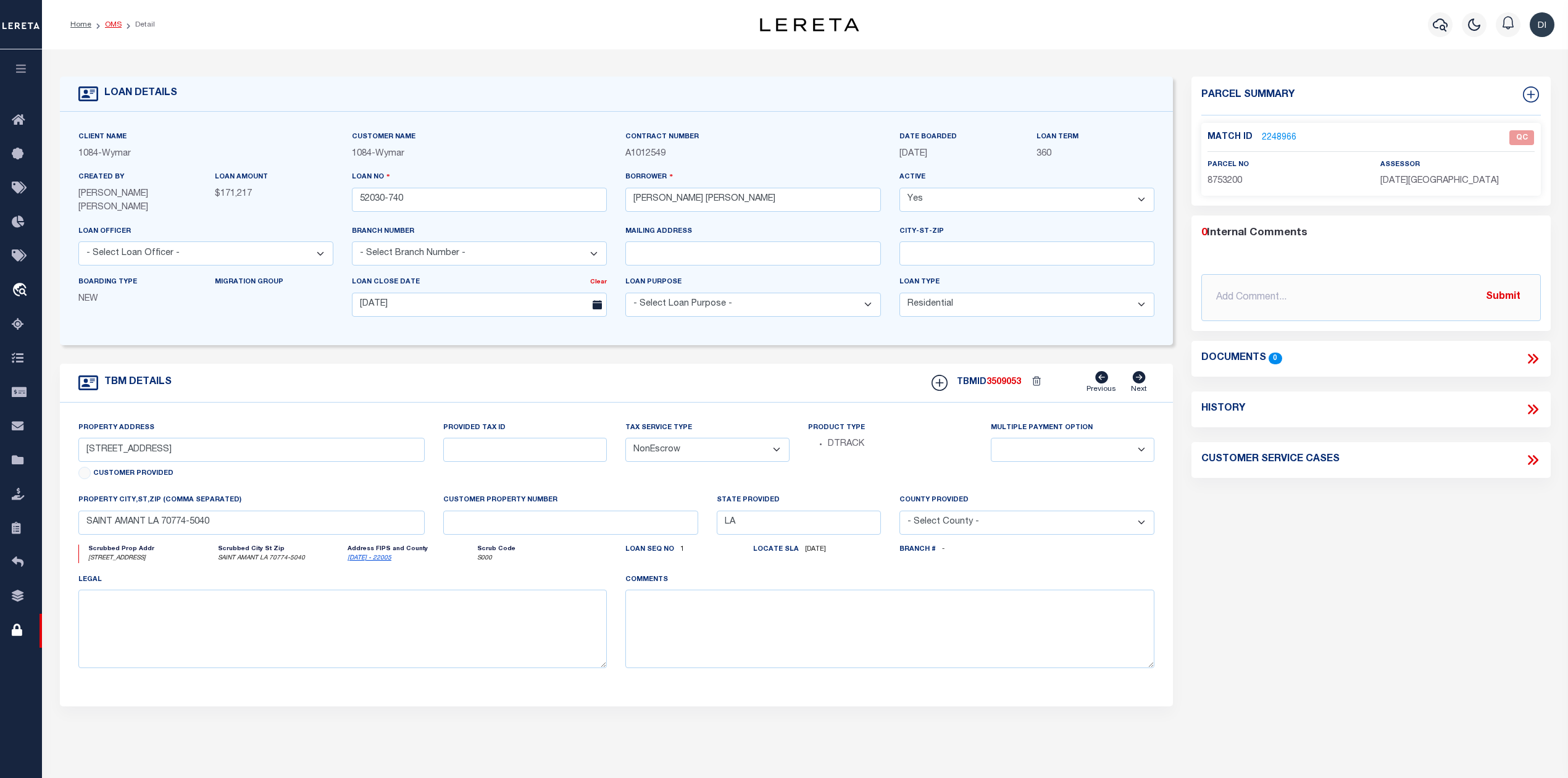
click at [116, 23] on link "OMS" at bounding box center [113, 24] width 17 height 7
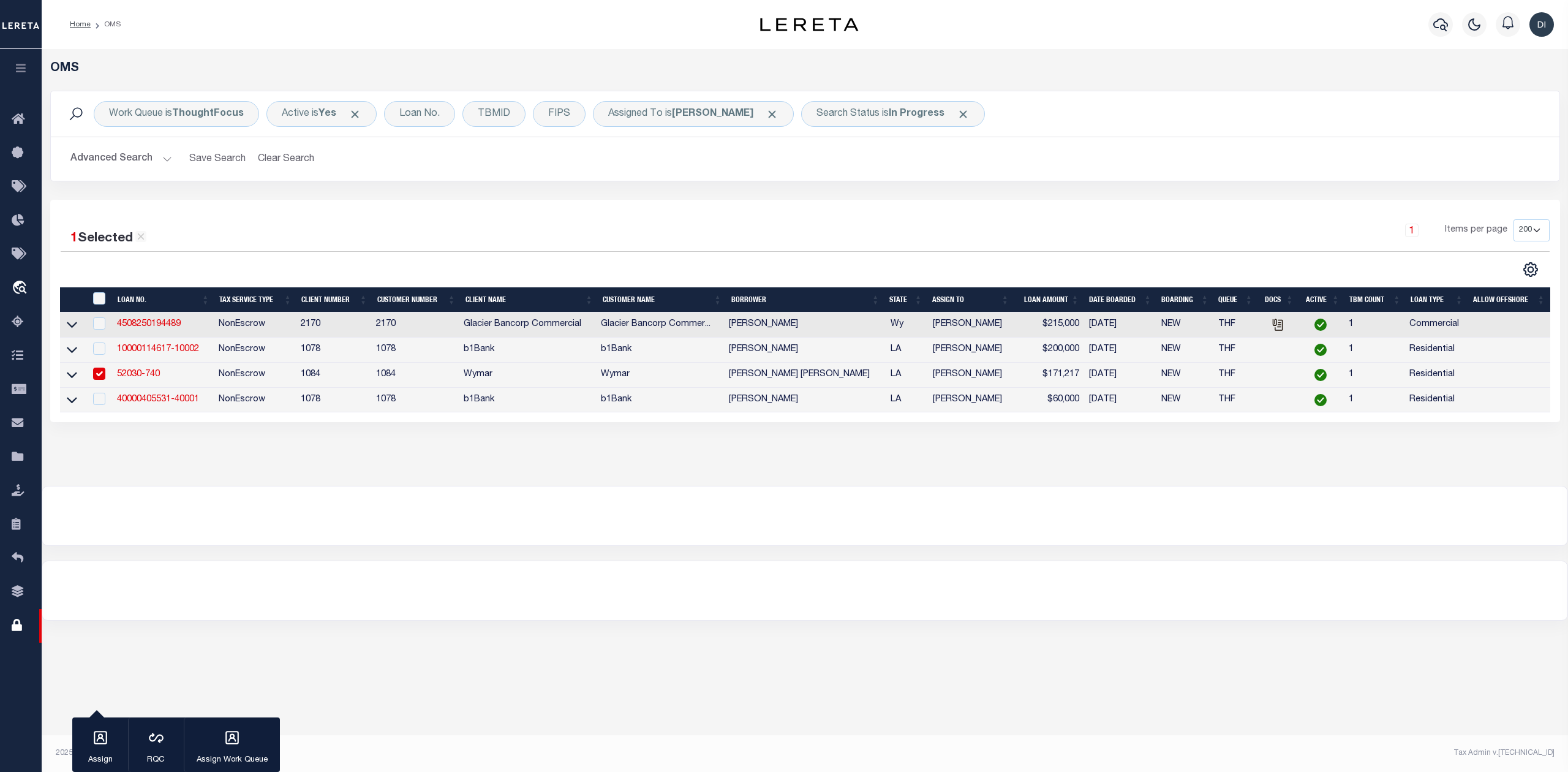
click at [510, 262] on div at bounding box center [433, 269] width 745 height 16
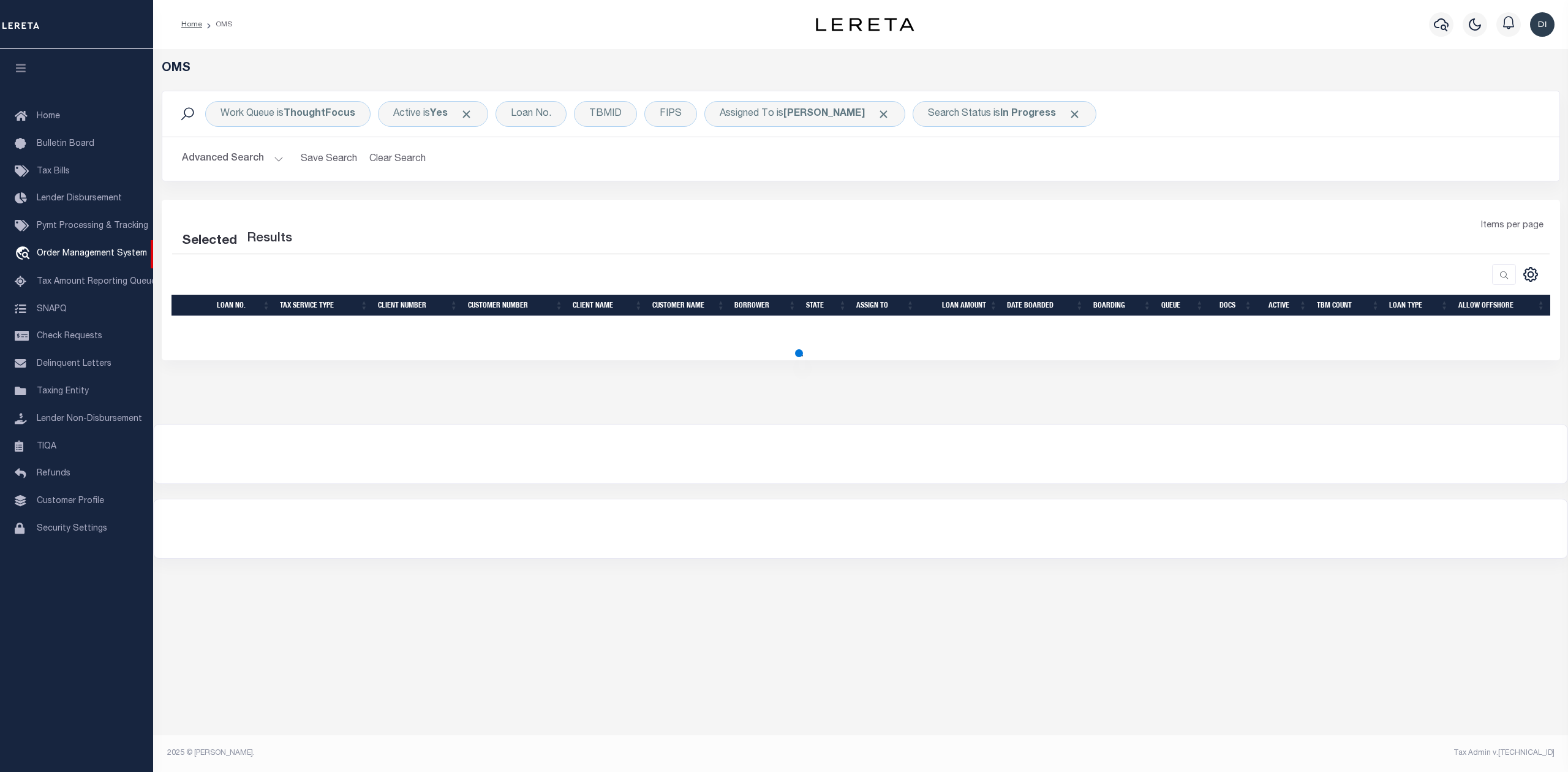
select select "200"
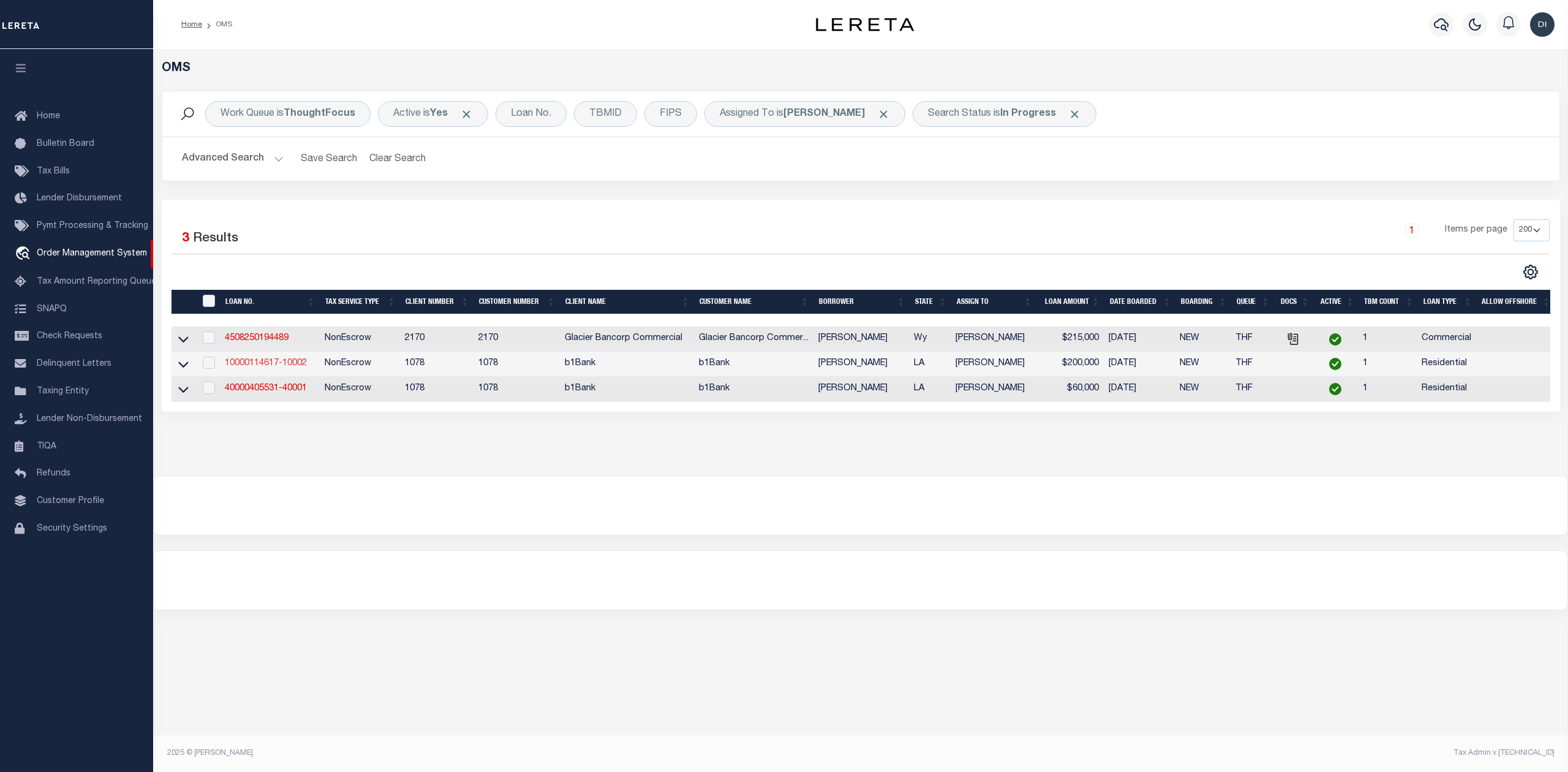
click at [248, 363] on link "10000114617-10002" at bounding box center [265, 363] width 82 height 8
type input "10000114617-10002"
type input "[PERSON_NAME]"
select select
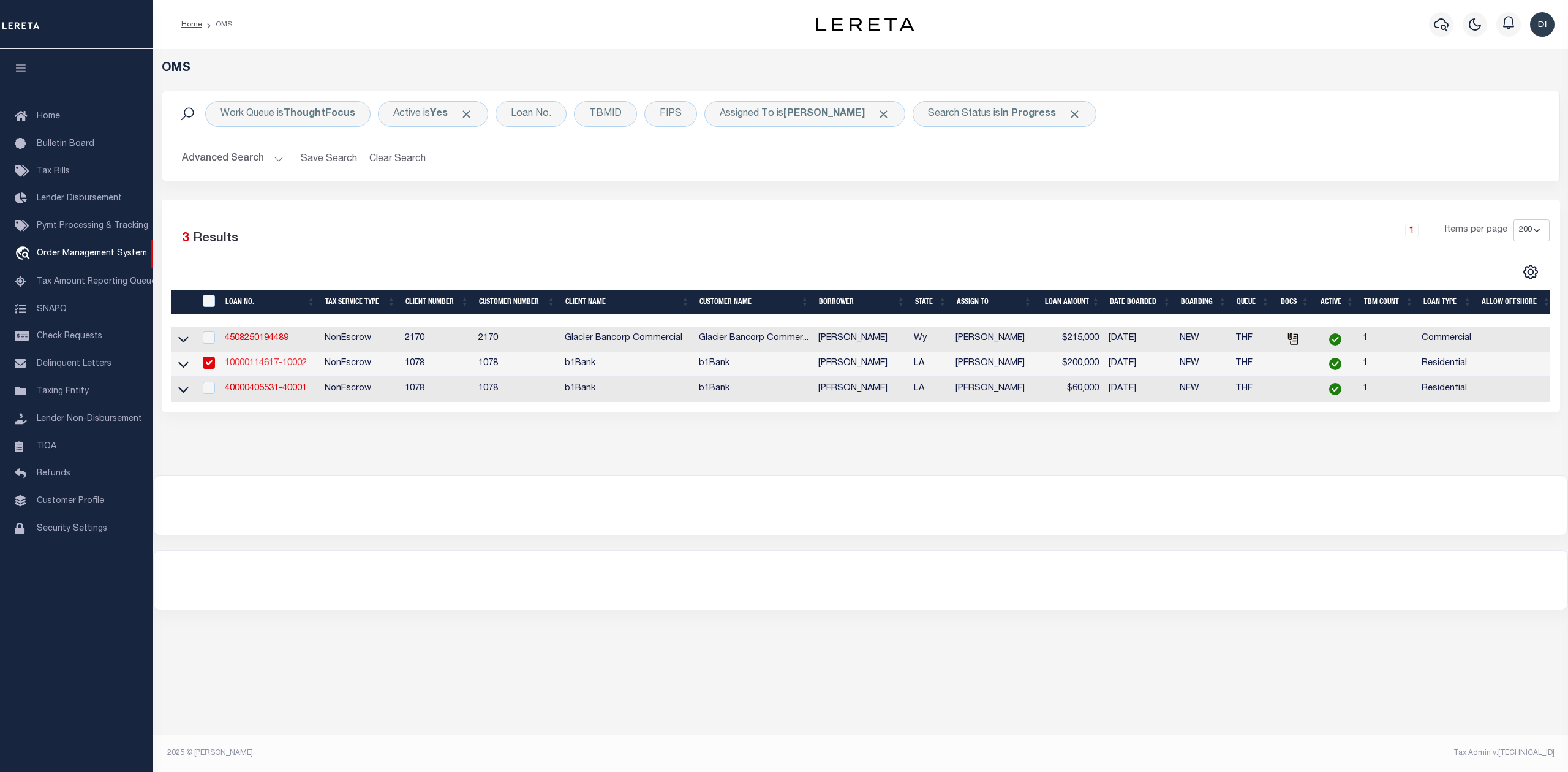
type input "[DATE]"
select select "10"
select select "NonEscrow"
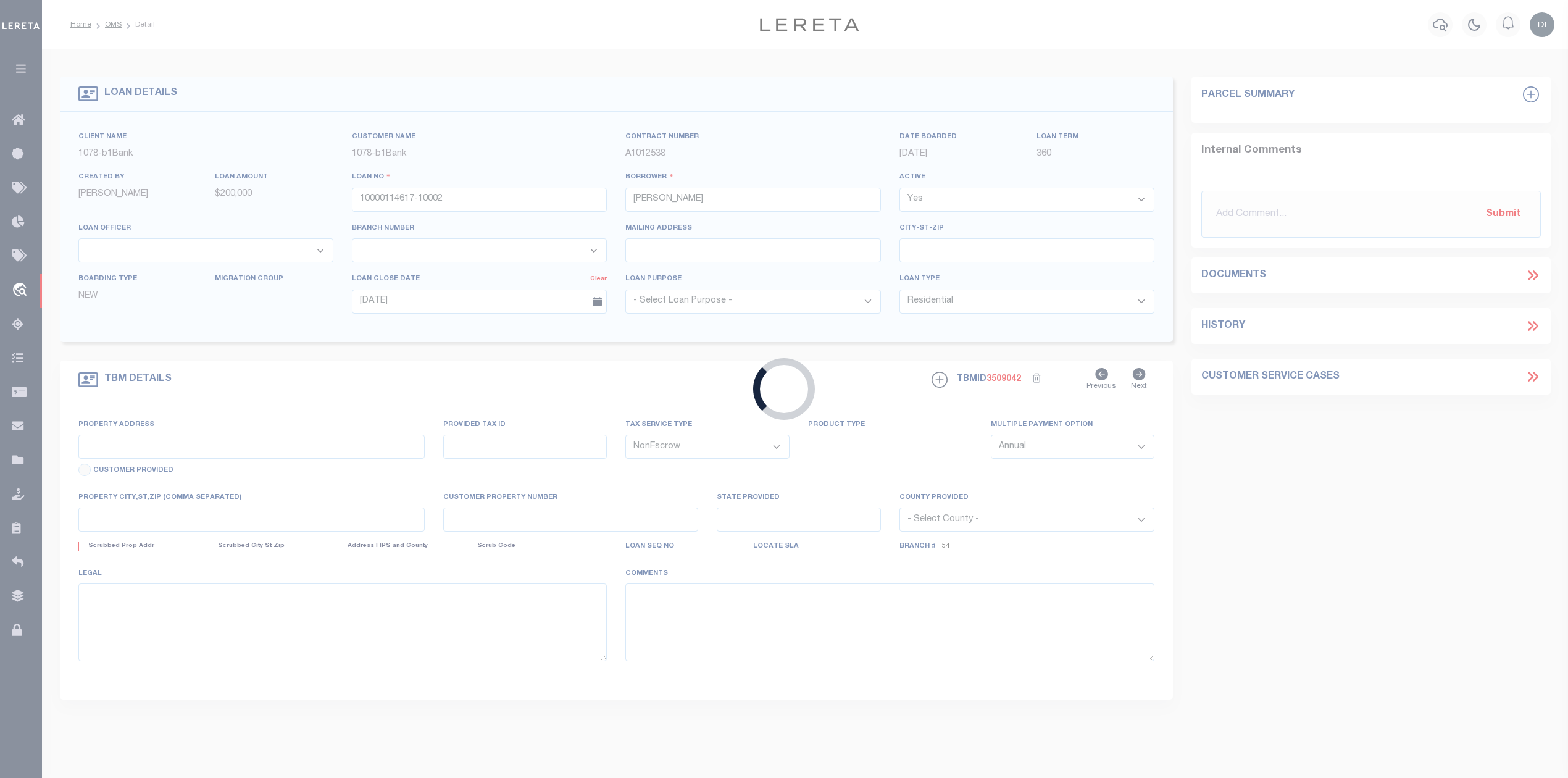
type input "1250 Highway 820,"
select select
type input "Choudrant LA 71227"
type input "36192000320"
type input "LA"
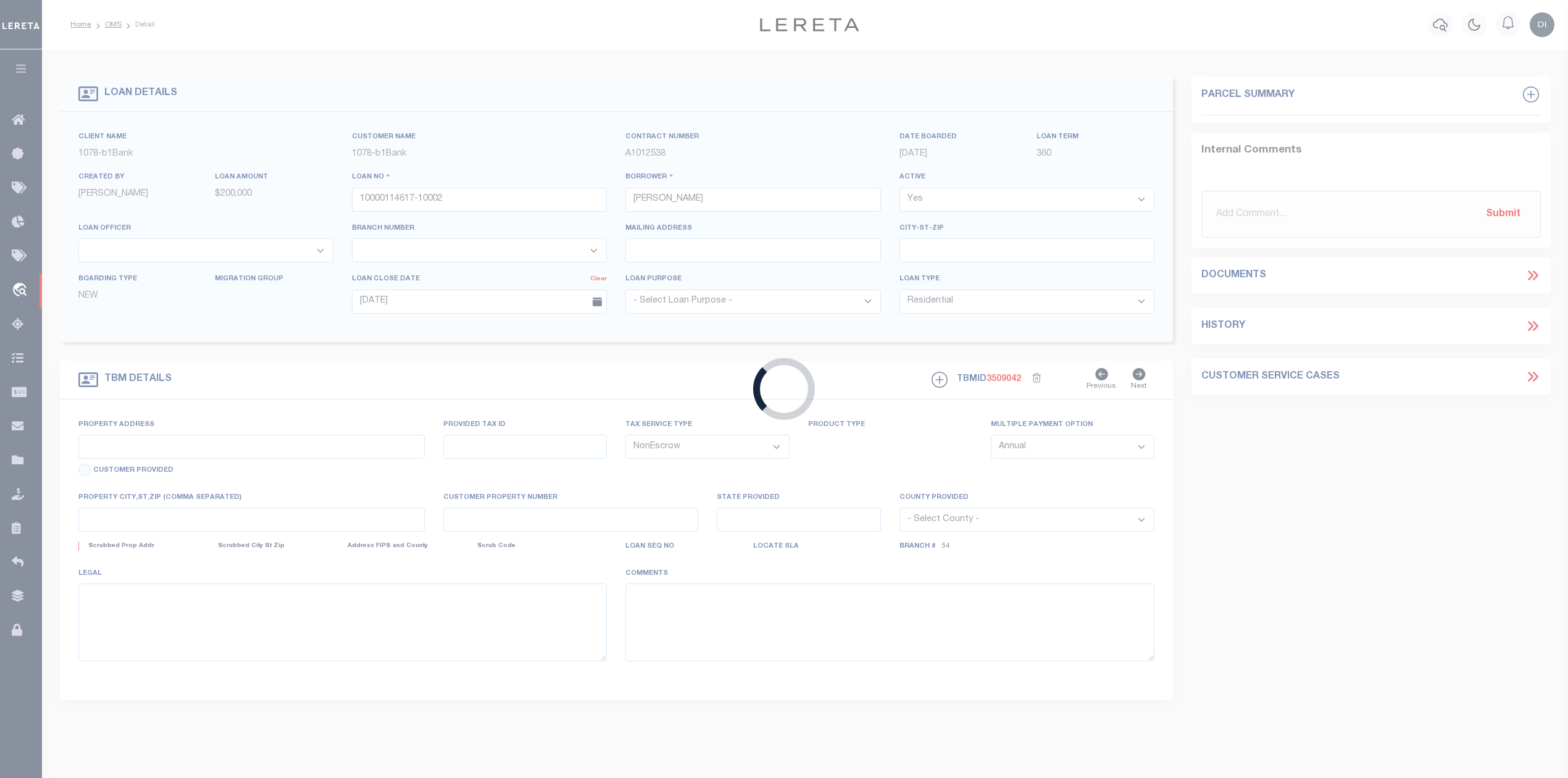
type textarea "Certain tract of land in the SW of NE and the NW of SE in Section 36-19-2"
select select "12417"
select select "4947"
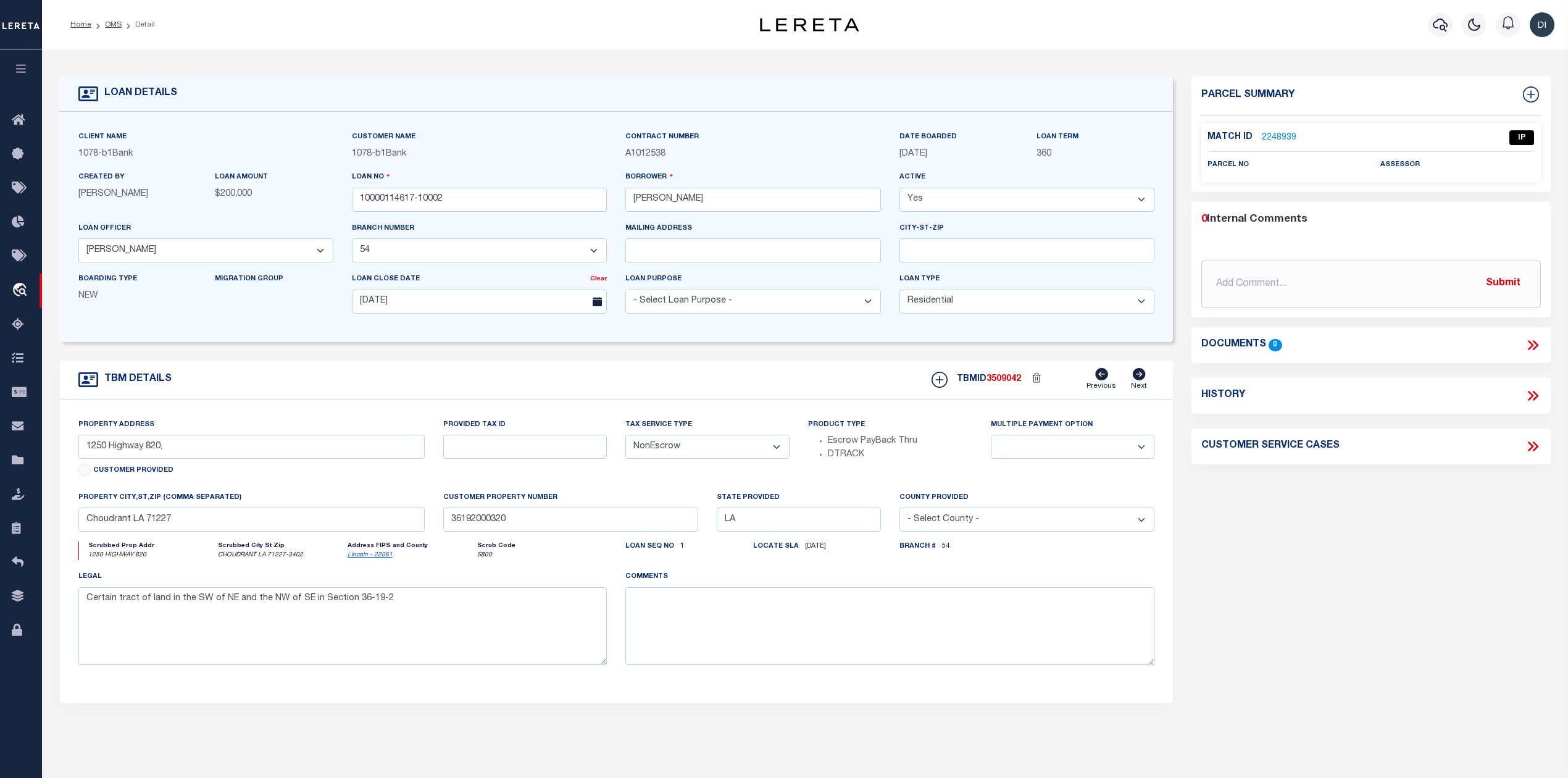
click at [1280, 133] on link "2248939" at bounding box center [1278, 138] width 34 height 13
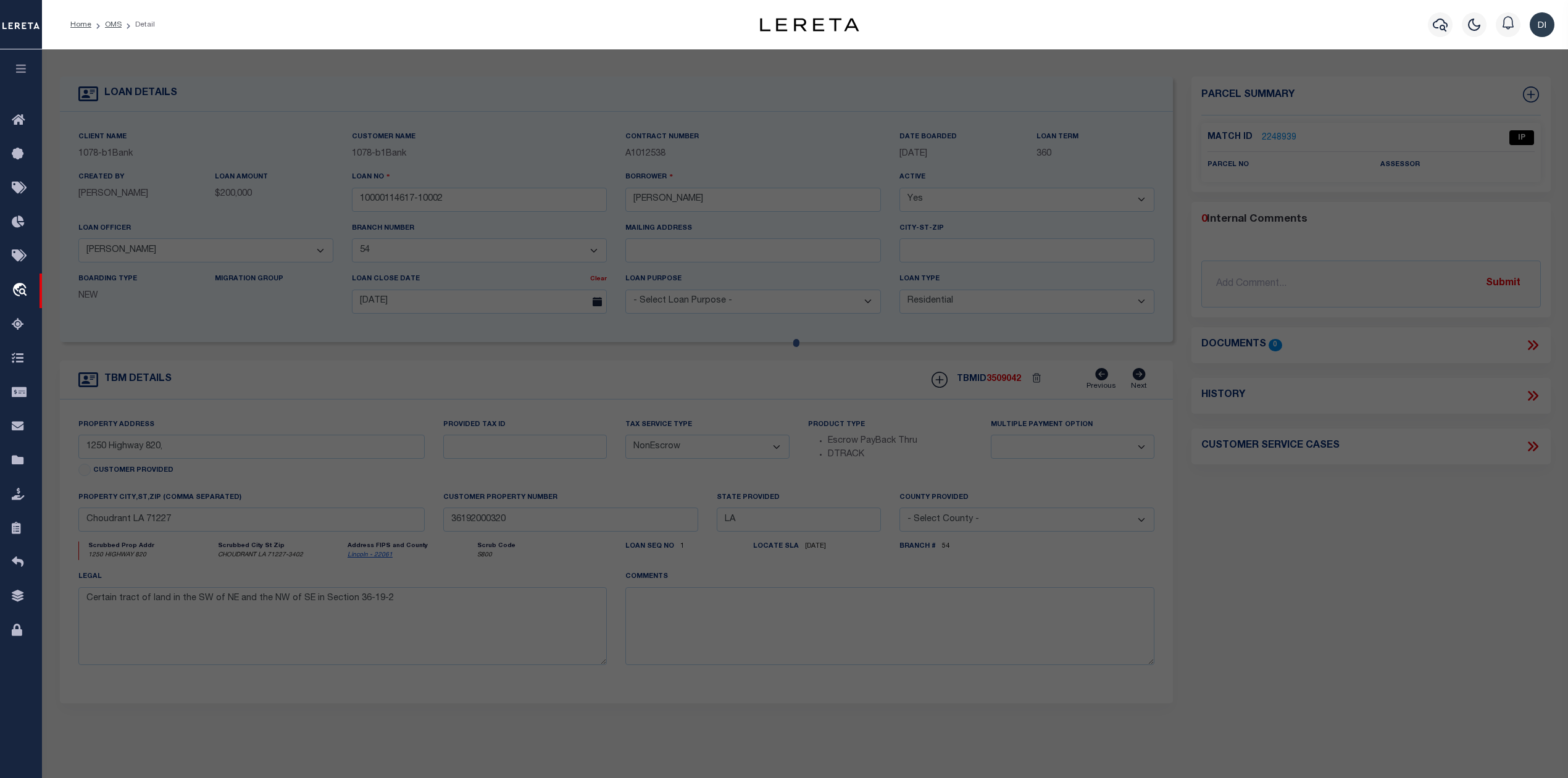
checkbox input "false"
select select "IP"
checkbox input "false"
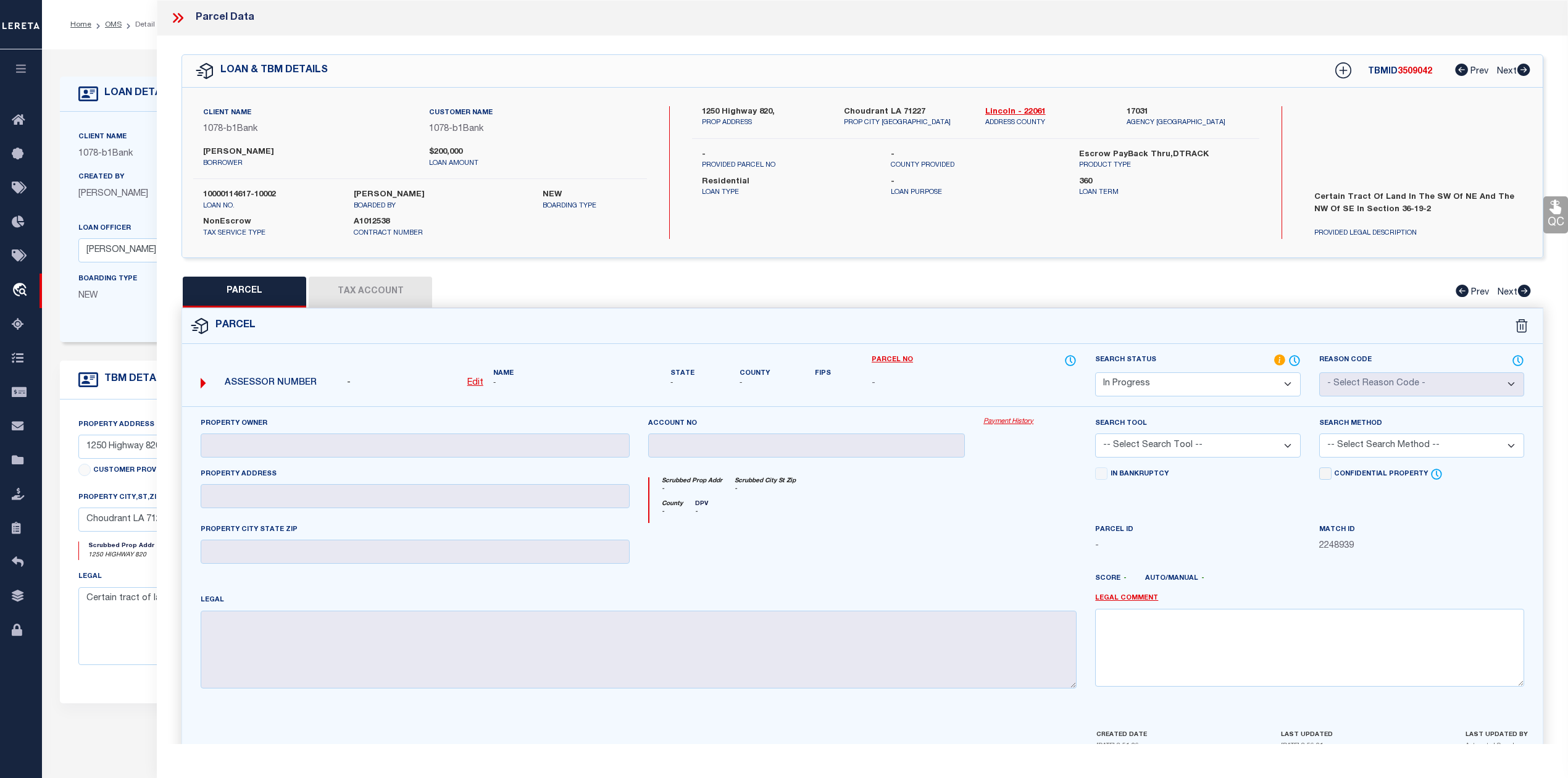
click at [1060, 225] on div "1250 Highway 820, PROP ADDRESS Choudrant LA 71227 PROP CITY [GEOGRAPHIC_DATA] […" at bounding box center [975, 173] width 567 height 133
click at [1006, 109] on link "Lincoln - 22061" at bounding box center [1047, 112] width 123 height 12
click at [708, 109] on label "1250 Highway 820," at bounding box center [763, 112] width 123 height 12
copy label "1250"
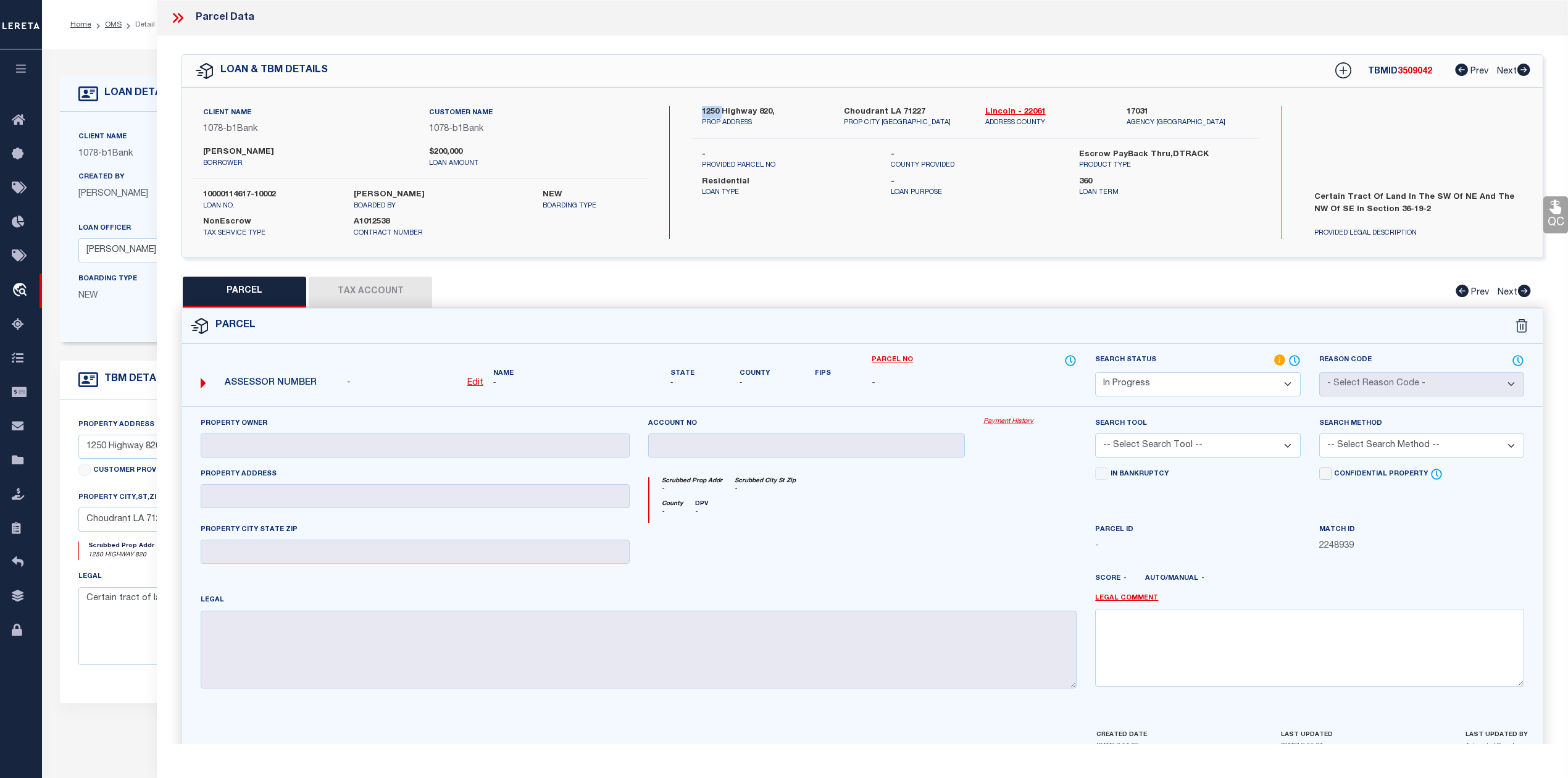
click at [475, 382] on u "Edit" at bounding box center [475, 382] width 16 height 8
select select "IP"
type textarea "-"
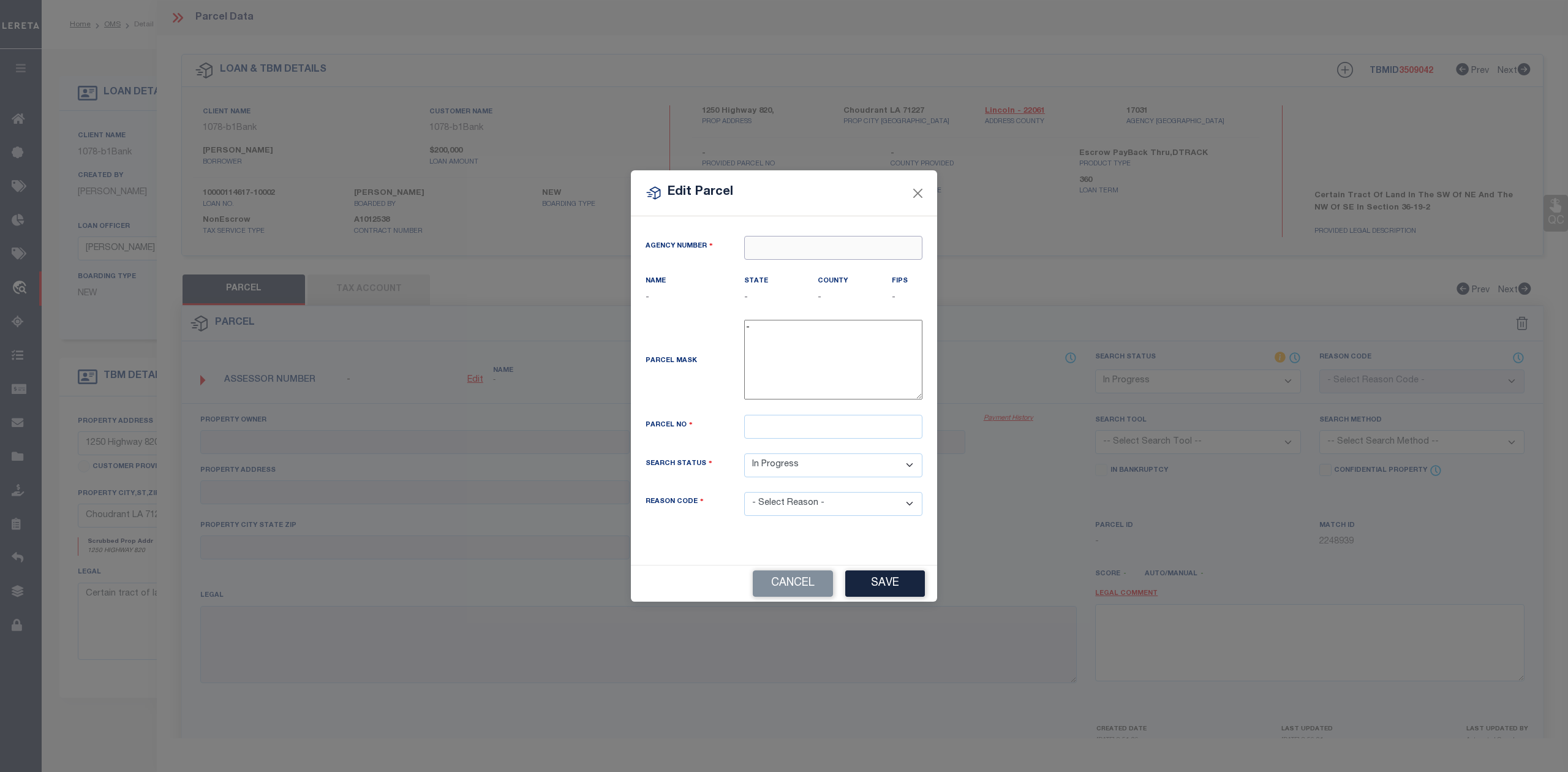
click at [776, 243] on input "text" at bounding box center [833, 247] width 178 height 24
click at [781, 262] on div "170310000 : [GEOGRAPHIC_DATA]" at bounding box center [833, 276] width 177 height 35
type input "170310000"
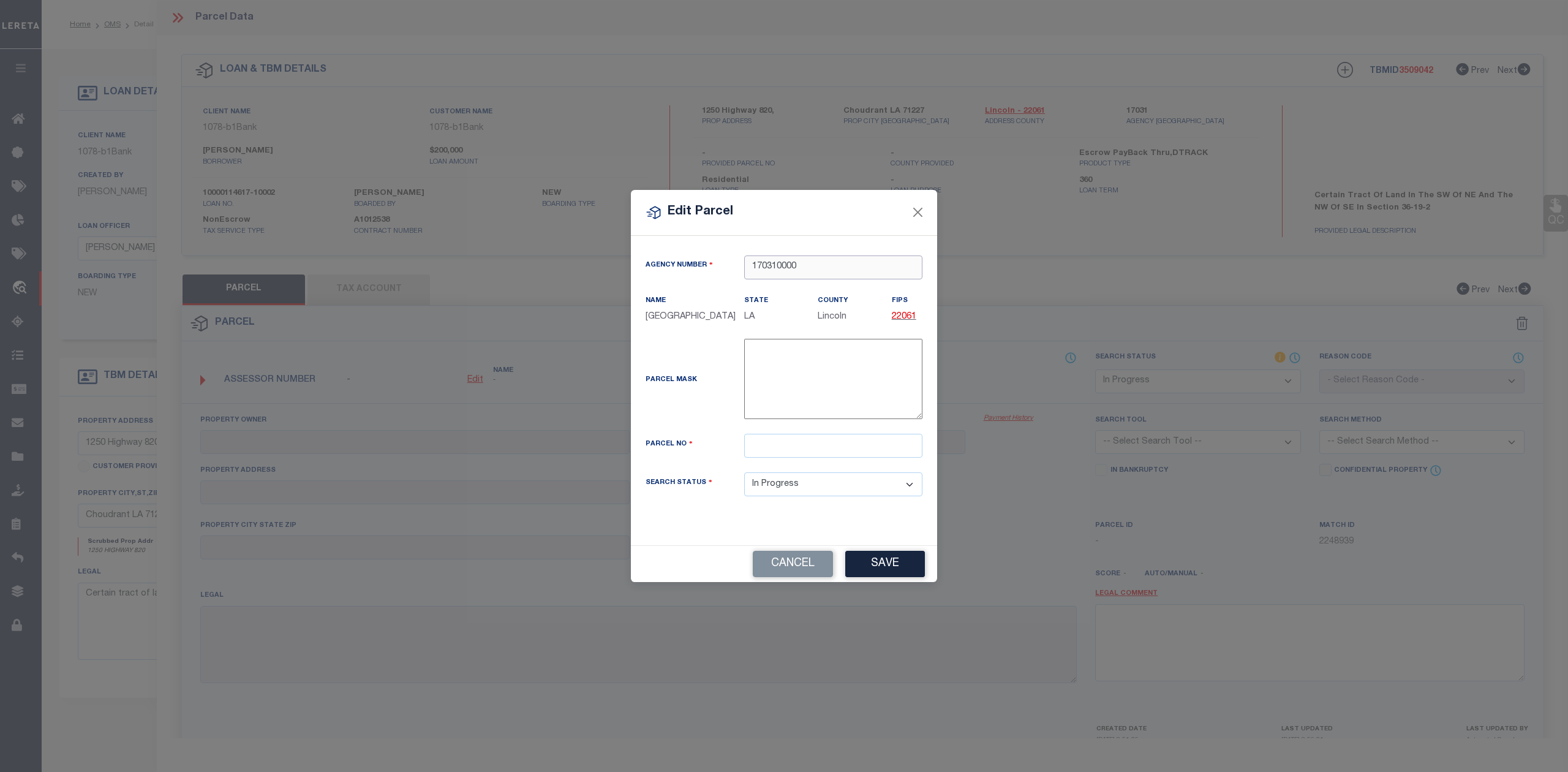
type input "170310000"
click at [783, 444] on input "text" at bounding box center [833, 445] width 178 height 24
paste input "36192000320"
type input "36192000320"
click at [702, 410] on div "Parcel Mask -" at bounding box center [783, 381] width 295 height 85
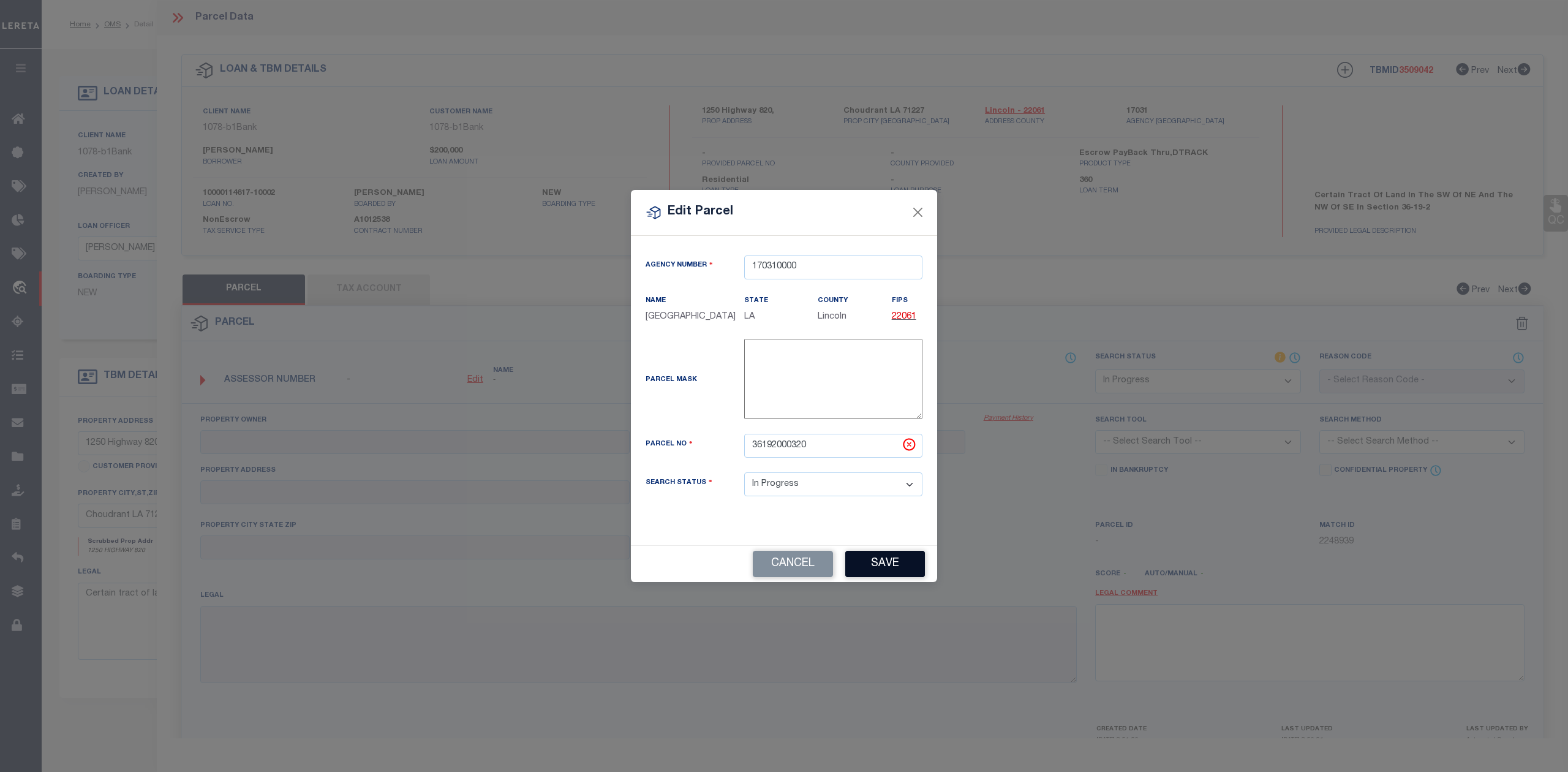
click at [885, 570] on button "Save" at bounding box center [885, 564] width 79 height 26
select select "IP"
checkbox input "false"
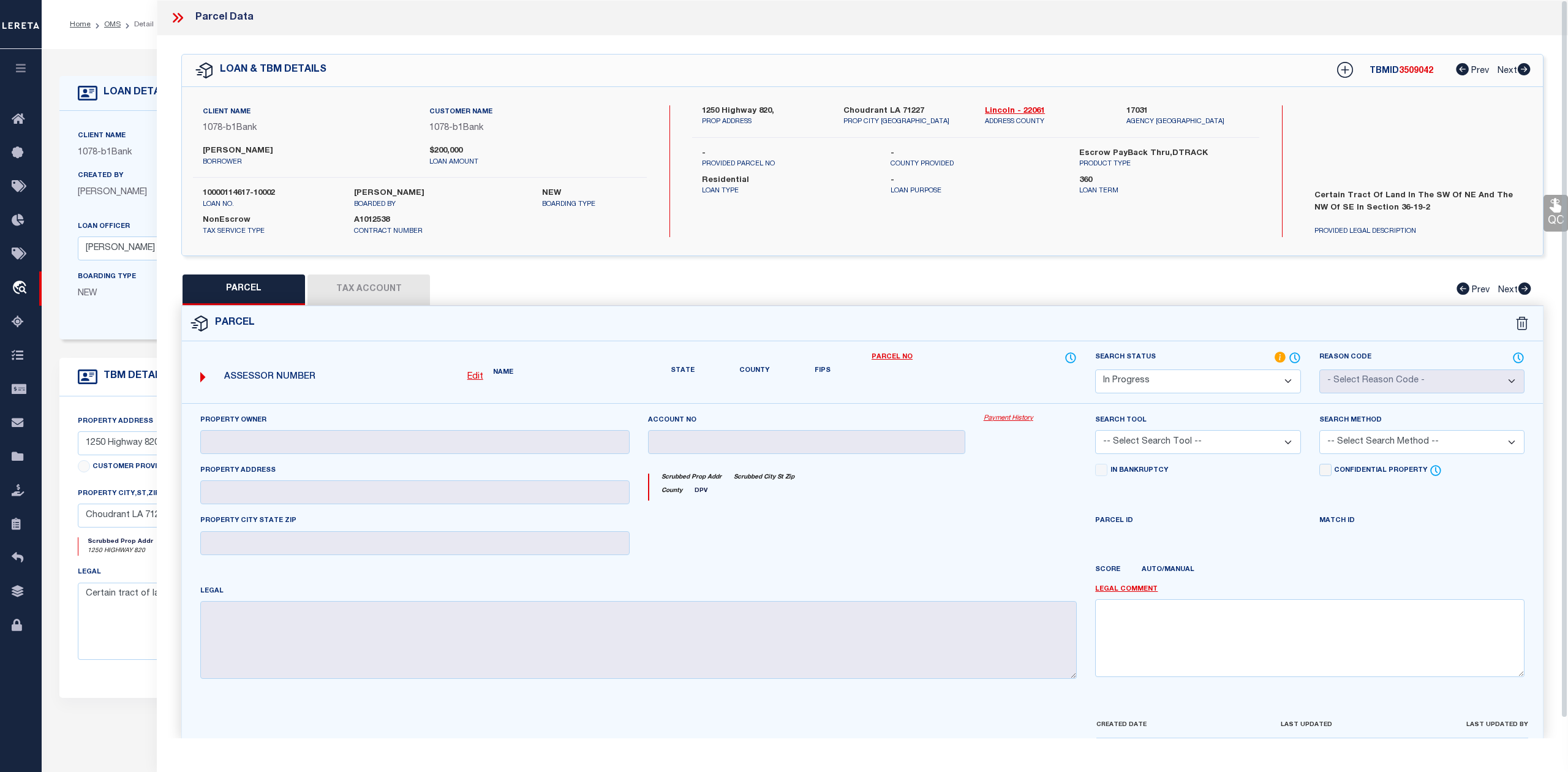
checkbox input "false"
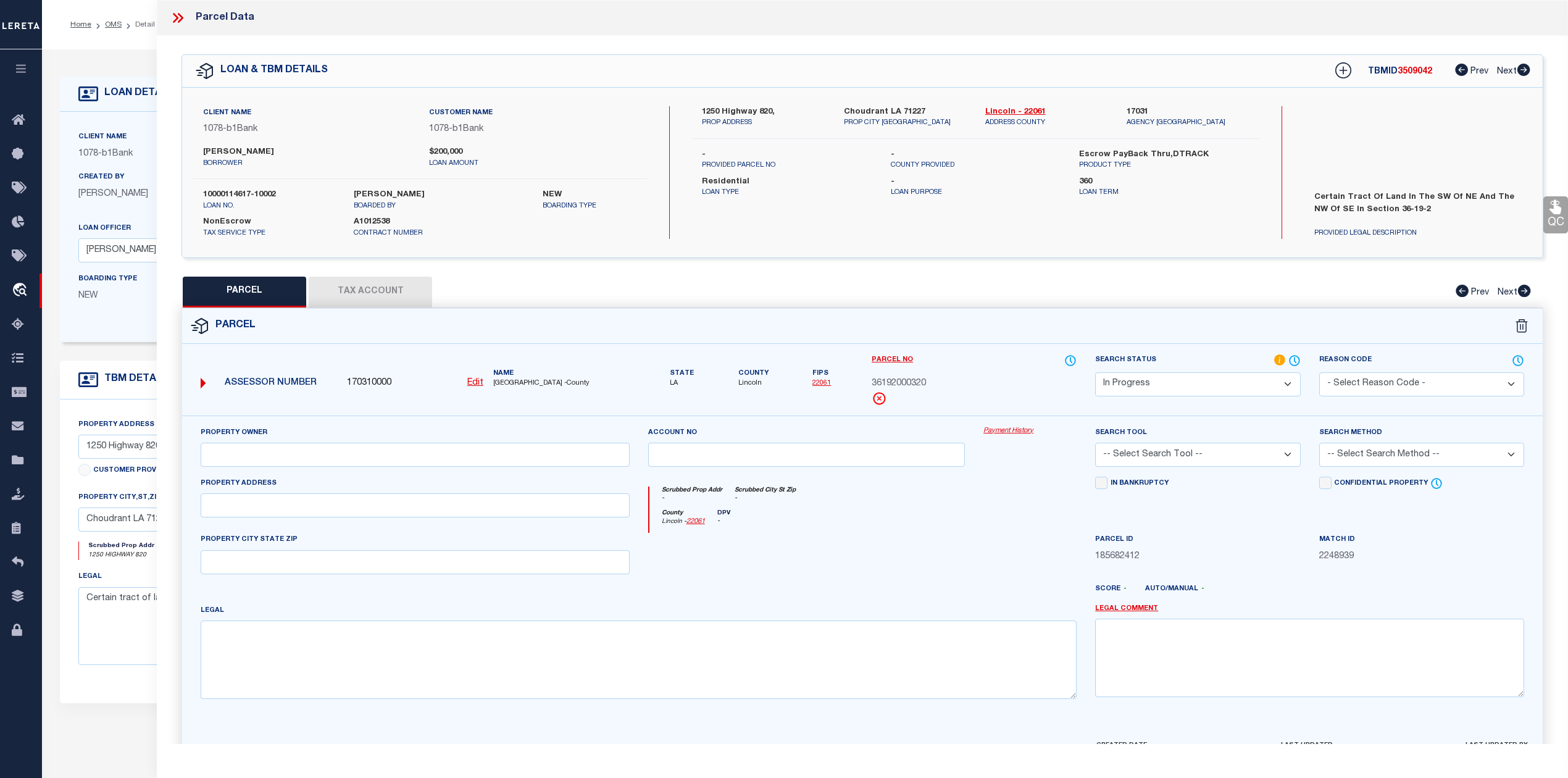
click at [395, 290] on button "Tax Account" at bounding box center [370, 292] width 124 height 31
select select "100"
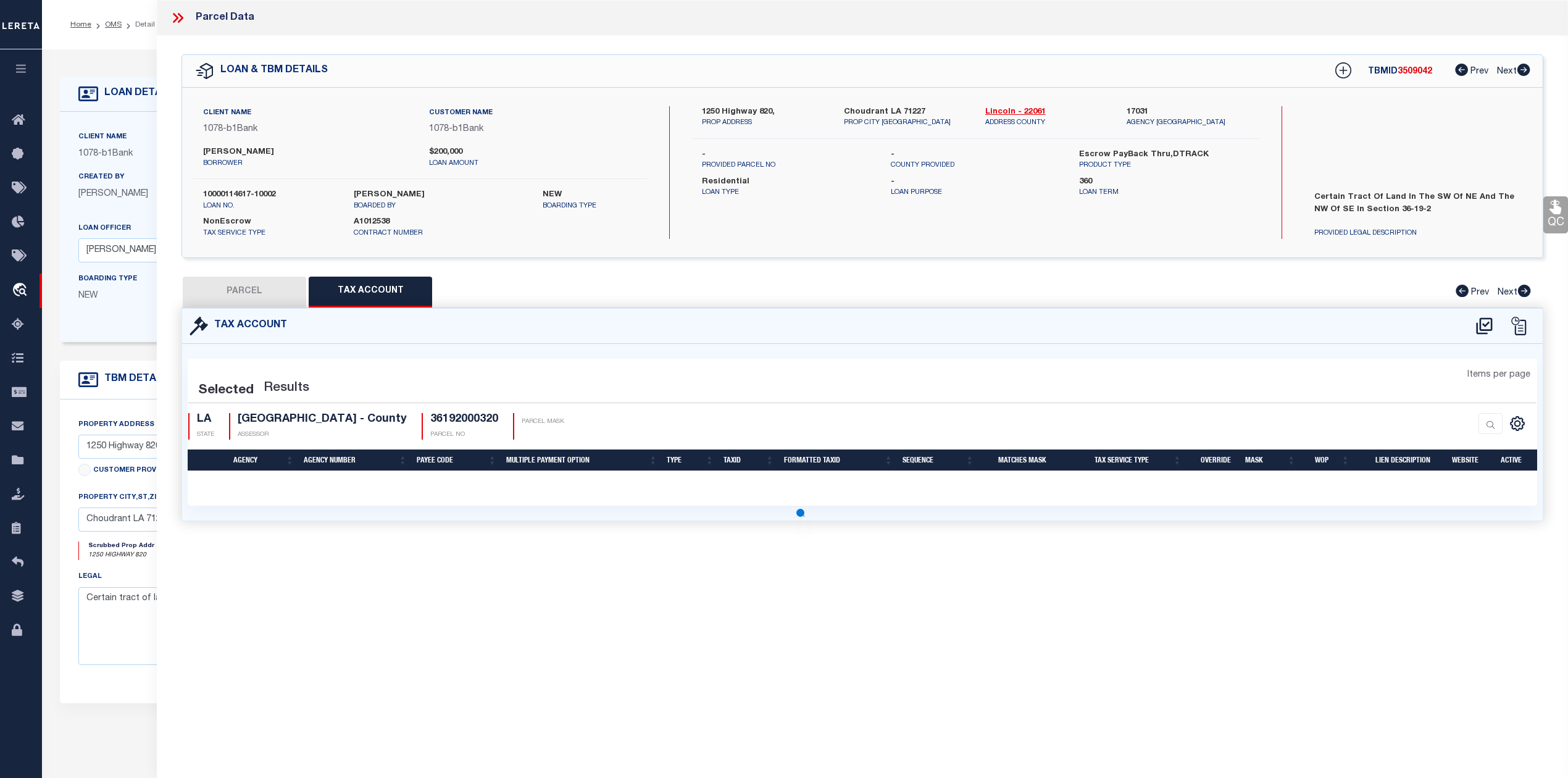
select select "100"
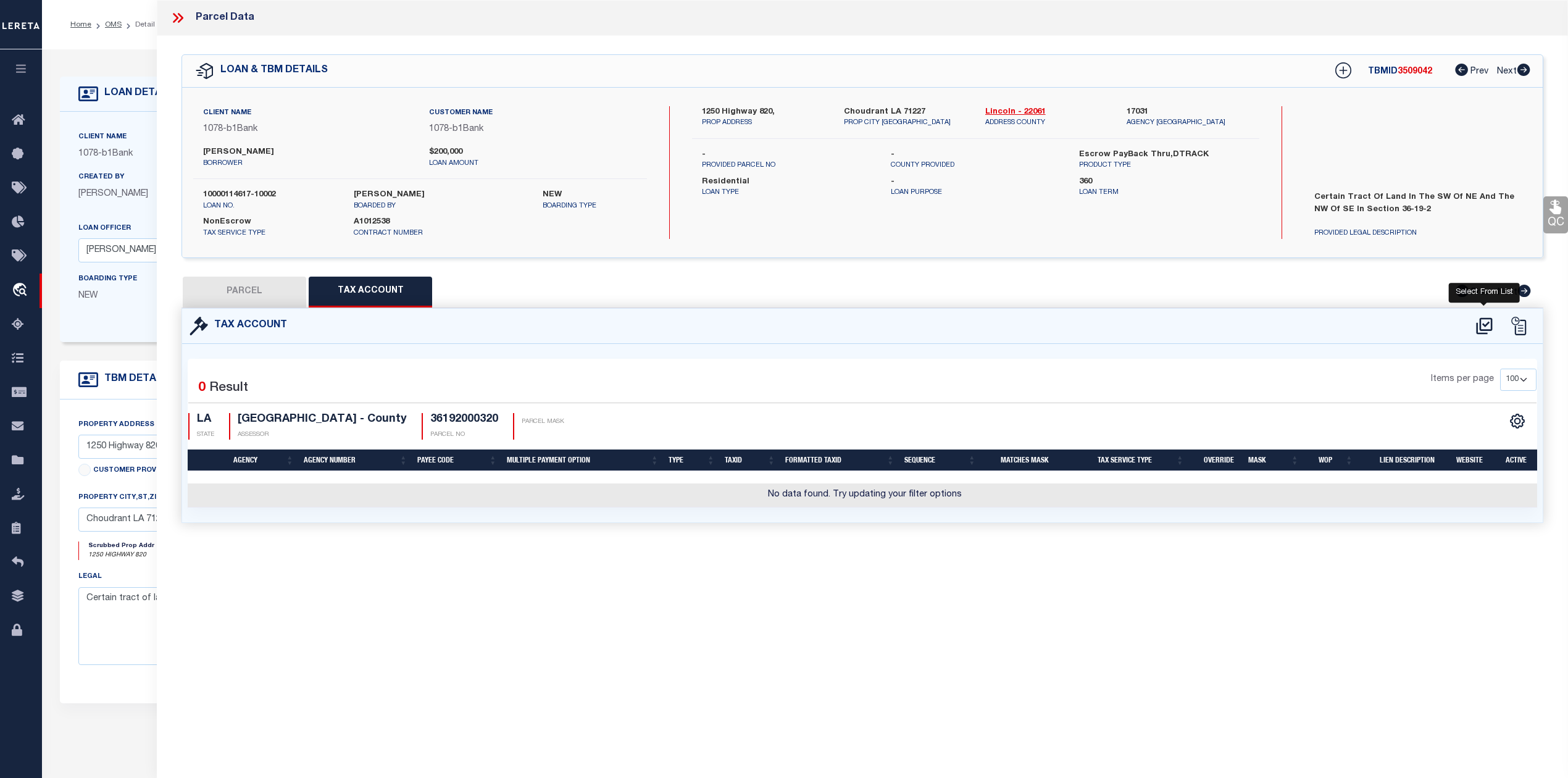
click at [1485, 326] on icon at bounding box center [1483, 326] width 16 height 17
select select "100"
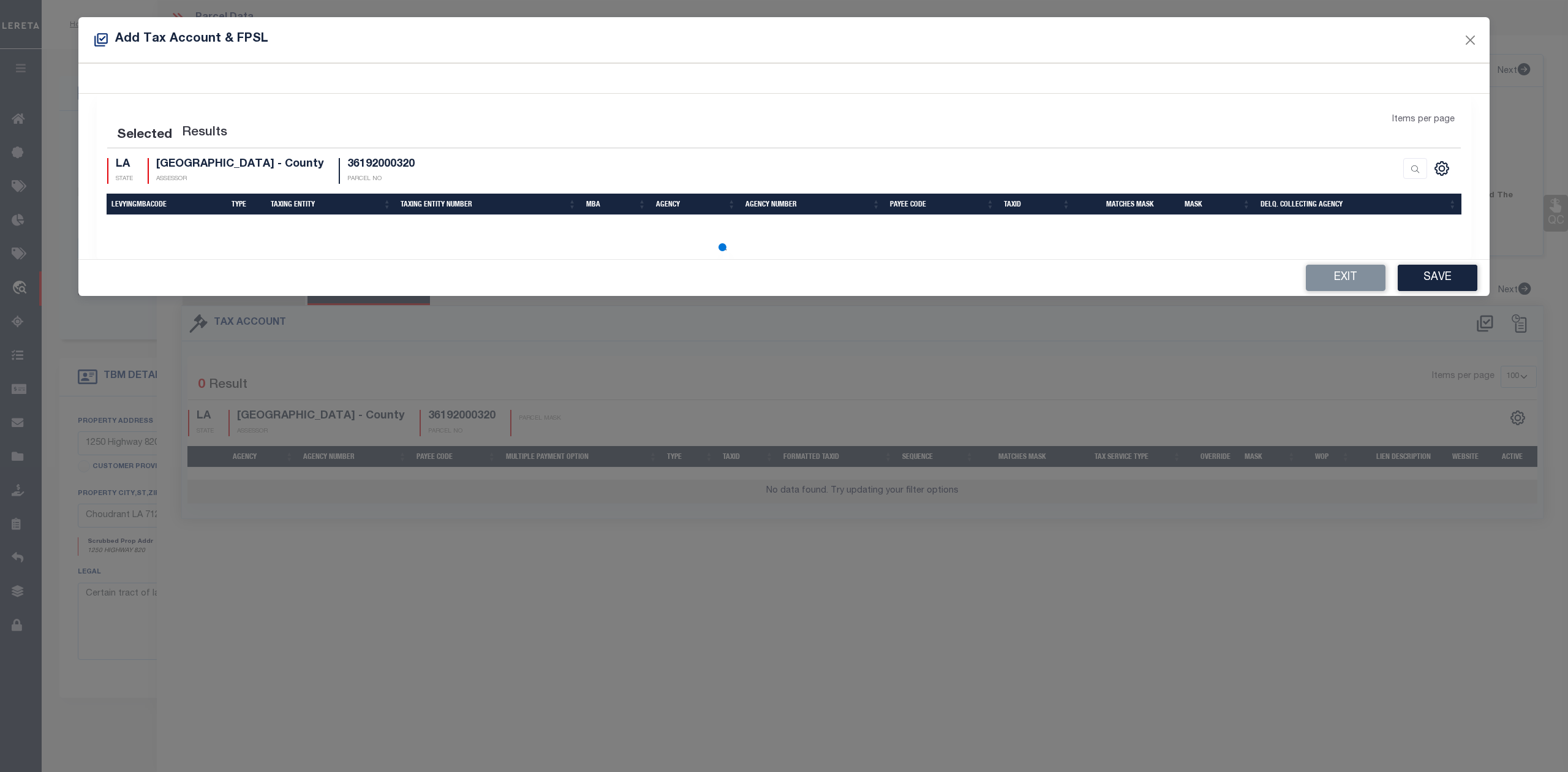
select select "100"
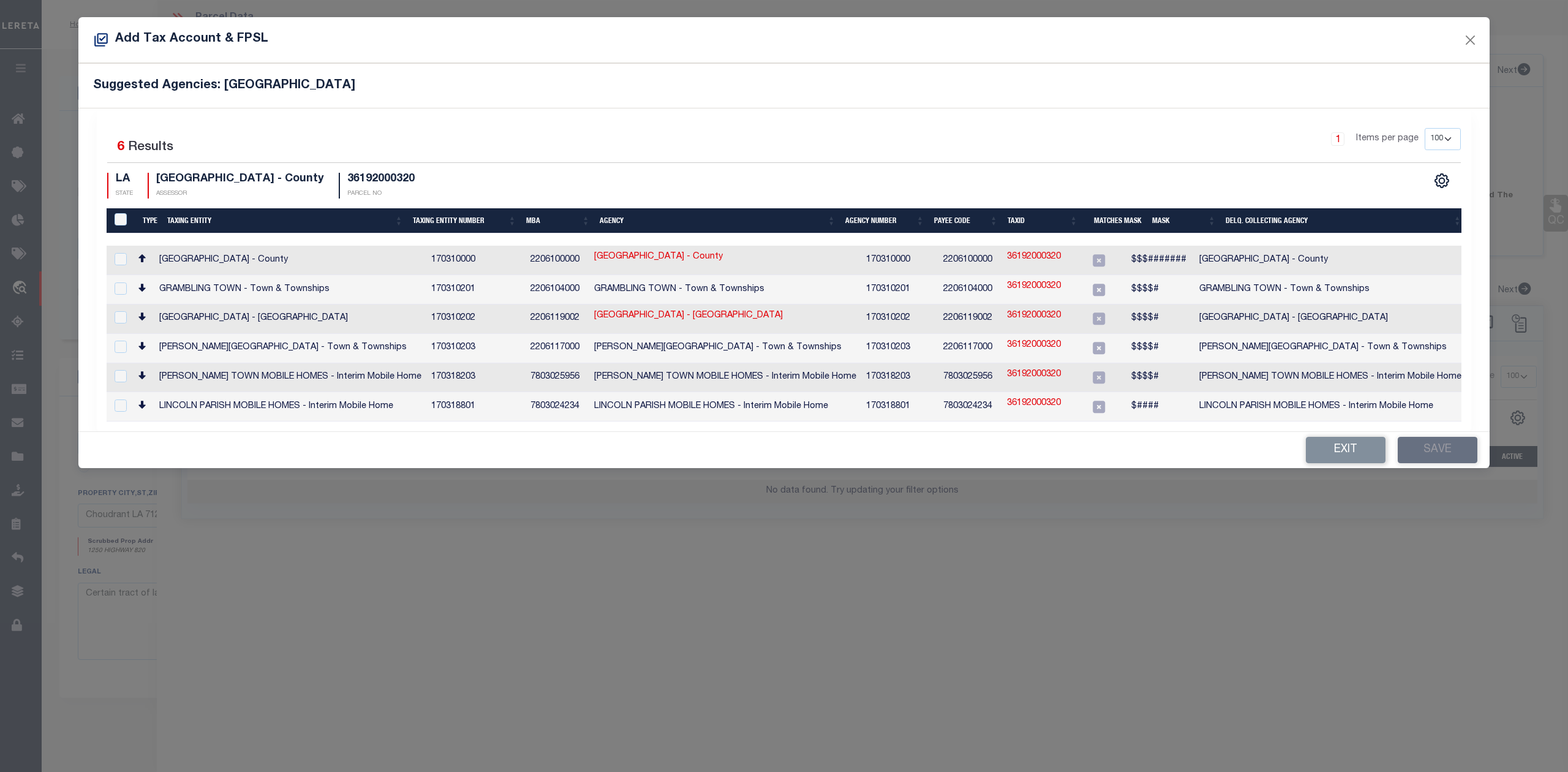
click at [1463, 48] on div "Add Tax Account & FPSL" at bounding box center [783, 40] width 1411 height 46
click at [1470, 37] on button "Close" at bounding box center [1470, 39] width 16 height 16
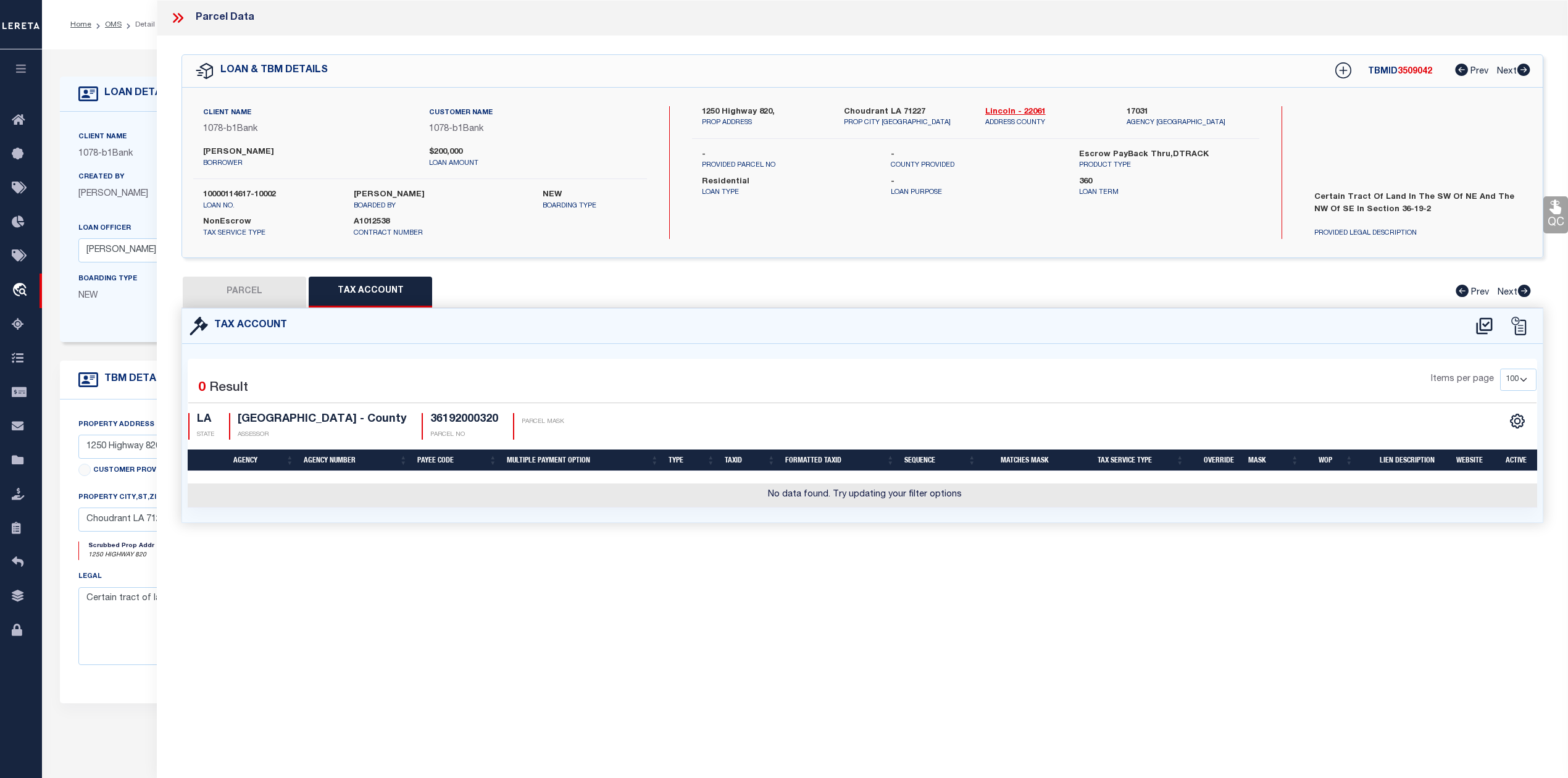
click at [254, 286] on button "PARCEL" at bounding box center [245, 292] width 124 height 31
select select "AS"
checkbox input "false"
select select "IP"
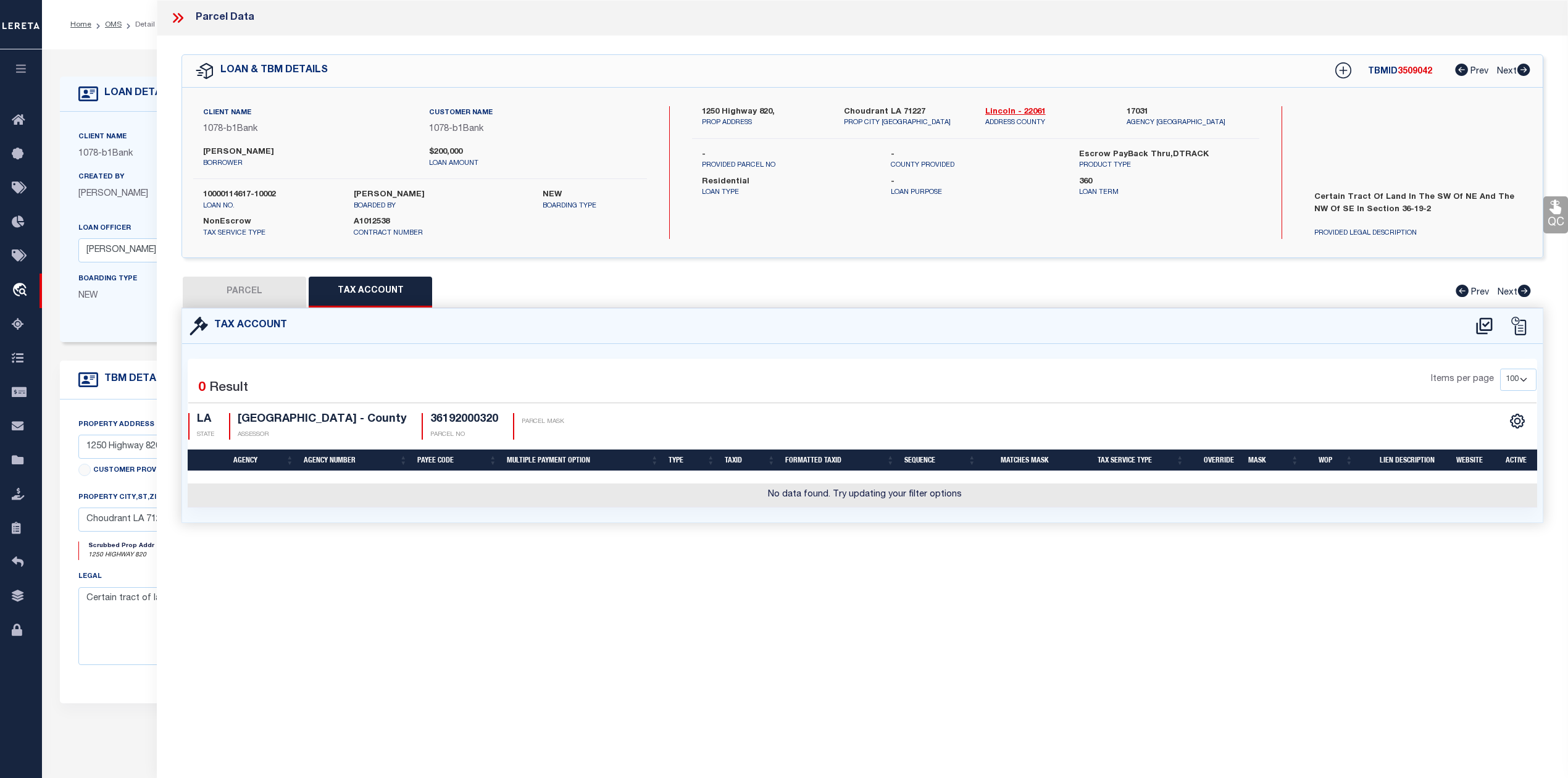
checkbox input "false"
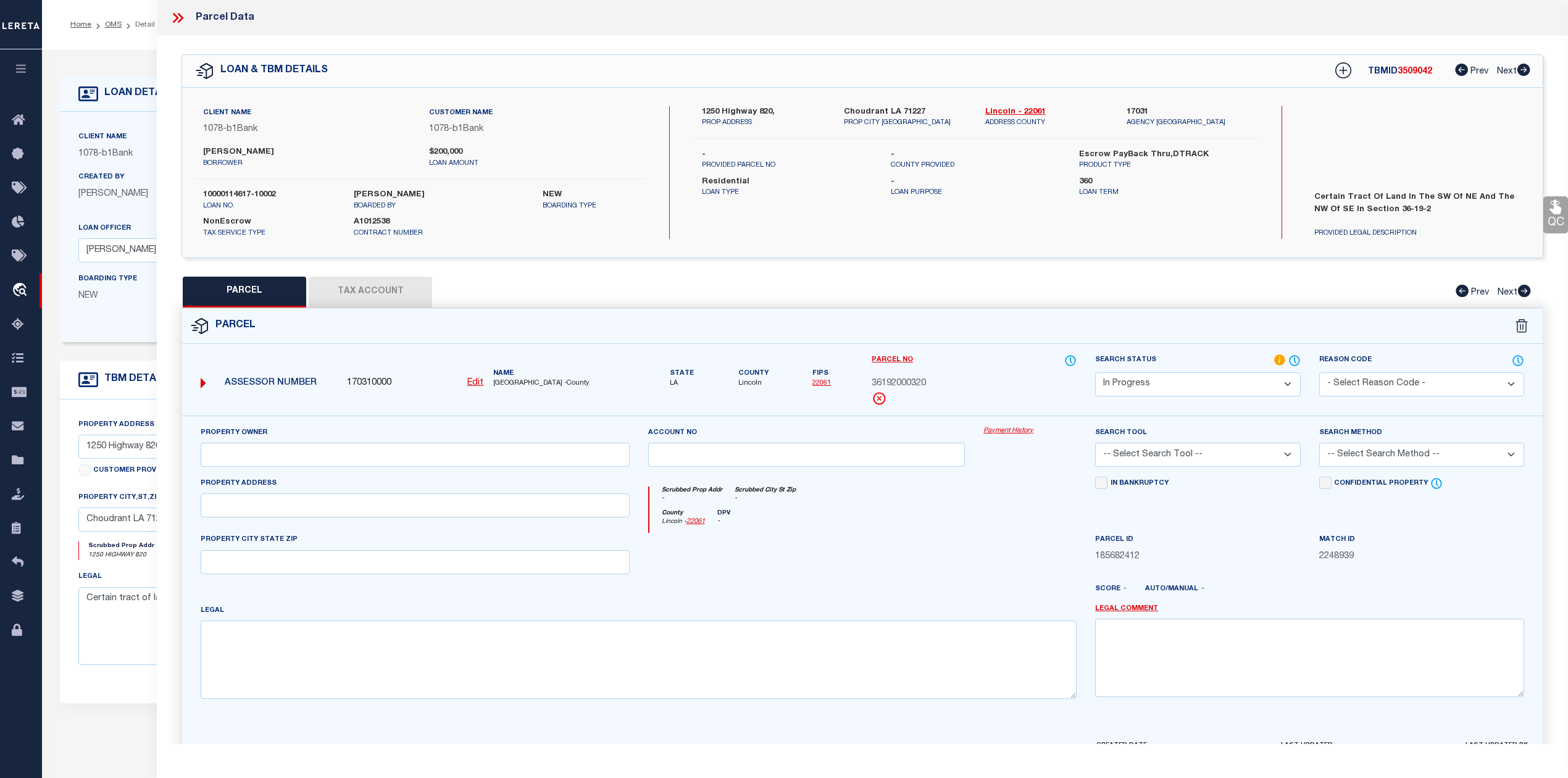
click at [470, 383] on u "Edit" at bounding box center [475, 382] width 16 height 8
select select "IP"
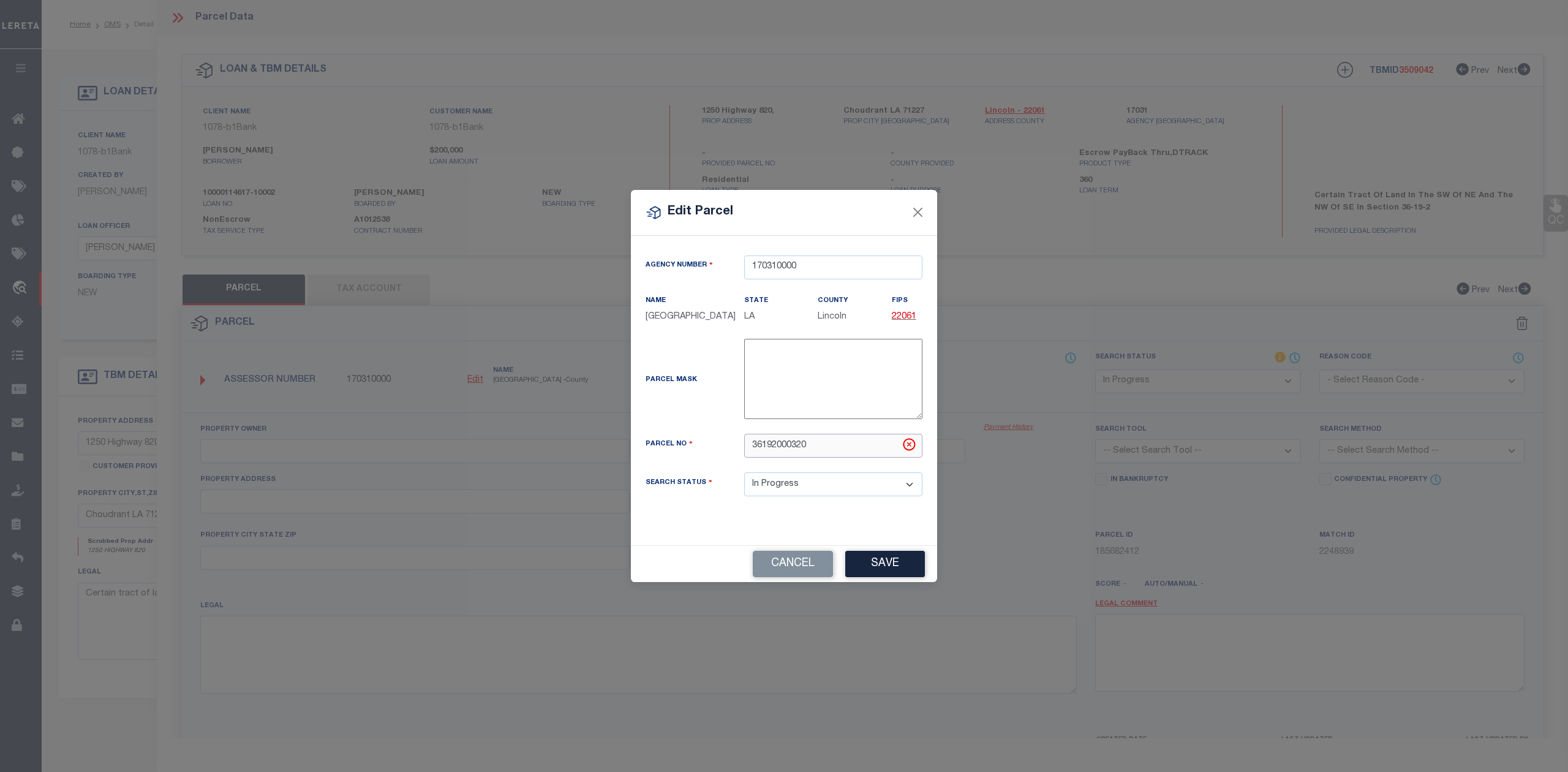
drag, startPoint x: 805, startPoint y: 446, endPoint x: 750, endPoint y: 444, distance: 55.0
click at [750, 444] on input "36192000320" at bounding box center [833, 445] width 178 height 24
paste input "3358"
type input "33358"
click at [721, 393] on div "Parcel Mask -" at bounding box center [783, 381] width 295 height 85
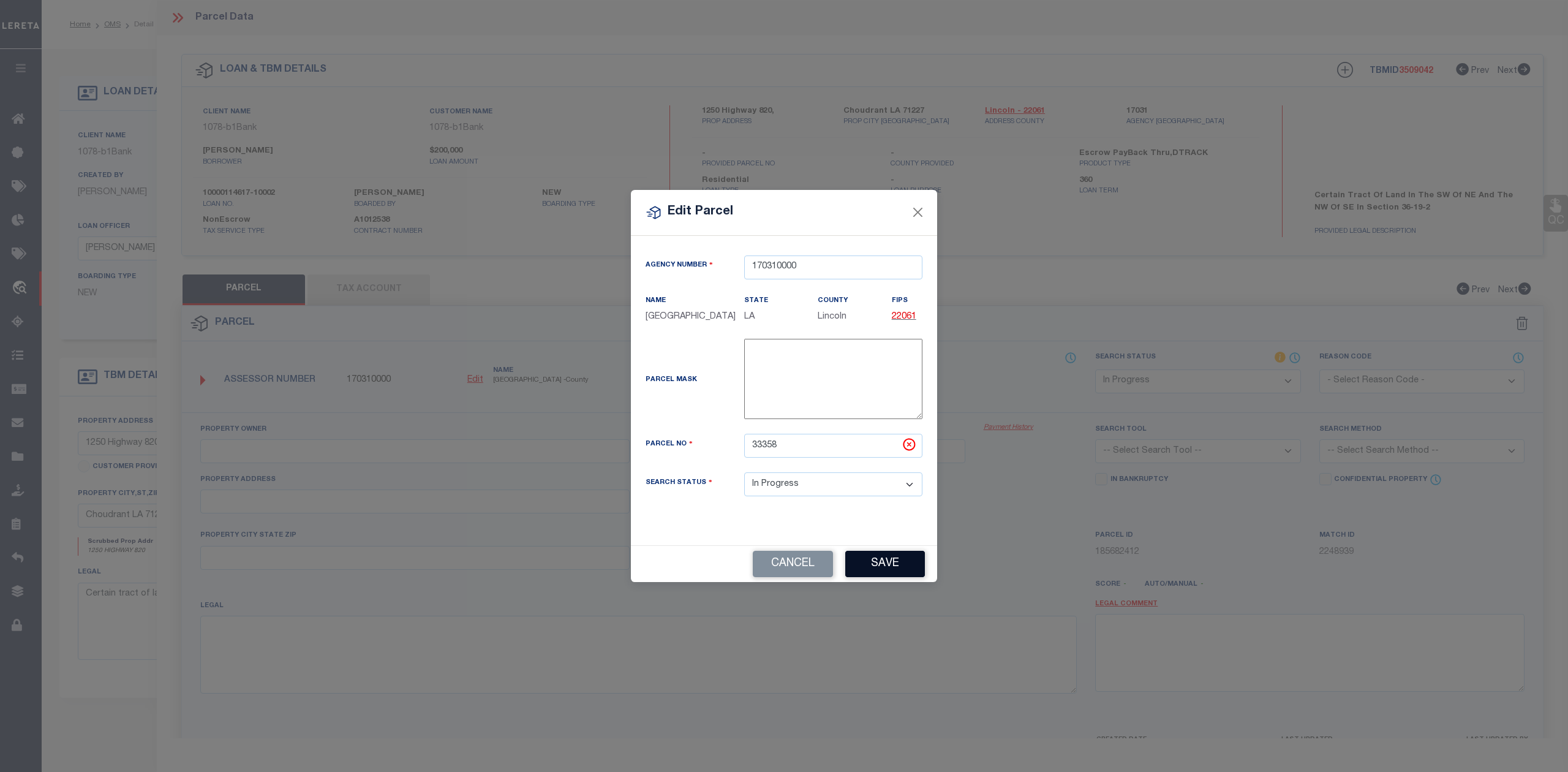
click at [893, 559] on button "Save" at bounding box center [885, 564] width 79 height 26
select select "IP"
checkbox input "false"
type input "Patton Lukas Alonzo"
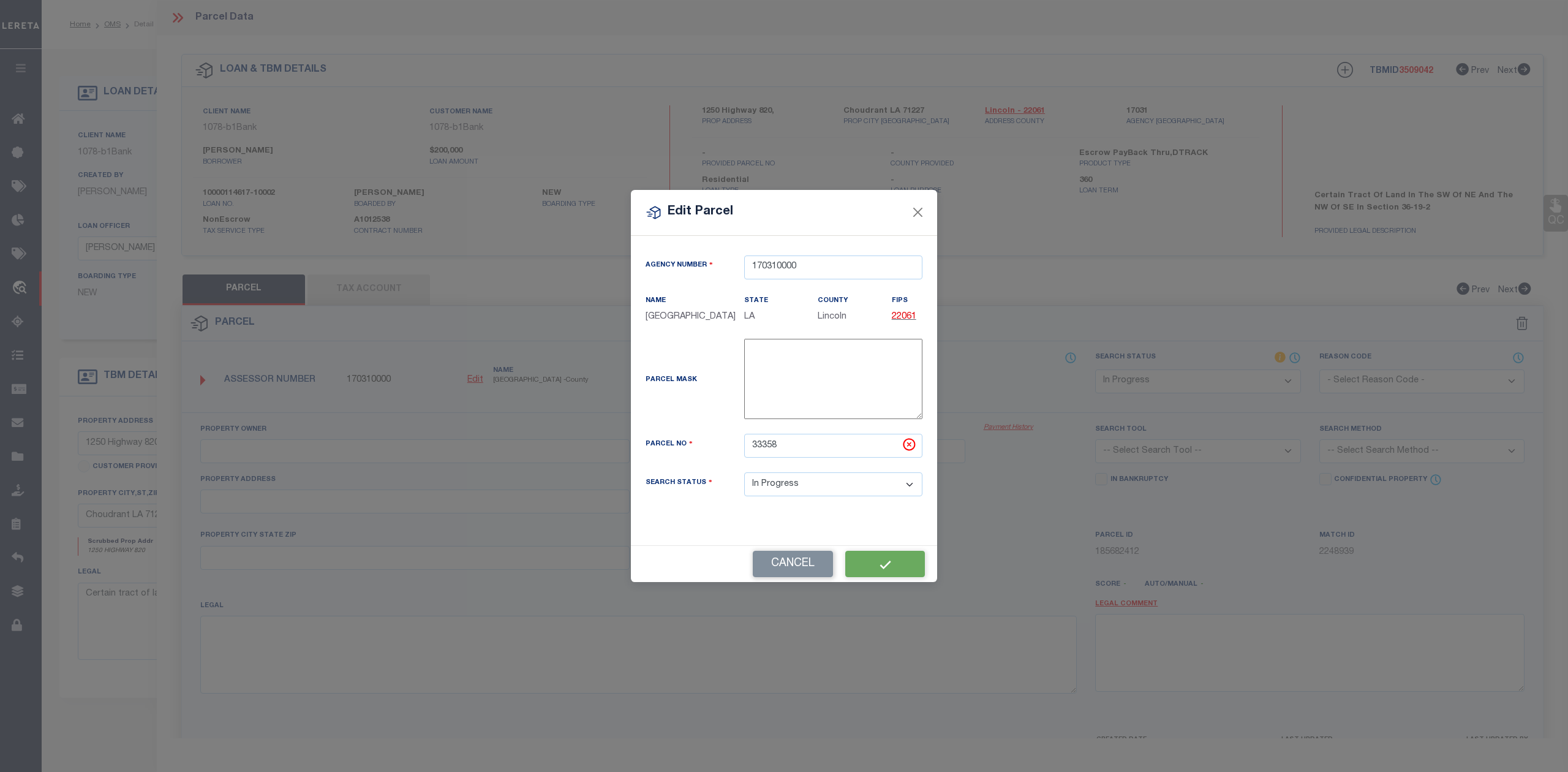
type input "1228 1250 Hwy 820"
type input "Choudrant LA 71227"
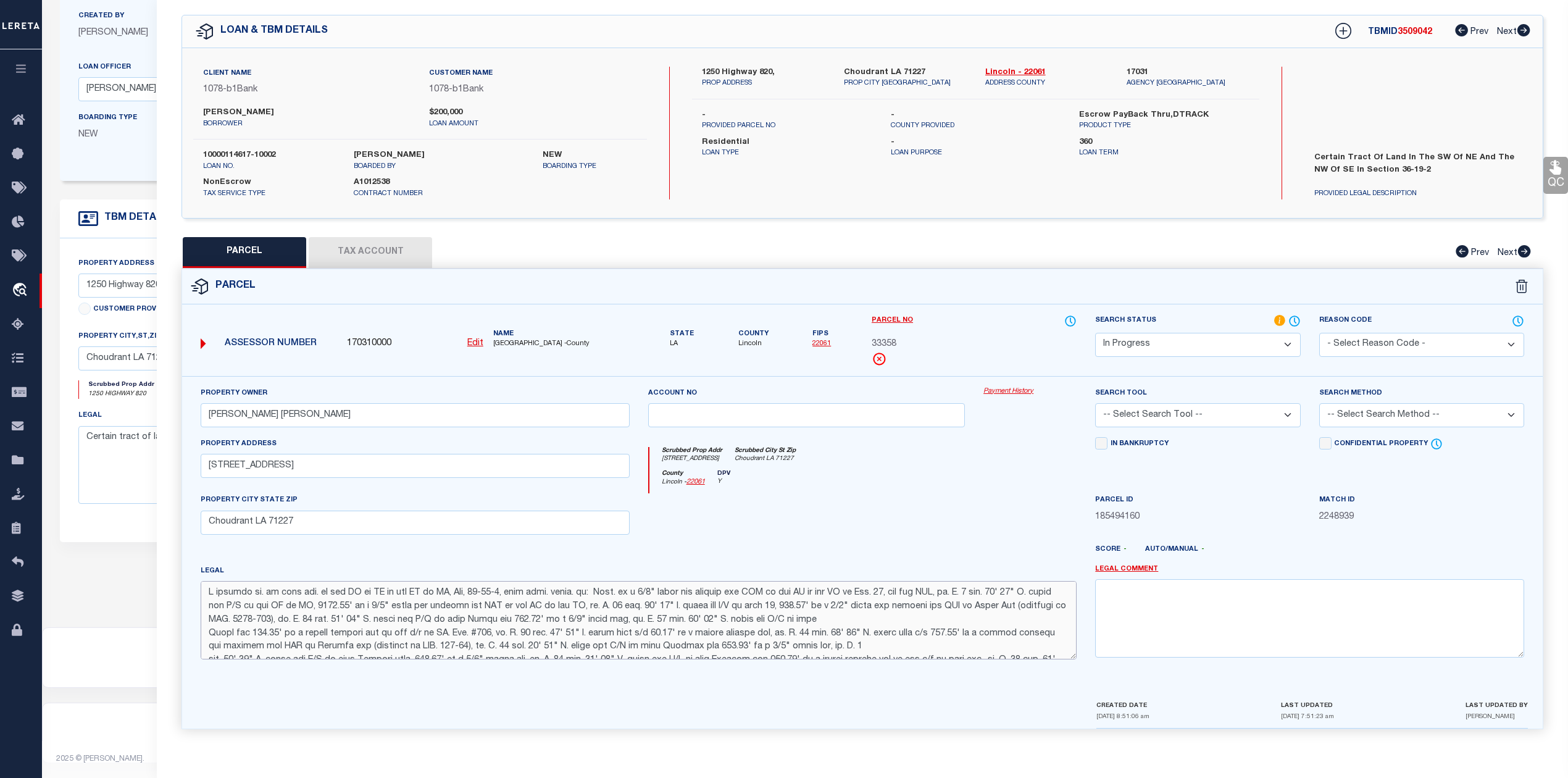
click at [571, 631] on textarea at bounding box center [639, 619] width 876 height 77
paste textarea "A certain tr. of land sit. in the SW of NE an the NW of SE, Sec, 36-19-2, more …"
click at [210, 603] on textarea at bounding box center [639, 619] width 876 height 77
type textarea "A certain tr. of land sit. in the SW of NE an the NW of SE, Sec, 36-19-2, more …"
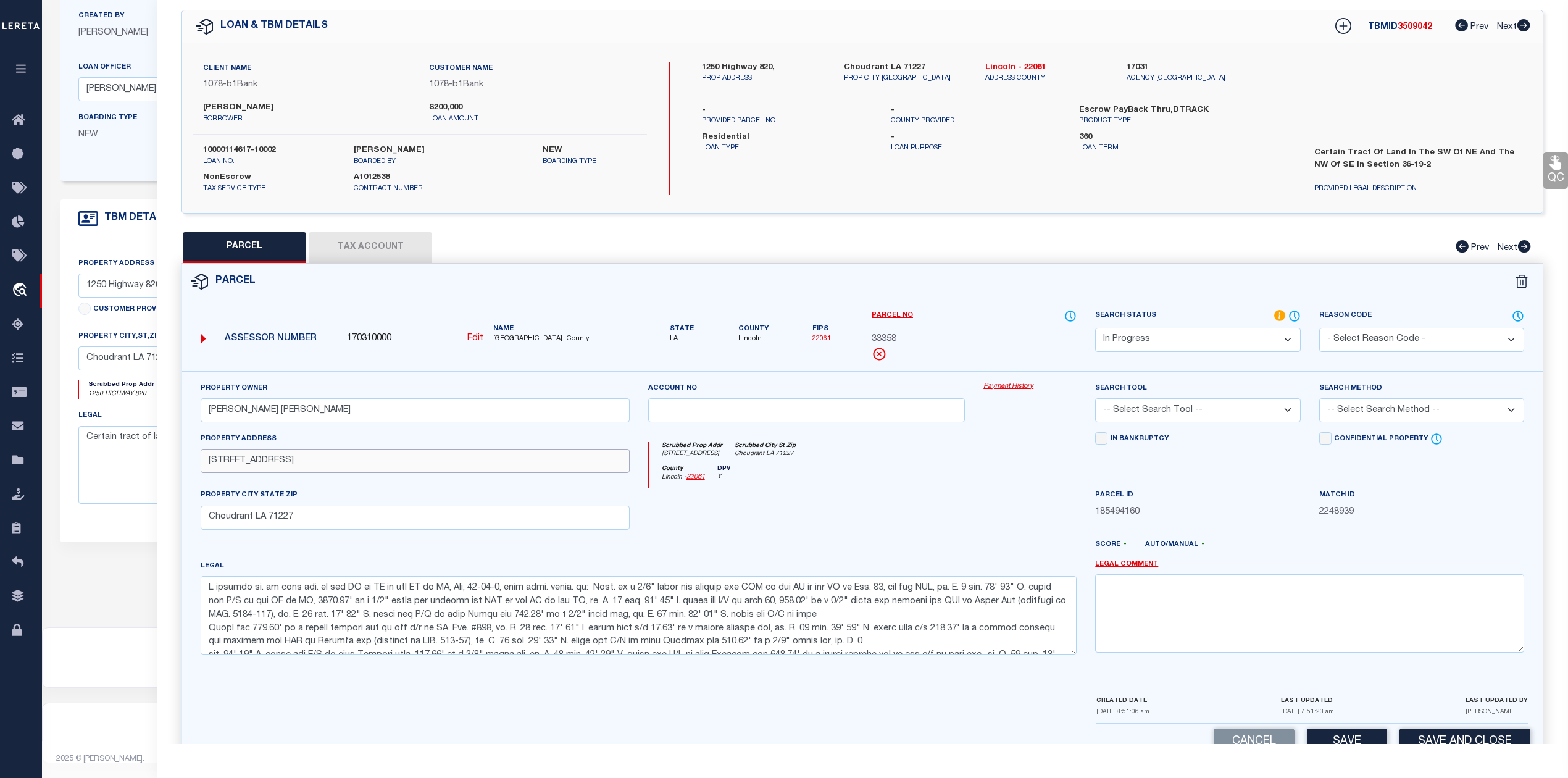
click at [234, 462] on input "1228 1250 Hwy 820" at bounding box center [415, 460] width 429 height 24
type input "1250 Hwy 820"
click at [306, 415] on input "Patton Lukas Alonzo" at bounding box center [415, 410] width 429 height 24
paste input "Juneau Johnny Ray Jr"
click at [210, 411] on input "Juneau Johnny Ray Jr" at bounding box center [415, 410] width 429 height 24
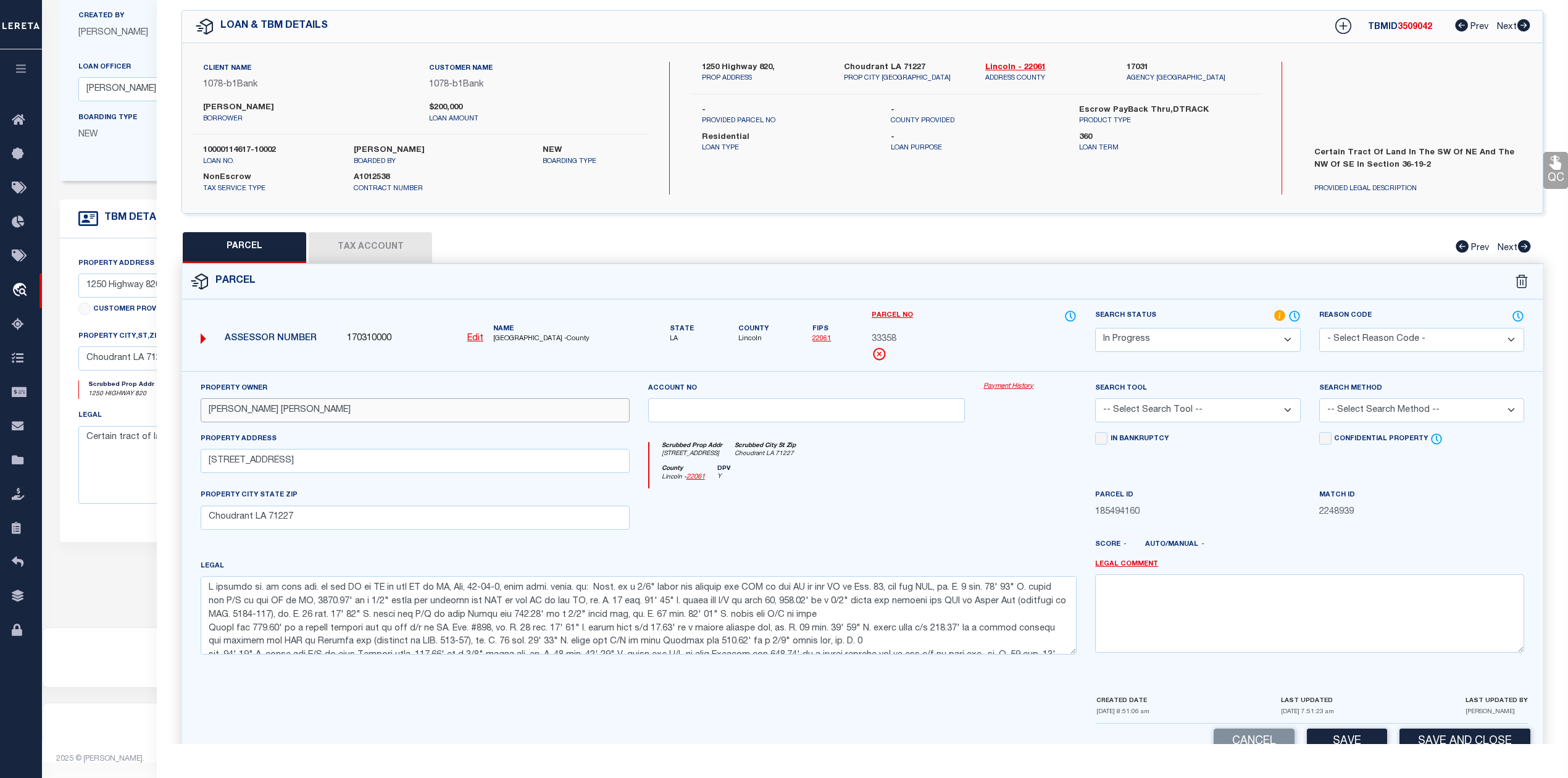
type input "Juneau Johnny Ray Jr"
click at [1260, 411] on select "-- Select Search Tool -- 3rd Party Website Agency File Agency Website ATLS CNV-…" at bounding box center [1197, 410] width 205 height 24
select select "AGW"
click at [1095, 400] on select "-- Select Search Tool -- 3rd Party Website Agency File Agency Website ATLS CNV-…" at bounding box center [1197, 410] width 205 height 24
click at [1403, 408] on select "-- Select Search Method -- Property Address Legal Liability Info Provided" at bounding box center [1422, 410] width 205 height 24
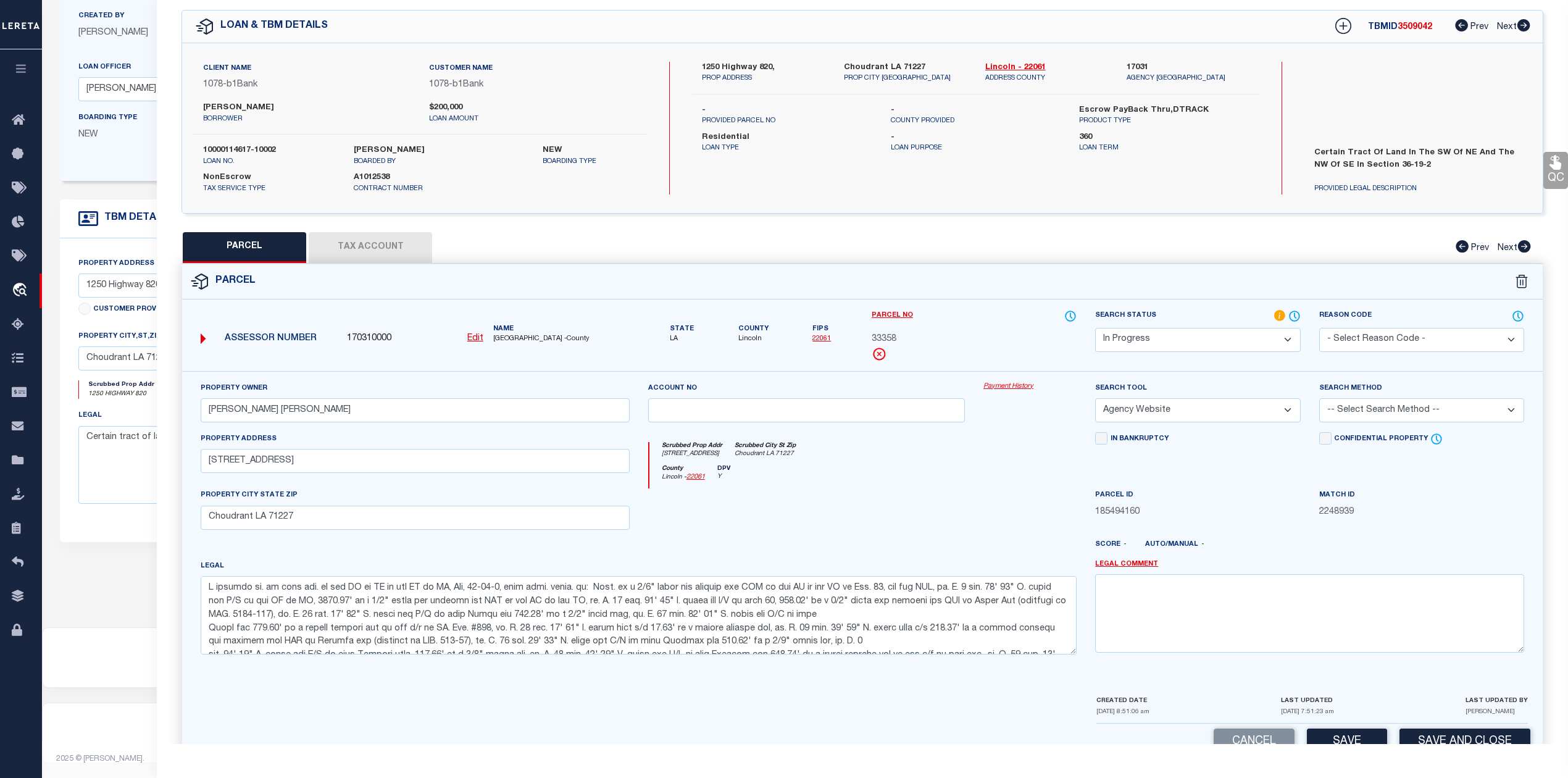
select select "LEG"
click at [1319, 400] on select "-- Select Search Method -- Property Address Legal Liability Info Provided" at bounding box center [1422, 410] width 205 height 24
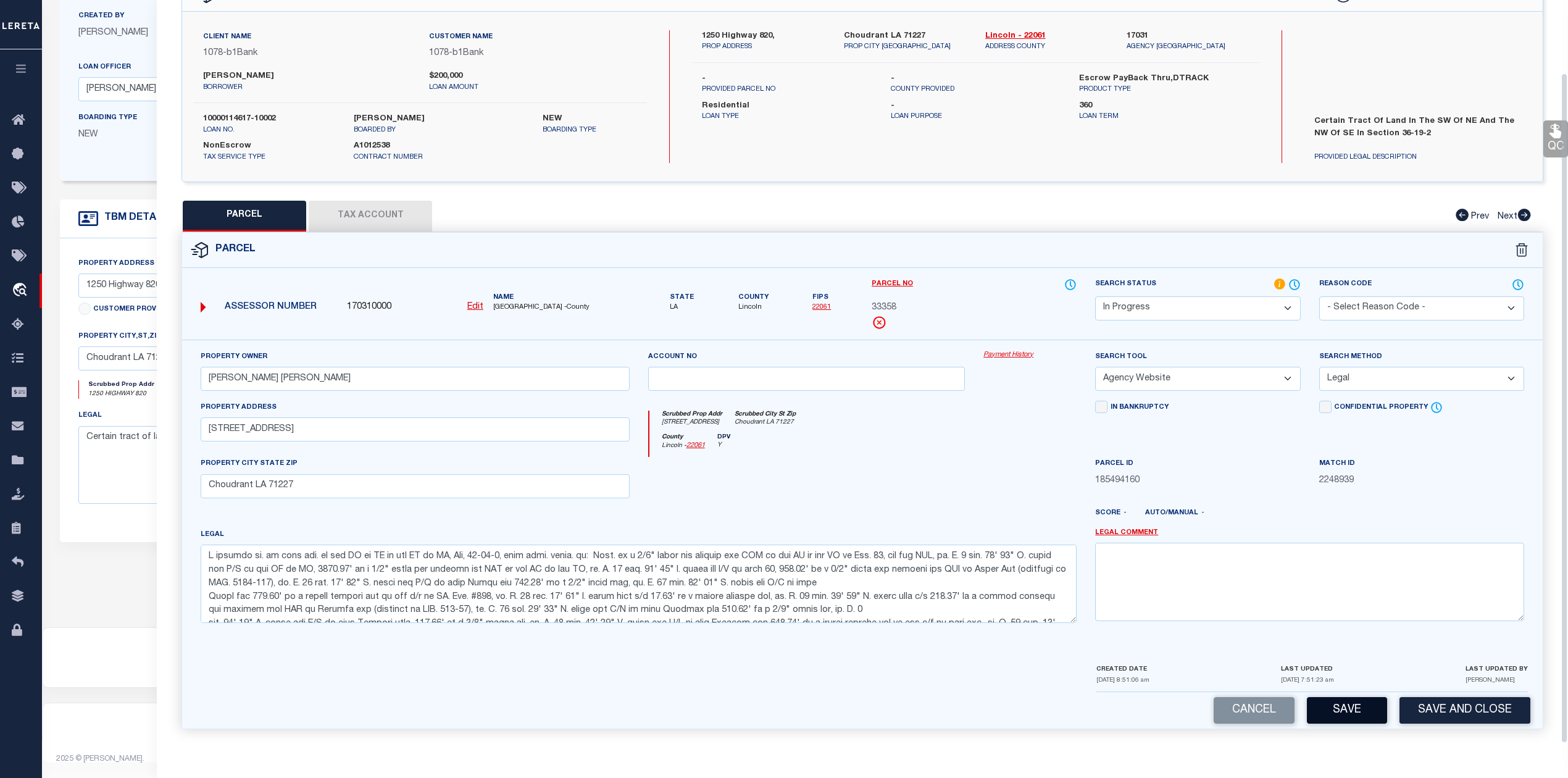
click at [1349, 701] on button "Save" at bounding box center [1347, 710] width 80 height 27
click at [400, 215] on button "Tax Account" at bounding box center [370, 215] width 124 height 31
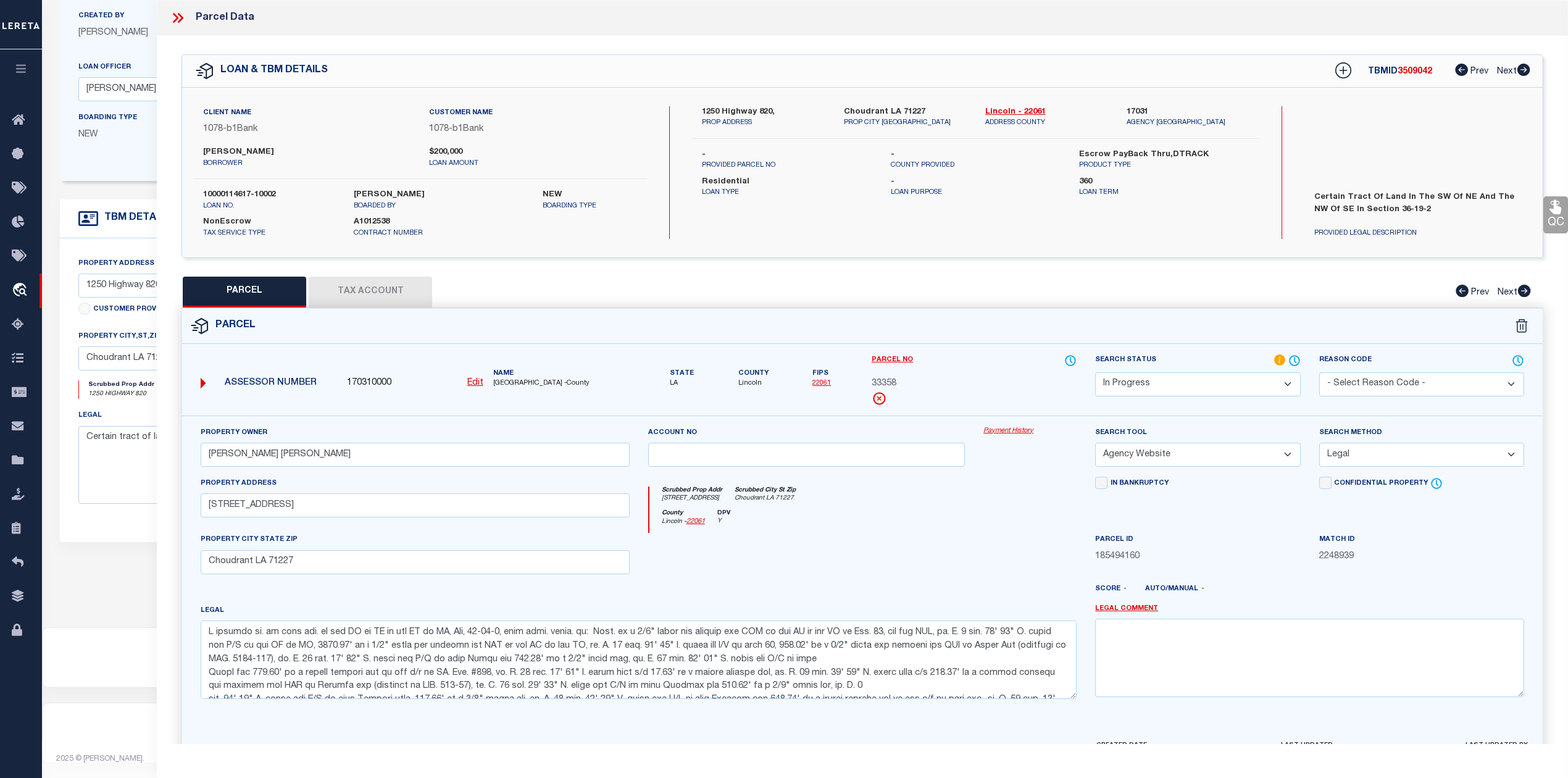
select select "100"
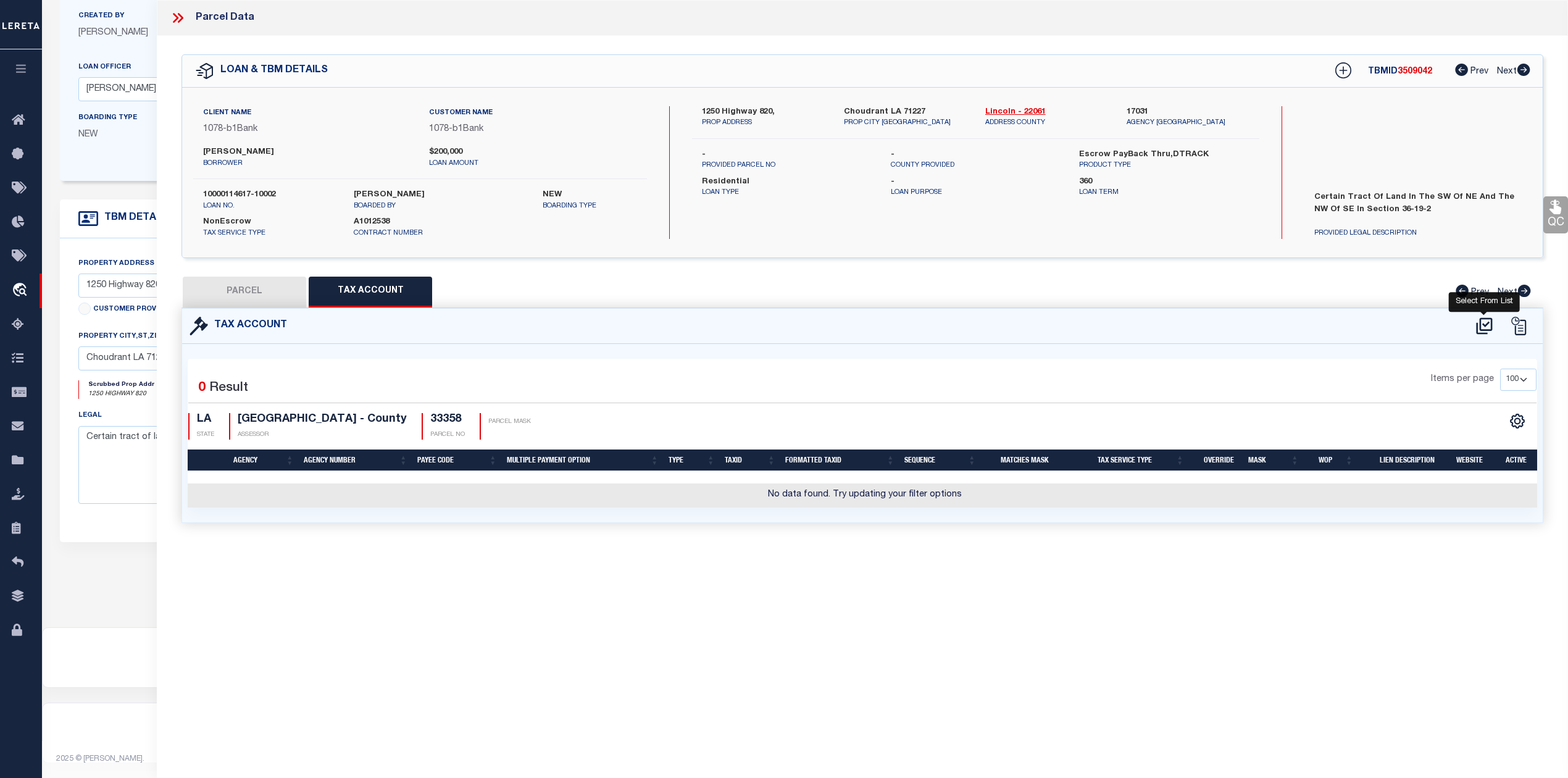
click at [1485, 326] on icon at bounding box center [1483, 326] width 16 height 17
select select "100"
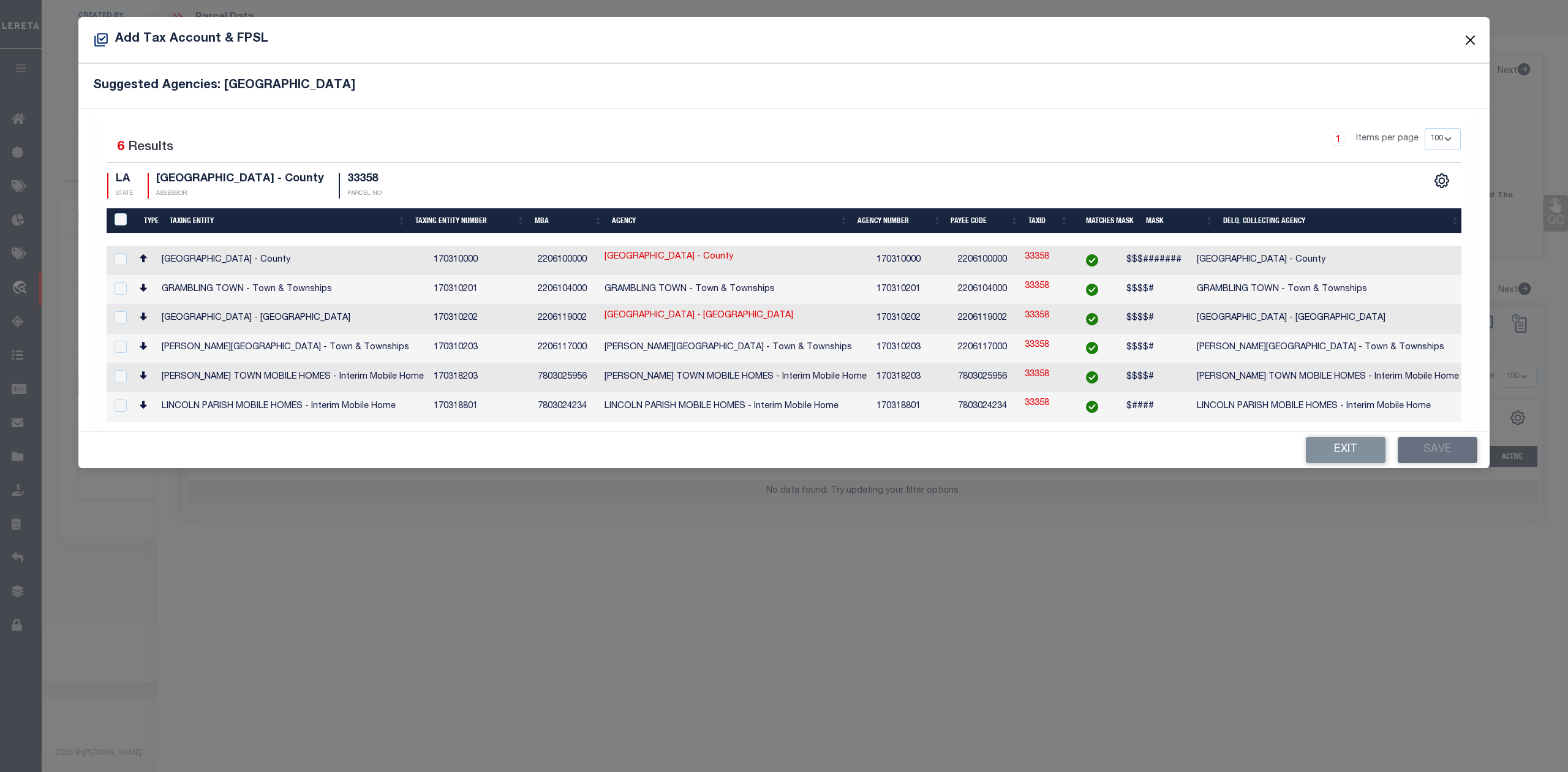
click at [1470, 37] on button "Close" at bounding box center [1470, 39] width 16 height 16
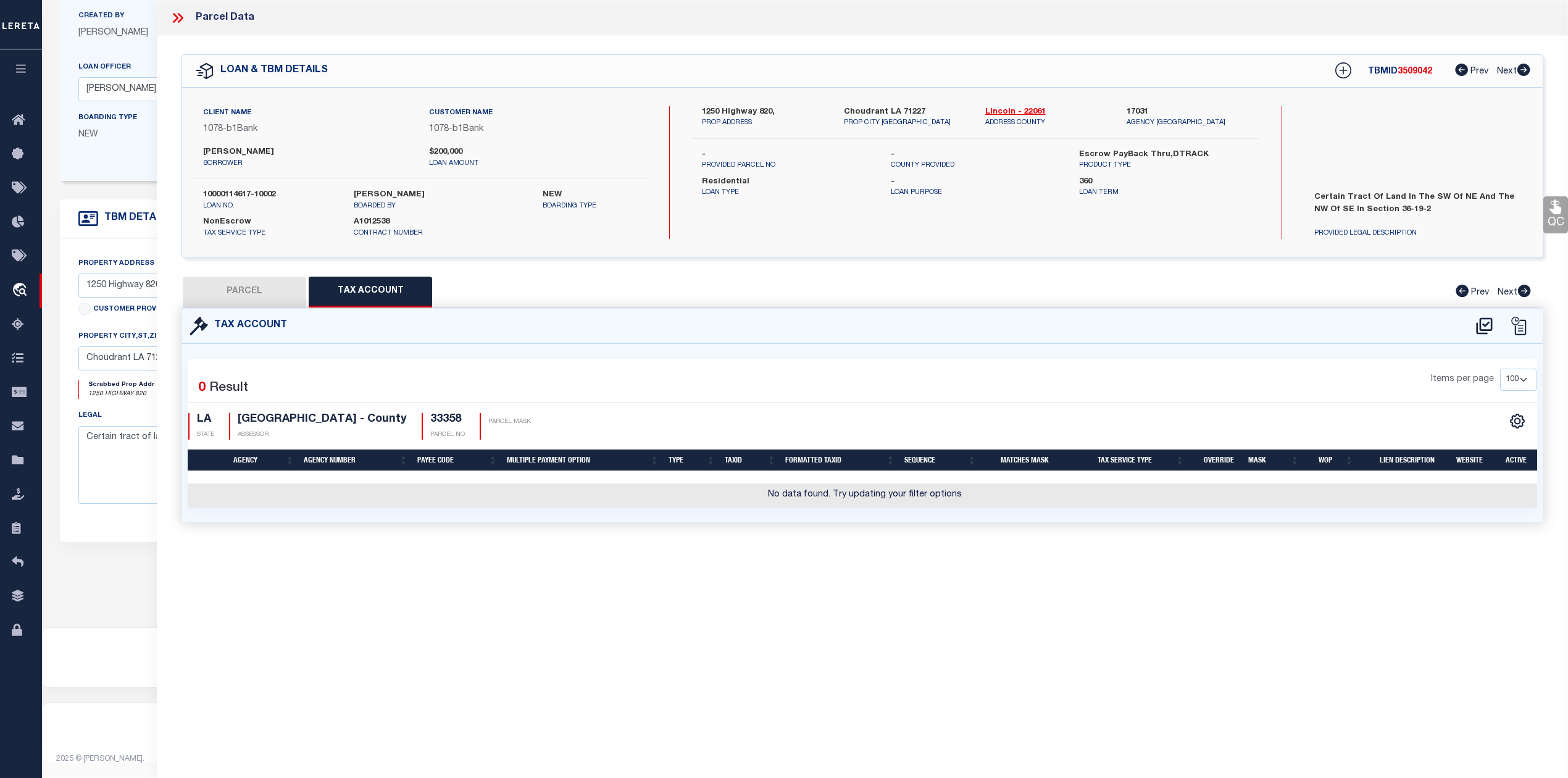
click at [245, 294] on button "PARCEL" at bounding box center [245, 292] width 124 height 31
select select "AS"
select select
checkbox input "false"
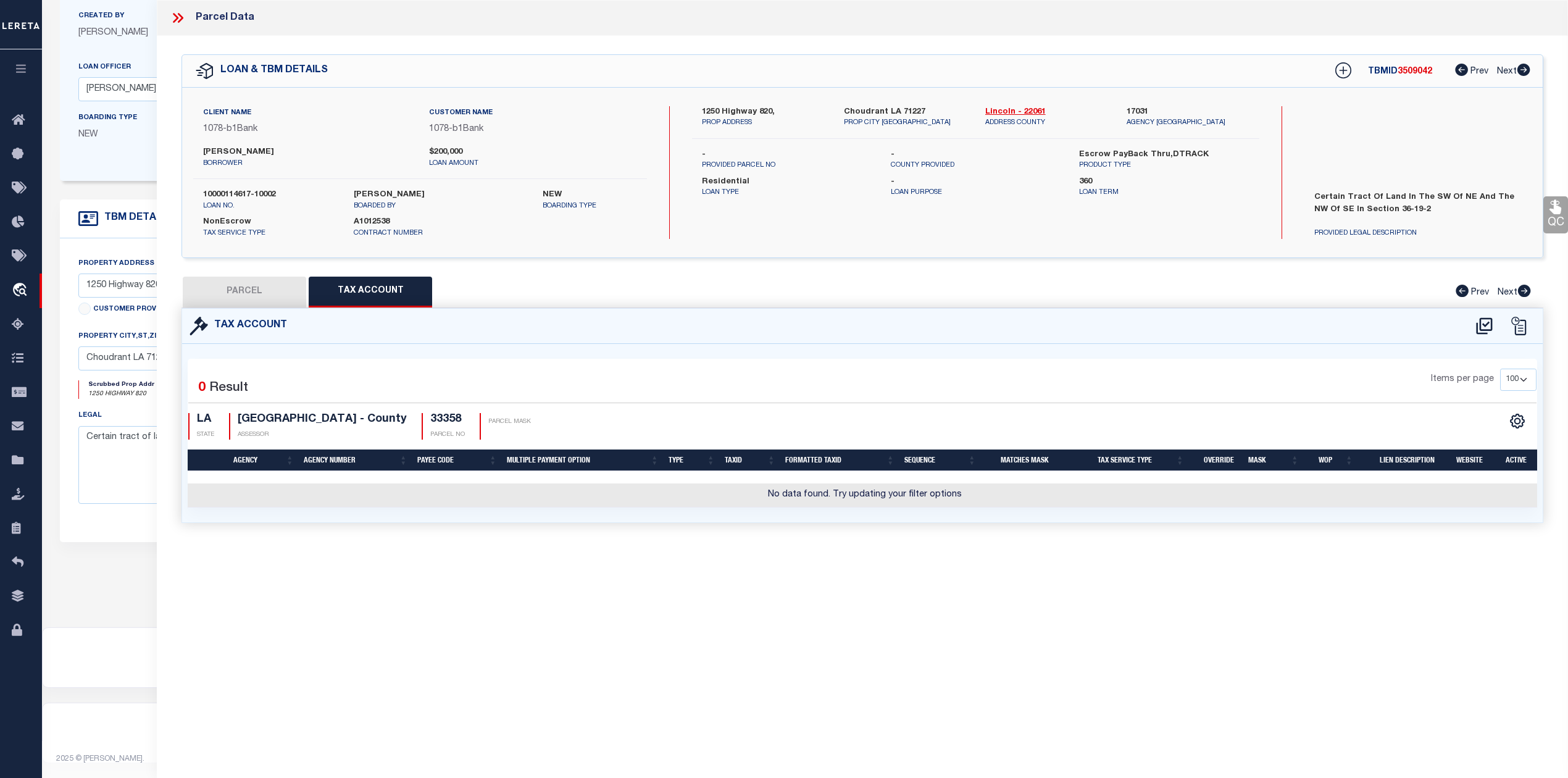
checkbox input "false"
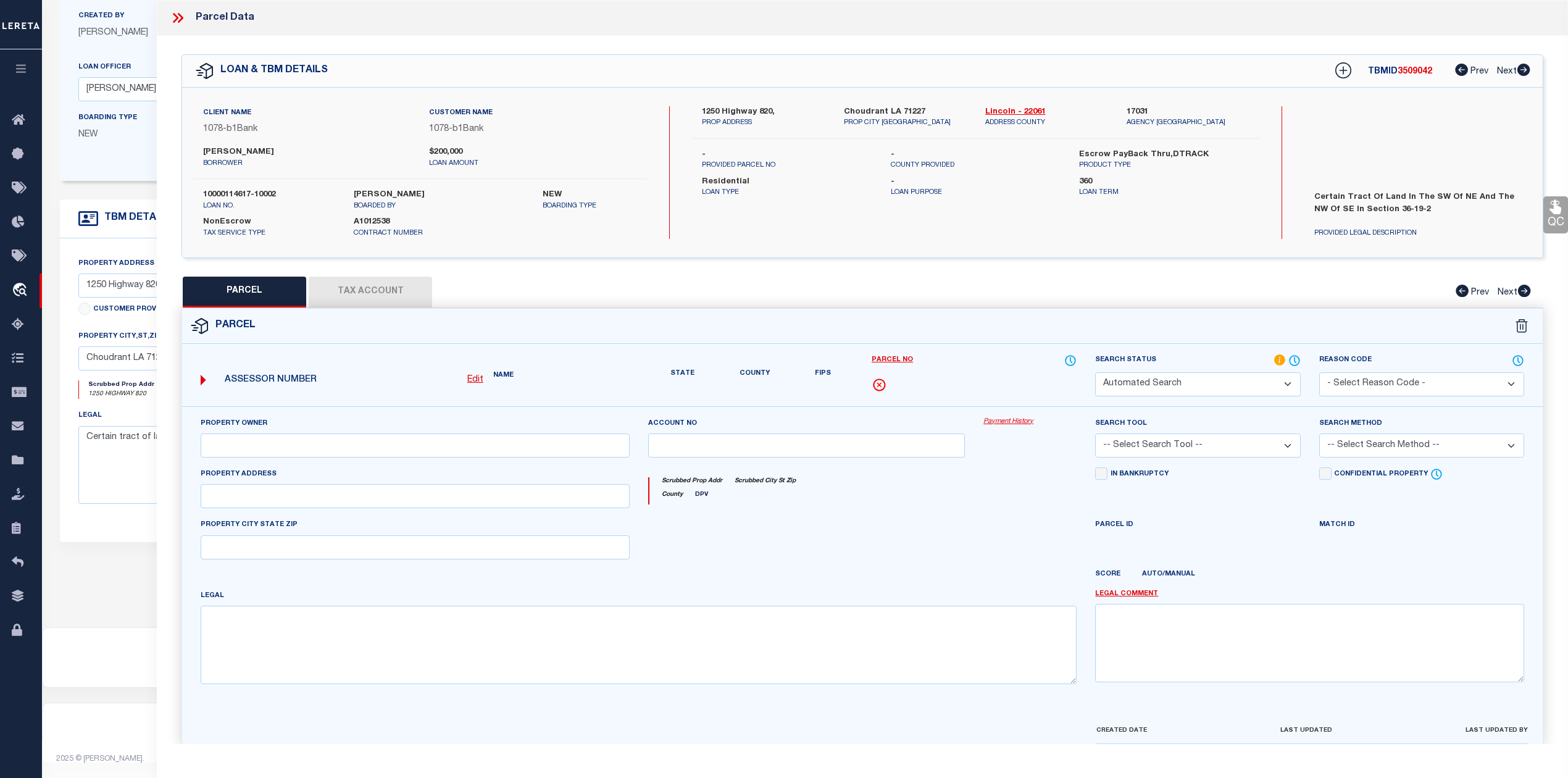
select select "IP"
type input "Juneau Johnny Ray Jr"
select select "AGW"
select select "LEG"
type input "1250 Hwy 820"
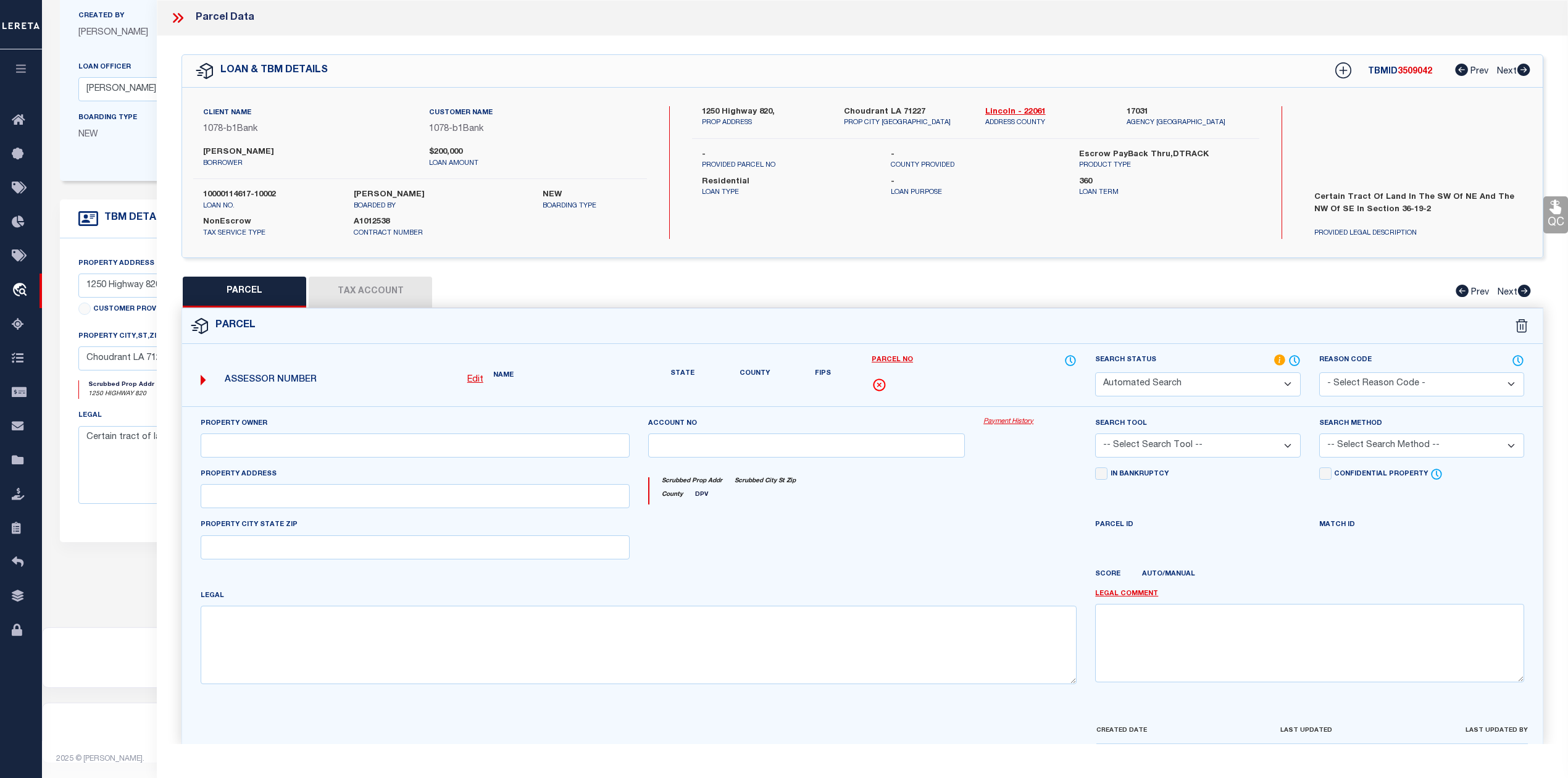
type input "Choudrant LA 71227"
type textarea "A certain tr. of land sit. in the SW of NE an the NW of SE, Sec, 36-19-2, more …"
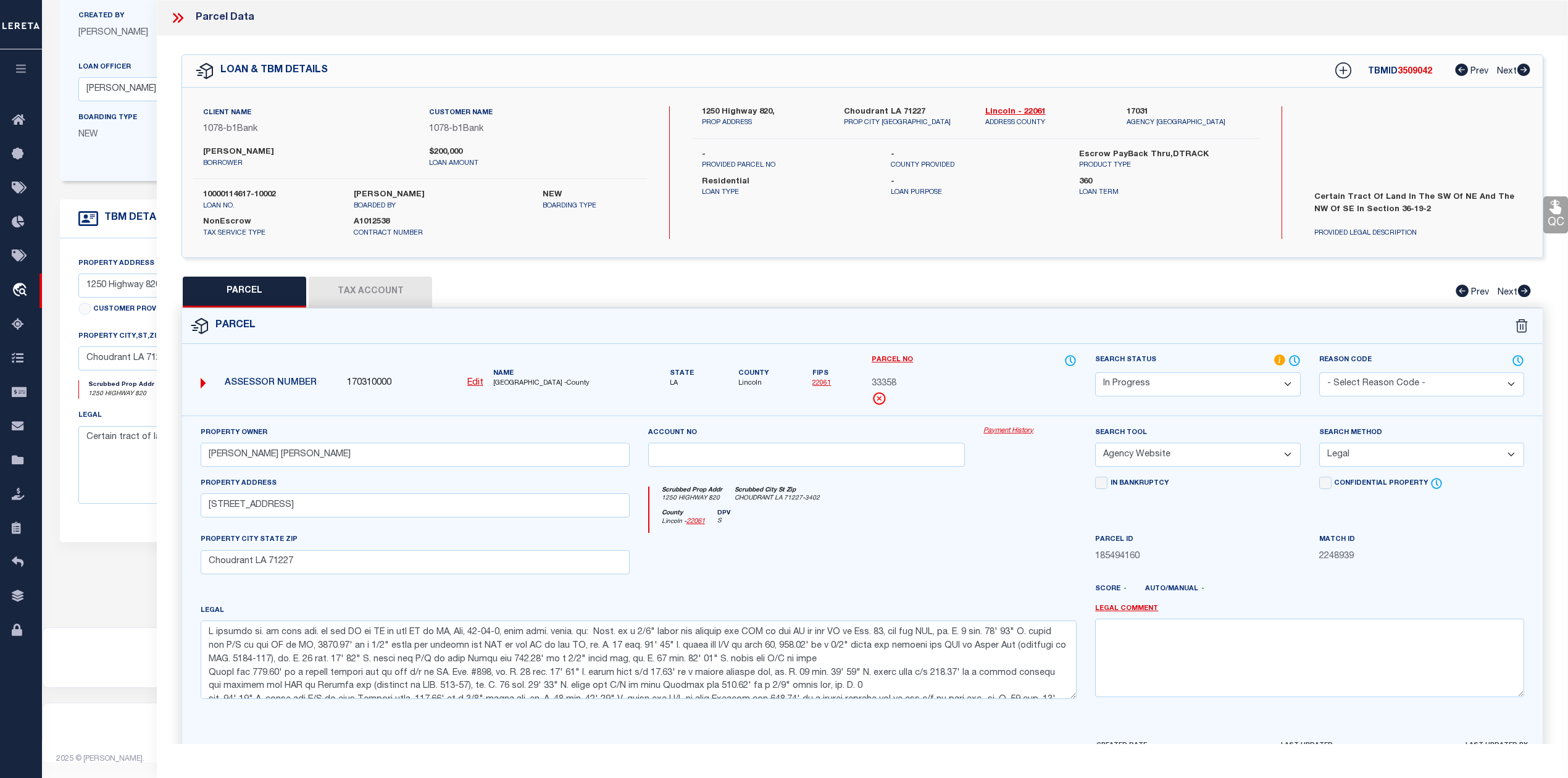
click at [371, 293] on button "Tax Account" at bounding box center [370, 292] width 124 height 31
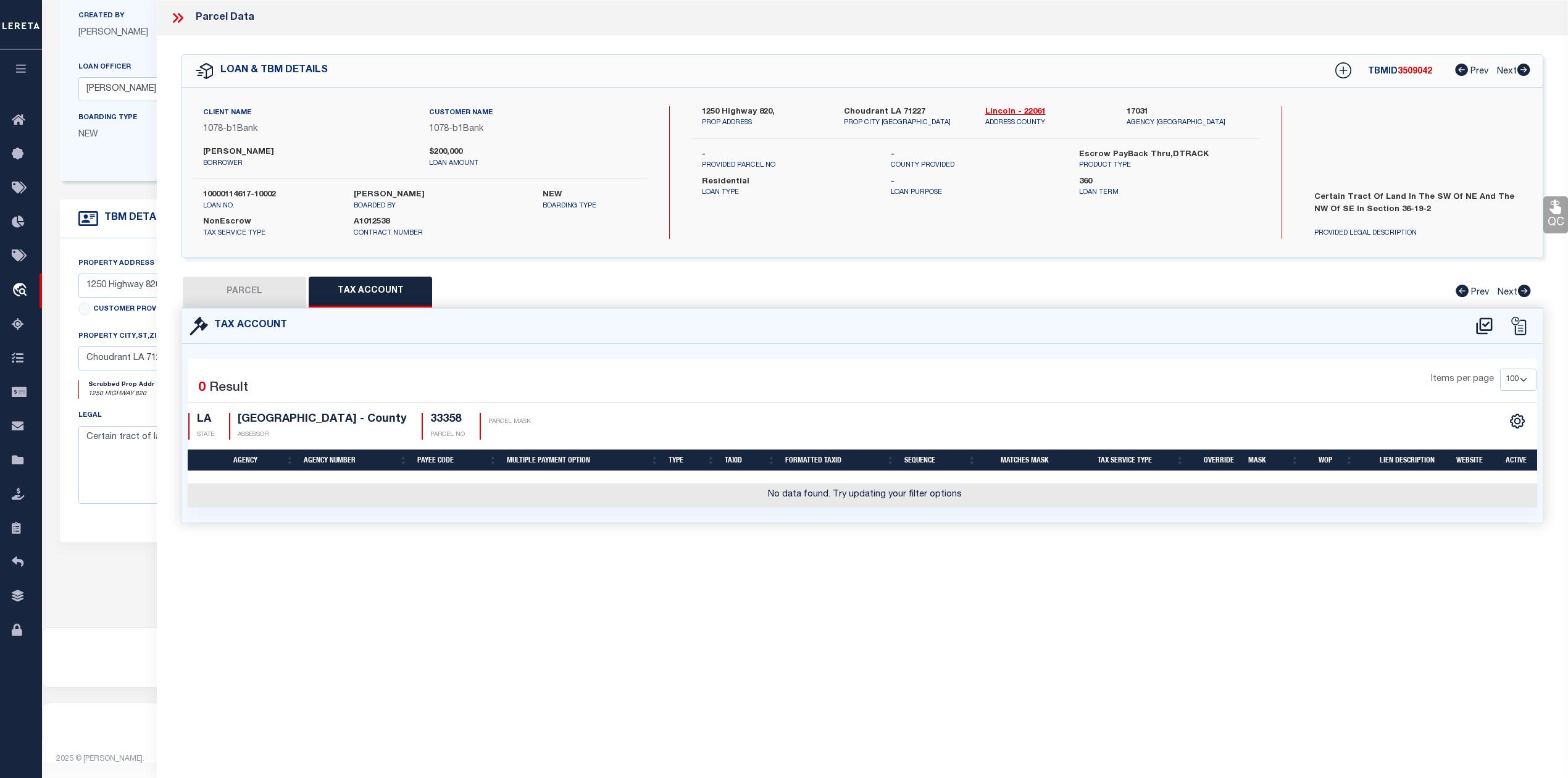
select select "100"
click at [245, 288] on button "PARCEL" at bounding box center [245, 292] width 124 height 31
select select "AS"
select select
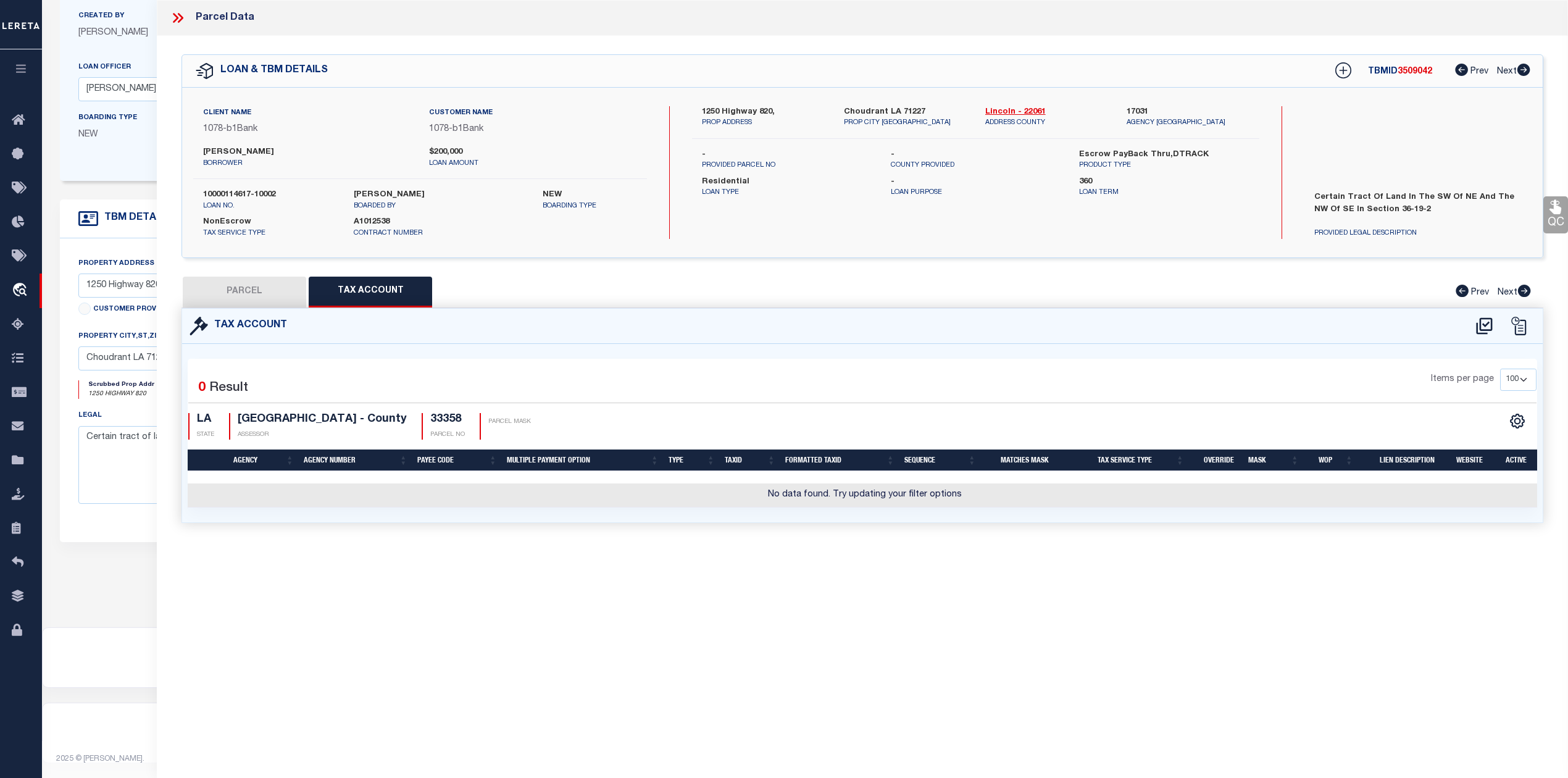
checkbox input "false"
select select "IP"
type input "Juneau Johnny Ray Jr"
select select "AGW"
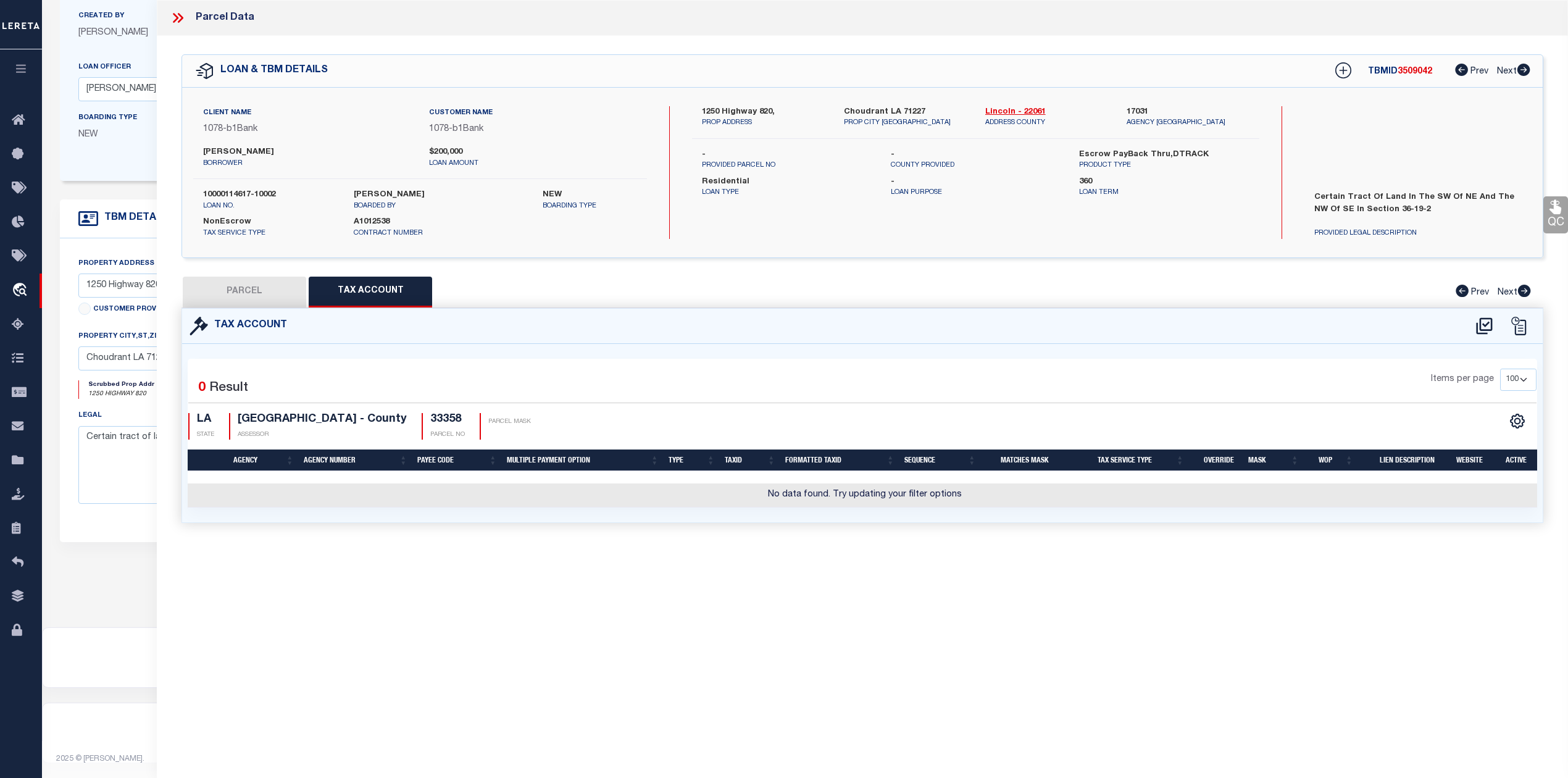
select select "LEG"
type input "1250 Hwy 820"
type input "Choudrant LA 71227"
type textarea "A certain tr. of land sit. in the SW of NE an the NW of SE, Sec, 36-19-2, more …"
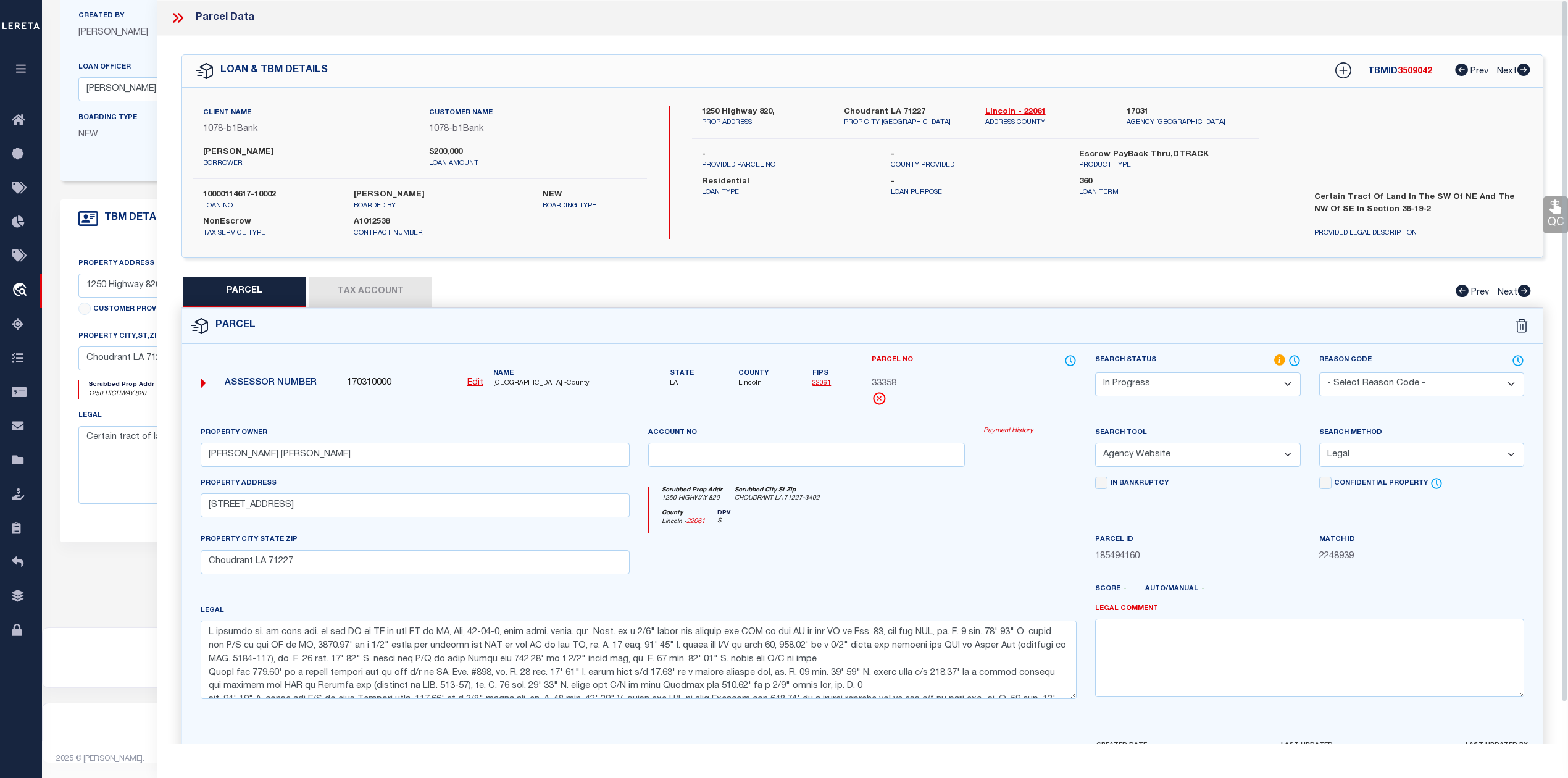
click at [815, 227] on div "1250 Highway 820, PROP ADDRESS Choudrant LA 71227 PROP CITY ST ZIP Lincoln - 22…" at bounding box center [975, 173] width 567 height 133
drag, startPoint x: 198, startPoint y: 193, endPoint x: 281, endPoint y: 191, distance: 83.0
click at [281, 191] on div "10000114617-10002 loan no." at bounding box center [269, 200] width 150 height 22
copy label "10000114617-10002"
click at [423, 298] on button "Tax Account" at bounding box center [370, 292] width 124 height 31
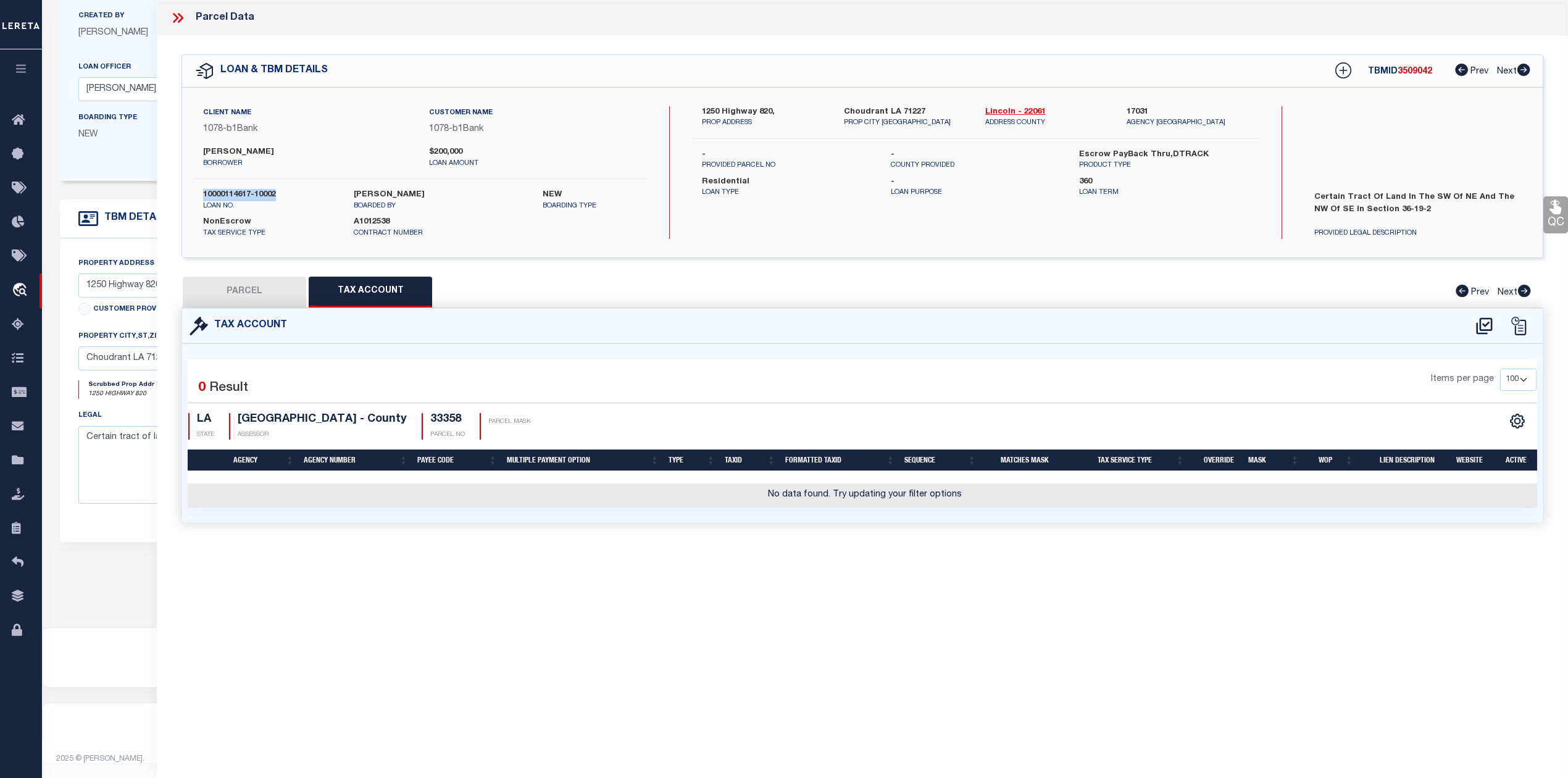
select select "100"
click at [183, 18] on icon at bounding box center [180, 18] width 6 height 10
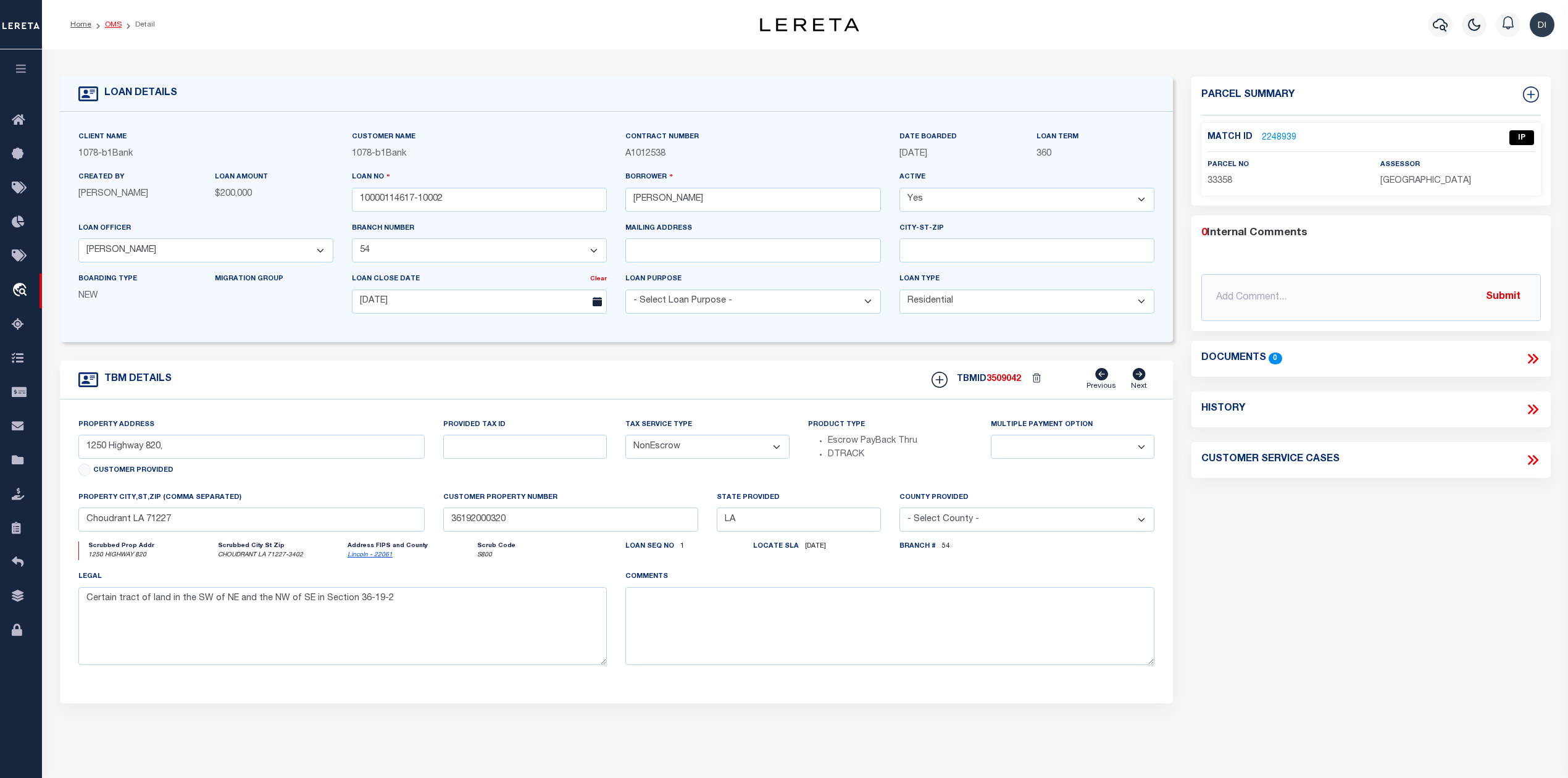
click at [113, 21] on link "OMS" at bounding box center [113, 24] width 17 height 7
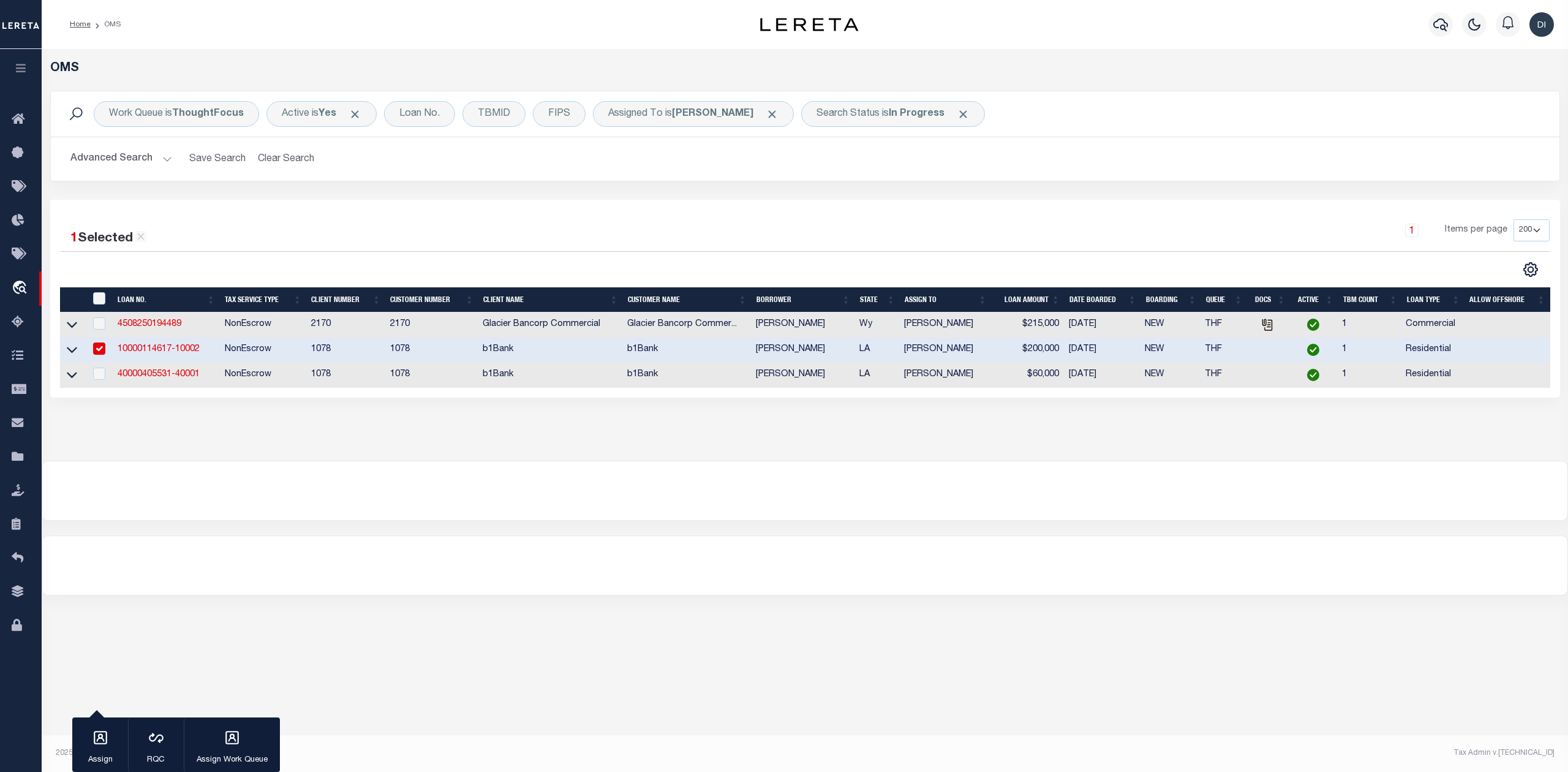
click at [94, 349] on input "checkbox" at bounding box center [99, 348] width 12 height 12
checkbox input "false"
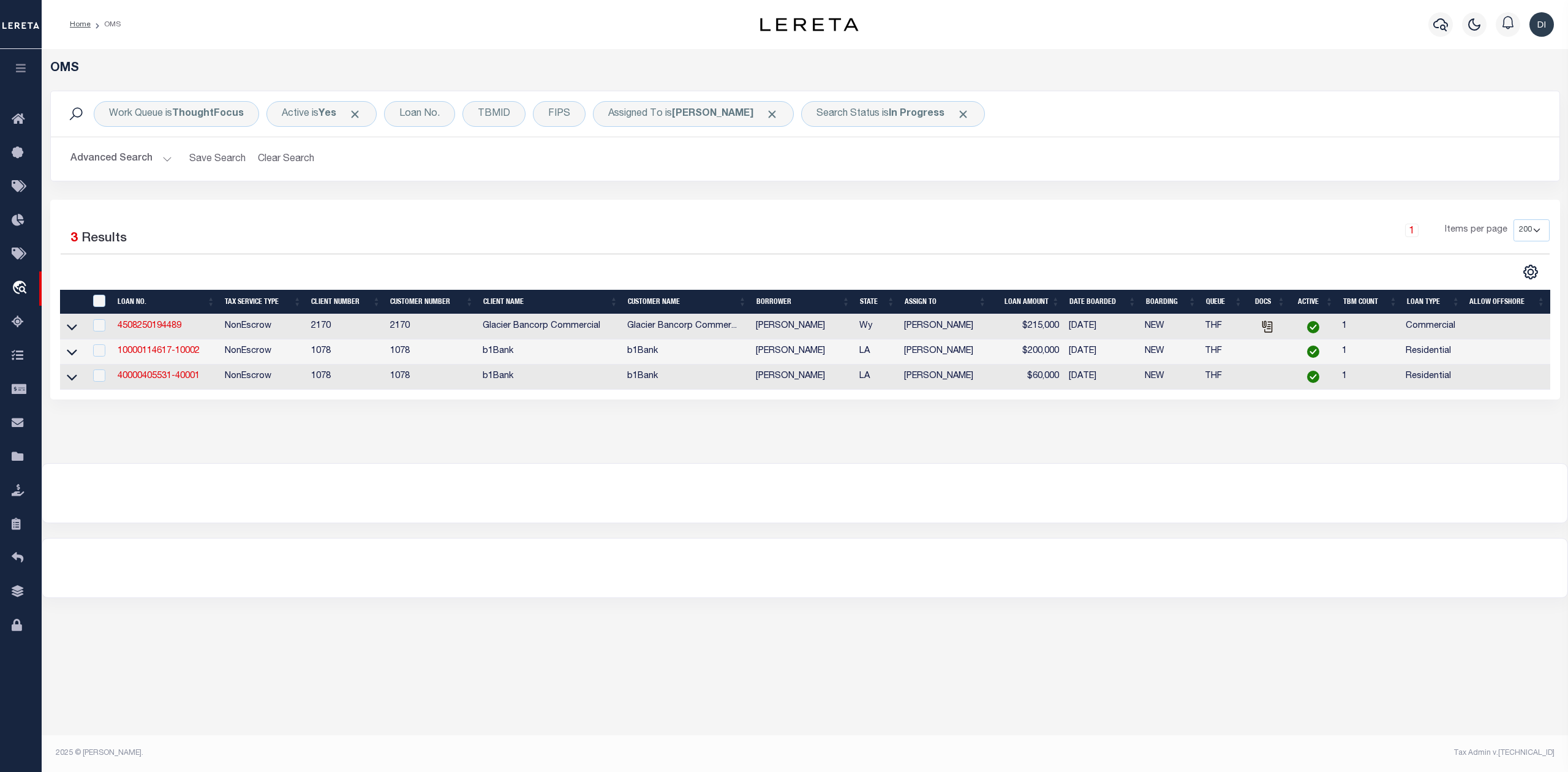
click at [475, 264] on div "1 Selected 3 Results 1 Items per page 10 25 50 100 200" at bounding box center [805, 250] width 1509 height 61
click at [562, 471] on div at bounding box center [804, 493] width 1525 height 59
click at [1056, 218] on div "1 Selected 3 Results 1 Items per page 10 25 50 100 200" at bounding box center [805, 299] width 1510 height 200
click at [68, 355] on icon at bounding box center [72, 352] width 10 height 6
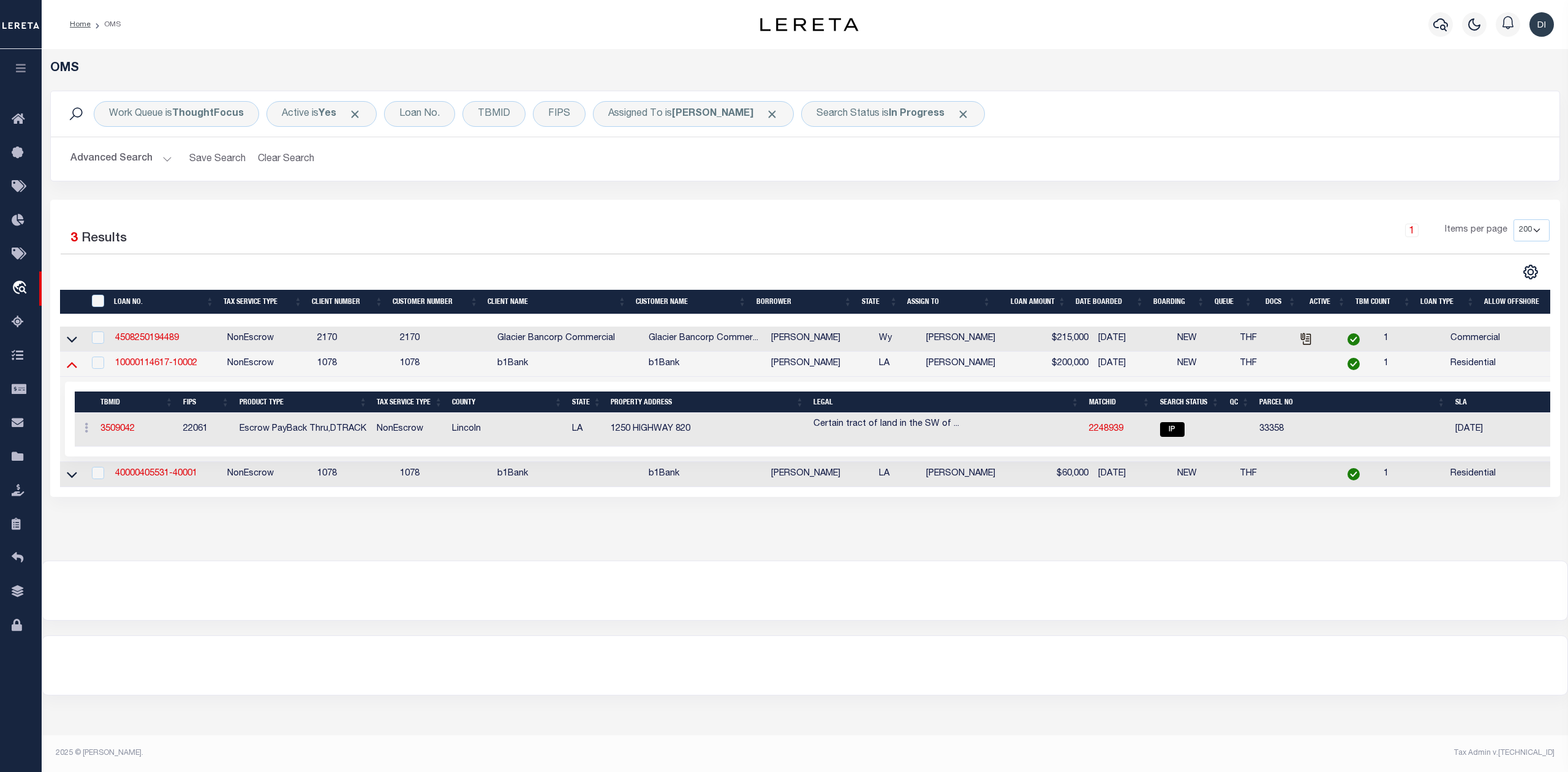
click at [68, 368] on icon at bounding box center [72, 364] width 10 height 6
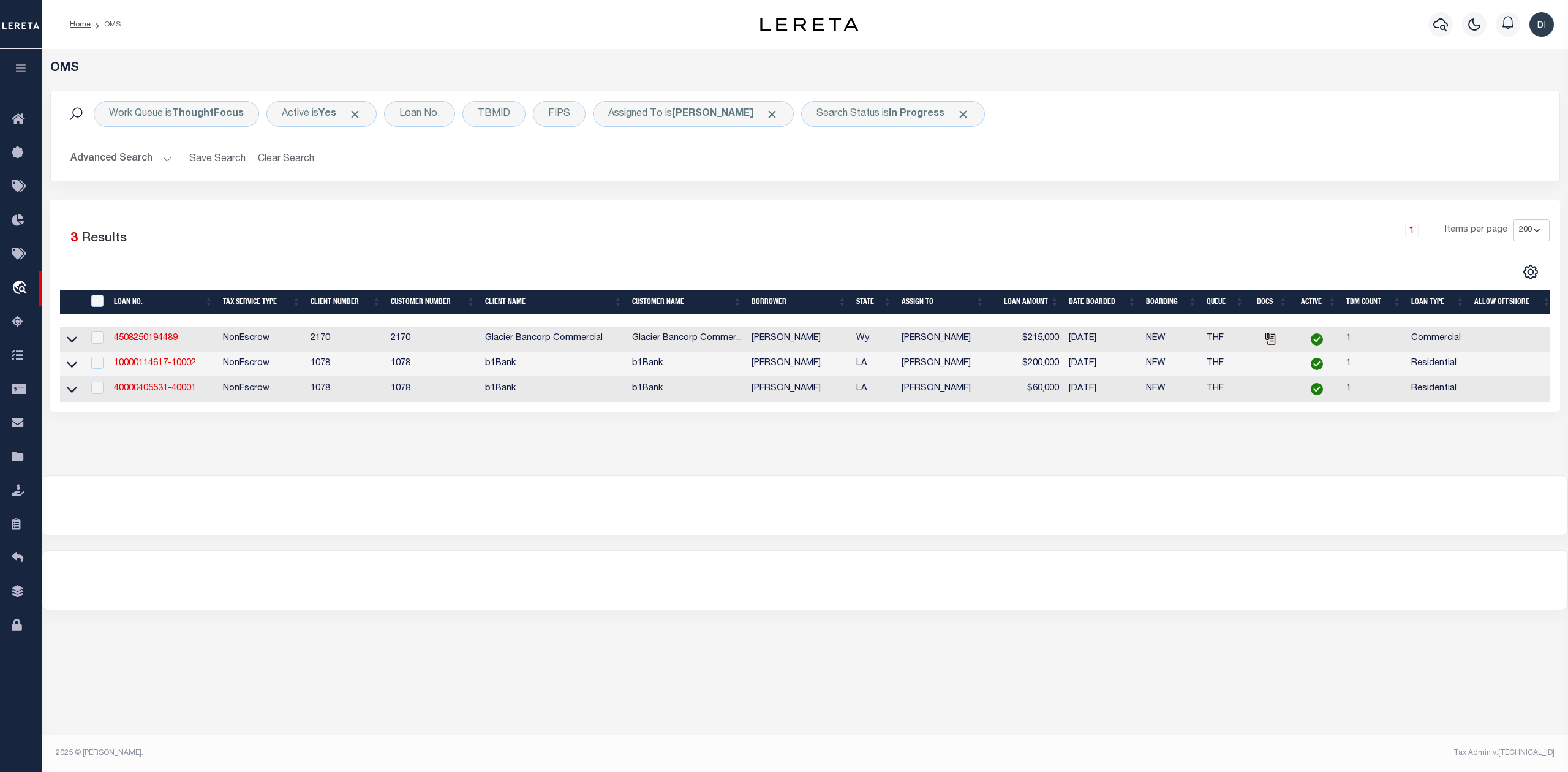
click at [326, 500] on div at bounding box center [804, 505] width 1525 height 59
click at [162, 393] on link "40000405531-40001" at bounding box center [154, 388] width 82 height 8
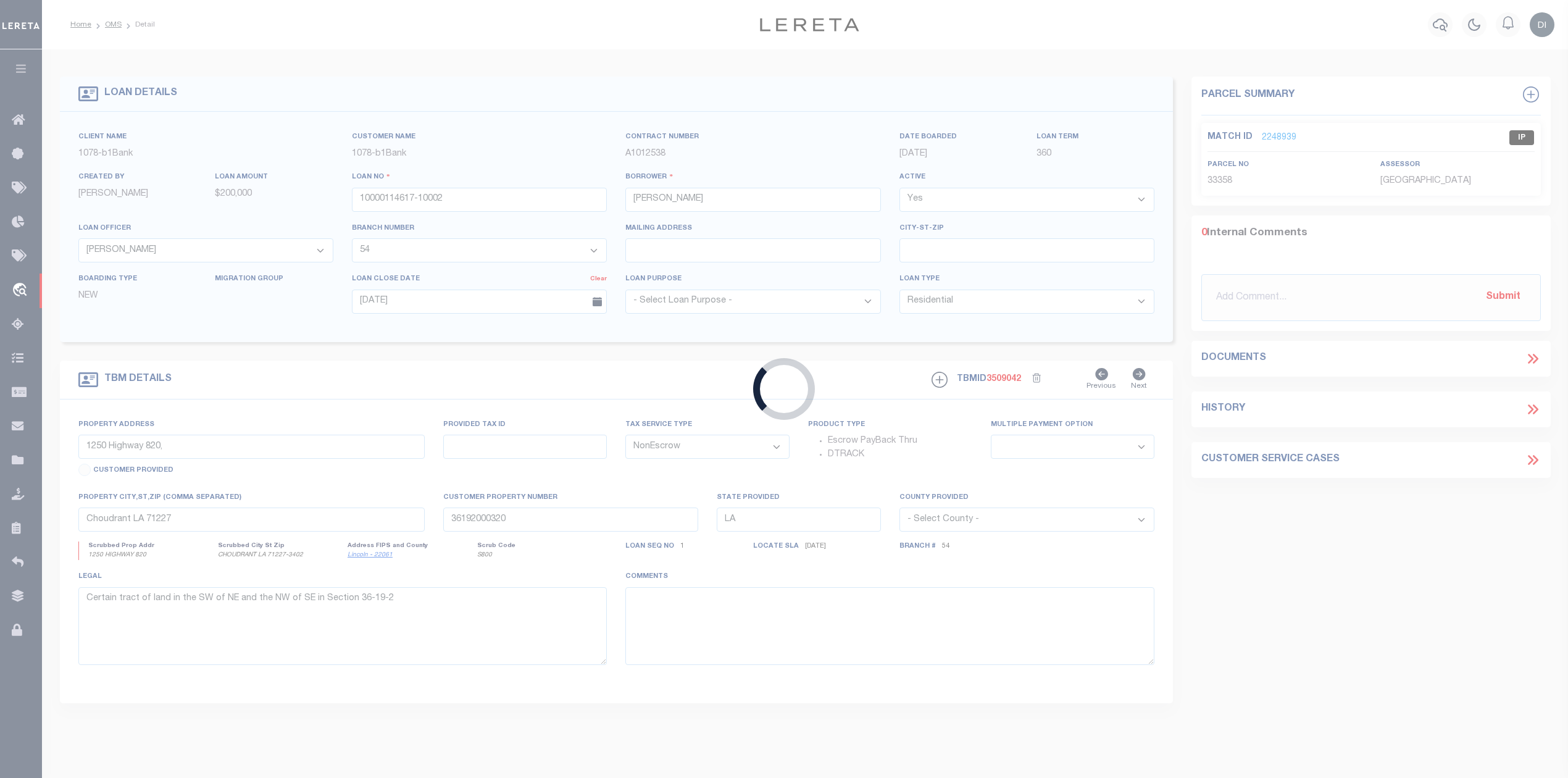
type input "40000405531-40001"
type input "Paige M Boudreaux"
select select "14080"
select select "3738"
type input "08/21/2025"
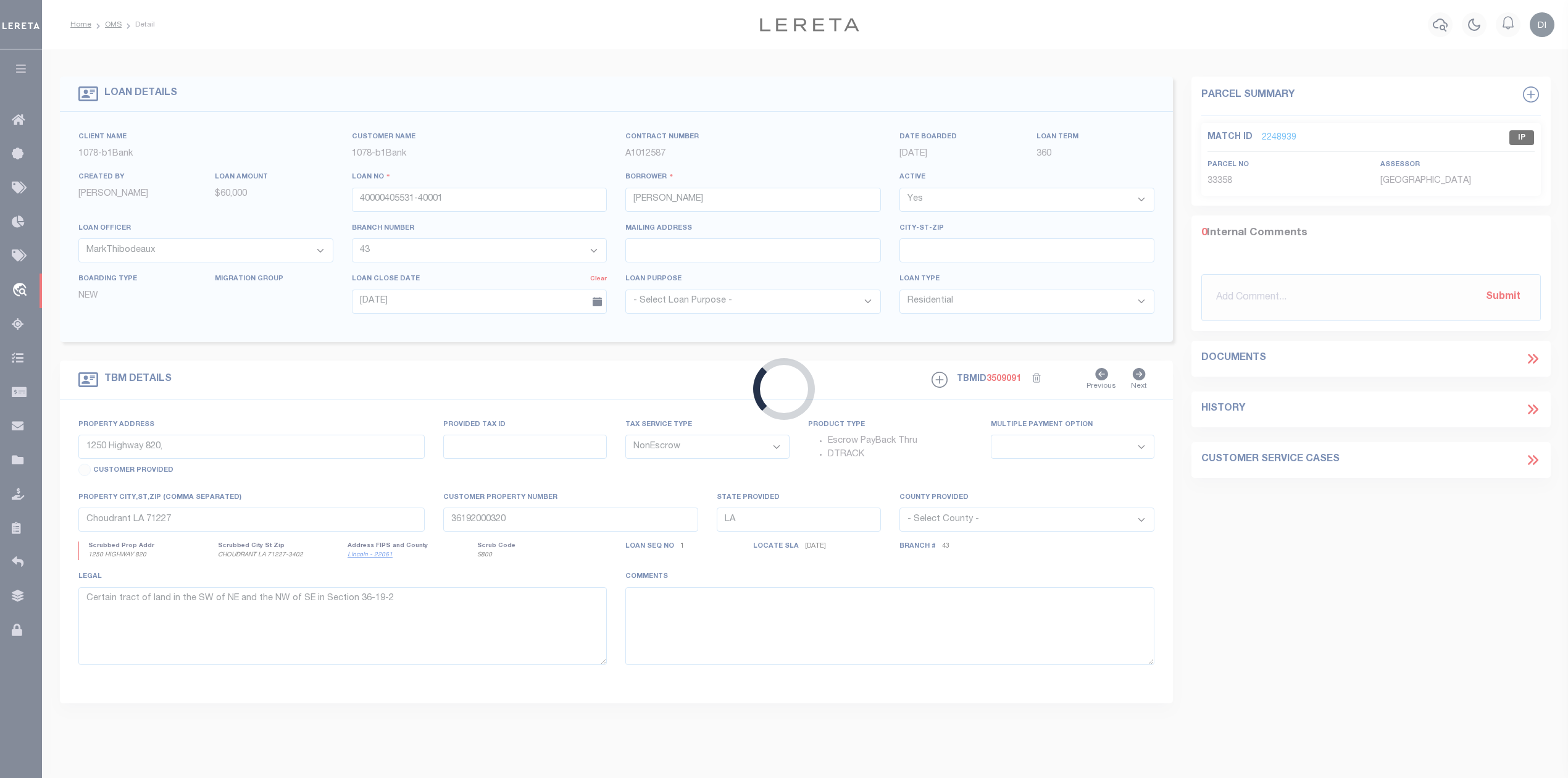
type input "TBD Hwy 761,"
select select
type input "Church Point LA 70525"
type textarea "Lot 6B-1, Section 25, T-8-S, R-3-E"
select select "14080"
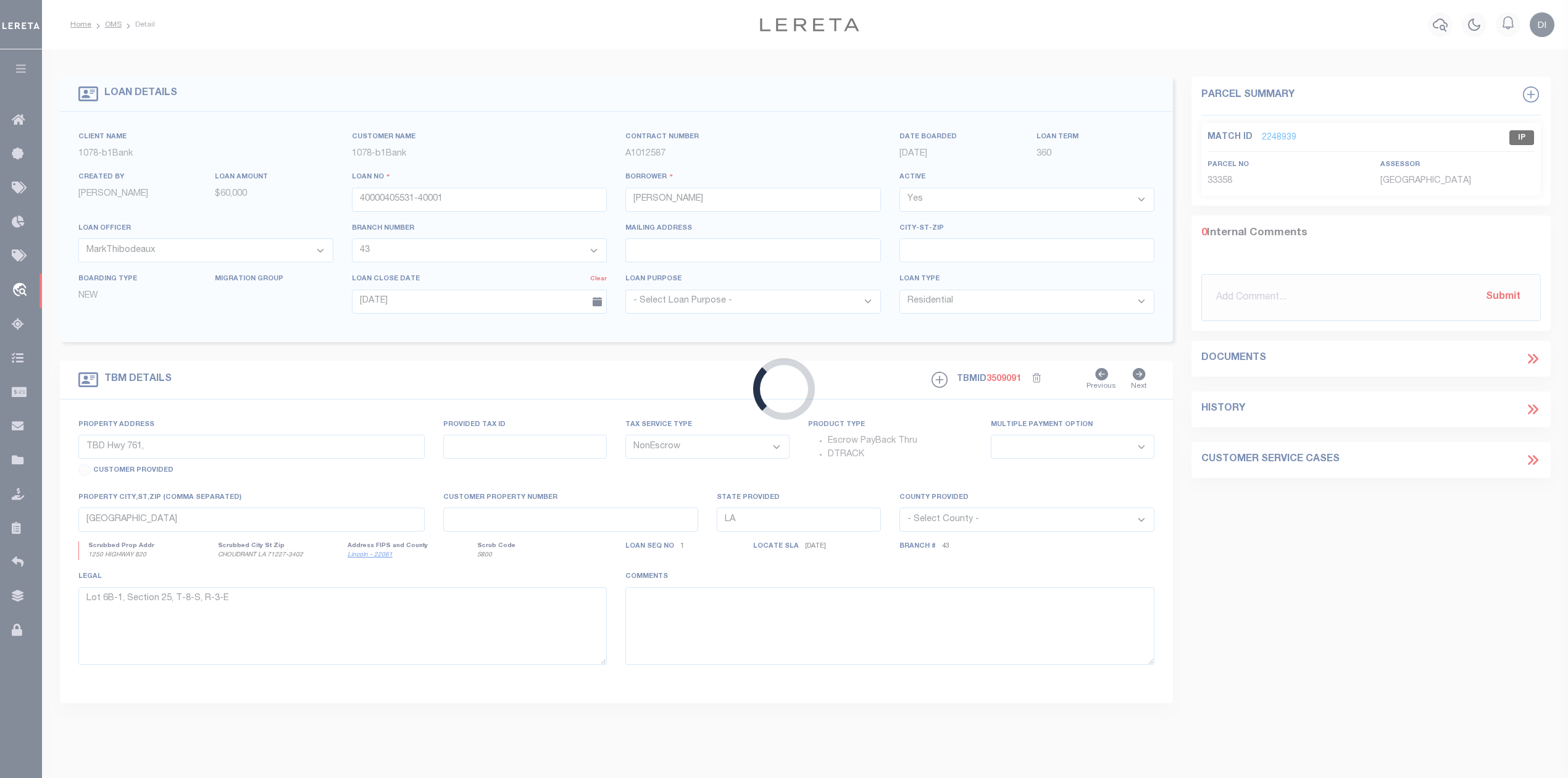
select select "3738"
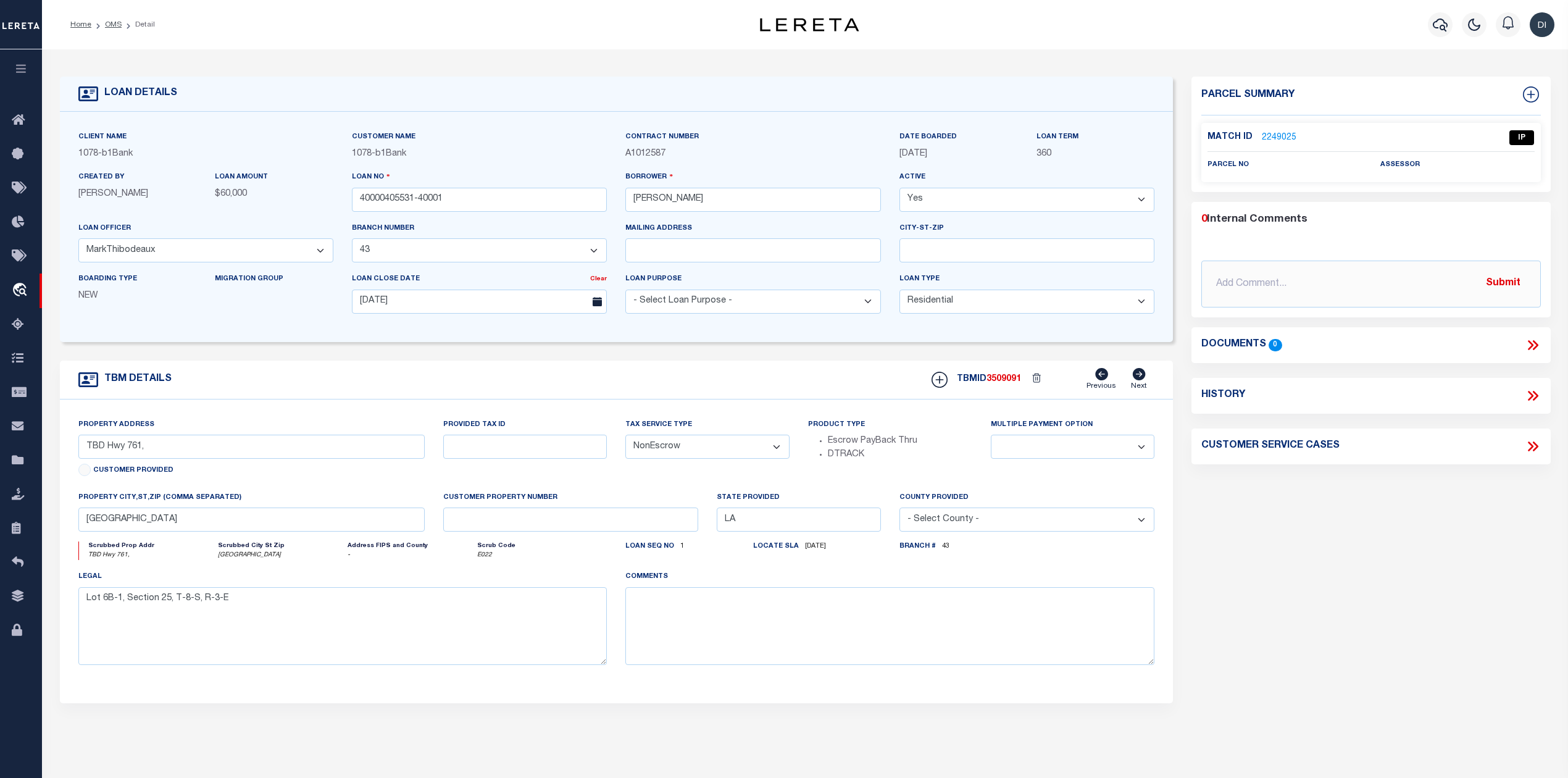
click at [1291, 136] on link "2249025" at bounding box center [1278, 138] width 34 height 13
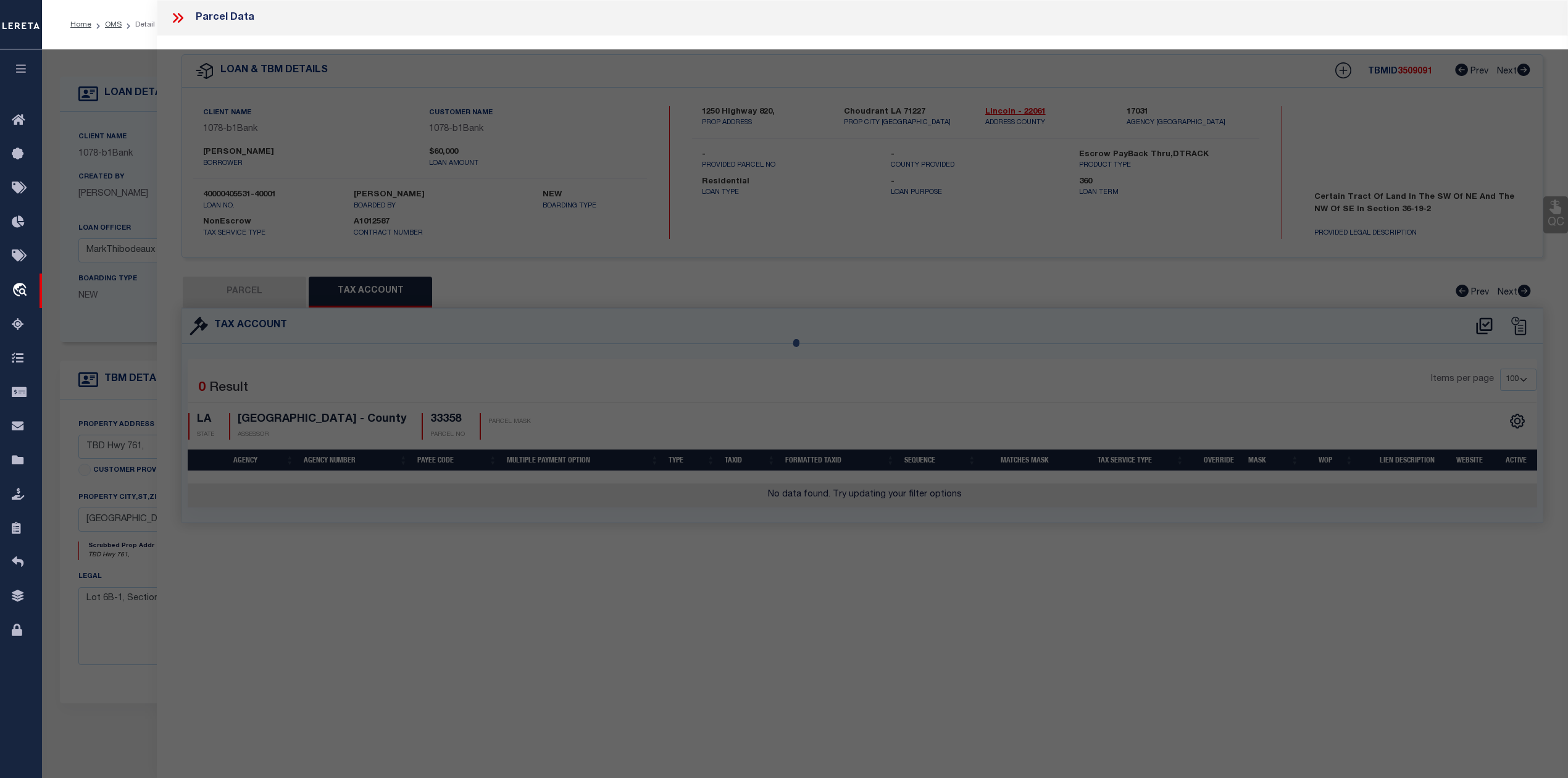
select select "AS"
select select
checkbox input "false"
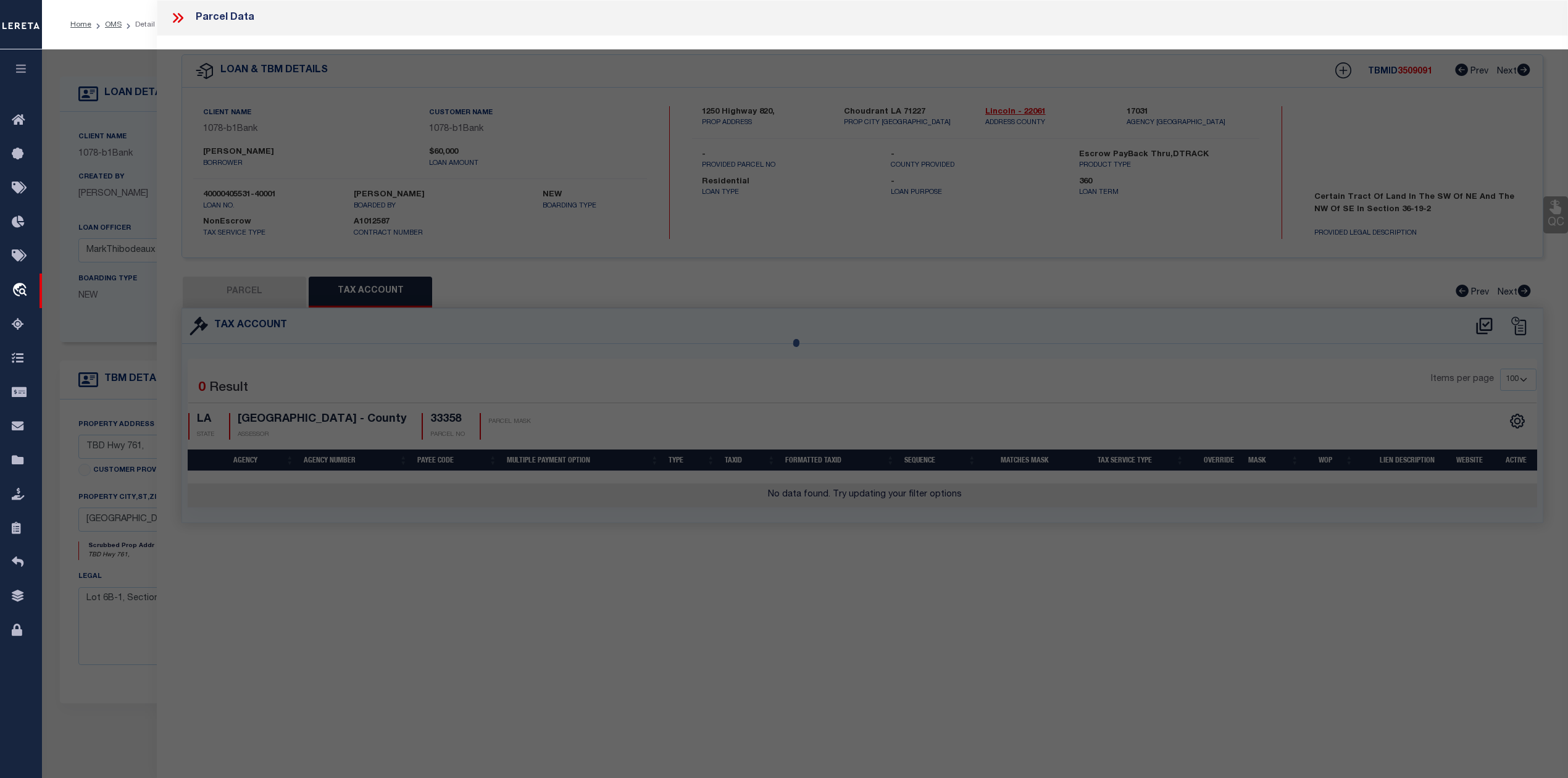
select select "IP"
checkbox input "false"
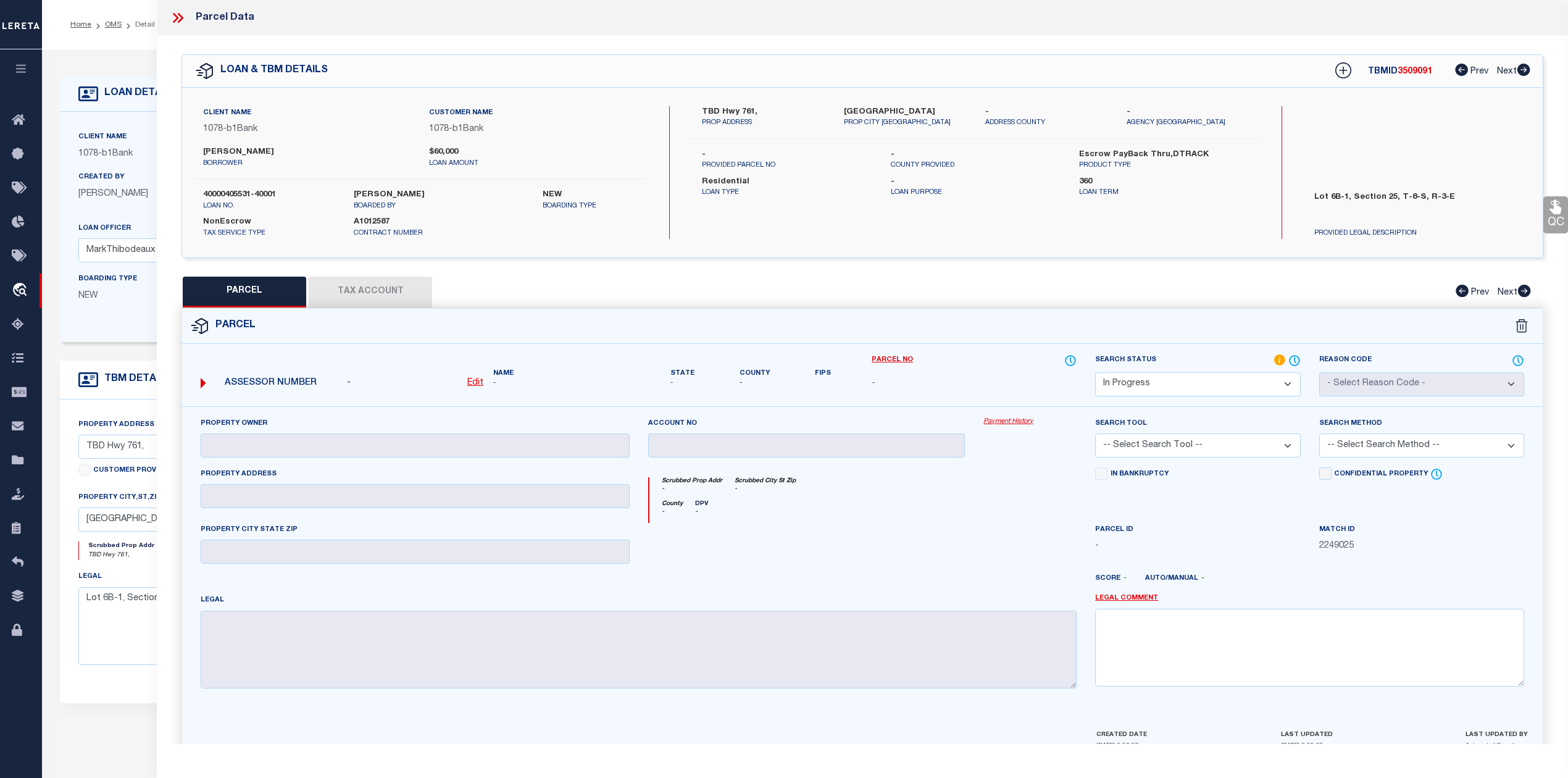
click at [956, 262] on div "QC QC QC" at bounding box center [862, 404] width 1411 height 737
click at [678, 247] on div "Client Name 1078 - b1Bank Customer Name 1078 - b1Bank NEW" at bounding box center [862, 173] width 1360 height 170
drag, startPoint x: 841, startPoint y: 109, endPoint x: 895, endPoint y: 113, distance: 54.1
click at [895, 113] on div "Church Point LA 70525 PROP CITY ST ZIP" at bounding box center [905, 117] width 141 height 22
copy label "Church Point"
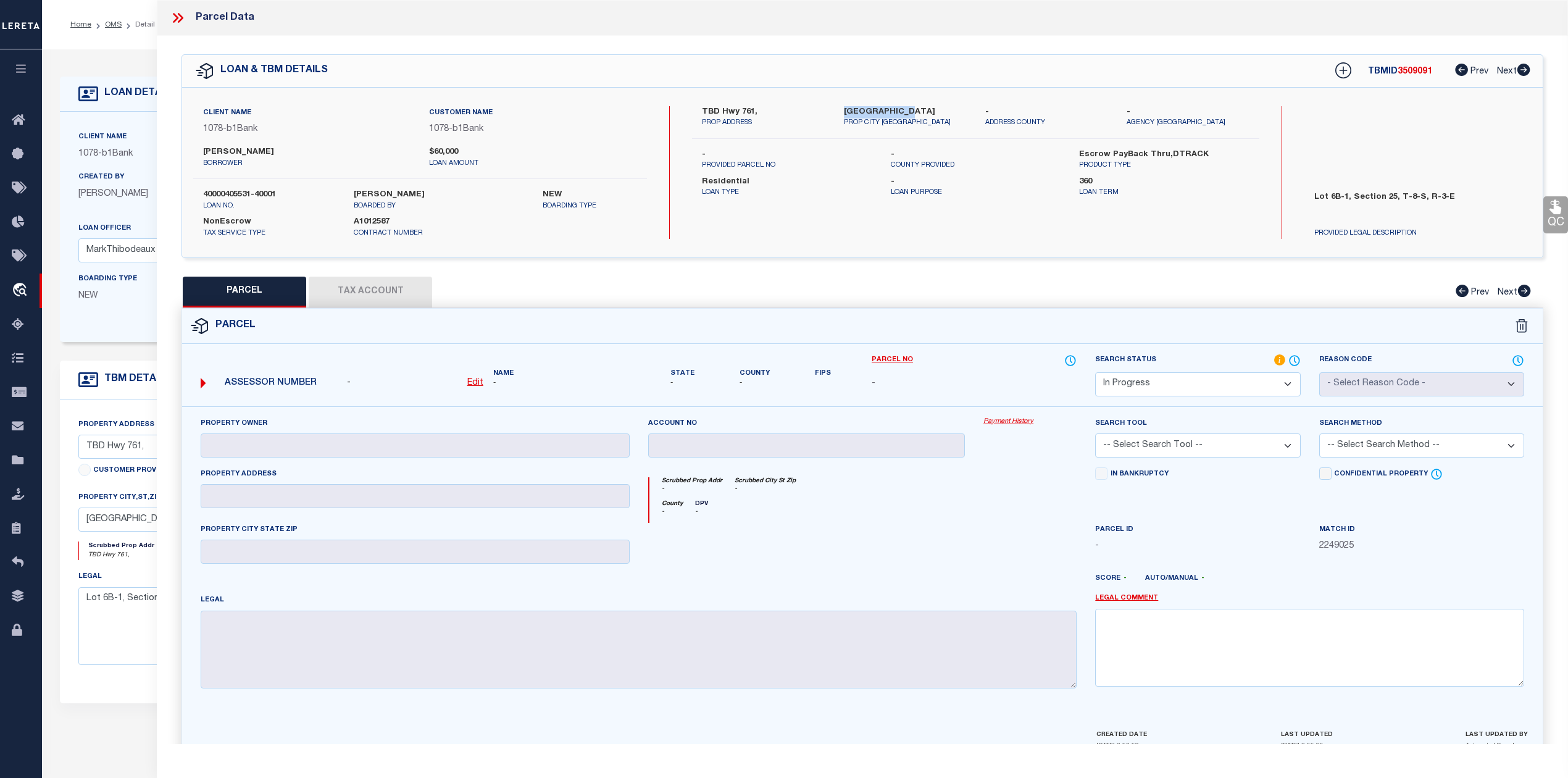
click at [253, 149] on label "Paige M Boudreaux" at bounding box center [307, 152] width 208 height 12
copy label "Boudreaux"
click at [210, 147] on label "Paige M Boudreaux" at bounding box center [307, 152] width 208 height 12
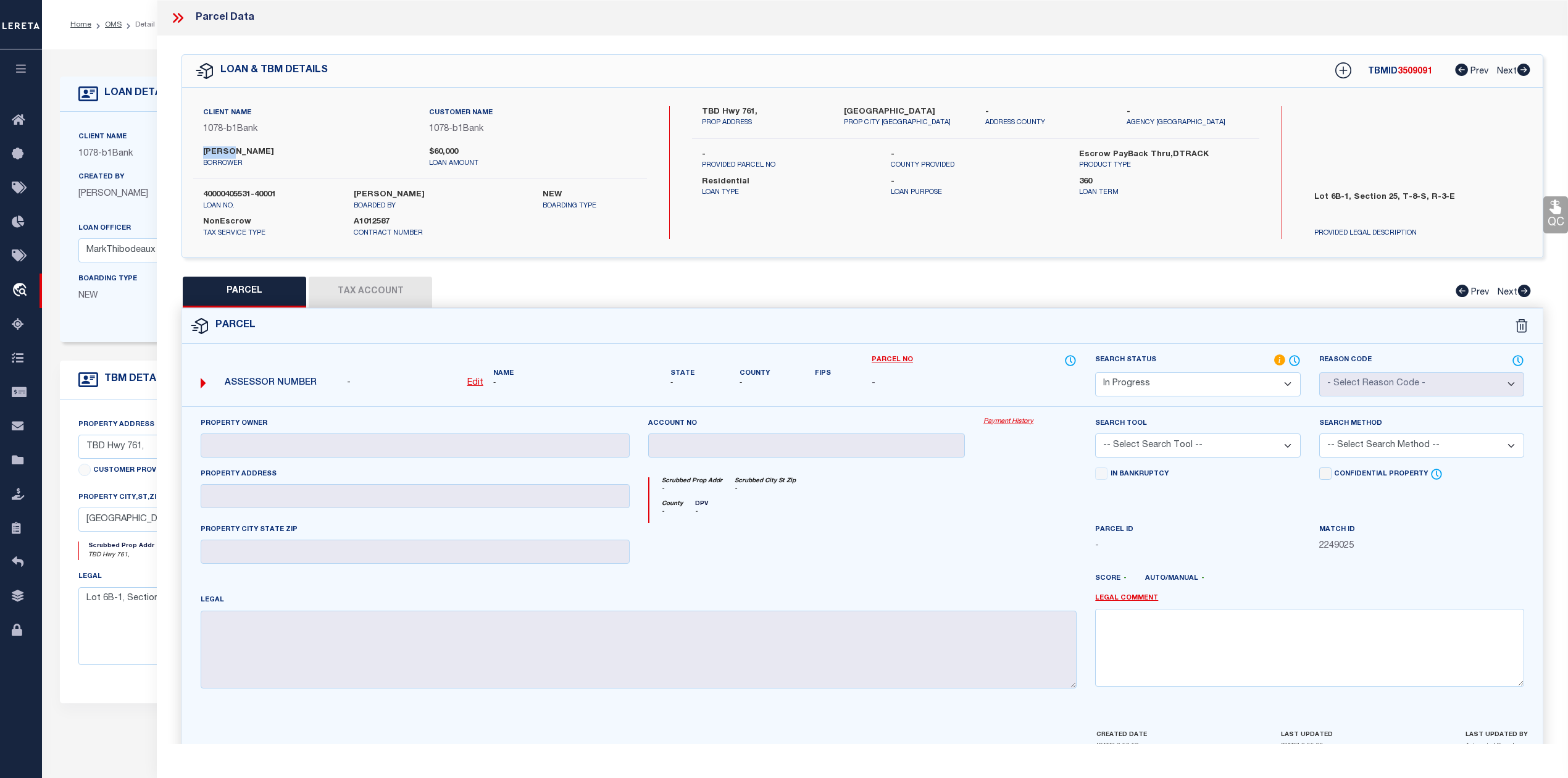
copy label "Paige"
click at [1079, 227] on div "TBD Hwy 761, PROP ADDRESS Church Point LA 70525 PROP CITY ST ZIP - ADDRESS COUN…" at bounding box center [975, 173] width 567 height 133
click at [726, 107] on label "TBD Hwy 761," at bounding box center [763, 112] width 123 height 12
copy label "Hwy"
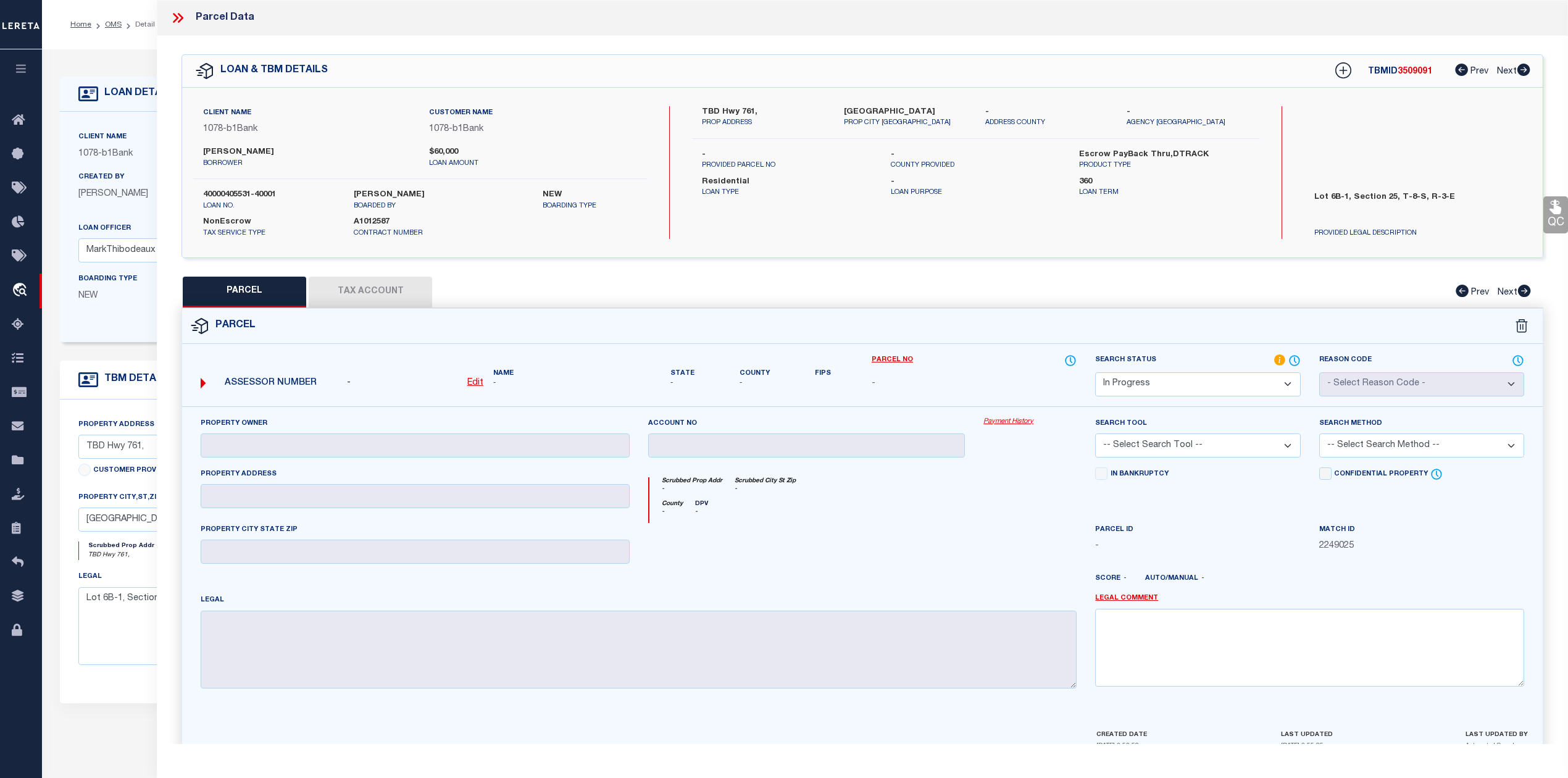
click at [747, 109] on label "TBD Hwy 761," at bounding box center [763, 112] width 123 height 12
copy label "761"
click at [764, 113] on label "TBD Hwy 761," at bounding box center [763, 112] width 123 height 12
drag, startPoint x: 722, startPoint y: 107, endPoint x: 753, endPoint y: 111, distance: 31.3
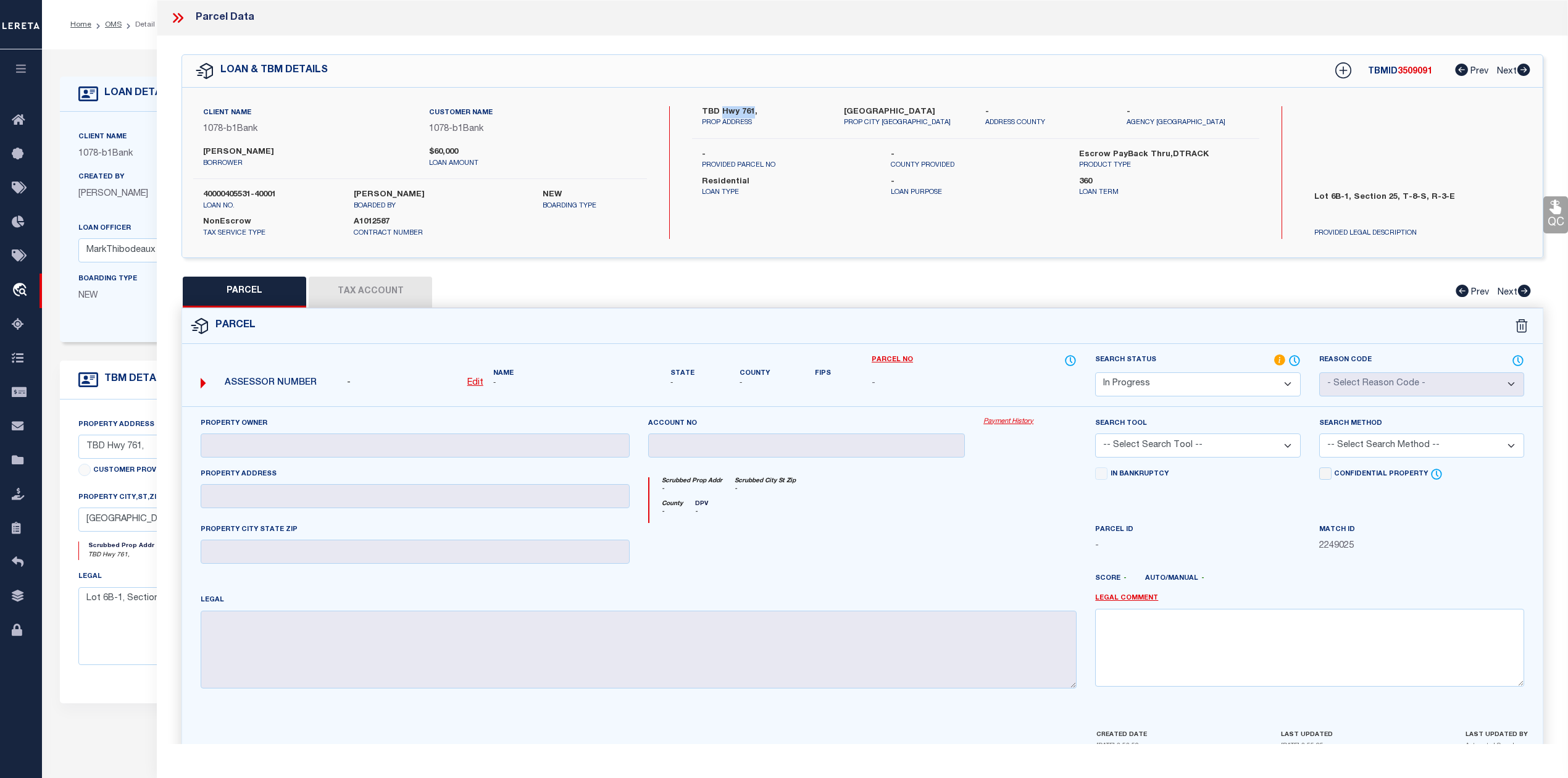
click at [753, 111] on label "TBD Hwy 761," at bounding box center [763, 112] width 123 height 12
copy label "Hwy 761"
click at [866, 223] on div "TBD Hwy 761, PROP ADDRESS Church Point LA 70525 PROP CITY ST ZIP - ADDRESS COUN…" at bounding box center [975, 173] width 567 height 133
click at [800, 213] on div "TBD Hwy 761, PROP ADDRESS Church Point LA 70525 PROP CITY ST ZIP - ADDRESS COUN…" at bounding box center [975, 173] width 567 height 133
click at [216, 149] on label "Paige M Boudreaux" at bounding box center [307, 152] width 208 height 12
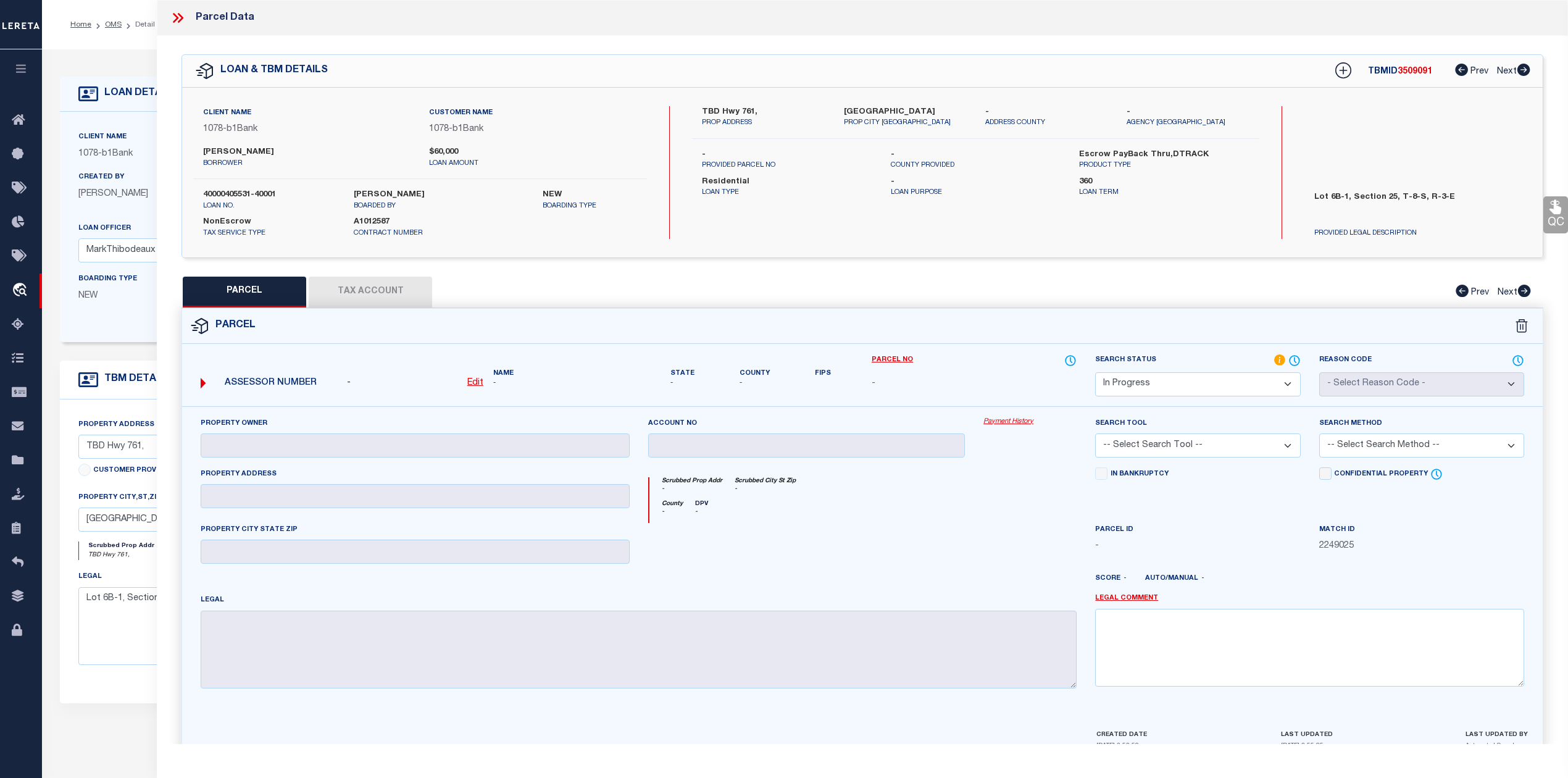
click at [216, 149] on label "Paige M Boudreaux" at bounding box center [307, 152] width 208 height 12
copy label "Paige"
click at [250, 153] on label "Paige M Boudreaux" at bounding box center [307, 152] width 208 height 12
copy label "Boudreaux"
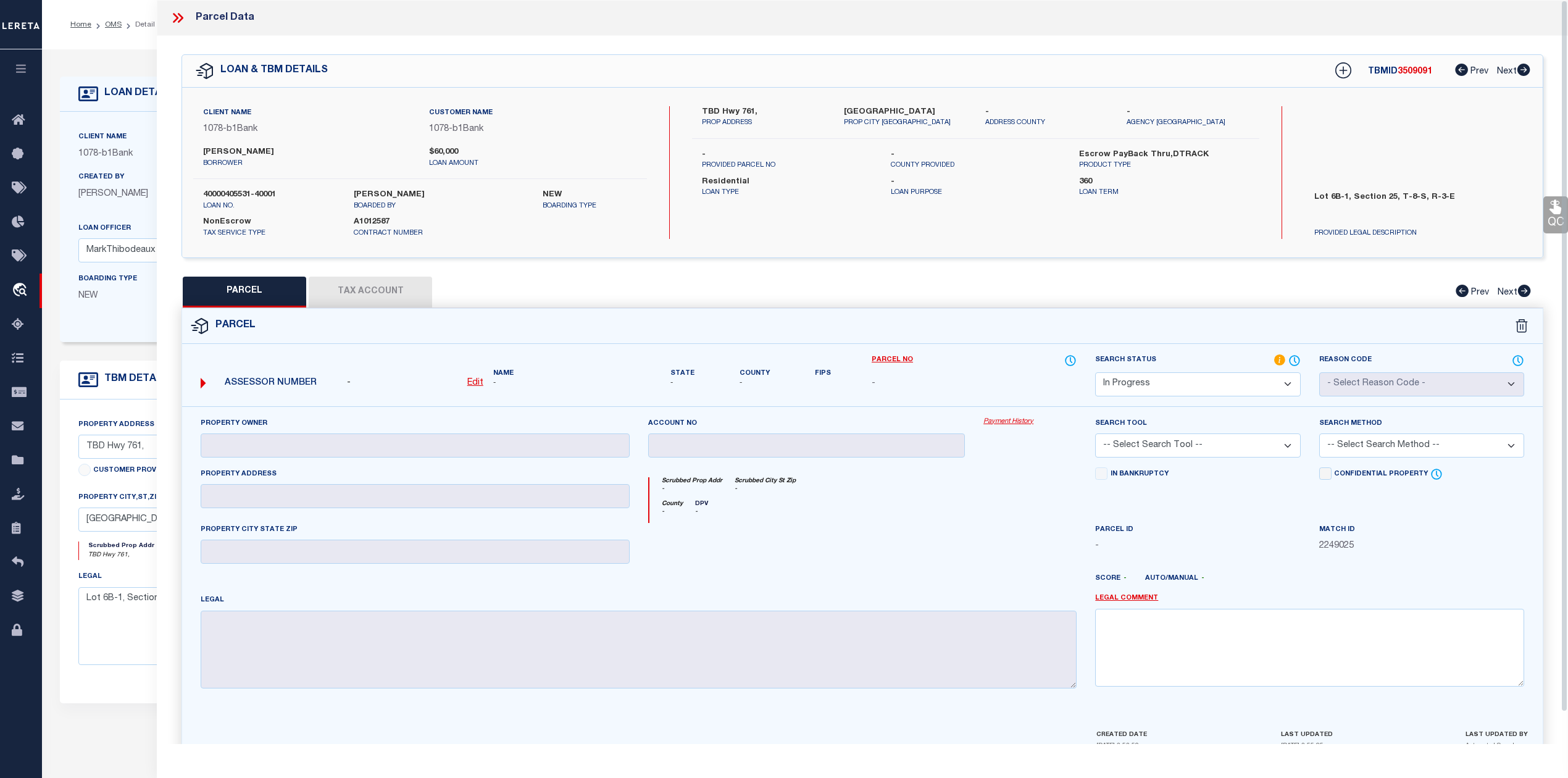
click at [1274, 480] on div "In Bankruptcy" at bounding box center [1197, 475] width 205 height 15
click at [1224, 374] on select "Automated Search Bad Parcel Complete Duplicate Parcel High Dollar Reporting In …" at bounding box center [1197, 384] width 205 height 24
select select "ND"
click at [1095, 372] on select "Automated Search Bad Parcel Complete Duplicate Parcel High Dollar Reporting In …" at bounding box center [1197, 384] width 205 height 24
click at [1019, 329] on div "Parcel" at bounding box center [862, 326] width 1360 height 35
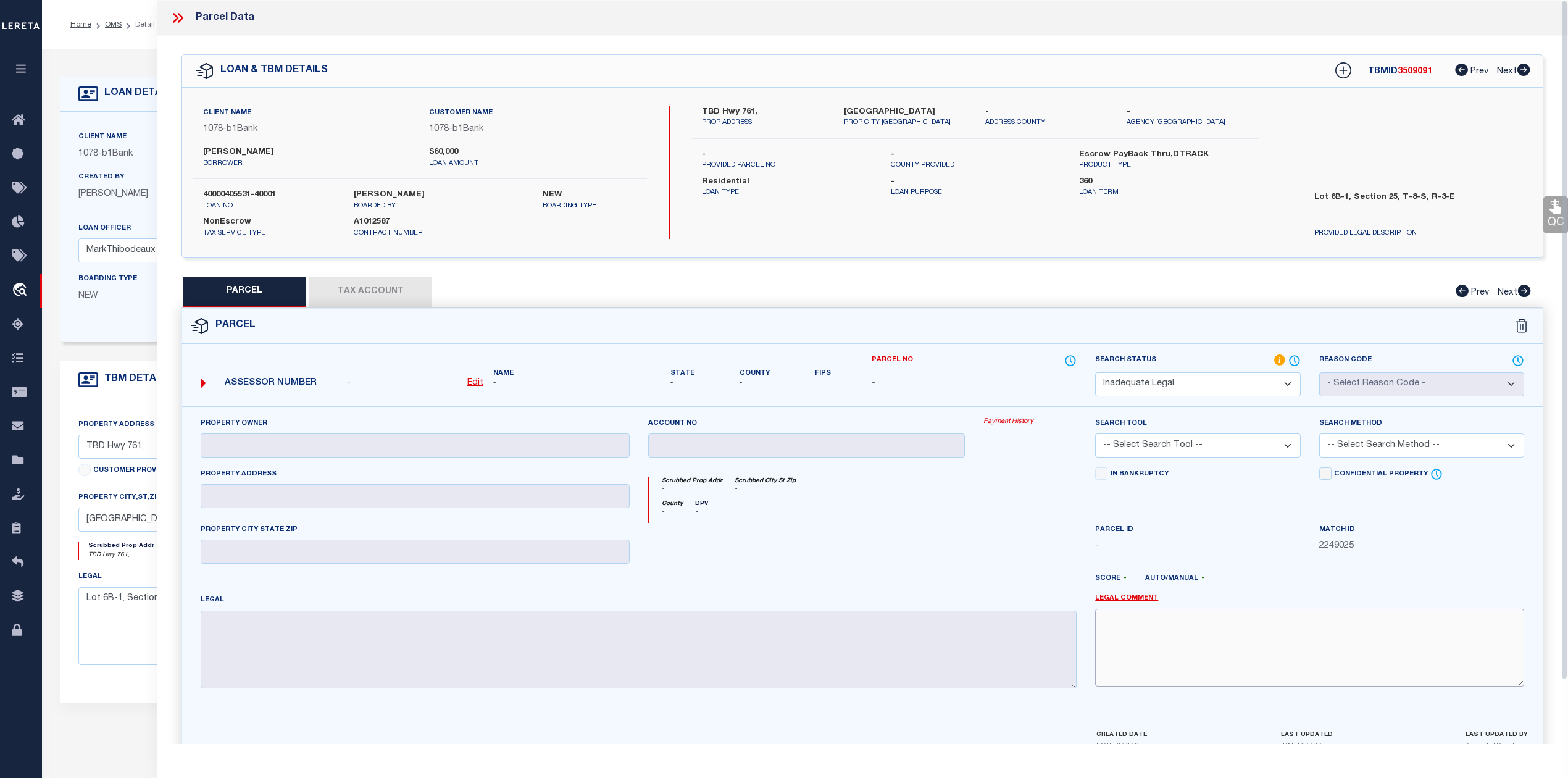
click at [1180, 653] on textarea at bounding box center [1309, 647] width 429 height 77
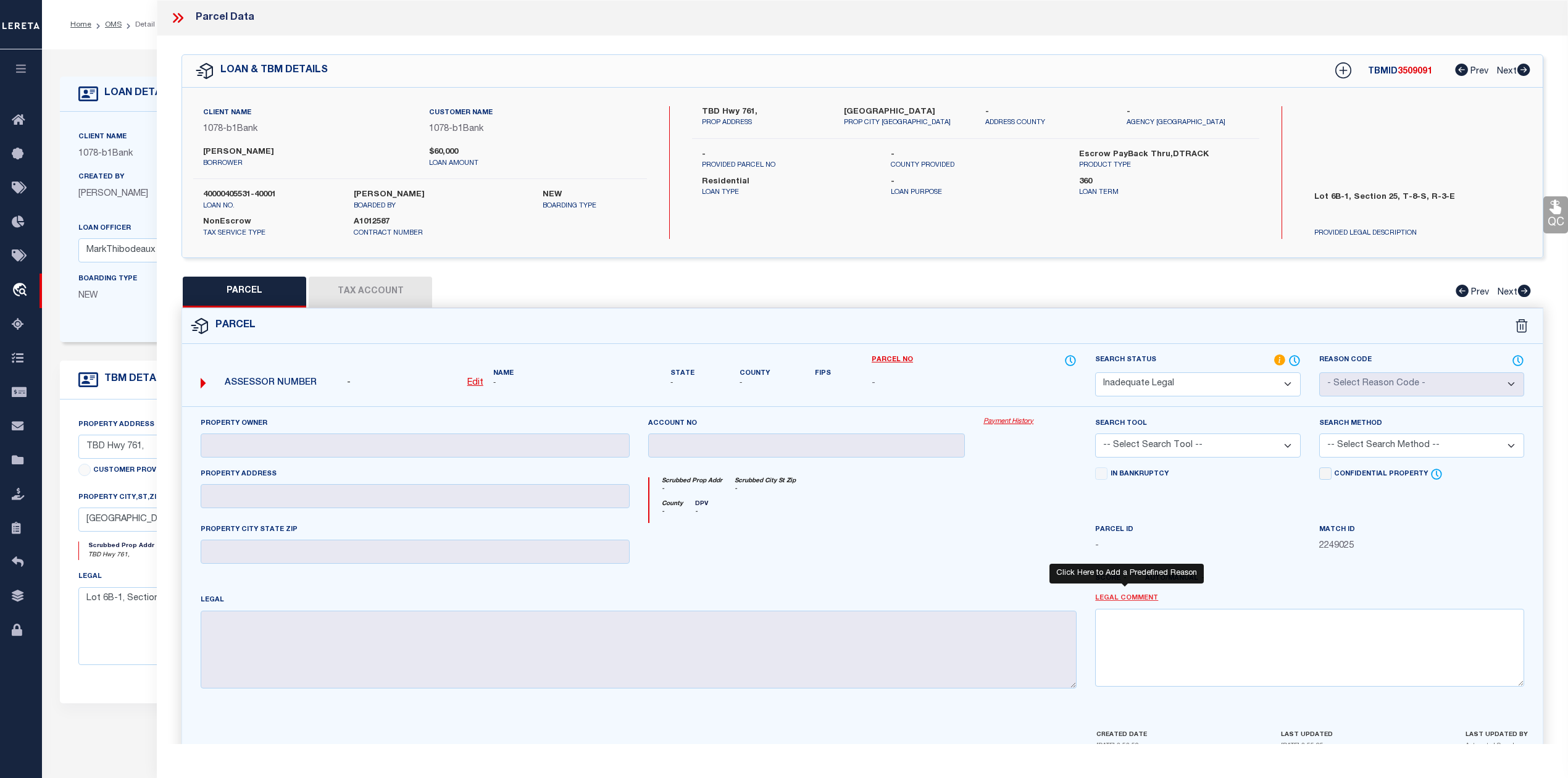
click at [1131, 600] on link "Legal Comment" at bounding box center [1126, 598] width 63 height 10
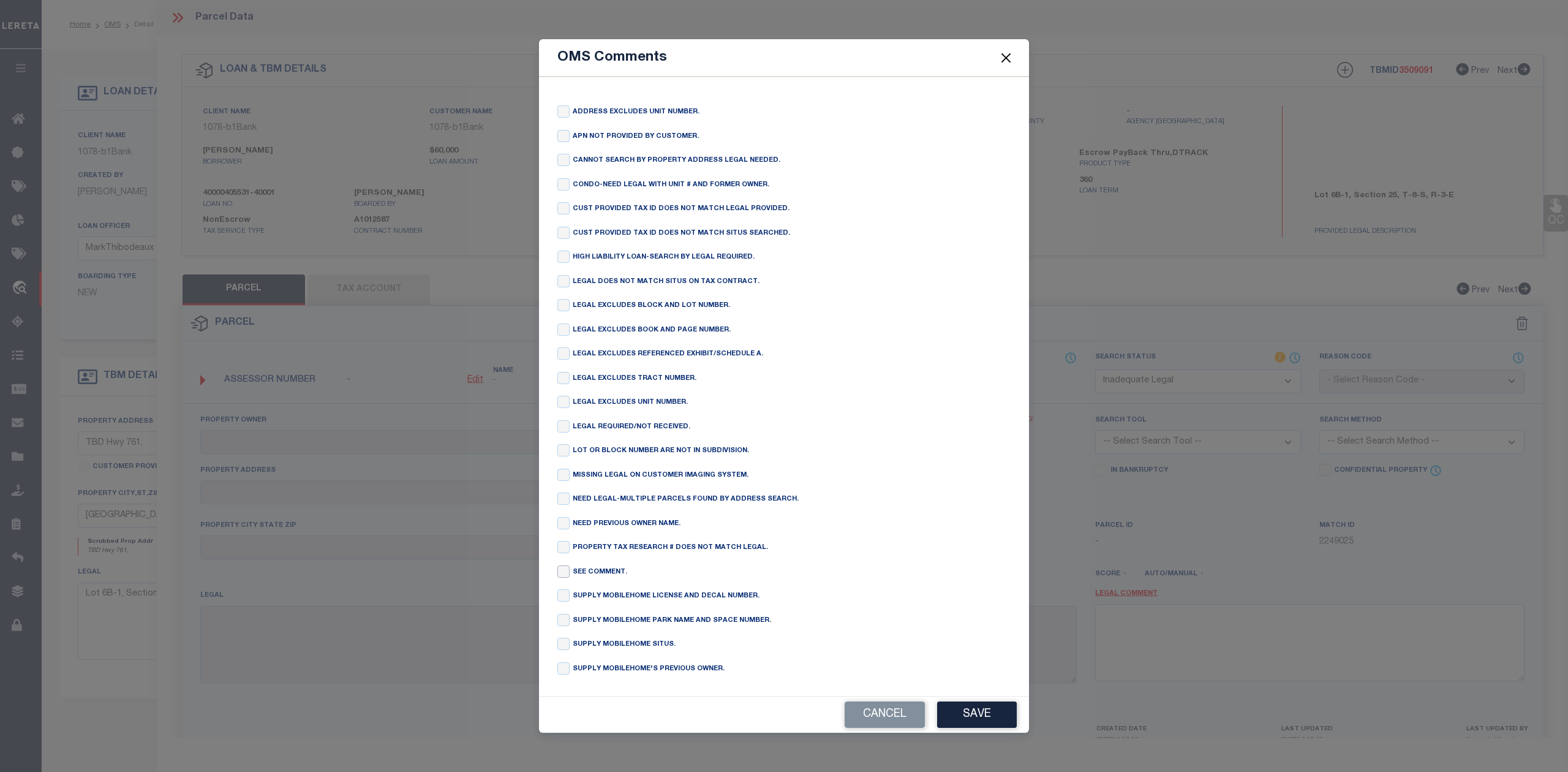
click at [567, 574] on input "checkbox" at bounding box center [563, 571] width 12 height 12
checkbox input "true"
click at [965, 718] on button "Save" at bounding box center [976, 715] width 79 height 26
type textarea "SEE COMMENT."
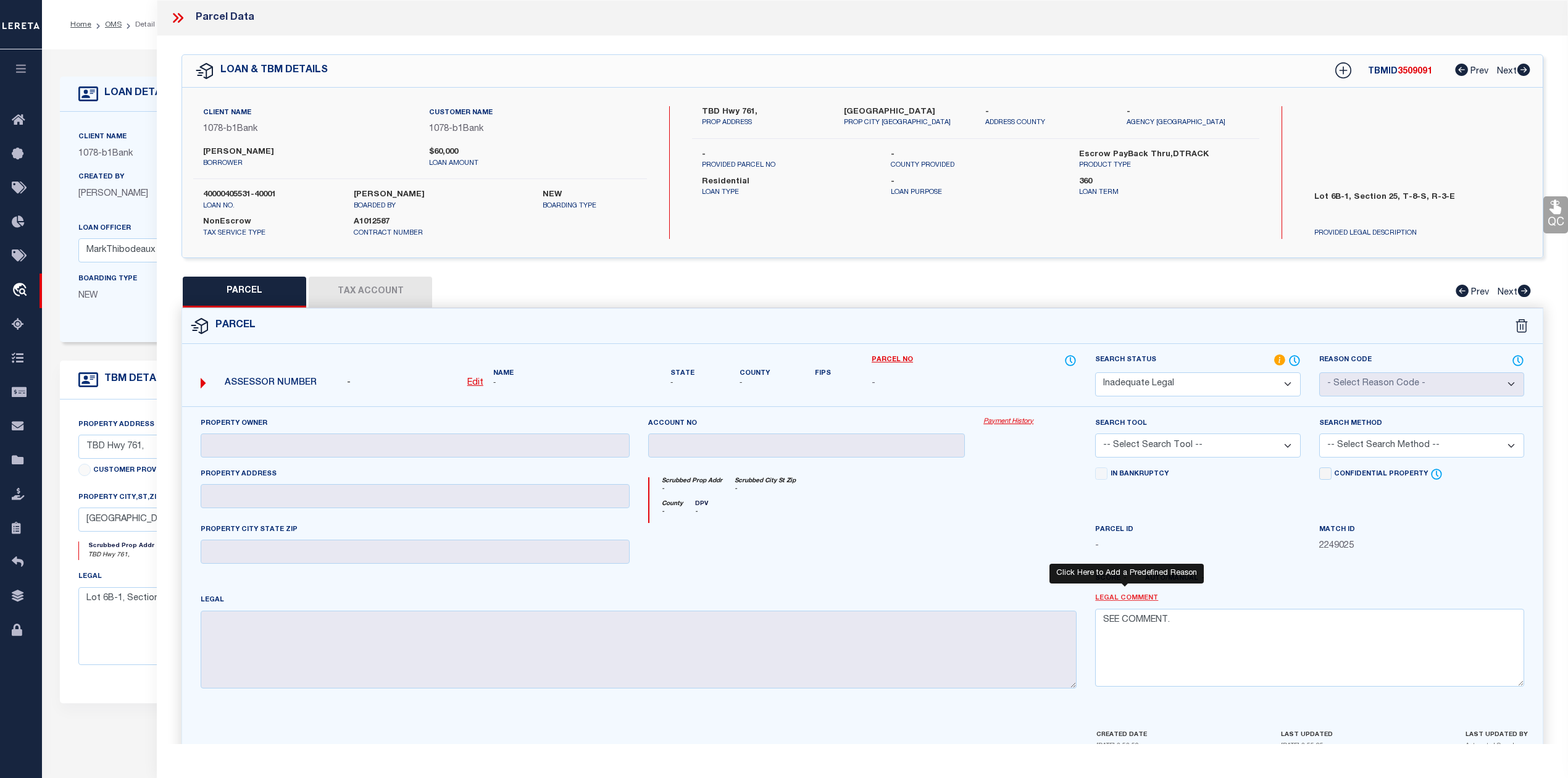
click at [1133, 598] on link "Legal Comment" at bounding box center [1126, 598] width 63 height 10
checkbox input "false"
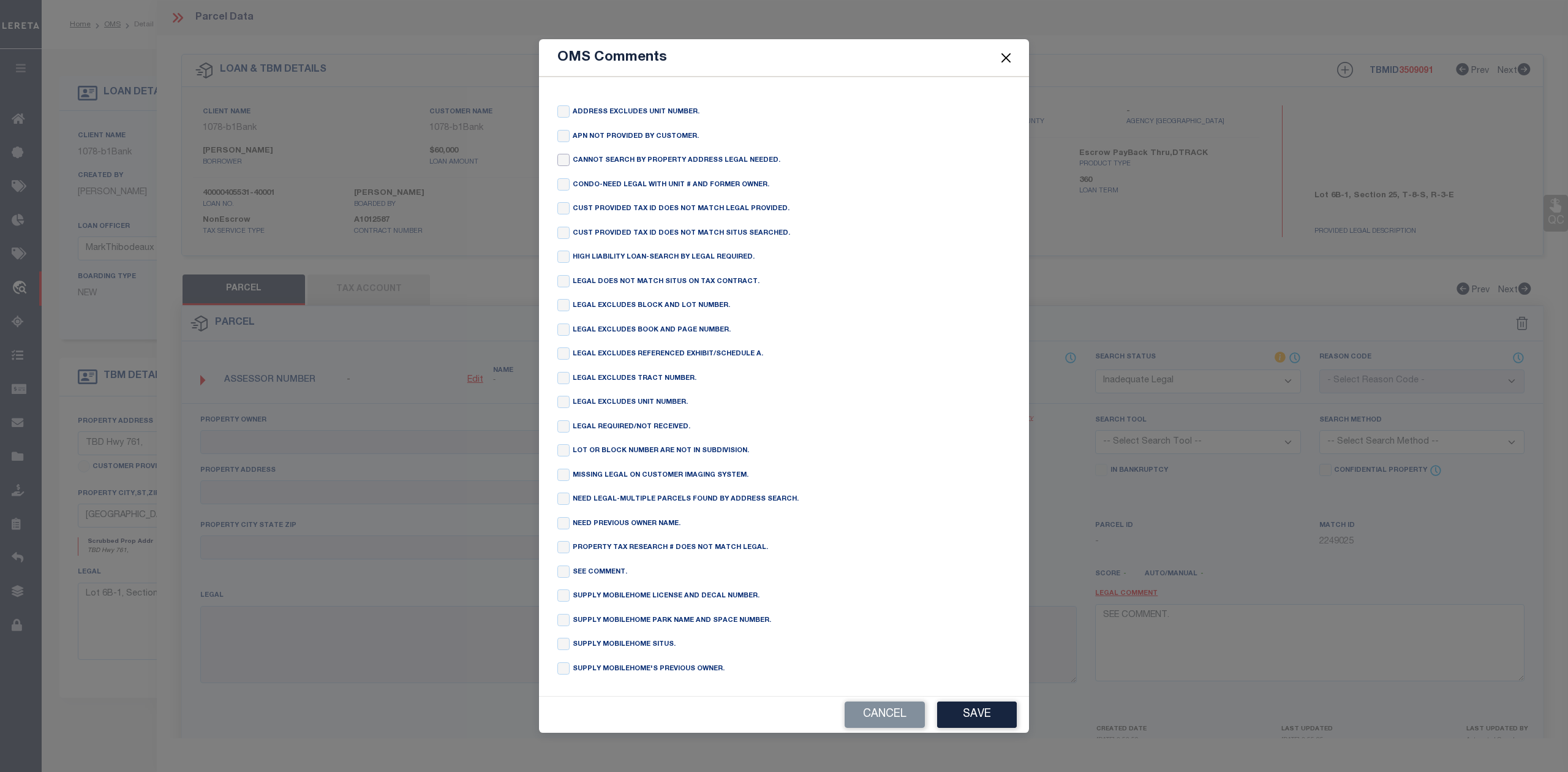
click at [566, 154] on input "checkbox" at bounding box center [563, 160] width 12 height 12
checkbox input "true"
click at [995, 712] on button "Save" at bounding box center [976, 715] width 79 height 26
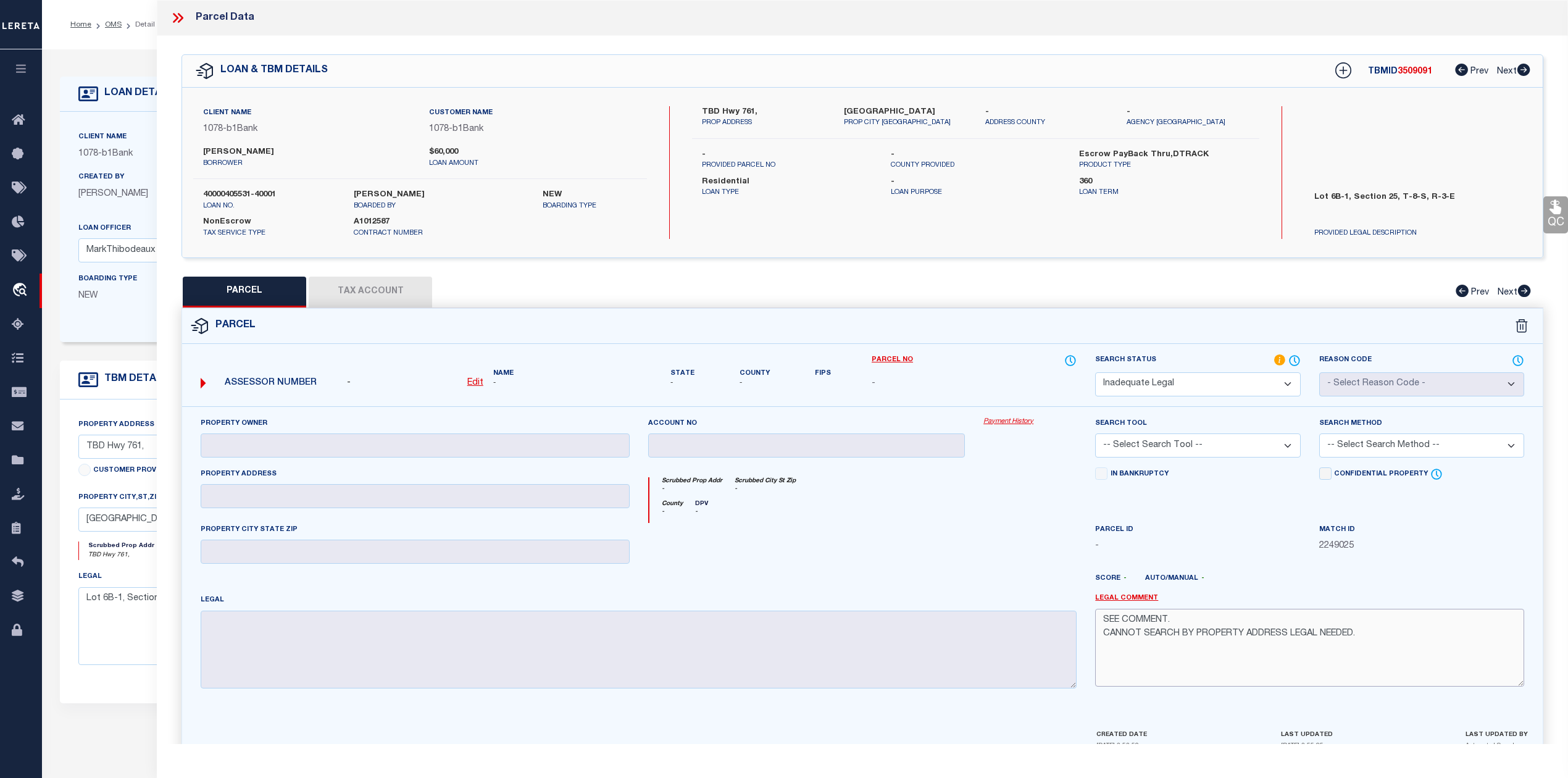
click at [1291, 635] on textarea "SEE COMMENT. CANNOT SEARCH BY PROPERTY ADDRESS LEGAL NEEDED." at bounding box center [1309, 647] width 429 height 77
click at [1272, 655] on textarea "SEE COMMENT. CANNOT SEARCH BY PROPERTY ADDRESS AND CONNOT SEARCH BY FREE FORM L…" at bounding box center [1309, 647] width 429 height 77
click at [1348, 656] on textarea "SEE COMMENT. CANNOT SEARCH BY PROPERTY ADDRESS AND CONNOT SEARCH BY FREE FORM L…" at bounding box center [1309, 647] width 429 height 77
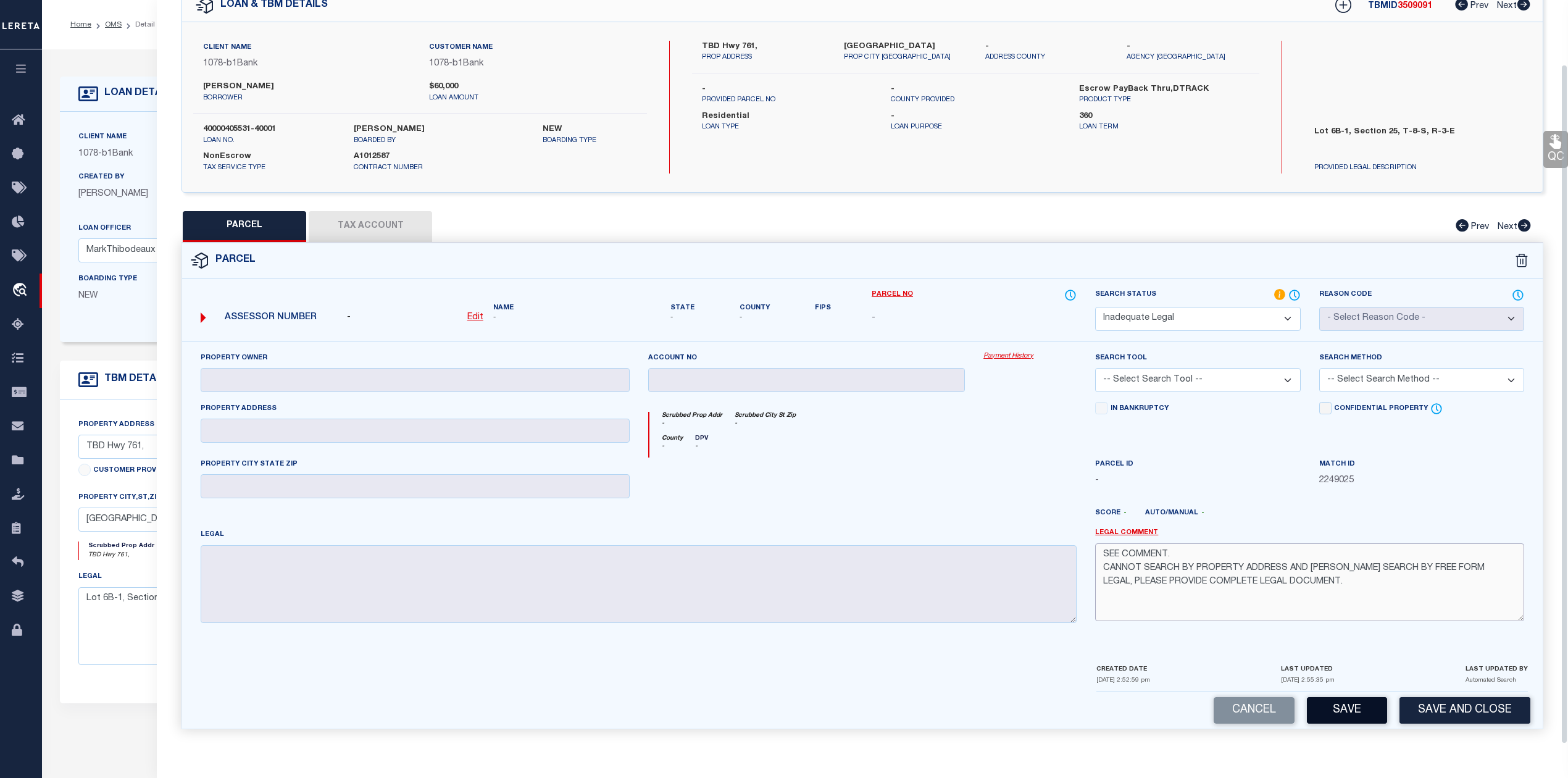
type textarea "SEE COMMENT. CANNOT SEARCH BY PROPERTY ADDRESS AND CONNOT SEARCH BY FREE FORM L…"
click at [1346, 701] on button "Save" at bounding box center [1347, 710] width 80 height 27
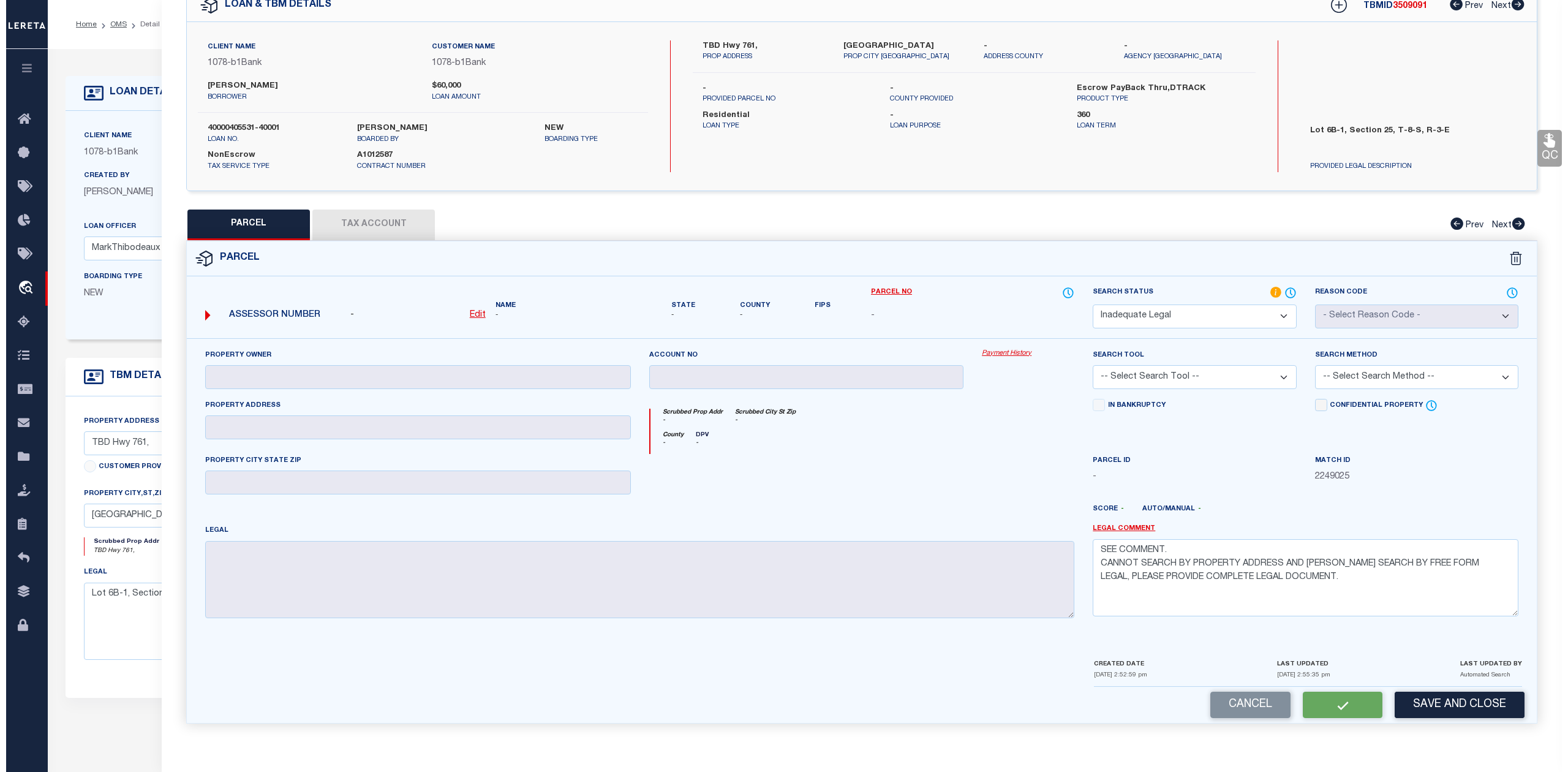
scroll to position [0, 0]
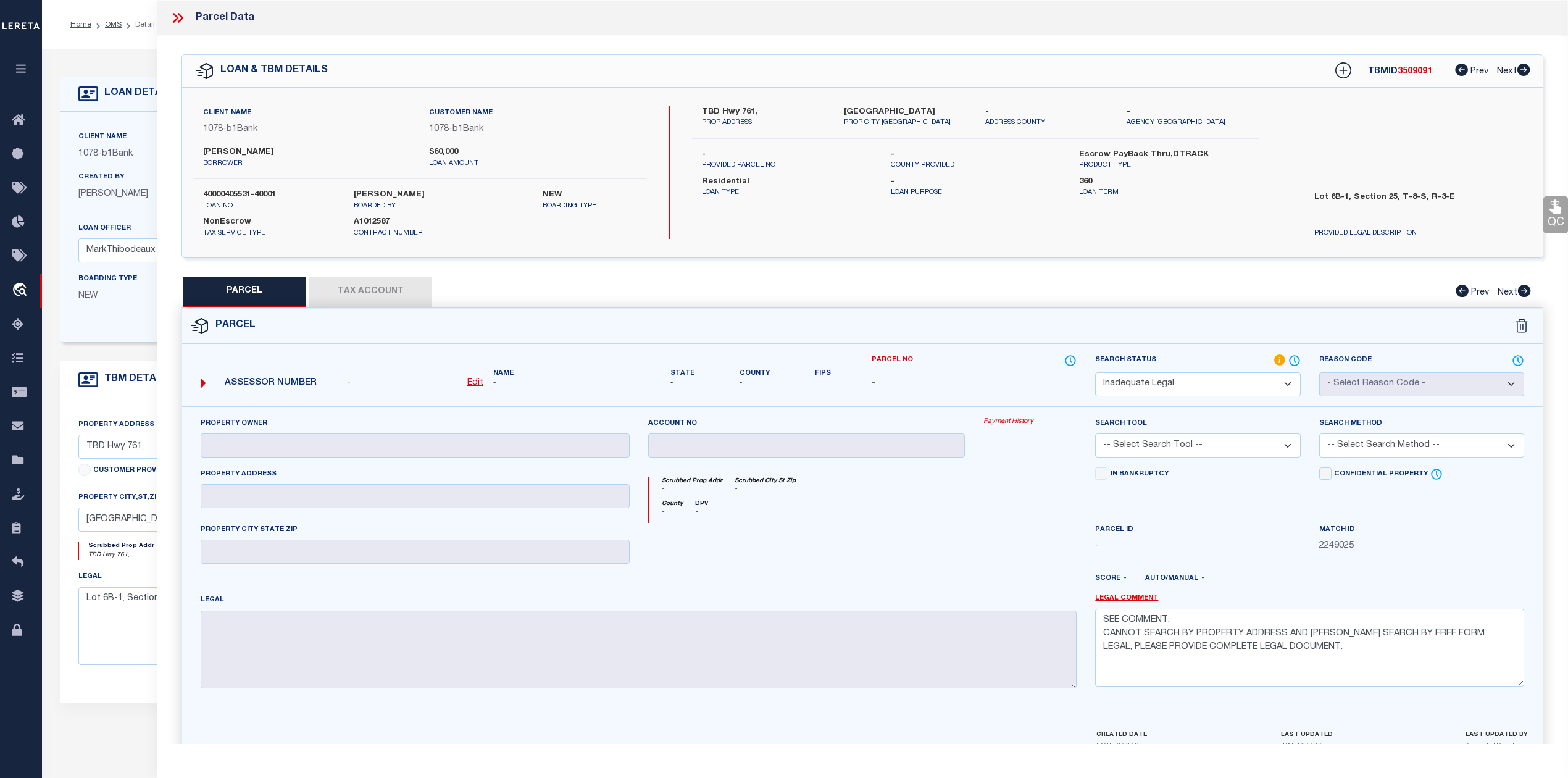
select select "AS"
checkbox input "false"
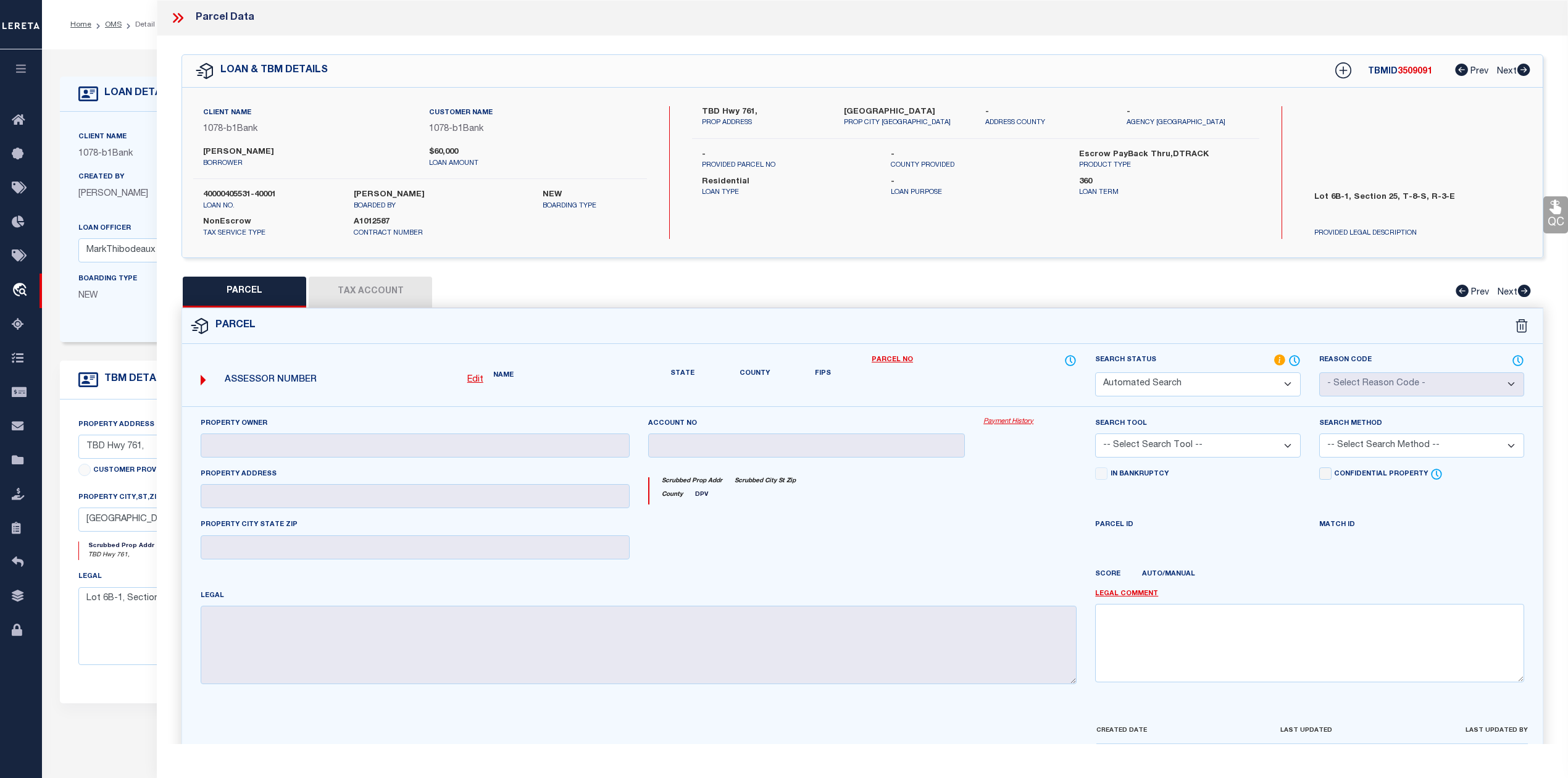
select select "ND"
checkbox input "false"
type textarea "SEE COMMENT. CANNOT SEARCH BY PROPERTY ADDRESS AND CONNOT SEARCH BY FREE FORM L…"
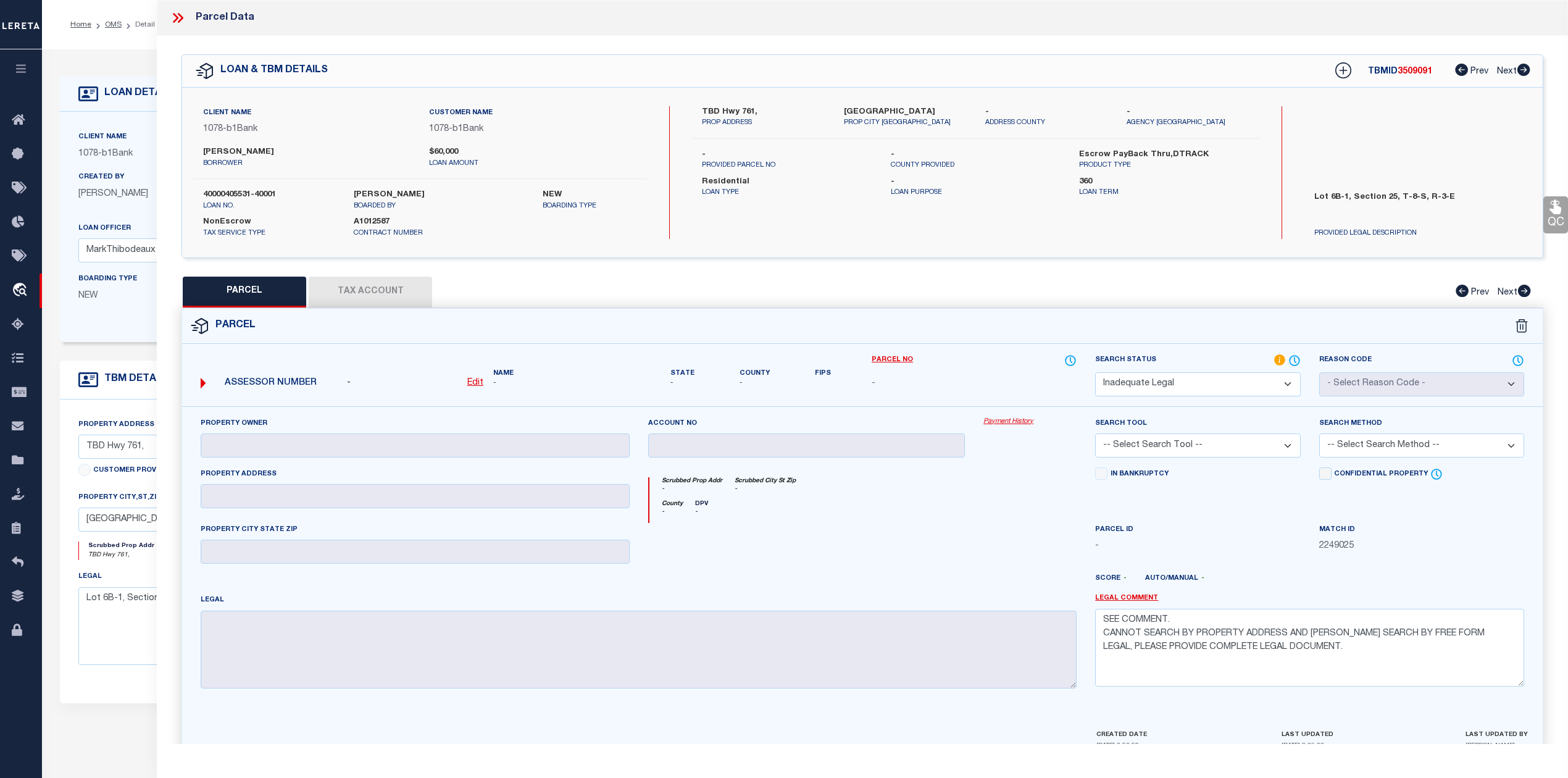
click at [1410, 70] on span "3509091" at bounding box center [1414, 71] width 34 height 8
click at [178, 15] on icon at bounding box center [178, 18] width 16 height 16
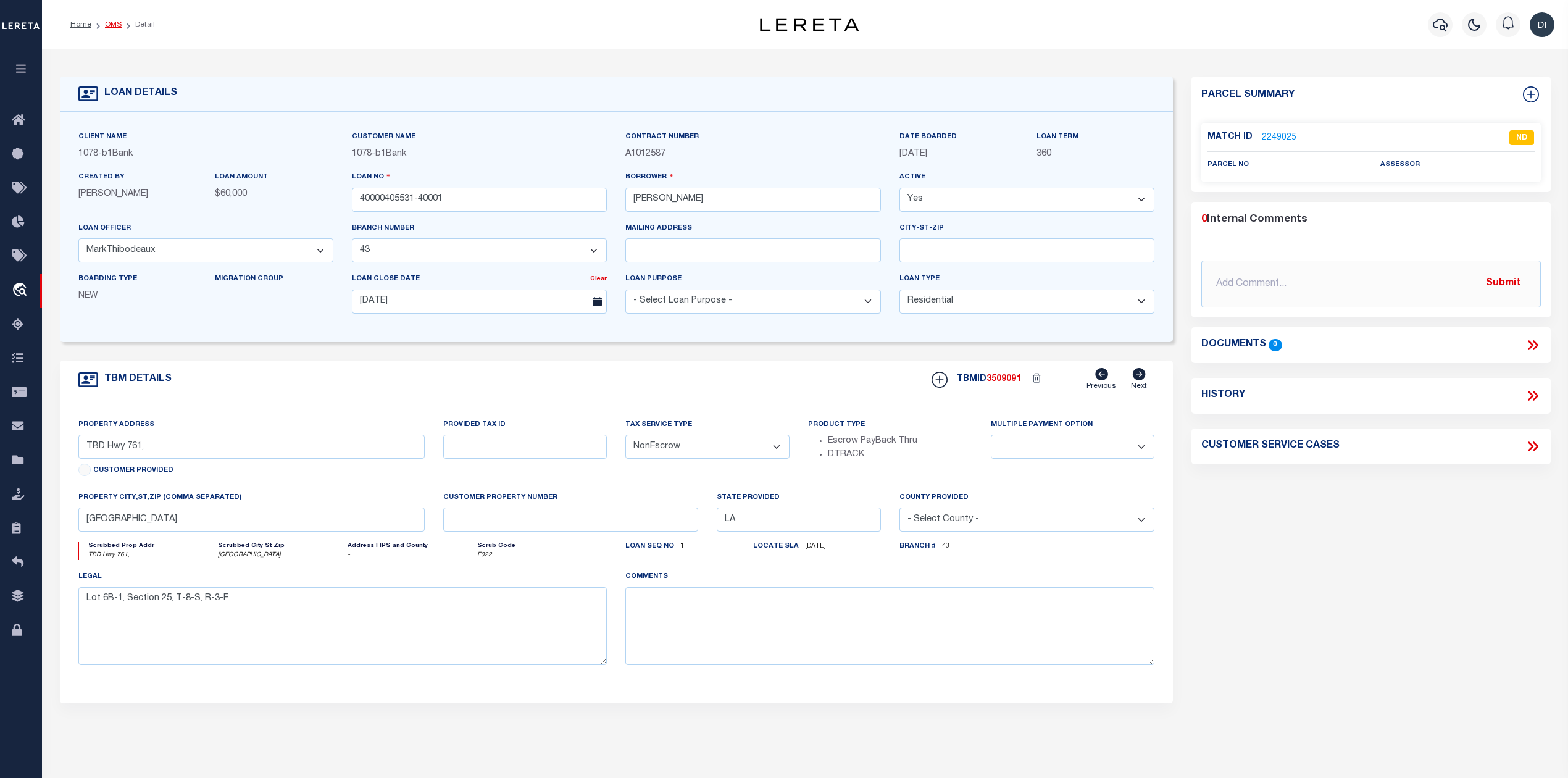
click at [118, 23] on link "OMS" at bounding box center [113, 24] width 17 height 7
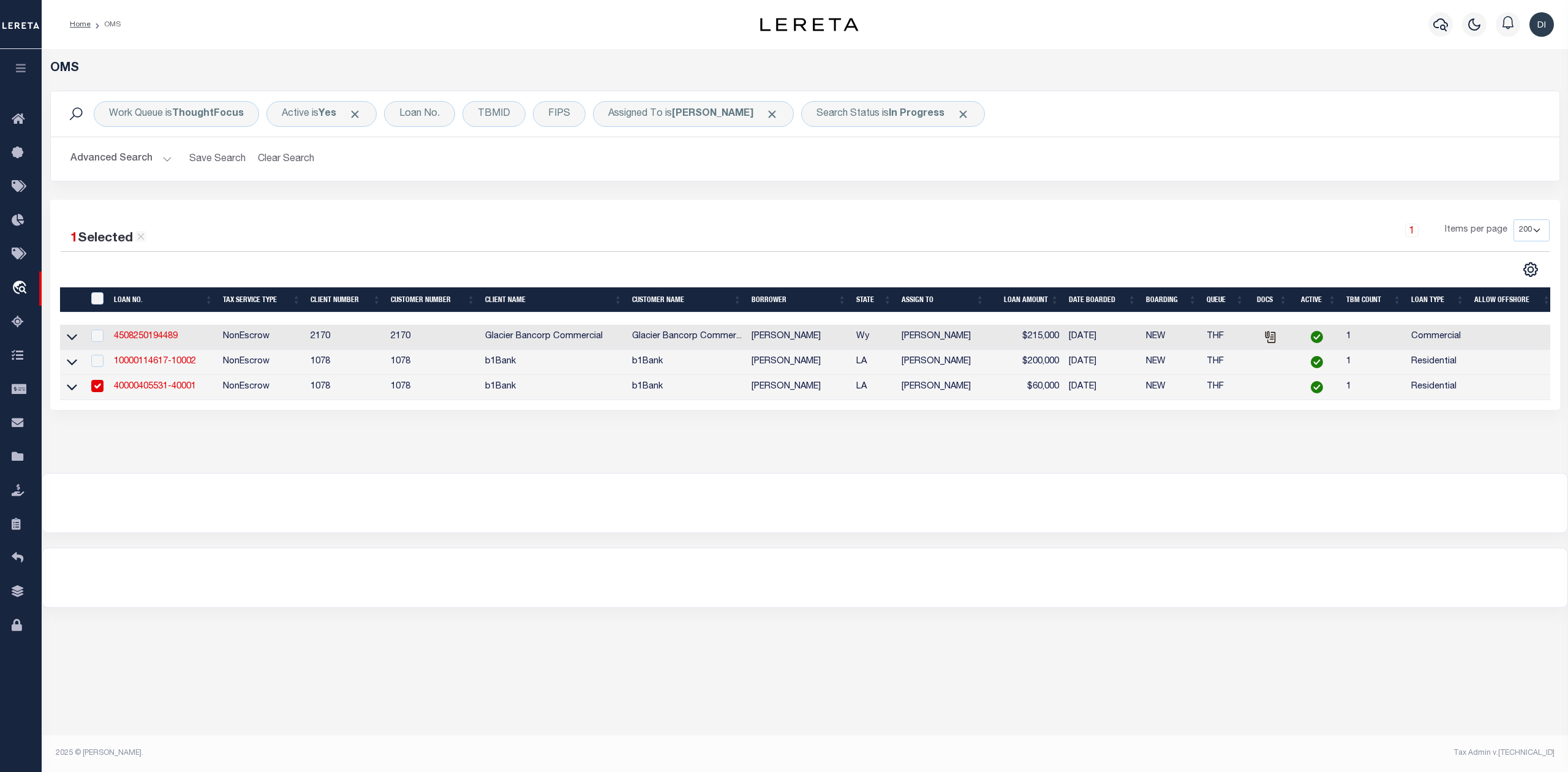
click at [326, 268] on div at bounding box center [433, 269] width 745 height 16
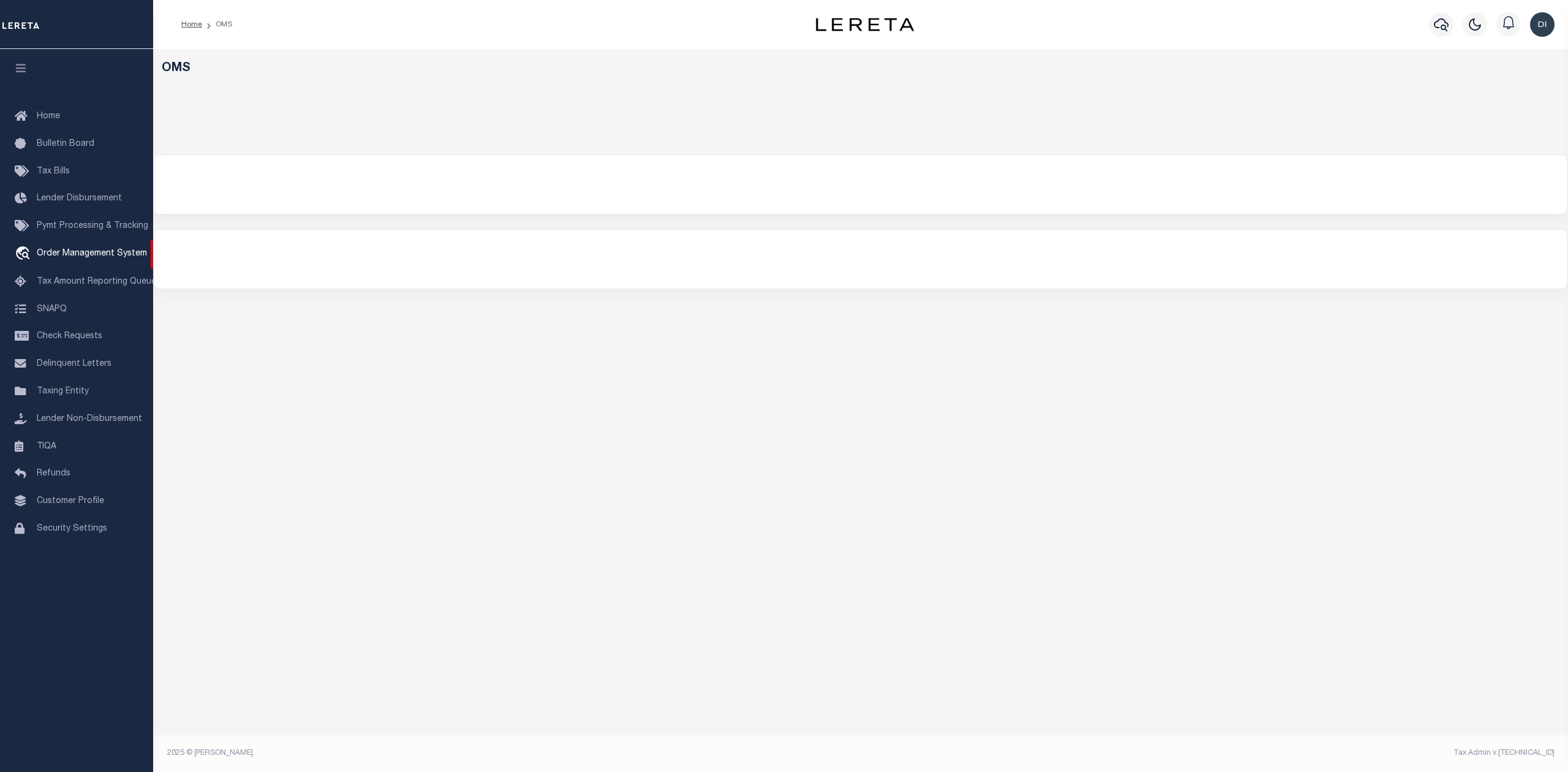
select select "200"
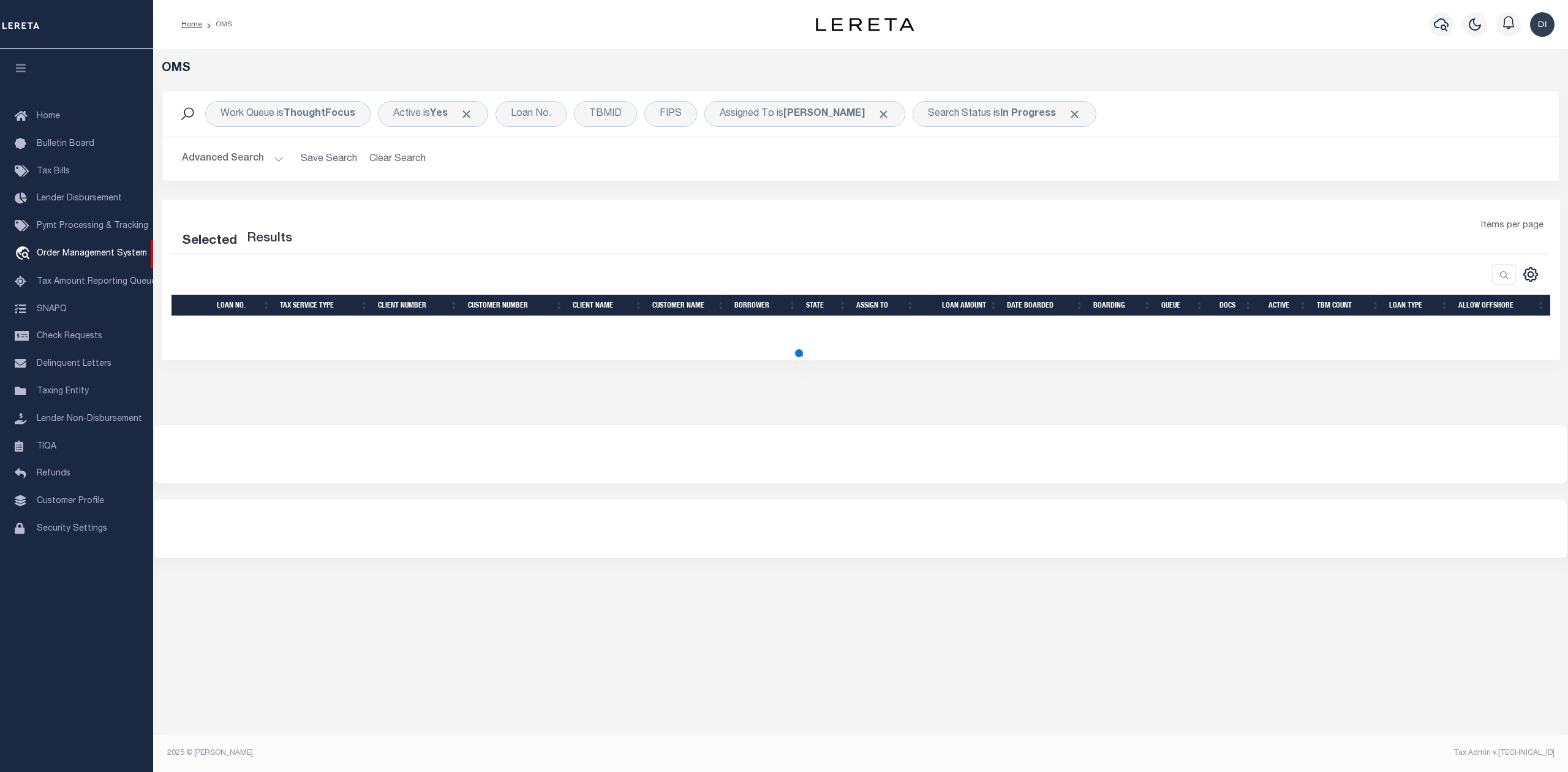
select select "200"
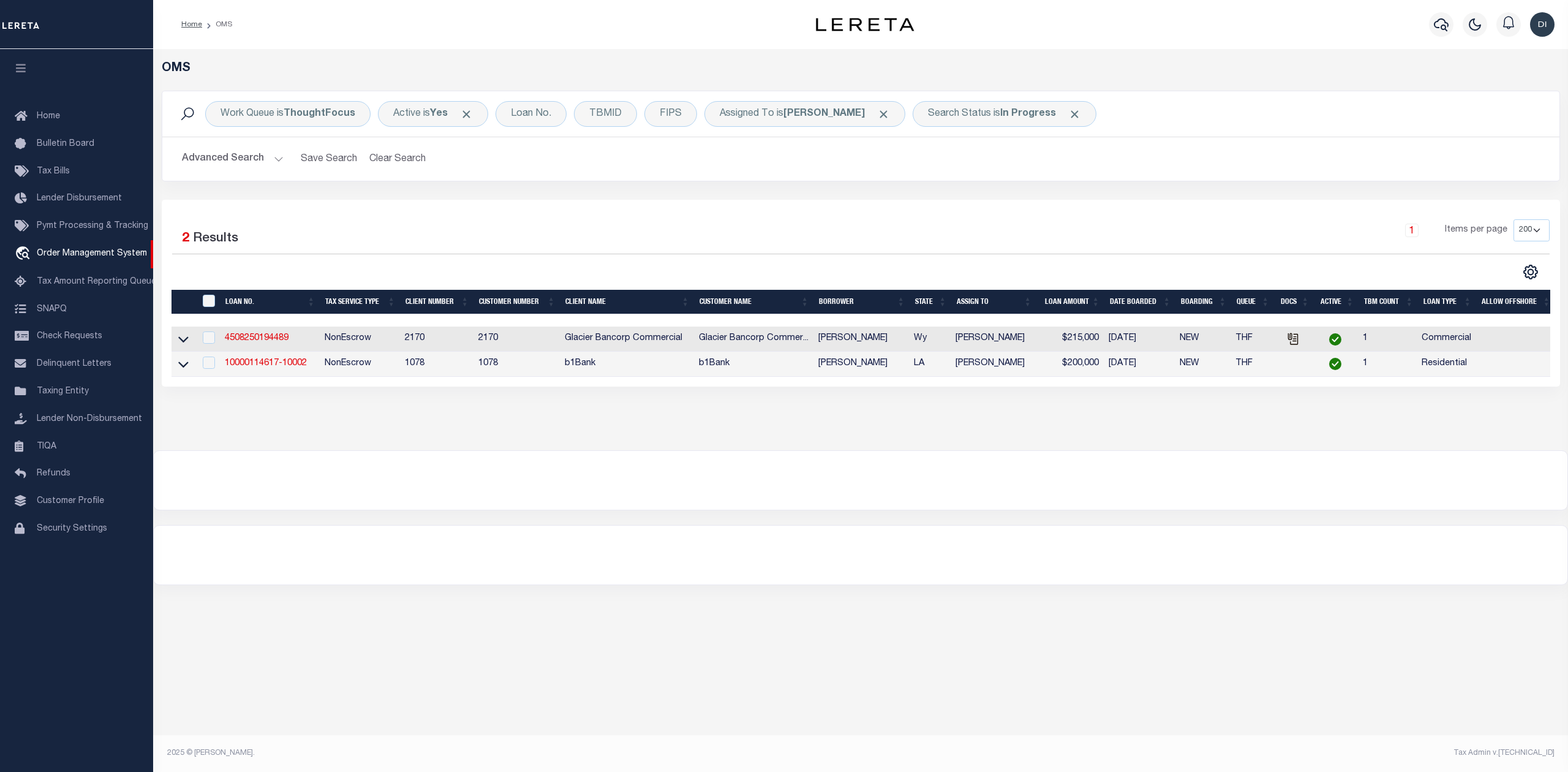
click at [692, 510] on div at bounding box center [860, 480] width 1415 height 60
click at [630, 441] on div "OMS Work Queue is ThoughtFocus Active is Yes Loan No. TBMID FIPS Assigned To is…" at bounding box center [860, 249] width 1415 height 401
click at [441, 221] on div "Selected 2 Results" at bounding box center [337, 236] width 331 height 34
